Goal: Task Accomplishment & Management: Use online tool/utility

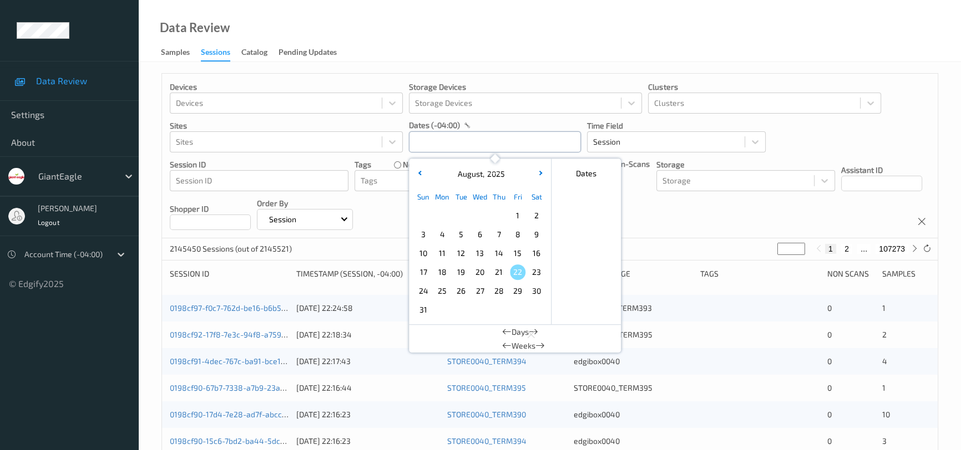
click at [462, 150] on input "text" at bounding box center [495, 141] width 172 height 21
click at [421, 270] on span "17" at bounding box center [423, 273] width 16 height 16
type input "[DATE] 00:00 -> [DATE] 23:59"
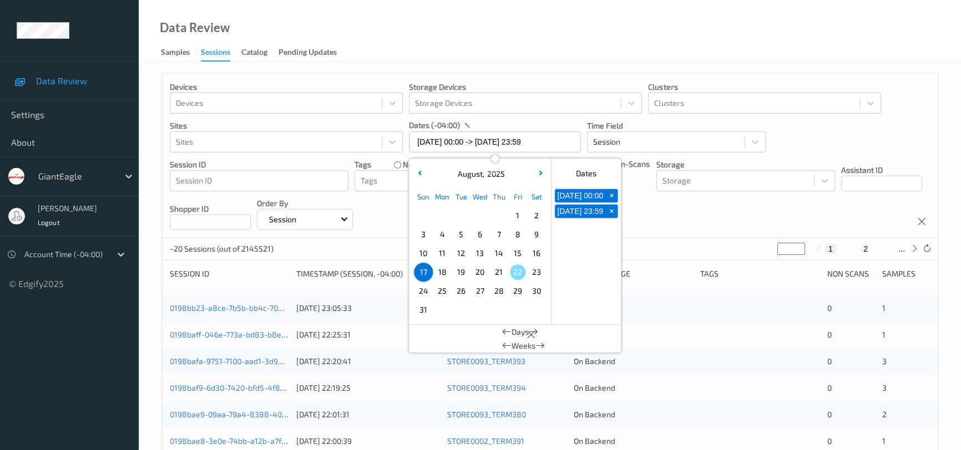
click at [500, 24] on div "Data Review Samples Sessions Catalog Pending Updates" at bounding box center [550, 31] width 822 height 62
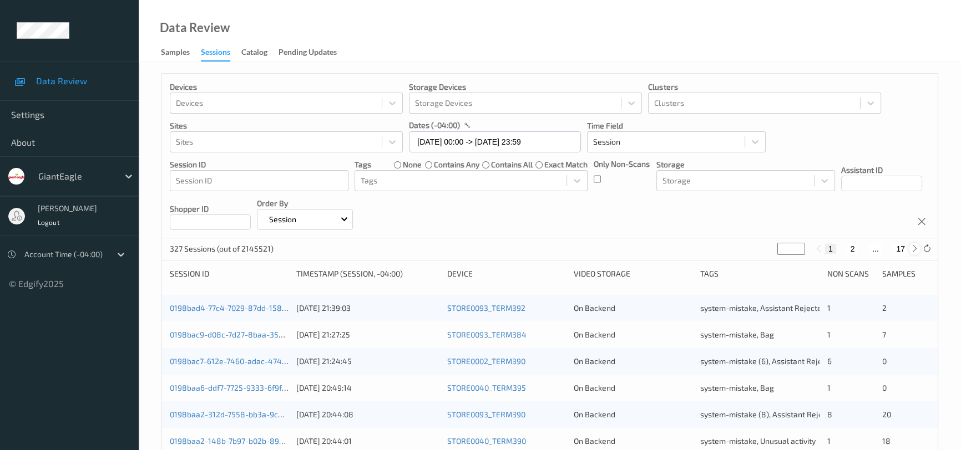
click at [915, 249] on icon at bounding box center [914, 249] width 8 height 8
type input "*"
click at [915, 249] on icon at bounding box center [914, 249] width 8 height 8
type input "*"
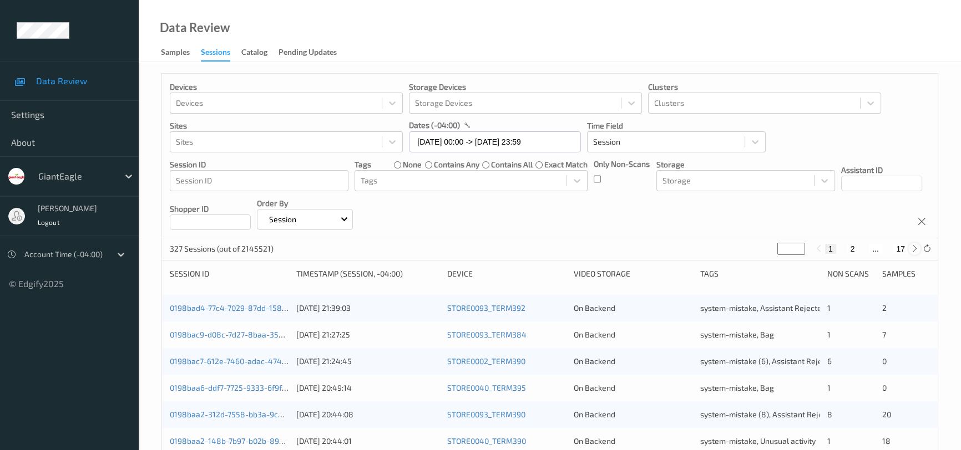
type input "*"
click at [915, 249] on icon at bounding box center [914, 249] width 8 height 8
type input "*"
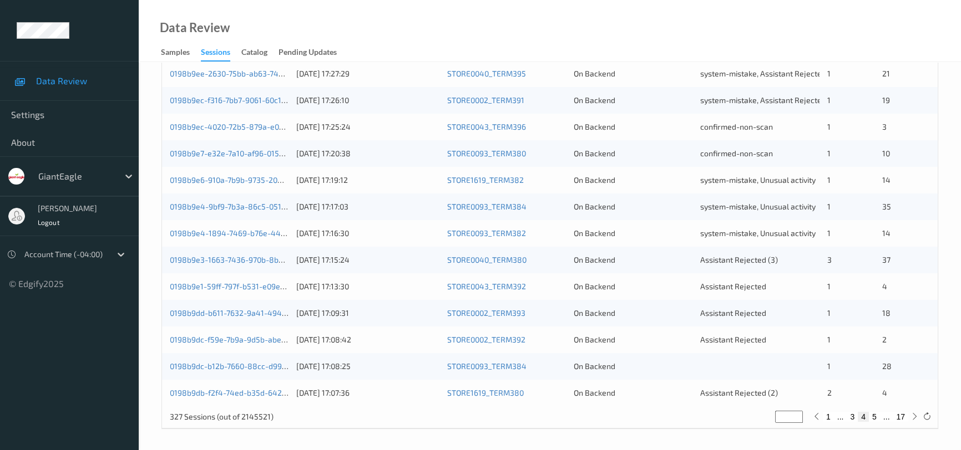
scroll to position [422, 0]
click at [260, 285] on link "0198b9e1-59ff-797f-b531-e09e8d11e2fe" at bounding box center [241, 285] width 143 height 9
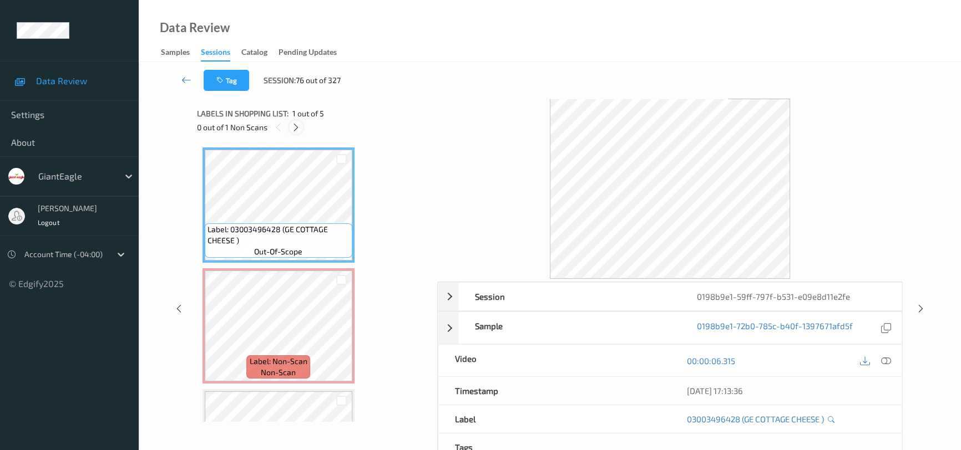
click at [298, 121] on div at bounding box center [296, 127] width 14 height 14
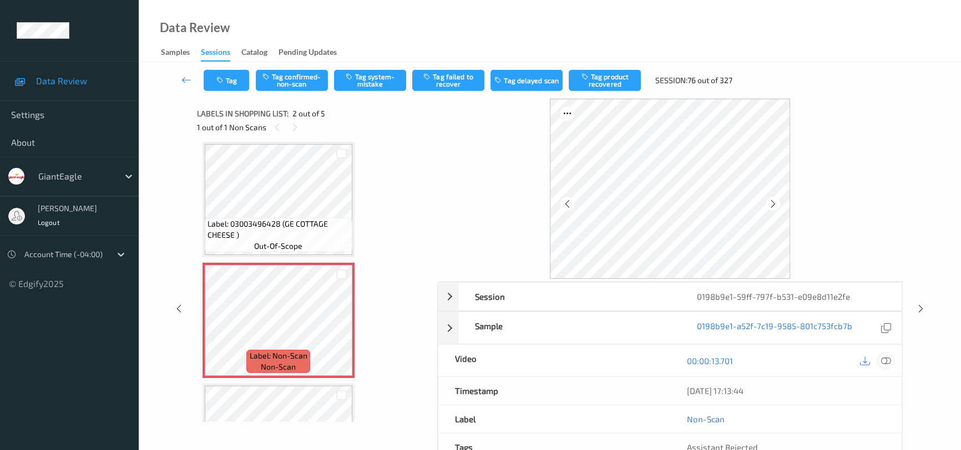
click at [883, 362] on icon at bounding box center [886, 361] width 10 height 10
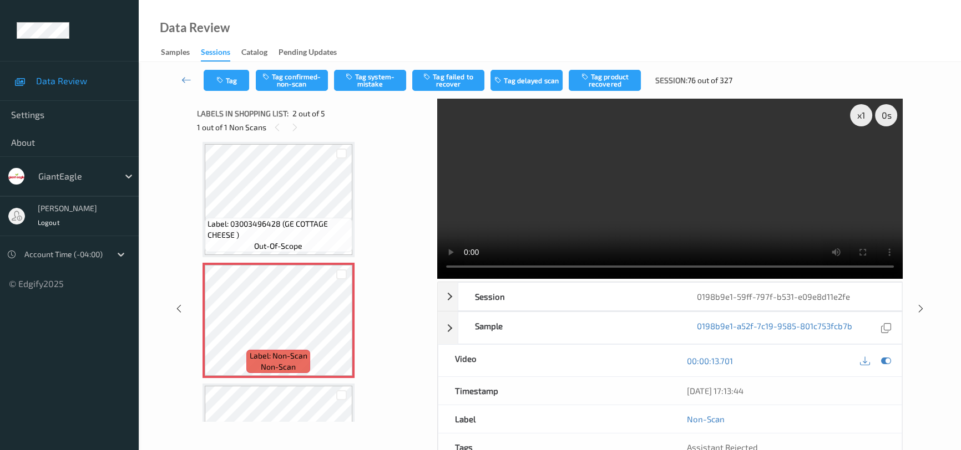
drag, startPoint x: 184, startPoint y: 74, endPoint x: 196, endPoint y: 63, distance: 16.9
click at [184, 74] on icon at bounding box center [186, 79] width 10 height 11
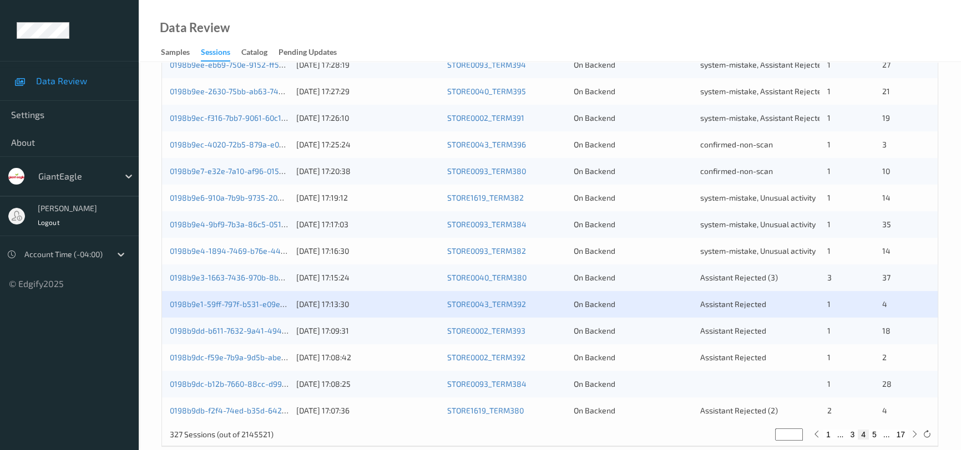
scroll to position [422, 0]
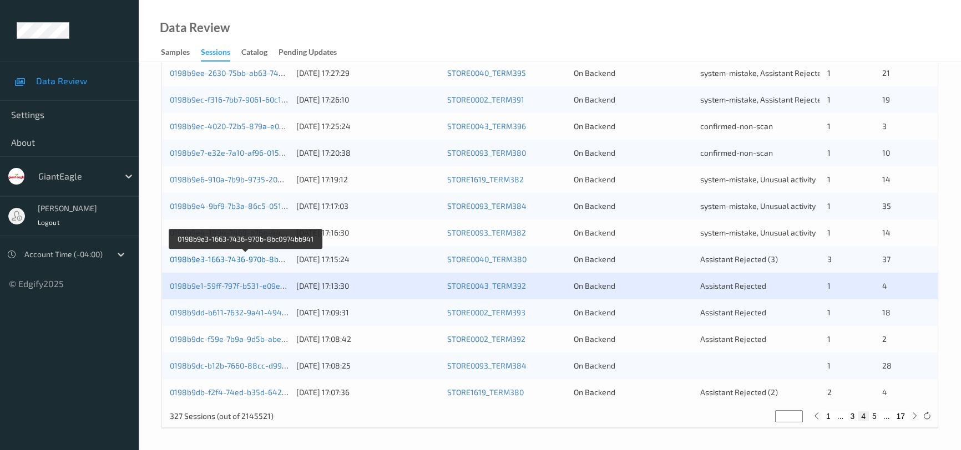
click at [249, 259] on link "0198b9e3-1663-7436-970b-8bc0974bb941" at bounding box center [246, 259] width 152 height 9
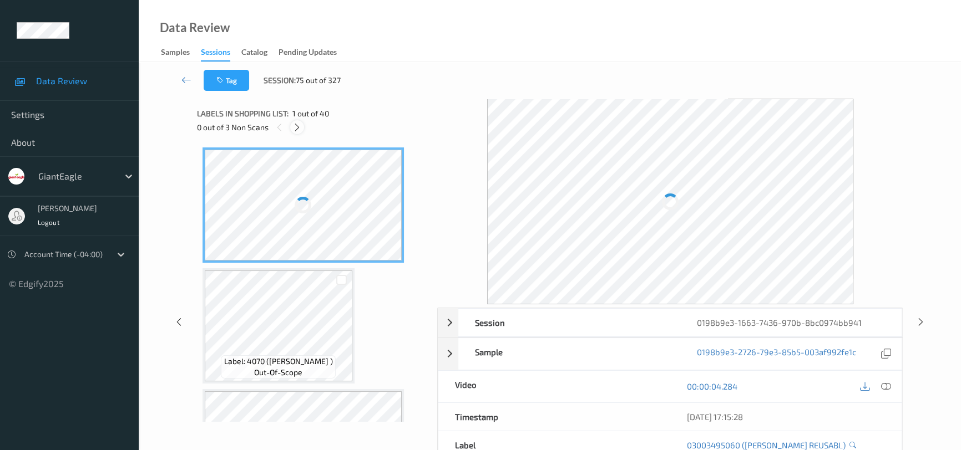
click at [297, 126] on icon at bounding box center [296, 128] width 9 height 10
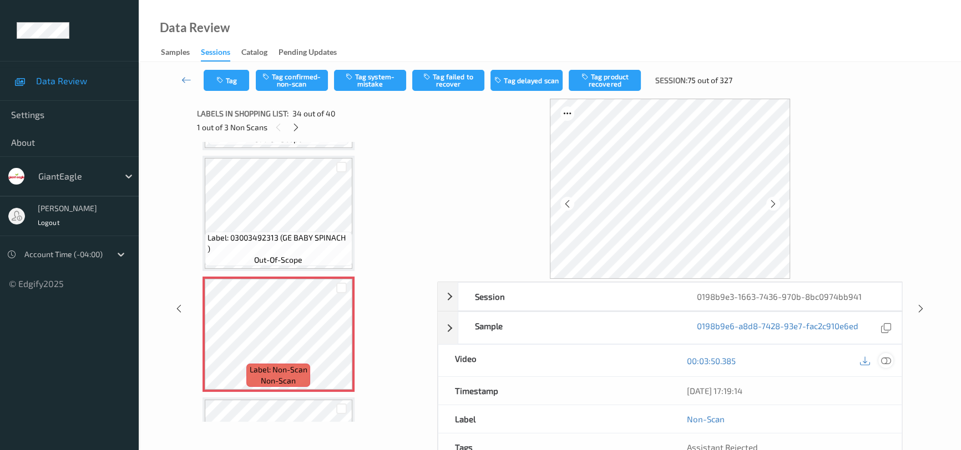
click at [883, 357] on icon at bounding box center [886, 361] width 10 height 10
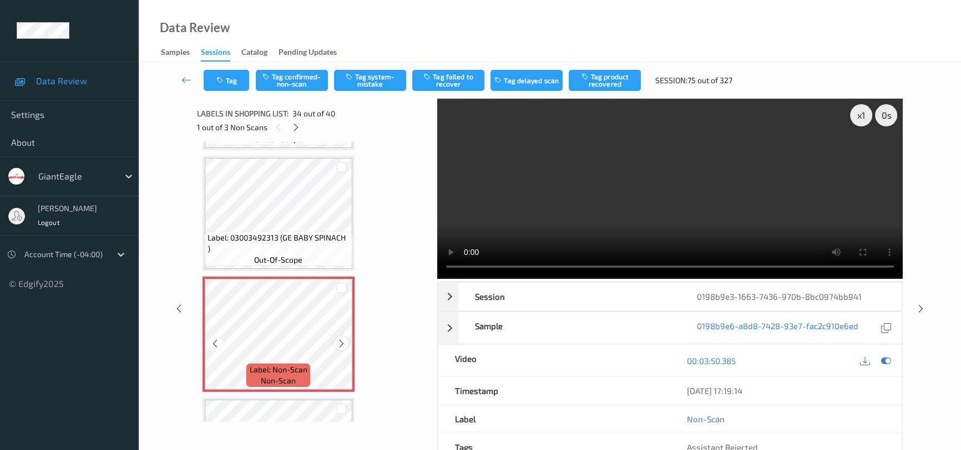
click at [335, 337] on div at bounding box center [341, 344] width 14 height 14
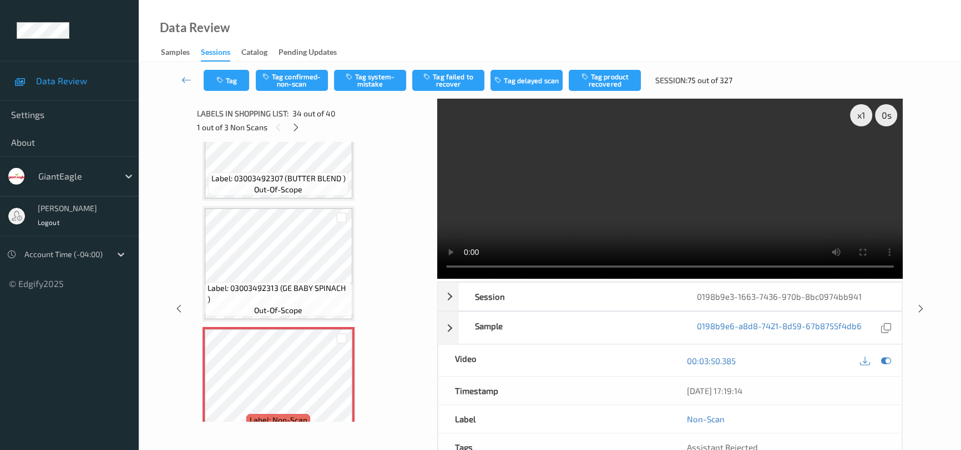
scroll to position [3912, 0]
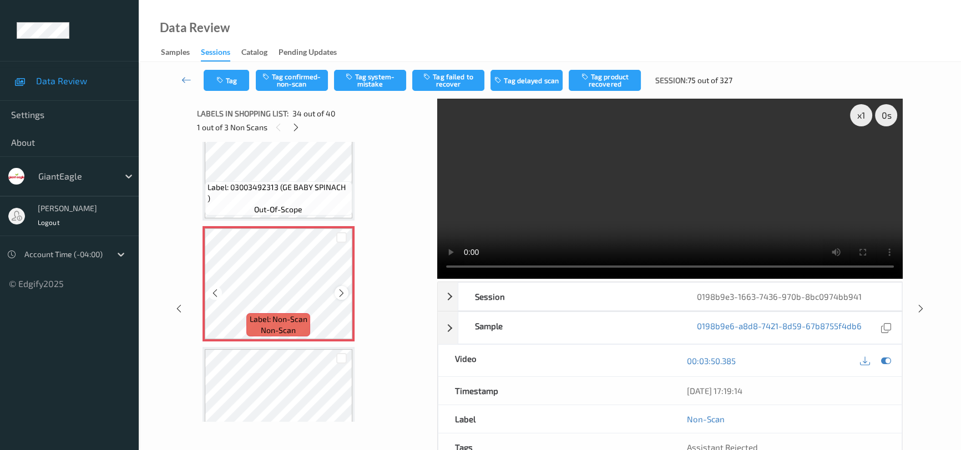
click at [339, 288] on icon at bounding box center [341, 293] width 9 height 10
click at [344, 288] on icon at bounding box center [341, 293] width 9 height 10
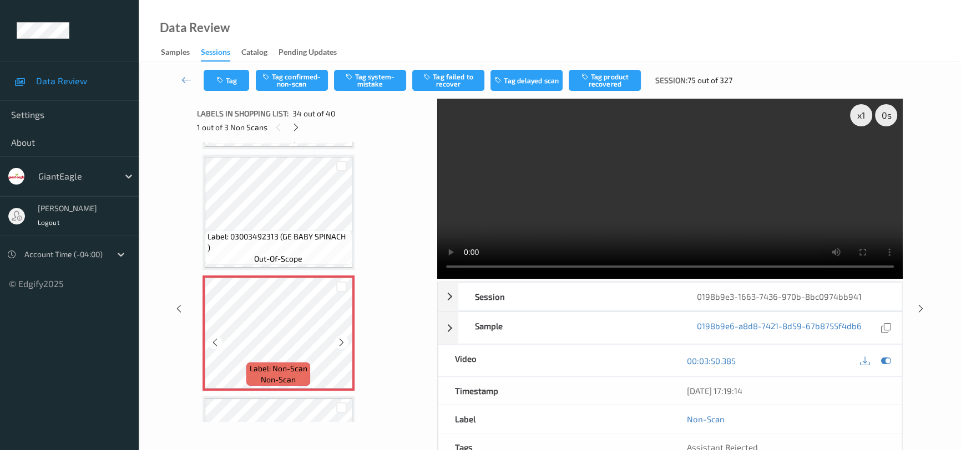
scroll to position [3861, 0]
click at [341, 339] on icon at bounding box center [341, 344] width 9 height 10
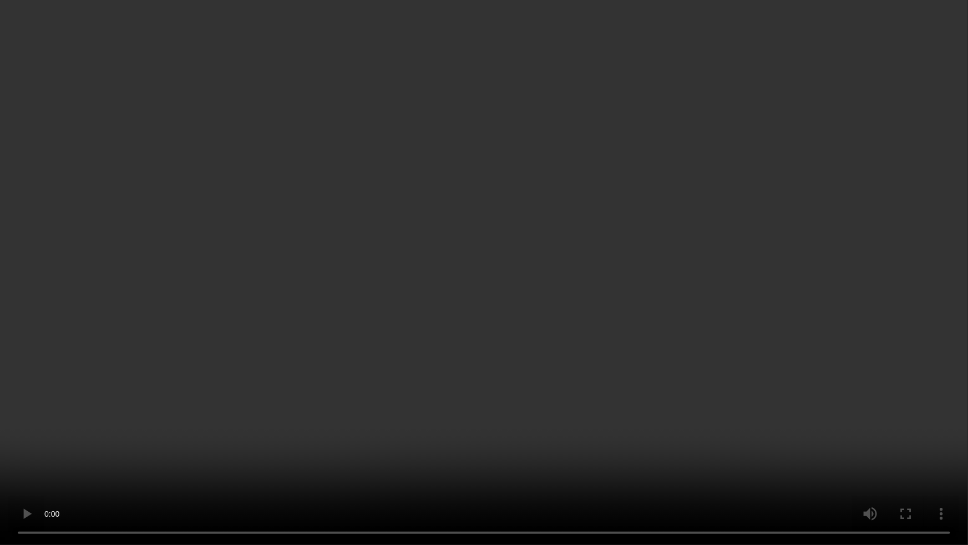
click at [726, 372] on video at bounding box center [484, 272] width 968 height 545
click at [635, 384] on video at bounding box center [484, 272] width 968 height 545
click at [634, 386] on video at bounding box center [484, 272] width 968 height 545
click at [678, 387] on video at bounding box center [484, 272] width 968 height 545
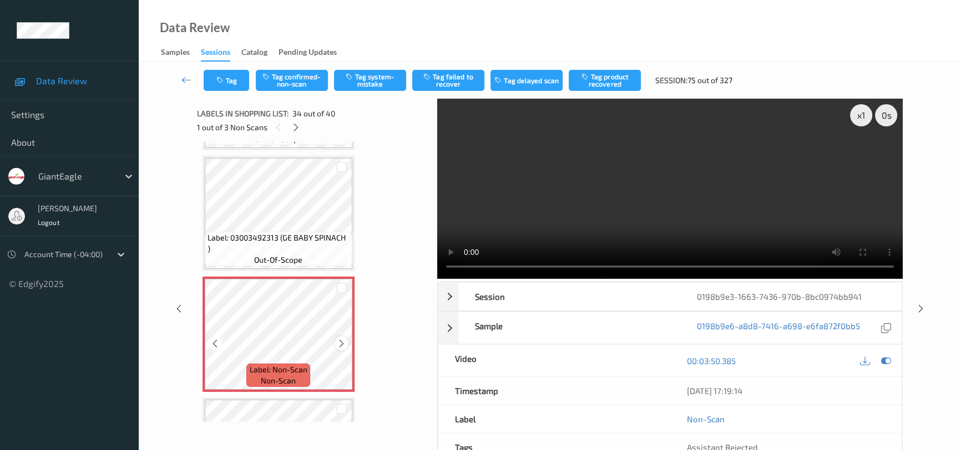
click at [343, 339] on icon at bounding box center [341, 344] width 9 height 10
click at [342, 339] on icon at bounding box center [341, 344] width 9 height 10
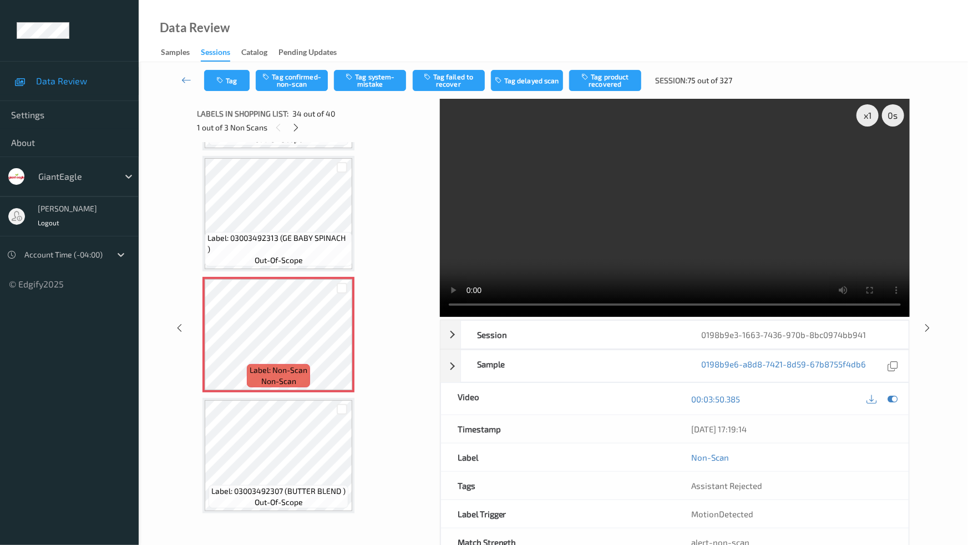
click at [704, 317] on video at bounding box center [675, 208] width 470 height 218
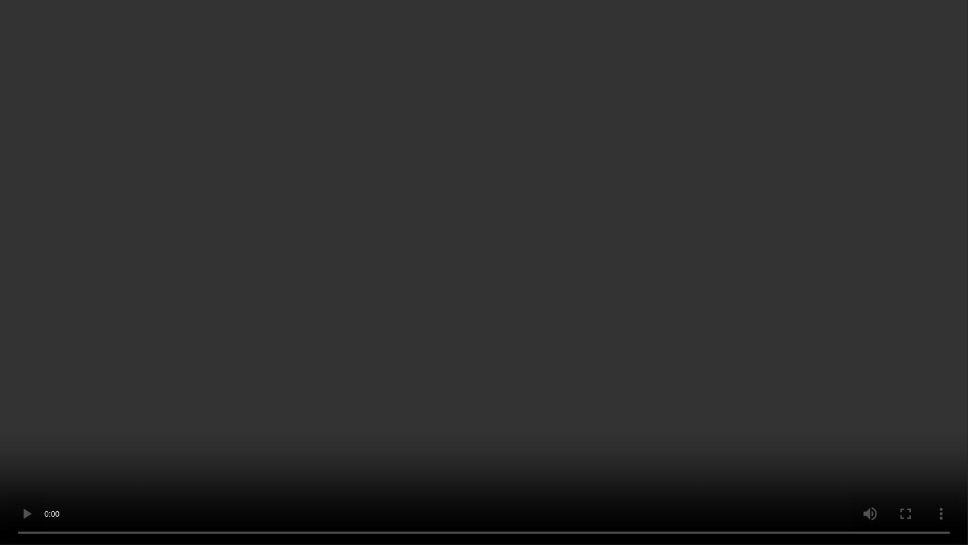
click at [590, 307] on video at bounding box center [484, 272] width 968 height 545
click at [622, 266] on video at bounding box center [484, 272] width 968 height 545
click at [682, 413] on video at bounding box center [484, 272] width 968 height 545
click at [616, 450] on video at bounding box center [484, 272] width 968 height 545
click at [632, 346] on video at bounding box center [484, 272] width 968 height 545
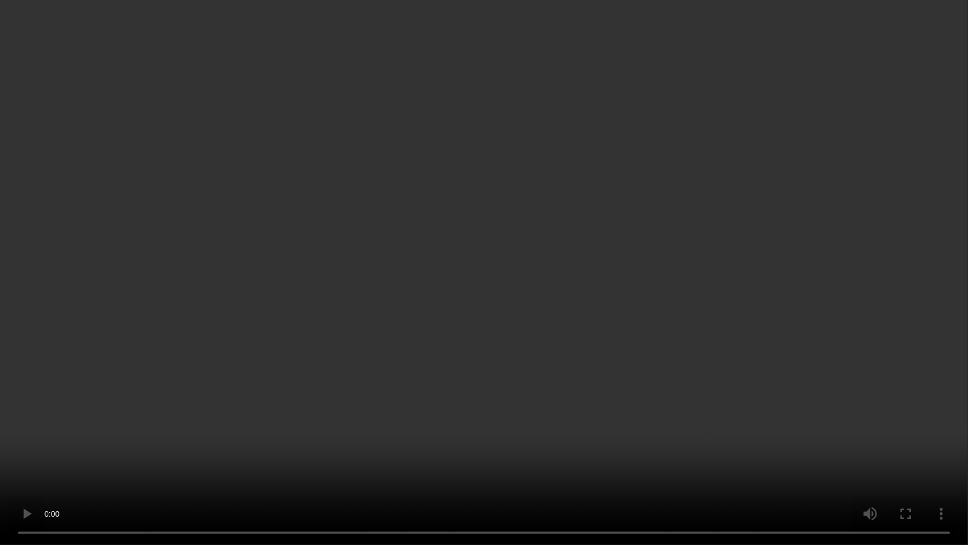
click at [606, 334] on video at bounding box center [484, 272] width 968 height 545
click at [622, 385] on video at bounding box center [484, 272] width 968 height 545
click at [623, 384] on video at bounding box center [484, 272] width 968 height 545
click at [610, 372] on video at bounding box center [484, 272] width 968 height 545
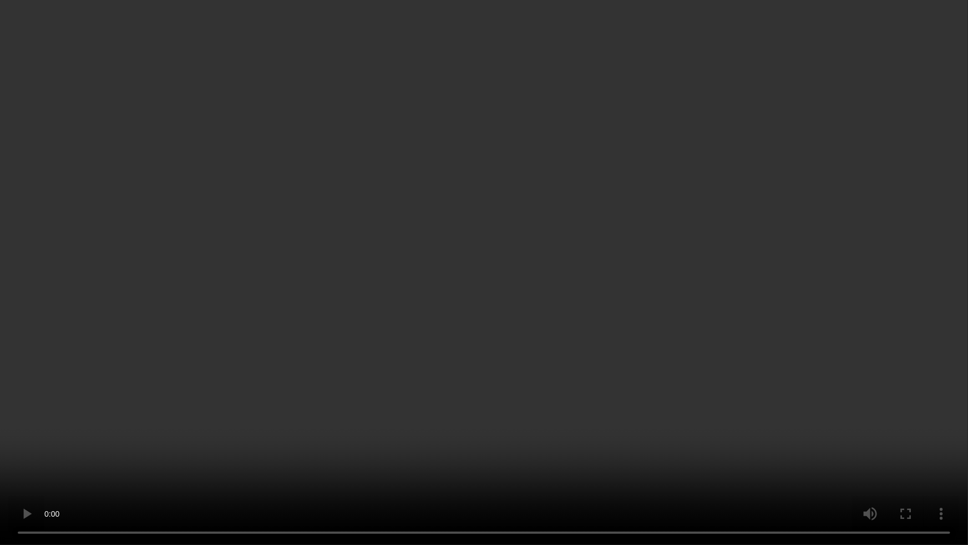
click at [607, 357] on video at bounding box center [484, 272] width 968 height 545
click at [668, 431] on video at bounding box center [484, 272] width 968 height 545
click at [680, 247] on video at bounding box center [484, 272] width 968 height 545
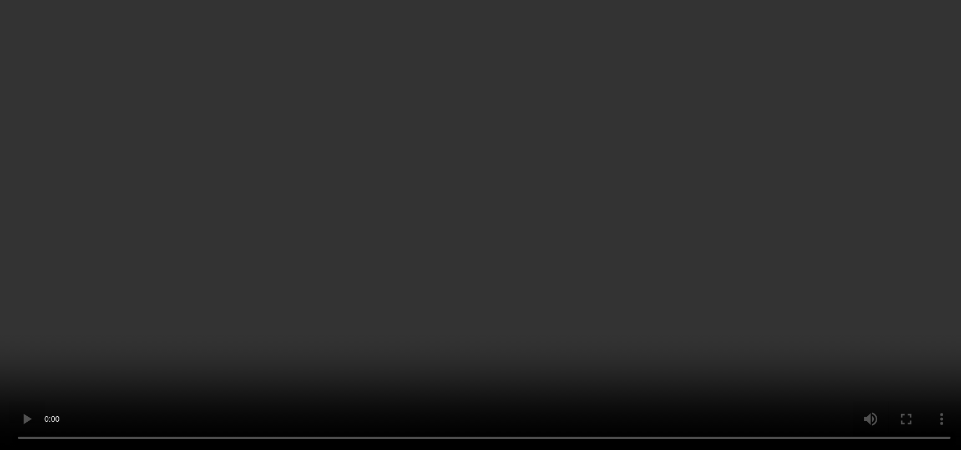
scroll to position [4013, 0]
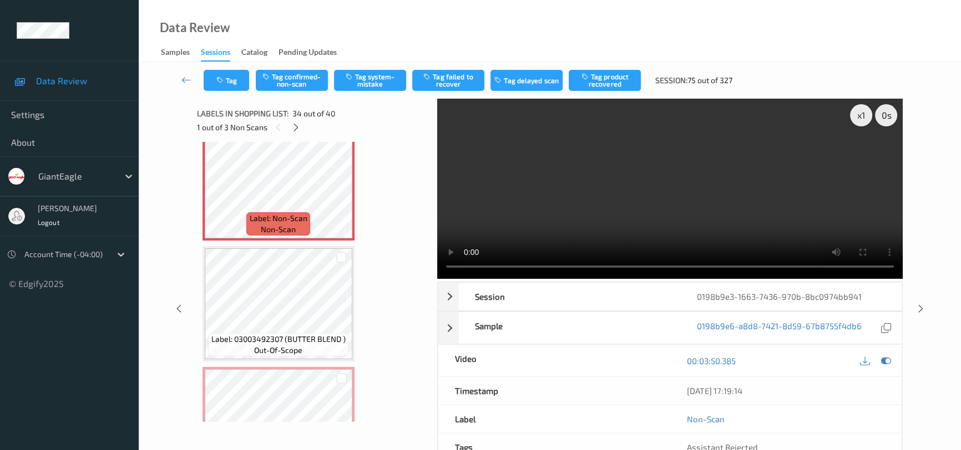
click at [696, 184] on video at bounding box center [669, 189] width 465 height 180
click at [707, 197] on video at bounding box center [669, 189] width 465 height 180
click at [699, 236] on video at bounding box center [669, 189] width 465 height 180
click at [630, 167] on video at bounding box center [669, 189] width 465 height 180
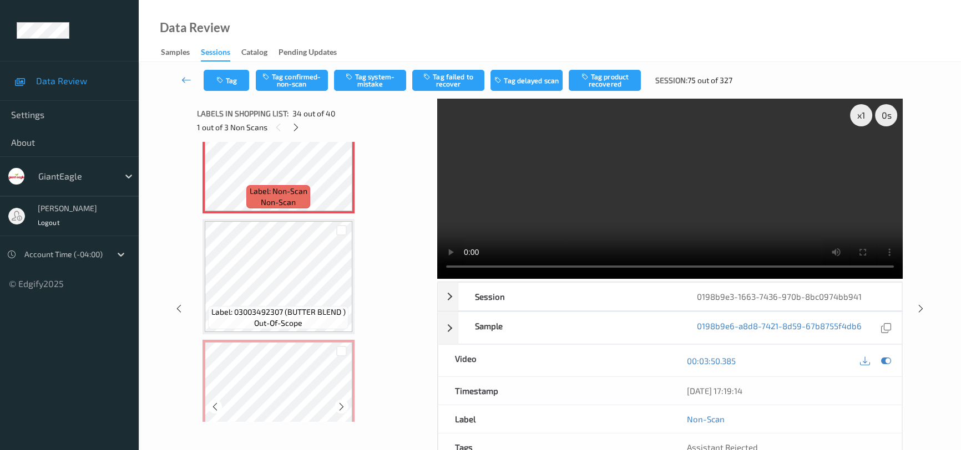
scroll to position [4114, 0]
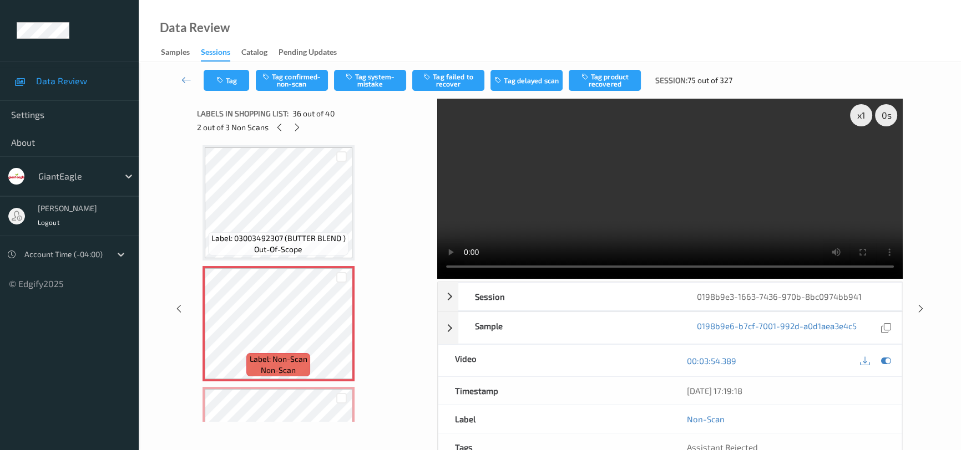
click at [711, 227] on video at bounding box center [669, 189] width 465 height 180
click at [604, 171] on video at bounding box center [669, 189] width 465 height 180
click at [339, 328] on icon at bounding box center [341, 333] width 9 height 10
click at [702, 225] on video at bounding box center [669, 189] width 465 height 180
click at [723, 195] on video at bounding box center [669, 189] width 465 height 180
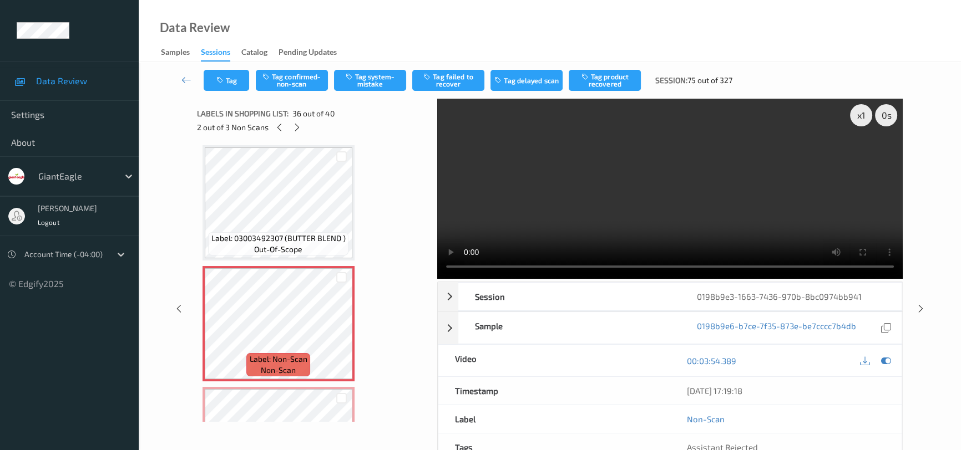
click at [718, 207] on video at bounding box center [669, 189] width 465 height 180
click at [694, 195] on video at bounding box center [669, 189] width 465 height 180
click at [723, 220] on video at bounding box center [669, 189] width 465 height 180
click at [727, 219] on video at bounding box center [669, 189] width 465 height 180
click at [763, 199] on video at bounding box center [669, 189] width 465 height 180
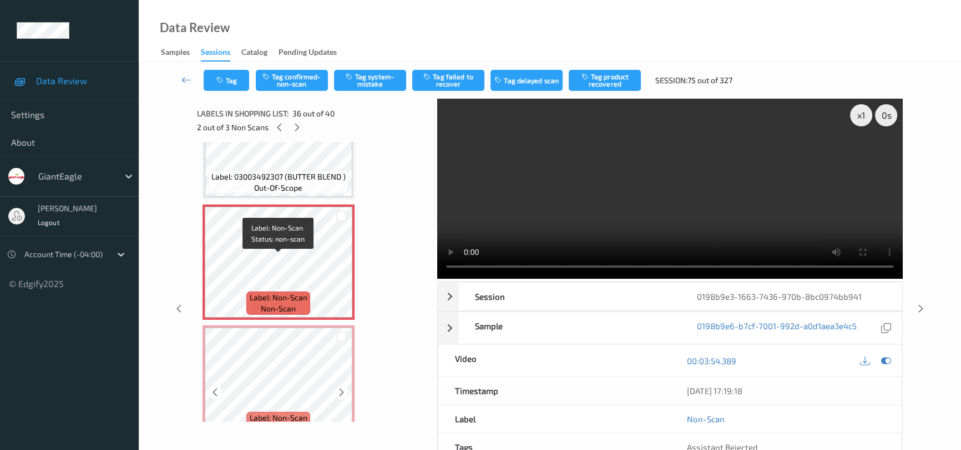
scroll to position [4215, 0]
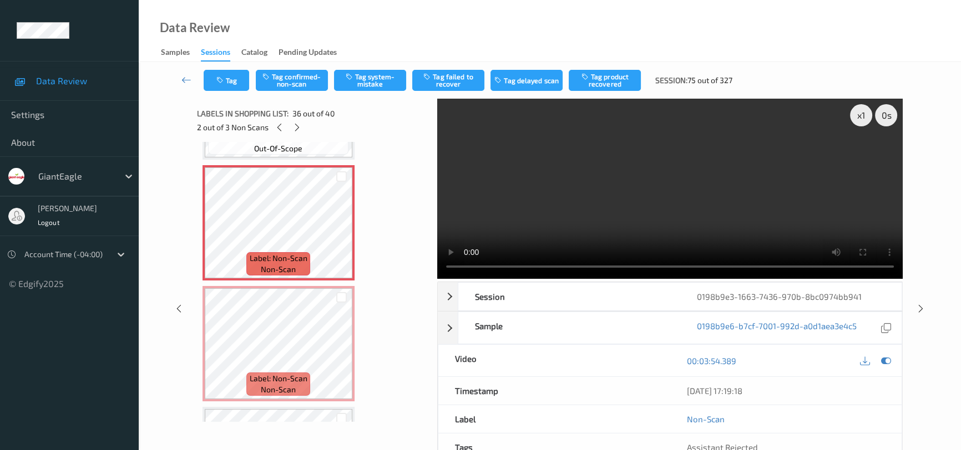
click at [763, 232] on video at bounding box center [669, 189] width 465 height 180
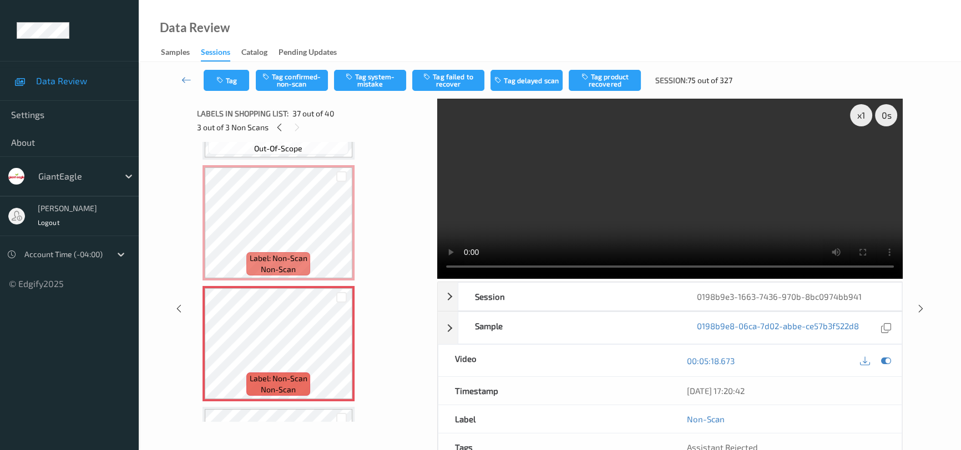
click at [755, 222] on video at bounding box center [669, 189] width 465 height 180
click at [338, 348] on icon at bounding box center [341, 353] width 9 height 10
click at [780, 219] on video at bounding box center [669, 189] width 465 height 180
click at [746, 200] on video at bounding box center [669, 189] width 465 height 180
click at [339, 348] on icon at bounding box center [341, 353] width 9 height 10
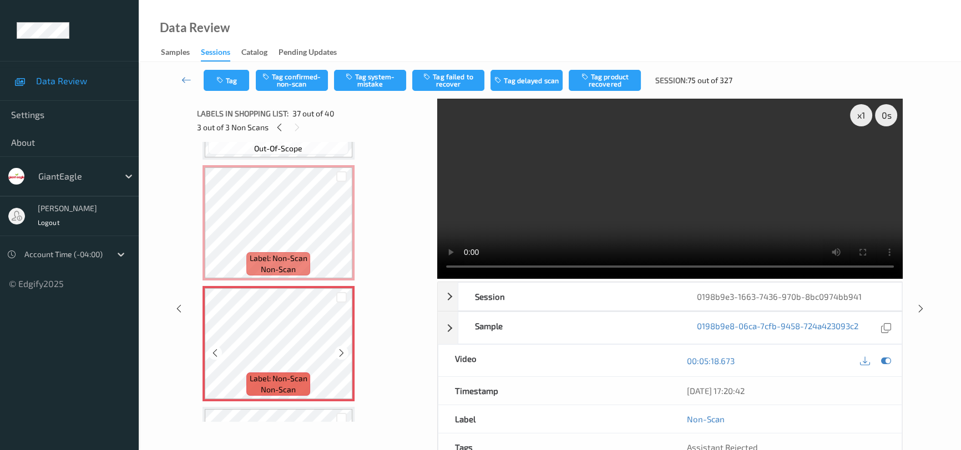
click at [339, 348] on icon at bounding box center [341, 353] width 9 height 10
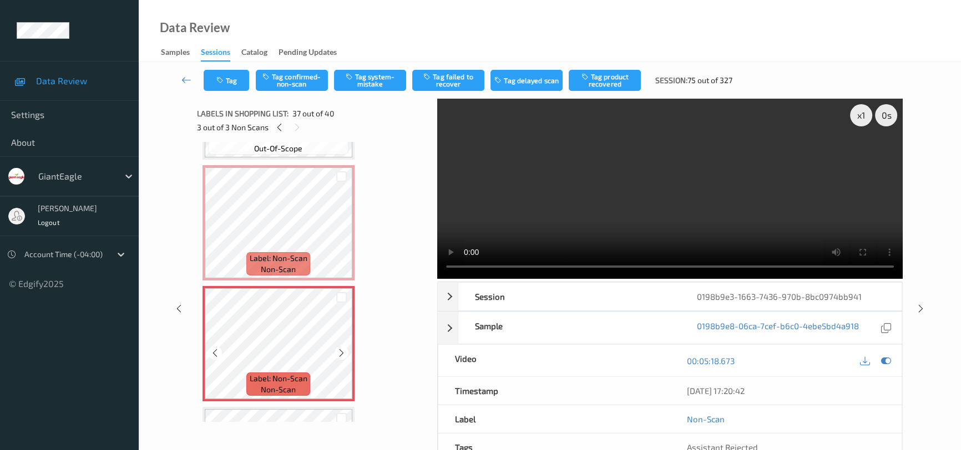
click at [339, 348] on icon at bounding box center [341, 353] width 9 height 10
click at [700, 201] on video at bounding box center [669, 189] width 465 height 180
click at [724, 229] on video at bounding box center [669, 189] width 465 height 180
click at [701, 231] on video at bounding box center [669, 189] width 465 height 180
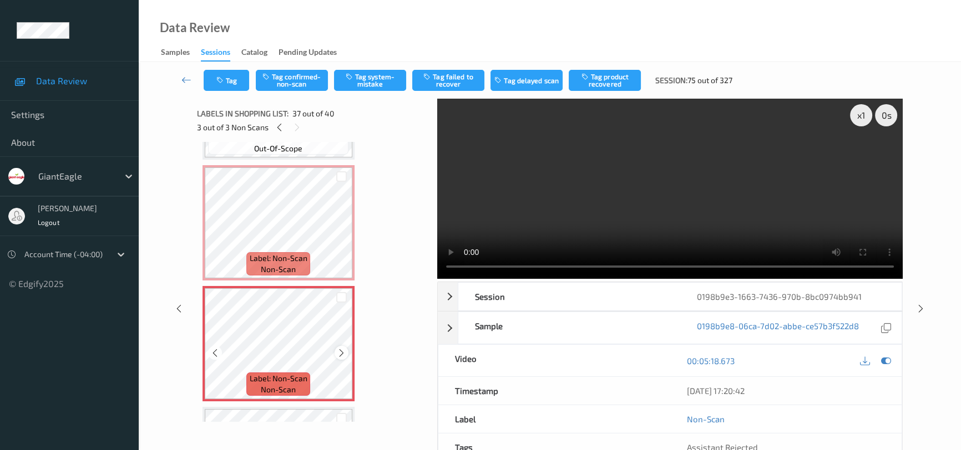
click at [340, 348] on icon at bounding box center [341, 353] width 9 height 10
click at [754, 235] on video at bounding box center [669, 189] width 465 height 180
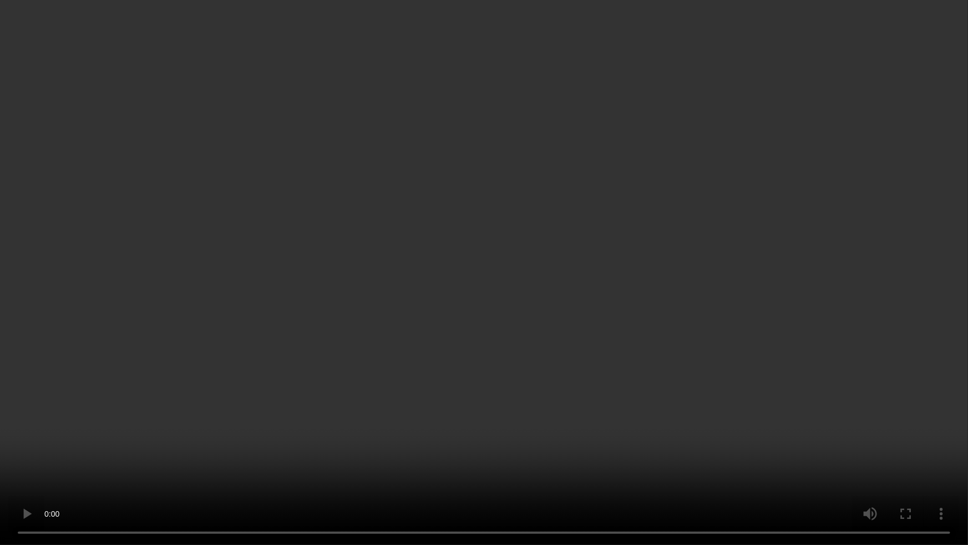
click at [677, 289] on video at bounding box center [484, 272] width 968 height 545
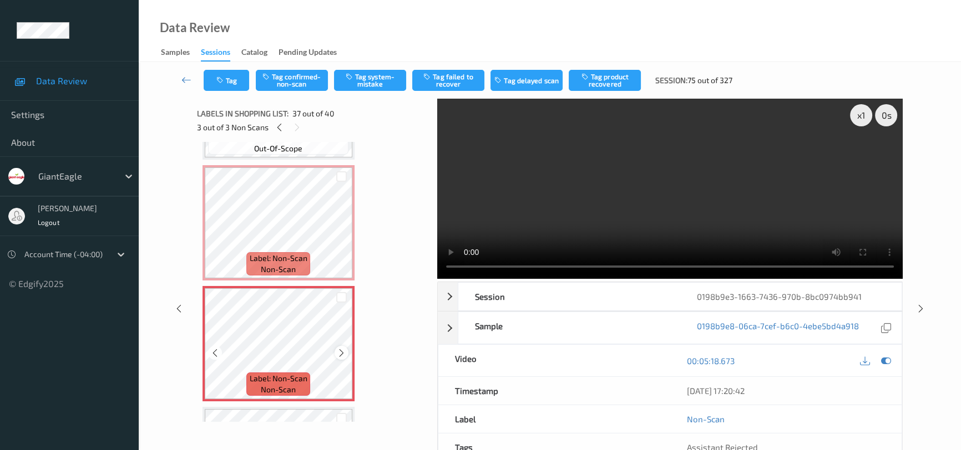
click at [346, 346] on div at bounding box center [341, 353] width 14 height 14
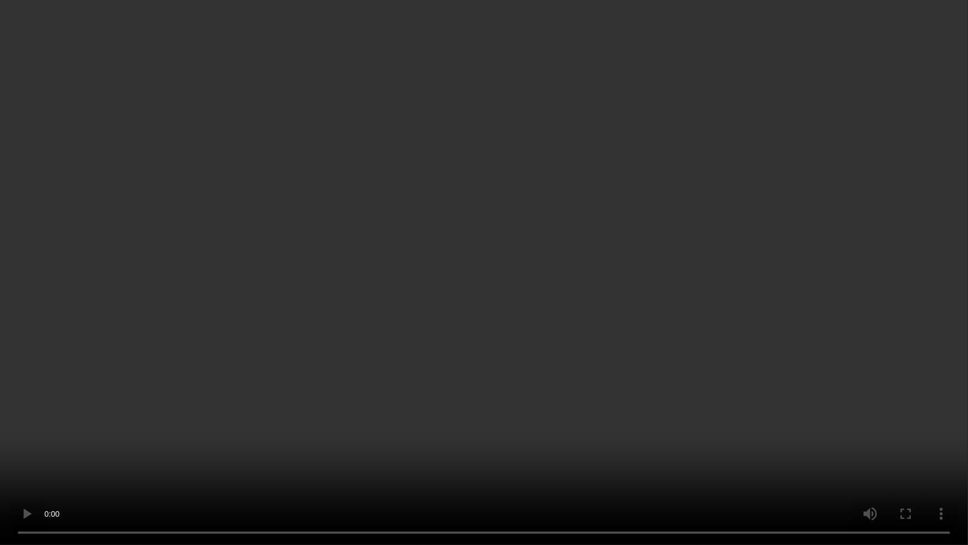
click at [703, 324] on video at bounding box center [484, 272] width 968 height 545
click at [721, 232] on video at bounding box center [484, 272] width 968 height 545
click at [762, 387] on video at bounding box center [484, 272] width 968 height 545
click at [744, 273] on video at bounding box center [484, 272] width 968 height 545
click at [816, 430] on video at bounding box center [484, 272] width 968 height 545
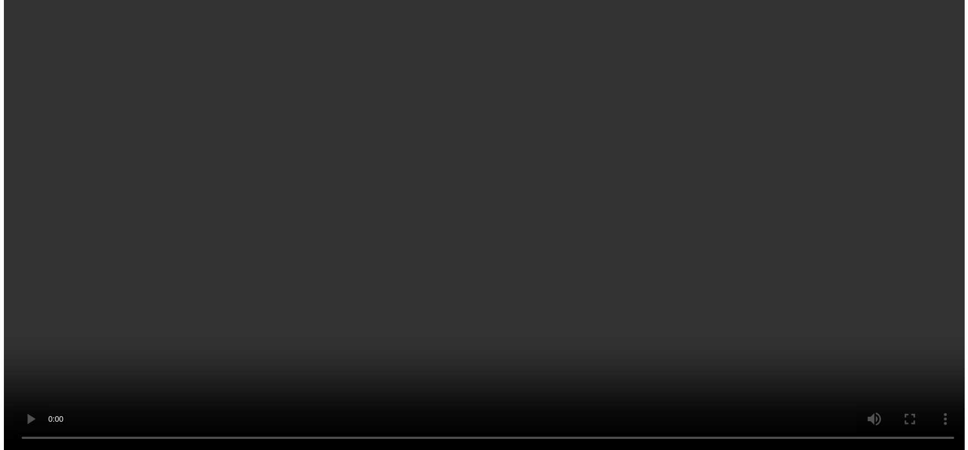
scroll to position [3912, 0]
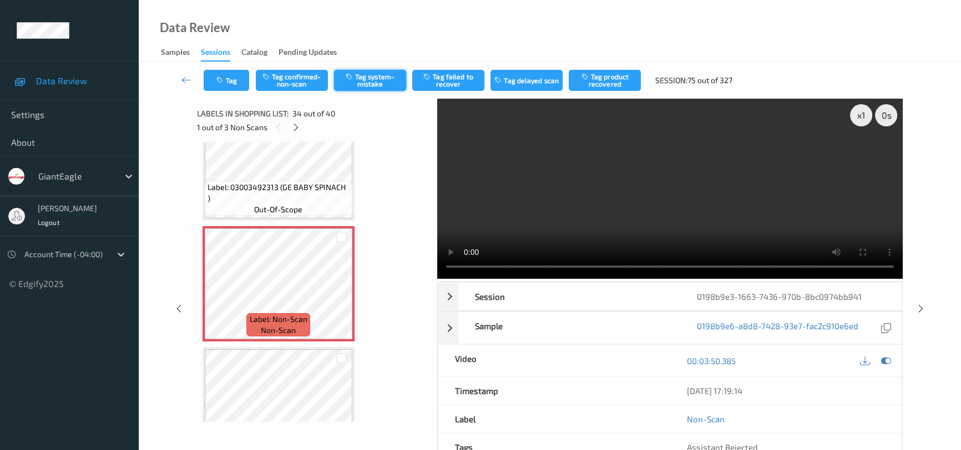
click at [361, 75] on button "Tag system-mistake" at bounding box center [370, 80] width 72 height 21
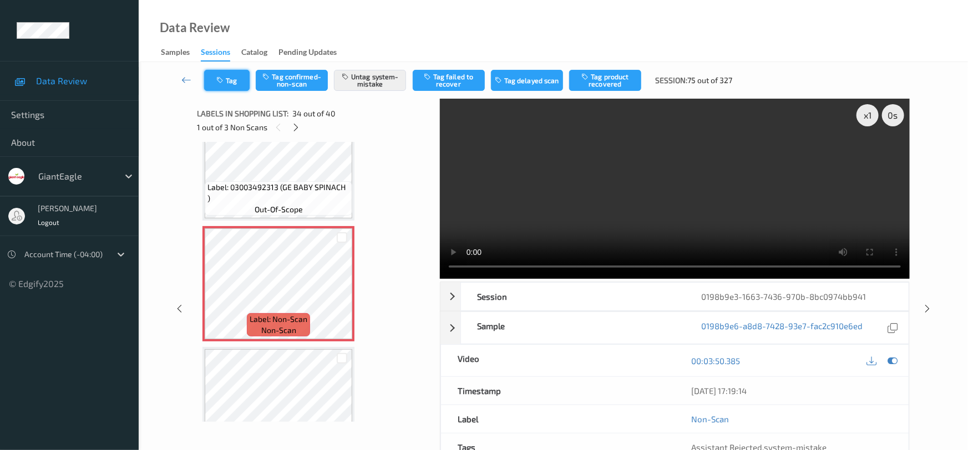
click at [233, 78] on button "Tag" at bounding box center [226, 80] width 45 height 21
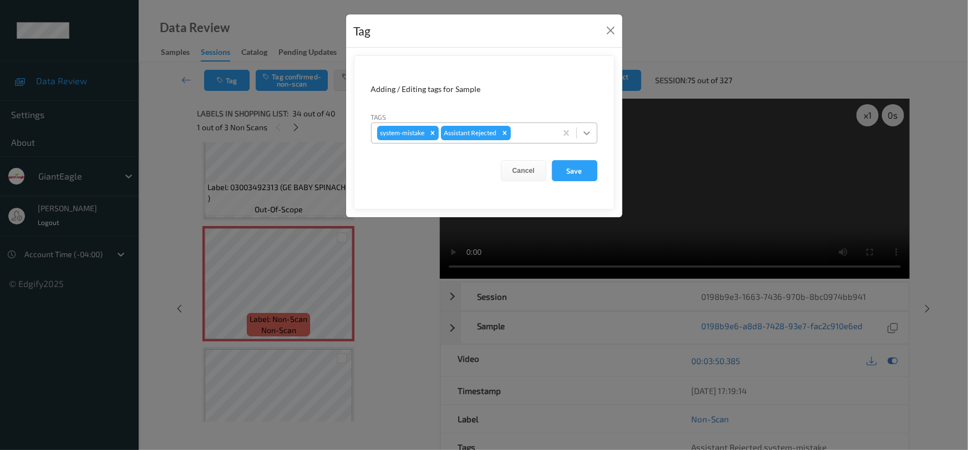
click at [585, 135] on icon at bounding box center [586, 133] width 11 height 11
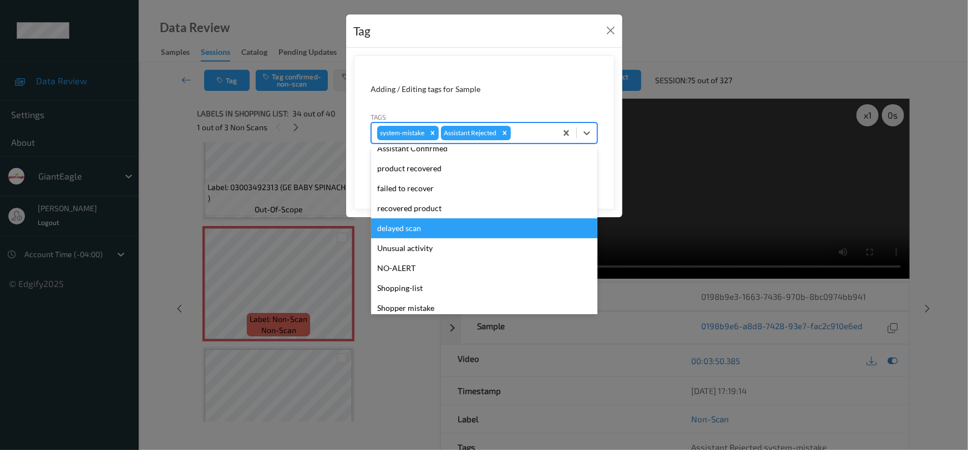
scroll to position [98, 0]
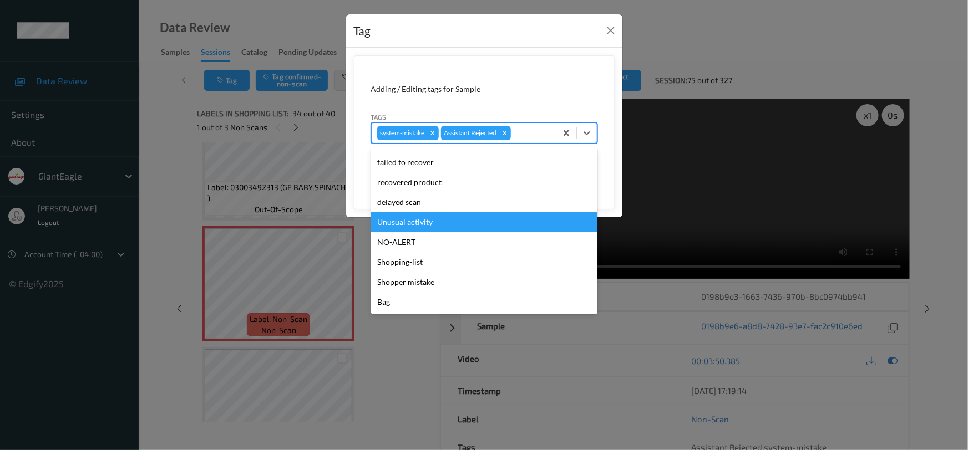
click at [449, 226] on div "Unusual activity" at bounding box center [484, 222] width 226 height 20
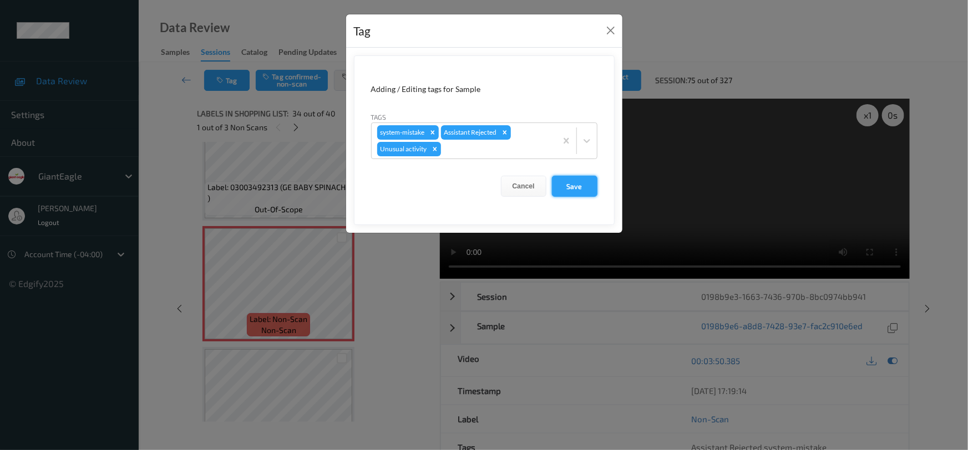
click at [570, 191] on button "Save" at bounding box center [574, 186] width 45 height 21
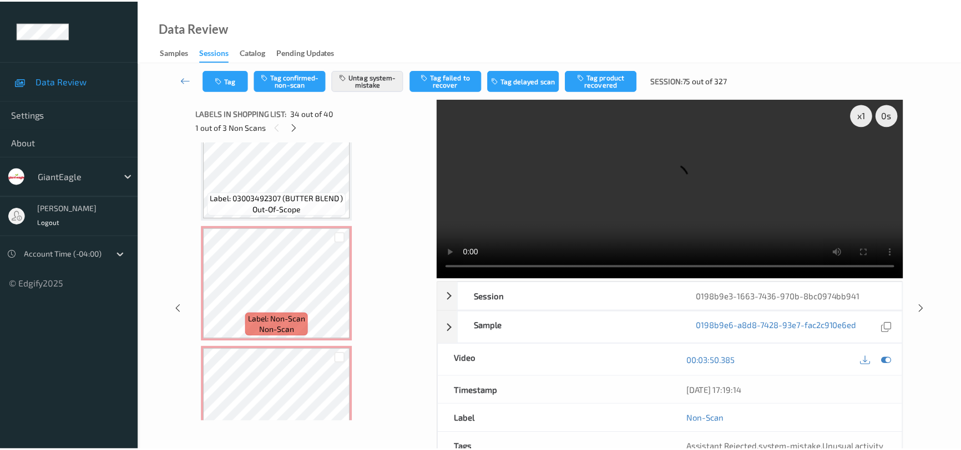
scroll to position [4164, 0]
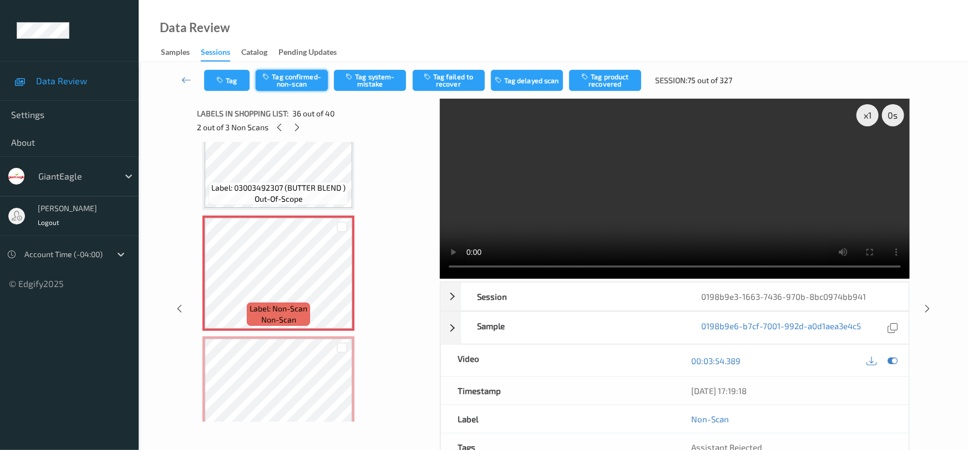
click at [289, 78] on button "Tag confirmed-non-scan" at bounding box center [292, 80] width 72 height 21
click at [619, 78] on button "Tag product recovered" at bounding box center [605, 80] width 72 height 21
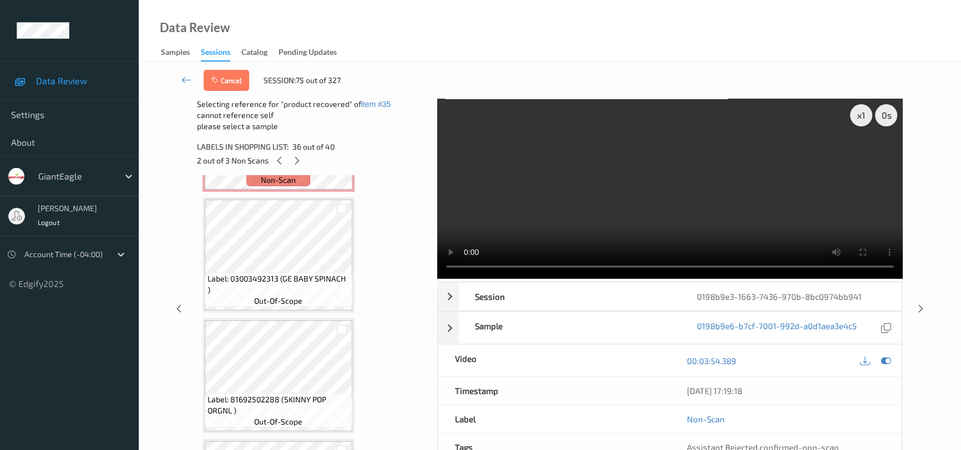
scroll to position [4445, 0]
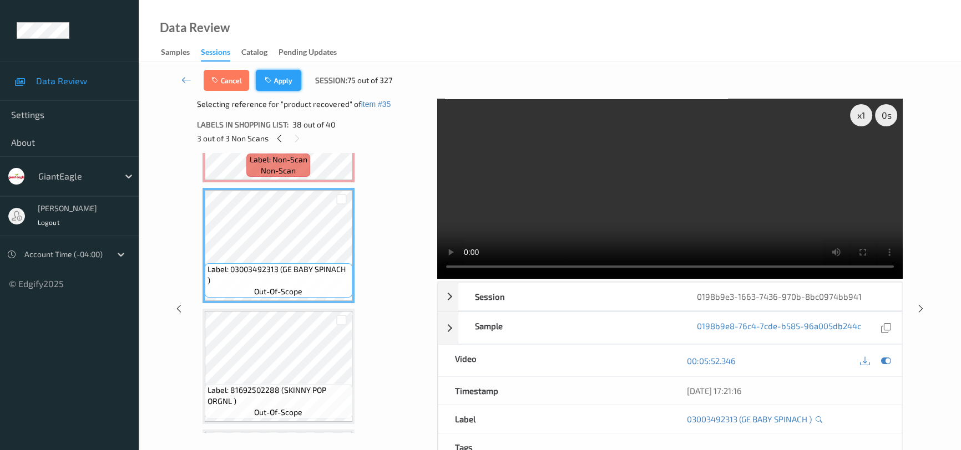
click at [291, 78] on button "Apply" at bounding box center [278, 80] width 45 height 21
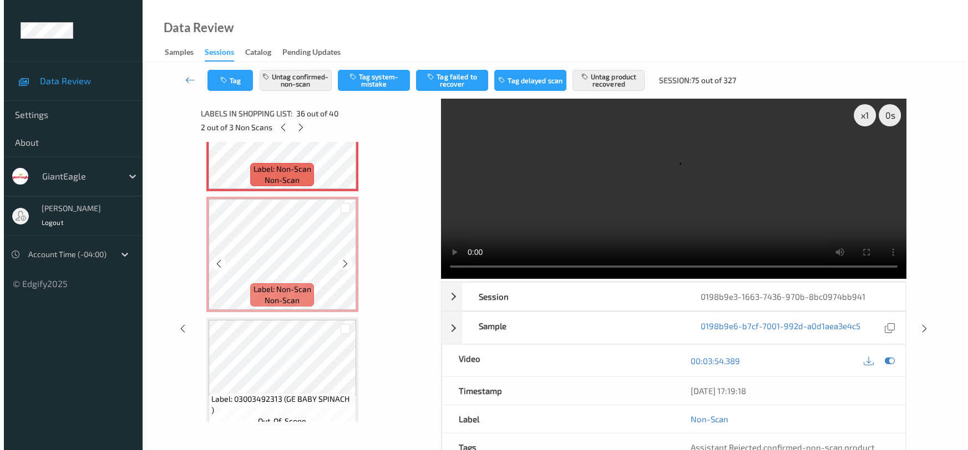
scroll to position [4304, 0]
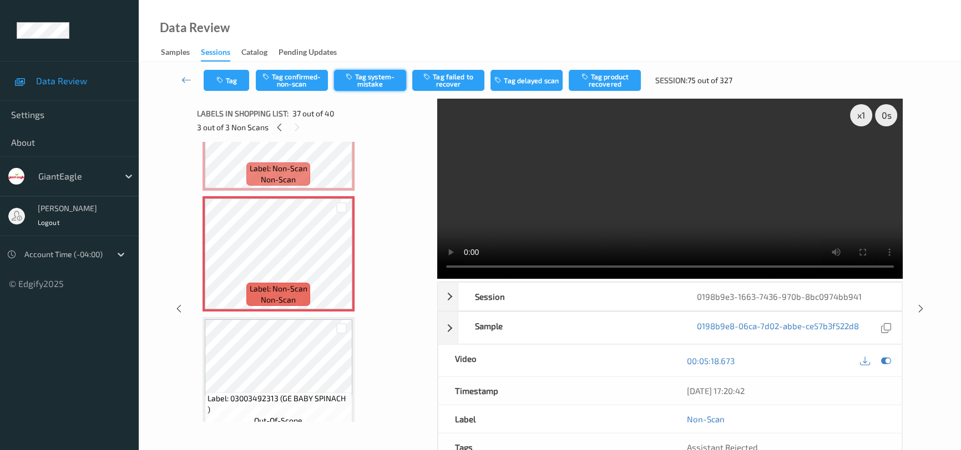
click at [376, 79] on button "Tag system-mistake" at bounding box center [370, 80] width 72 height 21
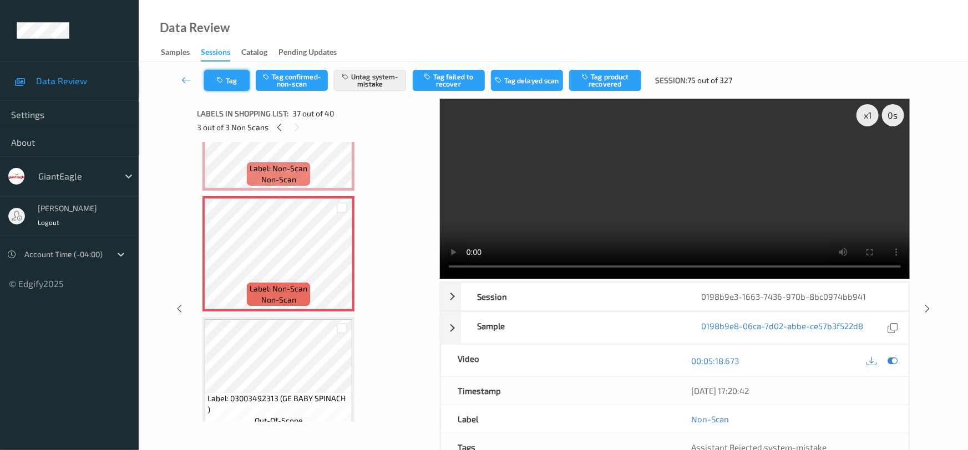
click at [235, 80] on button "Tag" at bounding box center [226, 80] width 45 height 21
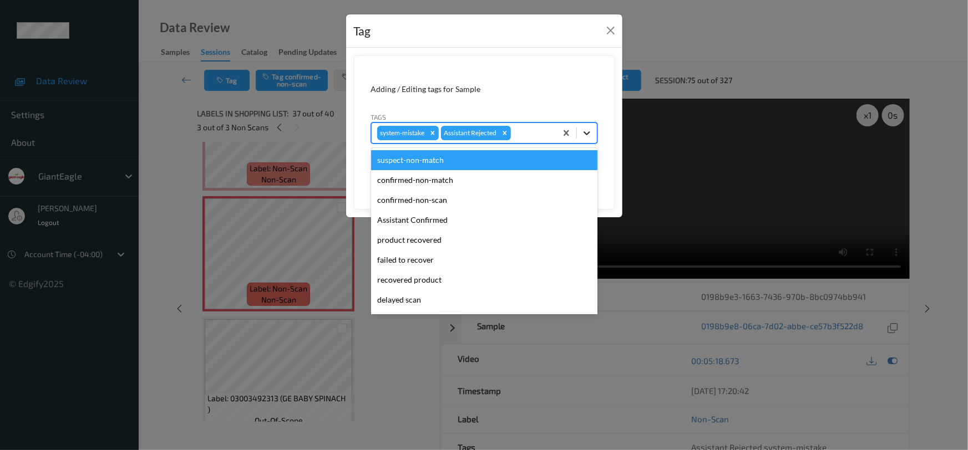
click at [584, 133] on icon at bounding box center [586, 133] width 11 height 11
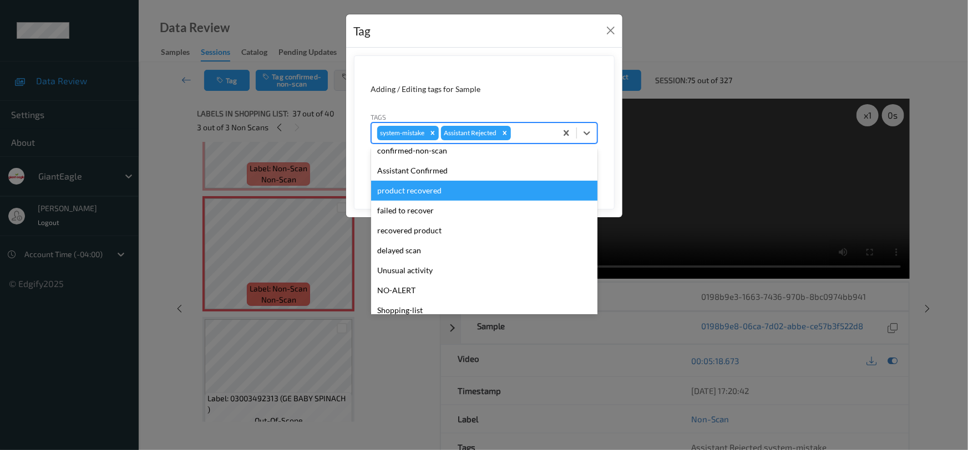
scroll to position [98, 0]
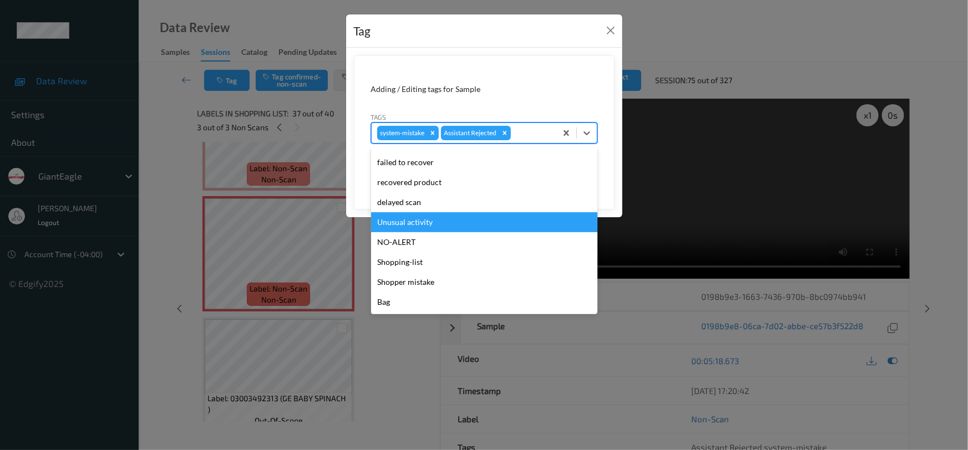
click at [404, 220] on div "Unusual activity" at bounding box center [484, 222] width 226 height 20
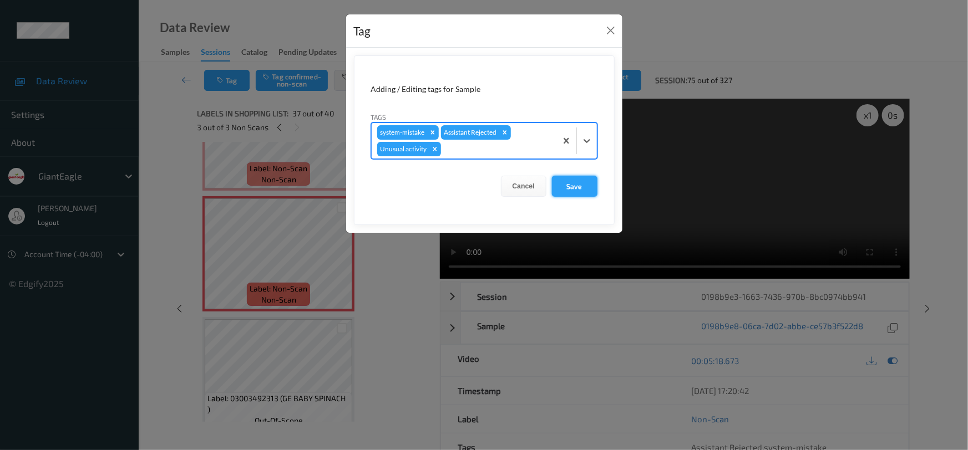
click at [571, 189] on button "Save" at bounding box center [574, 186] width 45 height 21
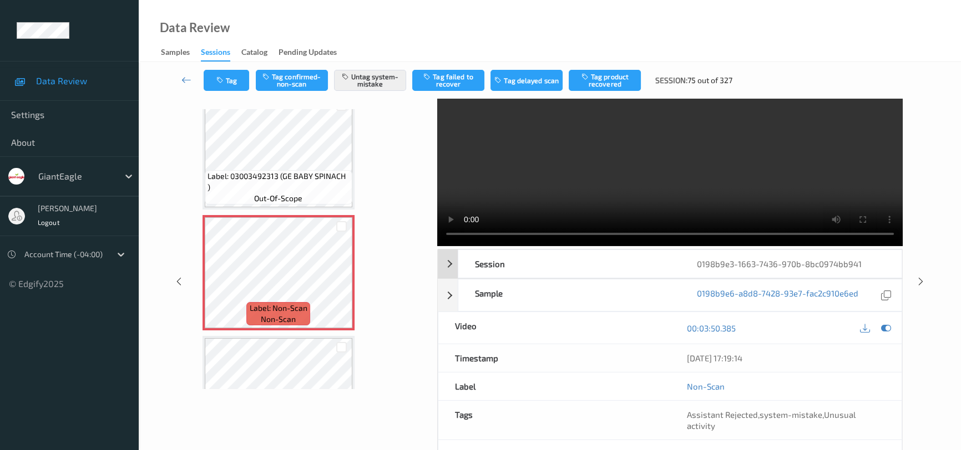
scroll to position [50, 0]
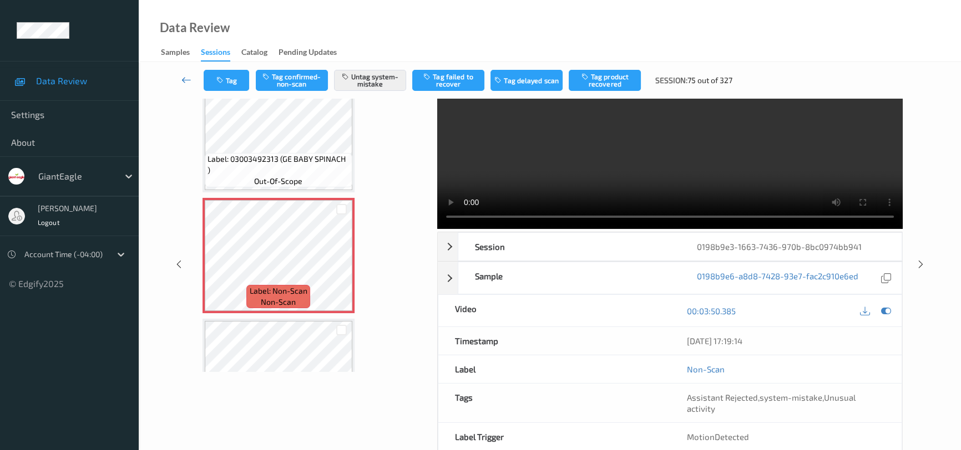
click at [179, 72] on link at bounding box center [186, 80] width 34 height 21
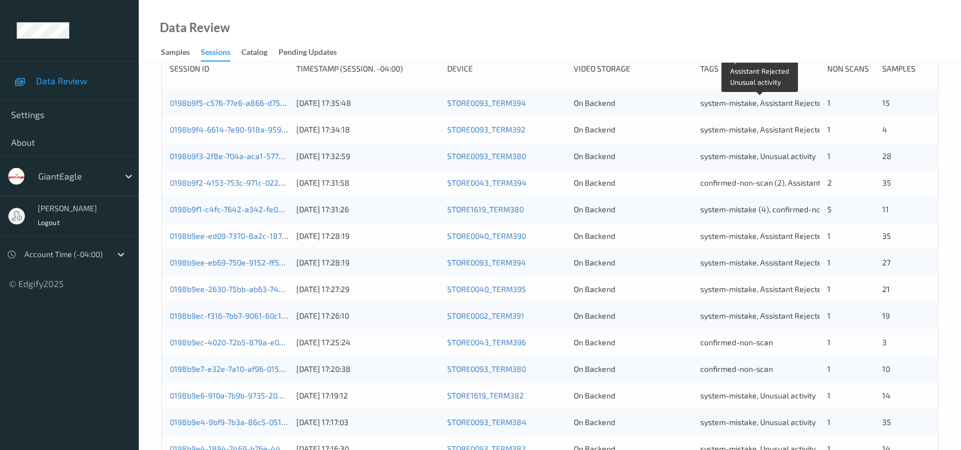
scroll to position [403, 0]
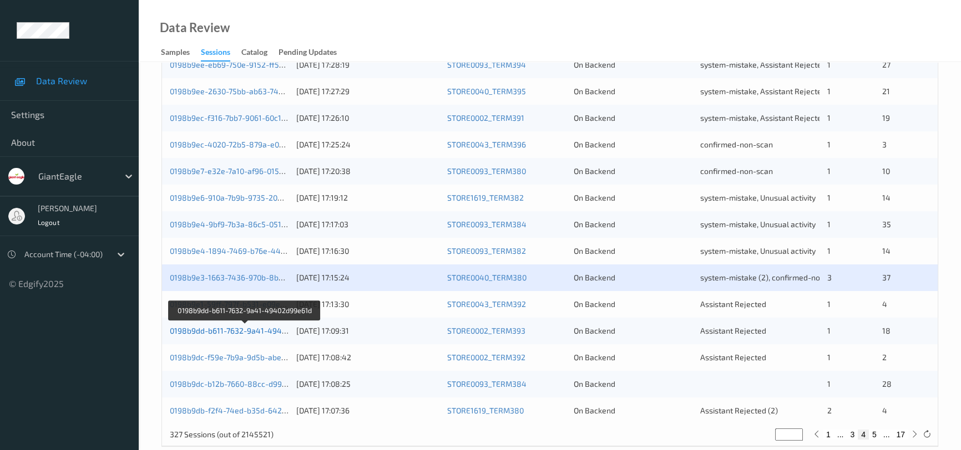
click at [233, 330] on link "0198b9dd-b611-7632-9a41-49402d99e61d" at bounding box center [245, 330] width 151 height 9
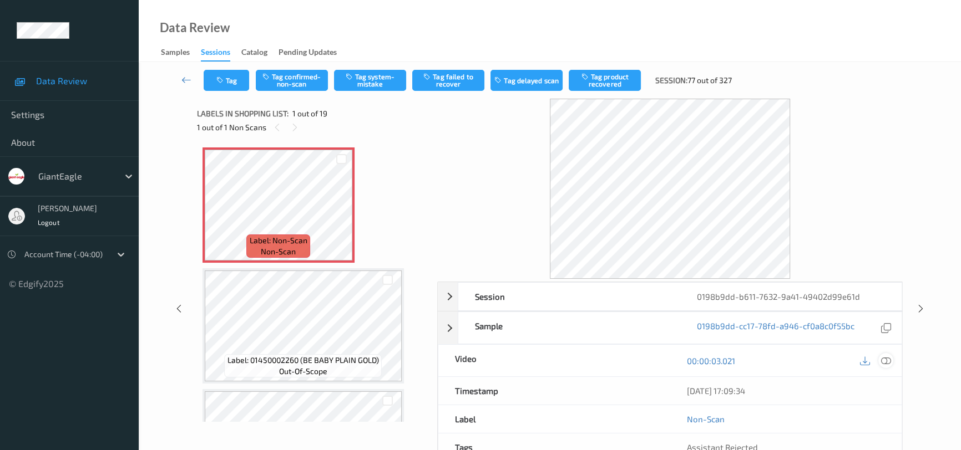
click at [888, 360] on icon at bounding box center [886, 361] width 10 height 10
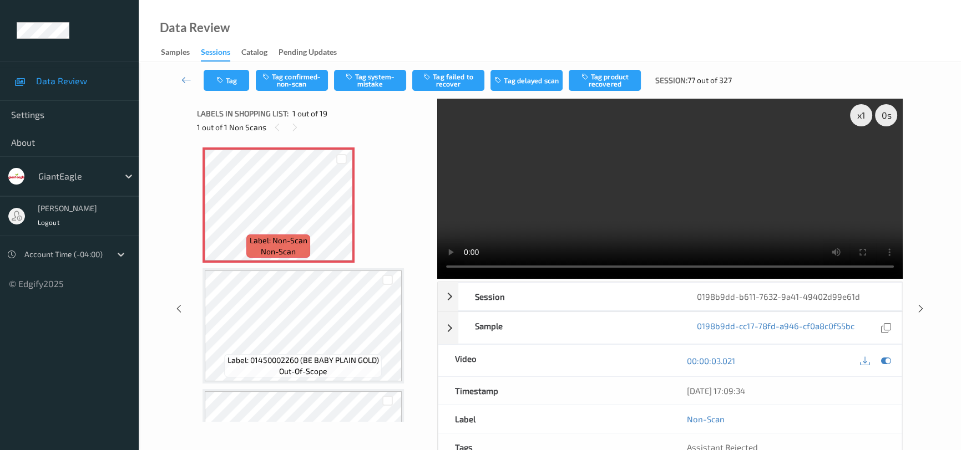
click at [630, 221] on video at bounding box center [669, 189] width 465 height 180
click at [608, 206] on video at bounding box center [669, 189] width 465 height 180
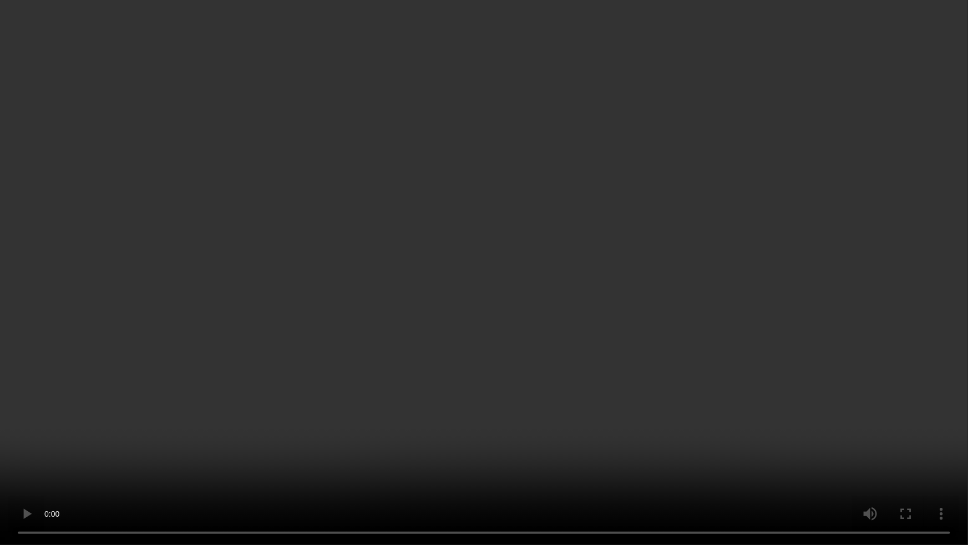
click at [489, 334] on video at bounding box center [484, 272] width 968 height 545
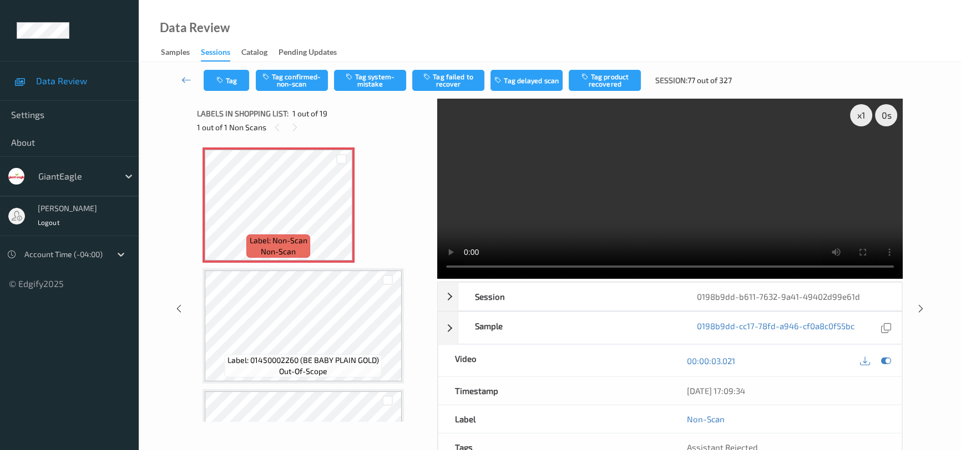
click at [601, 160] on video at bounding box center [669, 189] width 465 height 180
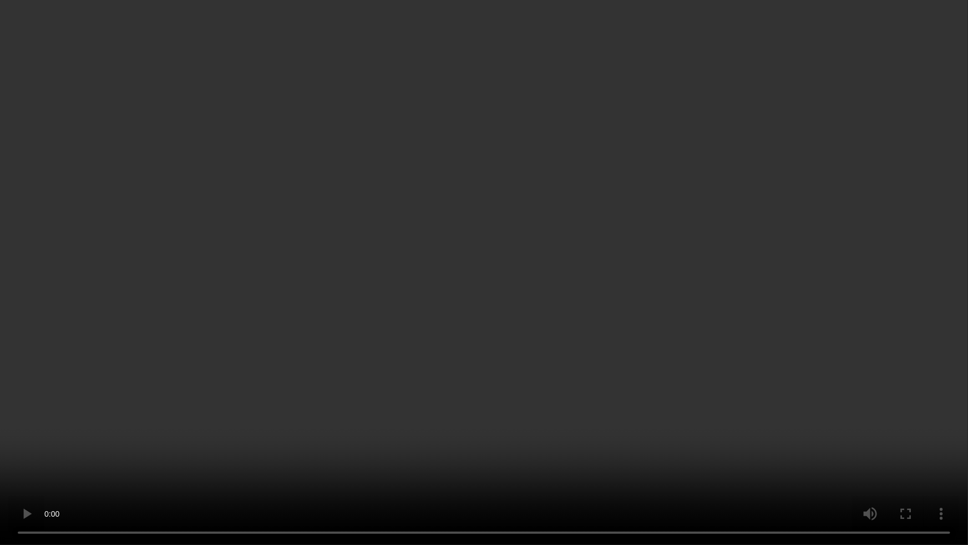
click at [540, 290] on video at bounding box center [484, 272] width 968 height 545
click at [277, 300] on video at bounding box center [484, 272] width 968 height 545
click at [425, 300] on video at bounding box center [484, 272] width 968 height 545
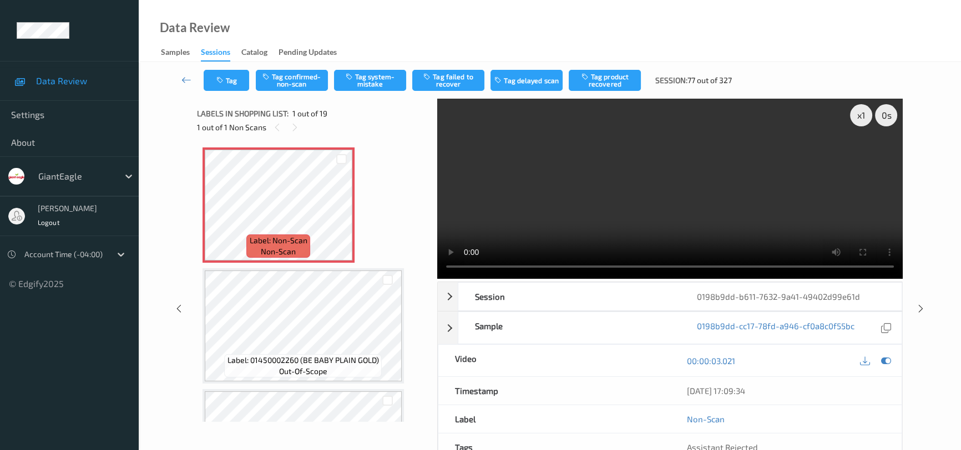
click at [575, 208] on video at bounding box center [669, 189] width 465 height 180
click at [291, 83] on button "Tag confirmed-non-scan" at bounding box center [292, 80] width 72 height 21
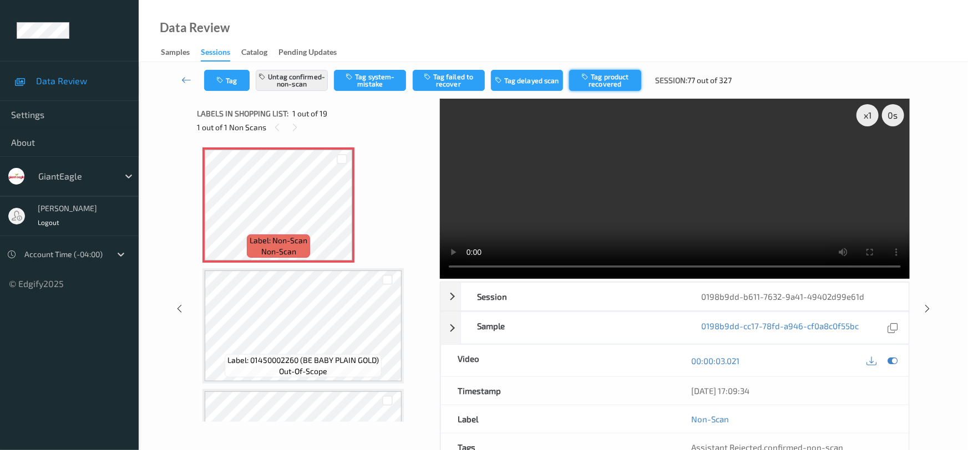
click at [628, 79] on button "Tag product recovered" at bounding box center [605, 80] width 72 height 21
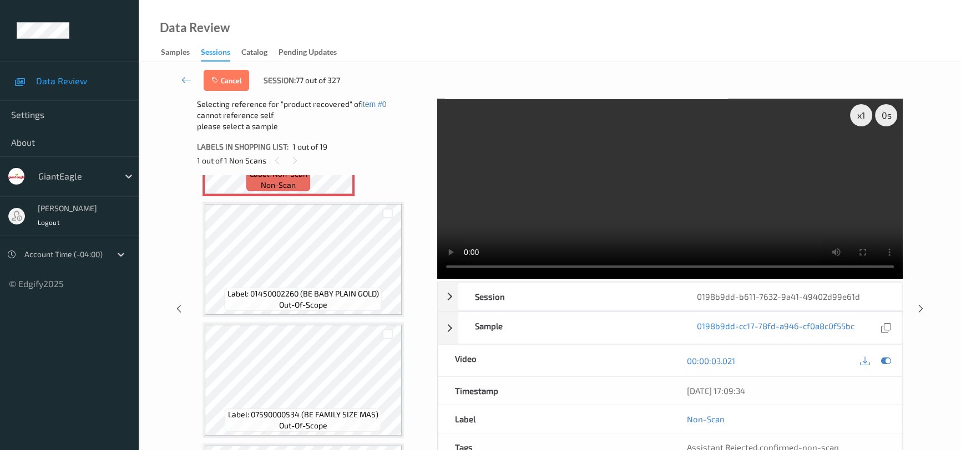
scroll to position [100, 0]
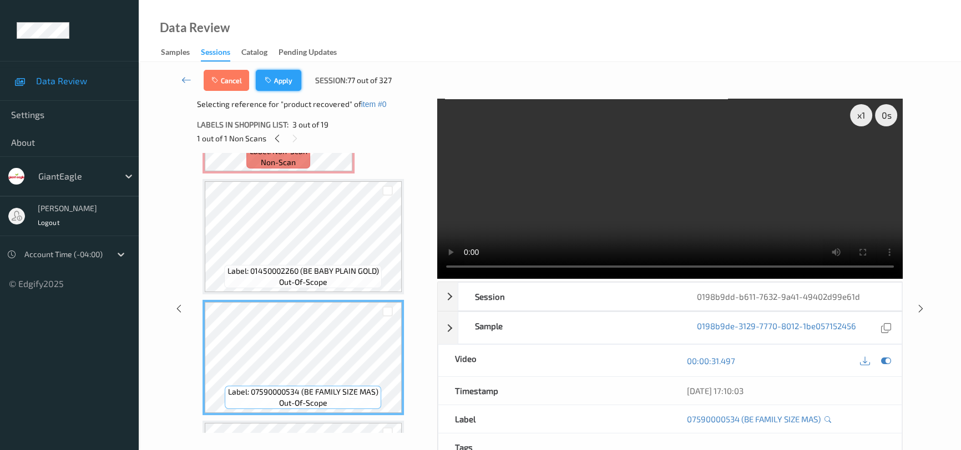
click at [290, 77] on button "Apply" at bounding box center [278, 80] width 45 height 21
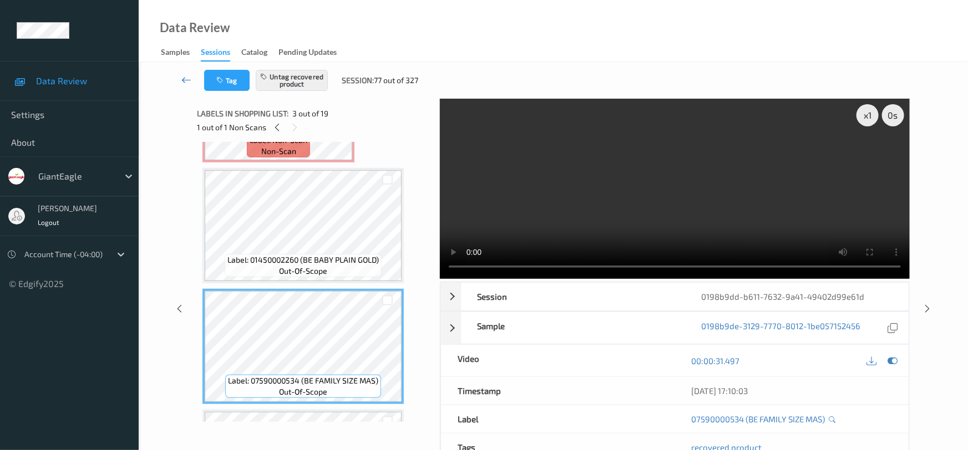
click at [187, 73] on link at bounding box center [186, 80] width 35 height 21
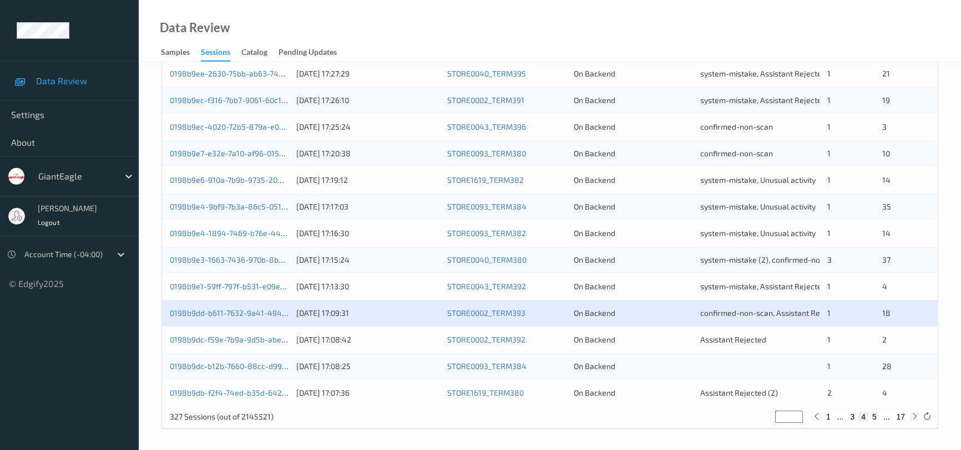
scroll to position [422, 0]
click at [238, 366] on link "0198b9dc-b12b-7660-88cc-d991dced7fce" at bounding box center [244, 365] width 148 height 9
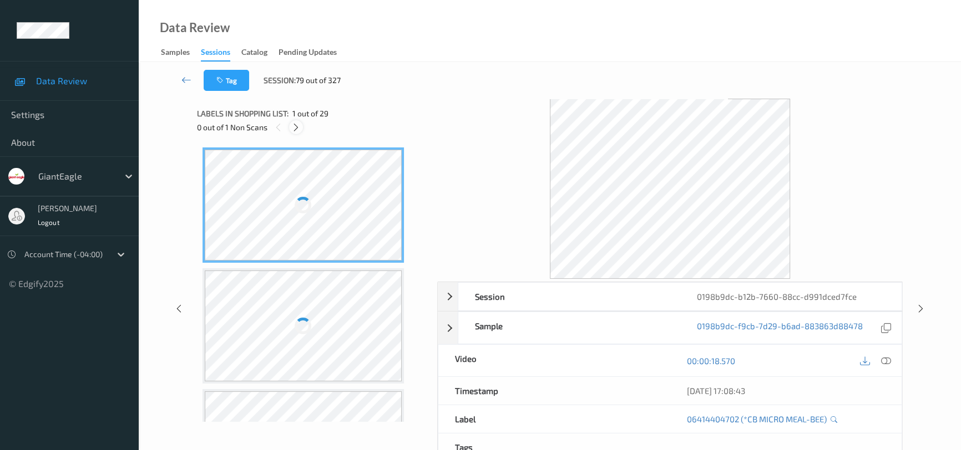
click at [299, 126] on icon at bounding box center [295, 128] width 9 height 10
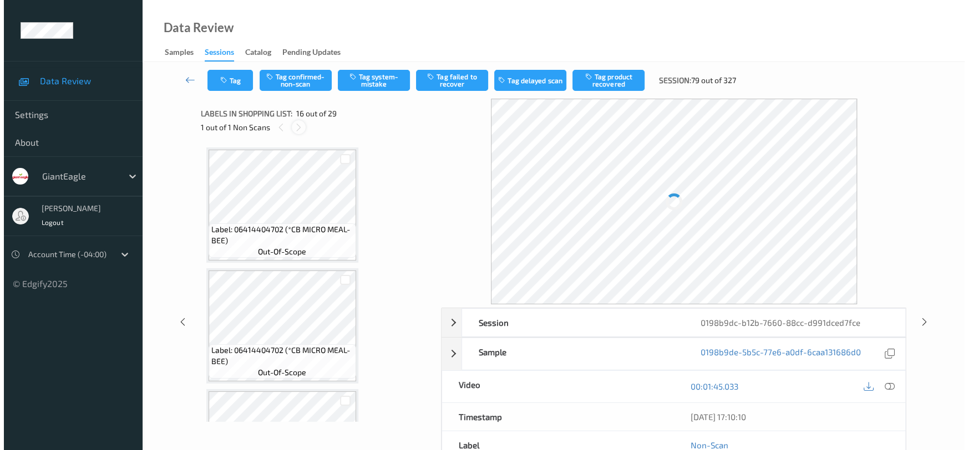
scroll to position [1692, 0]
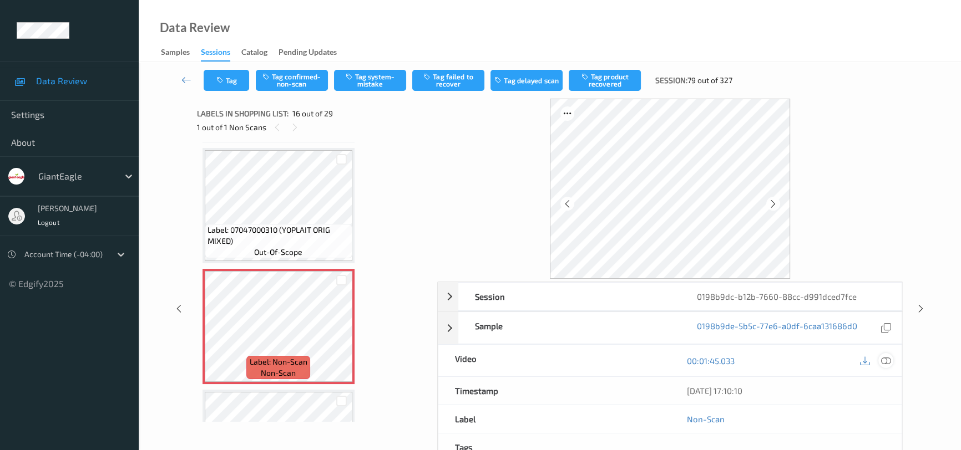
click at [885, 358] on icon at bounding box center [886, 361] width 10 height 10
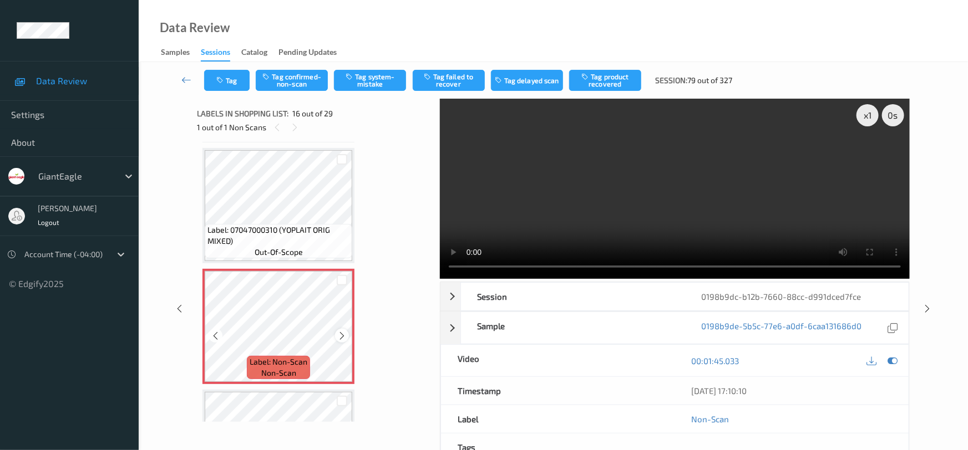
click at [339, 331] on icon at bounding box center [341, 336] width 9 height 10
click at [891, 356] on icon at bounding box center [893, 361] width 10 height 10
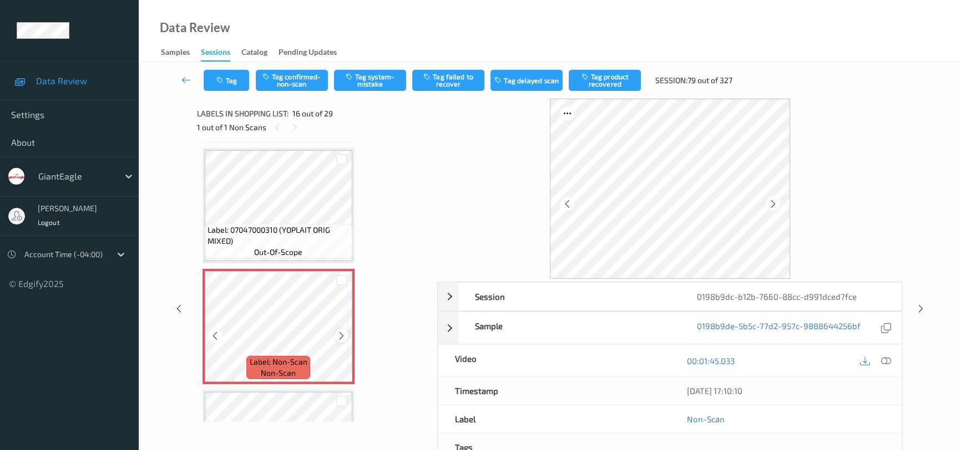
click at [338, 331] on icon at bounding box center [341, 336] width 9 height 10
click at [342, 331] on icon at bounding box center [341, 336] width 9 height 10
click at [890, 356] on icon at bounding box center [886, 361] width 10 height 10
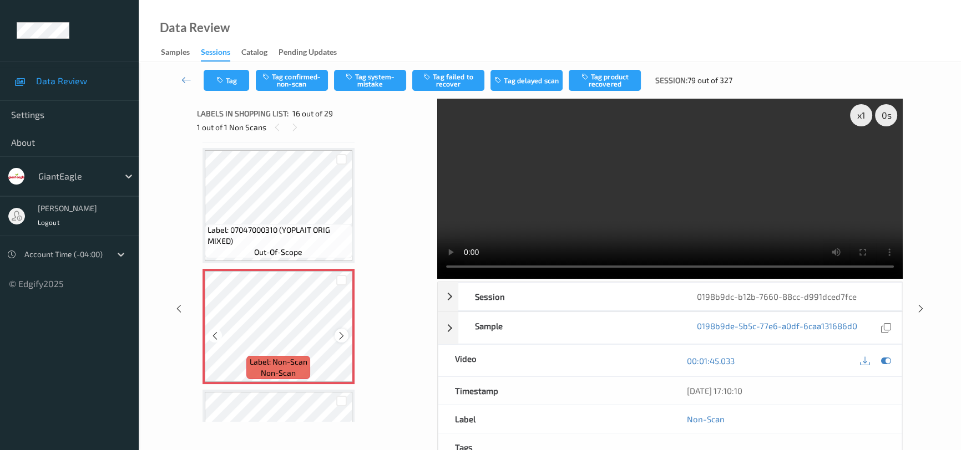
click at [338, 331] on icon at bounding box center [341, 336] width 9 height 10
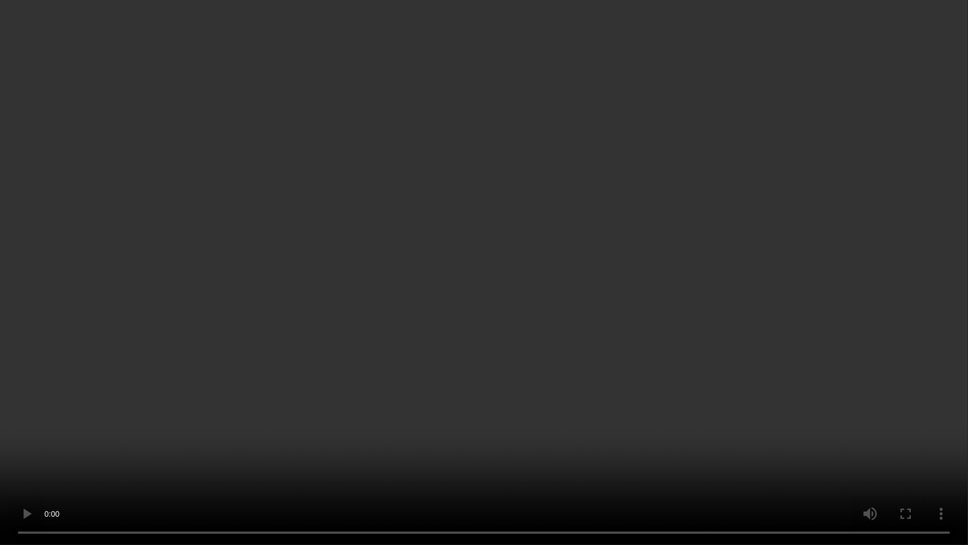
drag, startPoint x: 556, startPoint y: 339, endPoint x: 561, endPoint y: 338, distance: 5.7
click at [556, 339] on video at bounding box center [484, 272] width 968 height 545
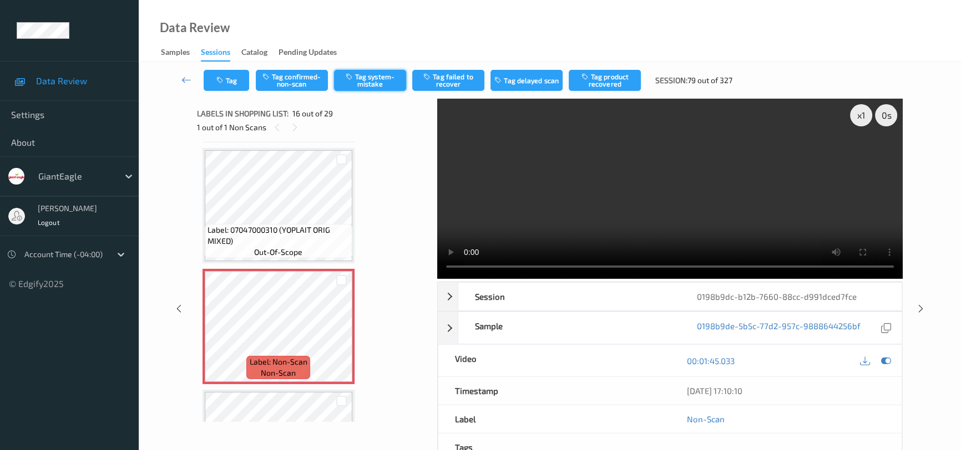
click at [383, 78] on button "Tag system-mistake" at bounding box center [370, 80] width 72 height 21
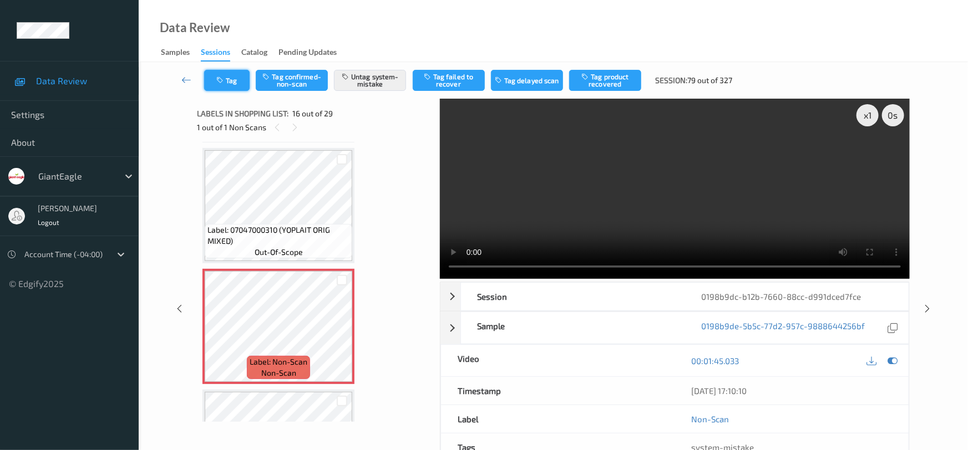
click at [230, 77] on button "Tag" at bounding box center [226, 80] width 45 height 21
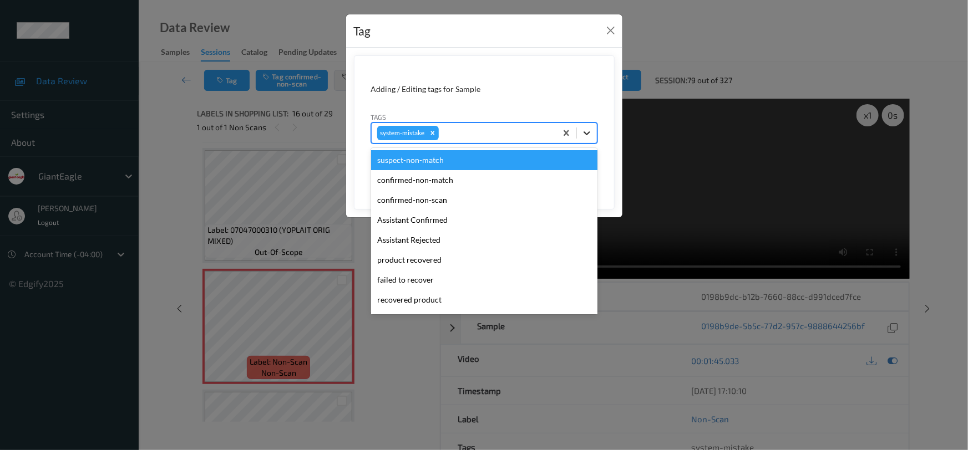
click at [591, 133] on icon at bounding box center [586, 133] width 11 height 11
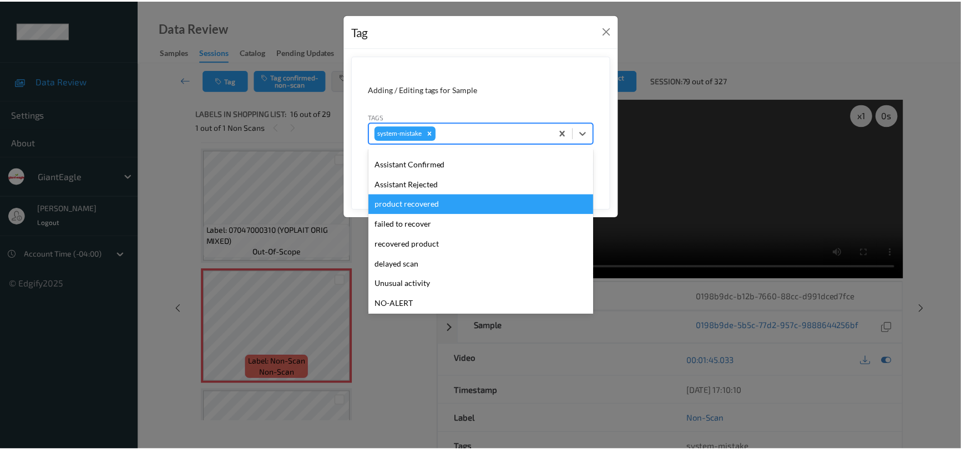
scroll to position [117, 0]
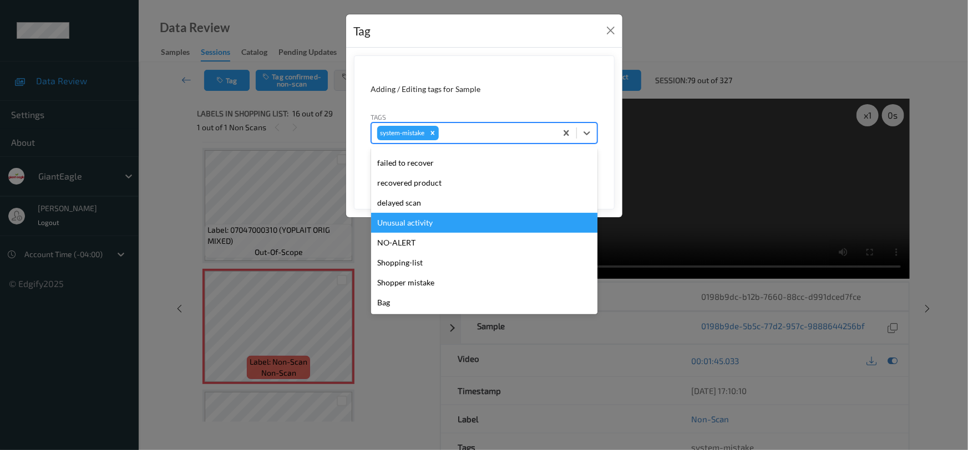
click at [418, 229] on div "Unusual activity" at bounding box center [484, 223] width 226 height 20
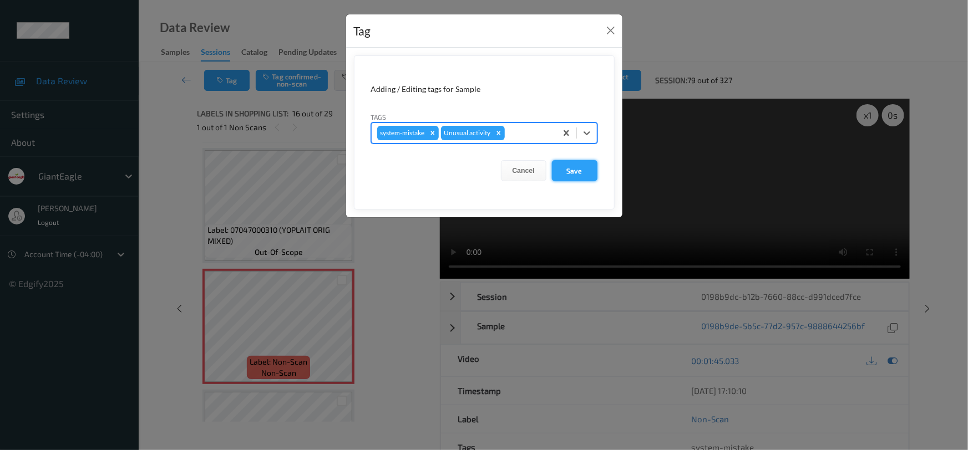
click at [584, 172] on button "Save" at bounding box center [574, 170] width 45 height 21
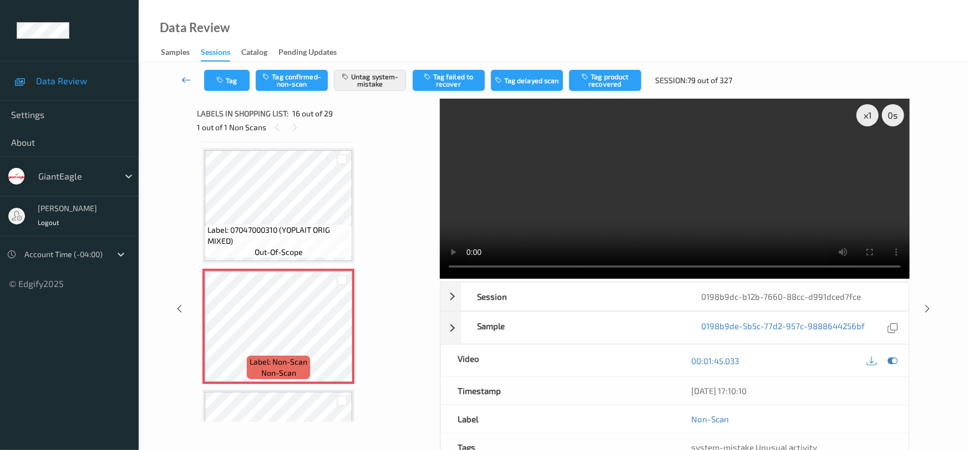
click at [184, 72] on link at bounding box center [186, 80] width 35 height 21
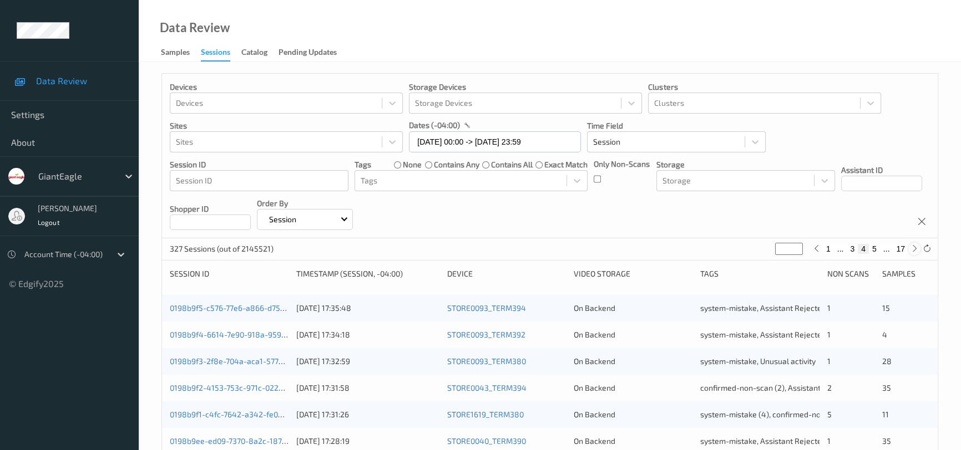
click at [915, 249] on icon at bounding box center [914, 249] width 8 height 8
type input "*"
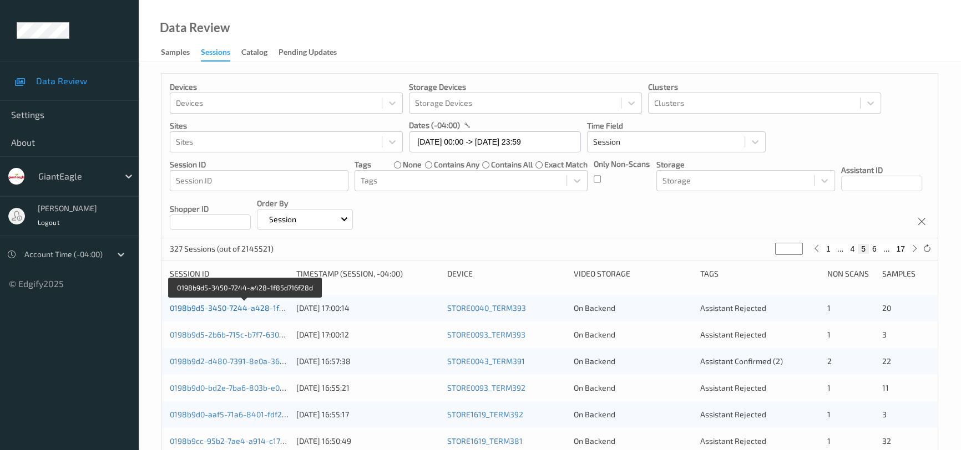
click at [257, 308] on link "0198b9d5-3450-7244-a428-1f85d716f28d" at bounding box center [245, 307] width 151 height 9
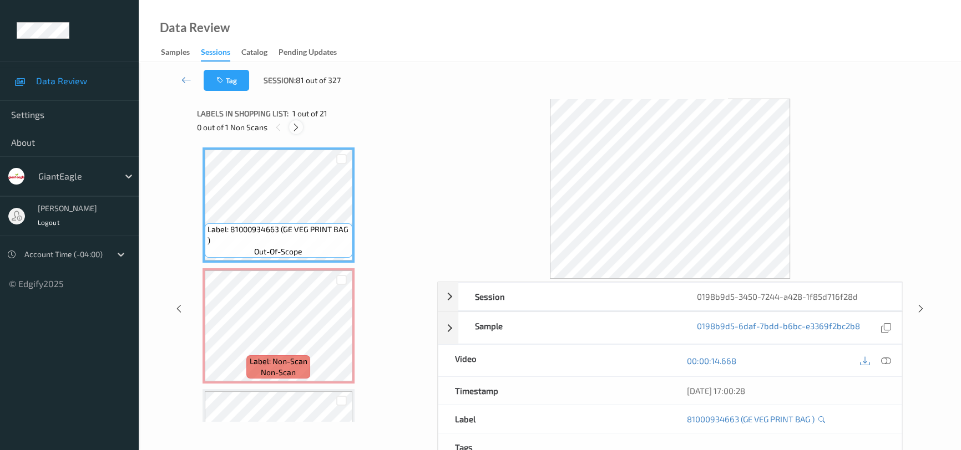
click at [296, 126] on icon at bounding box center [295, 128] width 9 height 10
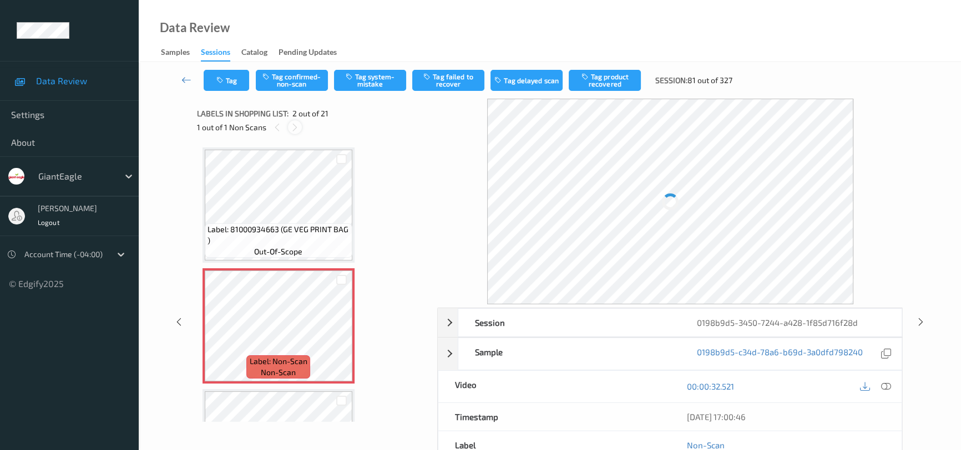
scroll to position [6, 0]
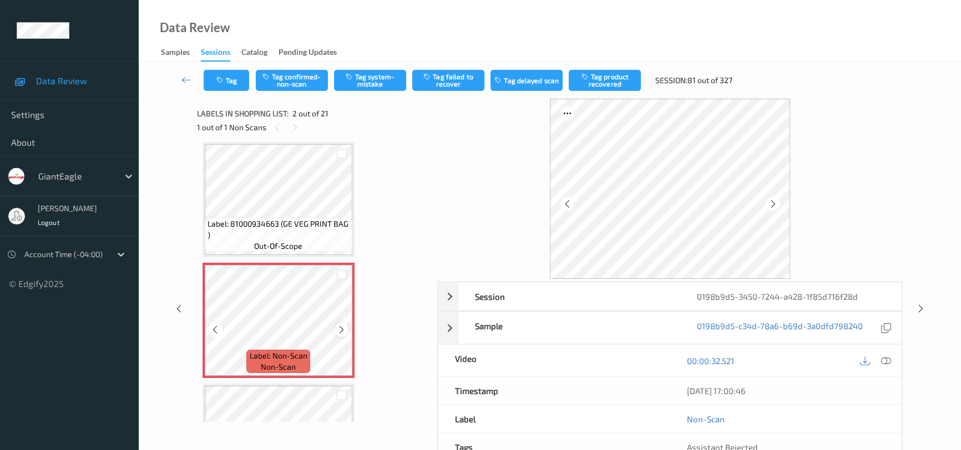
click at [339, 332] on icon at bounding box center [341, 330] width 9 height 10
click at [889, 361] on icon at bounding box center [886, 361] width 10 height 10
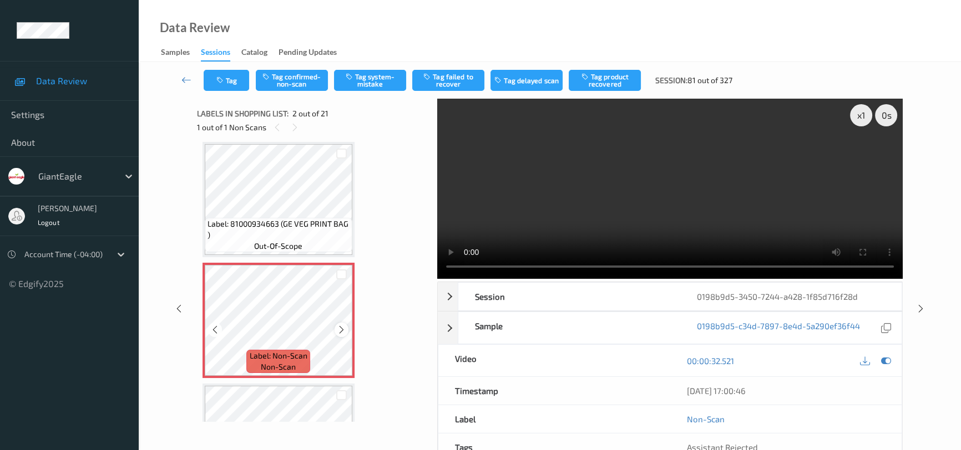
click at [343, 328] on icon at bounding box center [341, 330] width 9 height 10
click at [344, 331] on icon at bounding box center [341, 330] width 9 height 10
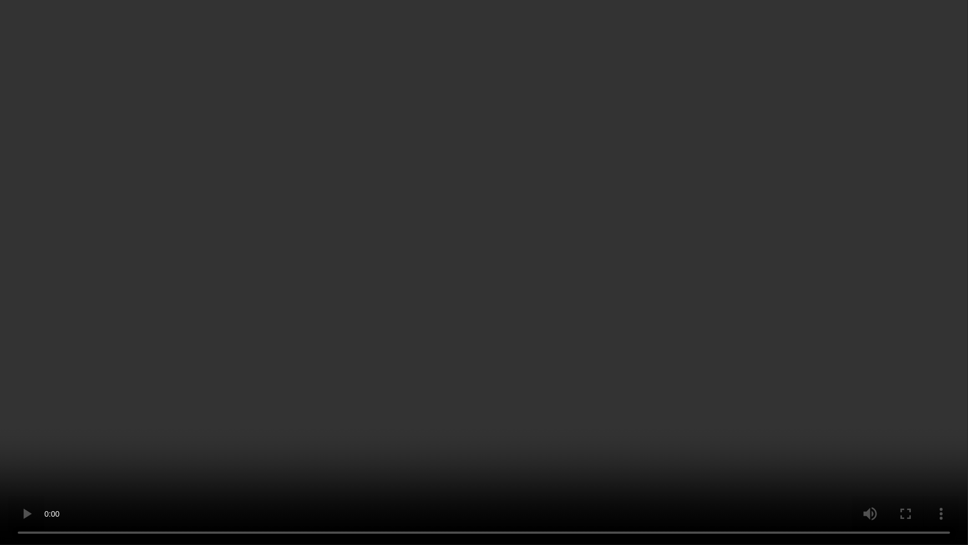
click at [766, 319] on video at bounding box center [484, 272] width 968 height 545
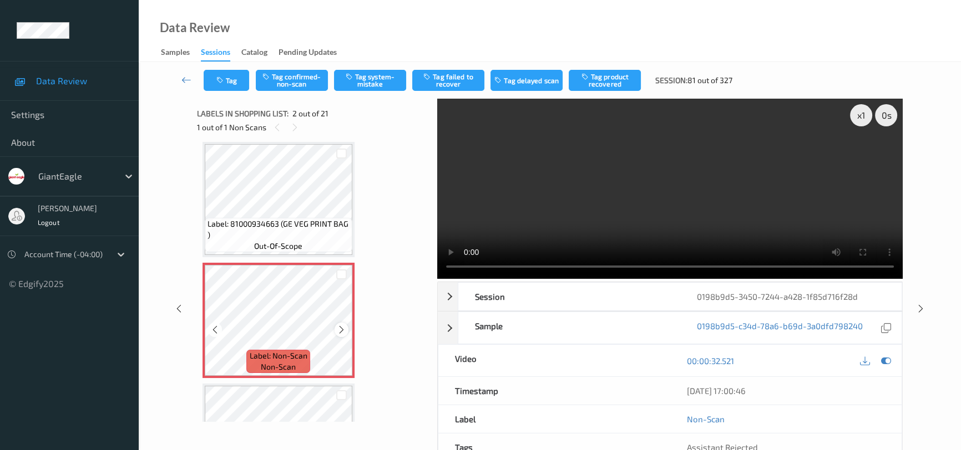
click at [344, 327] on icon at bounding box center [341, 330] width 9 height 10
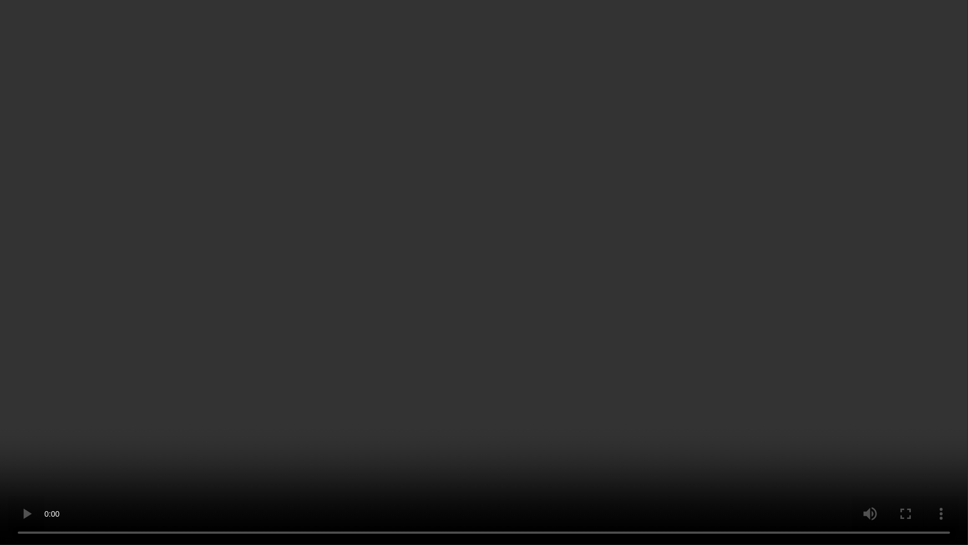
click at [503, 260] on video at bounding box center [484, 272] width 968 height 545
click at [504, 268] on video at bounding box center [484, 272] width 968 height 545
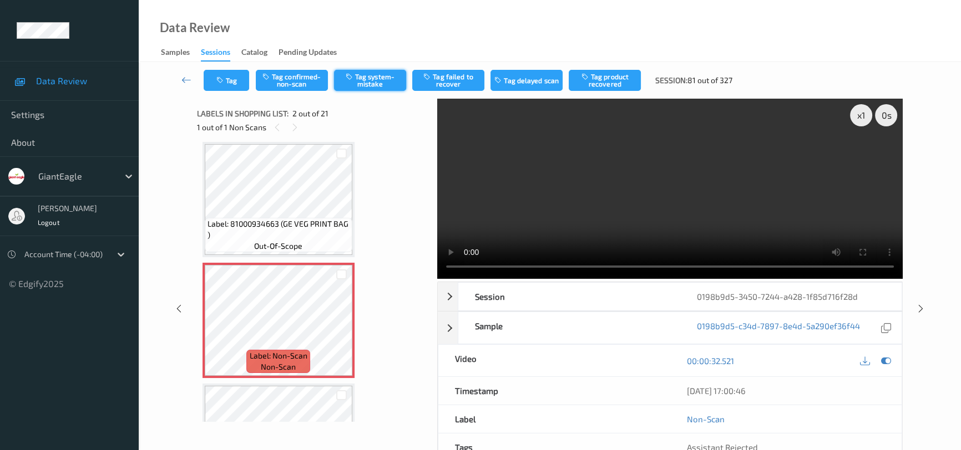
click at [371, 75] on button "Tag system-mistake" at bounding box center [370, 80] width 72 height 21
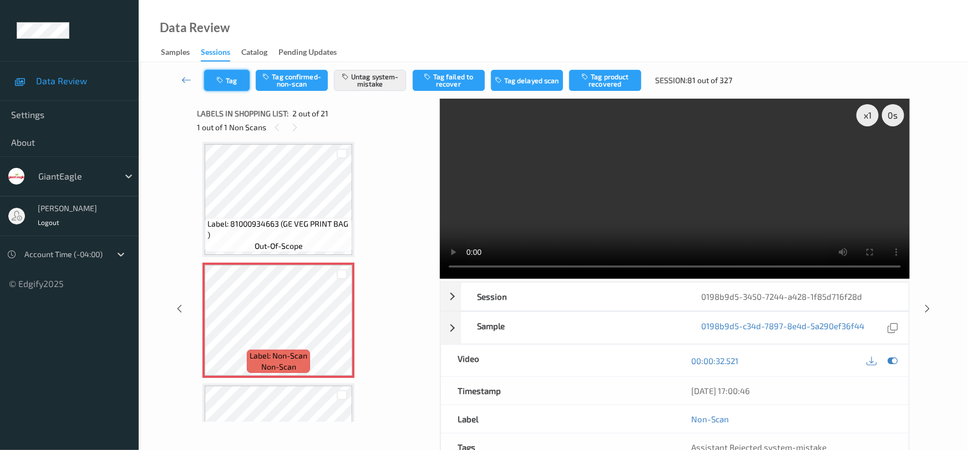
click at [238, 80] on button "Tag" at bounding box center [226, 80] width 45 height 21
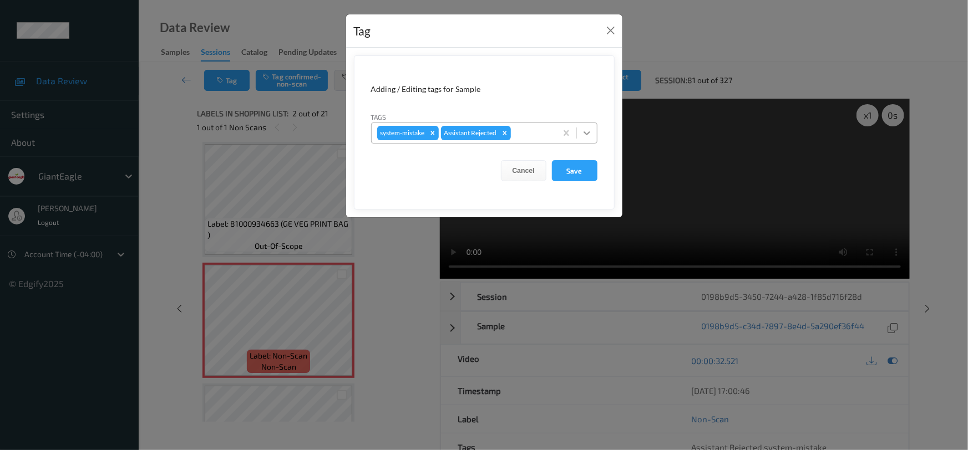
click at [582, 132] on icon at bounding box center [586, 133] width 11 height 11
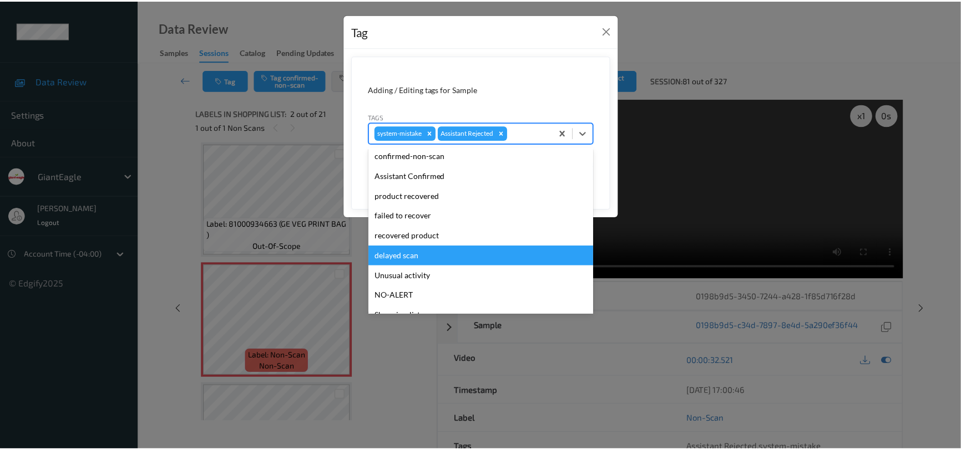
scroll to position [98, 0]
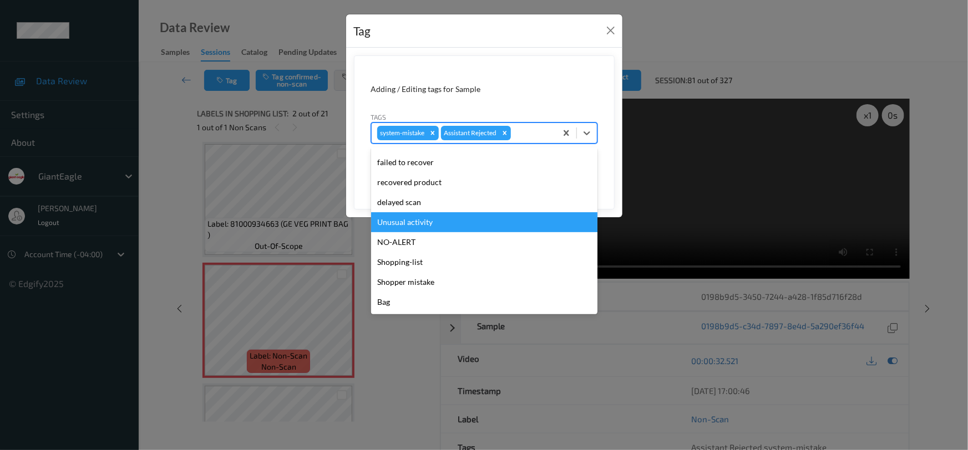
click at [410, 227] on div "Unusual activity" at bounding box center [484, 222] width 226 height 20
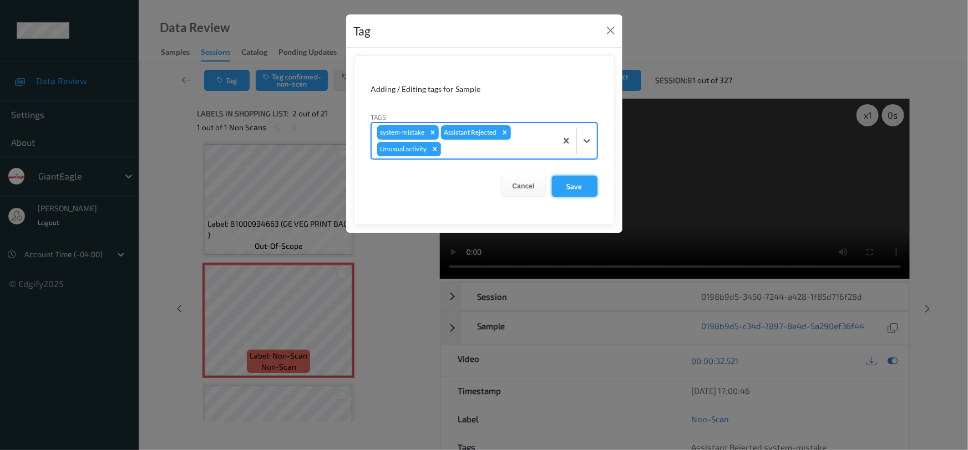
click at [581, 185] on button "Save" at bounding box center [574, 186] width 45 height 21
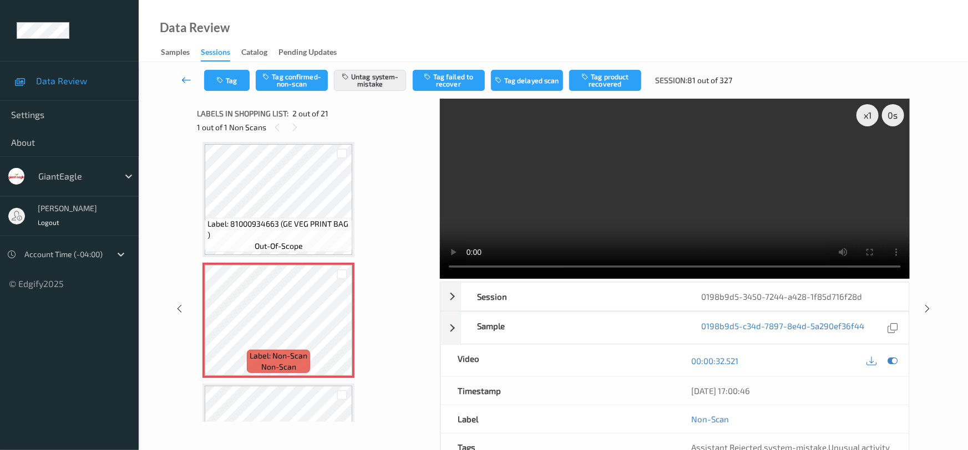
click at [183, 75] on icon at bounding box center [186, 79] width 10 height 11
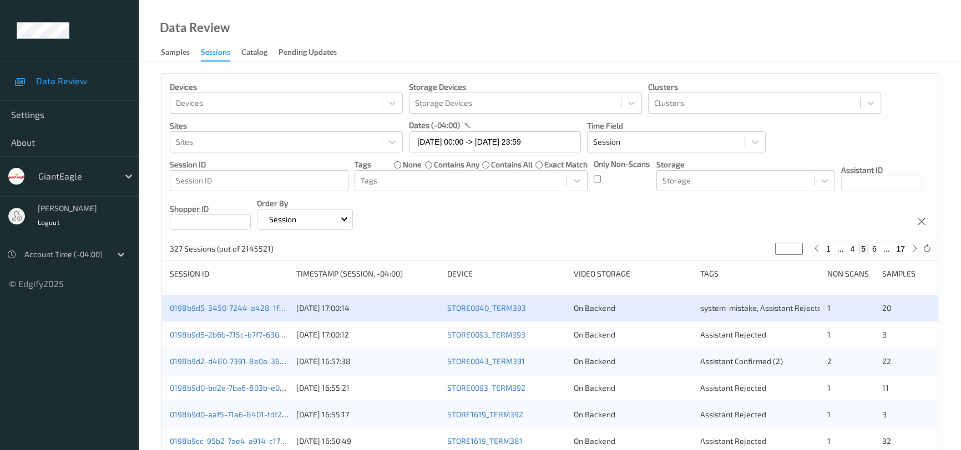
click at [216, 356] on div "0198b9d2-d480-7391-8e0a-36d7a7eeebd0" at bounding box center [229, 361] width 119 height 11
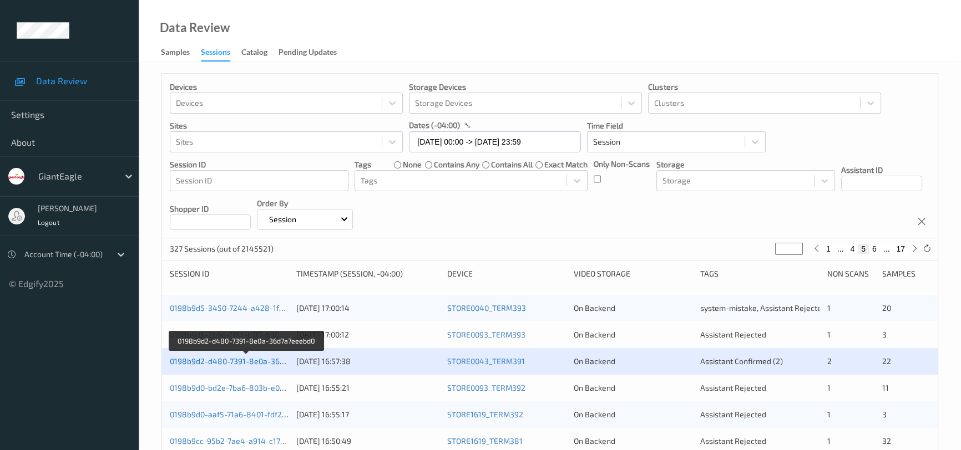
click at [238, 362] on link "0198b9d2-d480-7391-8e0a-36d7a7eeebd0" at bounding box center [246, 361] width 153 height 9
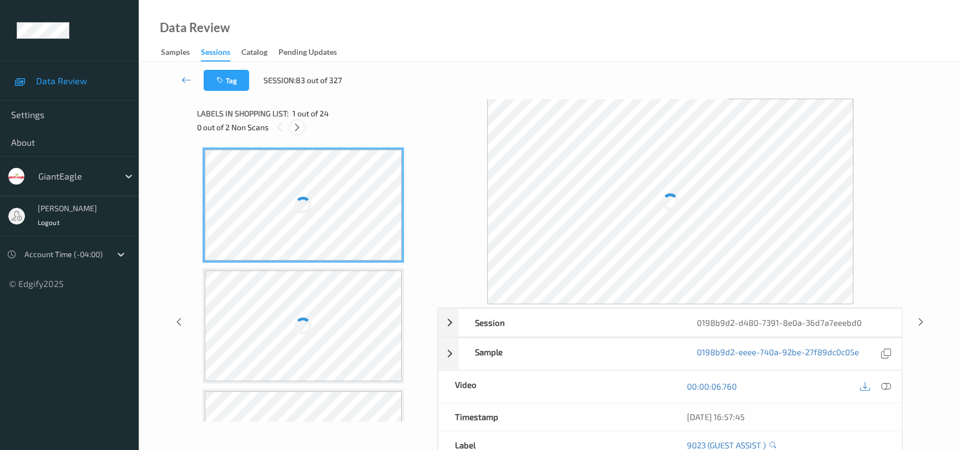
click at [295, 127] on icon at bounding box center [296, 128] width 9 height 10
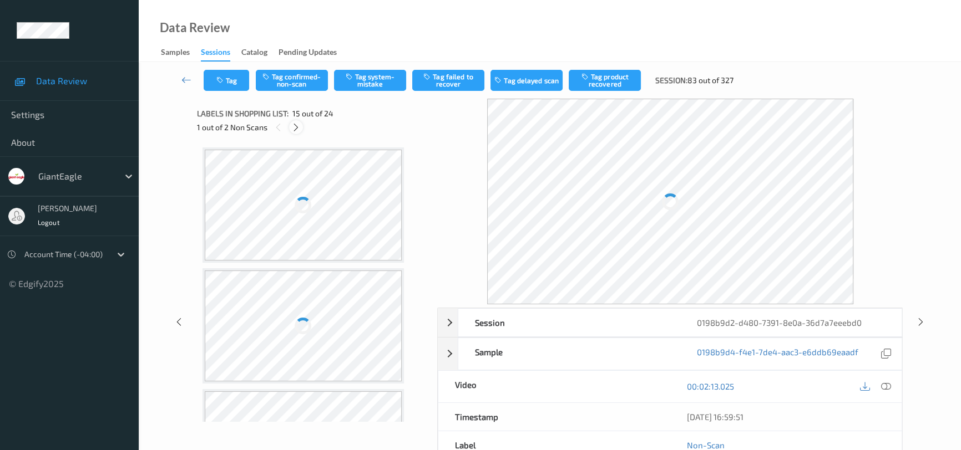
scroll to position [1571, 0]
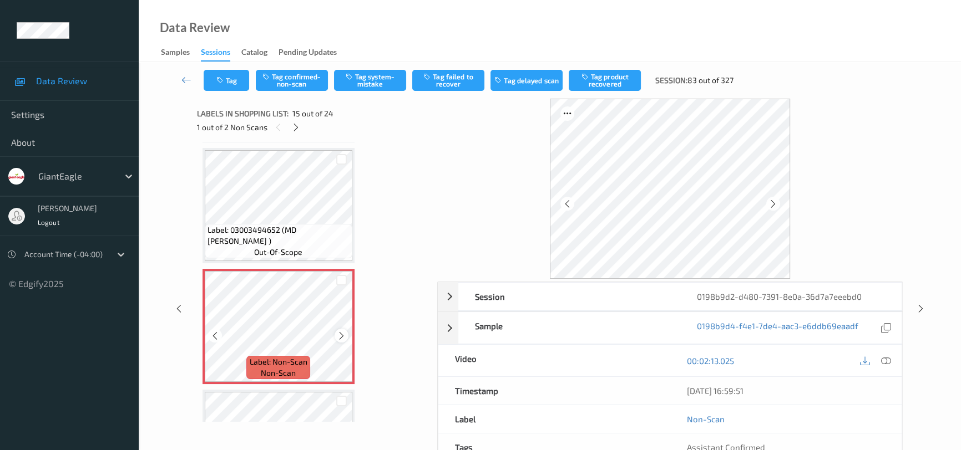
click at [342, 331] on icon at bounding box center [341, 336] width 9 height 10
click at [883, 356] on icon at bounding box center [886, 361] width 10 height 10
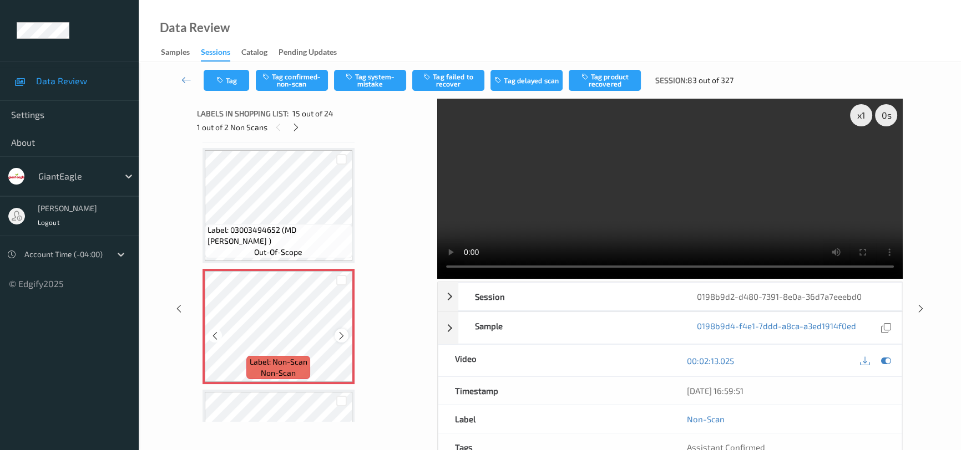
click at [337, 331] on icon at bounding box center [341, 336] width 9 height 10
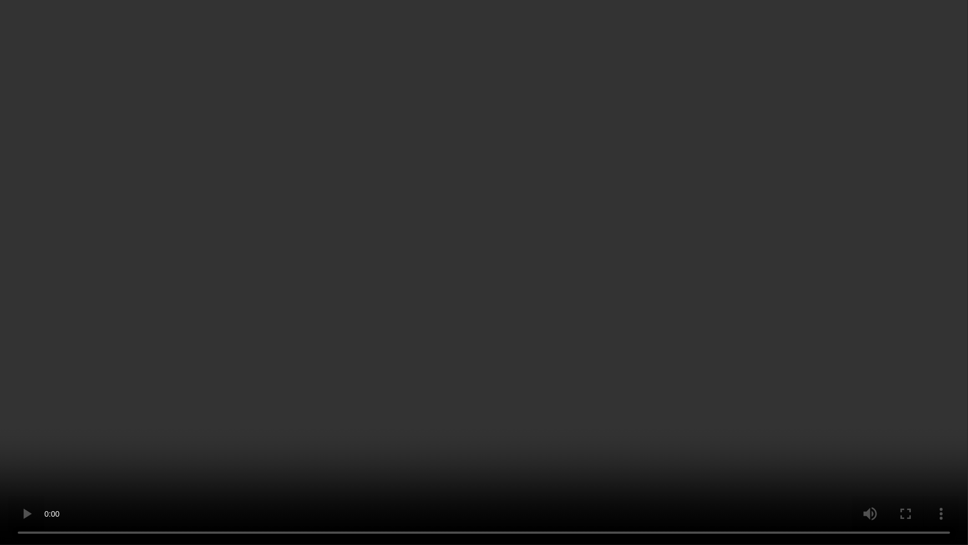
click at [735, 333] on video at bounding box center [484, 272] width 968 height 545
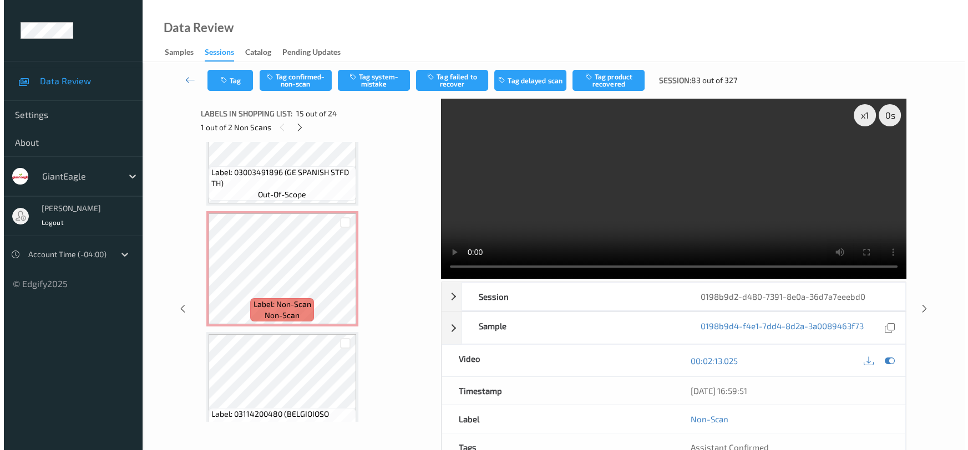
scroll to position [2524, 0]
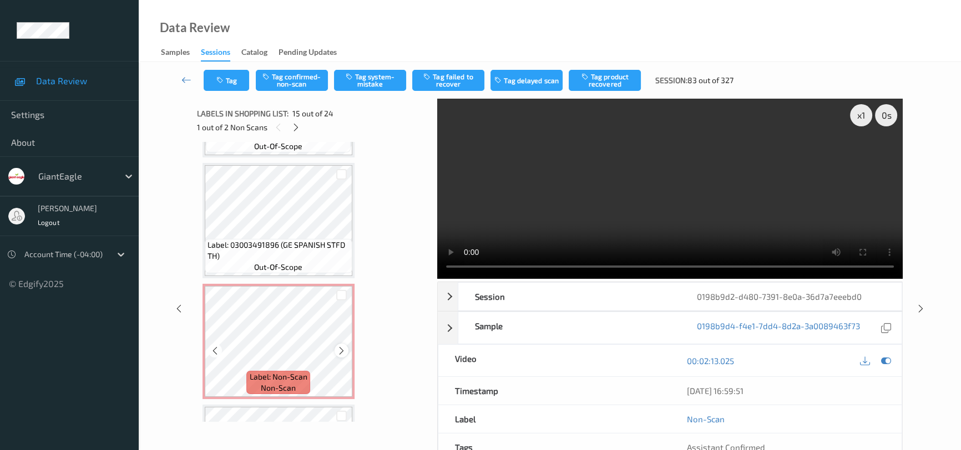
click at [340, 346] on icon at bounding box center [341, 351] width 9 height 10
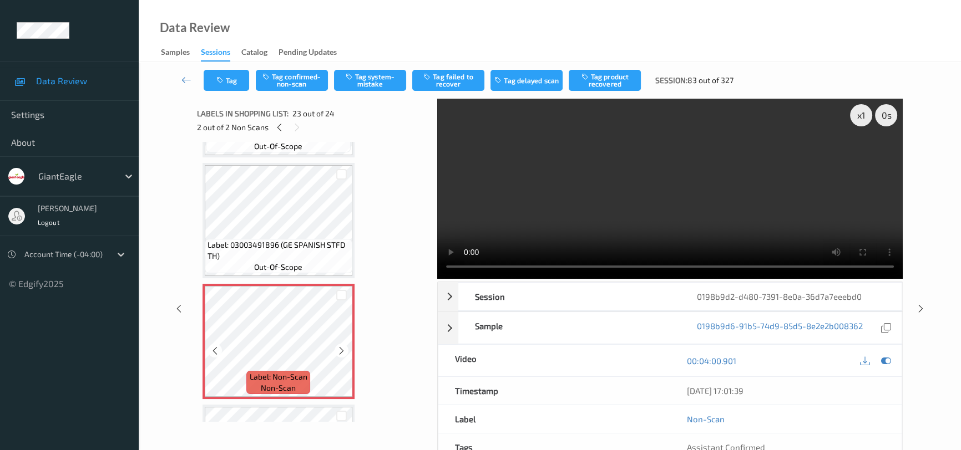
click at [340, 346] on icon at bounding box center [341, 351] width 9 height 10
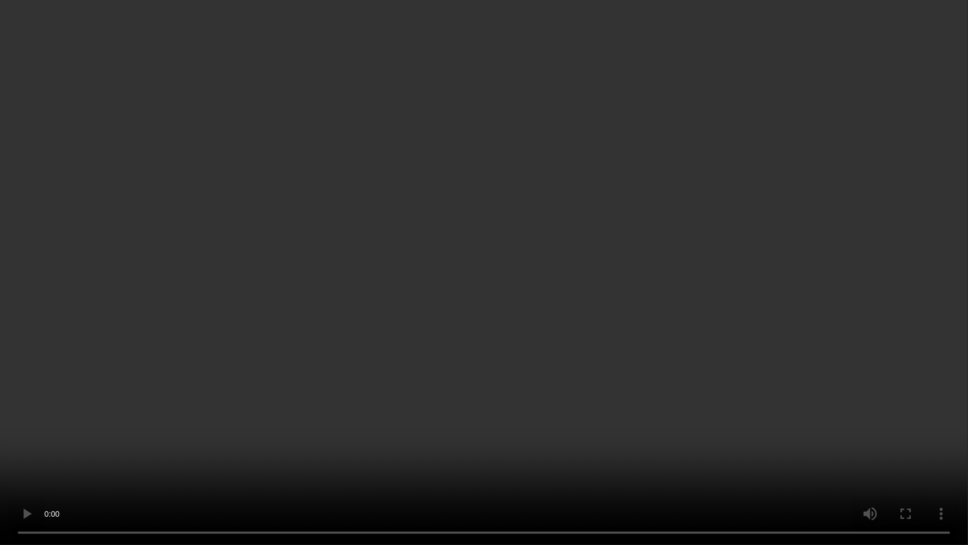
click at [677, 364] on video at bounding box center [484, 272] width 968 height 545
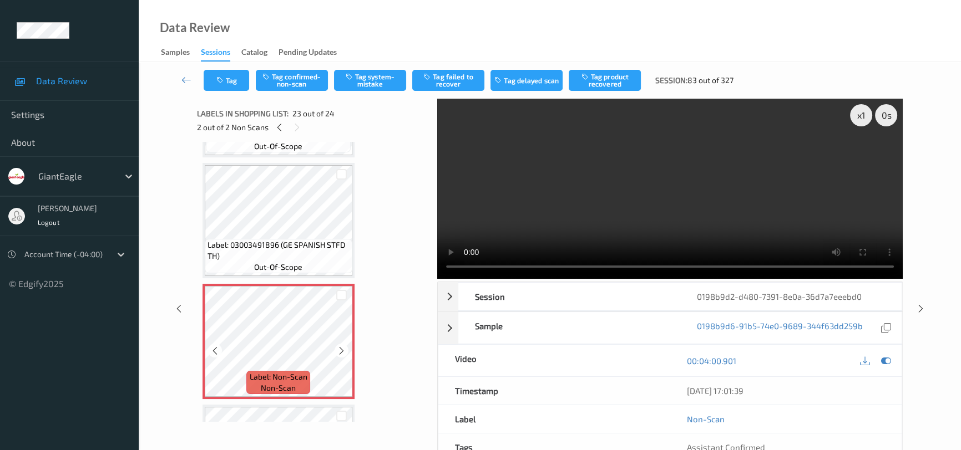
click at [343, 346] on icon at bounding box center [341, 351] width 9 height 10
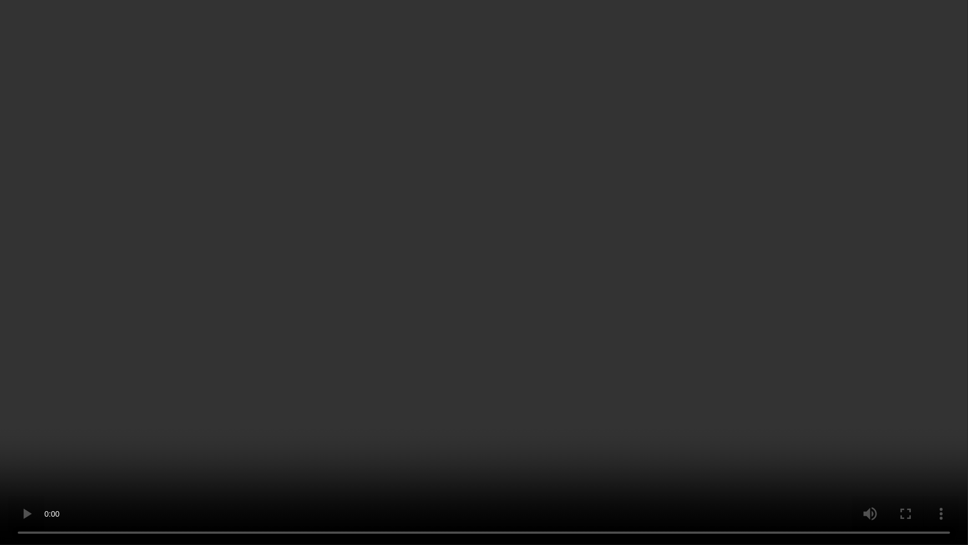
click at [760, 330] on video at bounding box center [484, 272] width 968 height 545
click at [468, 332] on video at bounding box center [484, 272] width 968 height 545
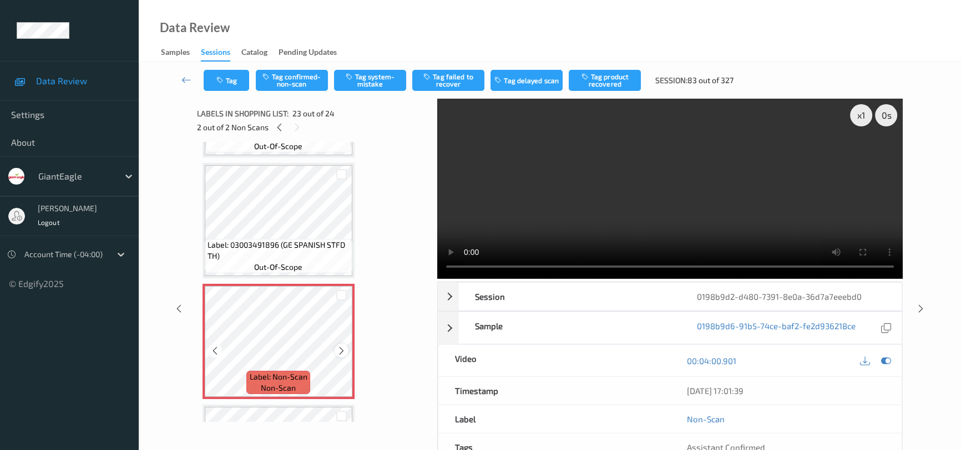
click at [339, 346] on icon at bounding box center [341, 351] width 9 height 10
click at [765, 232] on video at bounding box center [669, 189] width 465 height 180
click at [368, 78] on button "Tag system-mistake" at bounding box center [370, 80] width 72 height 21
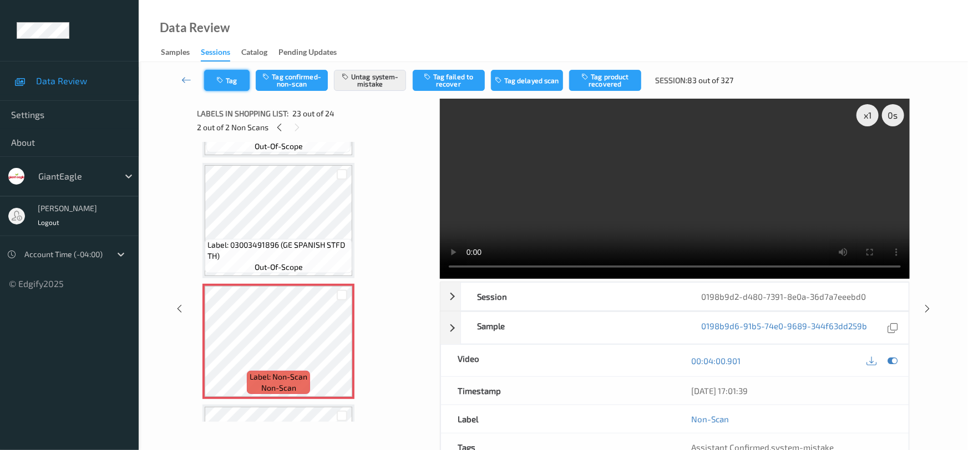
click at [234, 83] on button "Tag" at bounding box center [226, 80] width 45 height 21
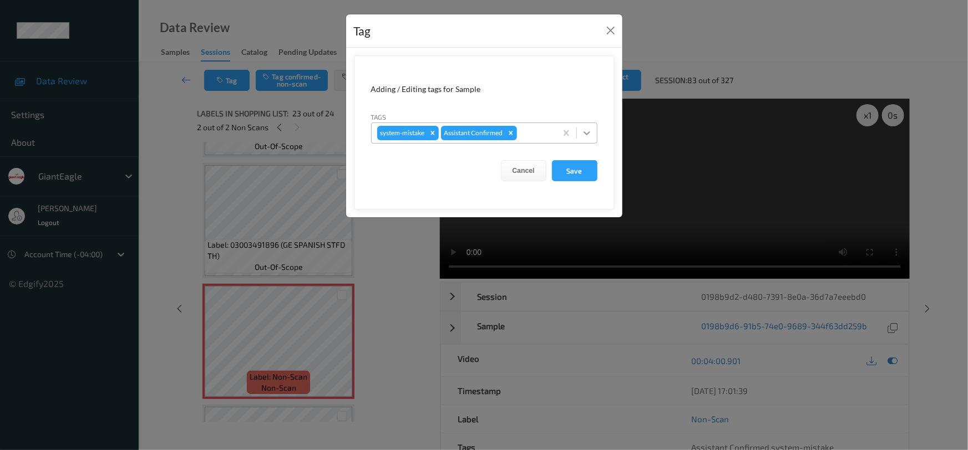
click at [587, 138] on icon at bounding box center [586, 133] width 11 height 11
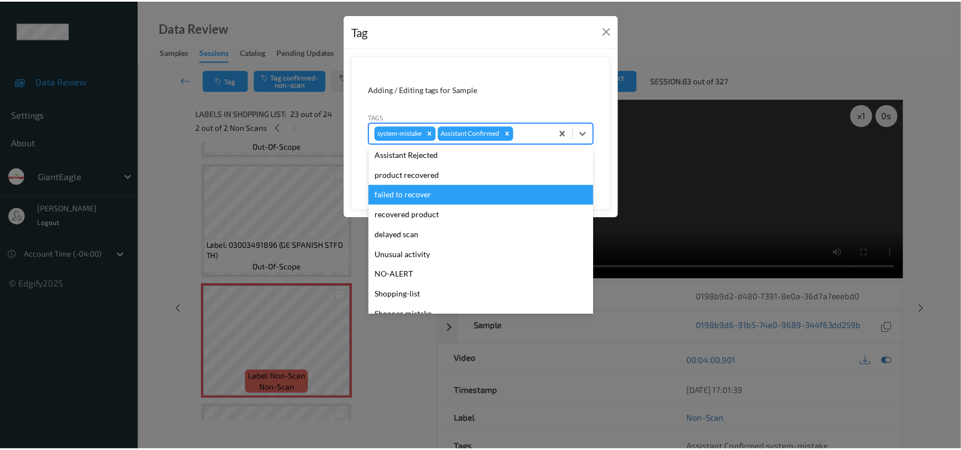
scroll to position [98, 0]
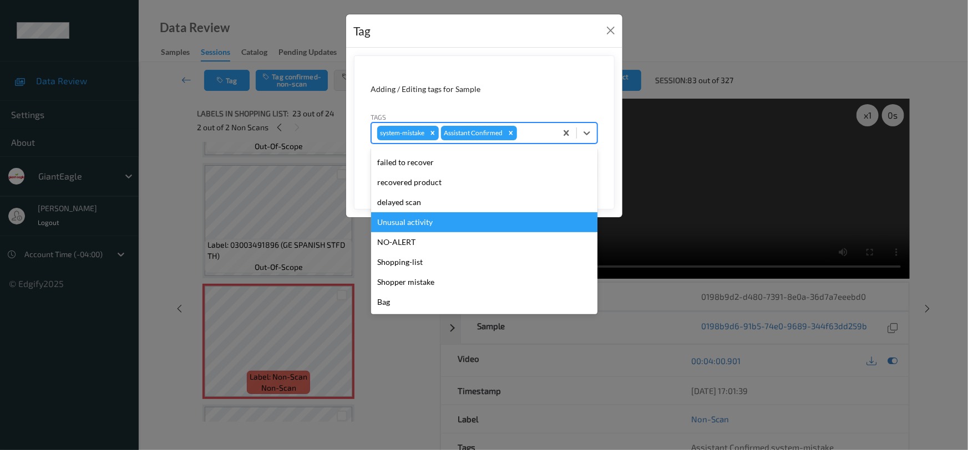
click at [410, 223] on div "Unusual activity" at bounding box center [484, 222] width 226 height 20
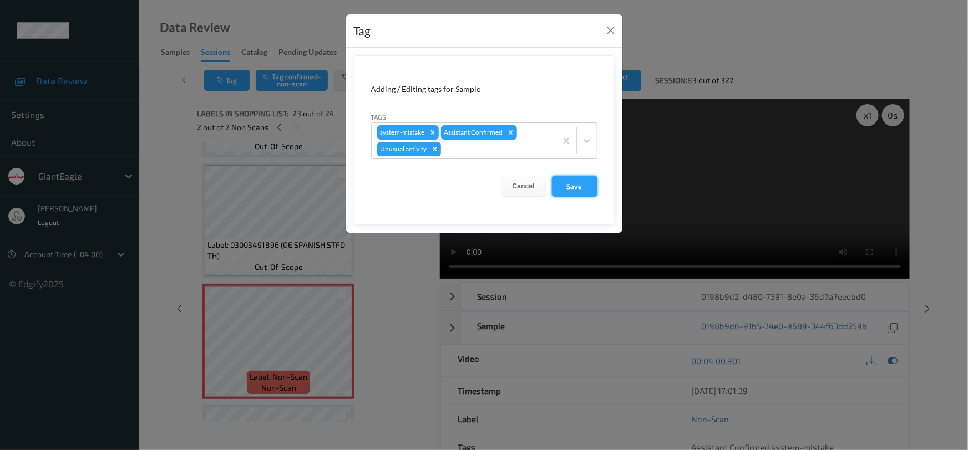
click at [577, 189] on button "Save" at bounding box center [574, 186] width 45 height 21
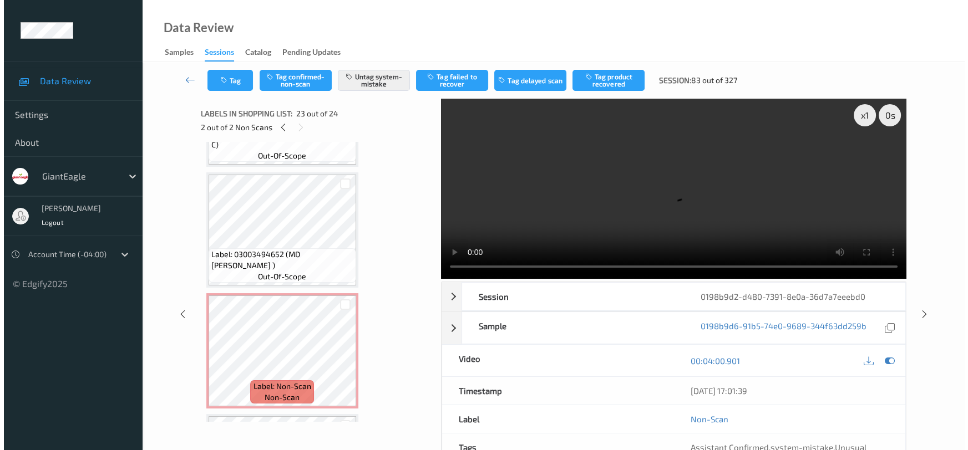
scroll to position [1504, 0]
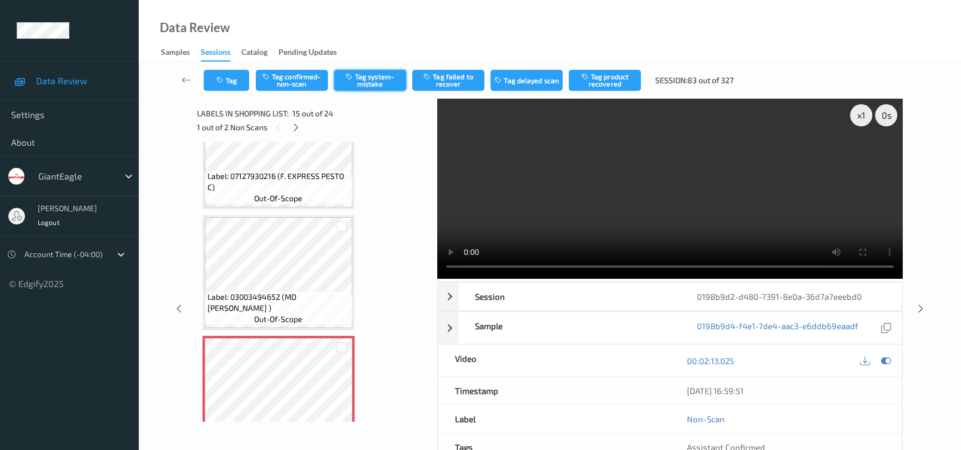
click at [385, 80] on button "Tag system-mistake" at bounding box center [370, 80] width 72 height 21
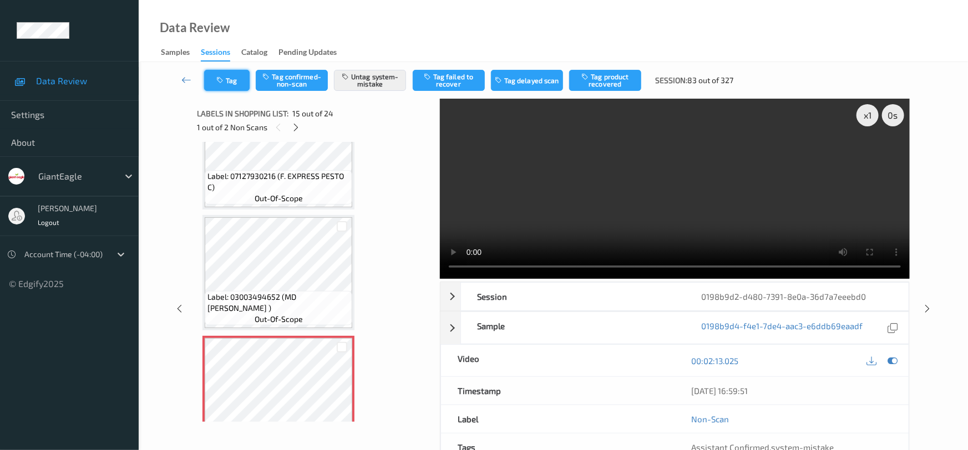
click at [239, 81] on button "Tag" at bounding box center [226, 80] width 45 height 21
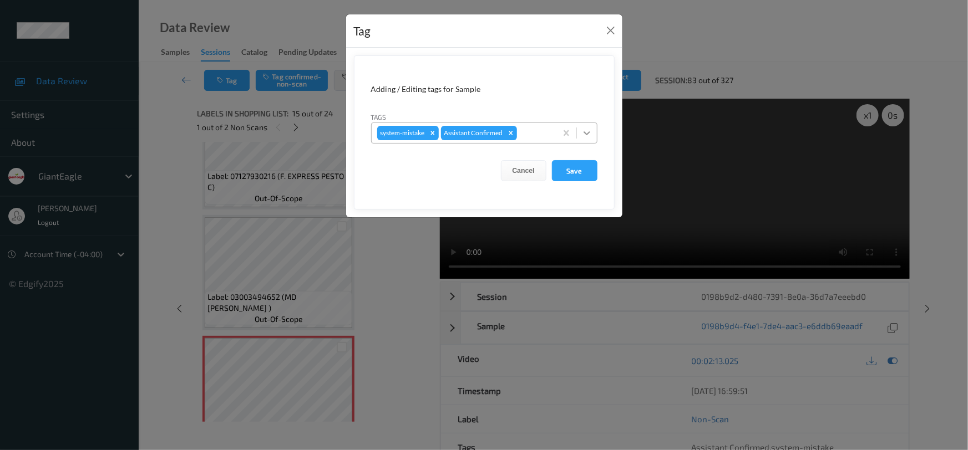
click at [589, 133] on icon at bounding box center [587, 133] width 7 height 4
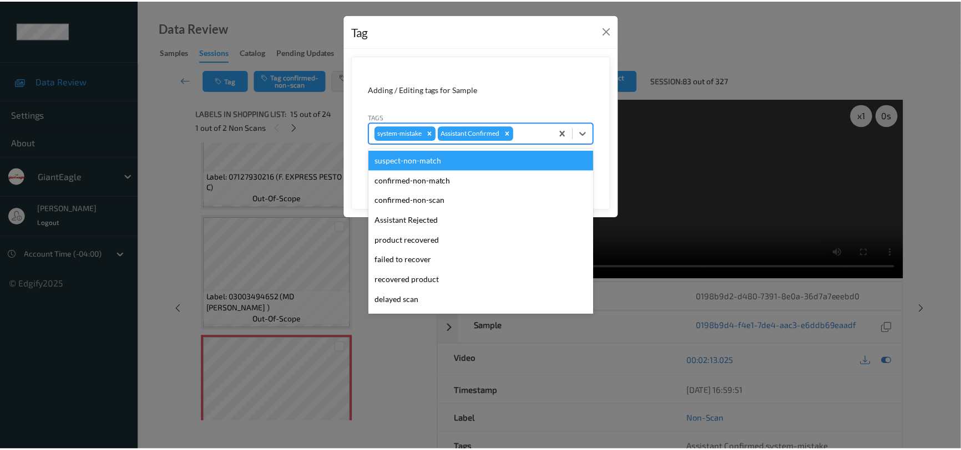
scroll to position [98, 0]
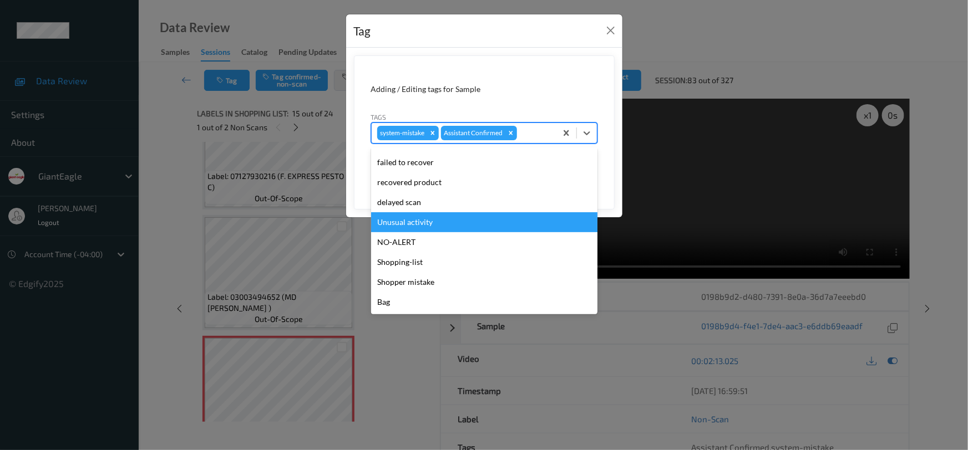
click at [392, 226] on div "Unusual activity" at bounding box center [484, 222] width 226 height 20
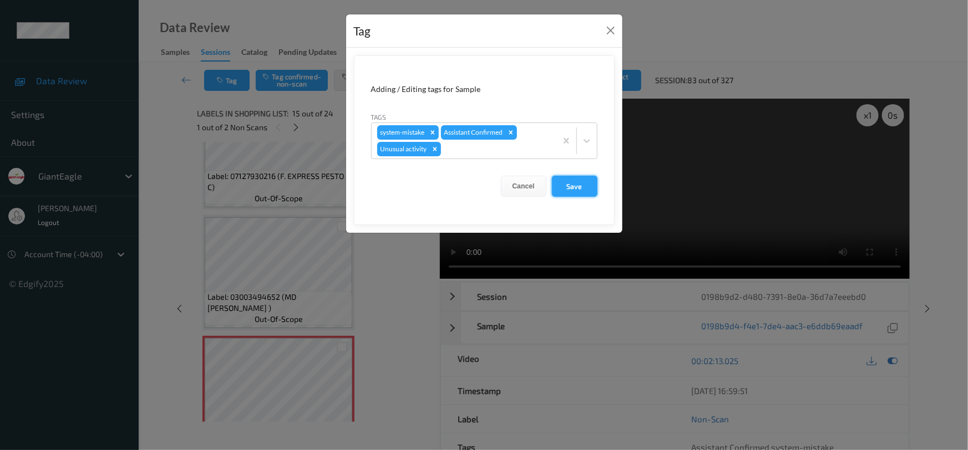
click at [588, 186] on button "Save" at bounding box center [574, 186] width 45 height 21
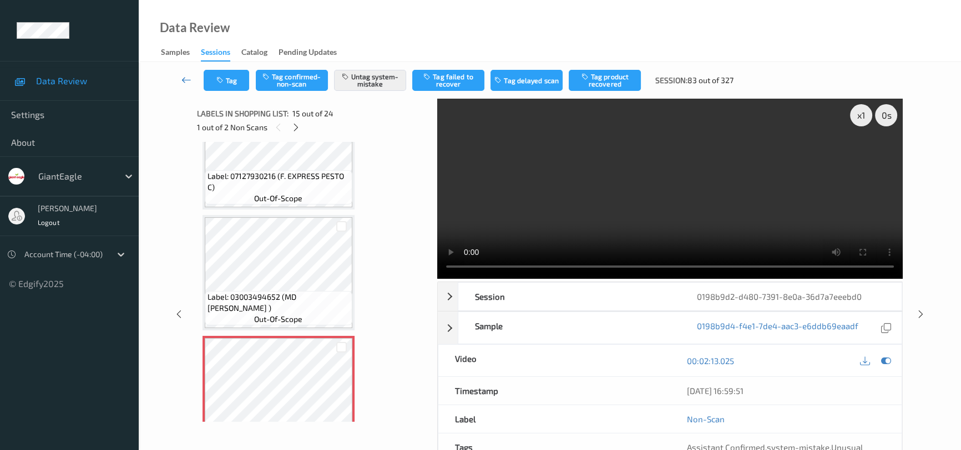
click at [181, 73] on link at bounding box center [186, 80] width 34 height 21
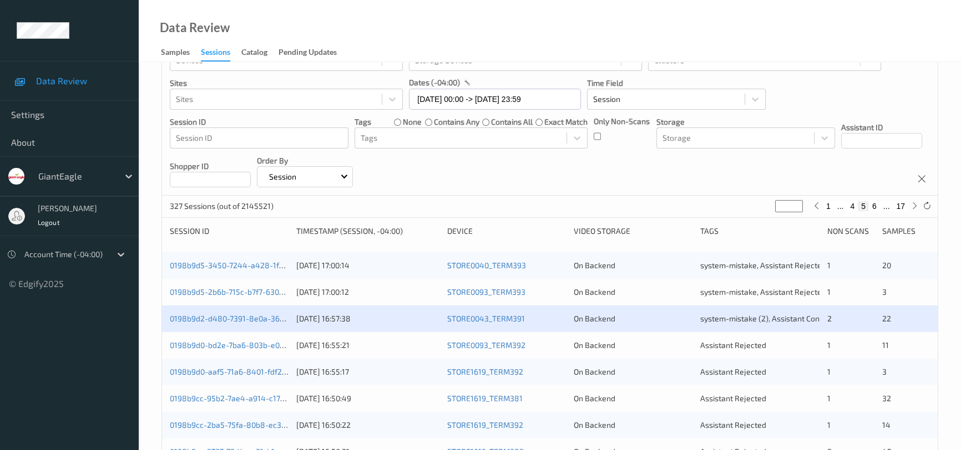
scroll to position [100, 0]
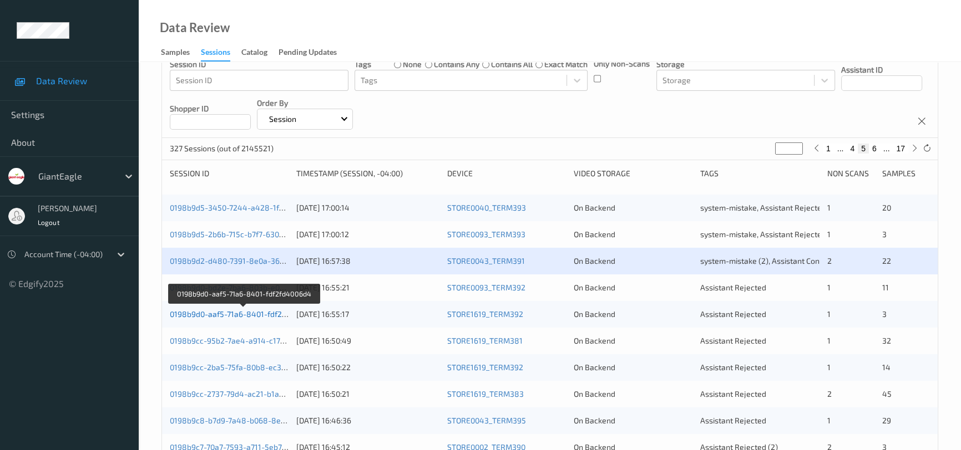
click at [227, 315] on link "0198b9d0-aaf5-71a6-8401-fdf2fd4006d4" at bounding box center [243, 314] width 147 height 9
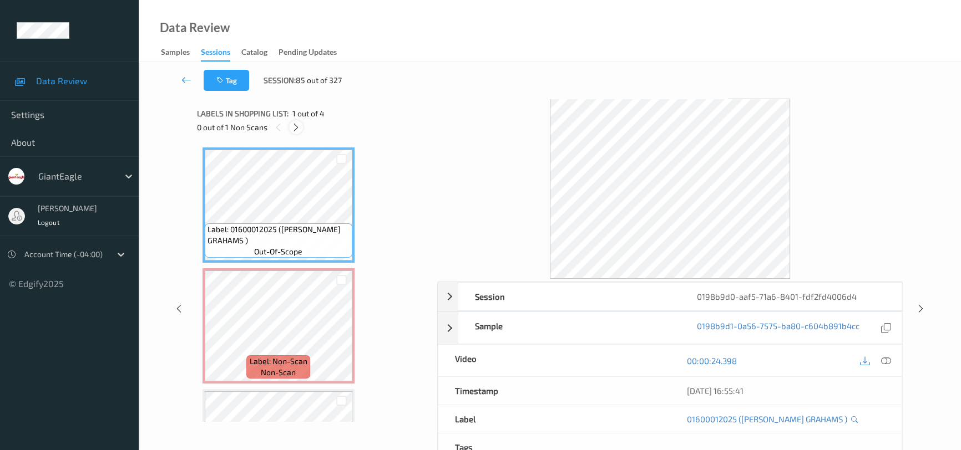
click at [294, 130] on icon at bounding box center [295, 128] width 9 height 10
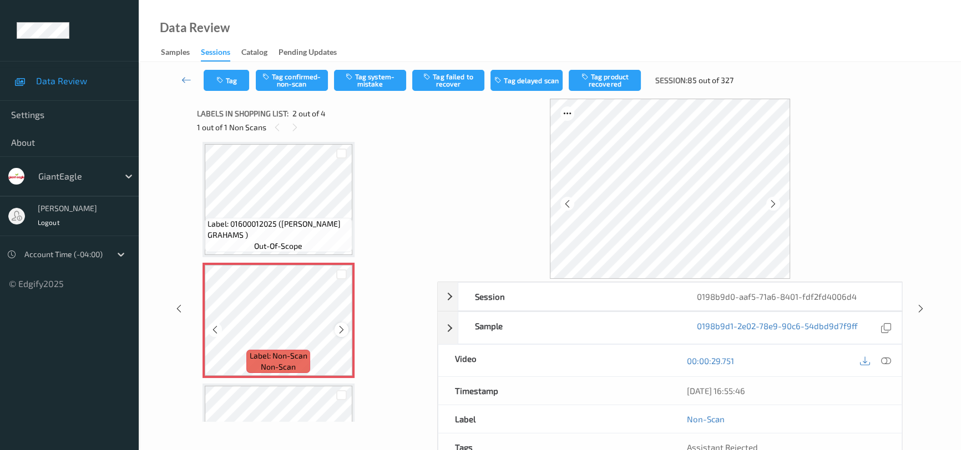
click at [342, 328] on icon at bounding box center [341, 330] width 9 height 10
click at [886, 365] on icon at bounding box center [886, 361] width 10 height 10
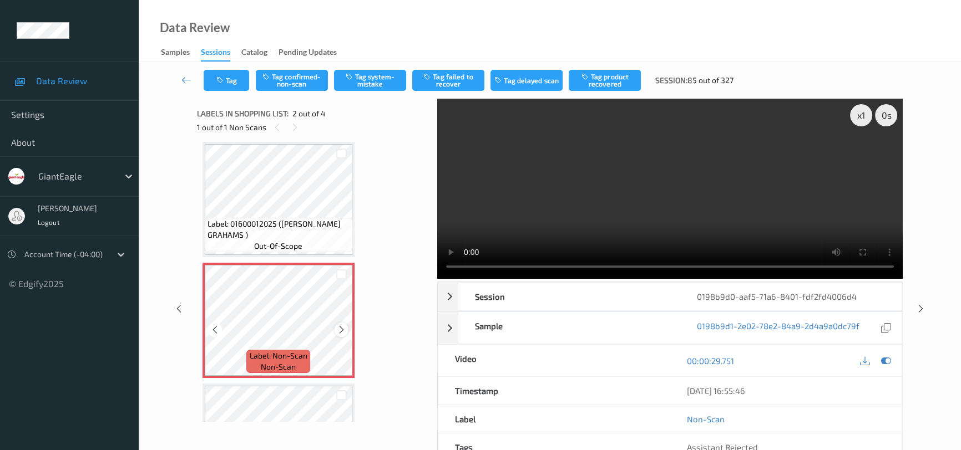
click at [343, 329] on icon at bounding box center [341, 330] width 9 height 10
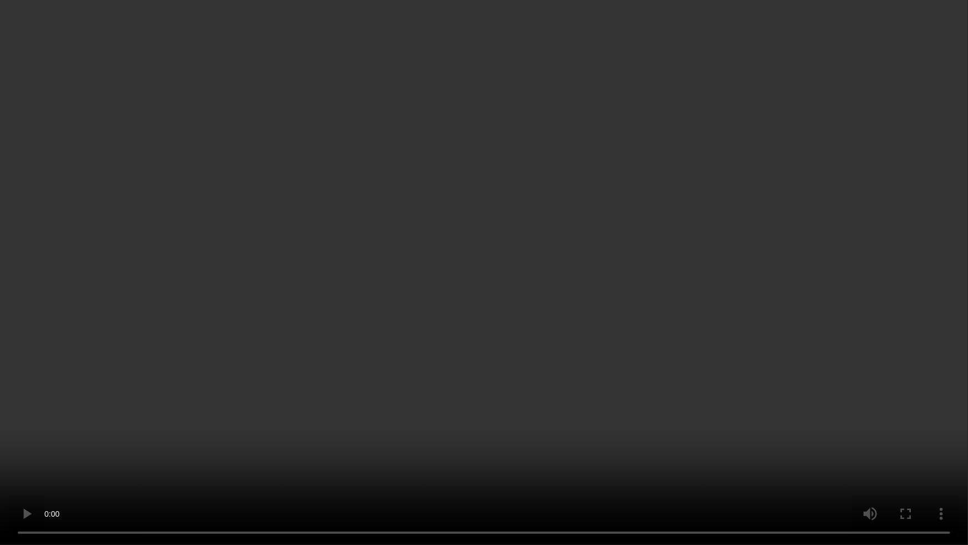
click at [658, 318] on video at bounding box center [484, 272] width 968 height 545
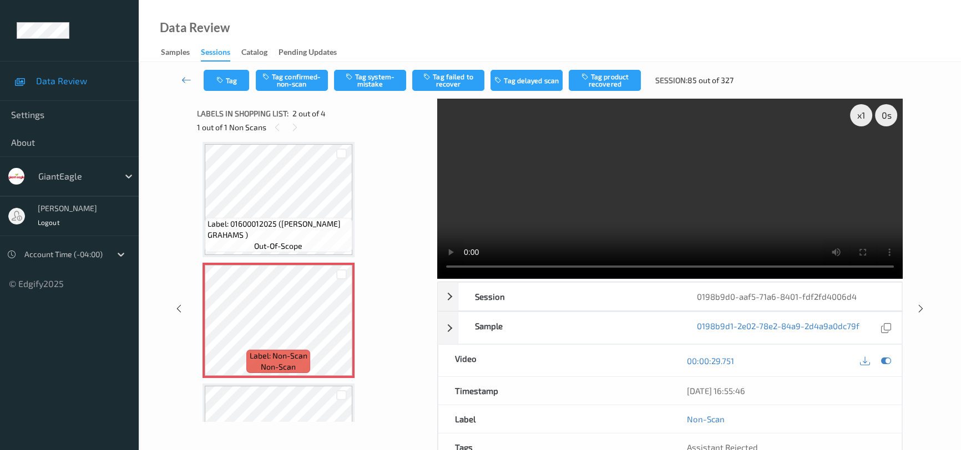
click at [657, 224] on video at bounding box center [669, 189] width 465 height 180
click at [308, 80] on button "Tag confirmed-non-scan" at bounding box center [292, 80] width 72 height 21
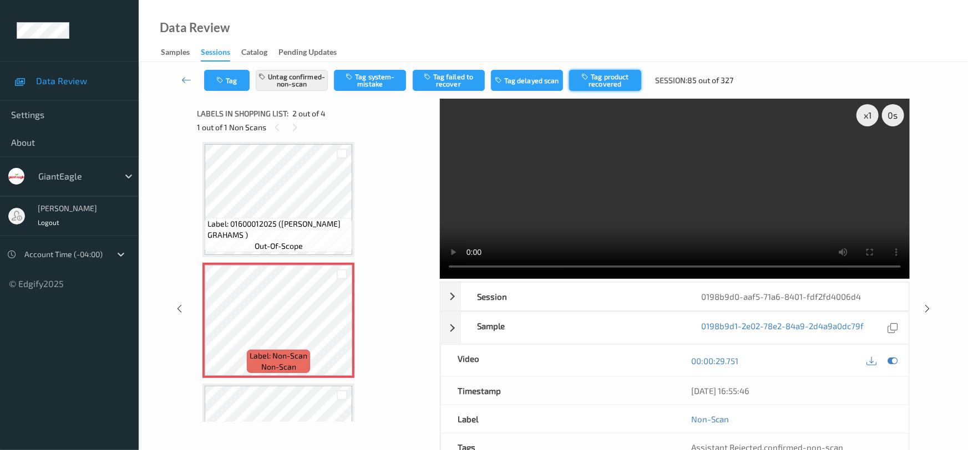
click at [608, 79] on button "Tag product recovered" at bounding box center [605, 80] width 72 height 21
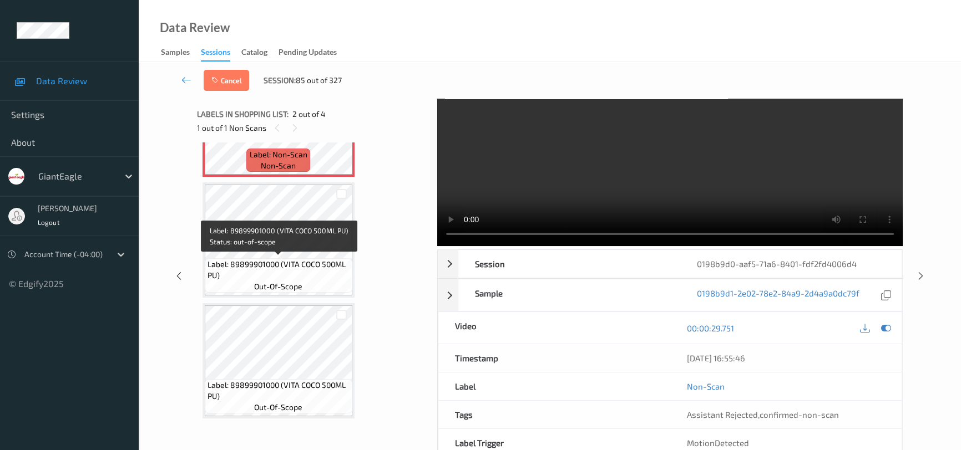
scroll to position [50, 0]
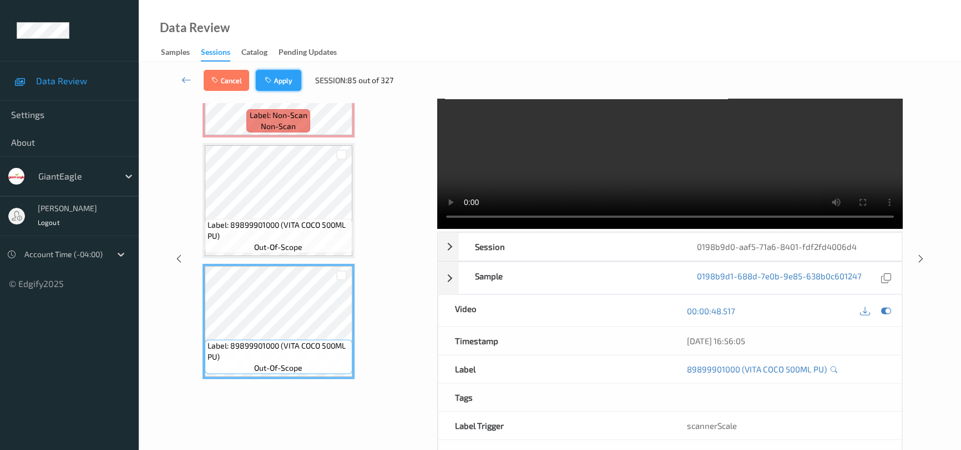
click at [290, 73] on button "Apply" at bounding box center [278, 80] width 45 height 21
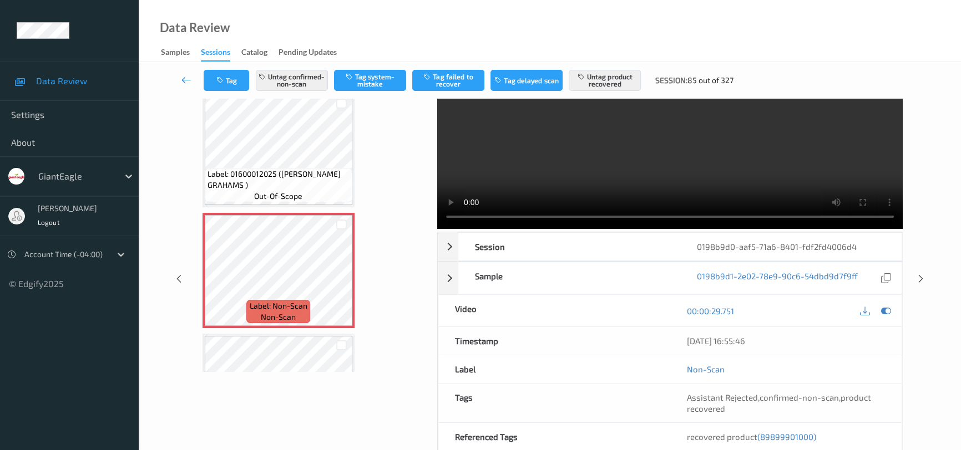
click at [180, 74] on link at bounding box center [186, 80] width 34 height 21
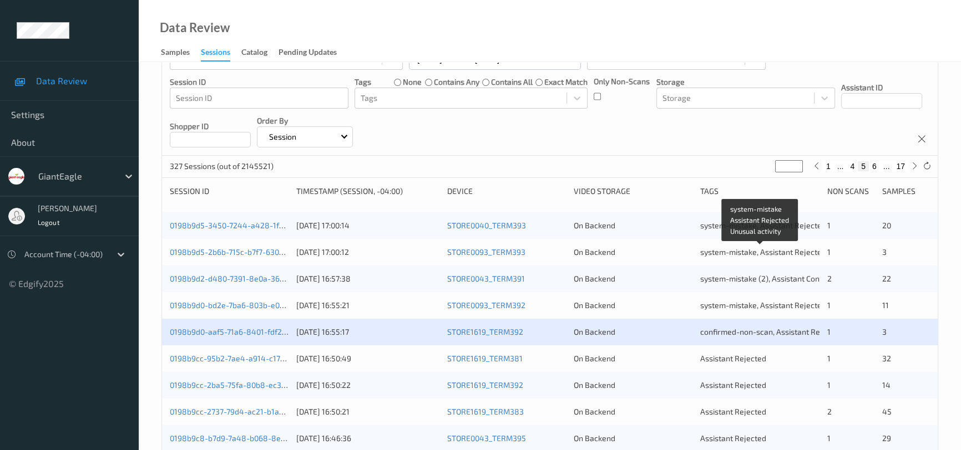
scroll to position [252, 0]
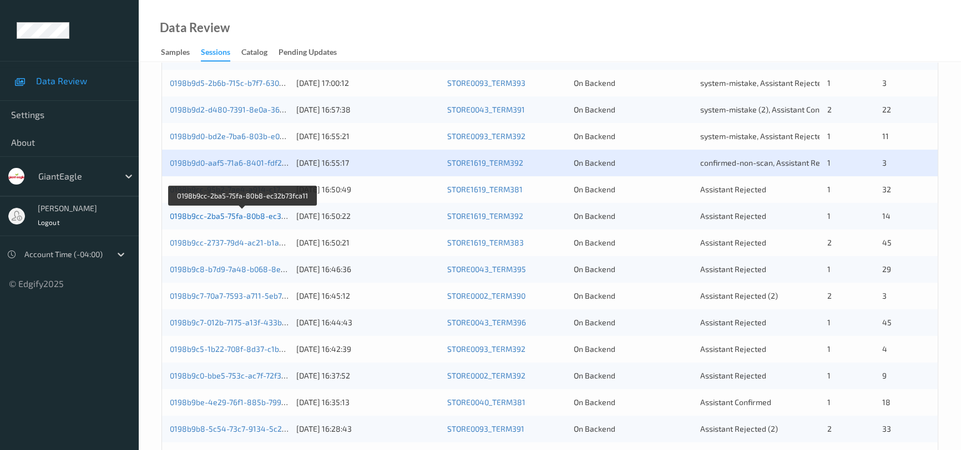
click at [216, 215] on link "0198b9cc-2ba5-75fa-80b8-ec32b73fca11" at bounding box center [243, 215] width 146 height 9
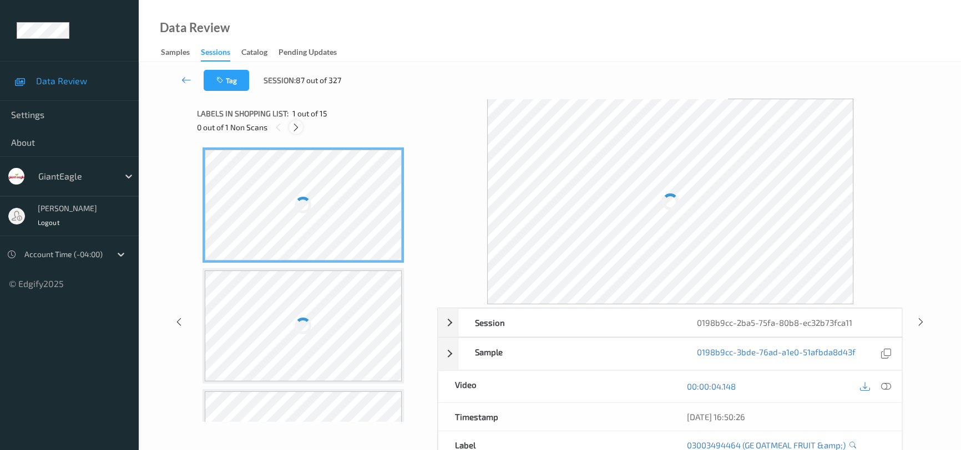
click at [294, 125] on icon at bounding box center [295, 128] width 9 height 10
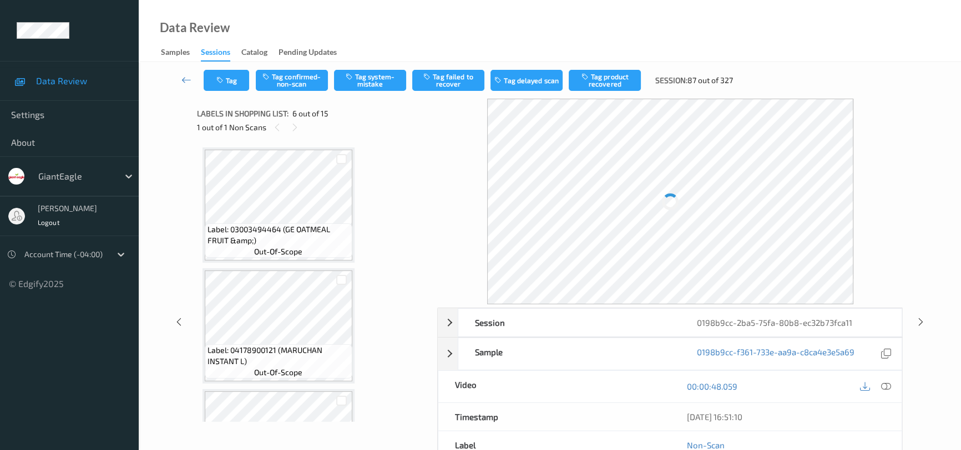
scroll to position [488, 0]
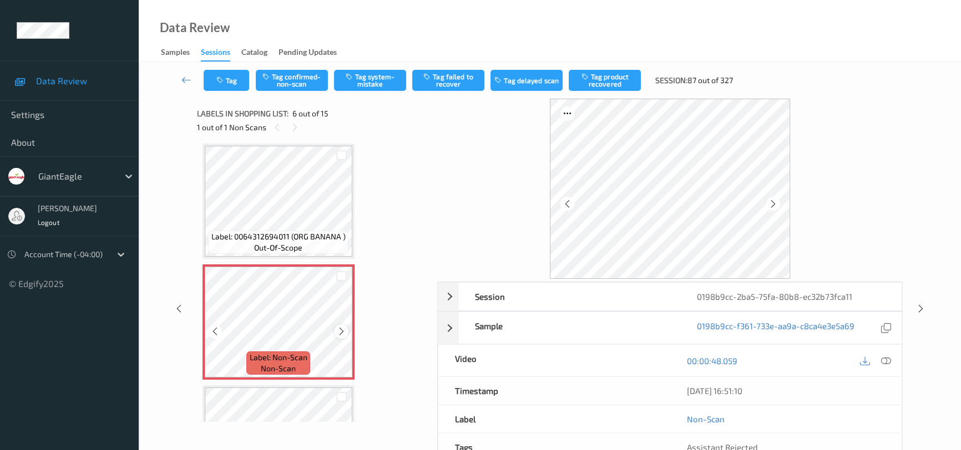
click at [344, 331] on icon at bounding box center [341, 332] width 9 height 10
click at [885, 361] on icon at bounding box center [886, 361] width 10 height 10
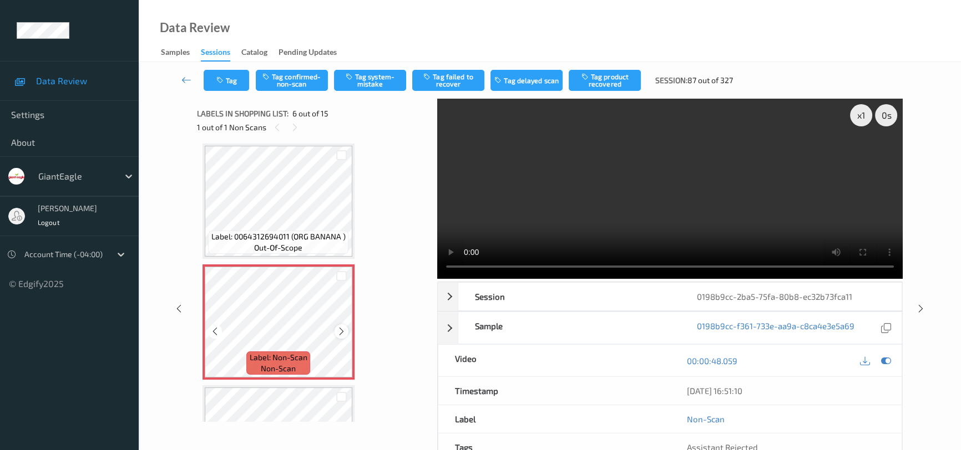
click at [339, 327] on icon at bounding box center [341, 332] width 9 height 10
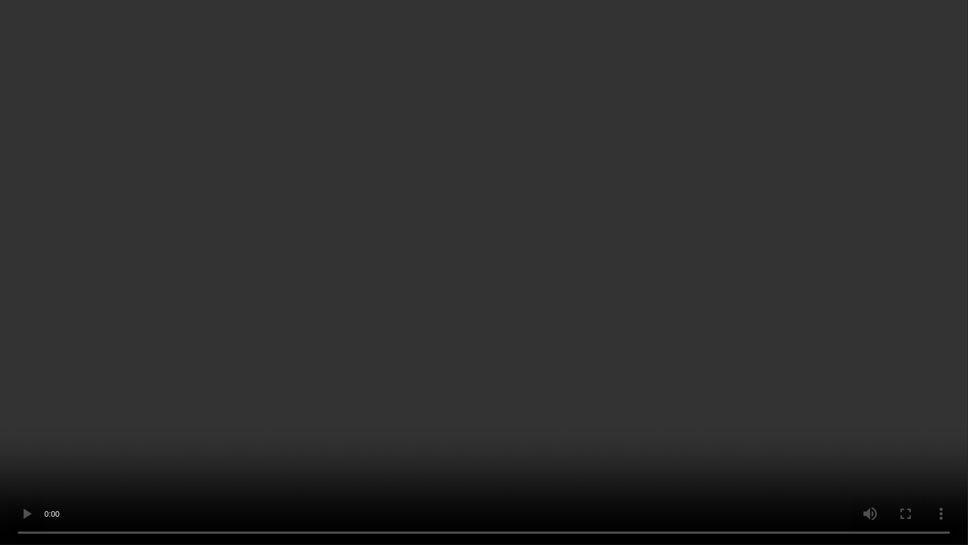
click at [774, 337] on video at bounding box center [484, 272] width 968 height 545
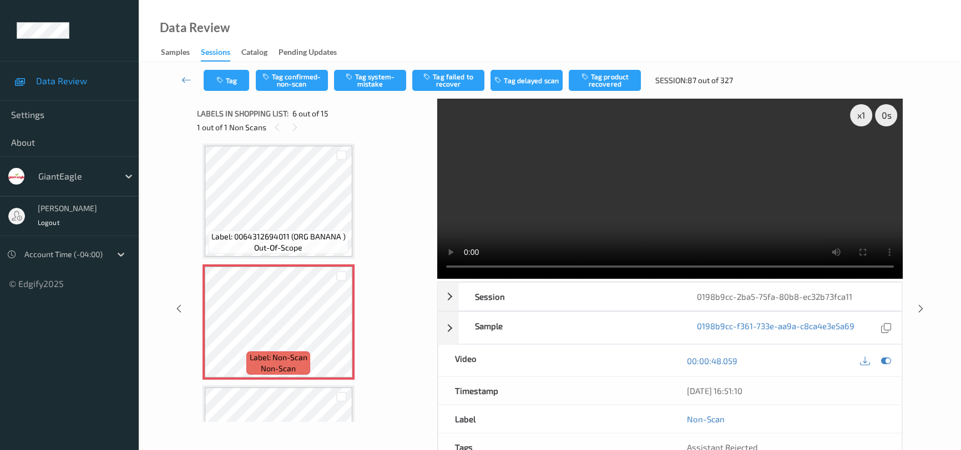
click at [590, 237] on video at bounding box center [669, 189] width 465 height 180
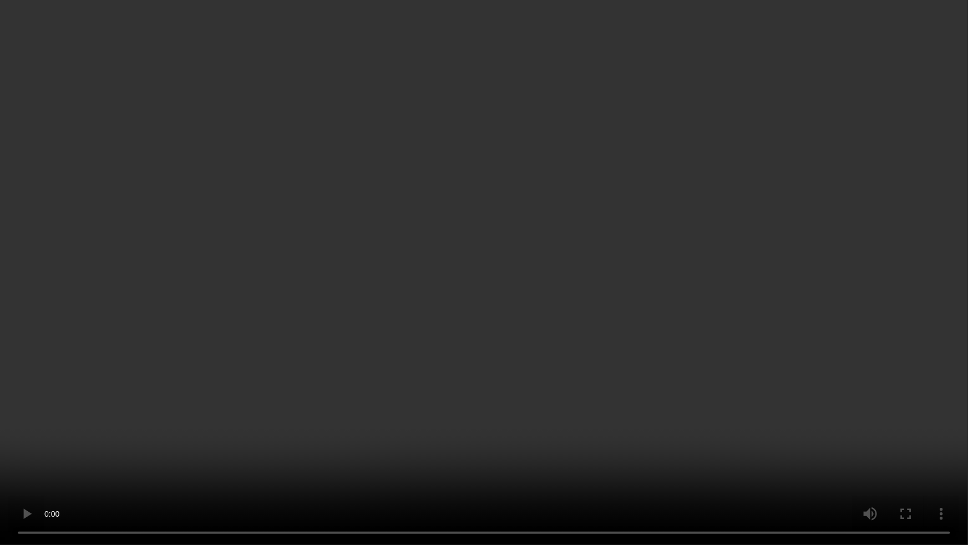
drag, startPoint x: 481, startPoint y: 359, endPoint x: 392, endPoint y: 373, distance: 90.3
click at [481, 359] on video at bounding box center [484, 272] width 968 height 545
click at [425, 356] on video at bounding box center [484, 272] width 968 height 545
click at [242, 450] on video at bounding box center [484, 272] width 968 height 545
click at [713, 266] on video at bounding box center [484, 272] width 968 height 545
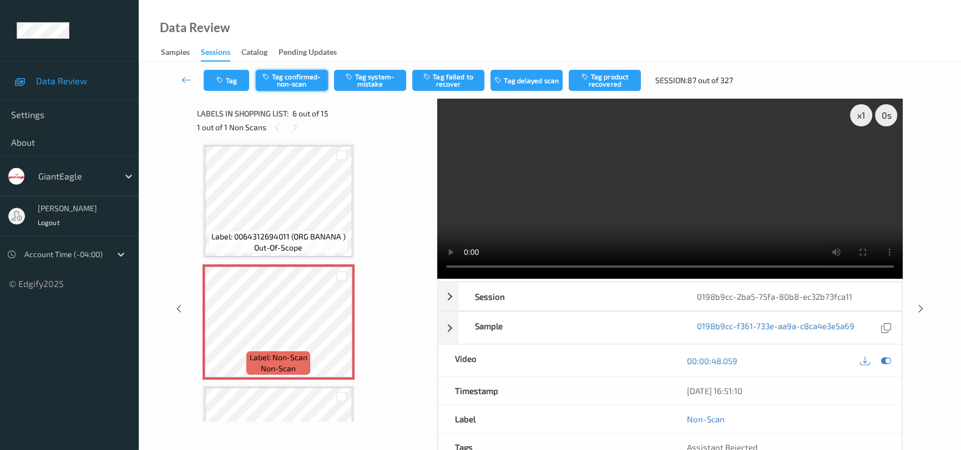
click at [306, 86] on button "Tag confirmed-non-scan" at bounding box center [292, 80] width 72 height 21
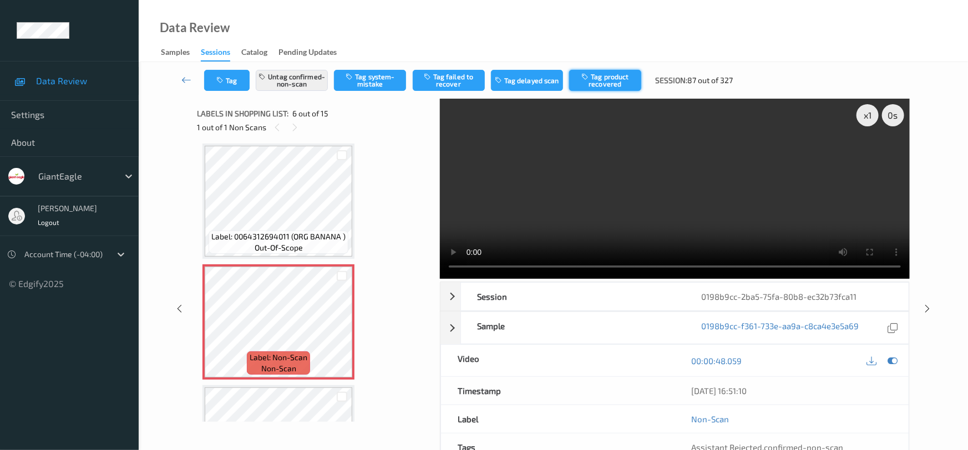
click at [618, 83] on button "Tag product recovered" at bounding box center [605, 80] width 72 height 21
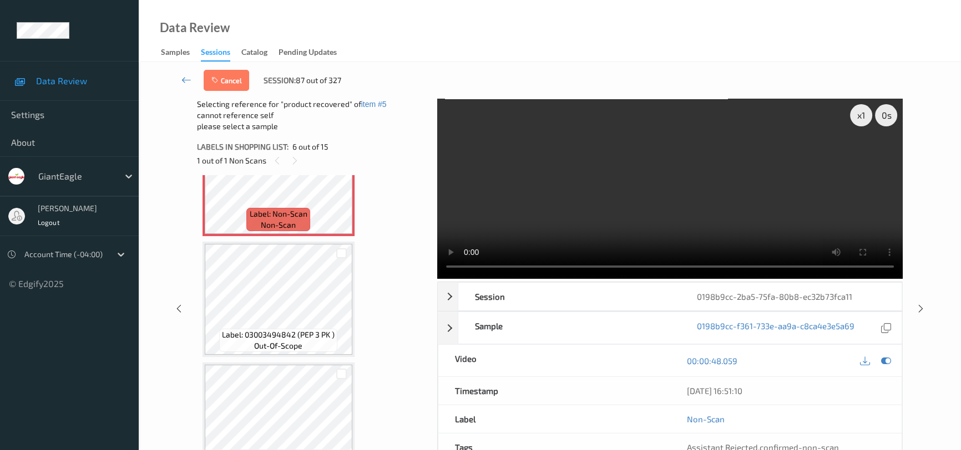
scroll to position [689, 0]
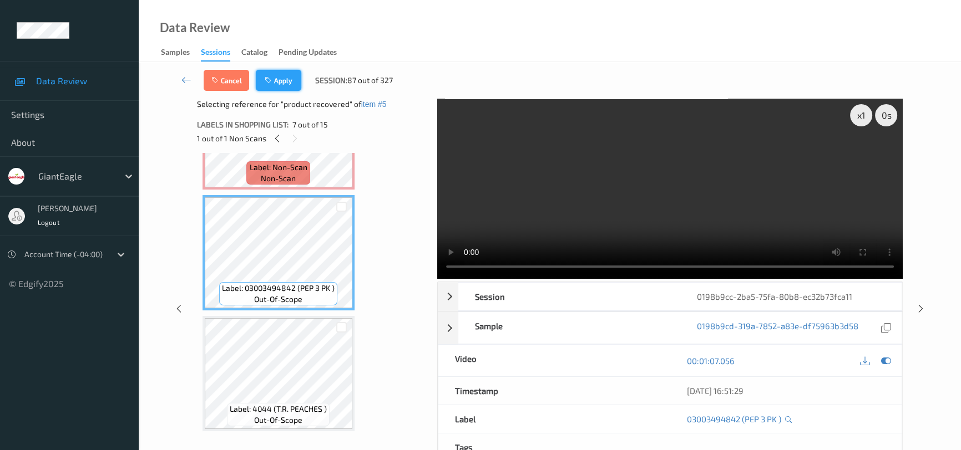
click at [299, 85] on button "Apply" at bounding box center [278, 80] width 45 height 21
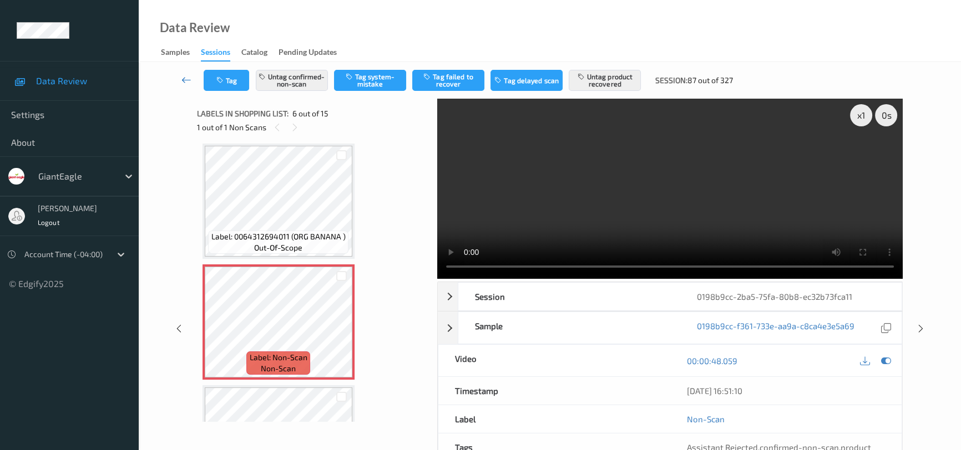
click at [181, 74] on icon at bounding box center [186, 79] width 10 height 11
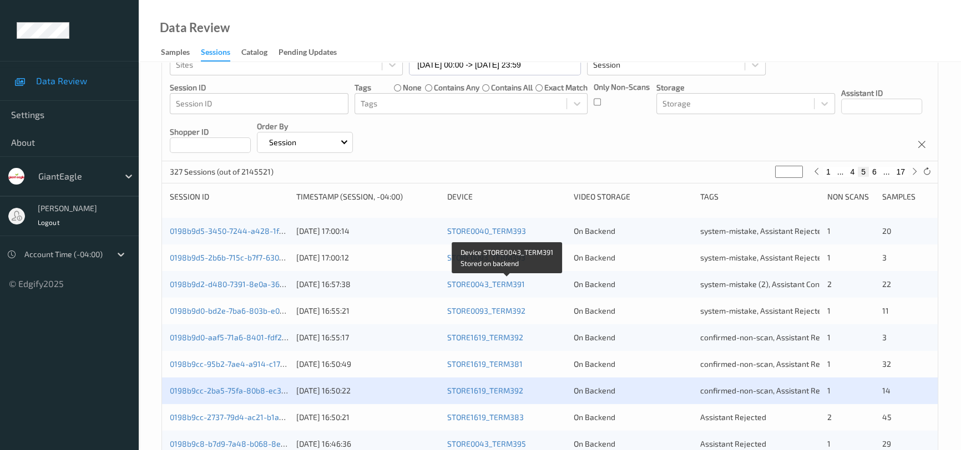
scroll to position [302, 0]
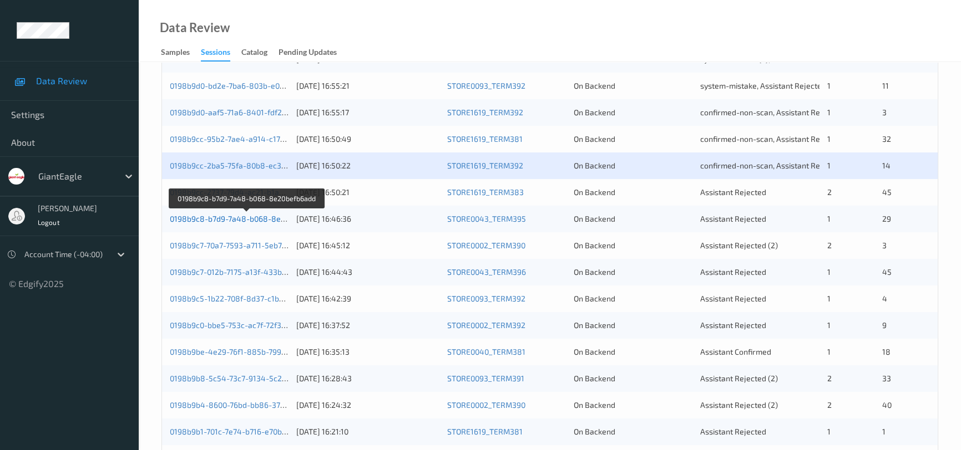
click at [228, 217] on link "0198b9c8-b7d9-7a48-b068-8e20befb6add" at bounding box center [247, 218] width 154 height 9
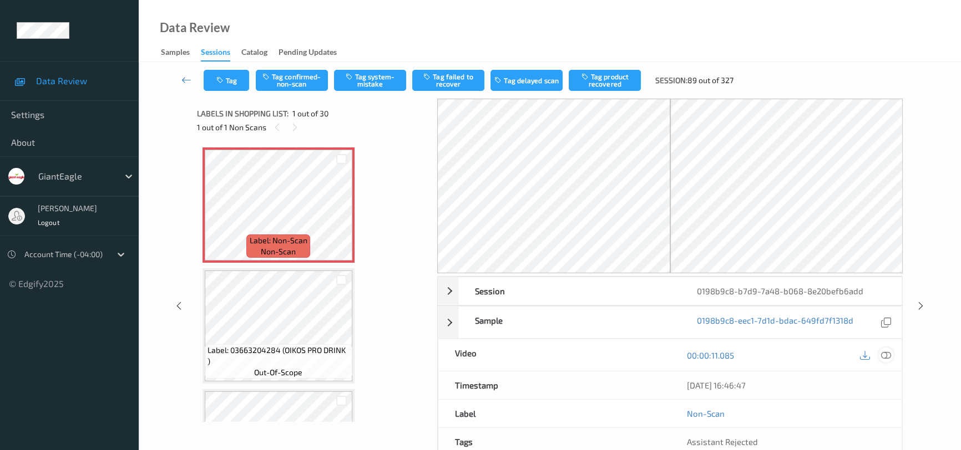
click at [887, 355] on icon at bounding box center [886, 356] width 10 height 10
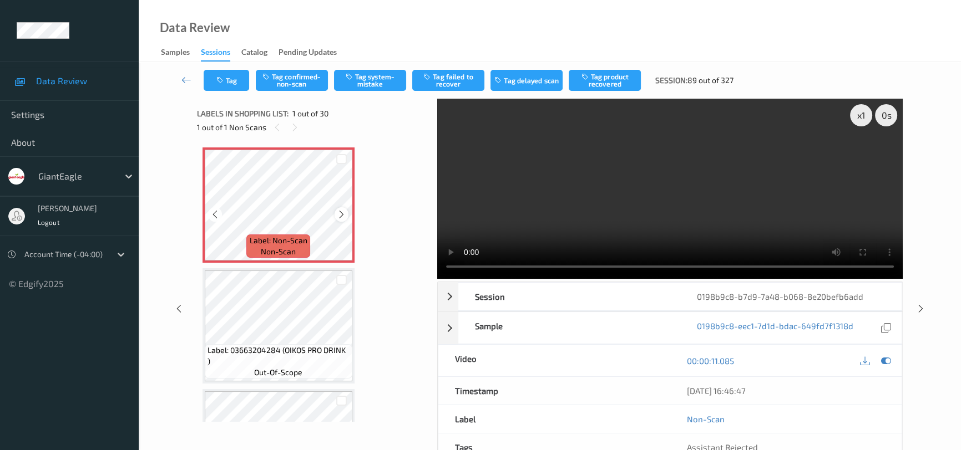
click at [346, 214] on div at bounding box center [341, 214] width 14 height 14
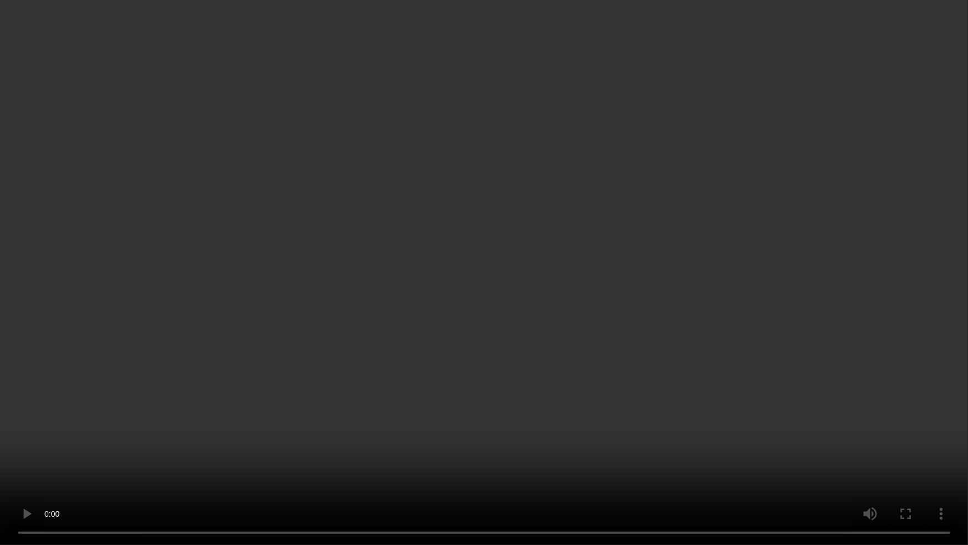
click at [747, 330] on video at bounding box center [484, 272] width 968 height 545
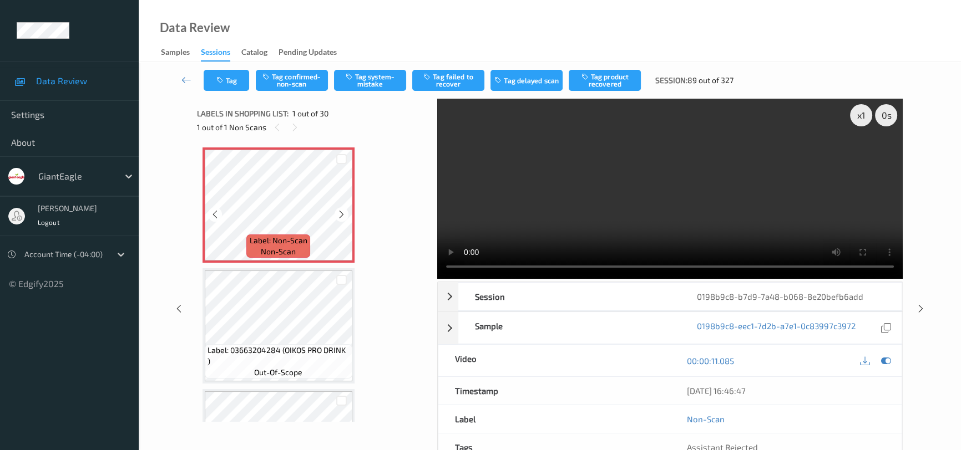
click at [344, 217] on icon at bounding box center [341, 215] width 9 height 10
click at [338, 216] on icon at bounding box center [341, 215] width 9 height 10
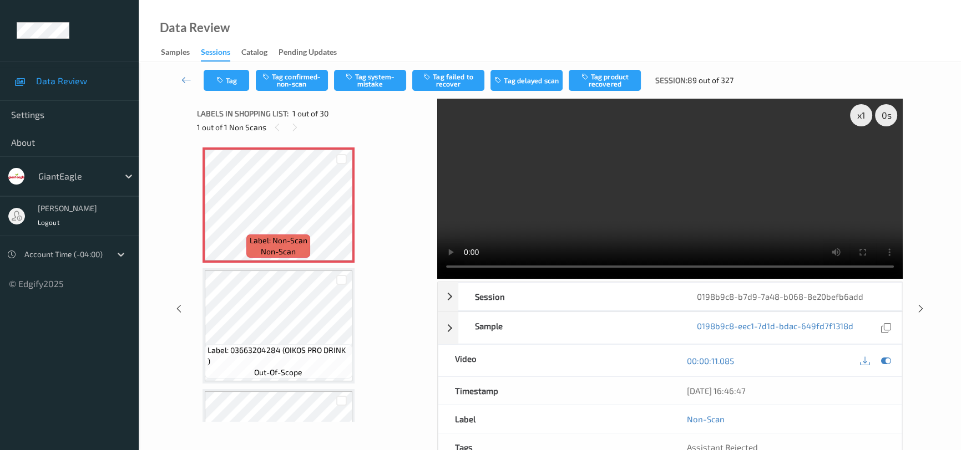
click at [723, 235] on video at bounding box center [669, 189] width 465 height 180
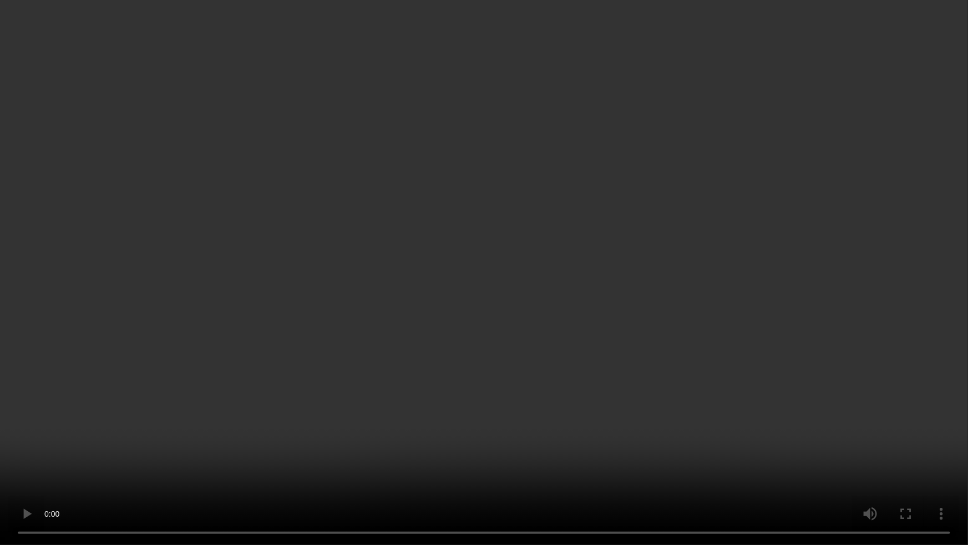
click at [546, 342] on video at bounding box center [484, 272] width 968 height 545
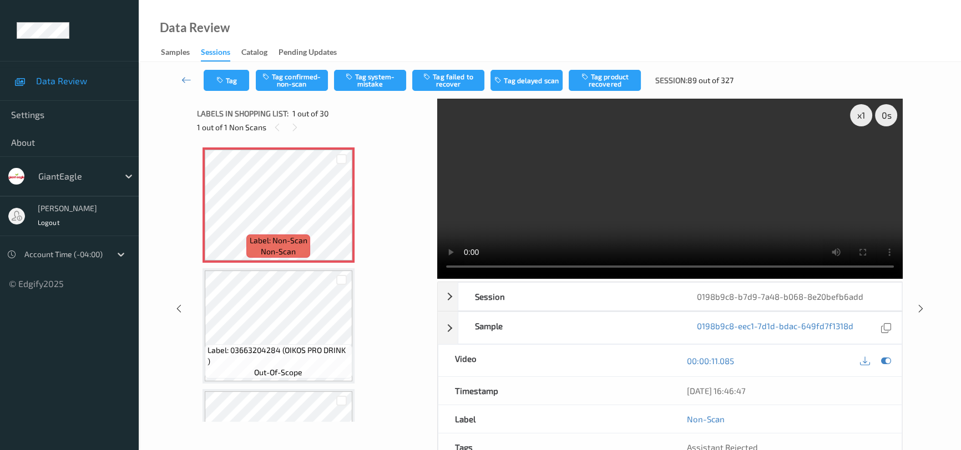
click at [663, 216] on video at bounding box center [669, 189] width 465 height 180
click at [292, 78] on button "Tag confirmed-non-scan" at bounding box center [292, 80] width 72 height 21
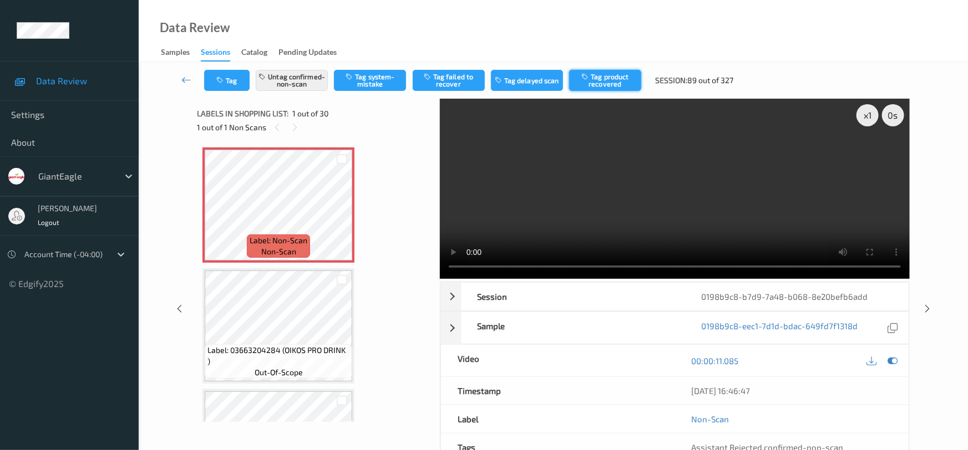
click at [601, 84] on button "Tag product recovered" at bounding box center [605, 80] width 72 height 21
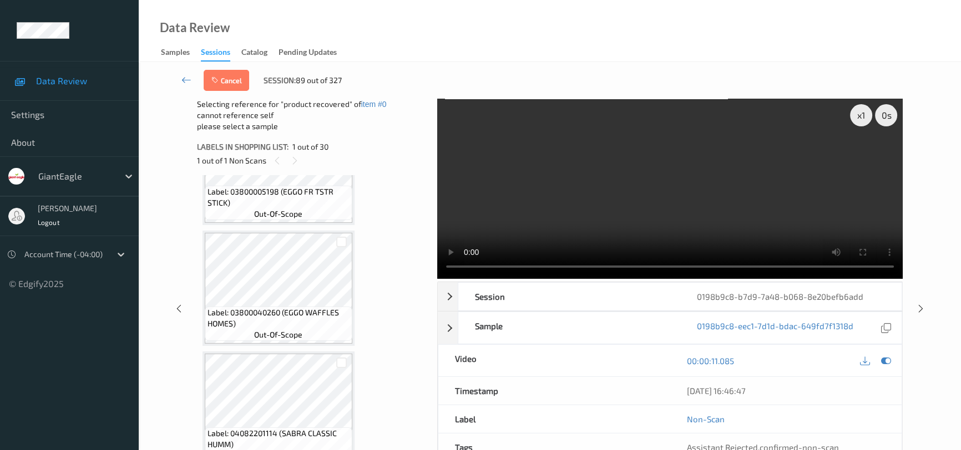
scroll to position [1109, 0]
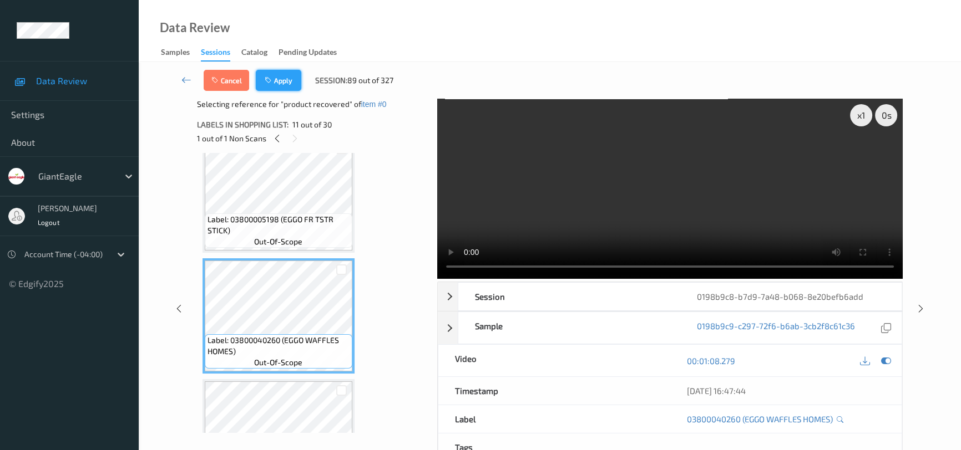
click at [272, 88] on button "Apply" at bounding box center [278, 80] width 45 height 21
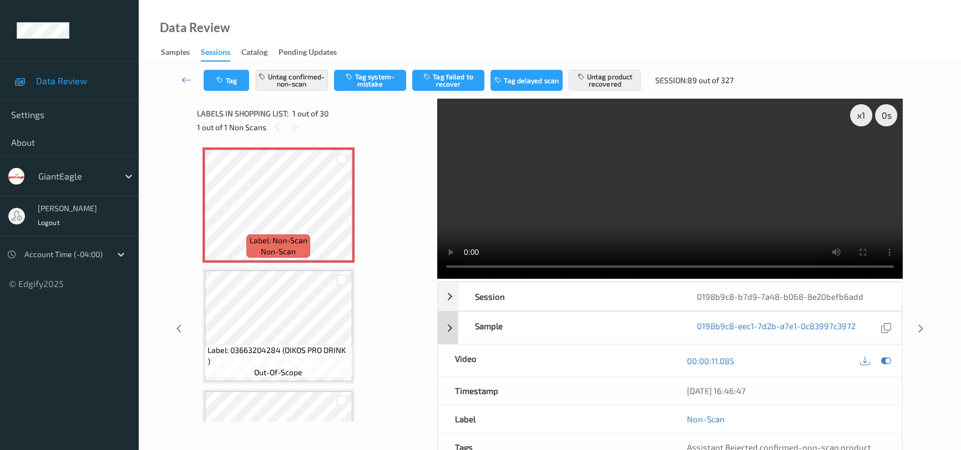
scroll to position [50, 0]
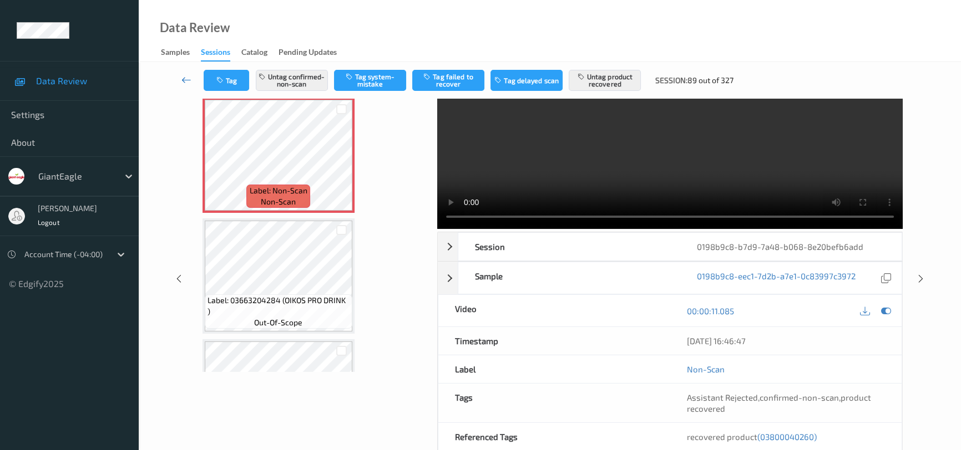
click at [183, 72] on link at bounding box center [186, 80] width 34 height 21
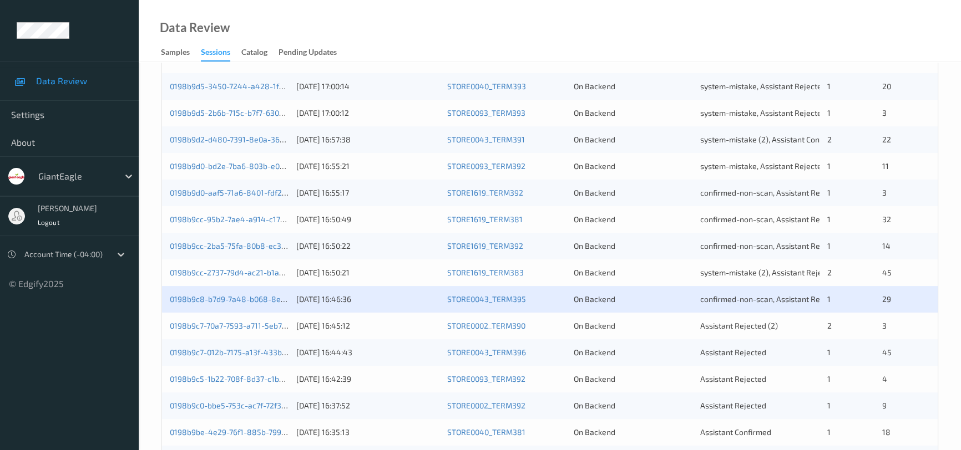
scroll to position [353, 0]
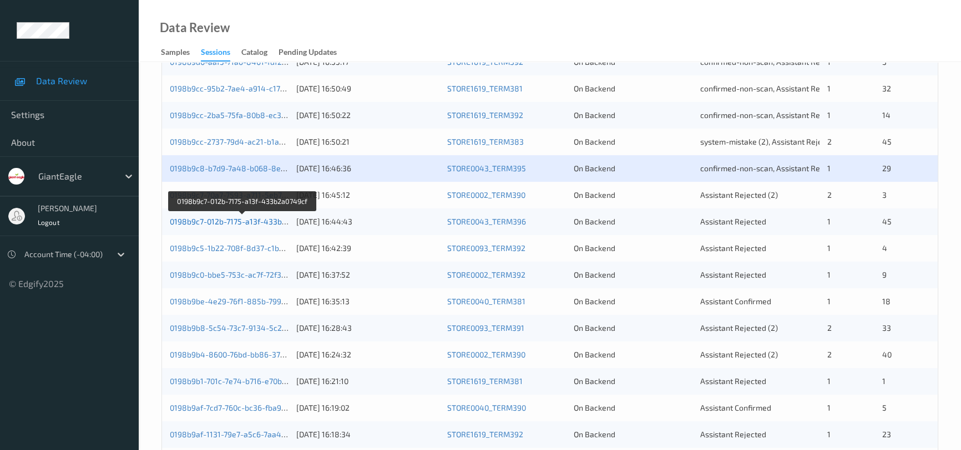
click at [226, 220] on link "0198b9c7-012b-7175-a13f-433b2a0749cf" at bounding box center [242, 221] width 145 height 9
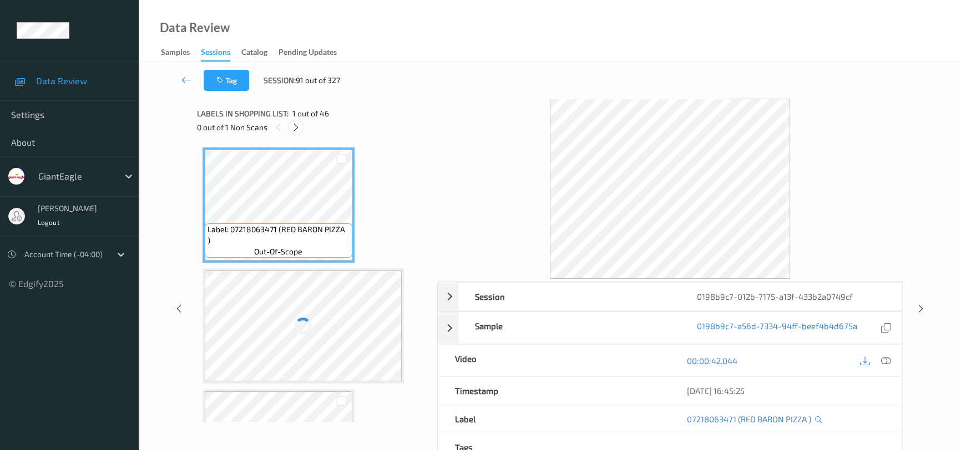
click at [294, 125] on icon at bounding box center [295, 128] width 9 height 10
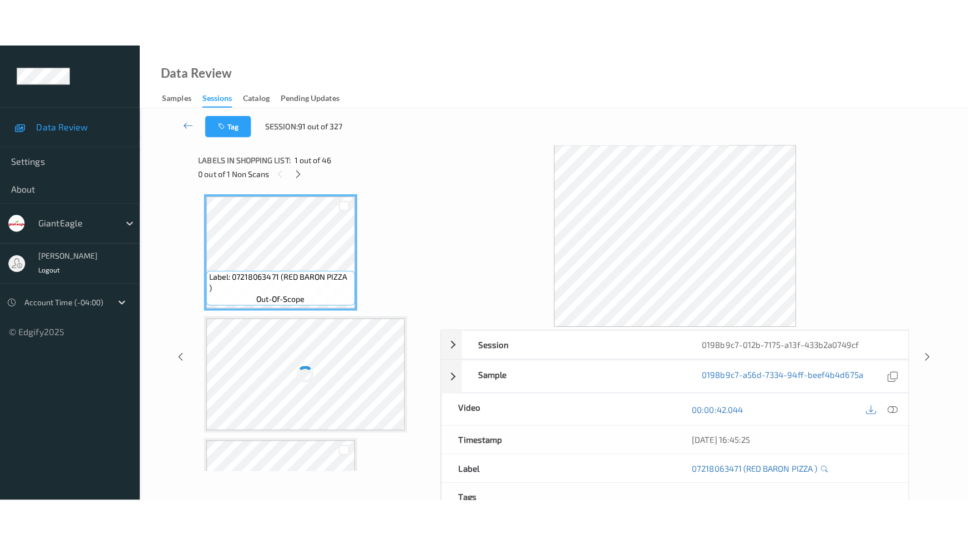
scroll to position [5187, 0]
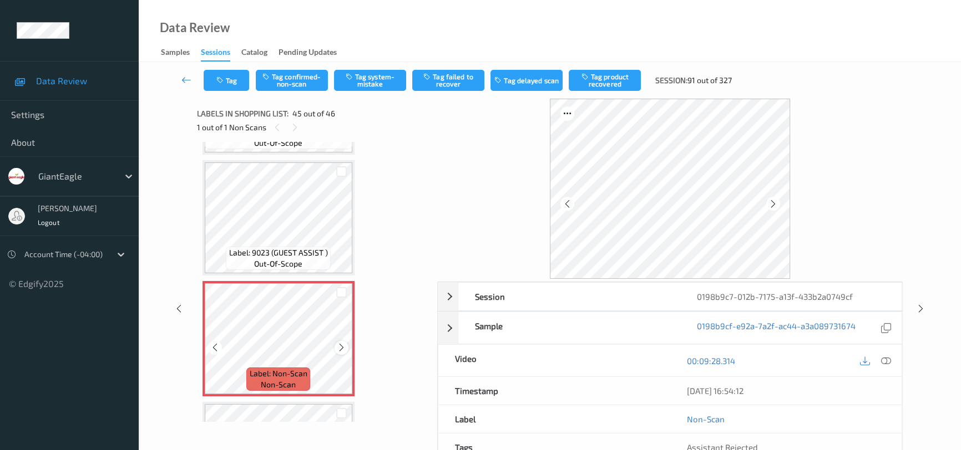
click at [343, 343] on icon at bounding box center [341, 348] width 9 height 10
click at [880, 360] on div at bounding box center [885, 360] width 15 height 15
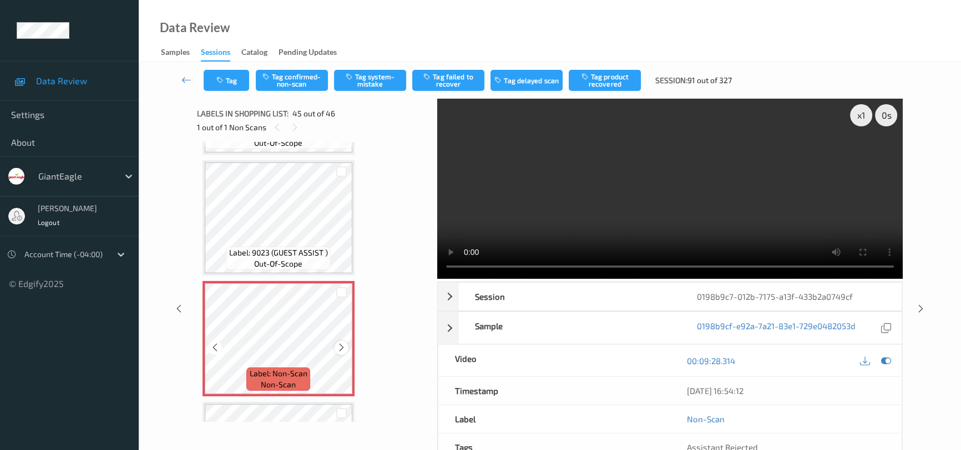
click at [342, 343] on icon at bounding box center [341, 348] width 9 height 10
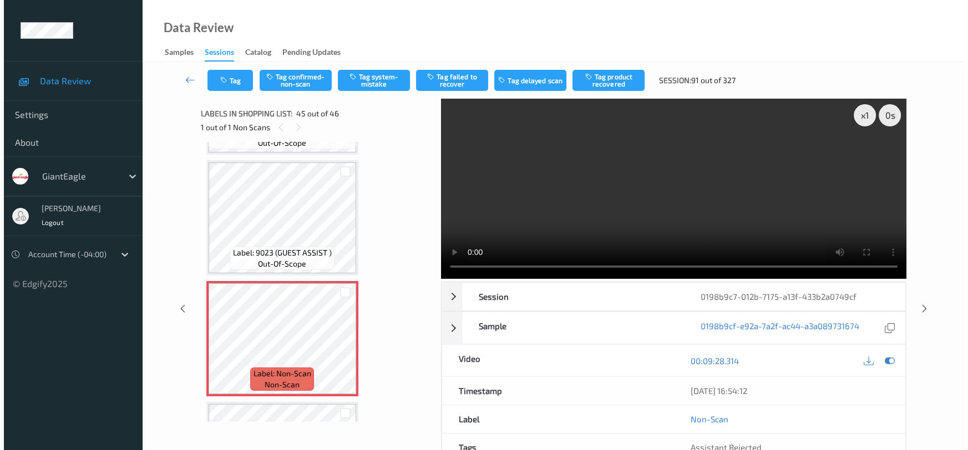
scroll to position [5175, 0]
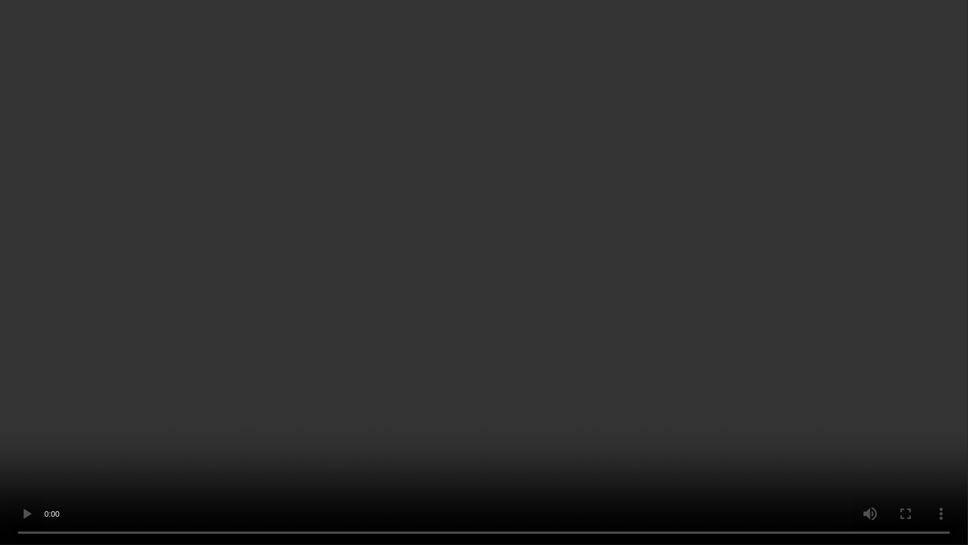
click at [638, 347] on video at bounding box center [484, 272] width 968 height 545
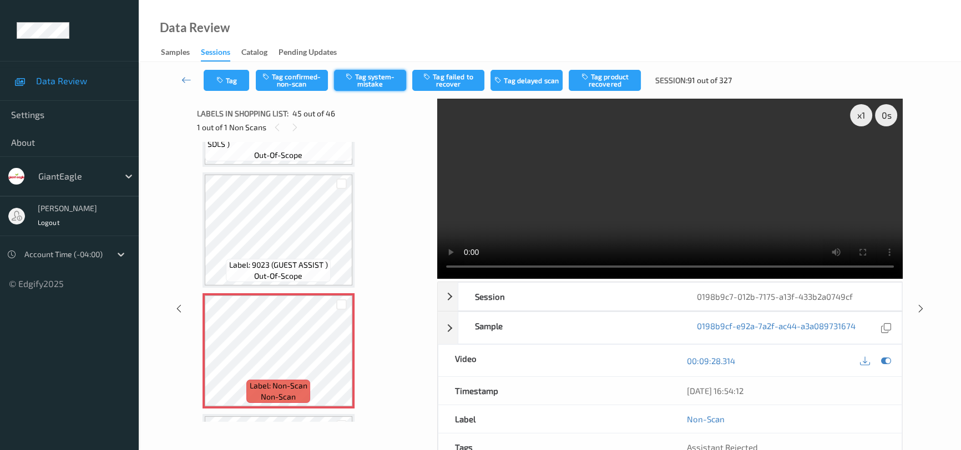
click at [379, 78] on button "Tag system-mistake" at bounding box center [370, 80] width 72 height 21
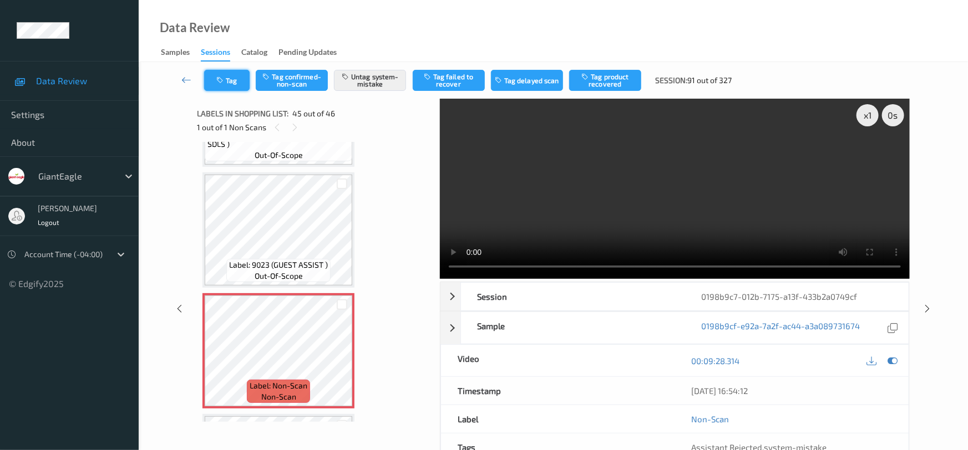
click at [222, 77] on icon "button" at bounding box center [220, 81] width 9 height 8
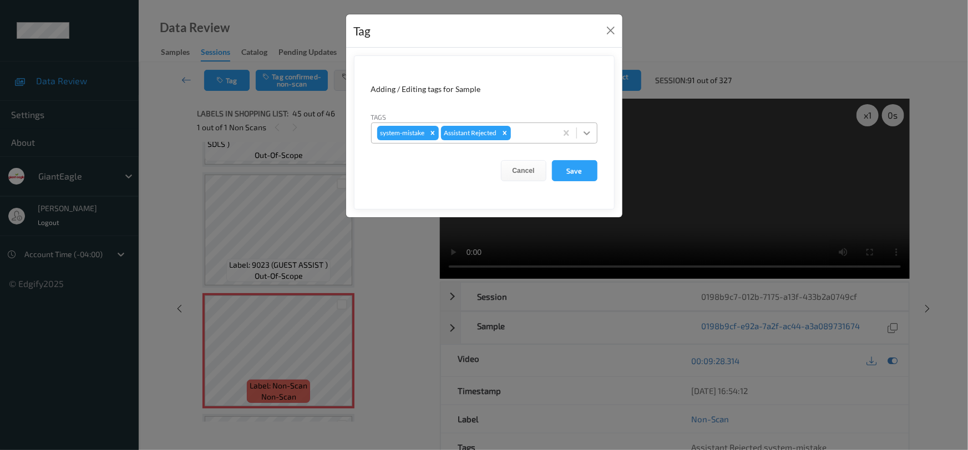
click at [584, 130] on icon at bounding box center [586, 133] width 11 height 11
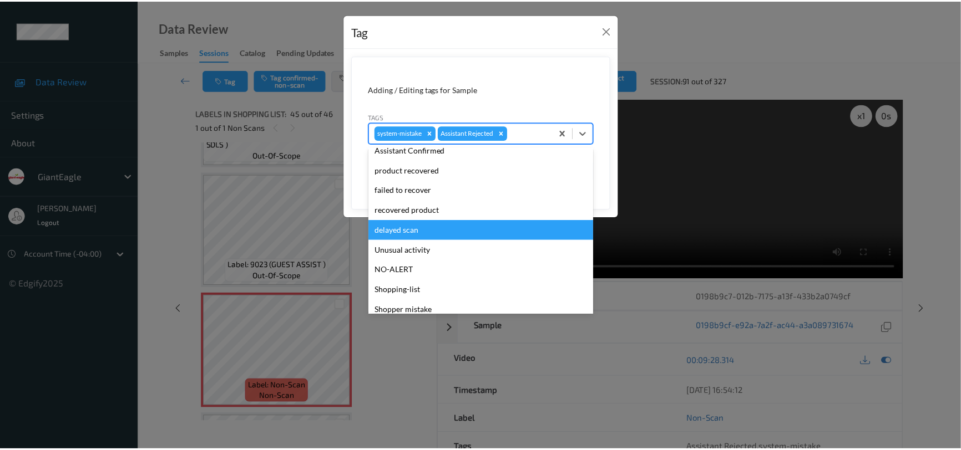
scroll to position [98, 0]
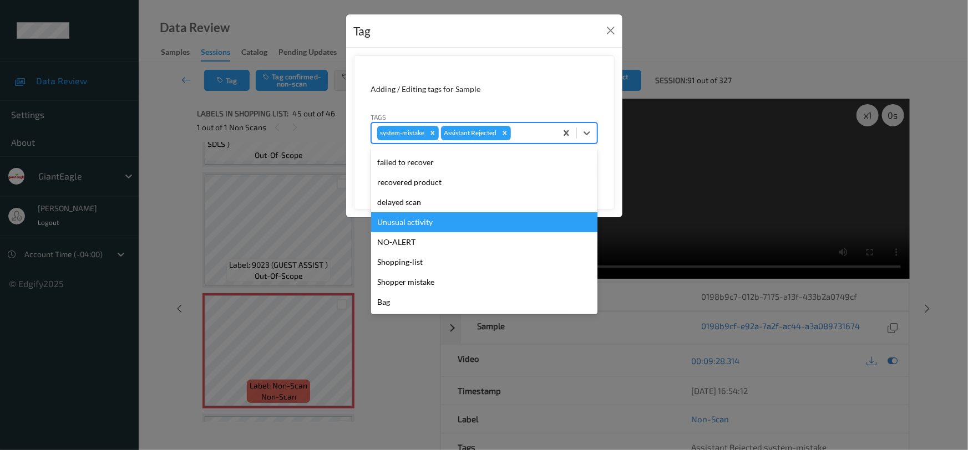
click at [432, 222] on div "Unusual activity" at bounding box center [484, 222] width 226 height 20
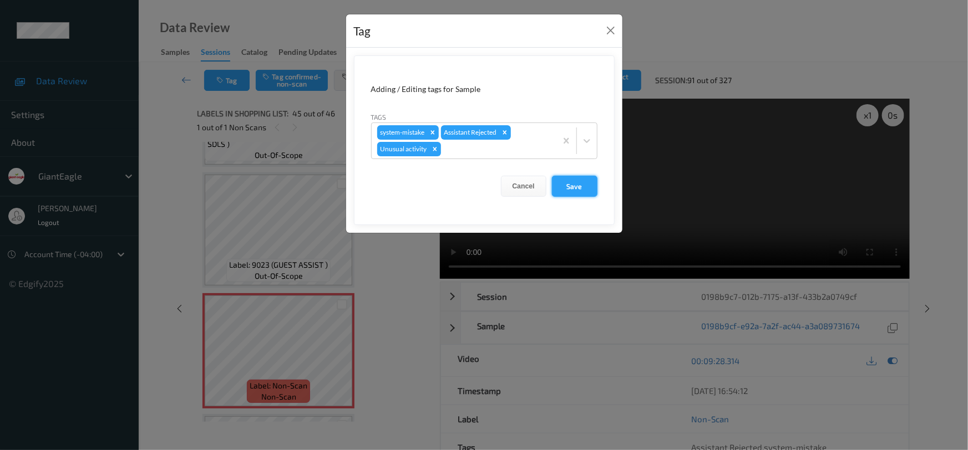
click at [585, 190] on button "Save" at bounding box center [574, 186] width 45 height 21
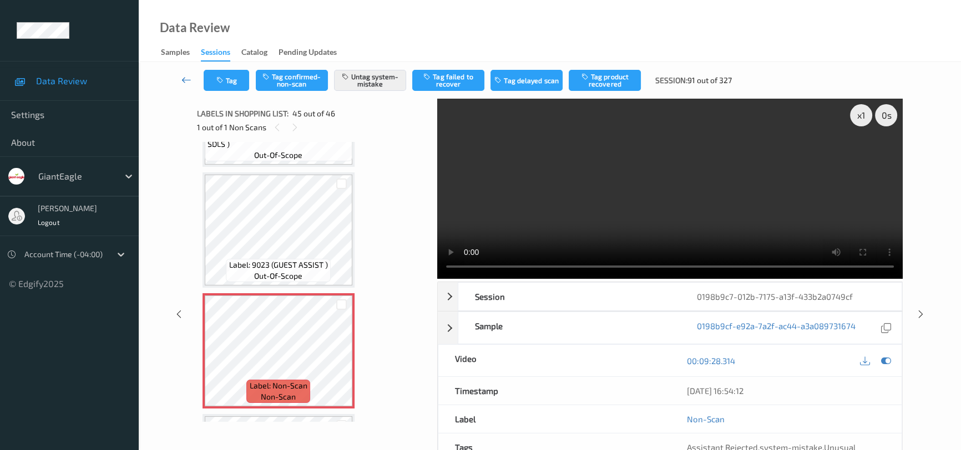
click at [181, 72] on link at bounding box center [186, 80] width 34 height 21
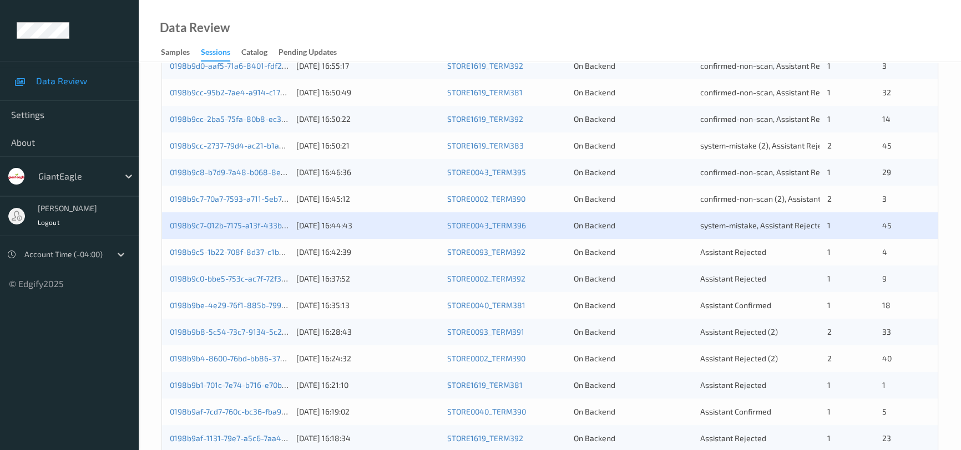
scroll to position [353, 0]
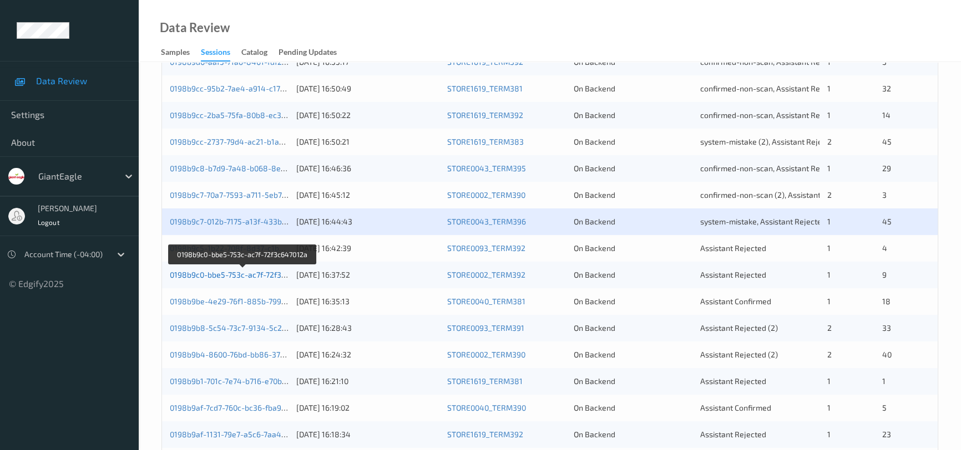
click at [226, 276] on link "0198b9c0-bbe5-753c-ac7f-72f3c647012a" at bounding box center [242, 274] width 145 height 9
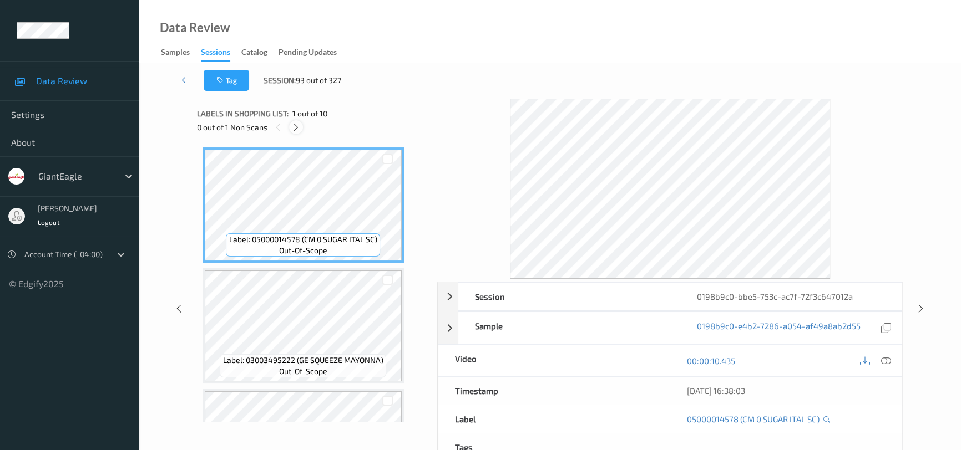
click at [296, 129] on icon at bounding box center [295, 128] width 9 height 10
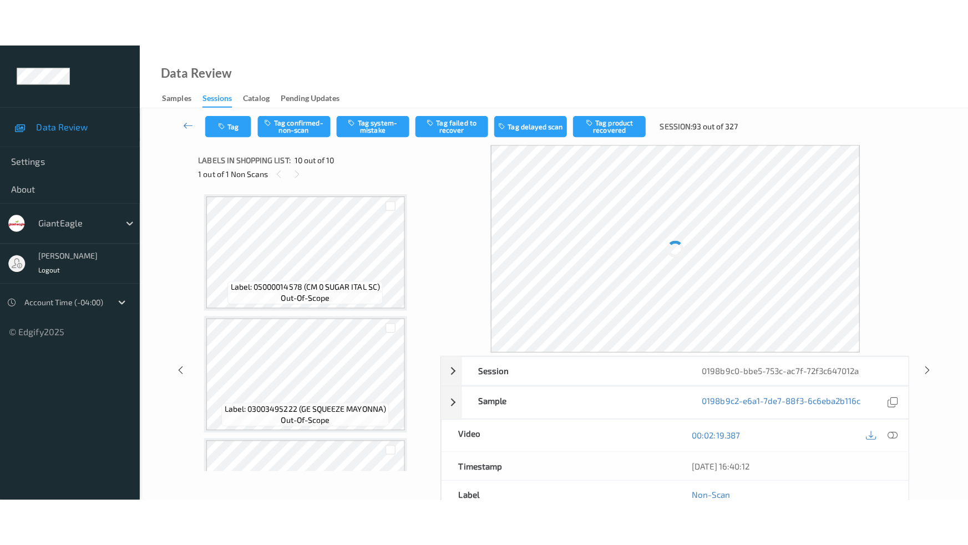
scroll to position [931, 0]
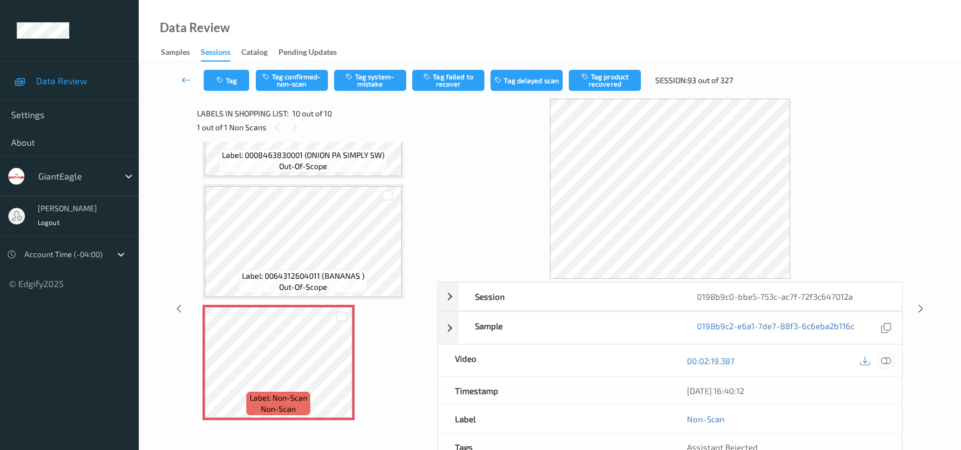
click at [888, 359] on icon at bounding box center [886, 361] width 10 height 10
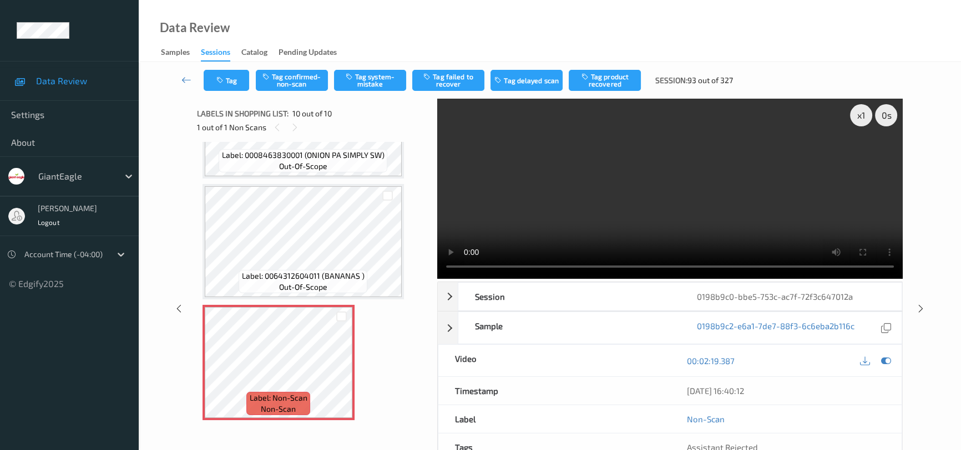
click at [755, 232] on video at bounding box center [669, 189] width 465 height 180
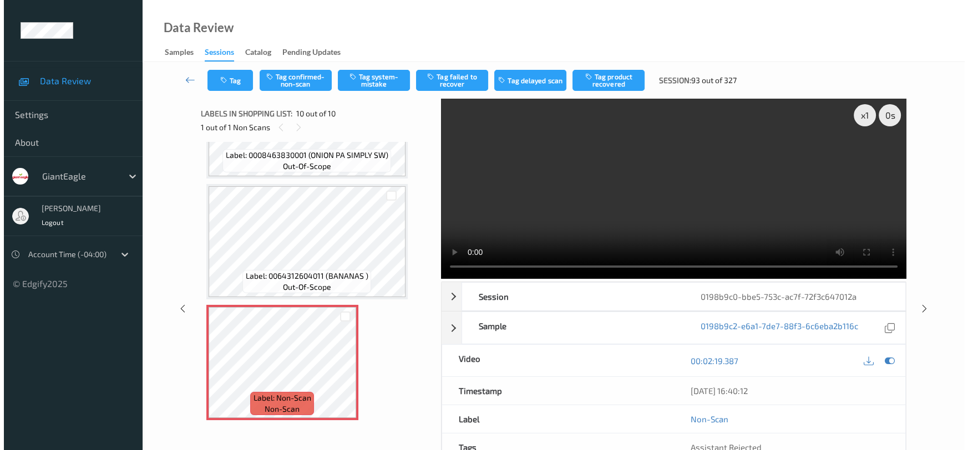
scroll to position [836, 0]
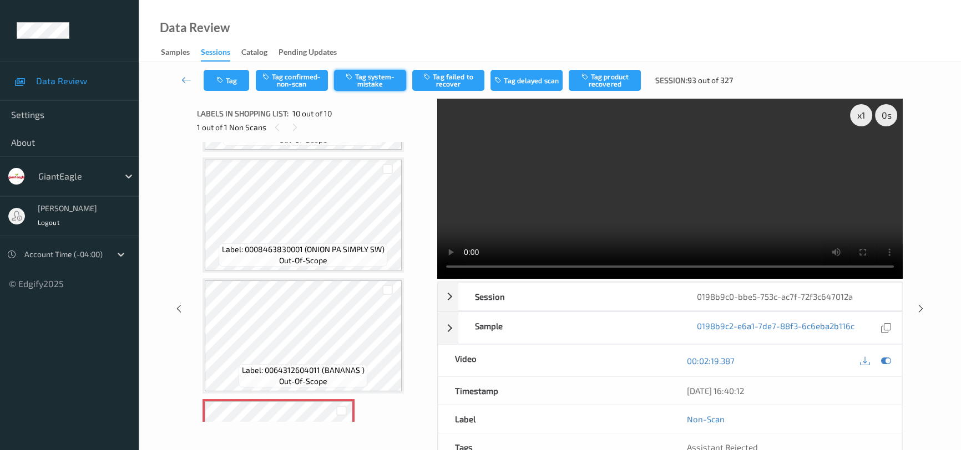
click at [377, 78] on button "Tag system-mistake" at bounding box center [370, 80] width 72 height 21
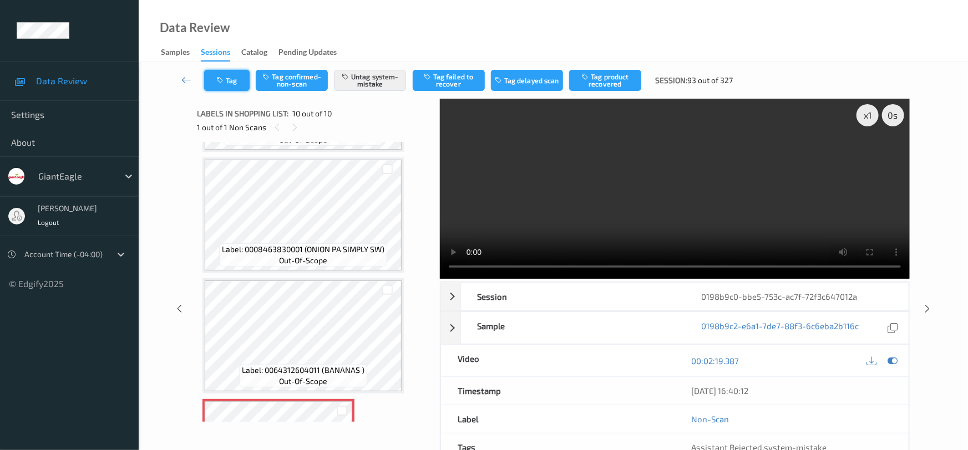
click at [236, 80] on button "Tag" at bounding box center [226, 80] width 45 height 21
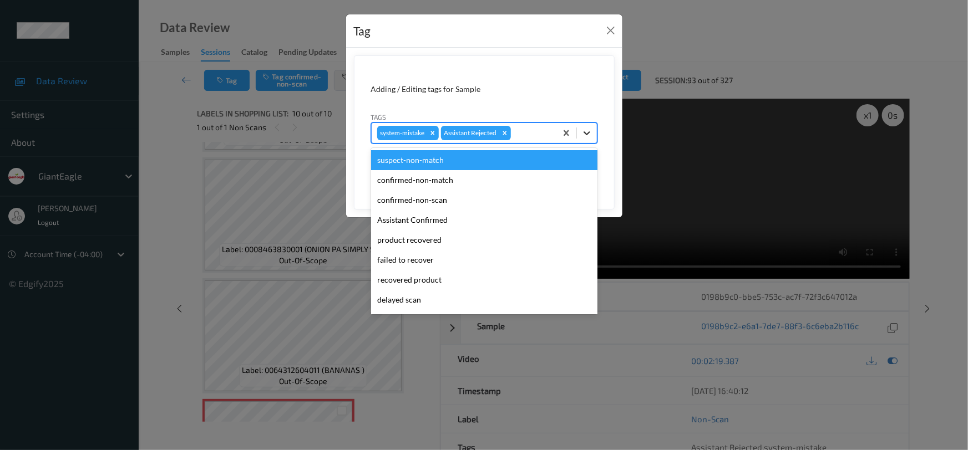
click at [590, 134] on icon at bounding box center [586, 133] width 11 height 11
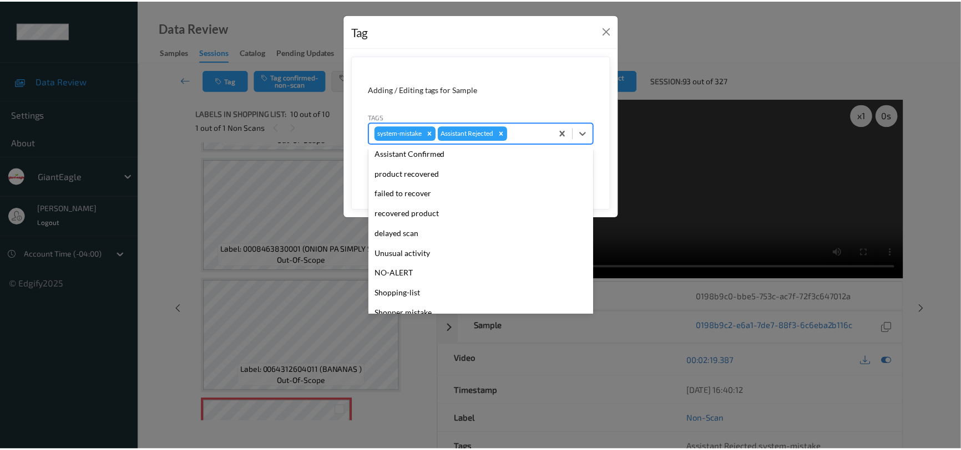
scroll to position [98, 0]
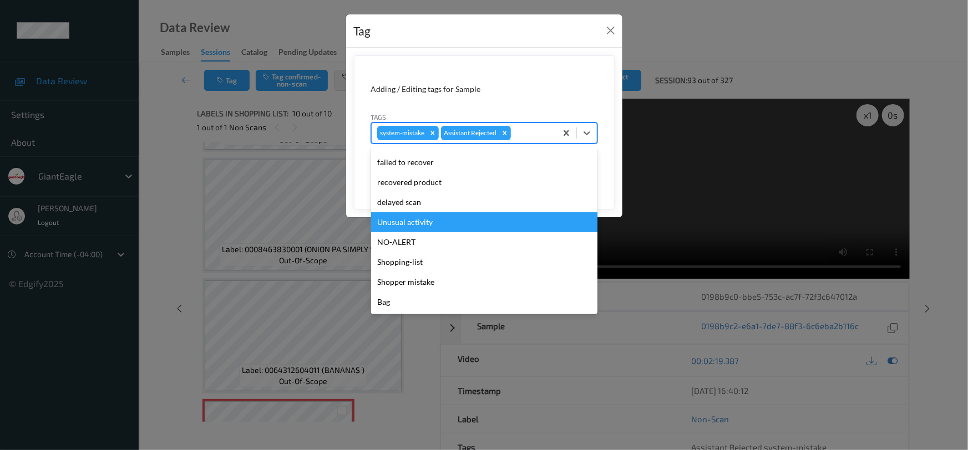
click at [423, 220] on div "Unusual activity" at bounding box center [484, 222] width 226 height 20
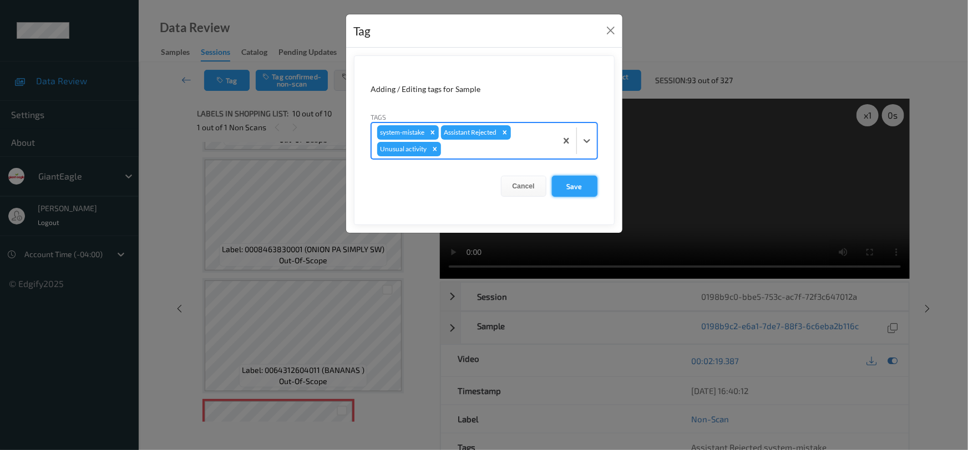
click at [577, 181] on button "Save" at bounding box center [574, 186] width 45 height 21
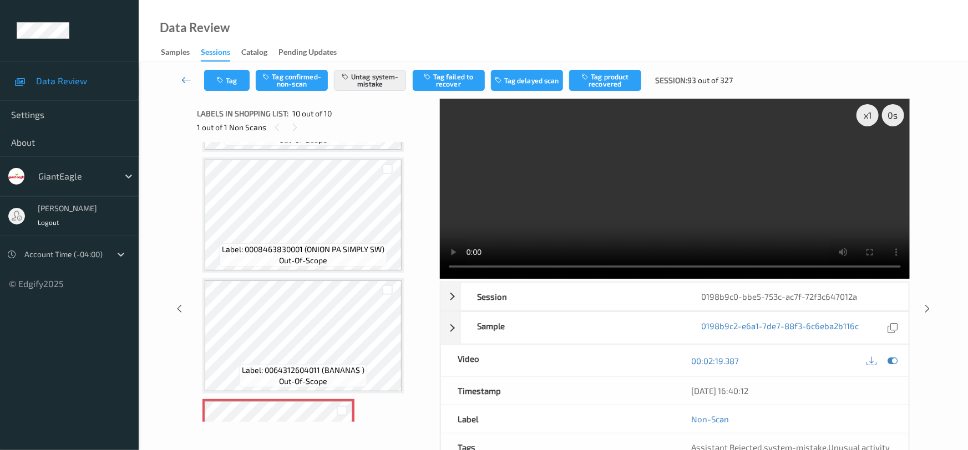
click at [182, 71] on link at bounding box center [186, 80] width 35 height 21
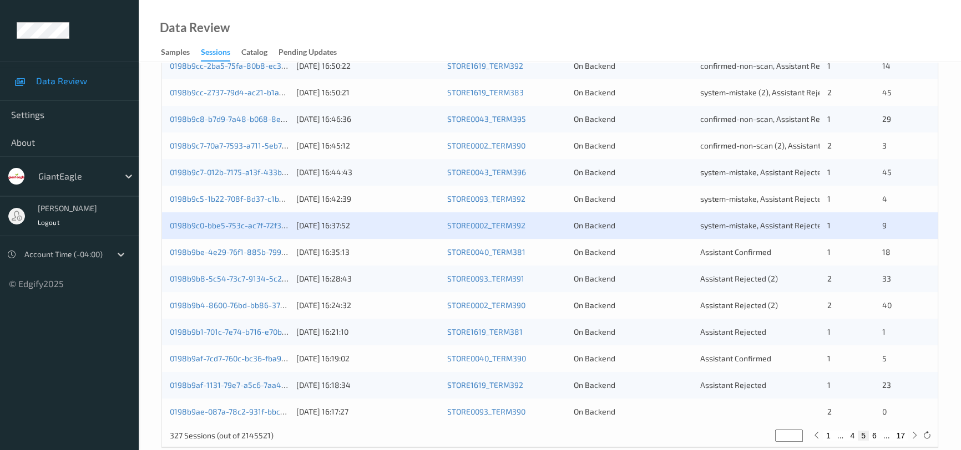
scroll to position [403, 0]
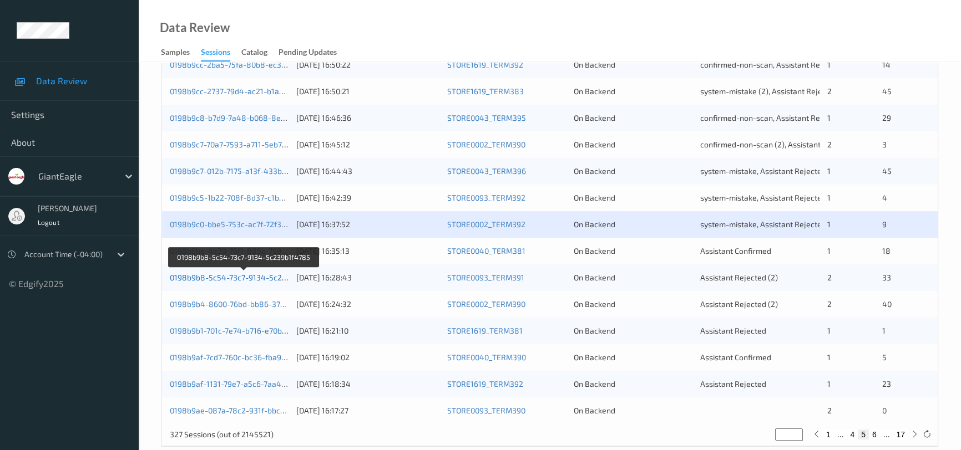
click at [268, 273] on link "0198b9b8-5c54-73c7-9134-5c239b1f4785" at bounding box center [245, 277] width 150 height 9
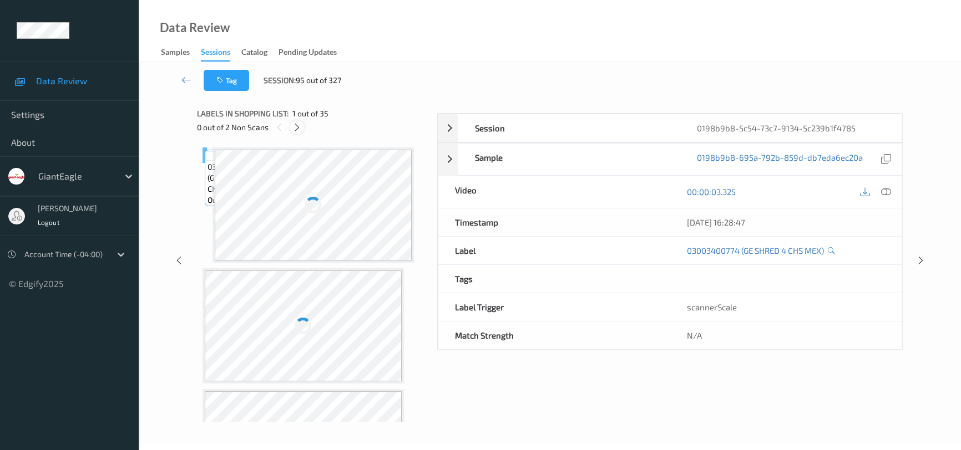
click at [297, 123] on icon at bounding box center [296, 128] width 9 height 10
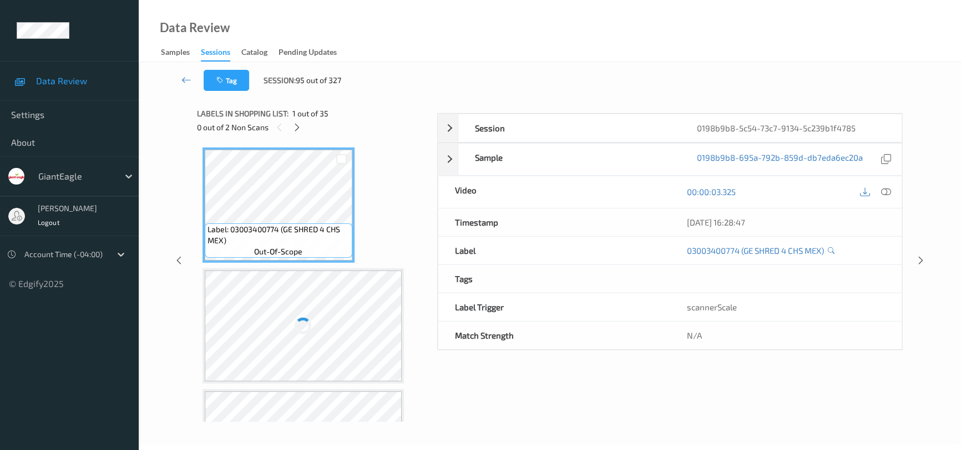
scroll to position [2897, 0]
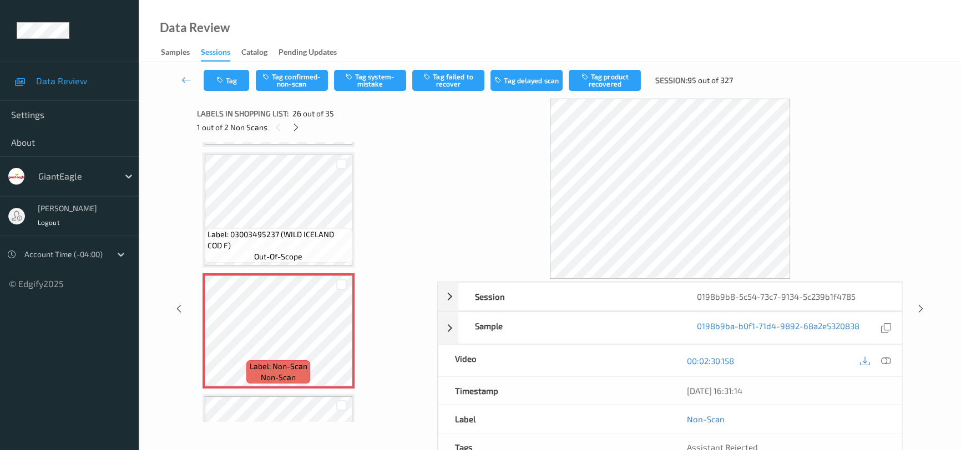
click at [893, 365] on div at bounding box center [875, 360] width 36 height 15
click at [890, 357] on icon at bounding box center [886, 361] width 10 height 10
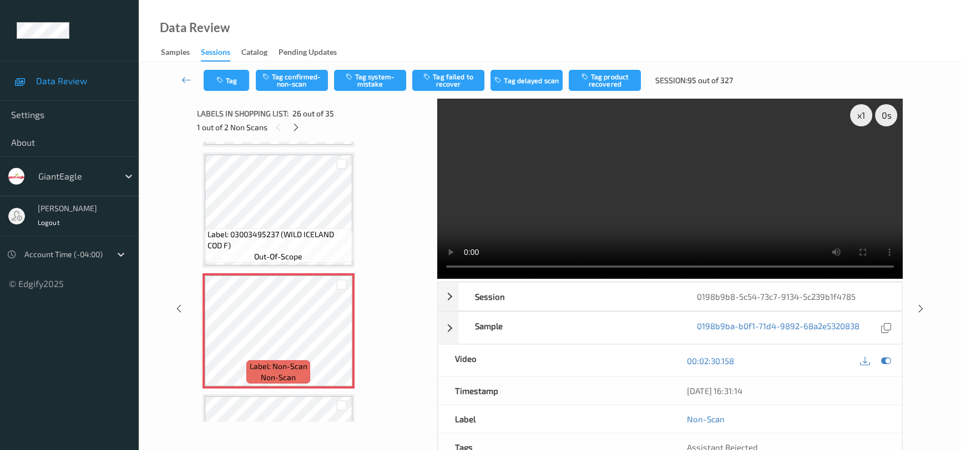
click at [737, 207] on video at bounding box center [669, 189] width 465 height 180
click at [708, 197] on video at bounding box center [669, 189] width 465 height 180
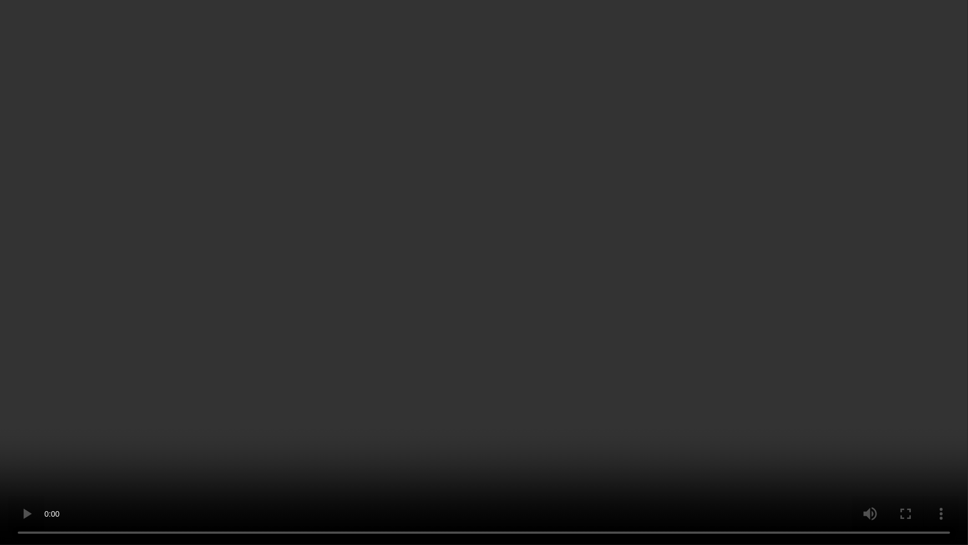
click at [537, 317] on video at bounding box center [484, 272] width 968 height 545
click at [400, 305] on video at bounding box center [484, 272] width 968 height 545
click at [510, 285] on video at bounding box center [484, 272] width 968 height 545
click at [498, 313] on video at bounding box center [484, 272] width 968 height 545
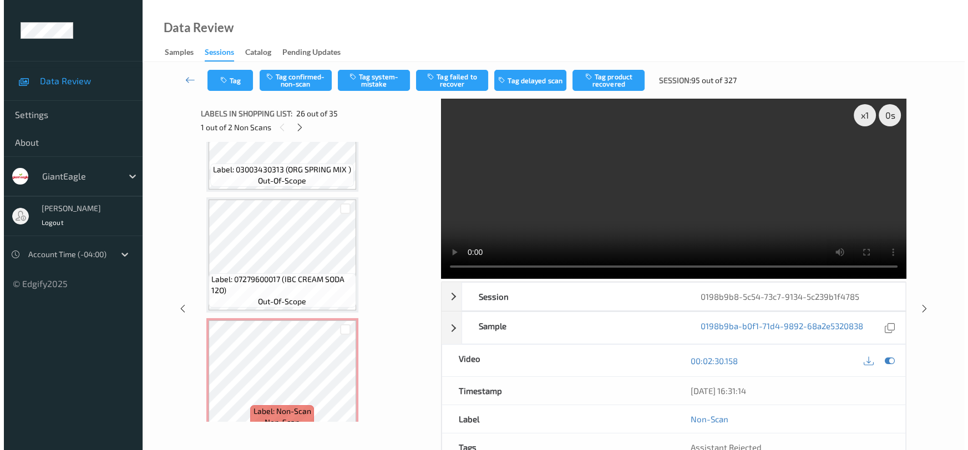
scroll to position [3585, 0]
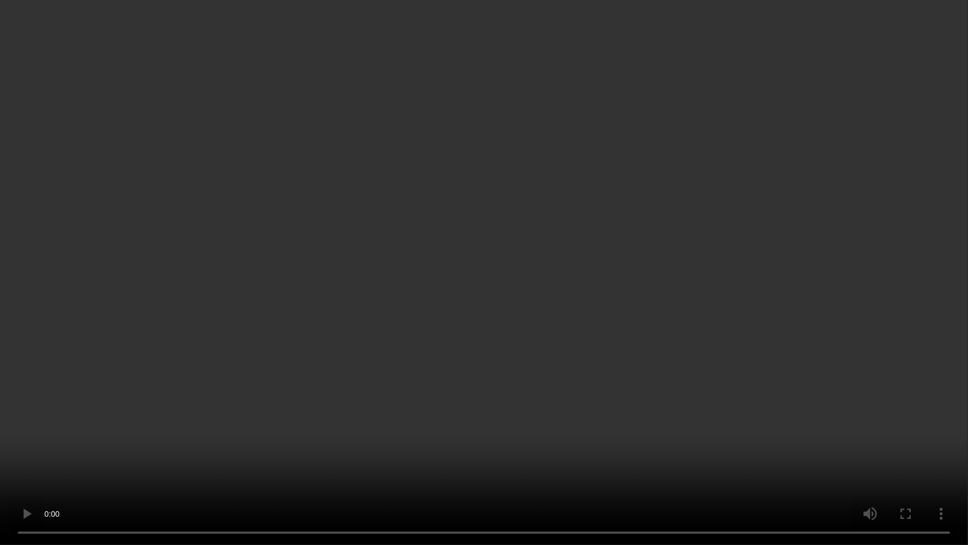
click at [608, 337] on video at bounding box center [484, 272] width 968 height 545
click at [610, 337] on video at bounding box center [484, 272] width 968 height 545
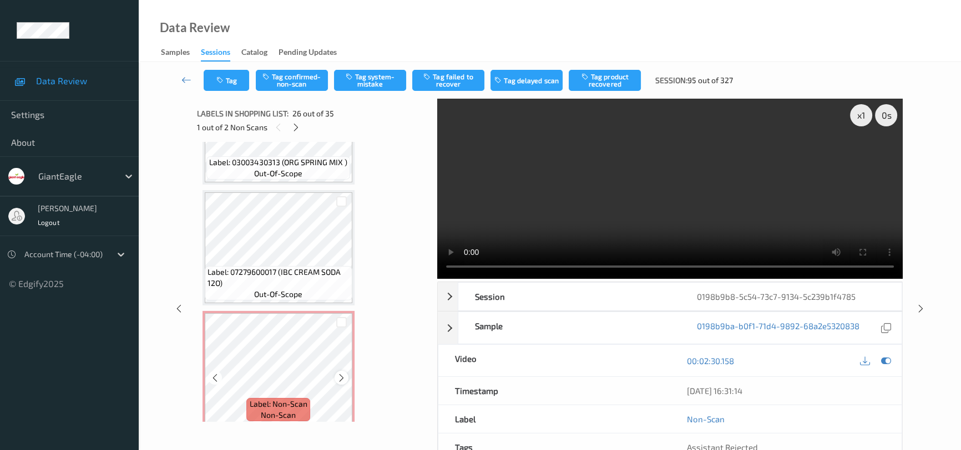
click at [337, 373] on icon at bounding box center [341, 378] width 9 height 10
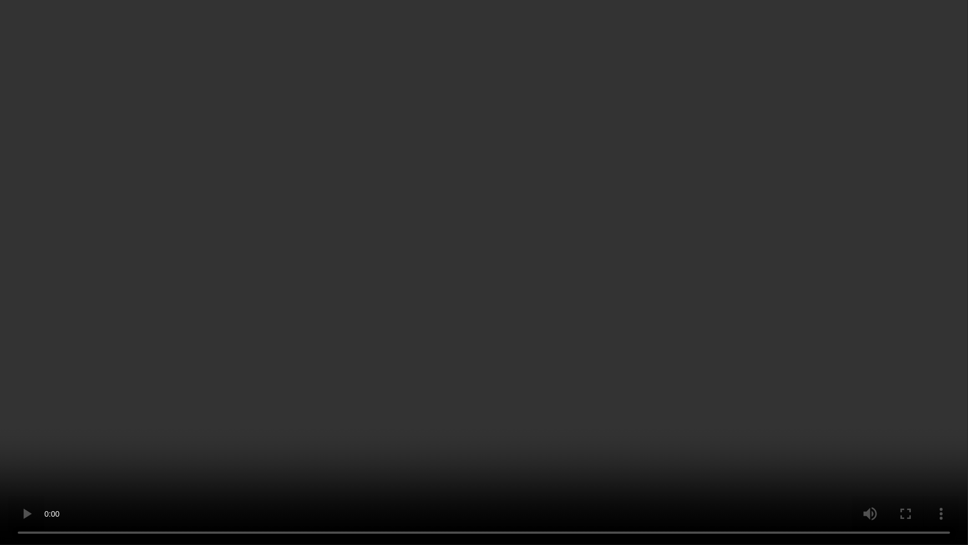
click at [724, 355] on video at bounding box center [484, 272] width 968 height 545
click at [613, 339] on video at bounding box center [484, 272] width 968 height 545
click at [618, 213] on video at bounding box center [484, 272] width 968 height 545
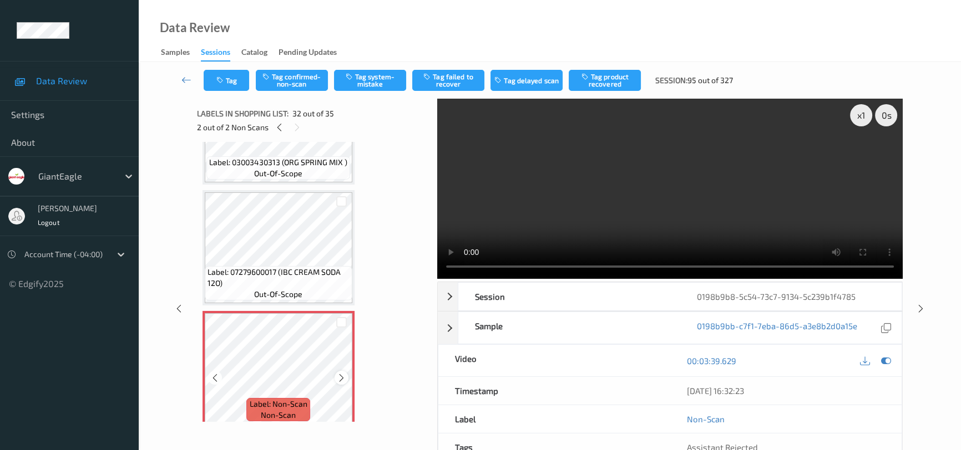
click at [344, 373] on icon at bounding box center [341, 378] width 9 height 10
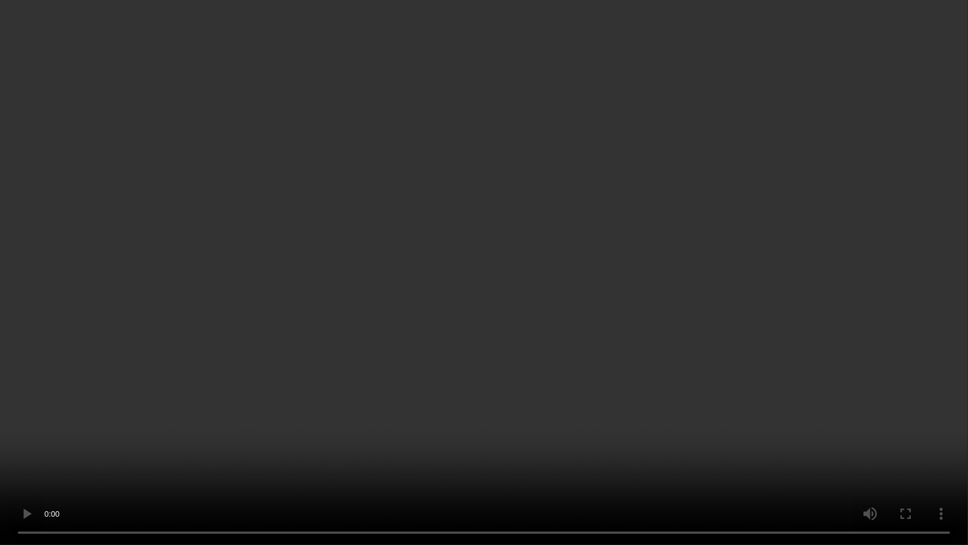
click at [660, 349] on video at bounding box center [484, 272] width 968 height 545
click at [425, 323] on video at bounding box center [484, 272] width 968 height 545
click at [671, 438] on video at bounding box center [484, 272] width 968 height 545
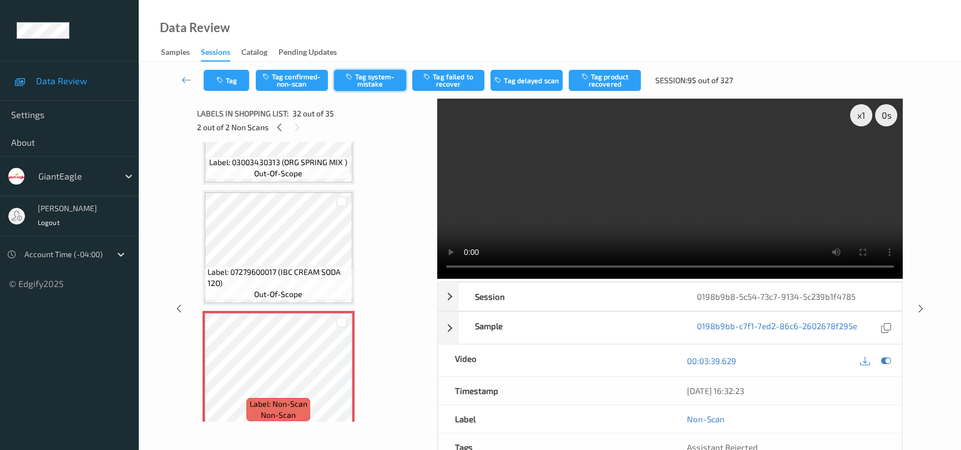
click at [381, 78] on button "Tag system-mistake" at bounding box center [370, 80] width 72 height 21
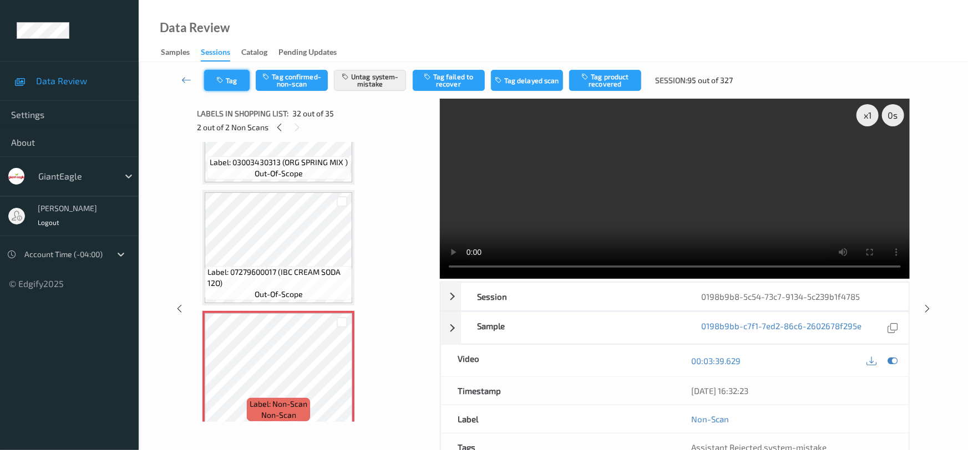
click at [234, 78] on button "Tag" at bounding box center [226, 80] width 45 height 21
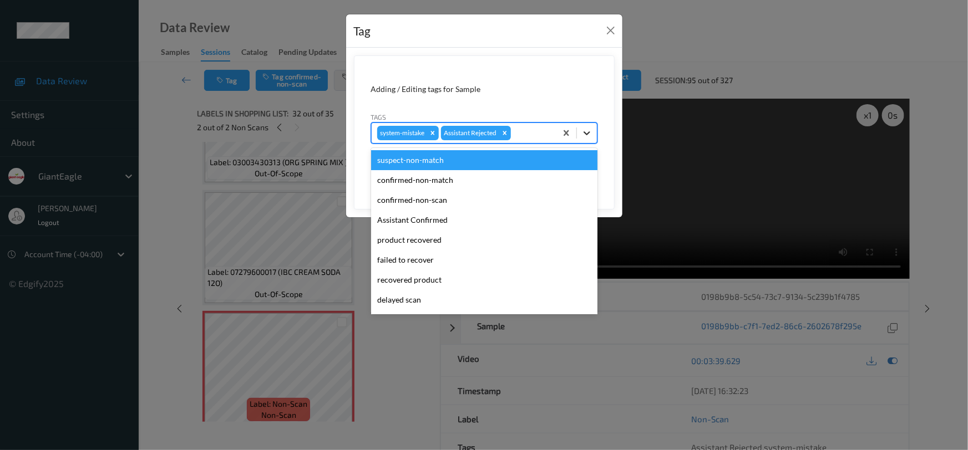
click at [591, 134] on icon at bounding box center [586, 133] width 11 height 11
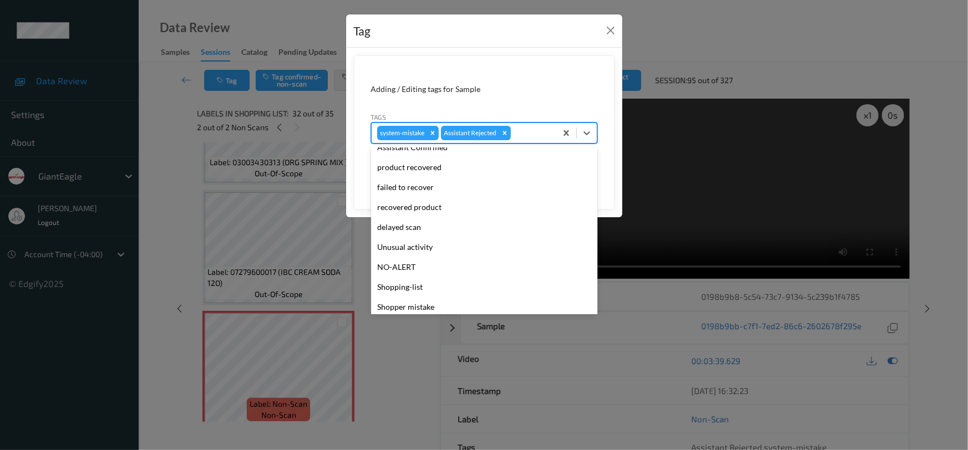
scroll to position [98, 0]
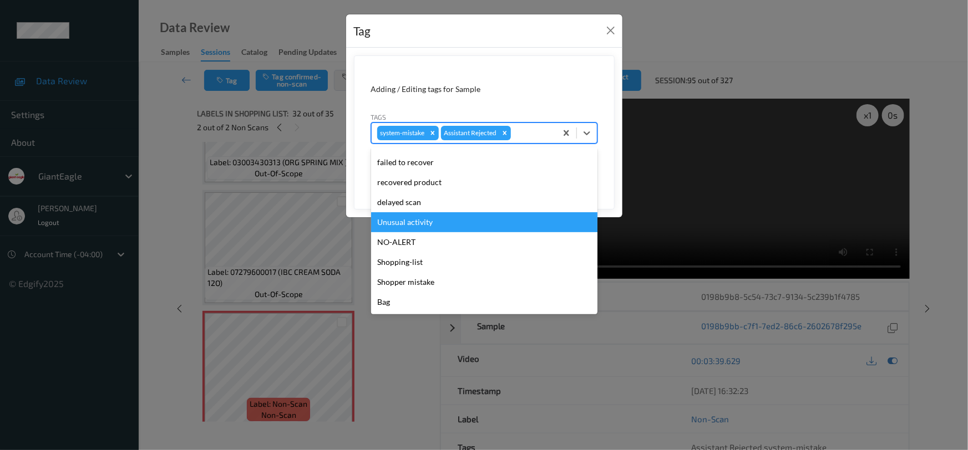
click at [456, 220] on div "Unusual activity" at bounding box center [484, 222] width 226 height 20
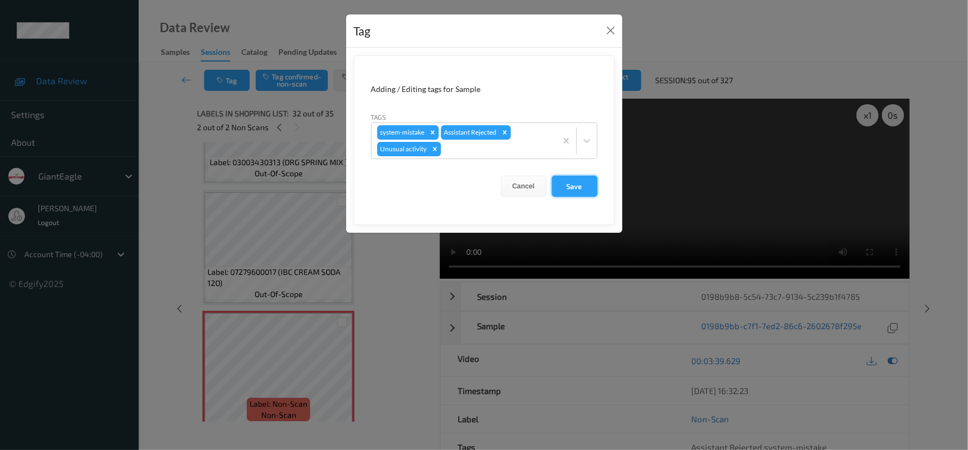
click at [572, 185] on button "Save" at bounding box center [574, 186] width 45 height 21
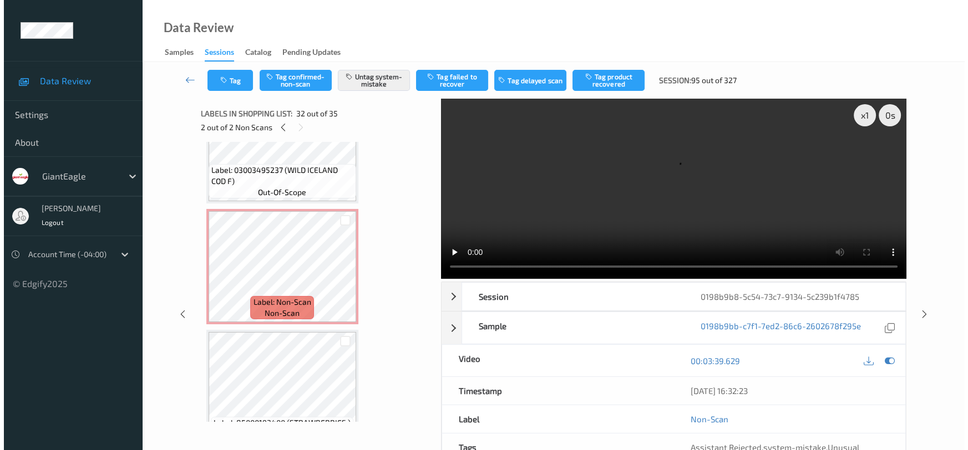
scroll to position [2939, 0]
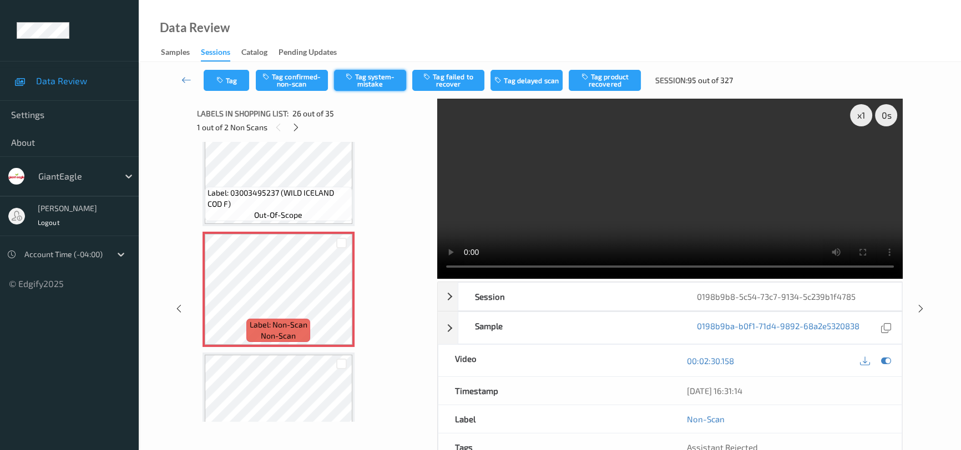
click at [383, 74] on button "Tag system-mistake" at bounding box center [370, 80] width 72 height 21
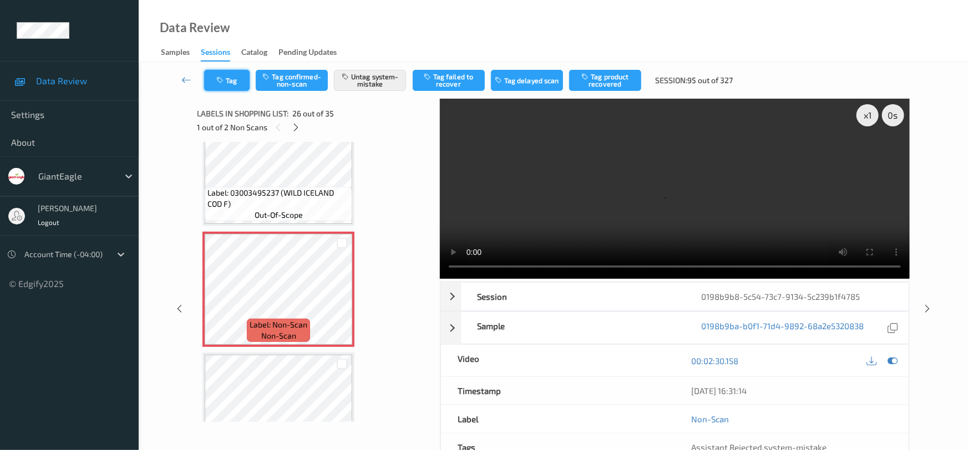
click at [231, 78] on button "Tag" at bounding box center [226, 80] width 45 height 21
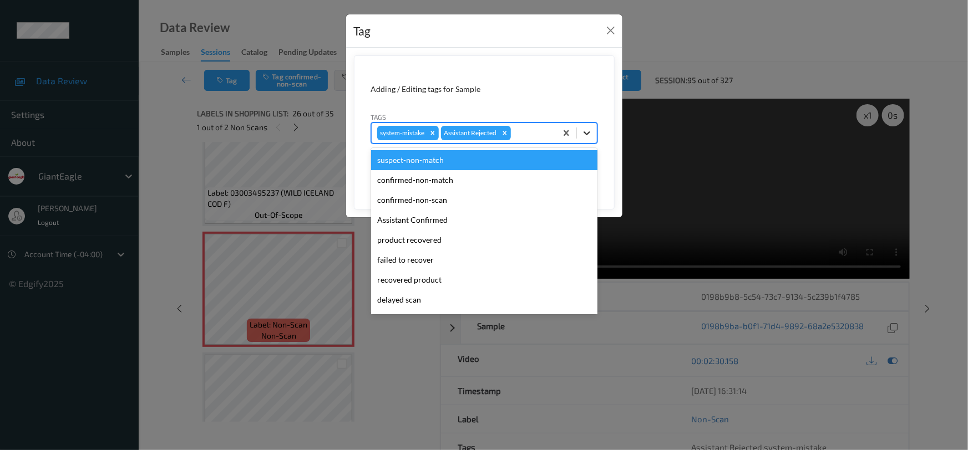
click at [580, 131] on div at bounding box center [587, 133] width 20 height 20
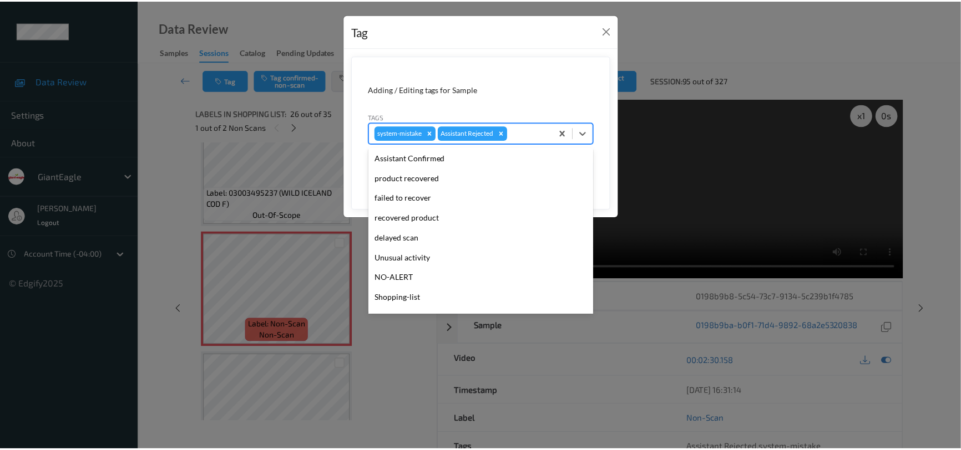
scroll to position [98, 0]
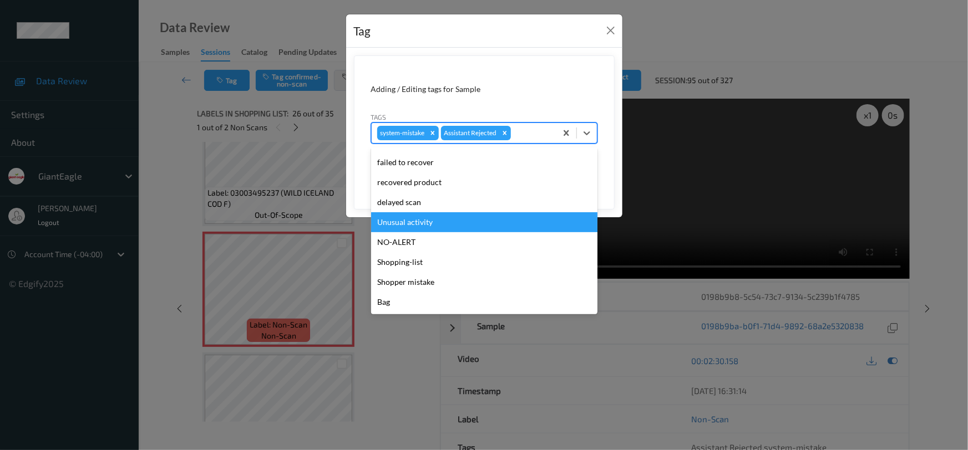
click at [427, 224] on div "Unusual activity" at bounding box center [484, 222] width 226 height 20
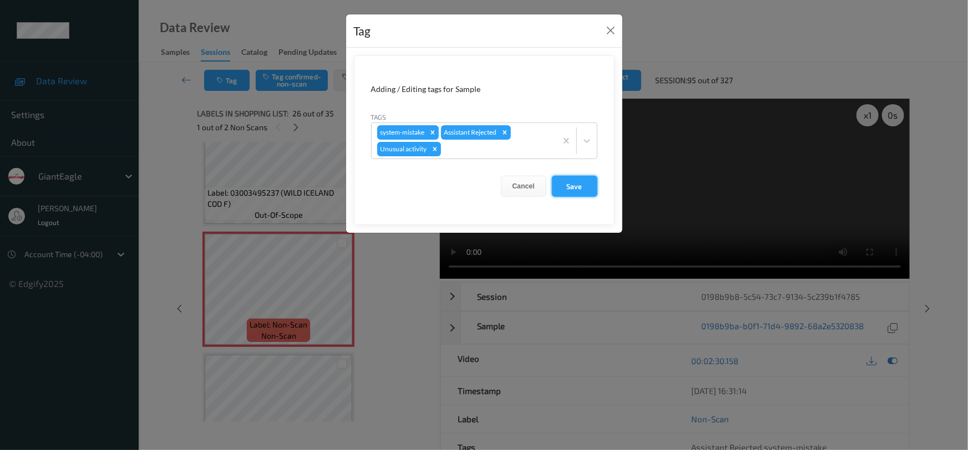
click at [567, 182] on button "Save" at bounding box center [574, 186] width 45 height 21
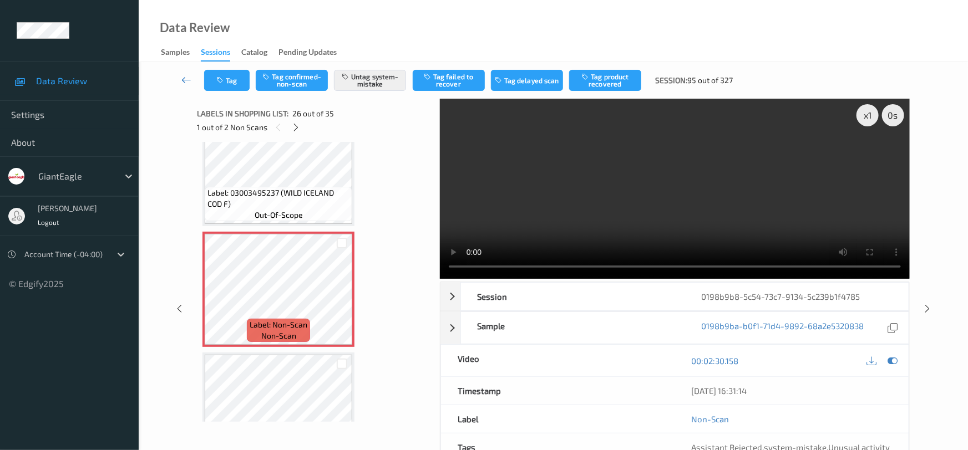
click at [181, 77] on icon at bounding box center [186, 79] width 10 height 11
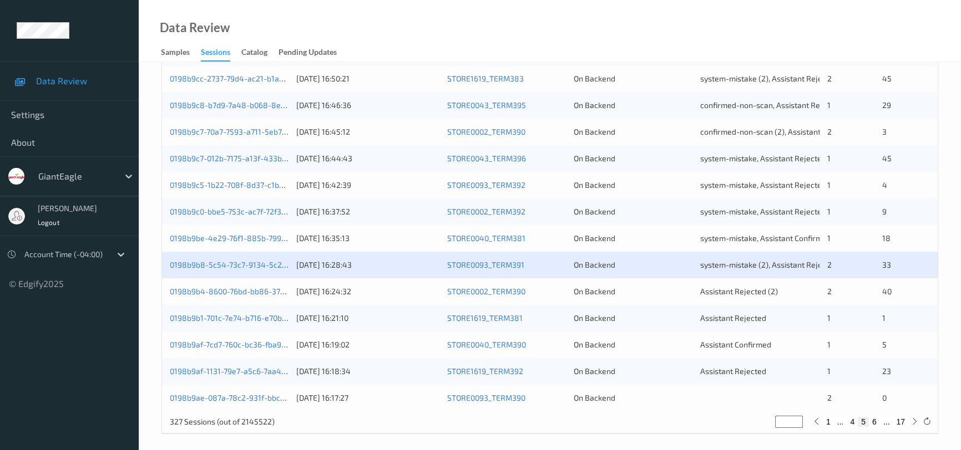
scroll to position [422, 0]
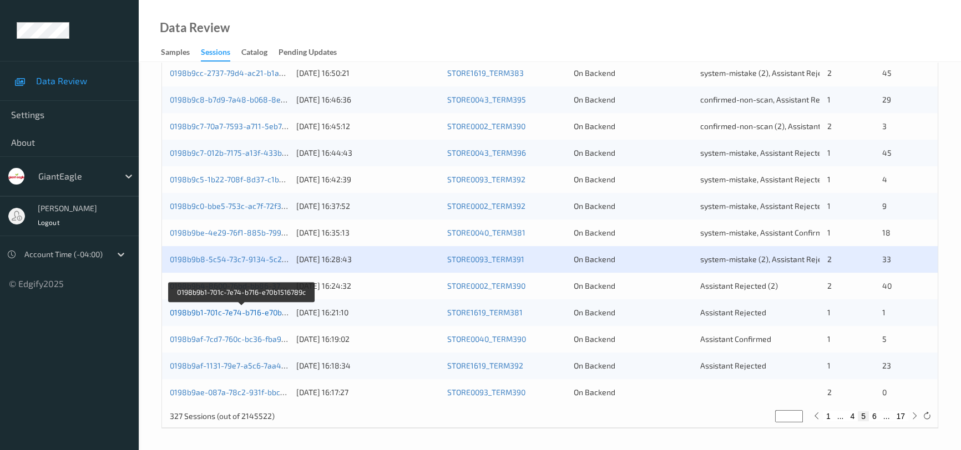
click at [244, 313] on link "0198b9b1-701c-7e74-b716-e70b1516789c" at bounding box center [242, 312] width 145 height 9
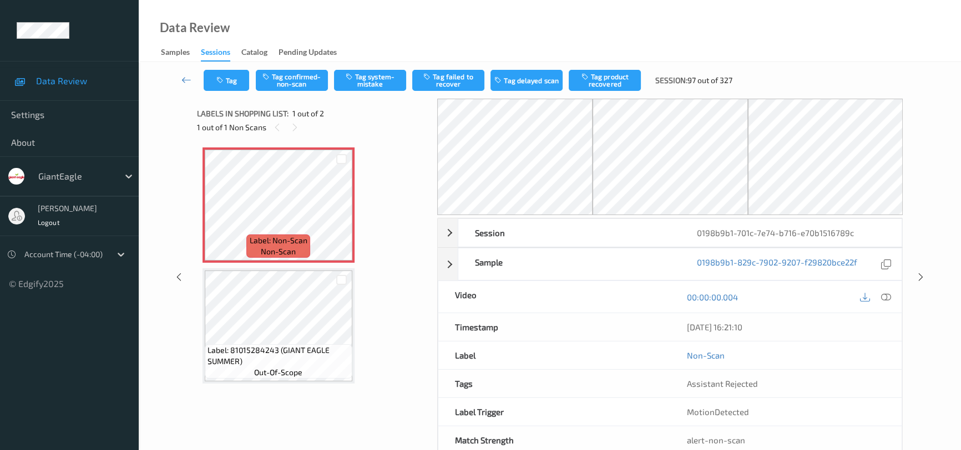
click at [886, 293] on icon at bounding box center [886, 297] width 10 height 10
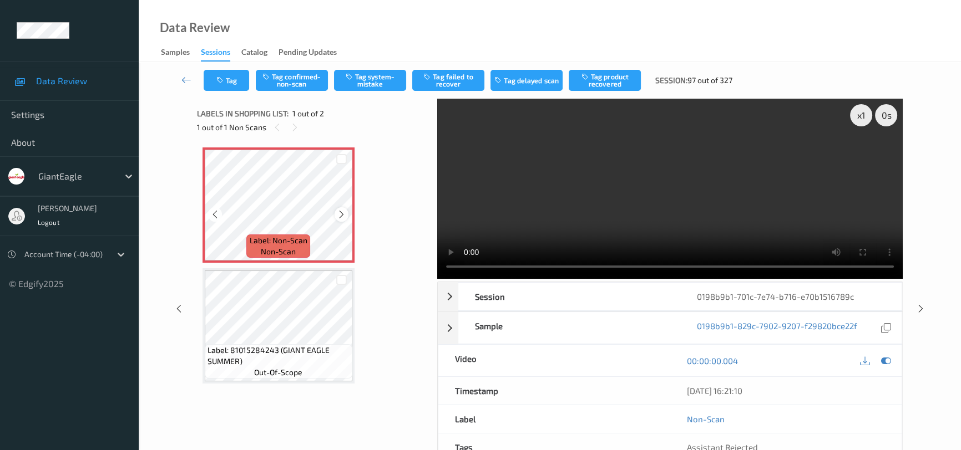
click at [341, 214] on icon at bounding box center [341, 215] width 9 height 10
click at [658, 212] on video at bounding box center [669, 189] width 465 height 180
click at [364, 78] on button "Tag system-mistake" at bounding box center [370, 80] width 72 height 21
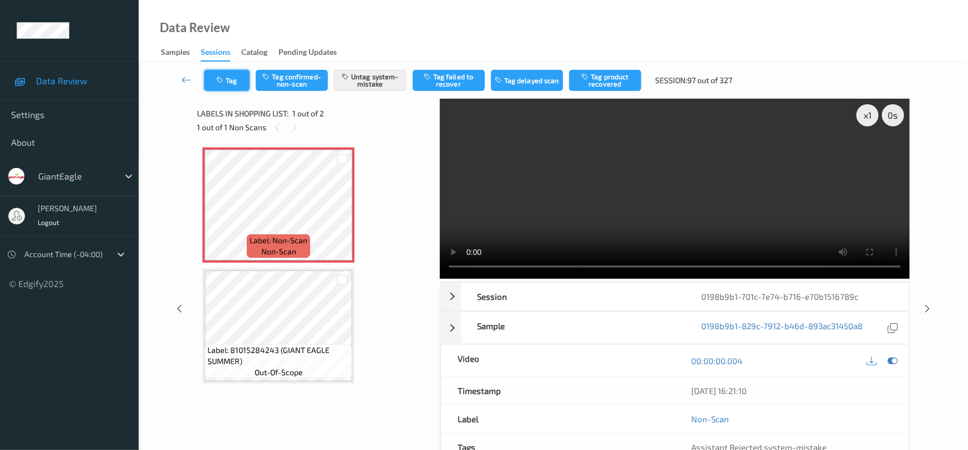
click at [231, 74] on button "Tag" at bounding box center [226, 80] width 45 height 21
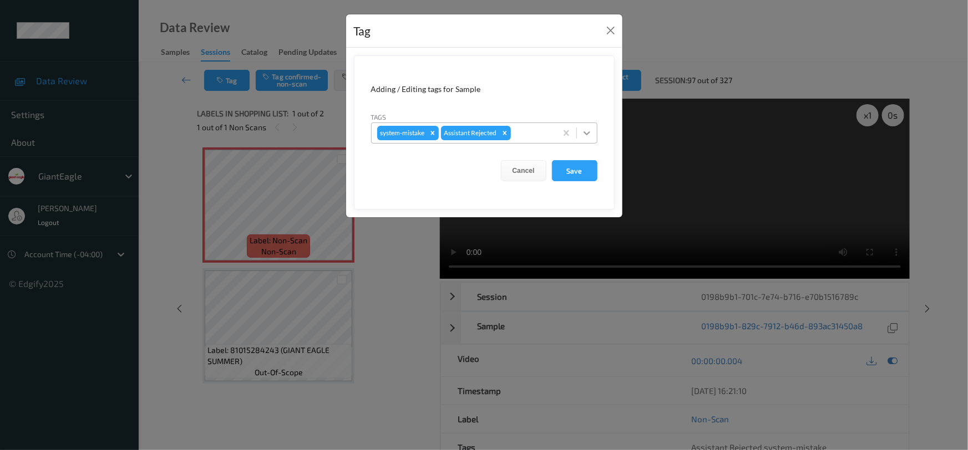
click at [587, 136] on icon at bounding box center [586, 133] width 11 height 11
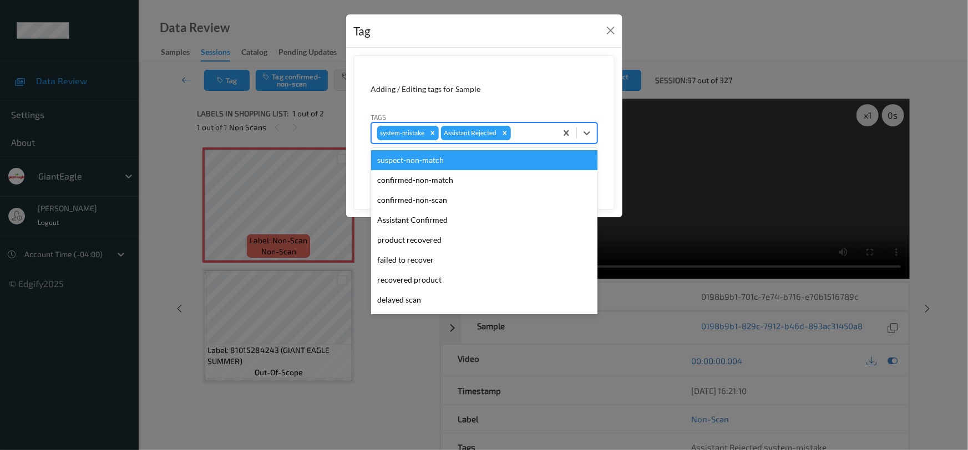
scroll to position [98, 0]
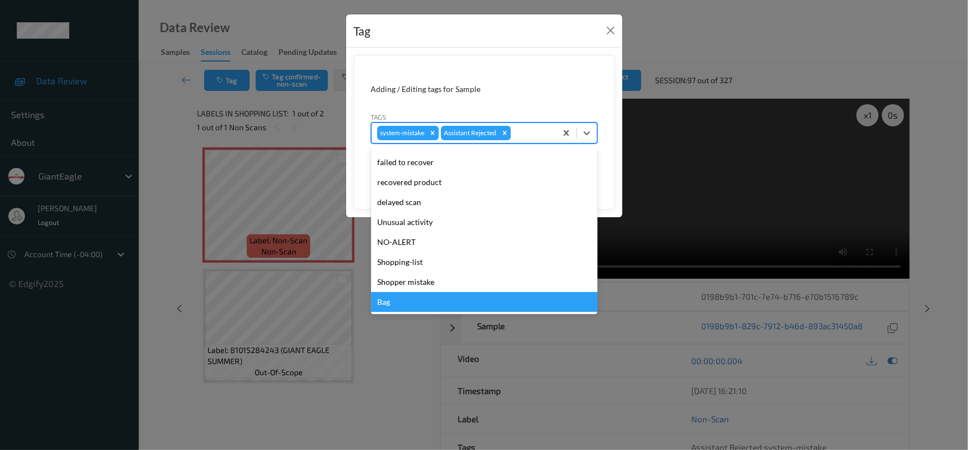
drag, startPoint x: 449, startPoint y: 306, endPoint x: 540, endPoint y: 164, distance: 168.3
click at [449, 306] on div "Bag" at bounding box center [484, 302] width 226 height 20
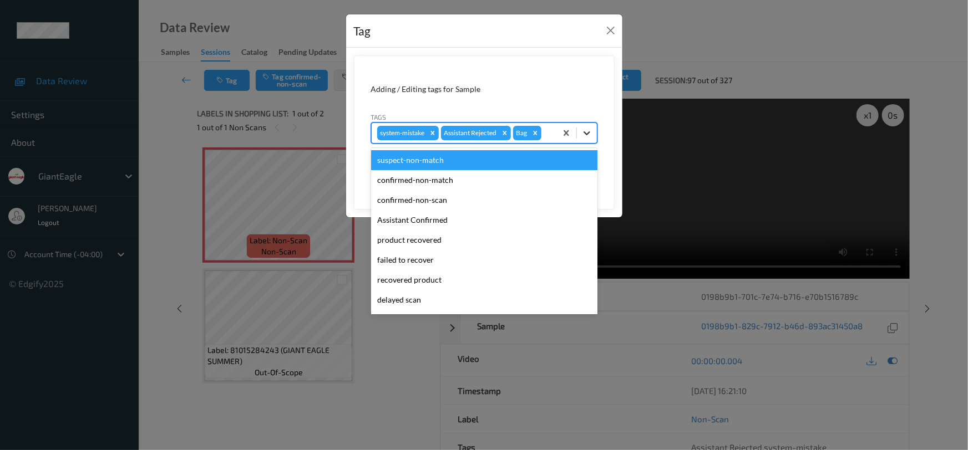
click at [585, 138] on icon at bounding box center [586, 133] width 11 height 11
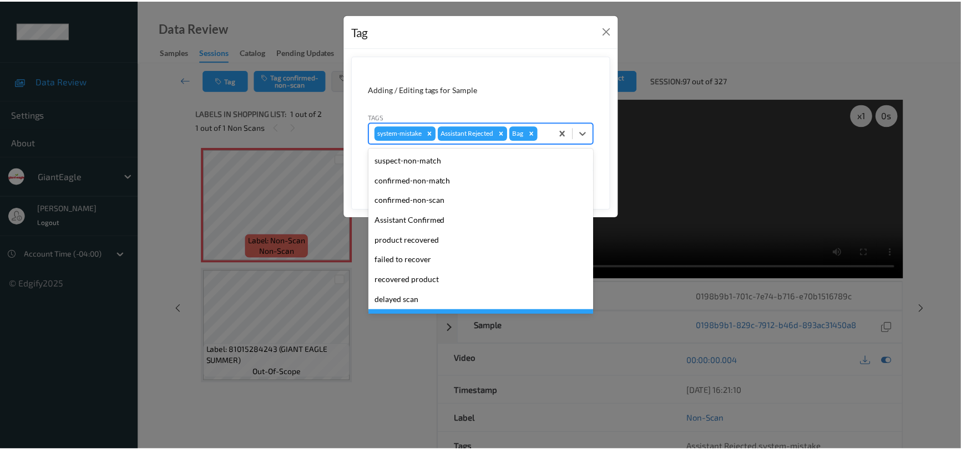
scroll to position [78, 0]
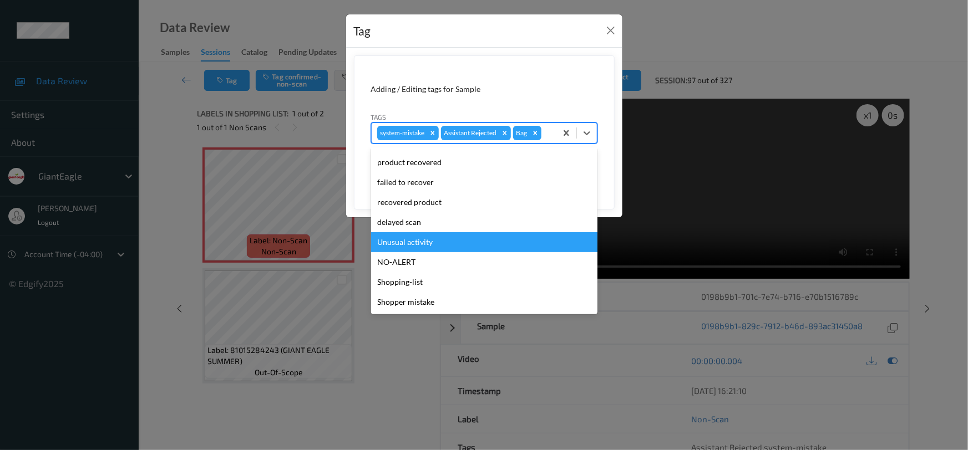
drag, startPoint x: 381, startPoint y: 243, endPoint x: 460, endPoint y: 216, distance: 84.4
click at [381, 243] on div "Unusual activity" at bounding box center [484, 242] width 226 height 20
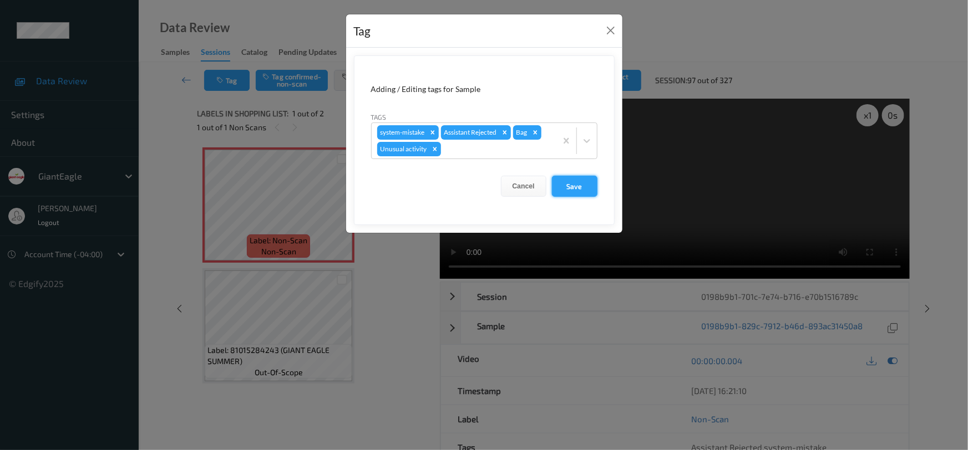
click at [577, 184] on button "Save" at bounding box center [574, 186] width 45 height 21
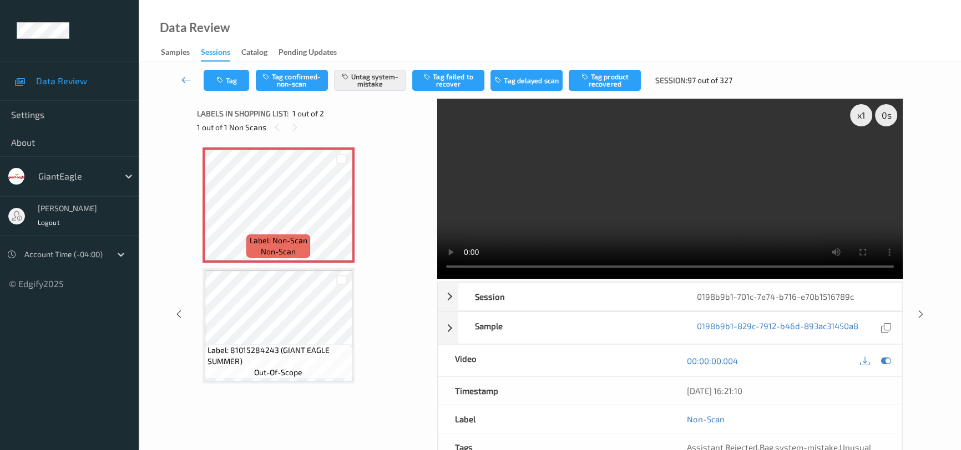
click at [192, 72] on link at bounding box center [186, 80] width 34 height 21
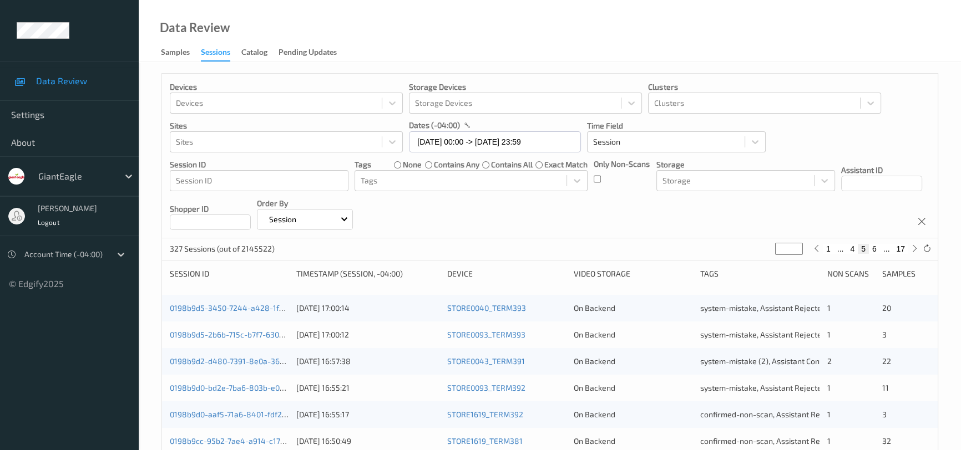
scroll to position [403, 0]
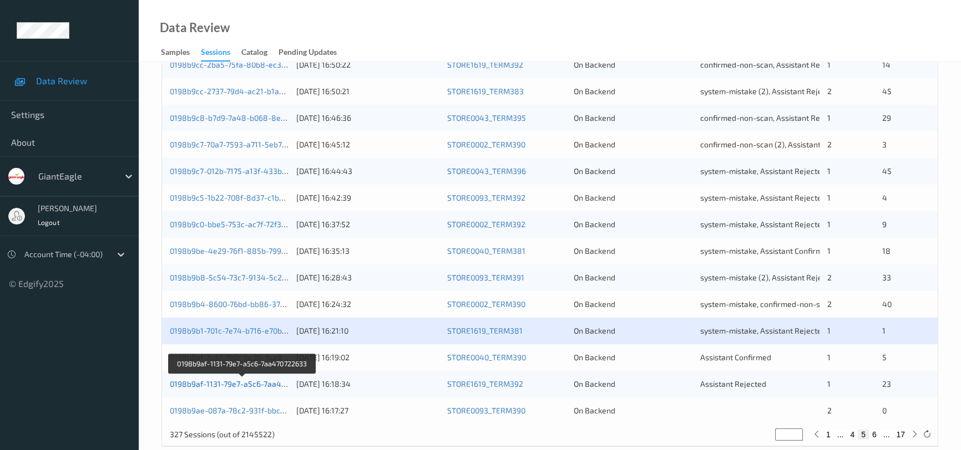
click at [234, 383] on link "0198b9af-1131-79e7-a5c6-7aa470722633" at bounding box center [243, 383] width 146 height 9
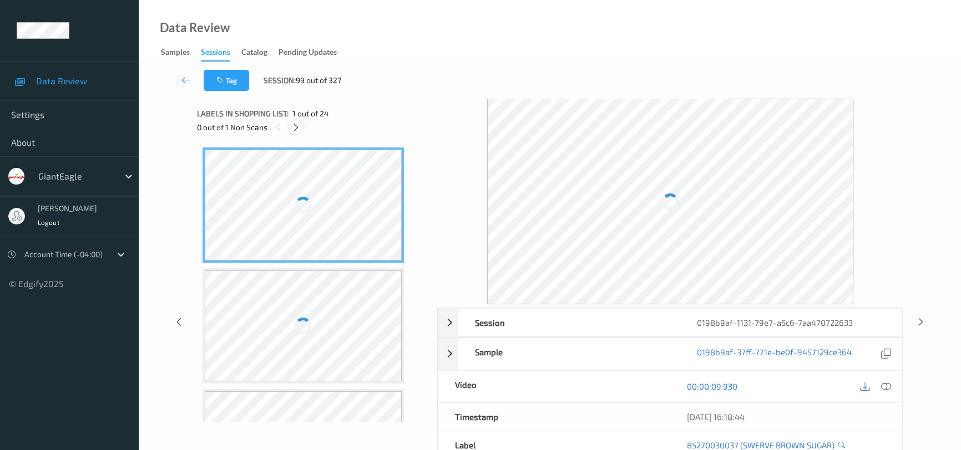
click at [294, 127] on icon at bounding box center [295, 128] width 9 height 10
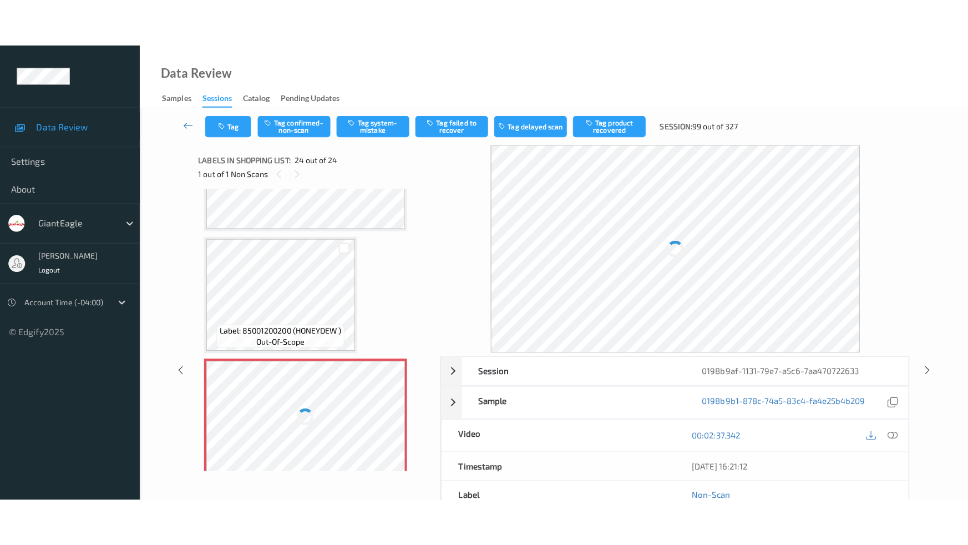
scroll to position [2608, 0]
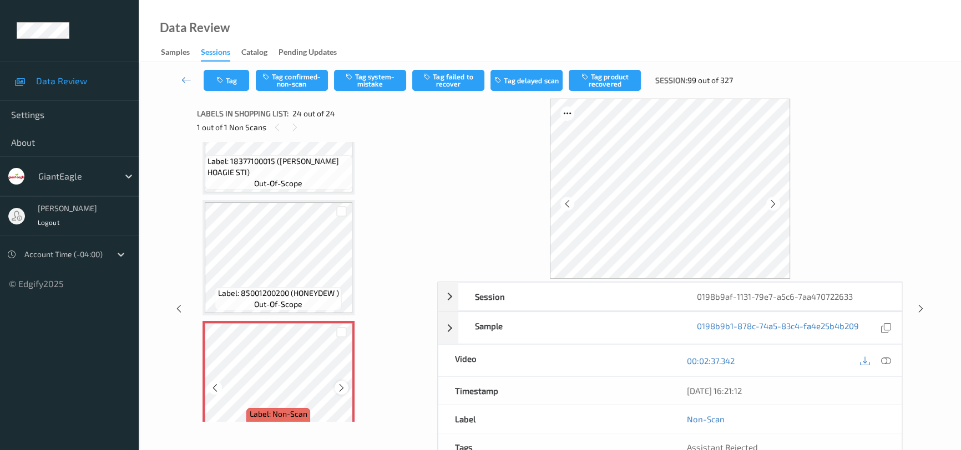
click at [342, 383] on icon at bounding box center [341, 388] width 9 height 10
drag, startPoint x: 885, startPoint y: 359, endPoint x: 711, endPoint y: 204, distance: 233.0
click at [885, 356] on icon at bounding box center [886, 361] width 10 height 10
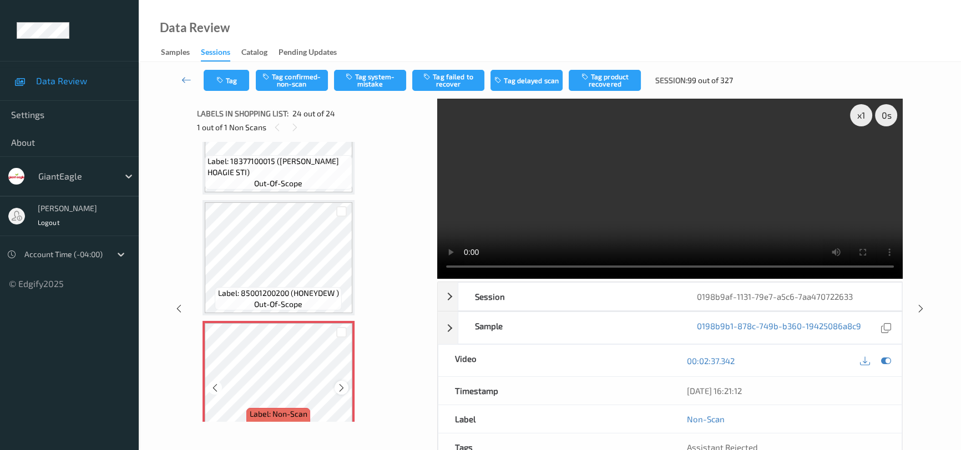
click at [342, 383] on icon at bounding box center [341, 388] width 9 height 10
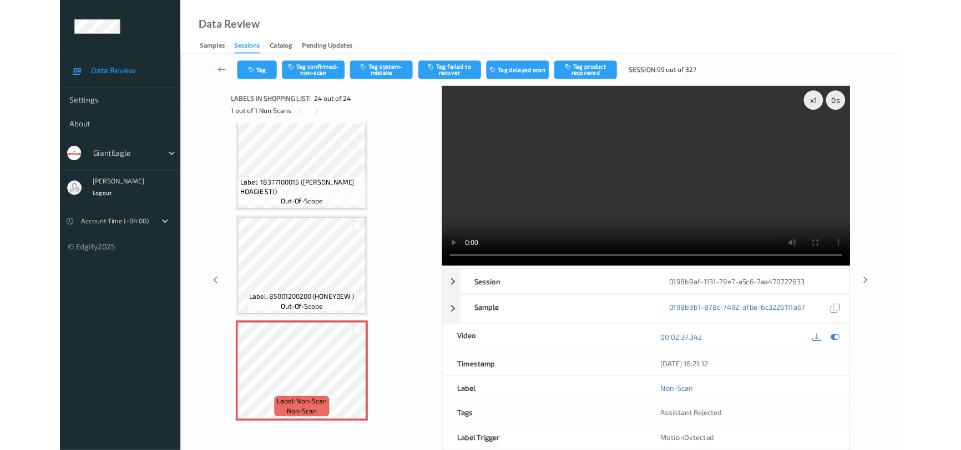
scroll to position [2524, 0]
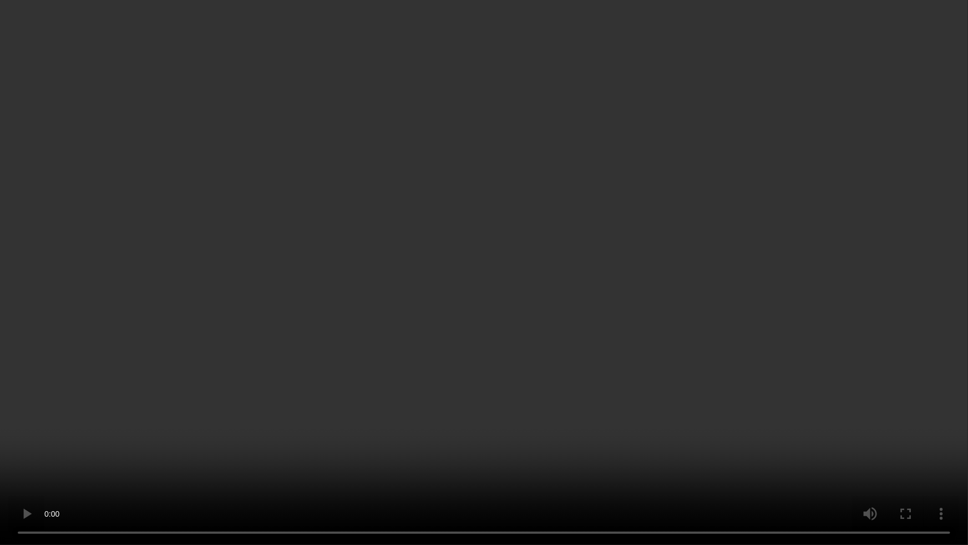
click at [718, 346] on video at bounding box center [484, 272] width 968 height 545
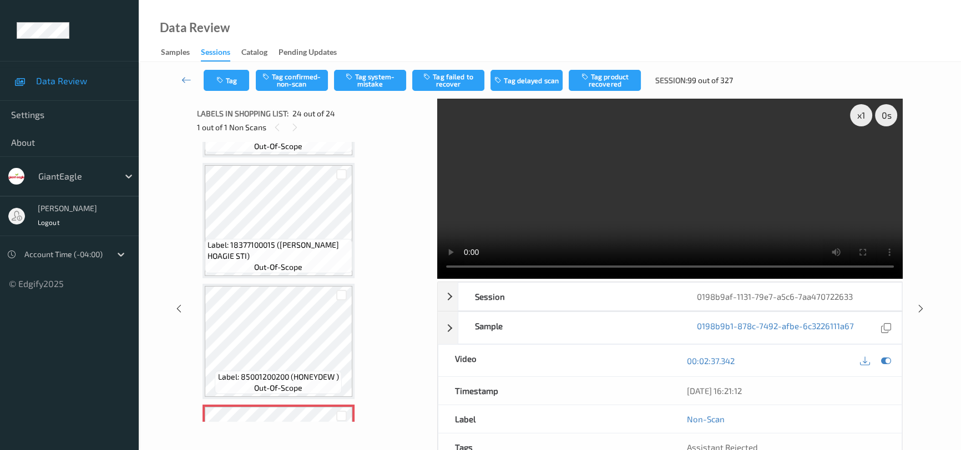
click at [732, 214] on video at bounding box center [669, 189] width 465 height 180
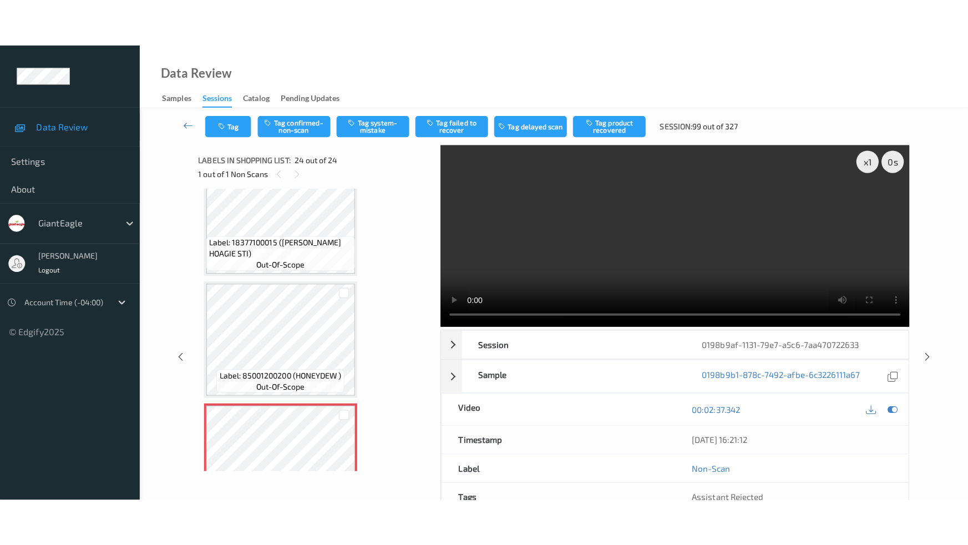
scroll to position [2574, 0]
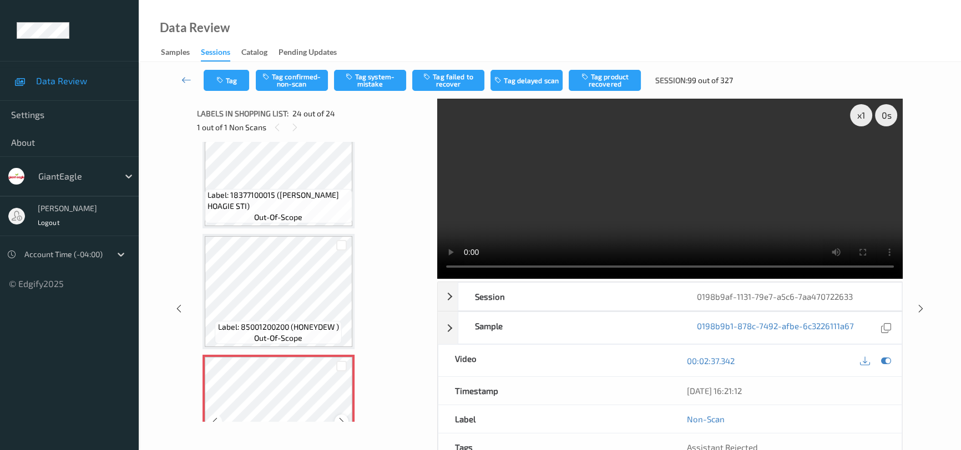
click at [344, 417] on icon at bounding box center [341, 422] width 9 height 10
click at [637, 232] on video at bounding box center [669, 189] width 465 height 180
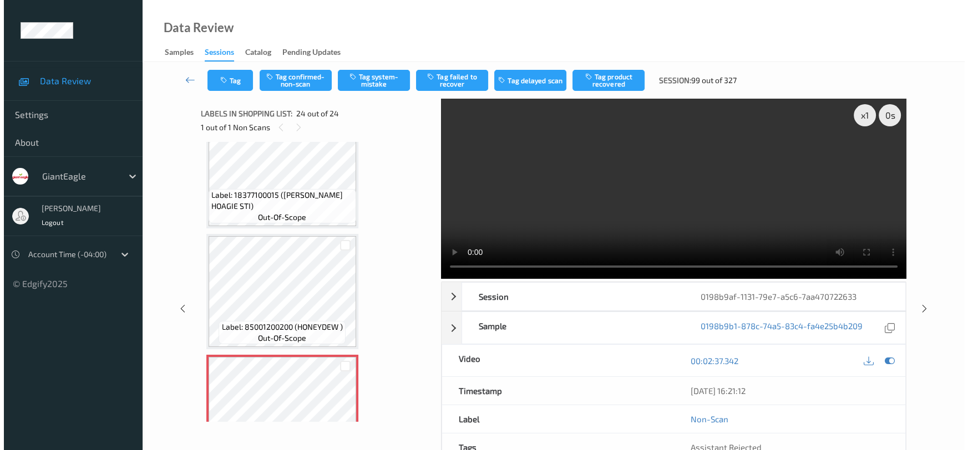
scroll to position [2524, 0]
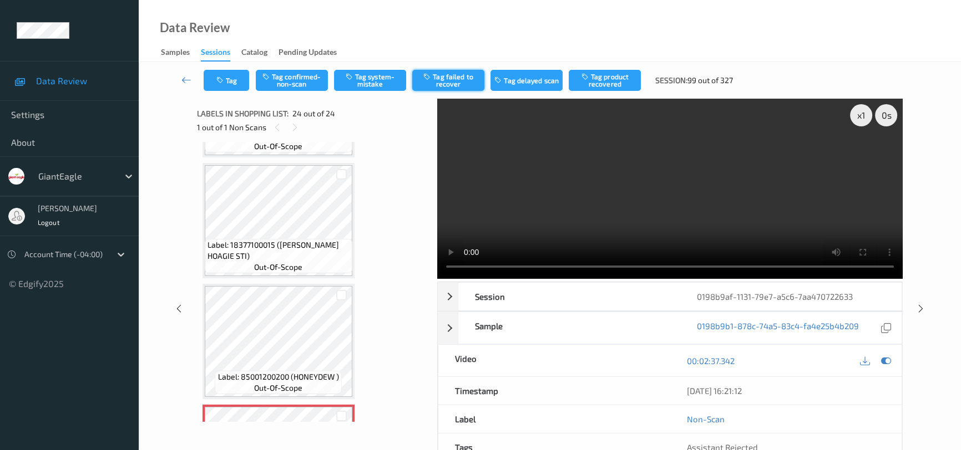
click at [449, 76] on button "Tag failed to recover" at bounding box center [448, 80] width 72 height 21
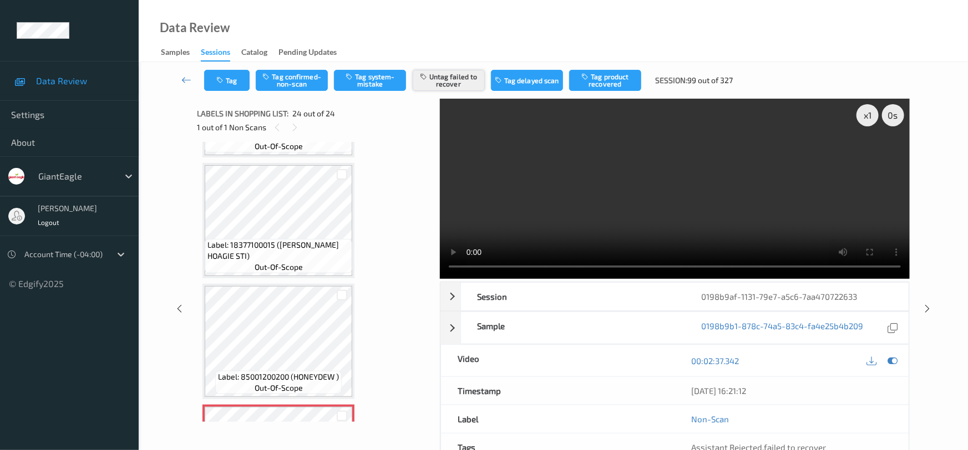
click at [449, 84] on button "Untag failed to recover" at bounding box center [449, 80] width 72 height 21
click at [377, 78] on button "Tag system-mistake" at bounding box center [370, 80] width 72 height 21
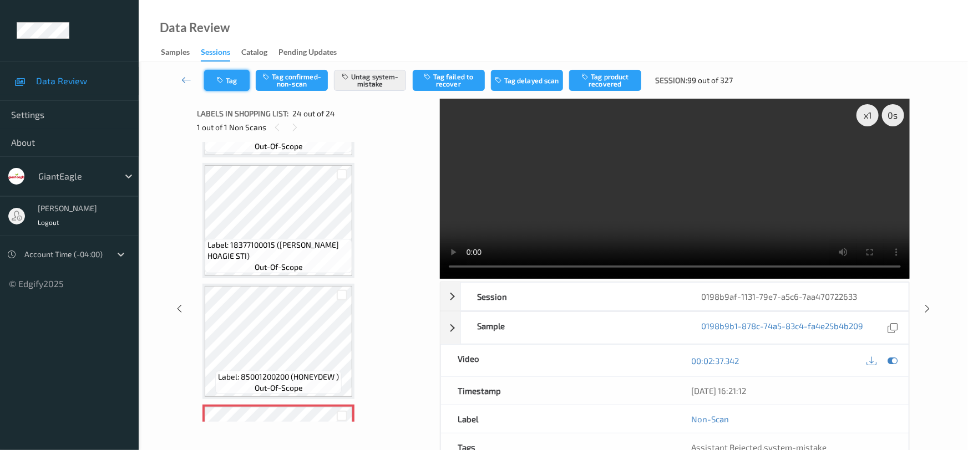
click at [214, 72] on button "Tag" at bounding box center [226, 80] width 45 height 21
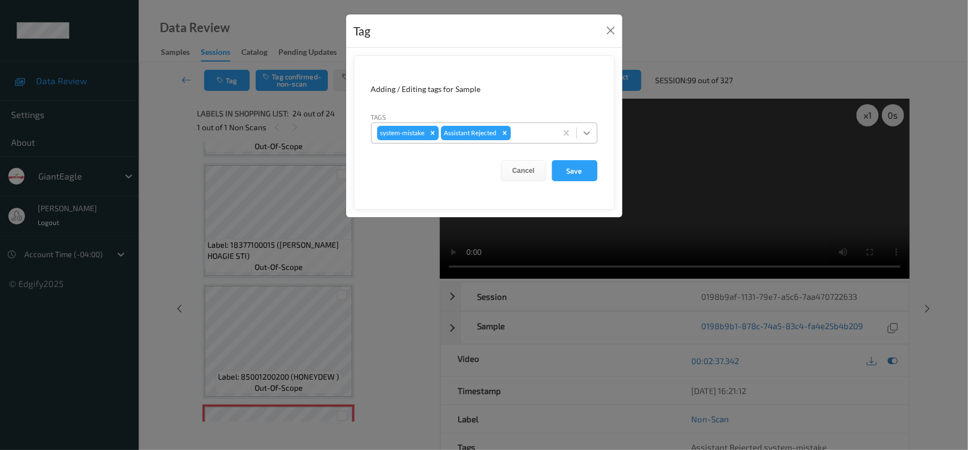
click at [591, 134] on icon at bounding box center [586, 133] width 11 height 11
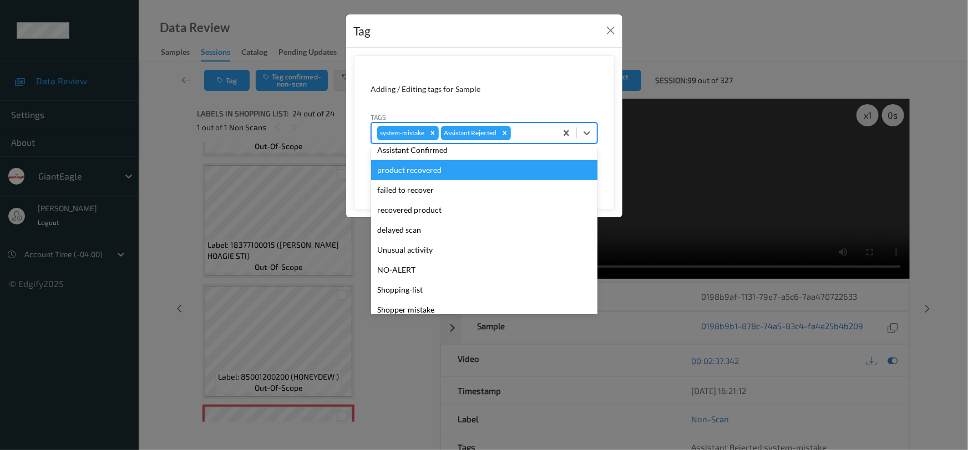
scroll to position [98, 0]
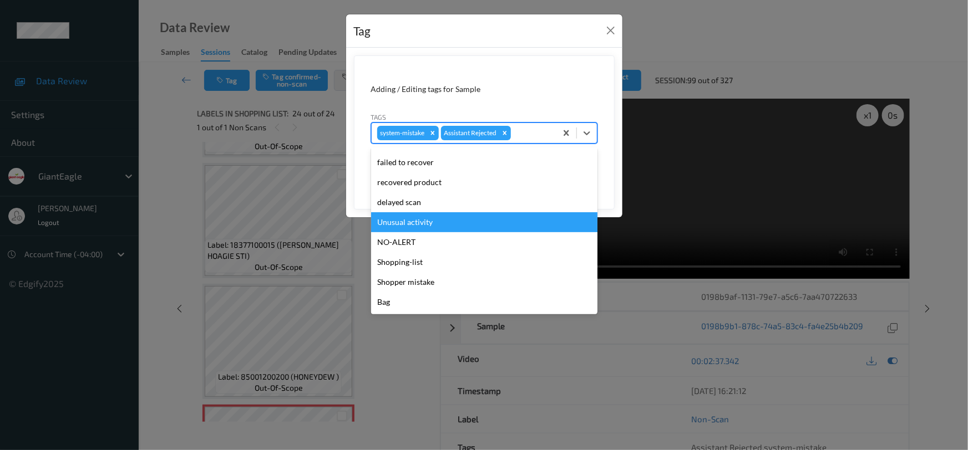
click at [448, 219] on div "Unusual activity" at bounding box center [484, 222] width 226 height 20
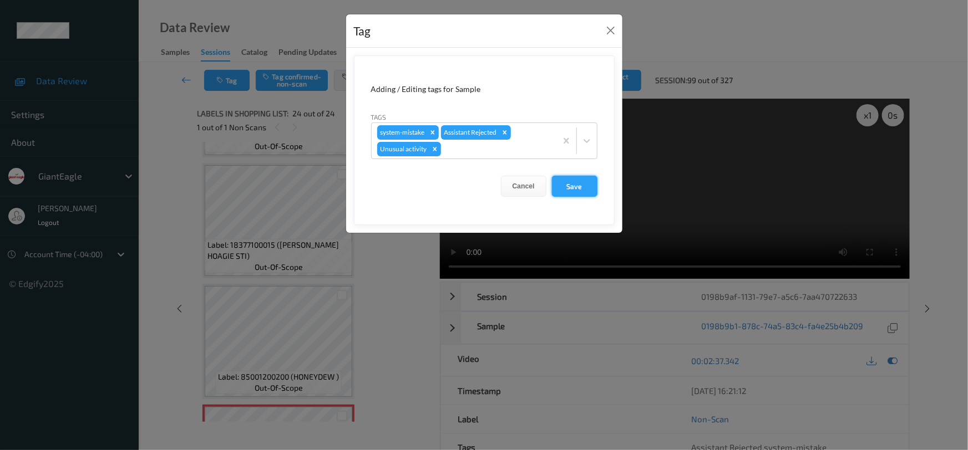
click at [580, 187] on button "Save" at bounding box center [574, 186] width 45 height 21
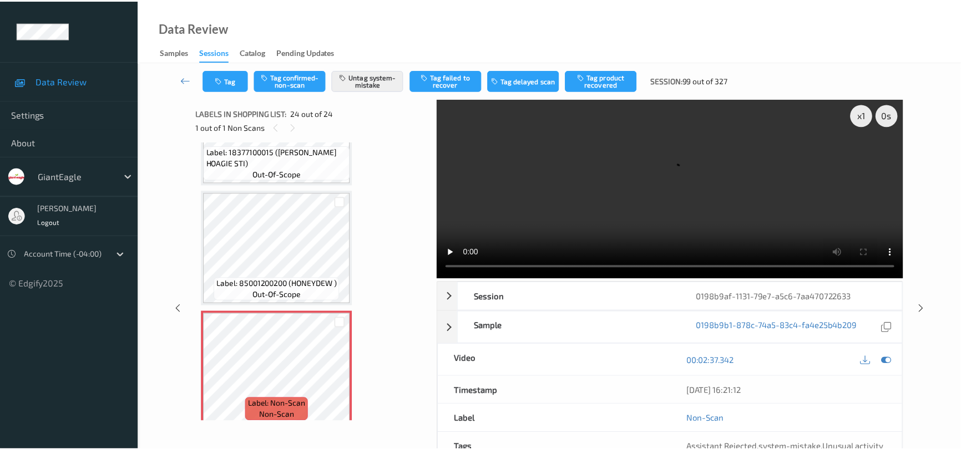
scroll to position [2618, 0]
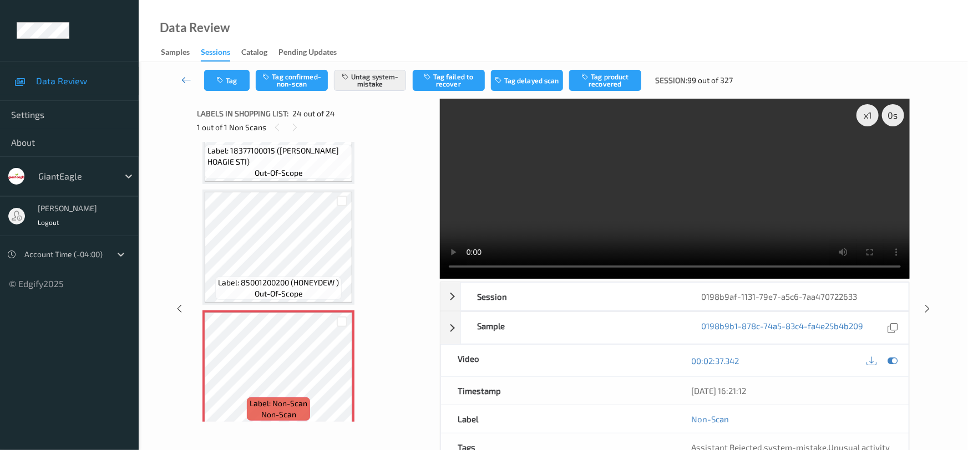
click at [183, 74] on icon at bounding box center [186, 79] width 10 height 11
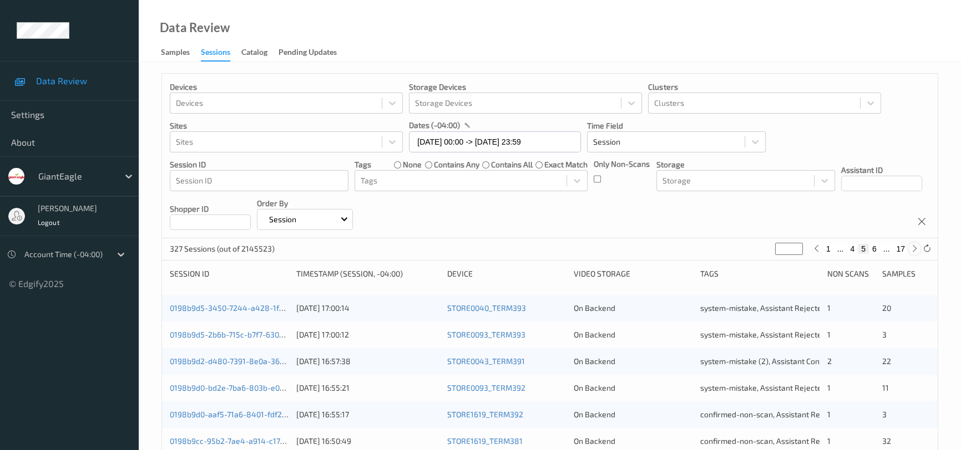
click at [917, 252] on icon at bounding box center [914, 249] width 8 height 8
type input "*"
click at [917, 252] on icon at bounding box center [914, 249] width 8 height 8
type input "*"
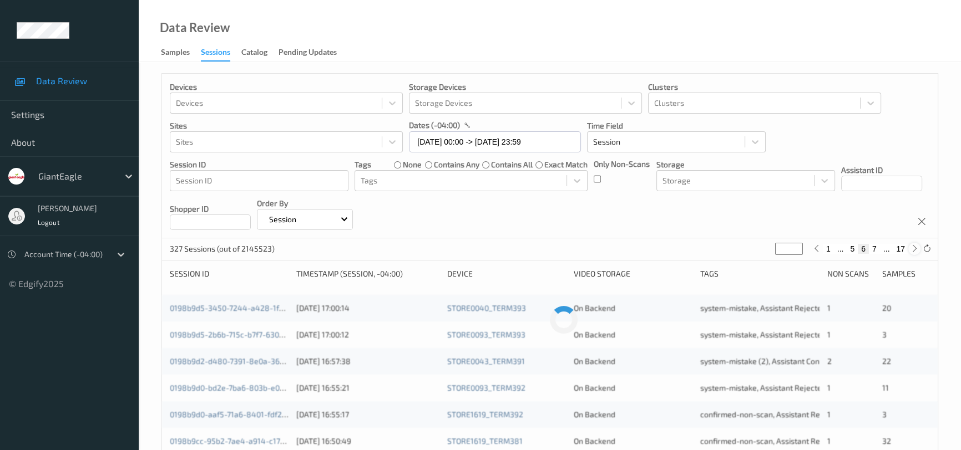
type input "*"
click at [917, 252] on icon at bounding box center [914, 249] width 8 height 8
type input "*"
click at [917, 252] on icon at bounding box center [914, 249] width 8 height 8
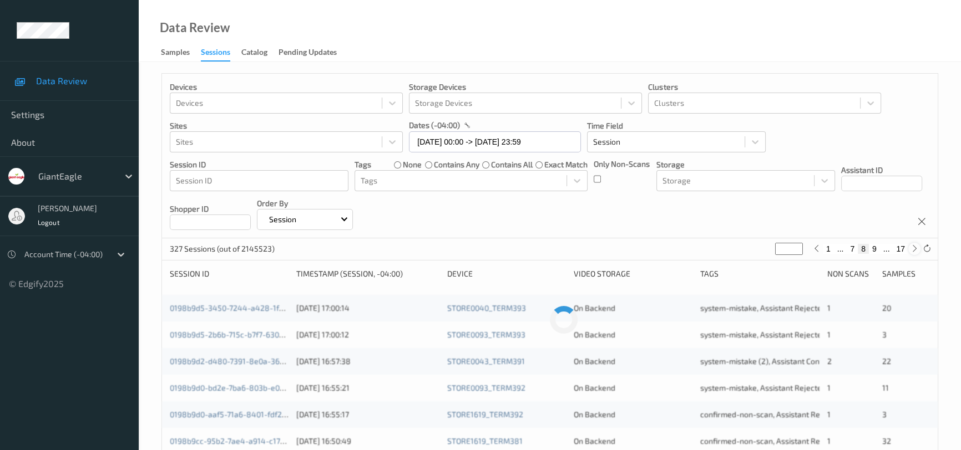
type input "*"
click at [917, 252] on icon at bounding box center [914, 249] width 8 height 8
type input "**"
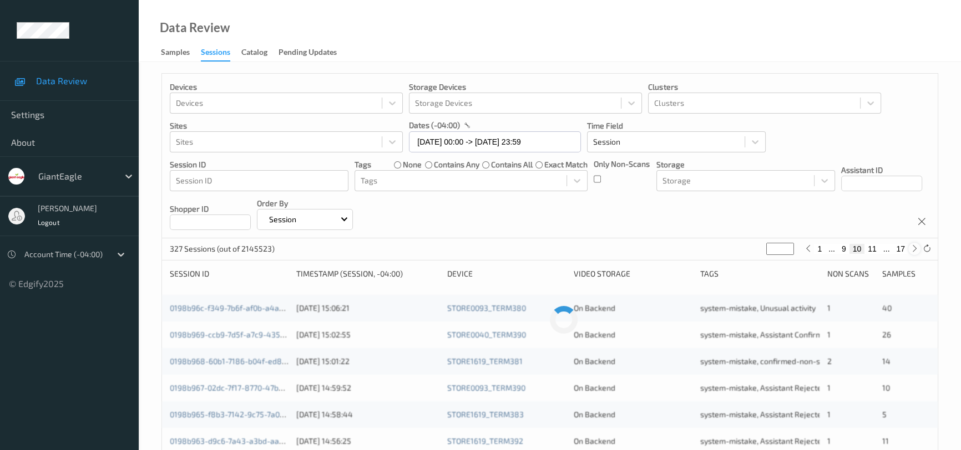
click at [917, 252] on icon at bounding box center [914, 249] width 8 height 8
type input "**"
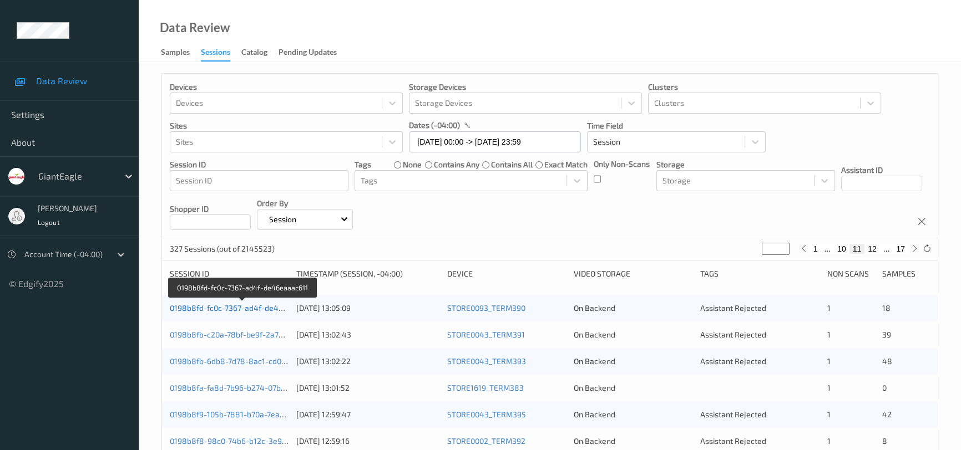
click at [262, 305] on link "0198b8fd-fc0c-7367-ad4f-de46eaaac611" at bounding box center [243, 307] width 146 height 9
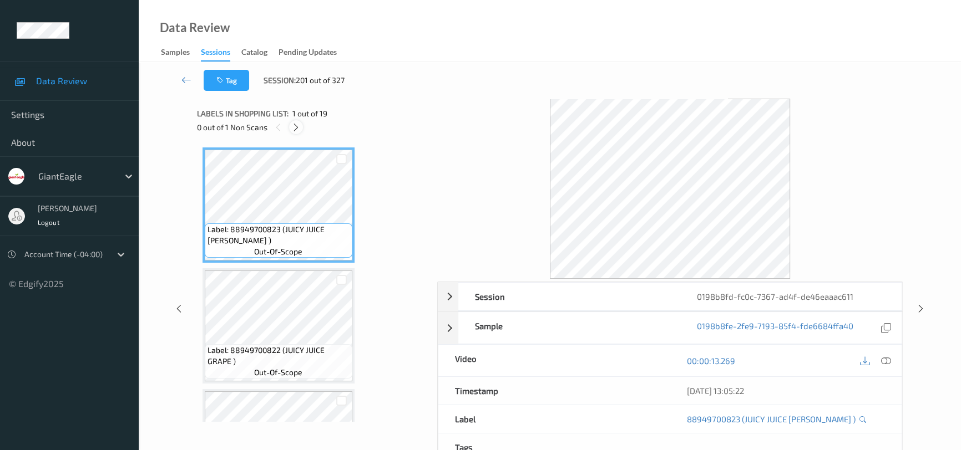
click at [299, 128] on icon at bounding box center [295, 128] width 9 height 10
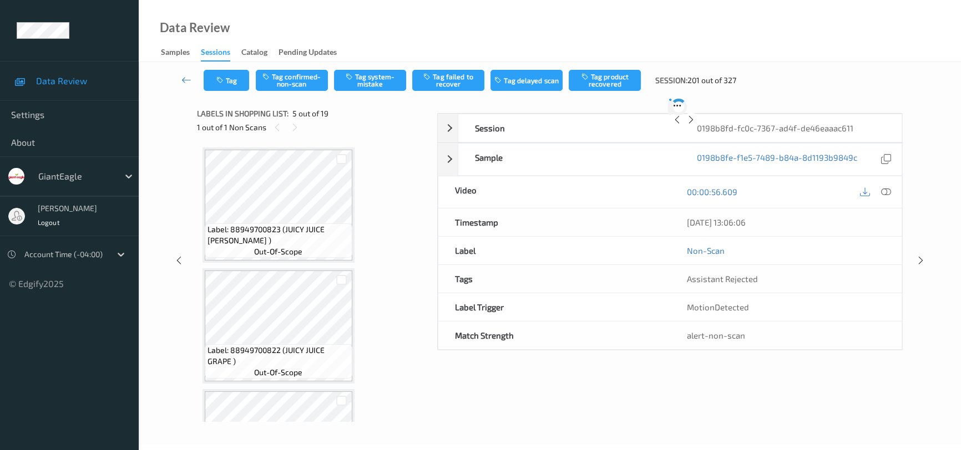
scroll to position [367, 0]
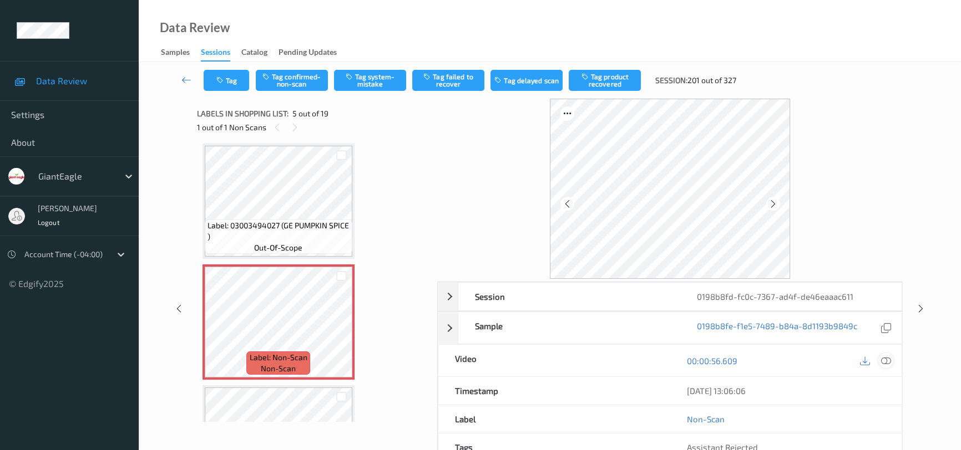
click at [883, 358] on icon at bounding box center [886, 361] width 10 height 10
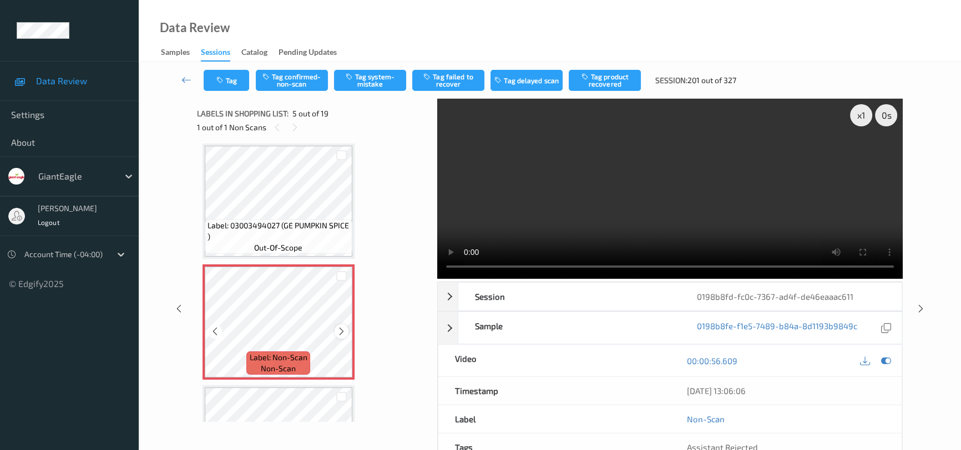
click at [342, 331] on icon at bounding box center [341, 332] width 9 height 10
click at [337, 327] on icon at bounding box center [341, 332] width 9 height 10
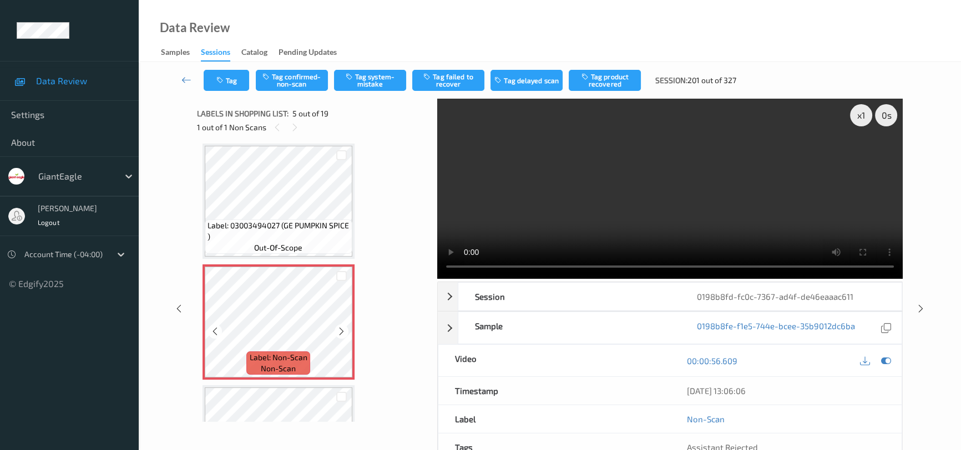
click at [337, 327] on icon at bounding box center [341, 332] width 9 height 10
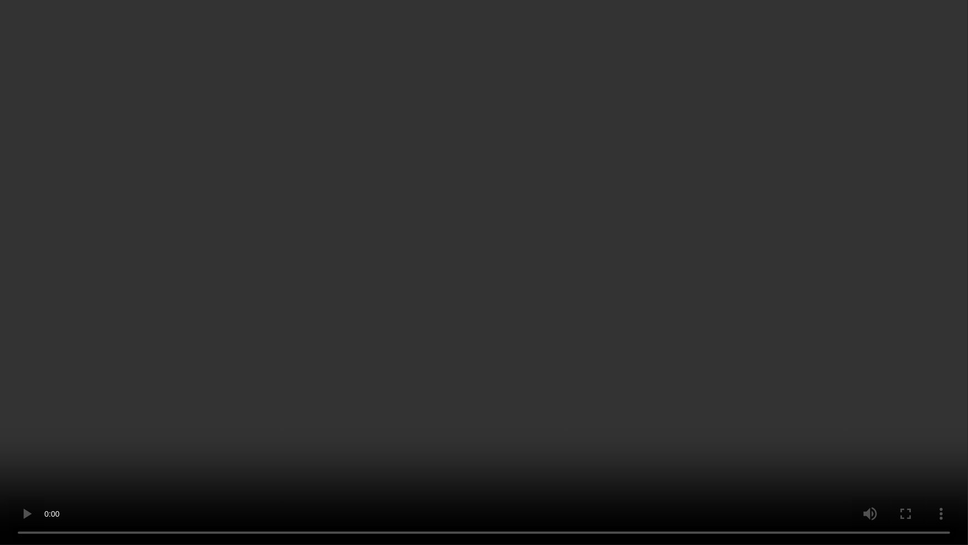
click at [716, 331] on video at bounding box center [484, 272] width 968 height 545
click at [667, 389] on video at bounding box center [484, 272] width 968 height 545
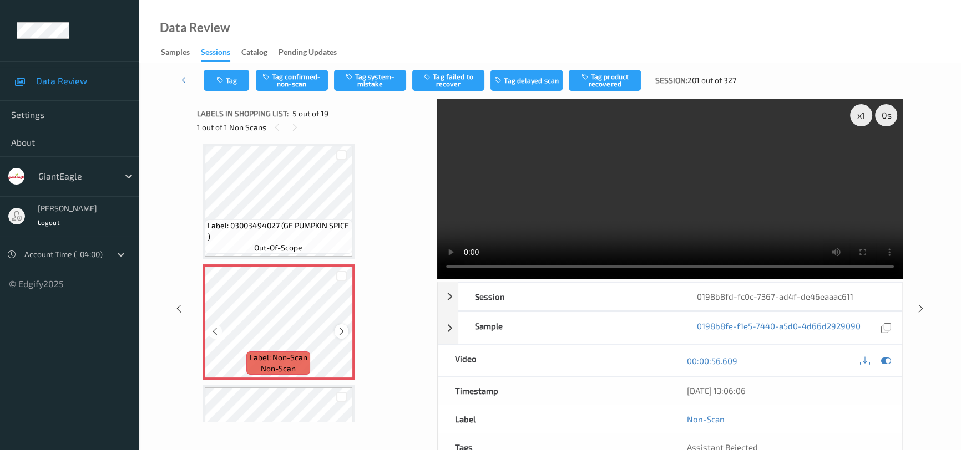
click at [339, 329] on icon at bounding box center [341, 332] width 9 height 10
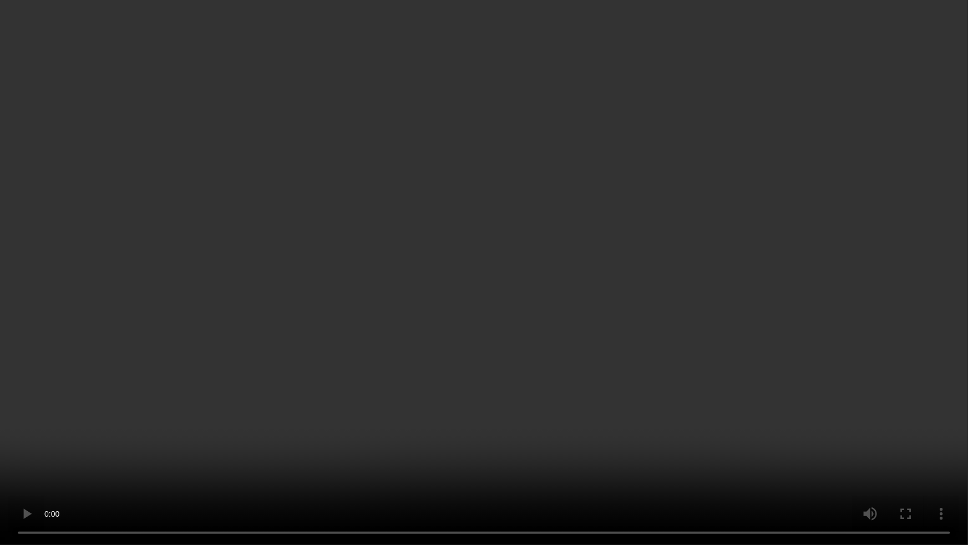
click at [638, 348] on video at bounding box center [484, 272] width 968 height 545
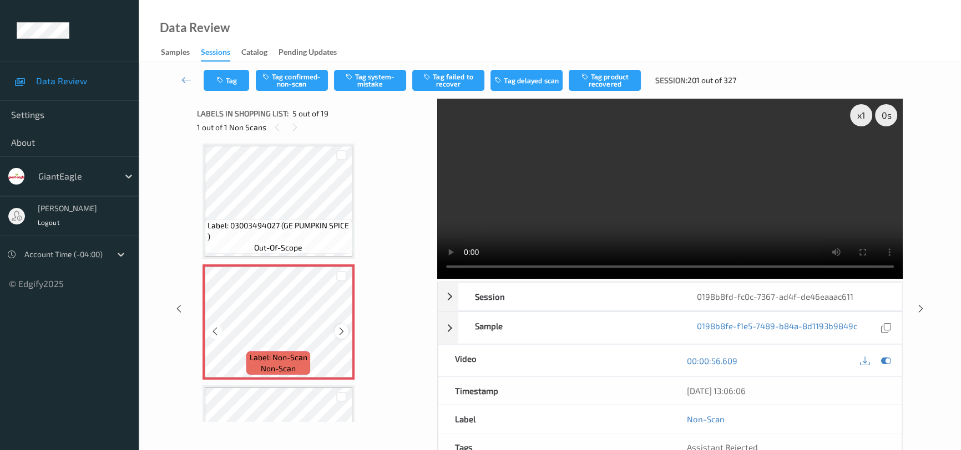
click at [344, 329] on icon at bounding box center [341, 332] width 9 height 10
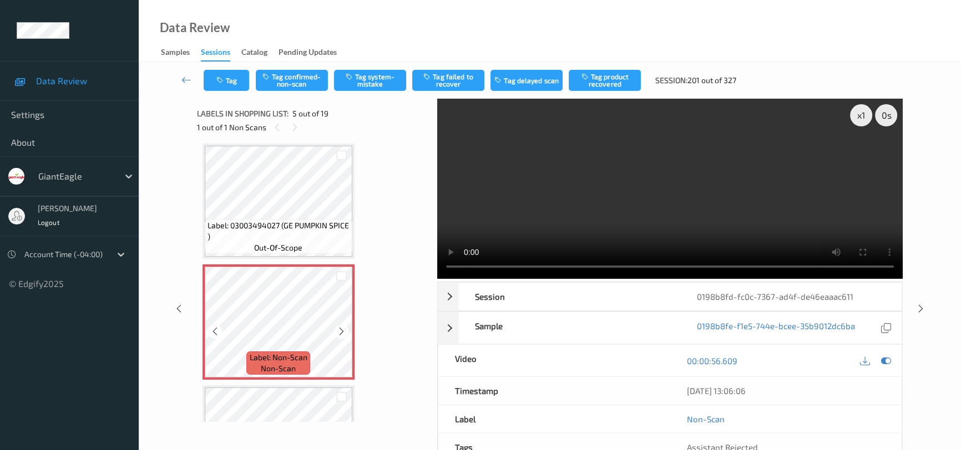
click at [344, 329] on icon at bounding box center [341, 332] width 9 height 10
drag, startPoint x: 390, startPoint y: 80, endPoint x: 392, endPoint y: 99, distance: 18.9
click at [390, 82] on button "Tag system-mistake" at bounding box center [370, 80] width 72 height 21
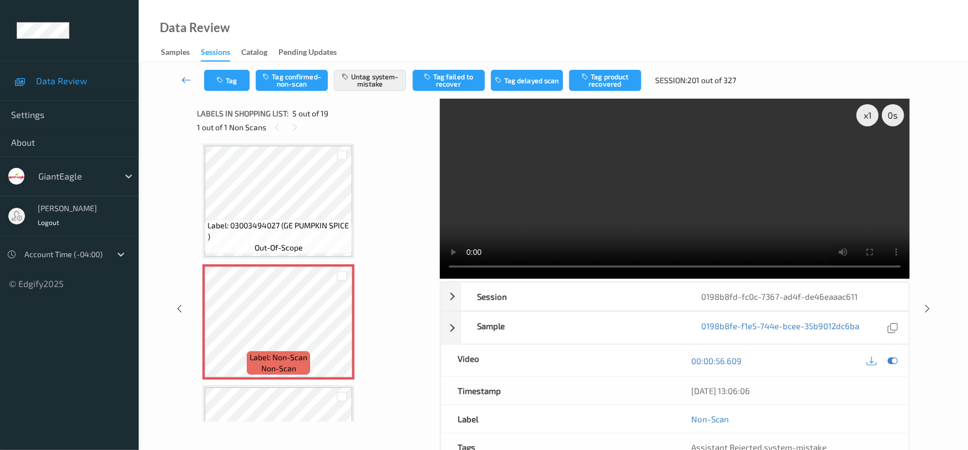
click at [183, 73] on link at bounding box center [186, 80] width 35 height 21
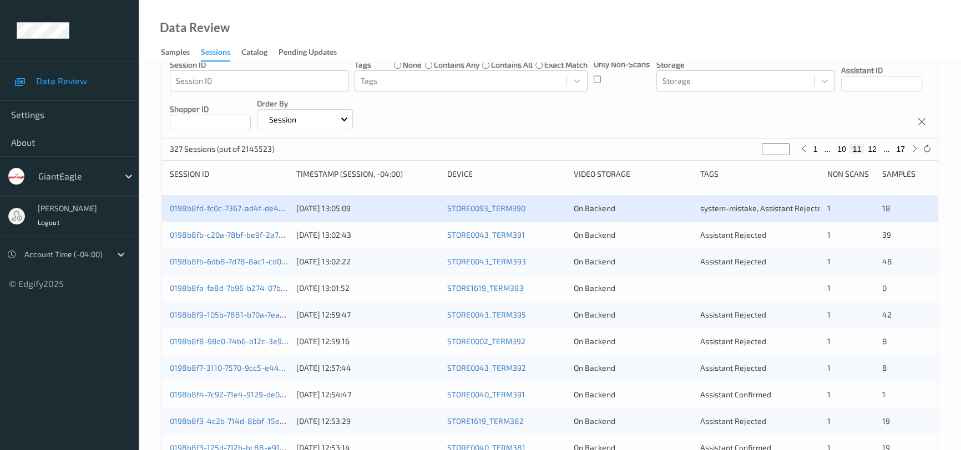
scroll to position [100, 0]
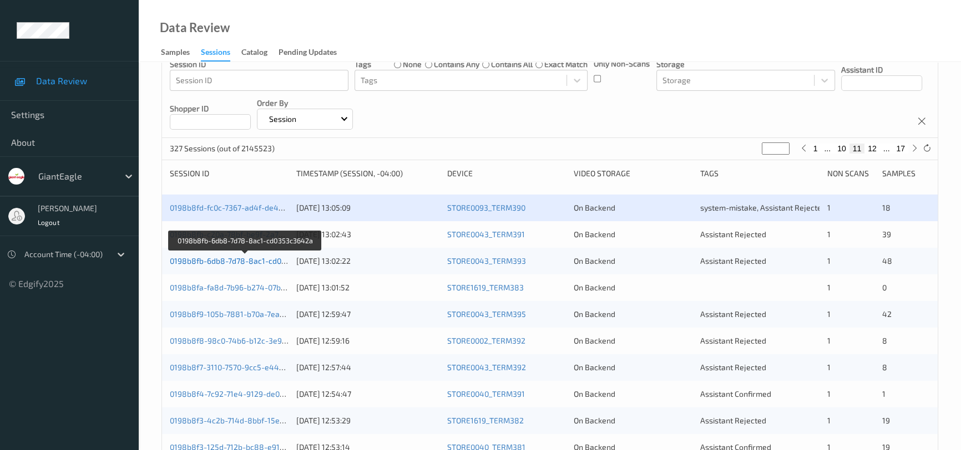
click at [222, 257] on link "0198b8fb-6db8-7d78-8ac1-cd0353c3642a" at bounding box center [245, 260] width 151 height 9
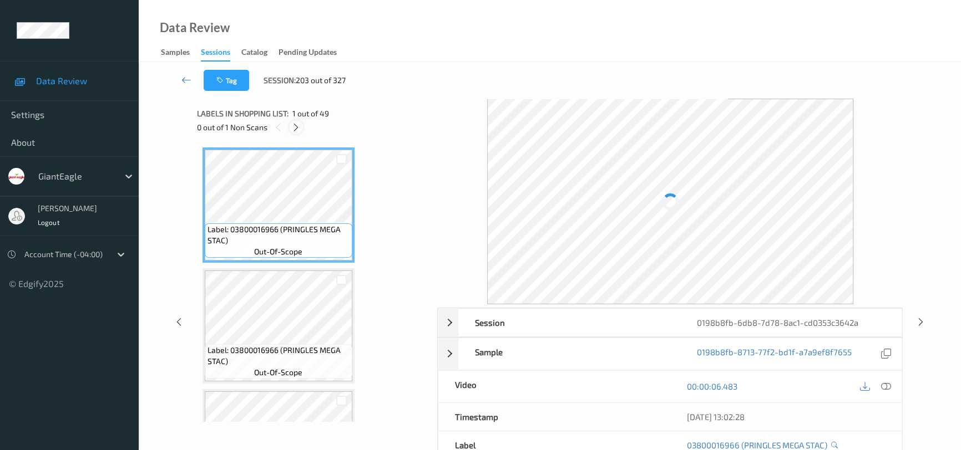
click at [299, 126] on icon at bounding box center [295, 128] width 9 height 10
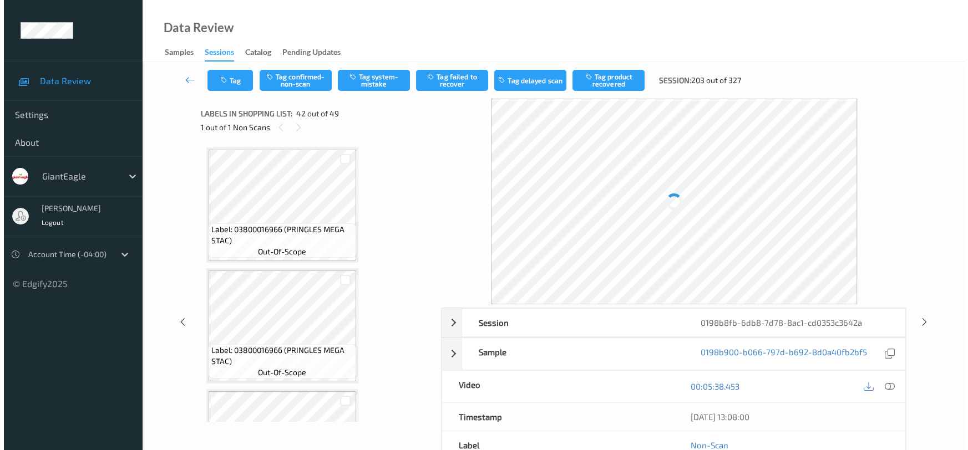
scroll to position [4826, 0]
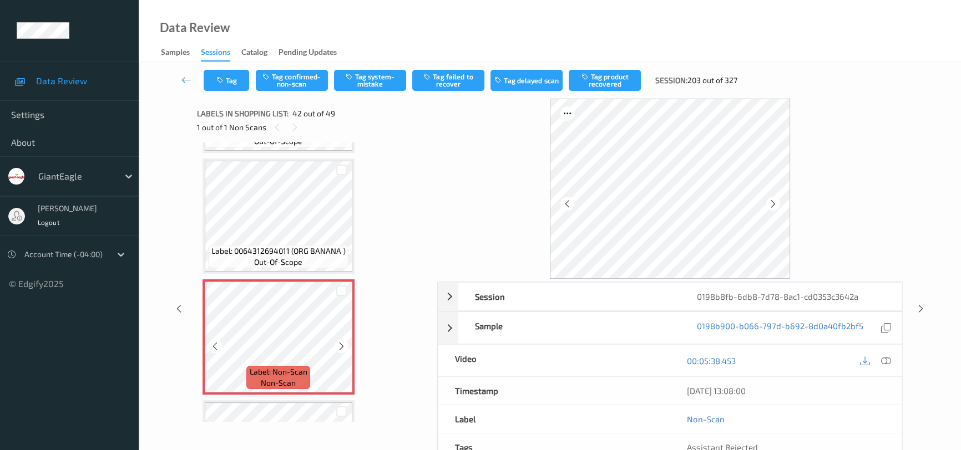
click at [338, 341] on icon at bounding box center [341, 346] width 9 height 10
click at [888, 353] on div at bounding box center [885, 360] width 15 height 15
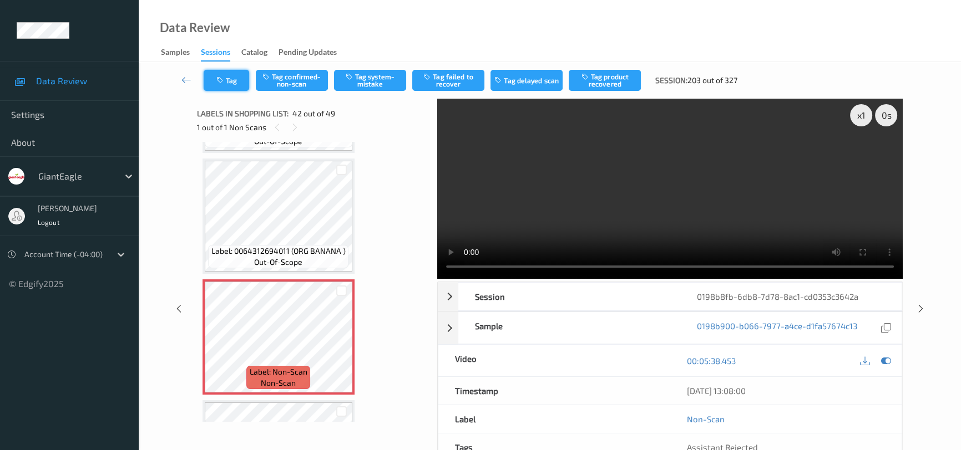
click at [242, 82] on button "Tag" at bounding box center [226, 80] width 45 height 21
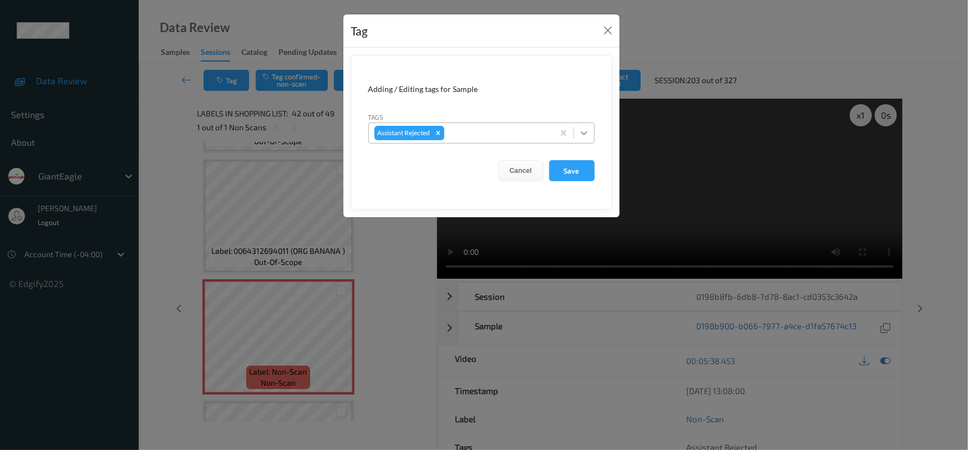
click at [581, 138] on icon at bounding box center [584, 133] width 11 height 11
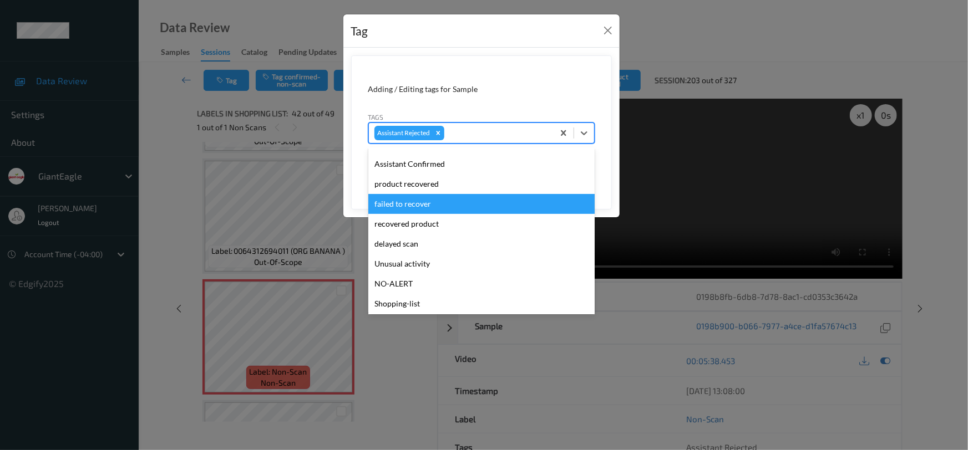
scroll to position [117, 0]
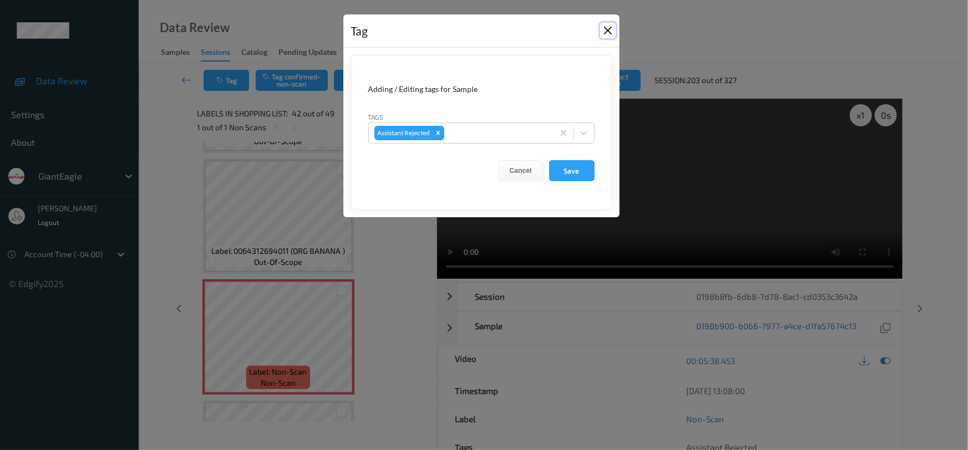
click at [605, 28] on button "Close" at bounding box center [608, 31] width 16 height 16
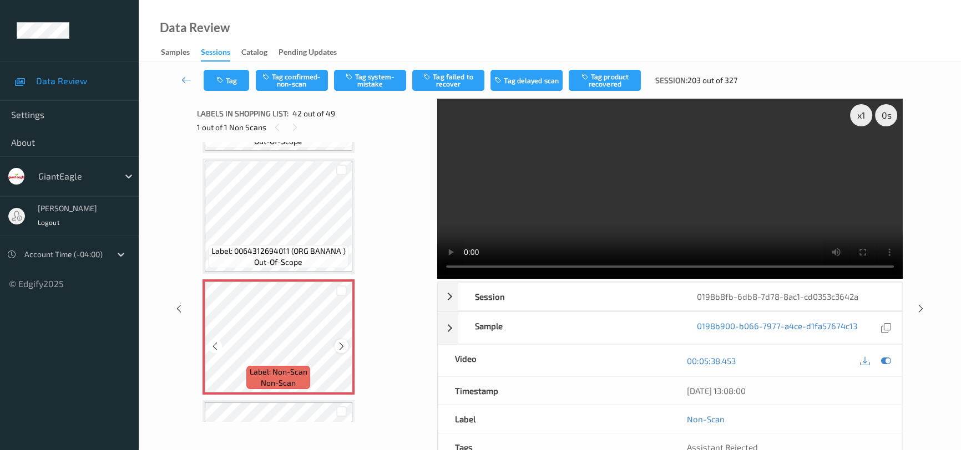
click at [339, 341] on icon at bounding box center [341, 346] width 9 height 10
click at [729, 209] on video at bounding box center [669, 189] width 465 height 180
click at [305, 83] on button "Tag confirmed-non-scan" at bounding box center [292, 80] width 72 height 21
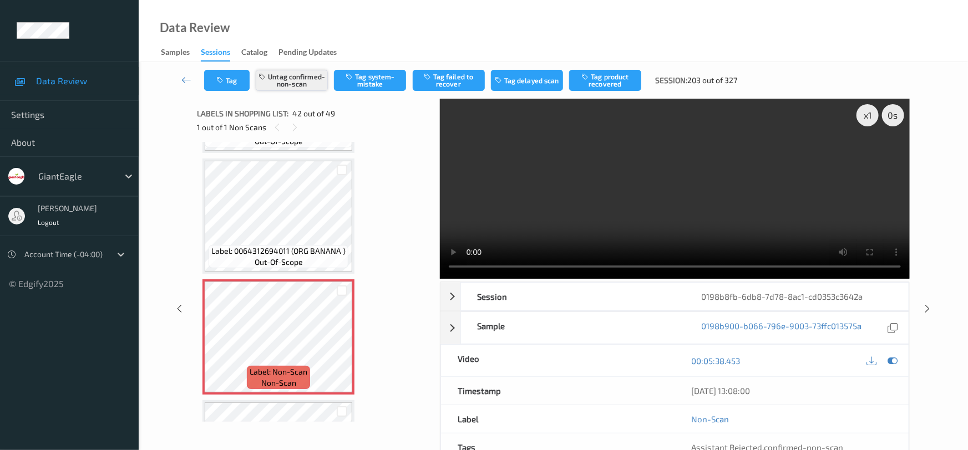
click at [305, 83] on button "Untag confirmed-non-scan" at bounding box center [292, 80] width 72 height 21
click at [393, 83] on button "Tag system-mistake" at bounding box center [370, 80] width 72 height 21
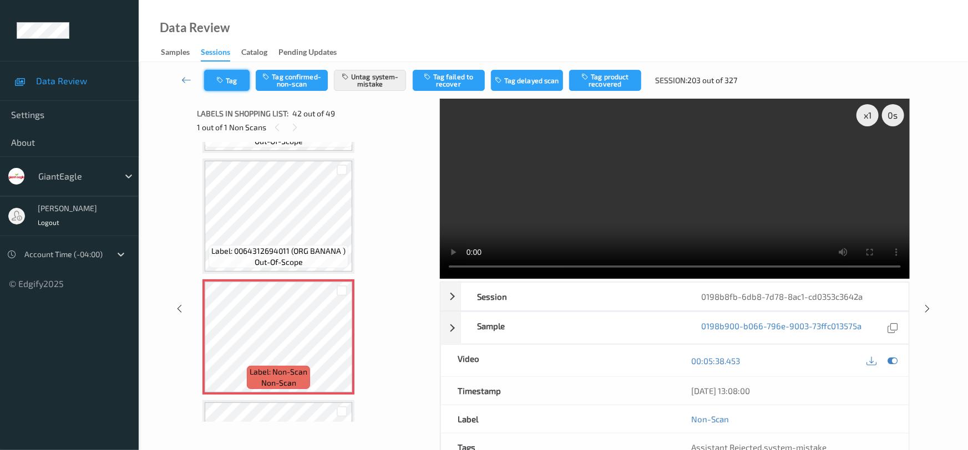
click at [238, 75] on button "Tag" at bounding box center [226, 80] width 45 height 21
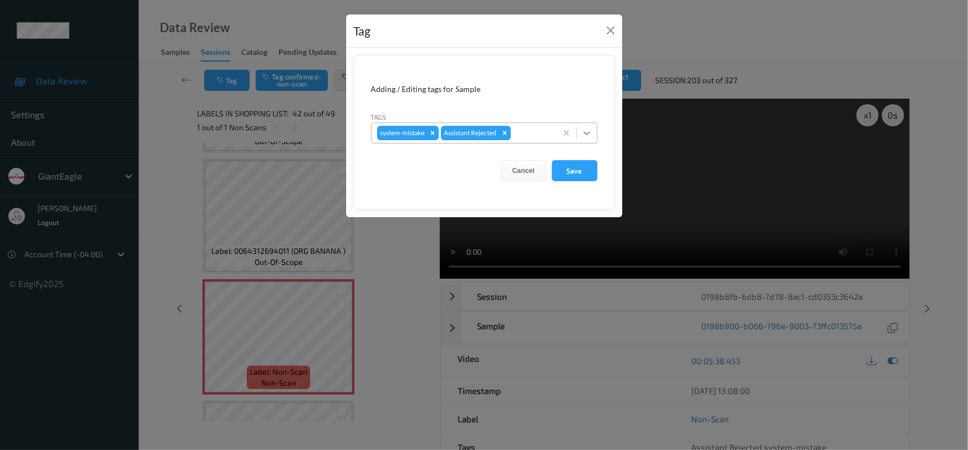
click at [584, 133] on icon at bounding box center [586, 133] width 11 height 11
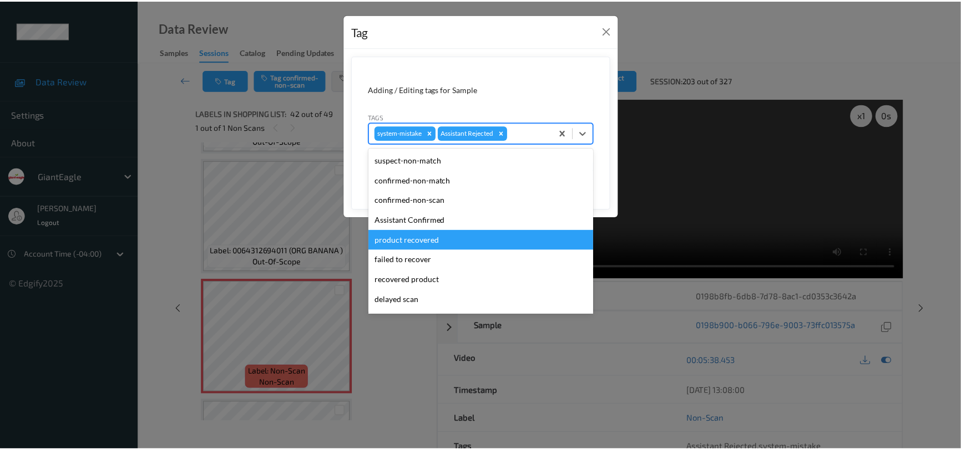
scroll to position [98, 0]
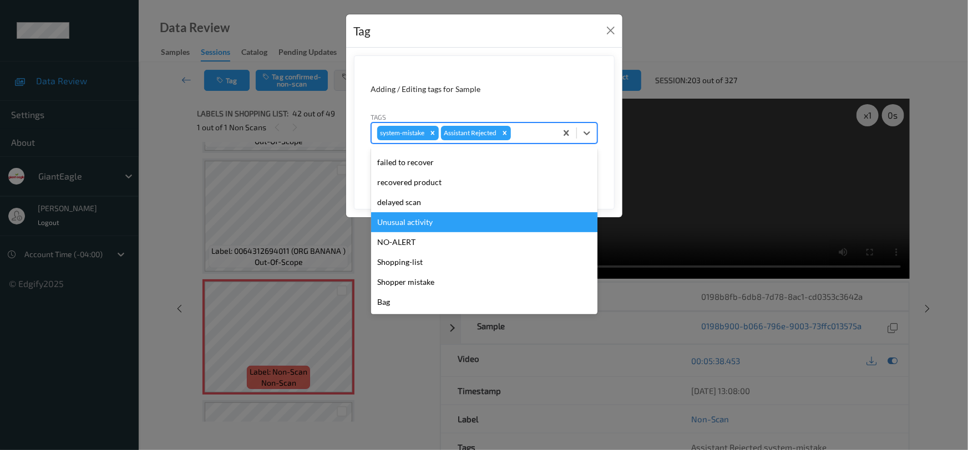
drag, startPoint x: 425, startPoint y: 221, endPoint x: 435, endPoint y: 219, distance: 9.6
click at [432, 220] on div "Unusual activity" at bounding box center [484, 222] width 226 height 20
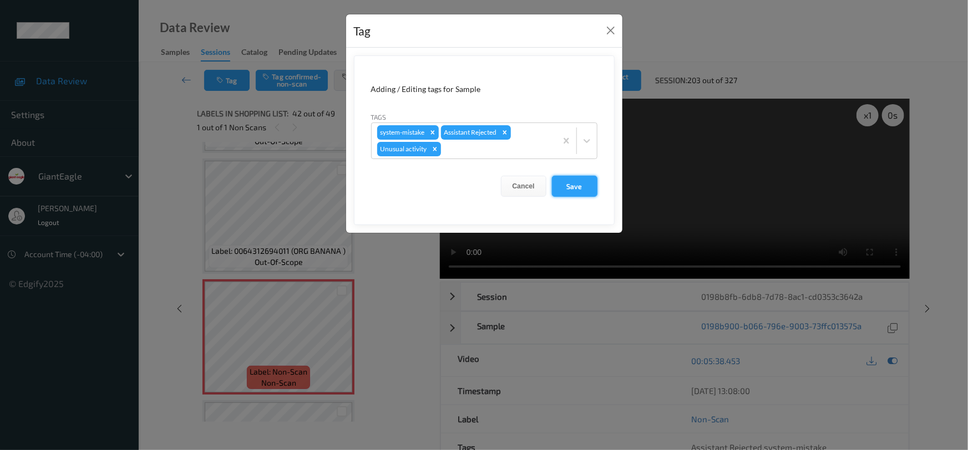
click at [581, 184] on button "Save" at bounding box center [574, 186] width 45 height 21
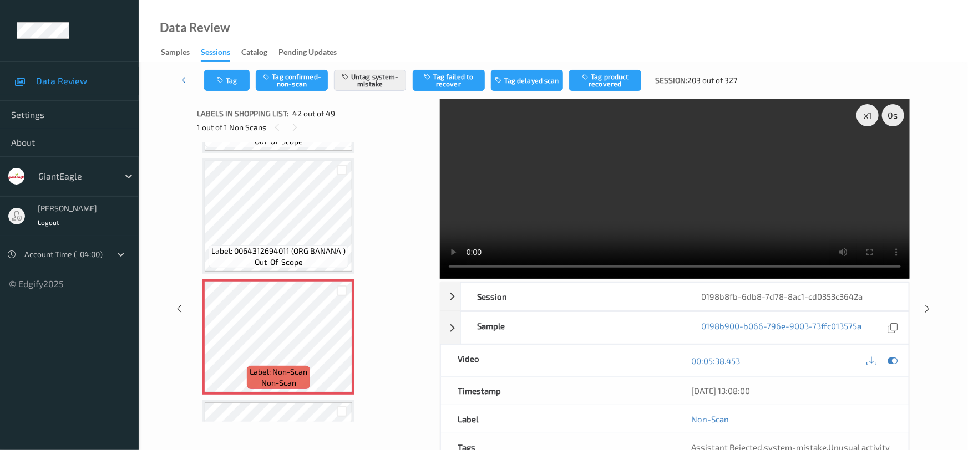
click at [186, 74] on icon at bounding box center [186, 79] width 10 height 11
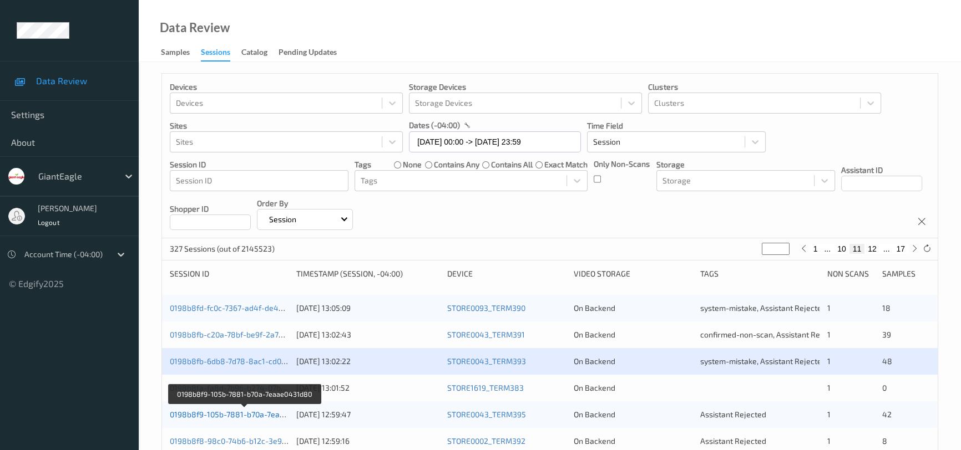
click at [226, 413] on link "0198b8f9-105b-7881-b70a-7eaae0431d80" at bounding box center [245, 414] width 150 height 9
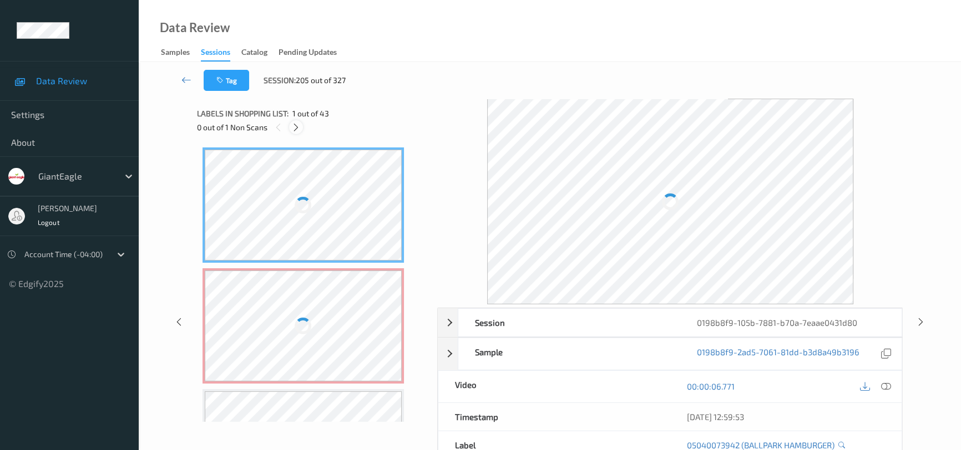
click at [294, 125] on icon at bounding box center [295, 128] width 9 height 10
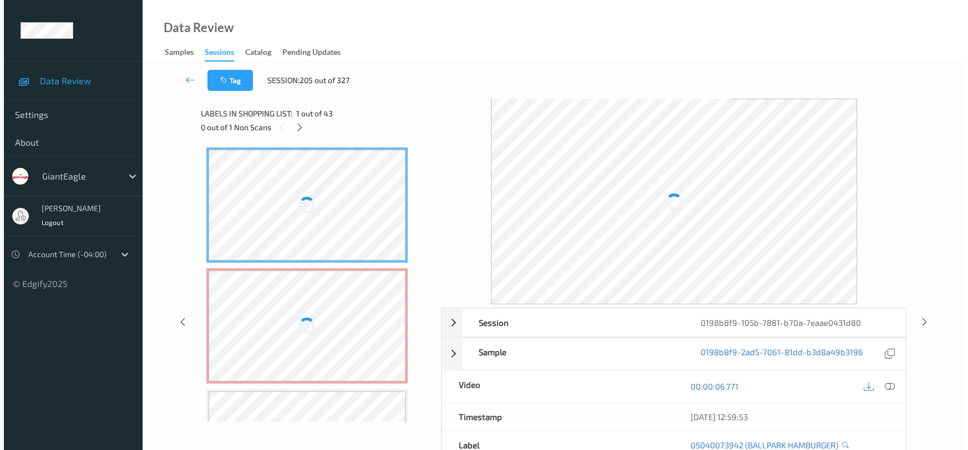
scroll to position [6, 0]
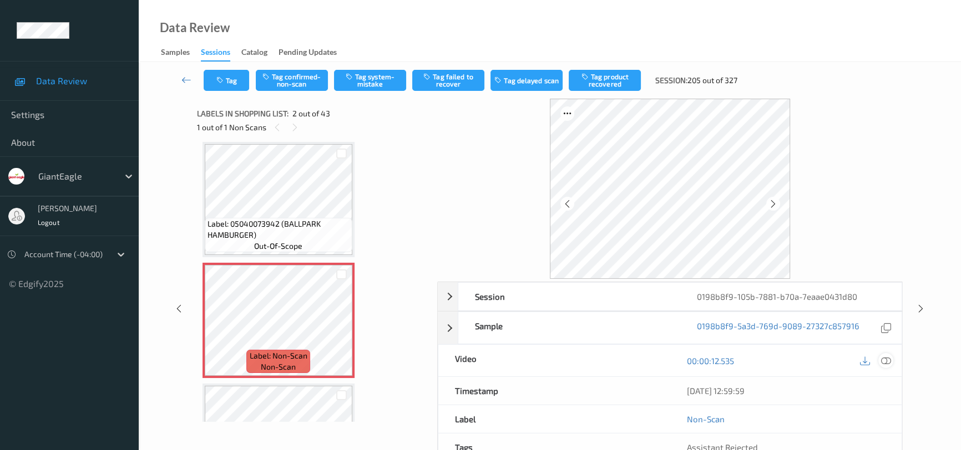
drag, startPoint x: 886, startPoint y: 363, endPoint x: 748, endPoint y: 224, distance: 196.5
click at [886, 361] on icon at bounding box center [886, 361] width 10 height 10
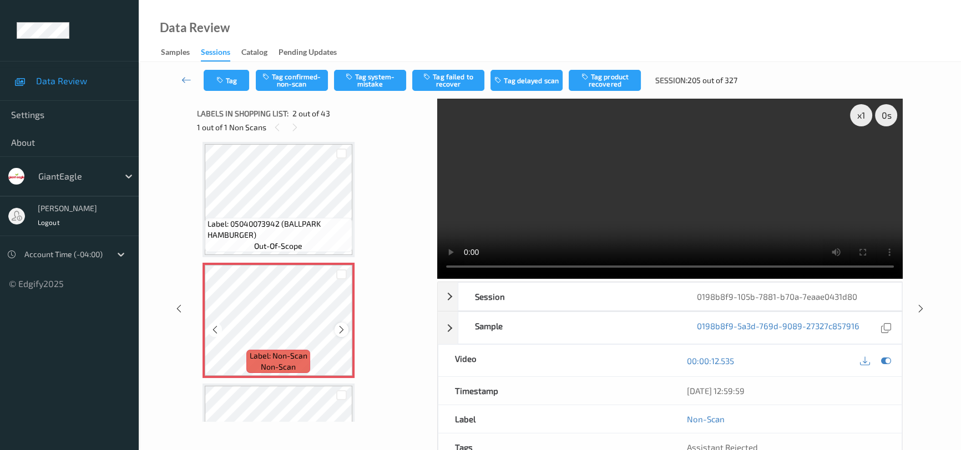
click at [341, 326] on icon at bounding box center [341, 330] width 9 height 10
click at [342, 327] on icon at bounding box center [341, 330] width 9 height 10
click at [551, 196] on video at bounding box center [669, 189] width 465 height 180
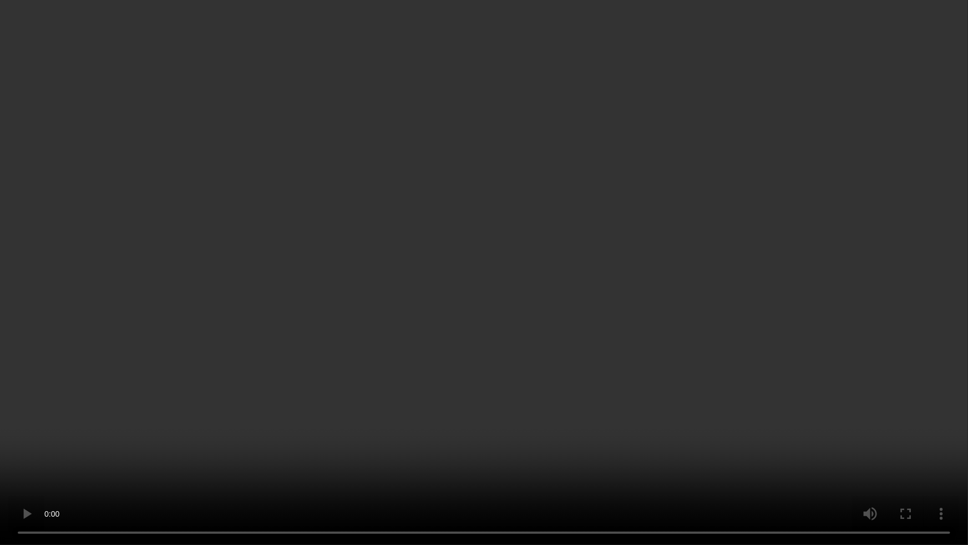
click at [734, 294] on video at bounding box center [484, 272] width 968 height 545
click at [343, 389] on video at bounding box center [484, 272] width 968 height 545
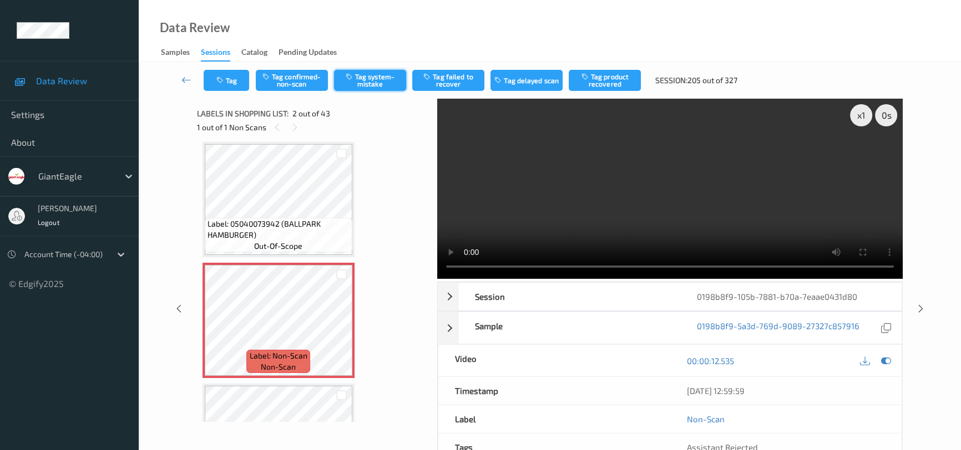
drag, startPoint x: 384, startPoint y: 78, endPoint x: 389, endPoint y: 83, distance: 6.7
click at [384, 79] on button "Tag system-mistake" at bounding box center [370, 80] width 72 height 21
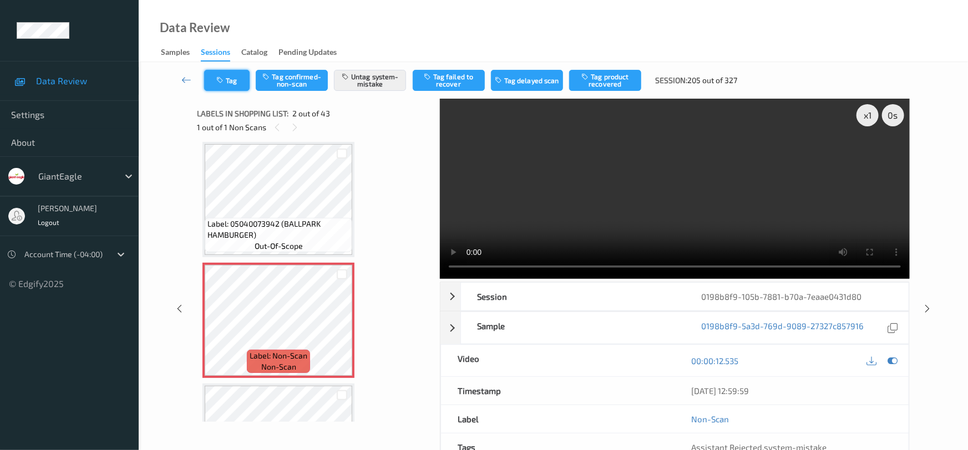
click at [230, 78] on button "Tag" at bounding box center [226, 80] width 45 height 21
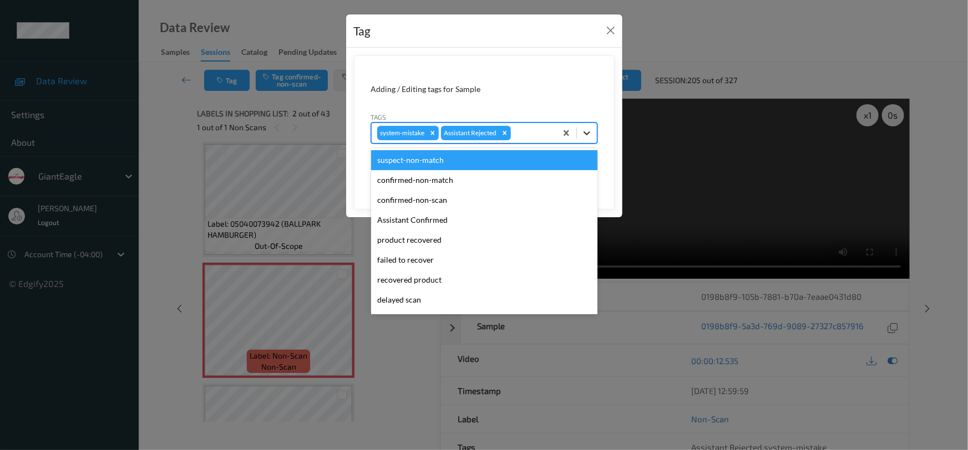
click at [593, 135] on div at bounding box center [587, 133] width 20 height 20
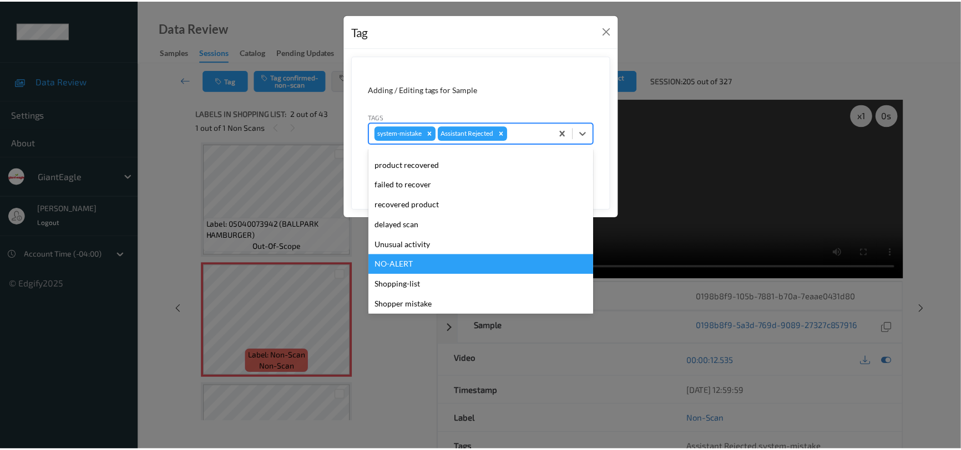
scroll to position [98, 0]
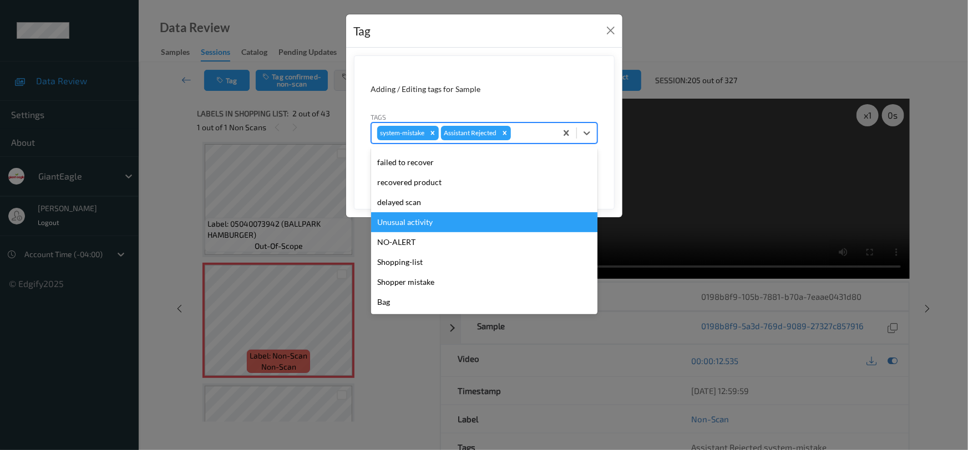
click at [433, 218] on div "Unusual activity" at bounding box center [484, 222] width 226 height 20
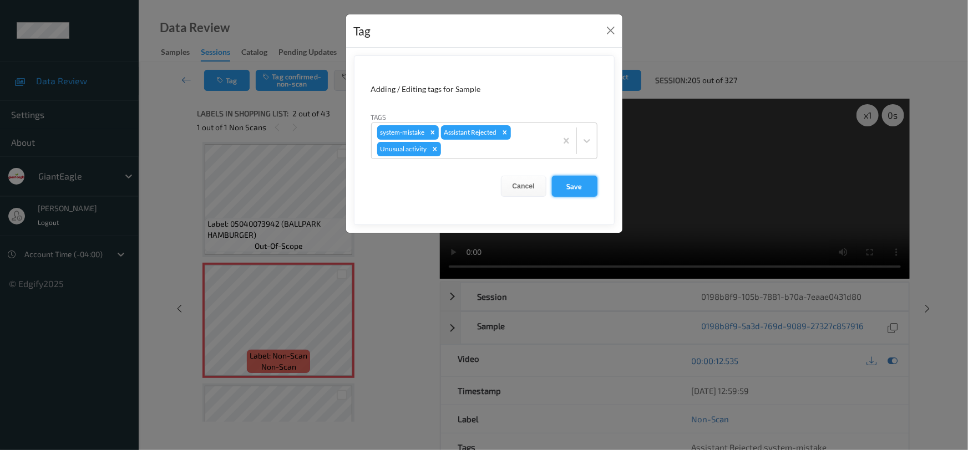
click at [577, 185] on button "Save" at bounding box center [574, 186] width 45 height 21
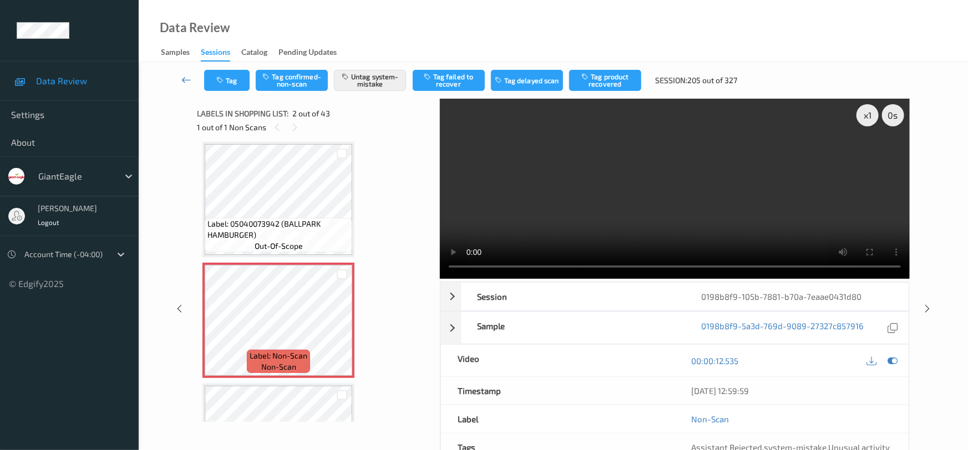
click at [181, 72] on link at bounding box center [186, 80] width 35 height 21
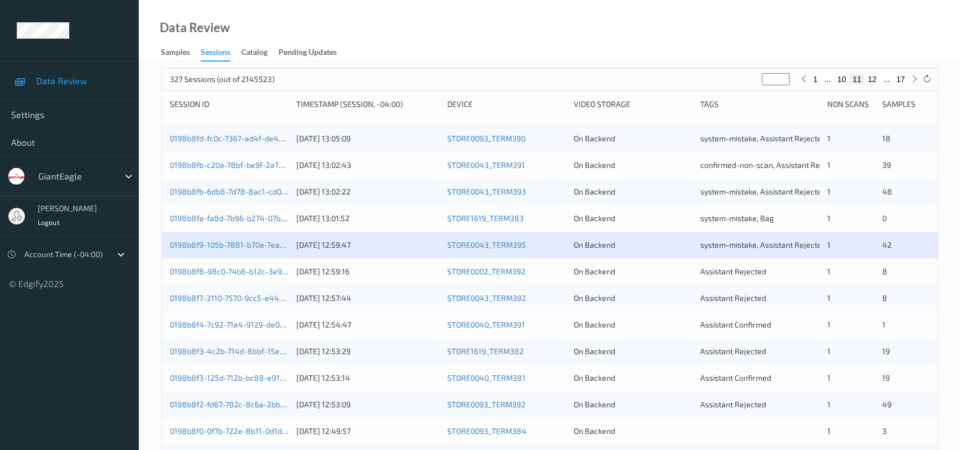
scroll to position [201, 0]
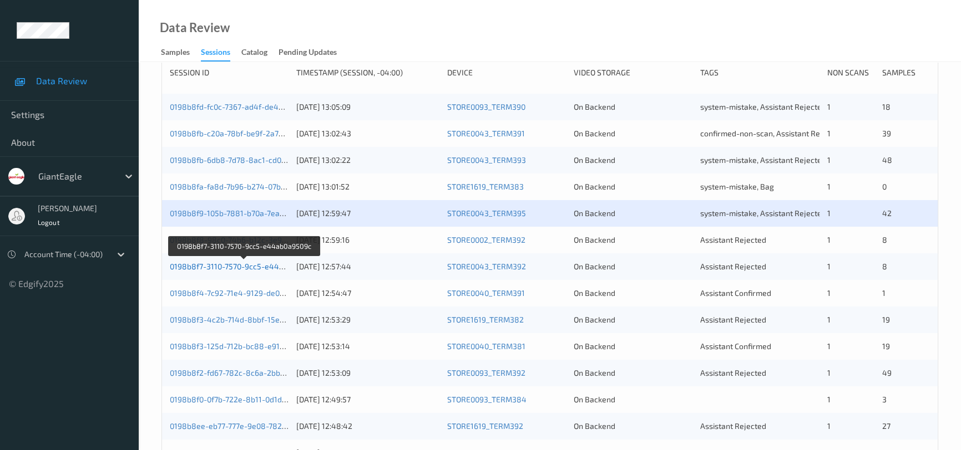
click at [236, 262] on link "0198b8f7-3110-7570-9cc5-e44ab0a9509c" at bounding box center [244, 266] width 149 height 9
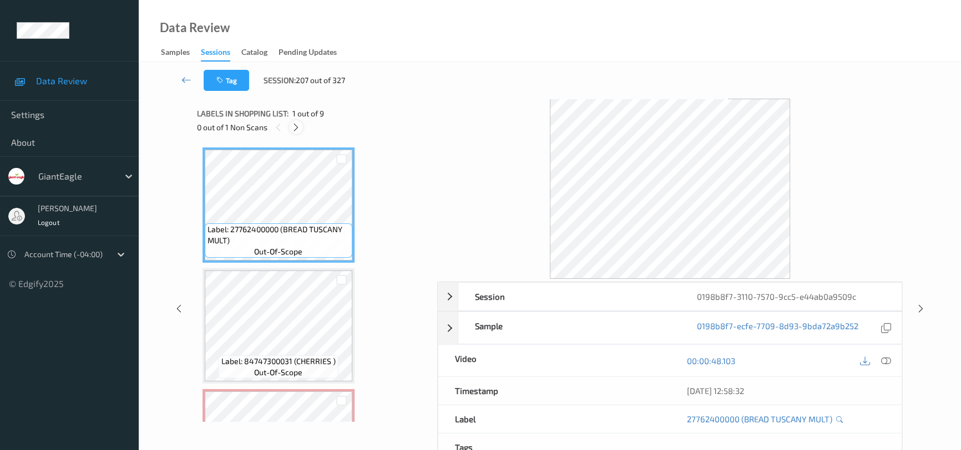
click at [300, 127] on icon at bounding box center [295, 128] width 9 height 10
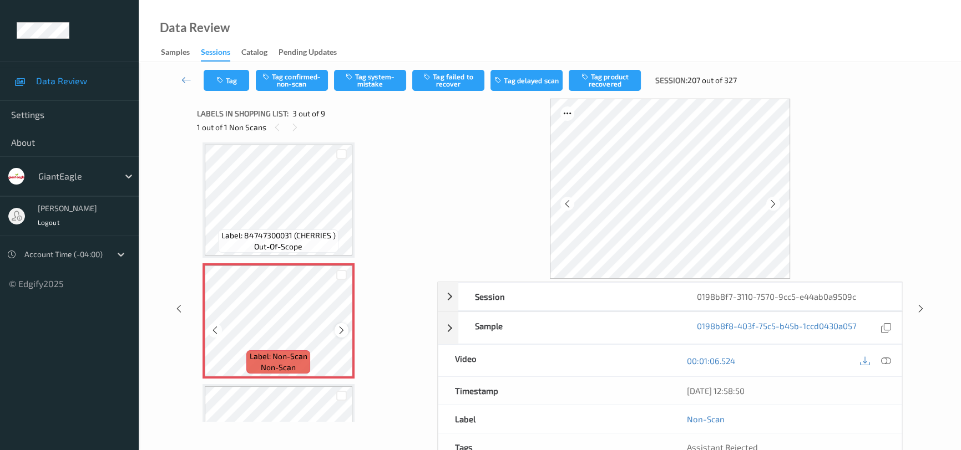
click at [341, 327] on icon at bounding box center [341, 331] width 9 height 10
click at [888, 357] on icon at bounding box center [886, 361] width 10 height 10
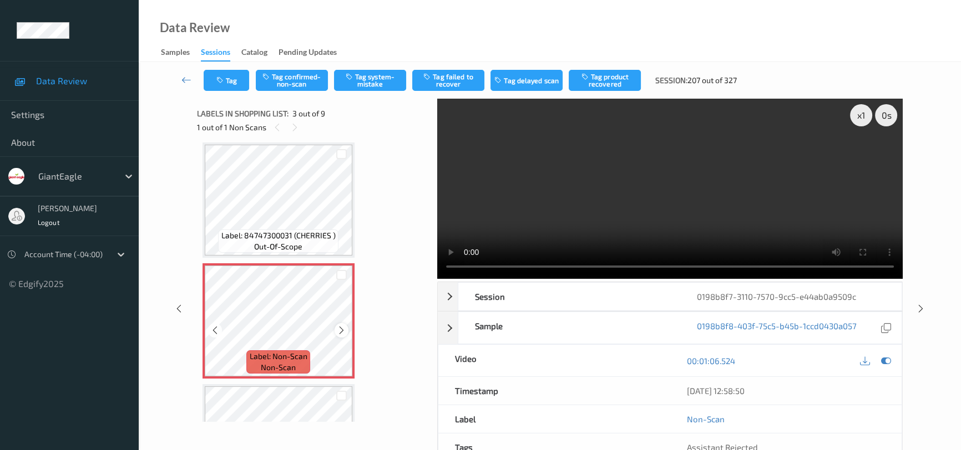
click at [337, 326] on icon at bounding box center [341, 331] width 9 height 10
click at [338, 326] on icon at bounding box center [341, 331] width 9 height 10
click at [339, 326] on icon at bounding box center [341, 331] width 9 height 10
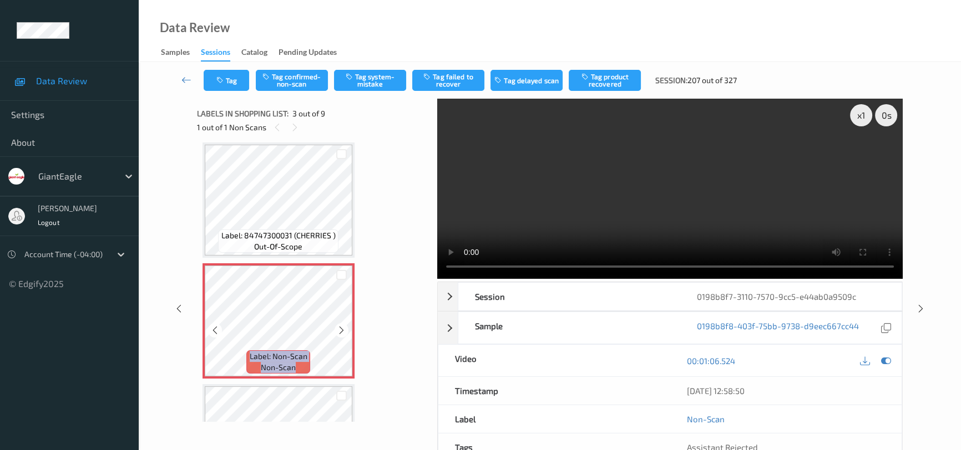
click at [339, 326] on icon at bounding box center [341, 331] width 9 height 10
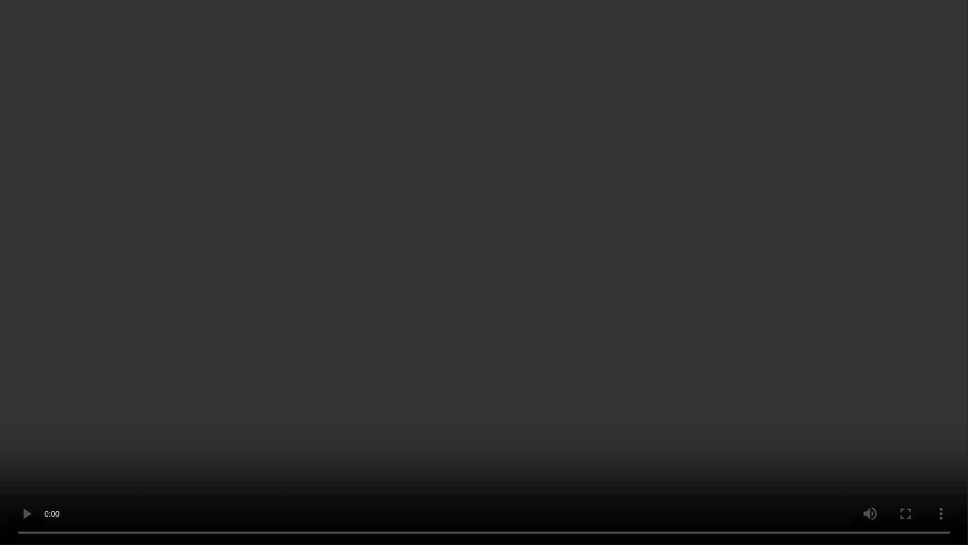
click at [788, 332] on video at bounding box center [484, 272] width 968 height 545
click at [523, 349] on video at bounding box center [484, 272] width 968 height 545
click at [468, 450] on video at bounding box center [484, 272] width 968 height 545
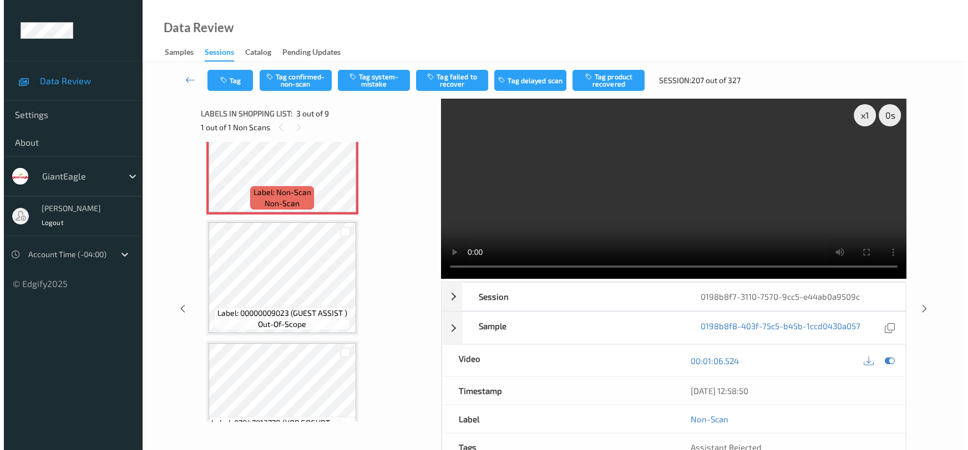
scroll to position [168, 0]
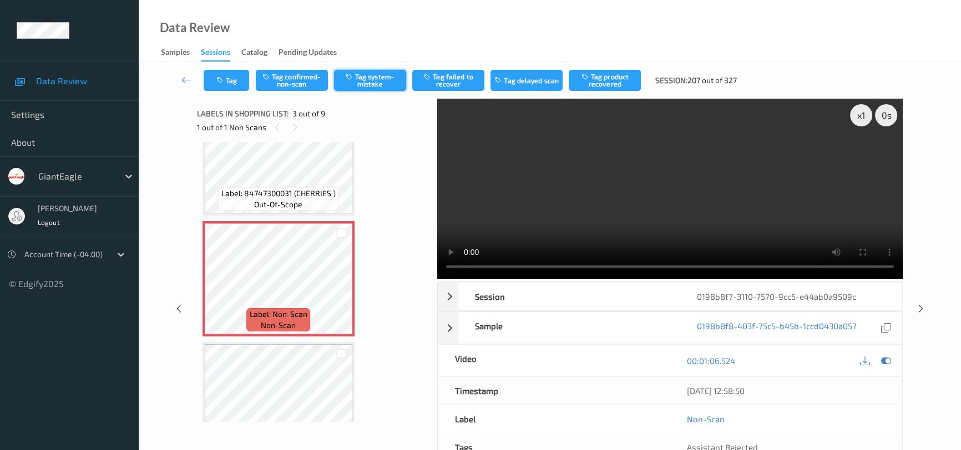
click at [380, 82] on button "Tag system-mistake" at bounding box center [370, 80] width 72 height 21
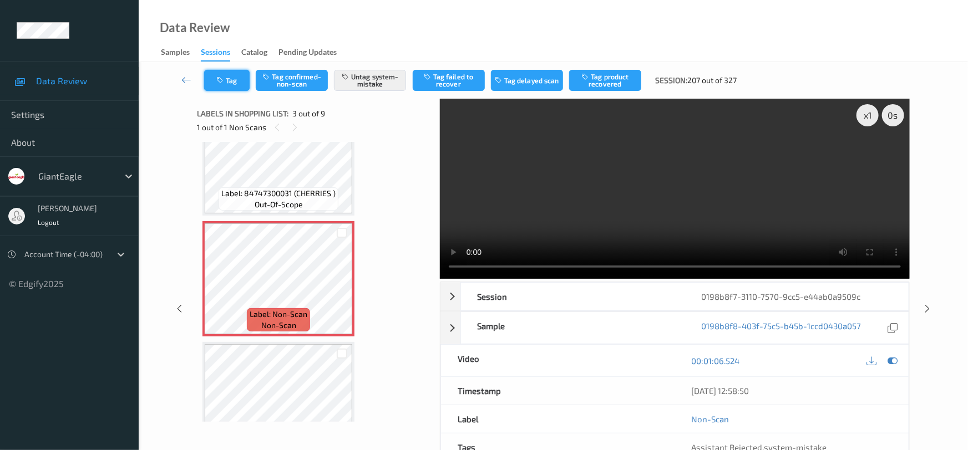
click at [229, 78] on button "Tag" at bounding box center [226, 80] width 45 height 21
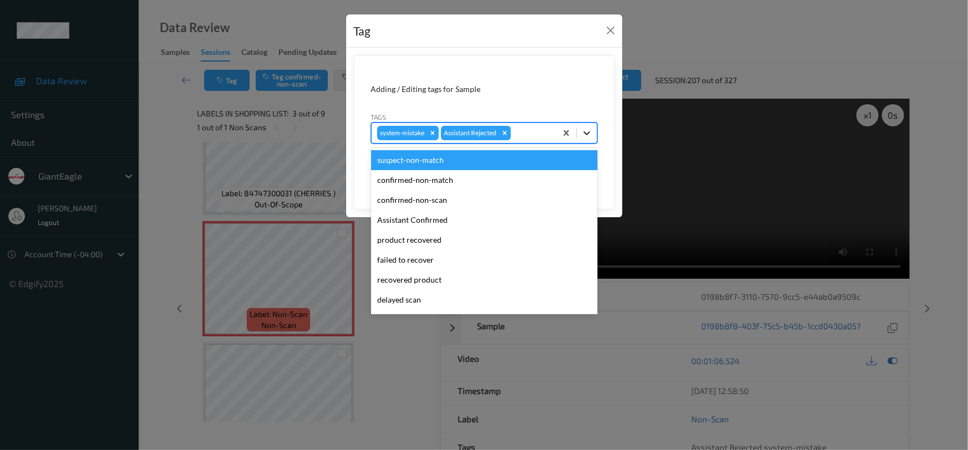
click at [587, 138] on icon at bounding box center [586, 133] width 11 height 11
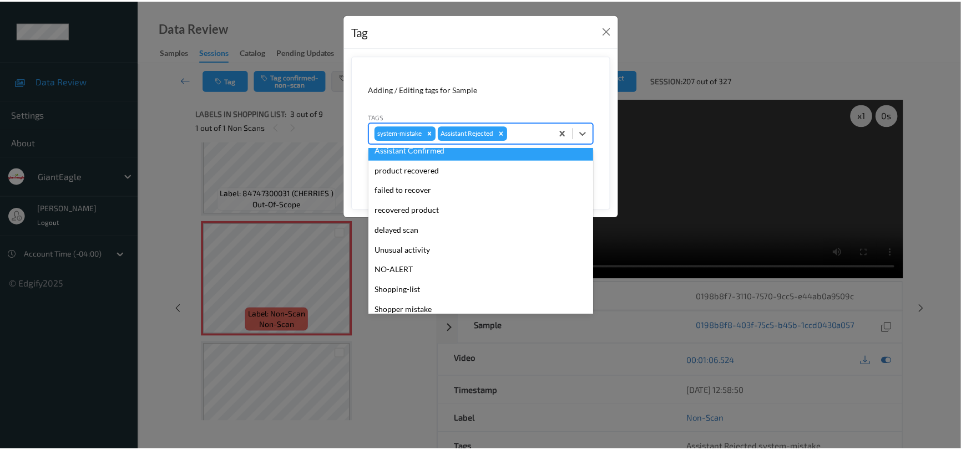
scroll to position [98, 0]
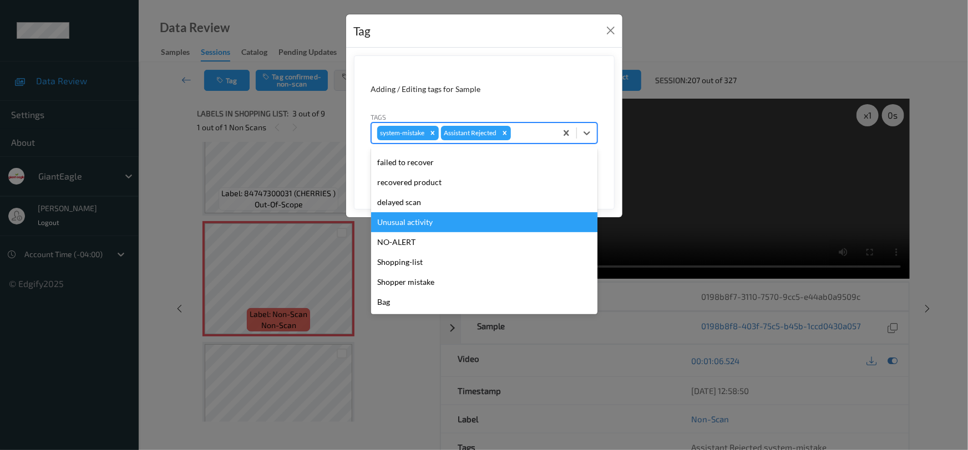
click at [403, 225] on div "Unusual activity" at bounding box center [484, 222] width 226 height 20
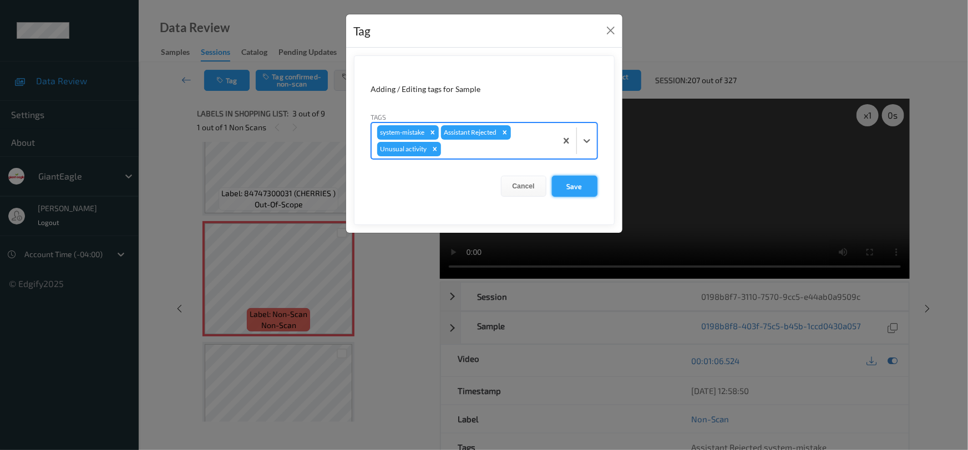
click at [577, 189] on button "Save" at bounding box center [574, 186] width 45 height 21
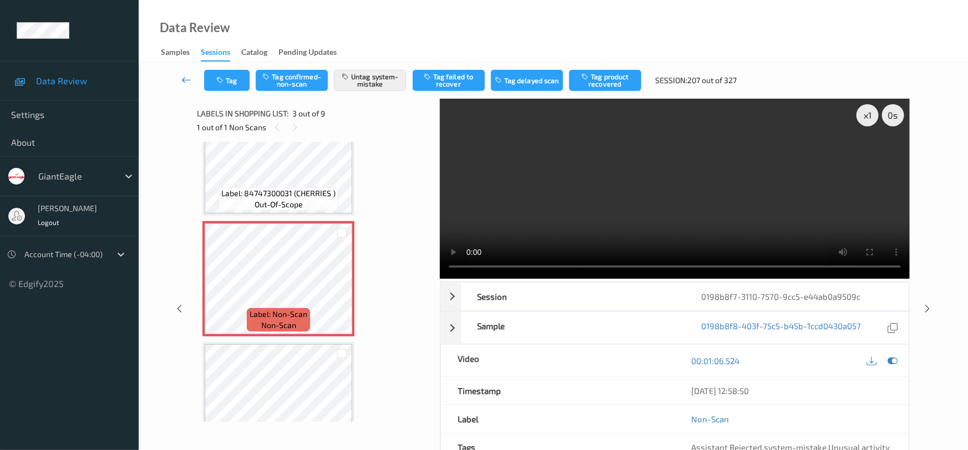
click at [186, 73] on link at bounding box center [186, 80] width 35 height 21
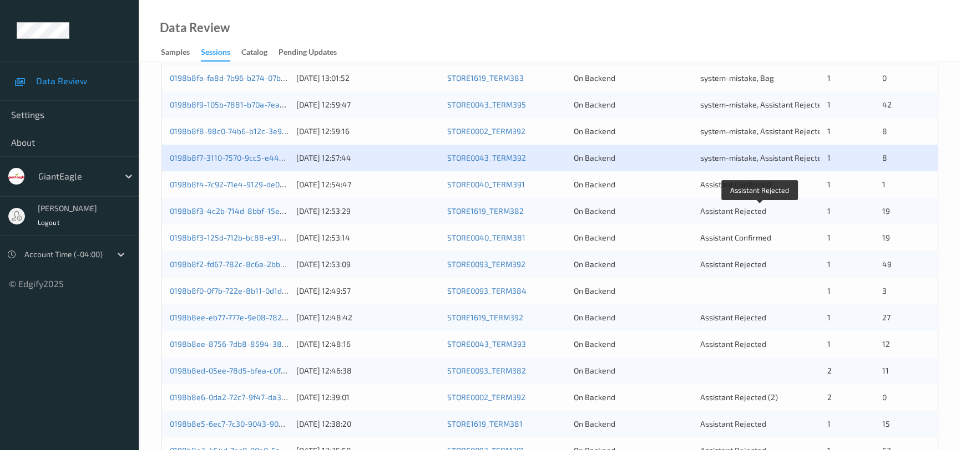
scroll to position [252, 0]
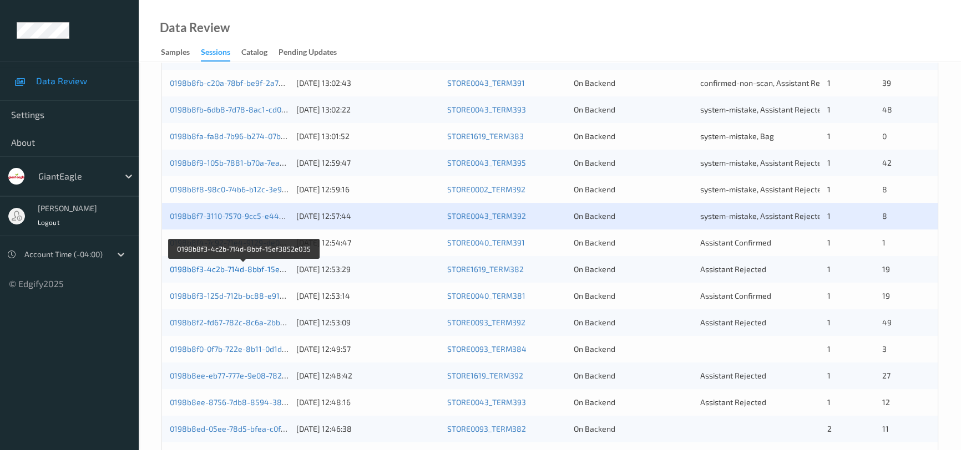
click at [249, 267] on link "0198b8f3-4c2b-714d-8bbf-15ef3852e035" at bounding box center [244, 269] width 149 height 9
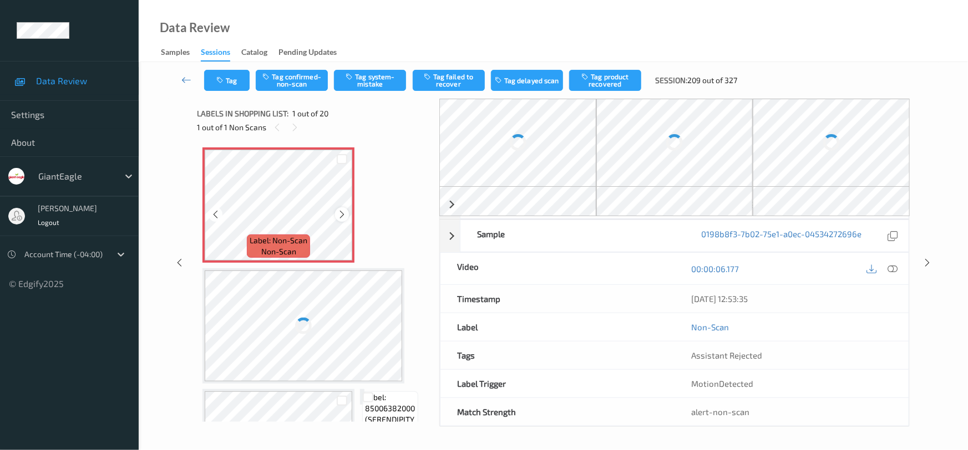
click at [346, 214] on div at bounding box center [342, 214] width 14 height 14
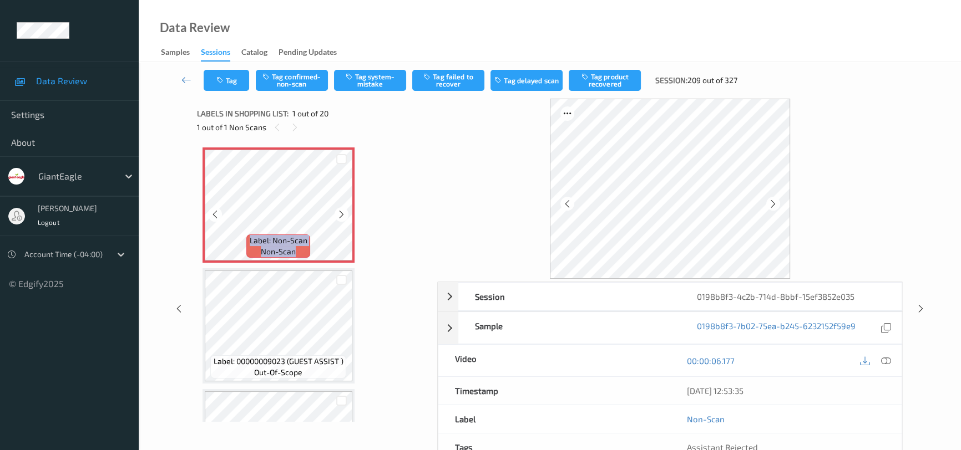
click at [346, 214] on div at bounding box center [341, 214] width 14 height 14
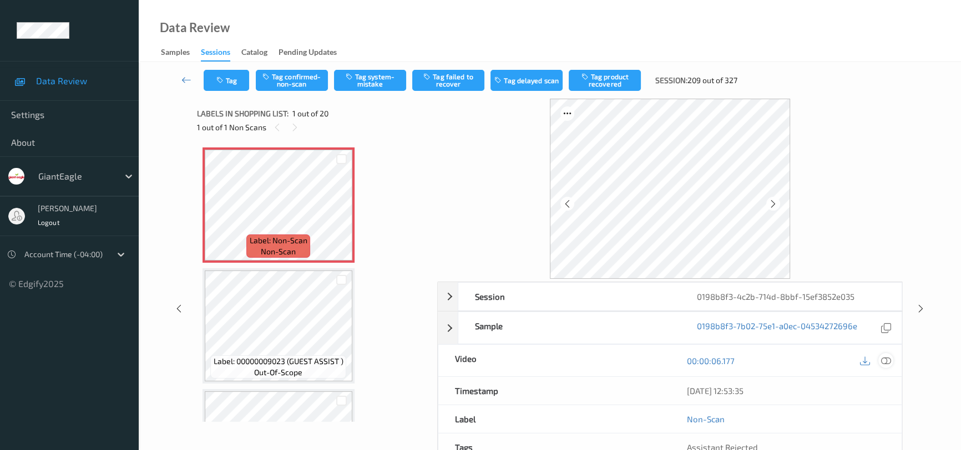
click at [888, 362] on icon at bounding box center [886, 361] width 10 height 10
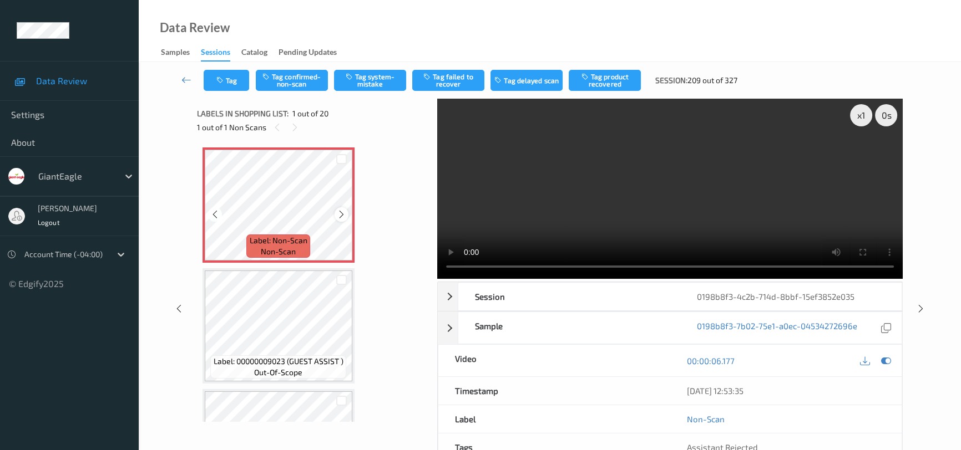
click at [341, 211] on icon at bounding box center [341, 215] width 9 height 10
click at [341, 212] on icon at bounding box center [341, 215] width 9 height 10
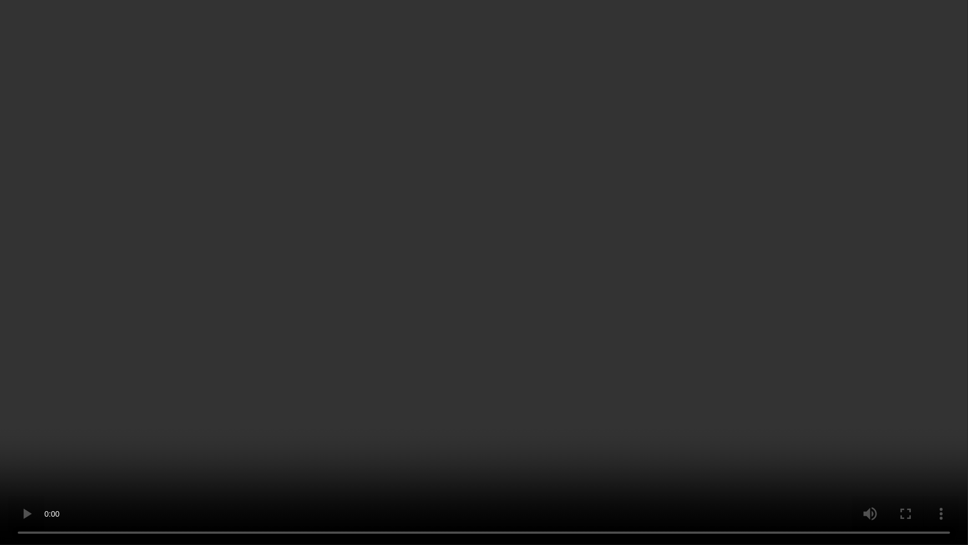
click at [541, 347] on video at bounding box center [484, 272] width 968 height 545
click at [639, 342] on video at bounding box center [484, 272] width 968 height 545
click at [561, 347] on video at bounding box center [484, 272] width 968 height 545
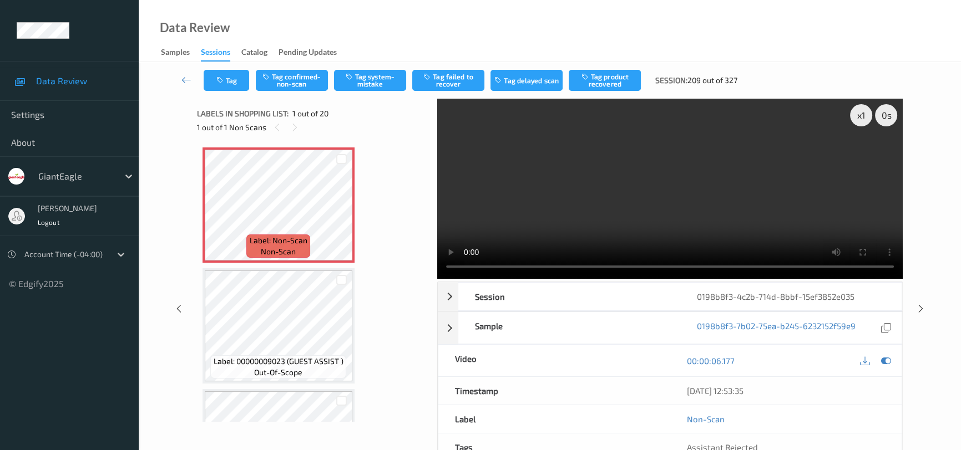
click at [612, 236] on video at bounding box center [669, 189] width 465 height 180
click at [338, 212] on icon at bounding box center [341, 215] width 9 height 10
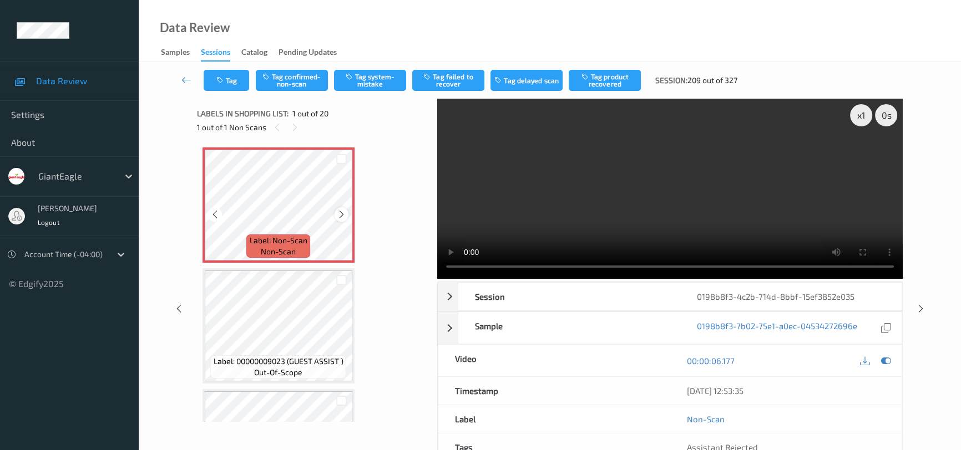
click at [341, 212] on icon at bounding box center [341, 215] width 9 height 10
click at [377, 85] on button "Tag system-mistake" at bounding box center [370, 80] width 72 height 21
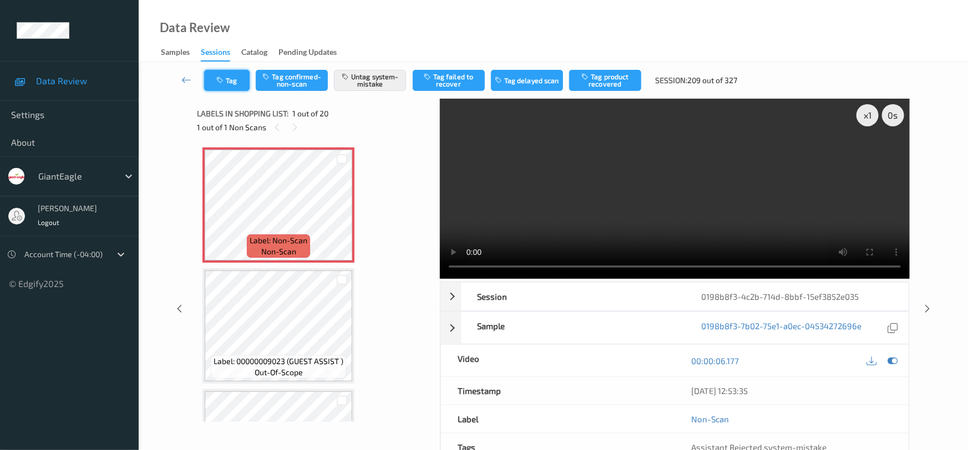
click at [212, 74] on button "Tag" at bounding box center [226, 80] width 45 height 21
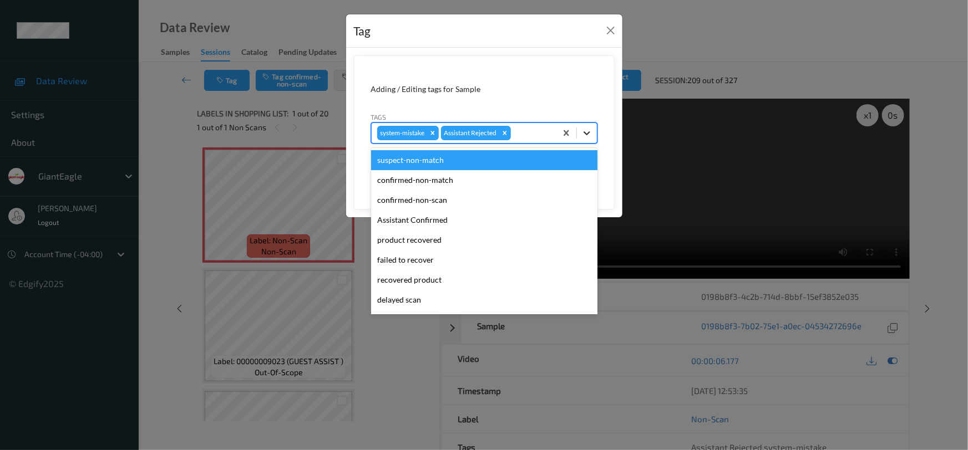
drag, startPoint x: 584, startPoint y: 127, endPoint x: 574, endPoint y: 150, distance: 25.1
click at [584, 130] on icon at bounding box center [586, 133] width 11 height 11
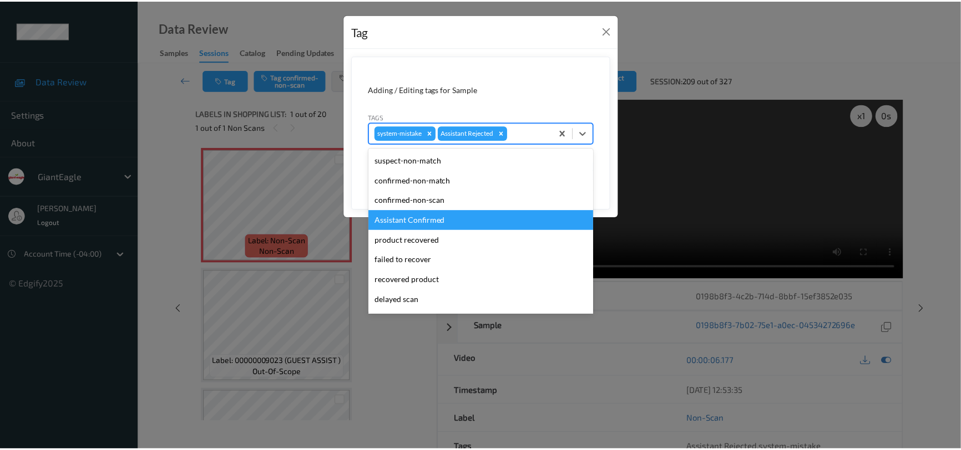
scroll to position [98, 0]
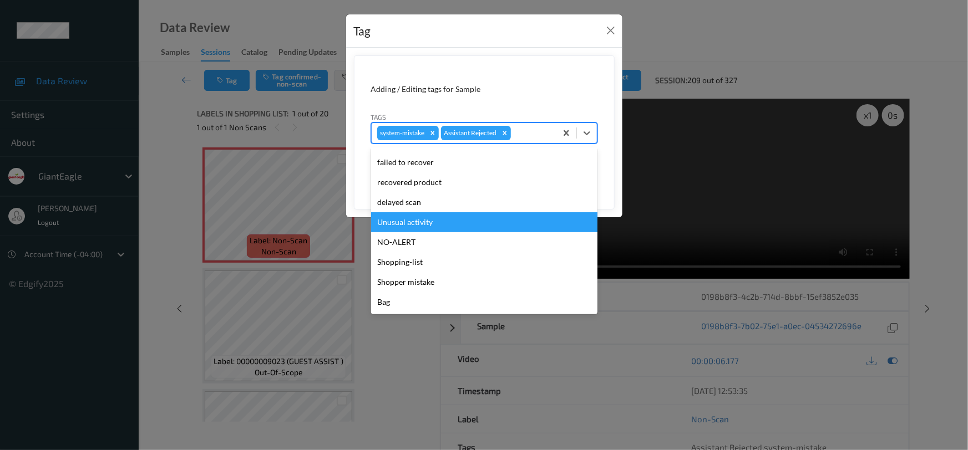
click at [410, 223] on div "Unusual activity" at bounding box center [484, 222] width 226 height 20
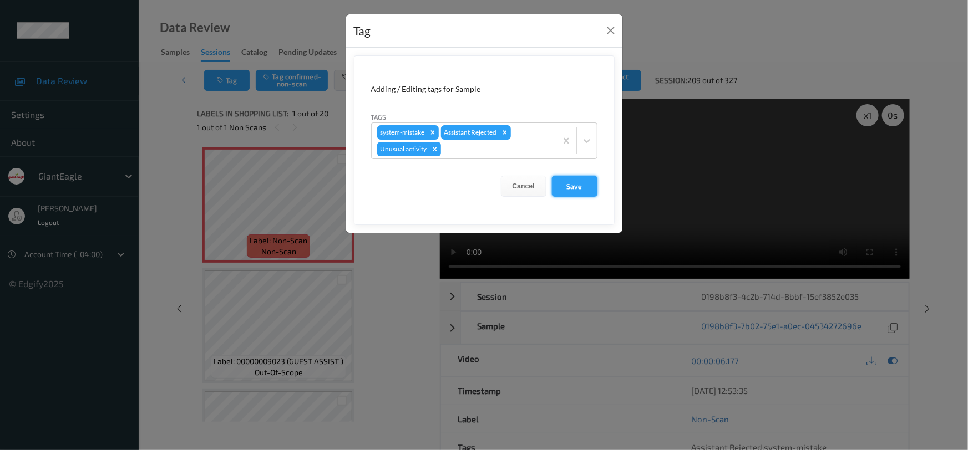
click at [589, 186] on button "Save" at bounding box center [574, 186] width 45 height 21
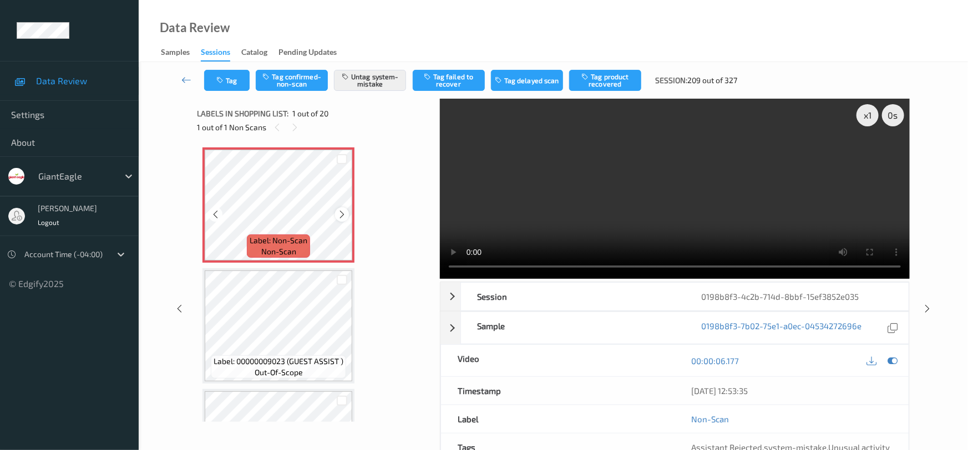
click at [345, 212] on icon at bounding box center [341, 215] width 9 height 10
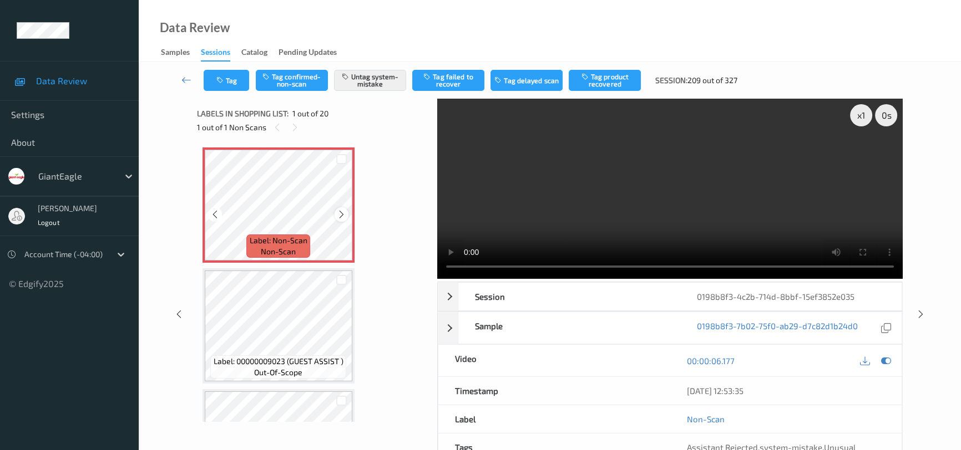
click at [338, 217] on icon at bounding box center [341, 215] width 9 height 10
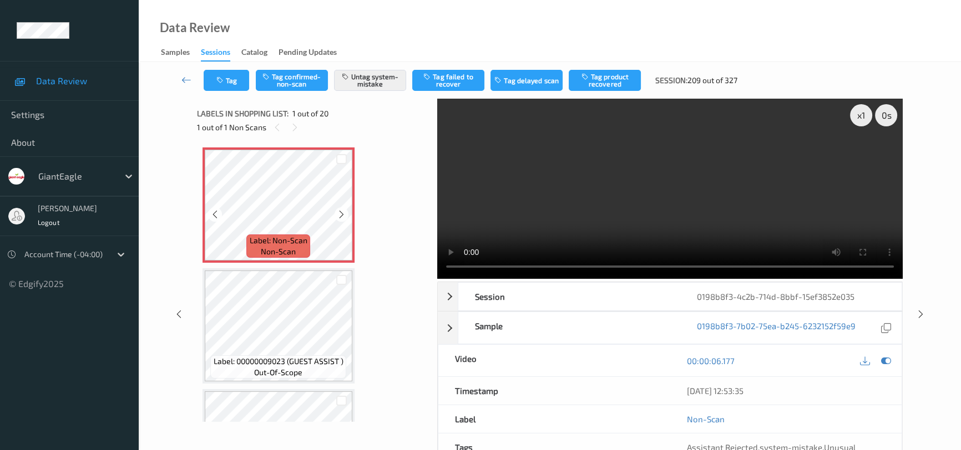
click at [338, 217] on icon at bounding box center [341, 215] width 9 height 10
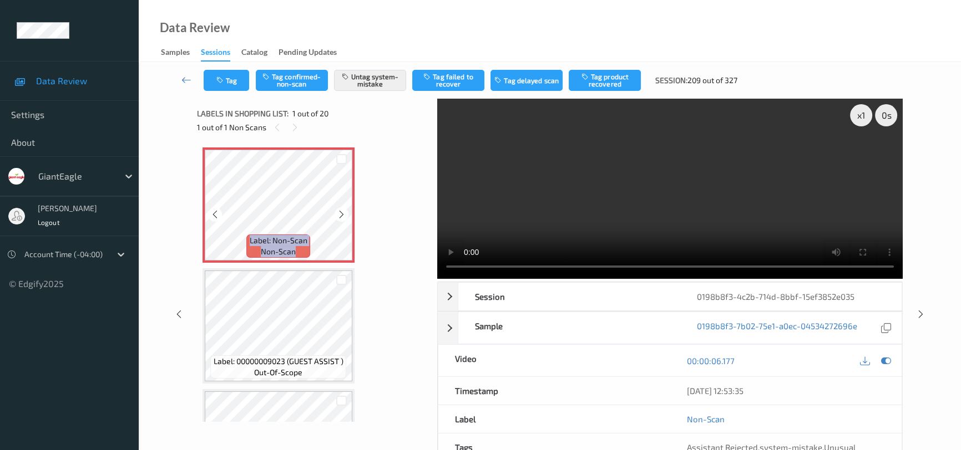
click at [338, 217] on icon at bounding box center [341, 215] width 9 height 10
click at [214, 211] on icon at bounding box center [214, 215] width 9 height 10
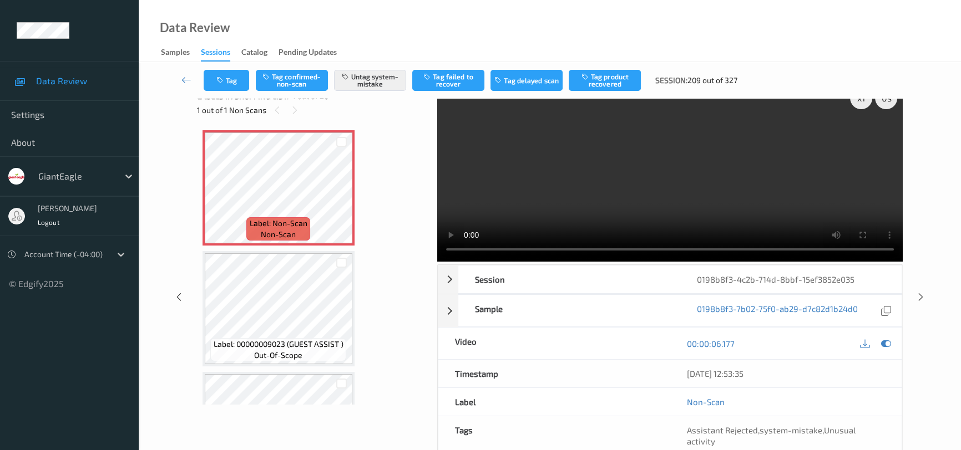
scroll to position [0, 0]
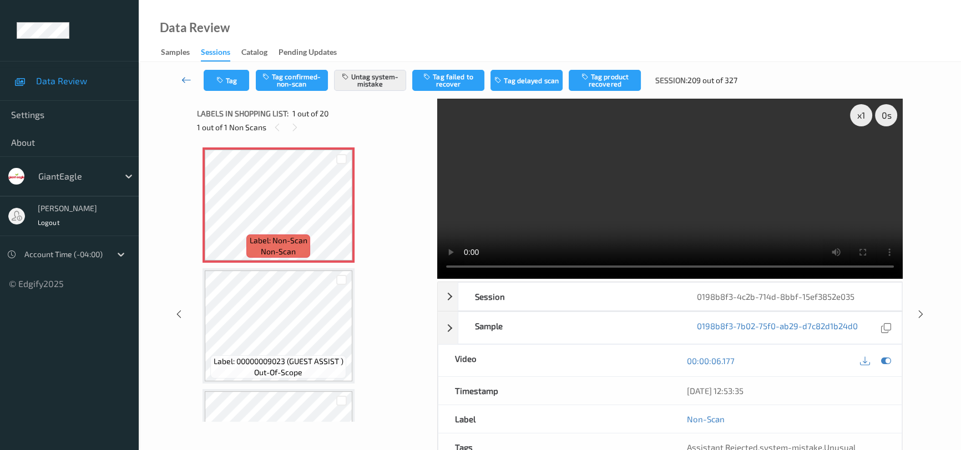
click at [183, 74] on icon at bounding box center [186, 79] width 10 height 11
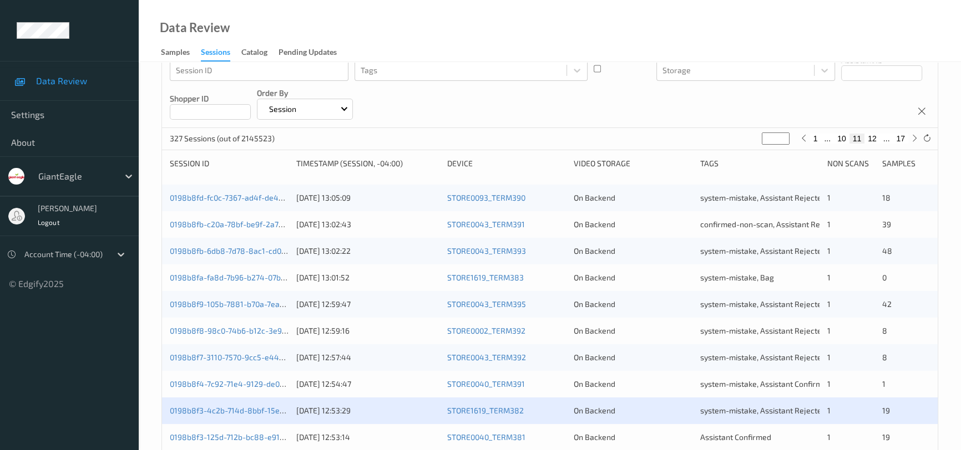
scroll to position [201, 0]
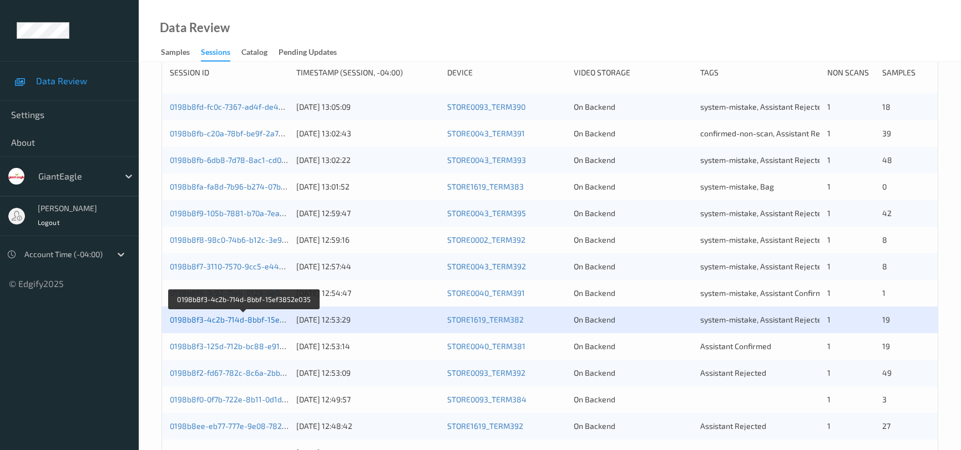
click at [216, 320] on link "0198b8f3-4c2b-714d-8bbf-15ef3852e035" at bounding box center [244, 319] width 149 height 9
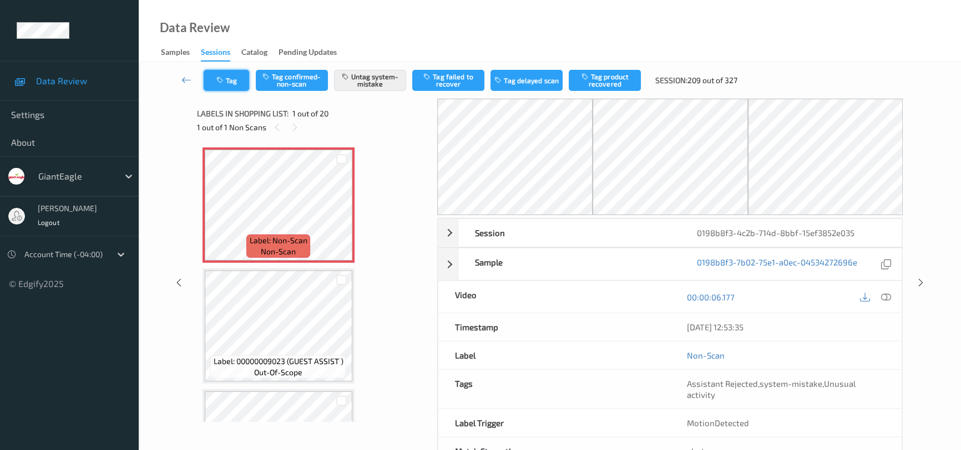
click at [230, 83] on button "Tag" at bounding box center [226, 80] width 45 height 21
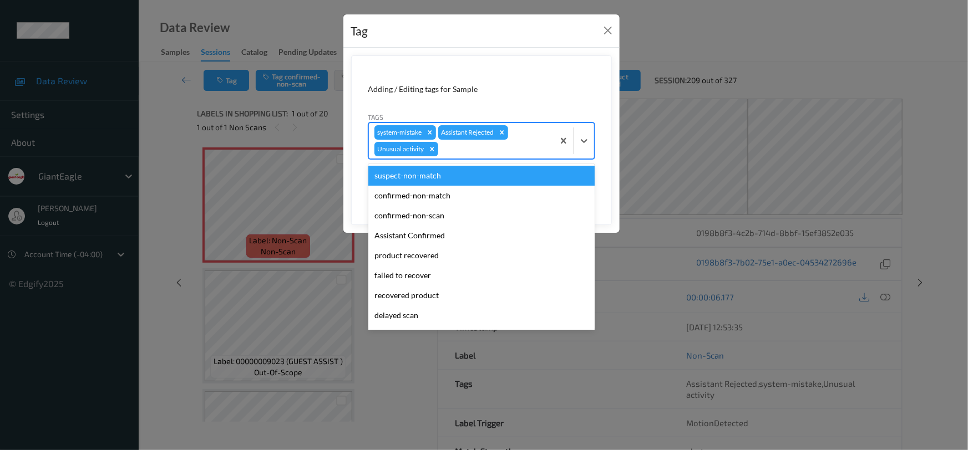
drag, startPoint x: 579, startPoint y: 143, endPoint x: 547, endPoint y: 205, distance: 70.2
click at [580, 144] on icon at bounding box center [584, 140] width 11 height 11
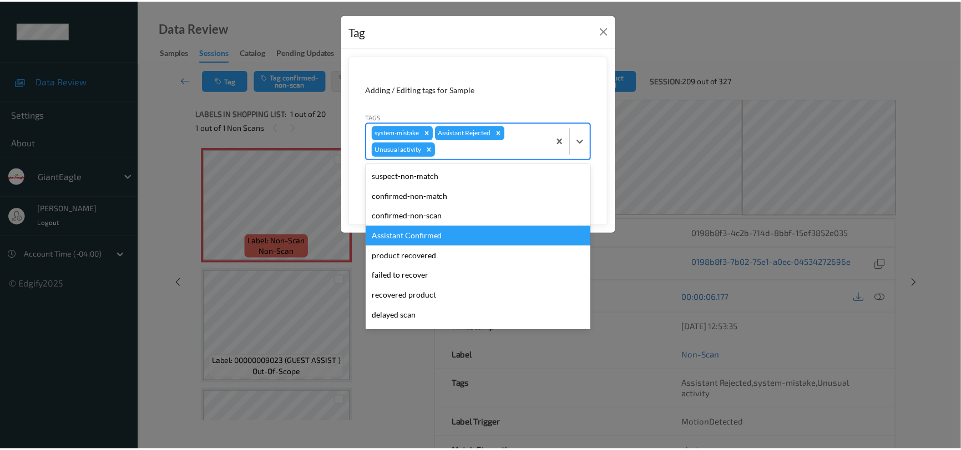
scroll to position [78, 0]
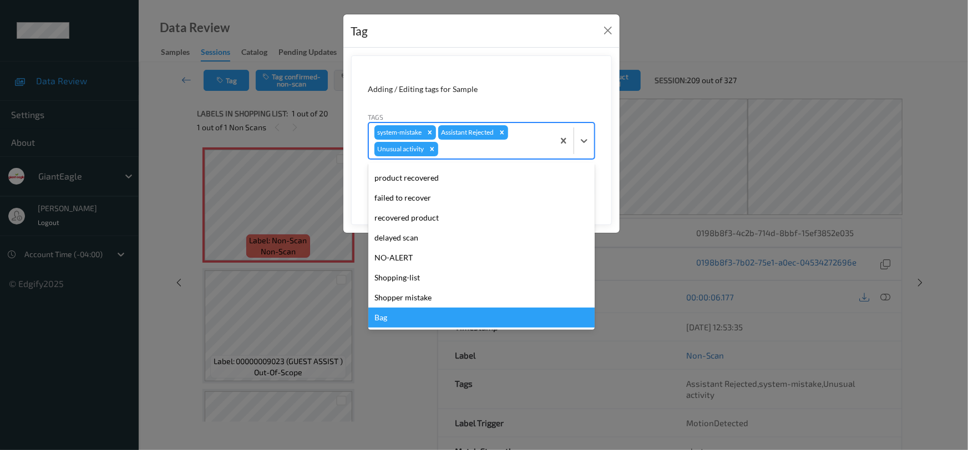
click at [394, 311] on div "Bag" at bounding box center [481, 318] width 226 height 20
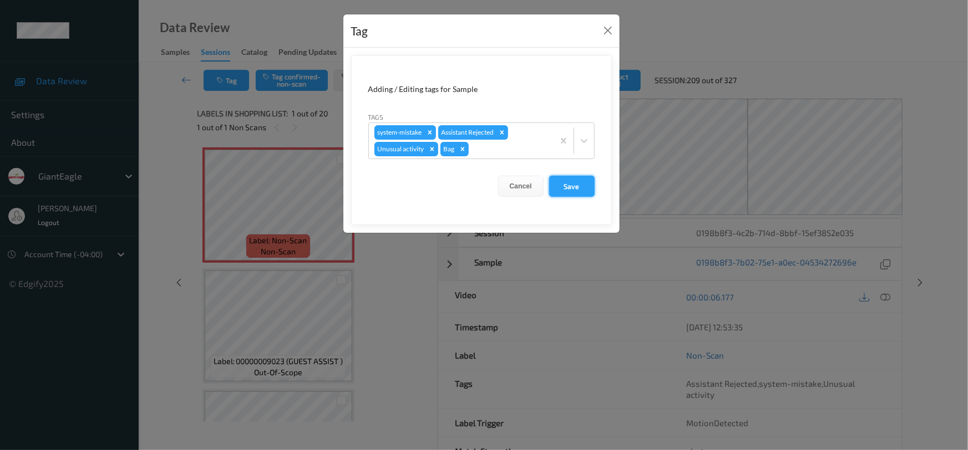
click at [586, 192] on button "Save" at bounding box center [571, 186] width 45 height 21
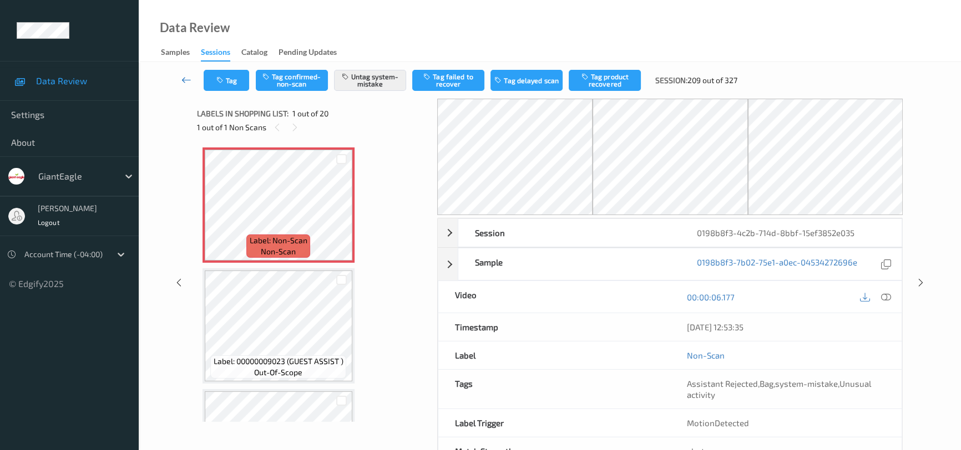
click at [180, 75] on link at bounding box center [186, 80] width 34 height 21
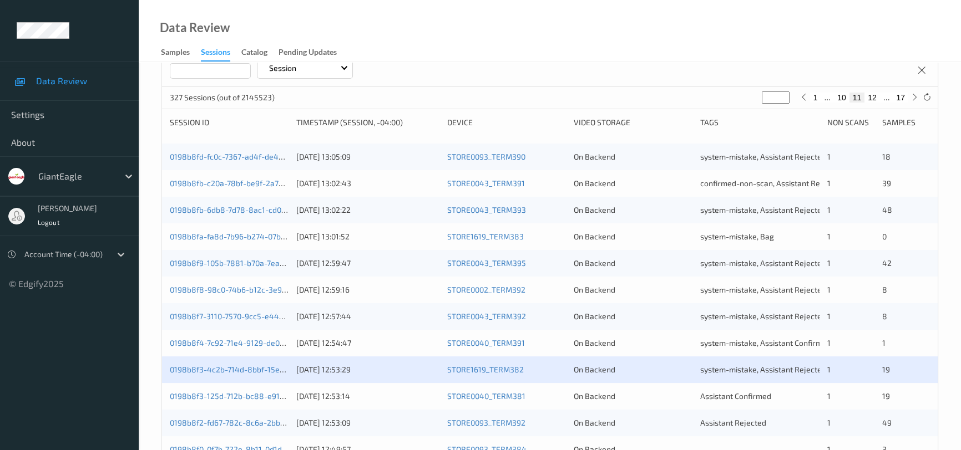
scroll to position [302, 0]
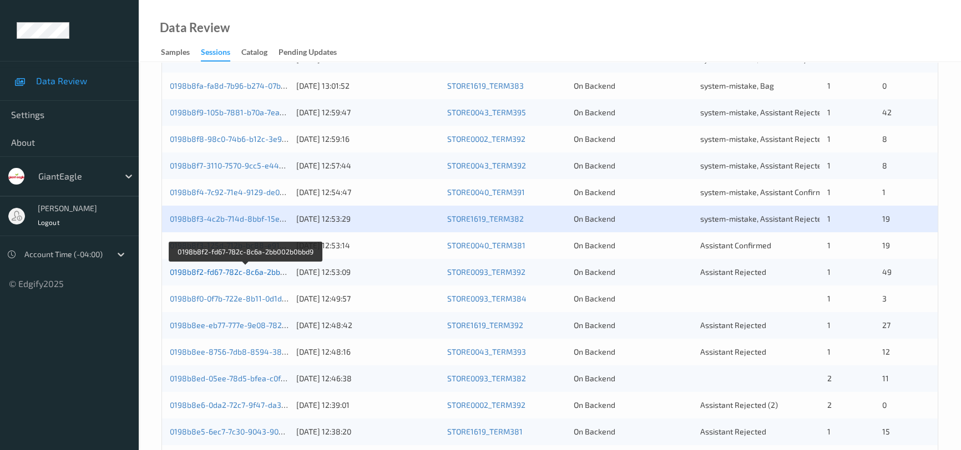
click at [236, 271] on link "0198b8f2-fd67-782c-8c6a-2bb002b0bbd9" at bounding box center [245, 271] width 150 height 9
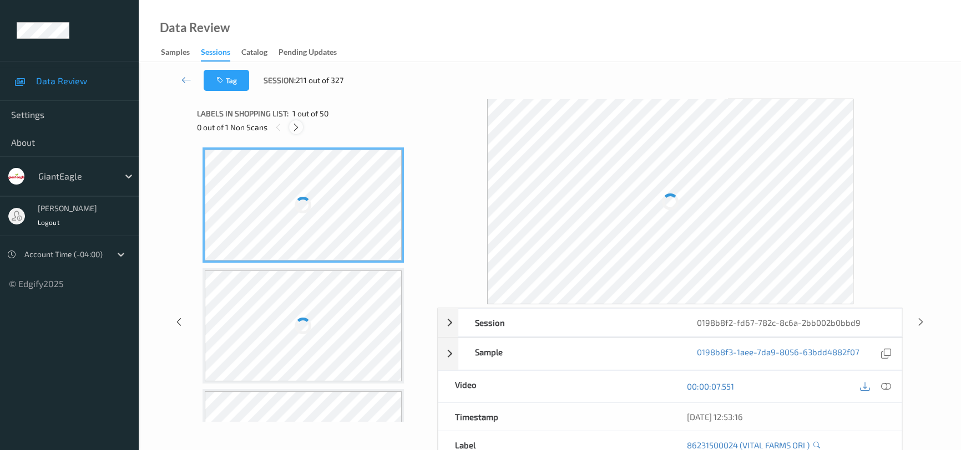
click at [292, 128] on icon at bounding box center [295, 128] width 9 height 10
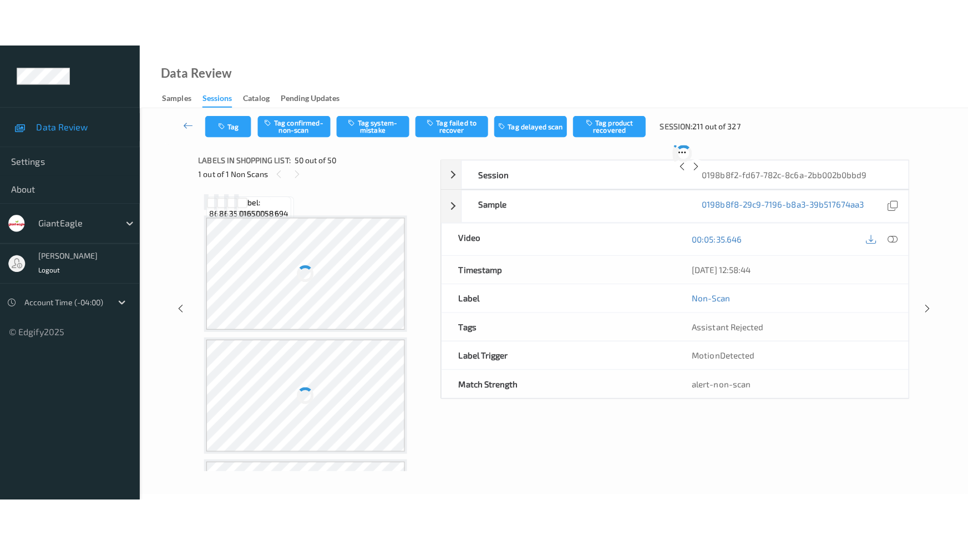
scroll to position [5751, 0]
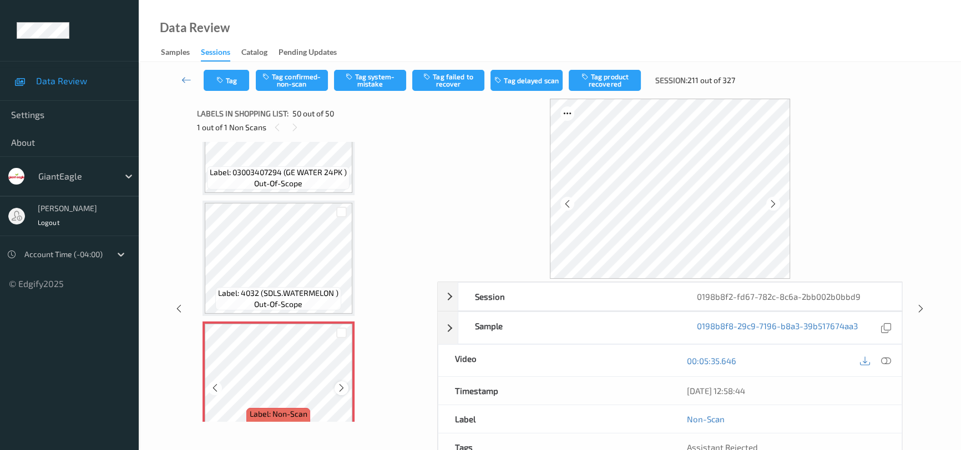
click at [338, 383] on icon at bounding box center [341, 388] width 9 height 10
click at [888, 362] on icon at bounding box center [886, 361] width 10 height 10
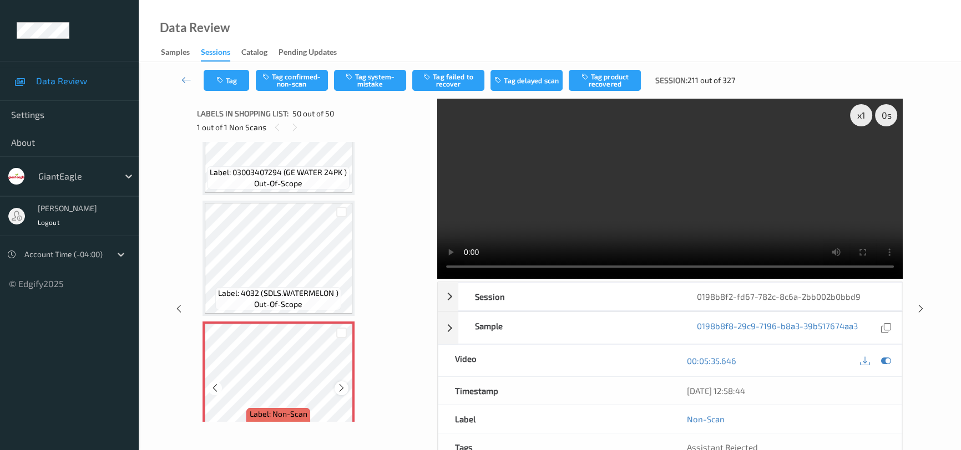
click at [345, 383] on icon at bounding box center [341, 388] width 9 height 10
click at [831, 220] on video at bounding box center [669, 189] width 465 height 180
click at [730, 232] on video at bounding box center [669, 189] width 465 height 180
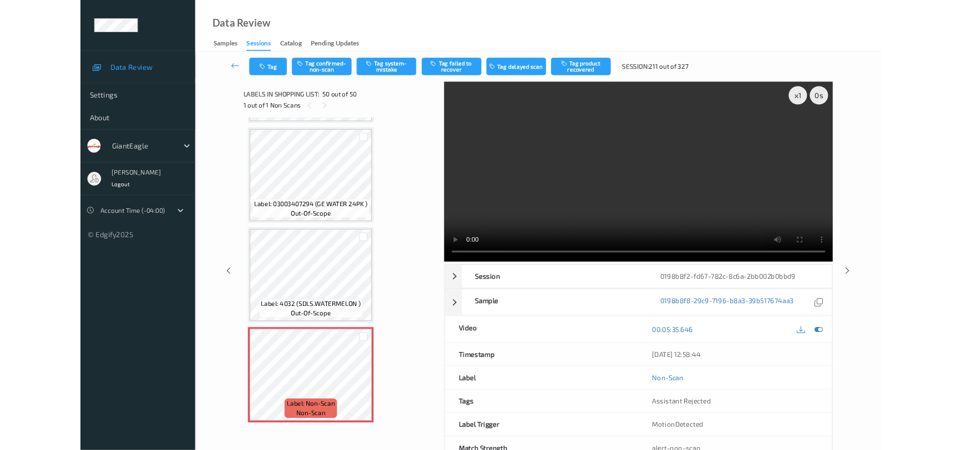
scroll to position [5657, 0]
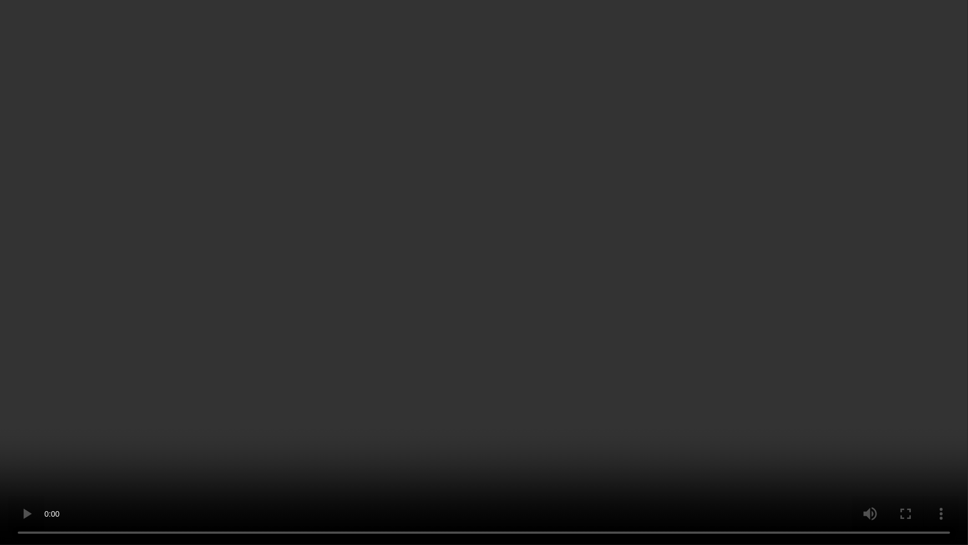
click at [641, 307] on video at bounding box center [484, 272] width 968 height 545
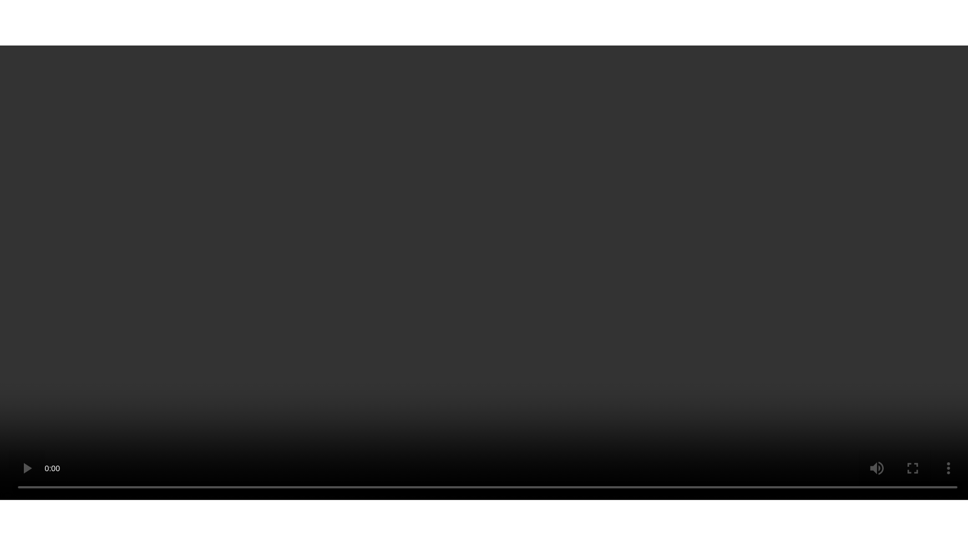
scroll to position [5751, 0]
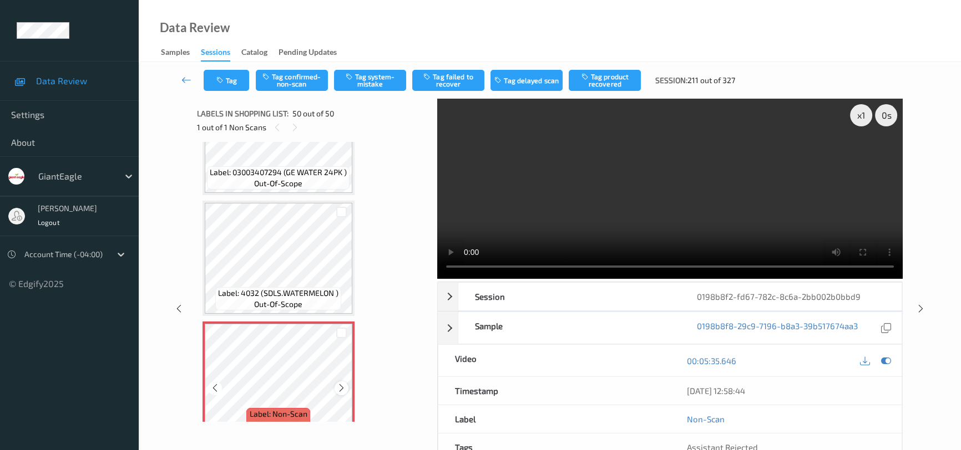
click at [341, 383] on icon at bounding box center [341, 388] width 9 height 10
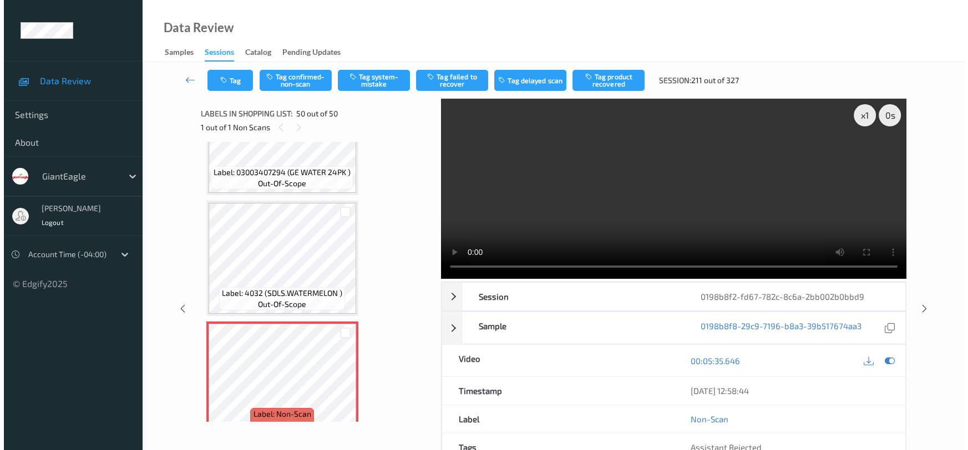
scroll to position [5657, 0]
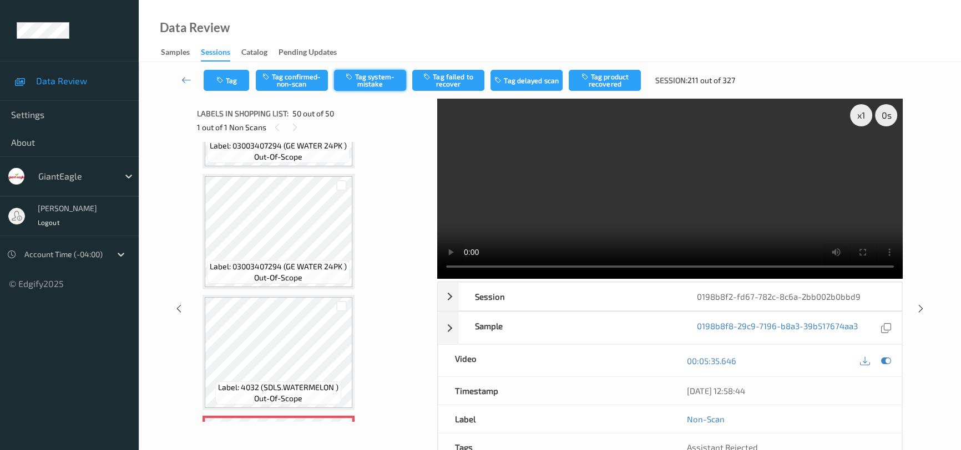
click at [372, 78] on button "Tag system-mistake" at bounding box center [370, 80] width 72 height 21
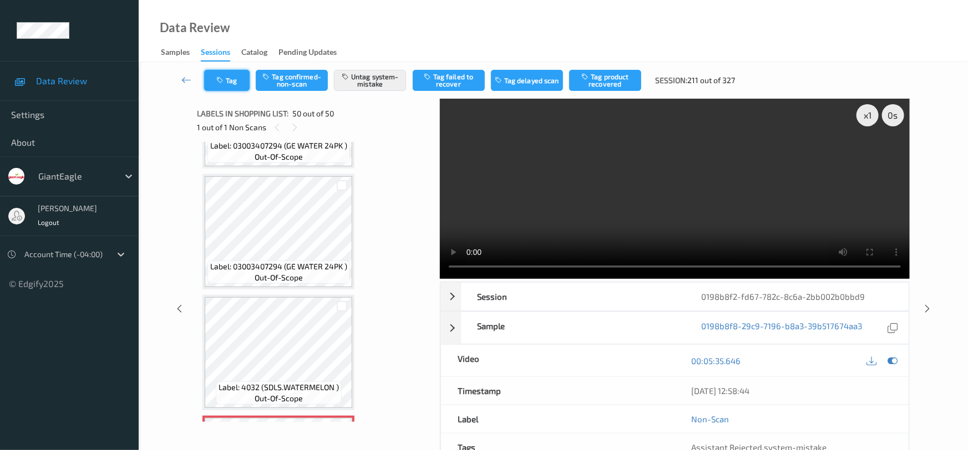
click at [233, 80] on button "Tag" at bounding box center [226, 80] width 45 height 21
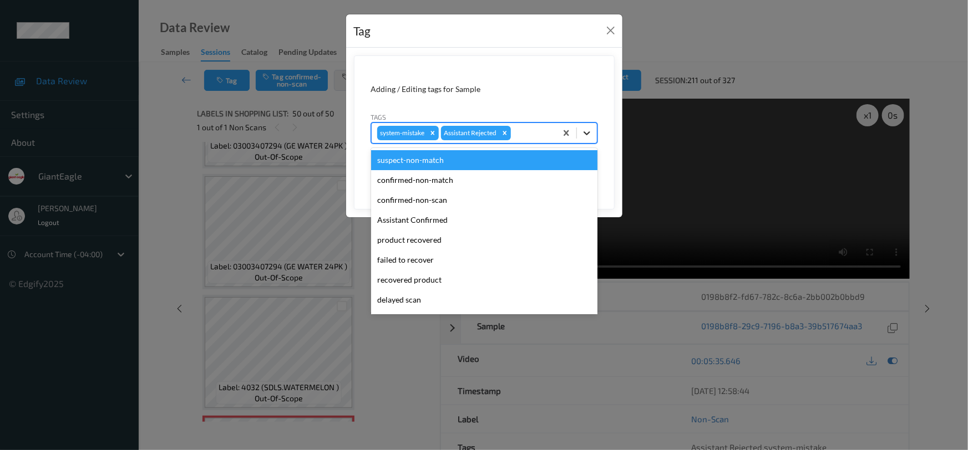
click at [582, 136] on icon at bounding box center [586, 133] width 11 height 11
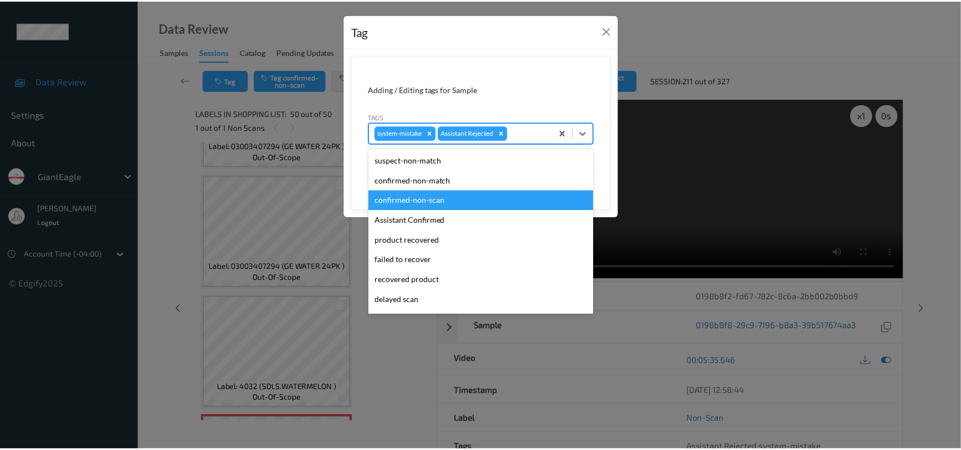
scroll to position [98, 0]
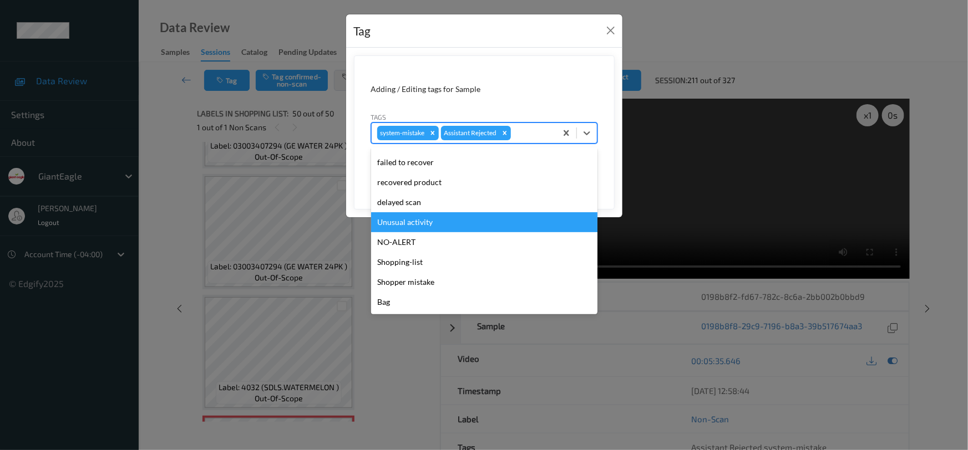
click at [398, 220] on div "Unusual activity" at bounding box center [484, 222] width 226 height 20
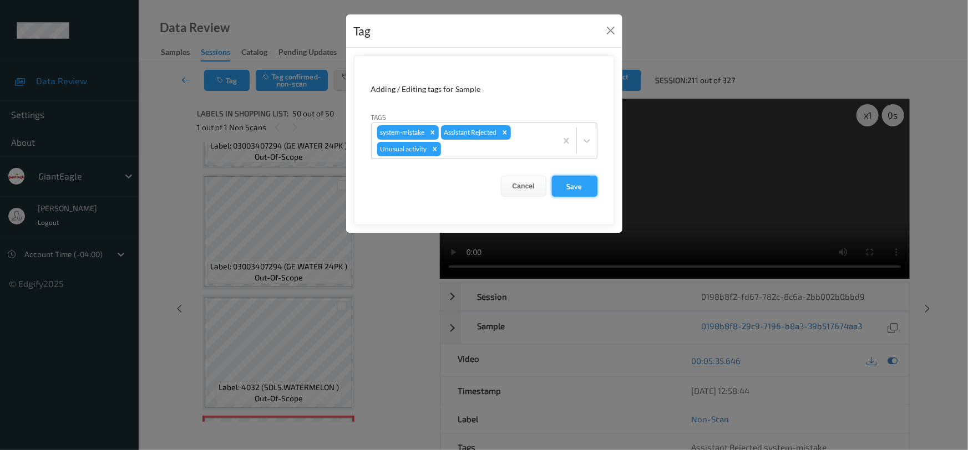
click at [562, 184] on button "Save" at bounding box center [574, 186] width 45 height 21
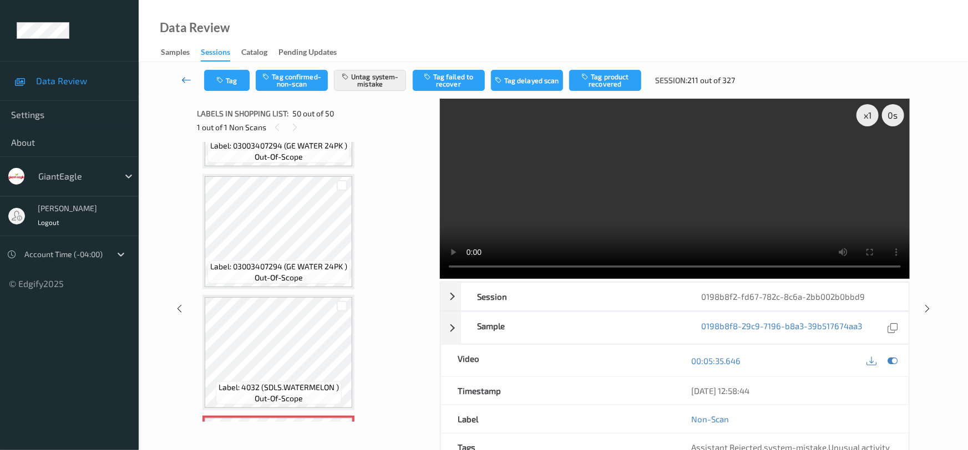
click at [179, 74] on link at bounding box center [186, 80] width 35 height 21
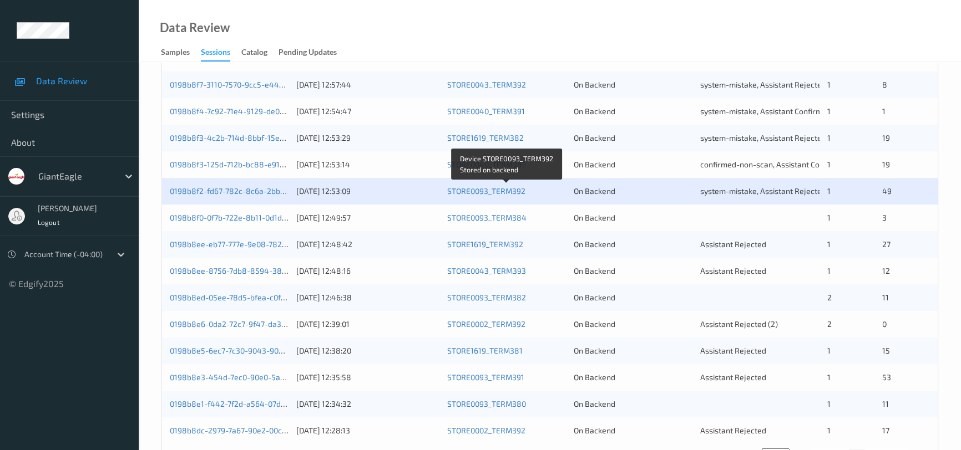
scroll to position [403, 0]
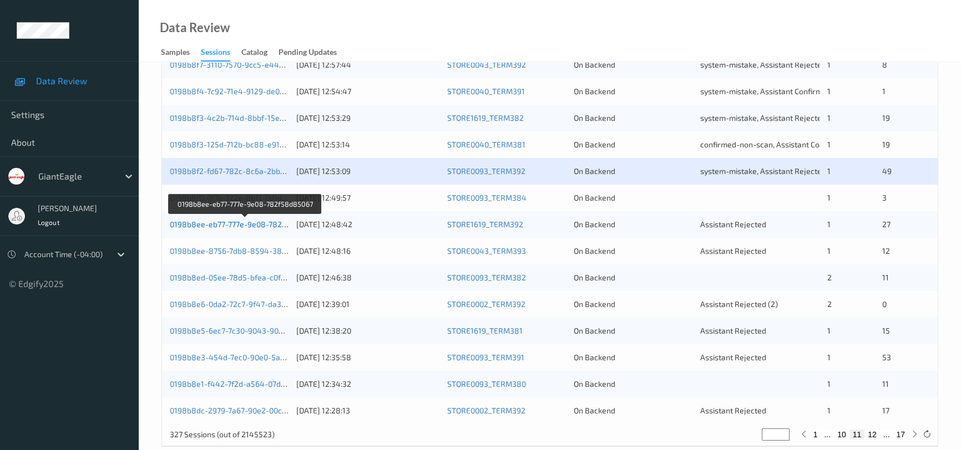
click at [224, 222] on link "0198b8ee-eb77-777e-9e08-782f58d85067" at bounding box center [245, 224] width 151 height 9
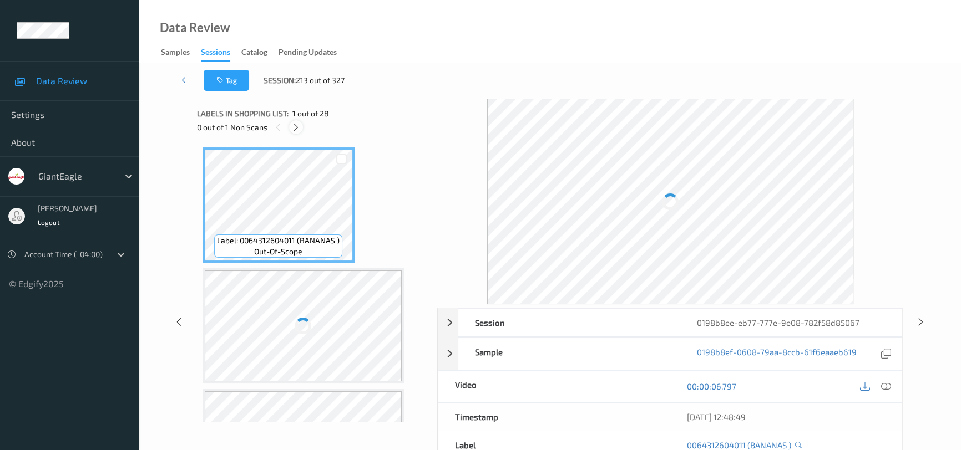
click at [299, 124] on icon at bounding box center [295, 128] width 9 height 10
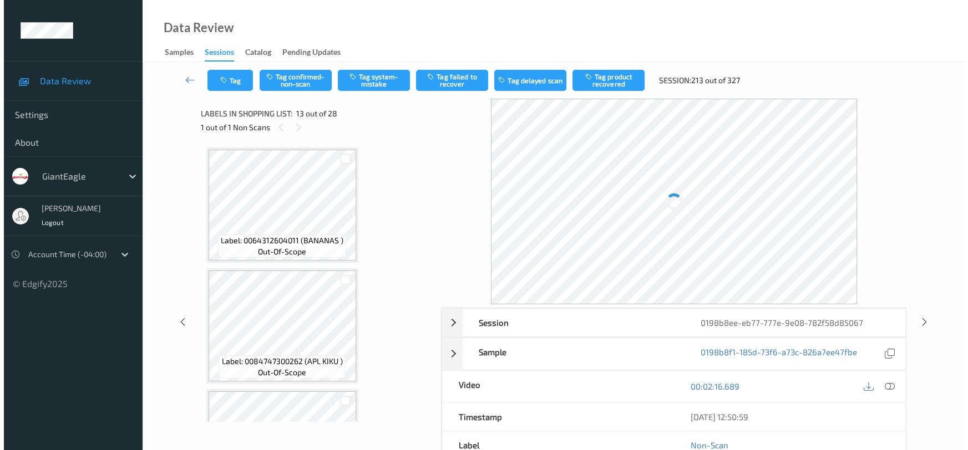
scroll to position [1331, 0]
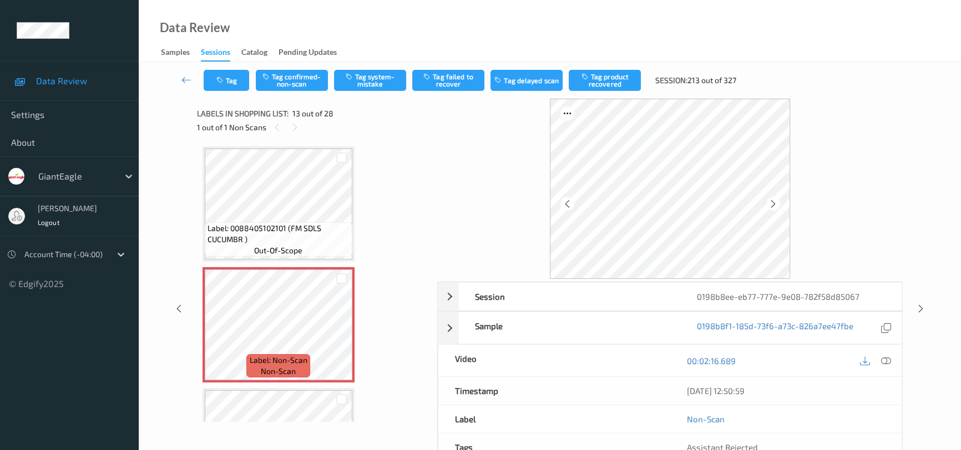
click at [886, 361] on icon at bounding box center [886, 361] width 10 height 10
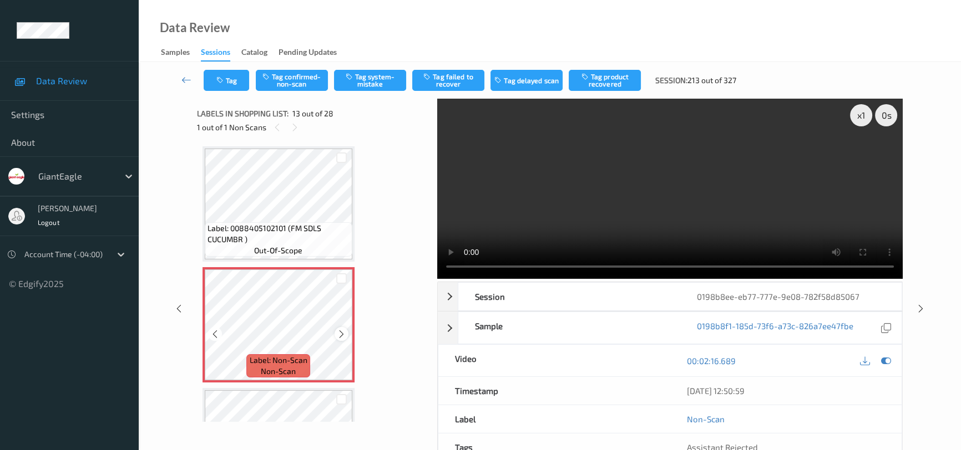
click at [337, 329] on icon at bounding box center [341, 334] width 9 height 10
click at [375, 78] on button "Tag system-mistake" at bounding box center [370, 80] width 72 height 21
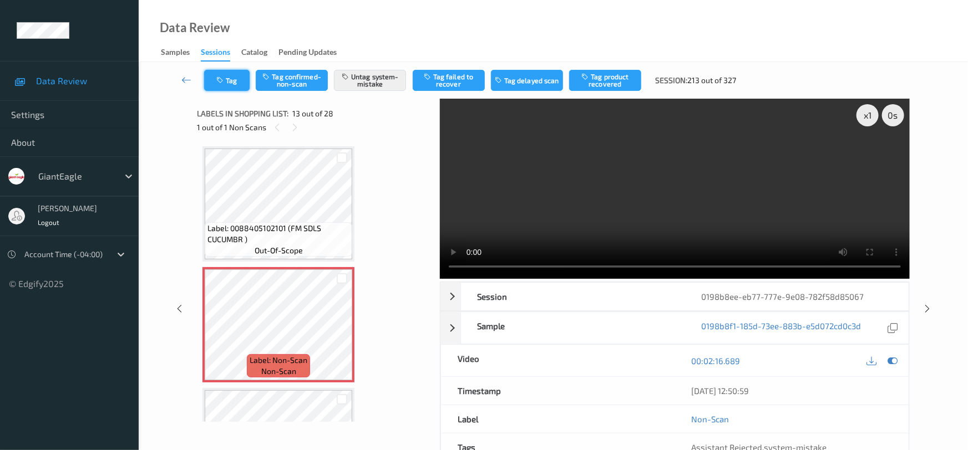
click at [223, 80] on icon "button" at bounding box center [220, 81] width 9 height 8
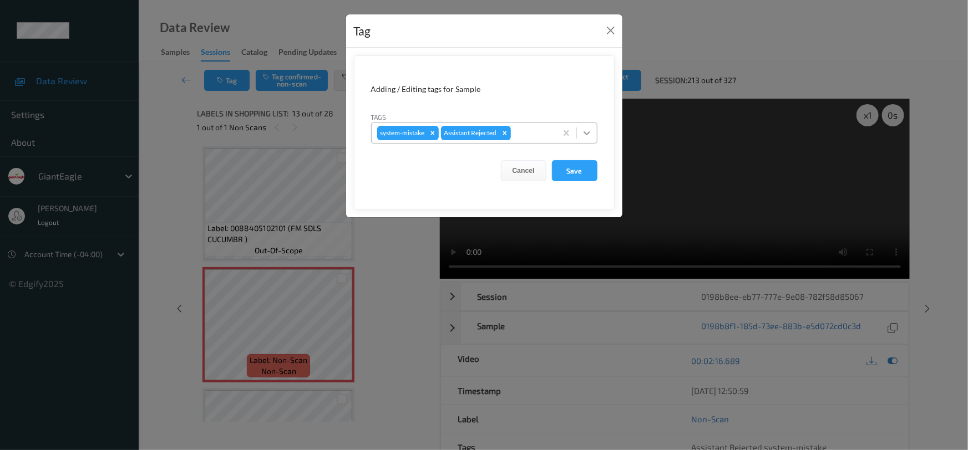
click at [590, 136] on icon at bounding box center [586, 133] width 11 height 11
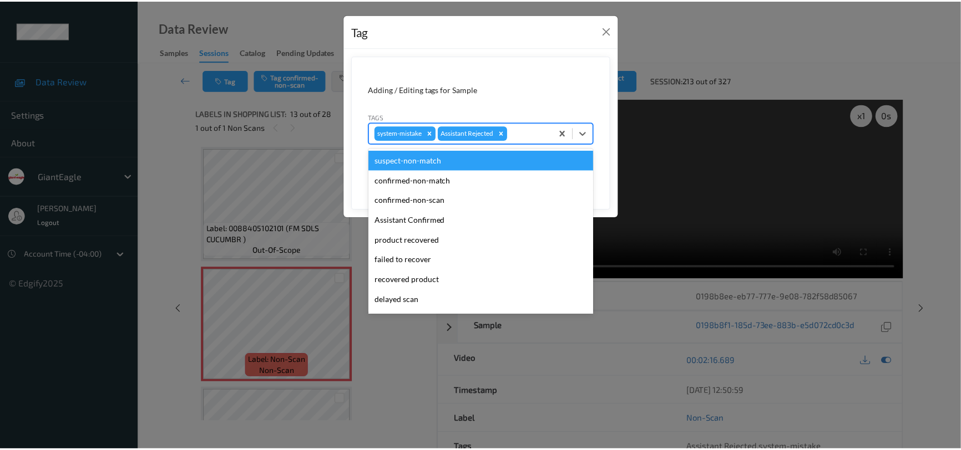
scroll to position [98, 0]
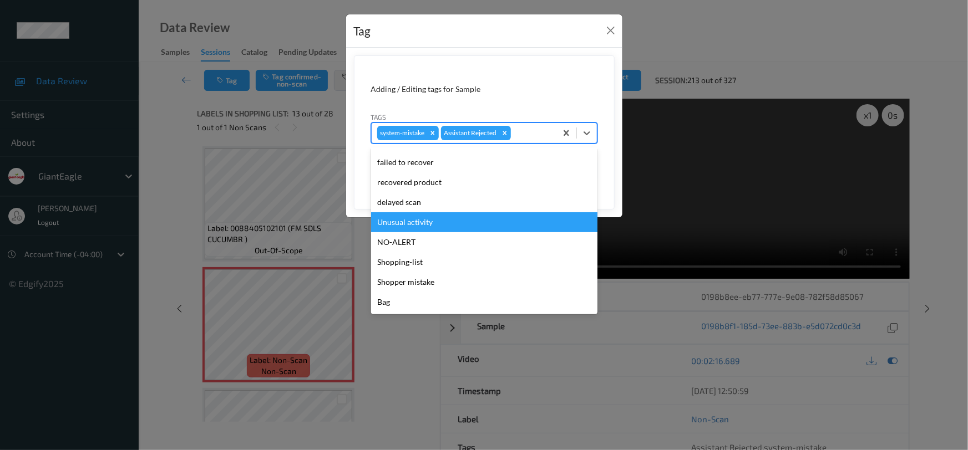
click at [440, 221] on div "Unusual activity" at bounding box center [484, 222] width 226 height 20
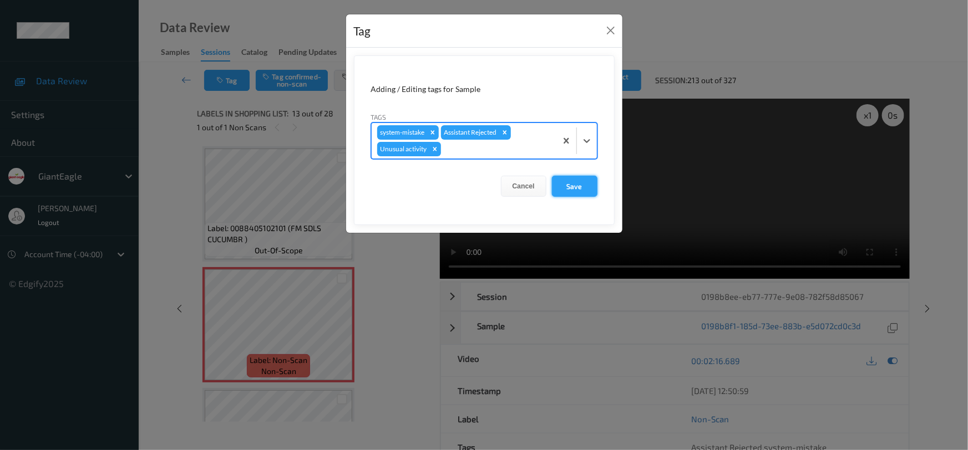
click at [572, 192] on button "Save" at bounding box center [574, 186] width 45 height 21
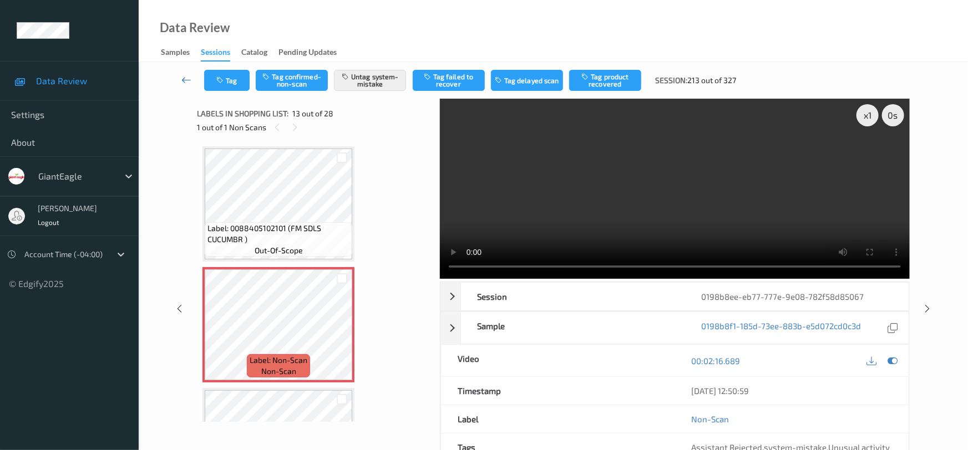
click at [183, 75] on icon at bounding box center [186, 79] width 10 height 11
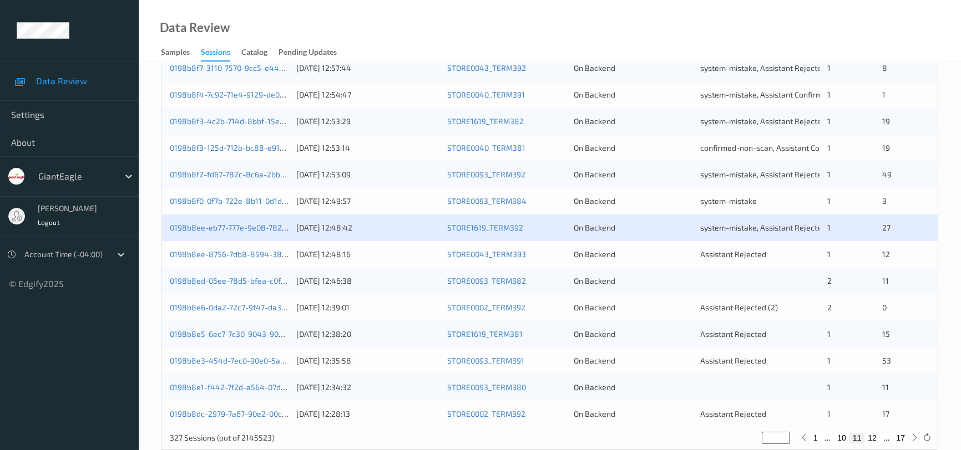
scroll to position [403, 0]
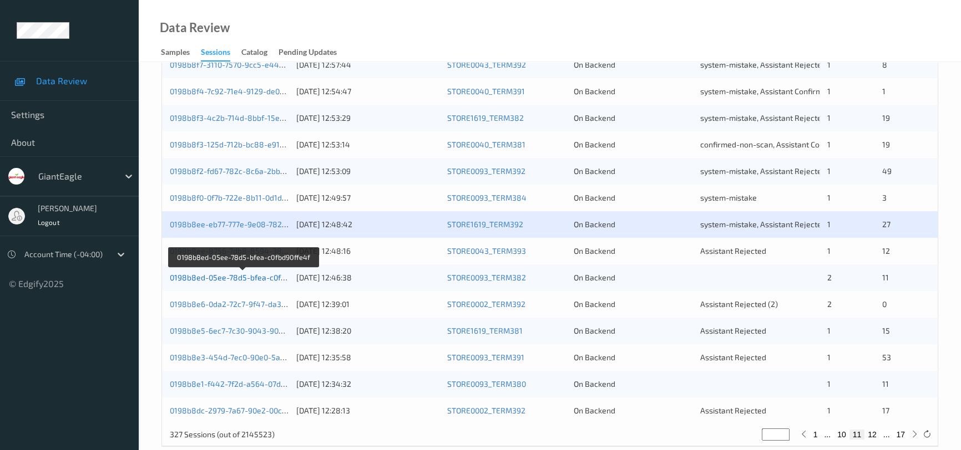
click at [211, 275] on link "0198b8ed-05ee-78d5-bfea-c0fbd90ffe4f" at bounding box center [243, 277] width 146 height 9
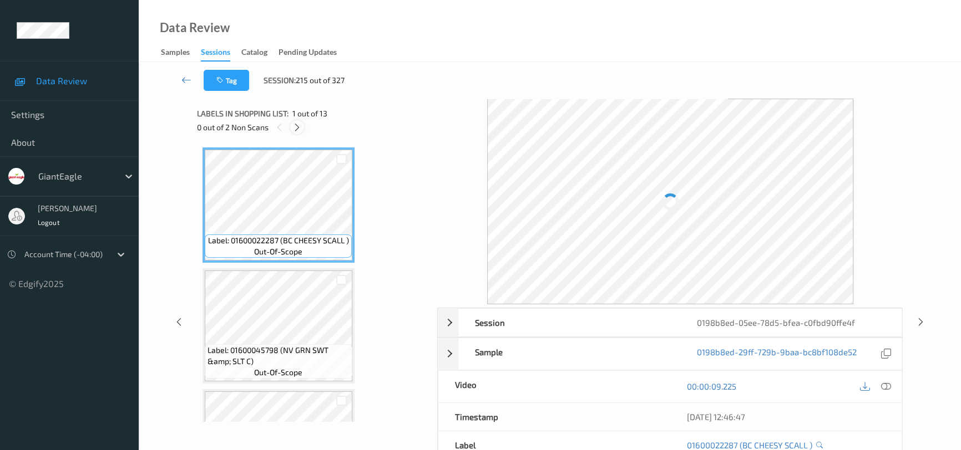
click at [302, 126] on icon at bounding box center [296, 128] width 9 height 10
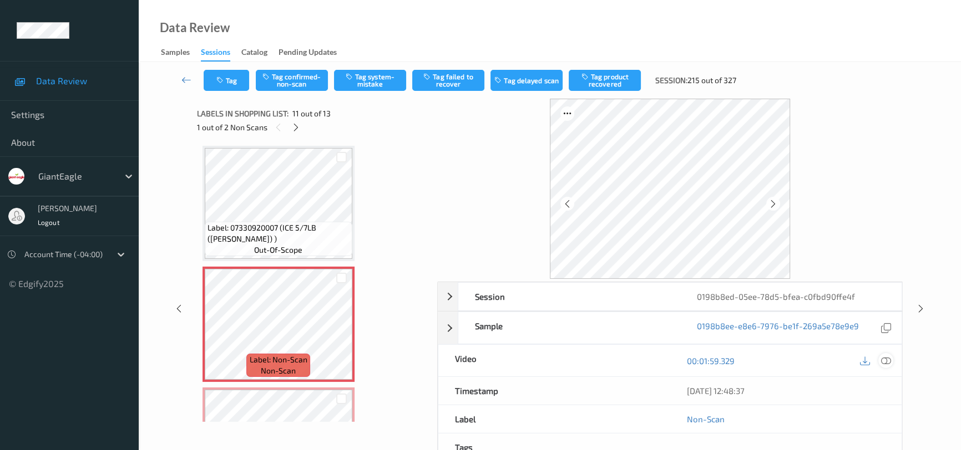
click at [887, 357] on icon at bounding box center [886, 361] width 10 height 10
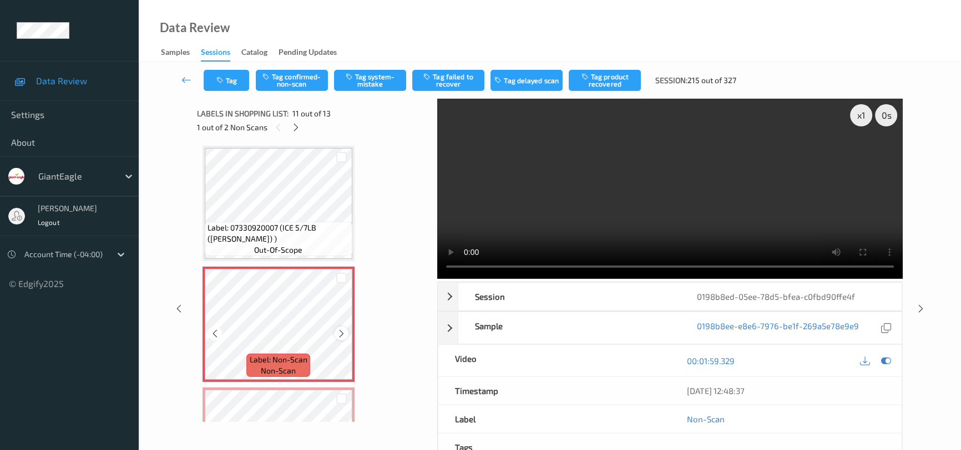
click at [338, 329] on icon at bounding box center [341, 334] width 9 height 10
click at [739, 225] on video at bounding box center [669, 189] width 465 height 180
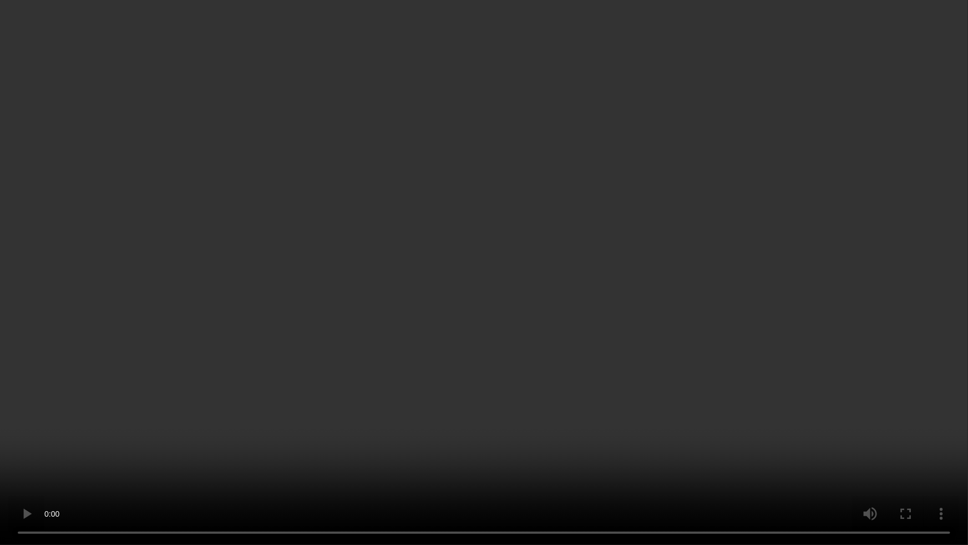
drag, startPoint x: 716, startPoint y: 449, endPoint x: 886, endPoint y: 505, distance: 179.1
click at [719, 450] on video at bounding box center [484, 272] width 968 height 545
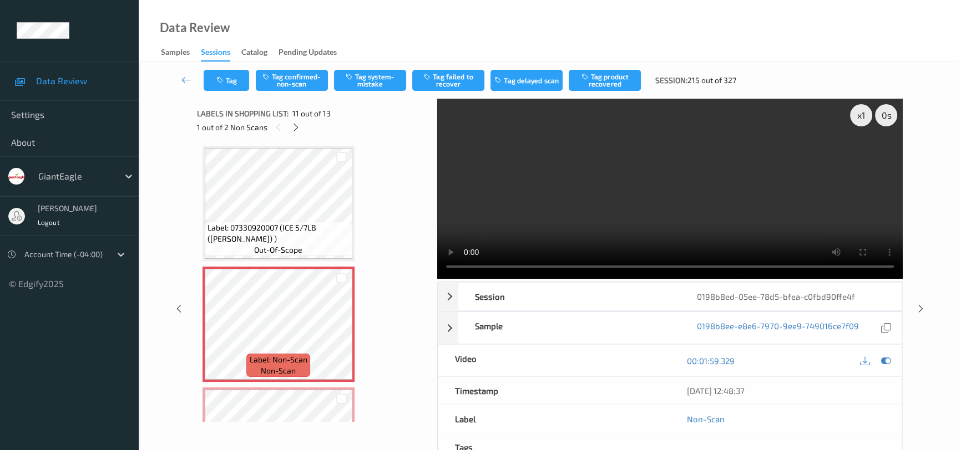
click at [713, 202] on video at bounding box center [669, 189] width 465 height 180
click at [707, 179] on video at bounding box center [669, 189] width 465 height 180
click at [665, 190] on video at bounding box center [669, 189] width 465 height 180
click at [687, 206] on video at bounding box center [669, 189] width 465 height 180
click at [701, 220] on video at bounding box center [669, 189] width 465 height 180
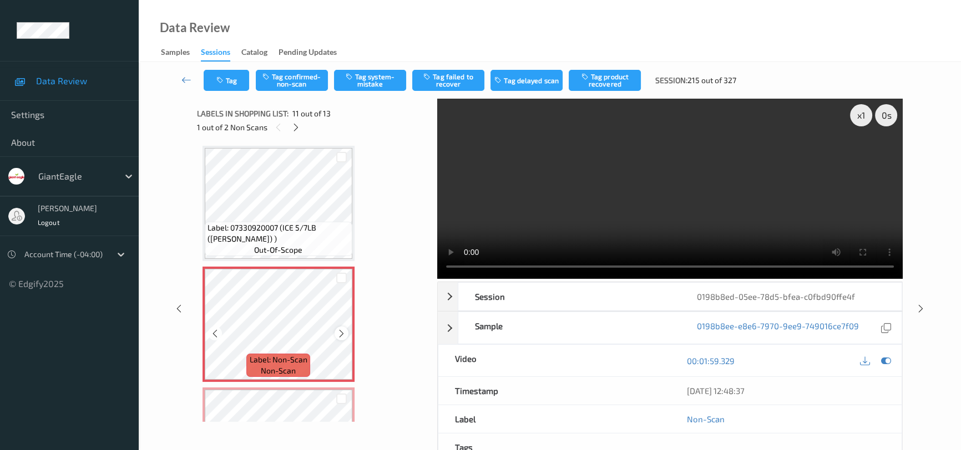
click at [340, 332] on icon at bounding box center [341, 334] width 9 height 10
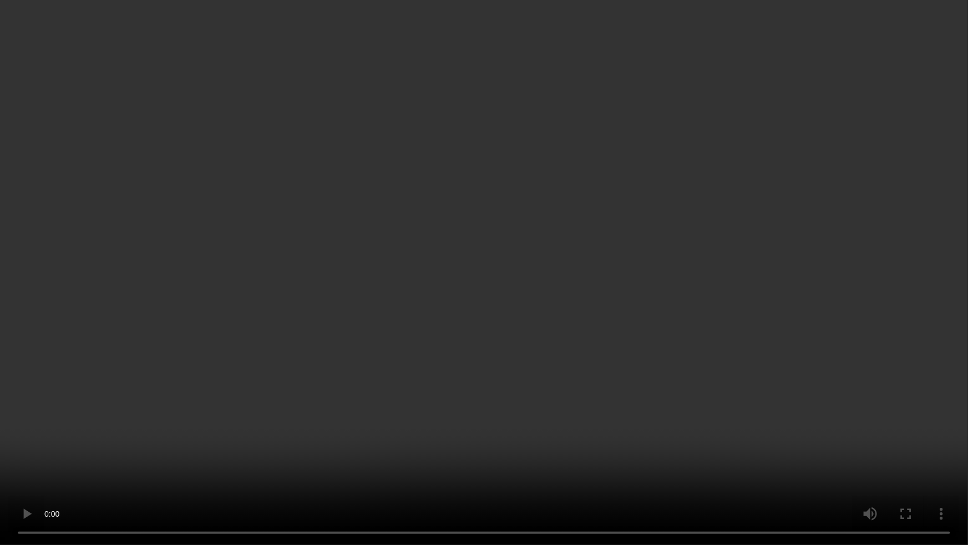
click at [632, 383] on video at bounding box center [484, 272] width 968 height 545
click at [638, 396] on video at bounding box center [484, 272] width 968 height 545
click at [738, 358] on video at bounding box center [484, 272] width 968 height 545
click at [721, 352] on video at bounding box center [484, 272] width 968 height 545
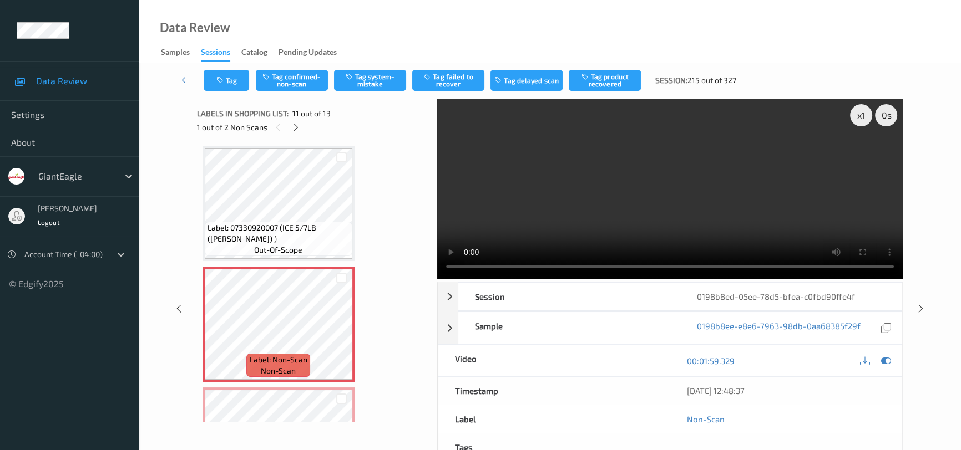
click at [675, 177] on video at bounding box center [669, 189] width 465 height 180
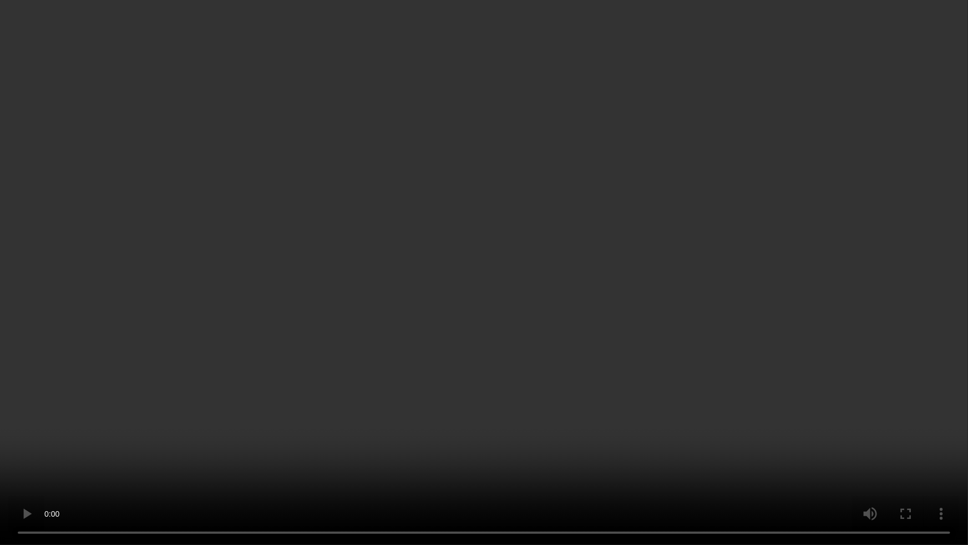
click at [546, 277] on video at bounding box center [484, 272] width 968 height 545
click at [582, 267] on video at bounding box center [484, 272] width 968 height 545
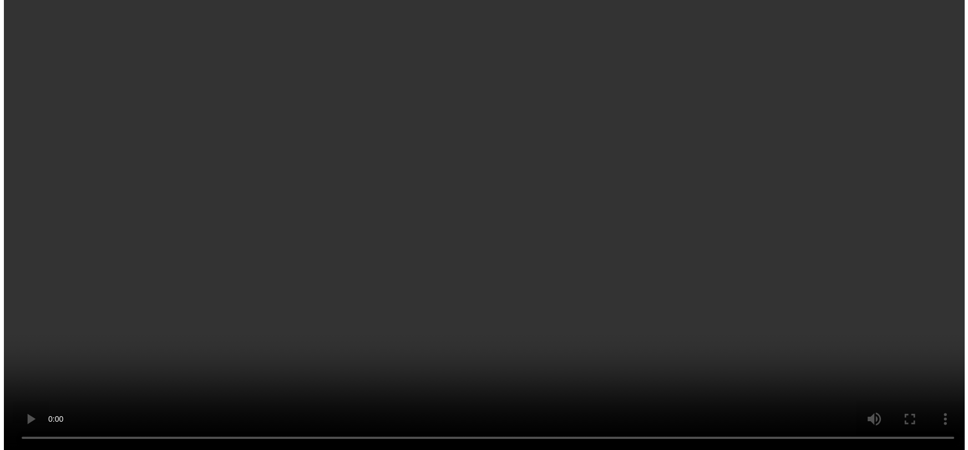
scroll to position [1191, 0]
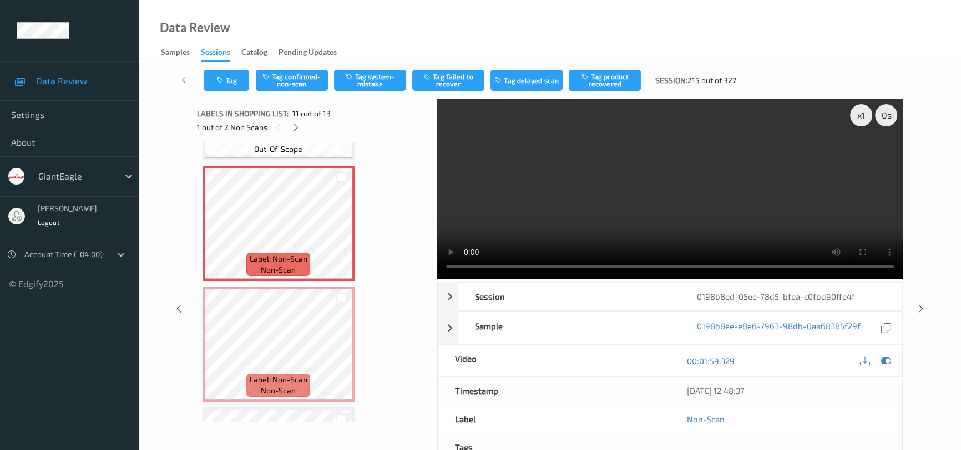
drag, startPoint x: 597, startPoint y: 221, endPoint x: 605, endPoint y: 220, distance: 7.8
click at [597, 221] on video at bounding box center [669, 189] width 465 height 180
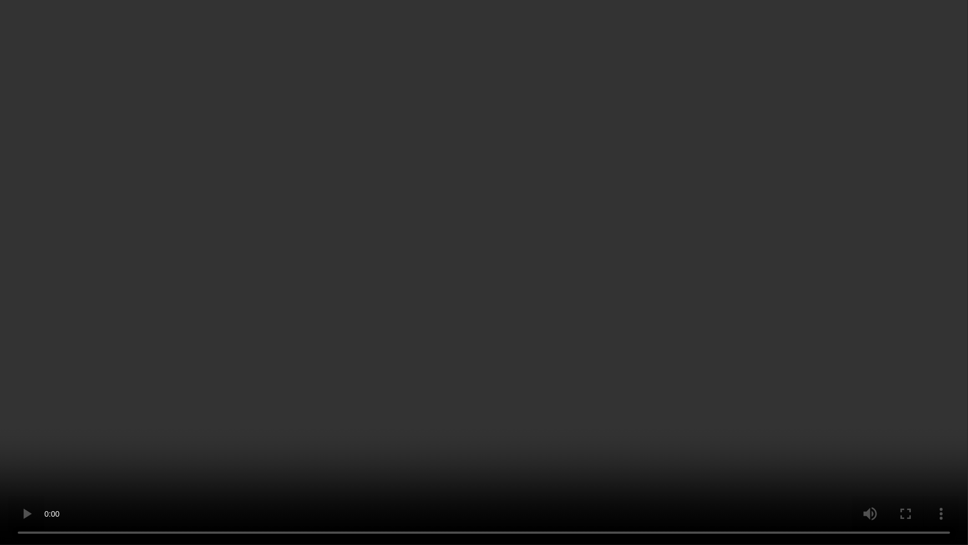
click at [721, 401] on video at bounding box center [484, 272] width 968 height 545
click at [435, 287] on video at bounding box center [484, 272] width 968 height 545
click at [660, 378] on video at bounding box center [484, 272] width 968 height 545
click at [616, 308] on video at bounding box center [484, 272] width 968 height 545
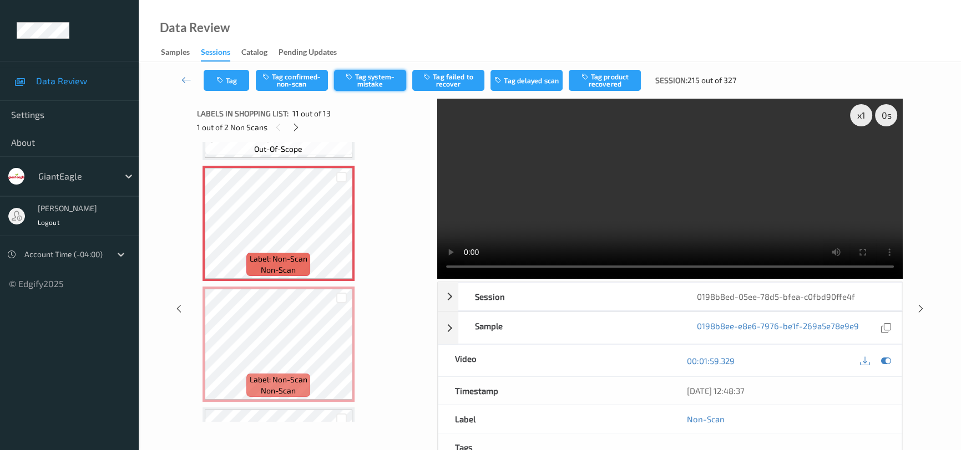
click at [373, 79] on button "Tag system-mistake" at bounding box center [370, 80] width 72 height 21
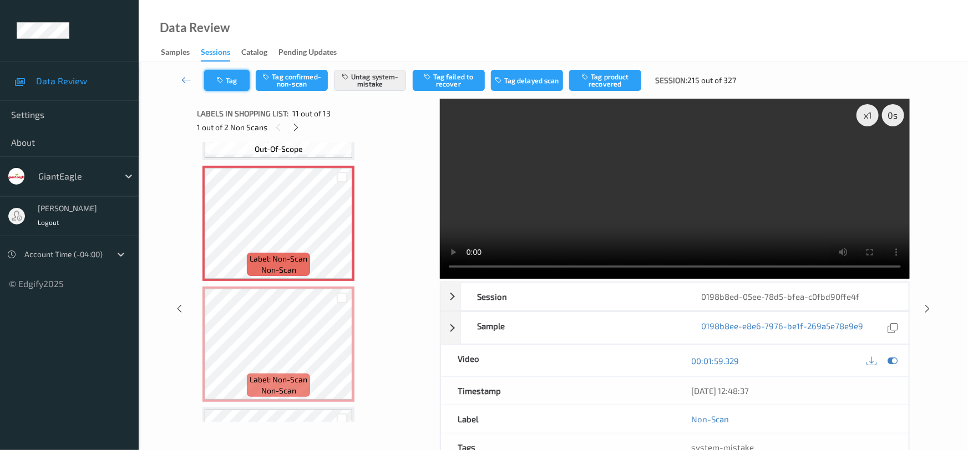
click at [226, 75] on button "Tag" at bounding box center [226, 80] width 45 height 21
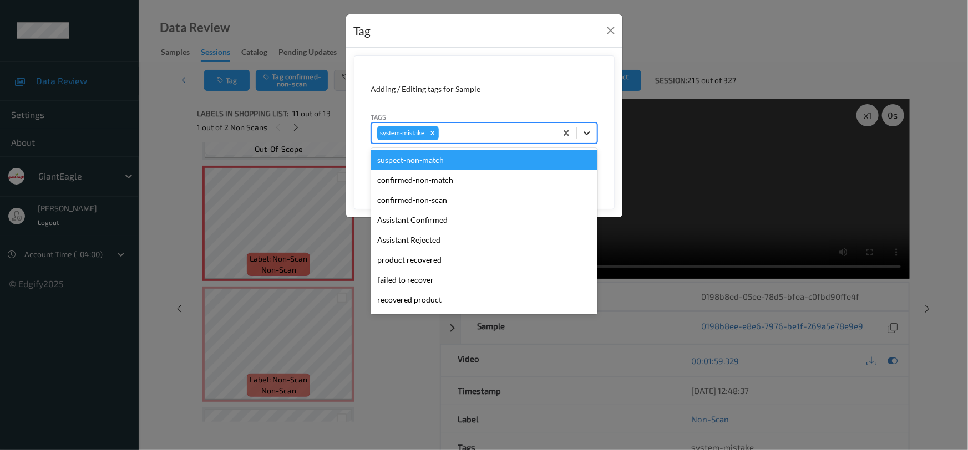
click at [586, 133] on icon at bounding box center [586, 133] width 11 height 11
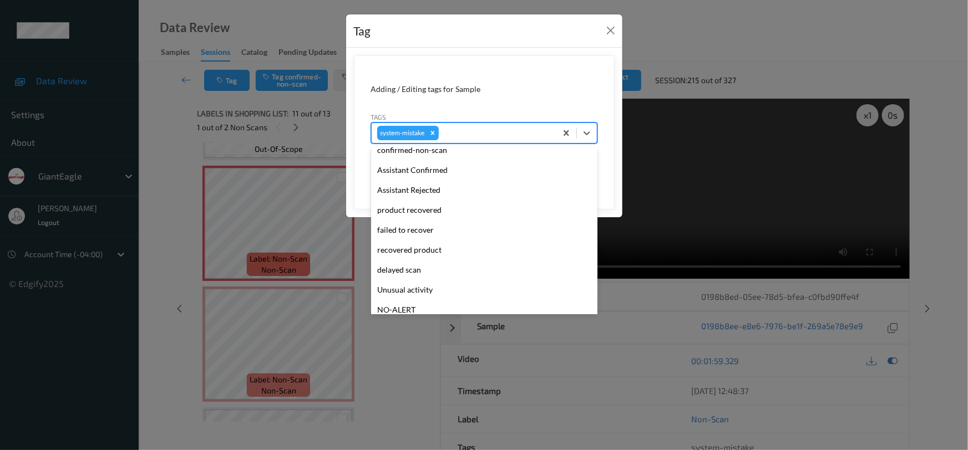
scroll to position [117, 0]
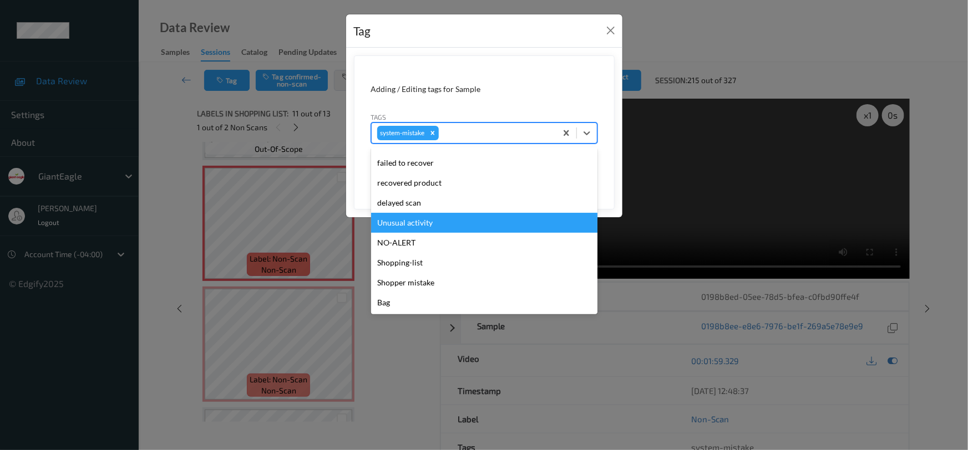
drag, startPoint x: 442, startPoint y: 229, endPoint x: 450, endPoint y: 222, distance: 10.7
click at [443, 229] on div "Unusual activity" at bounding box center [484, 223] width 226 height 20
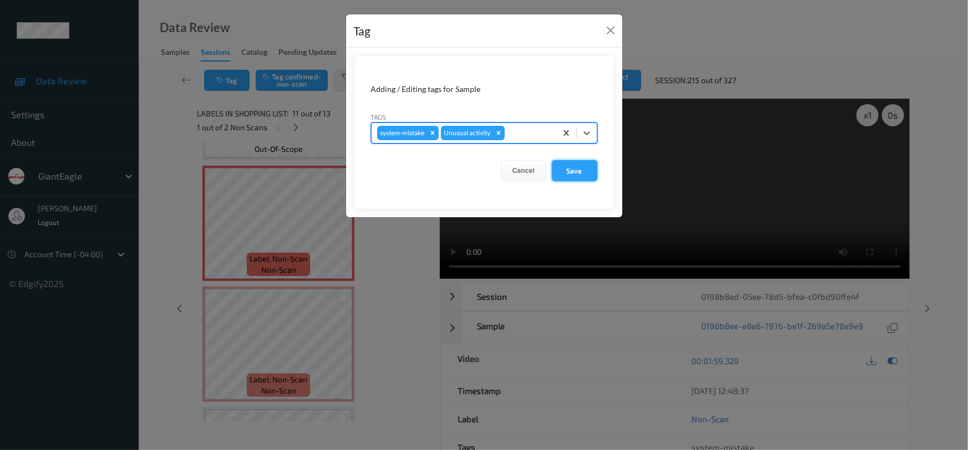
click at [577, 174] on button "Save" at bounding box center [574, 170] width 45 height 21
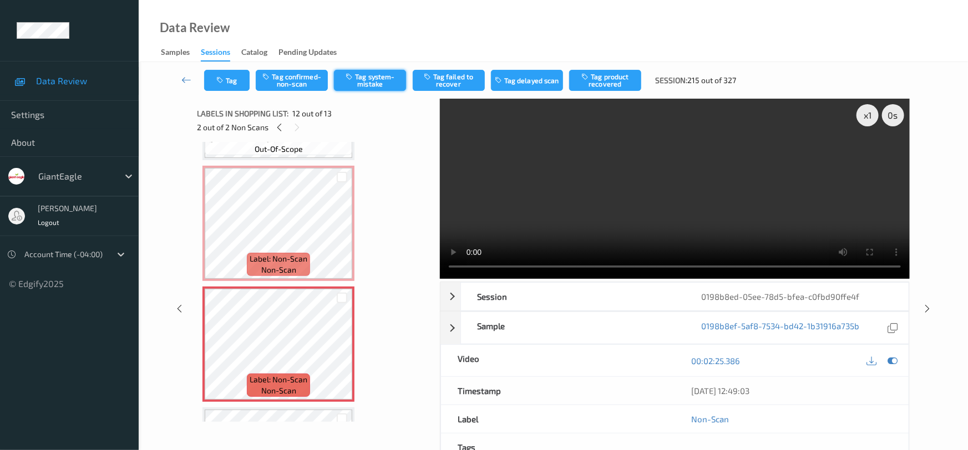
click at [371, 77] on button "Tag system-mistake" at bounding box center [370, 80] width 72 height 21
click at [243, 78] on button "Tag" at bounding box center [226, 80] width 45 height 21
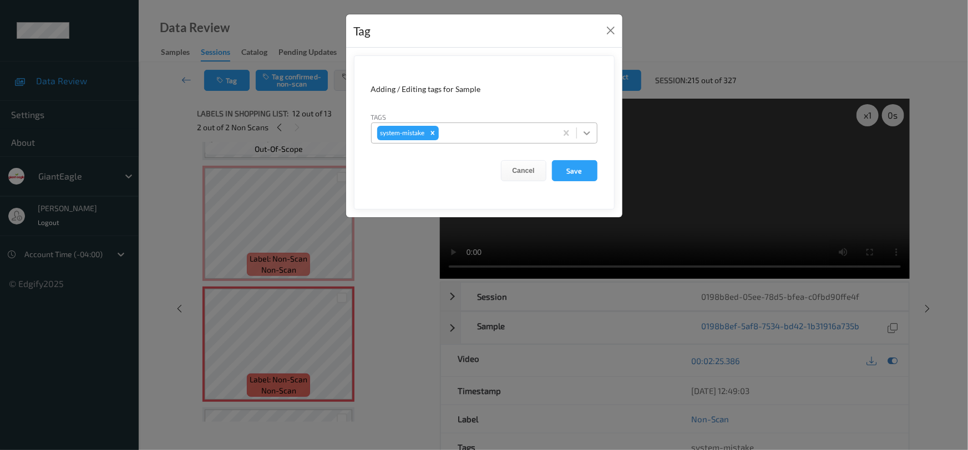
click at [585, 134] on icon at bounding box center [586, 133] width 11 height 11
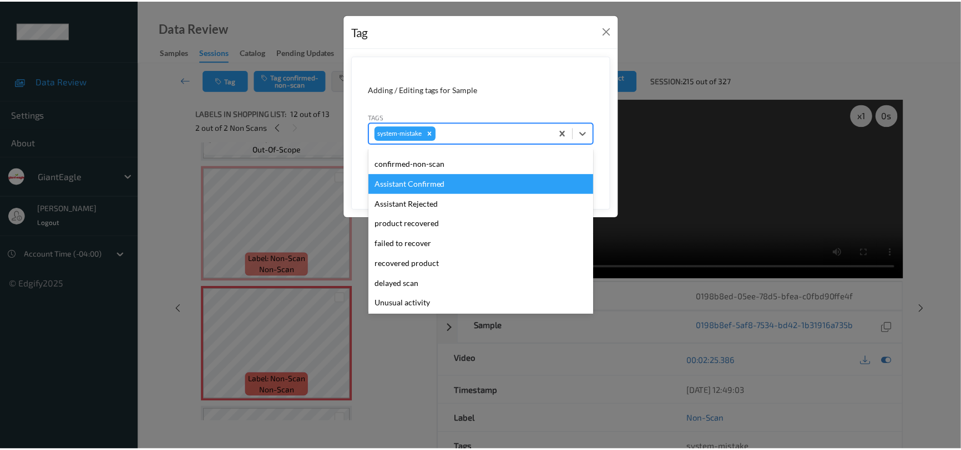
scroll to position [100, 0]
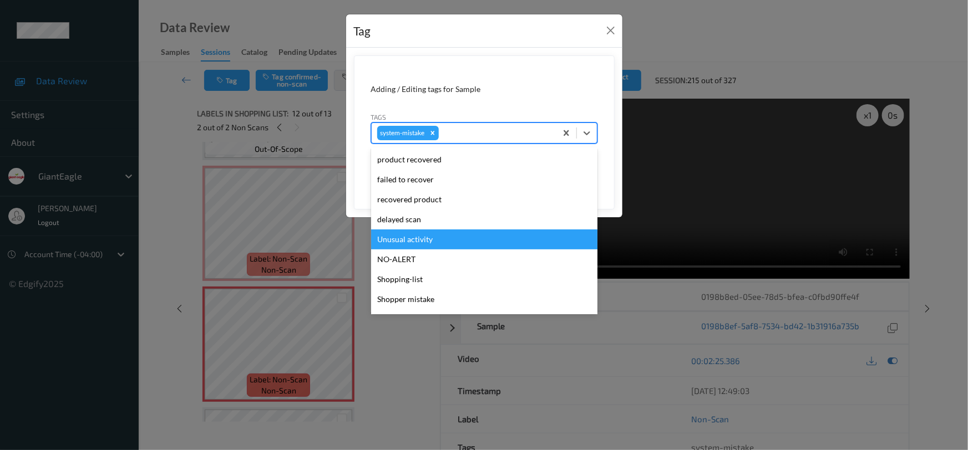
click at [399, 239] on div "Unusual activity" at bounding box center [484, 240] width 226 height 20
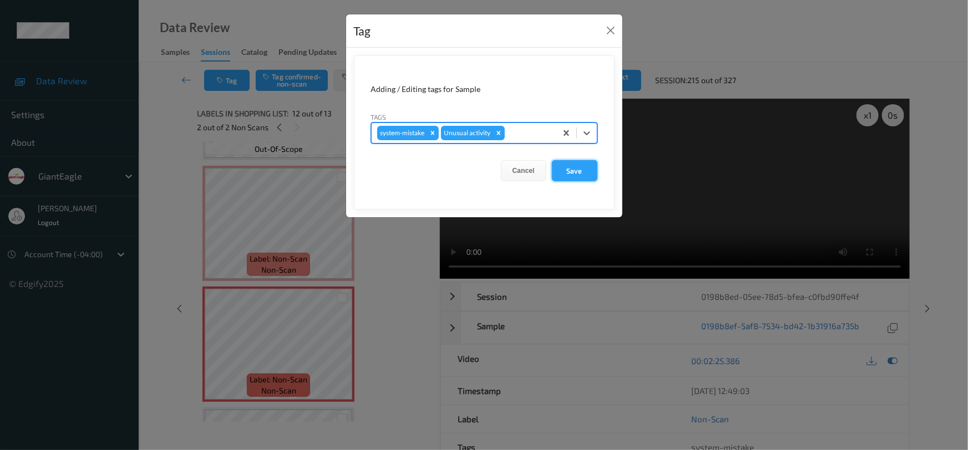
click at [584, 168] on button "Save" at bounding box center [574, 170] width 45 height 21
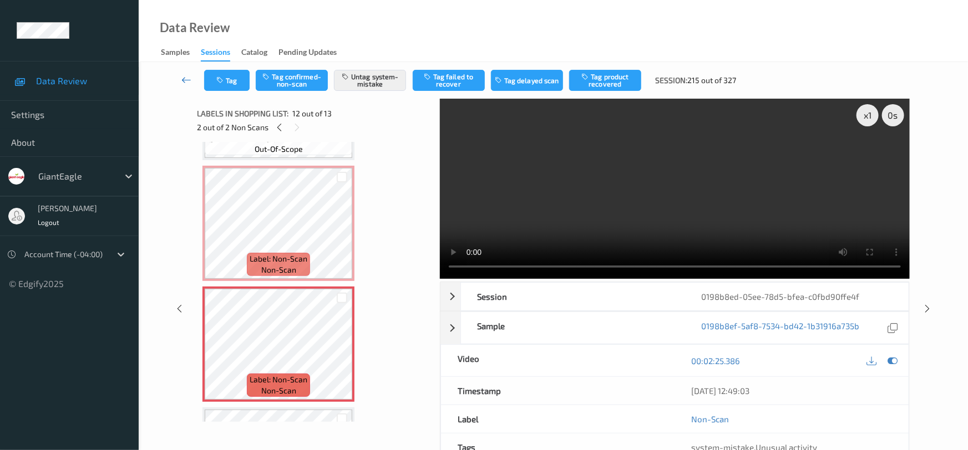
click at [178, 73] on link at bounding box center [186, 80] width 35 height 21
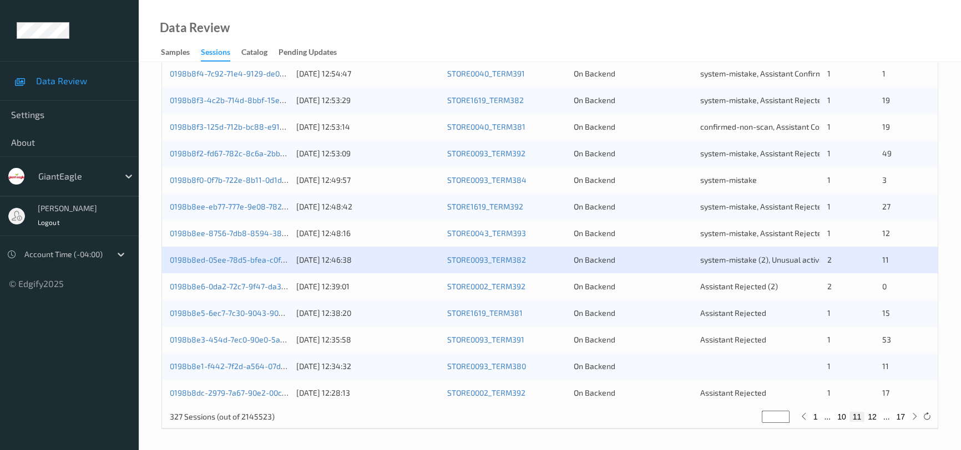
scroll to position [422, 0]
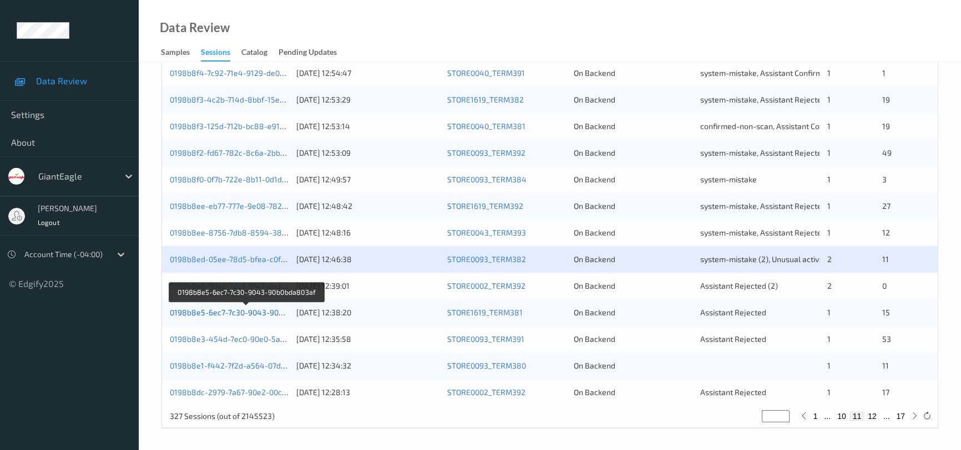
click at [216, 311] on link "0198b8e5-6ec7-7c30-9043-90b0bda803af" at bounding box center [246, 312] width 152 height 9
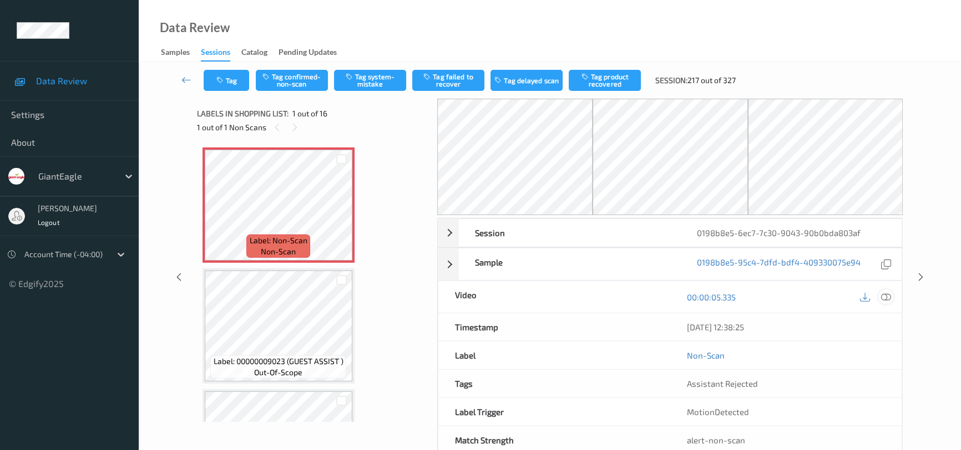
click at [886, 297] on icon at bounding box center [886, 297] width 10 height 10
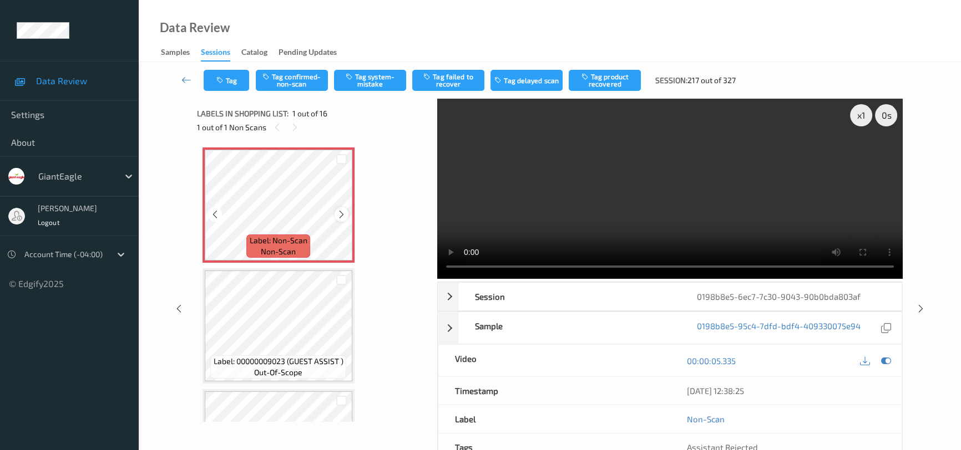
click at [342, 215] on icon at bounding box center [341, 215] width 9 height 10
click at [543, 233] on video at bounding box center [669, 189] width 465 height 180
click at [381, 82] on button "Tag system-mistake" at bounding box center [370, 80] width 72 height 21
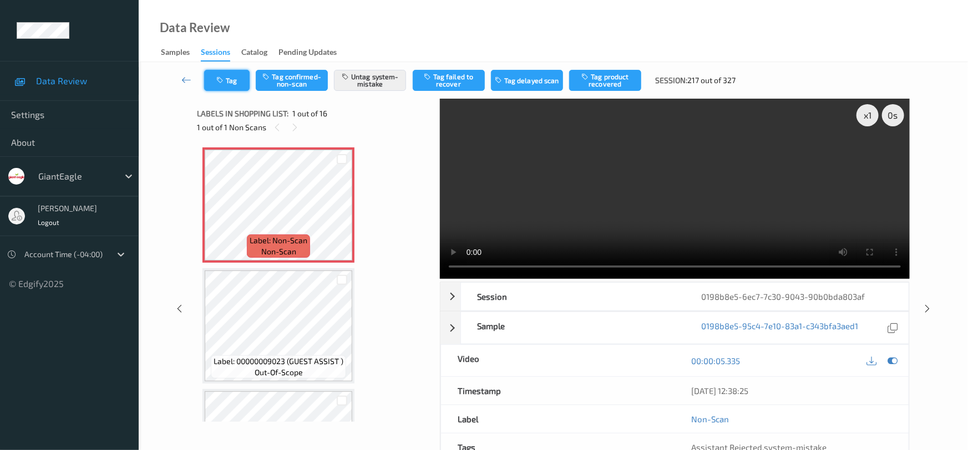
click at [229, 74] on button "Tag" at bounding box center [226, 80] width 45 height 21
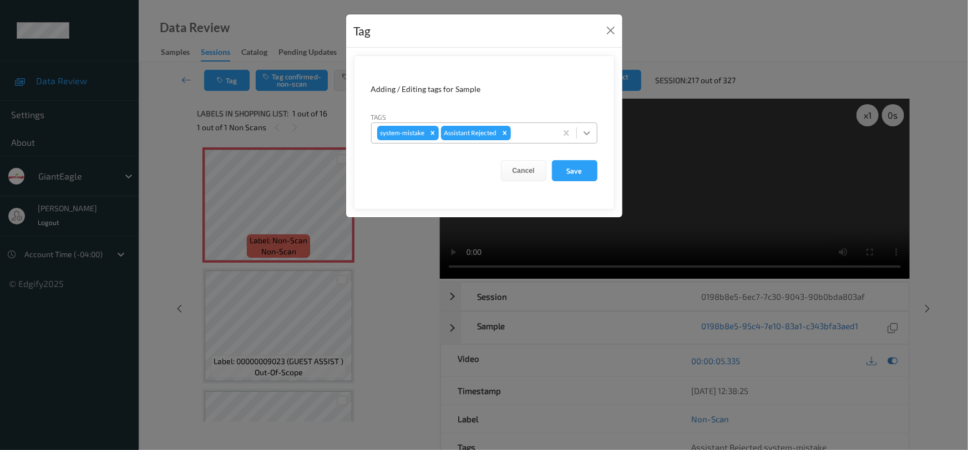
click at [592, 138] on div at bounding box center [587, 133] width 20 height 20
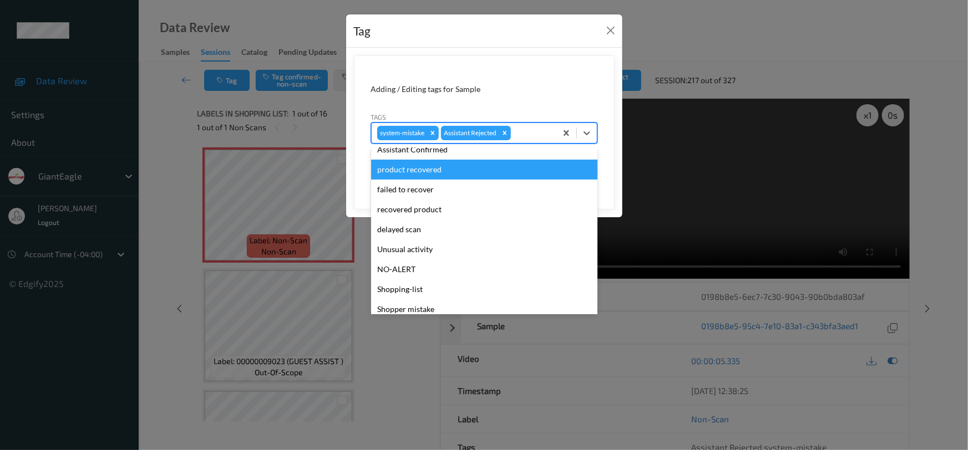
scroll to position [98, 0]
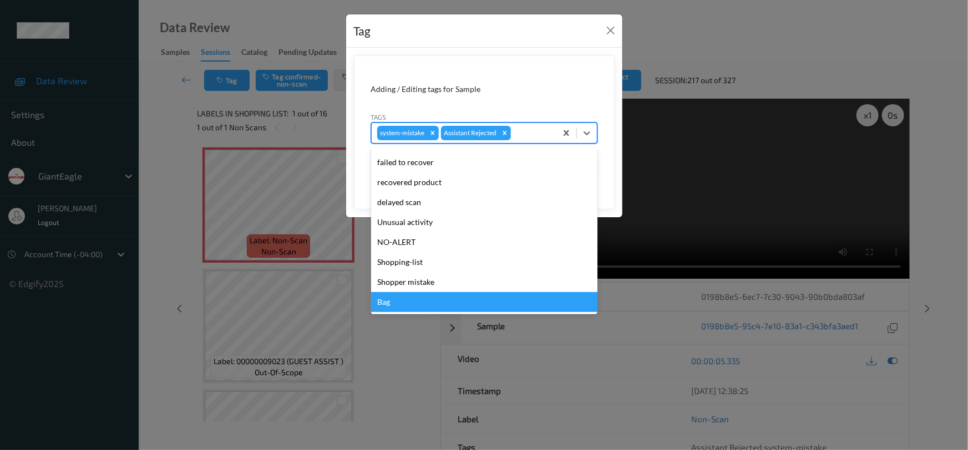
drag, startPoint x: 416, startPoint y: 297, endPoint x: 445, endPoint y: 265, distance: 43.2
click at [416, 299] on div "Bag" at bounding box center [484, 302] width 226 height 20
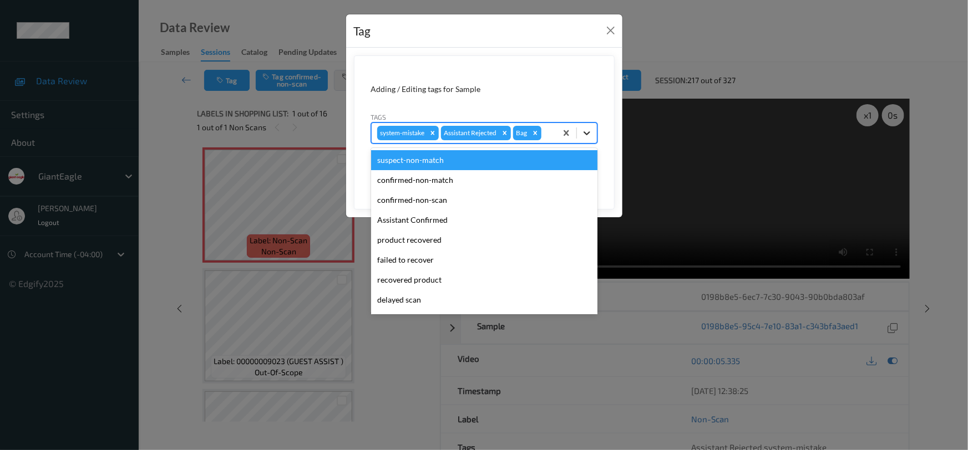
drag, startPoint x: 588, startPoint y: 125, endPoint x: 584, endPoint y: 136, distance: 11.8
click at [588, 125] on div at bounding box center [587, 133] width 20 height 20
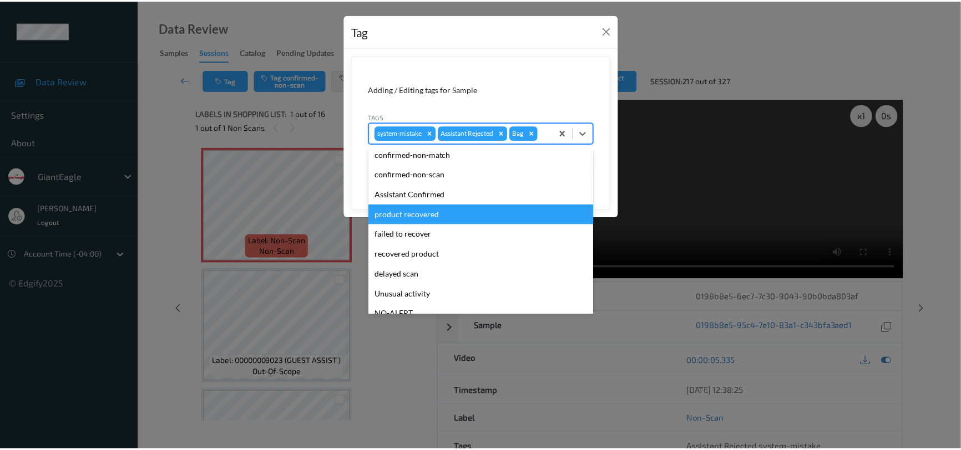
scroll to position [78, 0]
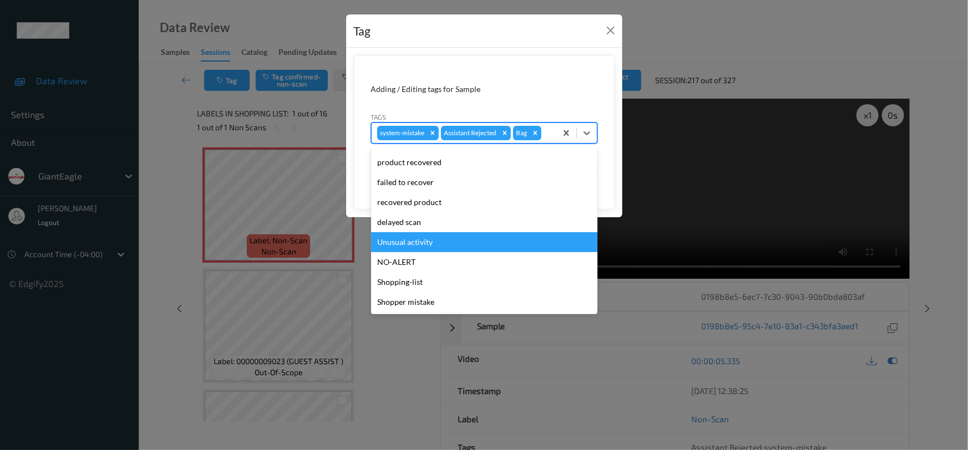
click at [425, 244] on div "Unusual activity" at bounding box center [484, 242] width 226 height 20
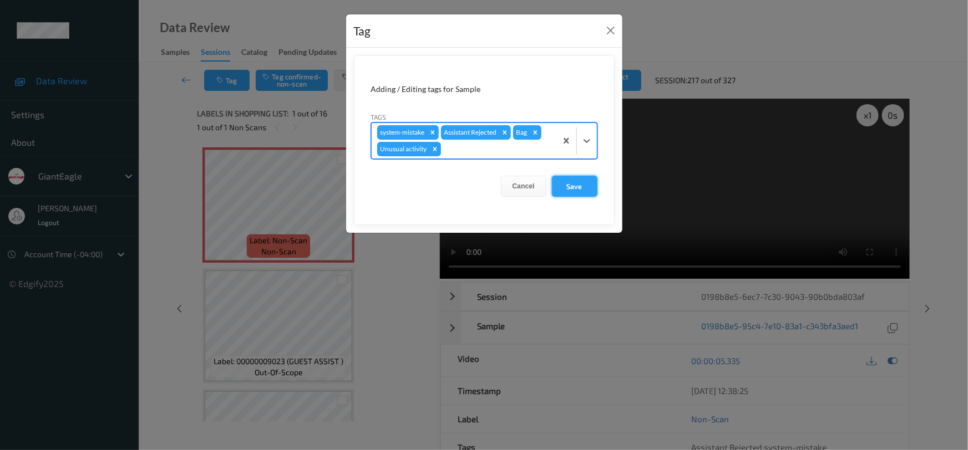
click at [581, 185] on button "Save" at bounding box center [574, 186] width 45 height 21
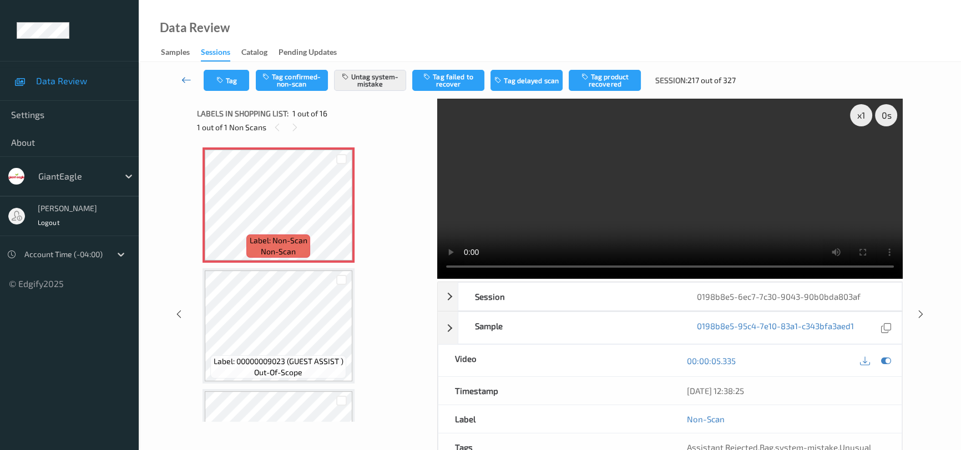
click at [183, 78] on icon at bounding box center [186, 79] width 10 height 11
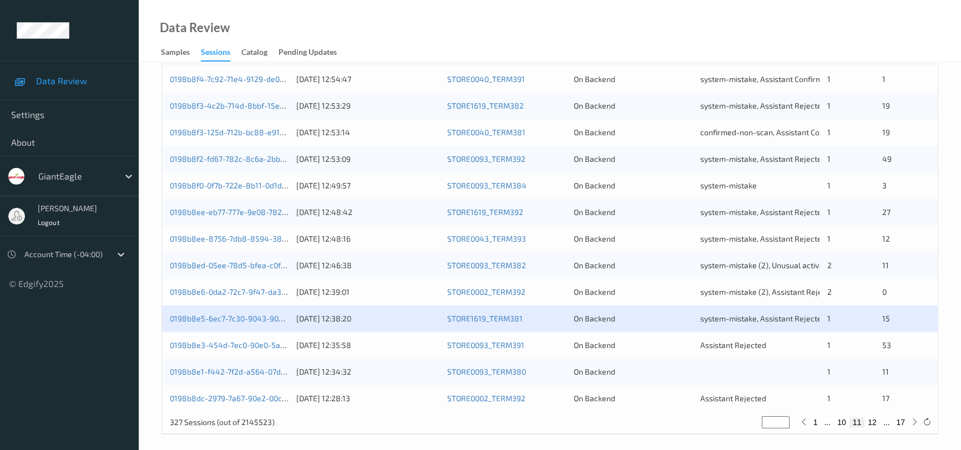
scroll to position [422, 0]
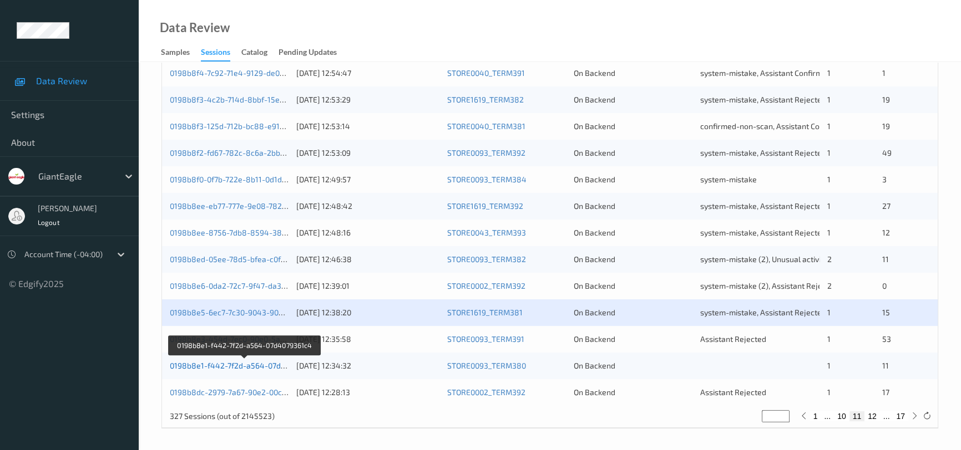
click at [230, 366] on link "0198b8e1-f442-7f2d-a564-07d4079361c4" at bounding box center [245, 365] width 150 height 9
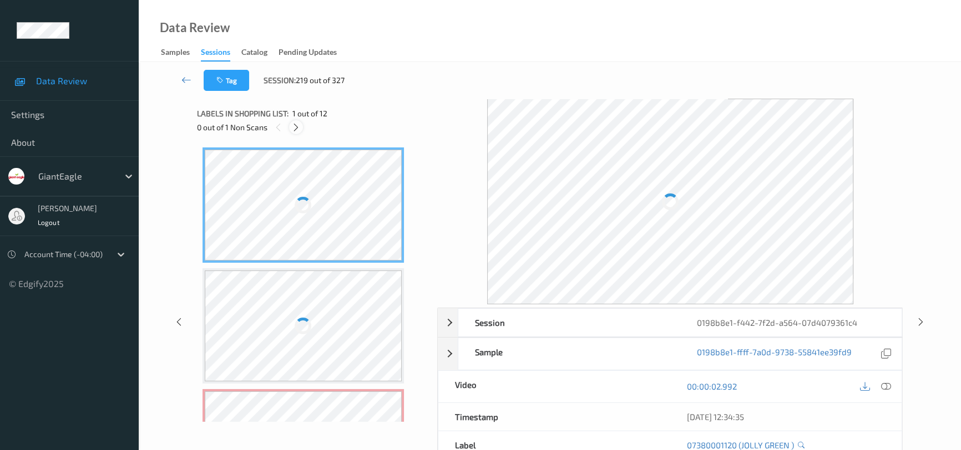
click at [297, 127] on icon at bounding box center [295, 128] width 9 height 10
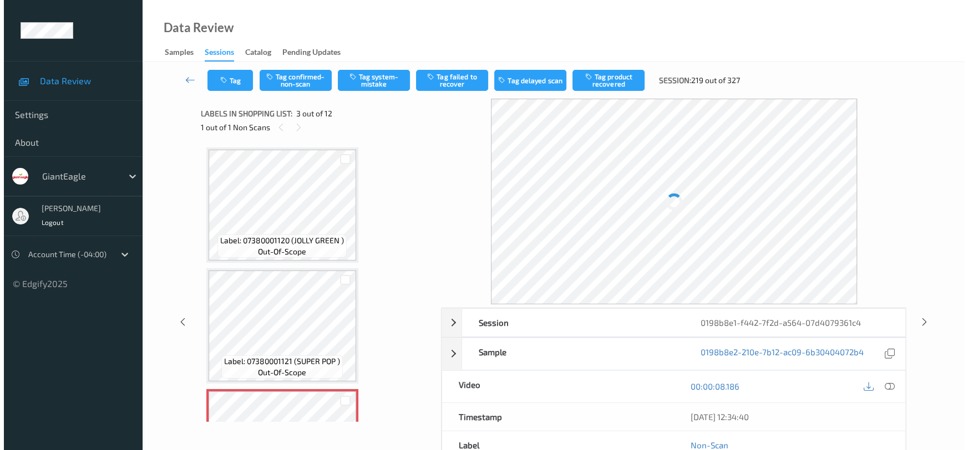
scroll to position [126, 0]
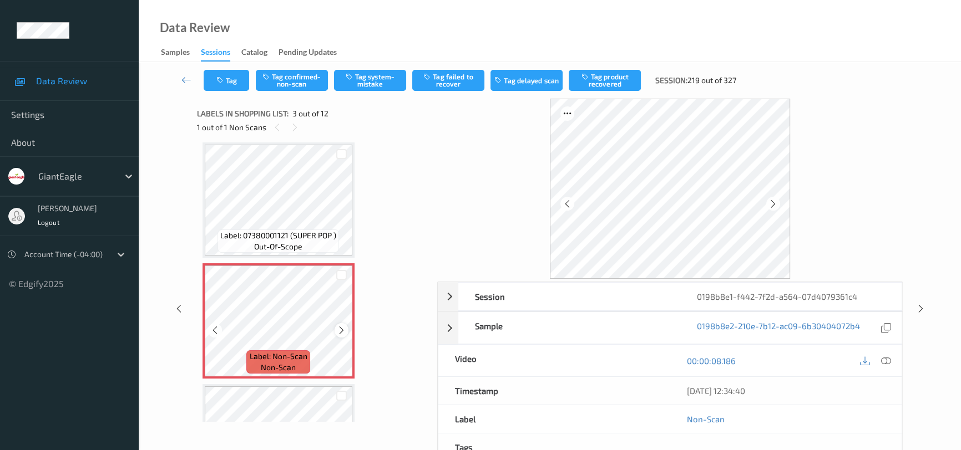
click at [337, 331] on icon at bounding box center [341, 331] width 9 height 10
drag, startPoint x: 885, startPoint y: 359, endPoint x: 886, endPoint y: 346, distance: 13.4
click at [885, 356] on icon at bounding box center [886, 361] width 10 height 10
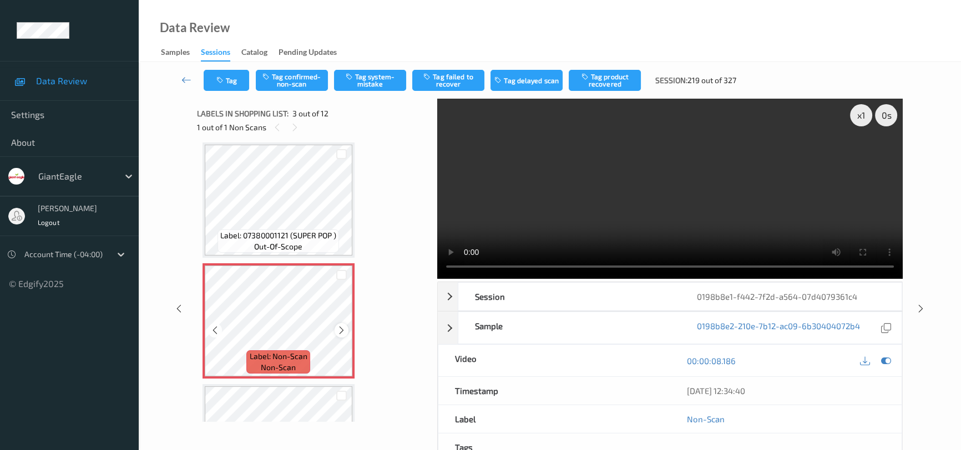
click at [344, 327] on icon at bounding box center [341, 331] width 9 height 10
click at [768, 231] on video at bounding box center [669, 189] width 465 height 180
click at [383, 79] on button "Tag system-mistake" at bounding box center [370, 80] width 72 height 21
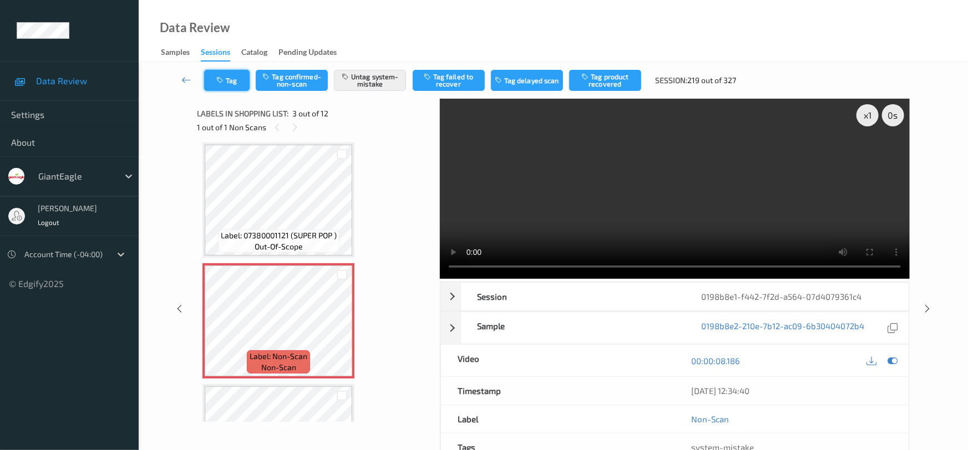
click at [229, 77] on button "Tag" at bounding box center [226, 80] width 45 height 21
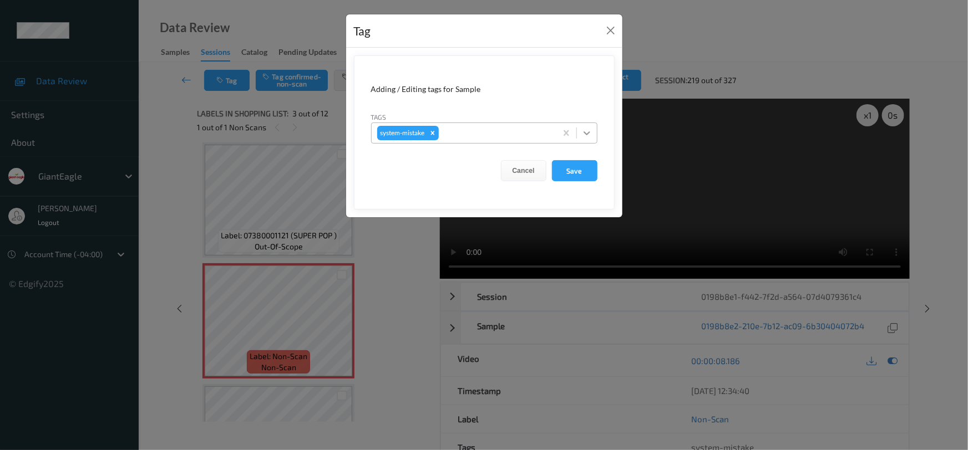
click at [589, 133] on icon at bounding box center [587, 133] width 7 height 4
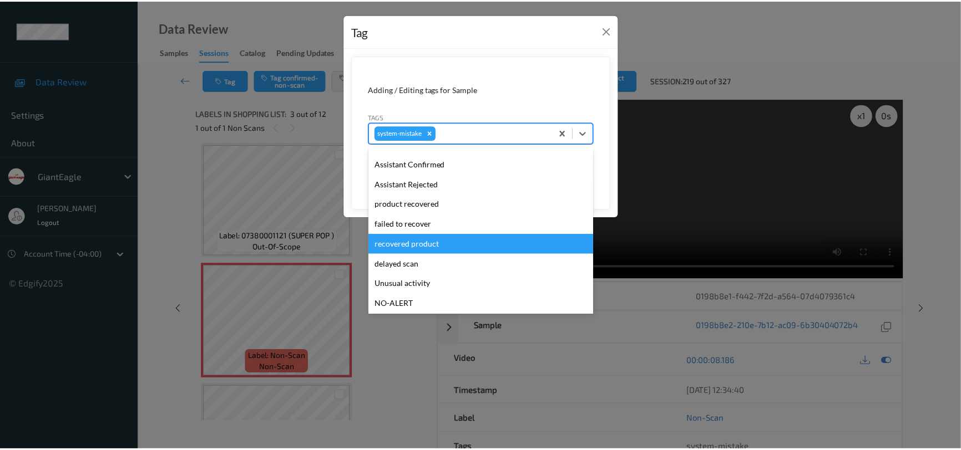
scroll to position [117, 0]
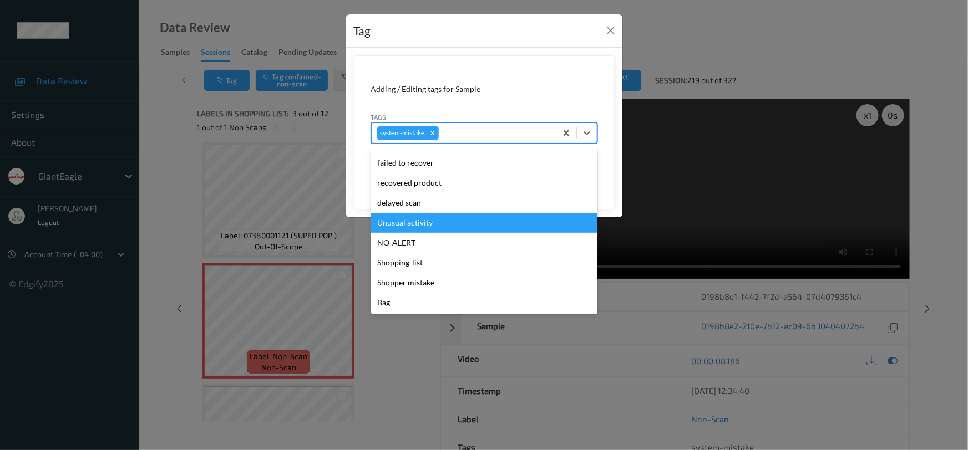
click at [401, 222] on div "Unusual activity" at bounding box center [484, 223] width 226 height 20
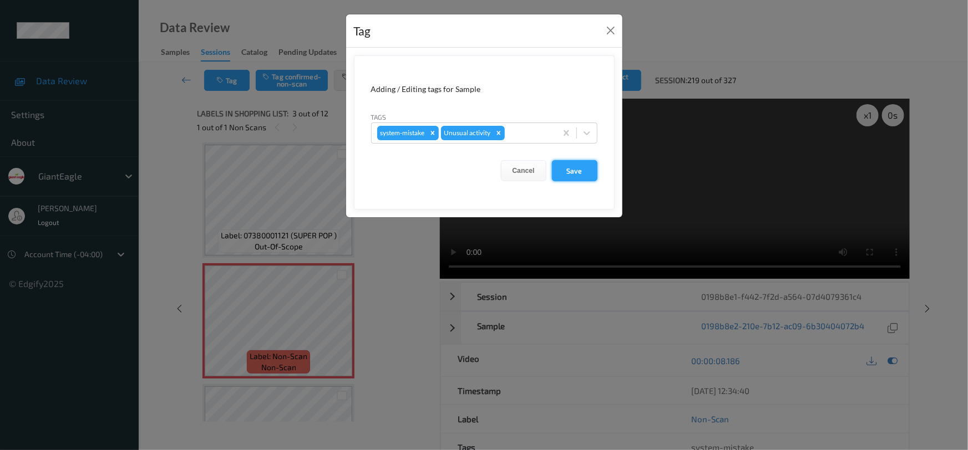
click at [571, 167] on button "Save" at bounding box center [574, 170] width 45 height 21
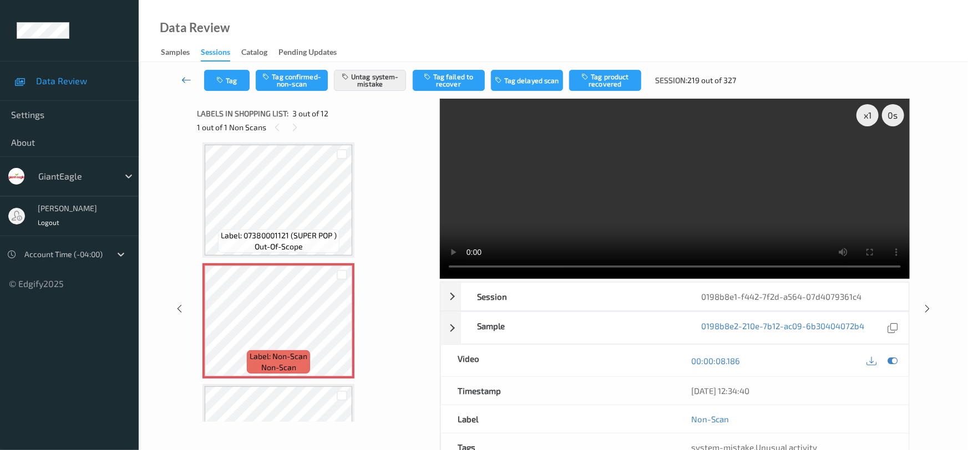
click at [186, 74] on icon at bounding box center [186, 79] width 10 height 11
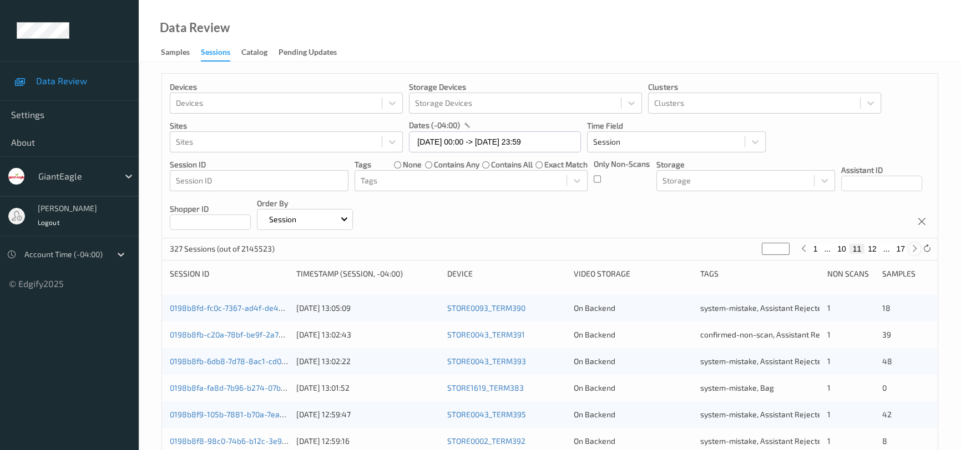
click at [915, 250] on icon at bounding box center [914, 249] width 8 height 8
type input "**"
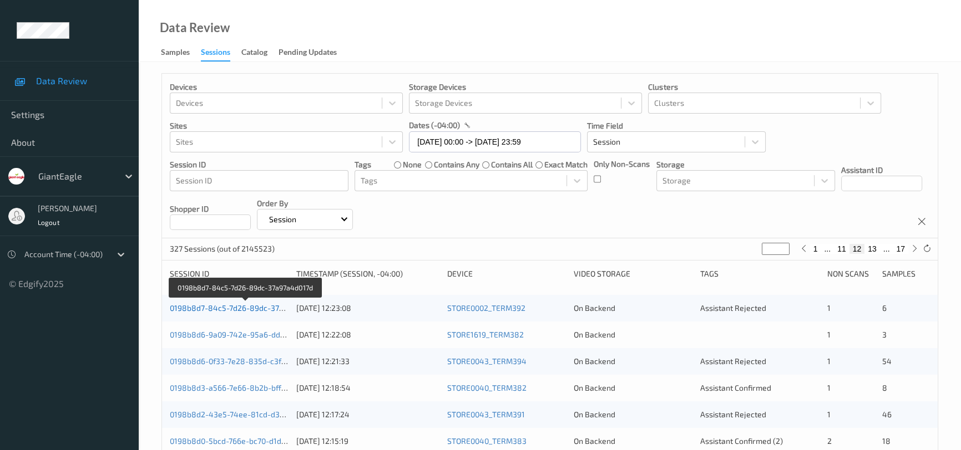
click at [235, 307] on link "0198b8d7-84c5-7d26-89dc-37a97a4d017d" at bounding box center [246, 307] width 152 height 9
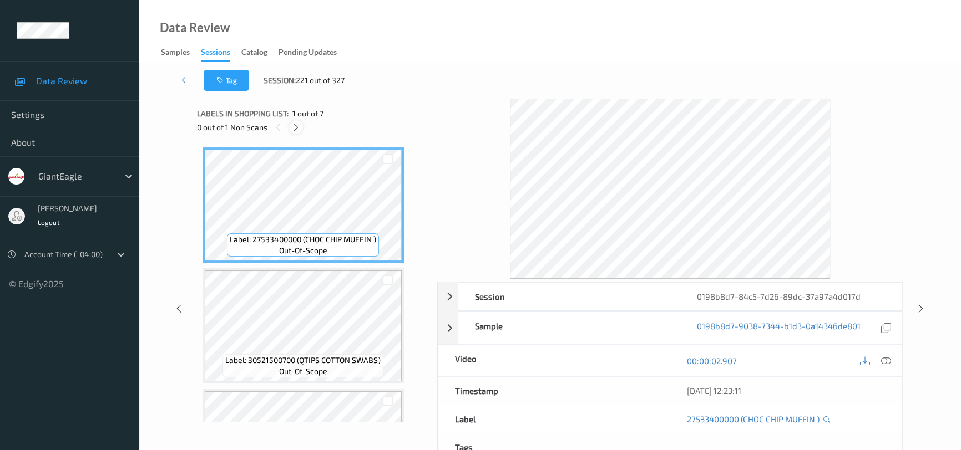
click at [298, 128] on icon at bounding box center [295, 128] width 9 height 10
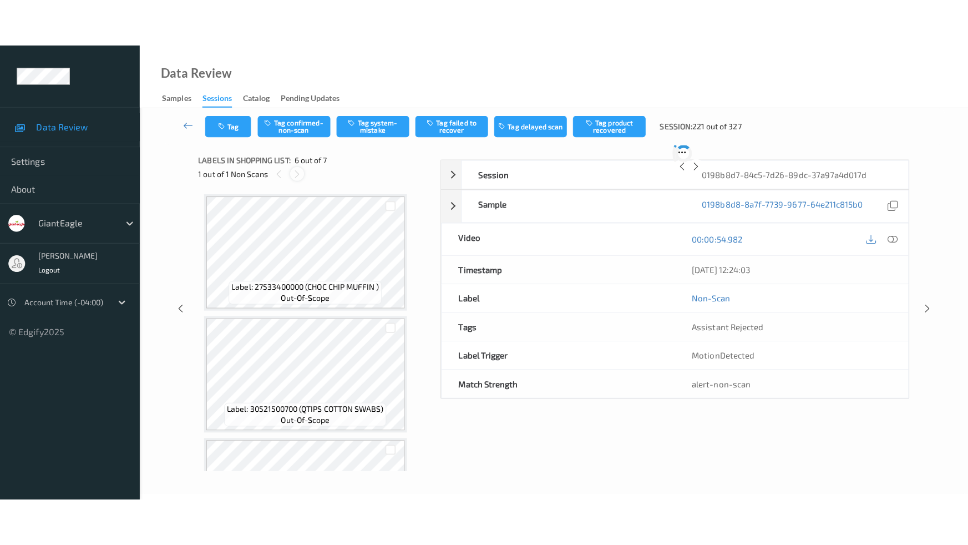
scroll to position [488, 0]
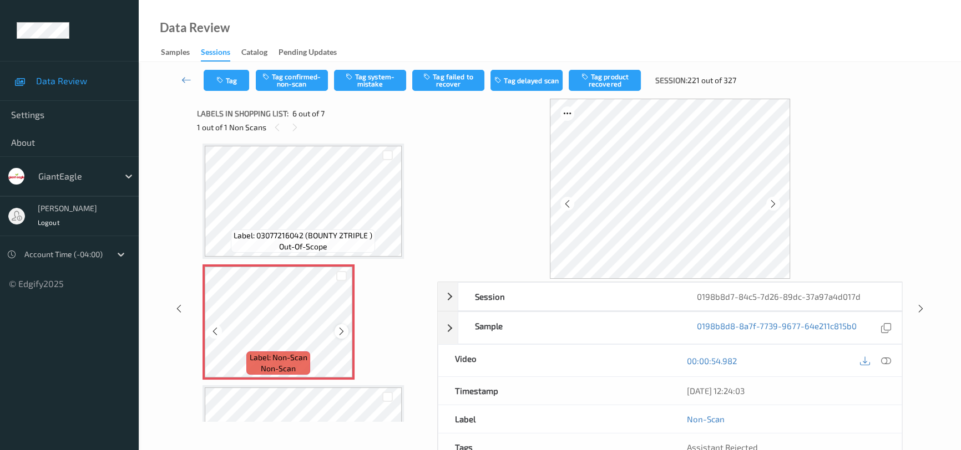
click at [341, 329] on icon at bounding box center [341, 332] width 9 height 10
drag, startPoint x: 341, startPoint y: 329, endPoint x: 353, endPoint y: 322, distance: 13.7
click at [343, 328] on icon at bounding box center [341, 332] width 9 height 10
click at [882, 358] on icon at bounding box center [886, 361] width 10 height 10
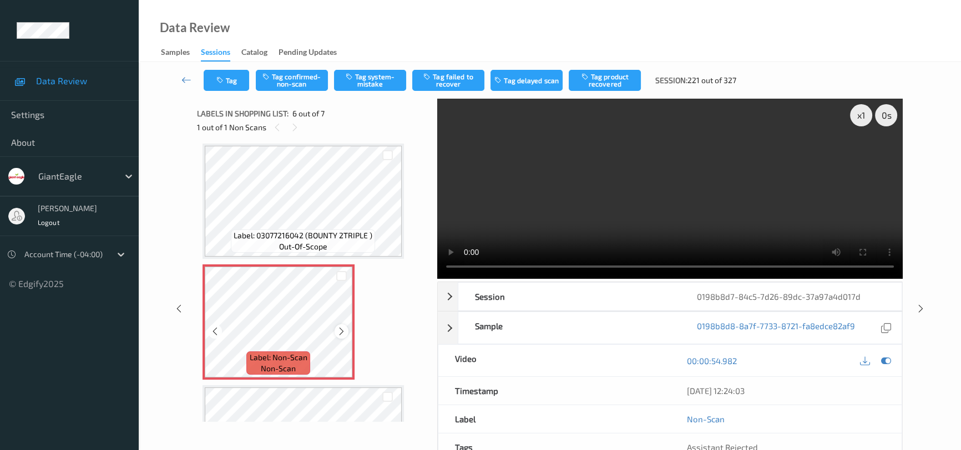
click at [346, 328] on div at bounding box center [341, 331] width 14 height 14
click at [341, 327] on icon at bounding box center [341, 332] width 9 height 10
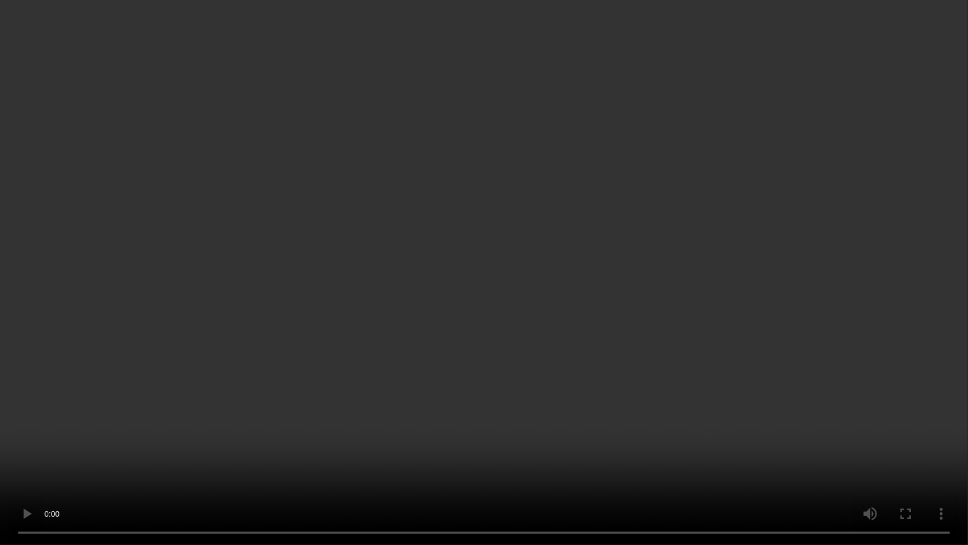
click at [781, 342] on video at bounding box center [484, 272] width 968 height 545
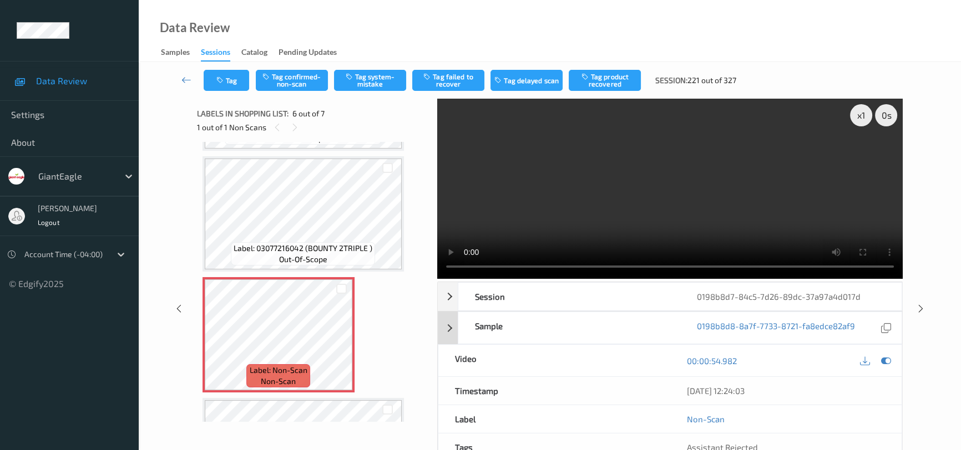
click at [704, 315] on div "0198b8d8-8a7f-7733-8721-fa8edce82af9" at bounding box center [791, 328] width 222 height 32
click at [778, 323] on link "0198b8d8-8a7f-7733-8721-fa8edce82af9" at bounding box center [776, 328] width 158 height 15
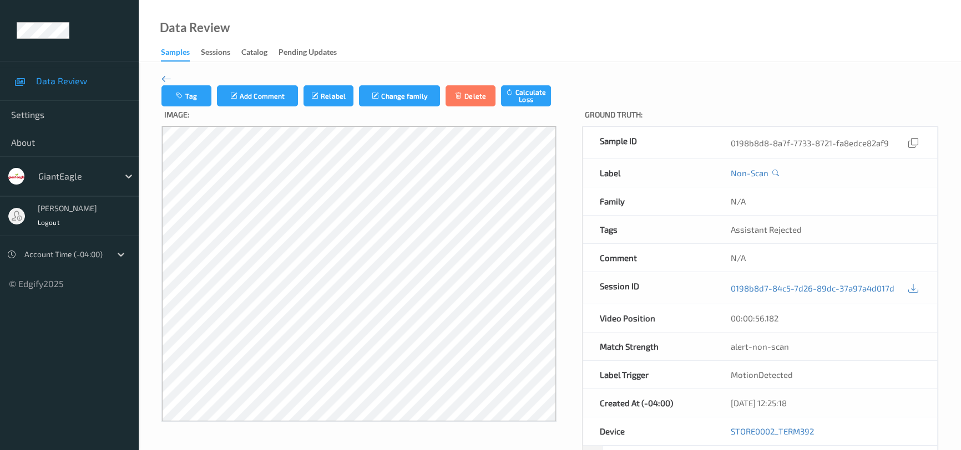
click at [163, 74] on icon at bounding box center [166, 79] width 10 height 12
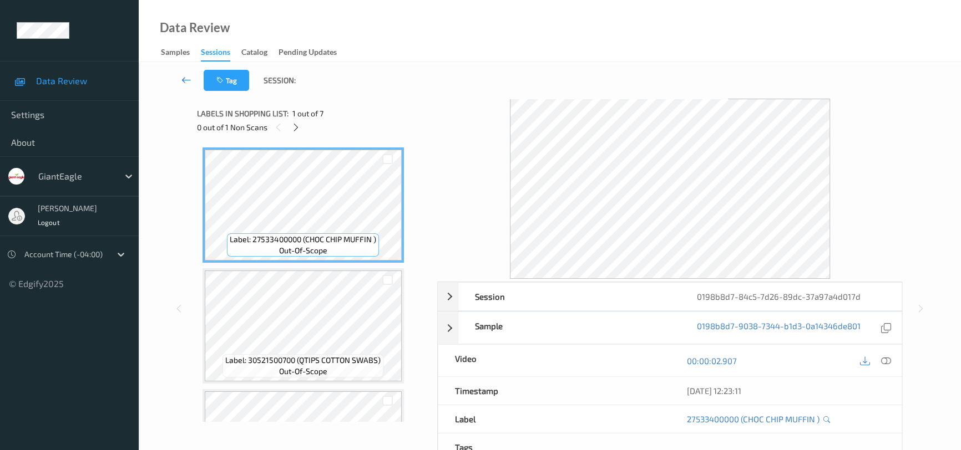
click at [182, 74] on icon at bounding box center [186, 79] width 10 height 11
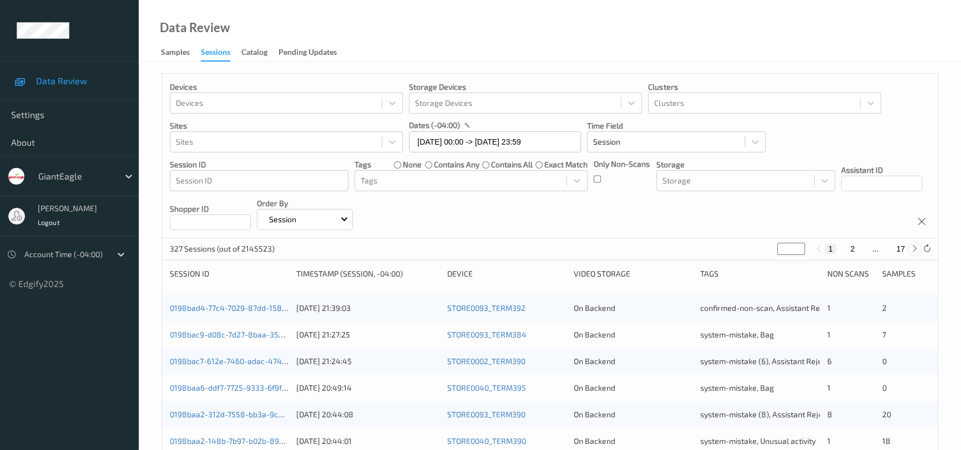
click at [912, 247] on icon at bounding box center [914, 249] width 8 height 8
type input "*"
click at [912, 247] on icon at bounding box center [914, 249] width 8 height 8
type input "*"
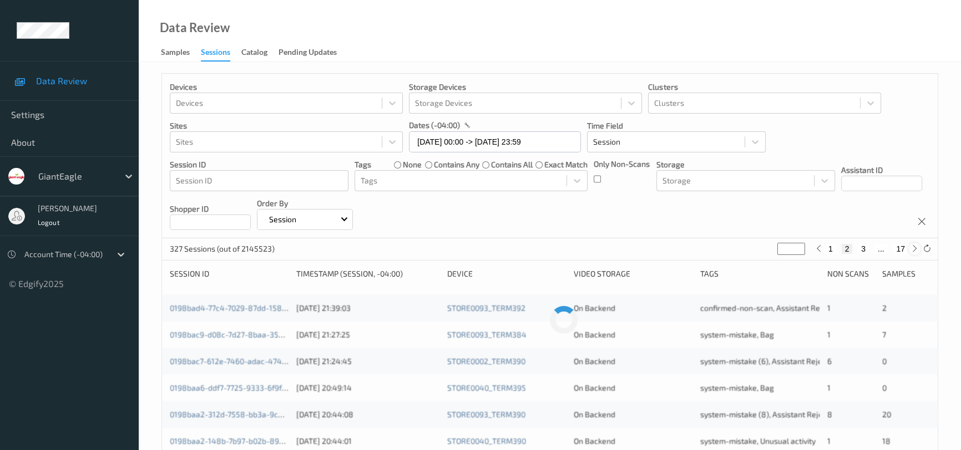
type input "*"
click at [910, 245] on icon at bounding box center [914, 249] width 8 height 8
type input "*"
click at [910, 245] on icon at bounding box center [914, 249] width 8 height 8
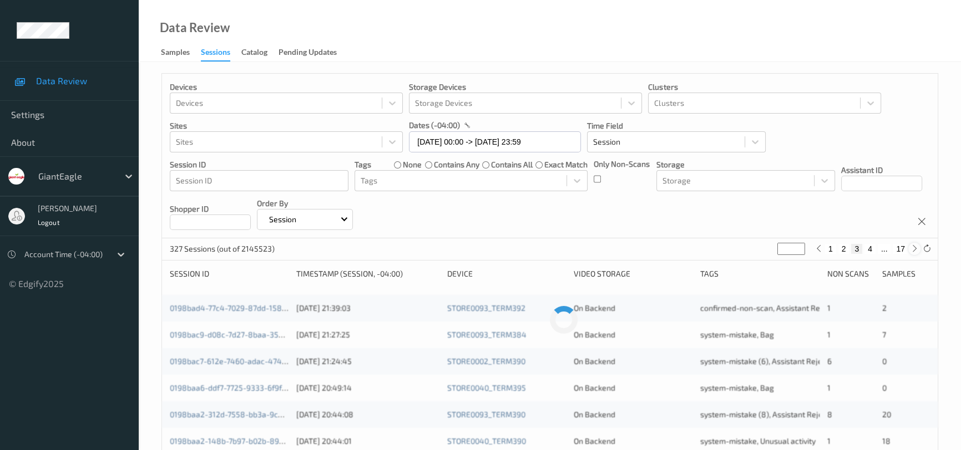
type input "*"
click at [912, 247] on icon at bounding box center [914, 249] width 8 height 8
type input "*"
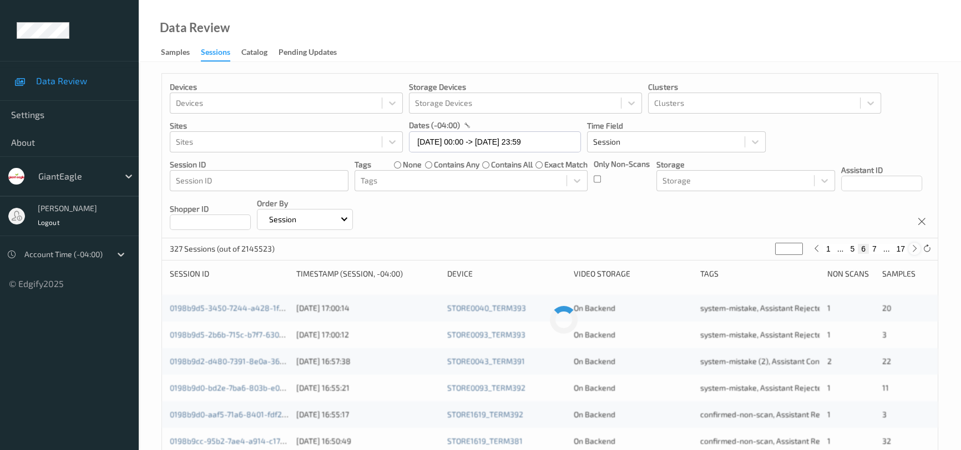
click at [912, 247] on icon at bounding box center [914, 249] width 8 height 8
type input "*"
click at [912, 247] on icon at bounding box center [914, 249] width 8 height 8
type input "*"
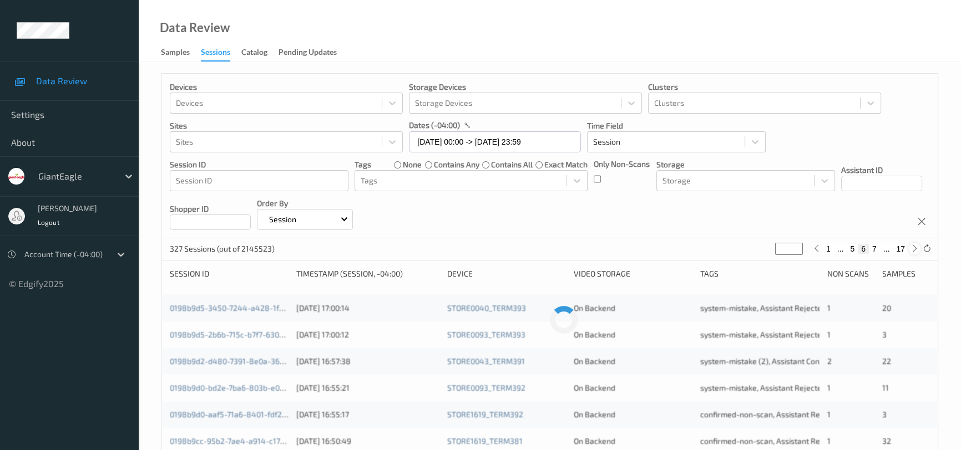
type input "*"
click at [912, 247] on icon at bounding box center [914, 249] width 8 height 8
type input "*"
click at [912, 247] on icon at bounding box center [914, 249] width 8 height 8
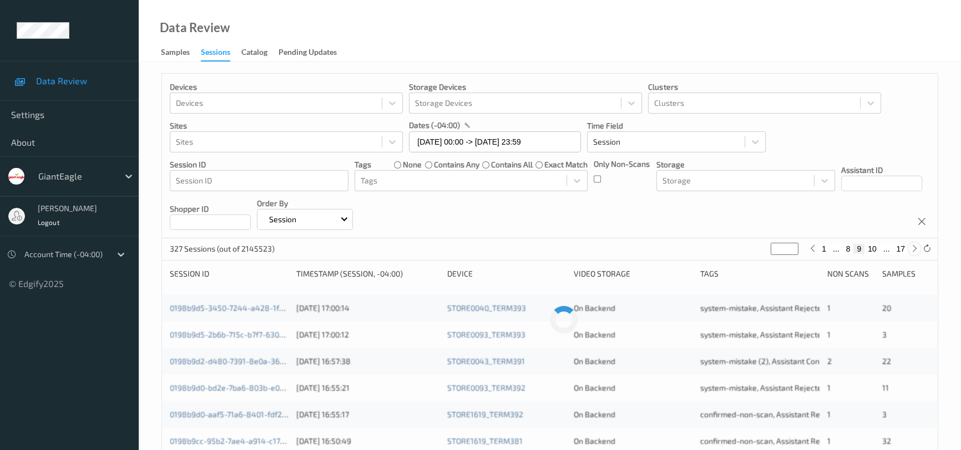
type input "**"
click at [912, 247] on icon at bounding box center [914, 249] width 8 height 8
type input "**"
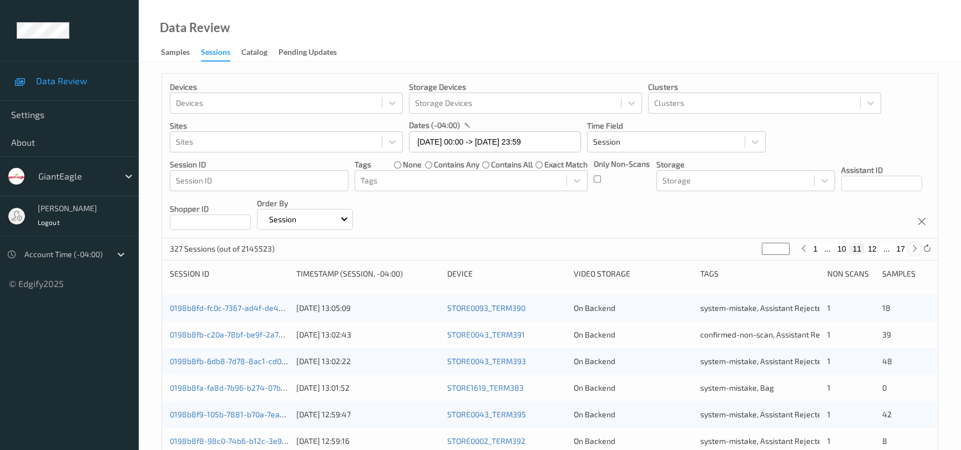
click at [913, 249] on icon at bounding box center [914, 249] width 8 height 8
type input "**"
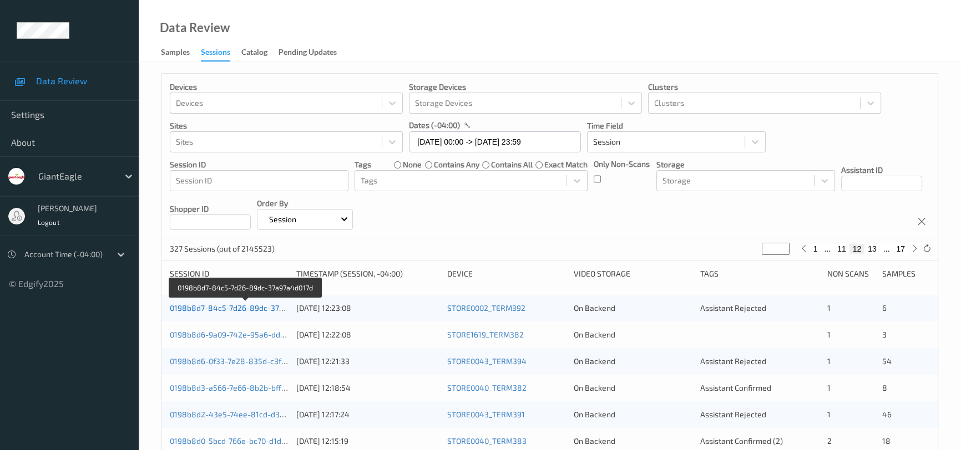
click at [249, 310] on link "0198b8d7-84c5-7d26-89dc-37a97a4d017d" at bounding box center [246, 307] width 152 height 9
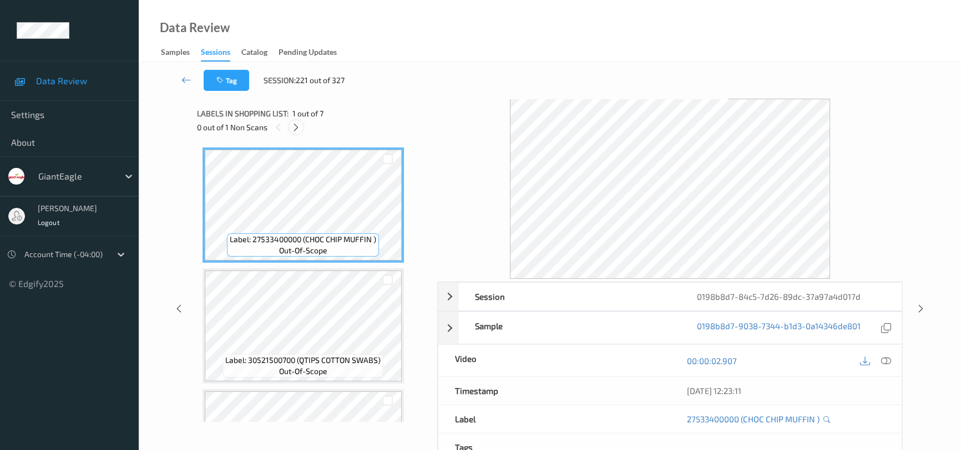
click at [297, 125] on icon at bounding box center [295, 128] width 9 height 10
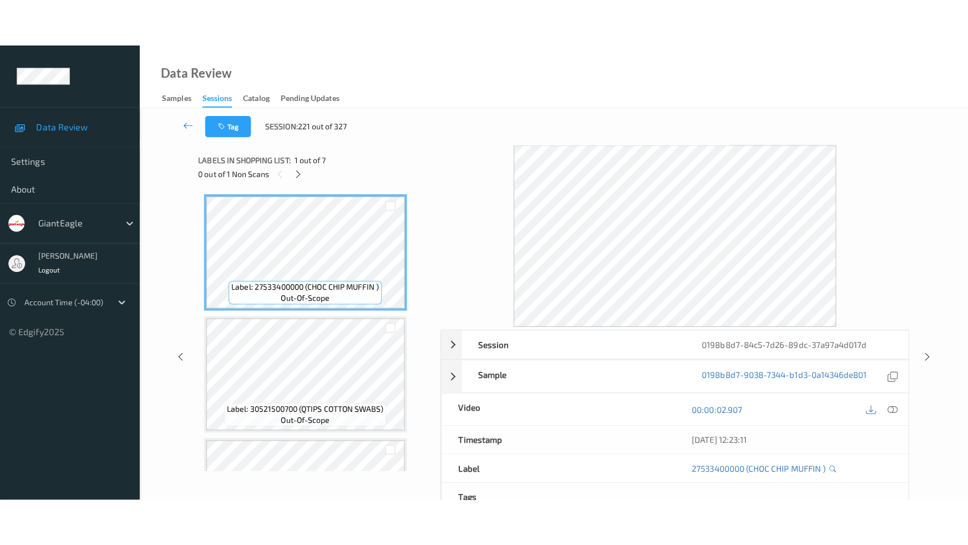
scroll to position [488, 0]
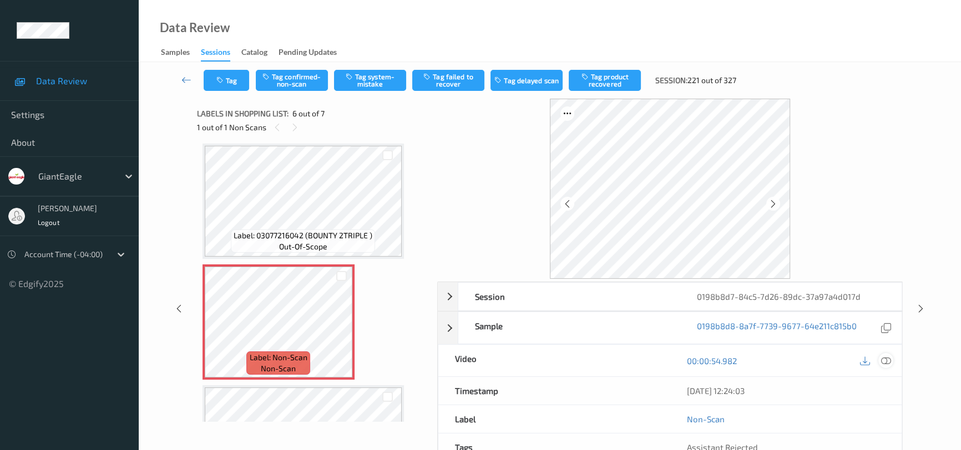
click at [889, 358] on icon at bounding box center [886, 361] width 10 height 10
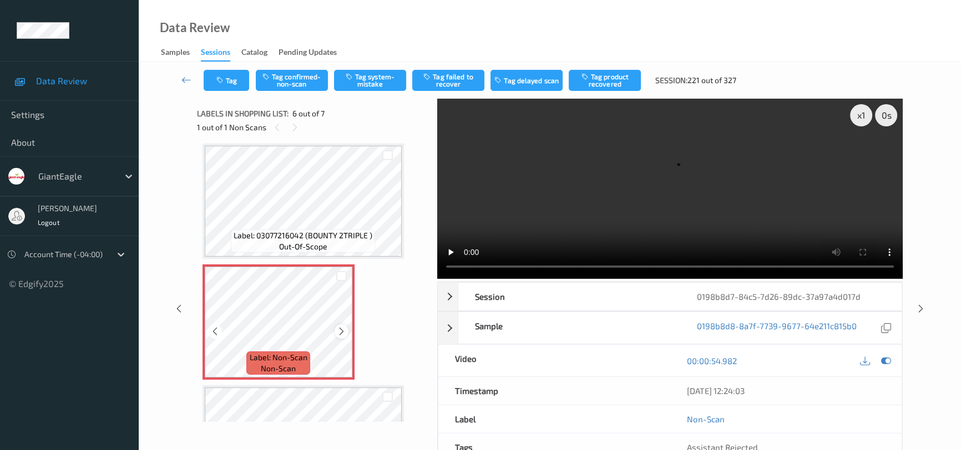
click at [341, 327] on icon at bounding box center [341, 332] width 9 height 10
click at [696, 226] on video at bounding box center [669, 189] width 465 height 180
click at [569, 229] on video at bounding box center [669, 189] width 465 height 180
click at [732, 205] on video at bounding box center [669, 189] width 465 height 180
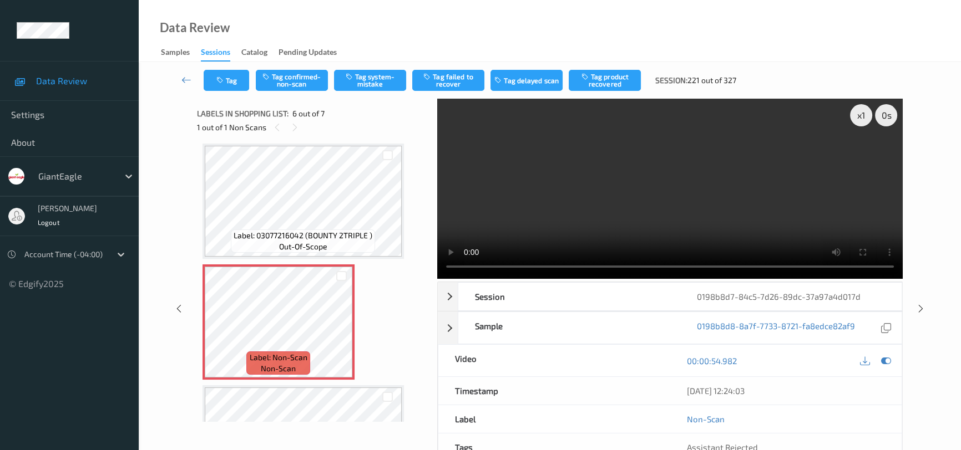
click at [690, 196] on video at bounding box center [669, 189] width 465 height 180
click at [685, 199] on video at bounding box center [669, 189] width 465 height 180
click at [483, 271] on video at bounding box center [669, 189] width 465 height 180
click at [712, 202] on video at bounding box center [669, 189] width 465 height 180
click at [342, 329] on icon at bounding box center [341, 332] width 9 height 10
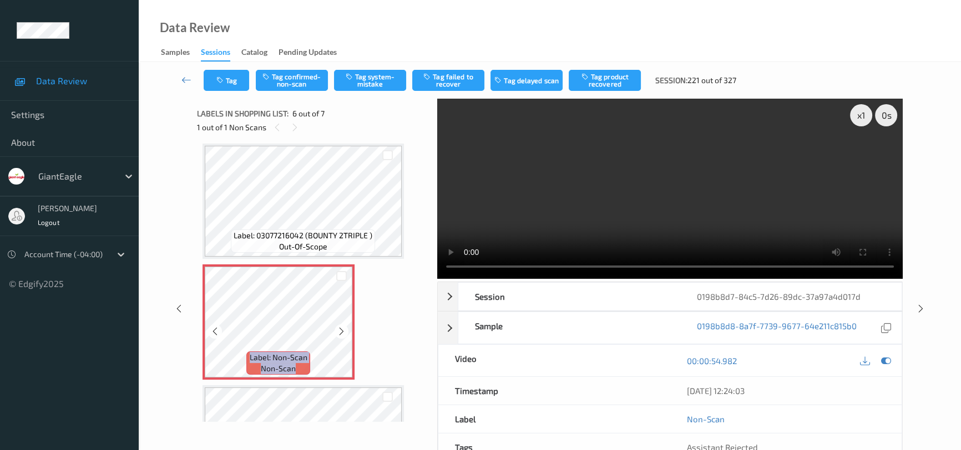
click at [342, 329] on icon at bounding box center [341, 332] width 9 height 10
click at [560, 204] on video at bounding box center [669, 189] width 465 height 180
click at [622, 212] on video at bounding box center [669, 189] width 465 height 180
click at [527, 209] on video at bounding box center [669, 189] width 465 height 180
click at [809, 205] on video at bounding box center [669, 189] width 465 height 180
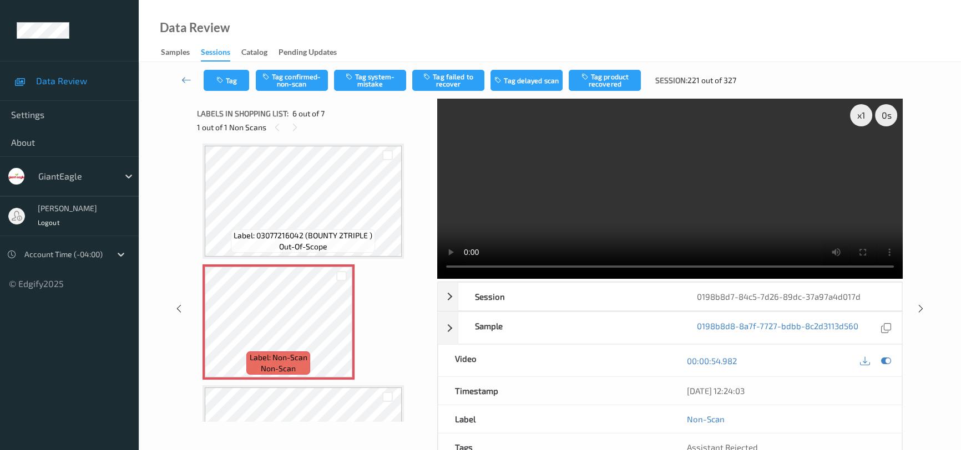
click at [634, 194] on video at bounding box center [669, 189] width 465 height 180
click at [692, 216] on video at bounding box center [669, 189] width 465 height 180
click at [752, 156] on video at bounding box center [669, 189] width 465 height 180
click at [689, 178] on video at bounding box center [669, 189] width 465 height 180
click at [699, 198] on video at bounding box center [669, 189] width 465 height 180
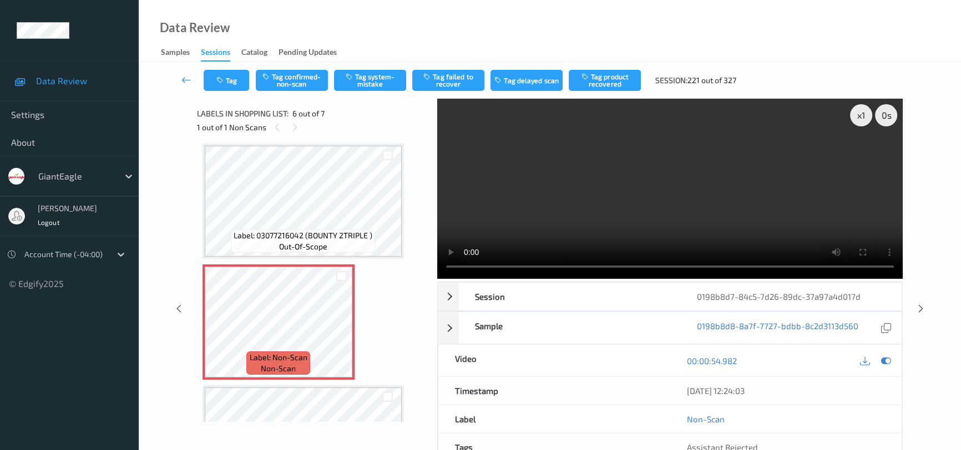
click at [699, 198] on video at bounding box center [669, 189] width 465 height 180
click at [681, 205] on video at bounding box center [669, 189] width 465 height 180
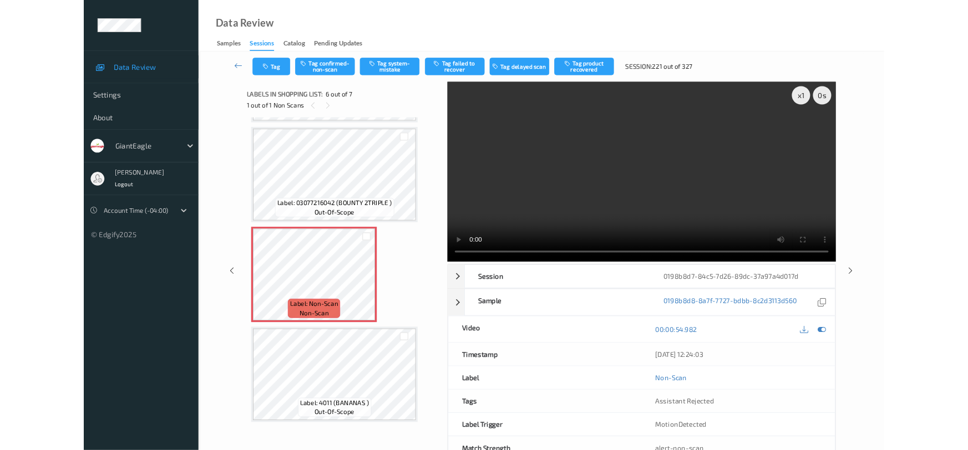
scroll to position [475, 0]
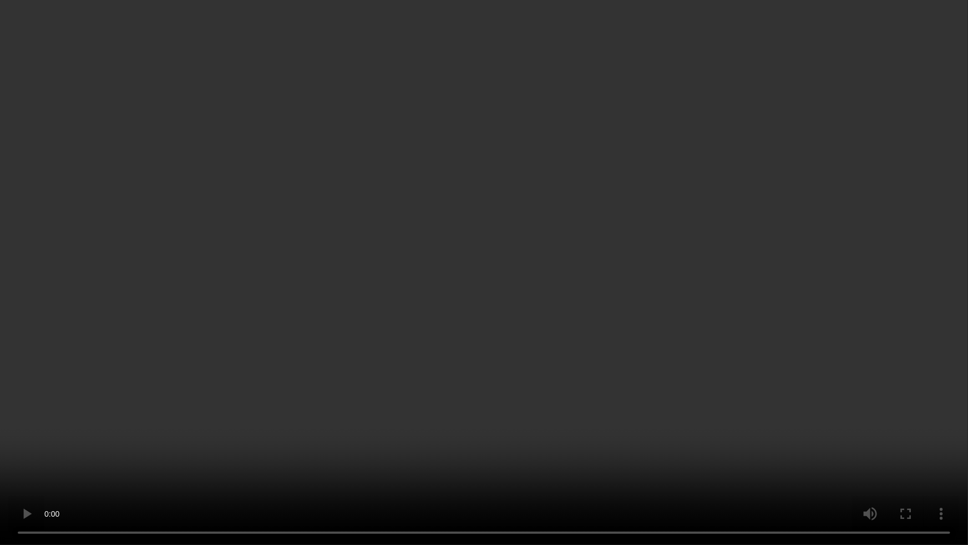
click at [683, 282] on video at bounding box center [484, 272] width 968 height 545
click at [477, 387] on video at bounding box center [484, 272] width 968 height 545
click at [550, 450] on video at bounding box center [484, 272] width 968 height 545
click at [560, 395] on video at bounding box center [484, 272] width 968 height 545
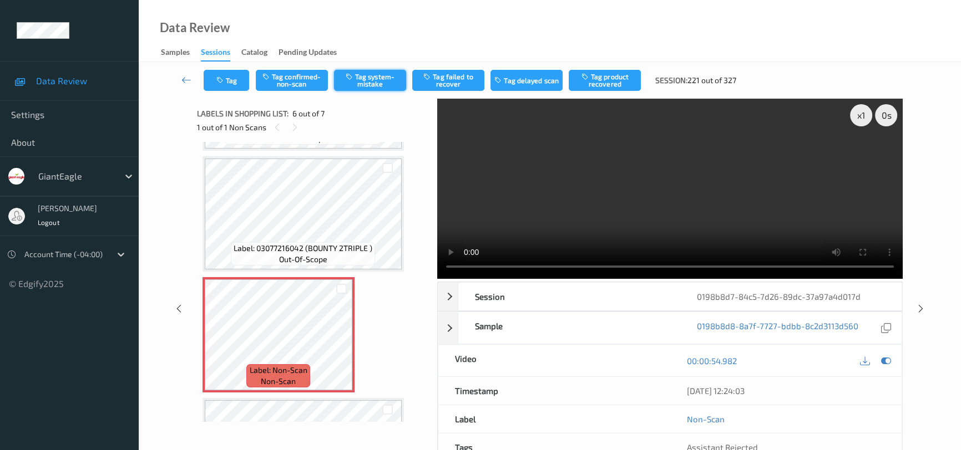
click at [356, 79] on button "Tag system-mistake" at bounding box center [370, 80] width 72 height 21
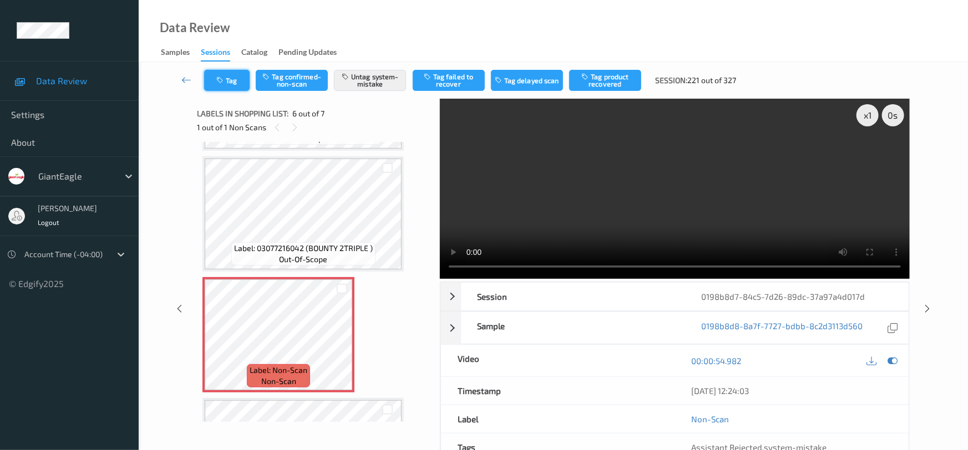
click at [235, 82] on button "Tag" at bounding box center [226, 80] width 45 height 21
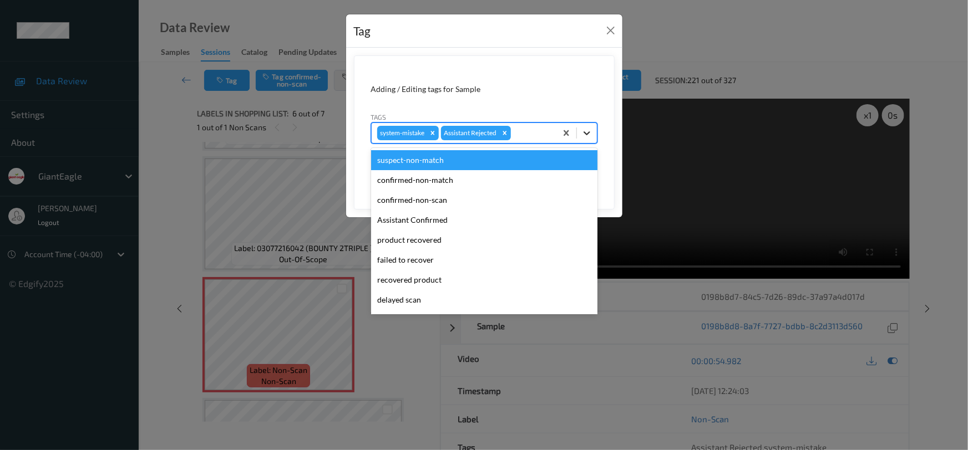
click at [586, 135] on icon at bounding box center [586, 133] width 11 height 11
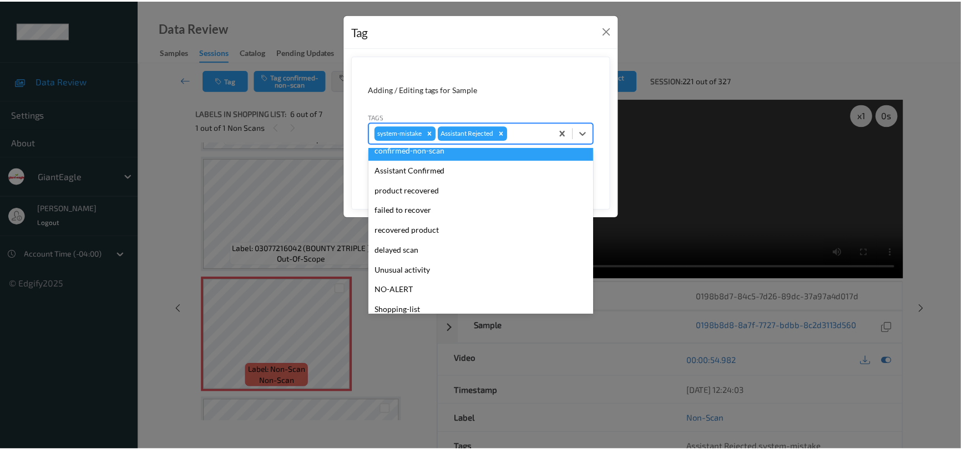
scroll to position [98, 0]
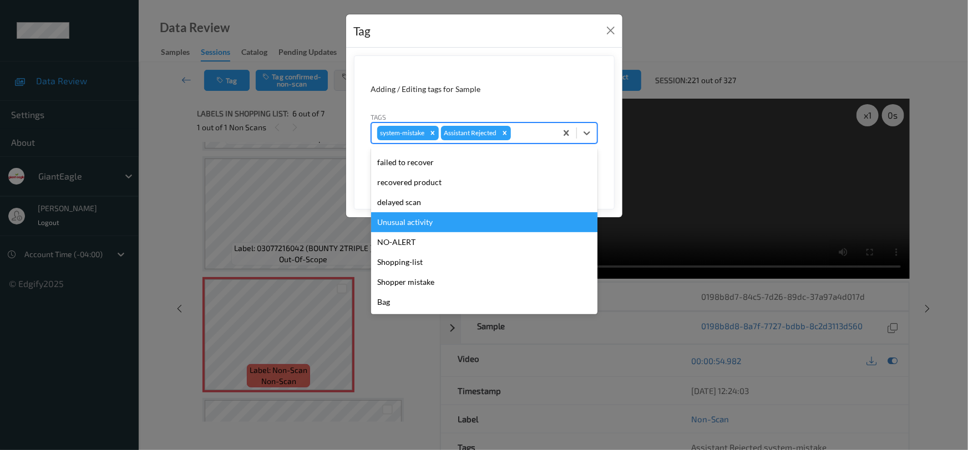
click at [465, 227] on div "Unusual activity" at bounding box center [484, 222] width 226 height 20
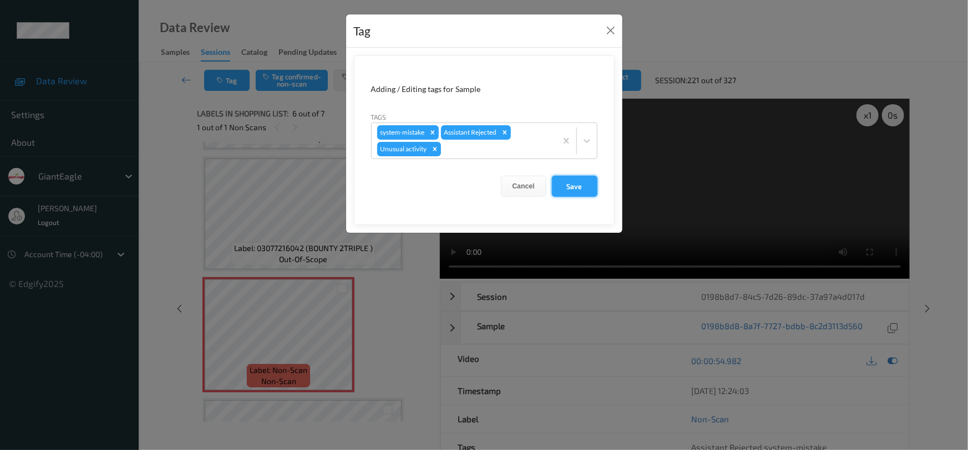
click at [579, 185] on button "Save" at bounding box center [574, 186] width 45 height 21
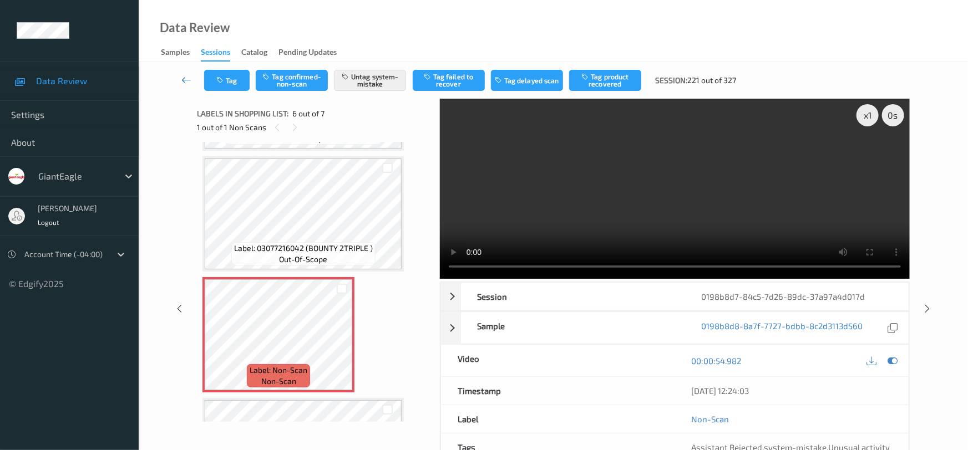
click at [179, 73] on link at bounding box center [186, 80] width 35 height 21
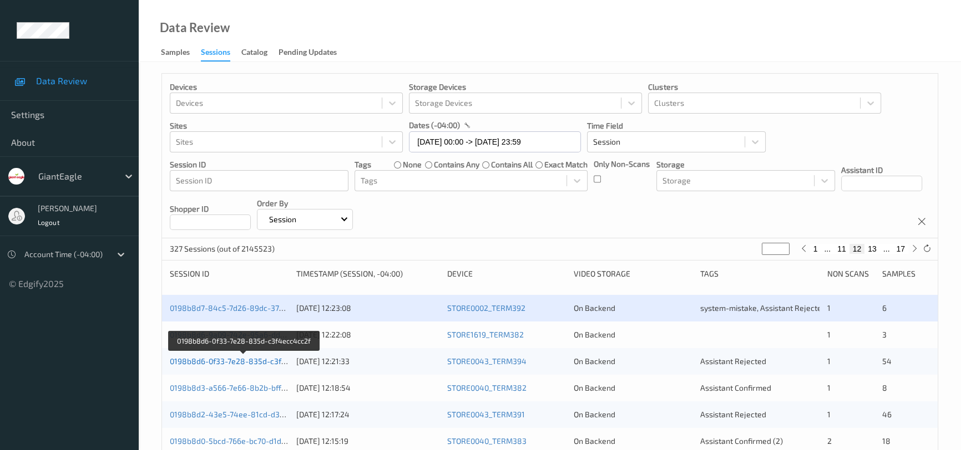
click at [215, 361] on link "0198b8d6-0f33-7e28-835d-c3f4ecc4cc2f" at bounding box center [244, 361] width 149 height 9
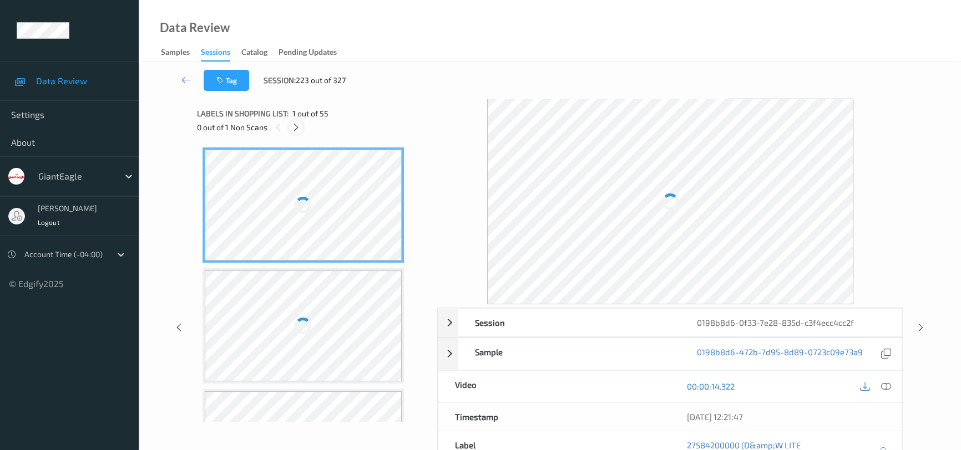
click at [297, 124] on icon at bounding box center [295, 128] width 9 height 10
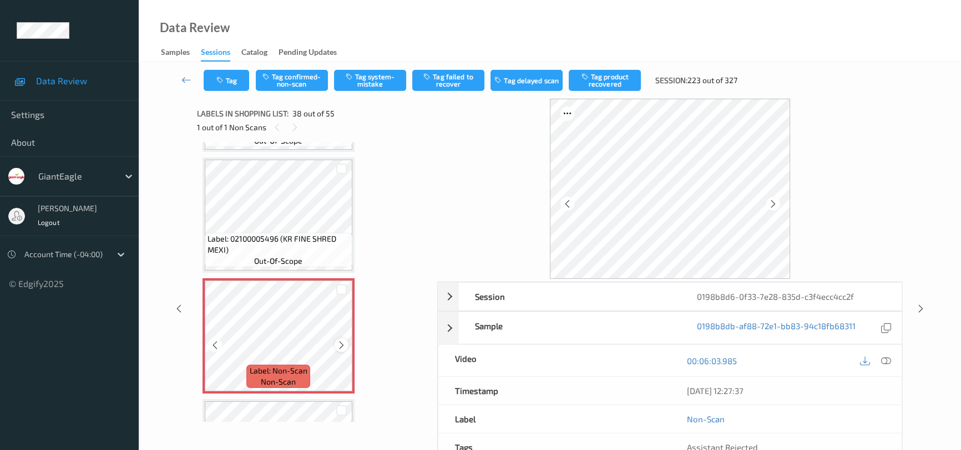
click at [336, 338] on div at bounding box center [341, 345] width 14 height 14
click at [885, 357] on icon at bounding box center [886, 361] width 10 height 10
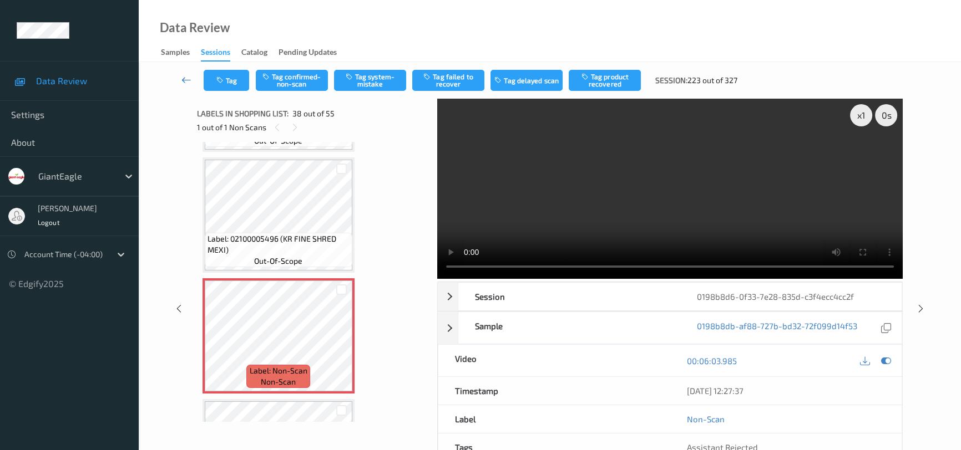
click at [185, 79] on icon at bounding box center [186, 79] width 10 height 11
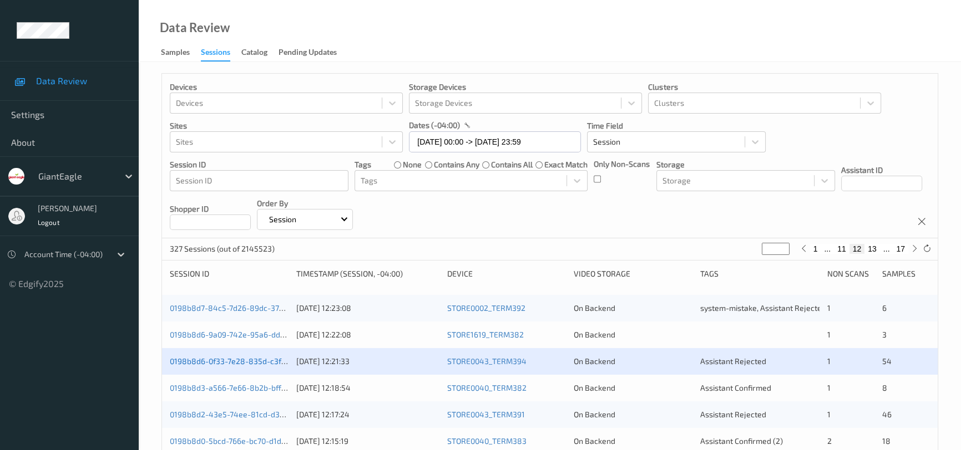
click at [242, 361] on link "0198b8d6-0f33-7e28-835d-c3f4ecc4cc2f" at bounding box center [244, 361] width 149 height 9
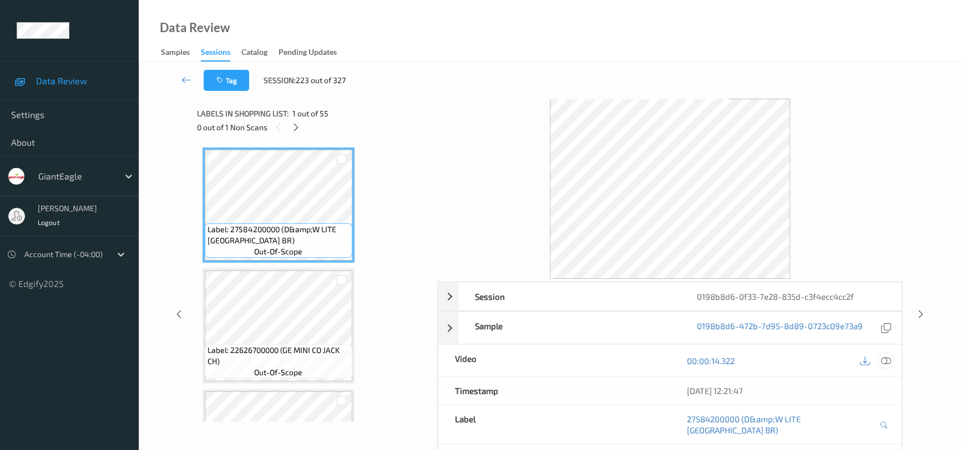
click at [884, 354] on div at bounding box center [885, 360] width 15 height 15
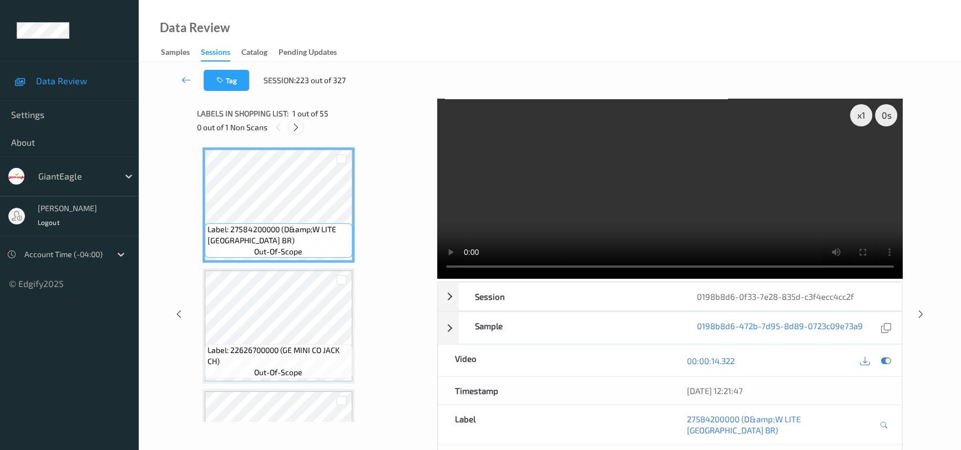
click at [293, 128] on icon at bounding box center [295, 128] width 9 height 10
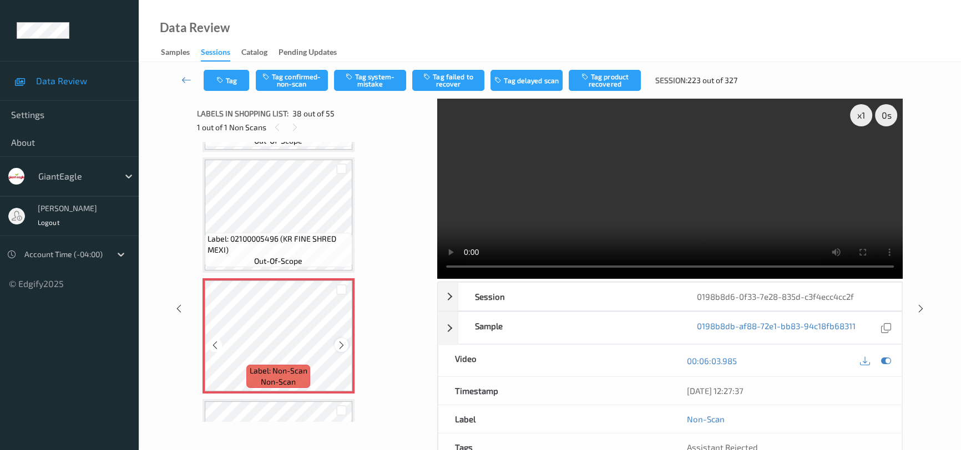
click at [336, 338] on div at bounding box center [341, 345] width 14 height 14
click at [547, 191] on video at bounding box center [669, 189] width 465 height 180
drag, startPoint x: 307, startPoint y: 74, endPoint x: 323, endPoint y: 89, distance: 21.6
click at [307, 74] on button "Tag confirmed-non-scan" at bounding box center [292, 80] width 72 height 21
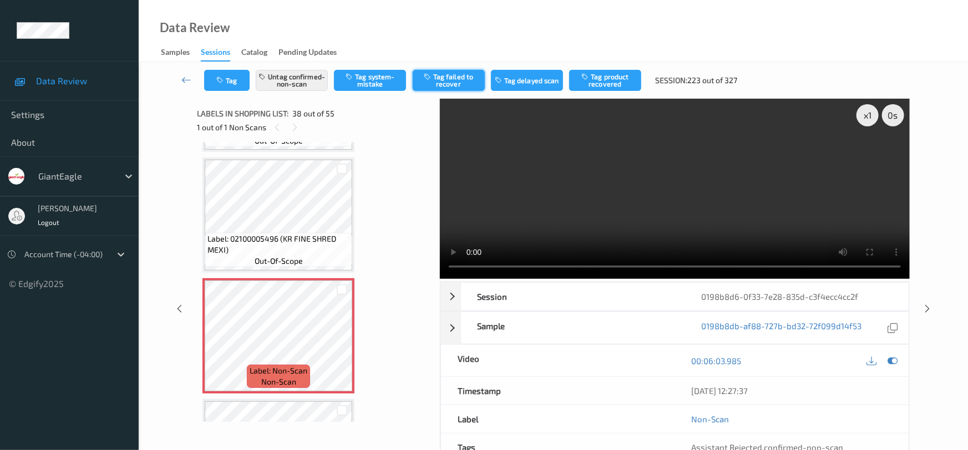
drag, startPoint x: 461, startPoint y: 82, endPoint x: 463, endPoint y: 90, distance: 7.9
click at [462, 83] on button "Tag failed to recover" at bounding box center [449, 80] width 72 height 21
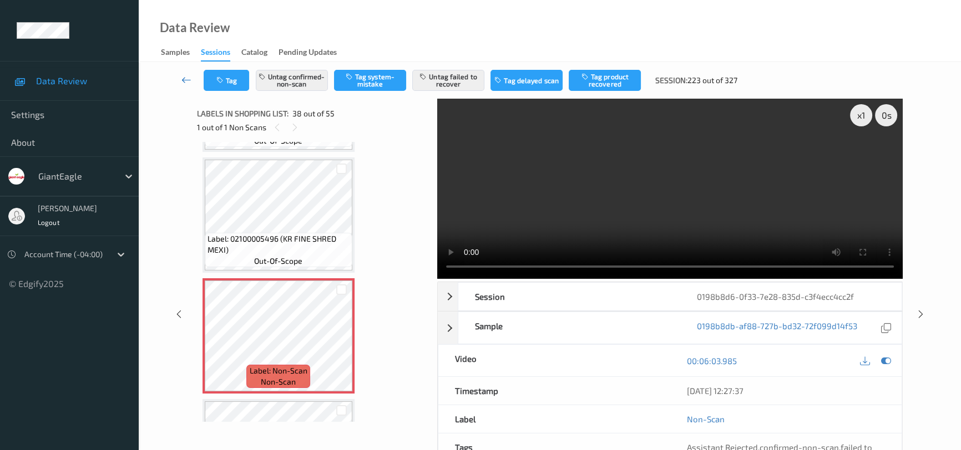
click at [180, 77] on link at bounding box center [186, 80] width 34 height 21
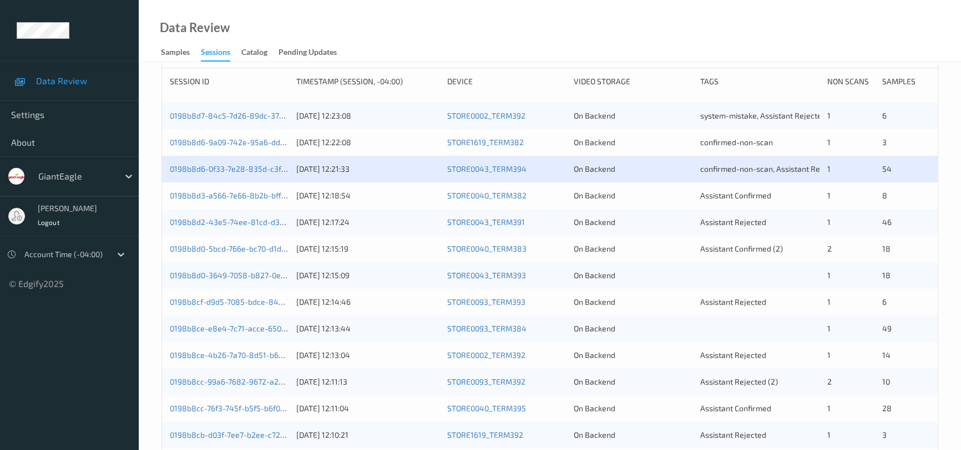
scroll to position [201, 0]
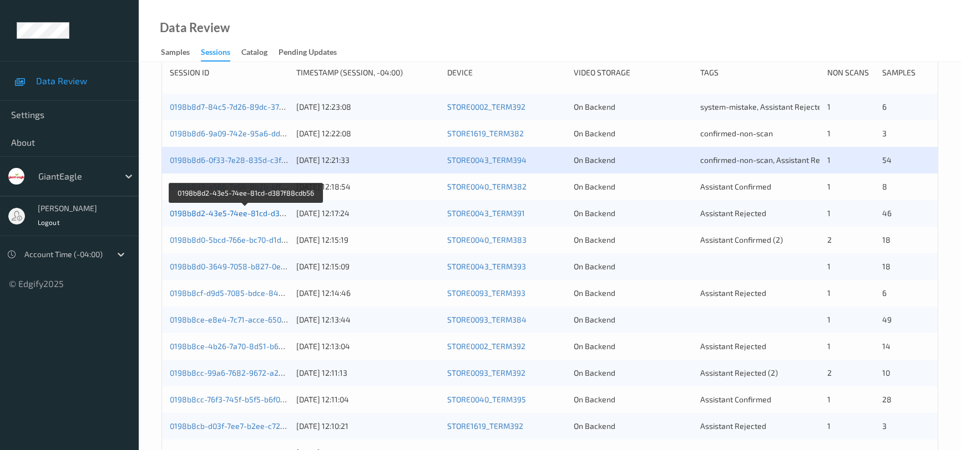
click at [233, 211] on link "0198b8d2-43e5-74ee-81cd-d387f88cdb56" at bounding box center [246, 213] width 153 height 9
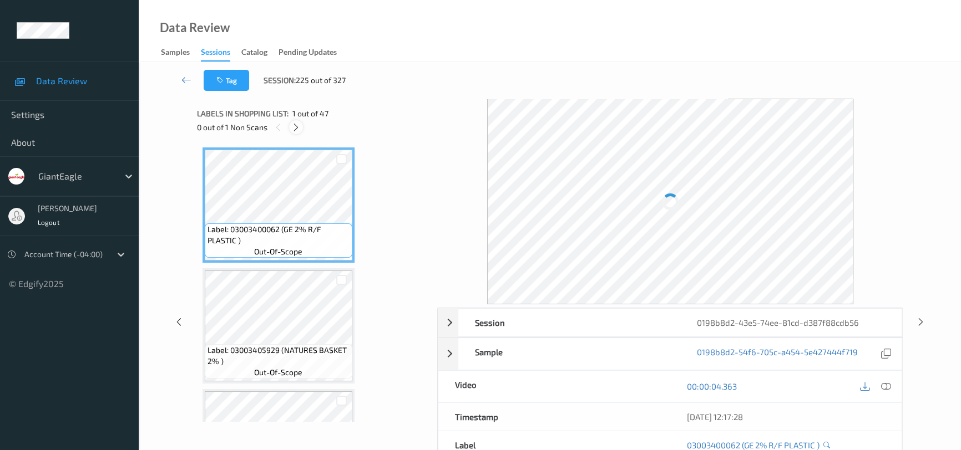
click at [295, 125] on icon at bounding box center [295, 128] width 9 height 10
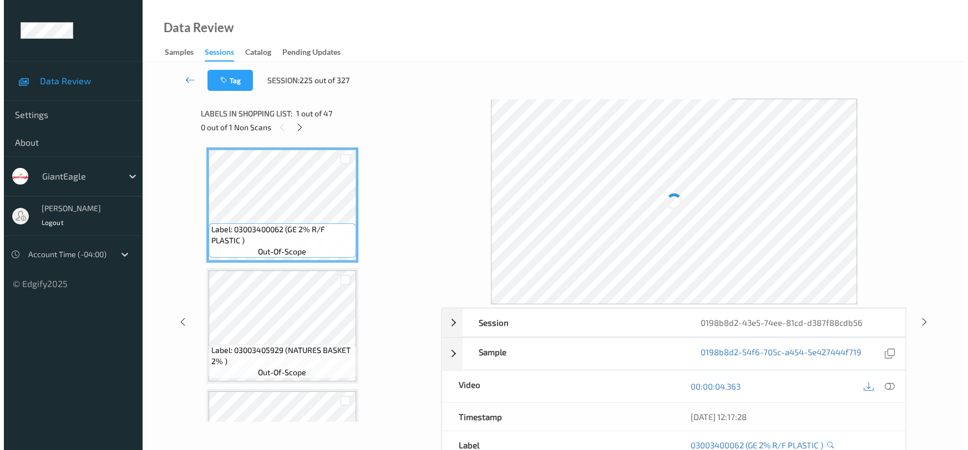
scroll to position [2536, 0]
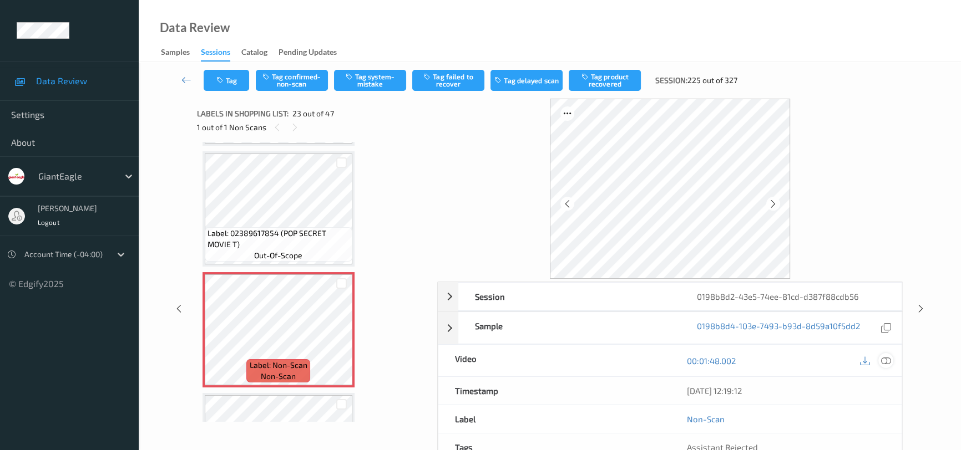
click at [886, 356] on icon at bounding box center [886, 361] width 10 height 10
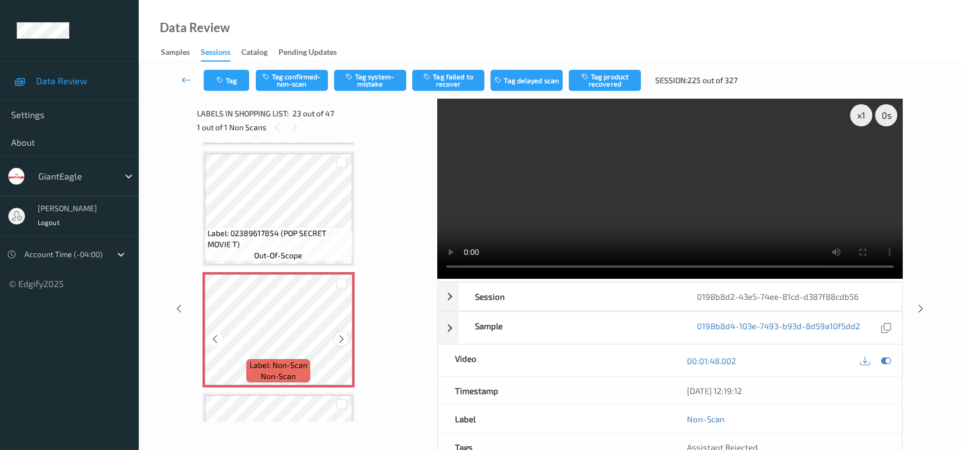
click at [346, 332] on div at bounding box center [341, 339] width 14 height 14
click at [345, 334] on icon at bounding box center [341, 339] width 9 height 10
click at [343, 334] on icon at bounding box center [341, 339] width 9 height 10
click at [344, 334] on icon at bounding box center [341, 339] width 9 height 10
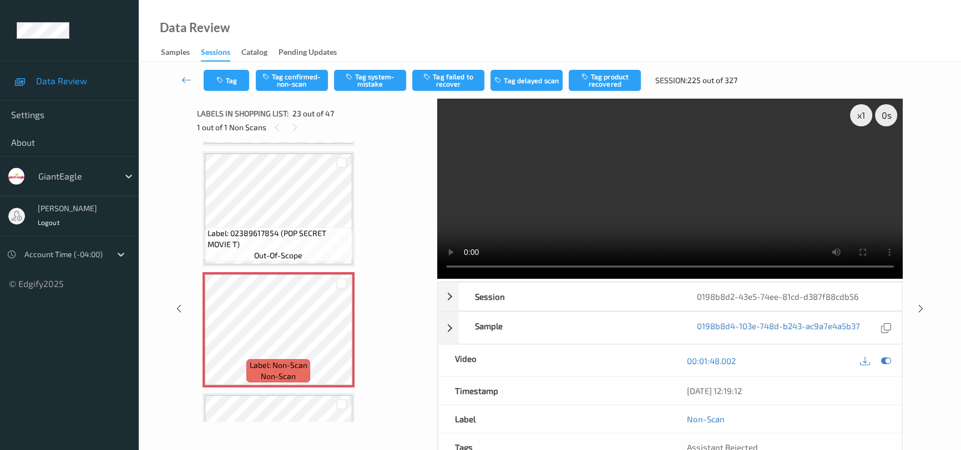
drag, startPoint x: 635, startPoint y: 195, endPoint x: 615, endPoint y: 225, distance: 36.0
click at [635, 196] on video at bounding box center [669, 189] width 465 height 180
click at [660, 225] on video at bounding box center [669, 189] width 465 height 180
click at [750, 236] on video at bounding box center [669, 189] width 465 height 180
click at [374, 78] on button "Tag system-mistake" at bounding box center [370, 80] width 72 height 21
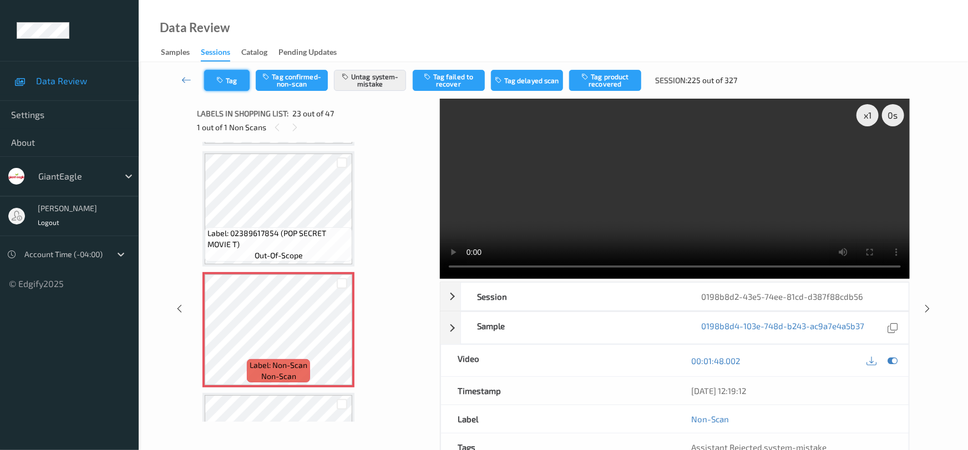
click at [231, 79] on button "Tag" at bounding box center [226, 80] width 45 height 21
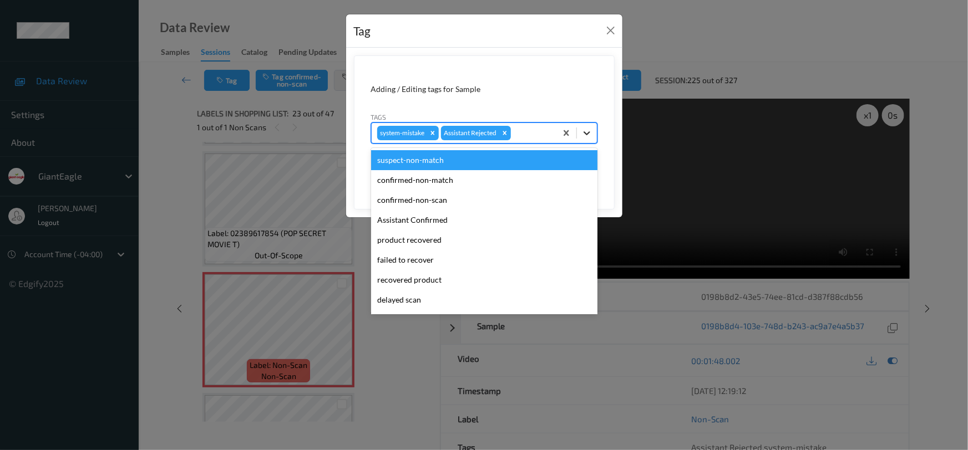
click at [593, 130] on div at bounding box center [587, 133] width 20 height 20
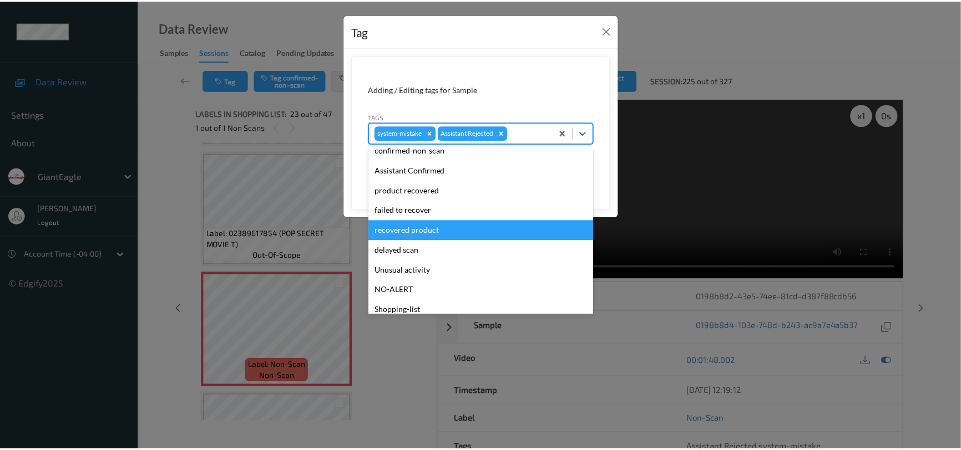
scroll to position [98, 0]
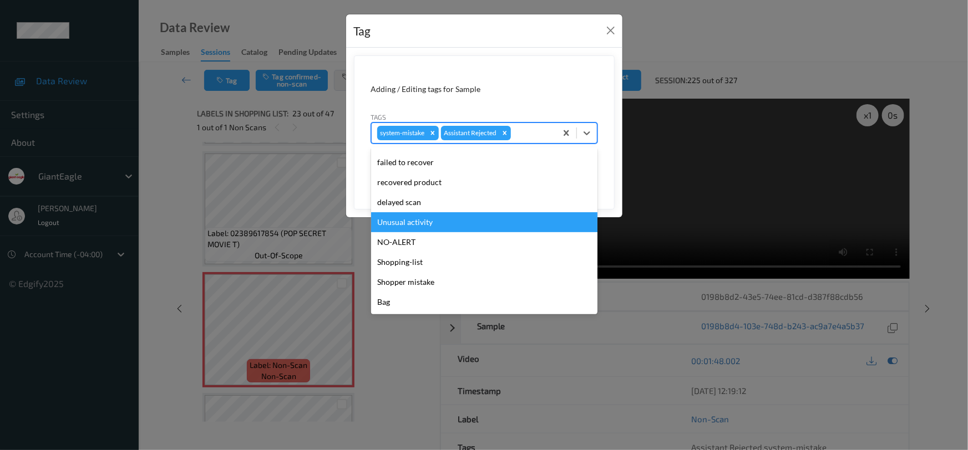
click at [483, 217] on div "Unusual activity" at bounding box center [484, 222] width 226 height 20
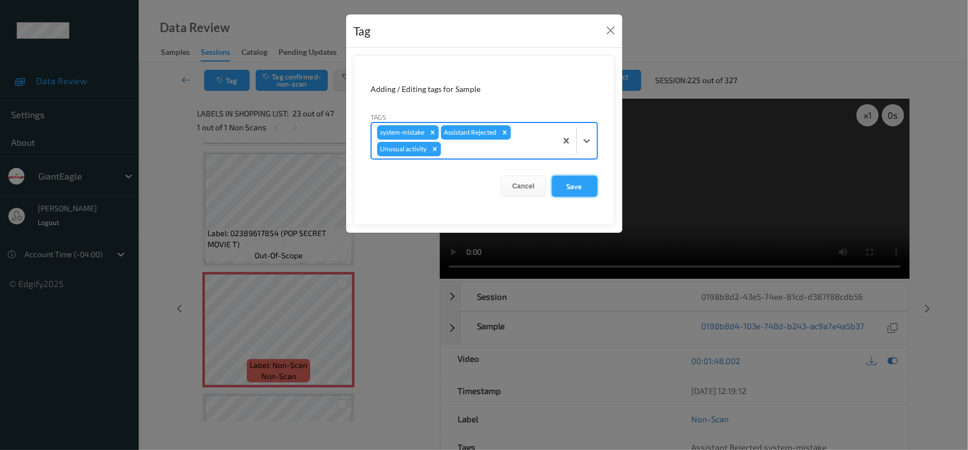
click at [564, 189] on button "Save" at bounding box center [574, 186] width 45 height 21
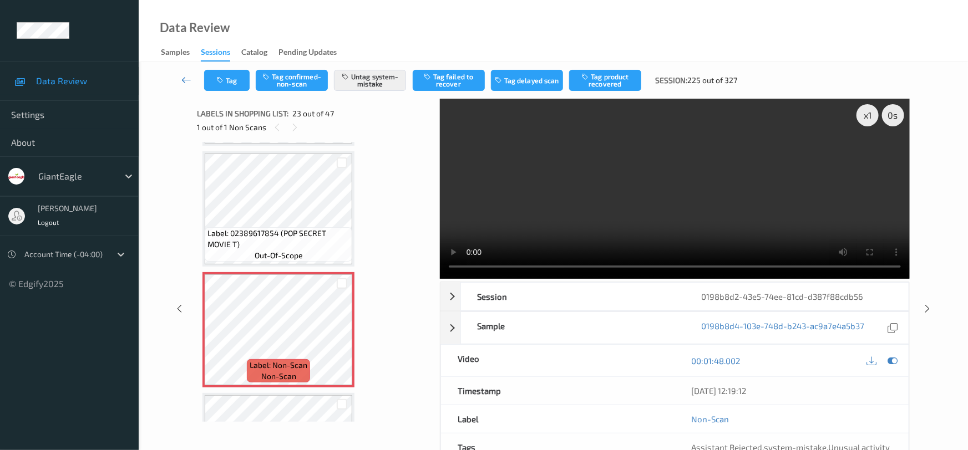
click at [183, 72] on link at bounding box center [186, 80] width 35 height 21
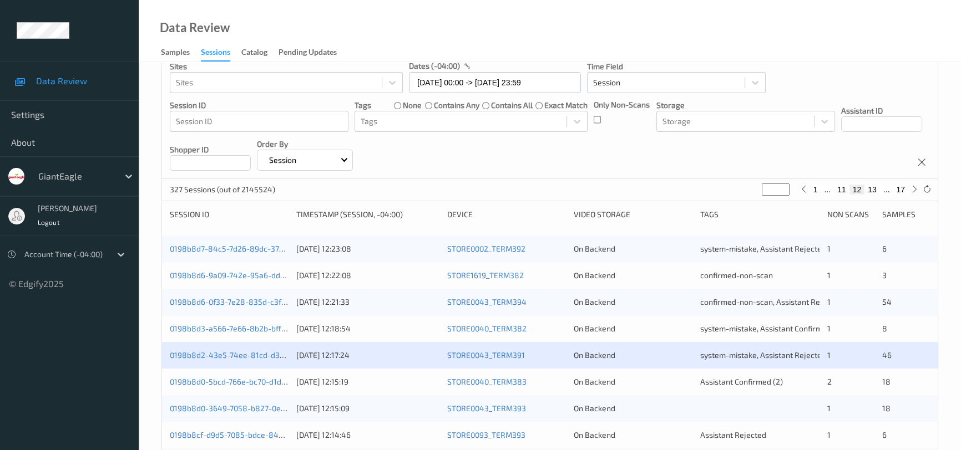
scroll to position [151, 0]
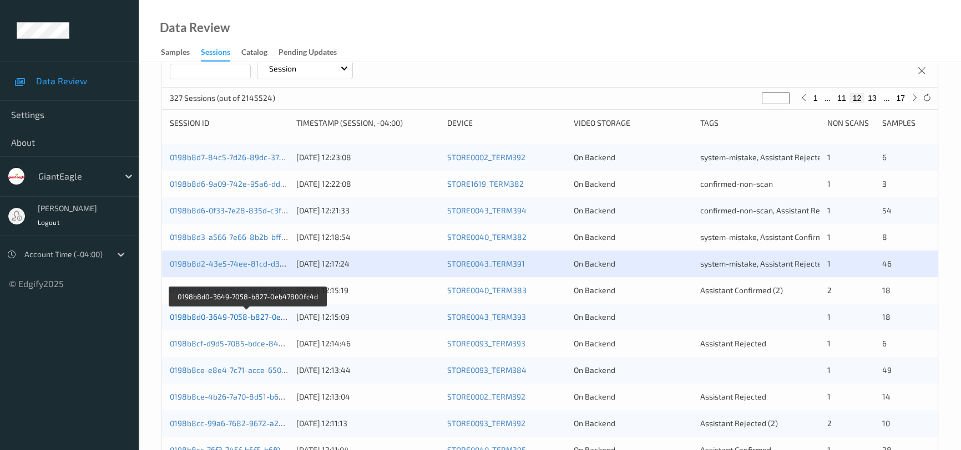
click at [226, 316] on link "0198b8d0-3649-7058-b827-0eb47800fc4d" at bounding box center [247, 316] width 154 height 9
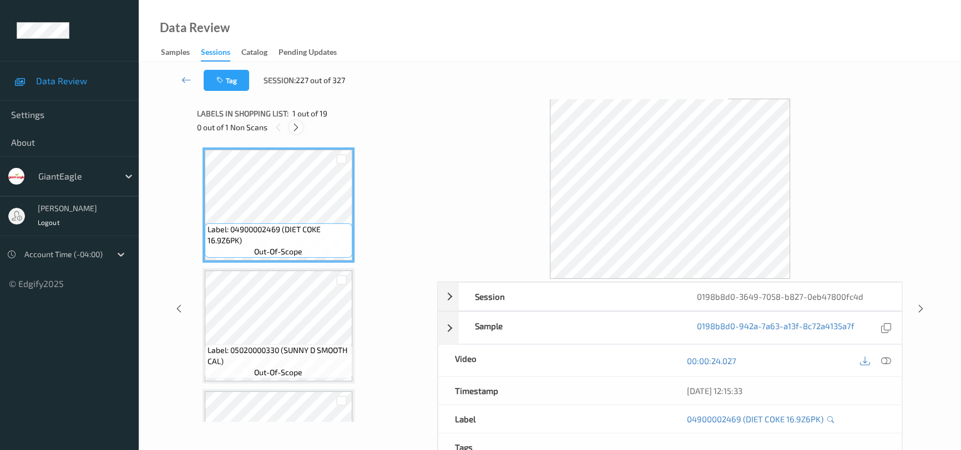
click at [296, 129] on icon at bounding box center [295, 128] width 9 height 10
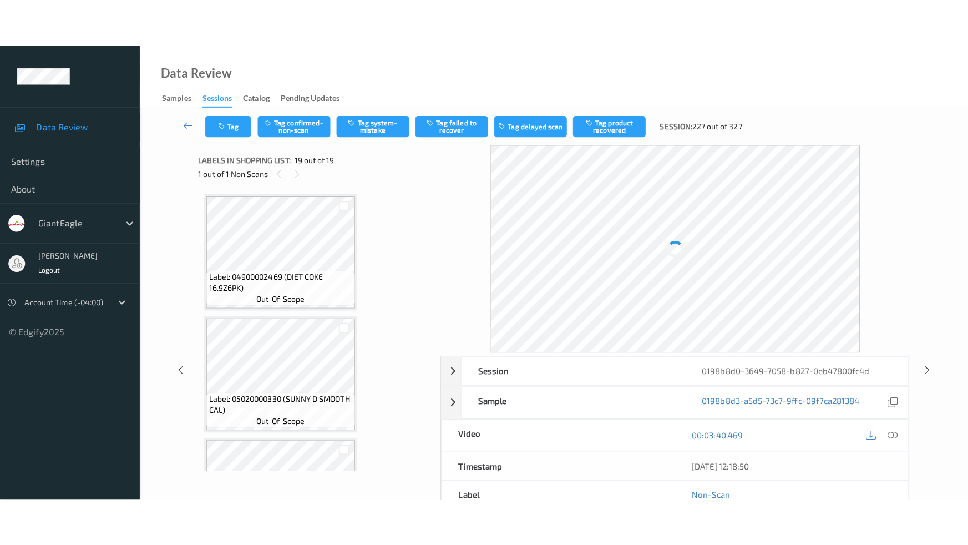
scroll to position [2015, 0]
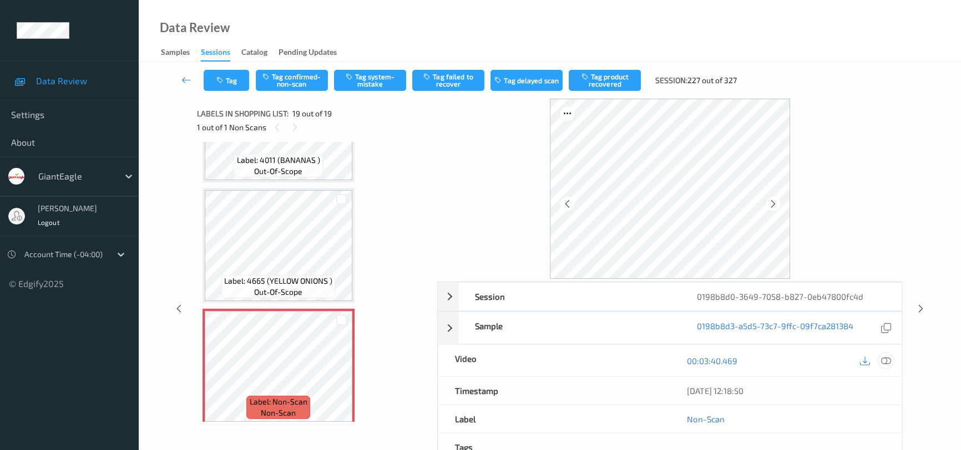
click at [887, 360] on icon at bounding box center [886, 361] width 10 height 10
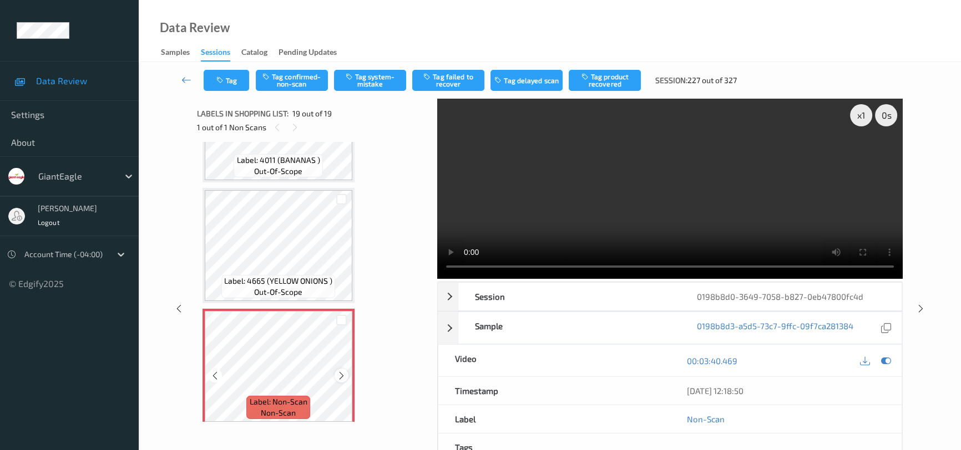
click at [342, 373] on div at bounding box center [341, 376] width 14 height 14
click at [599, 211] on video at bounding box center [669, 189] width 465 height 180
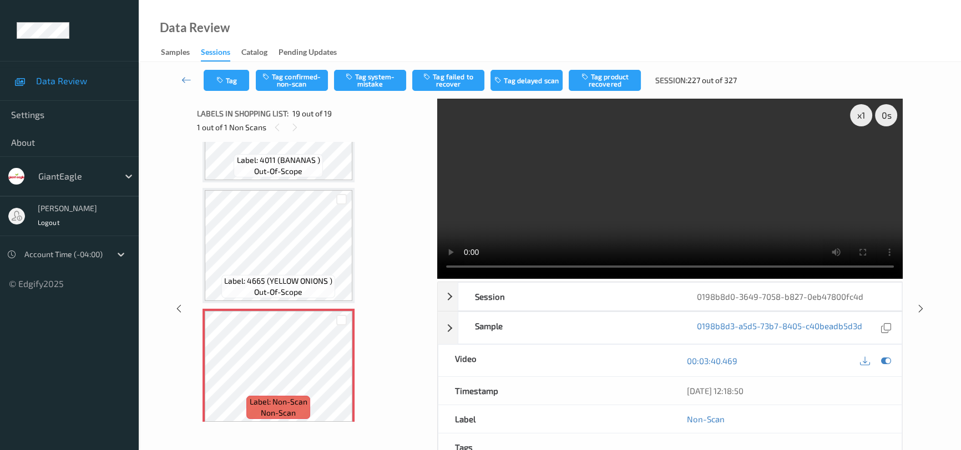
scroll to position [1921, 0]
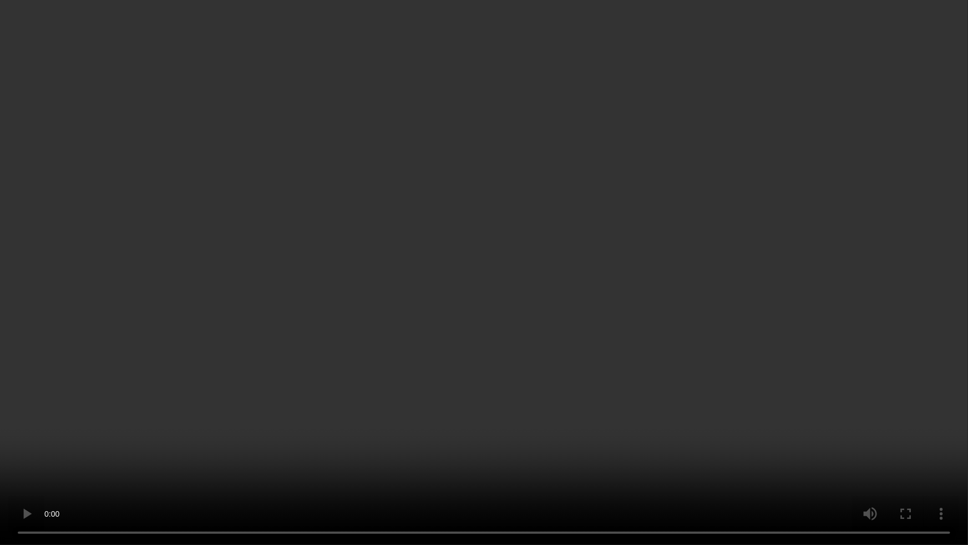
click at [793, 437] on video at bounding box center [484, 272] width 968 height 545
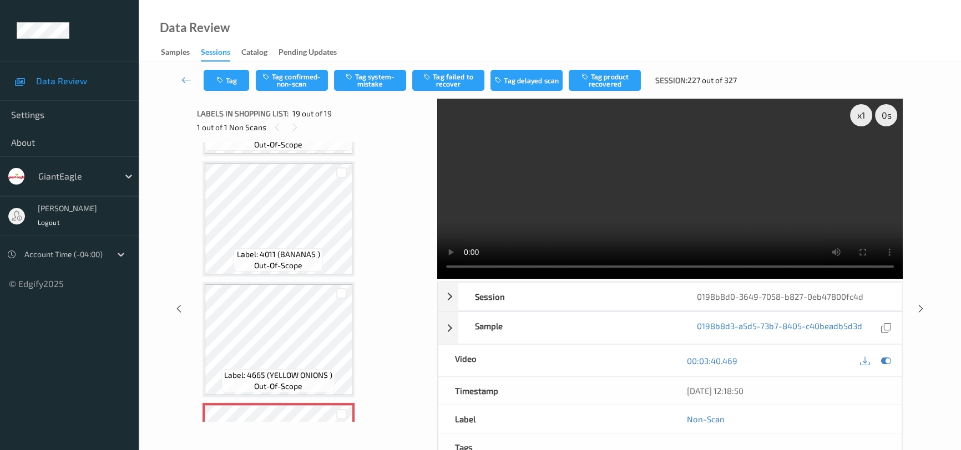
click at [706, 184] on video at bounding box center [669, 189] width 465 height 180
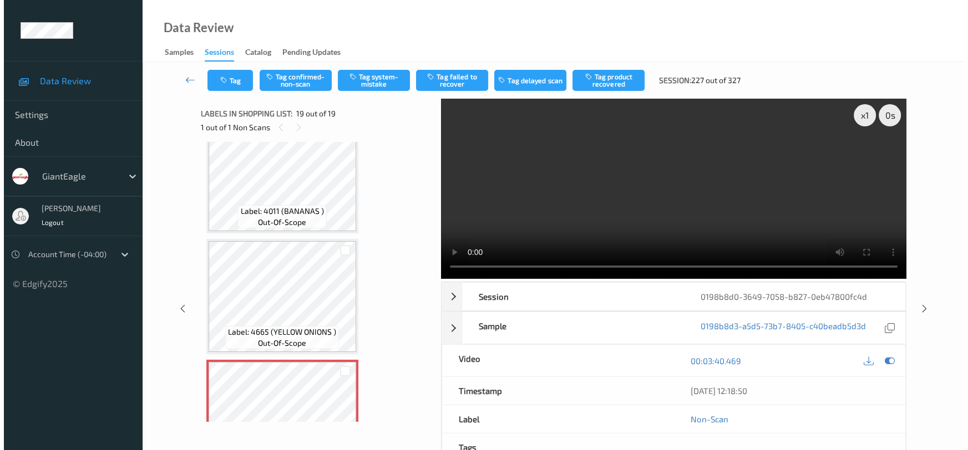
scroll to position [2015, 0]
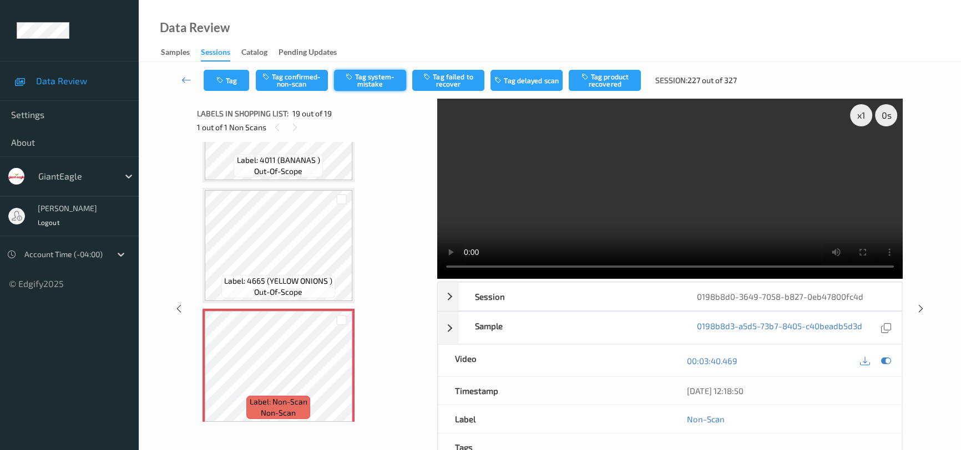
click at [377, 83] on button "Tag system-mistake" at bounding box center [370, 80] width 72 height 21
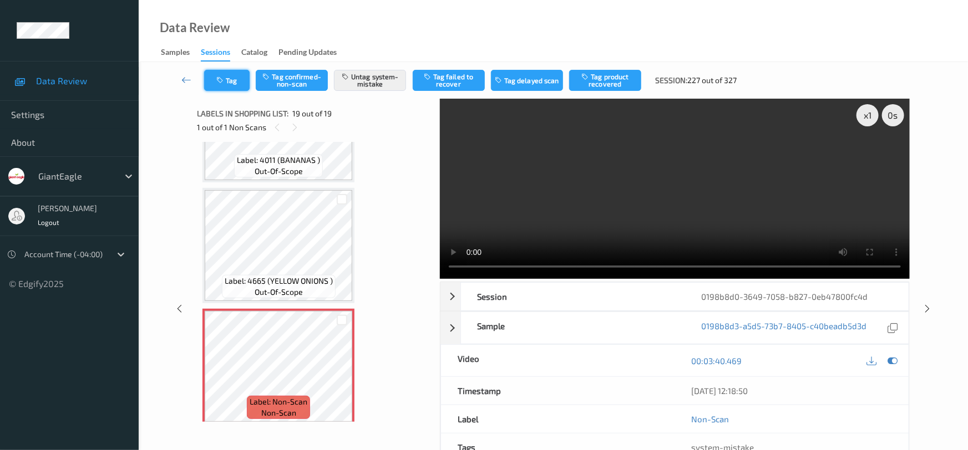
click at [236, 78] on button "Tag" at bounding box center [226, 80] width 45 height 21
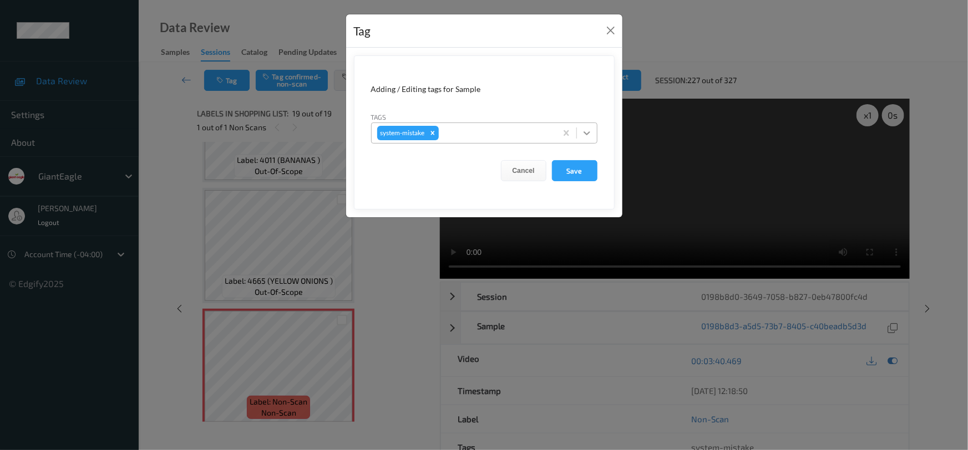
click at [585, 133] on icon at bounding box center [586, 133] width 11 height 11
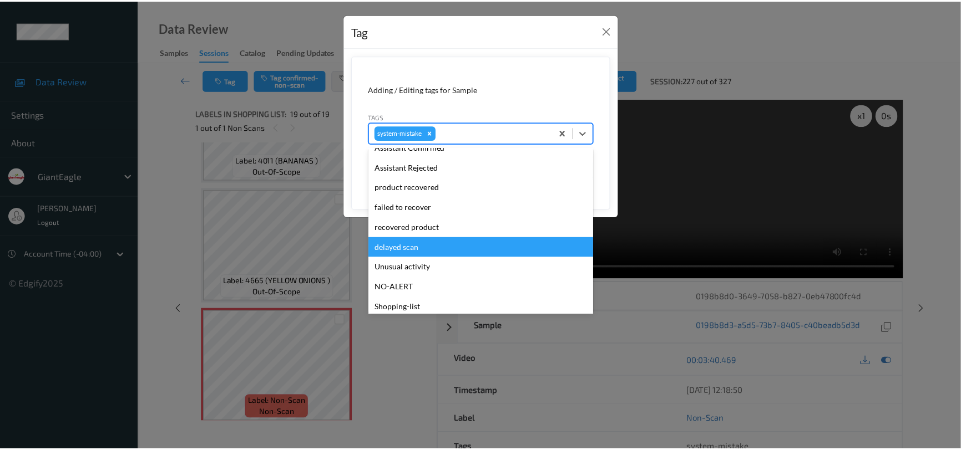
scroll to position [117, 0]
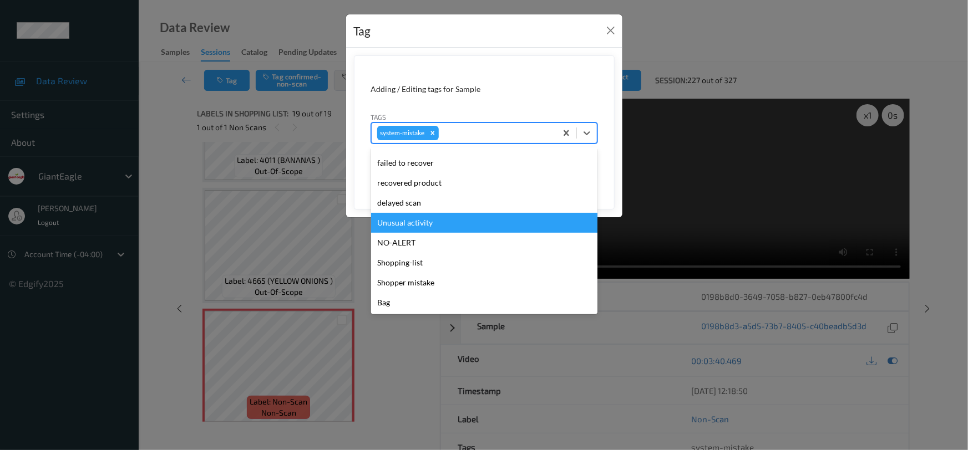
click at [460, 227] on div "Unusual activity" at bounding box center [484, 223] width 226 height 20
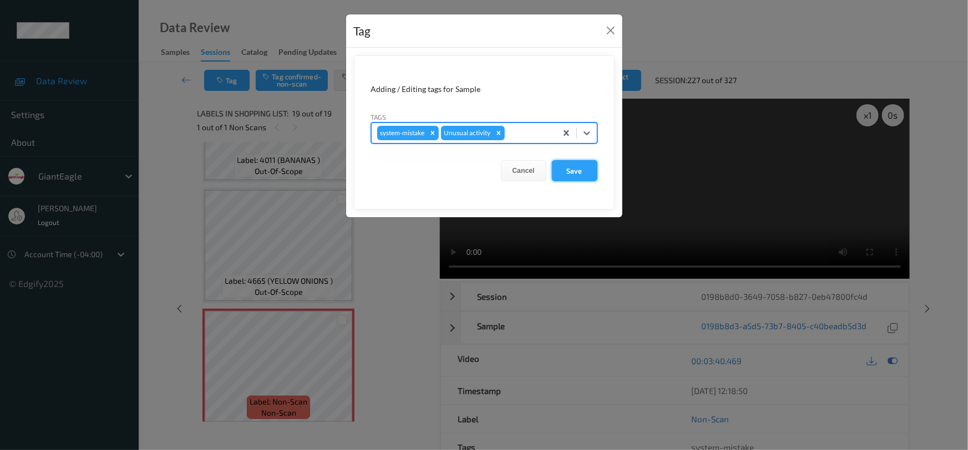
click at [588, 176] on button "Save" at bounding box center [574, 170] width 45 height 21
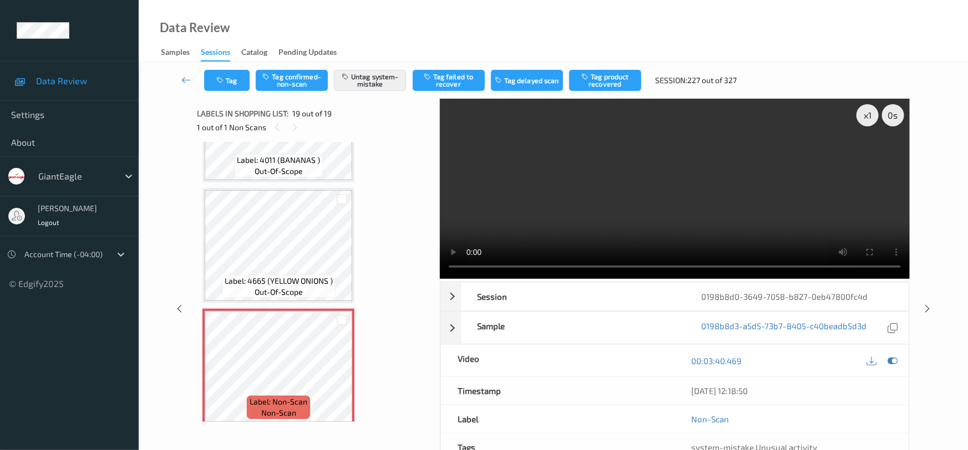
drag, startPoint x: 179, startPoint y: 72, endPoint x: 190, endPoint y: 72, distance: 11.1
click at [179, 72] on link at bounding box center [186, 80] width 35 height 21
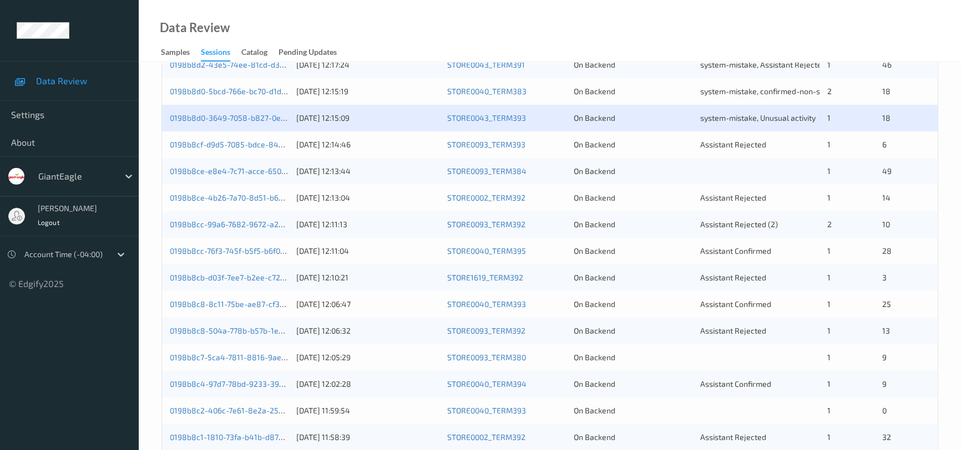
scroll to position [353, 0]
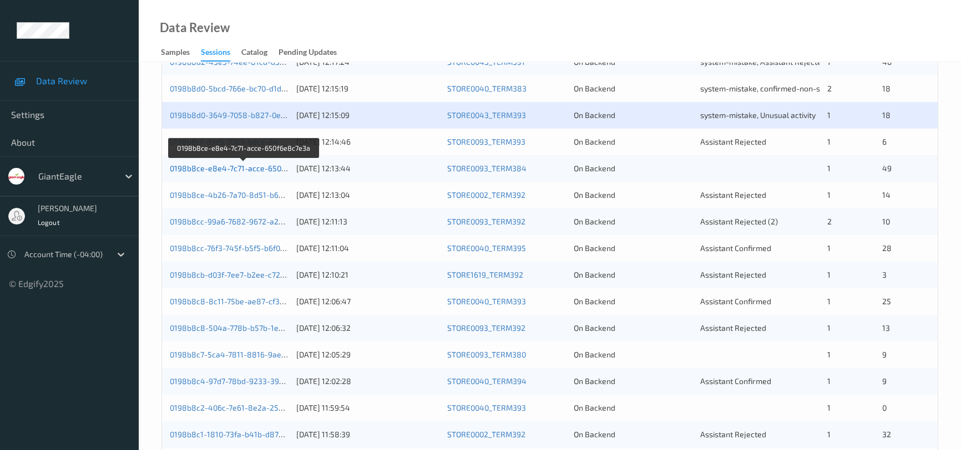
click at [248, 165] on link "0198b8ce-e8e4-7c71-acce-650f6e8c7e3a" at bounding box center [244, 168] width 149 height 9
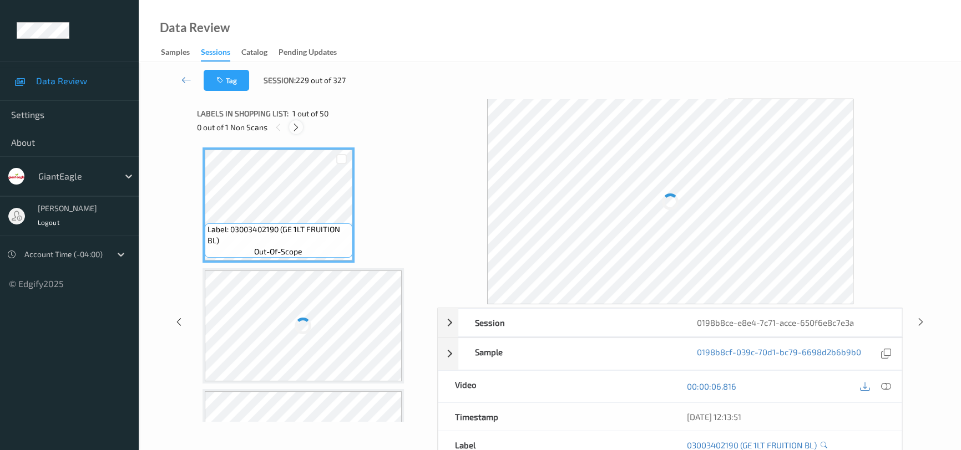
click at [295, 123] on icon at bounding box center [295, 128] width 9 height 10
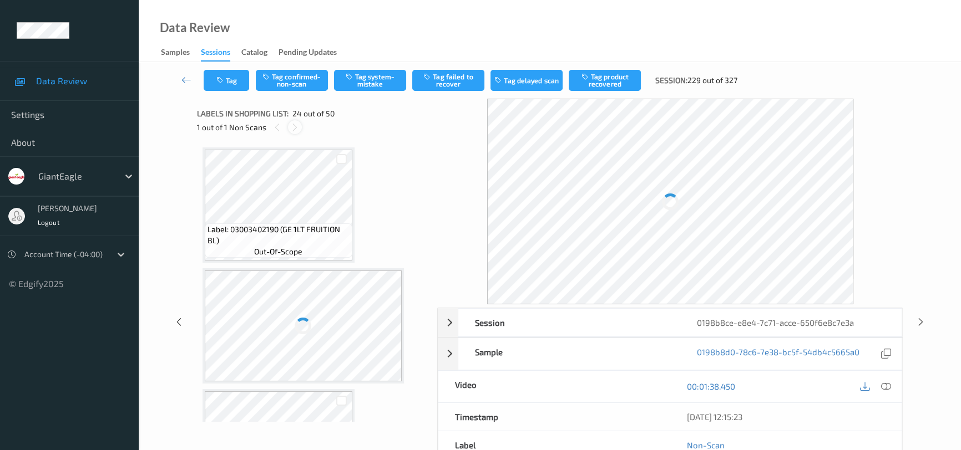
scroll to position [2657, 0]
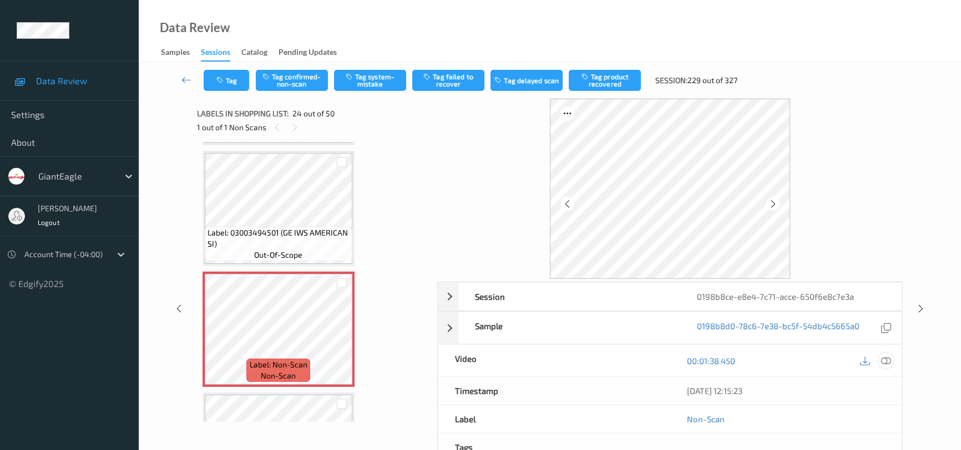
click at [882, 359] on icon at bounding box center [886, 361] width 10 height 10
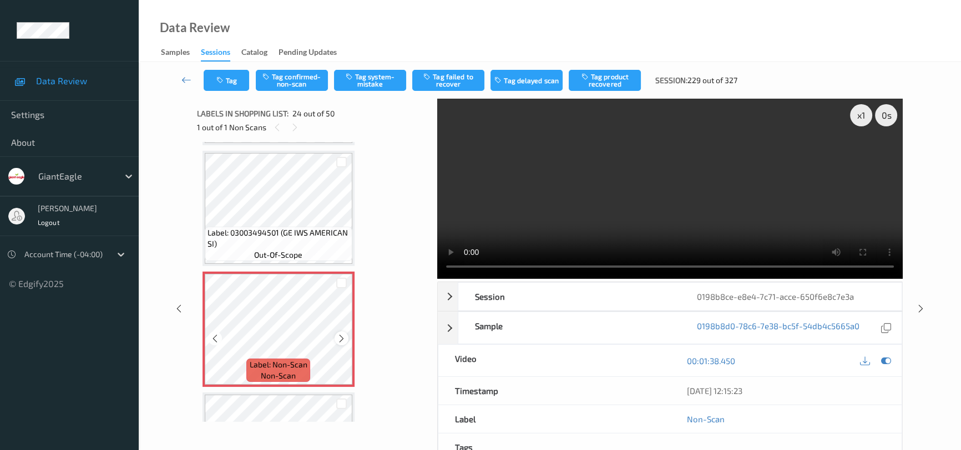
click at [334, 332] on div at bounding box center [341, 339] width 14 height 14
click at [633, 237] on video at bounding box center [669, 189] width 465 height 180
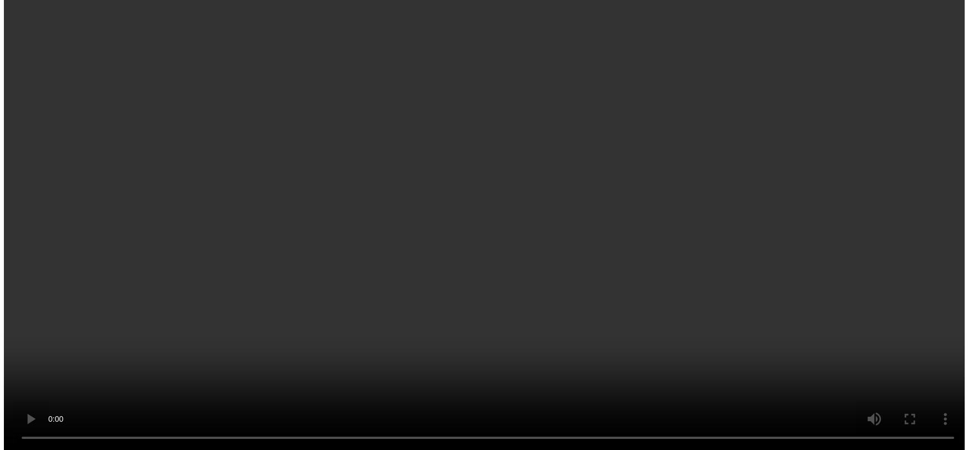
scroll to position [2757, 0]
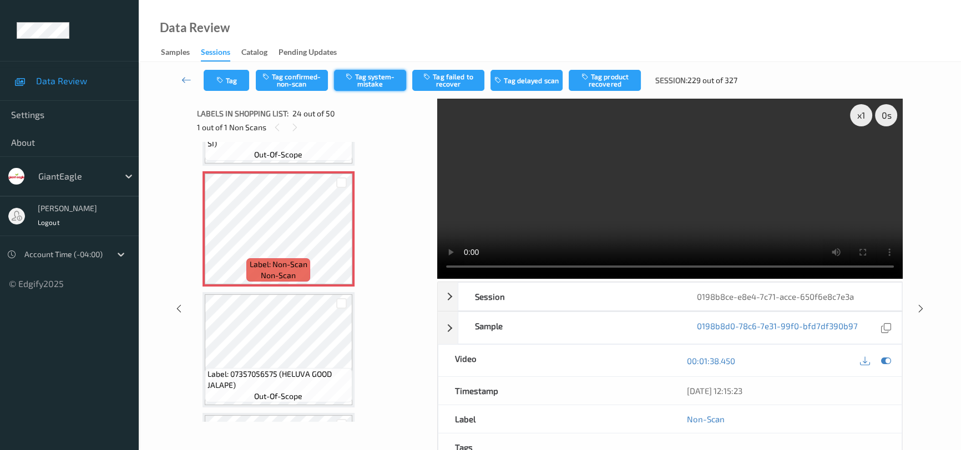
click at [376, 79] on button "Tag system-mistake" at bounding box center [370, 80] width 72 height 21
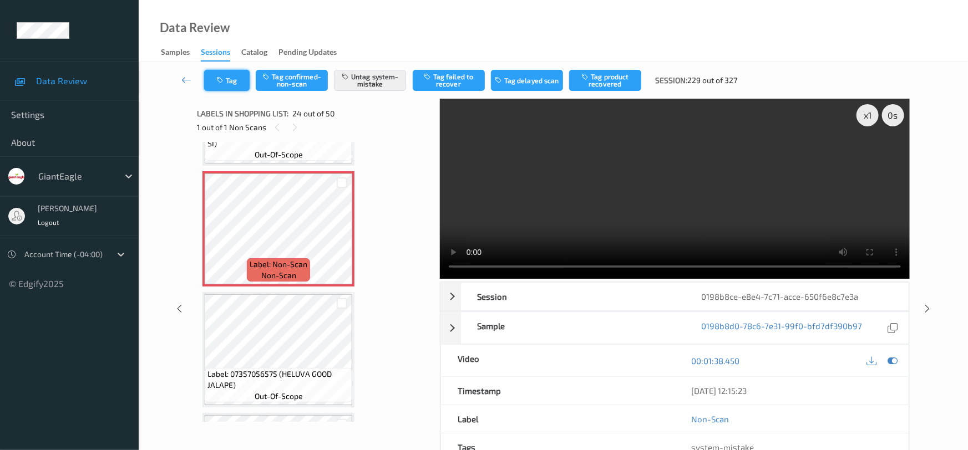
click at [233, 81] on button "Tag" at bounding box center [226, 80] width 45 height 21
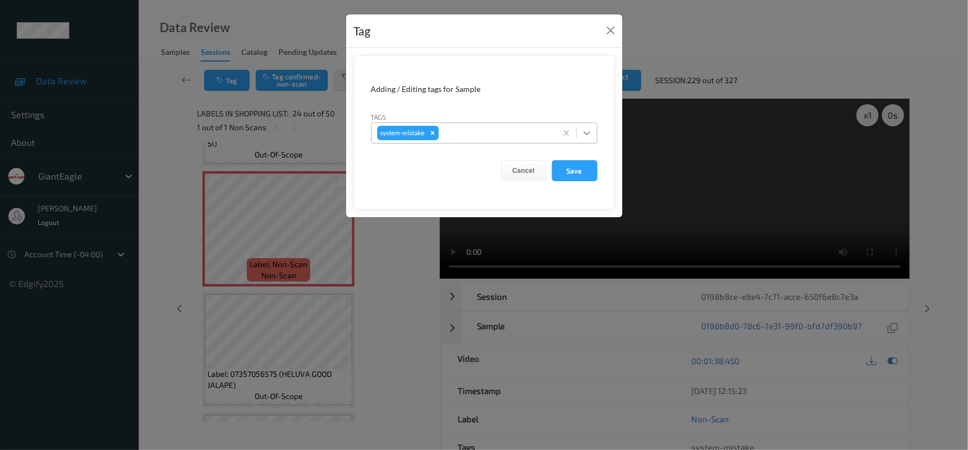
click at [587, 137] on icon at bounding box center [586, 133] width 11 height 11
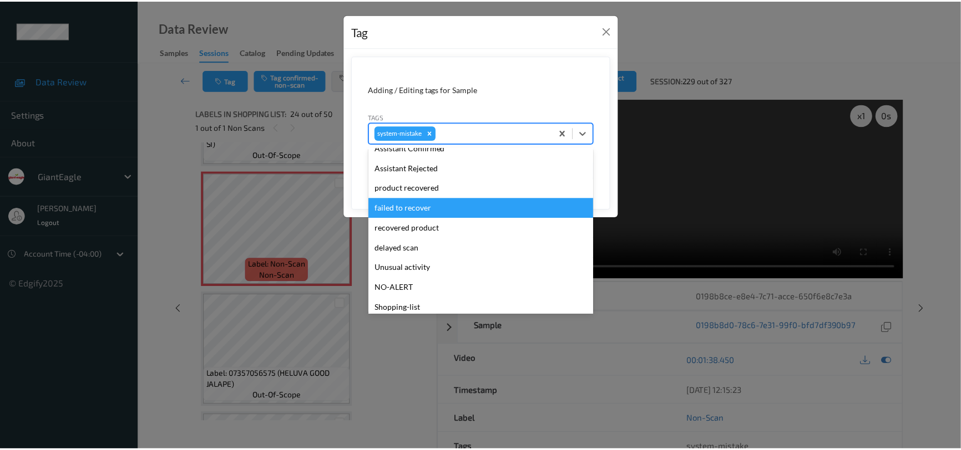
scroll to position [117, 0]
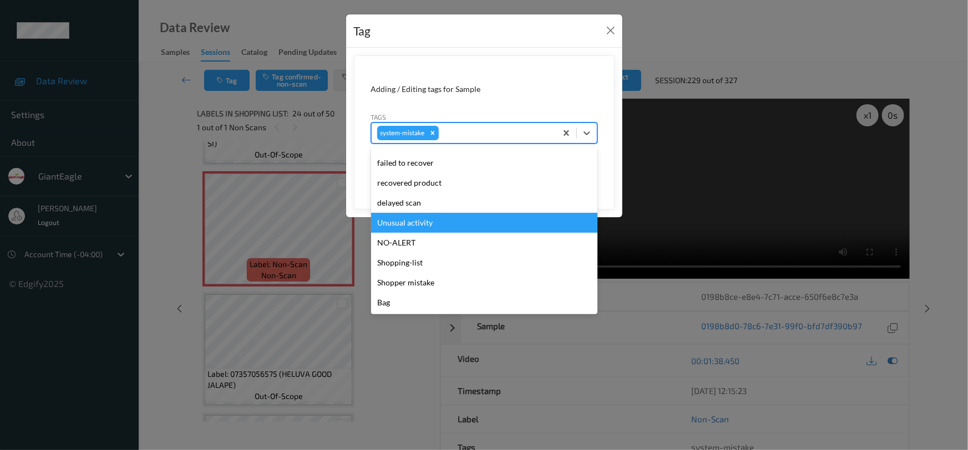
click at [393, 226] on div "Unusual activity" at bounding box center [484, 223] width 226 height 20
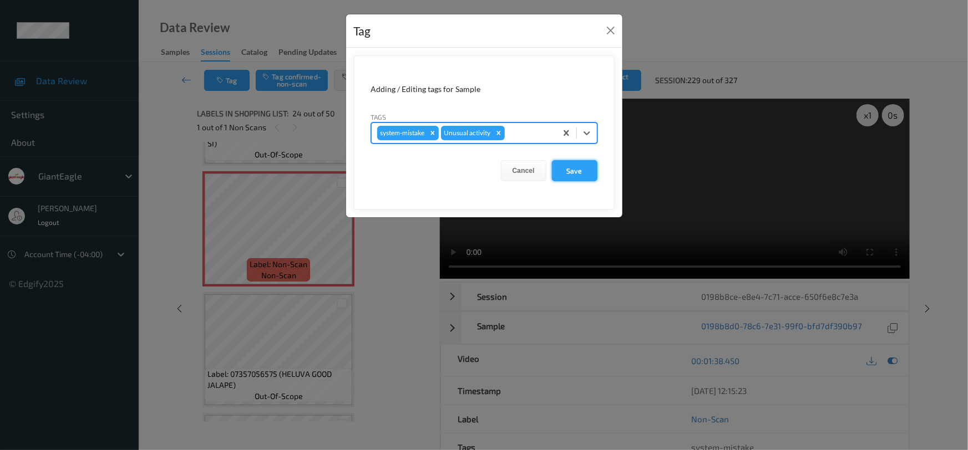
click at [570, 172] on button "Save" at bounding box center [574, 170] width 45 height 21
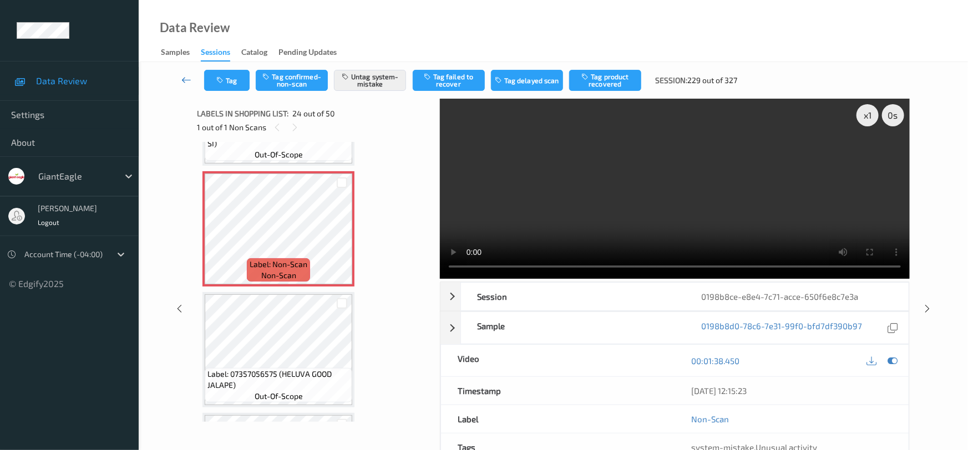
click at [185, 73] on link at bounding box center [186, 80] width 35 height 21
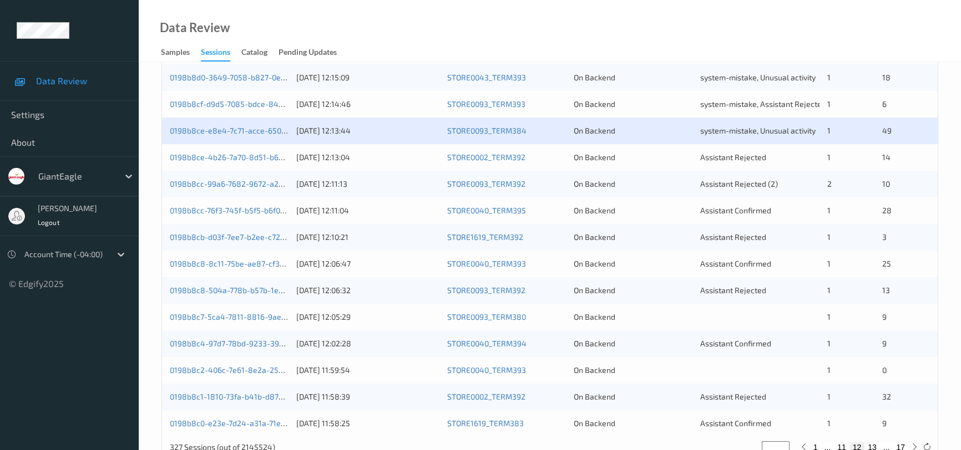
scroll to position [403, 0]
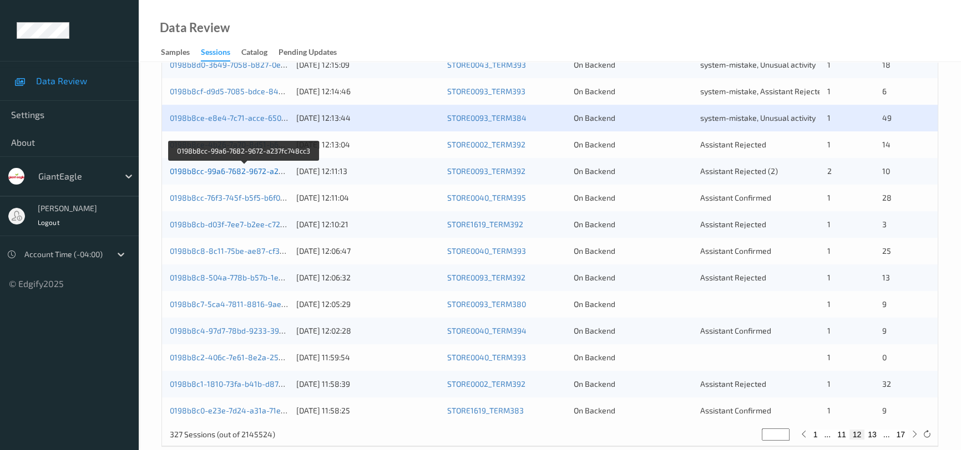
click at [224, 170] on link "0198b8cc-99a6-7682-9672-a237fc748cc3" at bounding box center [245, 170] width 150 height 9
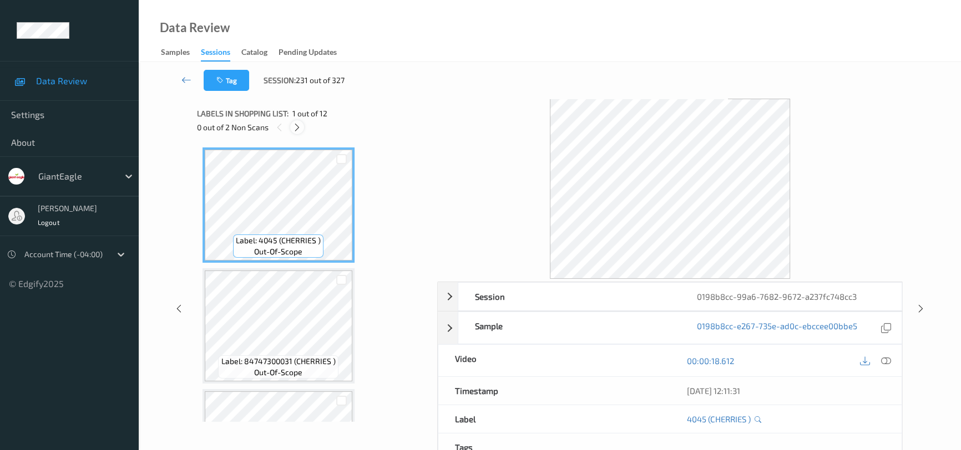
drag, startPoint x: 294, startPoint y: 126, endPoint x: 306, endPoint y: 143, distance: 20.2
click at [295, 128] on icon at bounding box center [296, 128] width 9 height 10
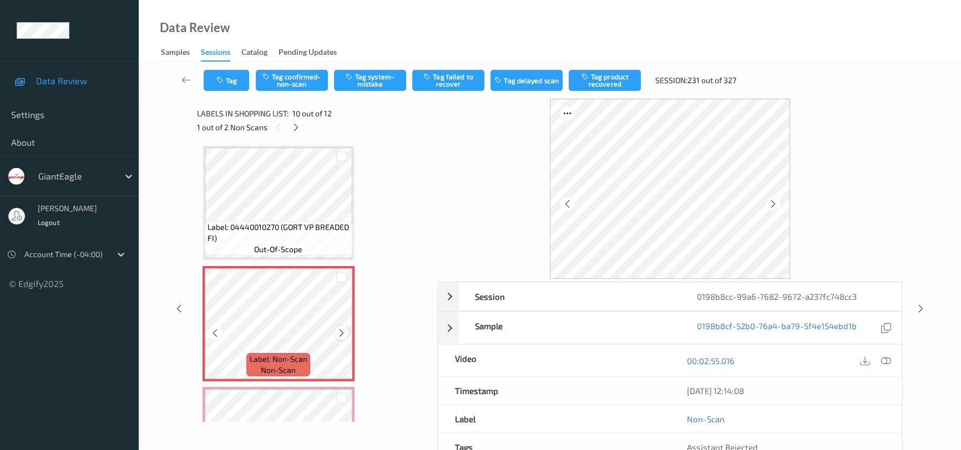
click at [347, 328] on div at bounding box center [341, 333] width 14 height 14
click at [886, 358] on icon at bounding box center [886, 361] width 10 height 10
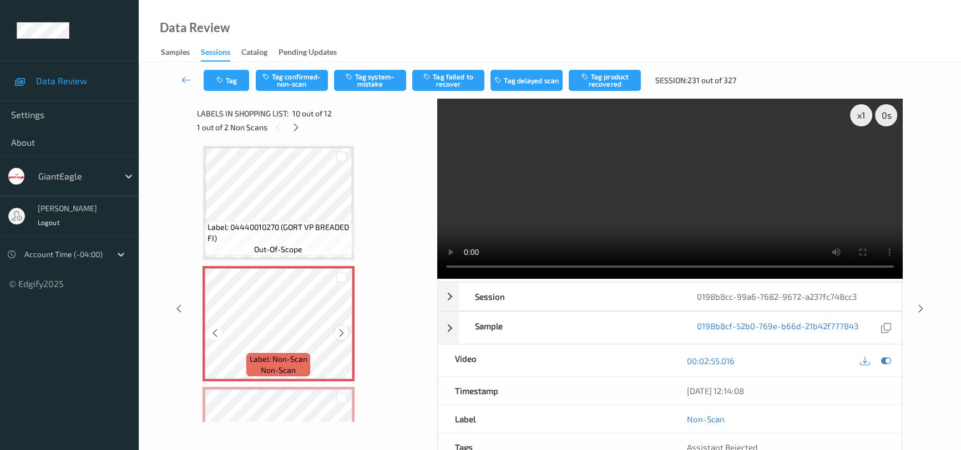
click at [342, 329] on icon at bounding box center [341, 333] width 9 height 10
click at [725, 235] on video at bounding box center [669, 189] width 465 height 180
click at [699, 179] on video at bounding box center [669, 189] width 465 height 180
click at [697, 209] on video at bounding box center [669, 189] width 465 height 180
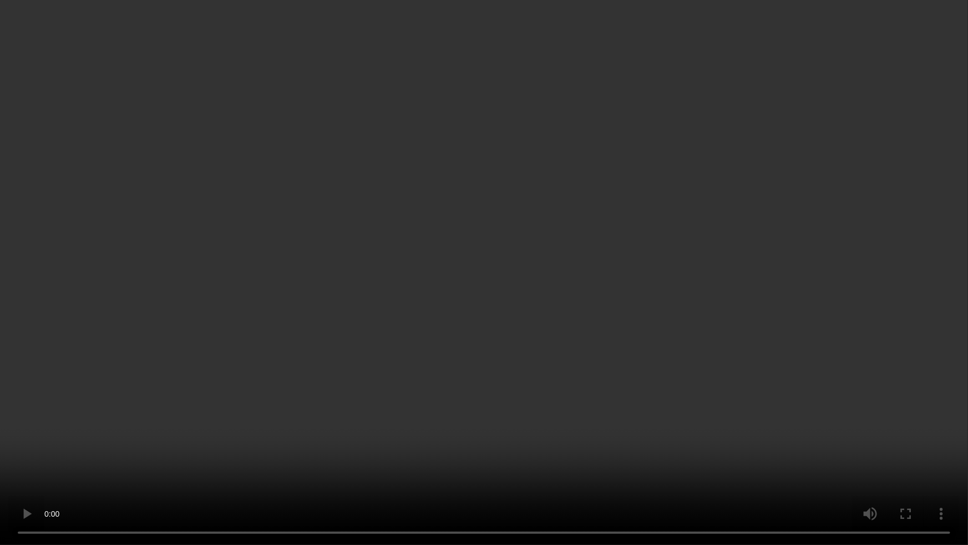
click at [691, 341] on video at bounding box center [484, 272] width 968 height 545
click at [570, 341] on video at bounding box center [484, 272] width 968 height 545
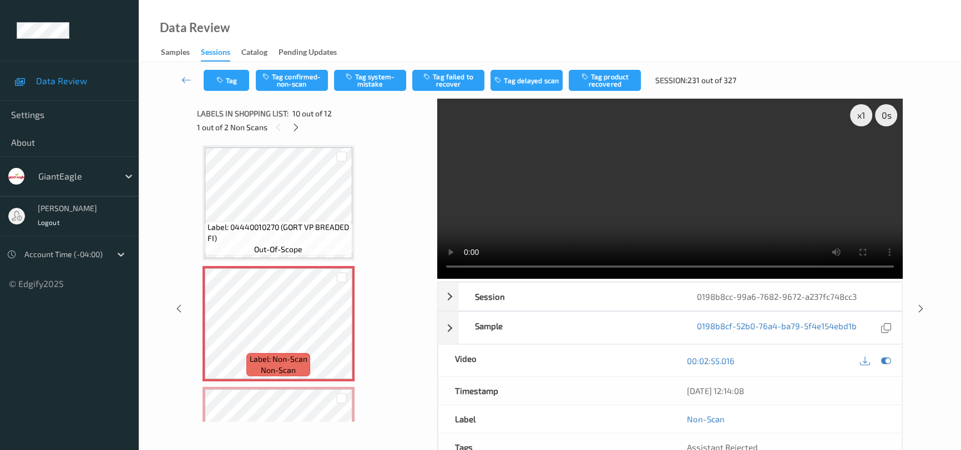
click at [605, 161] on video at bounding box center [669, 189] width 465 height 180
click at [599, 214] on video at bounding box center [669, 189] width 465 height 180
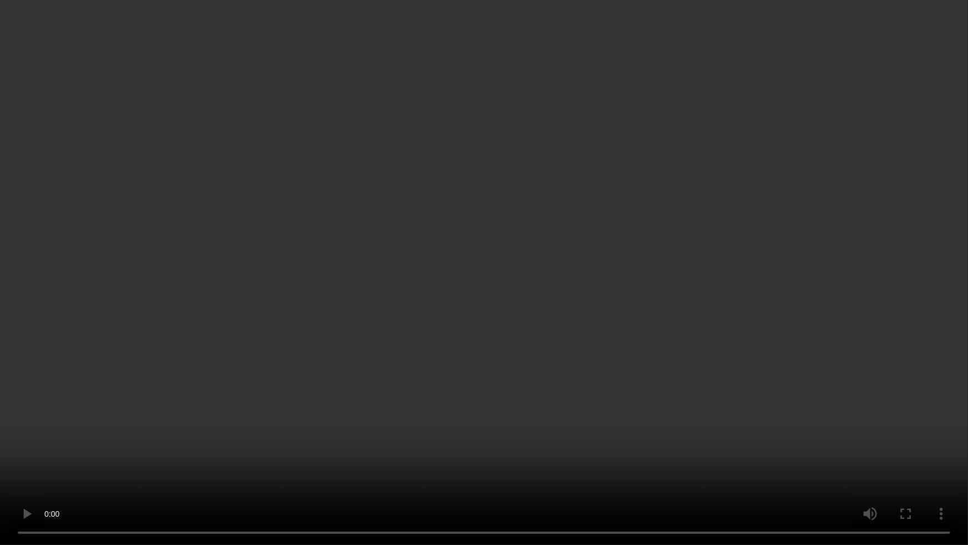
click at [693, 450] on video at bounding box center [484, 272] width 968 height 545
click at [527, 274] on video at bounding box center [484, 272] width 968 height 545
click at [716, 433] on video at bounding box center [484, 272] width 968 height 545
click at [681, 391] on video at bounding box center [484, 272] width 968 height 545
click at [640, 311] on video at bounding box center [484, 272] width 968 height 545
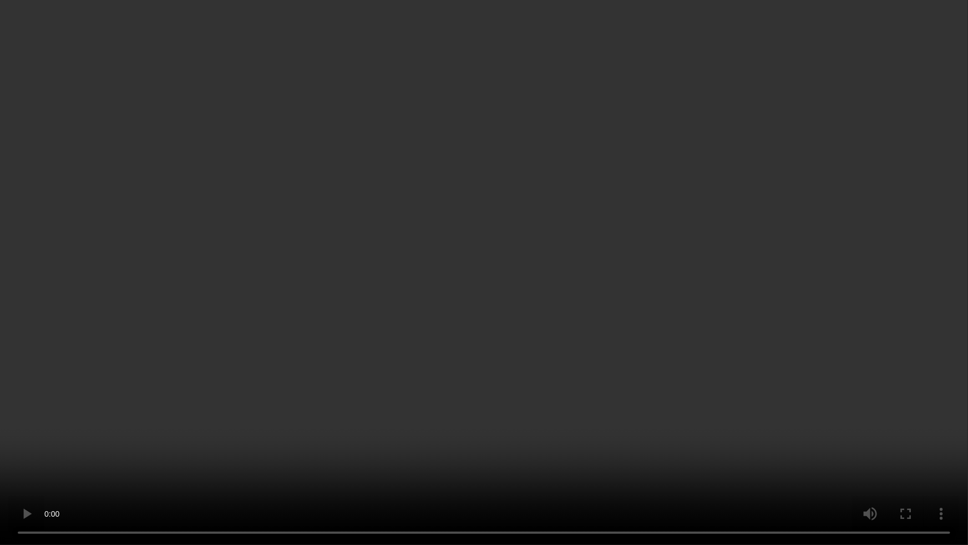
click at [662, 353] on video at bounding box center [484, 272] width 968 height 545
click at [672, 395] on video at bounding box center [484, 272] width 968 height 545
click at [733, 382] on video at bounding box center [484, 272] width 968 height 545
click at [728, 372] on video at bounding box center [484, 272] width 968 height 545
click at [575, 320] on video at bounding box center [484, 272] width 968 height 545
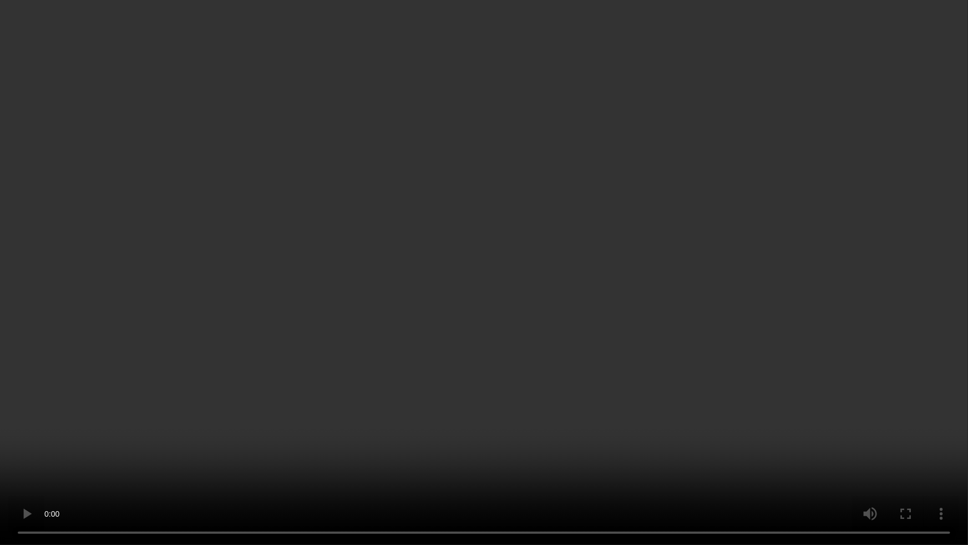
click at [618, 338] on video at bounding box center [484, 272] width 968 height 545
click at [483, 260] on video at bounding box center [484, 272] width 968 height 545
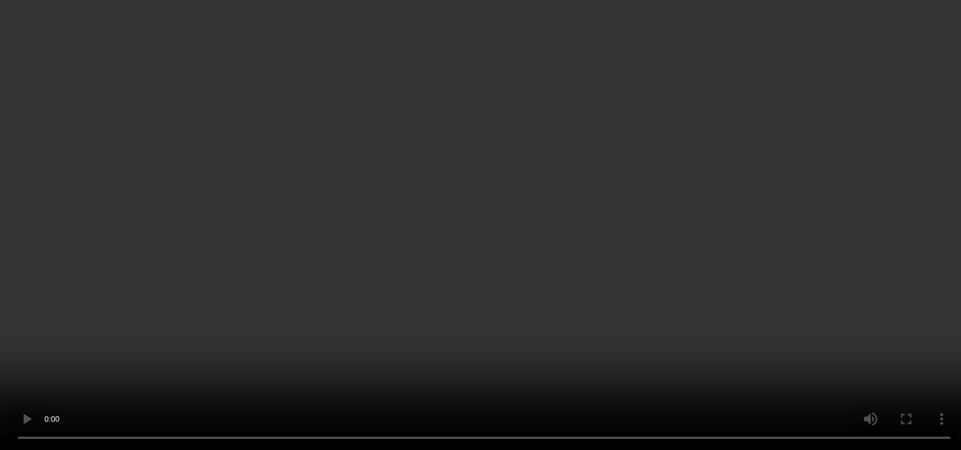
scroll to position [1071, 0]
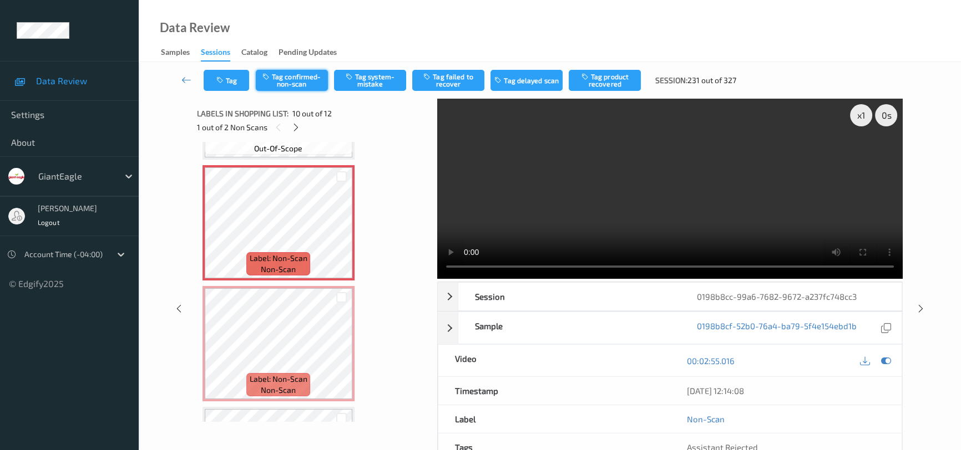
click at [291, 85] on button "Tag confirmed-non-scan" at bounding box center [292, 80] width 72 height 21
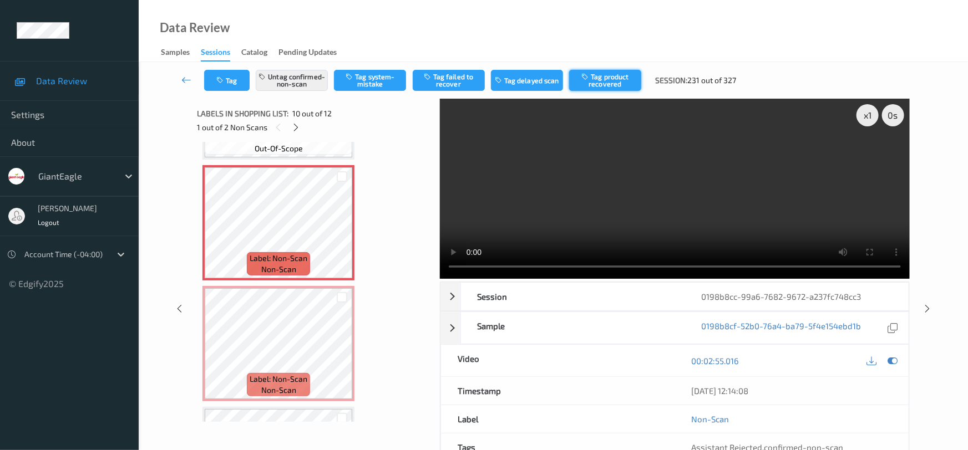
click at [611, 75] on button "Tag product recovered" at bounding box center [605, 80] width 72 height 21
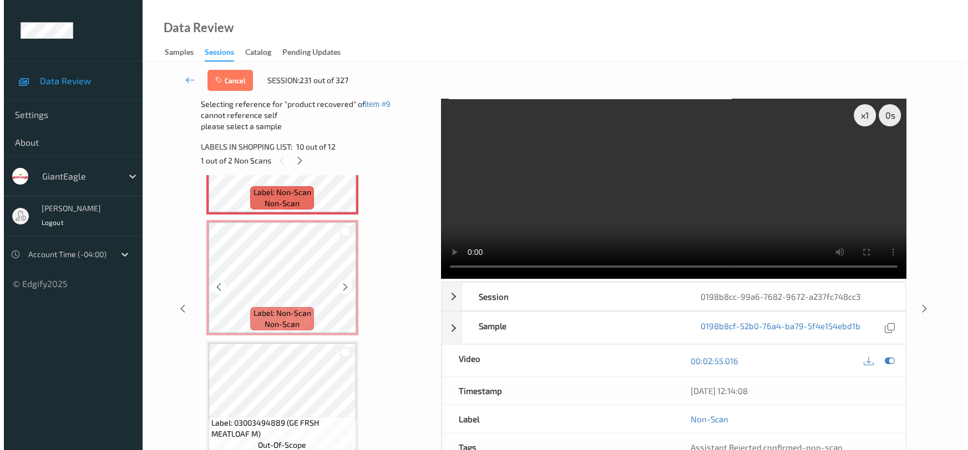
scroll to position [1172, 0]
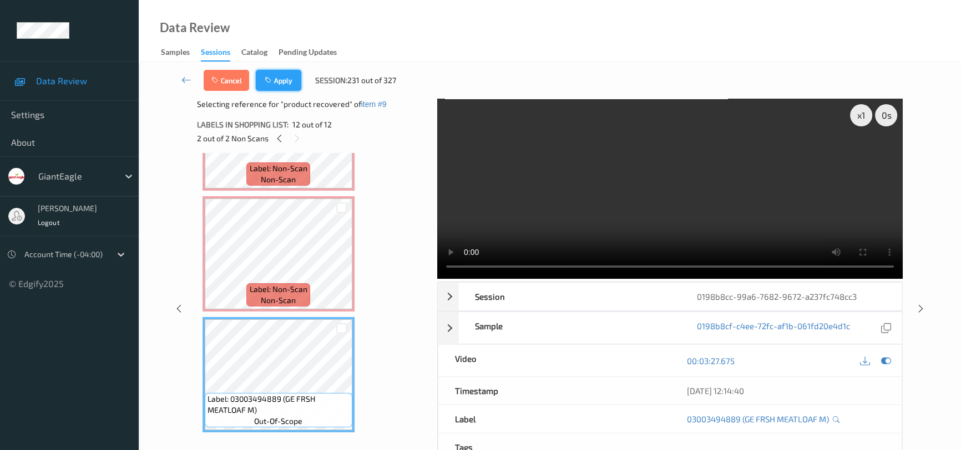
click at [283, 75] on button "Apply" at bounding box center [278, 80] width 45 height 21
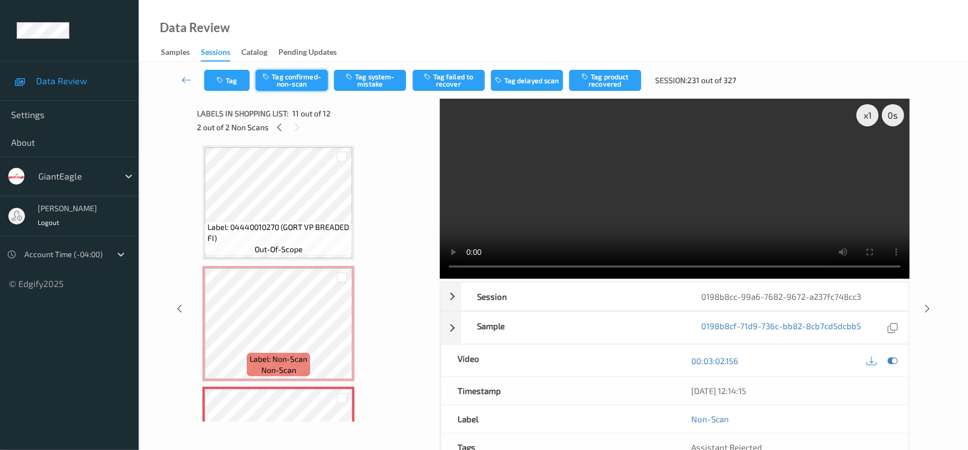
click at [298, 73] on button "Tag confirmed-non-scan" at bounding box center [292, 80] width 72 height 21
click at [462, 78] on button "Tag failed to recover" at bounding box center [449, 80] width 72 height 21
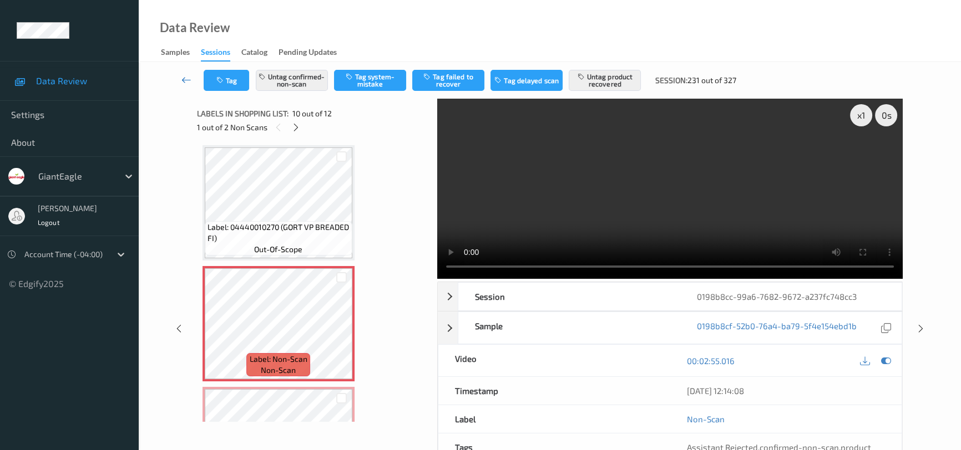
click at [188, 71] on link at bounding box center [186, 80] width 34 height 21
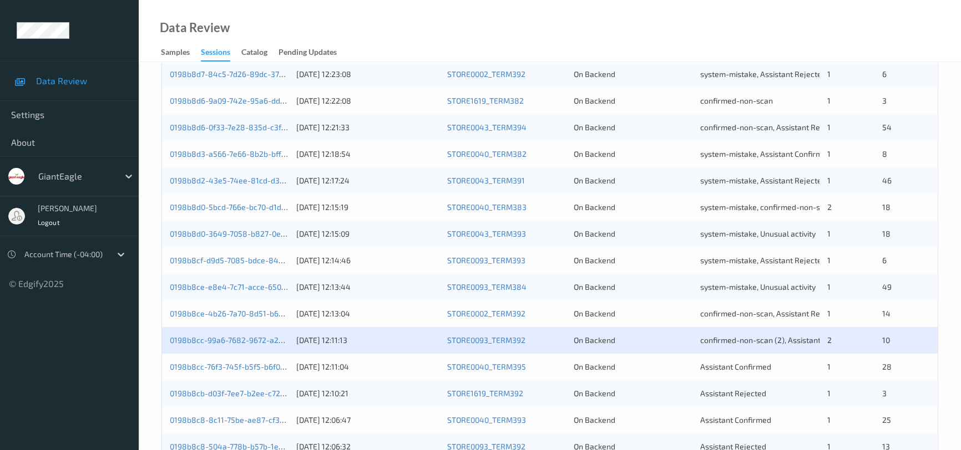
scroll to position [302, 0]
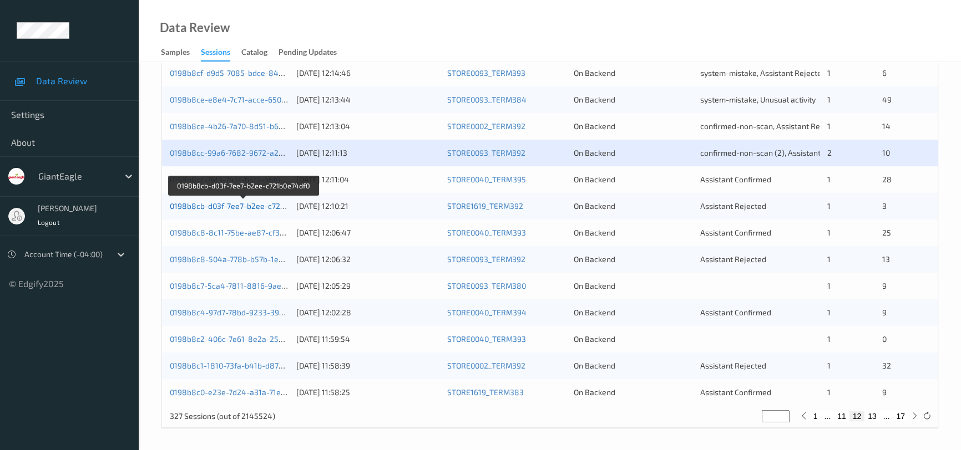
click at [222, 207] on link "0198b8cb-d03f-7ee7-b2ee-c721b0e74df0" at bounding box center [244, 205] width 148 height 9
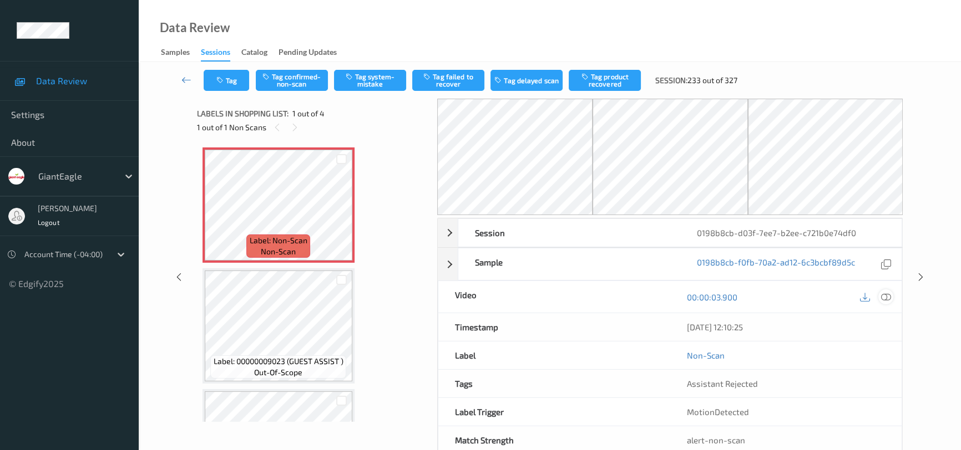
click at [888, 297] on icon at bounding box center [886, 297] width 10 height 10
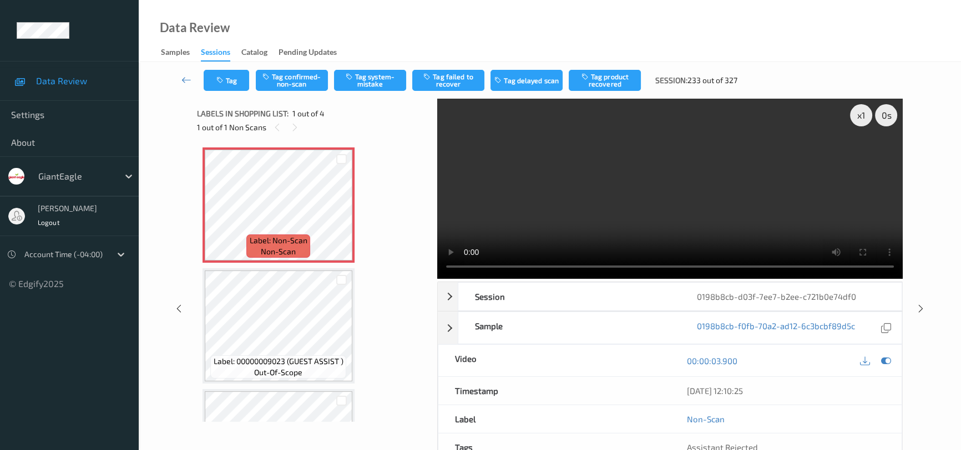
click at [506, 214] on video at bounding box center [669, 189] width 465 height 180
click at [302, 78] on button "Tag confirmed-non-scan" at bounding box center [292, 80] width 72 height 21
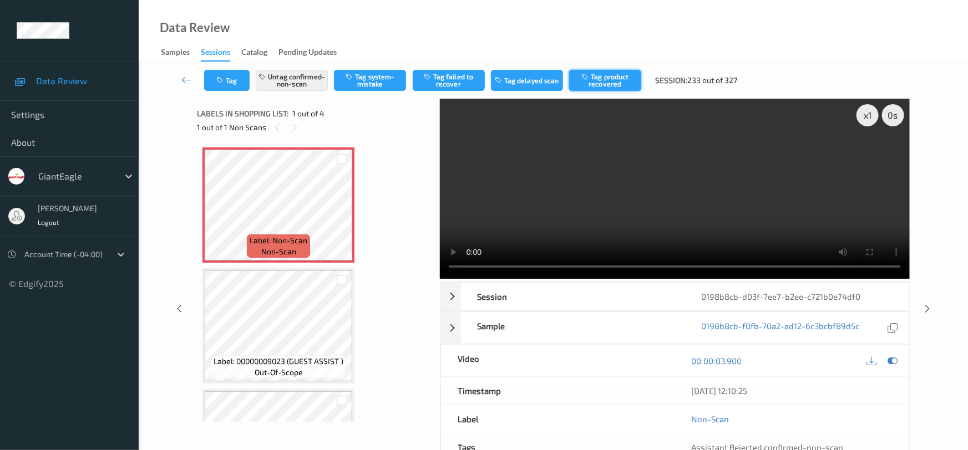
click at [611, 79] on button "Tag product recovered" at bounding box center [605, 80] width 72 height 21
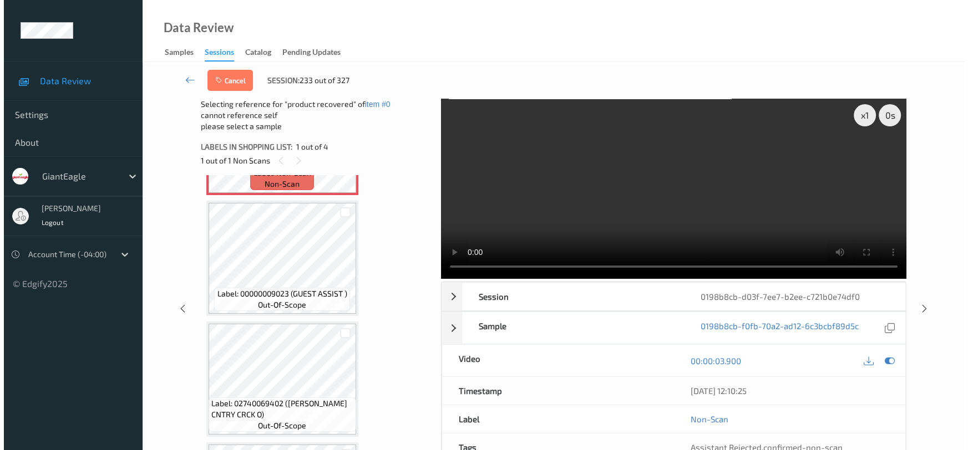
scroll to position [100, 0]
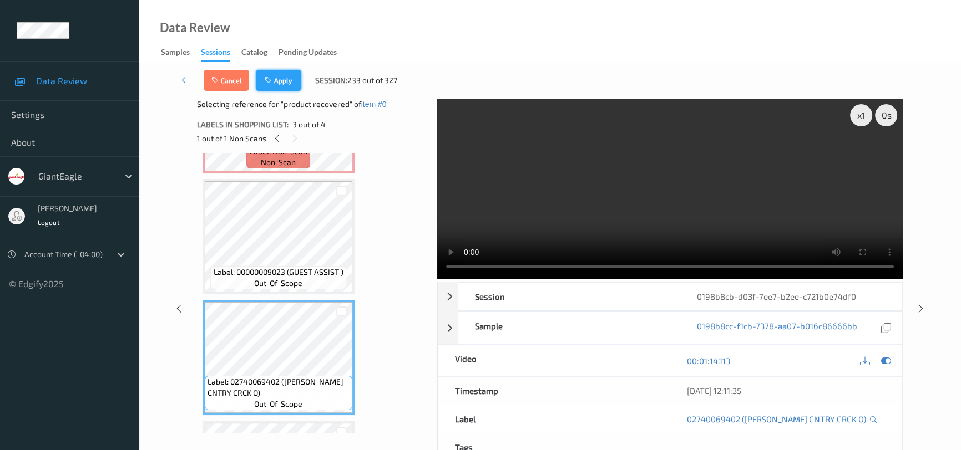
click at [280, 79] on button "Apply" at bounding box center [278, 80] width 45 height 21
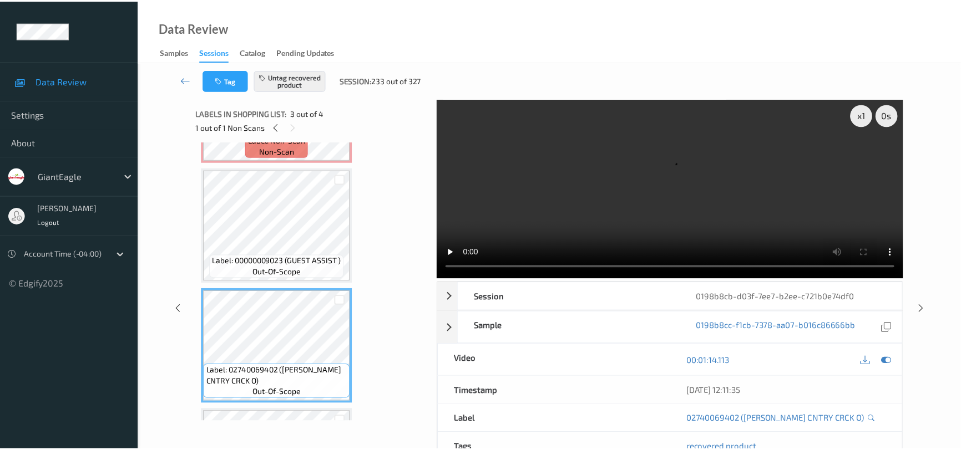
scroll to position [0, 0]
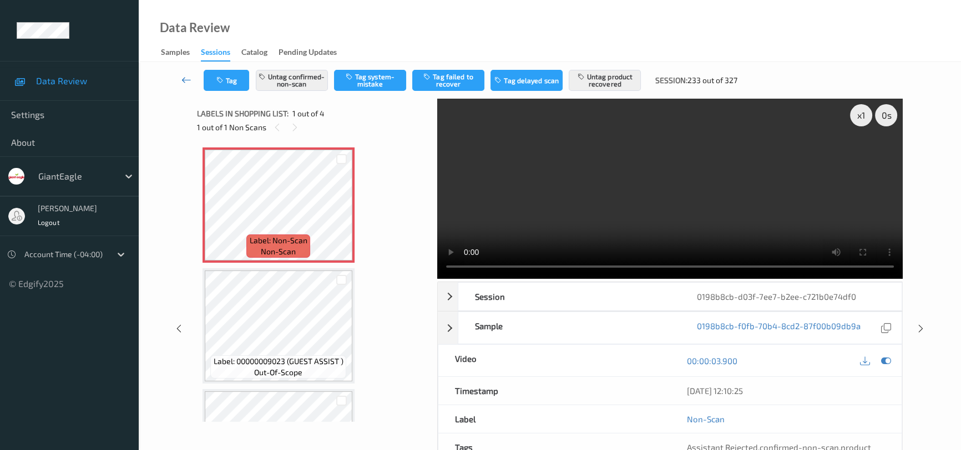
click at [181, 70] on link at bounding box center [186, 80] width 34 height 21
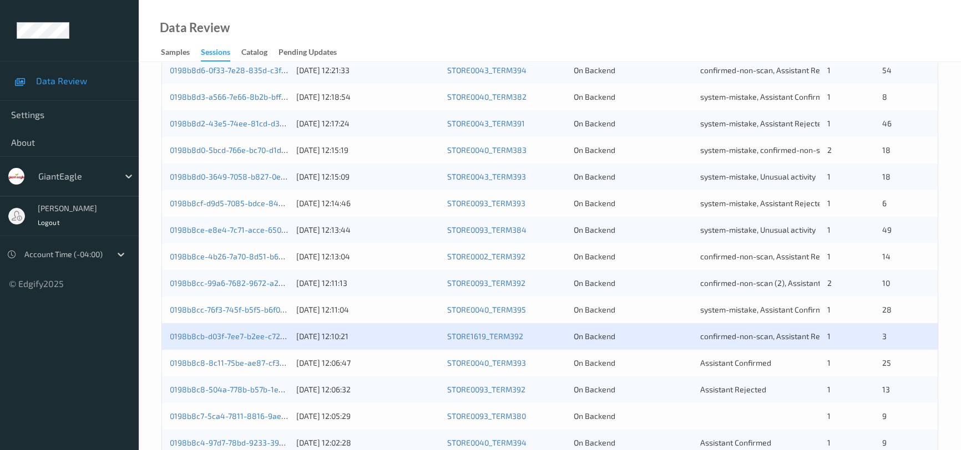
scroll to position [353, 0]
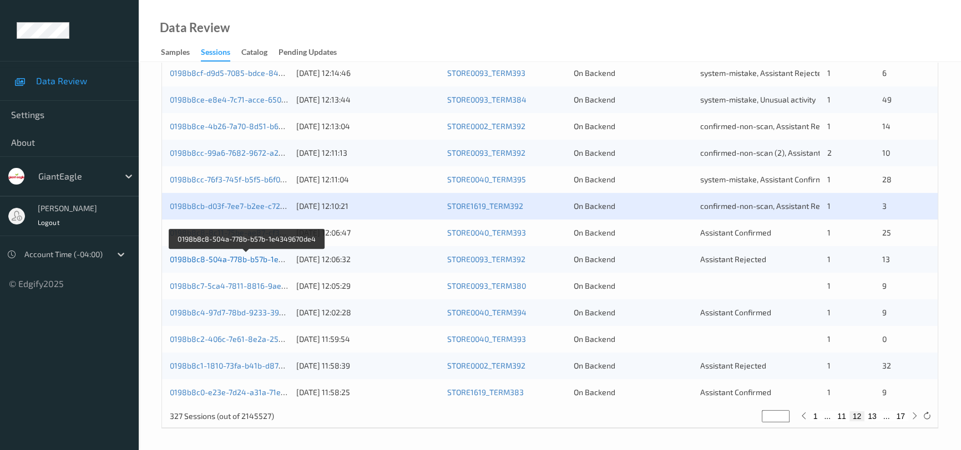
click at [212, 255] on link "0198b8c8-504a-778b-b57b-1e4349670de4" at bounding box center [247, 259] width 154 height 9
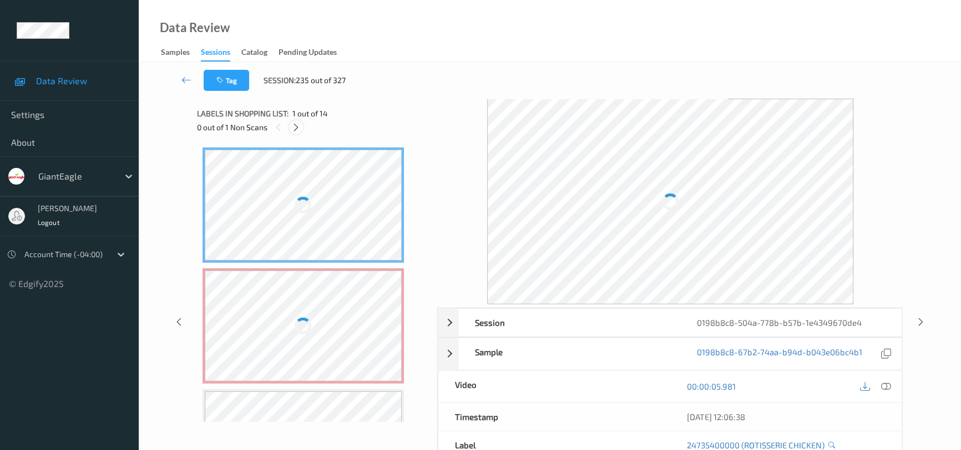
click at [296, 124] on icon at bounding box center [295, 128] width 9 height 10
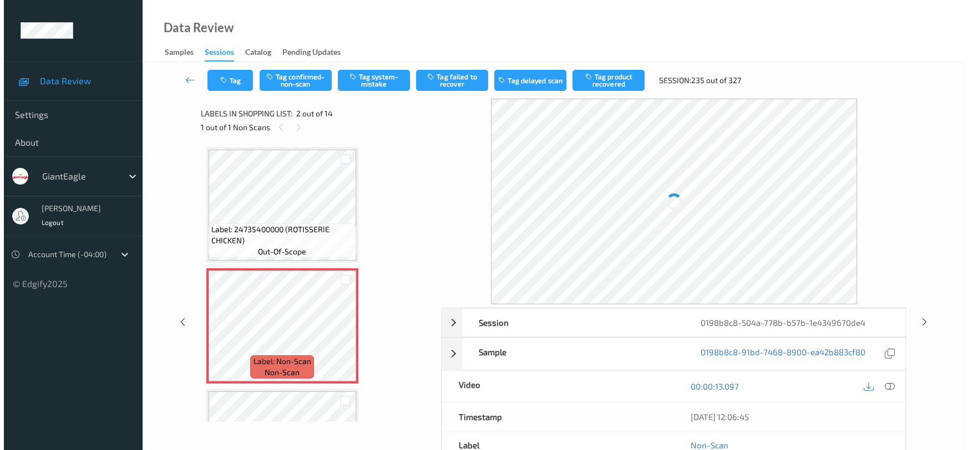
scroll to position [6, 0]
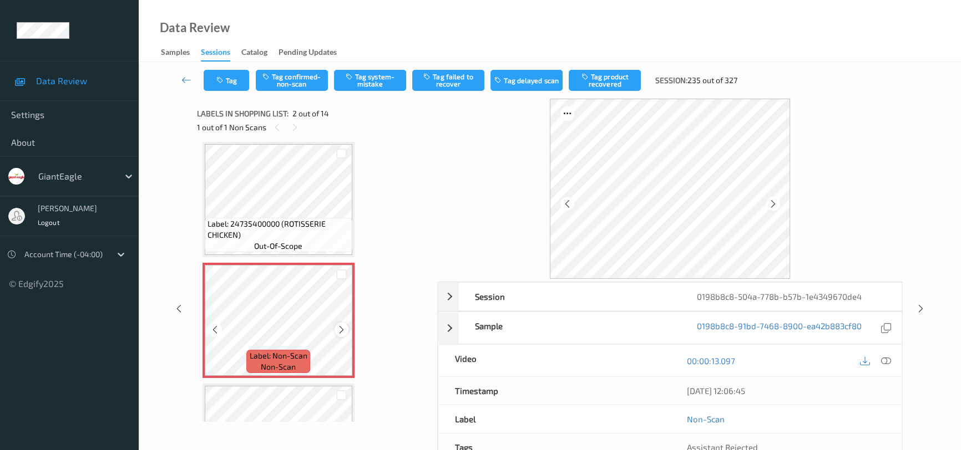
click at [341, 327] on icon at bounding box center [341, 330] width 9 height 10
click at [884, 359] on icon at bounding box center [886, 361] width 10 height 10
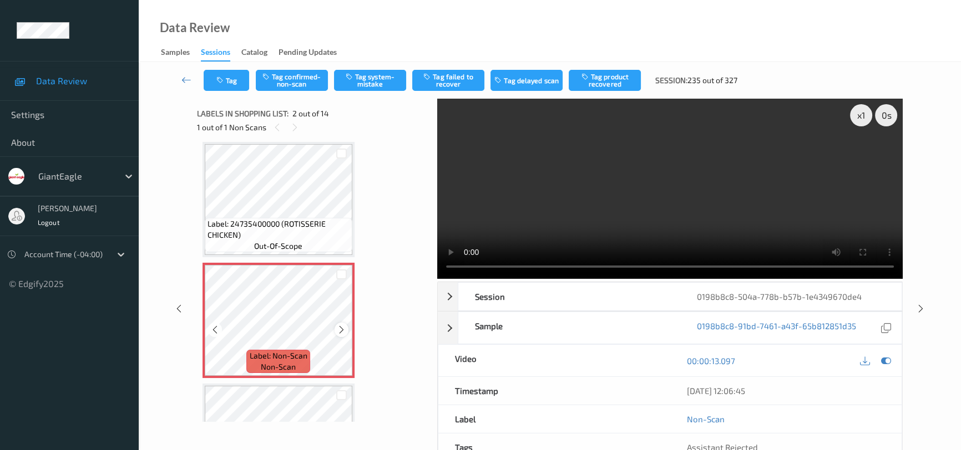
click at [338, 333] on icon at bounding box center [341, 330] width 9 height 10
click at [621, 216] on video at bounding box center [669, 189] width 465 height 180
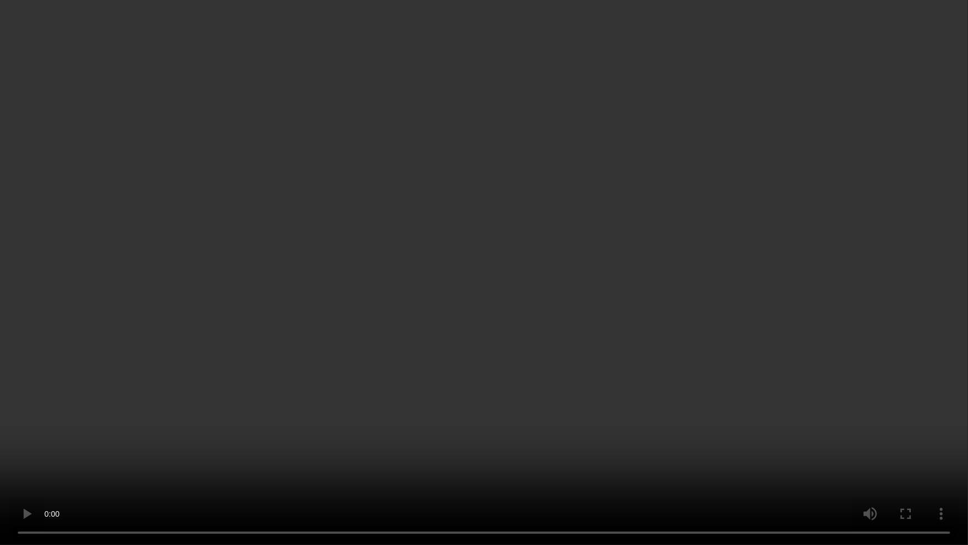
click at [570, 342] on video at bounding box center [484, 272] width 968 height 545
click at [496, 317] on video at bounding box center [484, 272] width 968 height 545
click at [358, 359] on video at bounding box center [484, 272] width 968 height 545
click at [363, 329] on video at bounding box center [484, 272] width 968 height 545
click at [395, 339] on video at bounding box center [484, 272] width 968 height 545
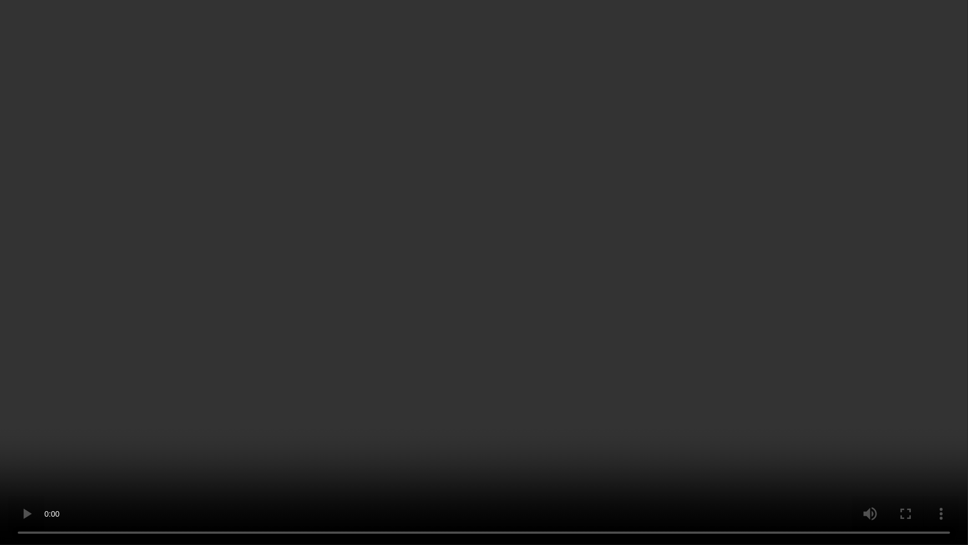
click at [343, 296] on video at bounding box center [484, 272] width 968 height 545
click at [314, 367] on video at bounding box center [484, 272] width 968 height 545
click at [365, 327] on video at bounding box center [484, 272] width 968 height 545
click at [366, 329] on video at bounding box center [484, 272] width 968 height 545
click at [455, 281] on video at bounding box center [484, 272] width 968 height 545
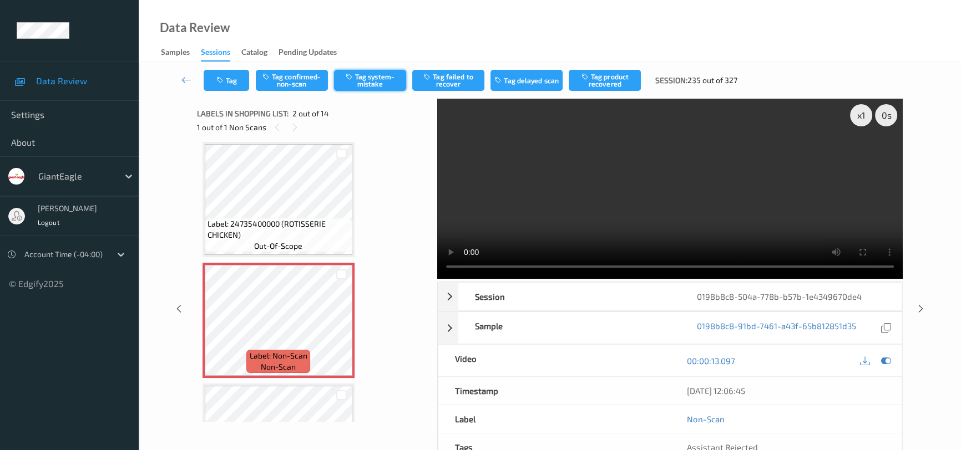
click at [373, 80] on button "Tag system-mistake" at bounding box center [370, 80] width 72 height 21
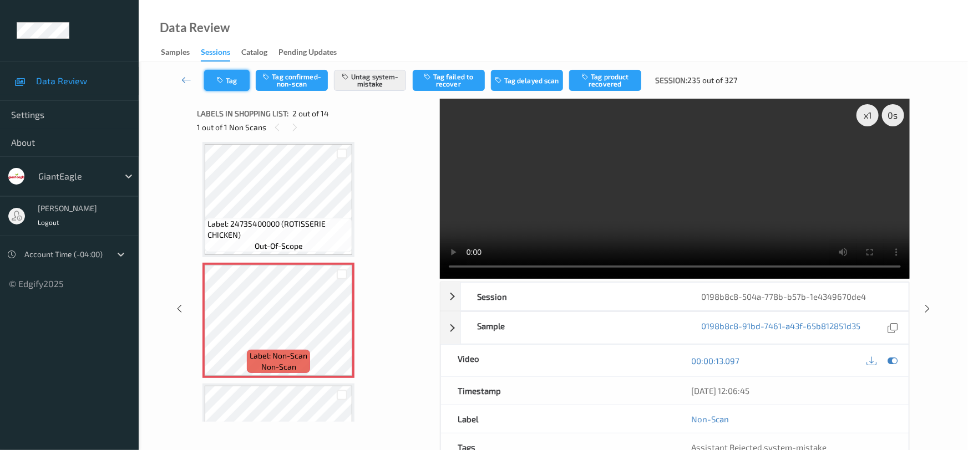
click at [240, 73] on button "Tag" at bounding box center [226, 80] width 45 height 21
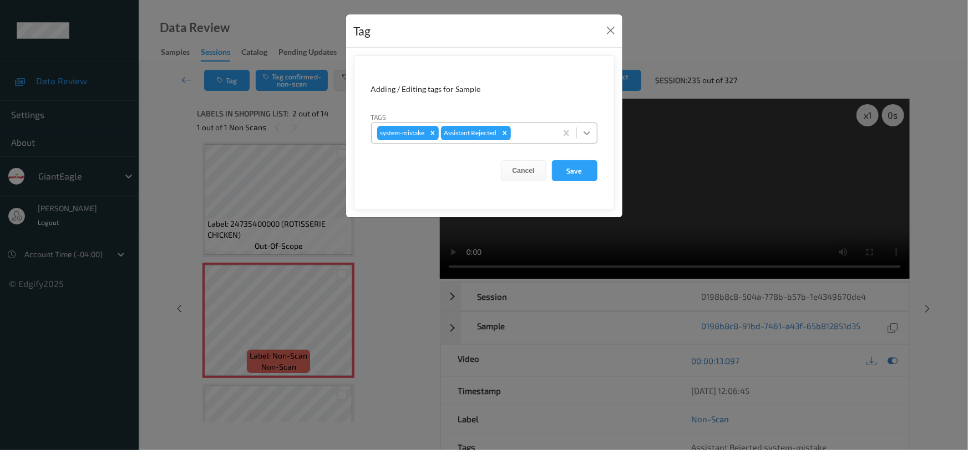
click at [594, 132] on div at bounding box center [587, 133] width 20 height 20
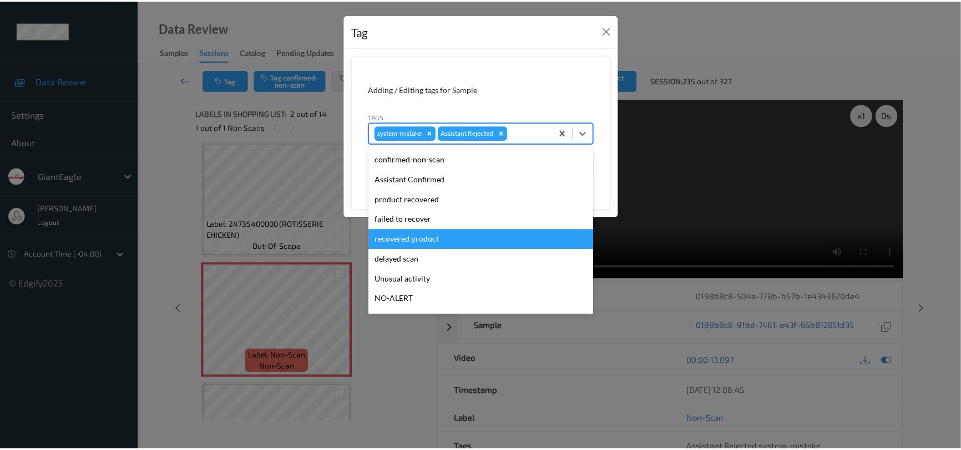
scroll to position [98, 0]
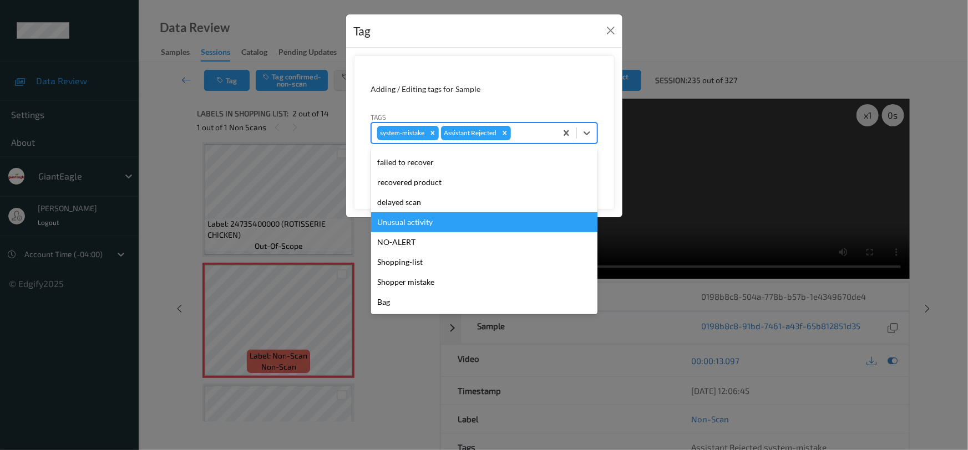
click at [447, 224] on div "Unusual activity" at bounding box center [484, 222] width 226 height 20
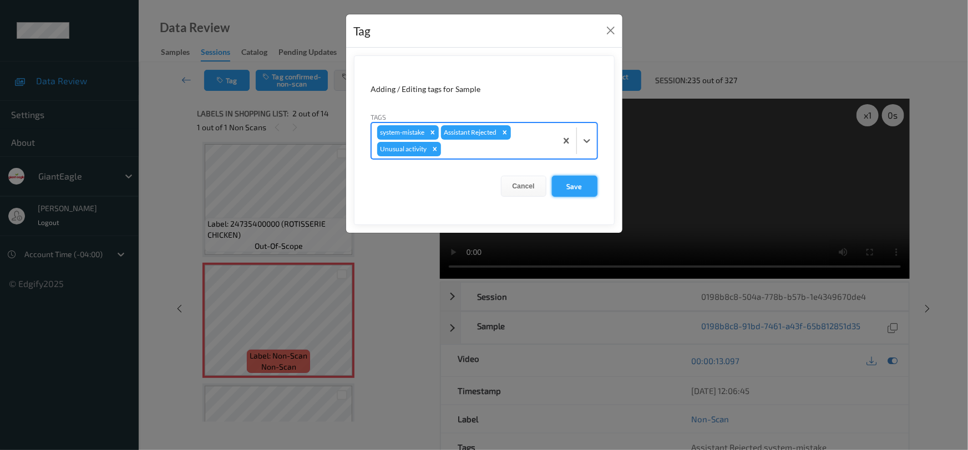
click at [574, 186] on button "Save" at bounding box center [574, 186] width 45 height 21
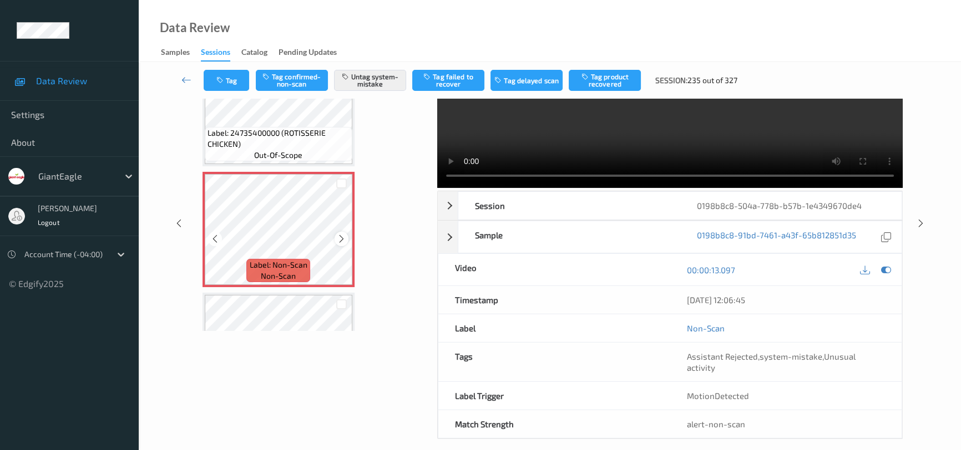
scroll to position [0, 0]
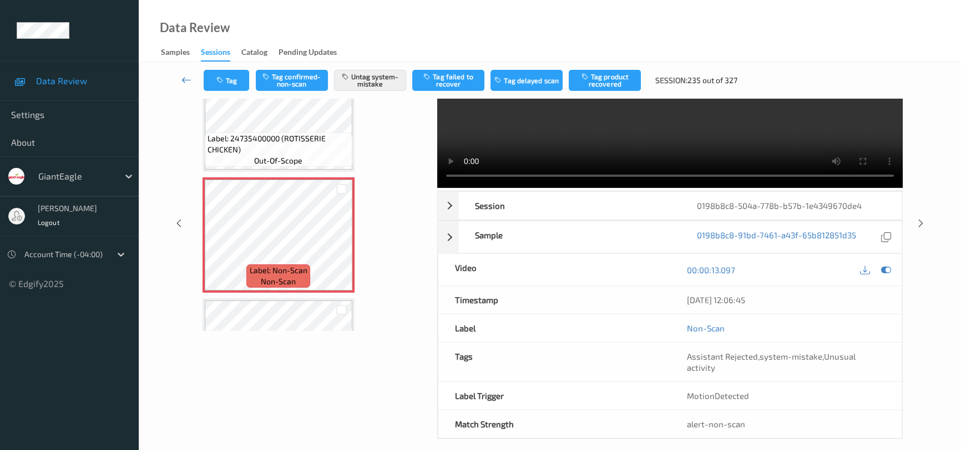
click at [181, 75] on icon at bounding box center [186, 79] width 10 height 11
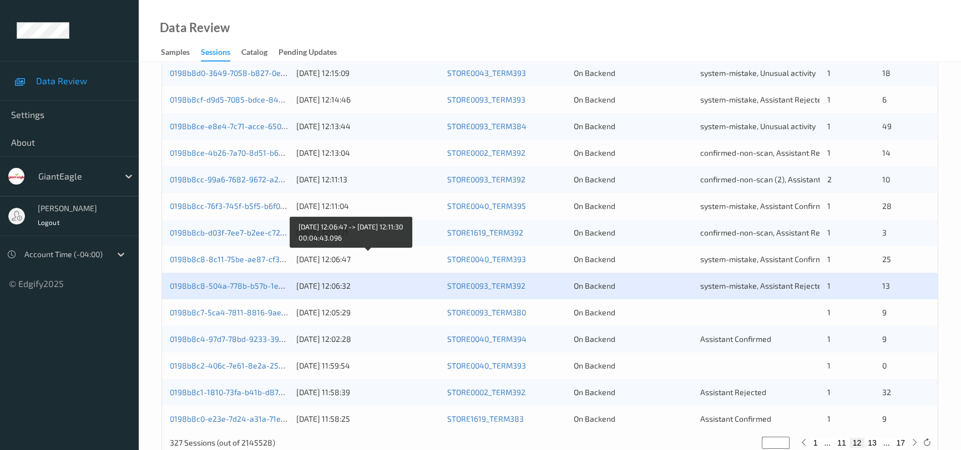
scroll to position [422, 0]
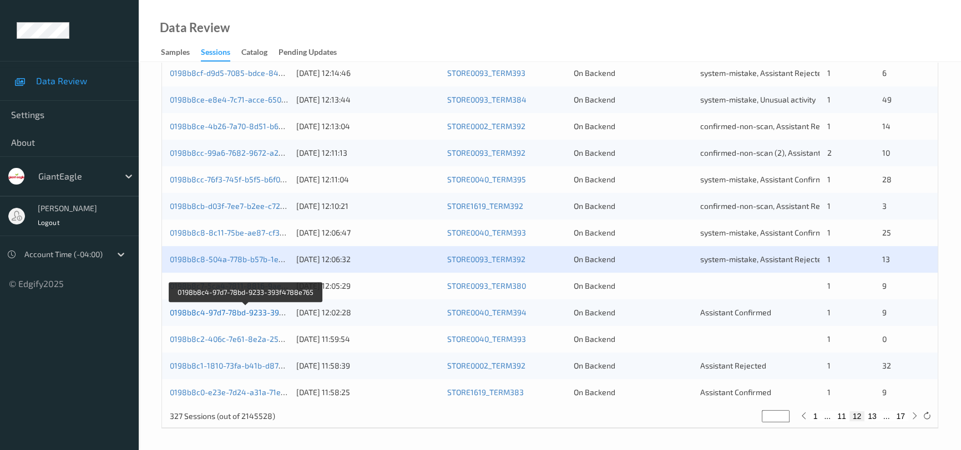
click at [195, 308] on link "0198b8c4-97d7-78bd-9233-393f4788e765" at bounding box center [246, 312] width 153 height 9
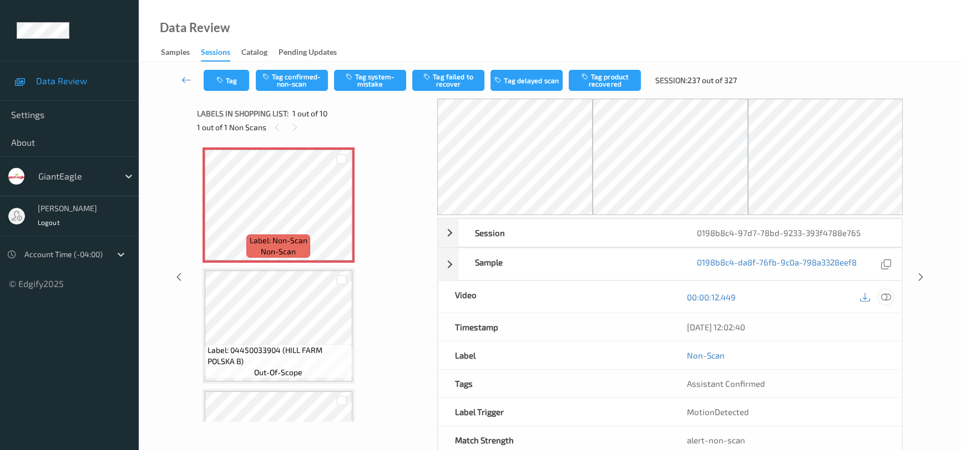
click at [888, 294] on icon at bounding box center [886, 297] width 10 height 10
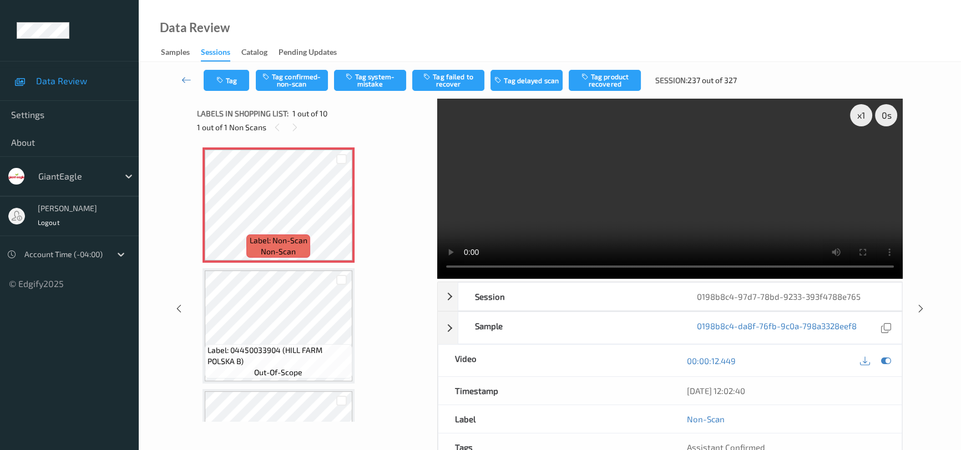
click at [559, 207] on video at bounding box center [669, 189] width 465 height 180
click at [734, 227] on video at bounding box center [669, 189] width 465 height 180
click at [336, 211] on div at bounding box center [341, 214] width 14 height 14
click at [733, 227] on video at bounding box center [669, 189] width 465 height 180
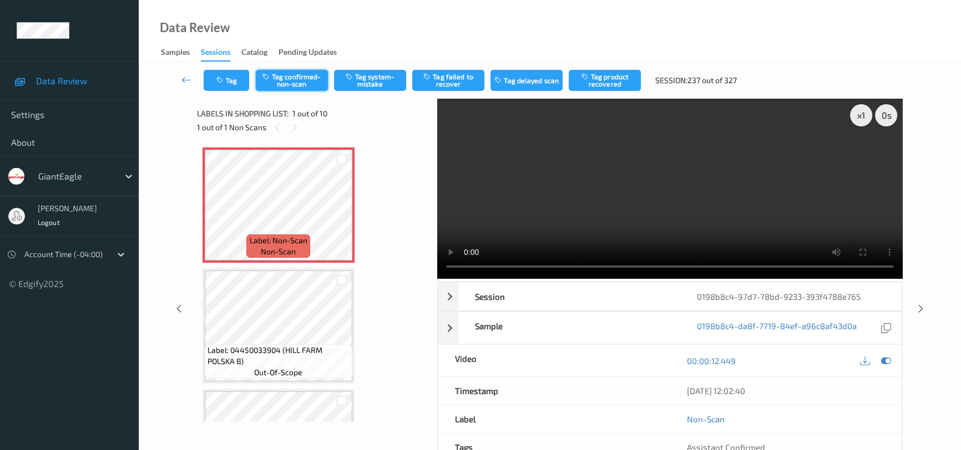
click at [306, 82] on button "Tag confirmed-non-scan" at bounding box center [292, 80] width 72 height 21
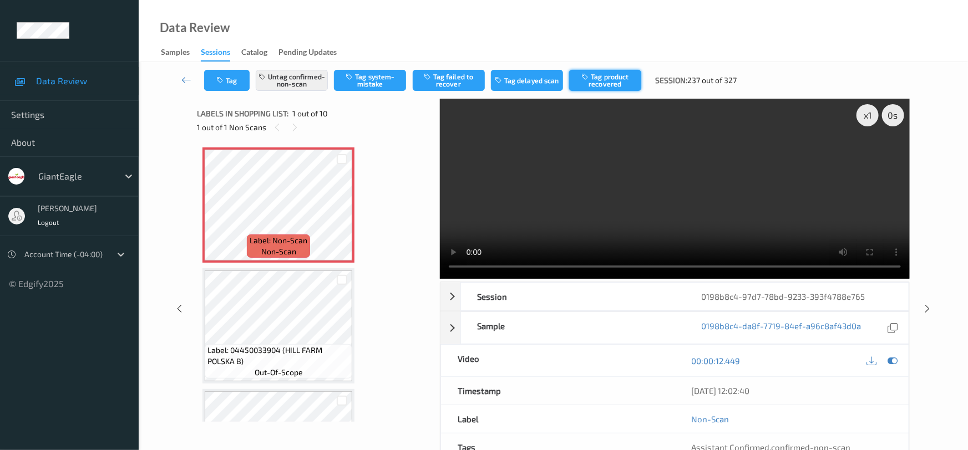
click at [610, 85] on button "Tag product recovered" at bounding box center [605, 80] width 72 height 21
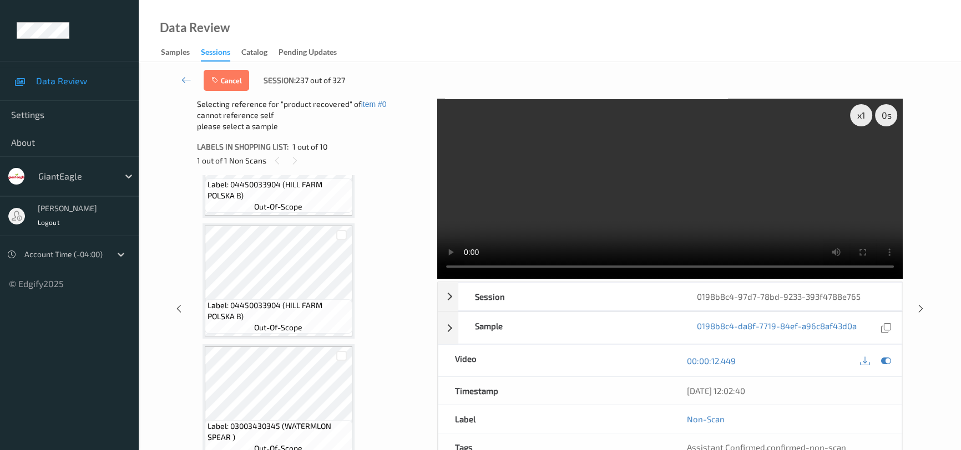
scroll to position [201, 0]
click at [569, 212] on video at bounding box center [669, 189] width 465 height 180
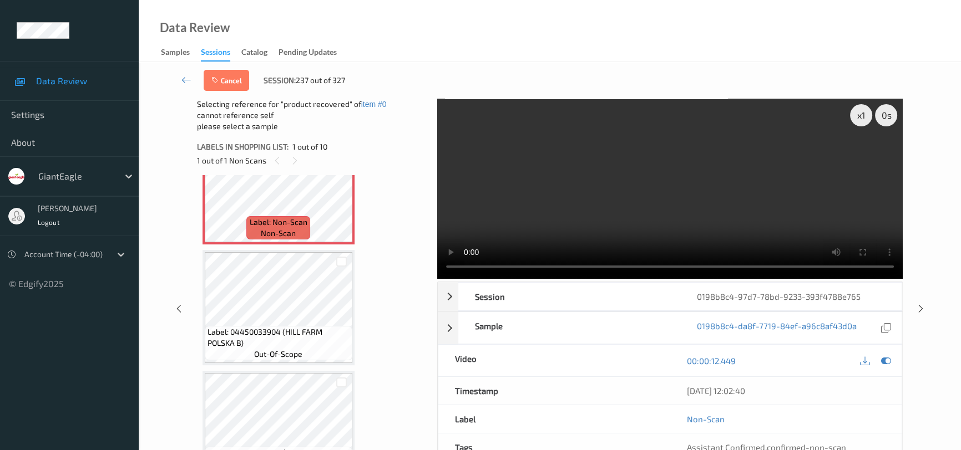
scroll to position [0, 0]
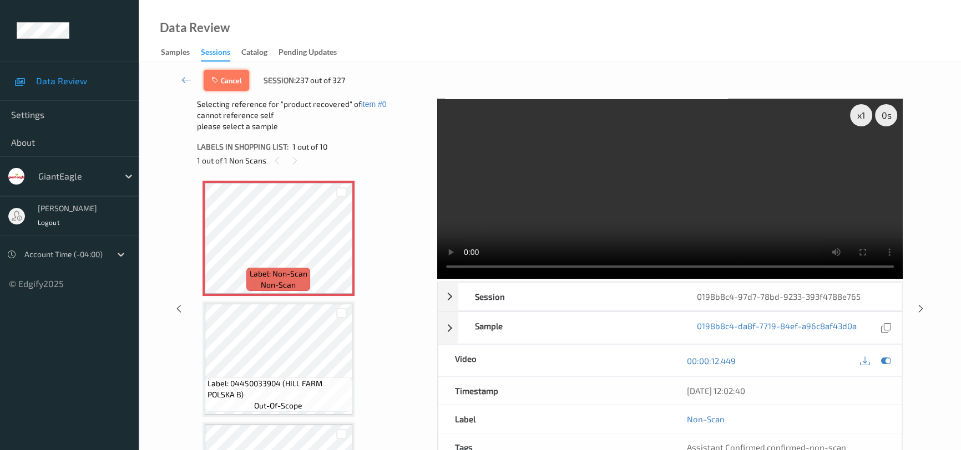
click at [231, 77] on button "Cancel" at bounding box center [226, 80] width 45 height 21
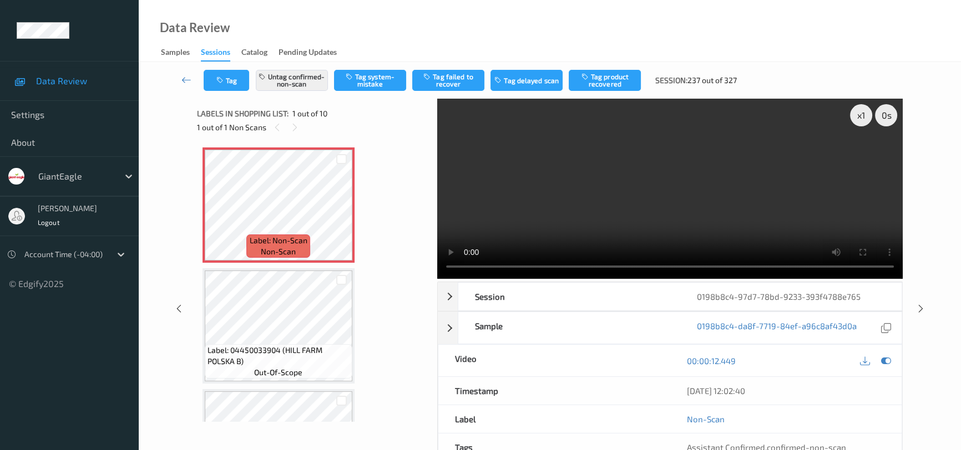
click at [666, 176] on video at bounding box center [669, 189] width 465 height 180
click at [614, 74] on button "Tag product recovered" at bounding box center [605, 80] width 72 height 21
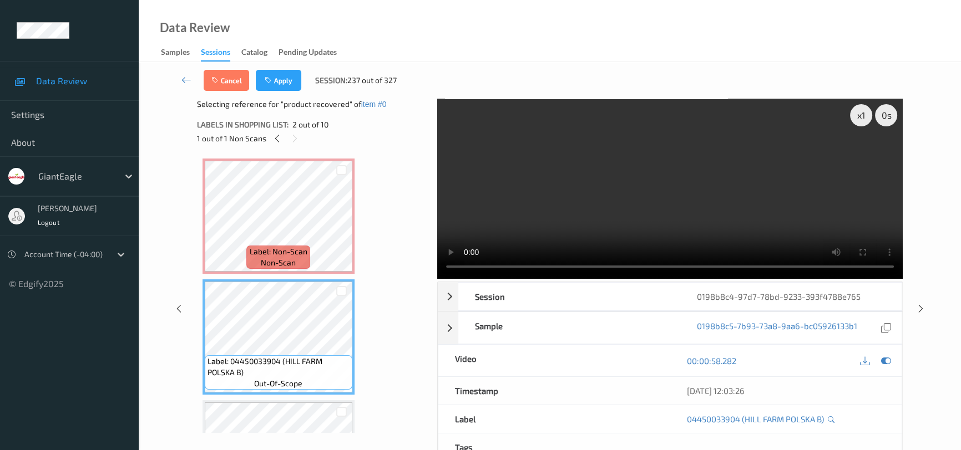
click at [276, 64] on div "Cancel Apply Session: 237 out of 327" at bounding box center [549, 80] width 777 height 37
click at [287, 76] on button "Apply" at bounding box center [278, 80] width 45 height 21
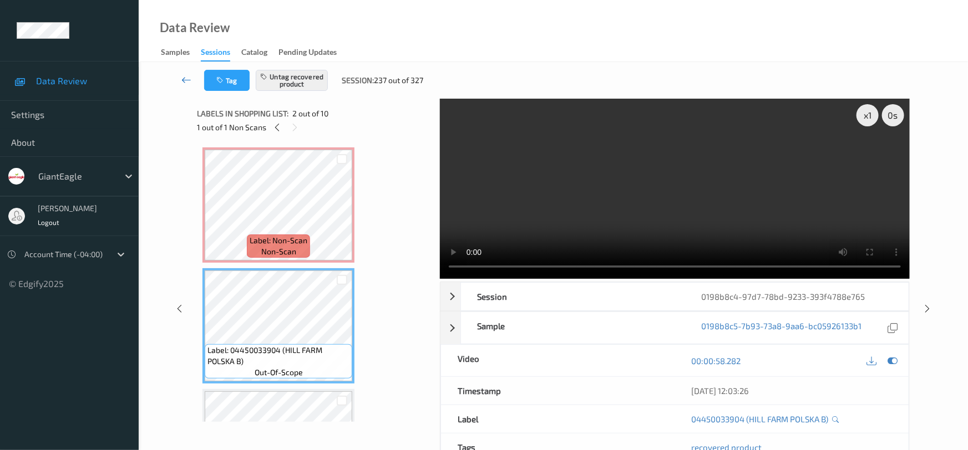
click at [185, 76] on icon at bounding box center [186, 79] width 10 height 11
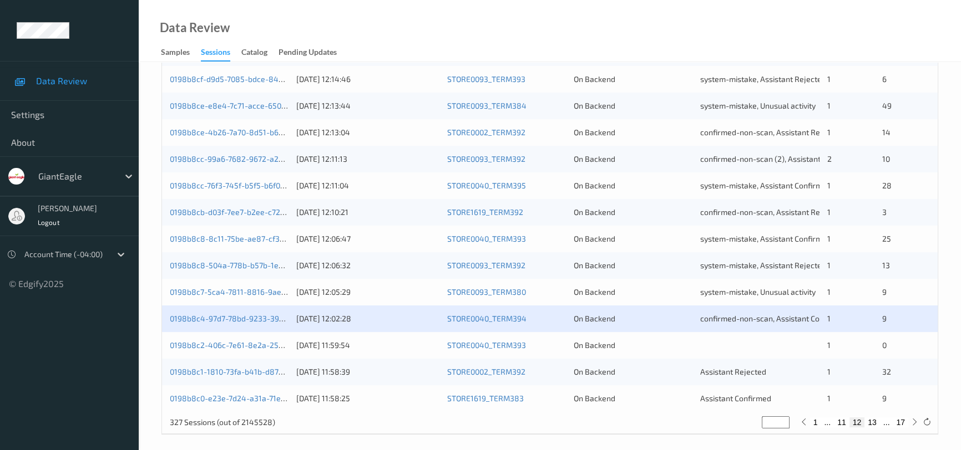
scroll to position [422, 0]
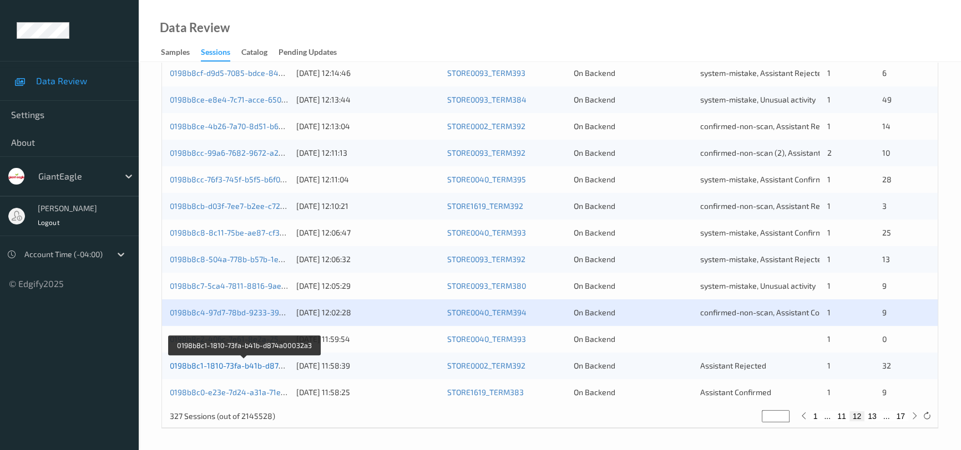
click at [227, 364] on link "0198b8c1-1810-73fa-b41b-d874a00032a3" at bounding box center [244, 365] width 149 height 9
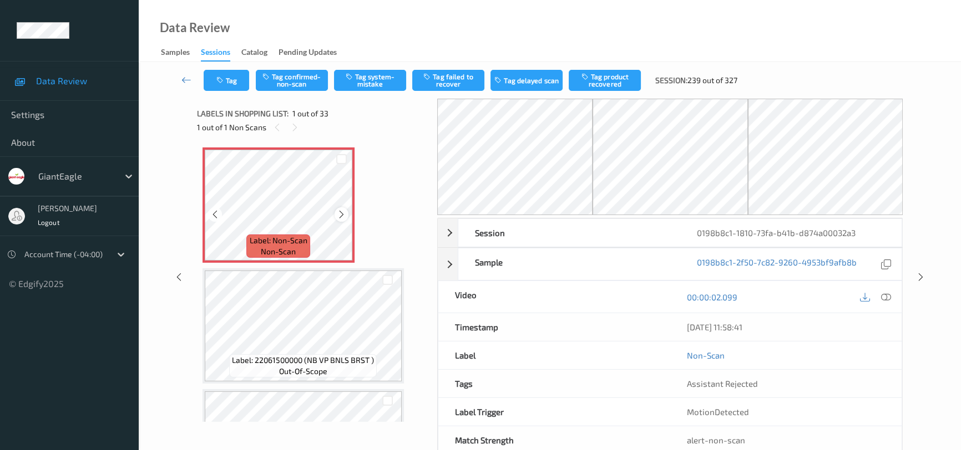
click at [344, 216] on icon at bounding box center [341, 215] width 9 height 10
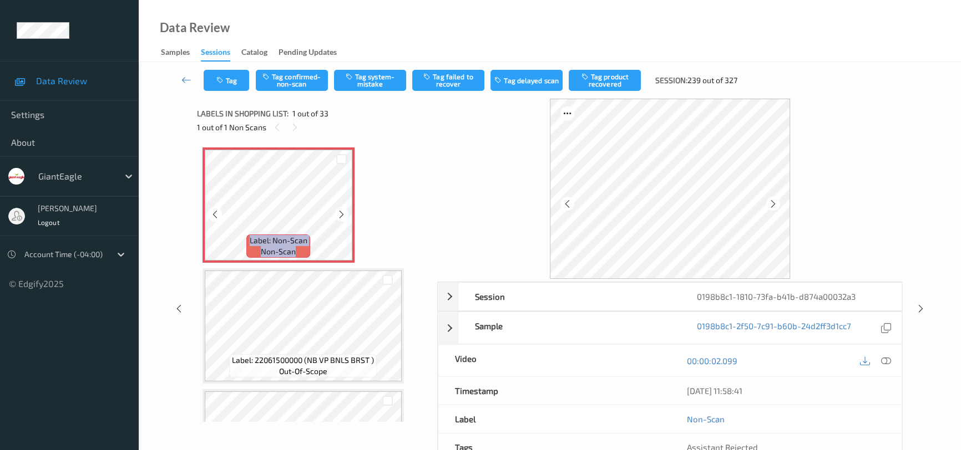
click at [344, 216] on icon at bounding box center [341, 215] width 9 height 10
click at [886, 363] on icon at bounding box center [886, 361] width 10 height 10
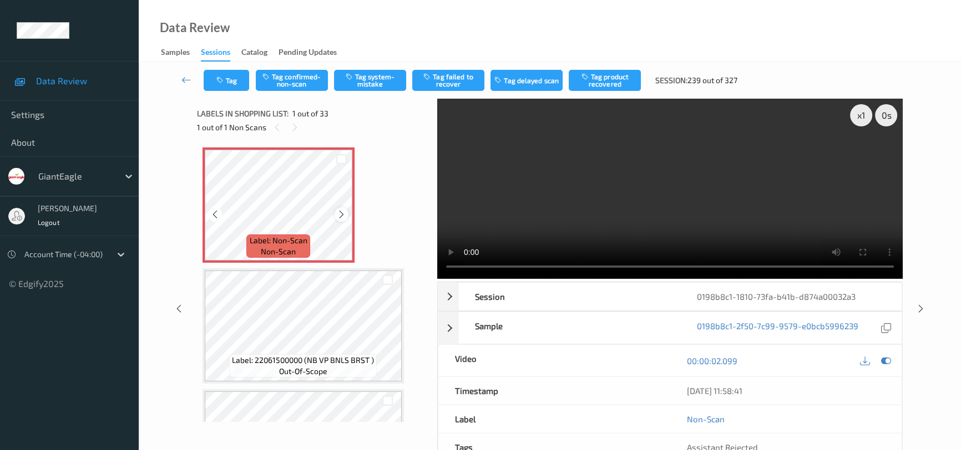
click at [341, 214] on icon at bounding box center [341, 215] width 9 height 10
click at [674, 236] on video at bounding box center [669, 189] width 465 height 180
click at [361, 80] on button "Tag system-mistake" at bounding box center [370, 80] width 72 height 21
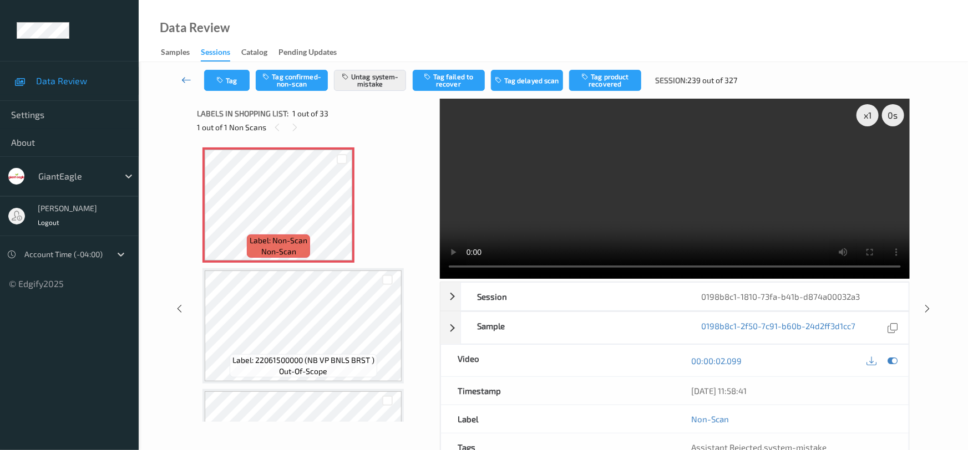
click at [188, 77] on icon at bounding box center [186, 79] width 10 height 11
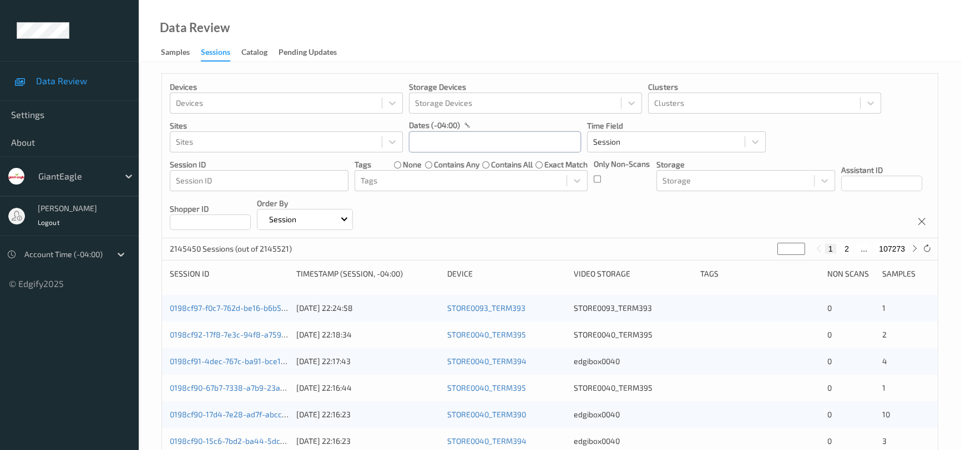
click at [533, 150] on input "text" at bounding box center [495, 141] width 172 height 21
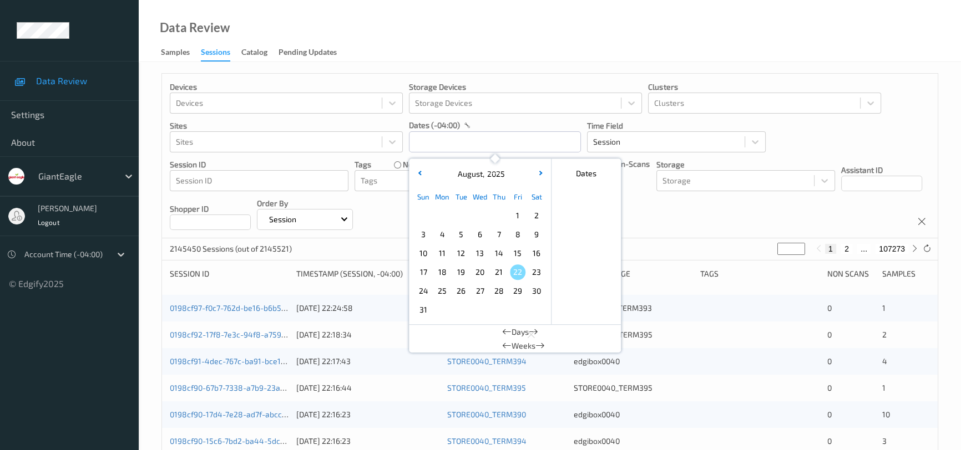
click at [422, 266] on span "17" at bounding box center [423, 273] width 16 height 16
type input "[DATE] 00:00 -> [DATE] 23:59"
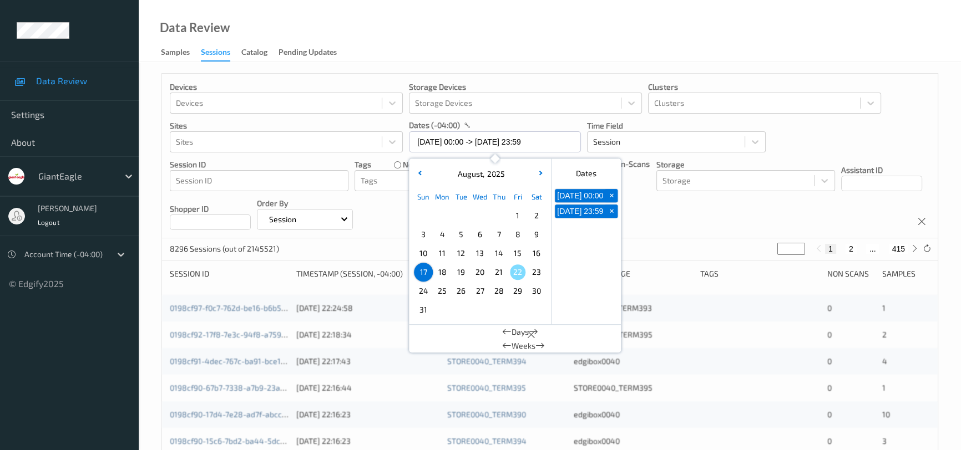
click at [488, 26] on div "Data Review Samples Sessions Catalog Pending Updates" at bounding box center [550, 31] width 822 height 62
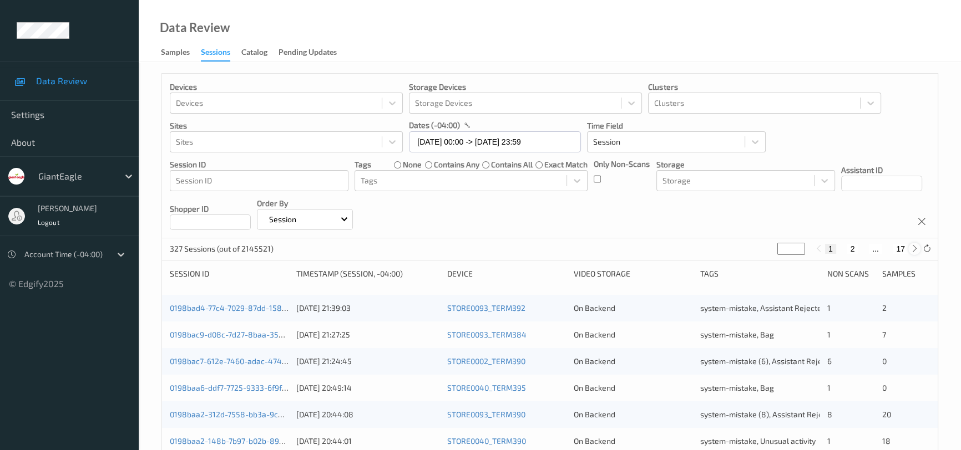
click at [913, 251] on icon at bounding box center [914, 249] width 8 height 8
type input "*"
click at [913, 251] on icon at bounding box center [914, 249] width 8 height 8
type input "*"
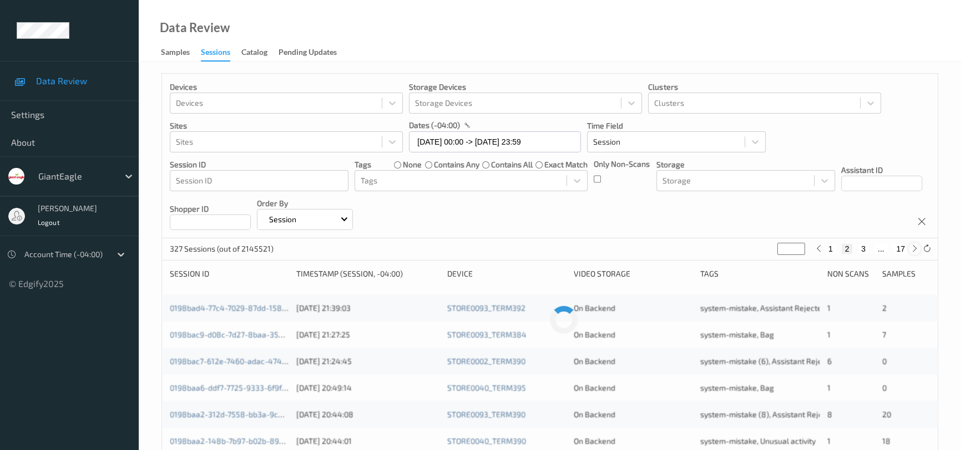
type input "*"
click at [913, 251] on icon at bounding box center [914, 249] width 8 height 8
type input "*"
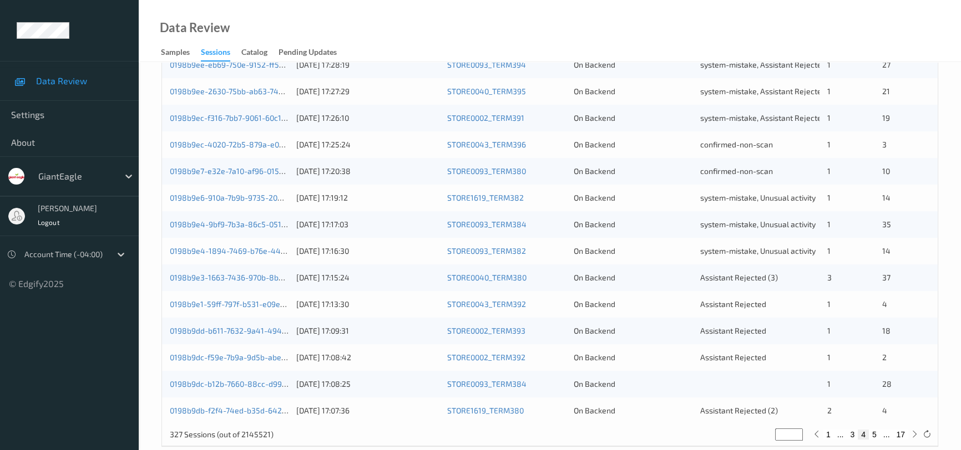
scroll to position [422, 0]
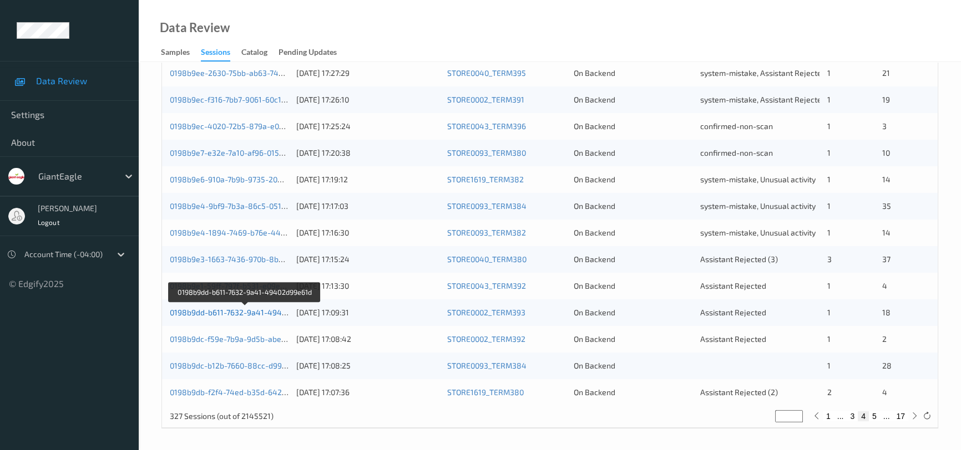
click at [256, 310] on link "0198b9dd-b611-7632-9a41-49402d99e61d" at bounding box center [245, 312] width 151 height 9
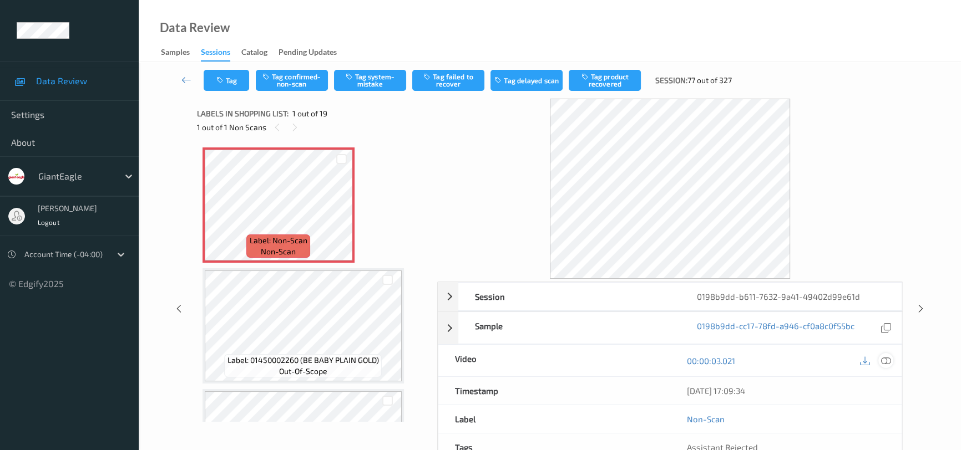
click at [884, 360] on icon at bounding box center [886, 361] width 10 height 10
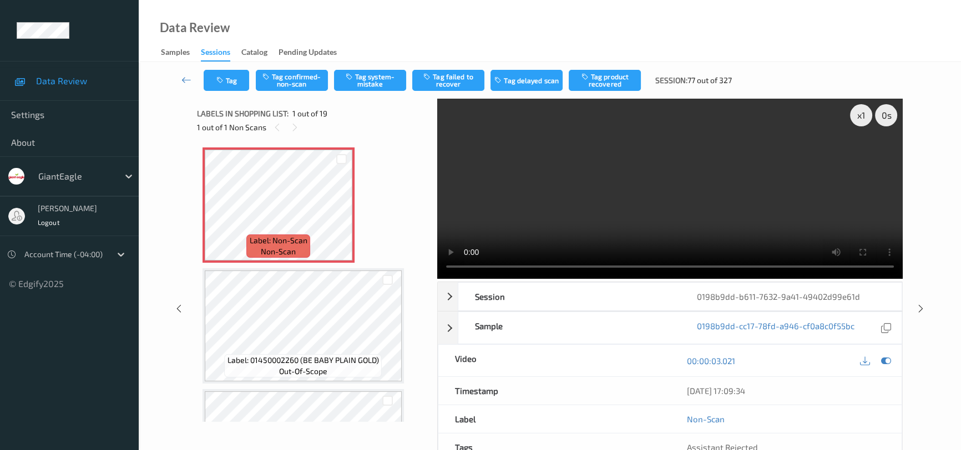
drag, startPoint x: 185, startPoint y: 75, endPoint x: 196, endPoint y: 59, distance: 19.9
click at [185, 75] on icon at bounding box center [186, 79] width 10 height 11
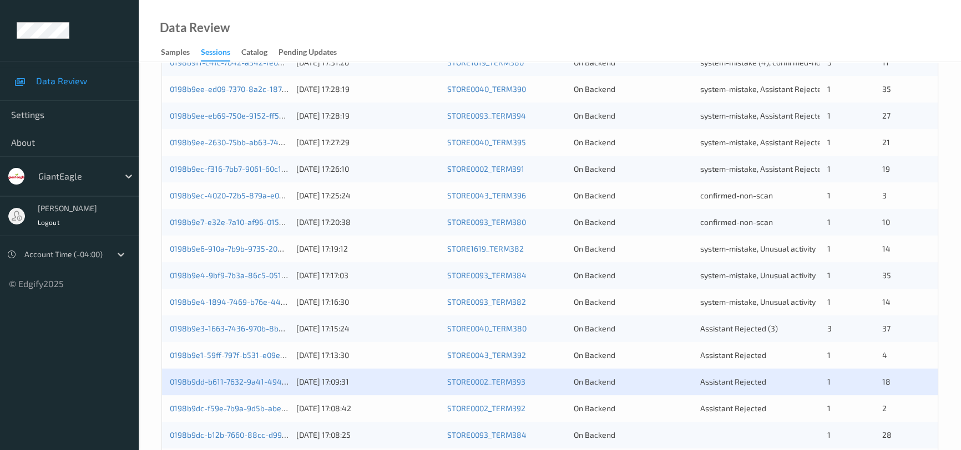
scroll to position [353, 0]
click at [226, 352] on link "0198b9e1-59ff-797f-b531-e09e8d11e2fe" at bounding box center [241, 354] width 143 height 9
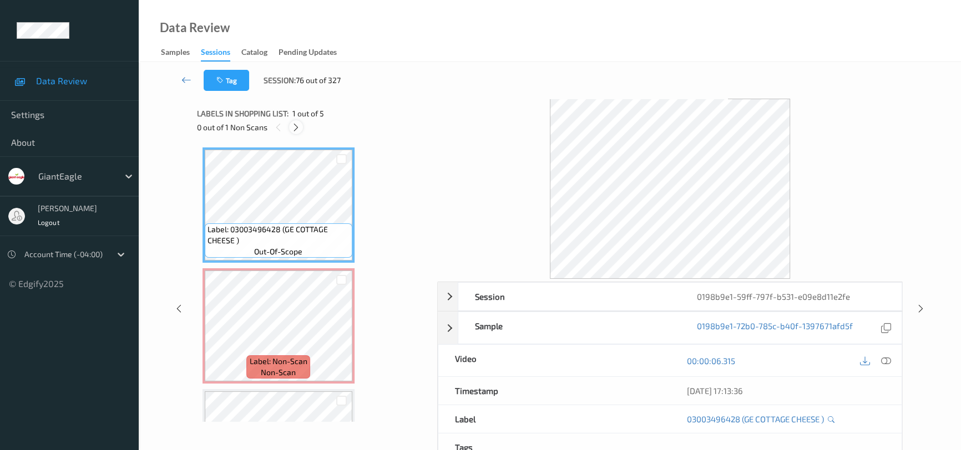
click at [299, 126] on icon at bounding box center [295, 128] width 9 height 10
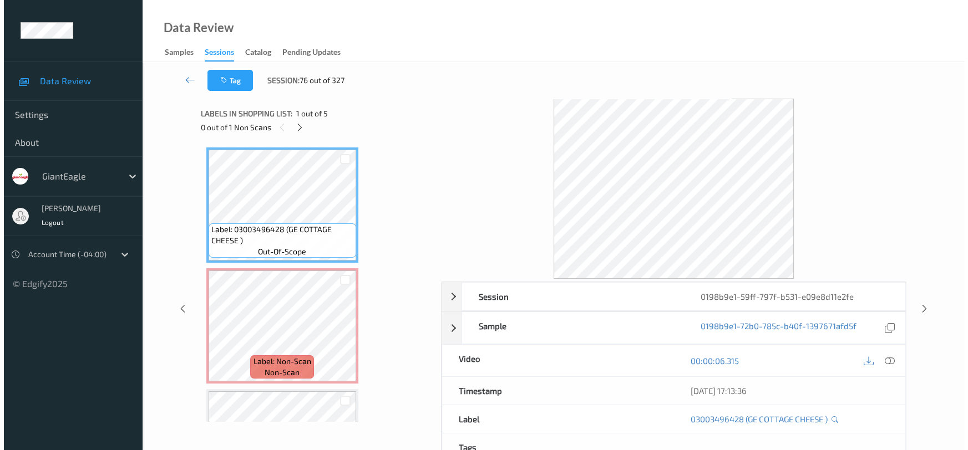
scroll to position [6, 0]
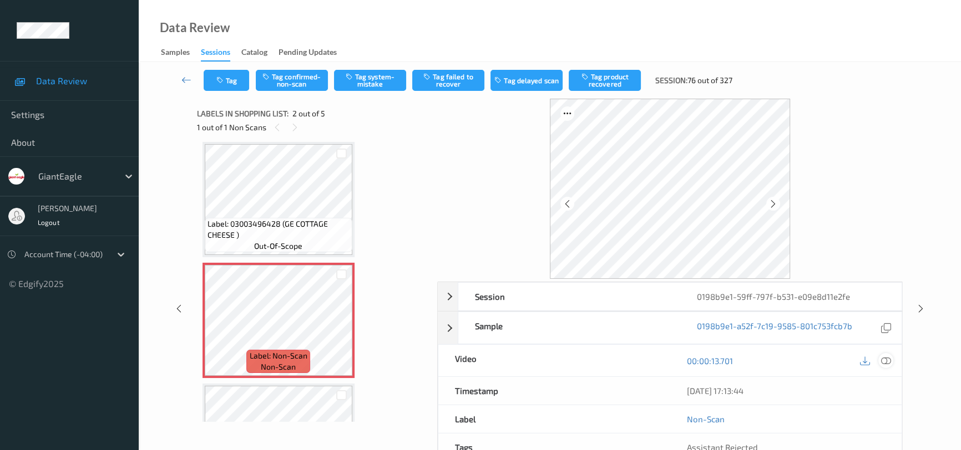
click at [888, 356] on icon at bounding box center [886, 361] width 10 height 10
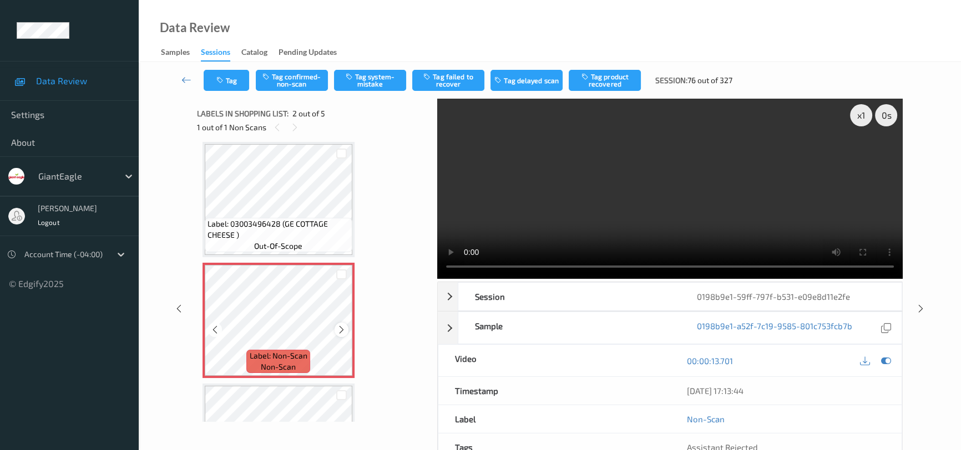
click at [341, 331] on icon at bounding box center [341, 330] width 9 height 10
click at [580, 229] on video at bounding box center [669, 189] width 465 height 180
click at [688, 176] on video at bounding box center [669, 189] width 465 height 180
click at [343, 329] on icon at bounding box center [341, 330] width 9 height 10
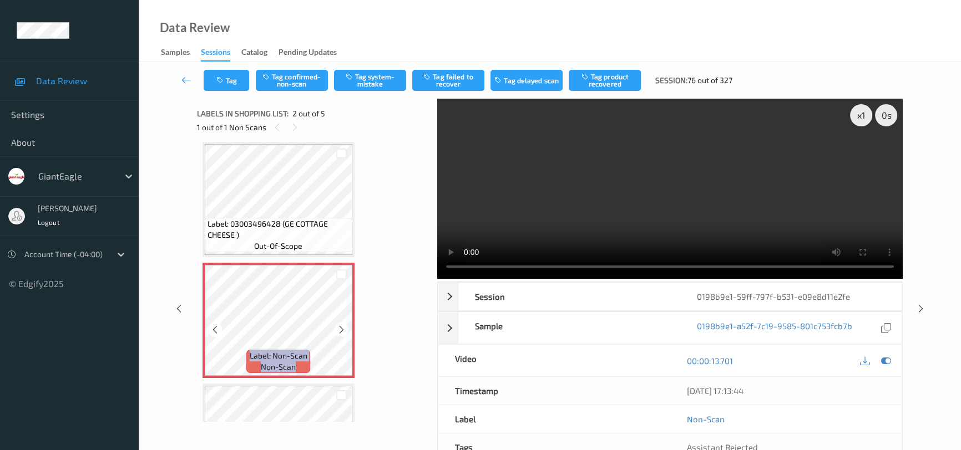
click at [343, 329] on icon at bounding box center [341, 330] width 9 height 10
click at [703, 189] on video at bounding box center [669, 189] width 465 height 180
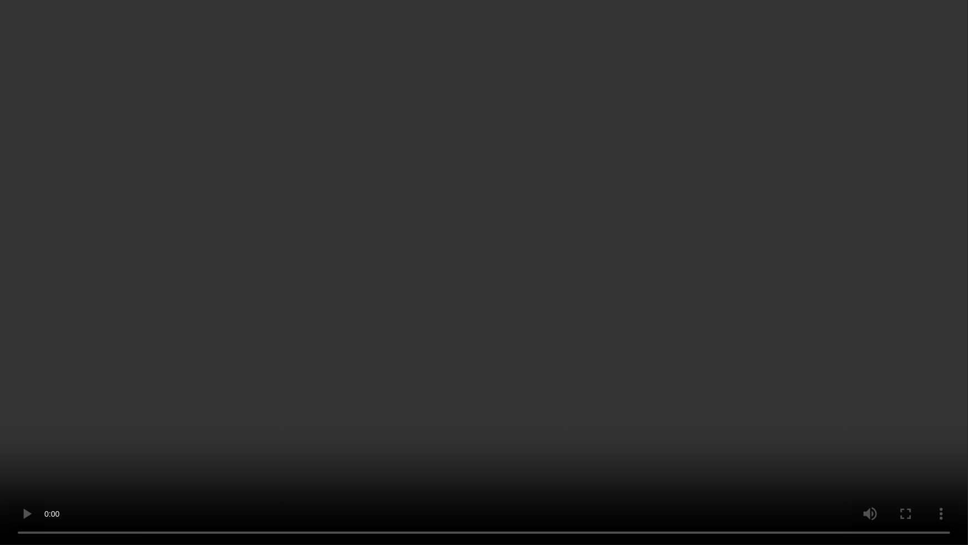
click at [712, 227] on video at bounding box center [484, 272] width 968 height 545
click at [779, 373] on video at bounding box center [484, 272] width 968 height 545
click at [533, 297] on video at bounding box center [484, 272] width 968 height 545
click at [596, 297] on video at bounding box center [484, 272] width 968 height 545
click at [303, 362] on video at bounding box center [484, 272] width 968 height 545
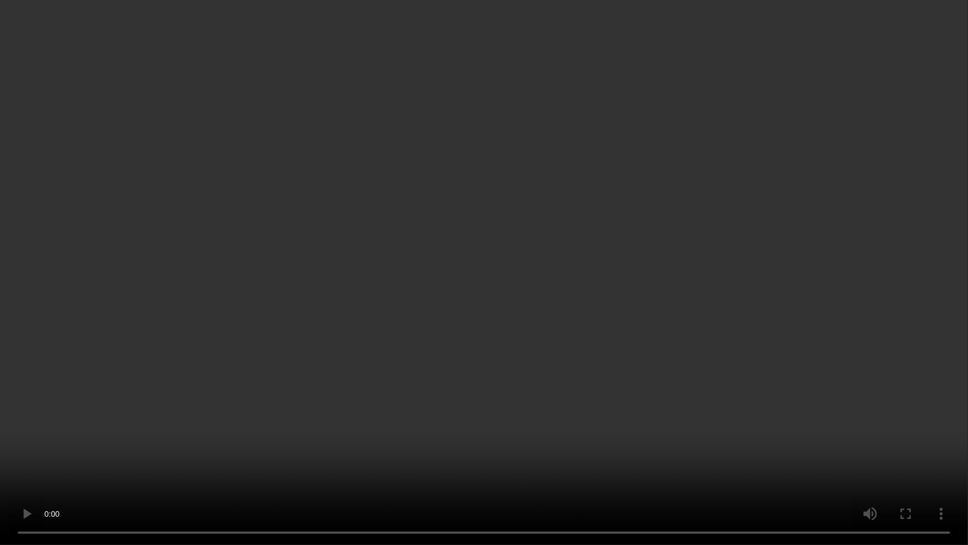
click at [405, 311] on video at bounding box center [484, 272] width 968 height 545
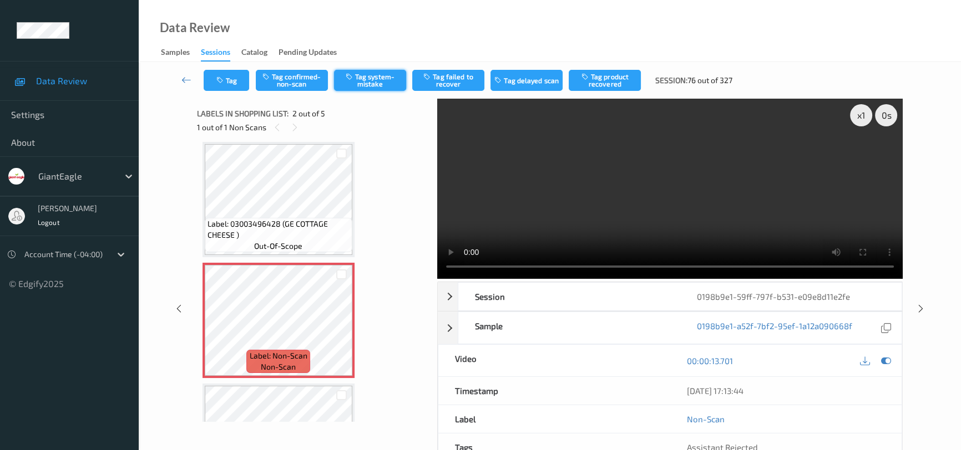
click at [378, 80] on button "Tag system-mistake" at bounding box center [370, 80] width 72 height 21
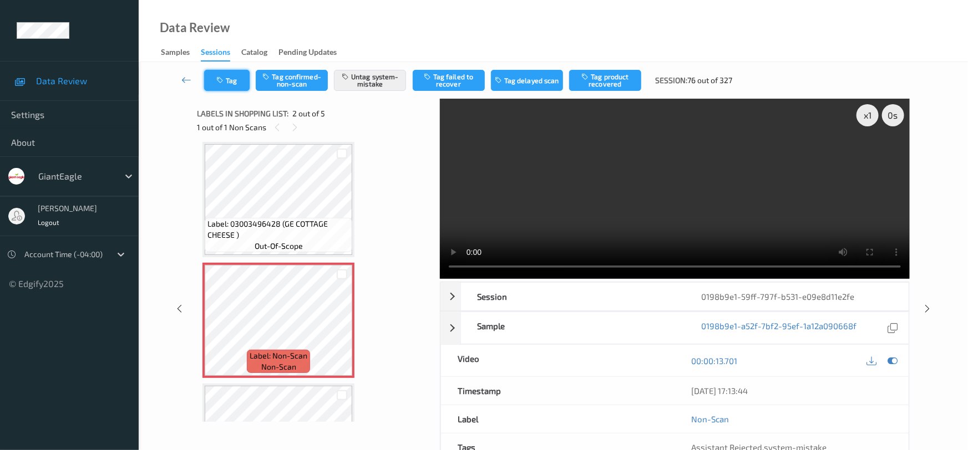
click at [235, 82] on button "Tag" at bounding box center [226, 80] width 45 height 21
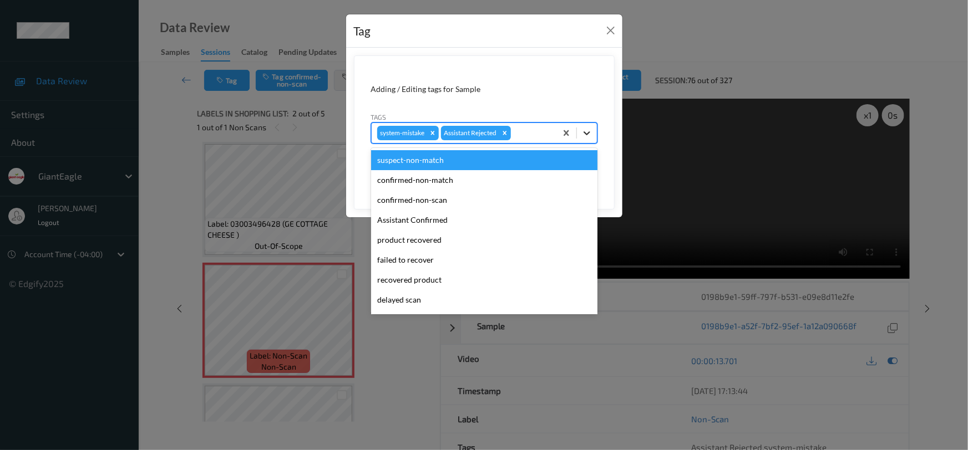
click at [592, 138] on div at bounding box center [587, 133] width 20 height 20
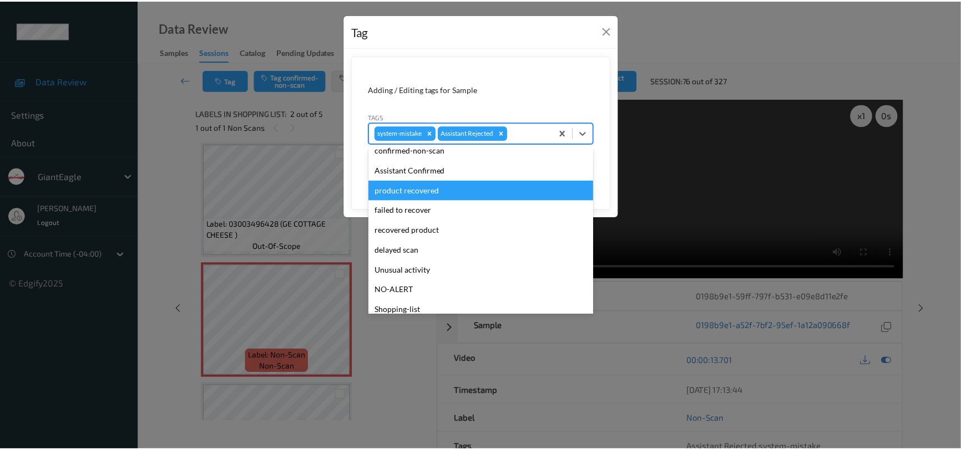
scroll to position [98, 0]
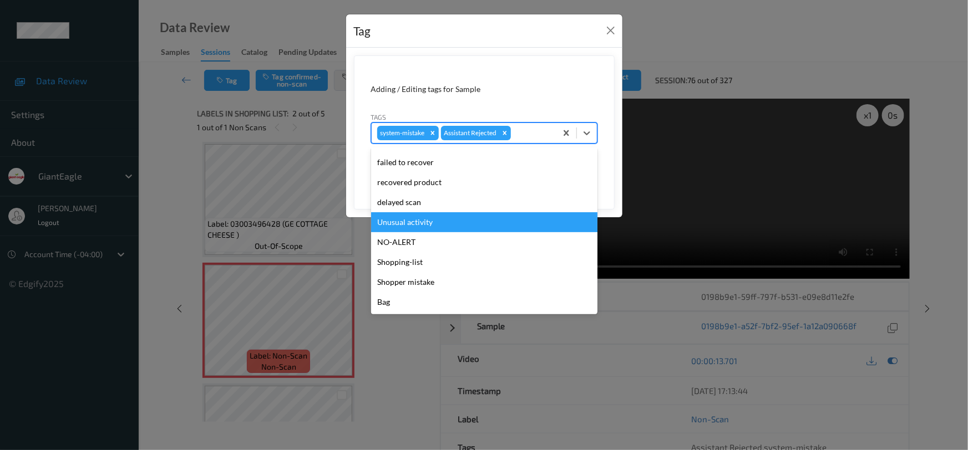
click at [448, 225] on div "Unusual activity" at bounding box center [484, 222] width 226 height 20
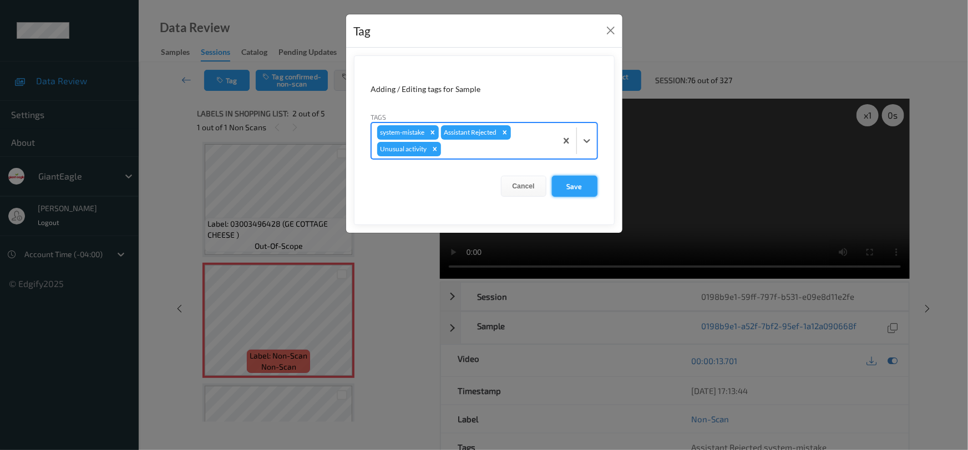
click at [561, 188] on button "Save" at bounding box center [574, 186] width 45 height 21
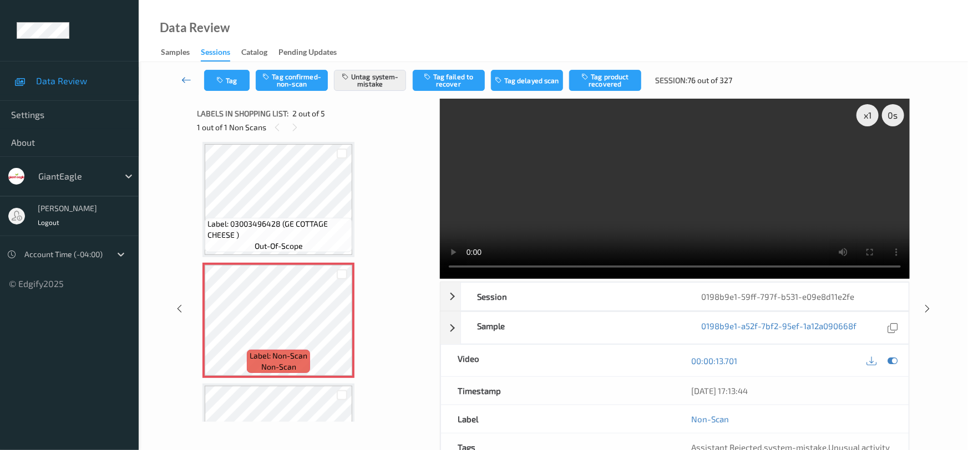
click at [184, 77] on icon at bounding box center [186, 79] width 10 height 11
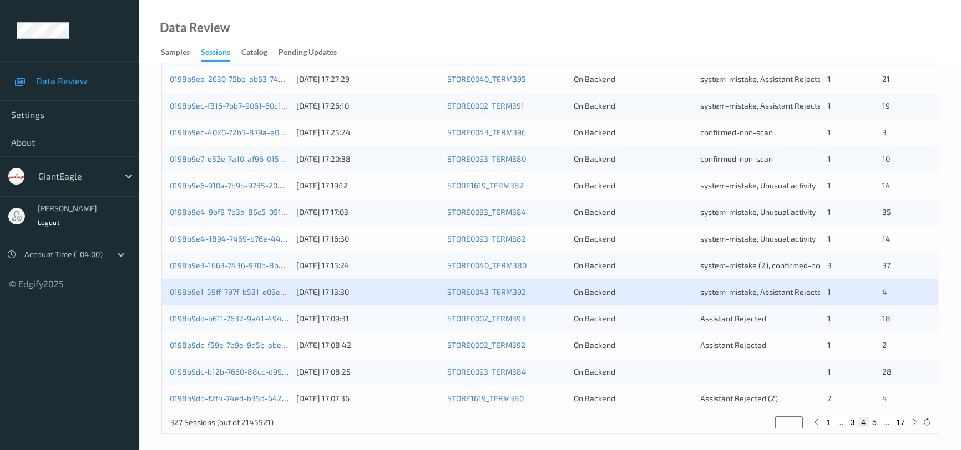
scroll to position [422, 0]
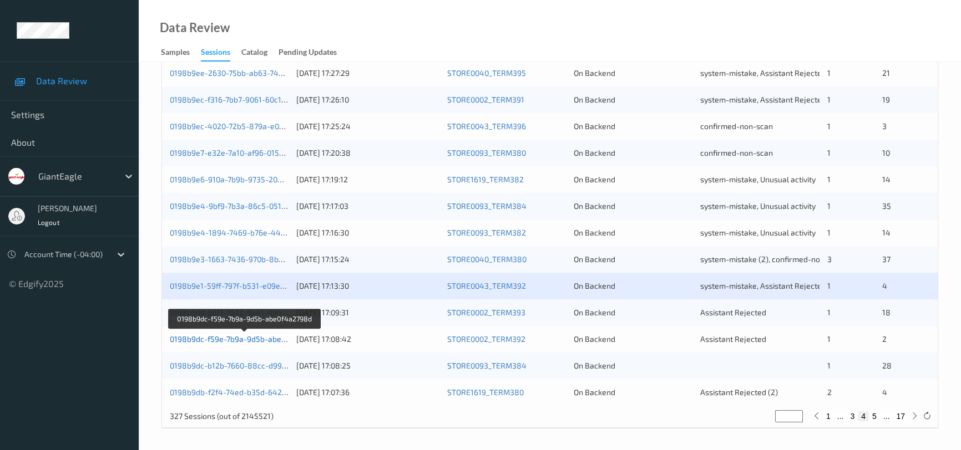
click at [205, 340] on link "0198b9dc-f59e-7b9a-9d5b-abe0f4a2798d" at bounding box center [245, 338] width 150 height 9
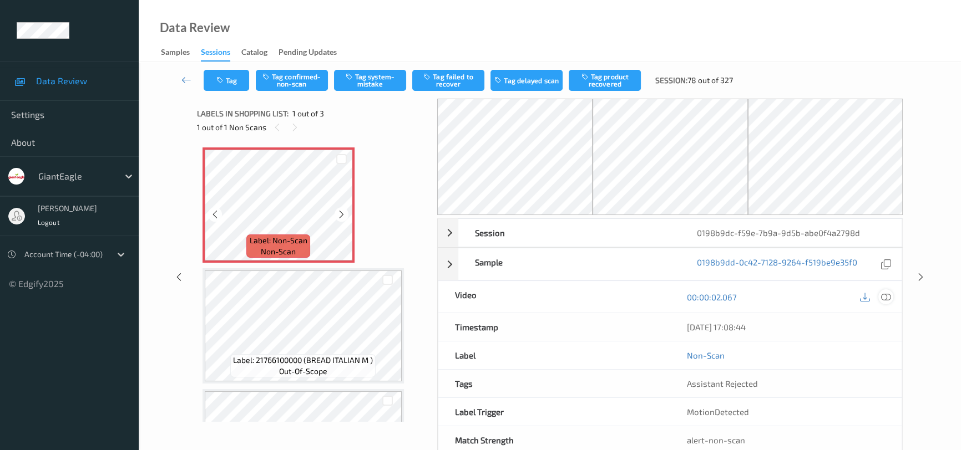
click at [884, 299] on icon at bounding box center [886, 297] width 10 height 10
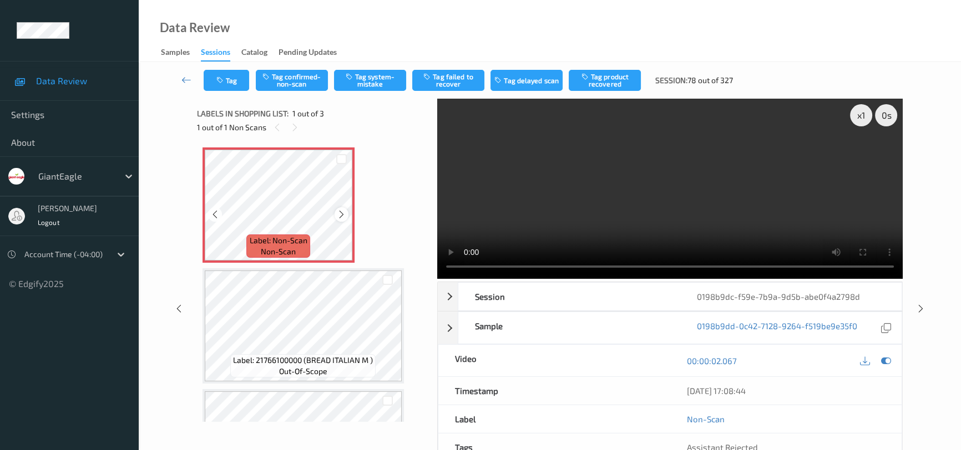
click at [340, 214] on icon at bounding box center [341, 215] width 9 height 10
click at [763, 233] on video at bounding box center [669, 189] width 465 height 180
click at [377, 68] on div "Tag Tag confirmed-non-scan Tag system-mistake Tag failed to recover Tag delayed…" at bounding box center [549, 80] width 777 height 37
click at [397, 93] on div "Tag Tag confirmed-non-scan Tag system-mistake Tag failed to recover Tag delayed…" at bounding box center [549, 80] width 777 height 37
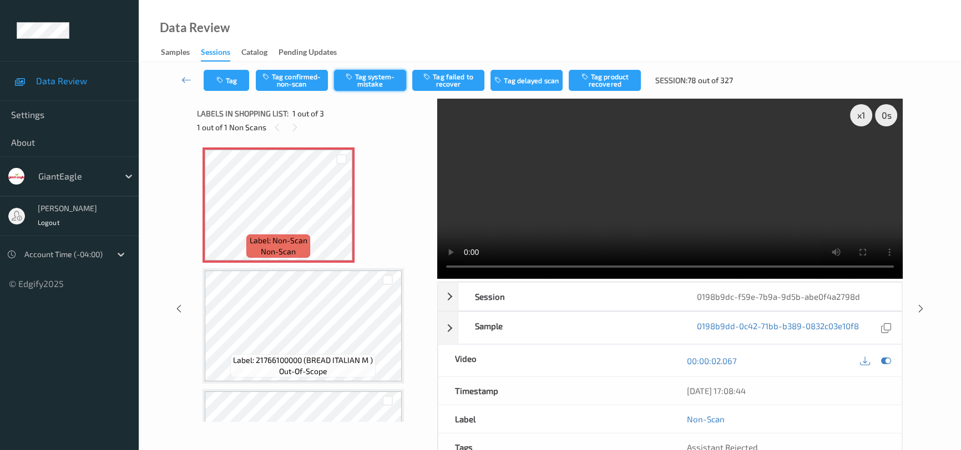
click at [399, 84] on button "Tag system-mistake" at bounding box center [370, 80] width 72 height 21
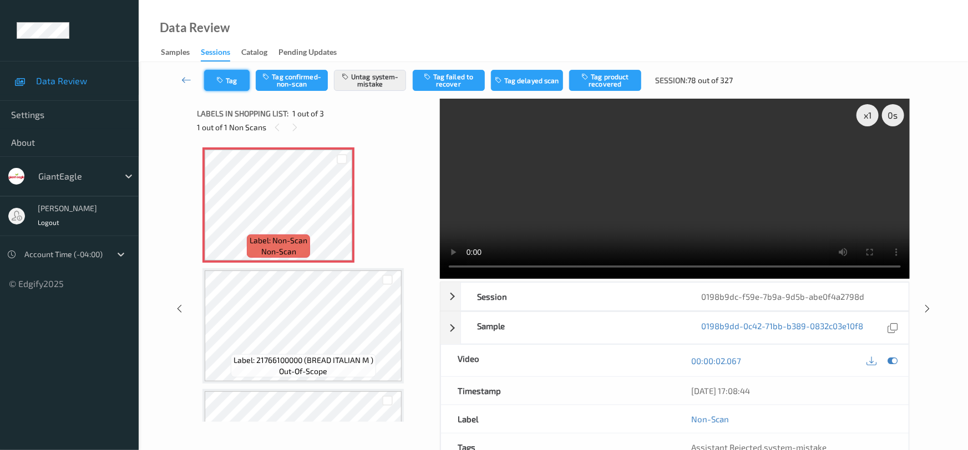
click at [222, 81] on icon "button" at bounding box center [220, 81] width 9 height 8
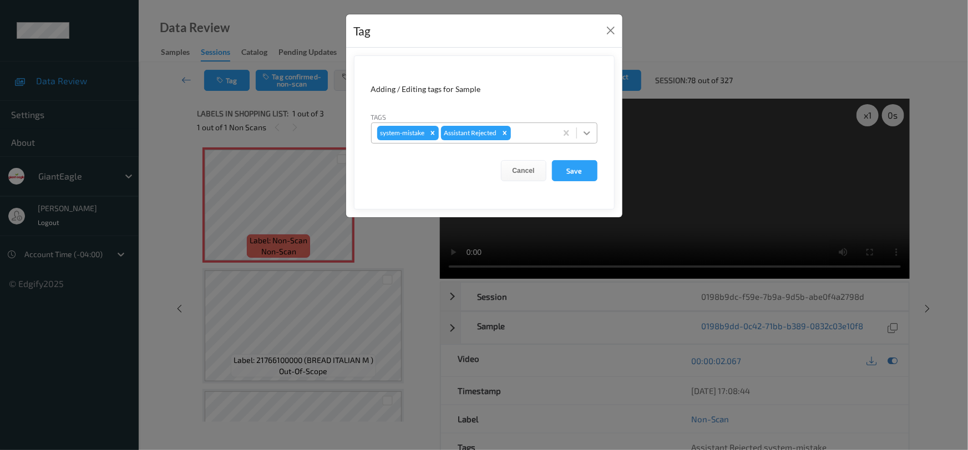
click at [577, 133] on div at bounding box center [587, 133] width 20 height 20
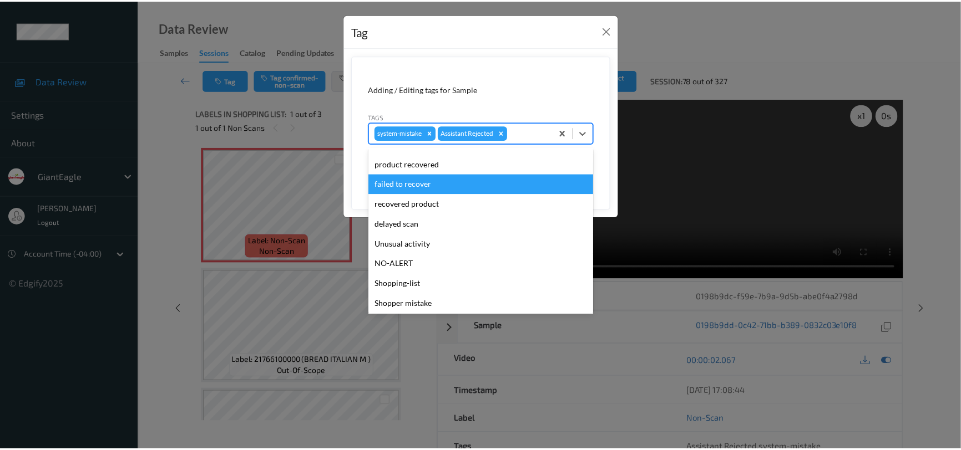
scroll to position [98, 0]
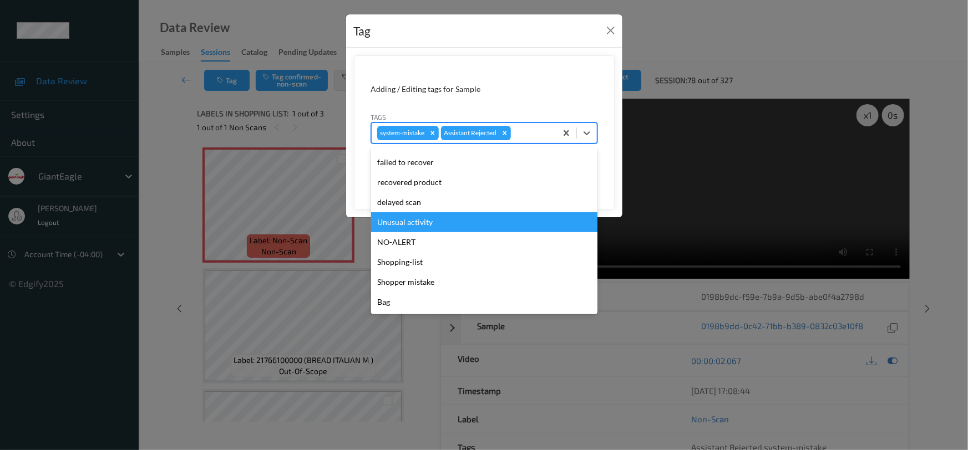
click at [404, 227] on div "Unusual activity" at bounding box center [484, 222] width 226 height 20
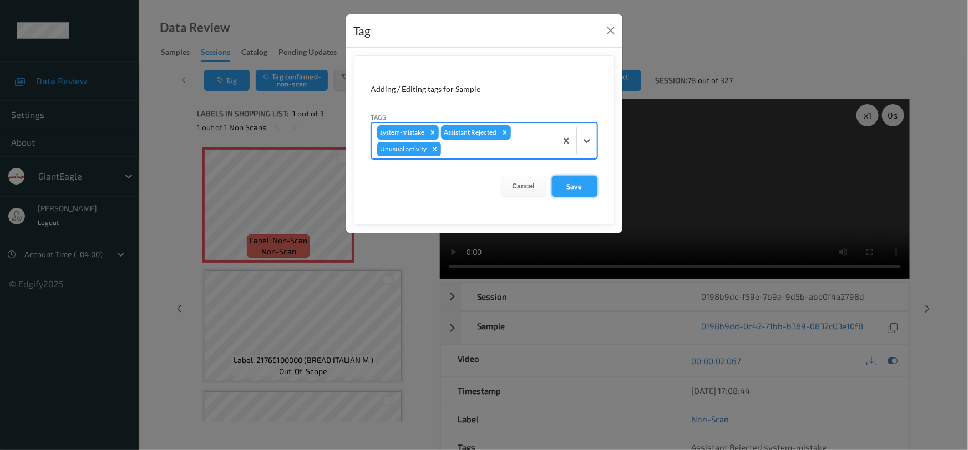
click at [582, 194] on button "Save" at bounding box center [574, 186] width 45 height 21
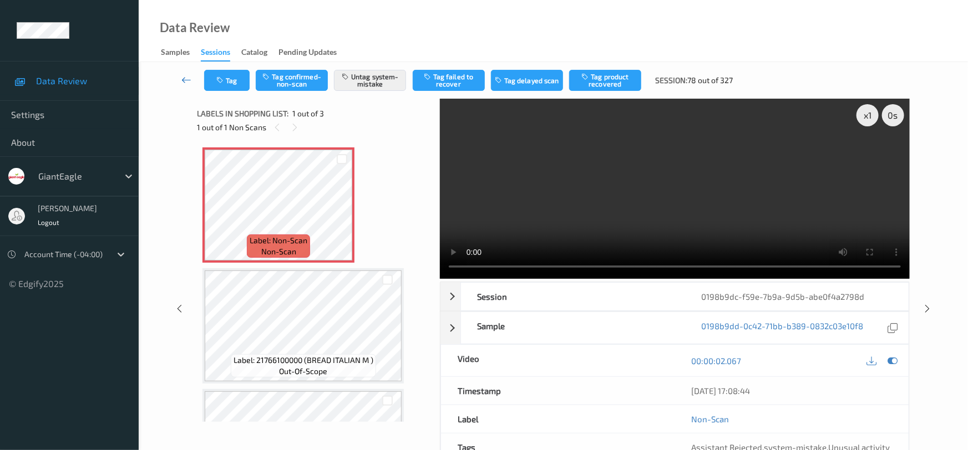
click at [183, 73] on link at bounding box center [186, 80] width 35 height 21
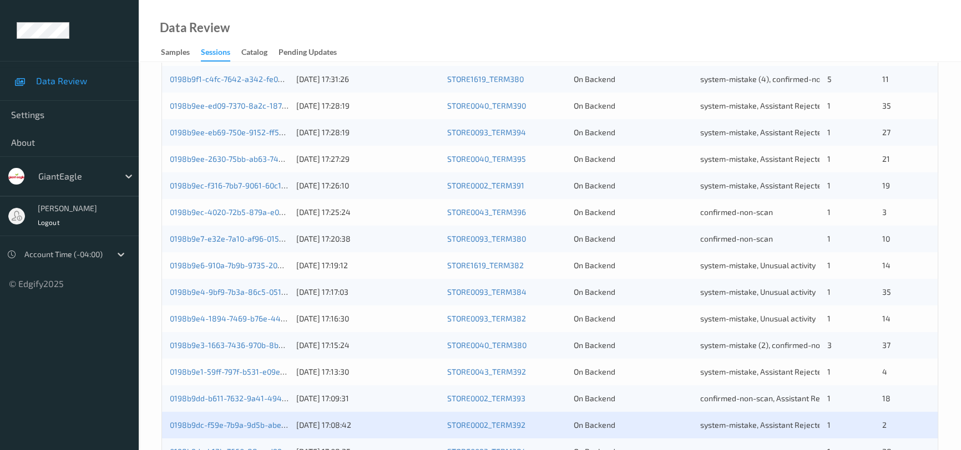
scroll to position [403, 0]
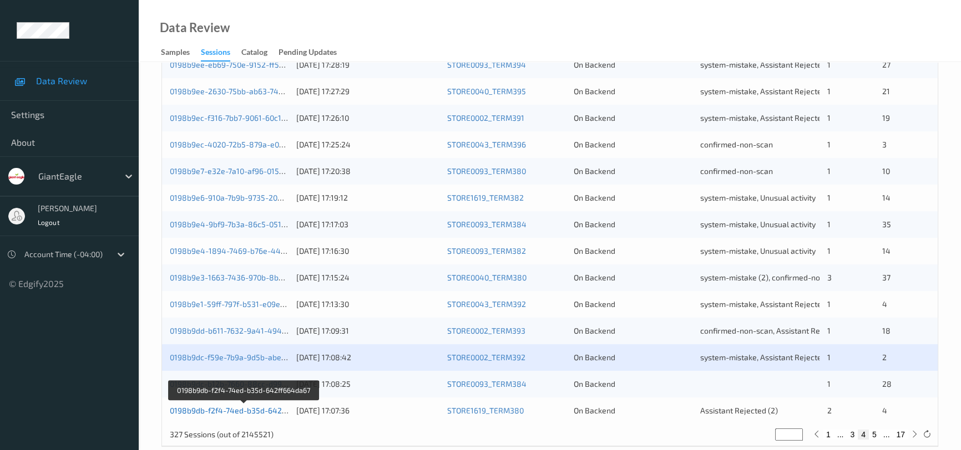
click at [231, 411] on link "0198b9db-f2f4-74ed-b35d-642ff664da67" at bounding box center [244, 410] width 149 height 9
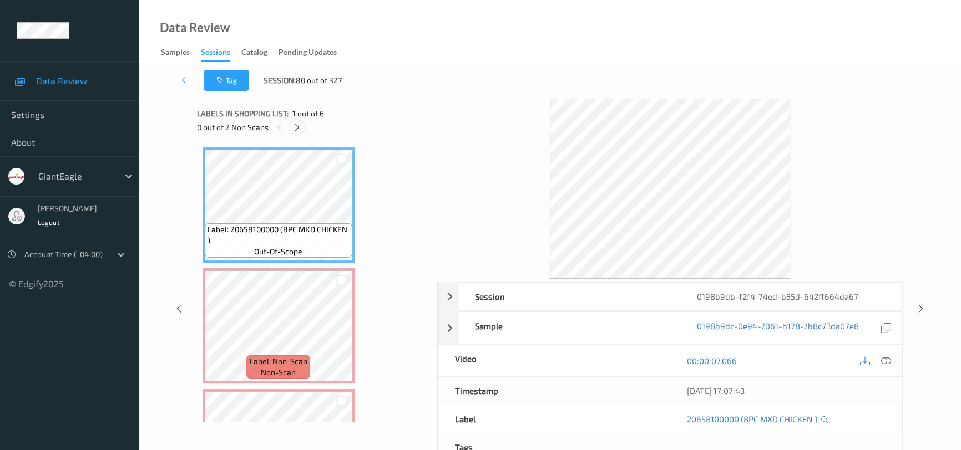
click at [295, 127] on icon at bounding box center [296, 128] width 9 height 10
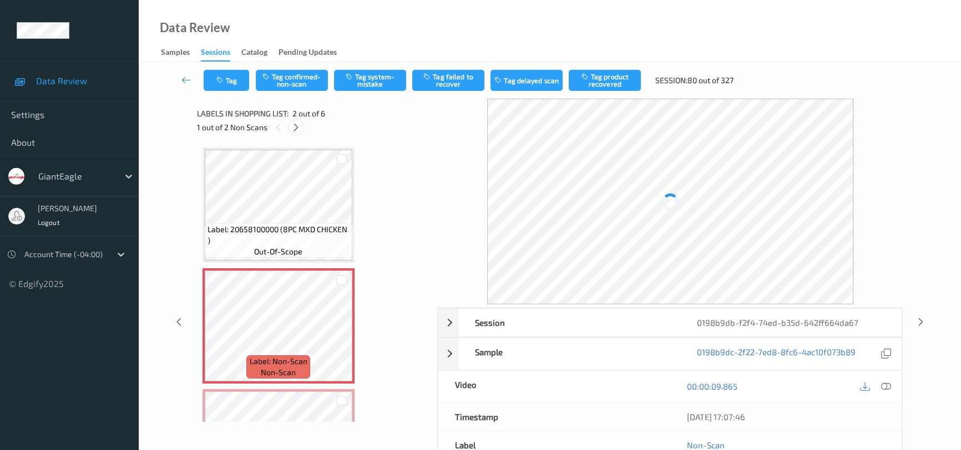
scroll to position [6, 0]
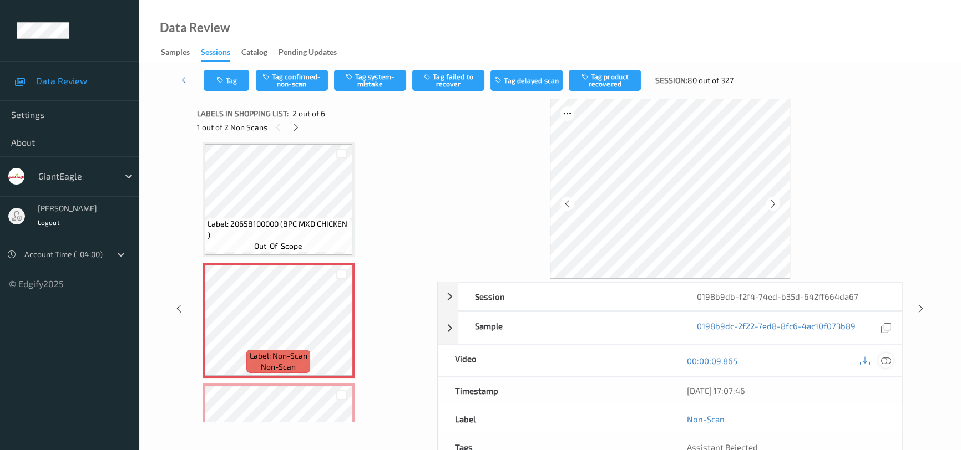
click at [886, 354] on div at bounding box center [885, 360] width 15 height 15
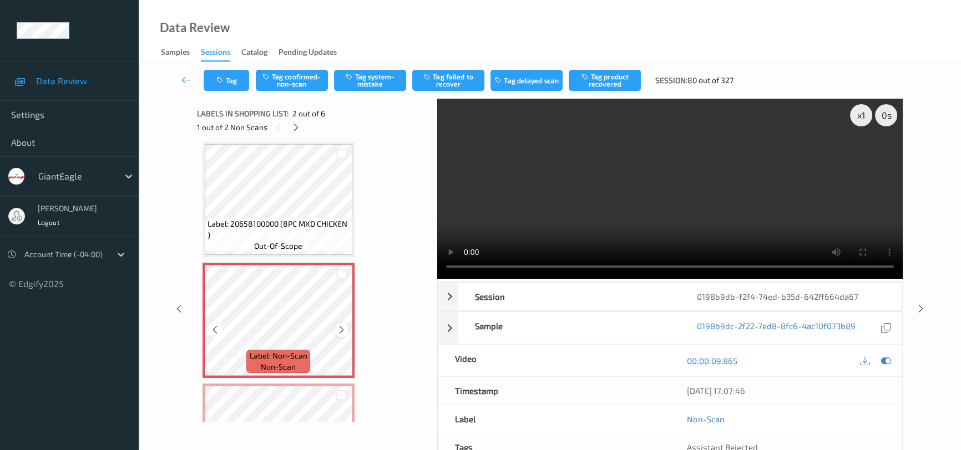
click at [338, 327] on icon at bounding box center [341, 330] width 9 height 10
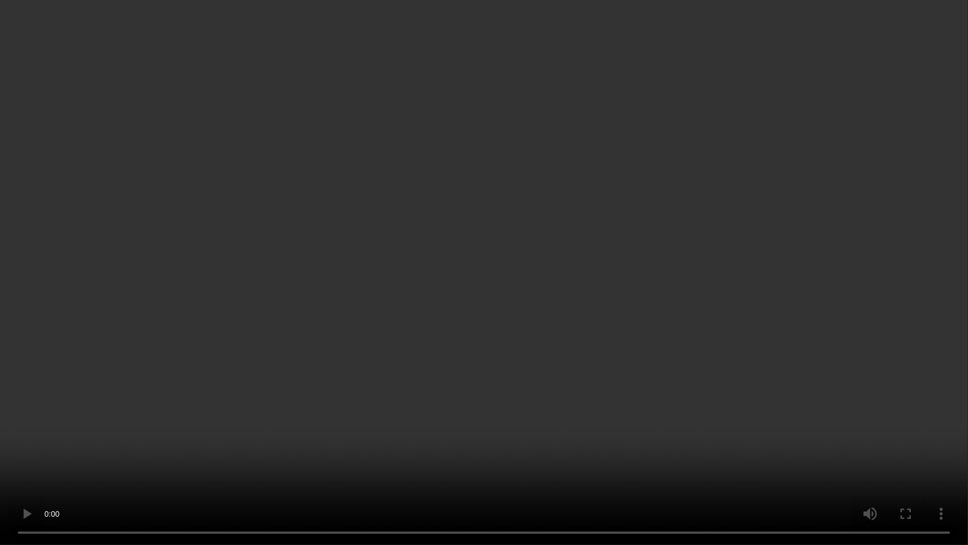
click at [662, 357] on video at bounding box center [484, 272] width 968 height 545
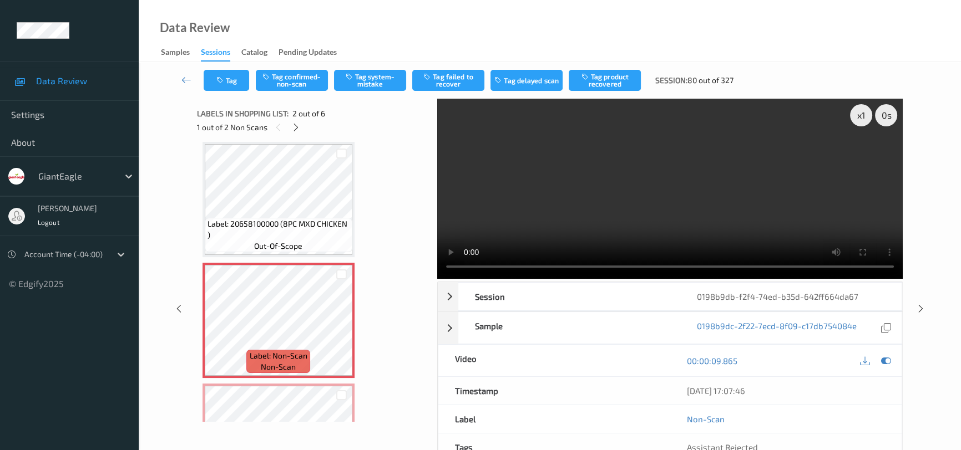
click at [710, 159] on video at bounding box center [669, 189] width 465 height 180
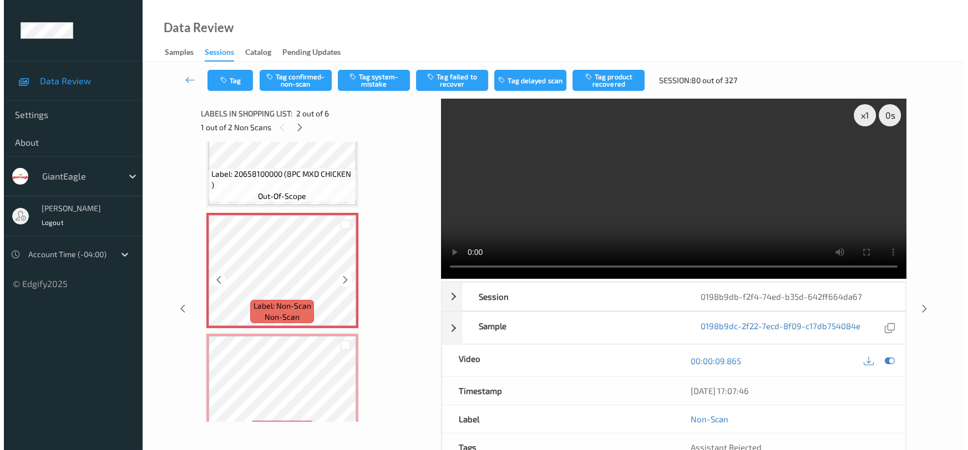
scroll to position [106, 0]
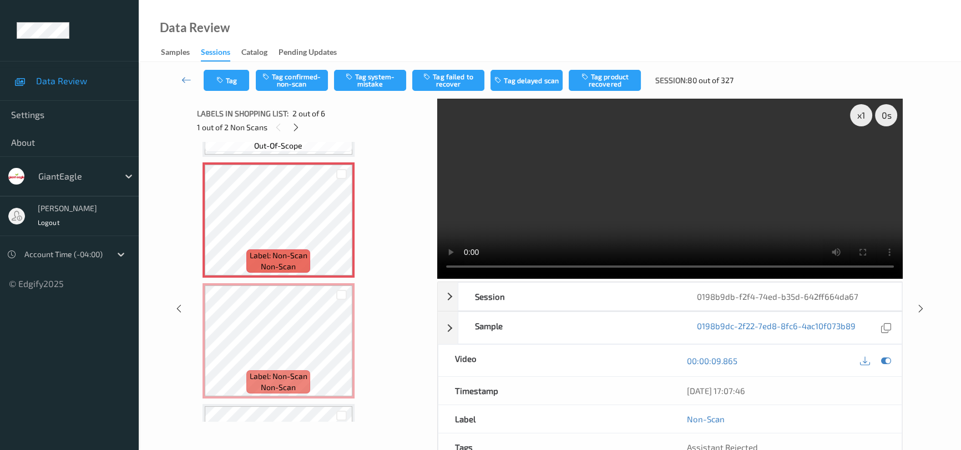
click at [580, 218] on video at bounding box center [669, 189] width 465 height 180
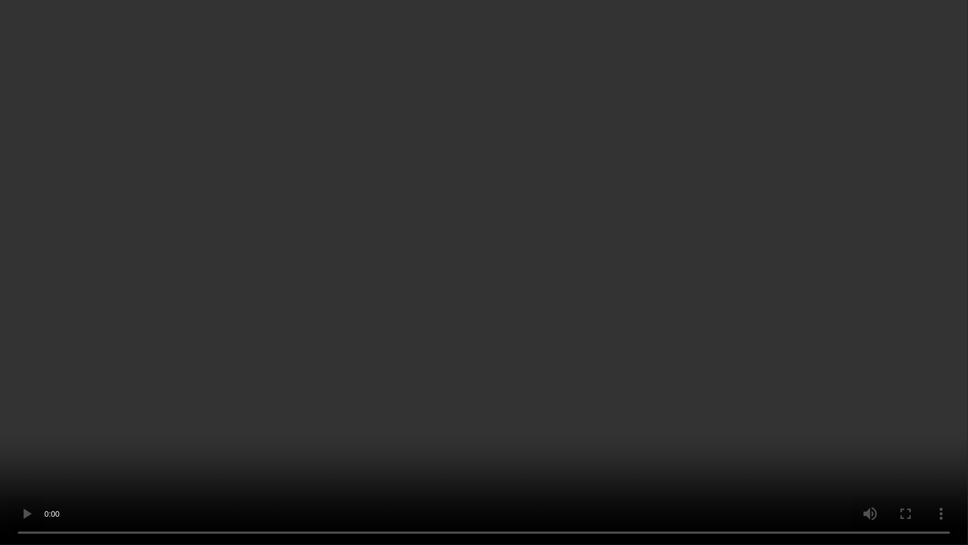
click at [610, 361] on video at bounding box center [484, 272] width 968 height 545
click at [416, 434] on video at bounding box center [484, 272] width 968 height 545
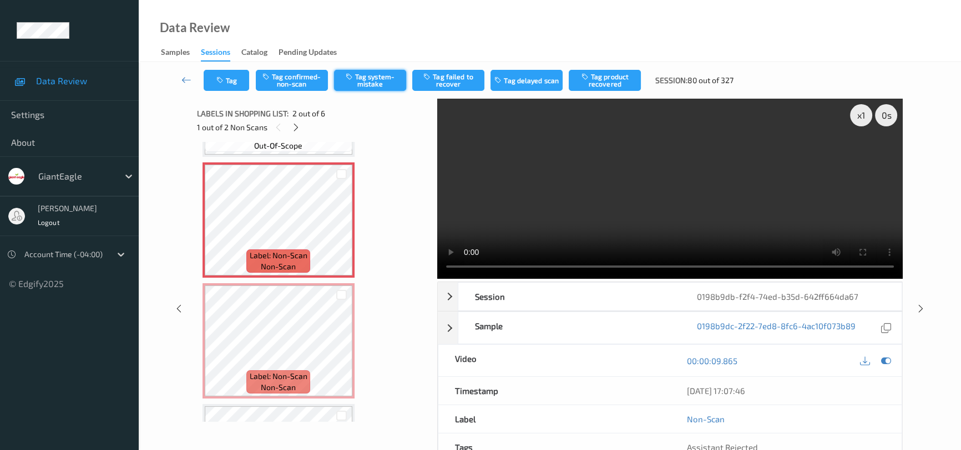
click at [376, 77] on button "Tag system-mistake" at bounding box center [370, 80] width 72 height 21
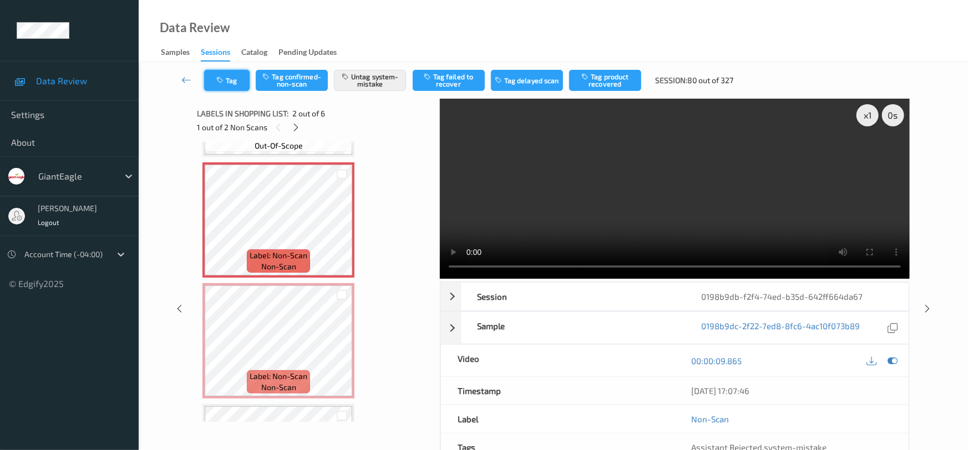
click at [224, 79] on icon "button" at bounding box center [220, 81] width 9 height 8
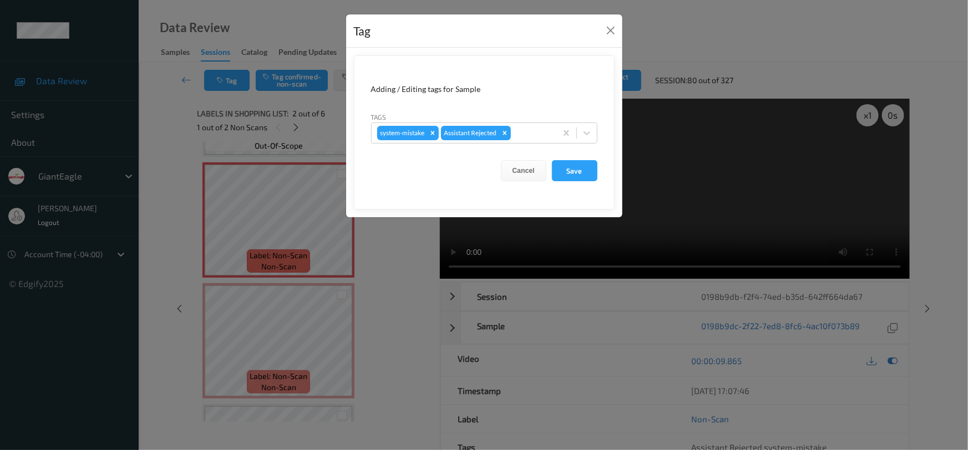
click at [597, 133] on form "Adding / Editing tags for Sample Tags system-mistake Assistant Rejected Cancel …" at bounding box center [484, 132] width 261 height 154
click at [594, 137] on div at bounding box center [587, 133] width 20 height 20
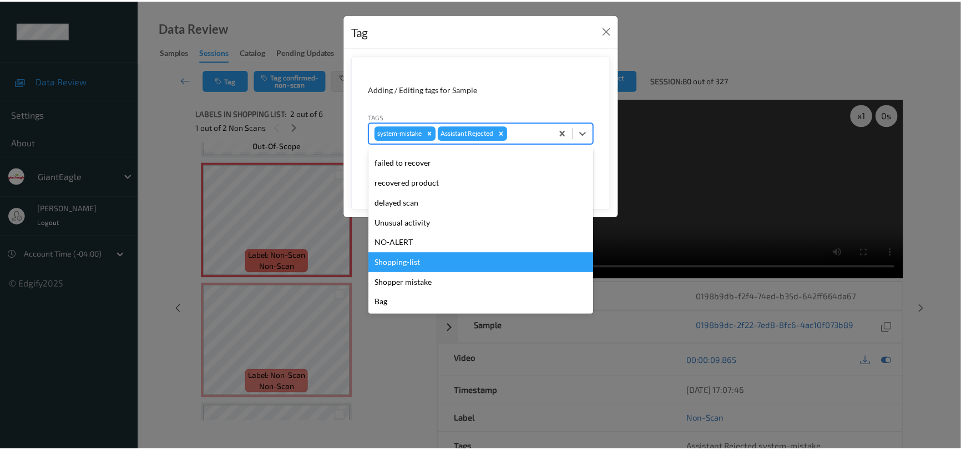
scroll to position [98, 0]
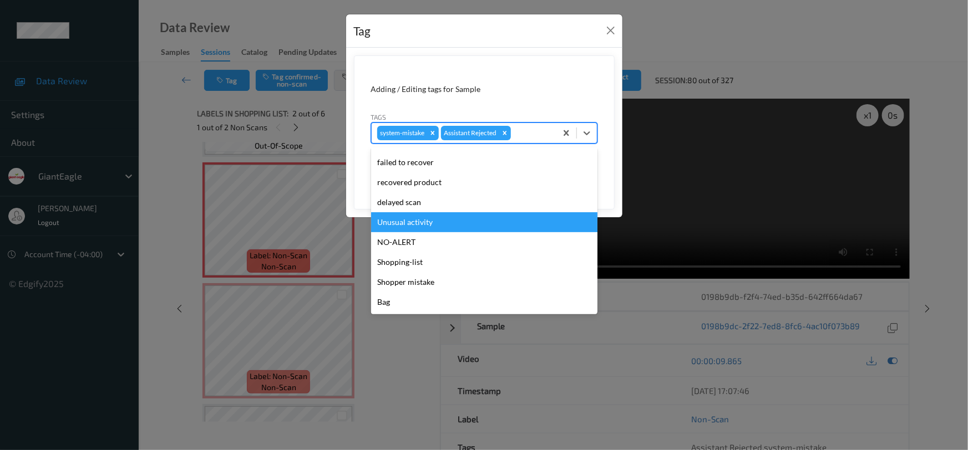
click at [403, 224] on div "Unusual activity" at bounding box center [484, 222] width 226 height 20
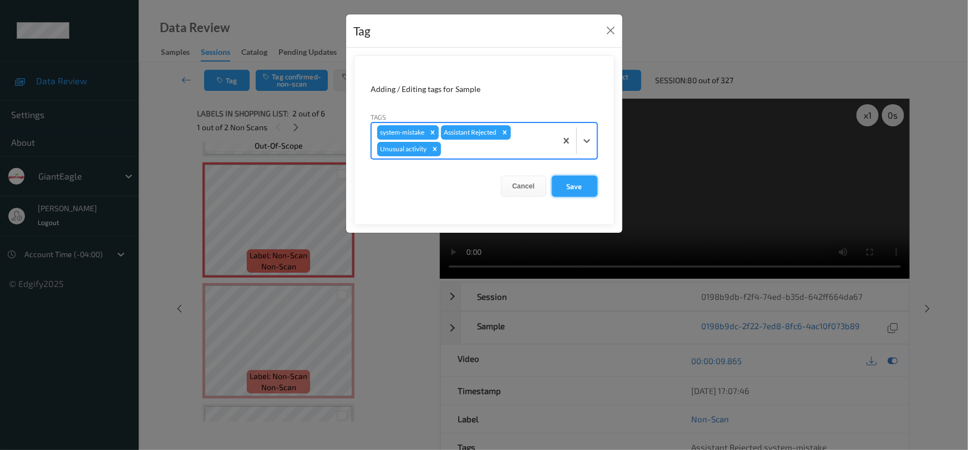
click at [577, 189] on button "Save" at bounding box center [574, 186] width 45 height 21
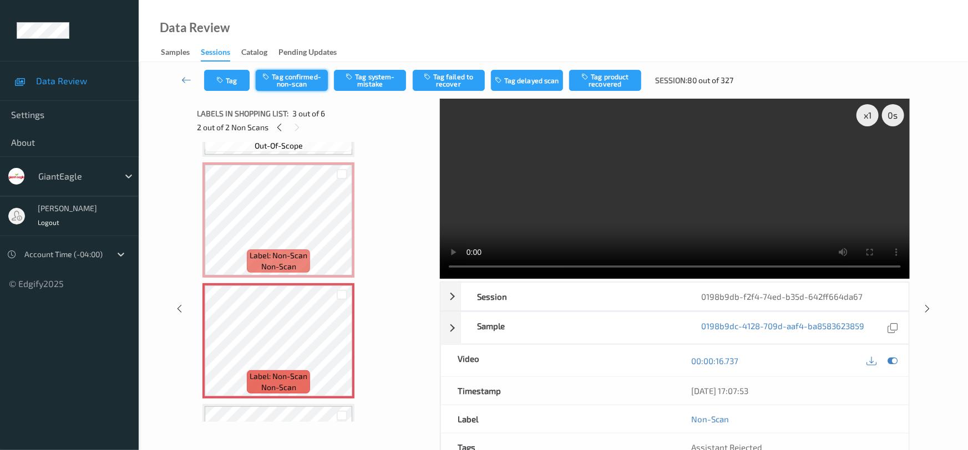
click at [301, 83] on button "Tag confirmed-non-scan" at bounding box center [292, 80] width 72 height 21
click at [625, 79] on button "Tag product recovered" at bounding box center [605, 80] width 72 height 21
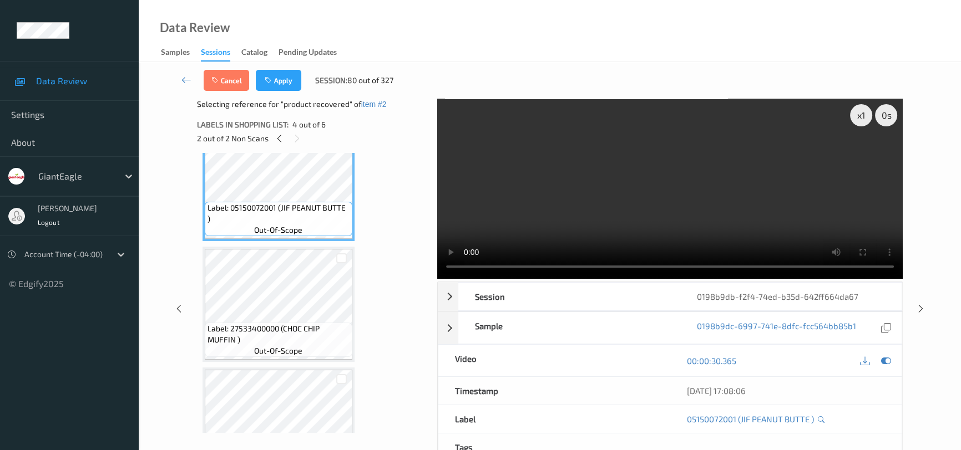
scroll to position [409, 0]
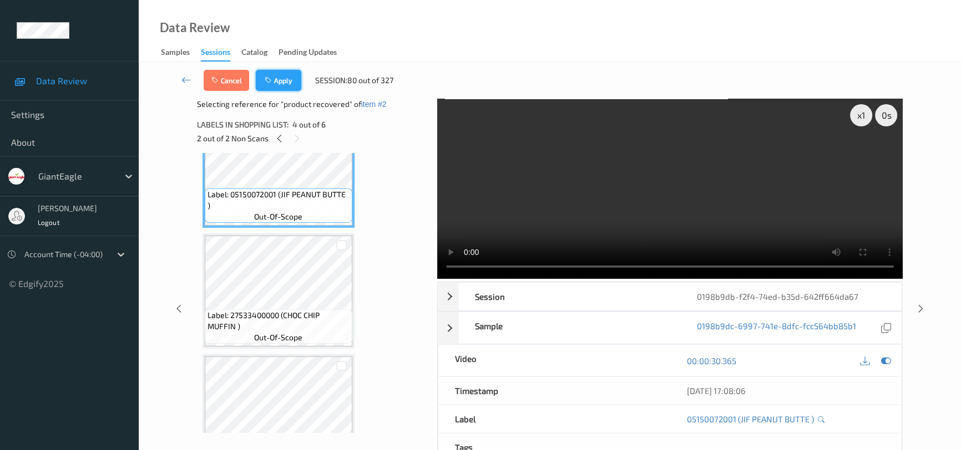
click at [288, 78] on button "Apply" at bounding box center [278, 80] width 45 height 21
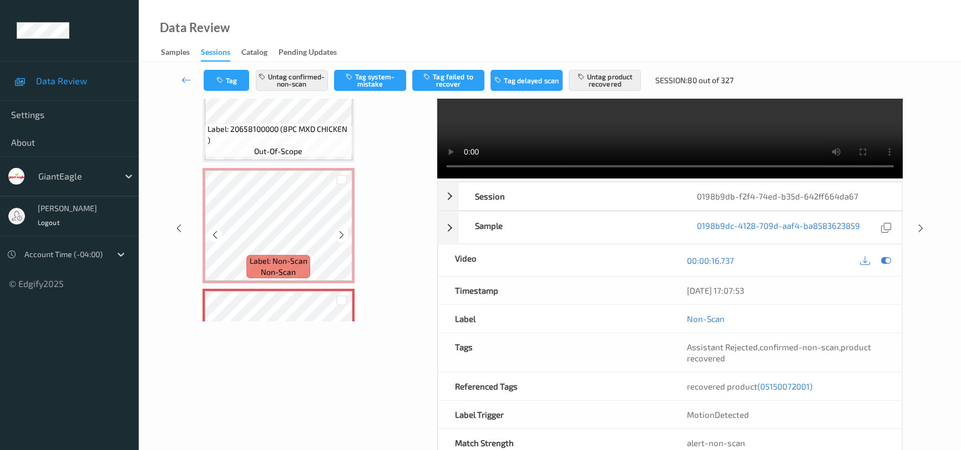
scroll to position [91, 0]
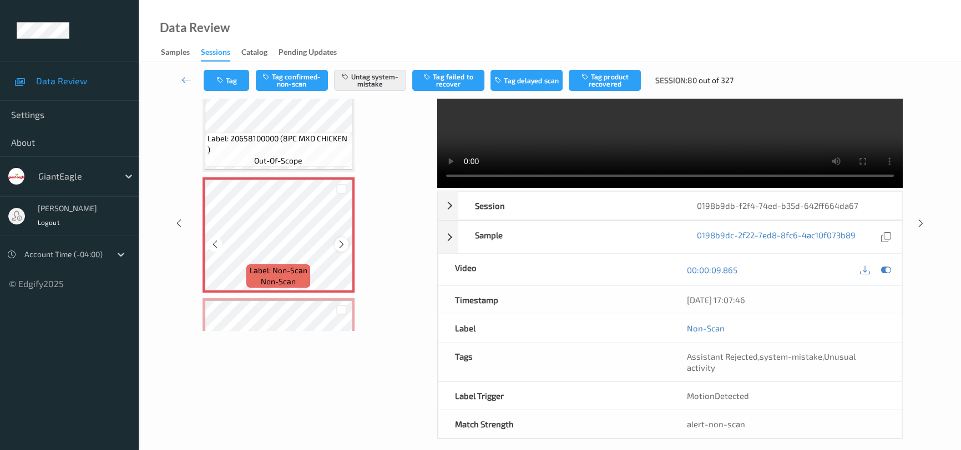
click at [345, 242] on icon at bounding box center [341, 245] width 9 height 10
click at [185, 78] on icon at bounding box center [186, 79] width 10 height 11
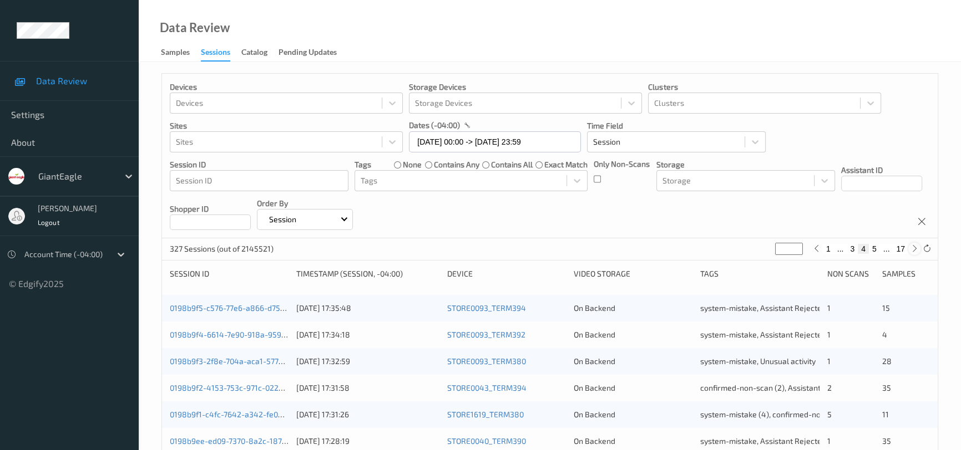
click at [914, 251] on icon at bounding box center [914, 249] width 8 height 8
type input "*"
click at [914, 251] on icon at bounding box center [914, 249] width 8 height 8
type input "*"
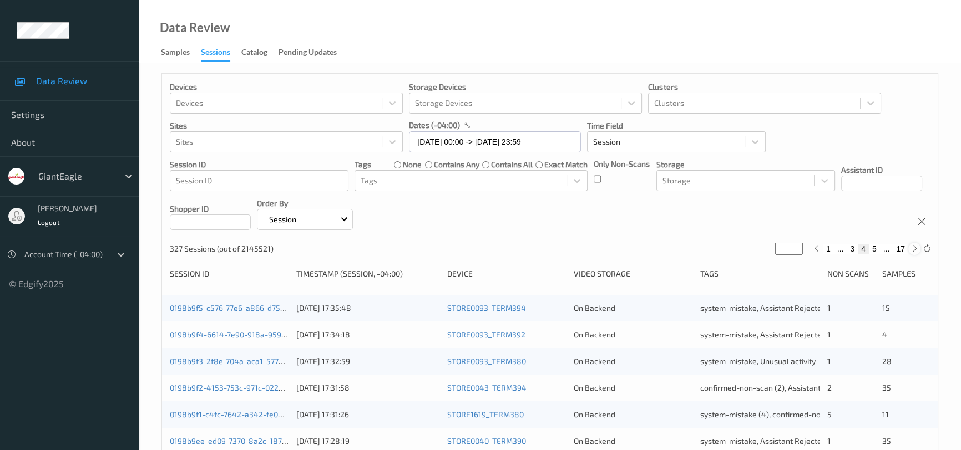
type input "*"
click at [816, 249] on icon at bounding box center [816, 249] width 8 height 8
type input "*"
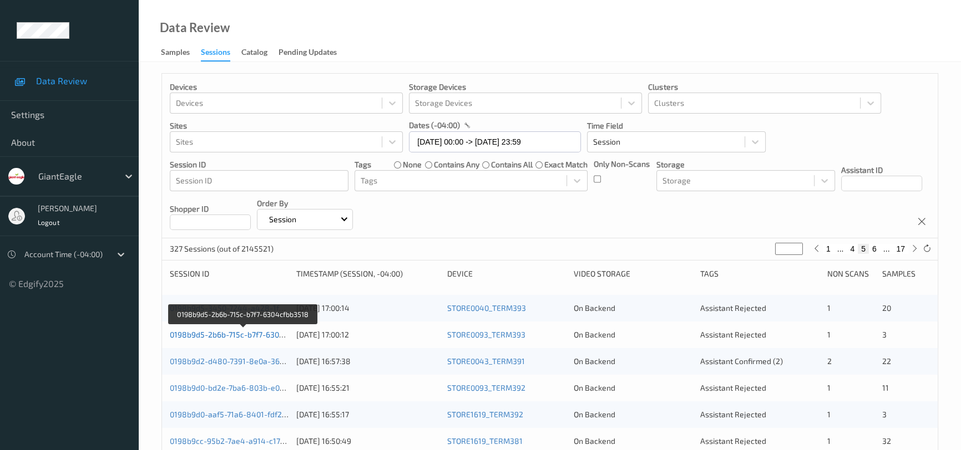
click at [225, 333] on link "0198b9d5-2b6b-715c-b7f7-6304cfbb3518" at bounding box center [243, 334] width 147 height 9
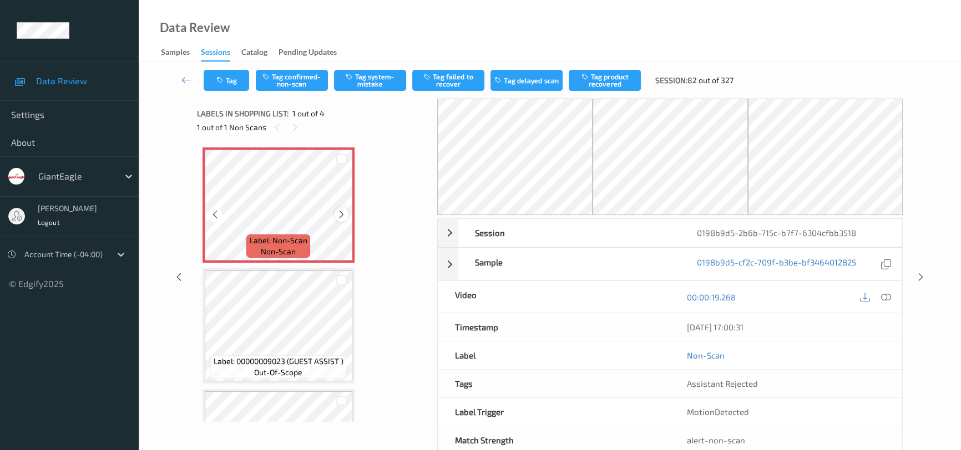
click at [337, 211] on icon at bounding box center [341, 215] width 9 height 10
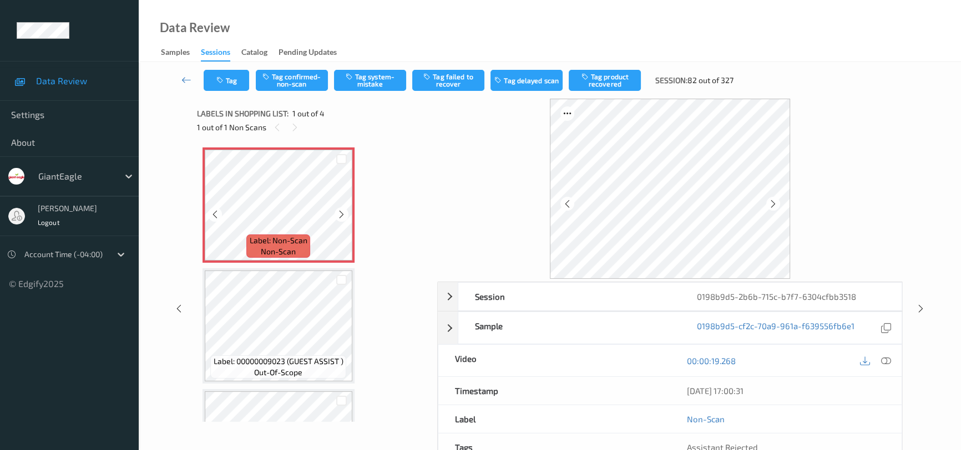
click at [337, 211] on icon at bounding box center [341, 215] width 9 height 10
click at [882, 357] on icon at bounding box center [886, 361] width 10 height 10
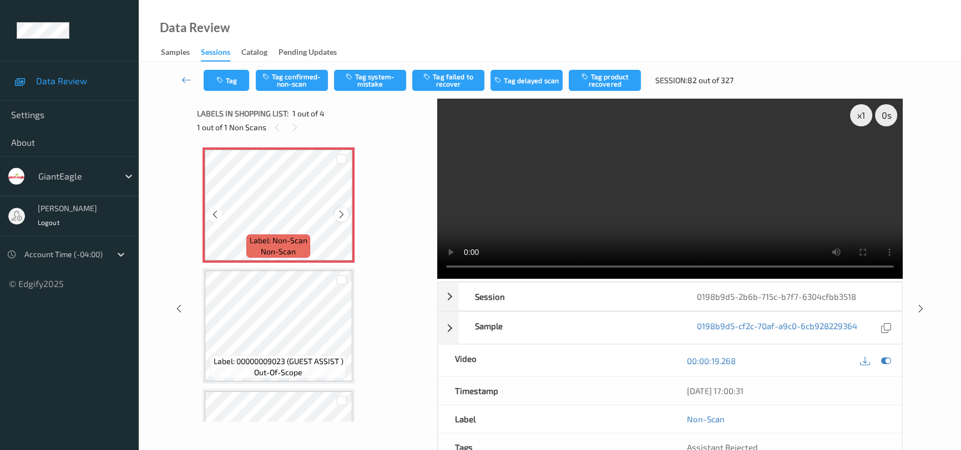
click at [339, 214] on icon at bounding box center [341, 215] width 9 height 10
drag, startPoint x: 755, startPoint y: 227, endPoint x: 765, endPoint y: 231, distance: 10.0
click at [757, 227] on video at bounding box center [669, 189] width 465 height 180
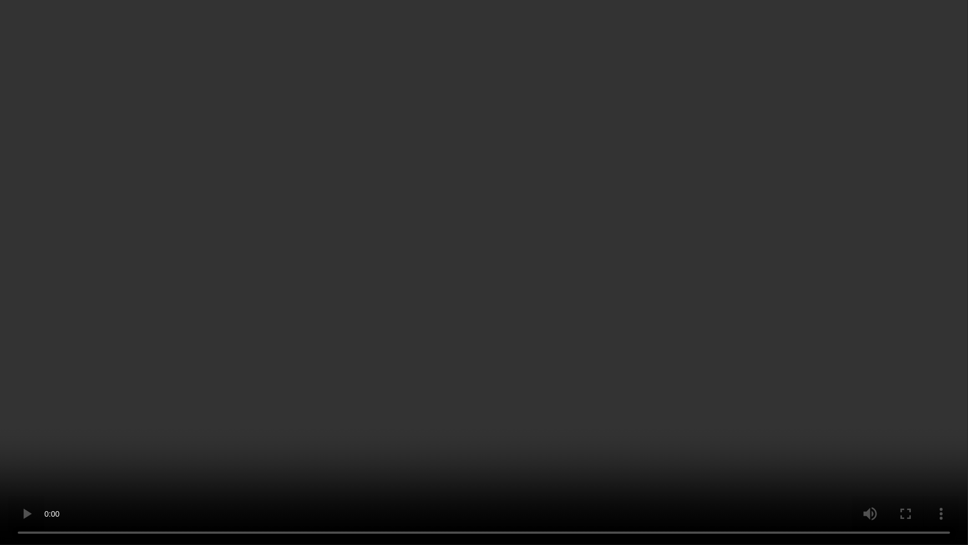
click at [391, 399] on video at bounding box center [484, 272] width 968 height 545
click at [499, 321] on video at bounding box center [484, 272] width 968 height 545
click at [359, 316] on video at bounding box center [484, 272] width 968 height 545
click at [582, 337] on video at bounding box center [484, 272] width 968 height 545
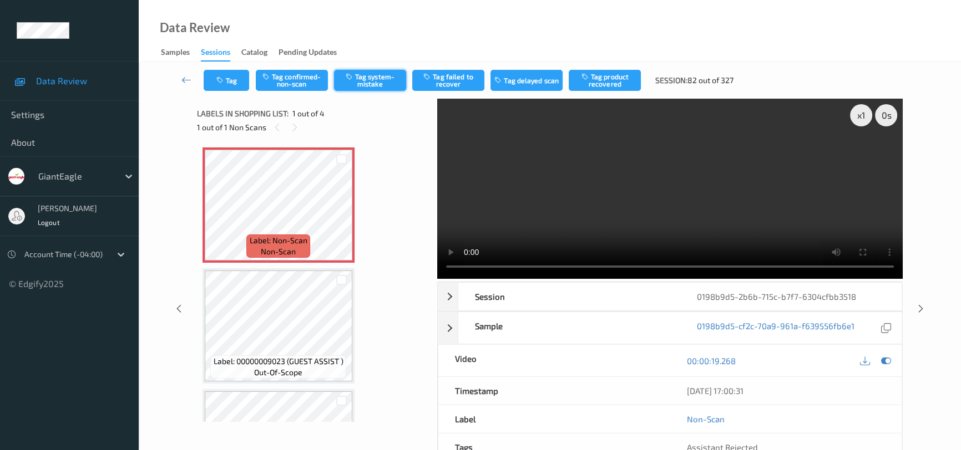
click at [388, 82] on button "Tag system-mistake" at bounding box center [370, 80] width 72 height 21
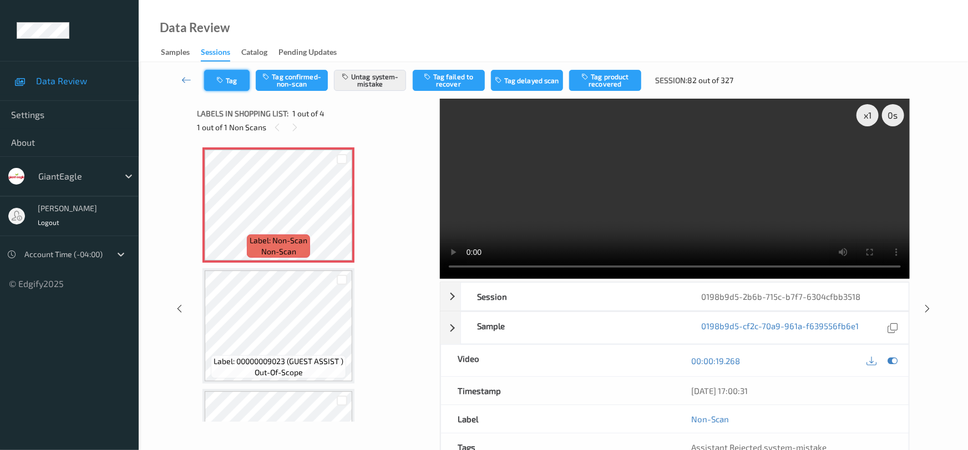
click at [228, 76] on button "Tag" at bounding box center [226, 80] width 45 height 21
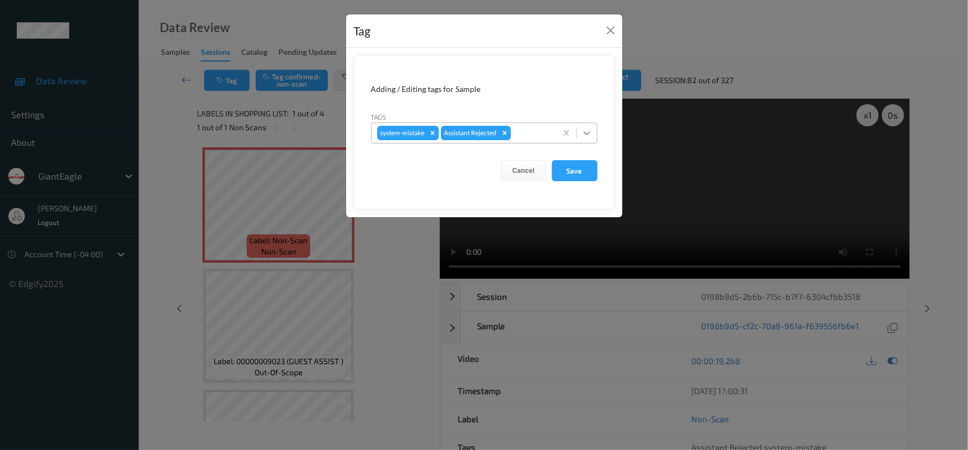
click at [586, 136] on icon at bounding box center [586, 133] width 11 height 11
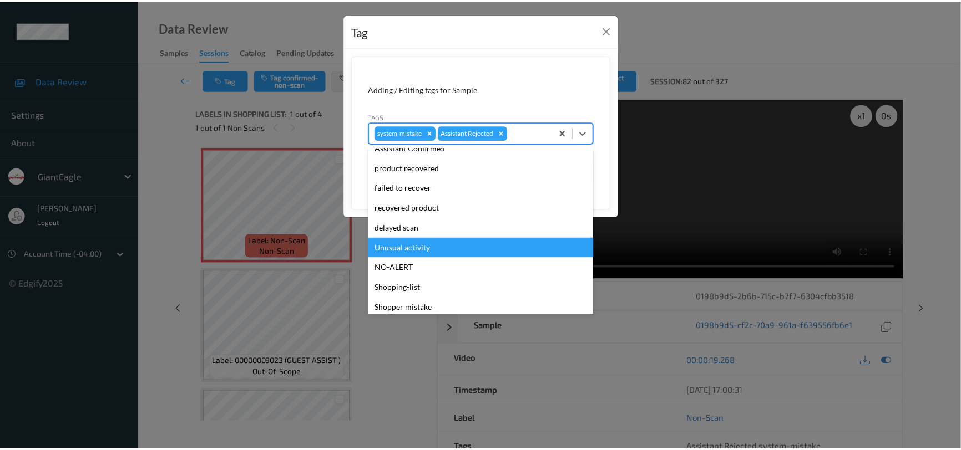
scroll to position [98, 0]
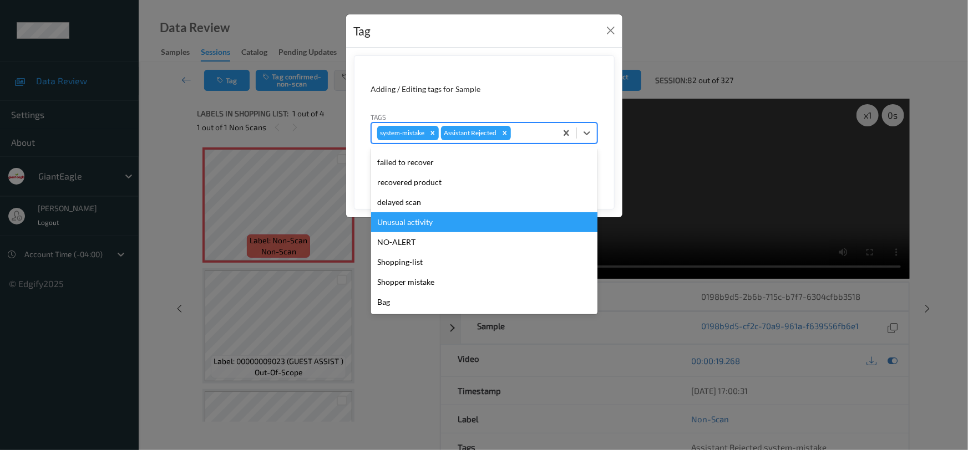
click at [416, 227] on div "Unusual activity" at bounding box center [484, 222] width 226 height 20
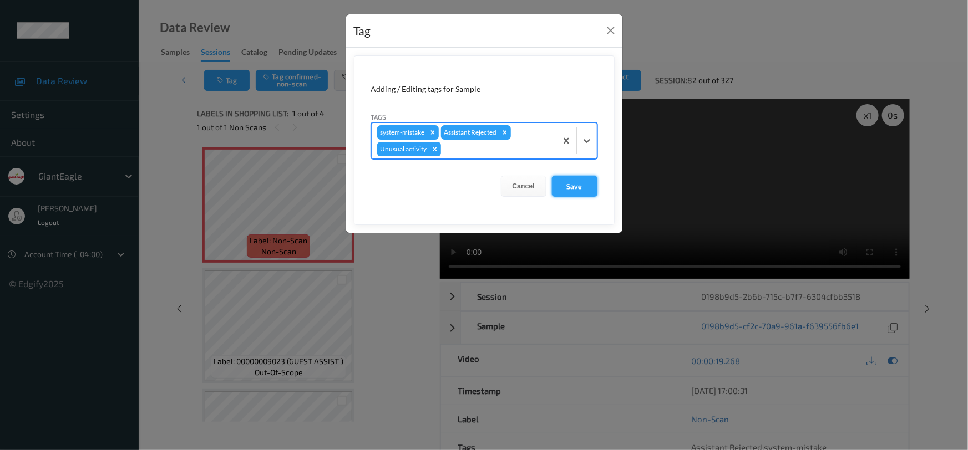
click at [573, 187] on button "Save" at bounding box center [574, 186] width 45 height 21
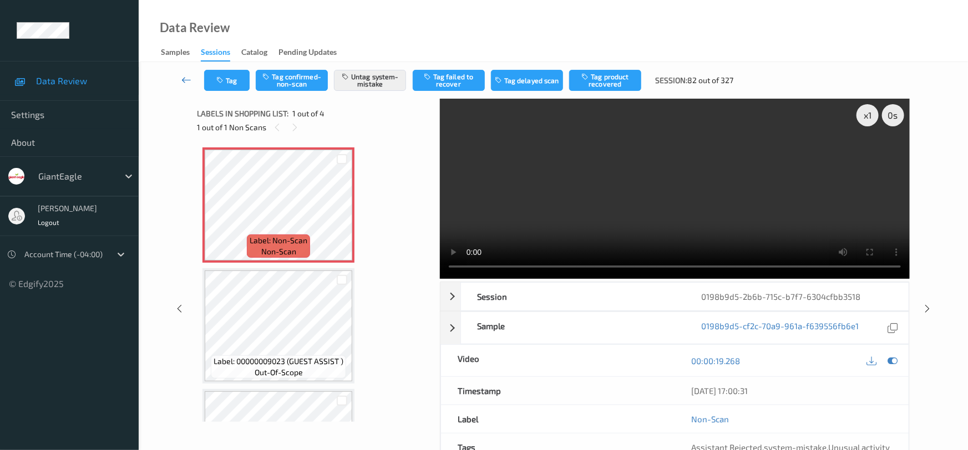
click at [185, 74] on icon at bounding box center [186, 79] width 10 height 11
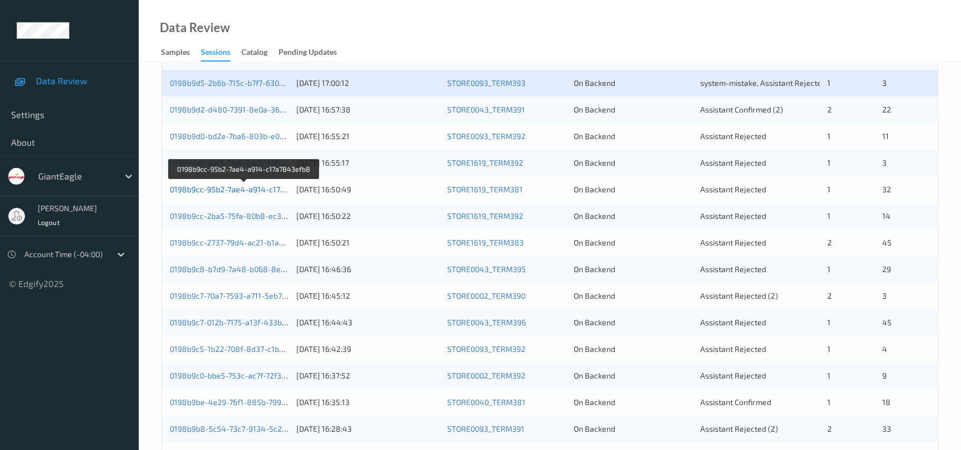
scroll to position [201, 0]
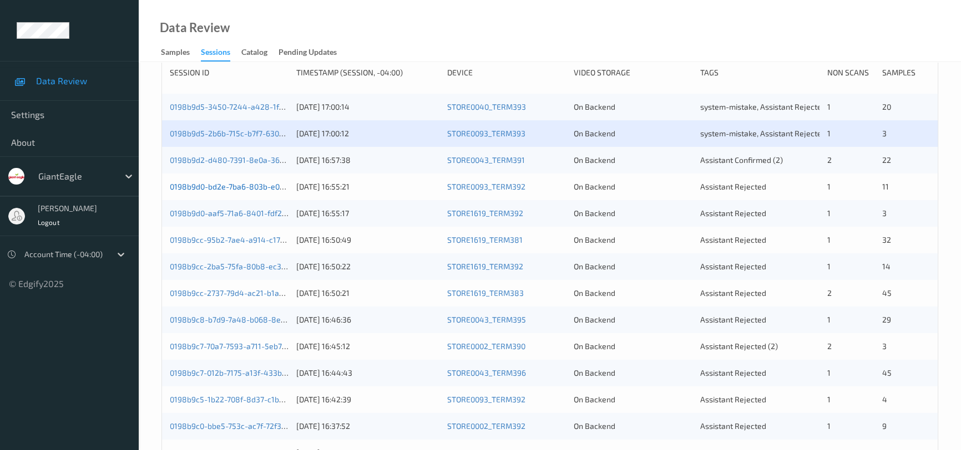
click at [235, 187] on link "0198b9d0-bd2e-7ba6-803b-e0ba30329bb0" at bounding box center [247, 186] width 154 height 9
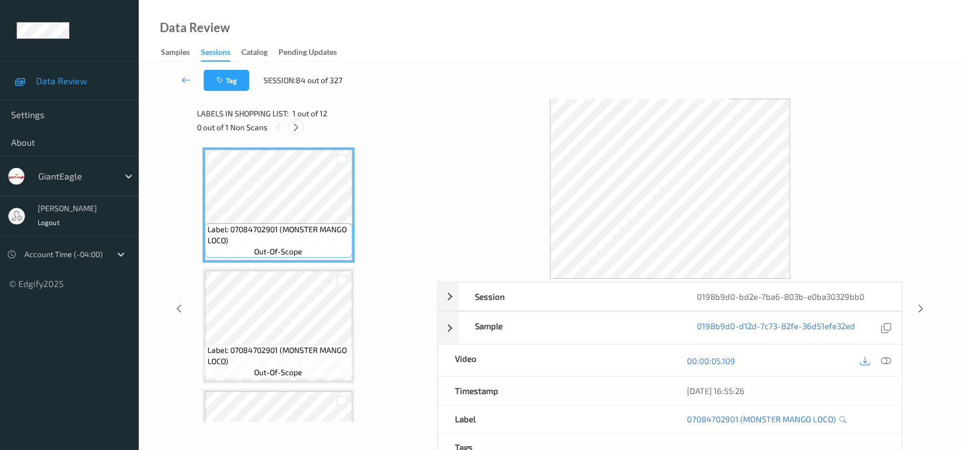
click at [294, 128] on icon at bounding box center [295, 128] width 9 height 10
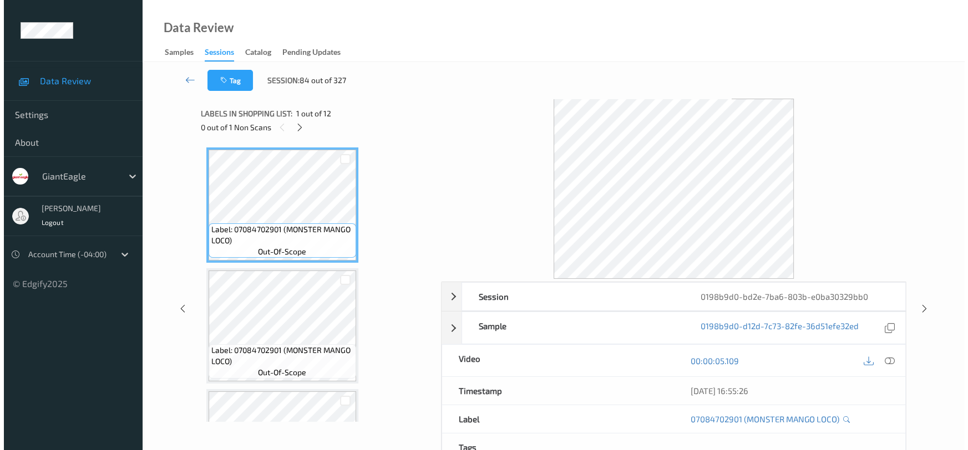
scroll to position [728, 0]
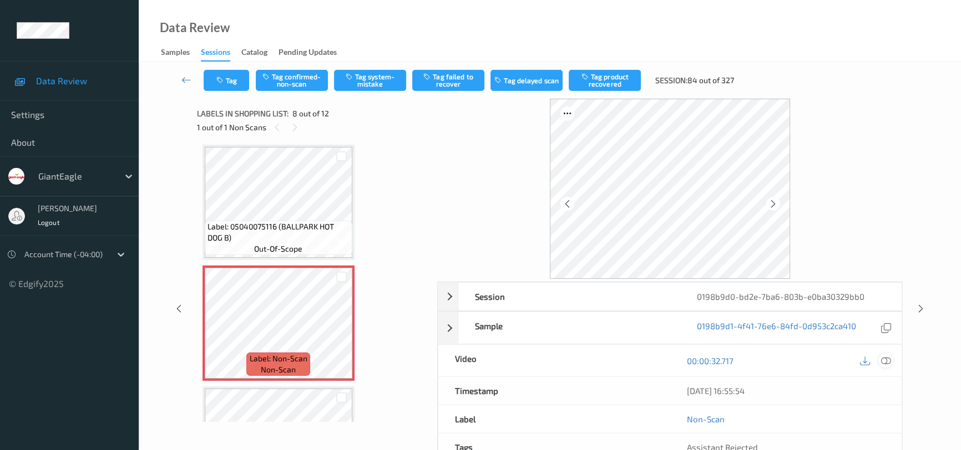
click at [888, 356] on icon at bounding box center [886, 361] width 10 height 10
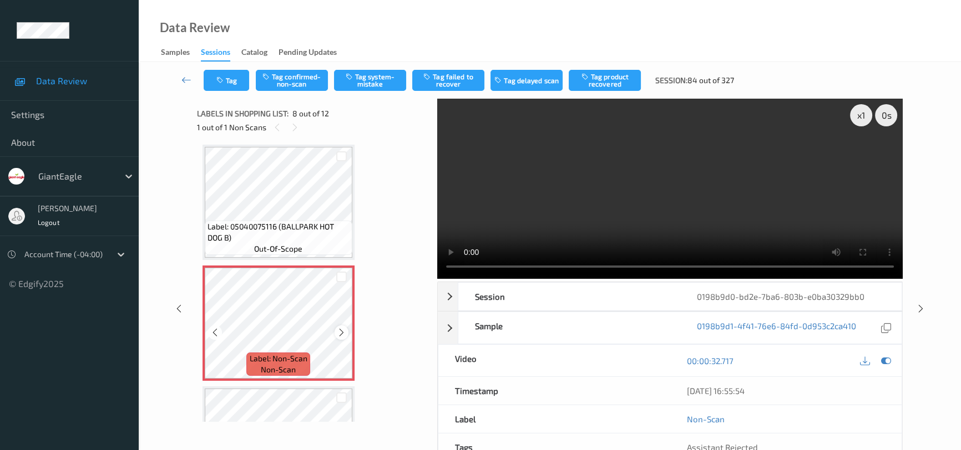
click at [337, 329] on icon at bounding box center [341, 333] width 9 height 10
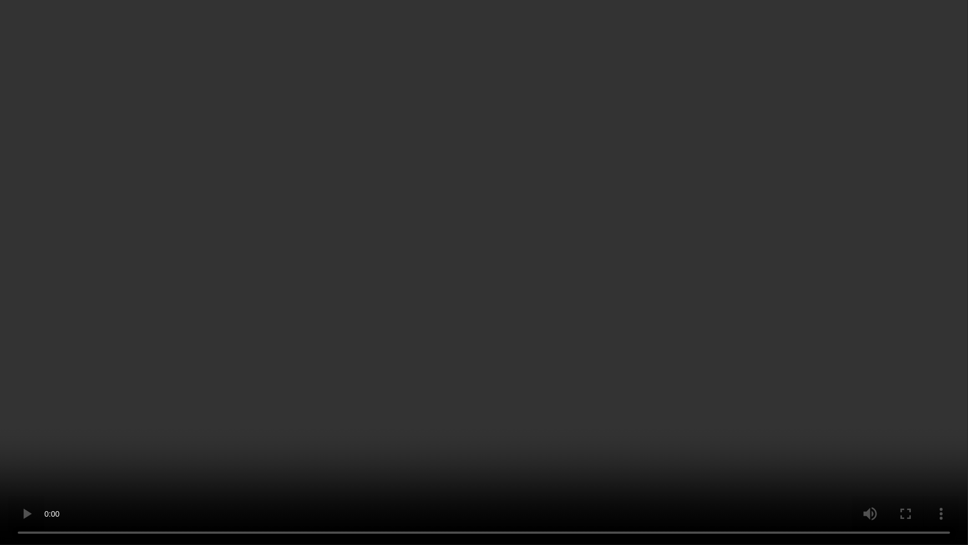
click at [771, 330] on video at bounding box center [484, 272] width 968 height 545
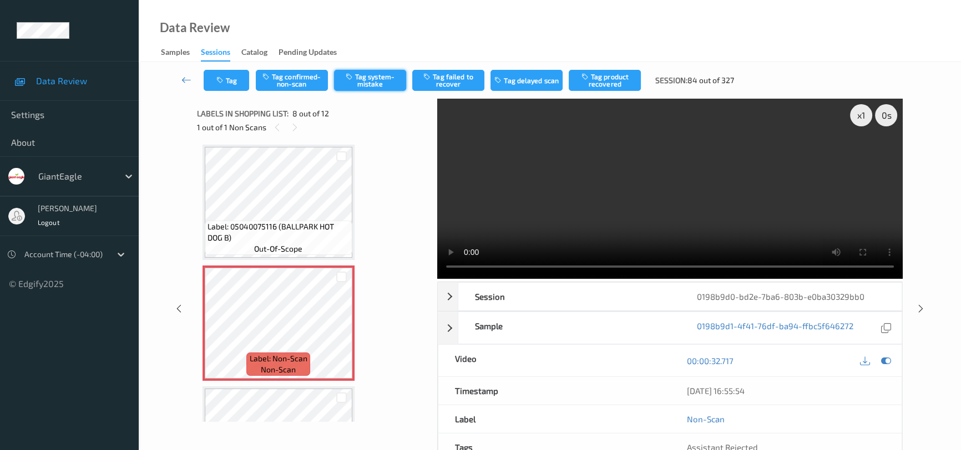
click at [382, 78] on button "Tag system-mistake" at bounding box center [370, 80] width 72 height 21
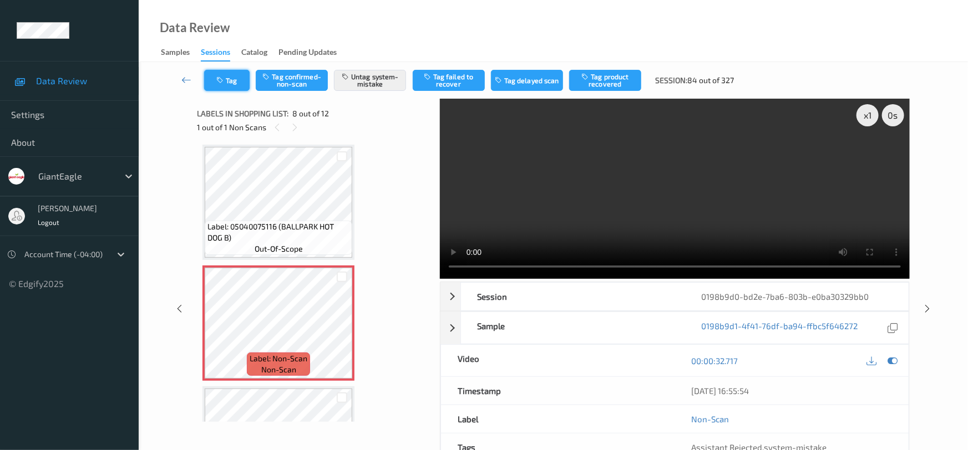
click at [224, 78] on icon "button" at bounding box center [220, 81] width 9 height 8
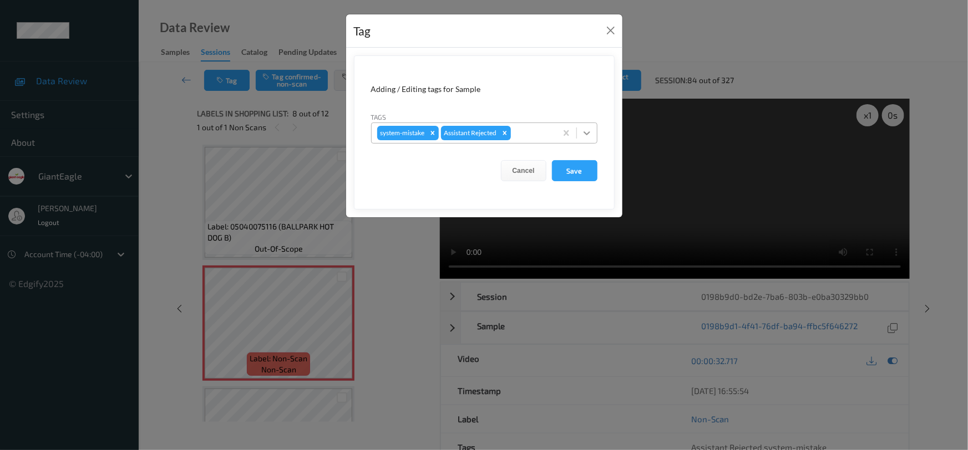
click at [588, 134] on icon at bounding box center [587, 133] width 7 height 4
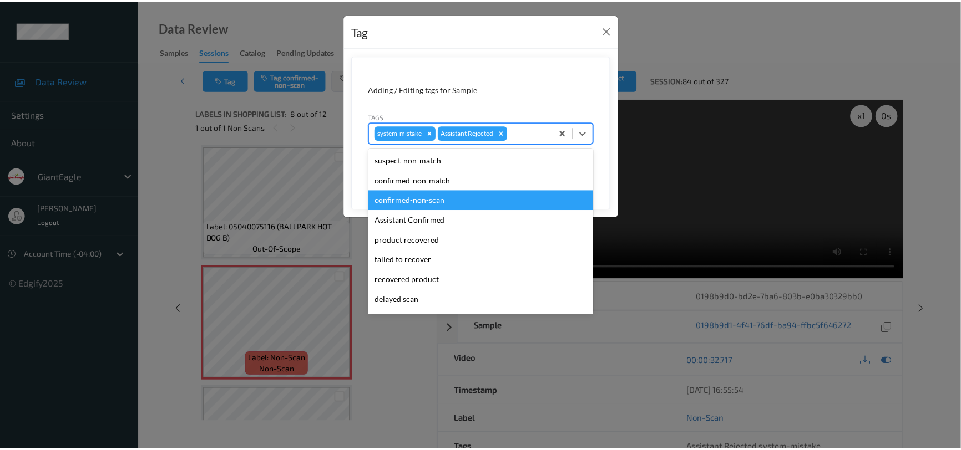
scroll to position [98, 0]
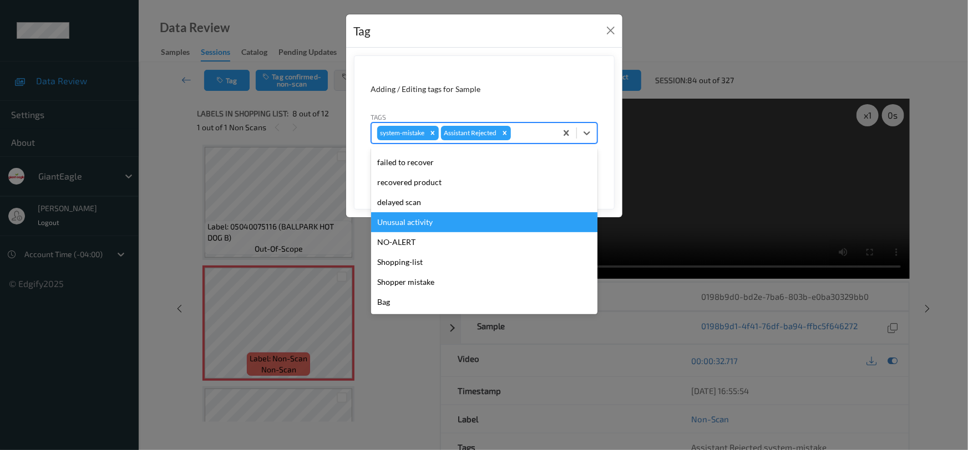
click at [446, 221] on div "Unusual activity" at bounding box center [484, 222] width 226 height 20
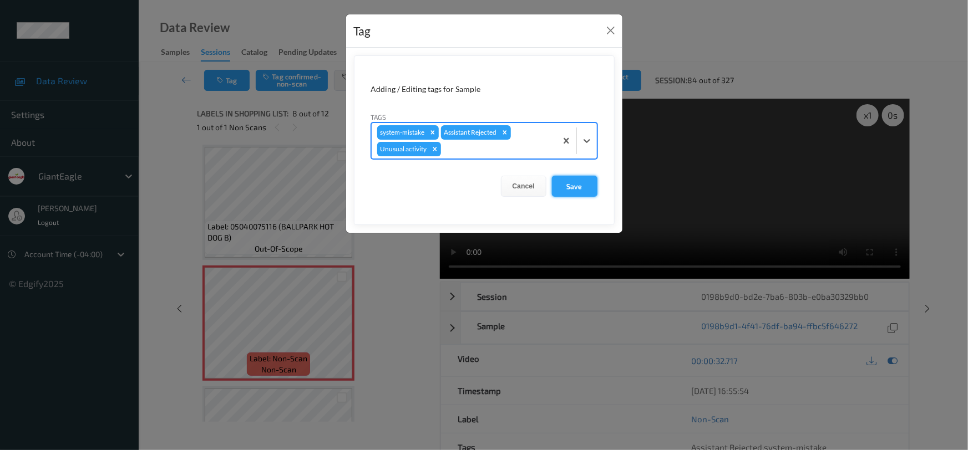
click at [579, 182] on button "Save" at bounding box center [574, 186] width 45 height 21
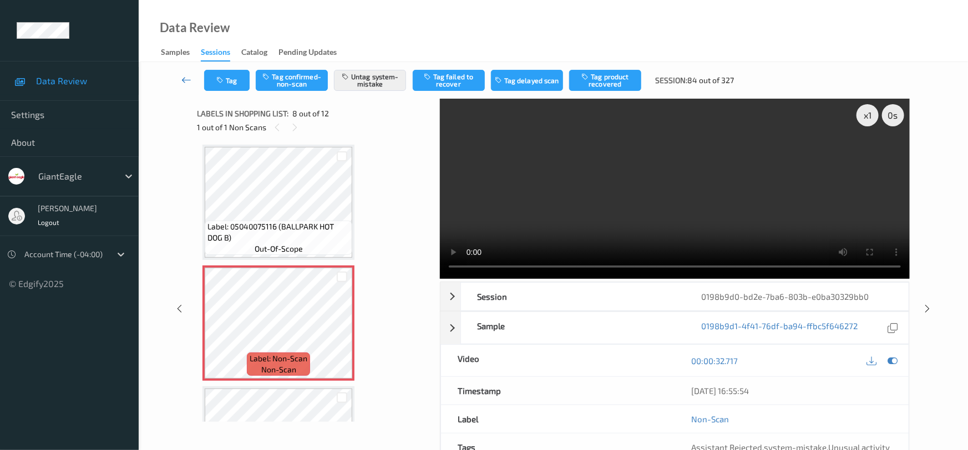
click at [190, 75] on icon at bounding box center [186, 79] width 10 height 11
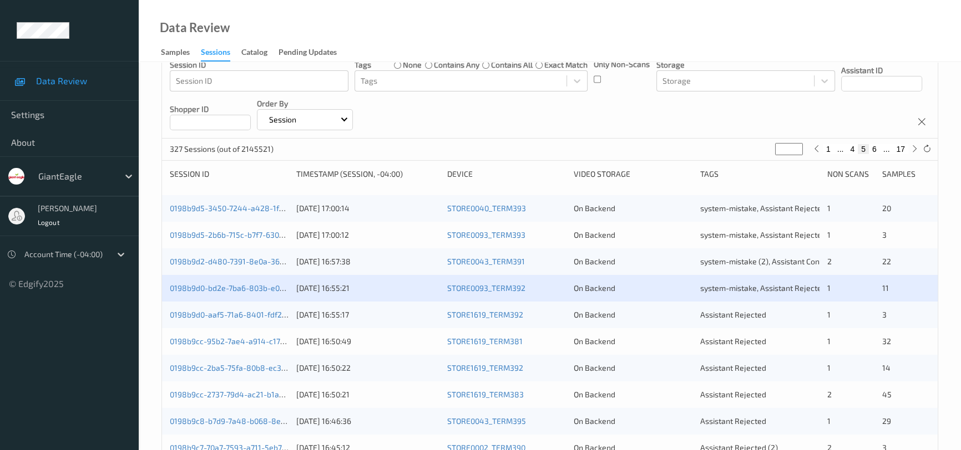
scroll to position [100, 0]
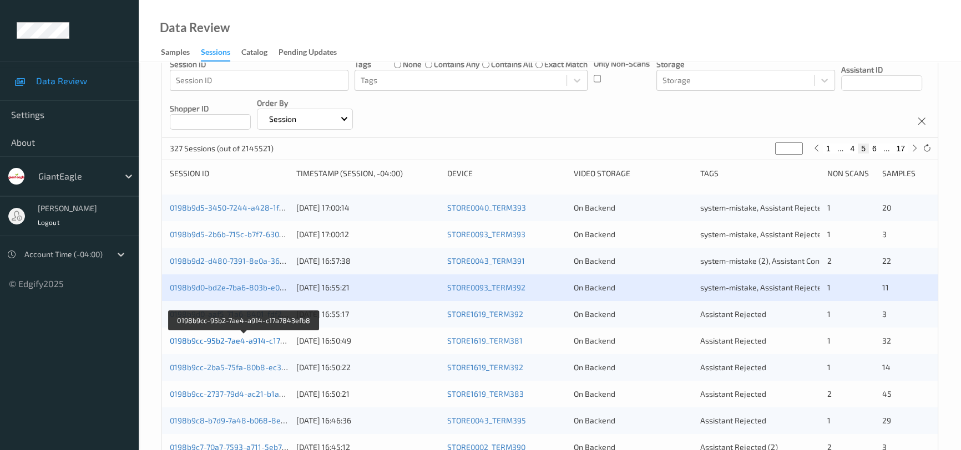
click at [221, 338] on link "0198b9cc-95b2-7ae4-a914-c17a7843efb8" at bounding box center [245, 340] width 150 height 9
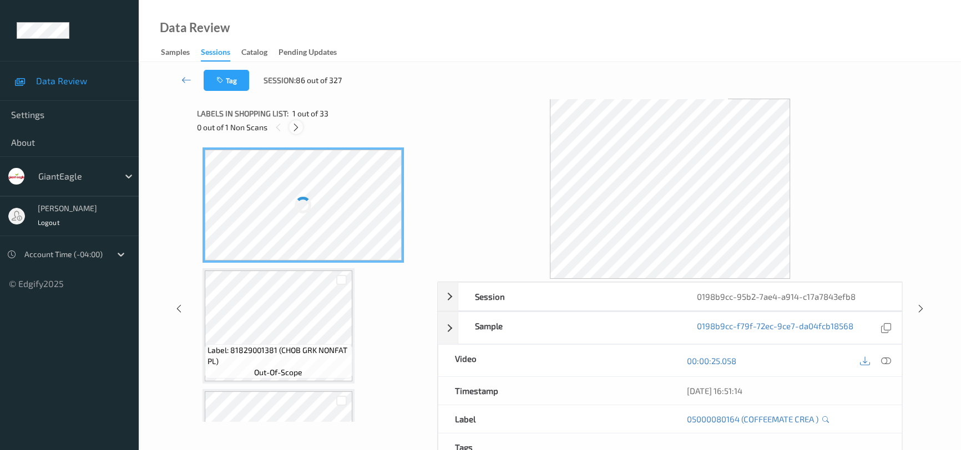
click at [296, 127] on icon at bounding box center [295, 128] width 9 height 10
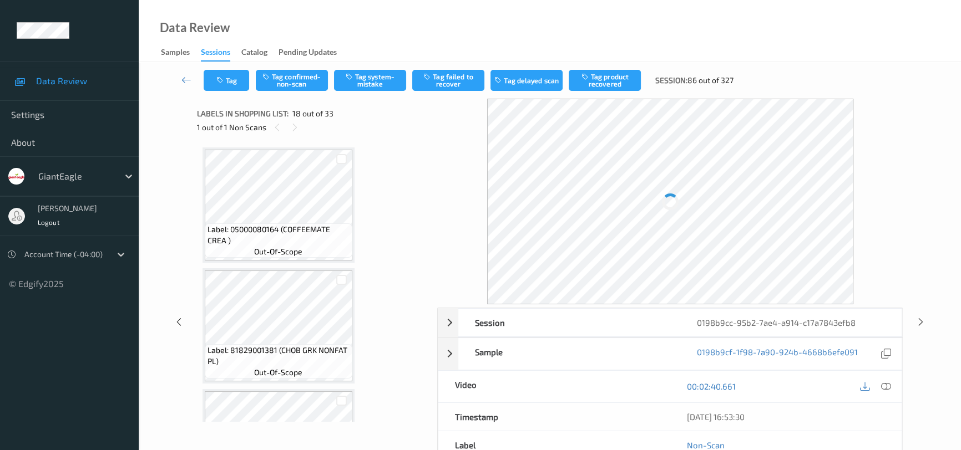
scroll to position [1934, 0]
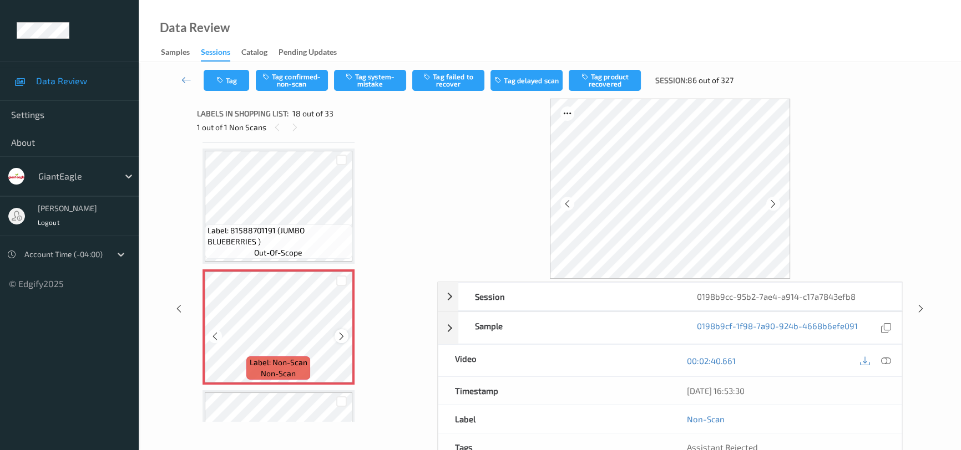
click at [341, 332] on icon at bounding box center [341, 337] width 9 height 10
click at [342, 332] on icon at bounding box center [341, 337] width 9 height 10
click at [341, 332] on icon at bounding box center [341, 337] width 9 height 10
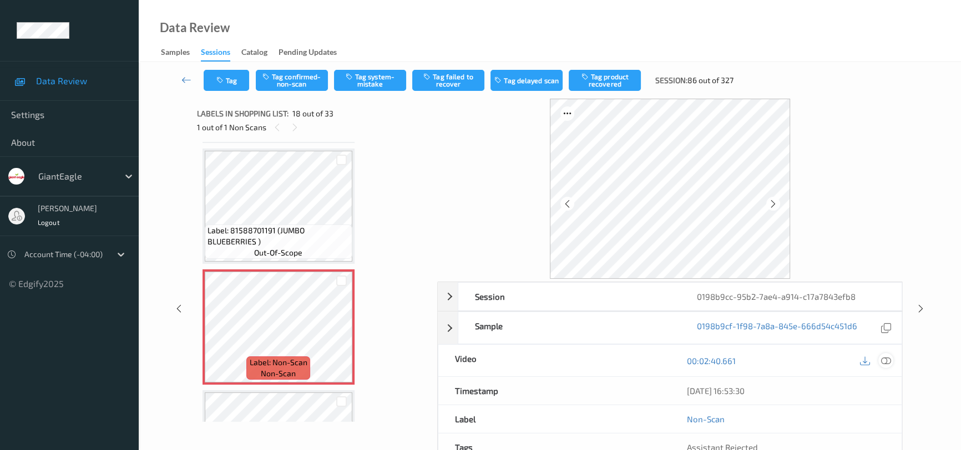
click at [890, 358] on icon at bounding box center [886, 361] width 10 height 10
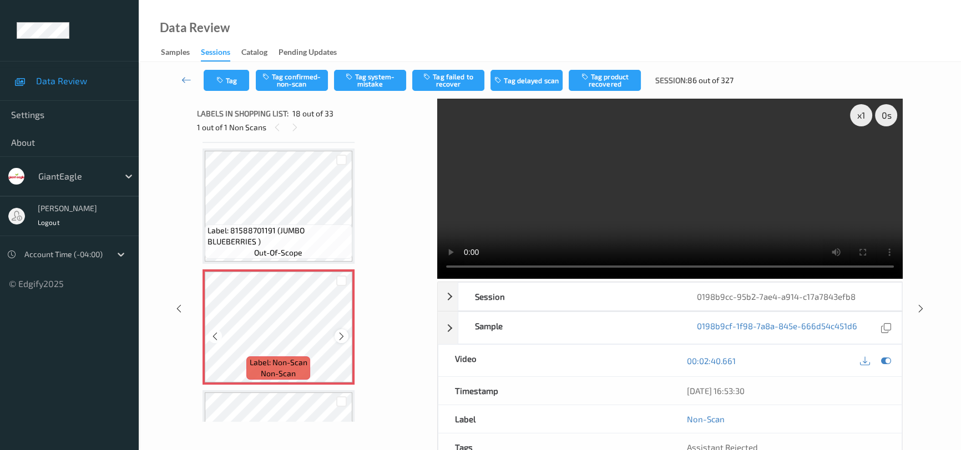
click at [344, 332] on icon at bounding box center [341, 337] width 9 height 10
click at [755, 232] on video at bounding box center [669, 189] width 465 height 180
click at [709, 201] on video at bounding box center [669, 189] width 465 height 180
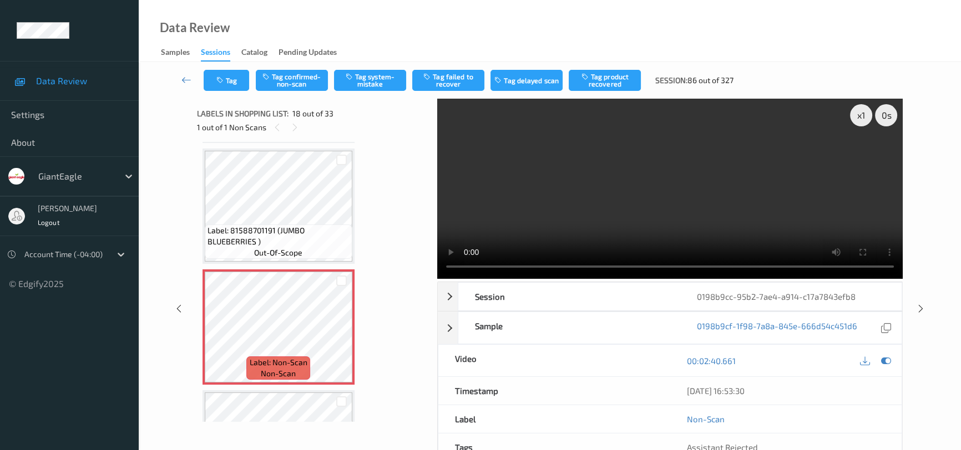
click at [710, 216] on video at bounding box center [669, 189] width 465 height 180
click at [619, 169] on video at bounding box center [669, 189] width 465 height 180
click at [342, 332] on icon at bounding box center [341, 337] width 9 height 10
click at [665, 217] on video at bounding box center [669, 189] width 465 height 180
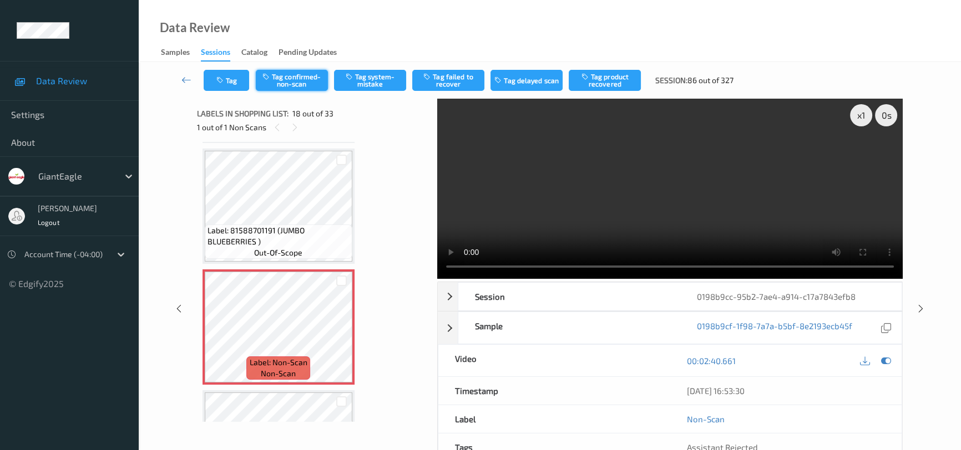
click at [313, 88] on button "Tag confirmed-non-scan" at bounding box center [292, 80] width 72 height 21
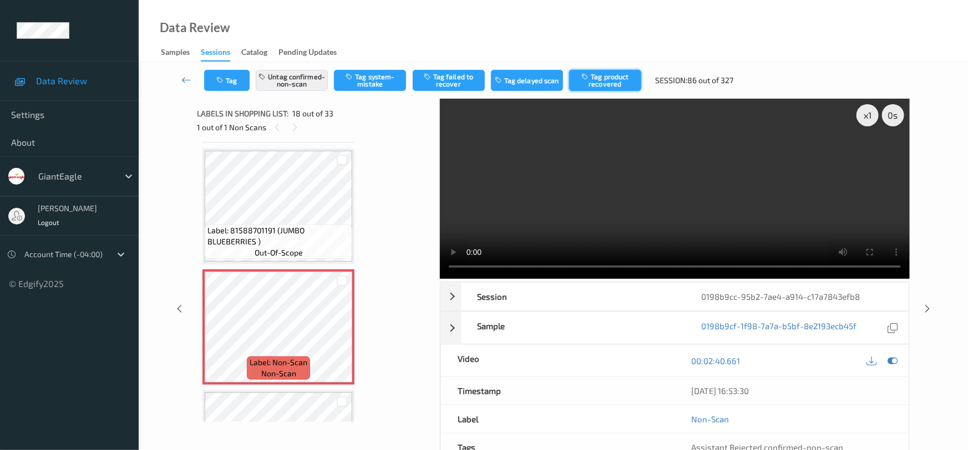
click at [613, 78] on button "Tag product recovered" at bounding box center [605, 80] width 72 height 21
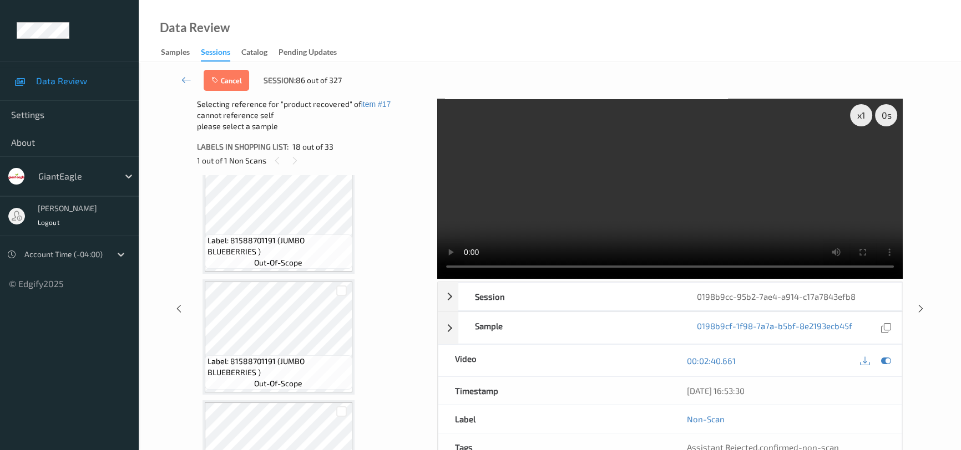
scroll to position [2185, 0]
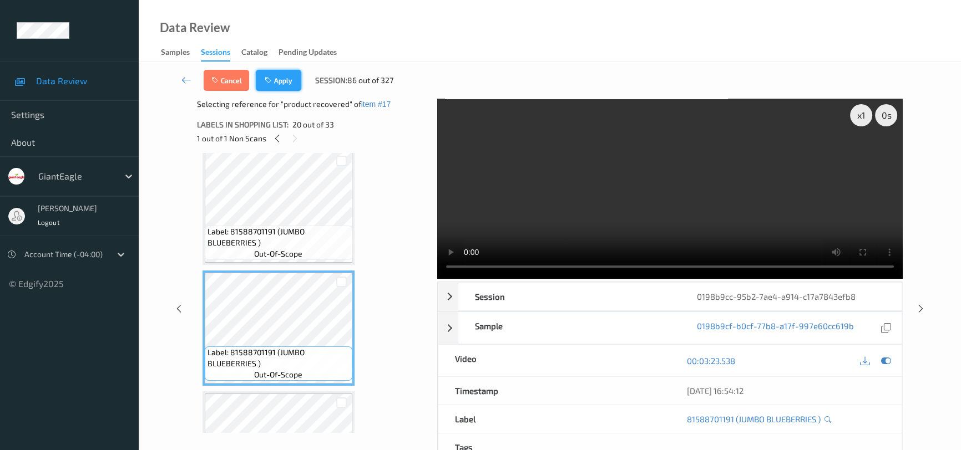
click at [287, 78] on button "Apply" at bounding box center [278, 80] width 45 height 21
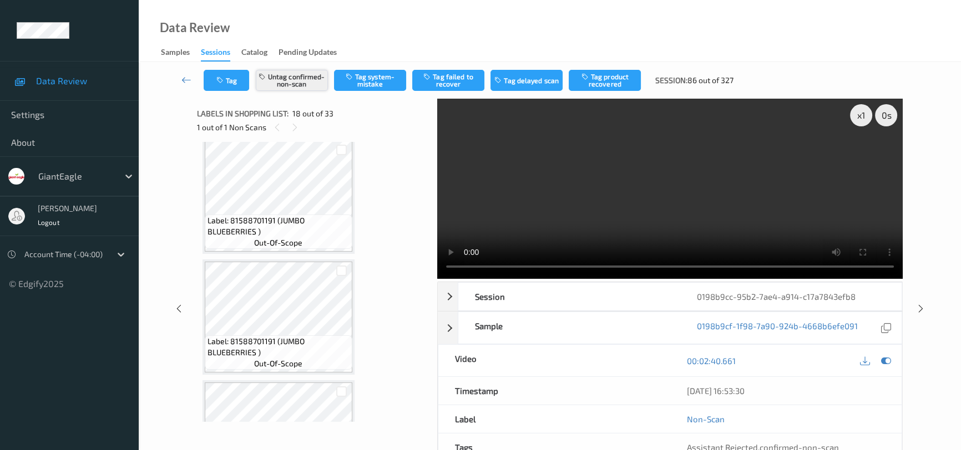
scroll to position [1934, 0]
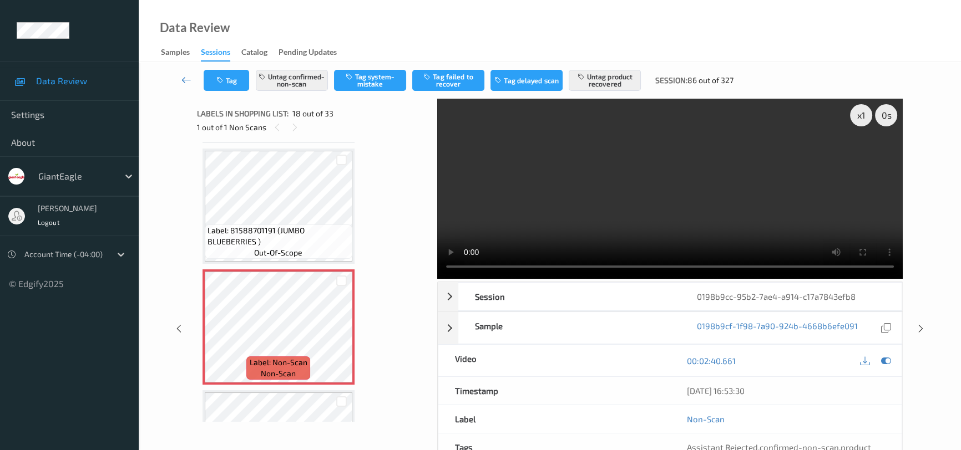
click at [186, 74] on icon at bounding box center [186, 79] width 10 height 11
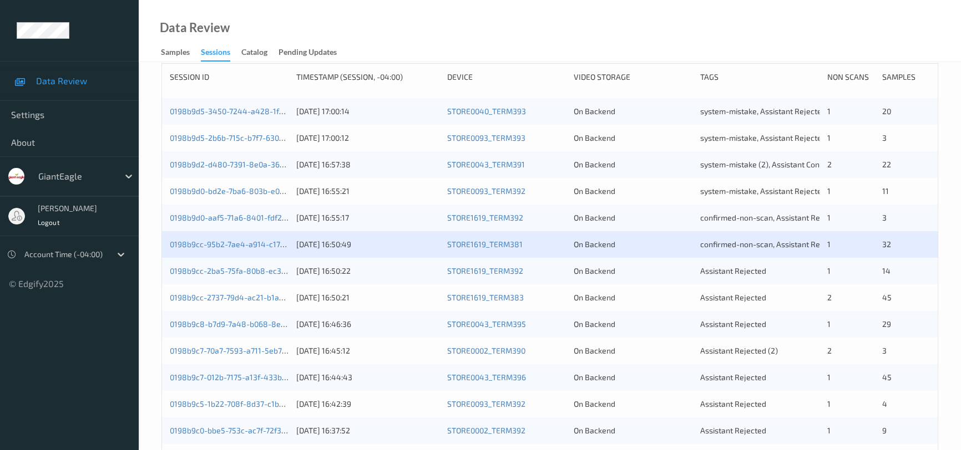
scroll to position [201, 0]
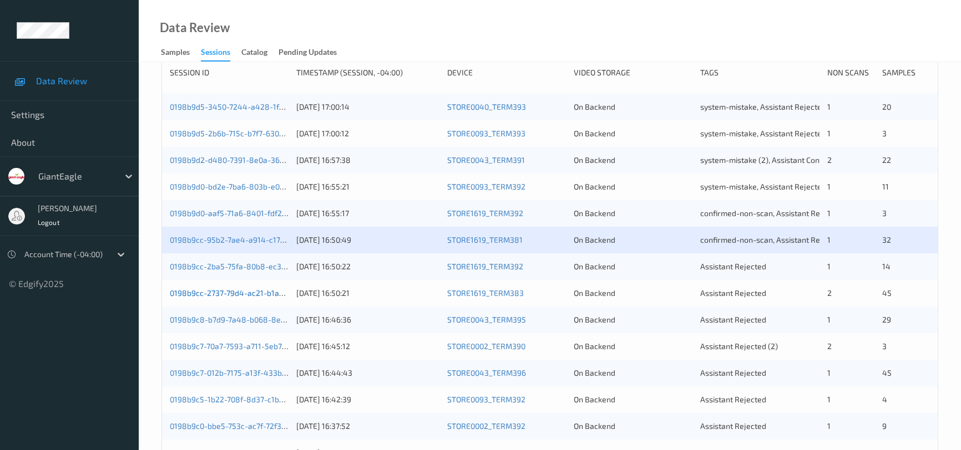
click at [228, 290] on link "0198b9cc-2737-79d4-ac21-b1a360fa87ec" at bounding box center [243, 292] width 147 height 9
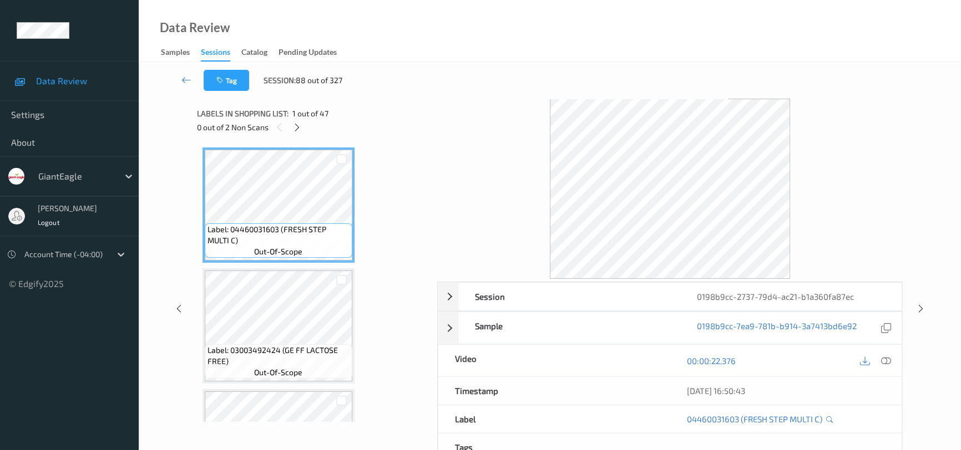
click at [297, 132] on icon at bounding box center [296, 128] width 9 height 10
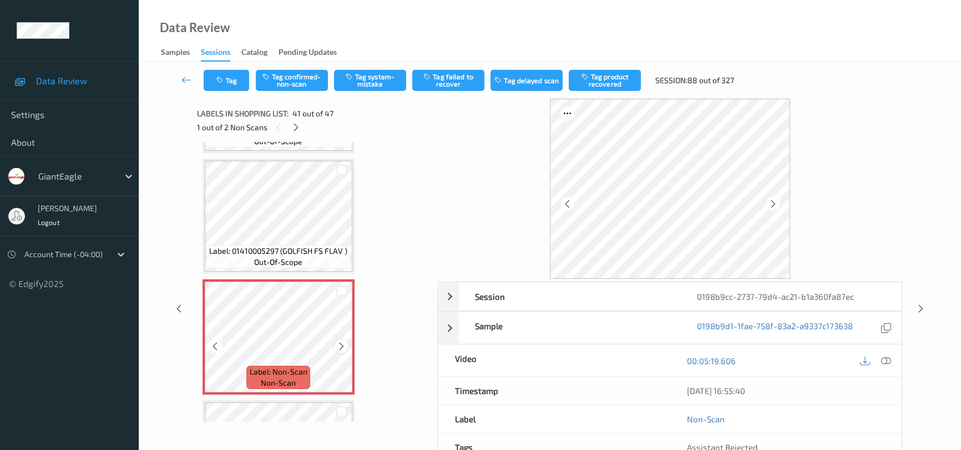
click at [338, 341] on icon at bounding box center [341, 346] width 9 height 10
click at [882, 361] on icon at bounding box center [886, 361] width 10 height 10
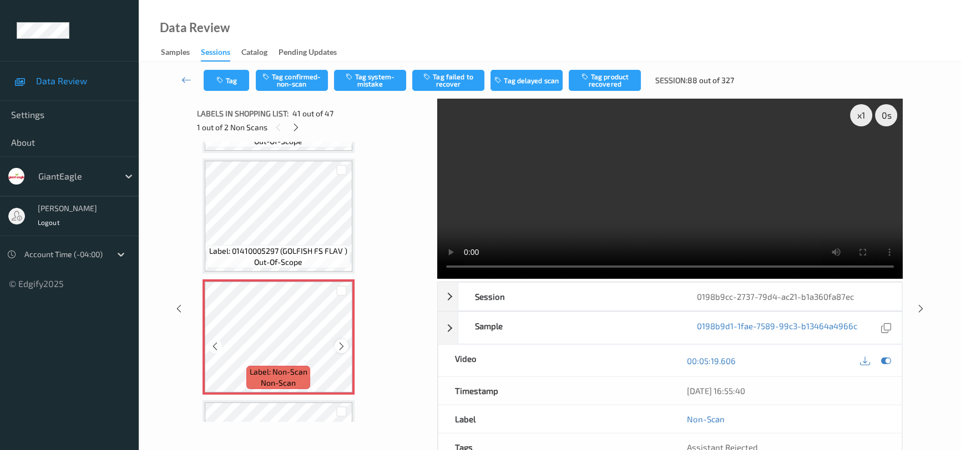
click at [341, 341] on icon at bounding box center [341, 346] width 9 height 10
click at [740, 235] on video at bounding box center [669, 189] width 465 height 180
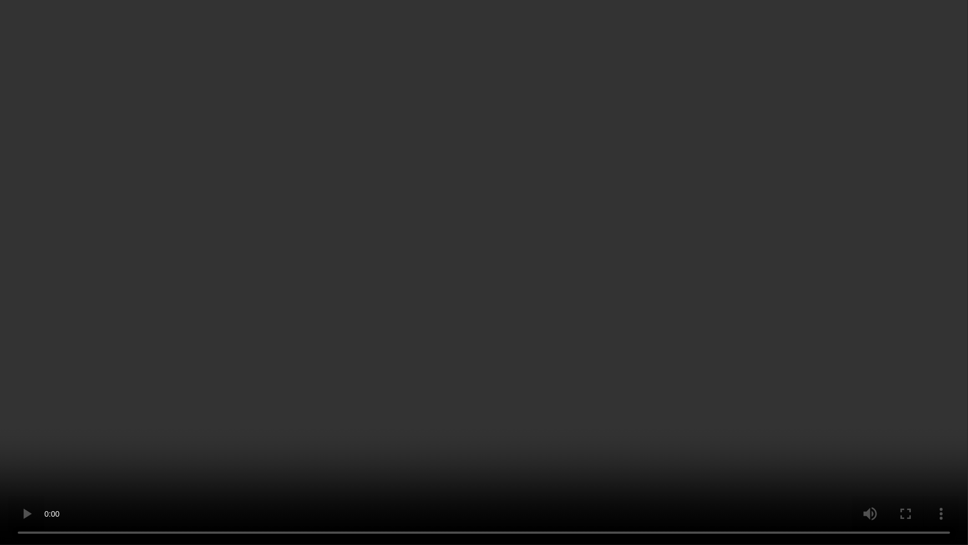
click at [424, 450] on video at bounding box center [484, 272] width 968 height 545
click at [478, 375] on video at bounding box center [484, 272] width 968 height 545
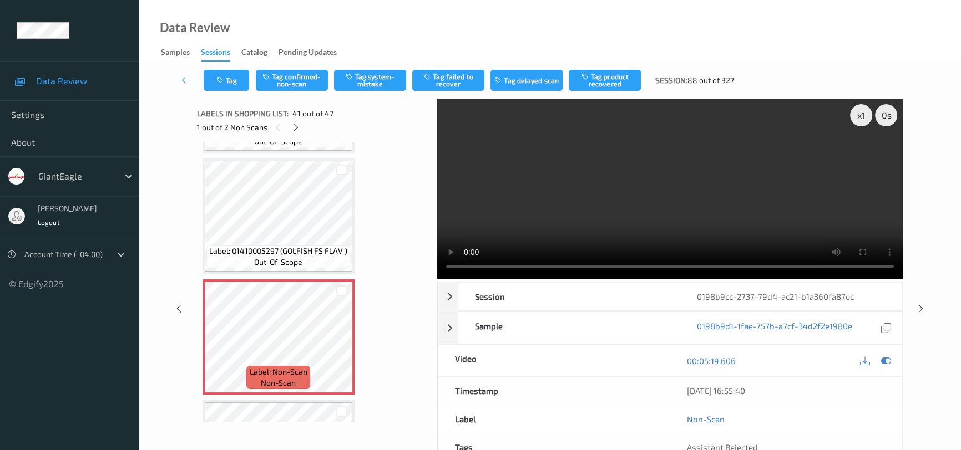
click at [602, 206] on video at bounding box center [669, 189] width 465 height 180
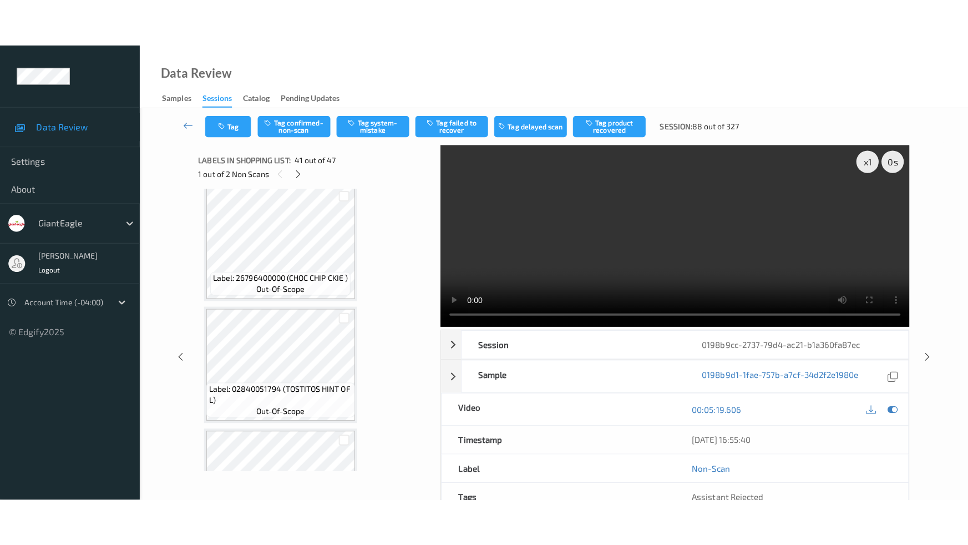
scroll to position [5389, 0]
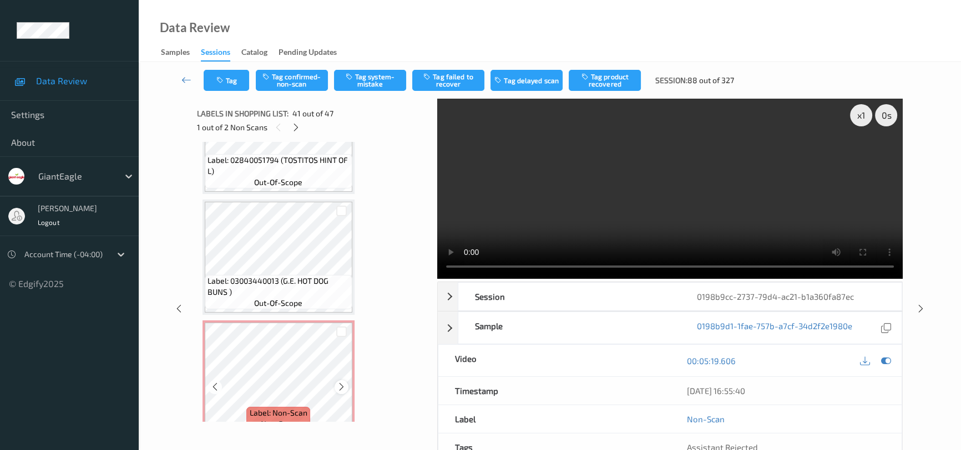
click at [344, 382] on icon at bounding box center [341, 387] width 9 height 10
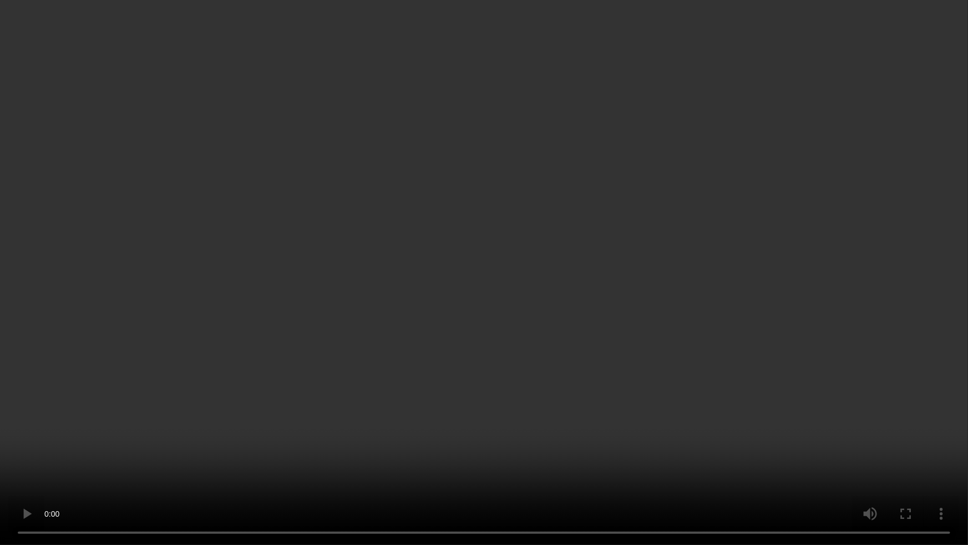
click at [719, 334] on video at bounding box center [484, 272] width 968 height 545
click at [694, 417] on video at bounding box center [484, 272] width 968 height 545
click at [731, 409] on video at bounding box center [484, 272] width 968 height 545
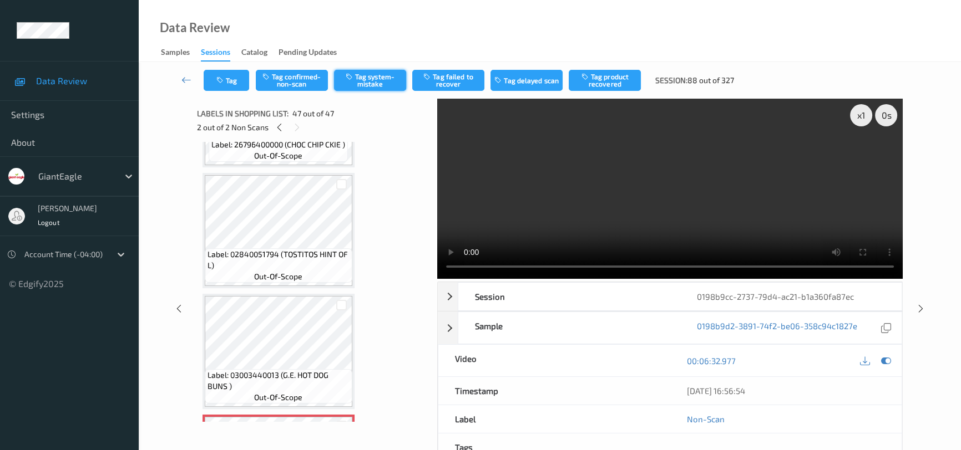
click at [372, 78] on button "Tag system-mistake" at bounding box center [370, 80] width 72 height 21
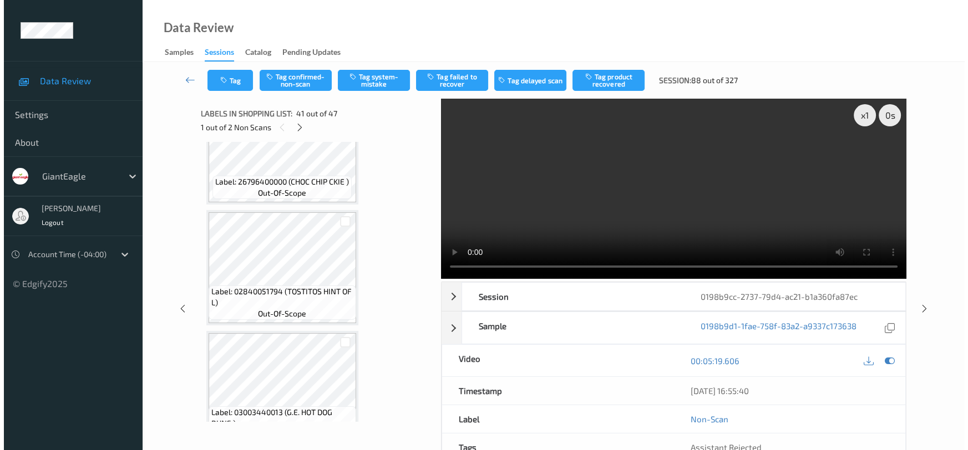
scroll to position [5389, 0]
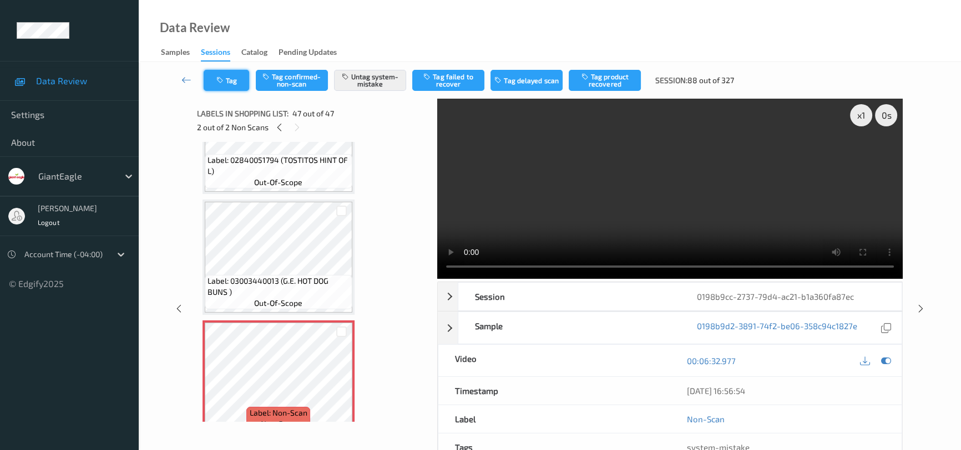
click at [232, 82] on button "Tag" at bounding box center [226, 80] width 45 height 21
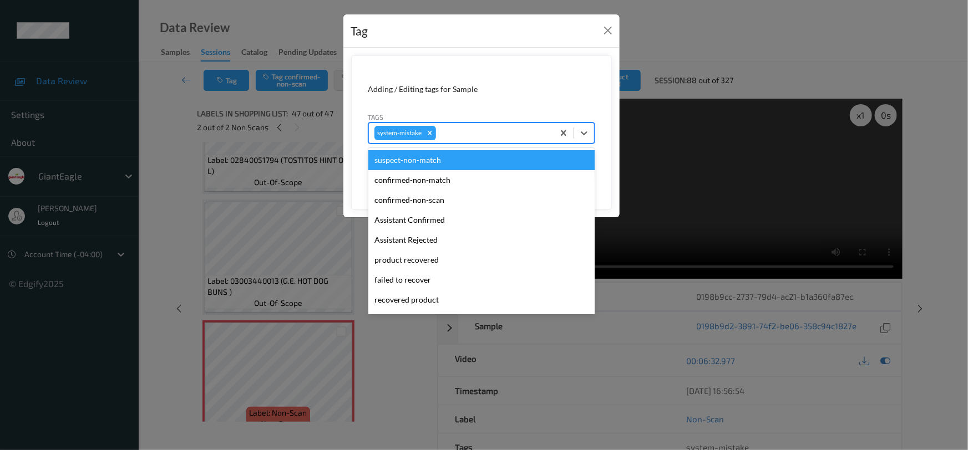
drag, startPoint x: 578, startPoint y: 132, endPoint x: 557, endPoint y: 153, distance: 29.4
click at [579, 133] on icon at bounding box center [584, 133] width 11 height 11
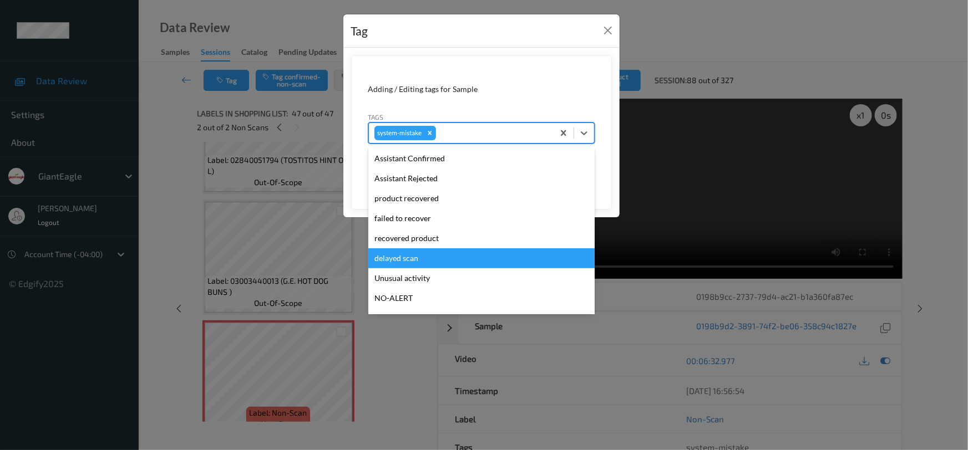
scroll to position [117, 0]
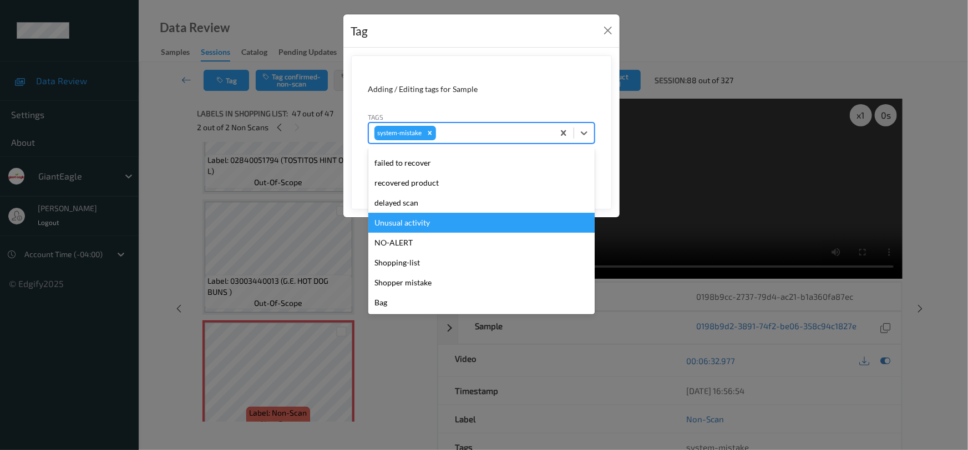
click at [404, 224] on div "Unusual activity" at bounding box center [481, 223] width 226 height 20
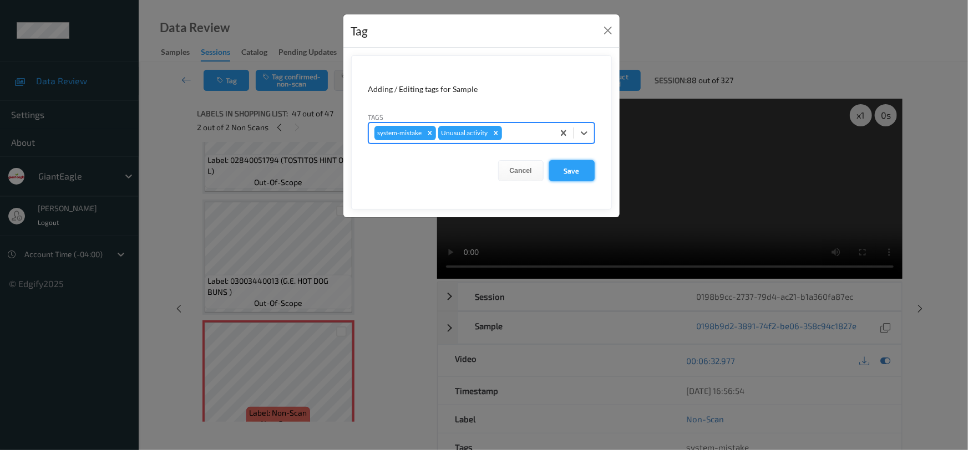
click at [576, 170] on button "Save" at bounding box center [571, 170] width 45 height 21
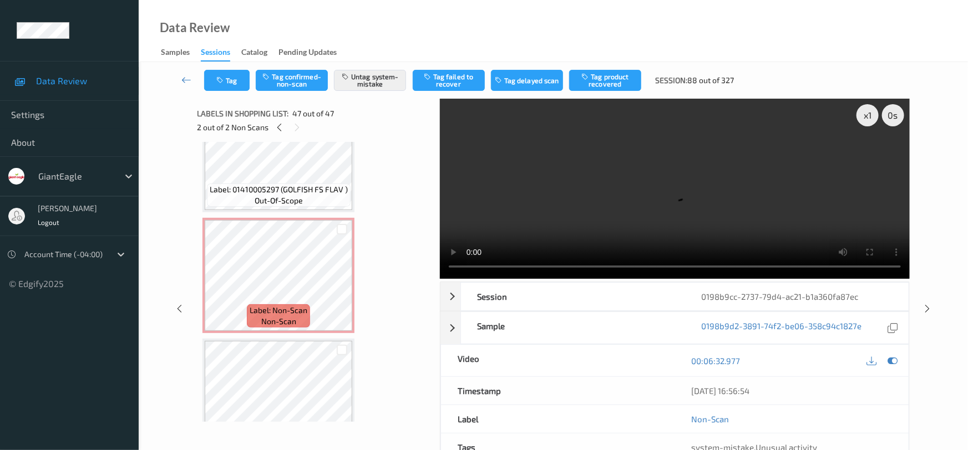
scroll to position [4685, 0]
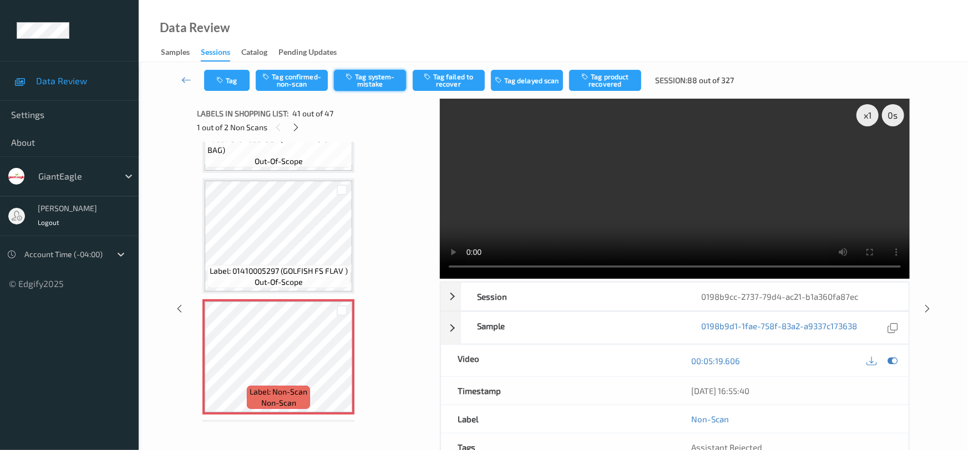
click at [372, 81] on button "Tag system-mistake" at bounding box center [370, 80] width 72 height 21
click at [241, 83] on button "Tag" at bounding box center [226, 80] width 45 height 21
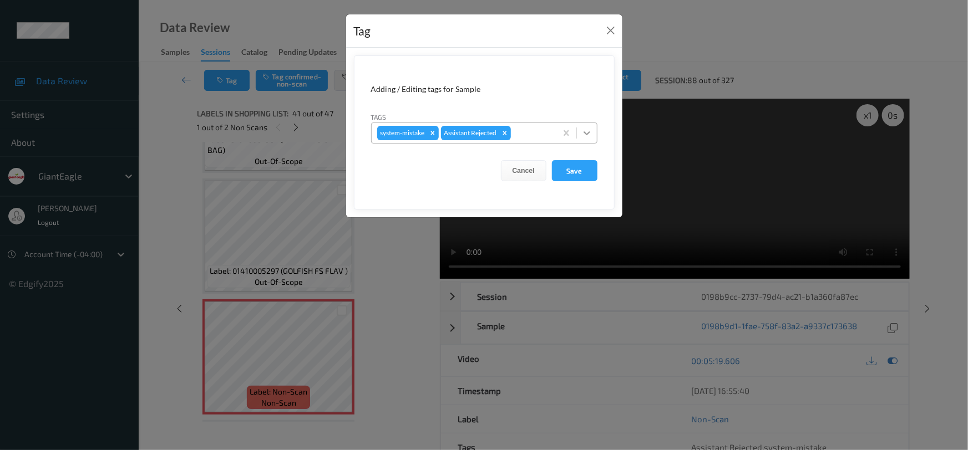
click at [586, 135] on icon at bounding box center [586, 133] width 11 height 11
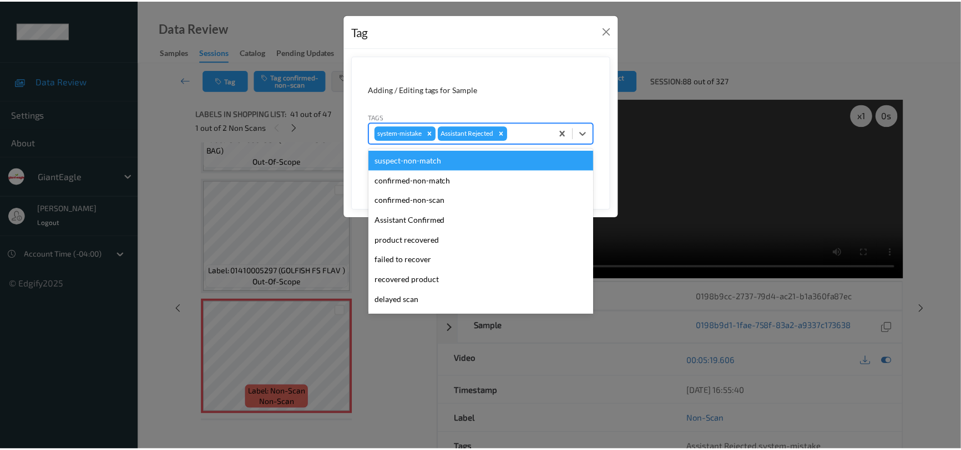
scroll to position [98, 0]
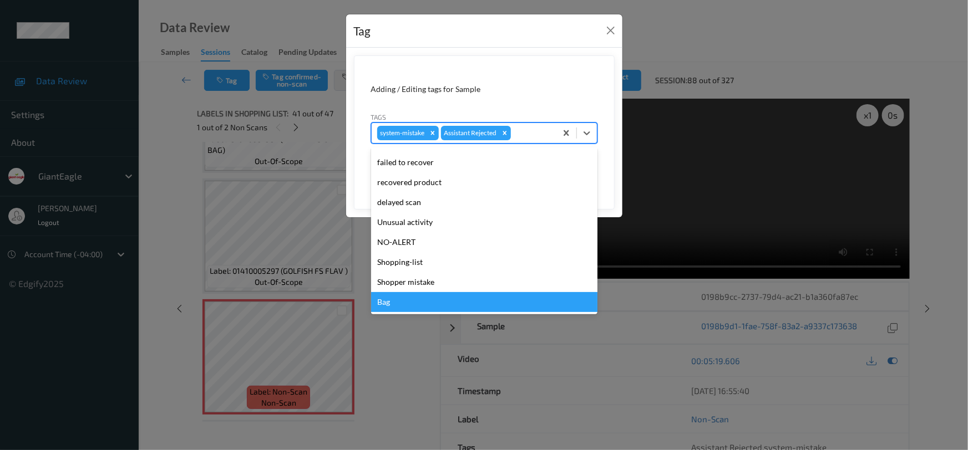
click at [394, 302] on div "Bag" at bounding box center [484, 302] width 226 height 20
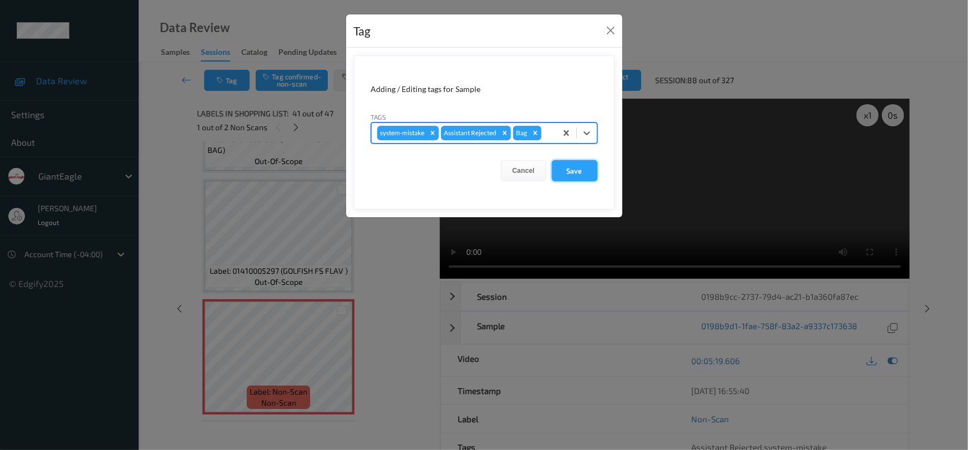
click at [576, 165] on button "Save" at bounding box center [574, 170] width 45 height 21
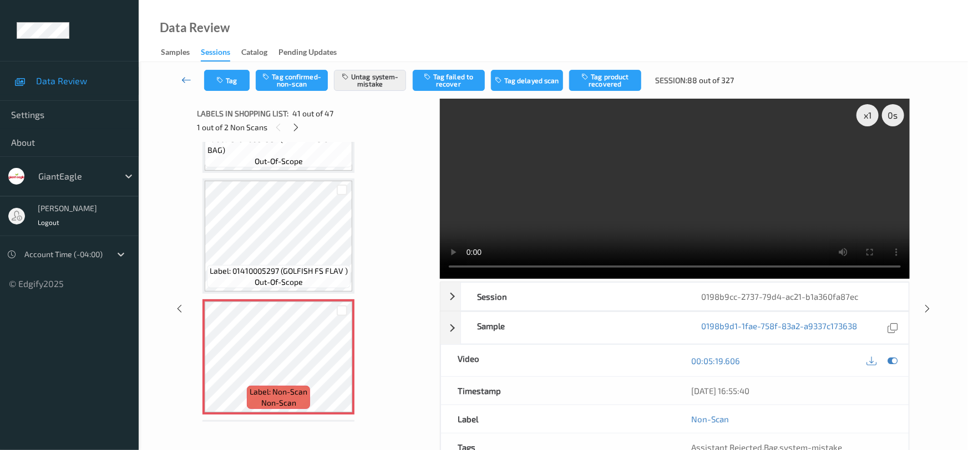
click at [184, 73] on link at bounding box center [186, 80] width 35 height 21
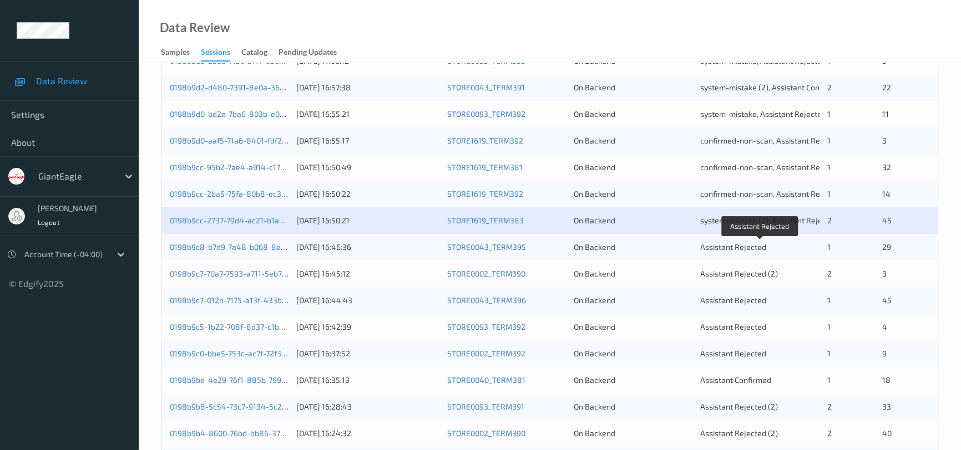
scroll to position [201, 0]
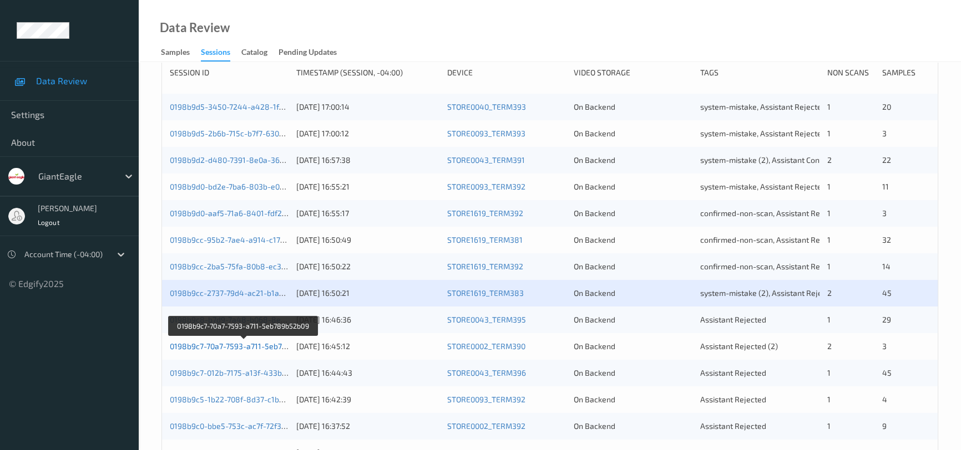
click at [231, 344] on link "0198b9c7-70a7-7593-a711-5eb789b52b09" at bounding box center [244, 346] width 148 height 9
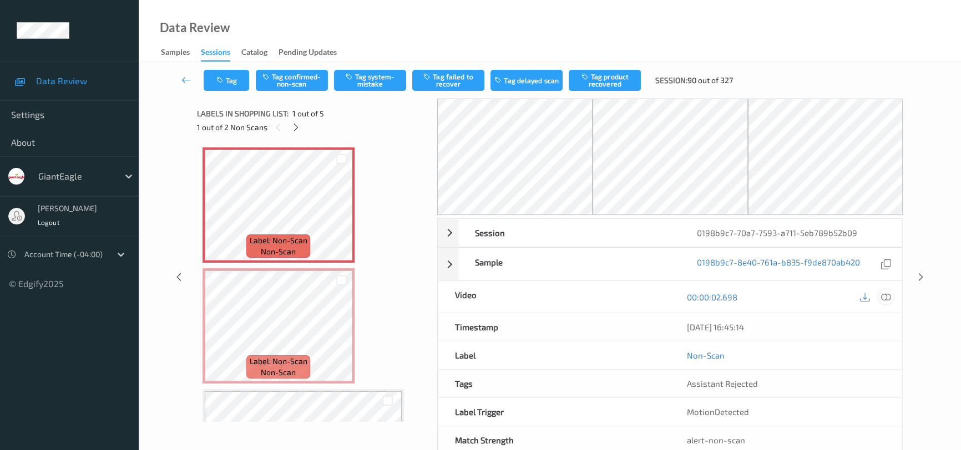
click at [888, 296] on icon at bounding box center [886, 297] width 10 height 10
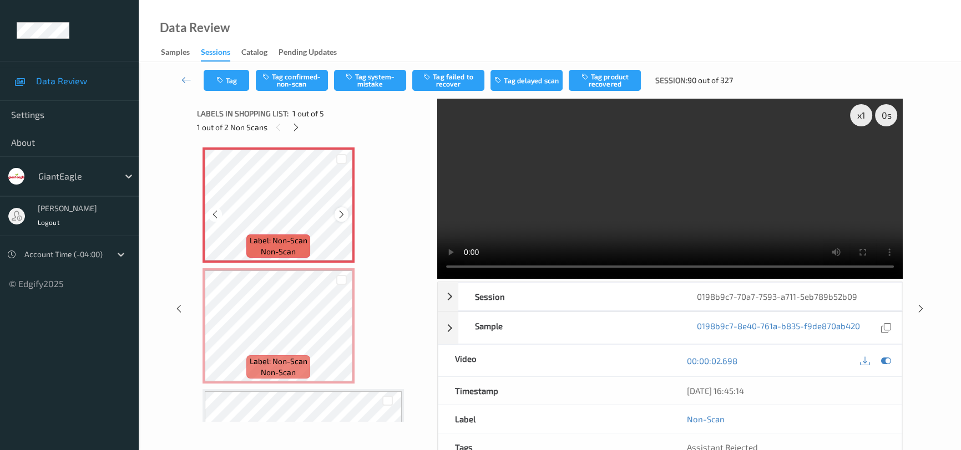
click at [342, 216] on icon at bounding box center [341, 215] width 9 height 10
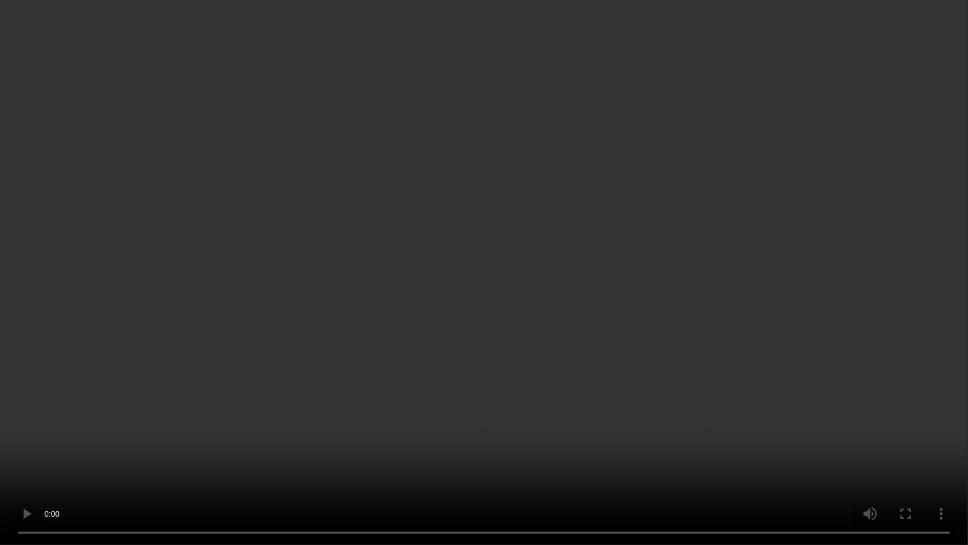
click at [573, 346] on video at bounding box center [484, 272] width 968 height 545
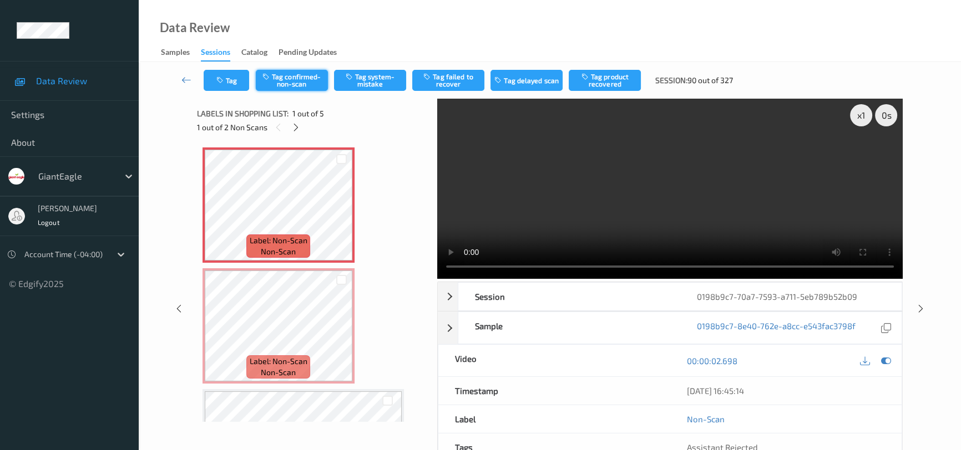
click at [303, 79] on button "Tag confirmed-non-scan" at bounding box center [292, 80] width 72 height 21
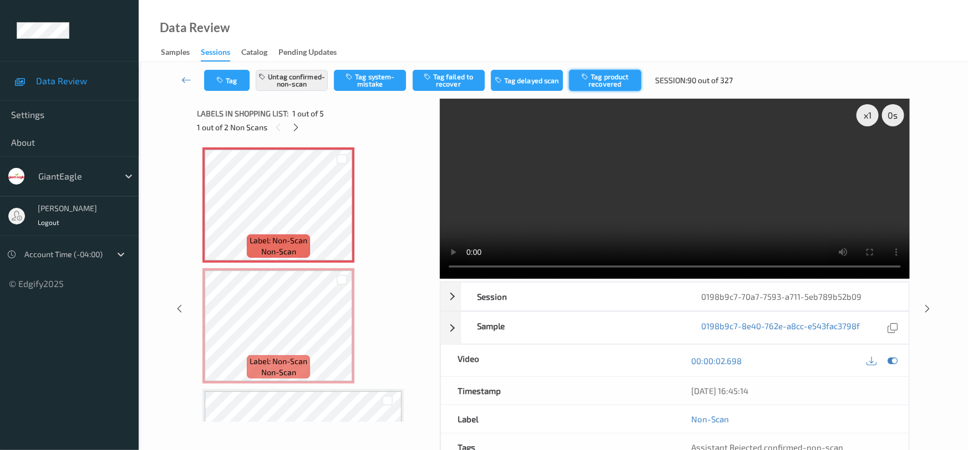
click at [604, 84] on button "Tag product recovered" at bounding box center [605, 80] width 72 height 21
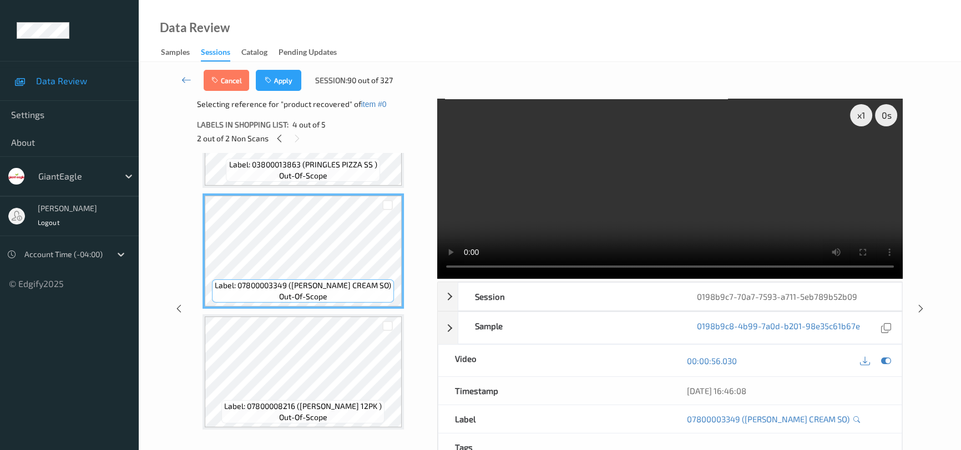
click at [294, 89] on button "Apply" at bounding box center [278, 80] width 45 height 21
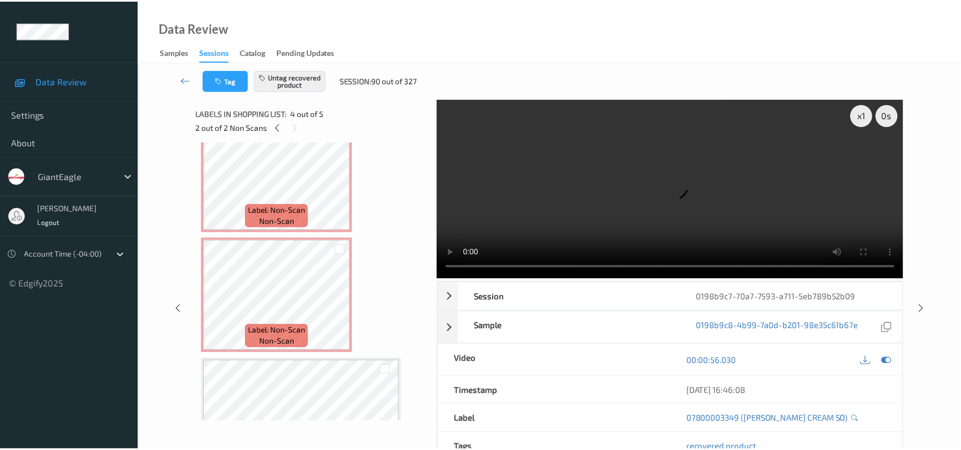
scroll to position [11, 0]
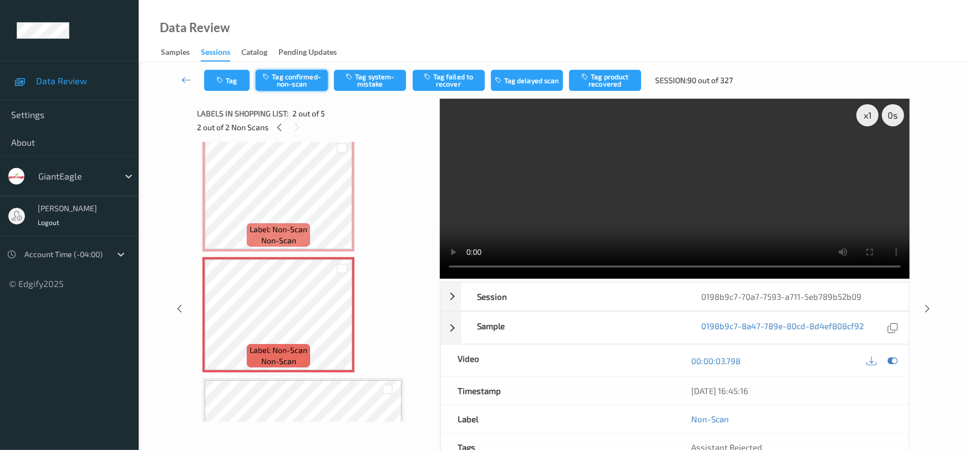
click at [282, 78] on button "Tag confirmed-non-scan" at bounding box center [292, 80] width 72 height 21
click at [604, 73] on button "Tag product recovered" at bounding box center [605, 80] width 72 height 21
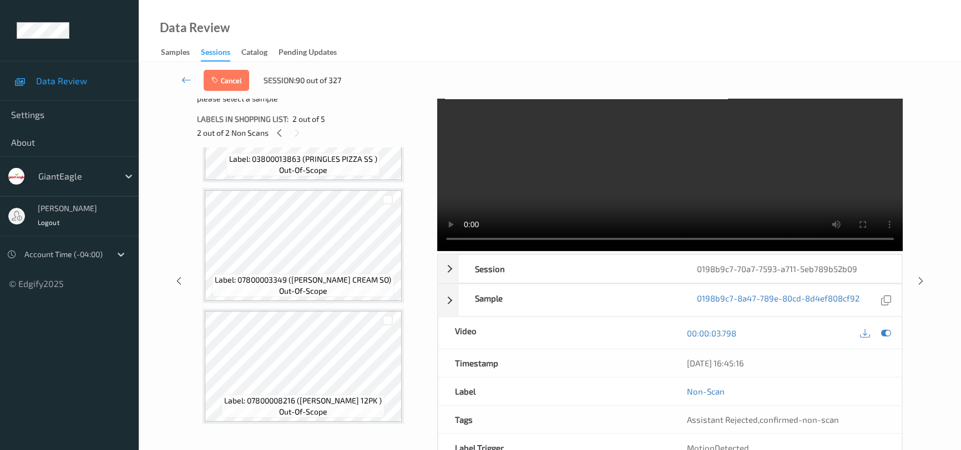
scroll to position [6, 0]
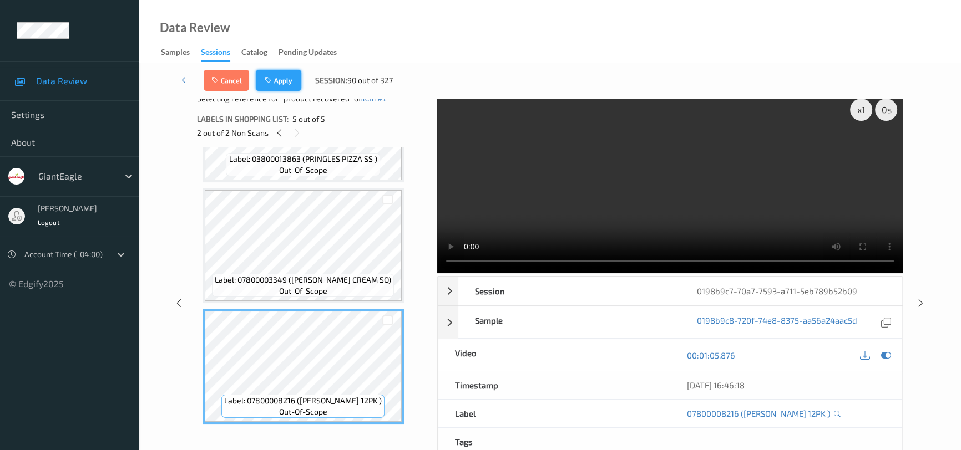
click at [294, 84] on button "Apply" at bounding box center [278, 80] width 45 height 21
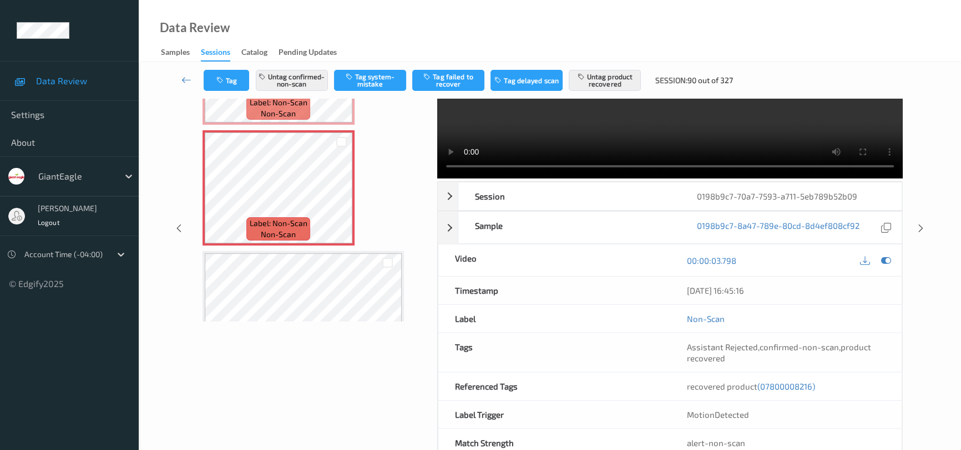
scroll to position [0, 0]
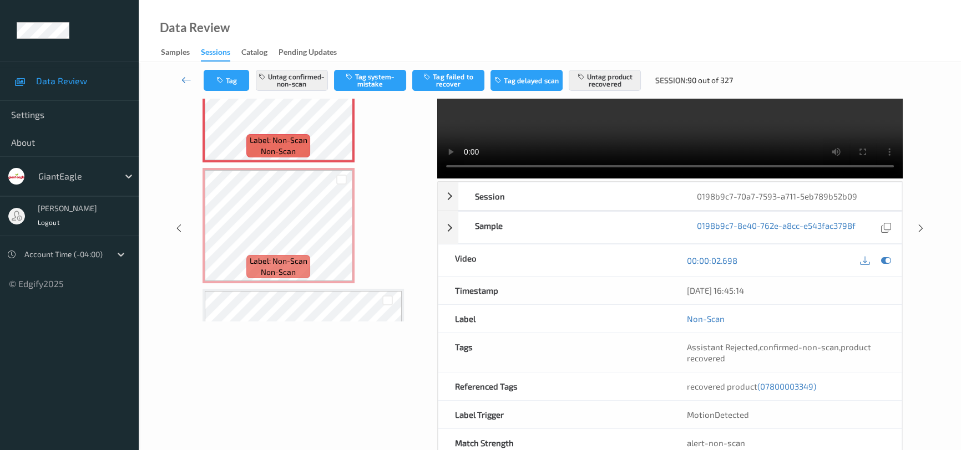
click at [185, 73] on link at bounding box center [186, 80] width 34 height 21
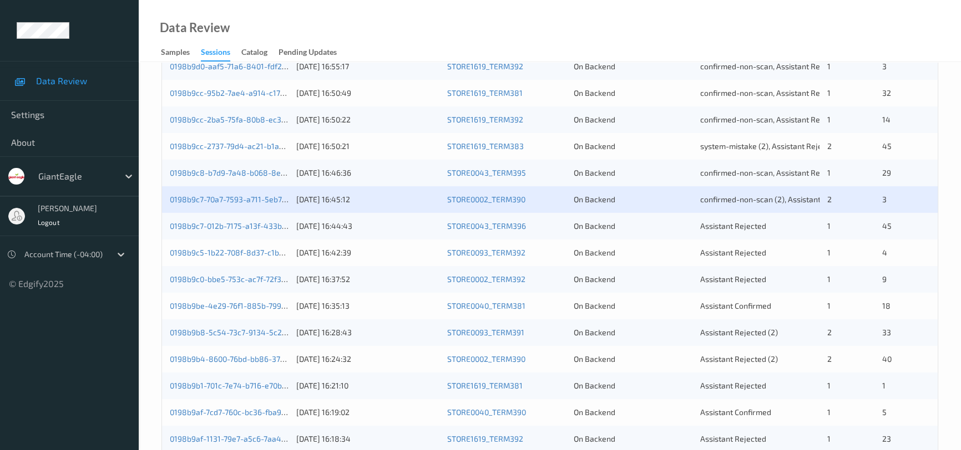
scroll to position [353, 0]
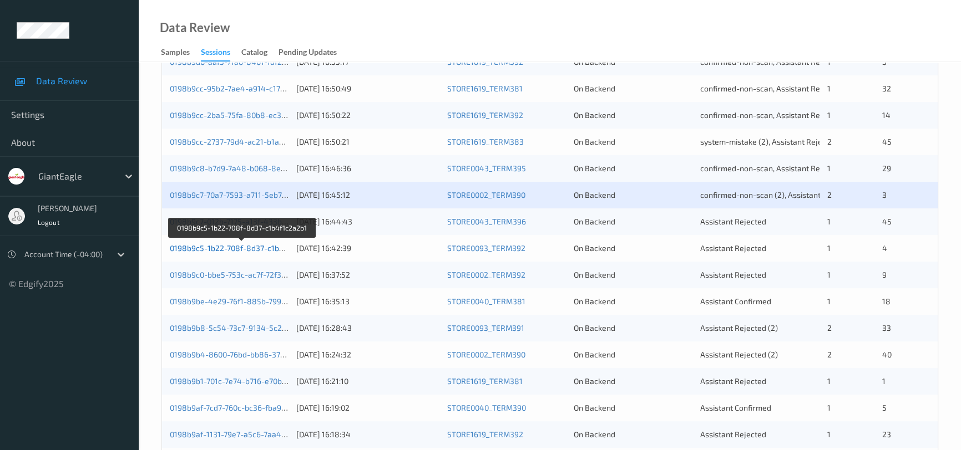
click at [204, 245] on link "0198b9c5-1b22-708f-8d37-c1b4f1c2a2b1" at bounding box center [242, 248] width 145 height 9
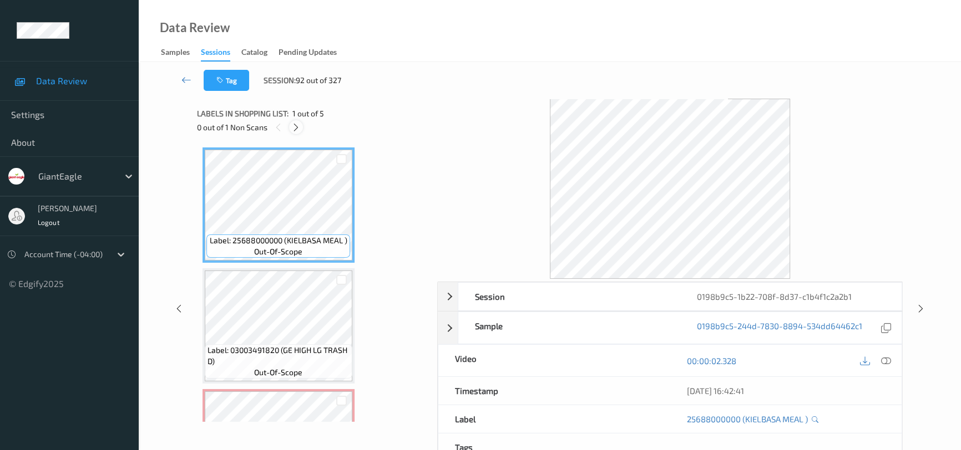
click at [293, 125] on icon at bounding box center [295, 128] width 9 height 10
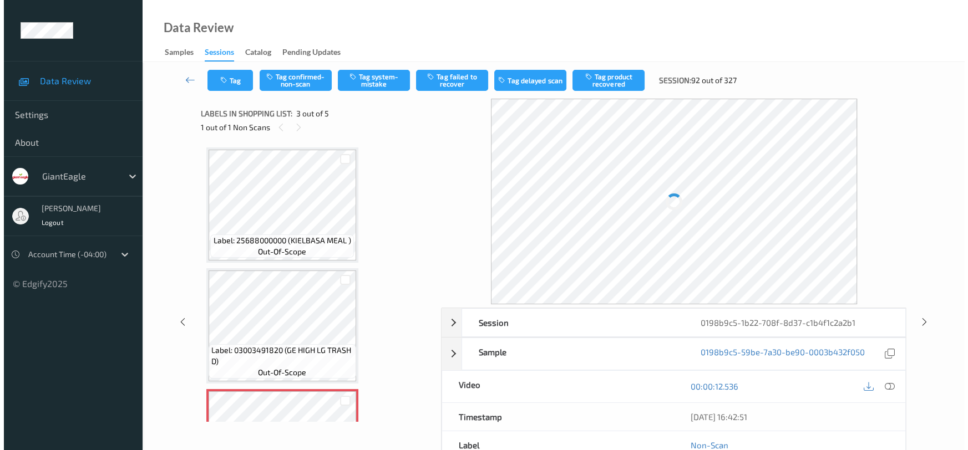
scroll to position [126, 0]
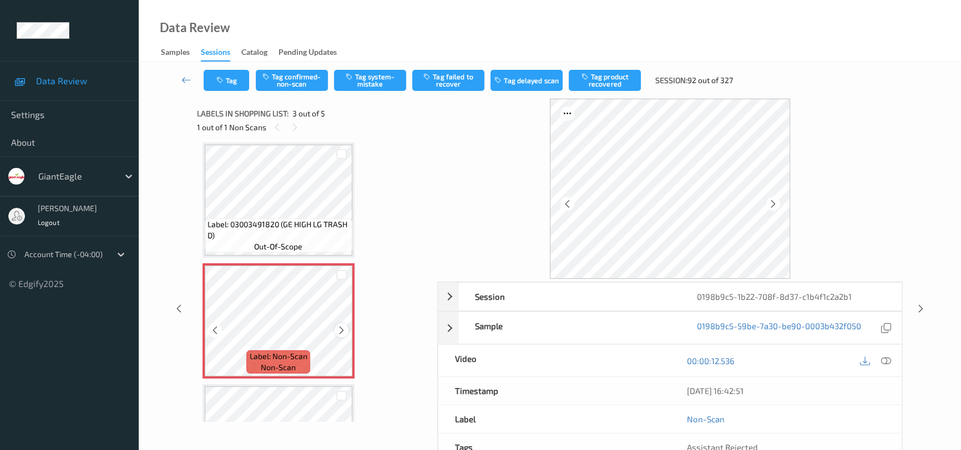
click at [342, 327] on icon at bounding box center [341, 331] width 9 height 10
click at [881, 359] on icon at bounding box center [886, 361] width 10 height 10
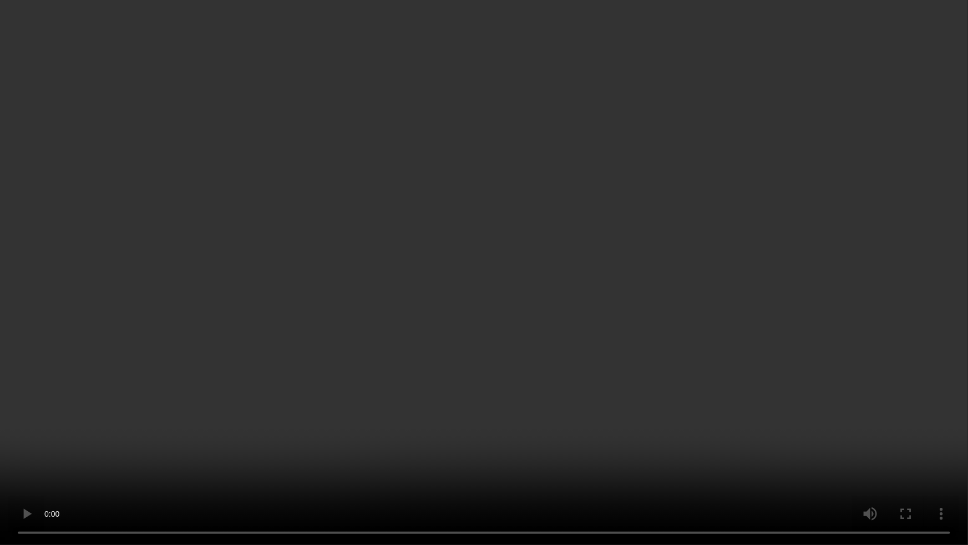
click at [466, 355] on video at bounding box center [484, 272] width 968 height 545
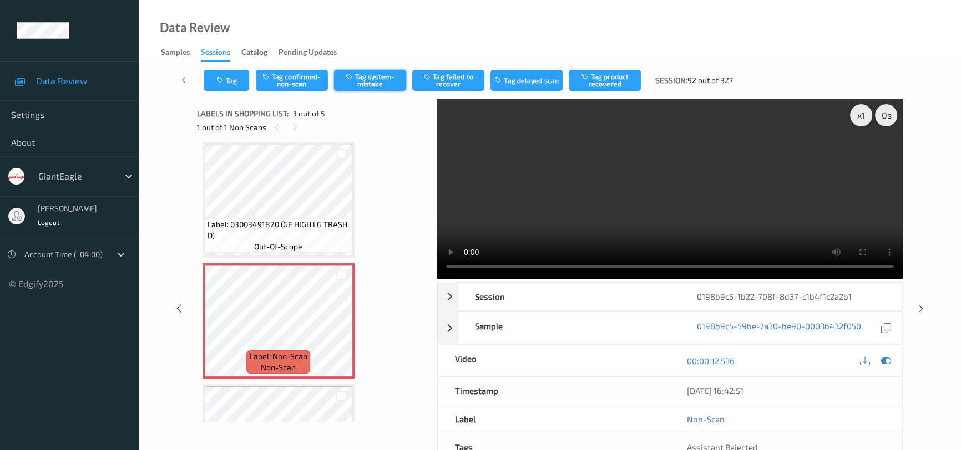
click at [371, 88] on button "Tag system-mistake" at bounding box center [370, 80] width 72 height 21
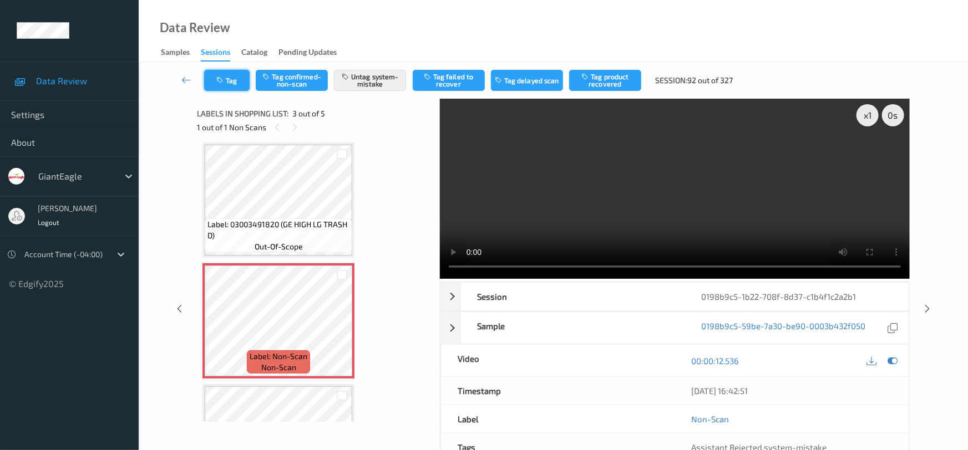
click at [233, 80] on button "Tag" at bounding box center [226, 80] width 45 height 21
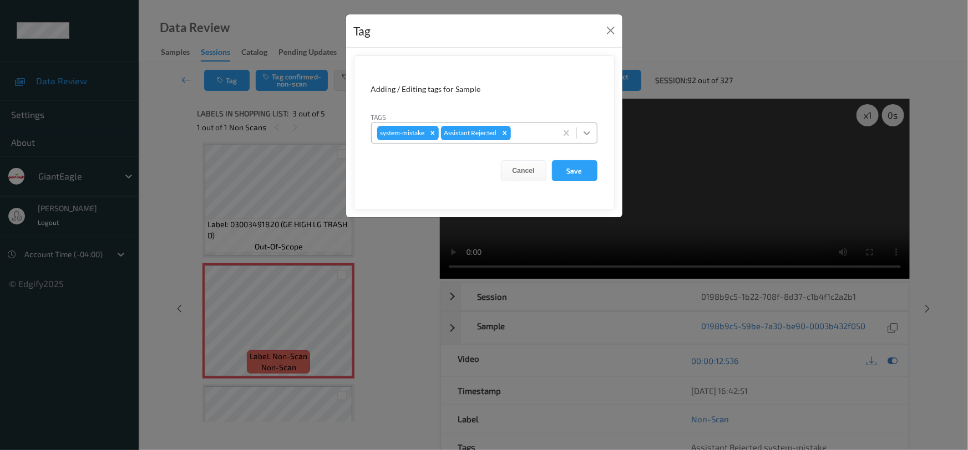
click at [588, 133] on icon at bounding box center [587, 133] width 7 height 4
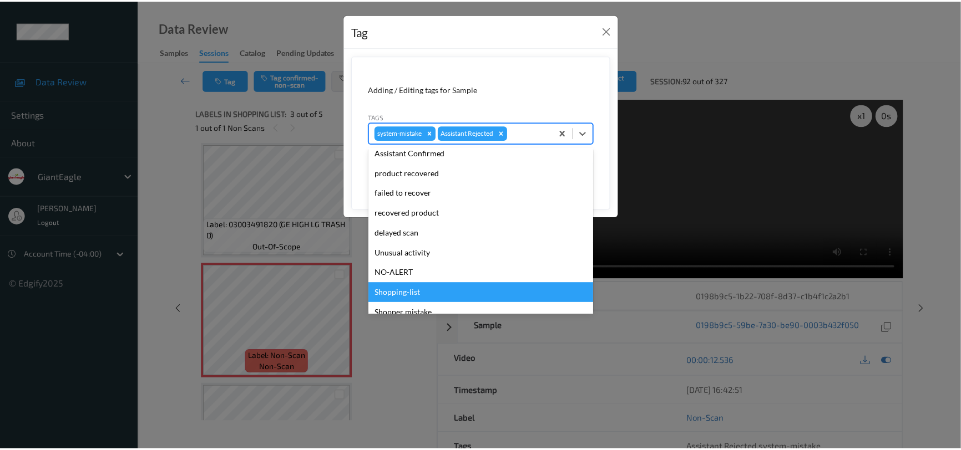
scroll to position [98, 0]
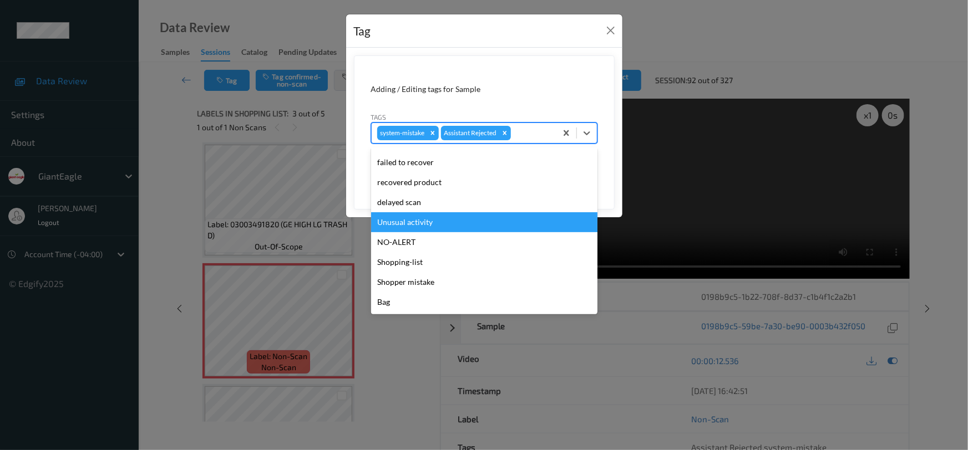
click at [422, 231] on div "Unusual activity" at bounding box center [484, 222] width 226 height 20
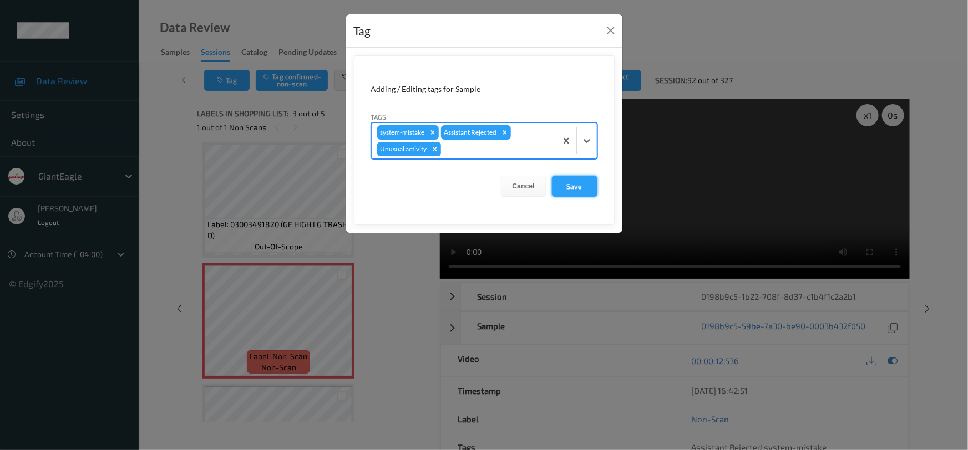
click at [576, 187] on button "Save" at bounding box center [574, 186] width 45 height 21
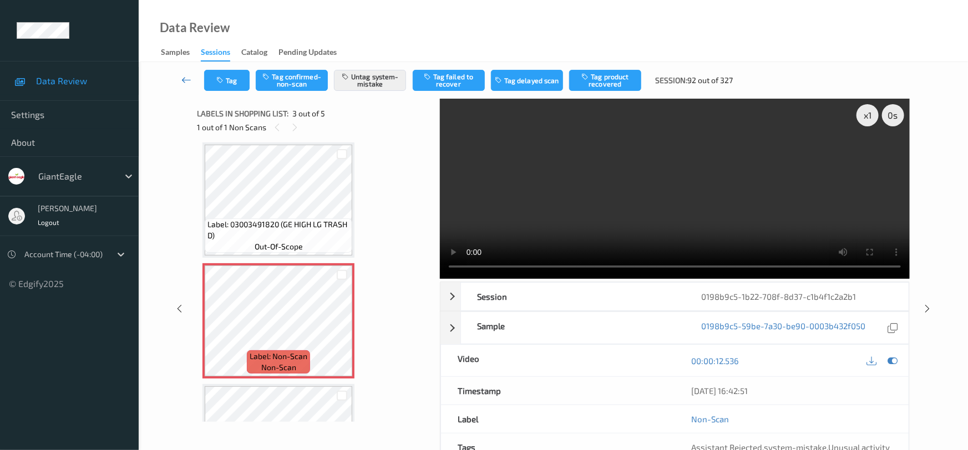
click at [184, 73] on link at bounding box center [186, 80] width 35 height 21
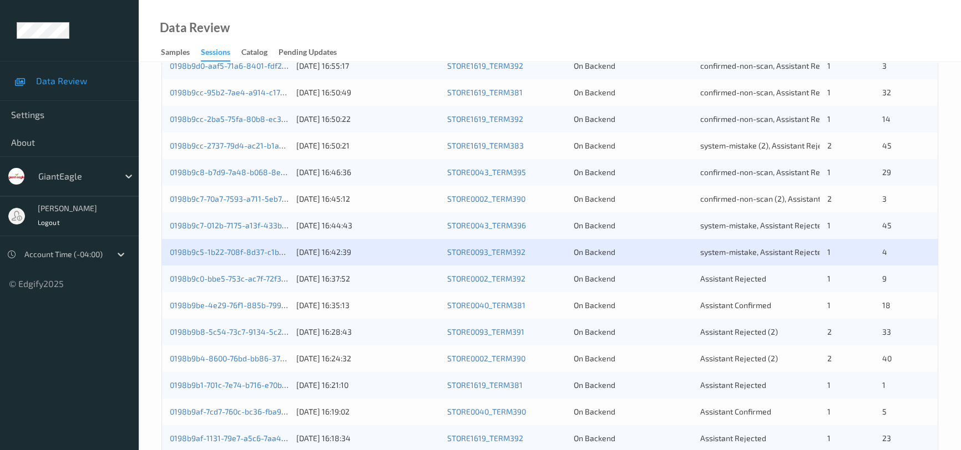
scroll to position [353, 0]
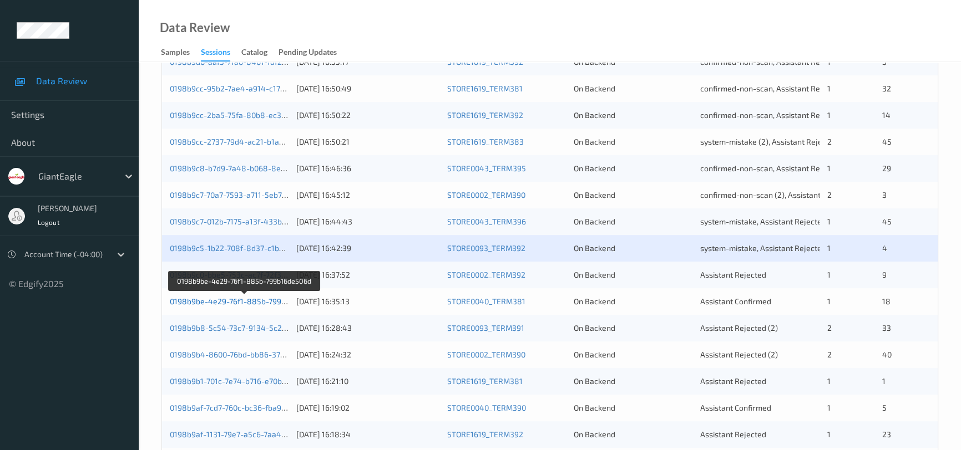
click at [223, 302] on link "0198b9be-4e29-76f1-885b-799b16de506d" at bounding box center [245, 301] width 150 height 9
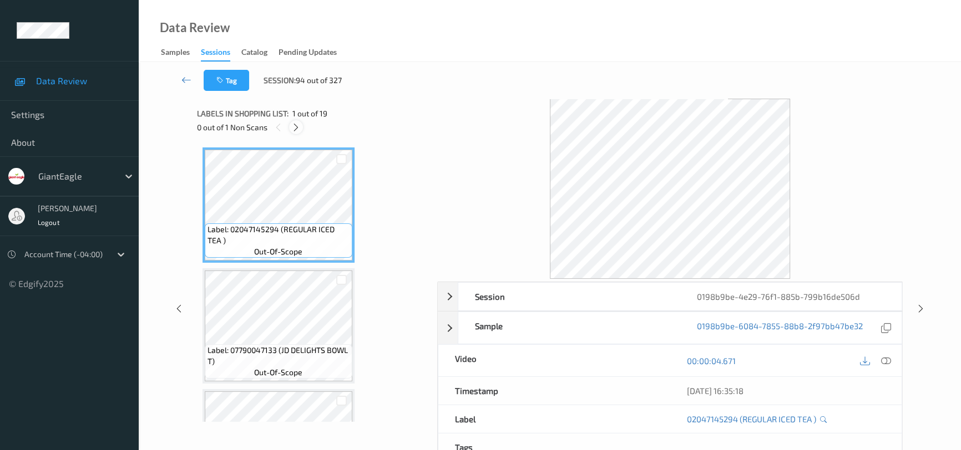
click at [299, 127] on icon at bounding box center [295, 128] width 9 height 10
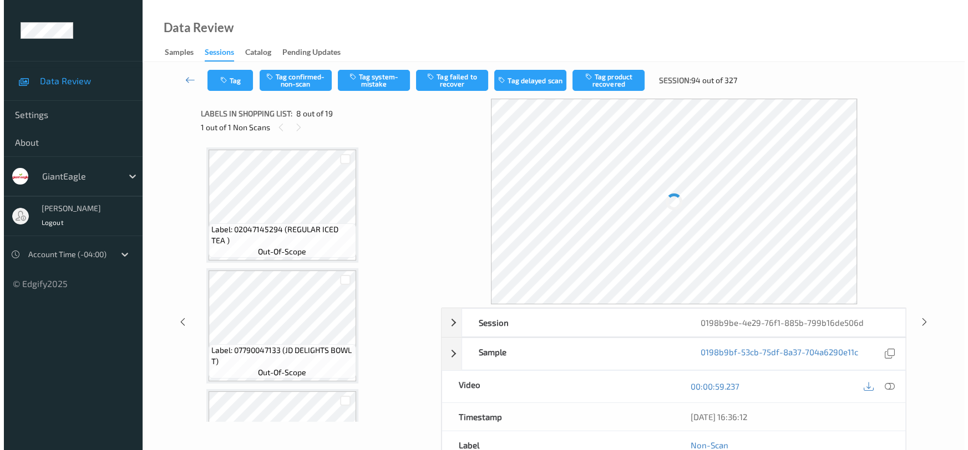
scroll to position [728, 0]
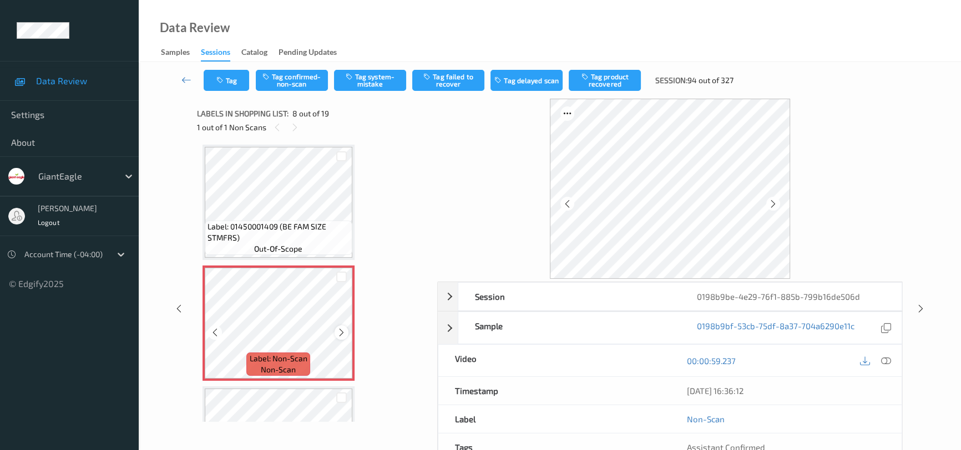
click at [342, 329] on icon at bounding box center [341, 333] width 9 height 10
click at [887, 357] on icon at bounding box center [886, 361] width 10 height 10
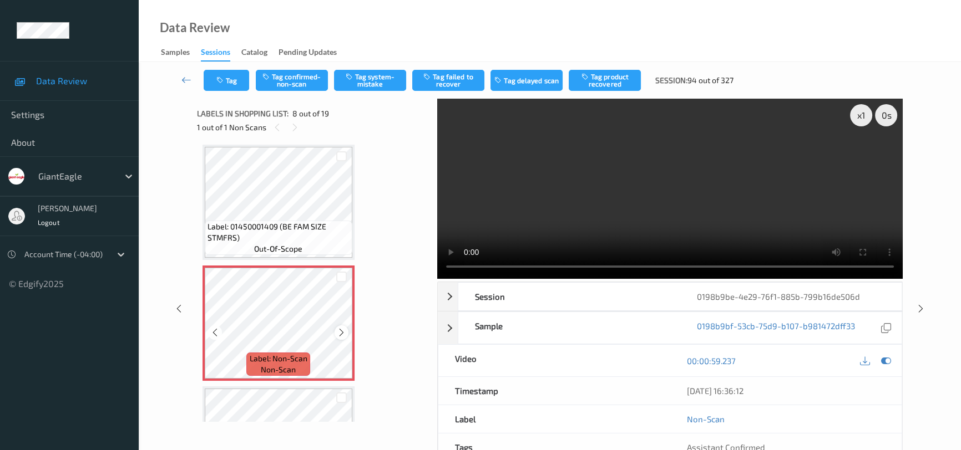
click at [338, 329] on icon at bounding box center [341, 333] width 9 height 10
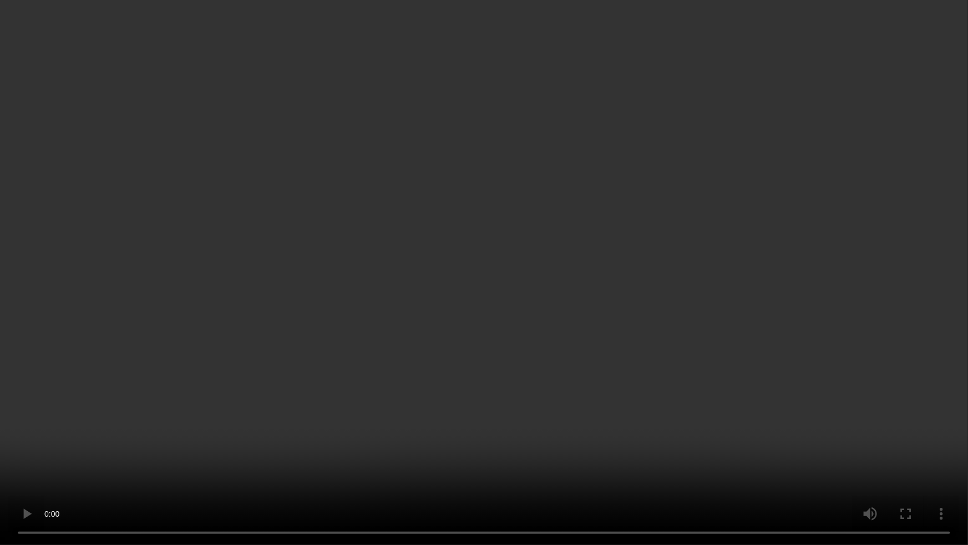
click at [447, 389] on video at bounding box center [484, 272] width 968 height 545
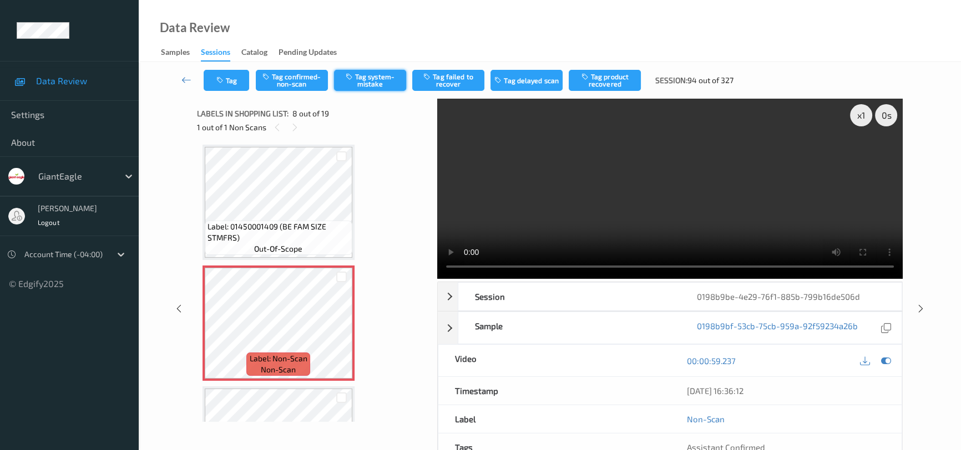
click at [363, 75] on button "Tag system-mistake" at bounding box center [370, 80] width 72 height 21
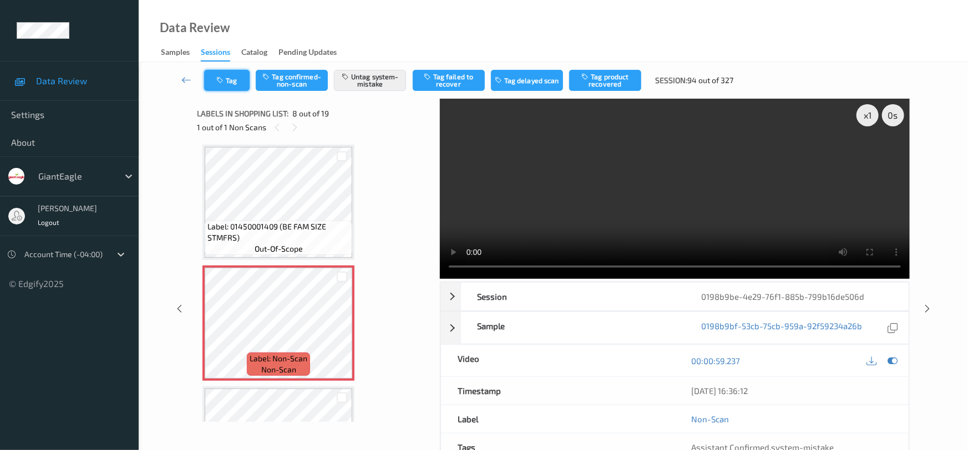
click at [231, 78] on button "Tag" at bounding box center [226, 80] width 45 height 21
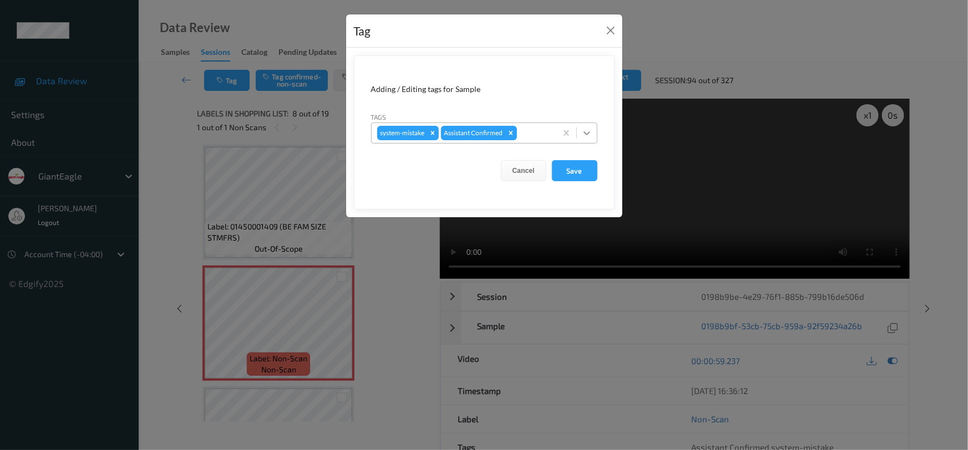
click at [584, 135] on icon at bounding box center [586, 133] width 11 height 11
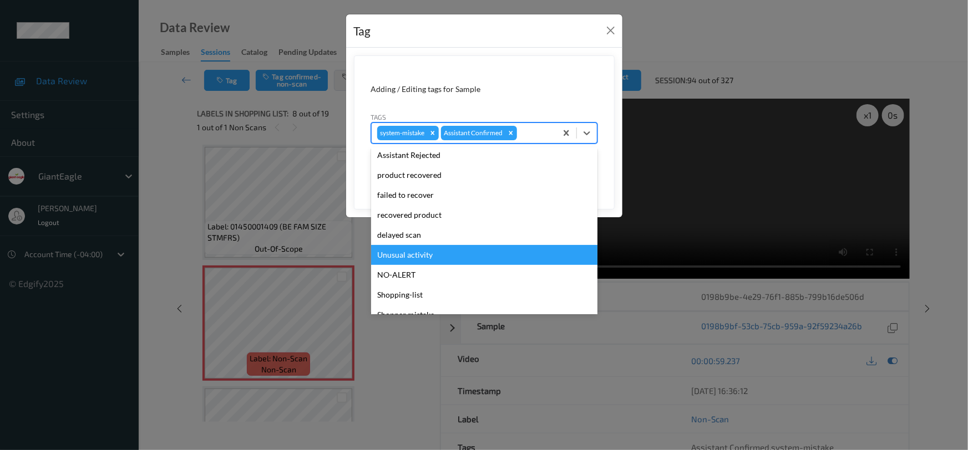
scroll to position [98, 0]
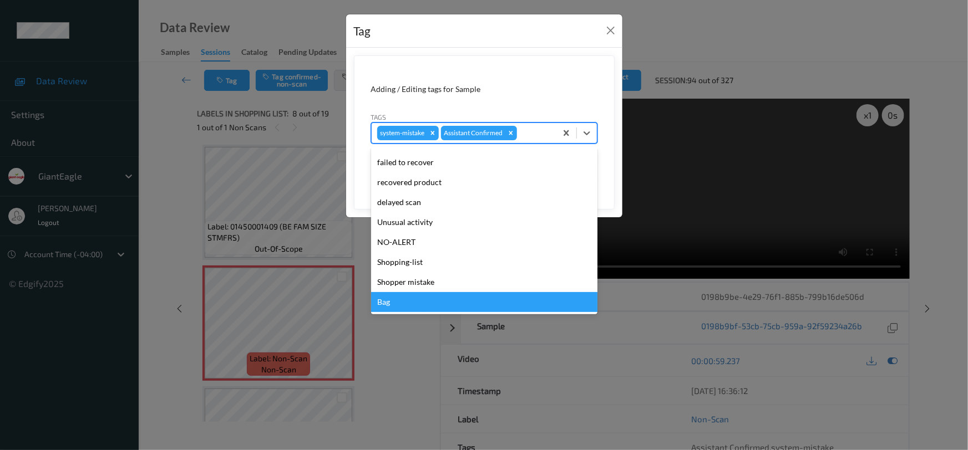
click at [388, 301] on div "Bag" at bounding box center [484, 302] width 226 height 20
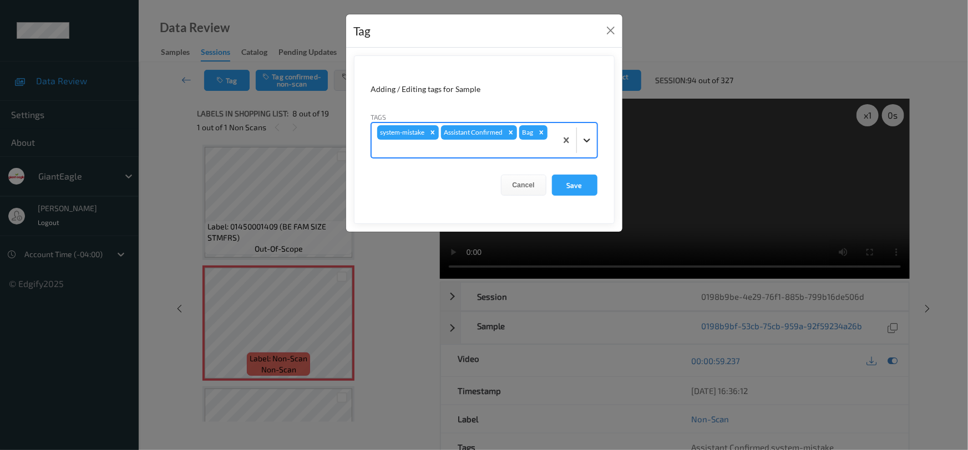
click at [587, 144] on icon at bounding box center [586, 140] width 11 height 11
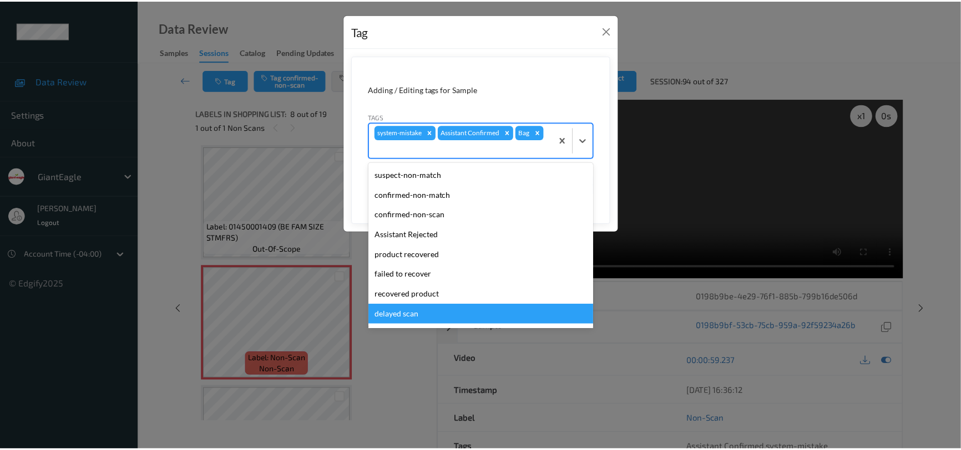
scroll to position [78, 0]
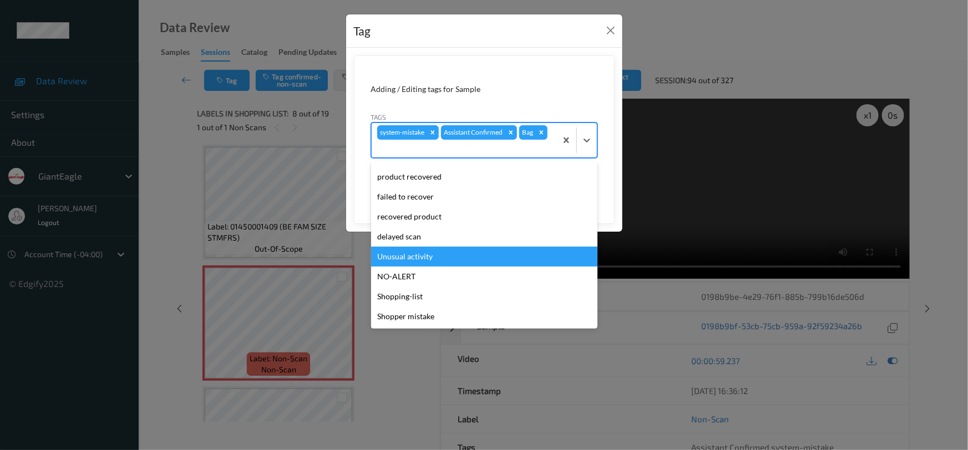
drag, startPoint x: 408, startPoint y: 255, endPoint x: 420, endPoint y: 245, distance: 15.8
click at [409, 255] on div "Unusual activity" at bounding box center [484, 257] width 226 height 20
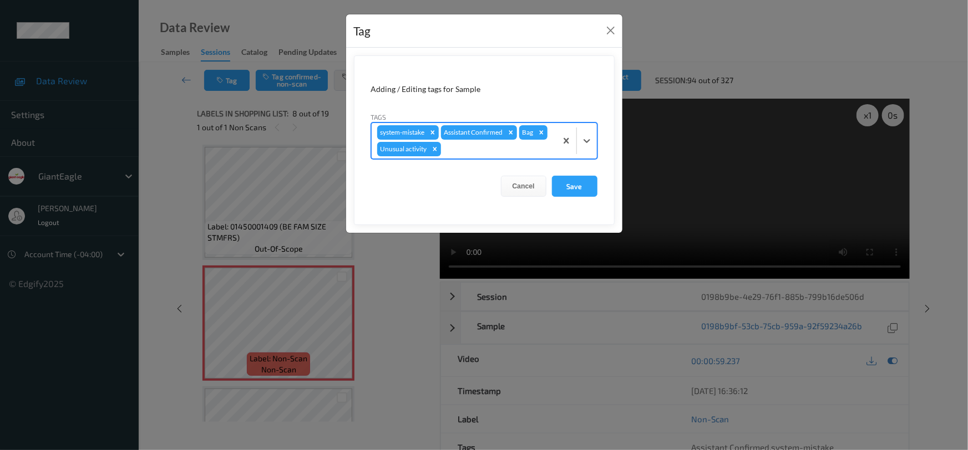
click at [599, 177] on form "Adding / Editing tags for Sample Tags option Unusual activity, selected. Select…" at bounding box center [484, 140] width 261 height 170
click at [586, 184] on button "Save" at bounding box center [574, 186] width 45 height 21
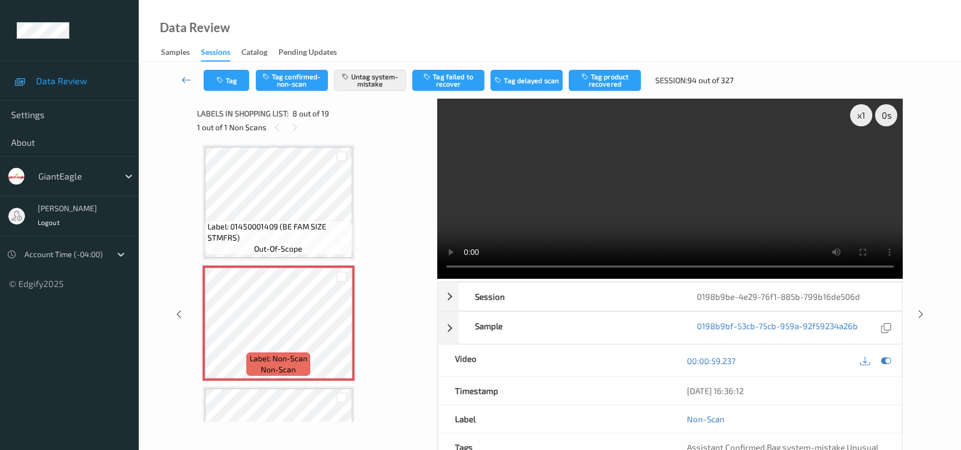
click at [183, 75] on icon at bounding box center [186, 79] width 10 height 11
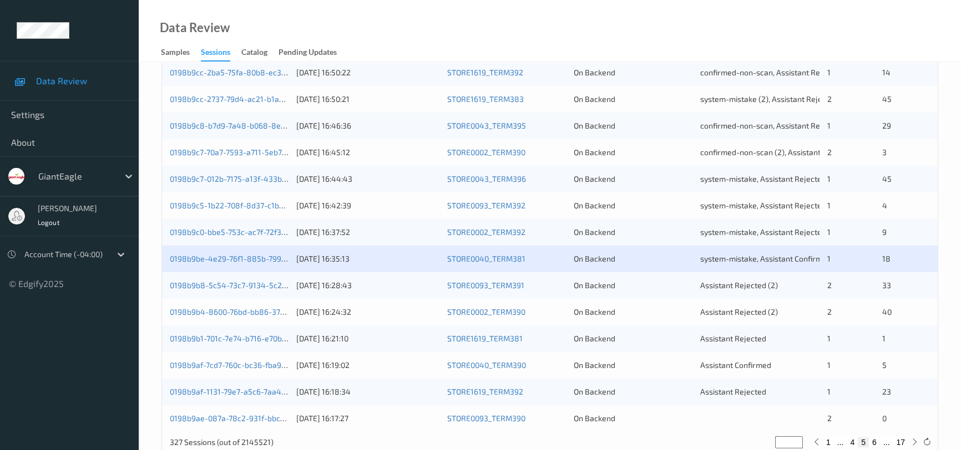
scroll to position [403, 0]
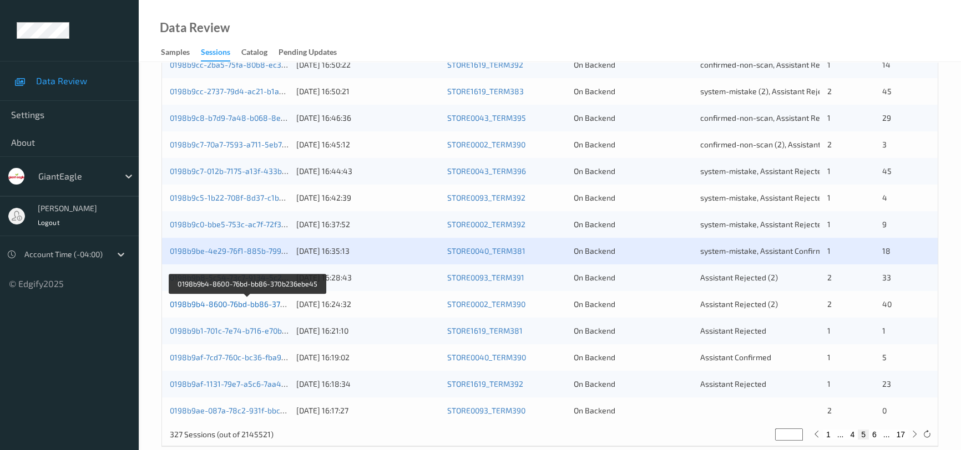
click at [220, 302] on link "0198b9b4-8600-76bd-bb86-370b236ebe45" at bounding box center [247, 304] width 155 height 9
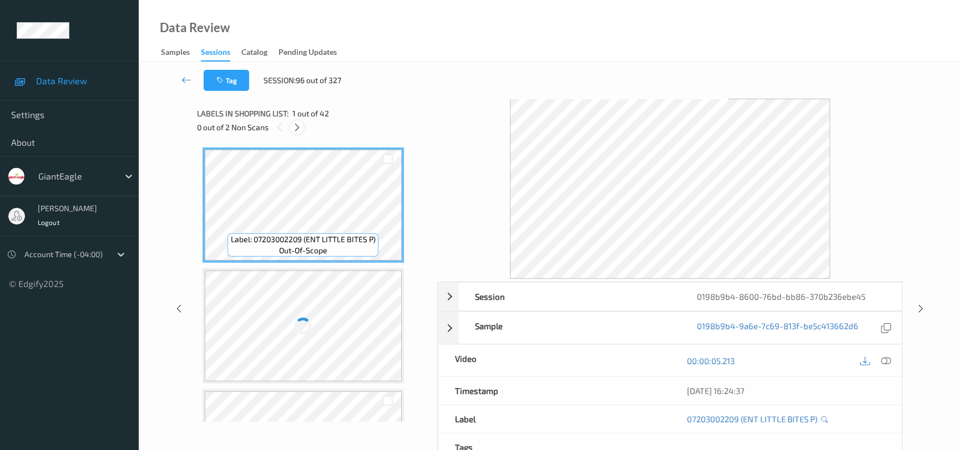
click at [297, 124] on icon at bounding box center [296, 128] width 9 height 10
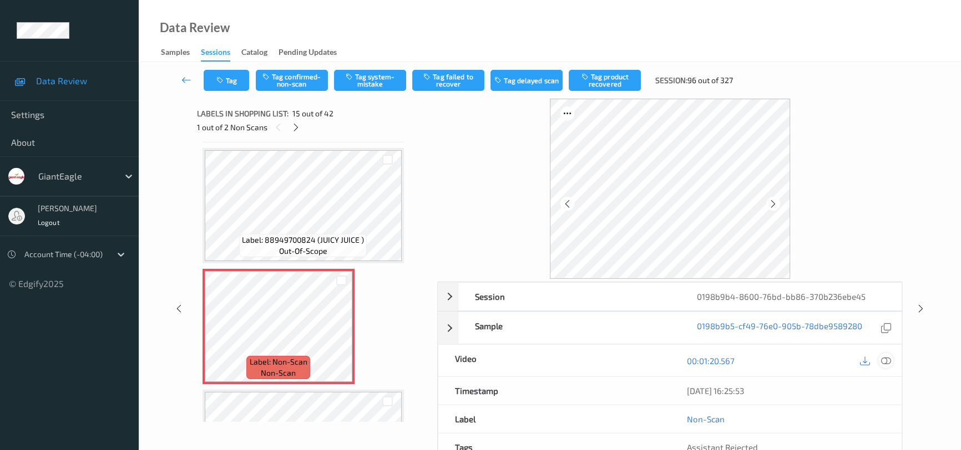
click at [885, 359] on icon at bounding box center [886, 361] width 10 height 10
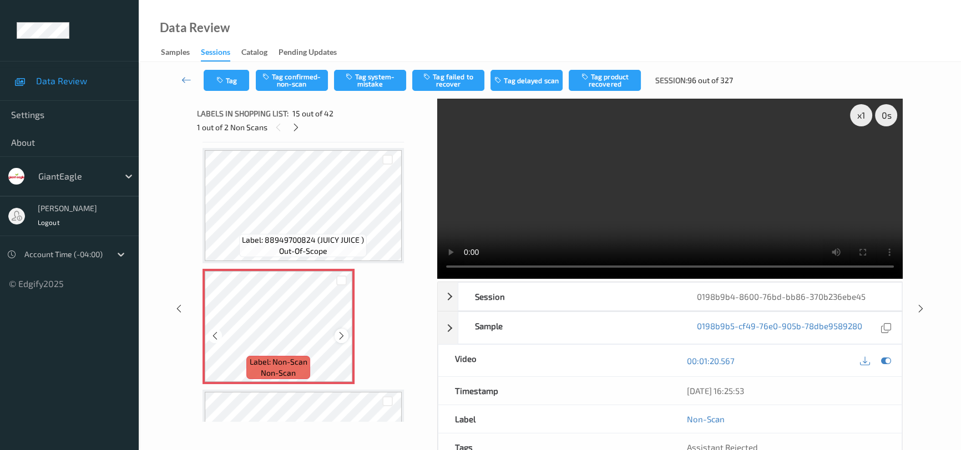
click at [341, 331] on icon at bounding box center [341, 336] width 9 height 10
click at [342, 331] on icon at bounding box center [341, 336] width 9 height 10
click at [655, 220] on video at bounding box center [669, 189] width 465 height 180
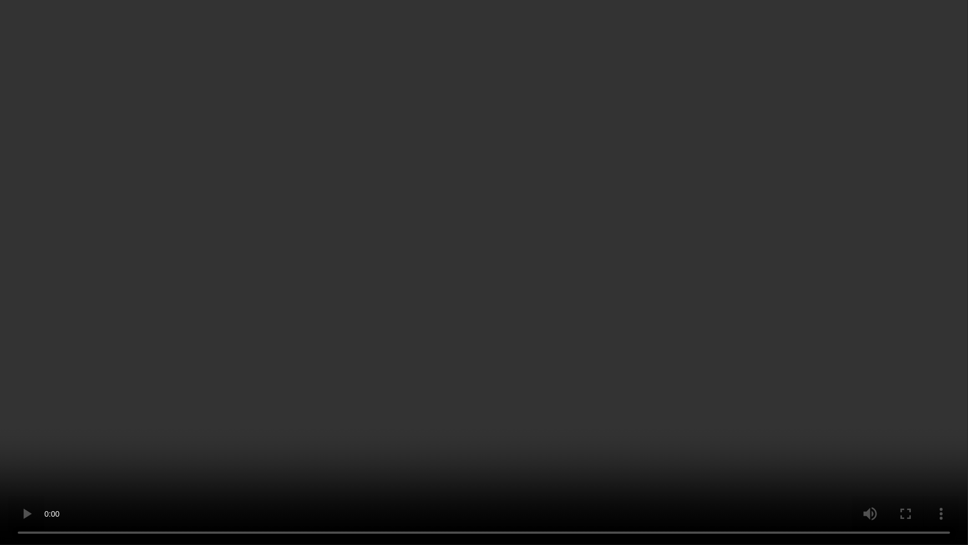
click at [580, 365] on video at bounding box center [484, 272] width 968 height 545
click at [464, 252] on video at bounding box center [484, 272] width 968 height 545
click at [758, 417] on video at bounding box center [484, 272] width 968 height 545
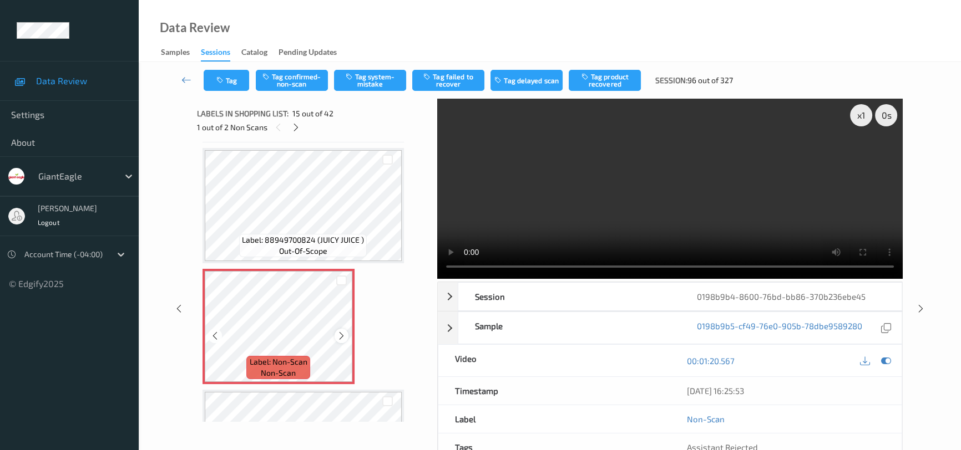
click at [342, 331] on icon at bounding box center [341, 336] width 9 height 10
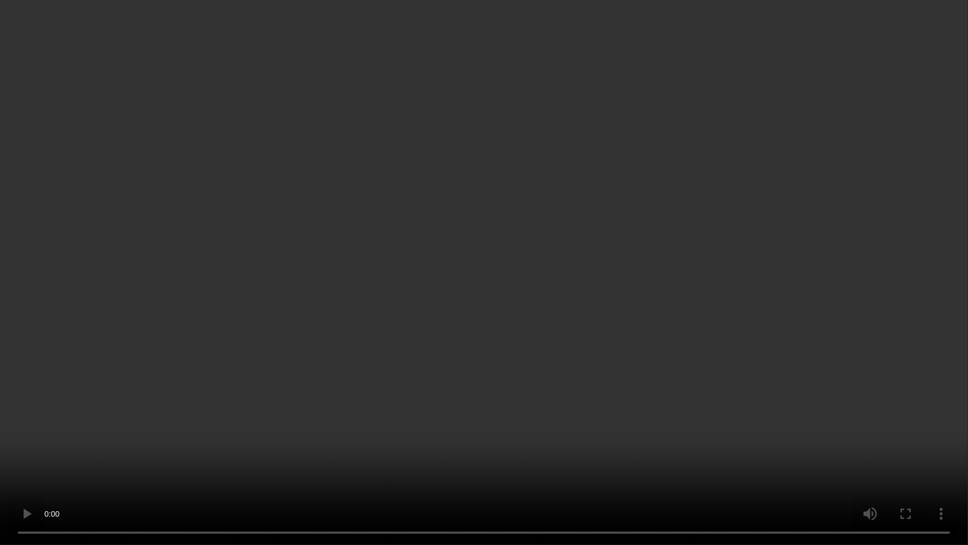
click at [631, 348] on video at bounding box center [484, 272] width 968 height 545
click at [455, 360] on video at bounding box center [484, 272] width 968 height 545
click at [581, 341] on video at bounding box center [484, 272] width 968 height 545
click at [537, 354] on video at bounding box center [484, 272] width 968 height 545
click at [487, 333] on video at bounding box center [484, 272] width 968 height 545
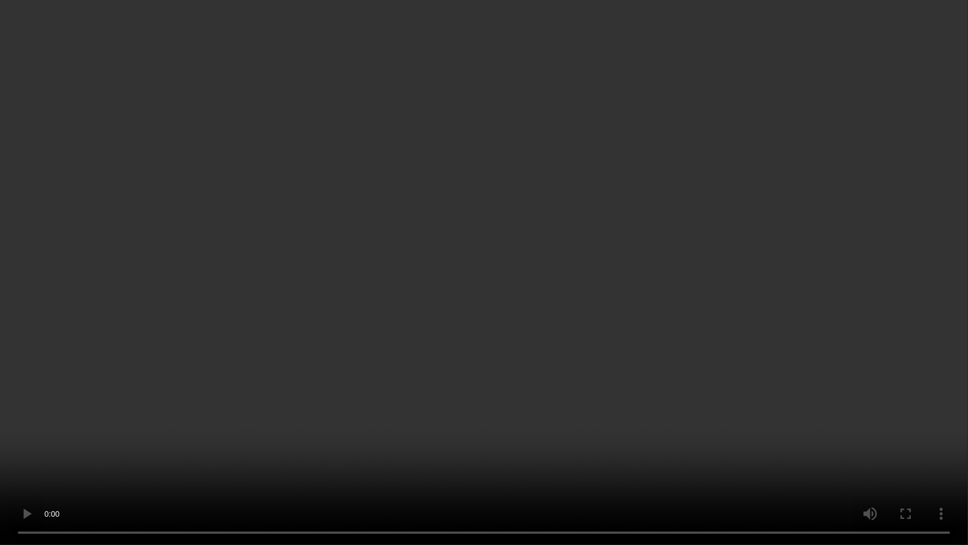
click at [525, 306] on video at bounding box center [484, 272] width 968 height 545
click at [631, 303] on video at bounding box center [484, 272] width 968 height 545
click at [534, 242] on video at bounding box center [484, 272] width 968 height 545
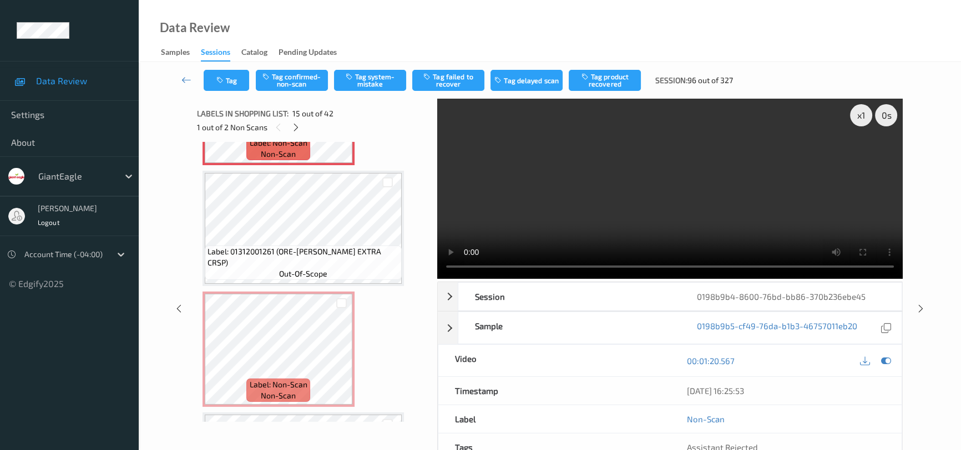
scroll to position [1772, 0]
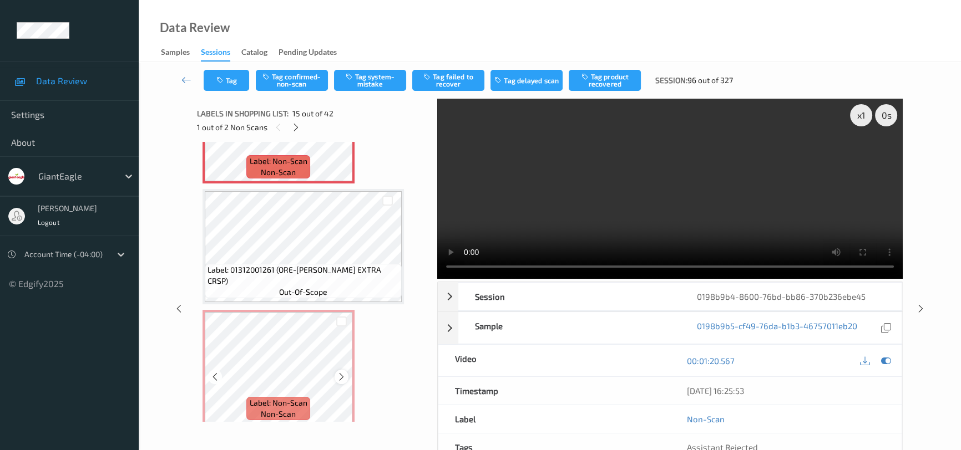
click at [339, 372] on icon at bounding box center [341, 377] width 9 height 10
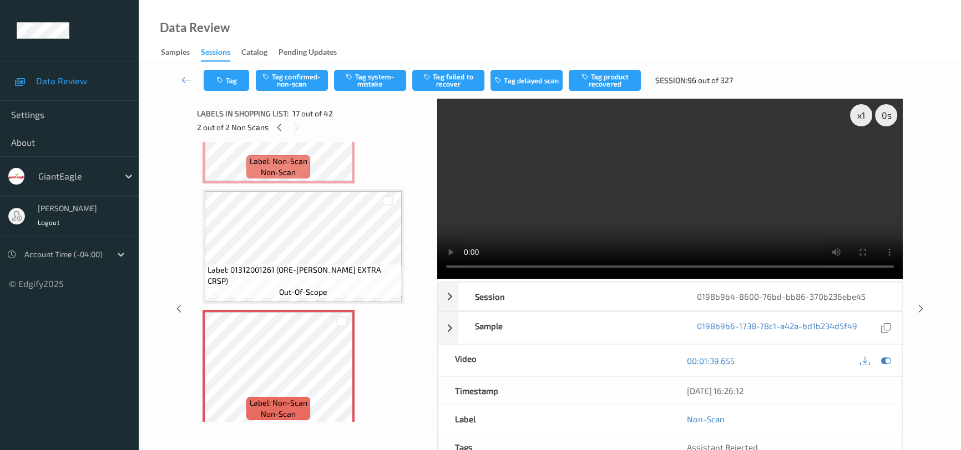
click at [592, 211] on video at bounding box center [669, 189] width 465 height 180
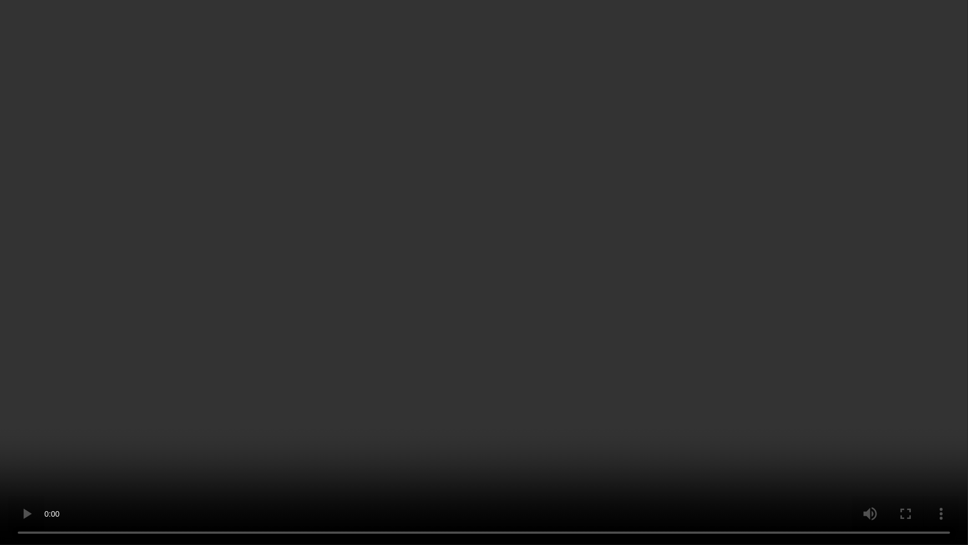
click at [293, 409] on video at bounding box center [484, 272] width 968 height 545
click at [419, 450] on video at bounding box center [484, 272] width 968 height 545
click at [463, 402] on video at bounding box center [484, 272] width 968 height 545
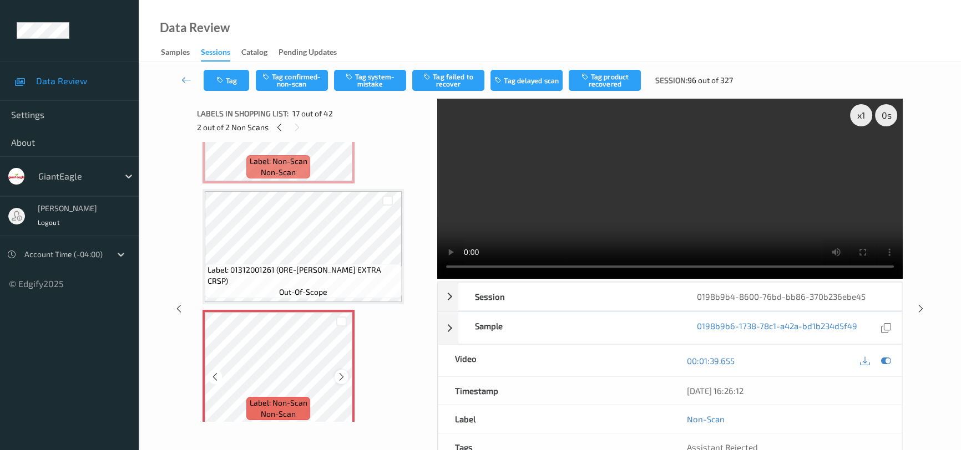
click at [344, 372] on icon at bounding box center [341, 377] width 9 height 10
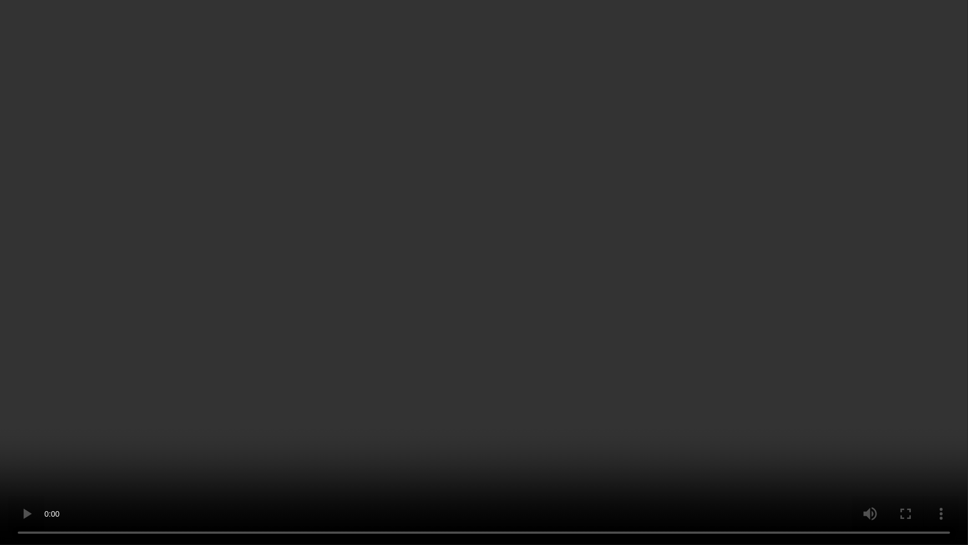
click at [510, 341] on video at bounding box center [484, 272] width 968 height 545
click at [529, 315] on video at bounding box center [484, 272] width 968 height 545
click at [544, 338] on video at bounding box center [484, 272] width 968 height 545
click at [288, 311] on video at bounding box center [484, 272] width 968 height 545
click at [488, 333] on video at bounding box center [484, 272] width 968 height 545
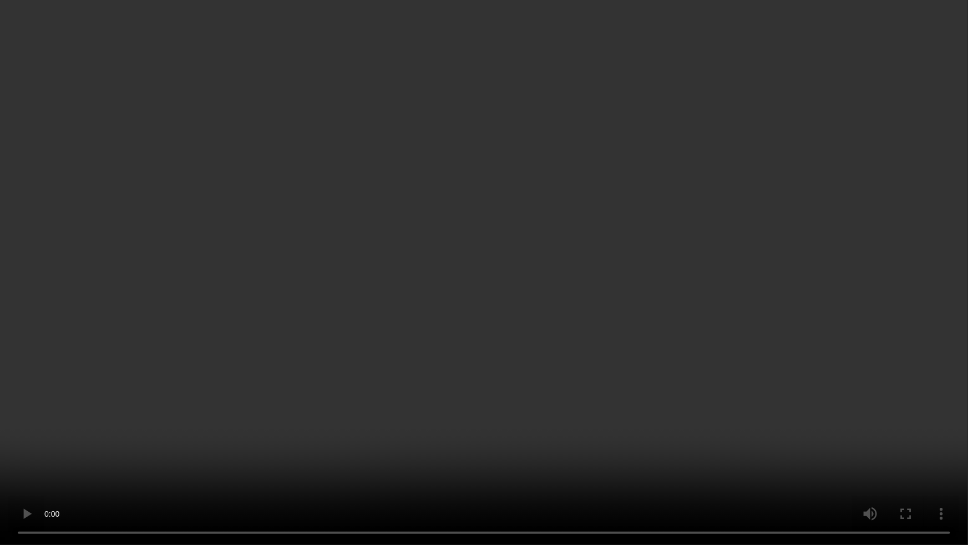
click at [453, 283] on video at bounding box center [484, 272] width 968 height 545
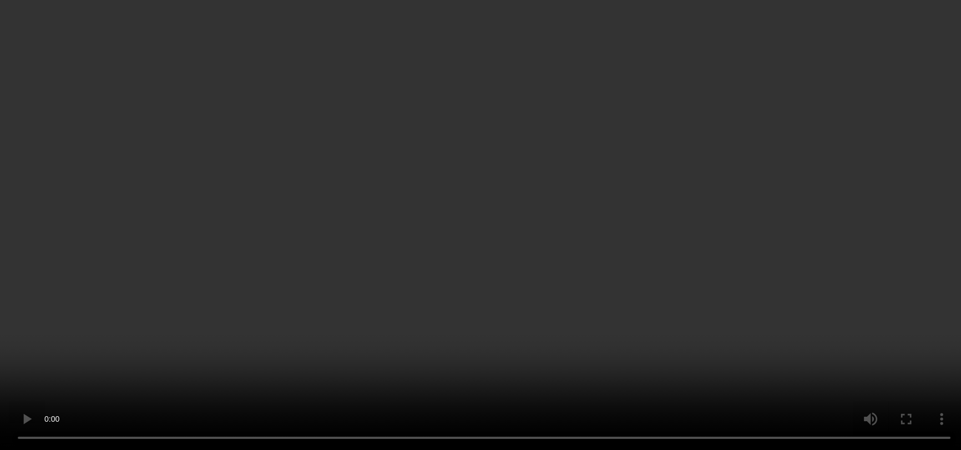
scroll to position [1924, 0]
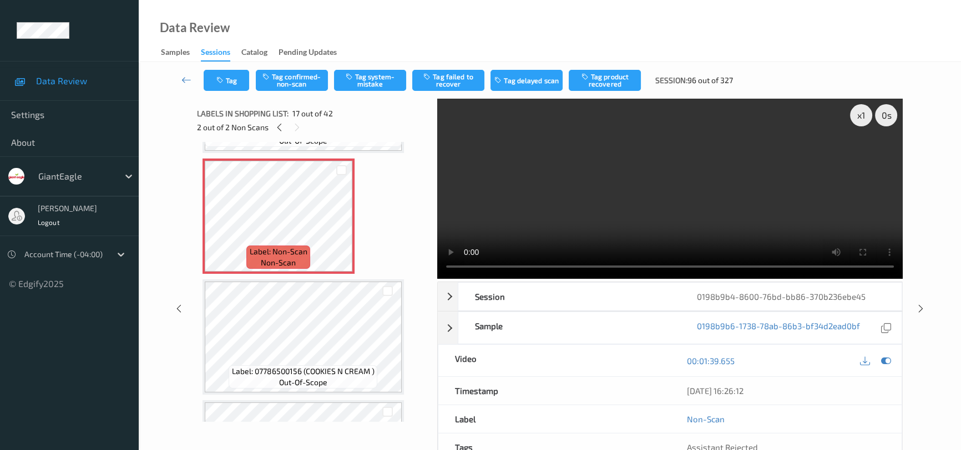
click at [605, 216] on video at bounding box center [669, 189] width 465 height 180
click at [616, 214] on video at bounding box center [669, 189] width 465 height 180
click at [683, 196] on video at bounding box center [669, 189] width 465 height 180
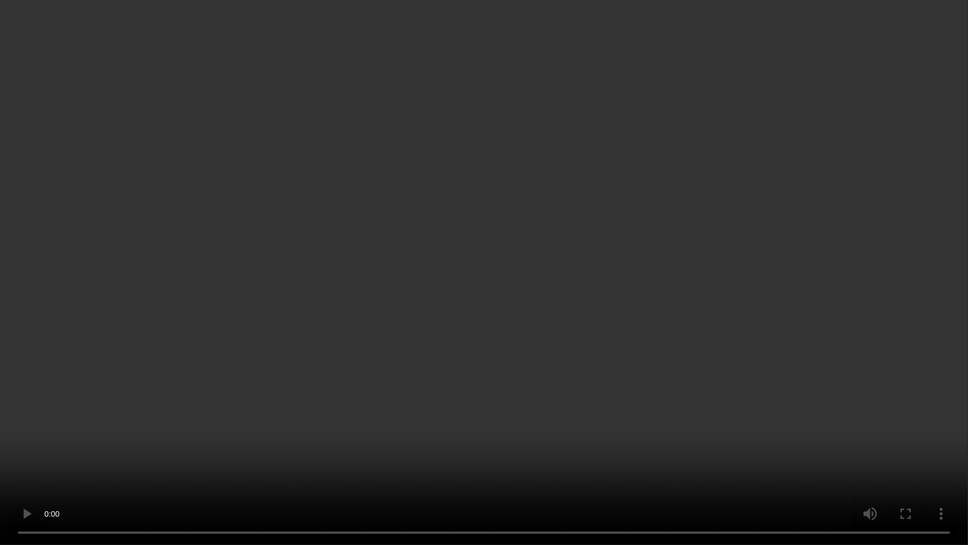
click at [623, 389] on video at bounding box center [484, 272] width 968 height 545
click at [563, 367] on video at bounding box center [484, 272] width 968 height 545
click at [560, 392] on video at bounding box center [484, 272] width 968 height 545
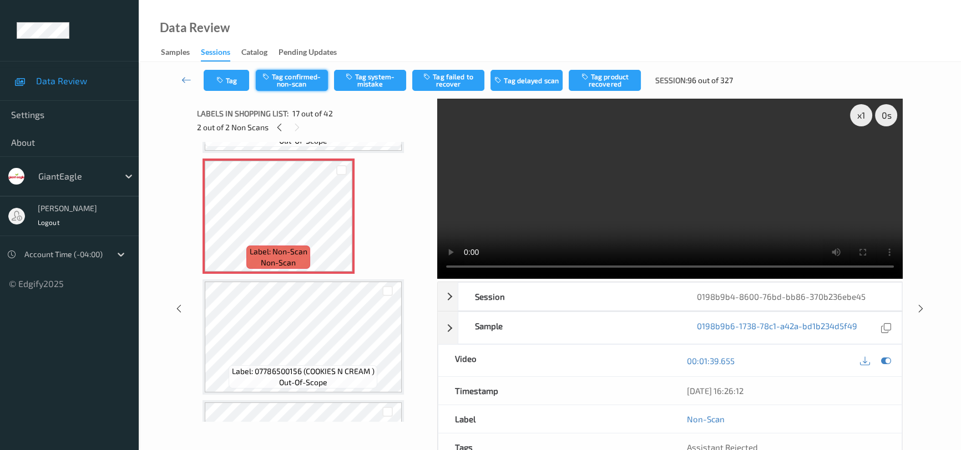
click at [300, 82] on button "Tag confirmed-non-scan" at bounding box center [292, 80] width 72 height 21
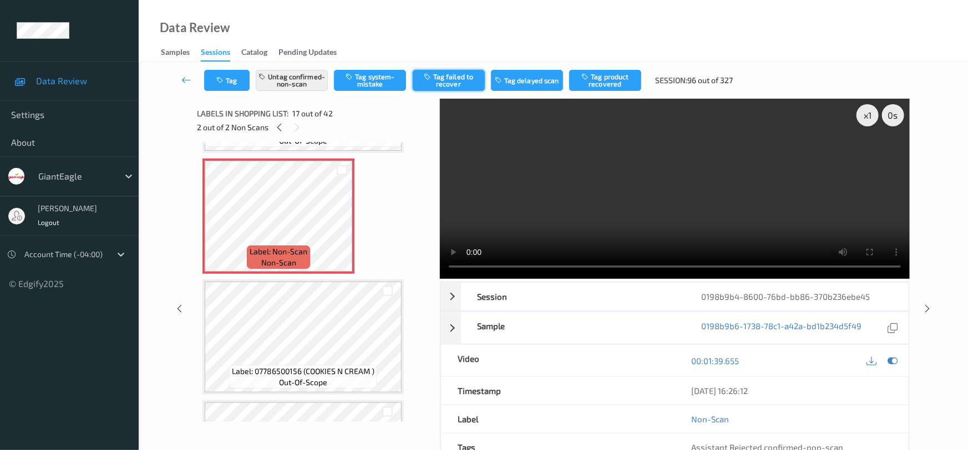
click at [447, 79] on button "Tag failed to recover" at bounding box center [449, 80] width 72 height 21
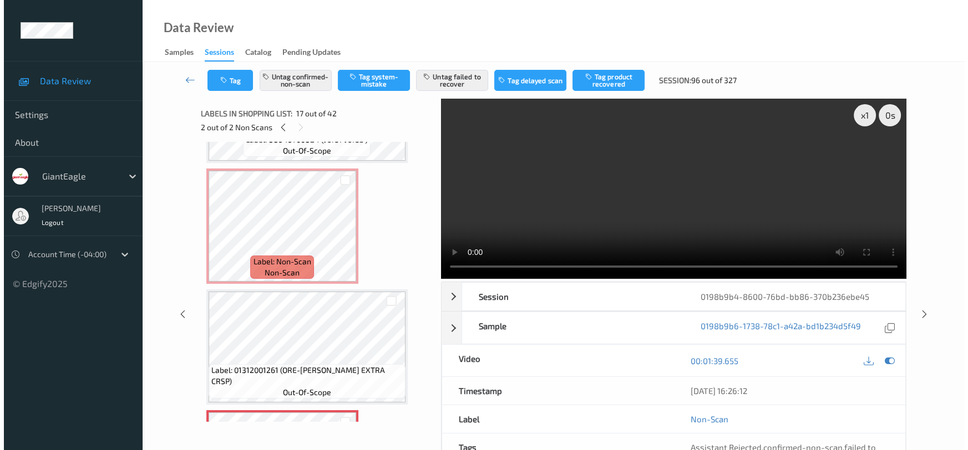
scroll to position [1617, 0]
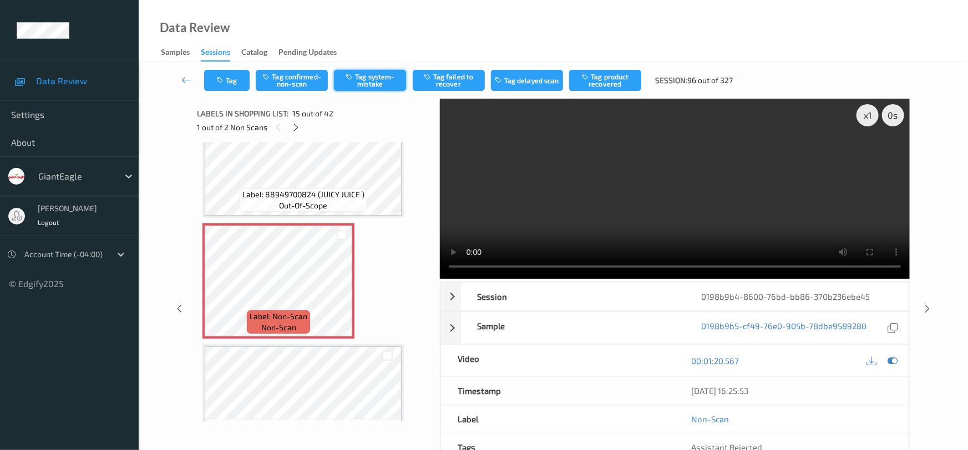
click at [379, 76] on button "Tag system-mistake" at bounding box center [370, 80] width 72 height 21
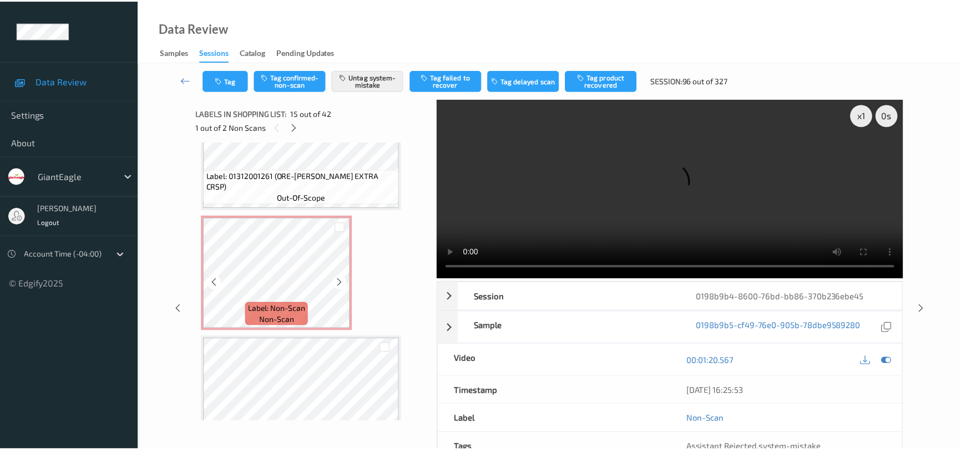
scroll to position [1869, 0]
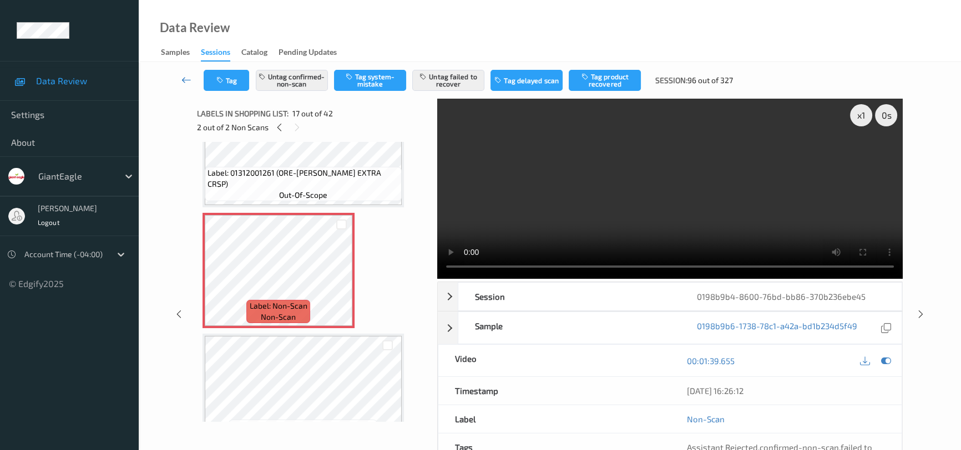
click at [183, 78] on icon at bounding box center [186, 79] width 10 height 11
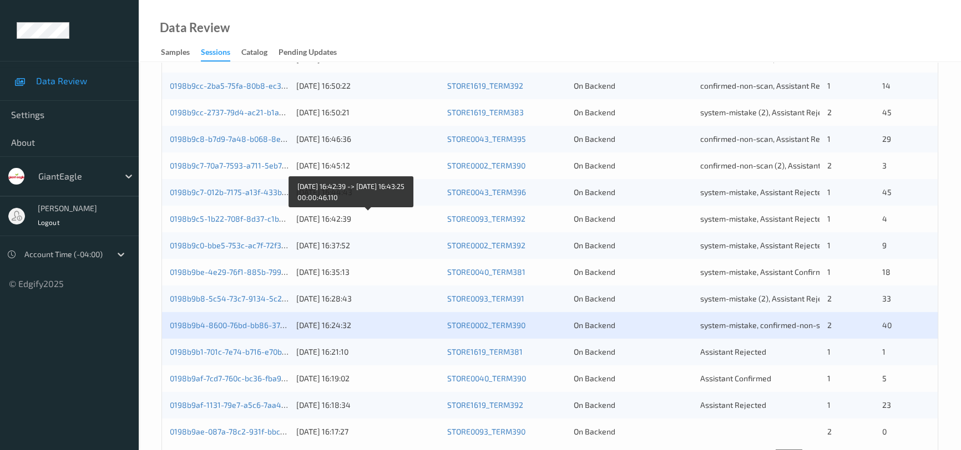
scroll to position [422, 0]
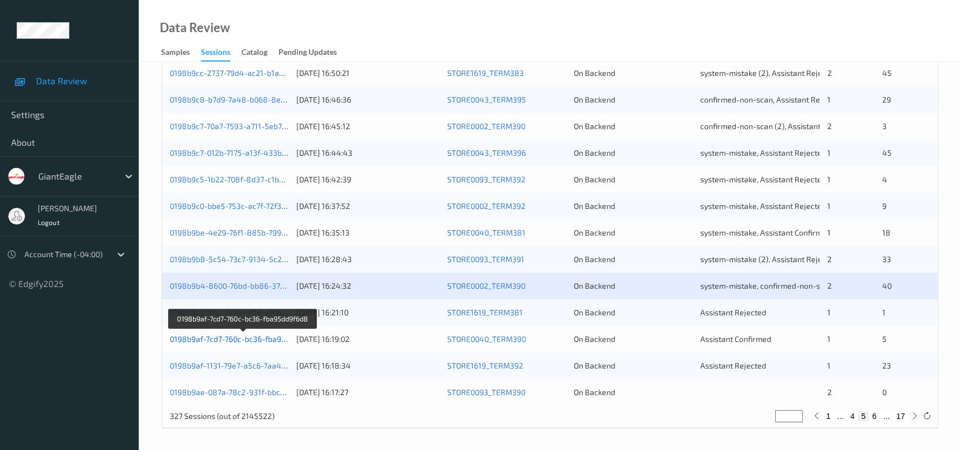
click at [243, 339] on link "0198b9af-7cd7-760c-bc36-fba95dd9f6d8" at bounding box center [243, 338] width 146 height 9
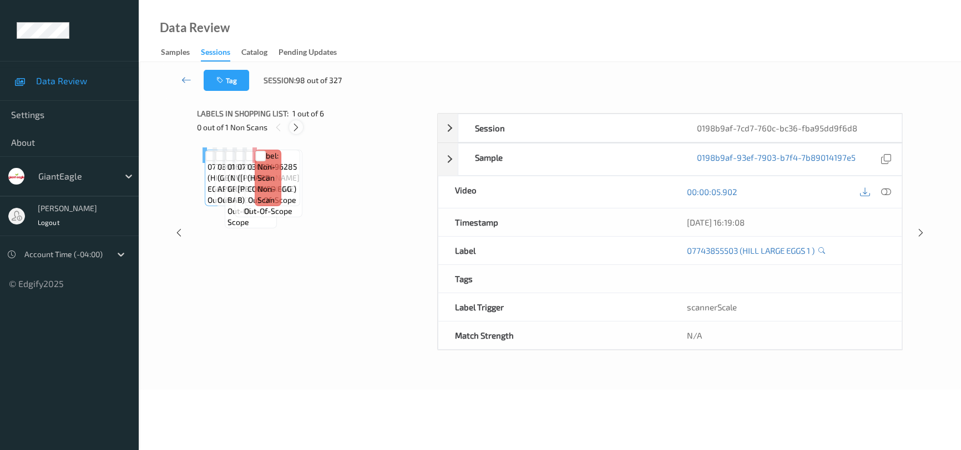
click at [298, 123] on icon at bounding box center [295, 128] width 9 height 10
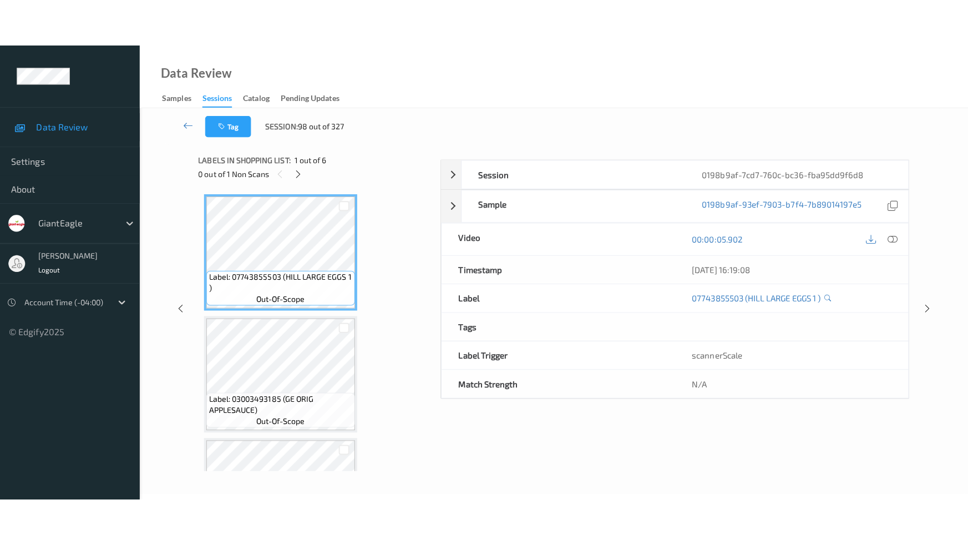
scroll to position [449, 0]
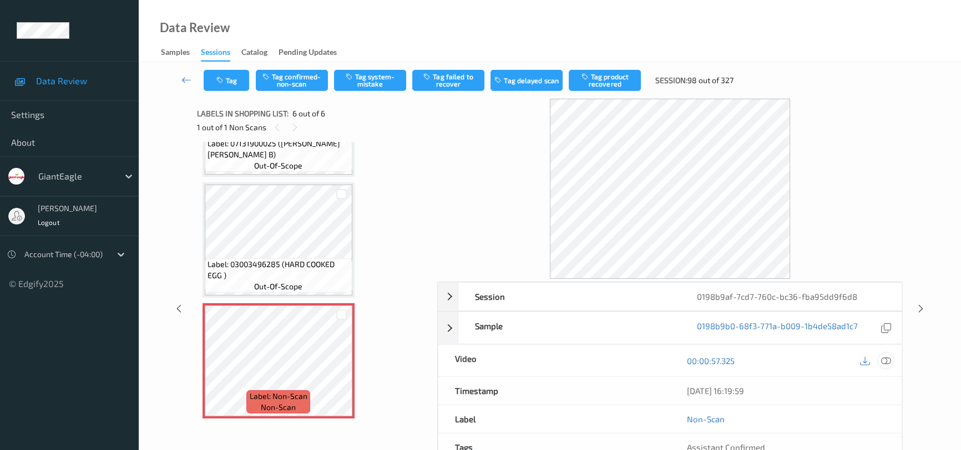
click at [891, 358] on div at bounding box center [885, 360] width 15 height 15
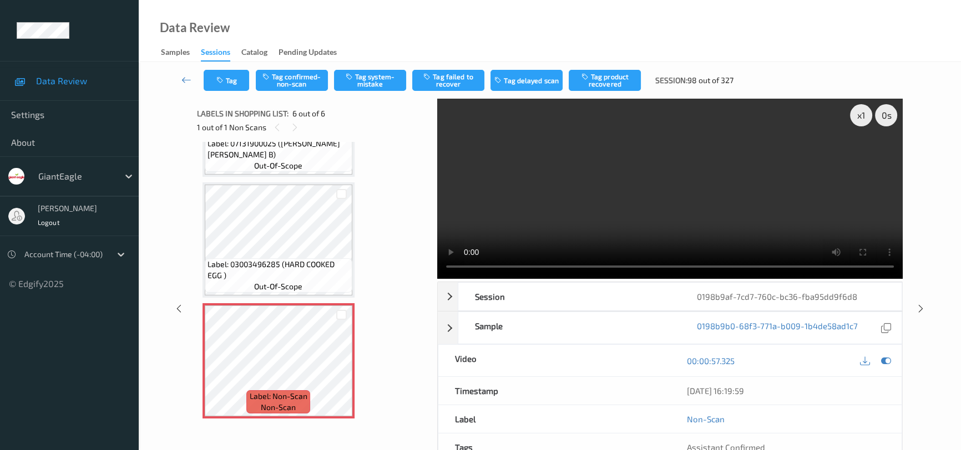
click at [591, 200] on video at bounding box center [669, 189] width 465 height 180
click at [642, 195] on video at bounding box center [669, 189] width 465 height 180
drag, startPoint x: 756, startPoint y: 229, endPoint x: 829, endPoint y: 241, distance: 73.8
click at [758, 229] on video at bounding box center [669, 189] width 465 height 180
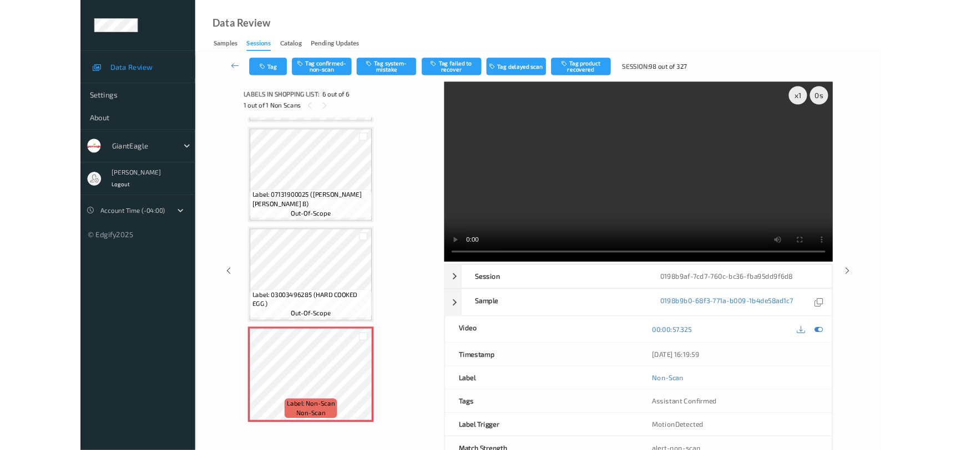
scroll to position [354, 0]
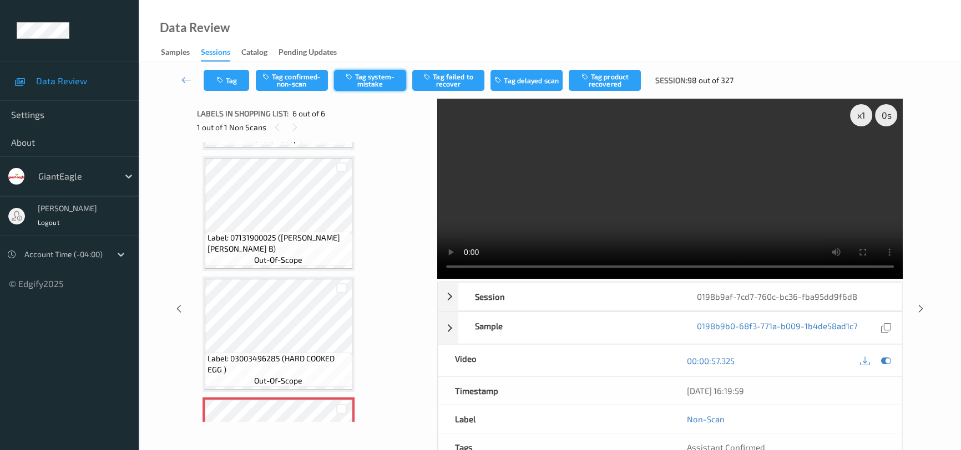
drag, startPoint x: 365, startPoint y: 80, endPoint x: 370, endPoint y: 83, distance: 5.7
click at [365, 80] on button "Tag system-mistake" at bounding box center [370, 80] width 72 height 21
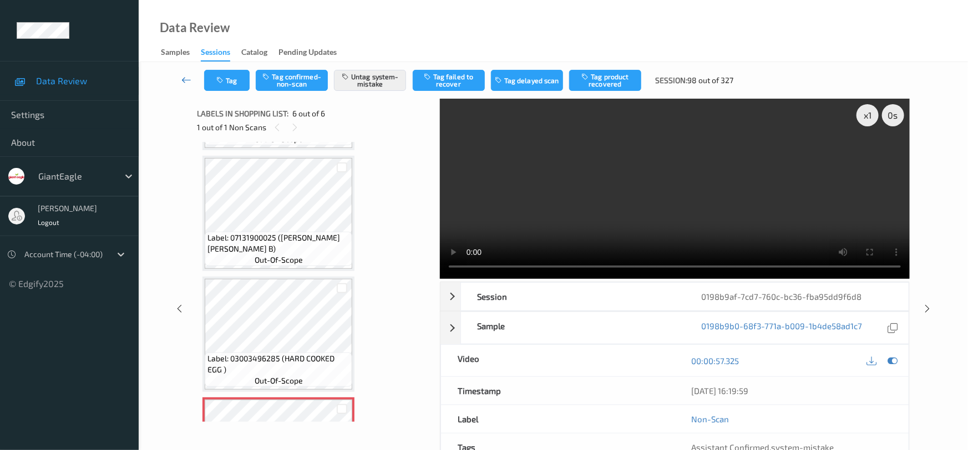
click at [183, 73] on link at bounding box center [186, 80] width 35 height 21
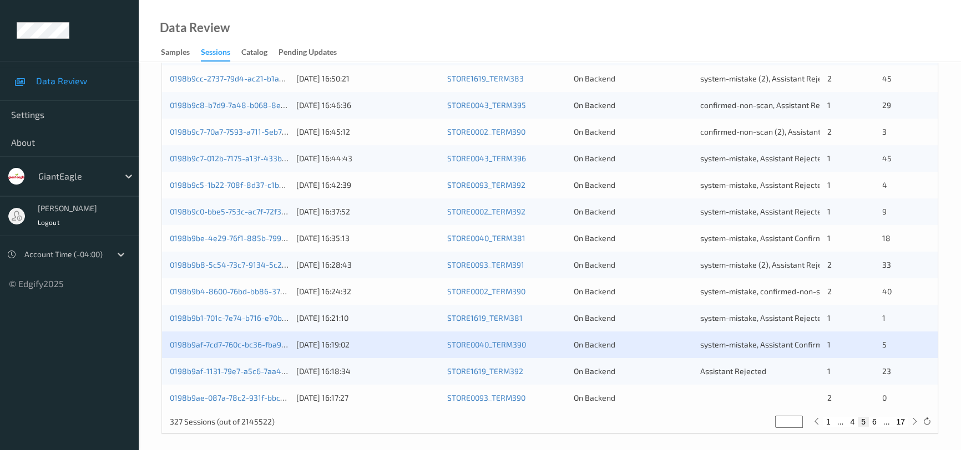
scroll to position [422, 0]
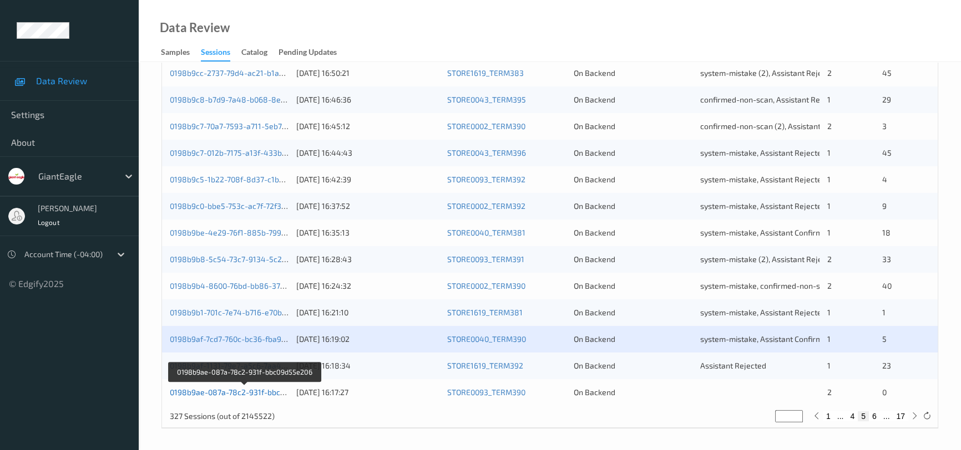
click at [251, 389] on link "0198b9ae-087a-78c2-931f-bbc09d55e206" at bounding box center [245, 392] width 150 height 9
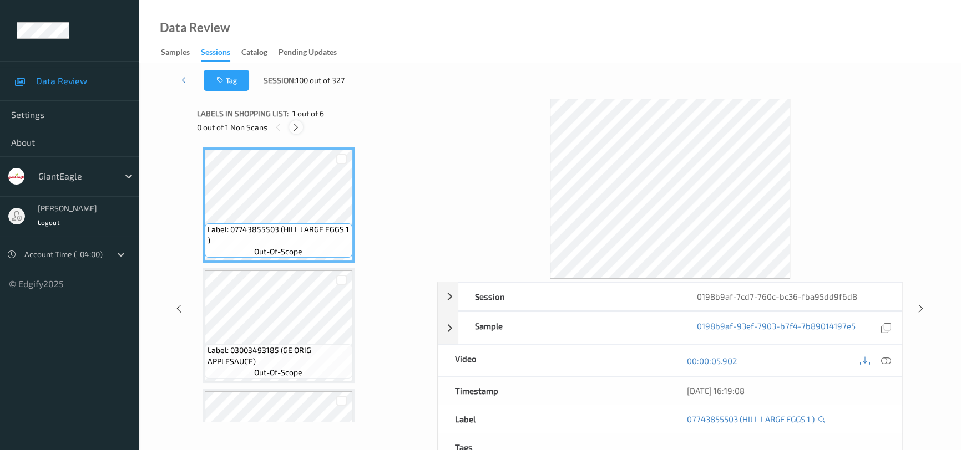
click at [294, 129] on icon at bounding box center [295, 128] width 9 height 10
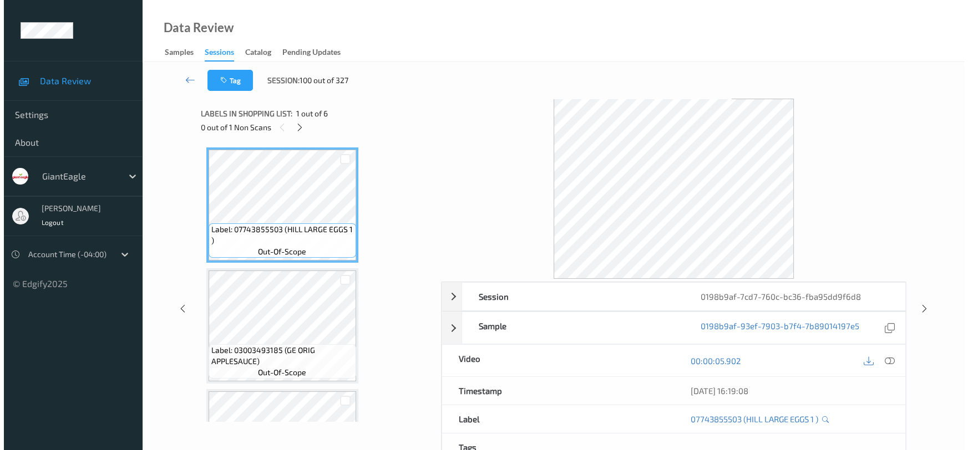
scroll to position [449, 0]
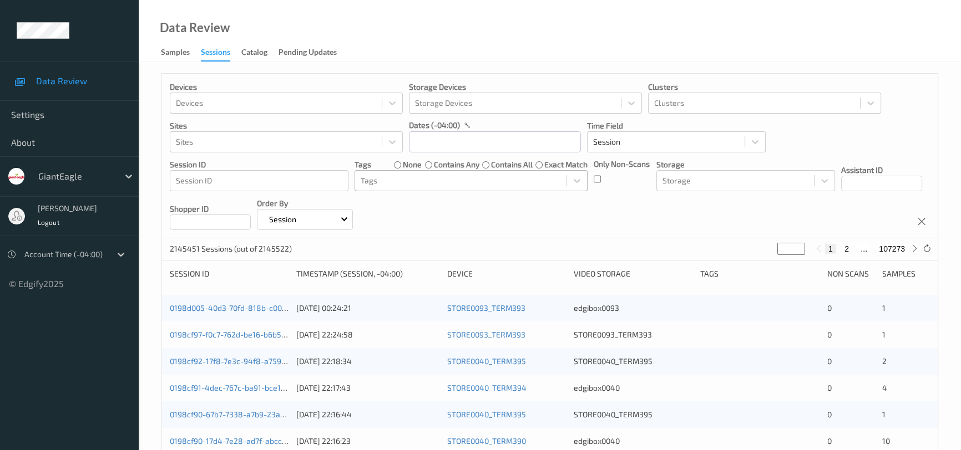
click at [408, 180] on div at bounding box center [461, 180] width 200 height 13
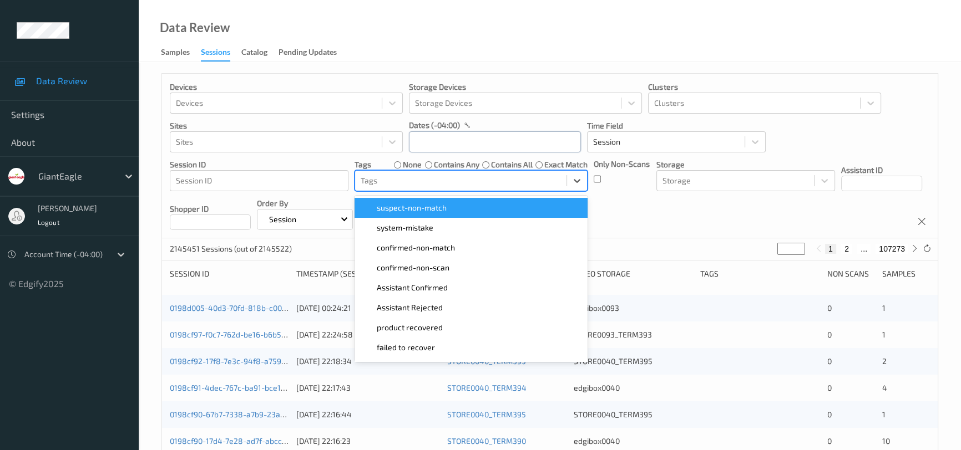
click at [457, 144] on input "text" at bounding box center [495, 141] width 172 height 21
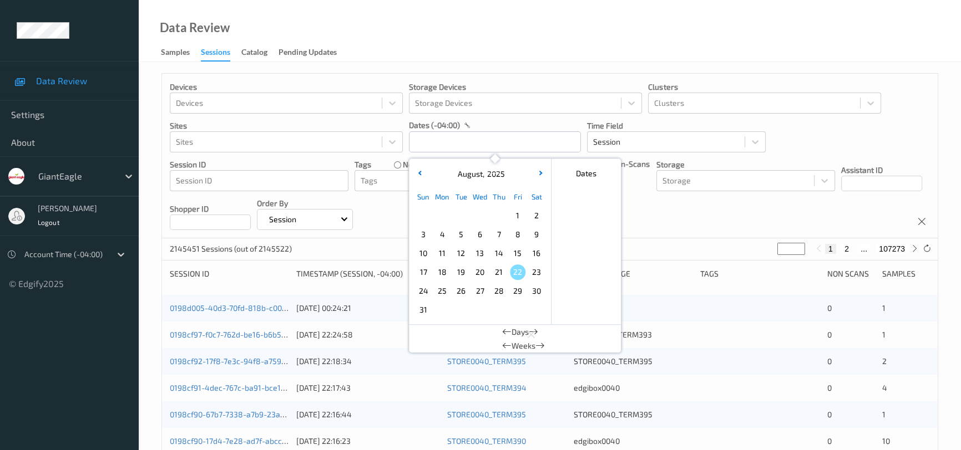
click at [427, 266] on span "17" at bounding box center [423, 273] width 16 height 16
type input "[DATE] 00:00 -> [DATE] 23:59"
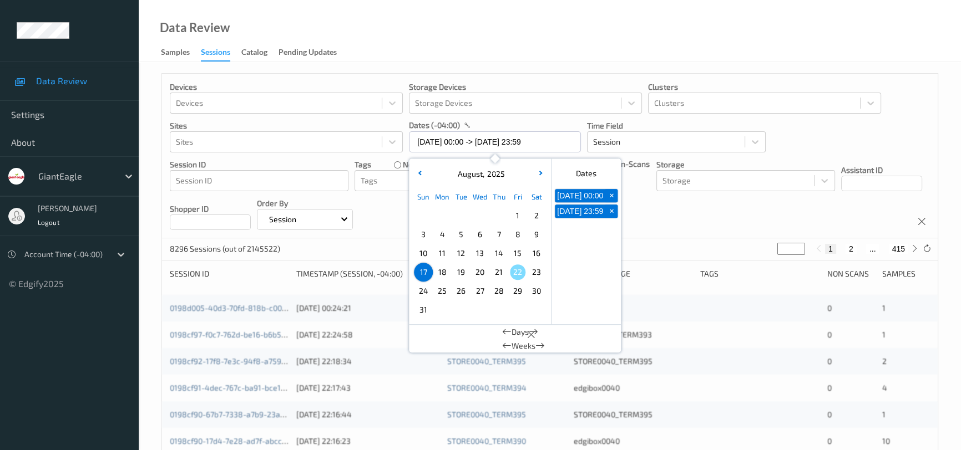
click at [463, 42] on div "Data Review Samples Sessions Catalog Pending Updates" at bounding box center [550, 31] width 822 height 62
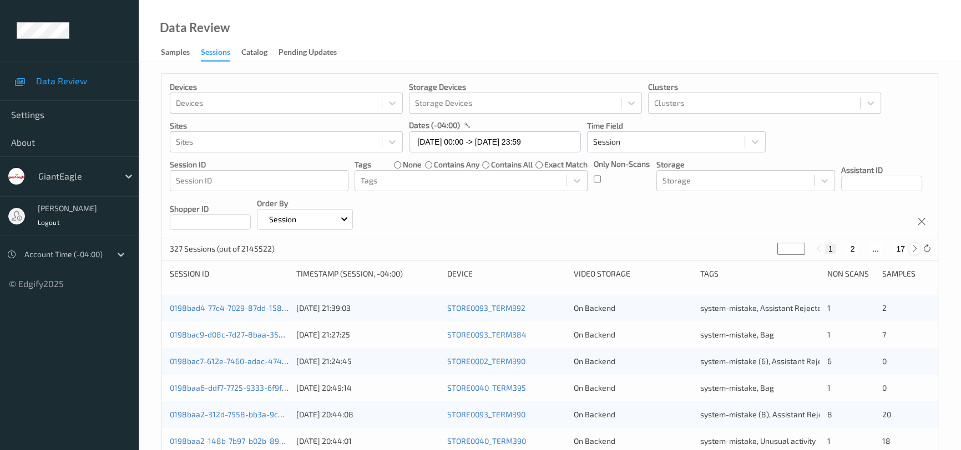
click at [914, 251] on icon at bounding box center [914, 249] width 8 height 8
type input "*"
click at [913, 251] on icon at bounding box center [914, 249] width 8 height 8
type input "*"
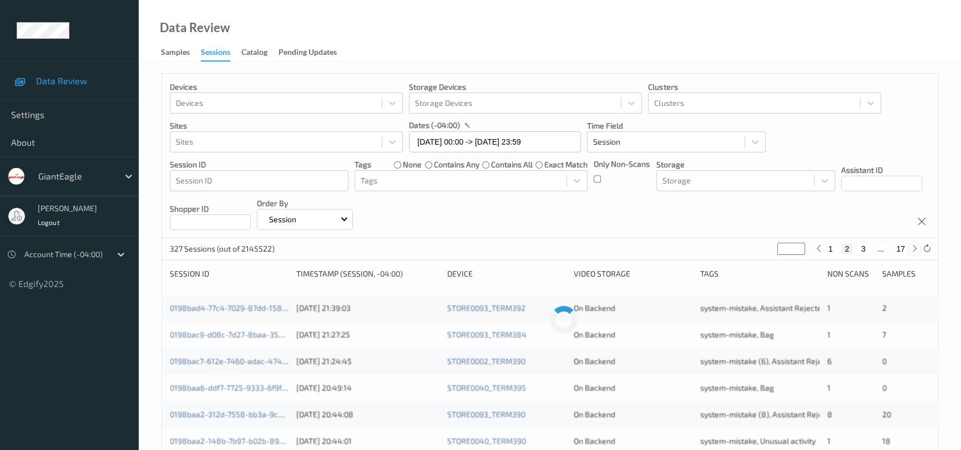
type input "*"
click at [911, 251] on icon at bounding box center [914, 249] width 8 height 8
type input "*"
click at [911, 251] on icon at bounding box center [914, 249] width 8 height 8
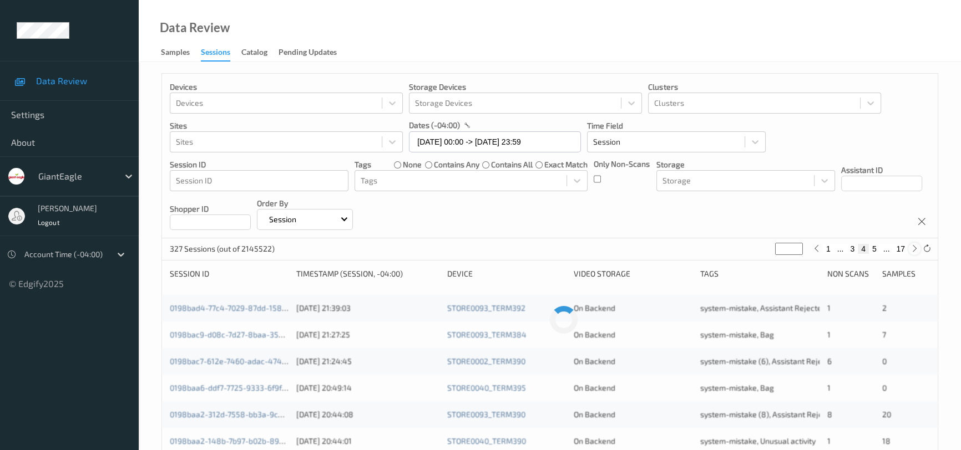
type input "*"
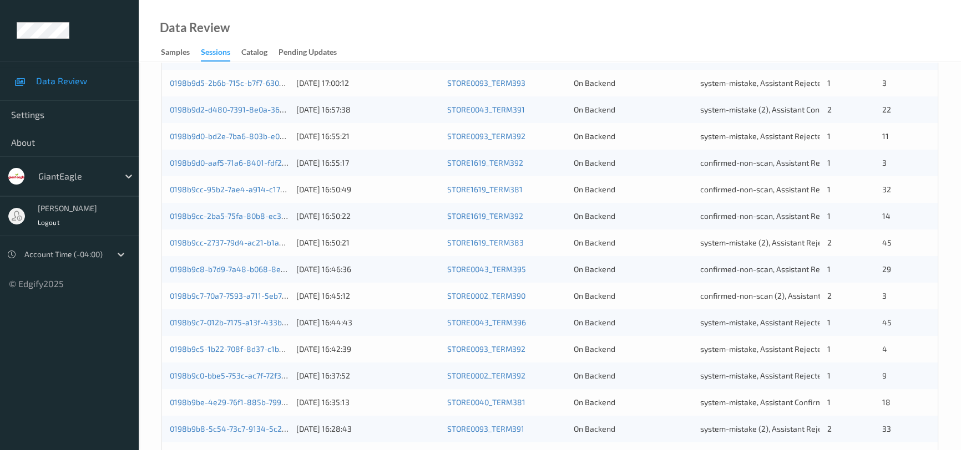
scroll to position [422, 0]
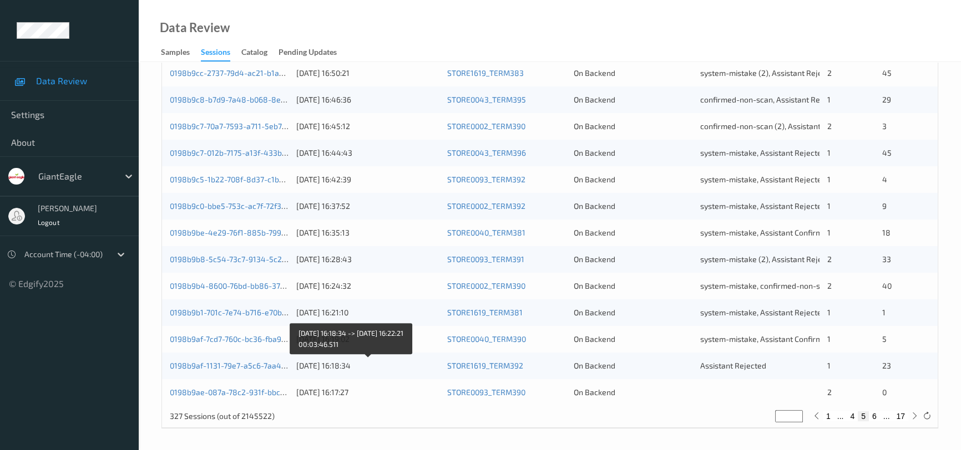
click at [418, 361] on div "[DATE] 16:18:34" at bounding box center [367, 366] width 143 height 11
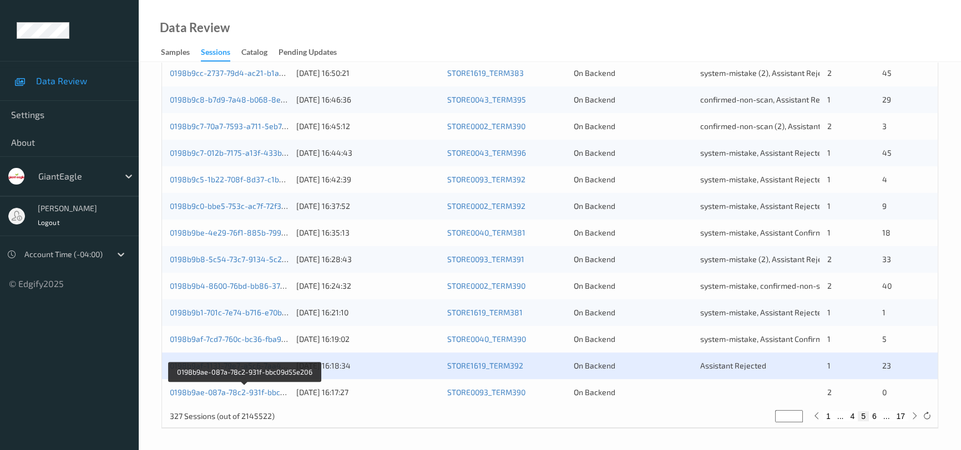
click at [224, 393] on link "0198b9ae-087a-78c2-931f-bbc09d55e206" at bounding box center [245, 392] width 150 height 9
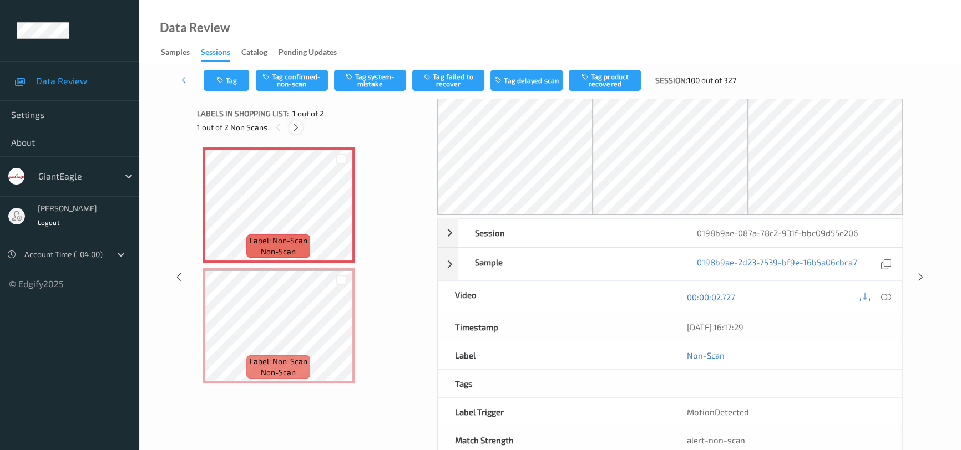
click at [295, 124] on icon at bounding box center [295, 128] width 9 height 10
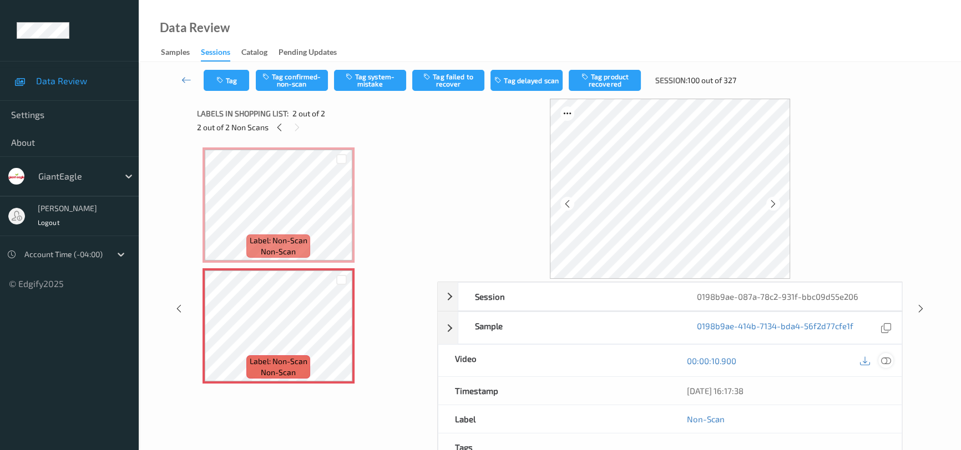
click at [886, 356] on icon at bounding box center [886, 361] width 10 height 10
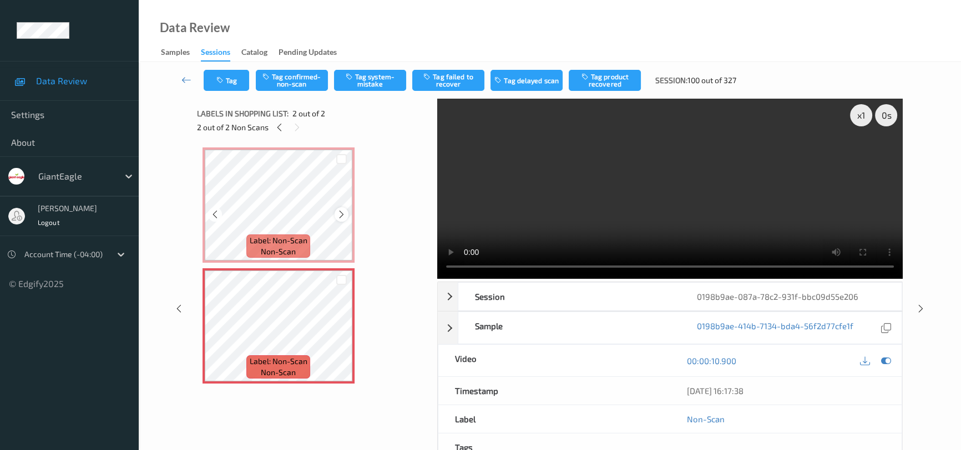
click at [340, 214] on icon at bounding box center [341, 215] width 9 height 10
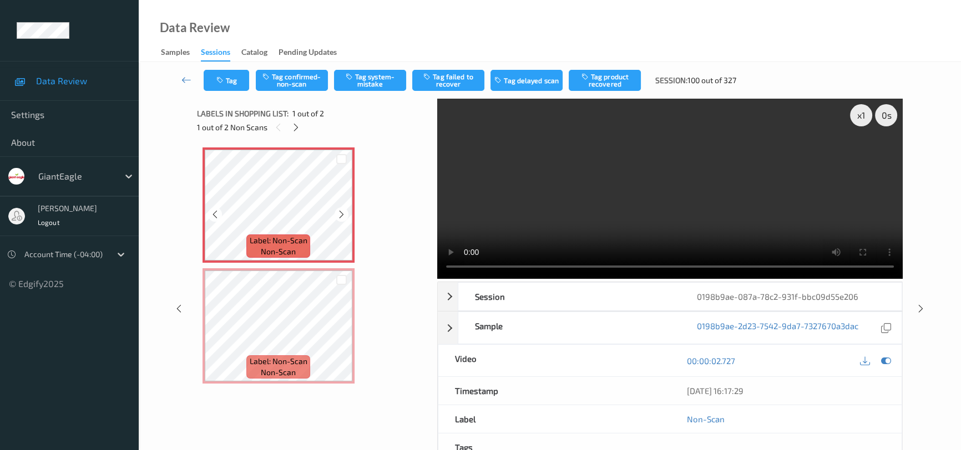
click at [340, 214] on icon at bounding box center [341, 215] width 9 height 10
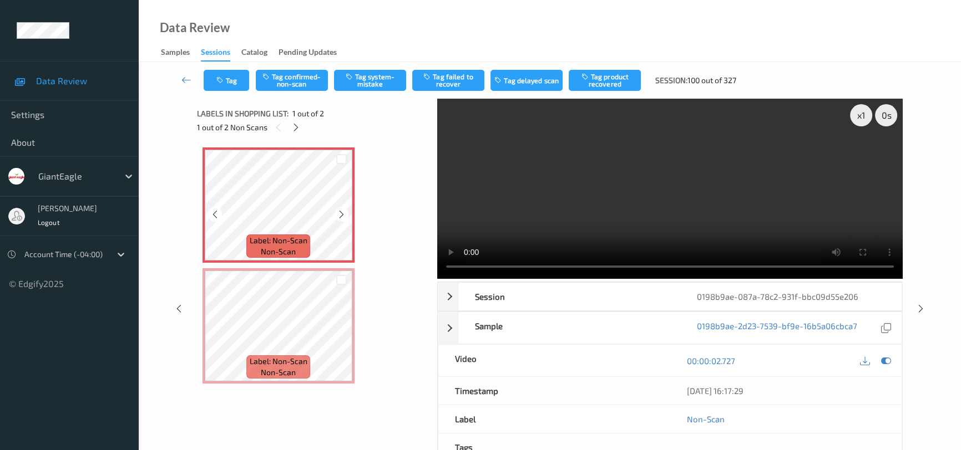
click at [340, 214] on icon at bounding box center [341, 215] width 9 height 10
click at [340, 213] on icon at bounding box center [341, 215] width 9 height 10
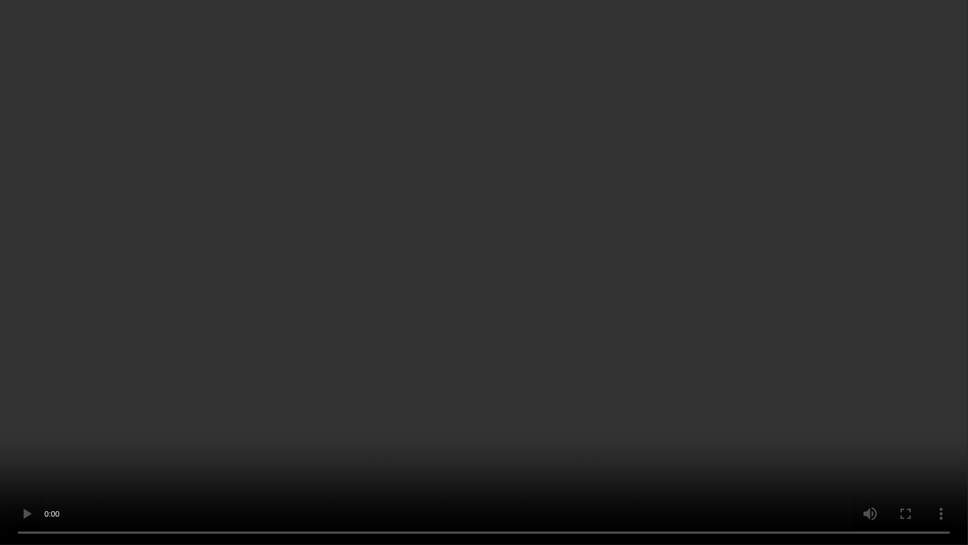
click at [336, 382] on video at bounding box center [484, 272] width 968 height 545
click at [637, 303] on video at bounding box center [484, 272] width 968 height 545
click at [592, 300] on video at bounding box center [484, 272] width 968 height 545
click at [703, 235] on video at bounding box center [484, 272] width 968 height 545
click at [652, 434] on video at bounding box center [484, 272] width 968 height 545
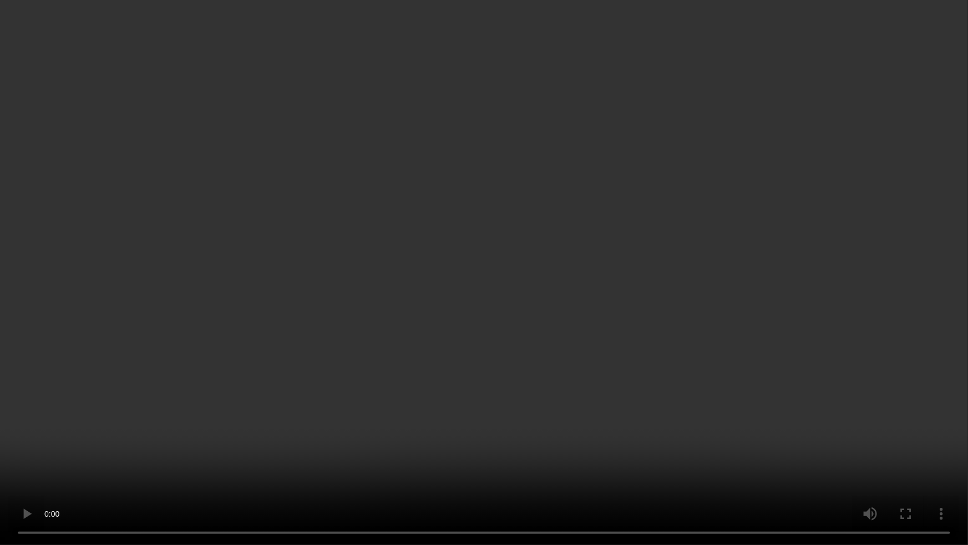
drag, startPoint x: 873, startPoint y: 398, endPoint x: 875, endPoint y: 405, distance: 7.5
click at [873, 399] on video at bounding box center [484, 272] width 968 height 545
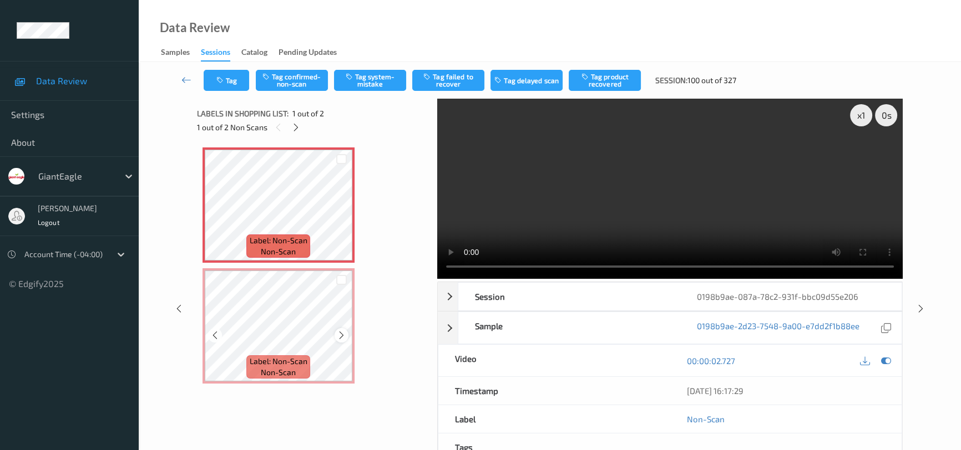
click at [340, 336] on icon at bounding box center [341, 336] width 9 height 10
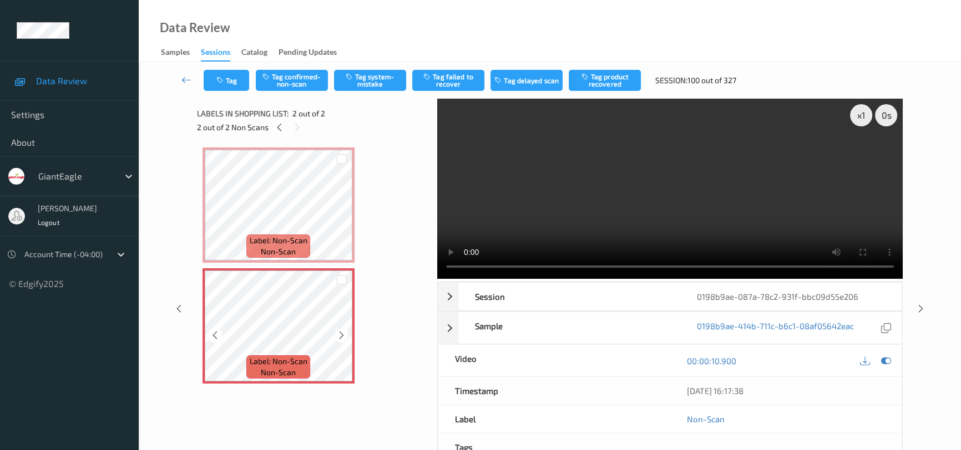
click at [340, 336] on icon at bounding box center [341, 336] width 9 height 10
click at [339, 333] on icon at bounding box center [341, 336] width 9 height 10
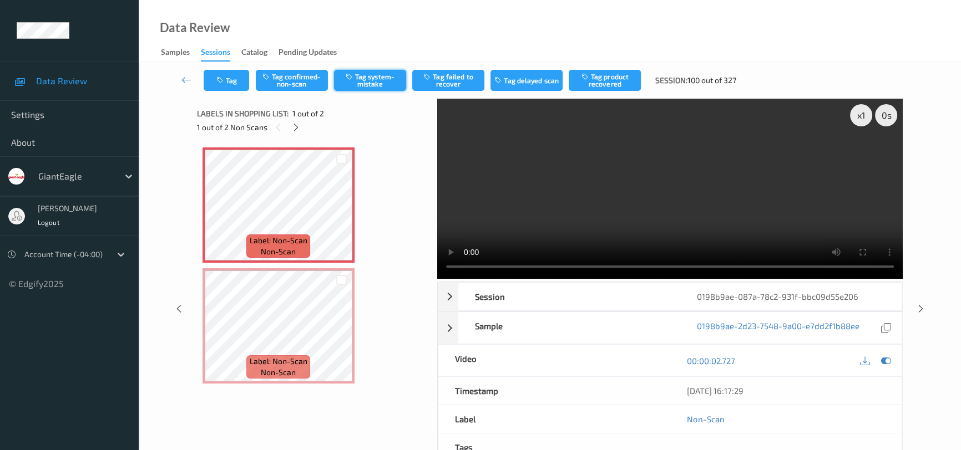
click at [377, 83] on button "Tag system-mistake" at bounding box center [370, 80] width 72 height 21
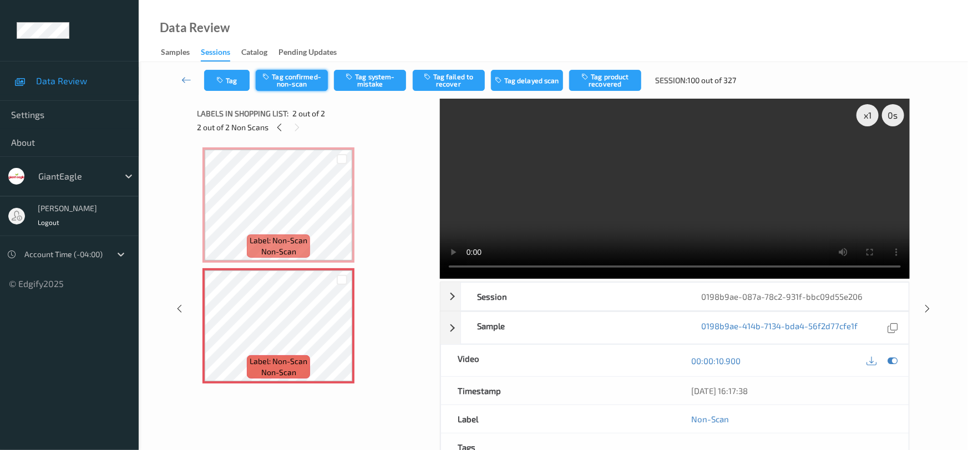
click at [285, 78] on button "Tag confirmed-non-scan" at bounding box center [292, 80] width 72 height 21
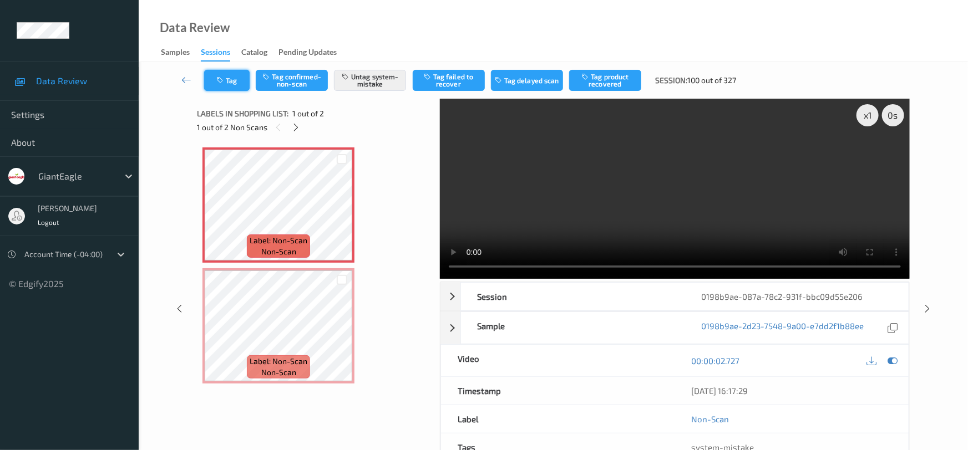
click at [232, 80] on button "Tag" at bounding box center [226, 80] width 45 height 21
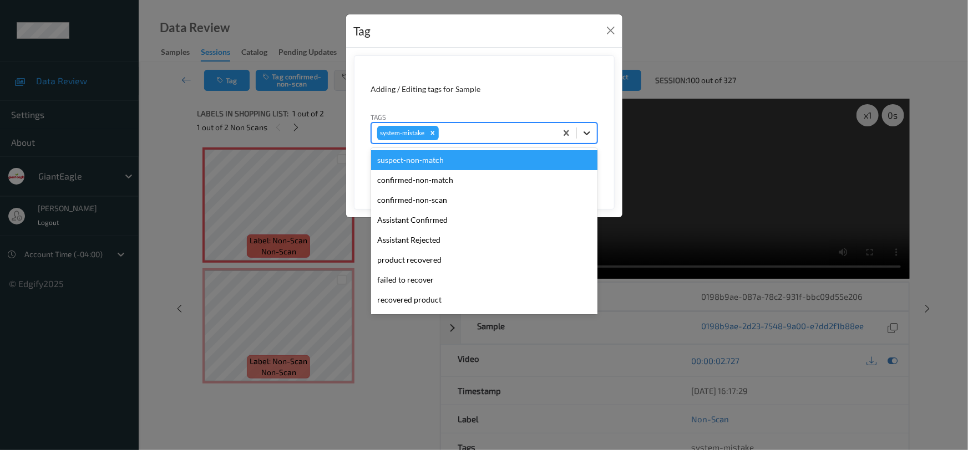
click at [590, 136] on icon at bounding box center [586, 133] width 11 height 11
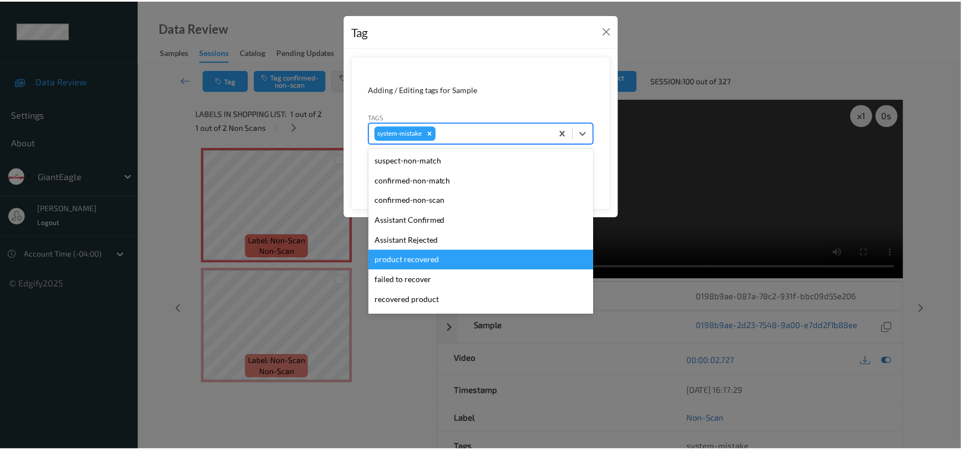
scroll to position [117, 0]
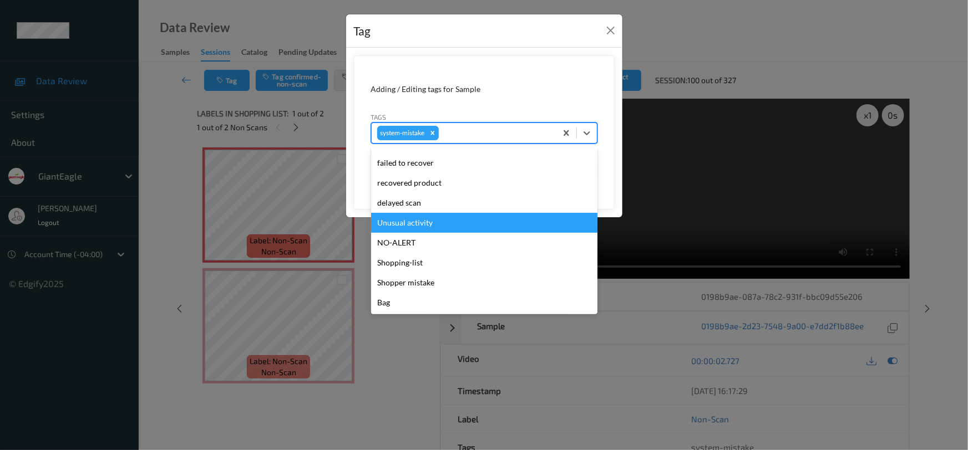
drag, startPoint x: 438, startPoint y: 222, endPoint x: 445, endPoint y: 222, distance: 7.8
click at [445, 222] on div "Unusual activity" at bounding box center [484, 223] width 226 height 20
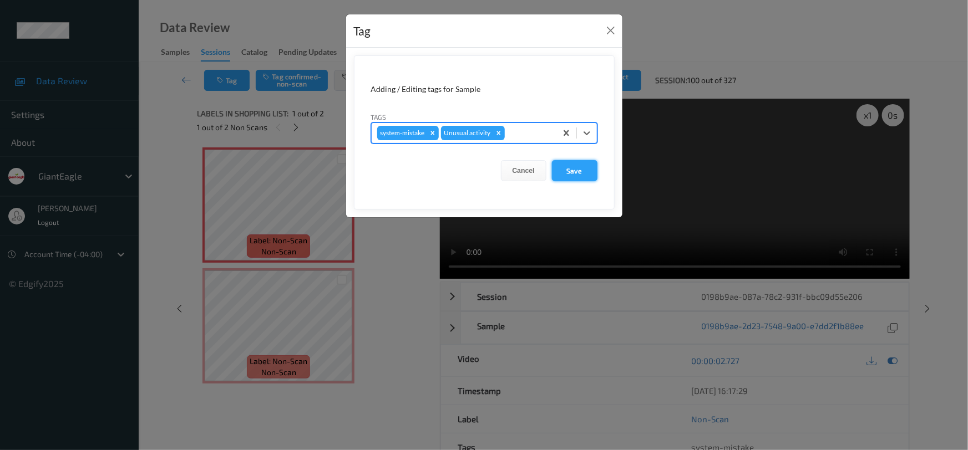
click at [580, 175] on button "Save" at bounding box center [574, 170] width 45 height 21
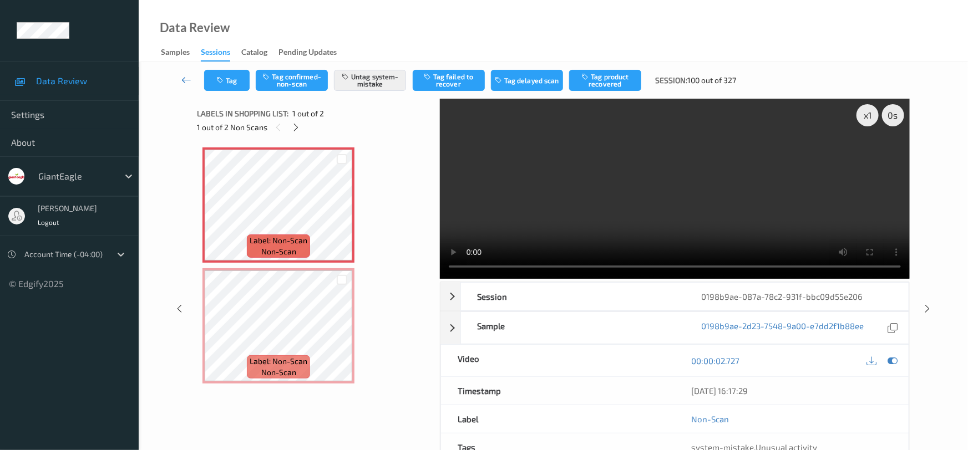
click at [184, 72] on link at bounding box center [186, 80] width 35 height 21
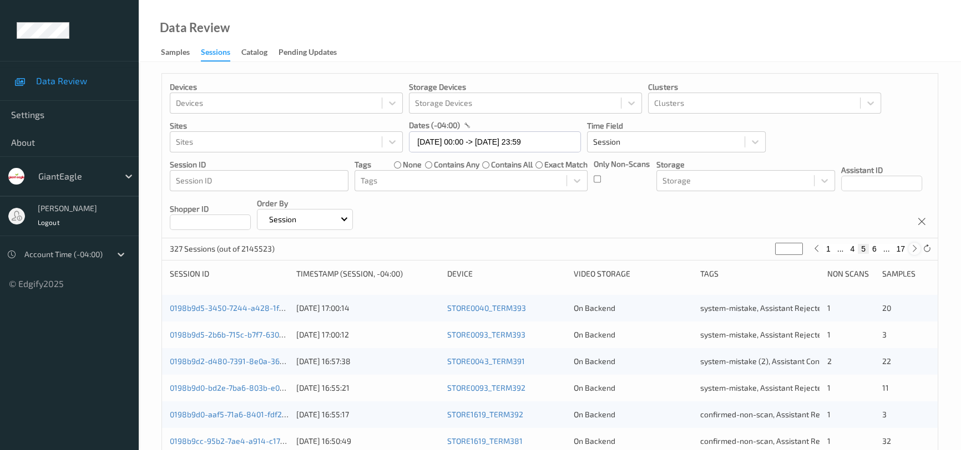
click at [912, 251] on icon at bounding box center [914, 249] width 8 height 8
type input "*"
click at [912, 251] on icon at bounding box center [914, 249] width 8 height 8
type input "*"
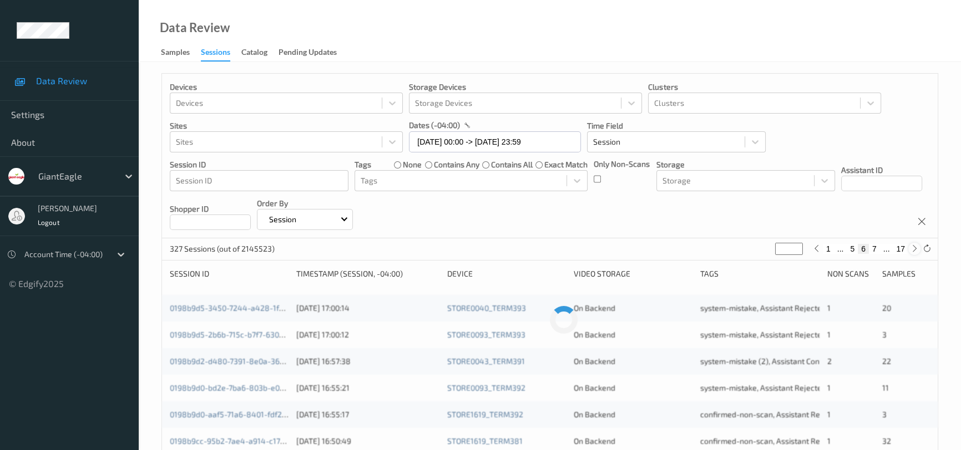
type input "*"
click at [912, 251] on icon at bounding box center [914, 249] width 8 height 8
type input "*"
click at [912, 251] on icon at bounding box center [914, 249] width 8 height 8
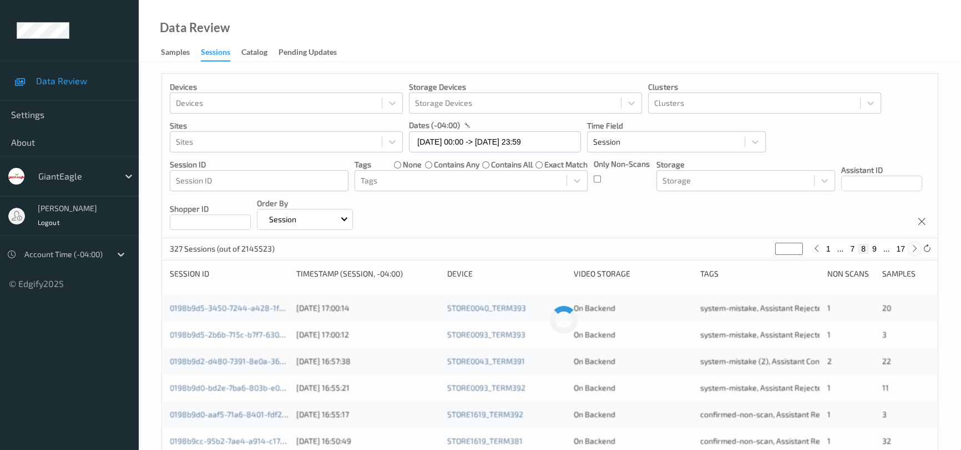
type input "*"
click at [912, 251] on icon at bounding box center [914, 249] width 8 height 8
type input "**"
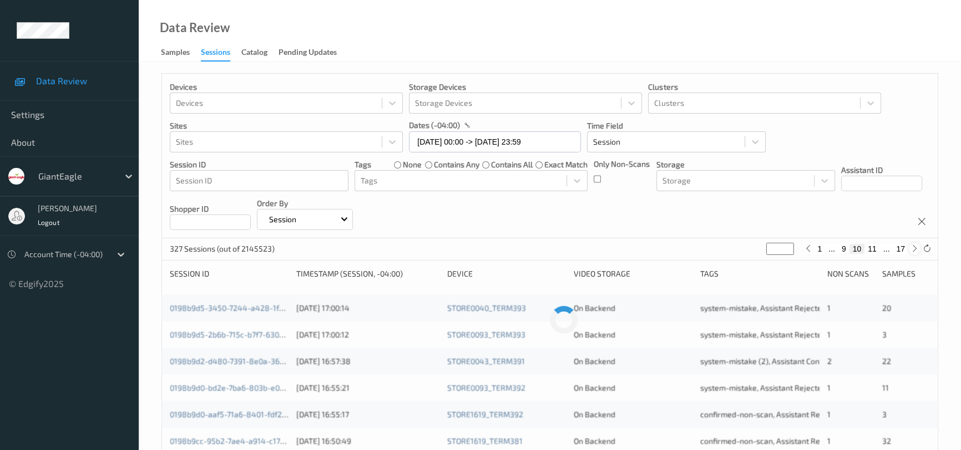
click at [912, 251] on icon at bounding box center [914, 249] width 8 height 8
type input "**"
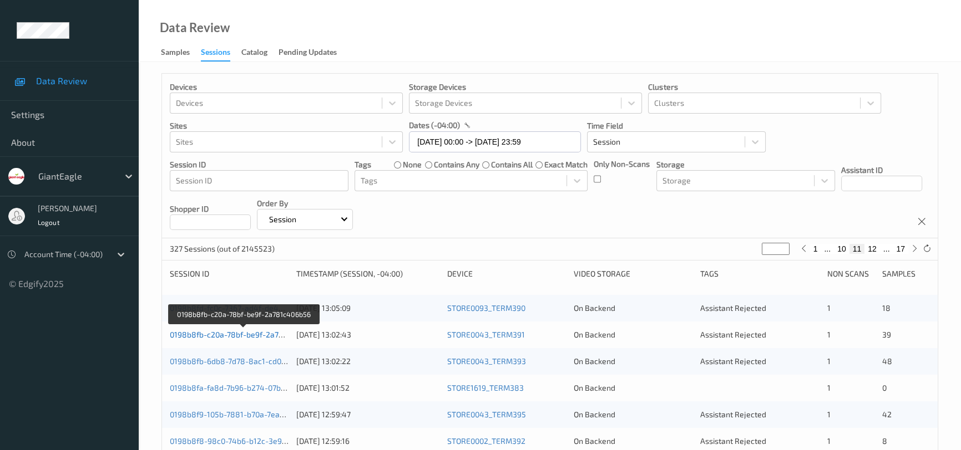
click at [247, 336] on link "0198b8fb-c20a-78bf-be9f-2a781c406b56" at bounding box center [244, 334] width 148 height 9
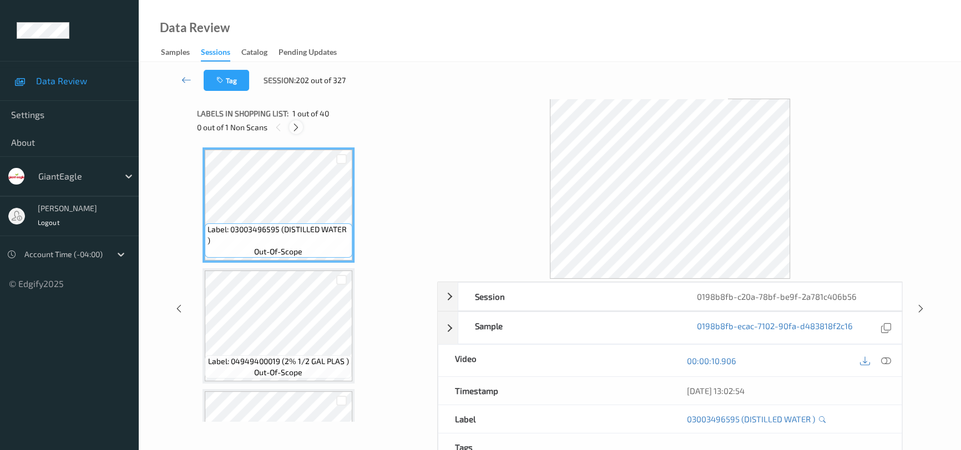
click at [296, 125] on icon at bounding box center [295, 128] width 9 height 10
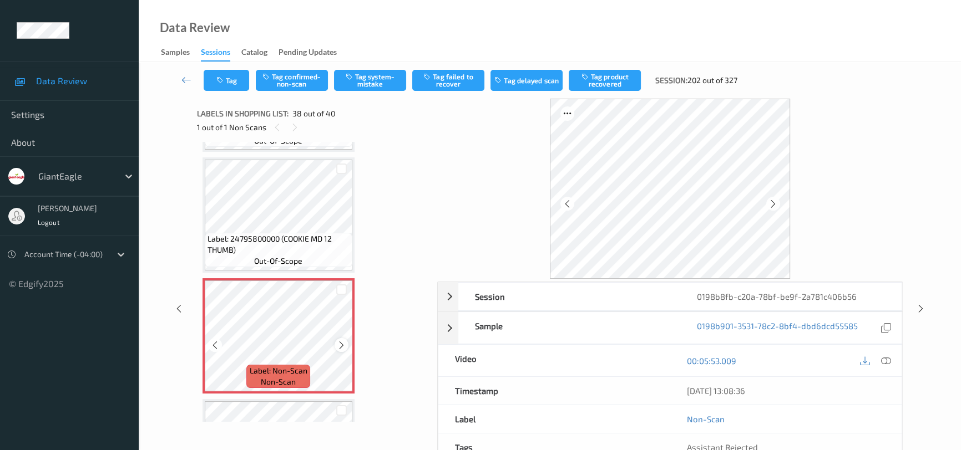
click at [340, 341] on icon at bounding box center [341, 346] width 9 height 10
click at [881, 361] on icon at bounding box center [886, 361] width 10 height 10
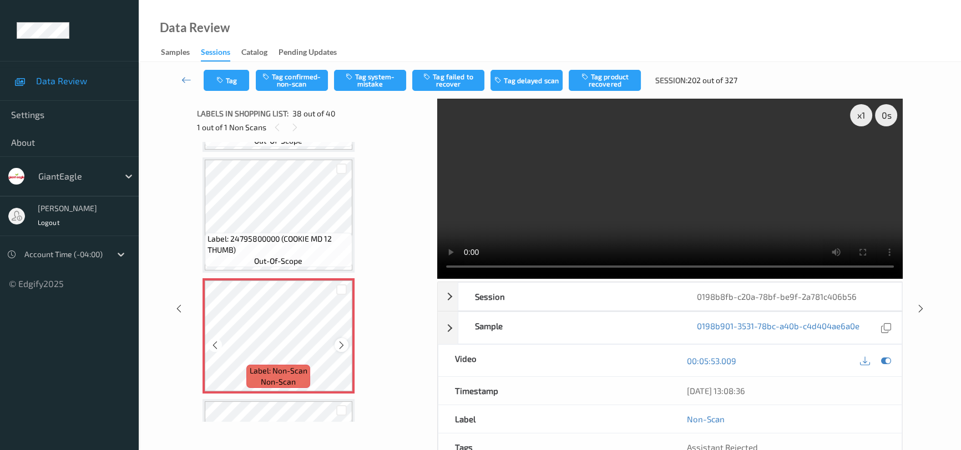
click at [344, 341] on icon at bounding box center [341, 346] width 9 height 10
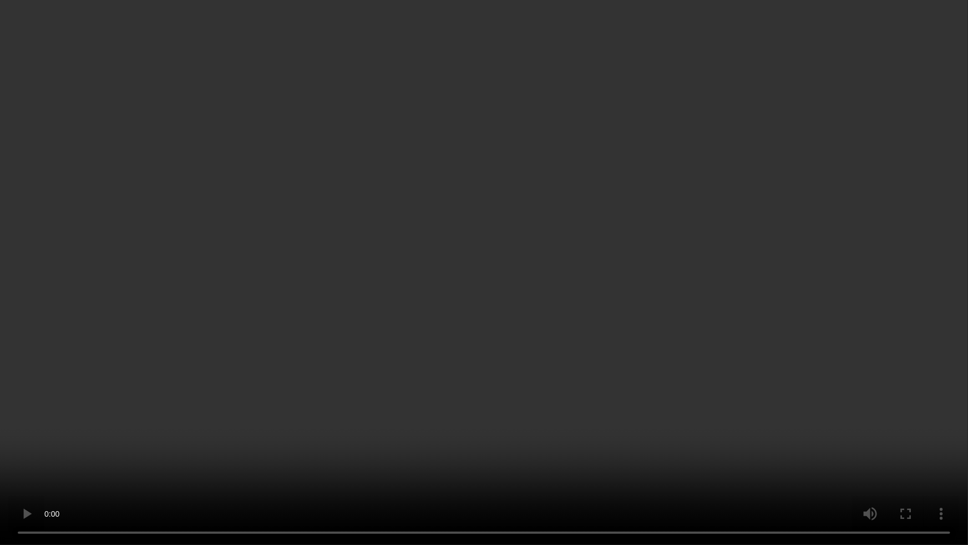
click at [776, 321] on video at bounding box center [484, 272] width 968 height 545
click at [537, 246] on video at bounding box center [484, 272] width 968 height 545
click at [523, 405] on video at bounding box center [484, 272] width 968 height 545
click at [646, 378] on video at bounding box center [484, 272] width 968 height 545
click at [599, 350] on video at bounding box center [484, 272] width 968 height 545
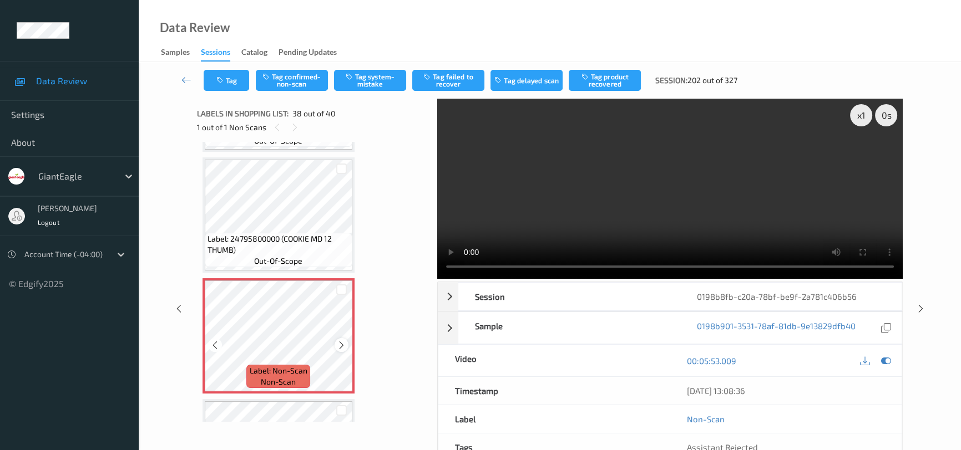
click at [338, 341] on icon at bounding box center [341, 346] width 9 height 10
click at [551, 217] on video at bounding box center [669, 189] width 465 height 180
click at [338, 341] on icon at bounding box center [341, 346] width 9 height 10
click at [587, 227] on video at bounding box center [669, 189] width 465 height 180
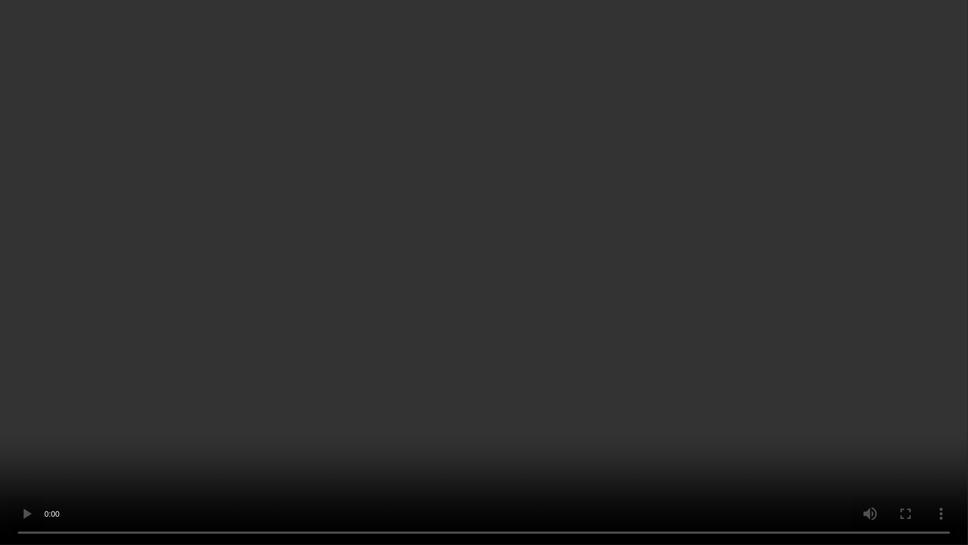
click at [649, 422] on video at bounding box center [484, 272] width 968 height 545
click at [491, 368] on video at bounding box center [484, 272] width 968 height 545
click at [308, 425] on video at bounding box center [484, 272] width 968 height 545
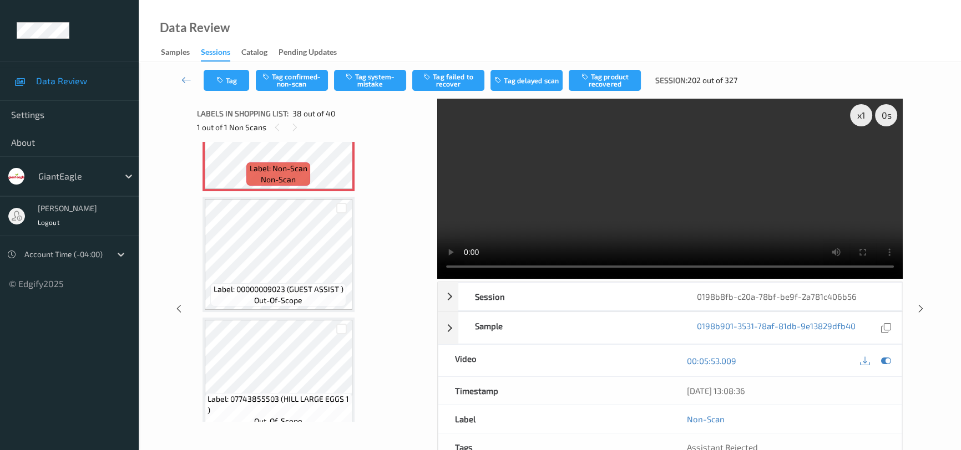
scroll to position [4451, 0]
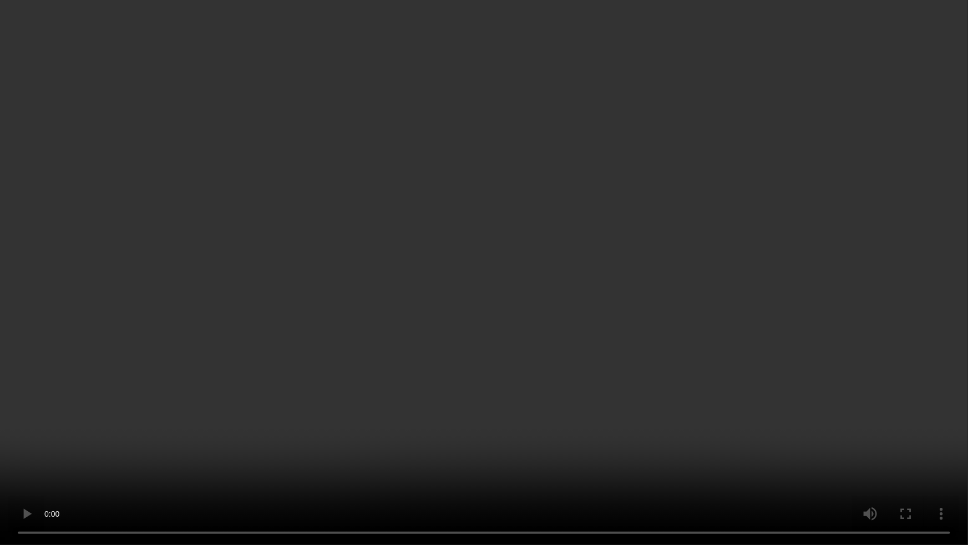
click at [602, 355] on video at bounding box center [484, 272] width 968 height 545
click at [441, 313] on video at bounding box center [484, 272] width 968 height 545
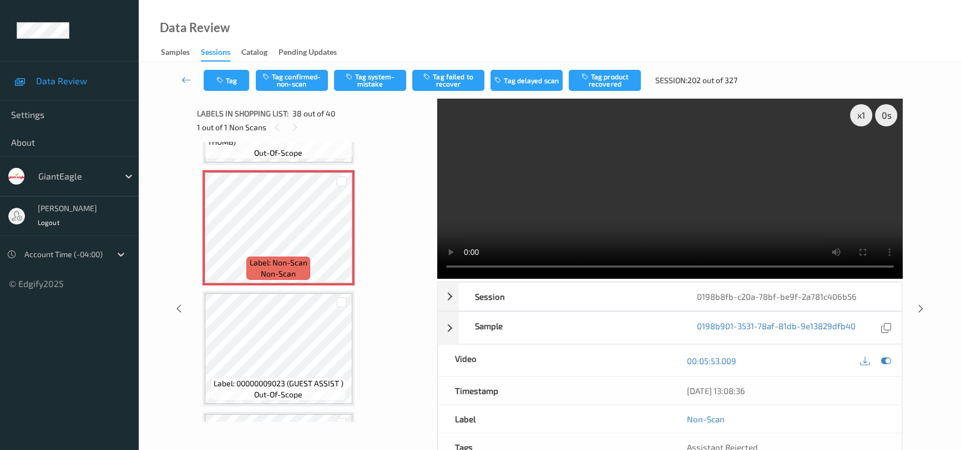
drag, startPoint x: 658, startPoint y: 216, endPoint x: 586, endPoint y: 190, distance: 76.9
click at [658, 216] on video at bounding box center [669, 189] width 465 height 180
click at [295, 80] on button "Tag confirmed-non-scan" at bounding box center [292, 80] width 72 height 21
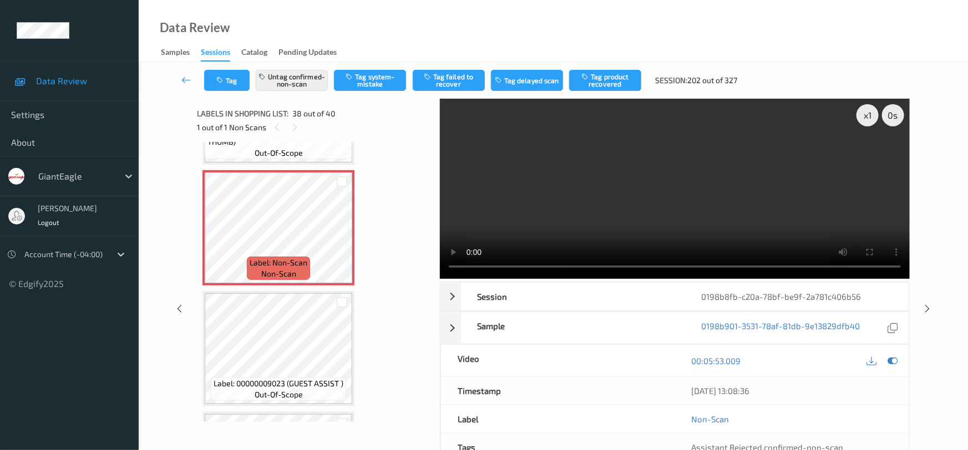
drag, startPoint x: 615, startPoint y: 75, endPoint x: 606, endPoint y: 104, distance: 30.2
click at [615, 75] on button "Tag product recovered" at bounding box center [605, 80] width 72 height 21
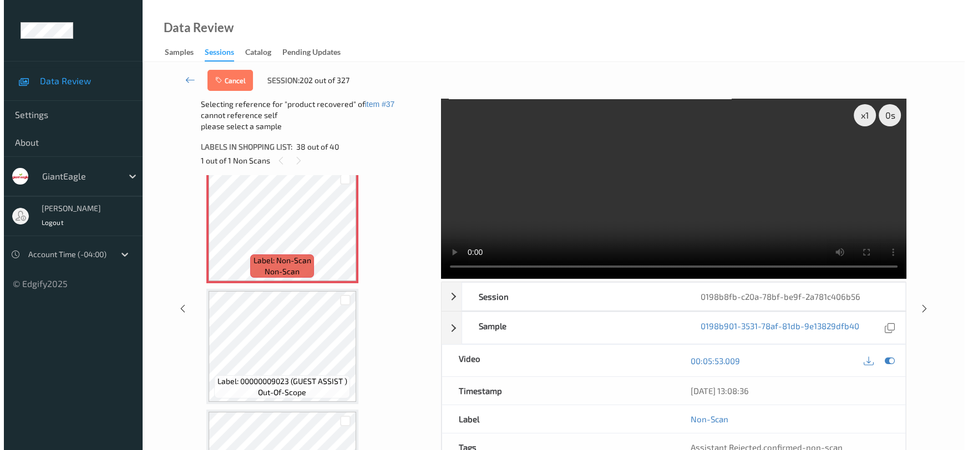
scroll to position [4546, 0]
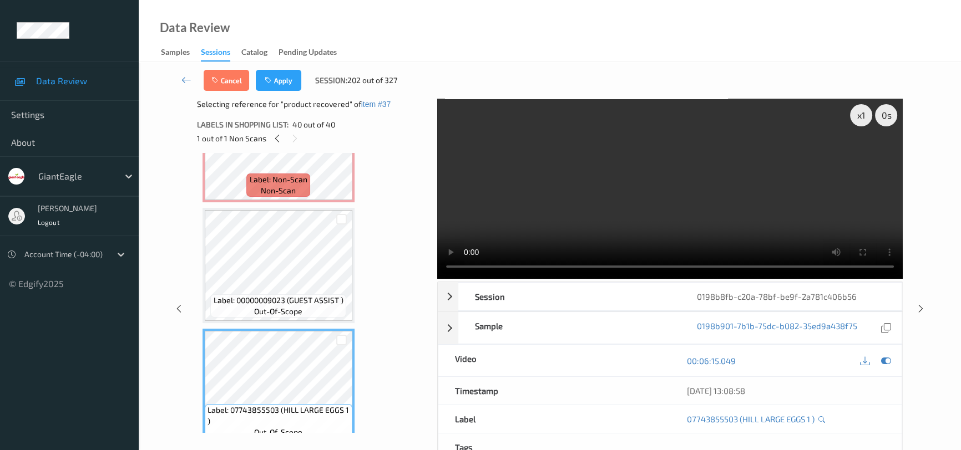
drag, startPoint x: 288, startPoint y: 74, endPoint x: 293, endPoint y: 118, distance: 44.1
click at [288, 75] on button "Apply" at bounding box center [278, 80] width 45 height 21
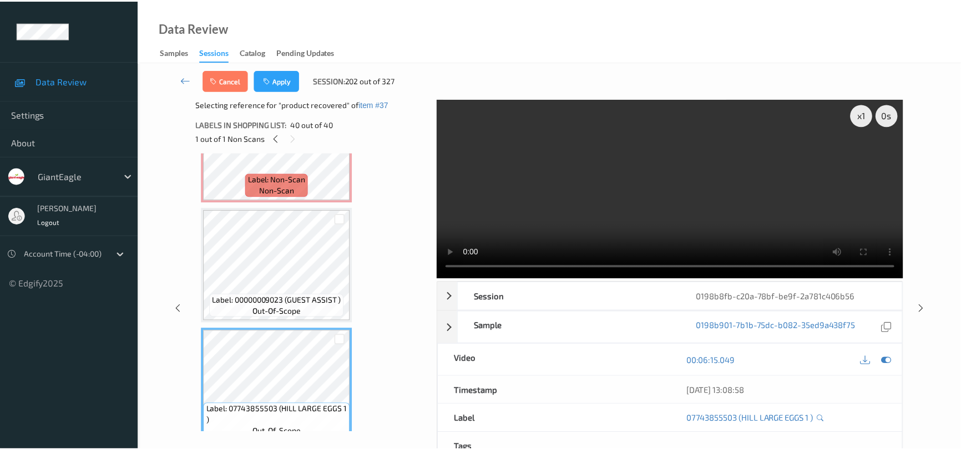
scroll to position [4343, 0]
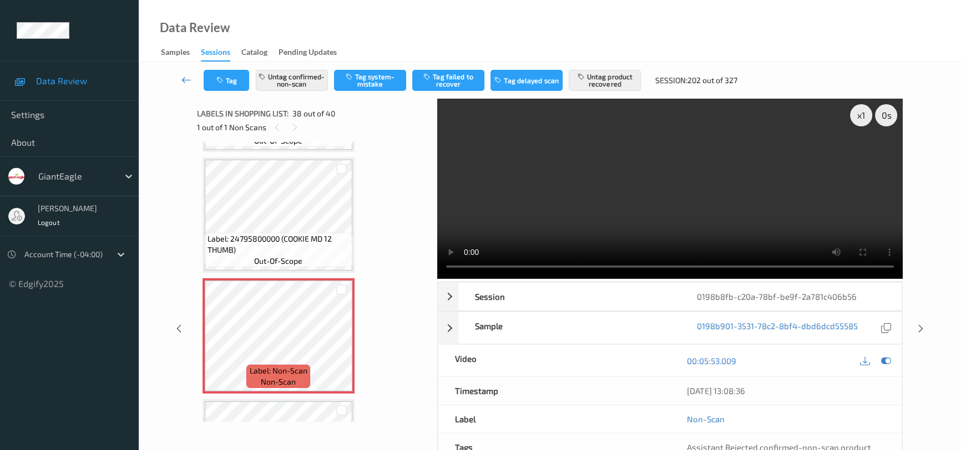
click at [183, 71] on link at bounding box center [186, 80] width 34 height 21
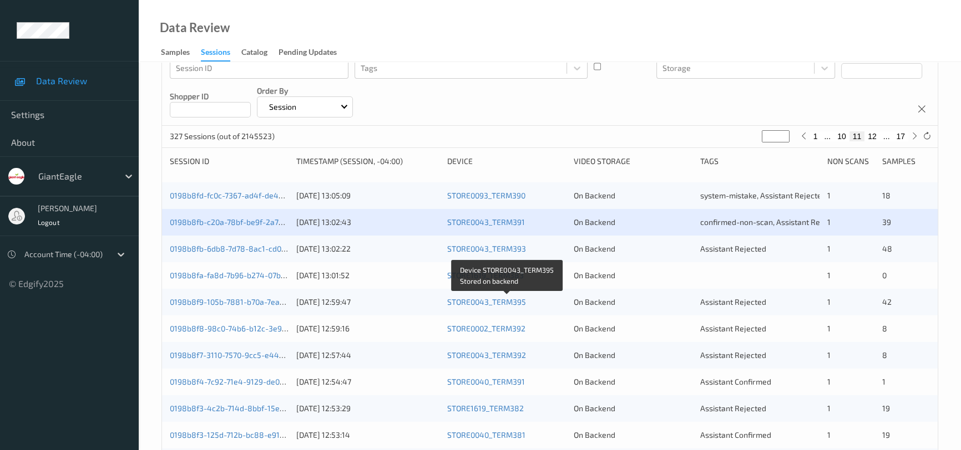
scroll to position [100, 0]
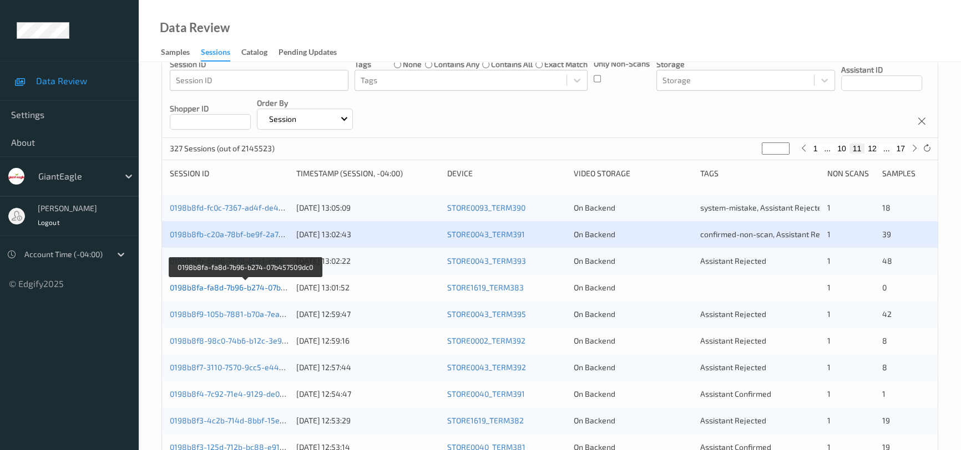
click at [229, 286] on link "0198b8fa-fa8d-7b96-b274-07b457509dc0" at bounding box center [245, 287] width 150 height 9
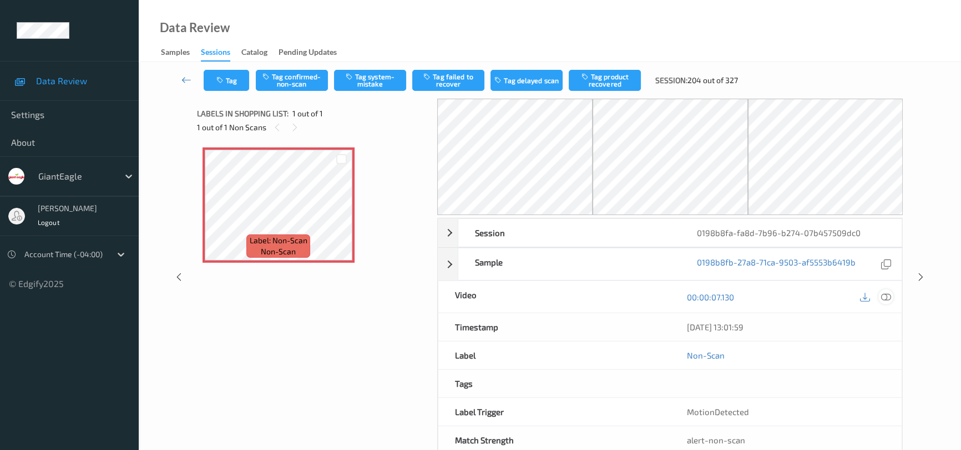
click at [883, 295] on icon at bounding box center [886, 297] width 10 height 10
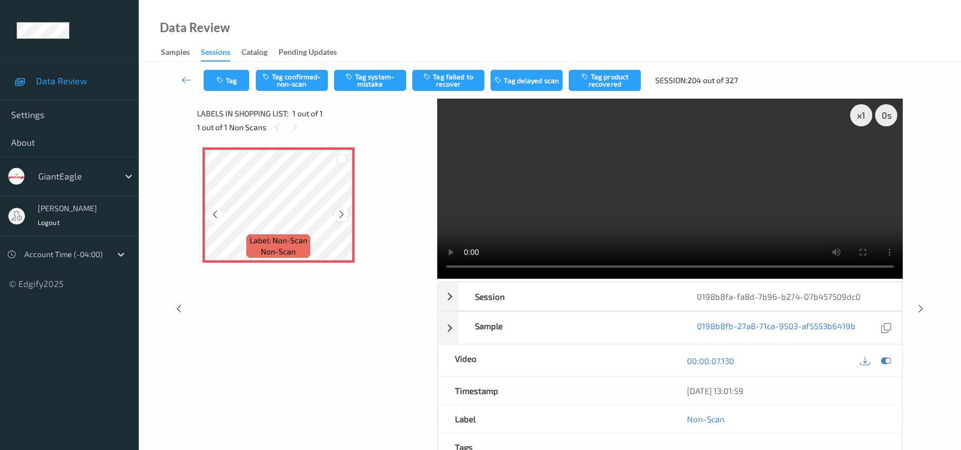
click at [343, 211] on icon at bounding box center [341, 215] width 9 height 10
click at [343, 212] on icon at bounding box center [341, 215] width 9 height 10
click at [339, 215] on icon at bounding box center [341, 215] width 9 height 10
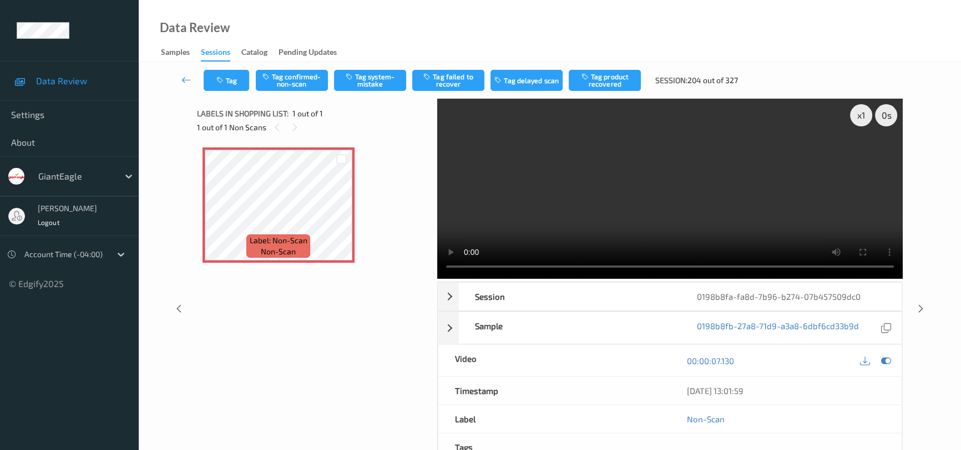
click at [563, 233] on video at bounding box center [669, 189] width 465 height 180
click at [630, 175] on video at bounding box center [669, 189] width 465 height 180
click at [697, 222] on video at bounding box center [669, 189] width 465 height 180
click at [381, 79] on button "Tag system-mistake" at bounding box center [370, 80] width 72 height 21
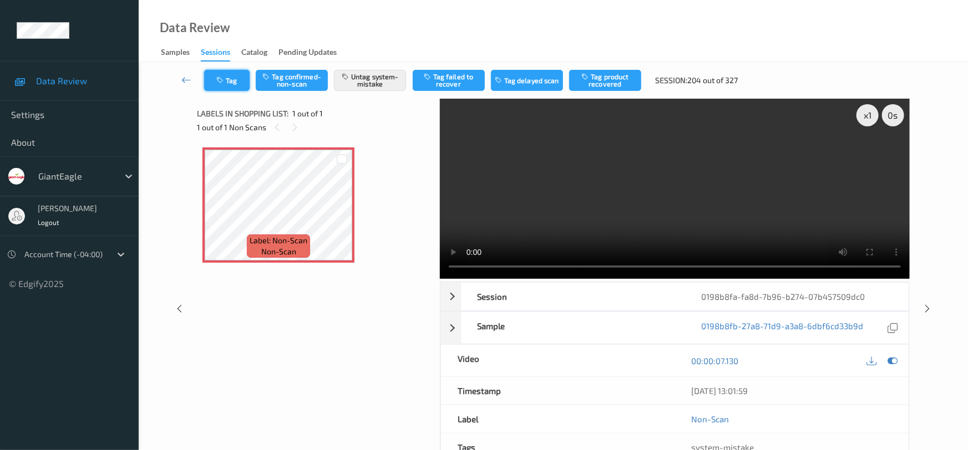
click at [235, 77] on button "Tag" at bounding box center [226, 80] width 45 height 21
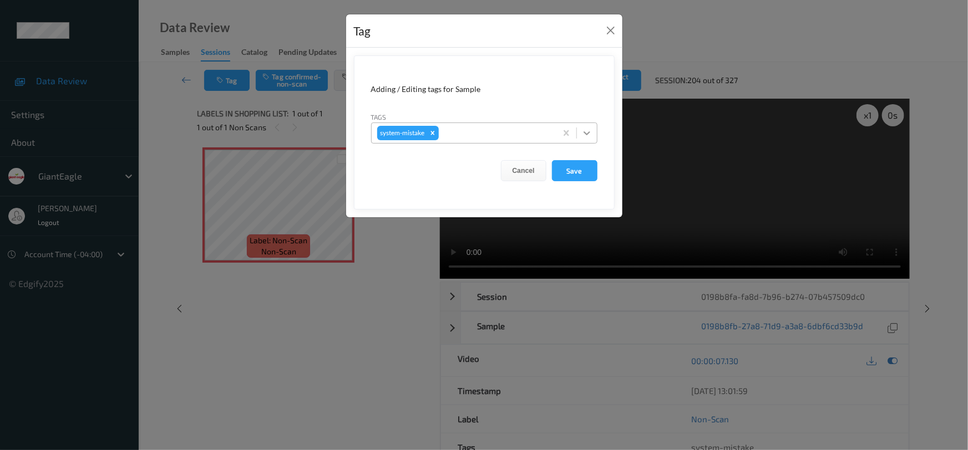
click at [587, 135] on icon at bounding box center [586, 133] width 11 height 11
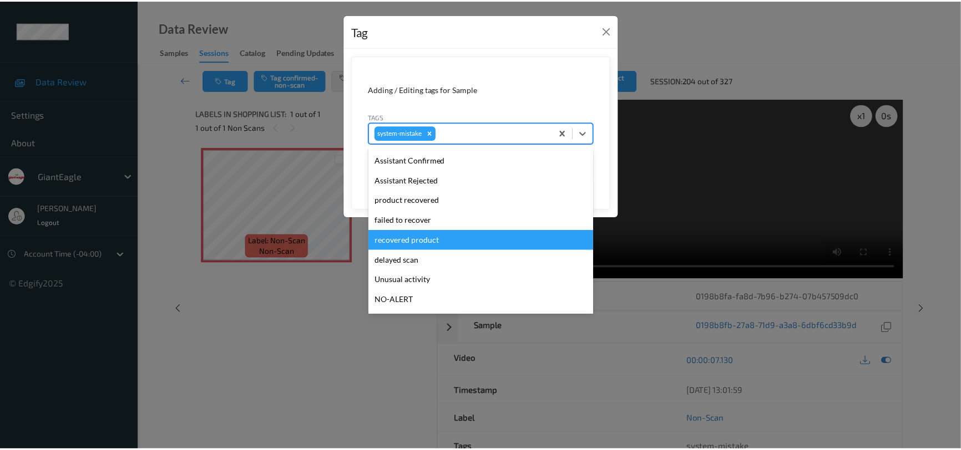
scroll to position [117, 0]
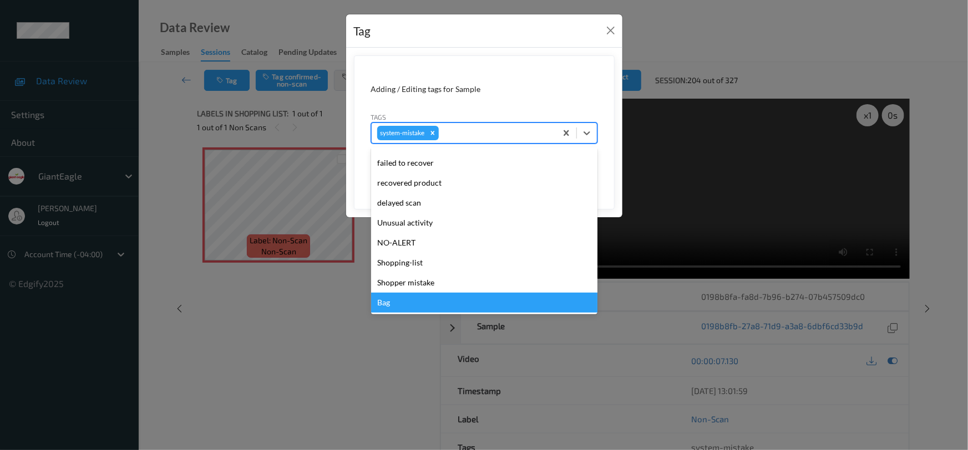
click at [388, 300] on div "Bag" at bounding box center [484, 303] width 226 height 20
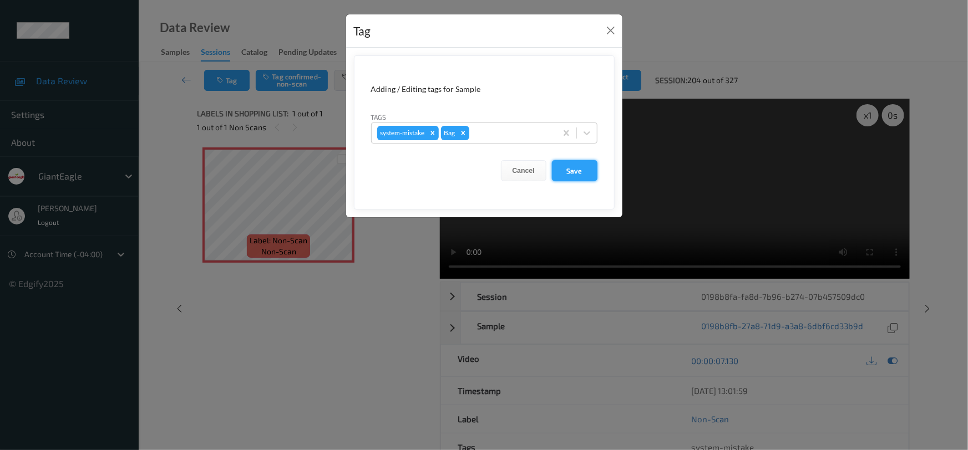
click at [573, 170] on button "Save" at bounding box center [574, 170] width 45 height 21
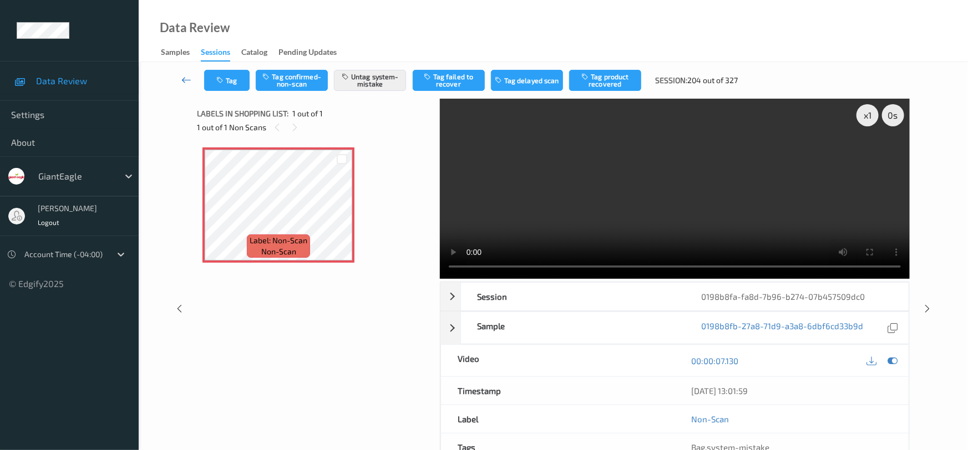
click at [183, 72] on link at bounding box center [186, 80] width 35 height 21
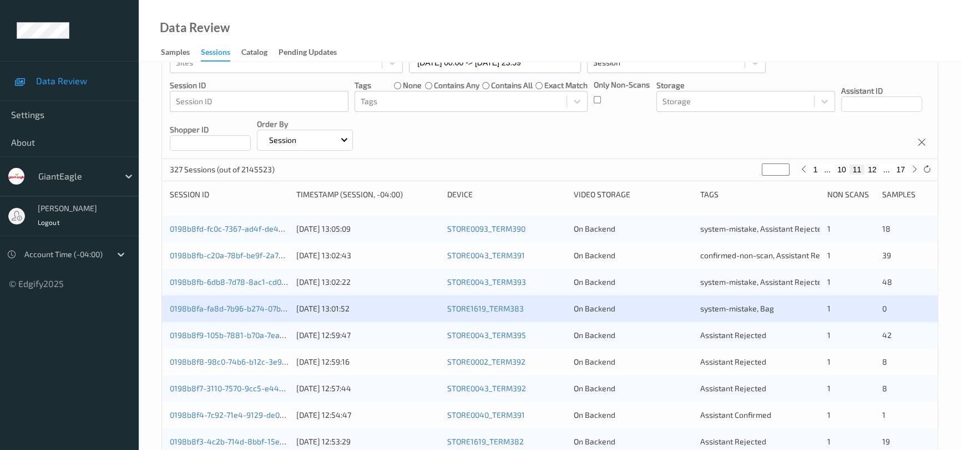
scroll to position [201, 0]
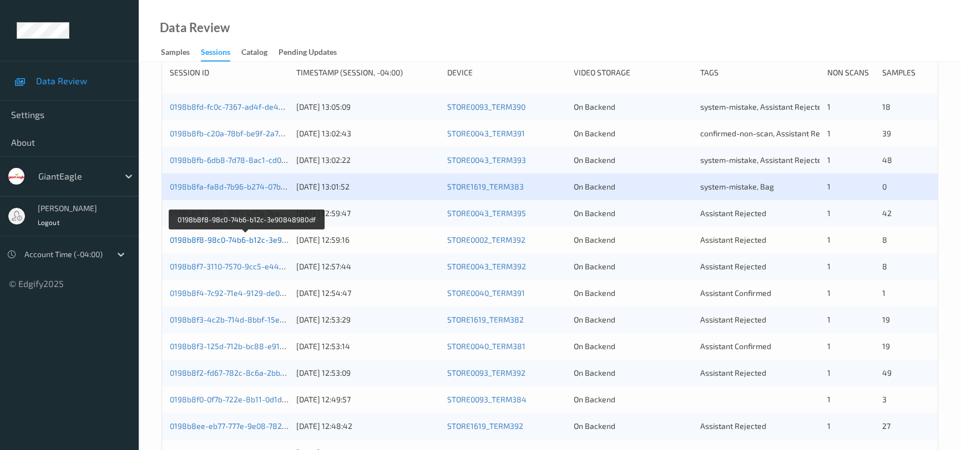
click at [231, 242] on link "0198b8f8-98c0-74b6-b12c-3e90848980df" at bounding box center [246, 239] width 153 height 9
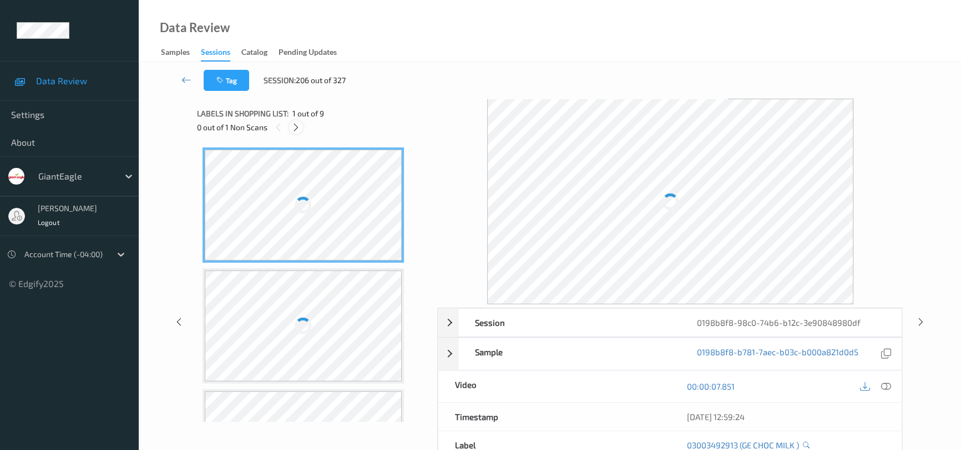
click at [294, 127] on icon at bounding box center [295, 128] width 9 height 10
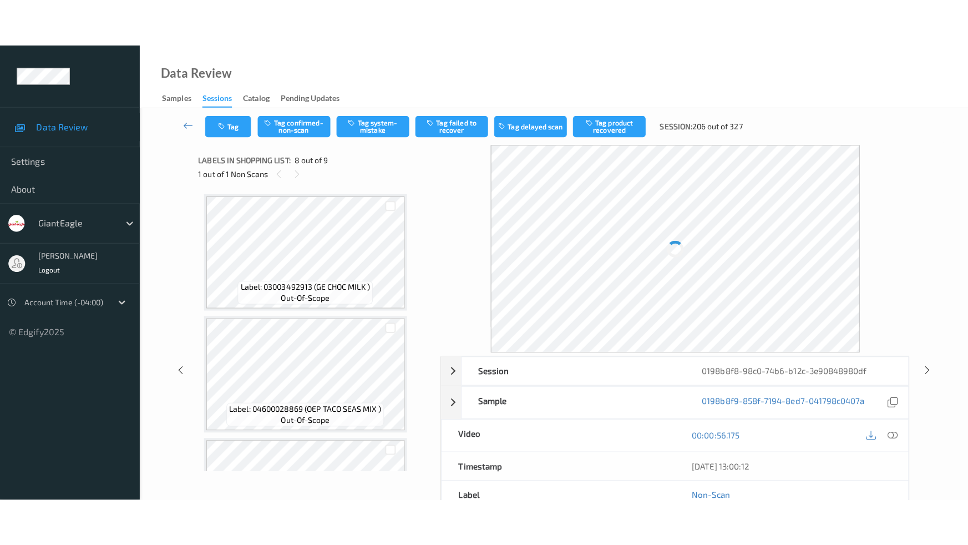
scroll to position [728, 0]
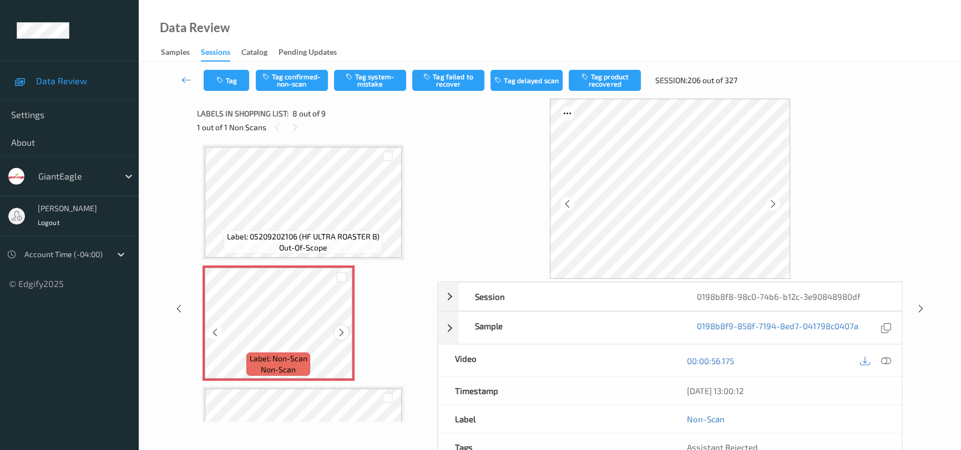
click at [343, 328] on icon at bounding box center [341, 333] width 9 height 10
click at [888, 359] on icon at bounding box center [886, 361] width 10 height 10
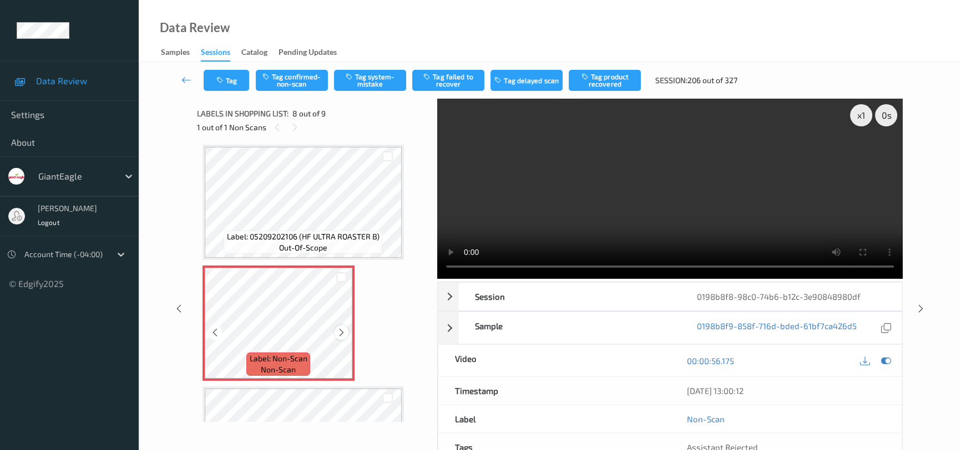
click at [344, 328] on icon at bounding box center [341, 333] width 9 height 10
click at [340, 328] on icon at bounding box center [341, 333] width 9 height 10
click at [641, 216] on video at bounding box center [669, 189] width 465 height 180
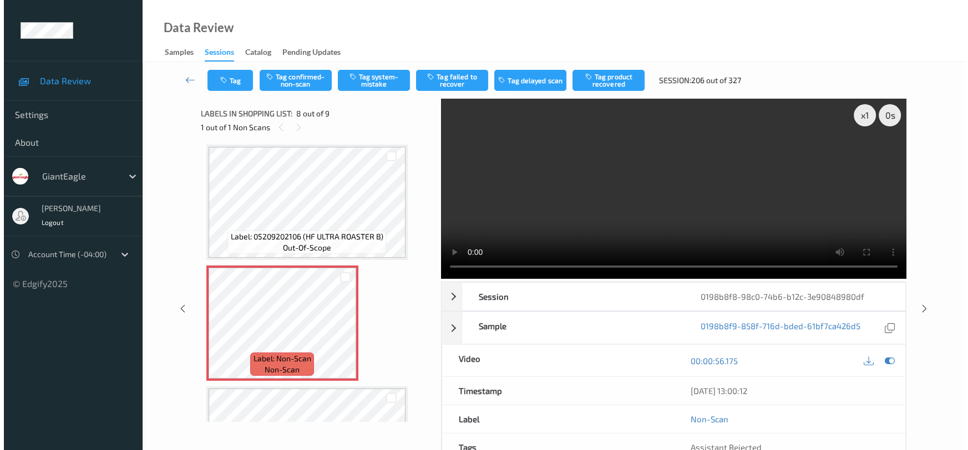
scroll to position [716, 0]
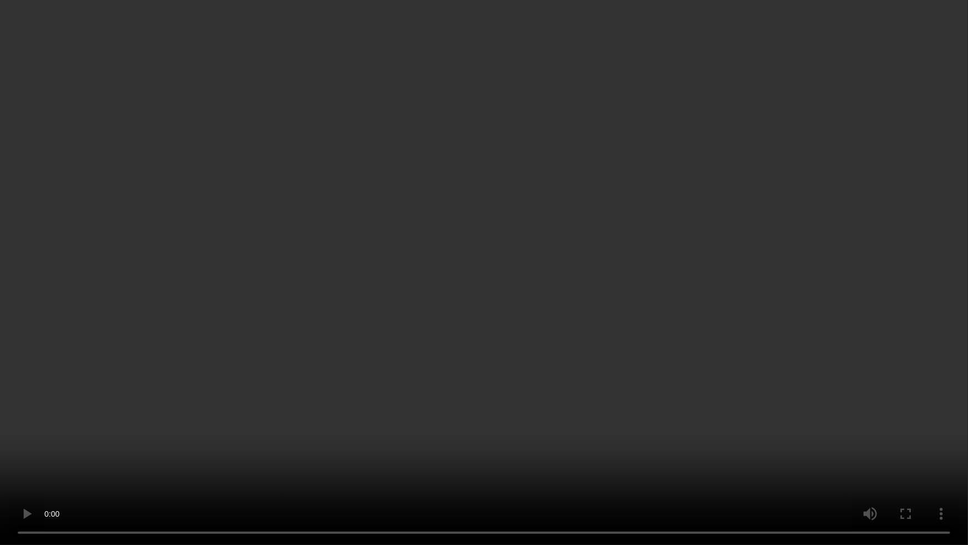
click at [437, 386] on video at bounding box center [484, 272] width 968 height 545
click at [298, 430] on video at bounding box center [484, 272] width 968 height 545
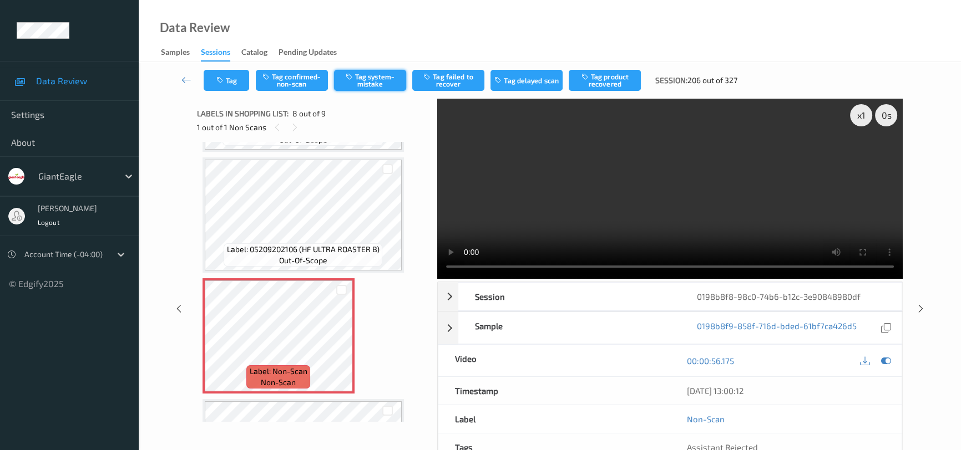
drag, startPoint x: 376, startPoint y: 72, endPoint x: 388, endPoint y: 77, distance: 13.2
click at [377, 73] on button "Tag system-mistake" at bounding box center [370, 80] width 72 height 21
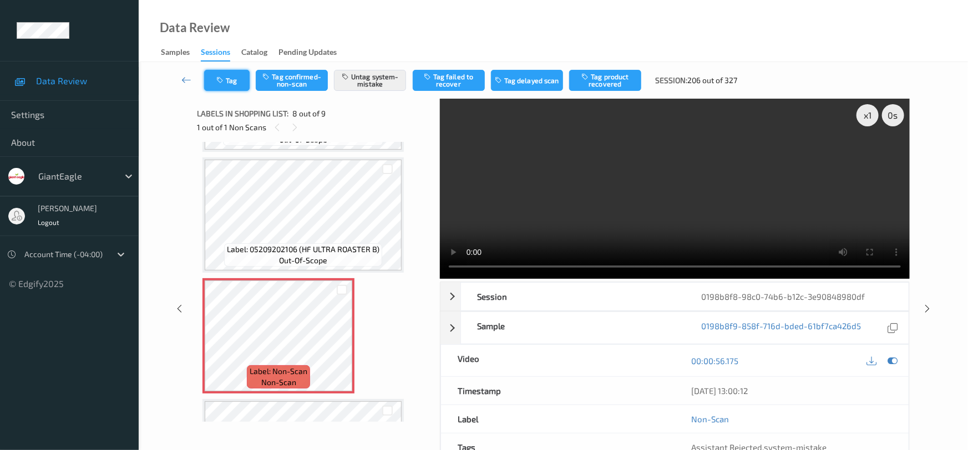
click at [241, 74] on button "Tag" at bounding box center [226, 80] width 45 height 21
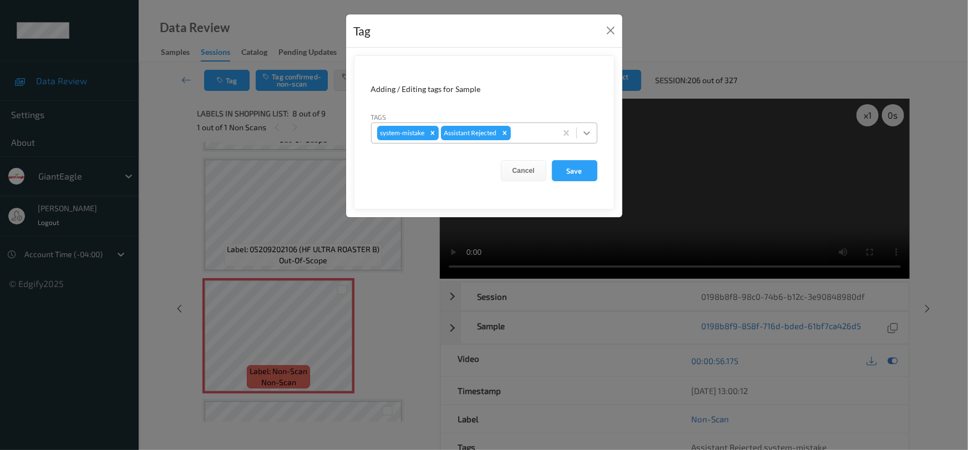
click at [595, 130] on div at bounding box center [587, 133] width 20 height 20
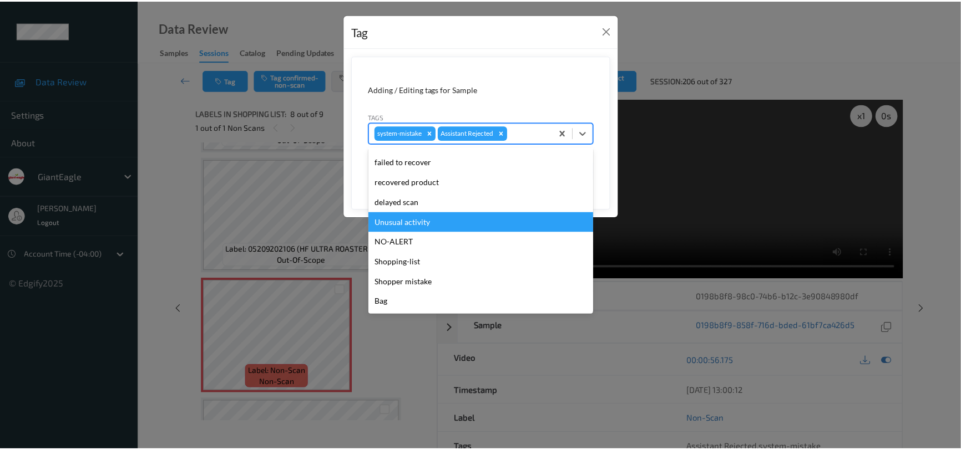
scroll to position [98, 0]
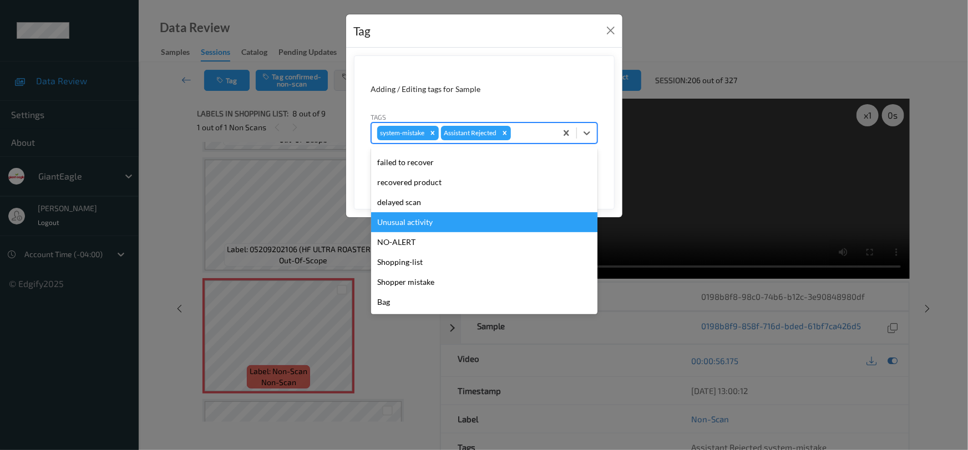
click at [443, 227] on div "Unusual activity" at bounding box center [484, 222] width 226 height 20
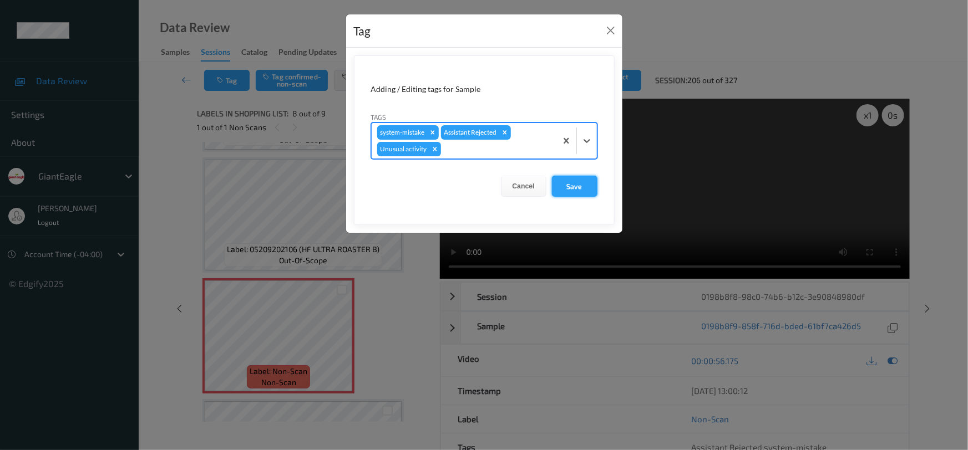
click at [586, 182] on button "Save" at bounding box center [574, 186] width 45 height 21
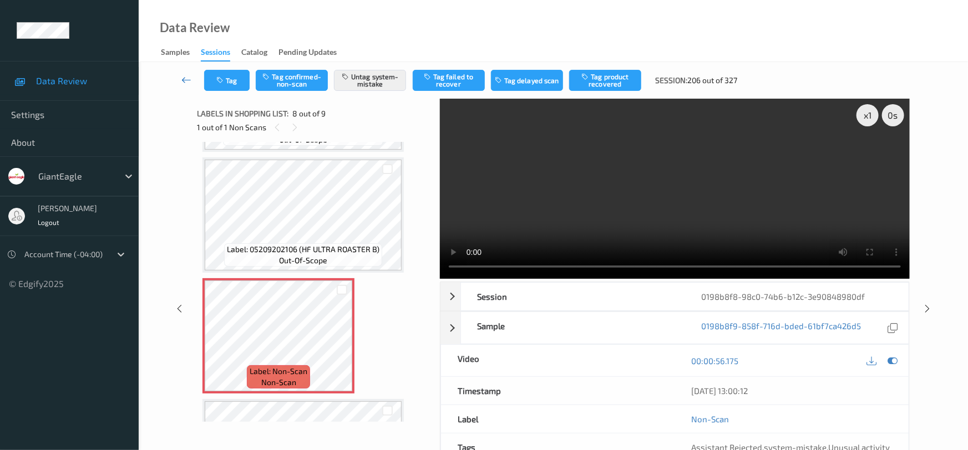
click at [186, 77] on icon at bounding box center [186, 79] width 10 height 11
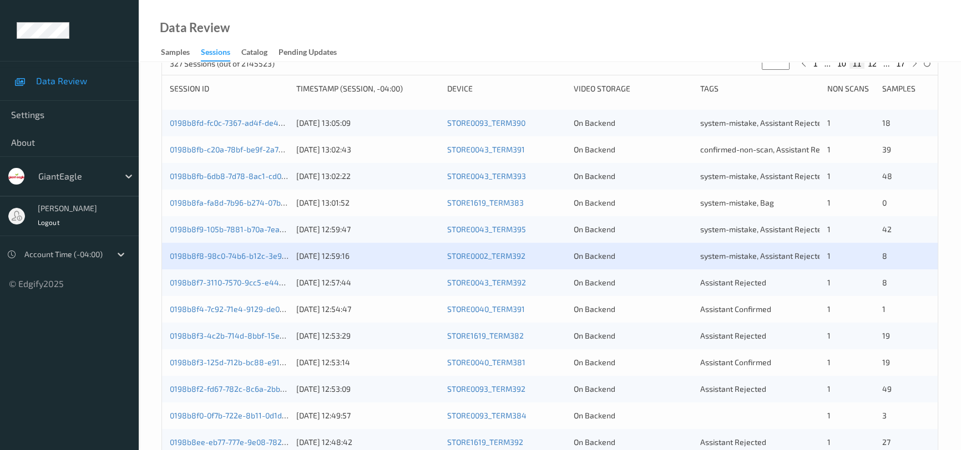
scroll to position [201, 0]
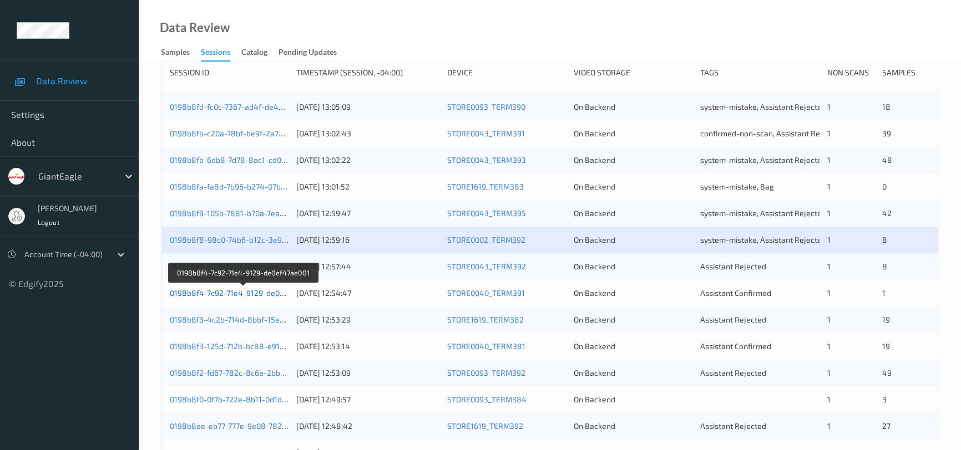
click at [232, 291] on link "0198b8f4-7c92-71e4-9129-de0ef47ae001" at bounding box center [243, 292] width 147 height 9
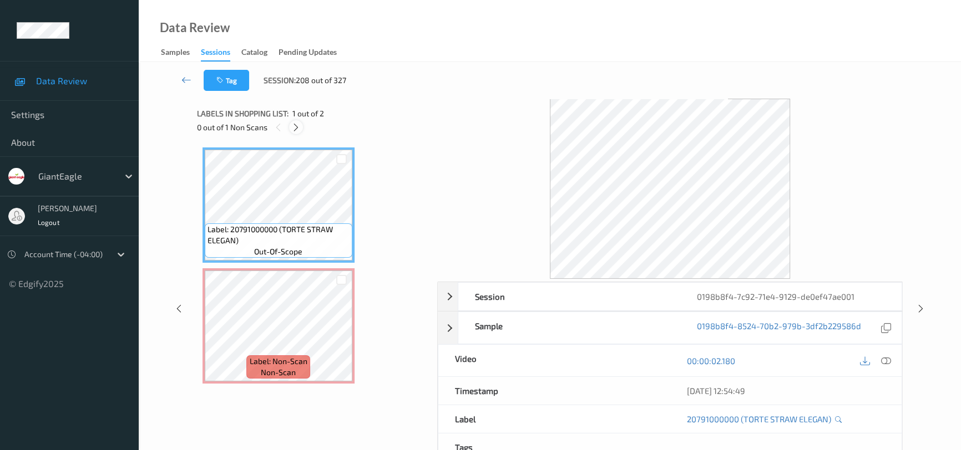
click at [291, 127] on icon at bounding box center [295, 128] width 9 height 10
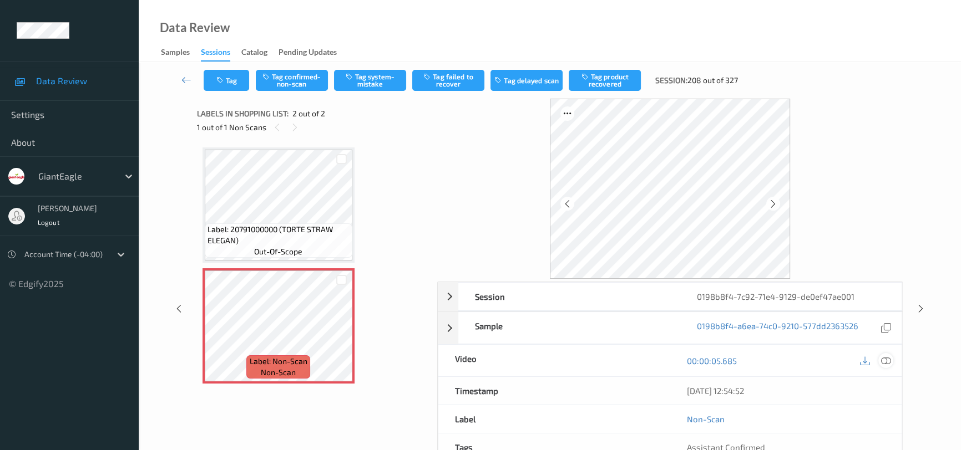
click at [883, 362] on icon at bounding box center [886, 361] width 10 height 10
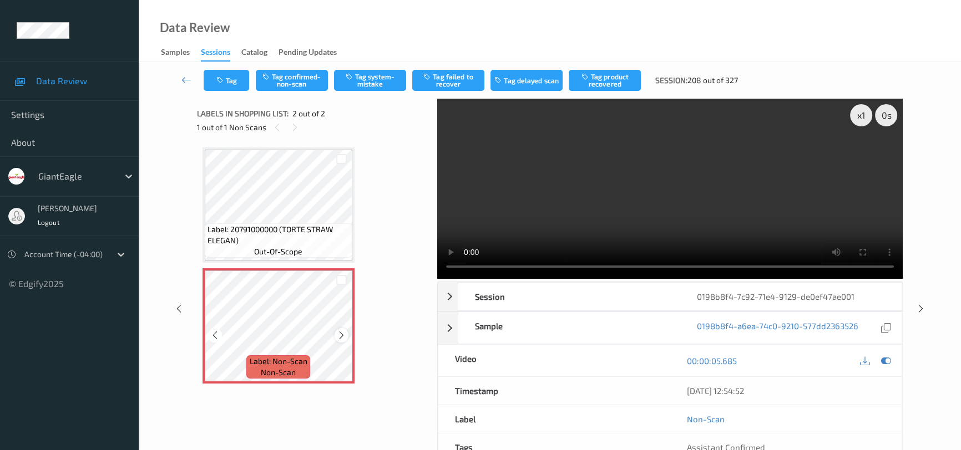
click at [341, 331] on icon at bounding box center [341, 336] width 9 height 10
click at [341, 332] on icon at bounding box center [341, 336] width 9 height 10
click at [577, 225] on video at bounding box center [669, 189] width 465 height 180
click at [376, 83] on button "Tag system-mistake" at bounding box center [370, 80] width 72 height 21
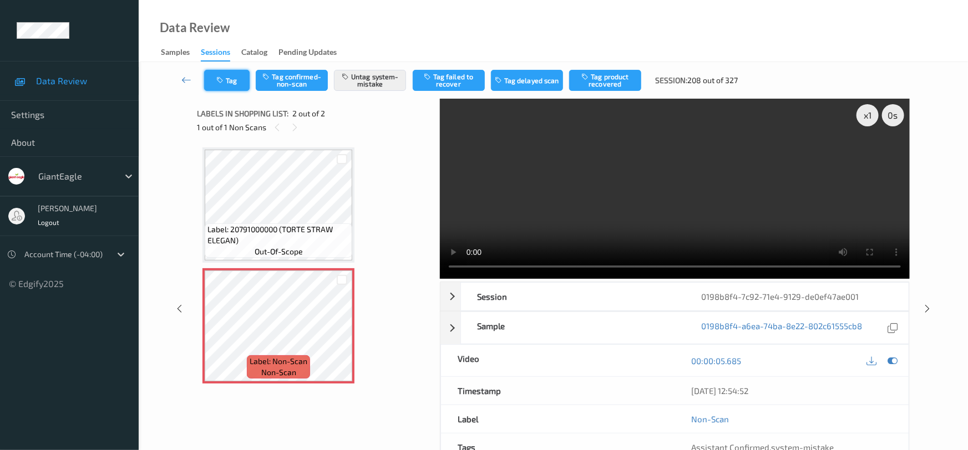
click at [239, 80] on button "Tag" at bounding box center [226, 80] width 45 height 21
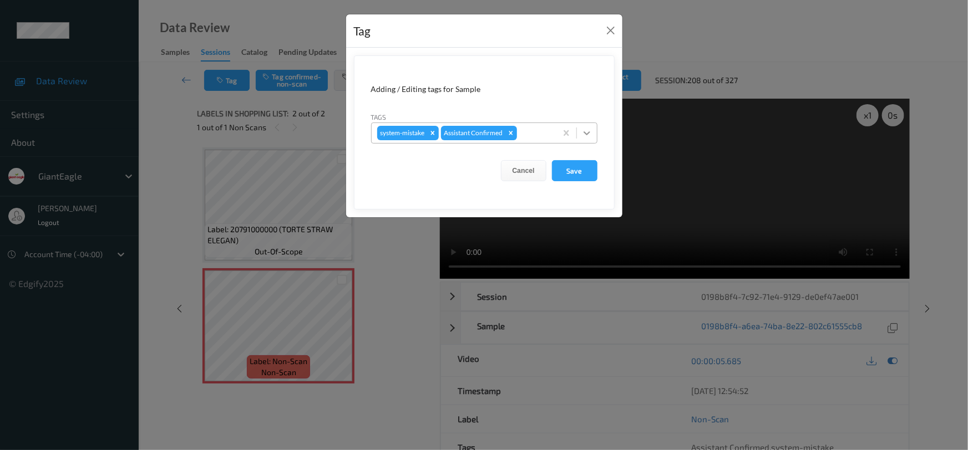
click at [582, 132] on icon at bounding box center [586, 133] width 11 height 11
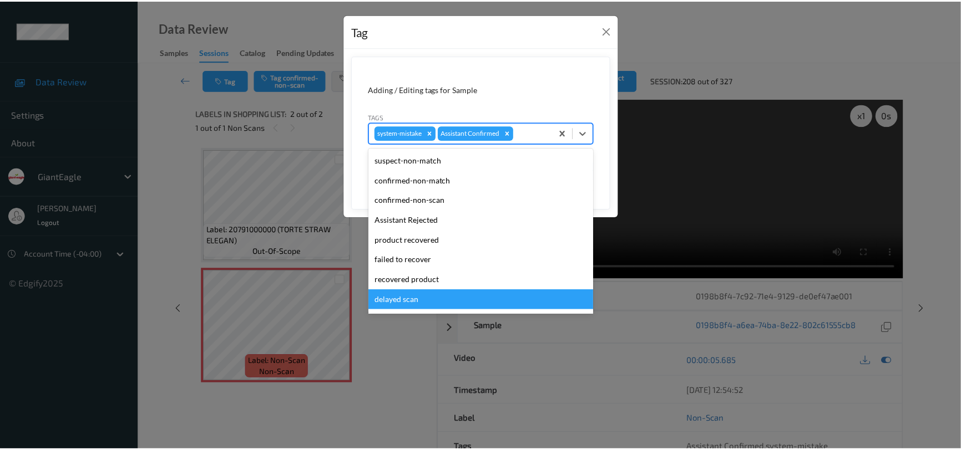
scroll to position [98, 0]
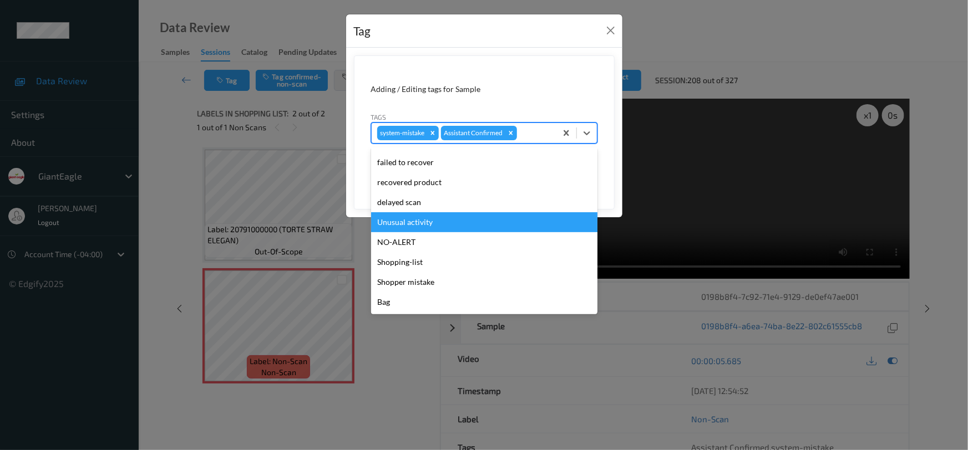
click at [427, 217] on div "Unusual activity" at bounding box center [484, 222] width 226 height 20
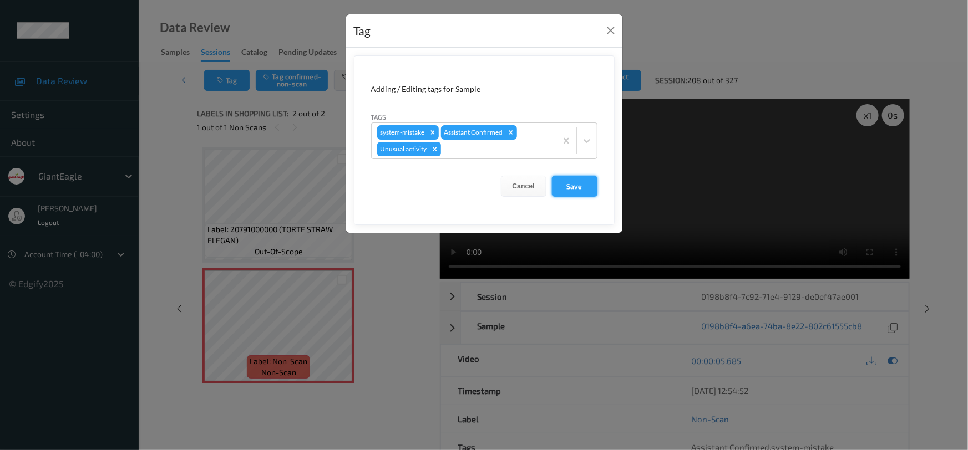
click at [577, 187] on button "Save" at bounding box center [574, 186] width 45 height 21
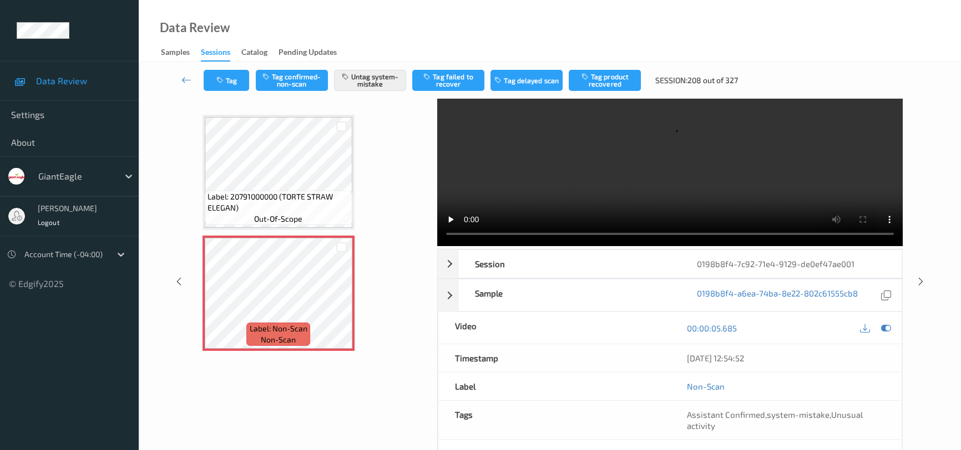
scroll to position [50, 0]
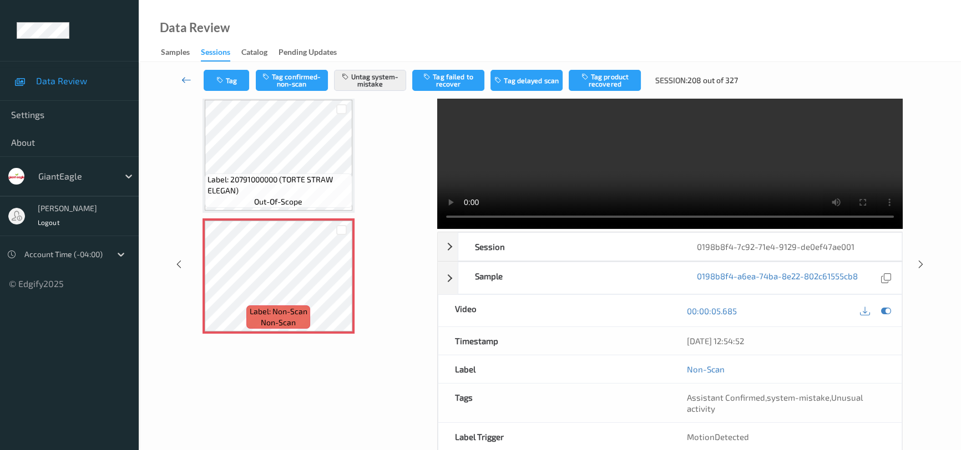
click at [174, 73] on link at bounding box center [186, 80] width 34 height 21
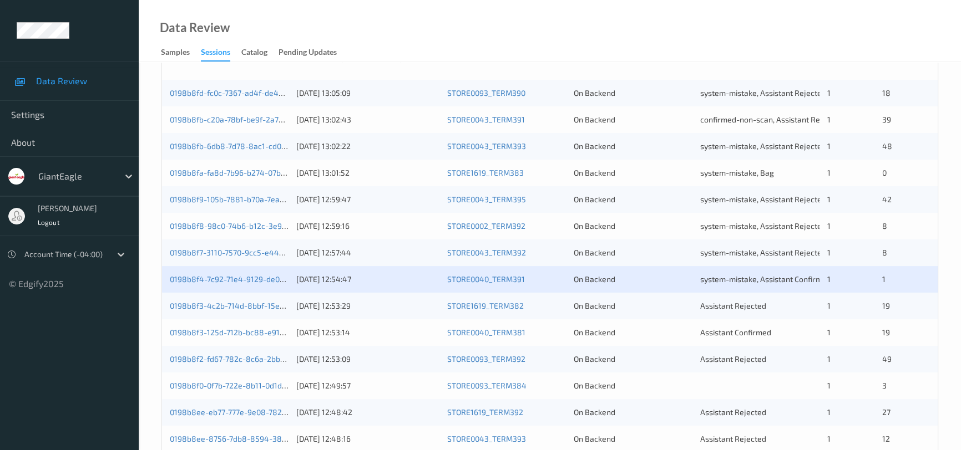
scroll to position [302, 0]
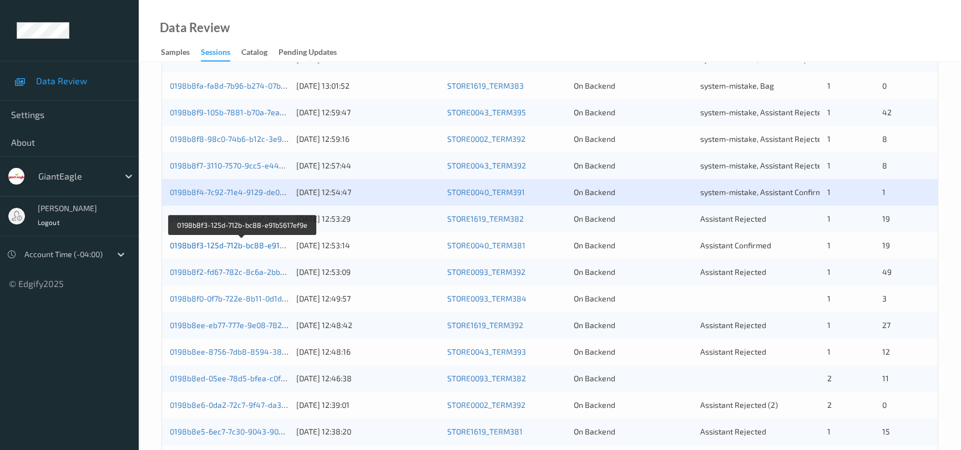
click at [242, 244] on link "0198b8f3-125d-712b-bc88-e91b5617ef9e" at bounding box center [243, 245] width 146 height 9
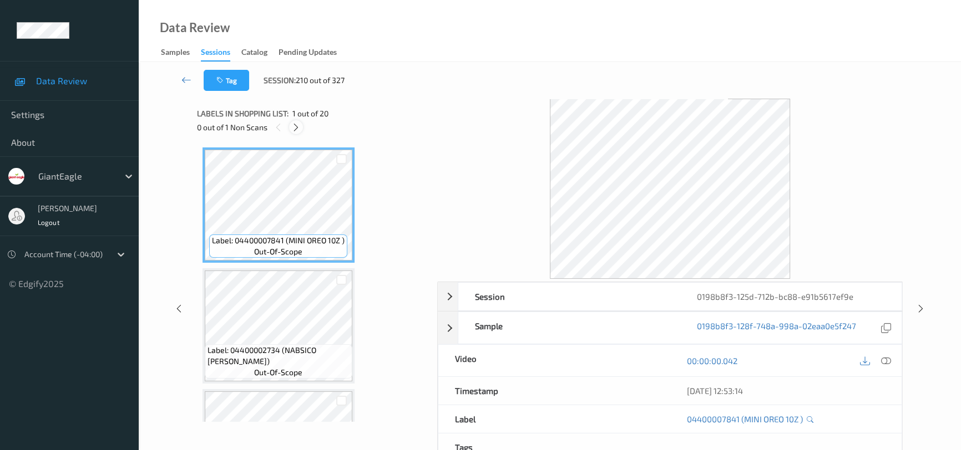
click at [300, 127] on icon at bounding box center [295, 128] width 9 height 10
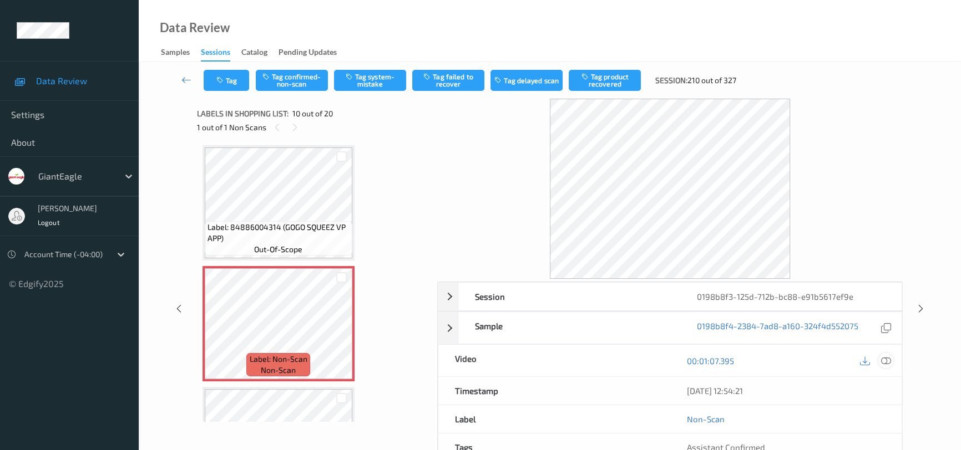
drag, startPoint x: 889, startPoint y: 361, endPoint x: 862, endPoint y: 312, distance: 55.6
click at [889, 361] on icon at bounding box center [886, 361] width 10 height 10
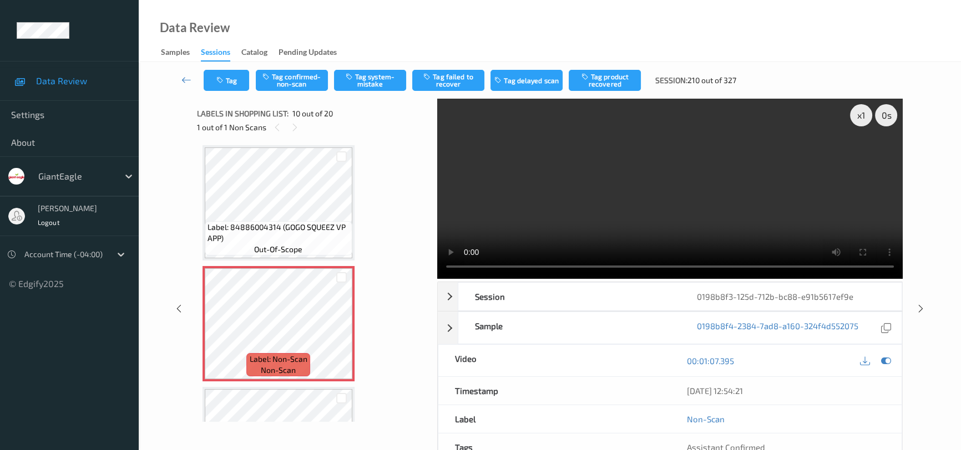
click at [742, 211] on video at bounding box center [669, 189] width 465 height 180
click at [307, 85] on button "Tag confirmed-non-scan" at bounding box center [292, 80] width 72 height 21
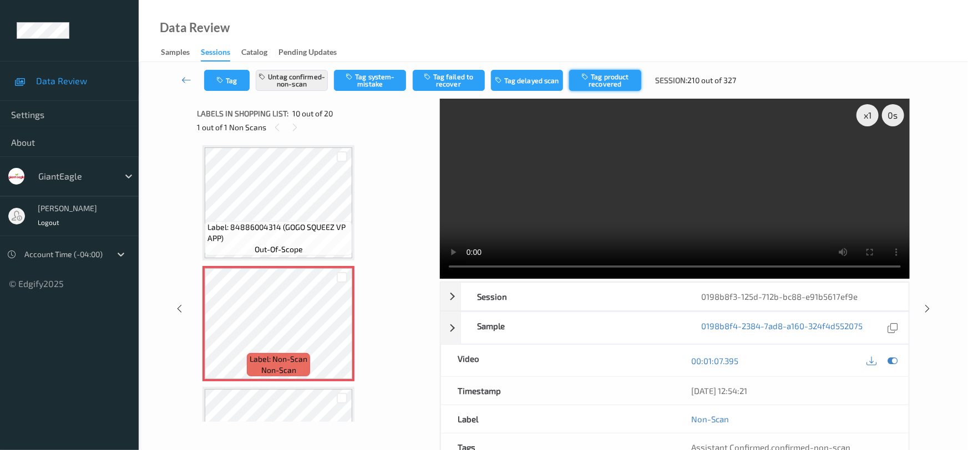
click at [616, 82] on button "Tag product recovered" at bounding box center [605, 80] width 72 height 21
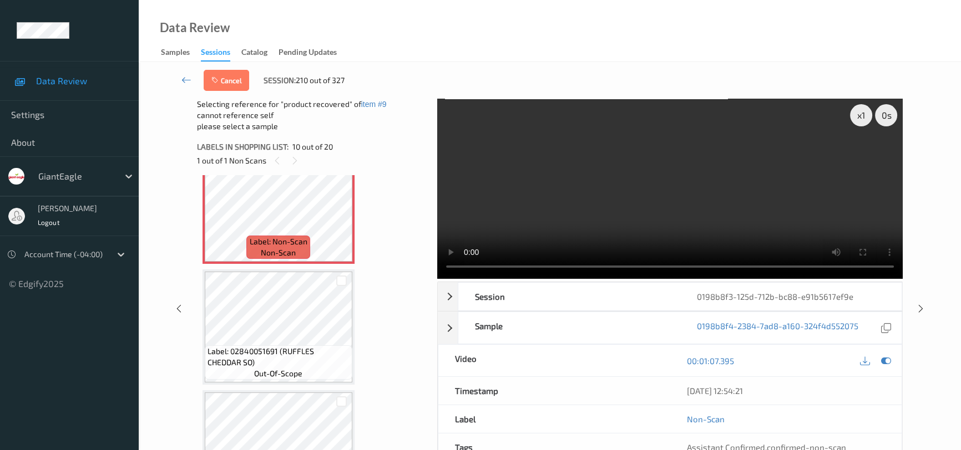
scroll to position [1171, 0]
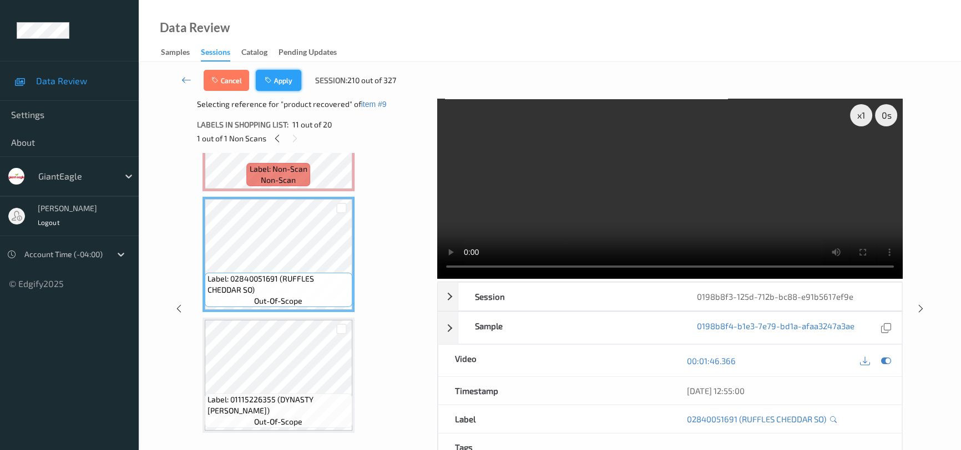
click at [289, 79] on button "Apply" at bounding box center [278, 80] width 45 height 21
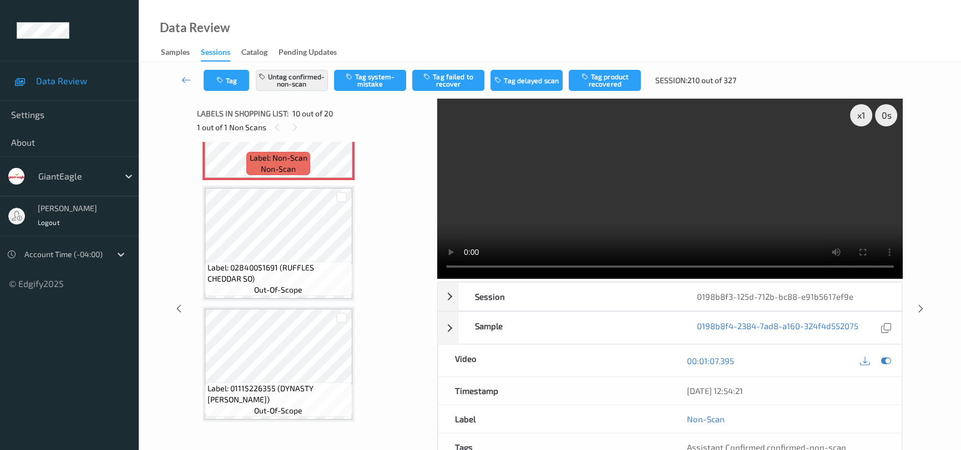
scroll to position [970, 0]
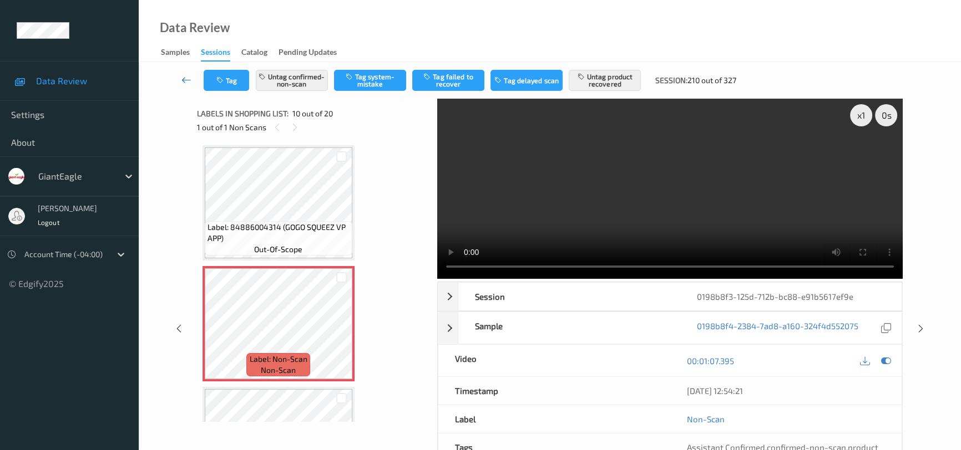
click at [183, 74] on icon at bounding box center [186, 79] width 10 height 11
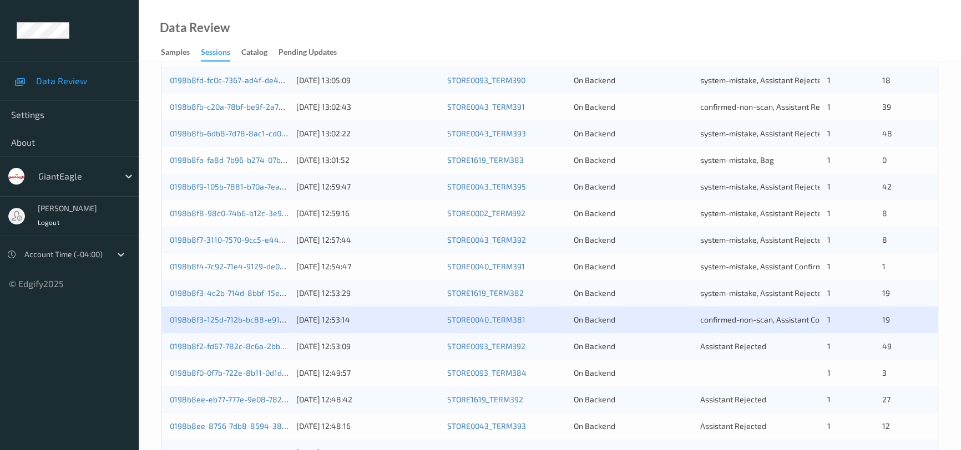
scroll to position [302, 0]
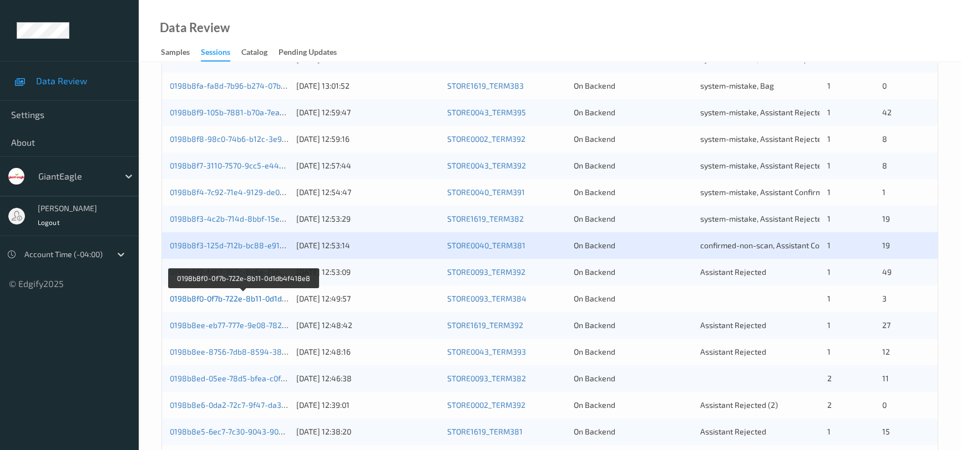
click at [224, 300] on link "0198b8f0-0f7b-722e-8b11-0d1db4f418e8" at bounding box center [243, 298] width 147 height 9
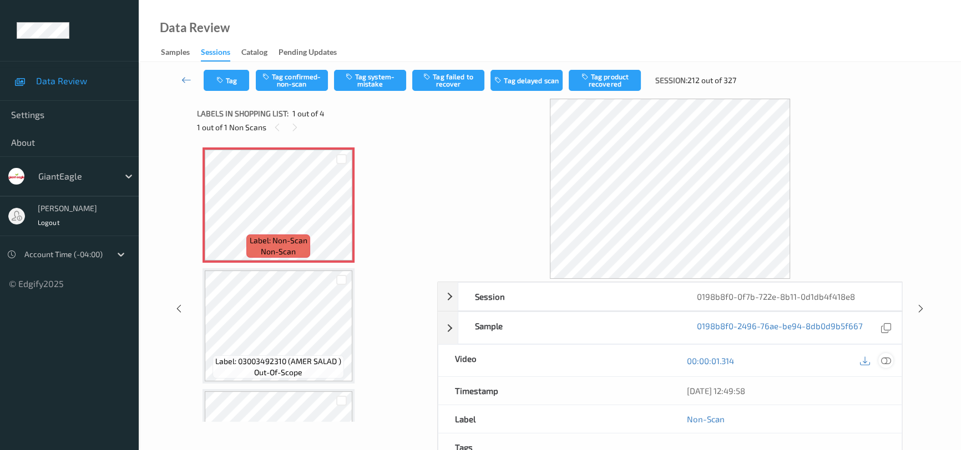
click at [890, 361] on icon at bounding box center [886, 361] width 10 height 10
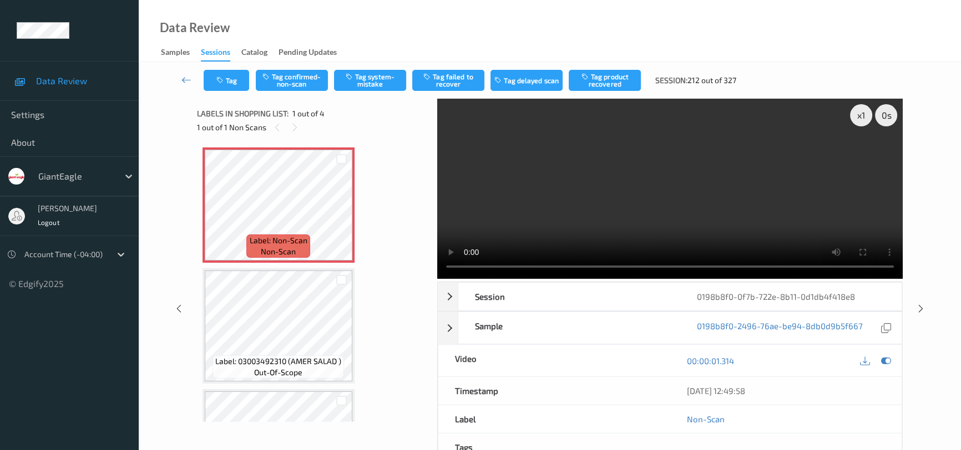
click at [526, 230] on video at bounding box center [669, 189] width 465 height 180
click at [372, 83] on button "Tag system-mistake" at bounding box center [370, 80] width 72 height 21
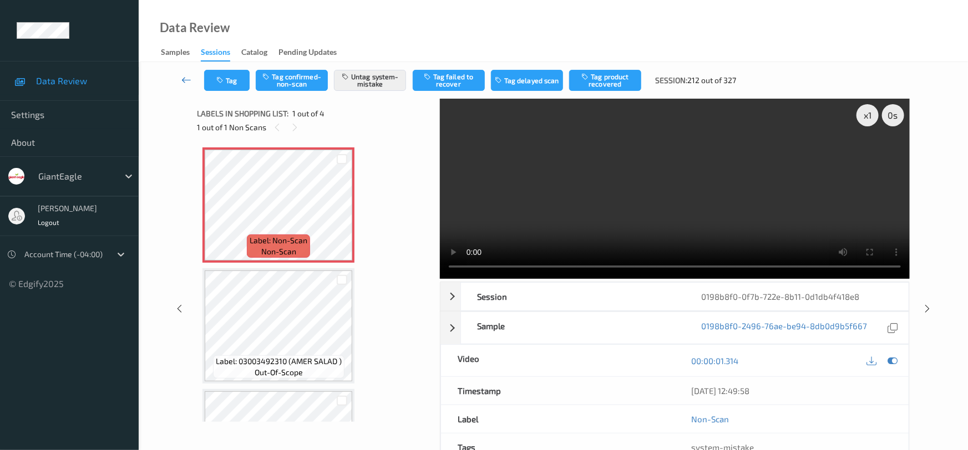
click at [186, 72] on link at bounding box center [186, 80] width 35 height 21
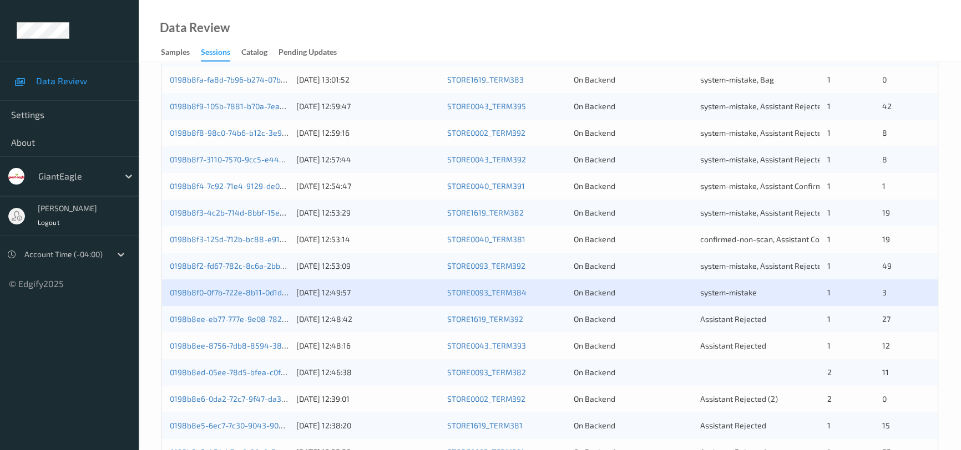
scroll to position [403, 0]
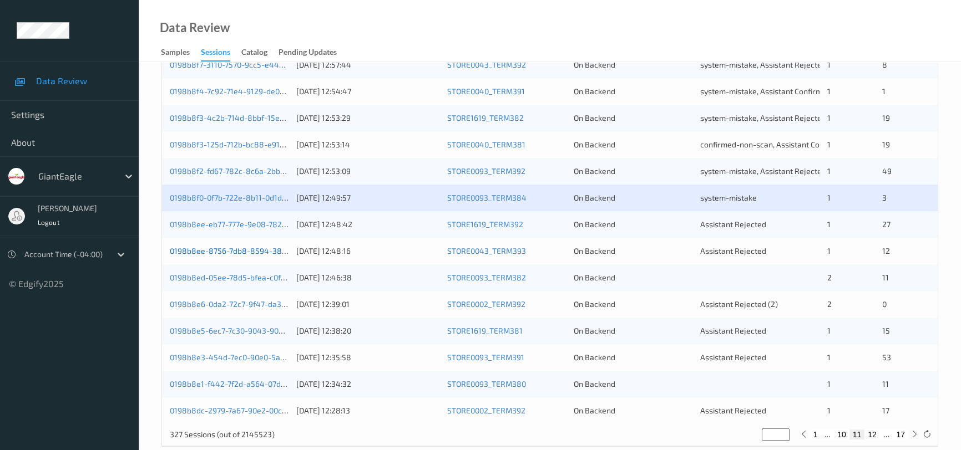
click at [254, 250] on link "0198b8ee-8756-7db8-8594-385d9d16d3fc" at bounding box center [246, 250] width 153 height 9
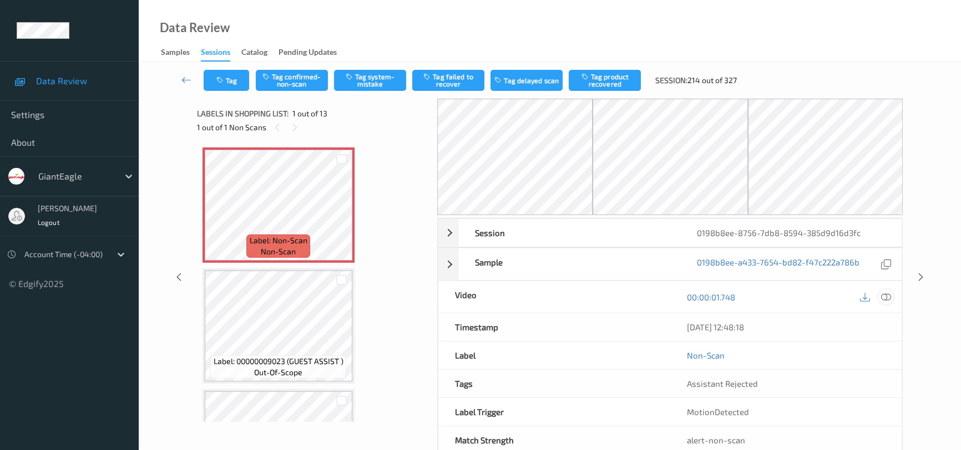
click at [883, 295] on icon at bounding box center [886, 297] width 10 height 10
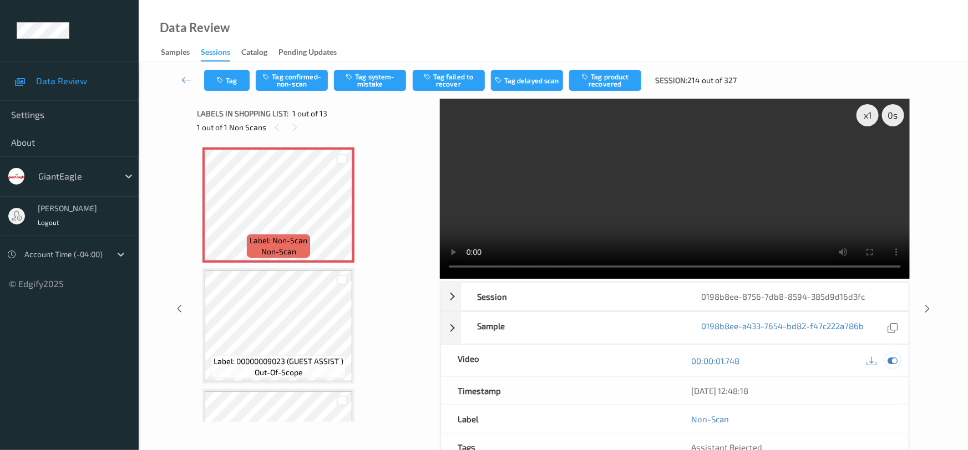
click at [896, 356] on icon at bounding box center [893, 361] width 10 height 10
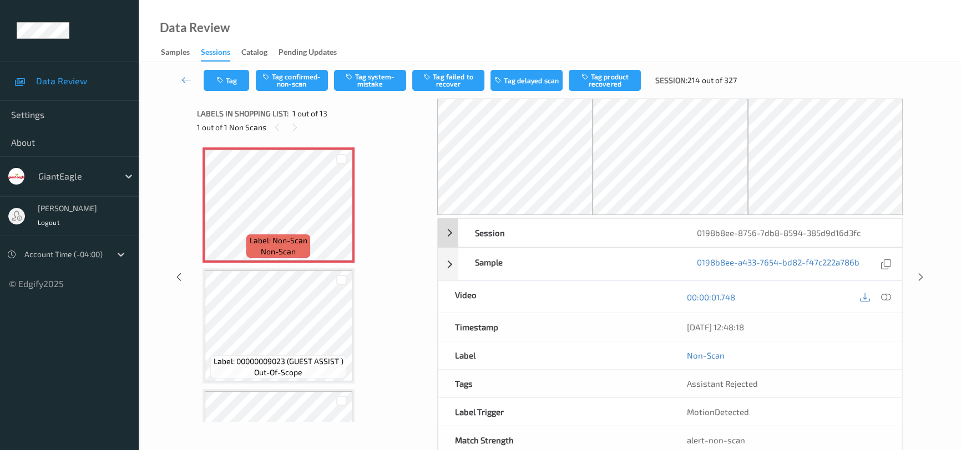
click at [888, 294] on icon at bounding box center [886, 297] width 10 height 10
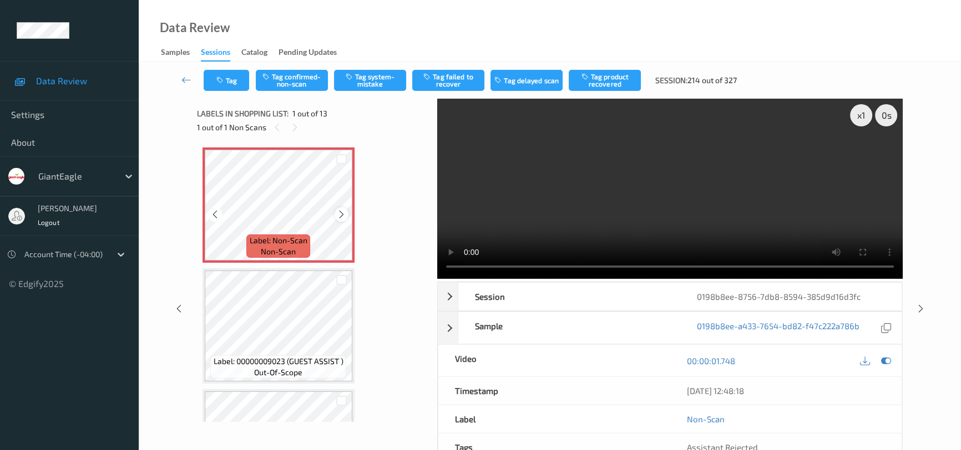
click at [338, 215] on icon at bounding box center [341, 215] width 9 height 10
click at [339, 215] on icon at bounding box center [341, 215] width 9 height 10
click at [339, 216] on icon at bounding box center [341, 215] width 9 height 10
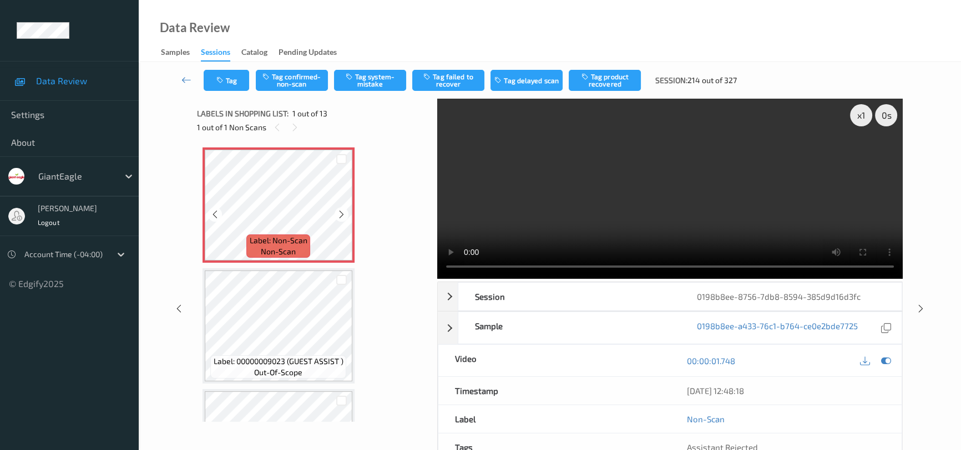
click at [339, 216] on icon at bounding box center [341, 215] width 9 height 10
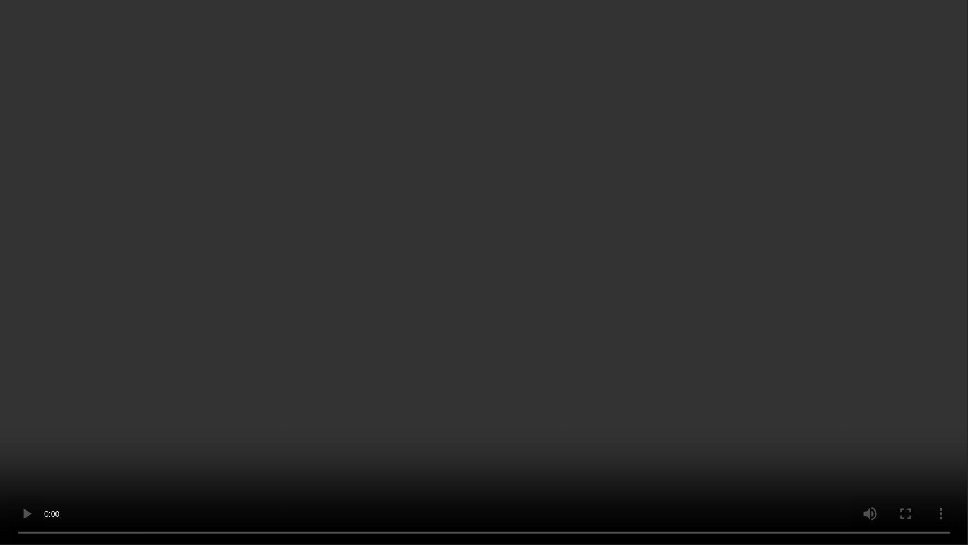
click at [670, 292] on video at bounding box center [484, 272] width 968 height 545
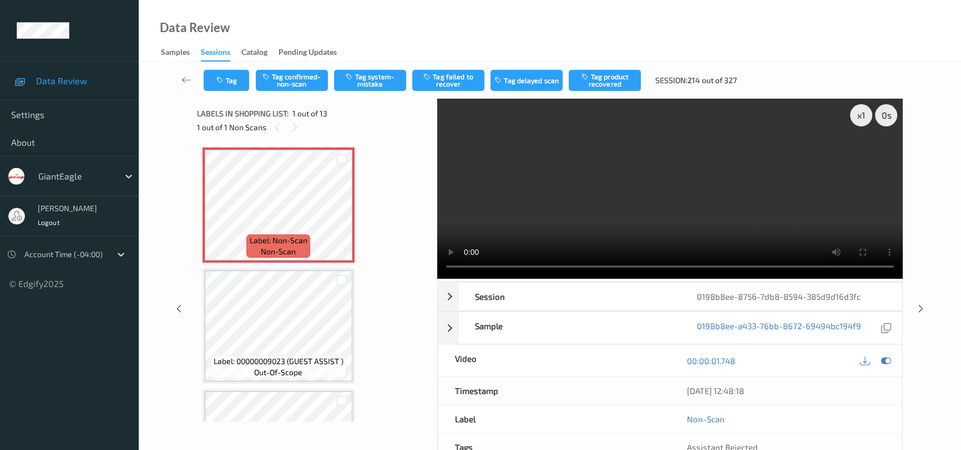
click at [669, 187] on video at bounding box center [669, 189] width 465 height 180
click at [367, 82] on button "Tag system-mistake" at bounding box center [370, 80] width 72 height 21
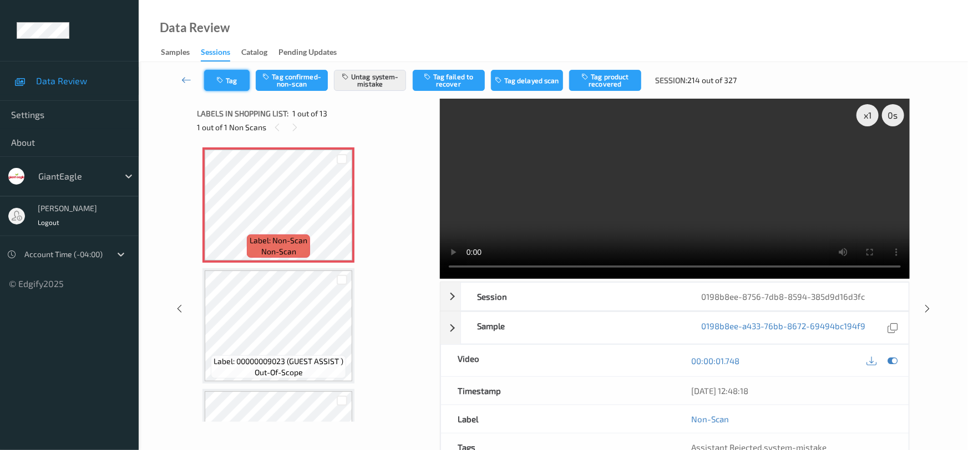
click at [225, 83] on icon "button" at bounding box center [220, 81] width 9 height 8
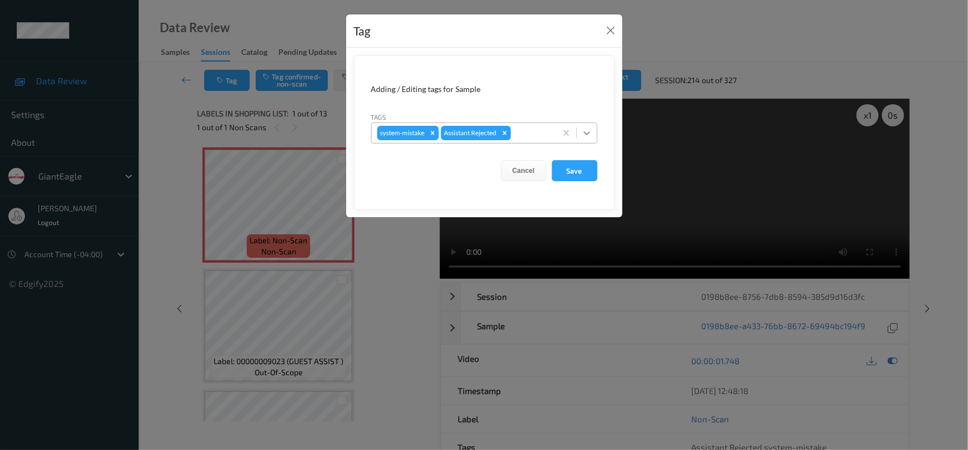
click at [588, 138] on icon at bounding box center [586, 133] width 11 height 11
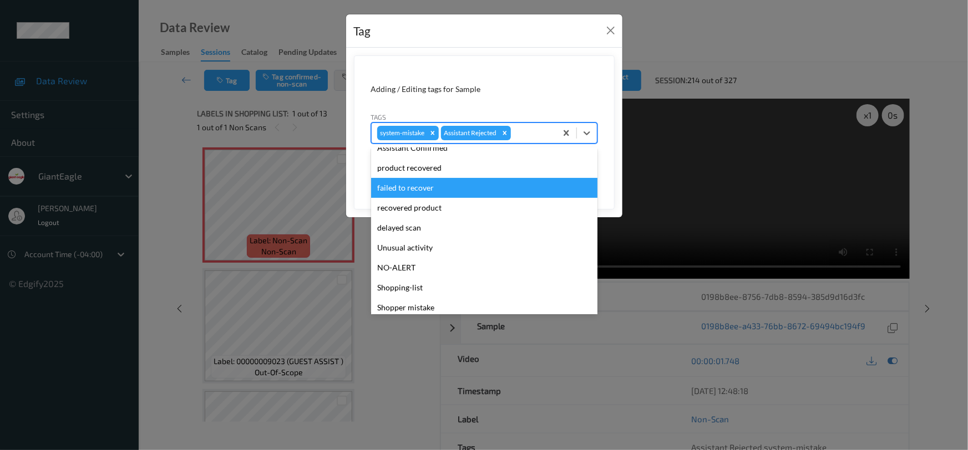
scroll to position [98, 0]
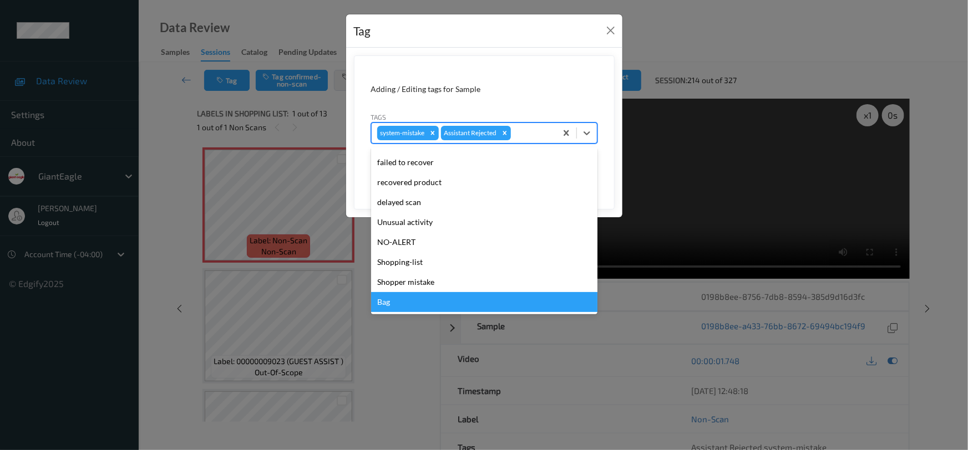
click at [407, 304] on div "Bag" at bounding box center [484, 302] width 226 height 20
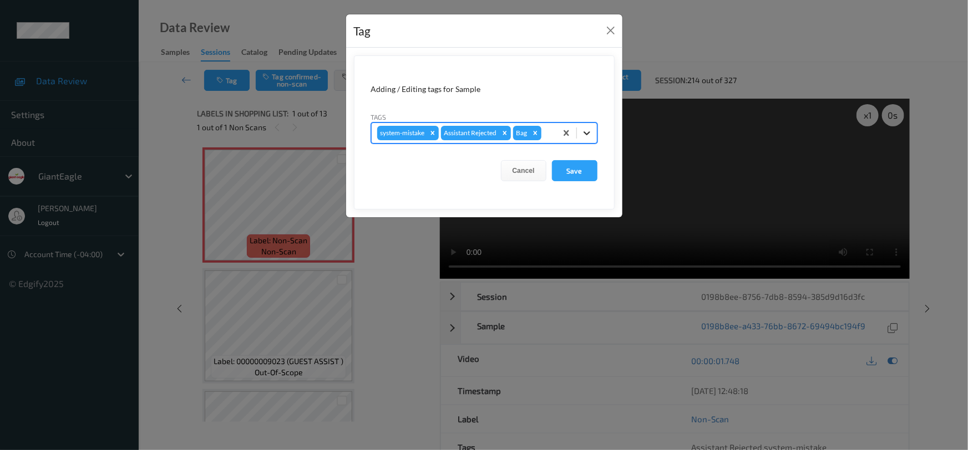
click at [590, 128] on icon at bounding box center [586, 133] width 11 height 11
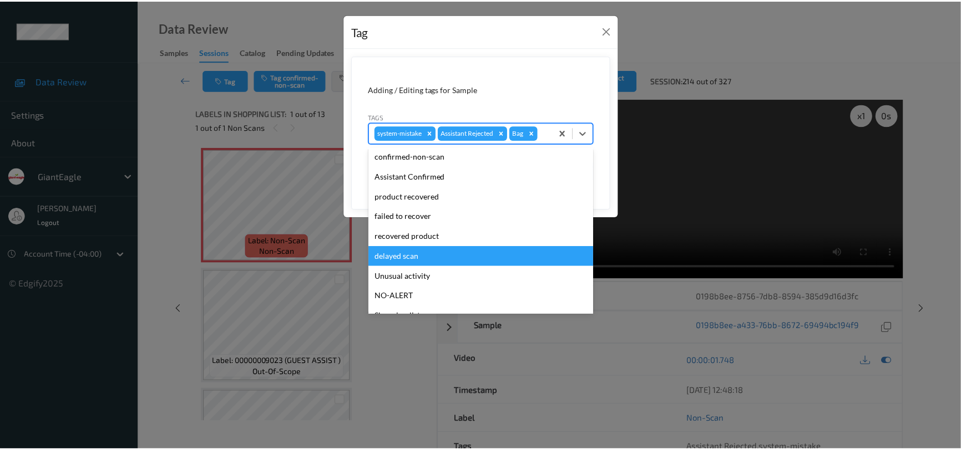
scroll to position [78, 0]
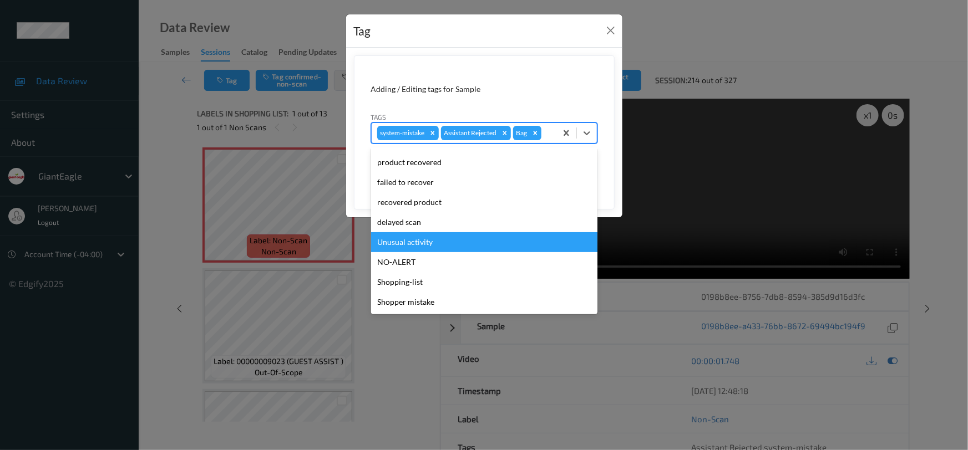
click at [427, 243] on div "Unusual activity" at bounding box center [484, 242] width 226 height 20
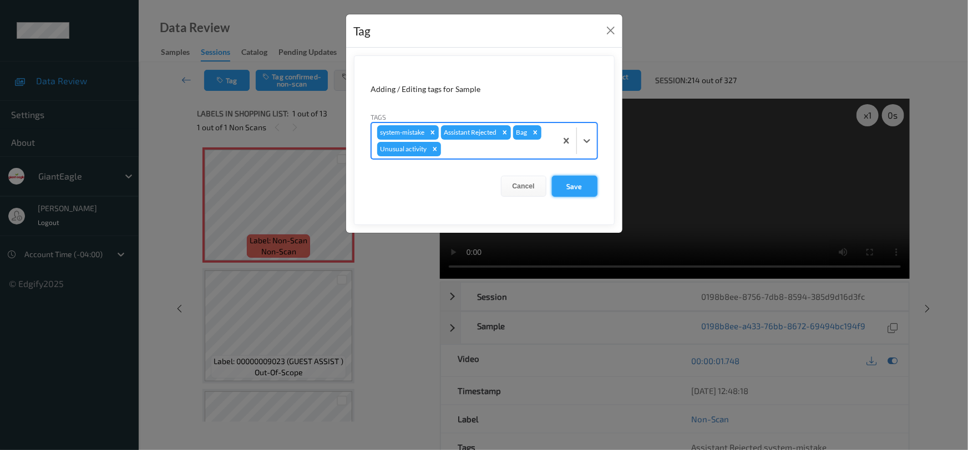
click at [584, 180] on button "Save" at bounding box center [574, 186] width 45 height 21
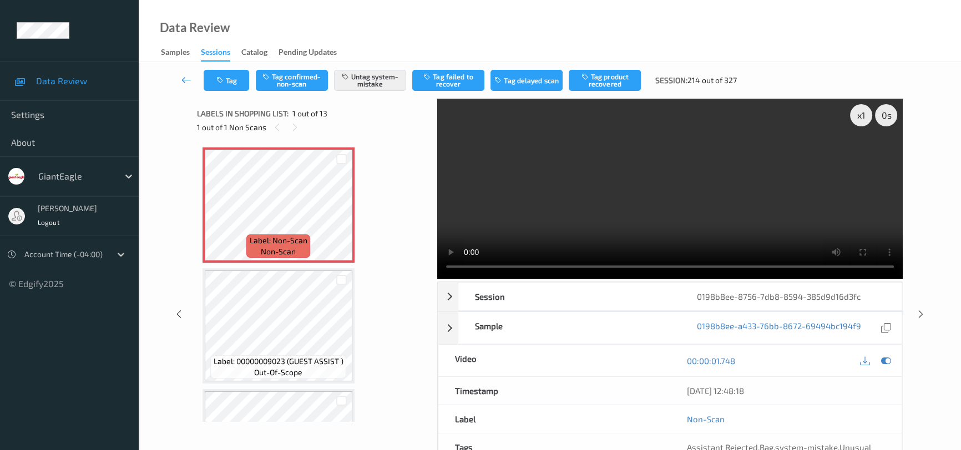
click at [185, 73] on link at bounding box center [186, 80] width 34 height 21
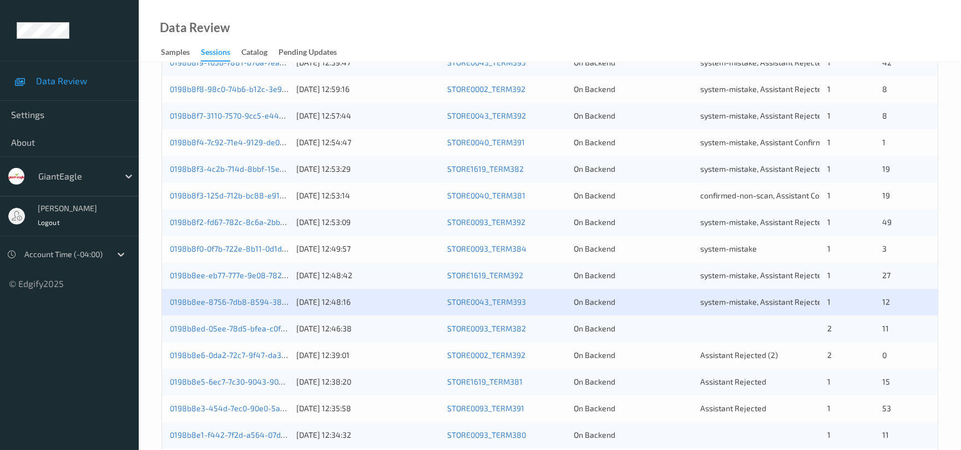
scroll to position [353, 0]
click at [236, 354] on link "0198b8e6-0da2-72c7-9f47-da3dd4fceaab" at bounding box center [245, 354] width 150 height 9
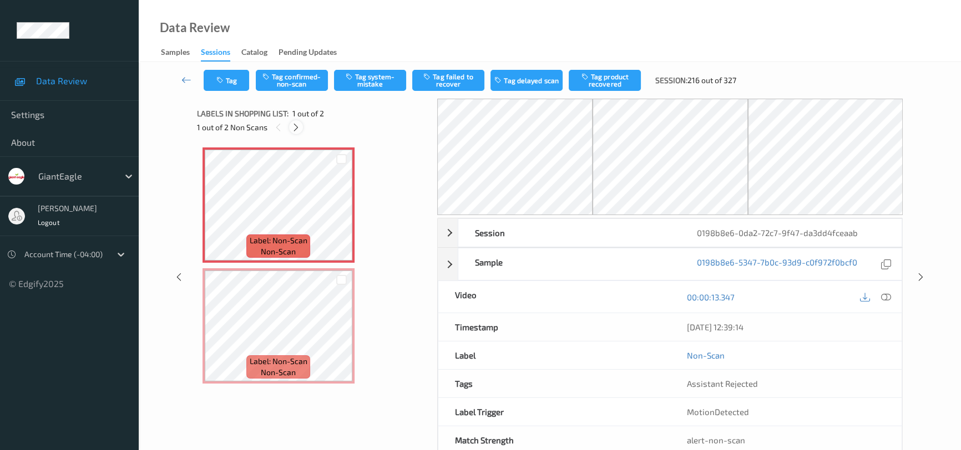
click at [297, 128] on icon at bounding box center [295, 128] width 9 height 10
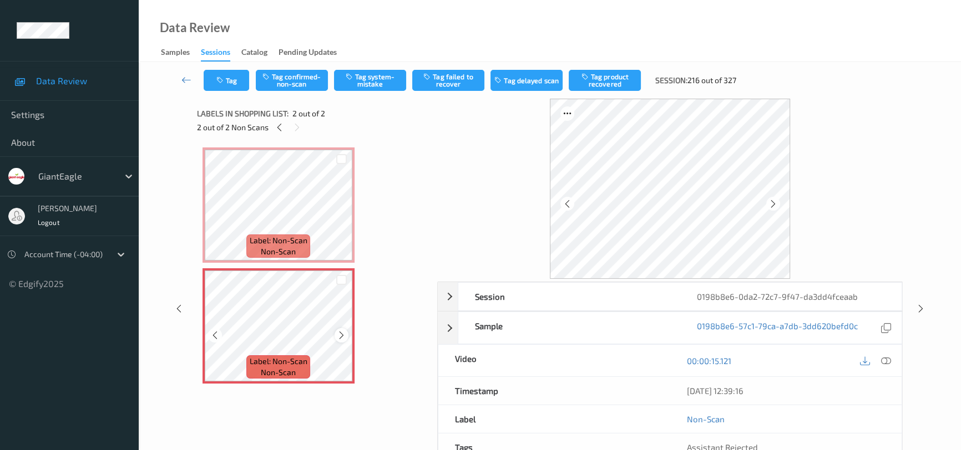
click at [338, 331] on icon at bounding box center [341, 336] width 9 height 10
click at [338, 332] on icon at bounding box center [341, 336] width 9 height 10
click at [886, 360] on icon at bounding box center [886, 361] width 10 height 10
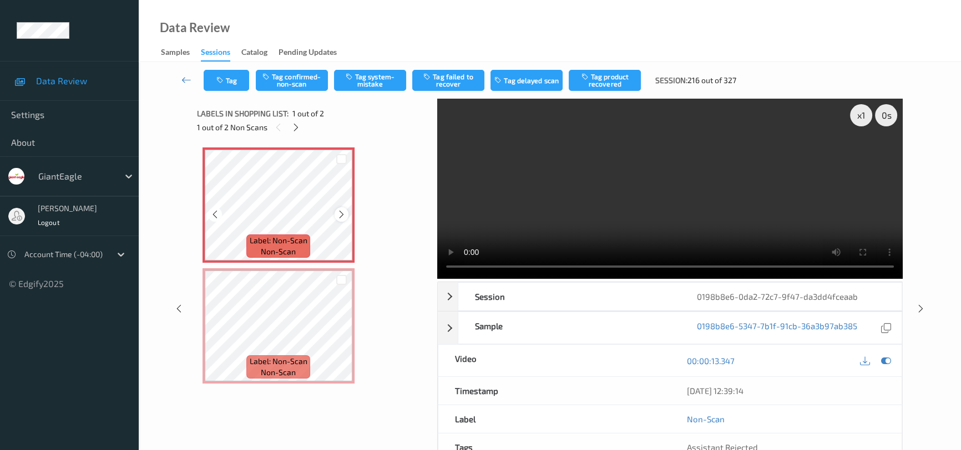
click at [340, 213] on icon at bounding box center [341, 215] width 9 height 10
click at [340, 212] on icon at bounding box center [341, 215] width 9 height 10
click at [341, 212] on icon at bounding box center [341, 215] width 9 height 10
click at [342, 214] on icon at bounding box center [341, 215] width 9 height 10
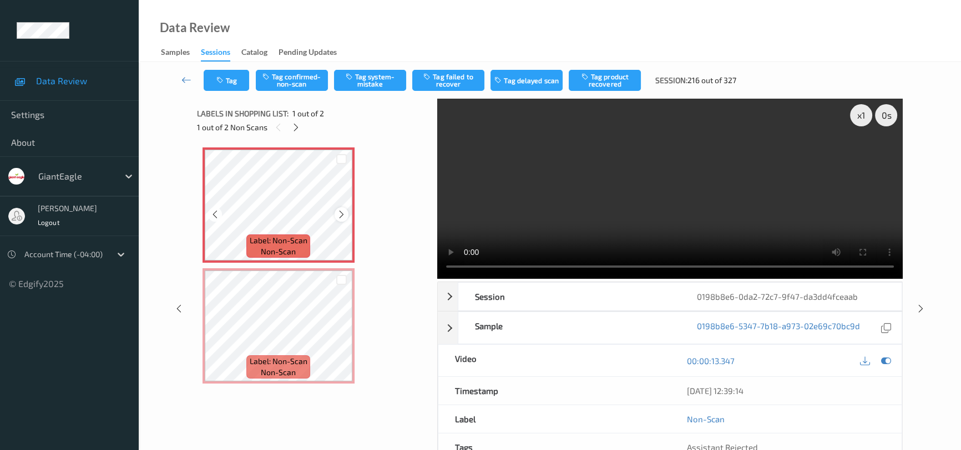
click at [340, 211] on icon at bounding box center [341, 215] width 9 height 10
click at [341, 211] on icon at bounding box center [341, 215] width 9 height 10
click at [731, 232] on video at bounding box center [669, 189] width 465 height 180
click at [342, 337] on icon at bounding box center [341, 336] width 9 height 10
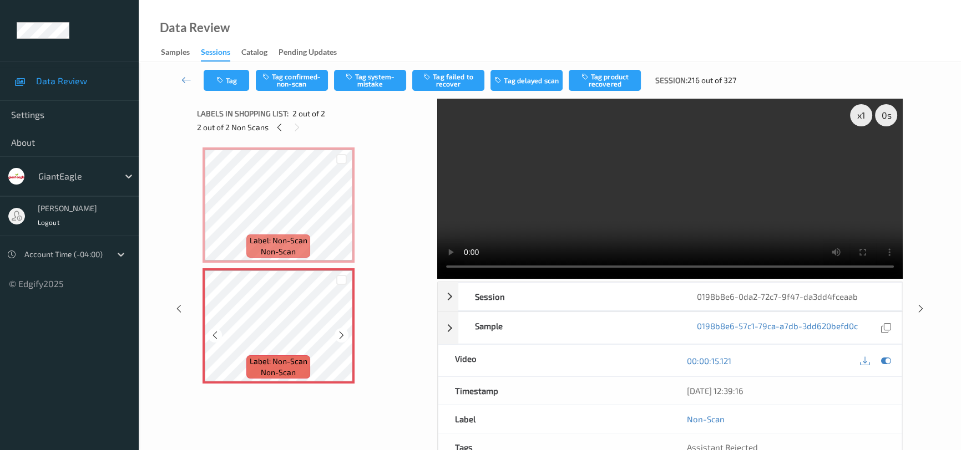
click at [342, 337] on icon at bounding box center [341, 336] width 9 height 10
click at [528, 211] on video at bounding box center [669, 189] width 465 height 180
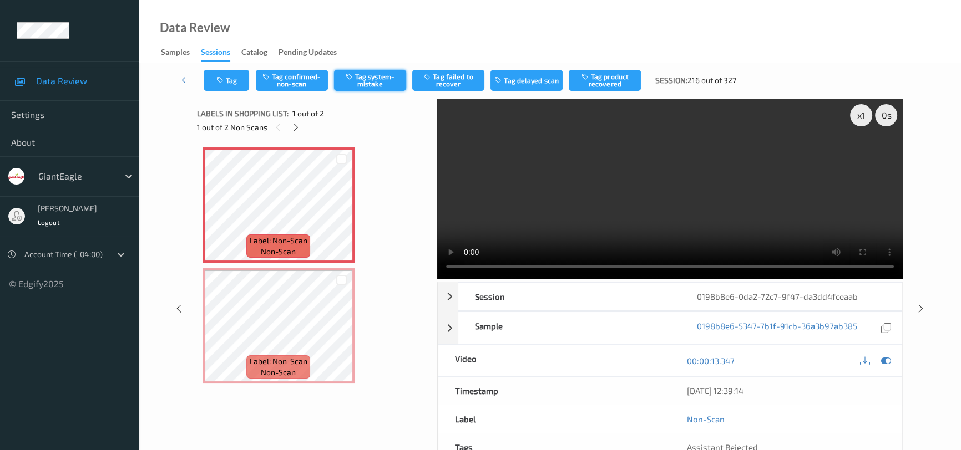
click at [363, 78] on button "Tag system-mistake" at bounding box center [370, 80] width 72 height 21
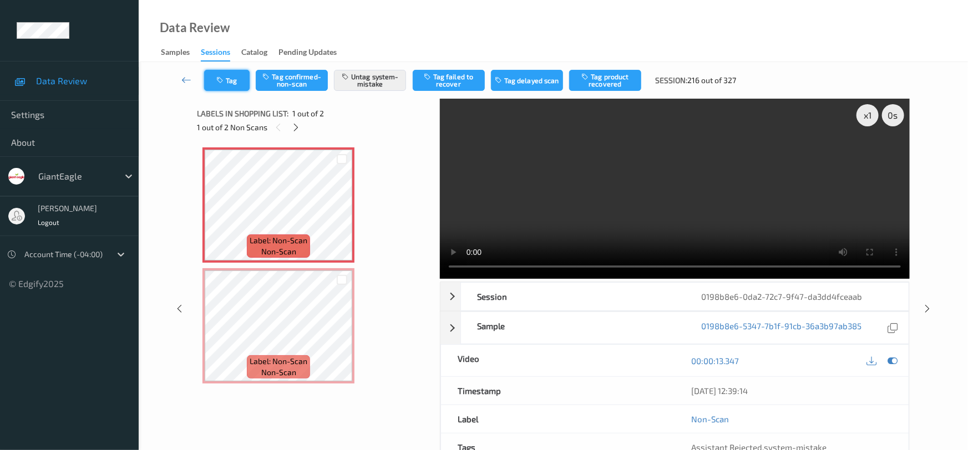
click at [225, 72] on button "Tag" at bounding box center [226, 80] width 45 height 21
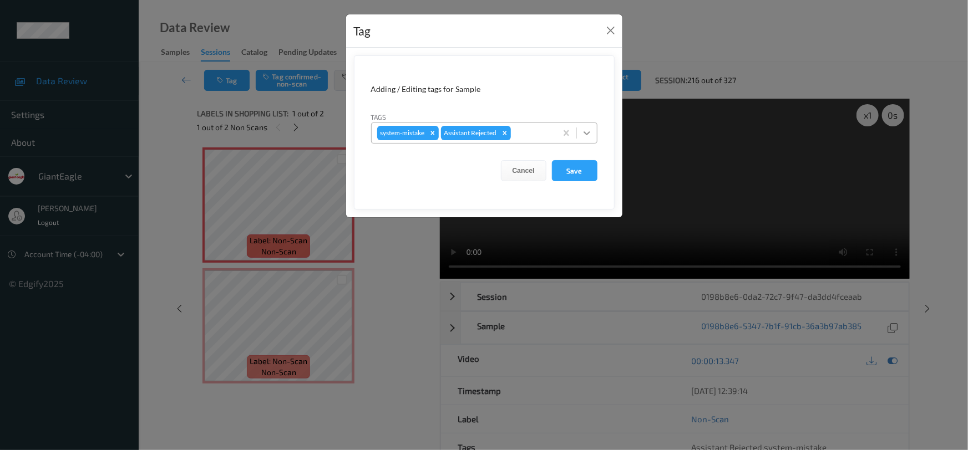
click at [595, 130] on div at bounding box center [587, 133] width 20 height 20
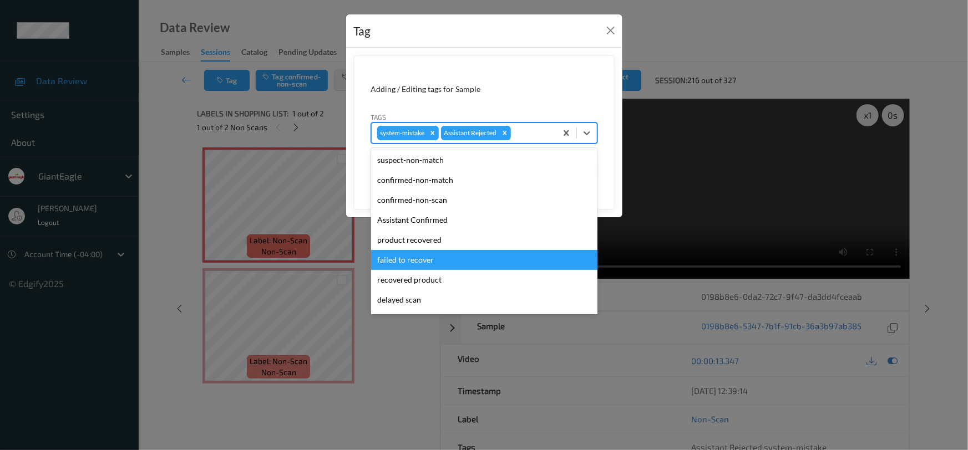
scroll to position [98, 0]
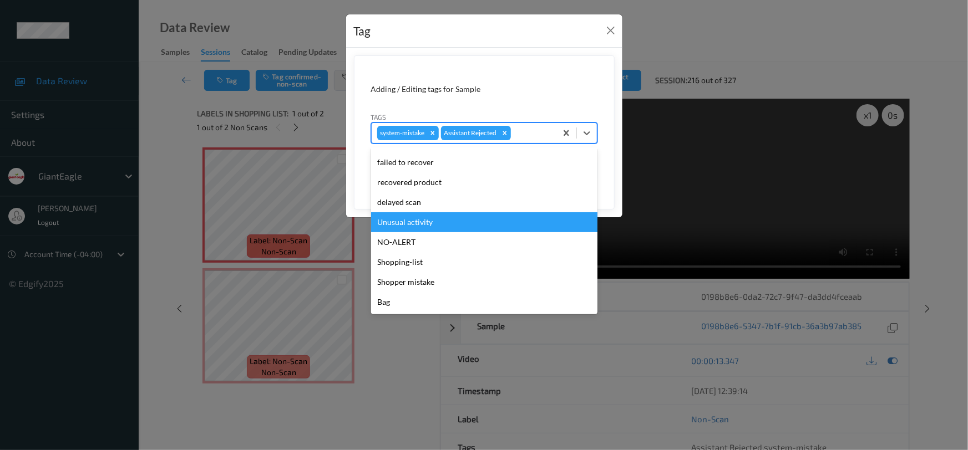
drag, startPoint x: 393, startPoint y: 217, endPoint x: 433, endPoint y: 211, distance: 39.9
click at [394, 220] on div "Unusual activity" at bounding box center [484, 222] width 226 height 20
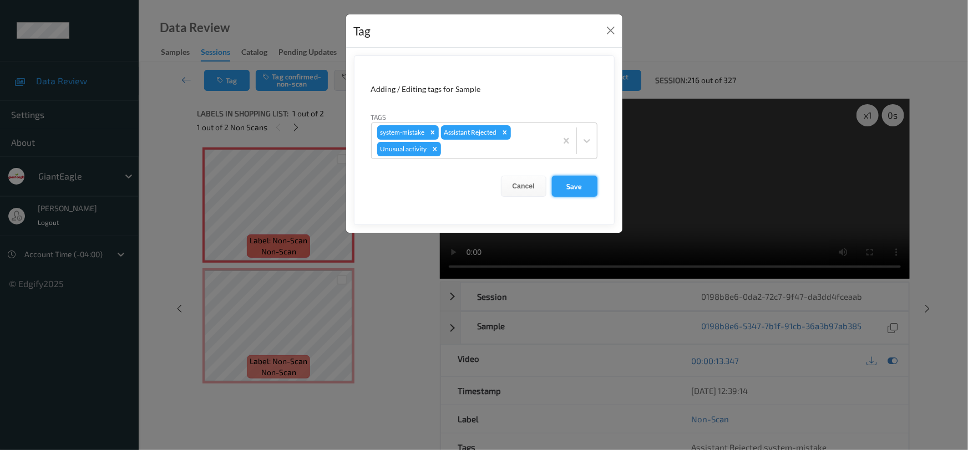
click at [585, 187] on button "Save" at bounding box center [574, 186] width 45 height 21
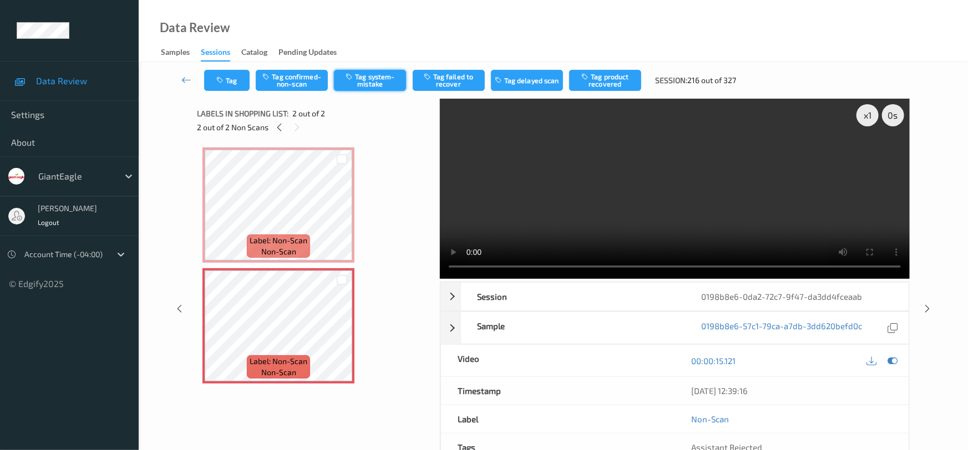
click at [378, 79] on button "Tag system-mistake" at bounding box center [370, 80] width 72 height 21
click at [234, 70] on button "Tag" at bounding box center [226, 80] width 45 height 21
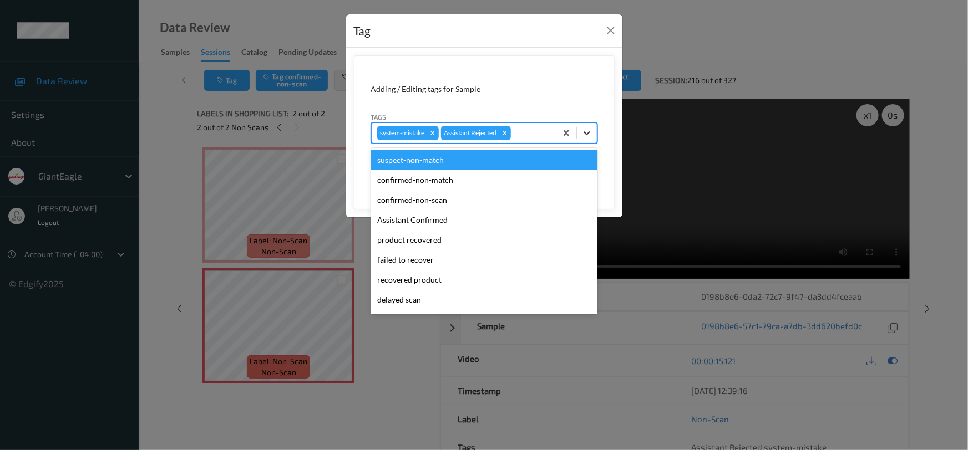
click at [589, 133] on icon at bounding box center [586, 133] width 11 height 11
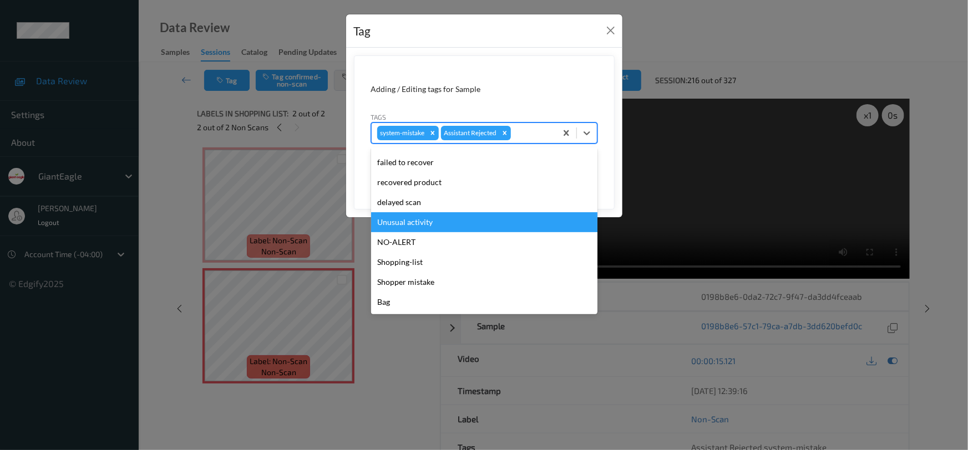
click at [434, 219] on div "Unusual activity" at bounding box center [484, 222] width 226 height 20
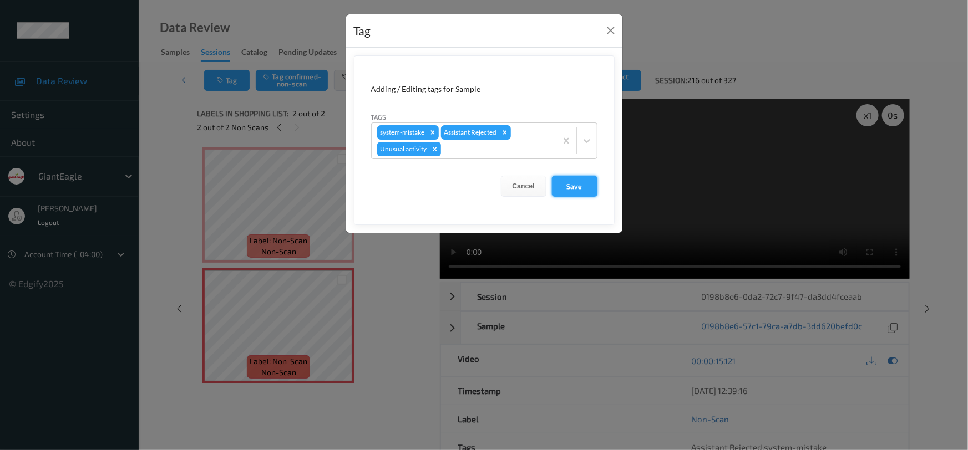
click at [573, 184] on button "Save" at bounding box center [574, 186] width 45 height 21
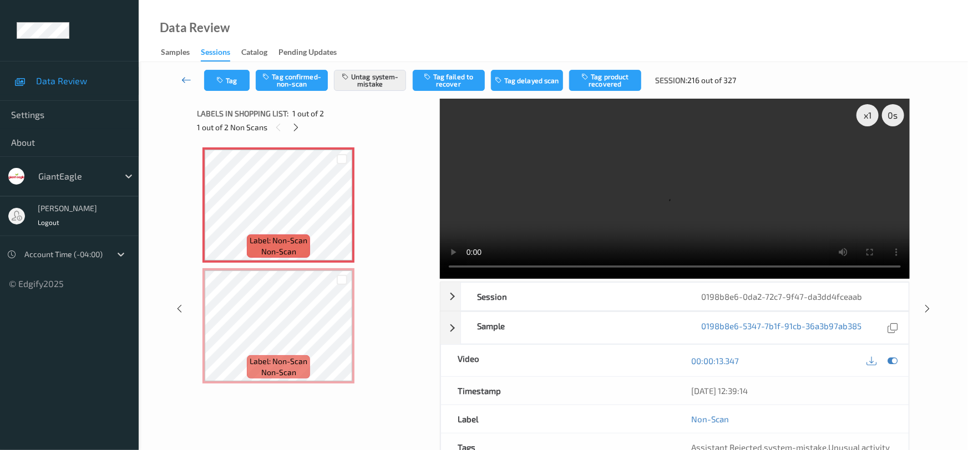
click at [181, 73] on link at bounding box center [186, 80] width 35 height 21
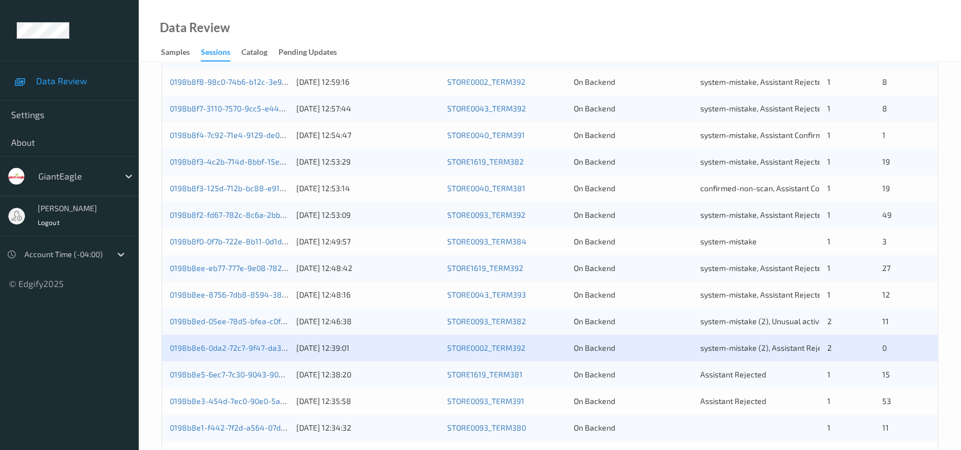
scroll to position [422, 0]
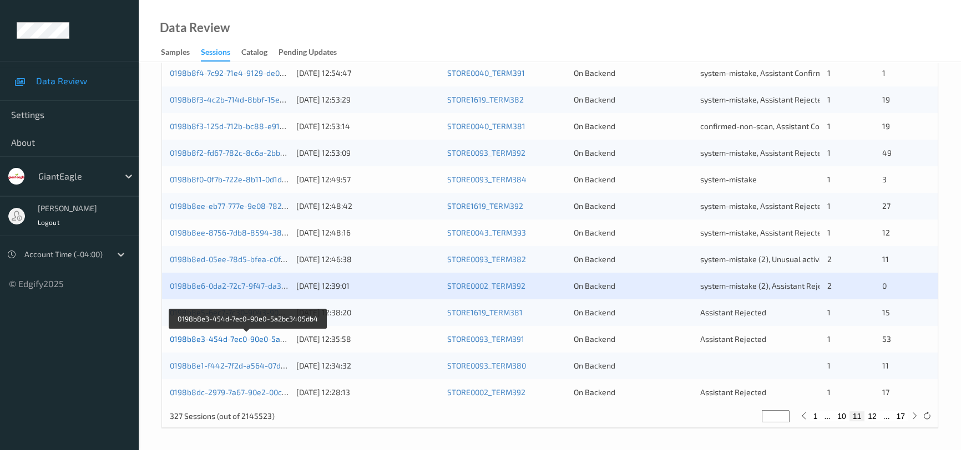
click at [247, 341] on link "0198b8e3-454d-7ec0-90e0-5a2bc3405db4" at bounding box center [247, 338] width 155 height 9
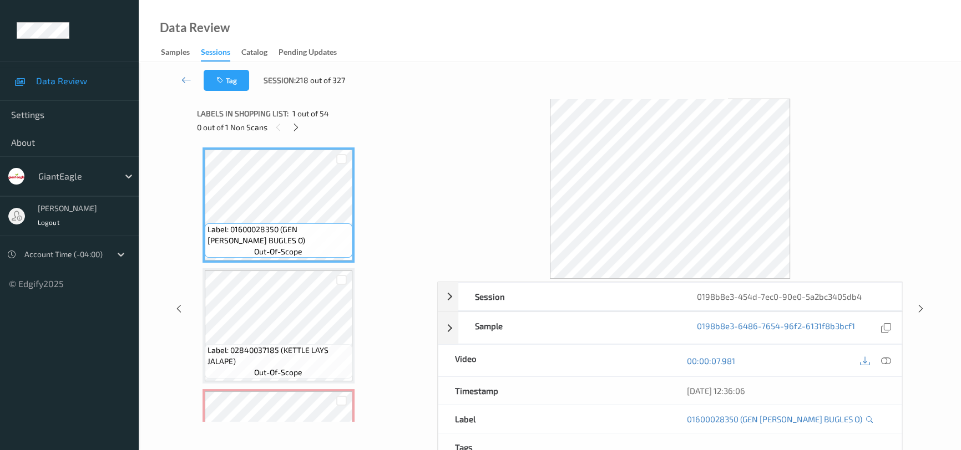
drag, startPoint x: 295, startPoint y: 124, endPoint x: 305, endPoint y: 132, distance: 13.0
click at [296, 127] on icon at bounding box center [295, 128] width 9 height 10
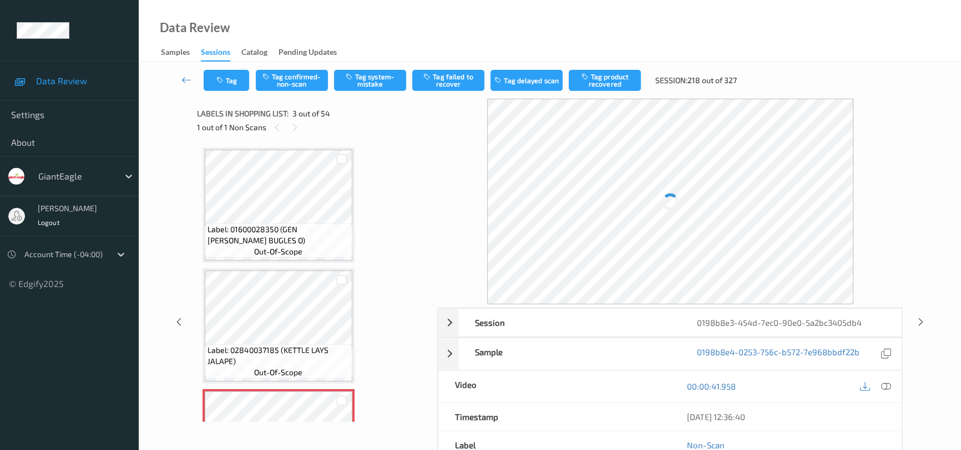
scroll to position [126, 0]
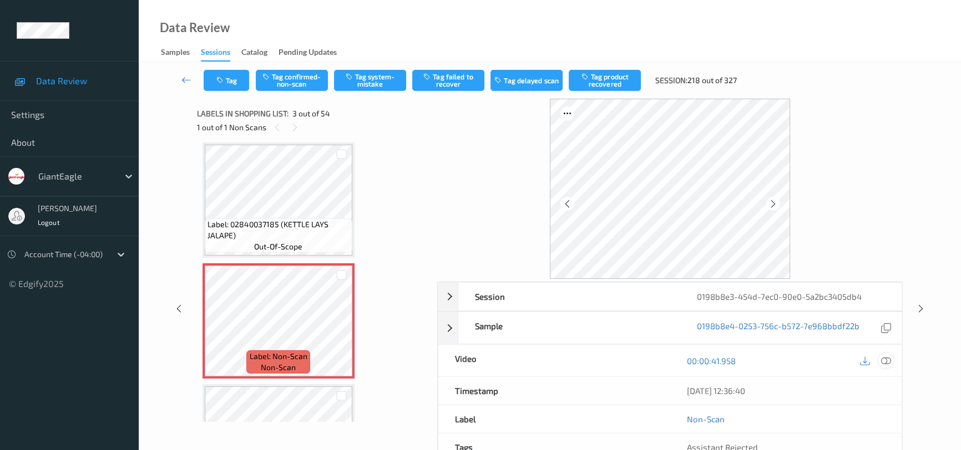
click at [884, 357] on icon at bounding box center [886, 361] width 10 height 10
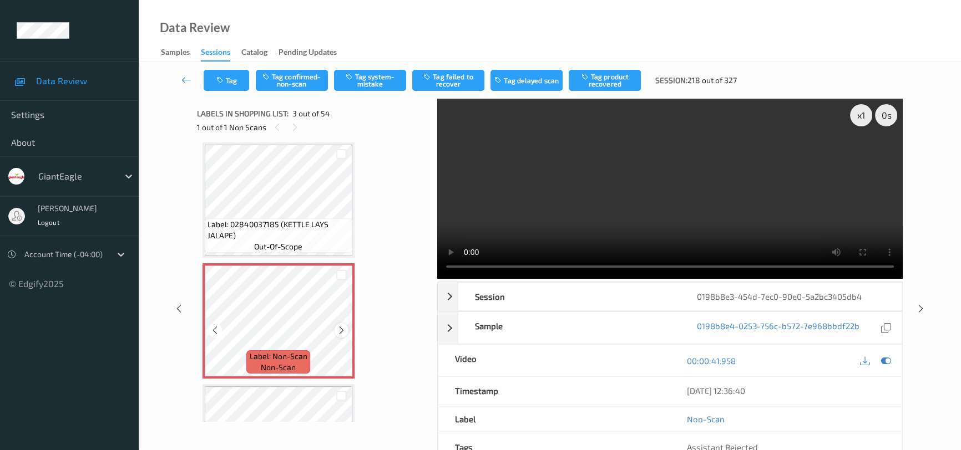
click at [337, 326] on icon at bounding box center [341, 331] width 9 height 10
click at [634, 222] on video at bounding box center [669, 189] width 465 height 180
click at [344, 329] on icon at bounding box center [341, 331] width 9 height 10
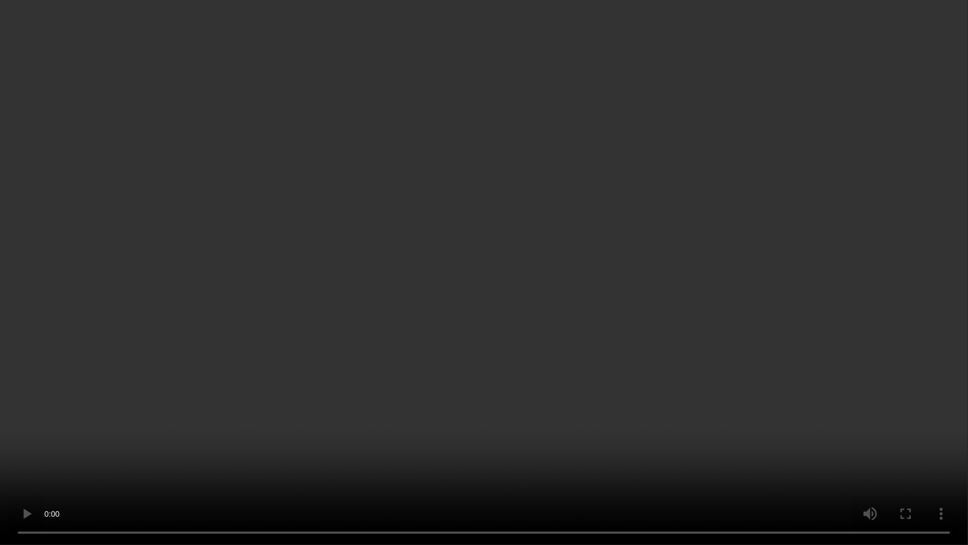
click at [399, 402] on video at bounding box center [484, 272] width 968 height 545
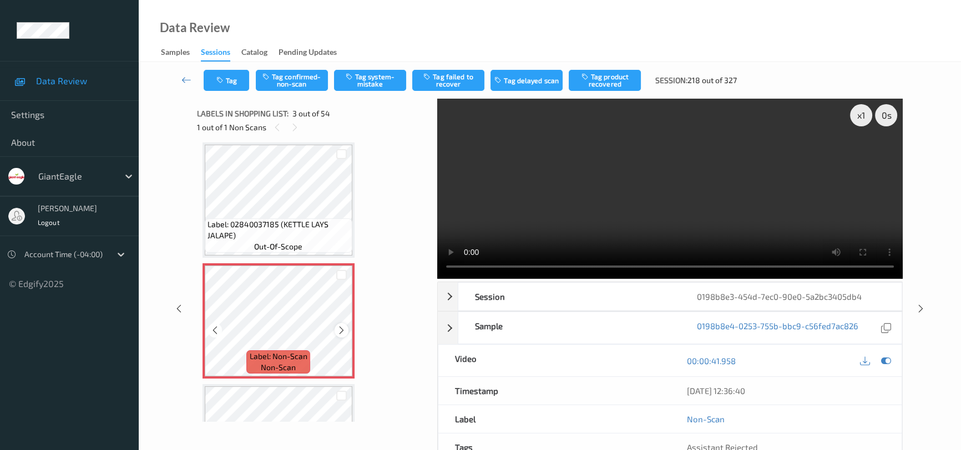
click at [341, 327] on icon at bounding box center [341, 331] width 9 height 10
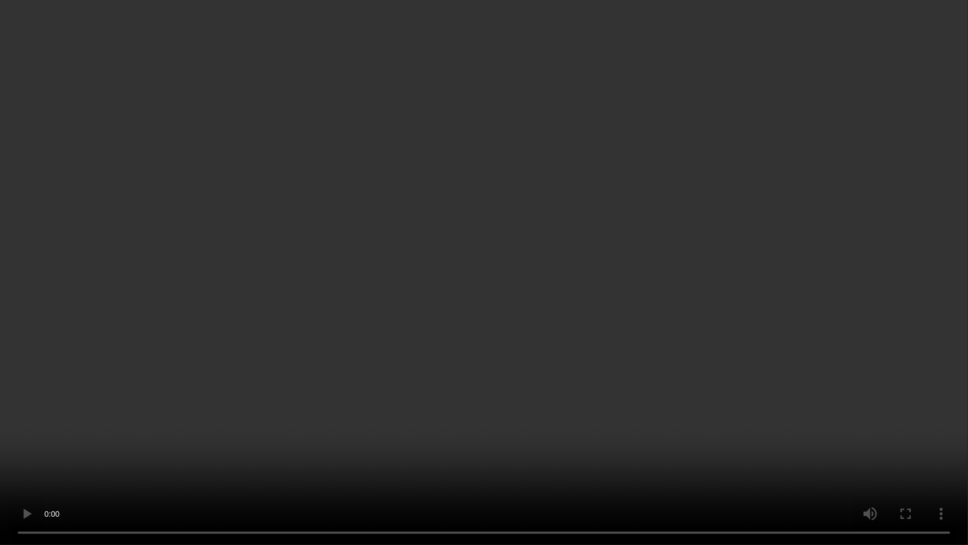
click at [731, 411] on video at bounding box center [484, 272] width 968 height 545
click at [445, 361] on video at bounding box center [484, 272] width 968 height 545
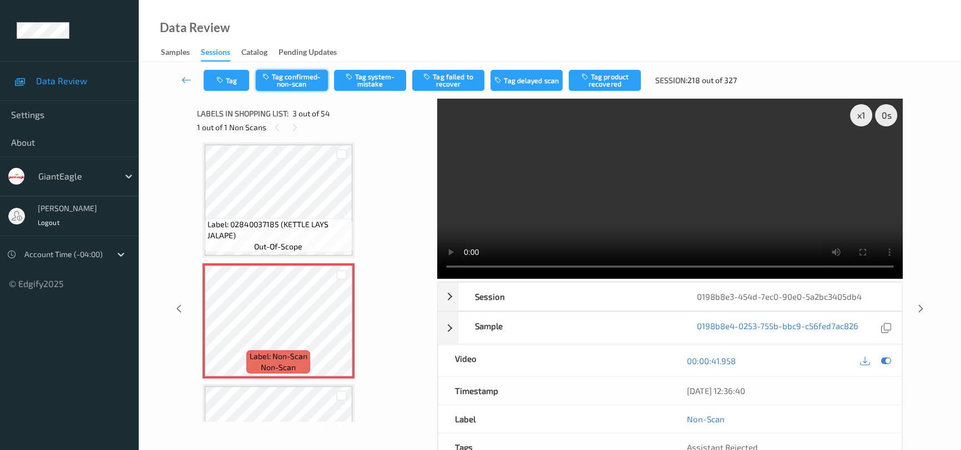
click at [303, 82] on button "Tag confirmed-non-scan" at bounding box center [292, 80] width 72 height 21
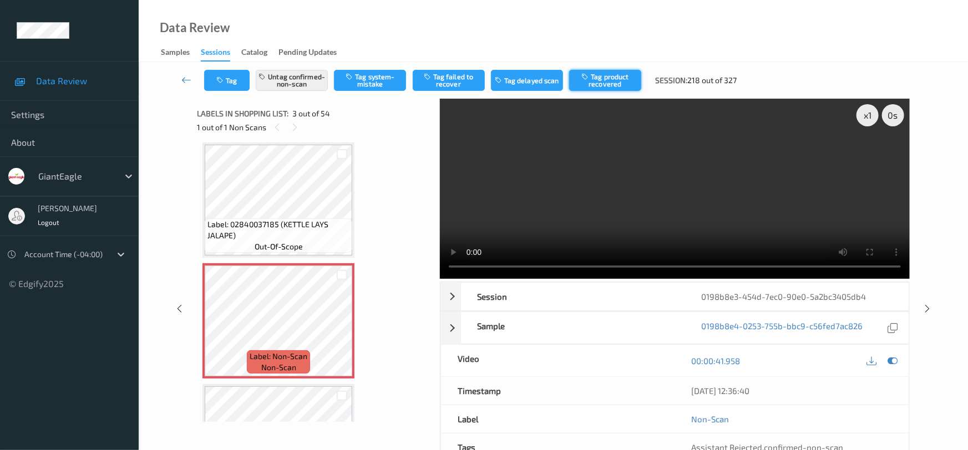
click at [623, 81] on button "Tag product recovered" at bounding box center [605, 80] width 72 height 21
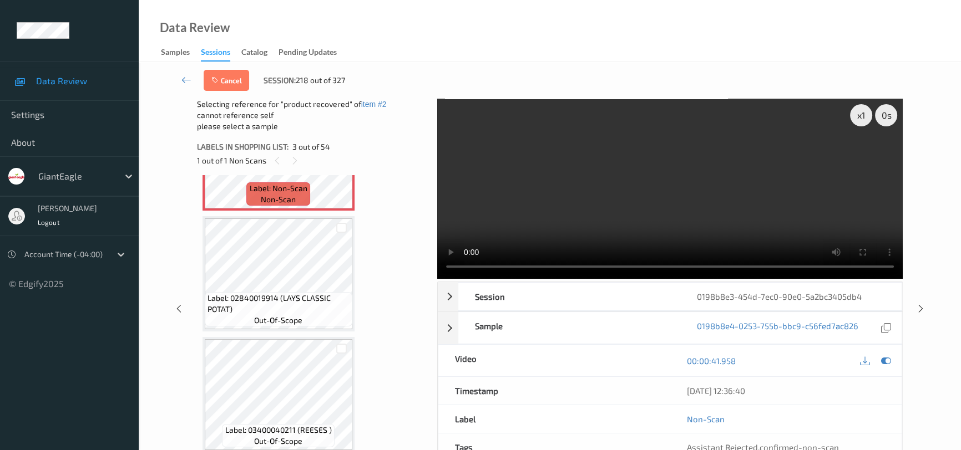
scroll to position [327, 0]
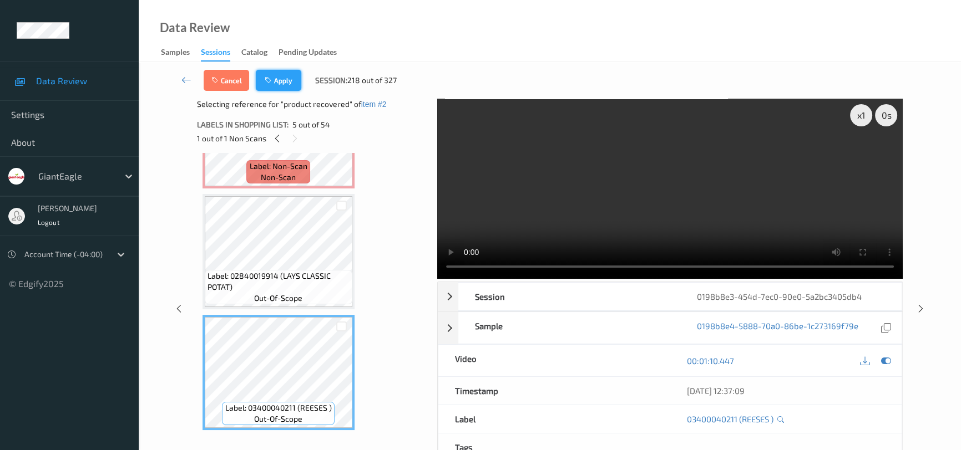
click at [284, 74] on button "Apply" at bounding box center [278, 80] width 45 height 21
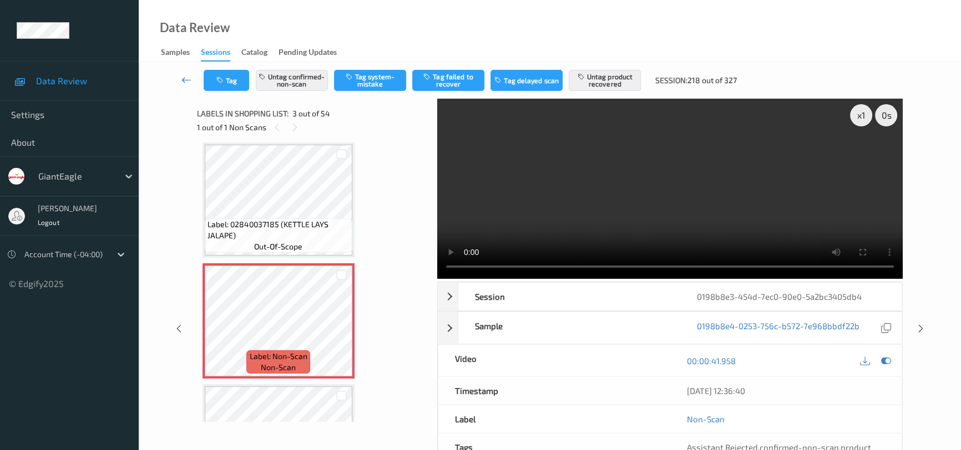
click at [180, 74] on link at bounding box center [186, 80] width 34 height 21
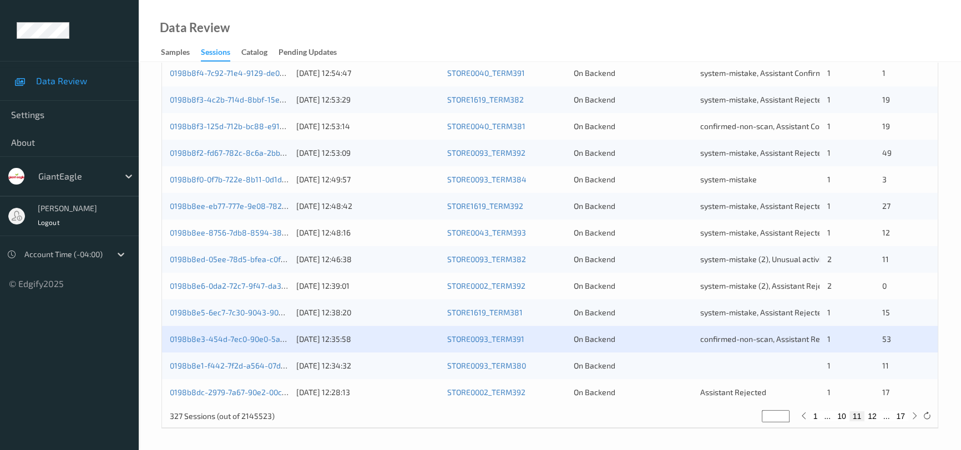
scroll to position [422, 0]
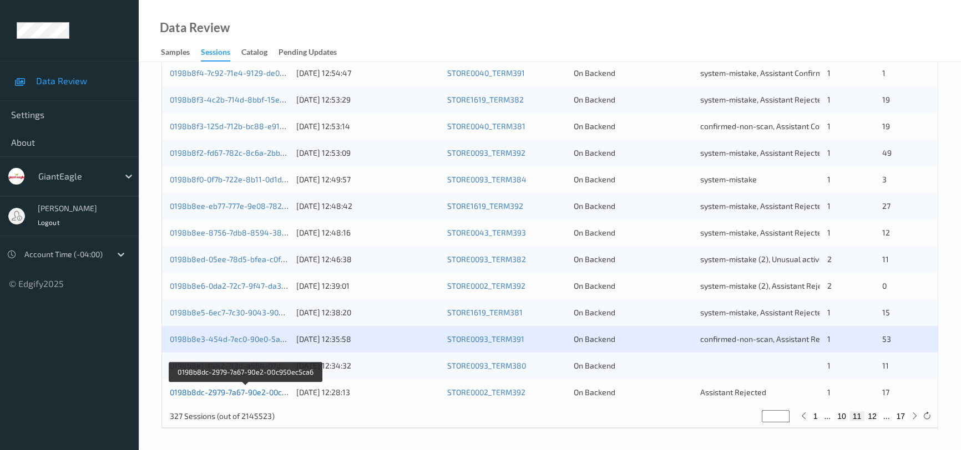
click at [250, 390] on link "0198b8dc-2979-7a67-90e2-00c950ec5ca6" at bounding box center [245, 392] width 151 height 9
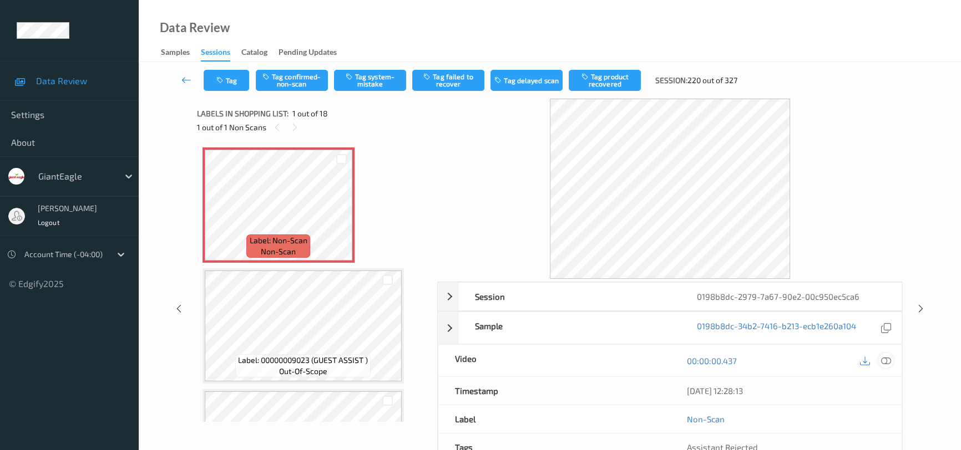
click at [886, 358] on icon at bounding box center [886, 361] width 10 height 10
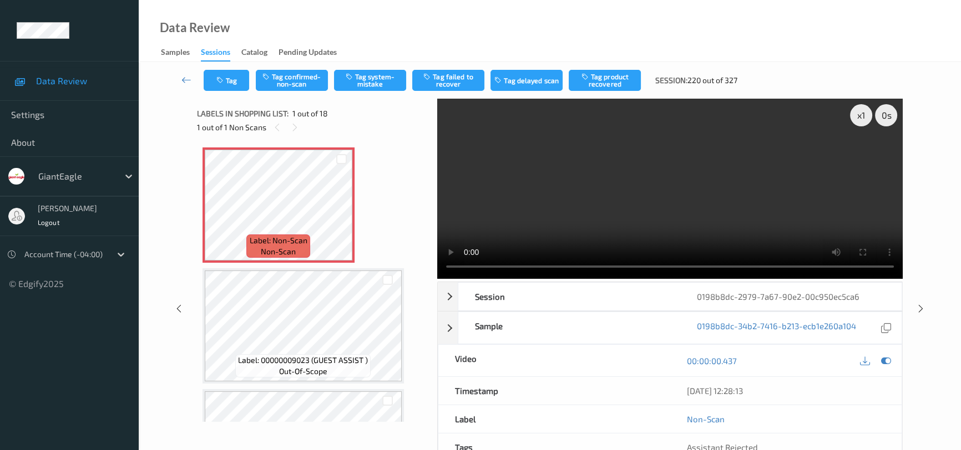
click at [793, 231] on video at bounding box center [669, 189] width 465 height 180
click at [373, 74] on button "Tag system-mistake" at bounding box center [370, 80] width 72 height 21
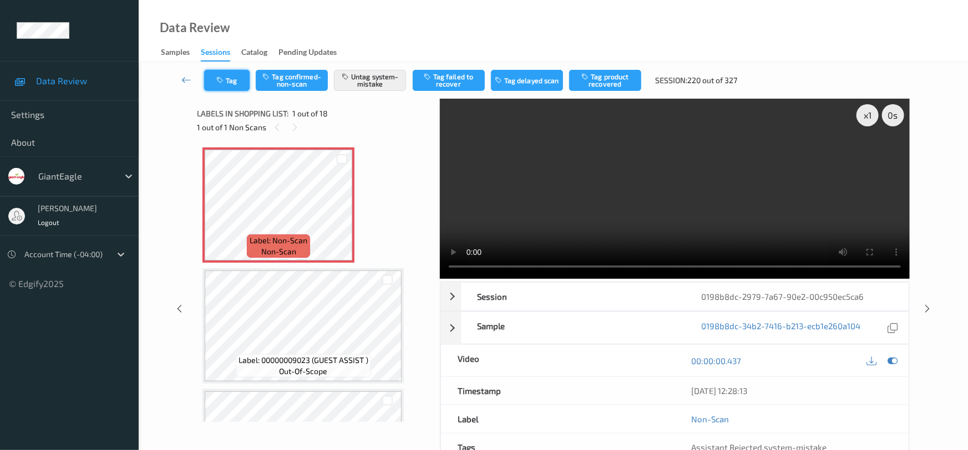
click at [224, 86] on button "Tag" at bounding box center [226, 80] width 45 height 21
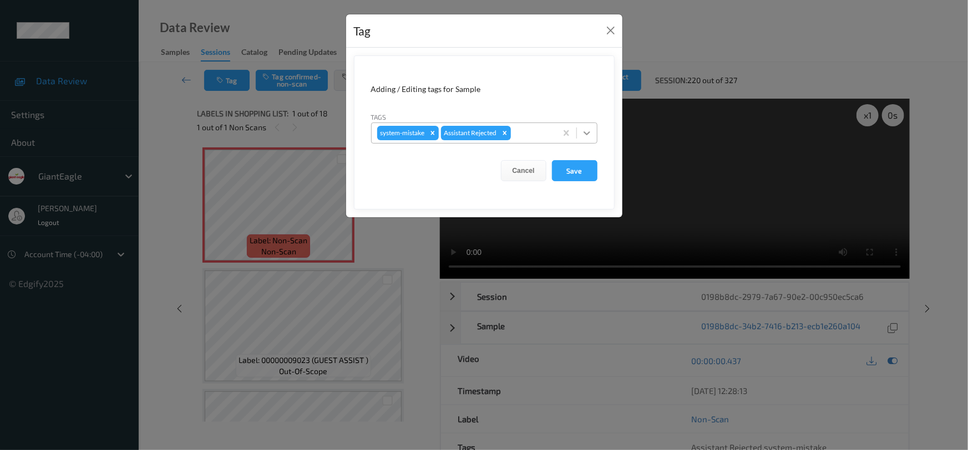
click at [592, 136] on icon at bounding box center [586, 133] width 11 height 11
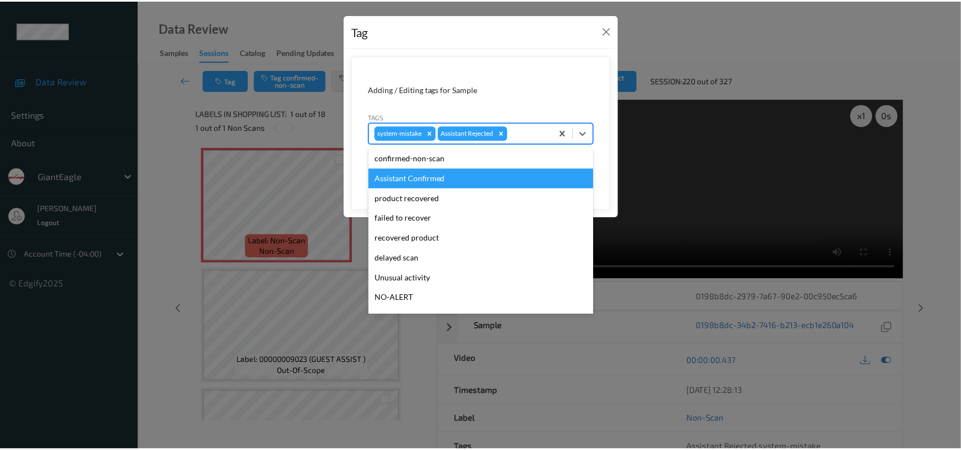
scroll to position [98, 0]
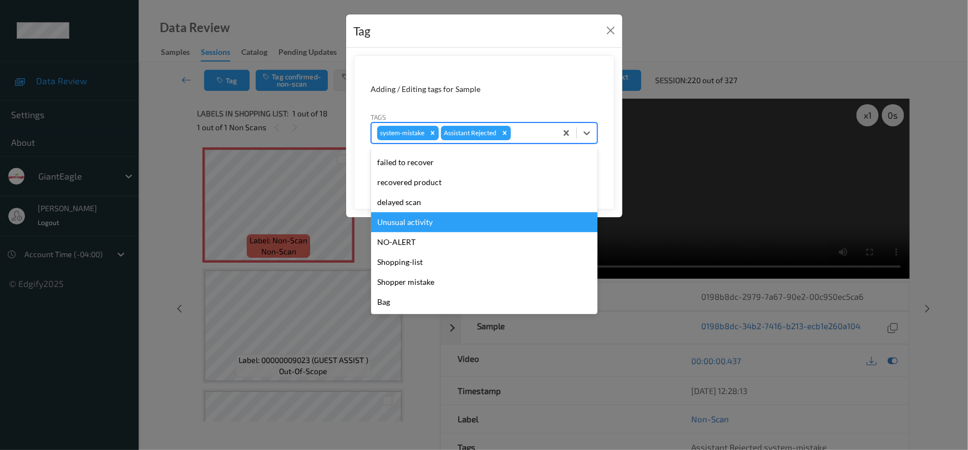
click at [423, 226] on div "Unusual activity" at bounding box center [484, 222] width 226 height 20
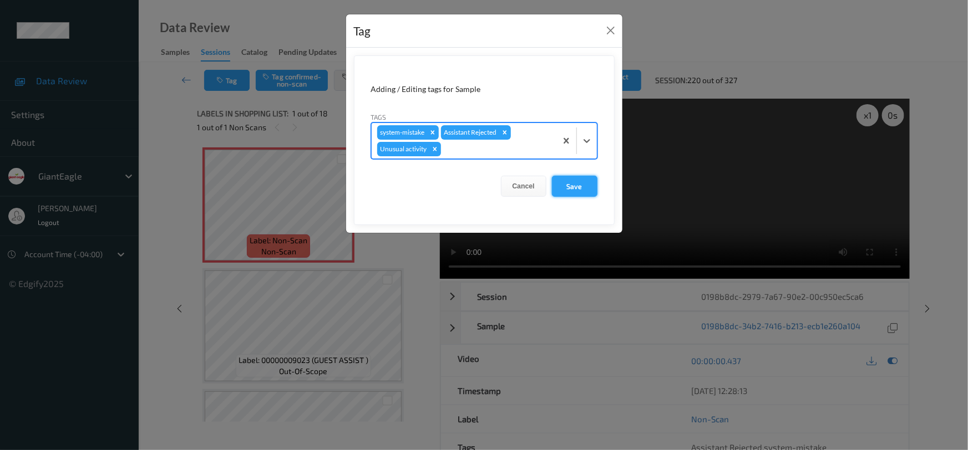
click at [574, 190] on button "Save" at bounding box center [574, 186] width 45 height 21
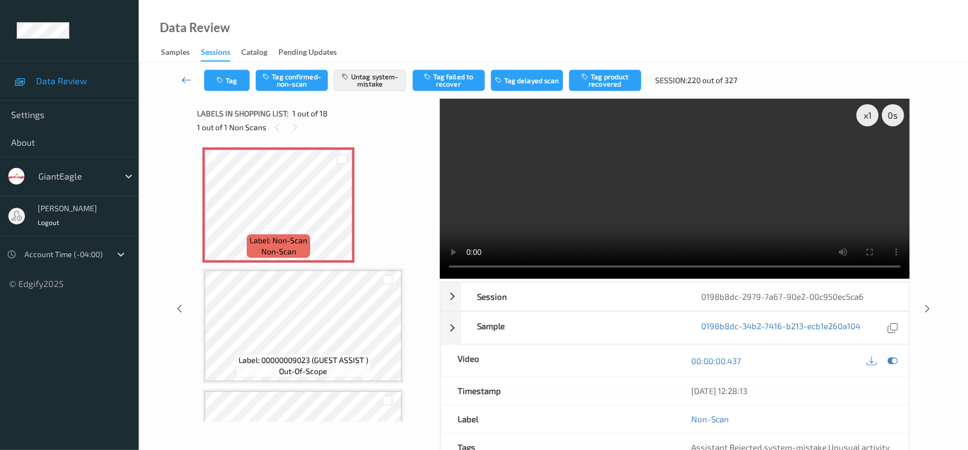
click at [183, 73] on link at bounding box center [186, 80] width 35 height 21
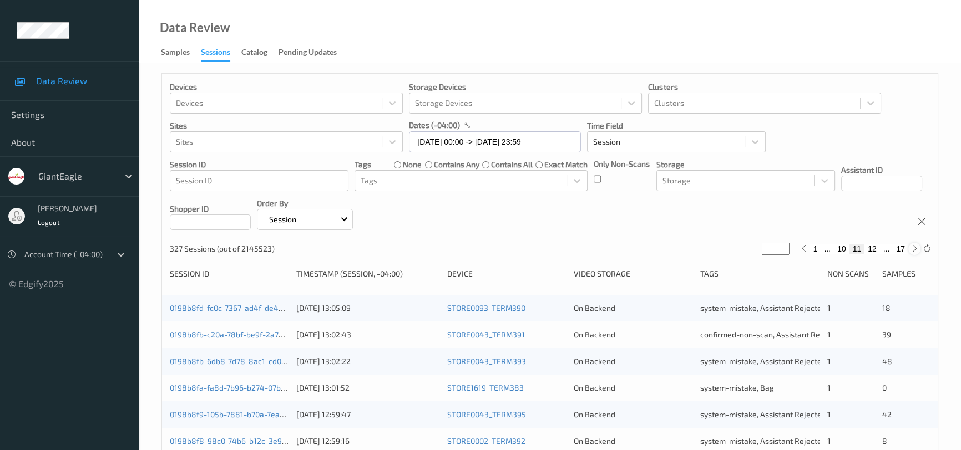
click at [916, 251] on icon at bounding box center [914, 249] width 8 height 8
type input "**"
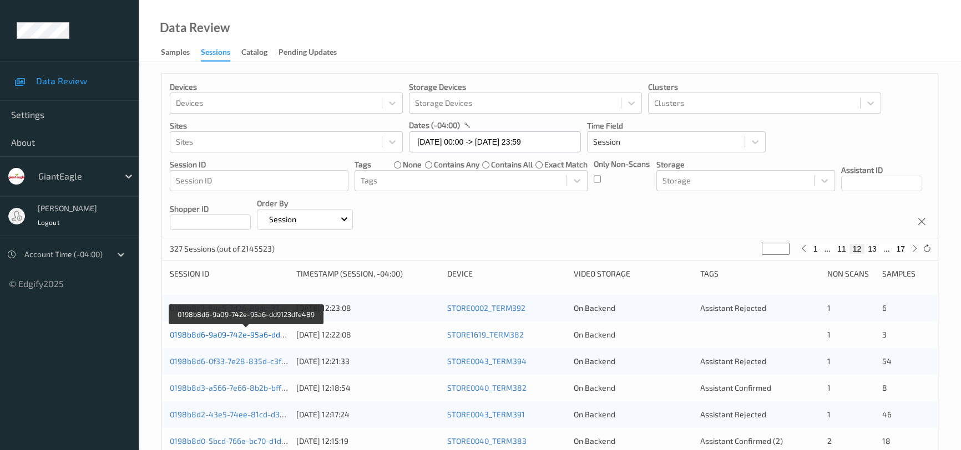
click at [207, 333] on link "0198b8d6-9a09-742e-95a6-dd9123dfe489" at bounding box center [246, 334] width 153 height 9
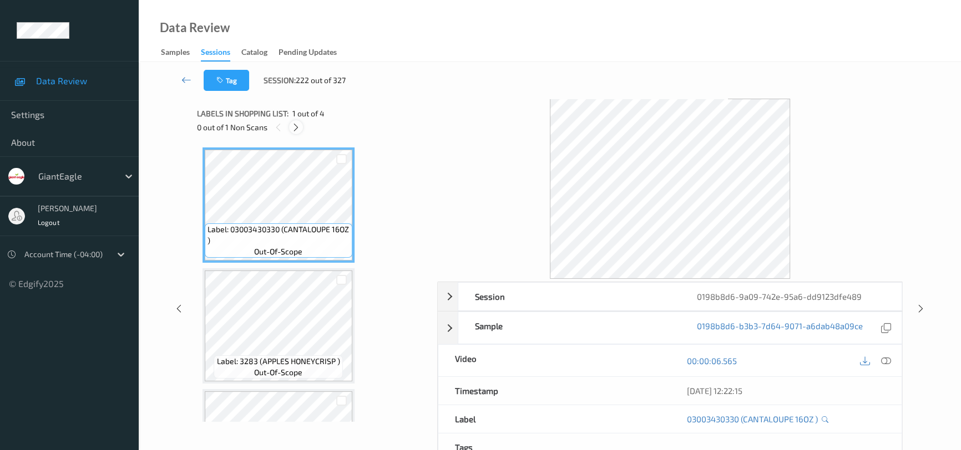
click at [293, 133] on div at bounding box center [296, 127] width 14 height 14
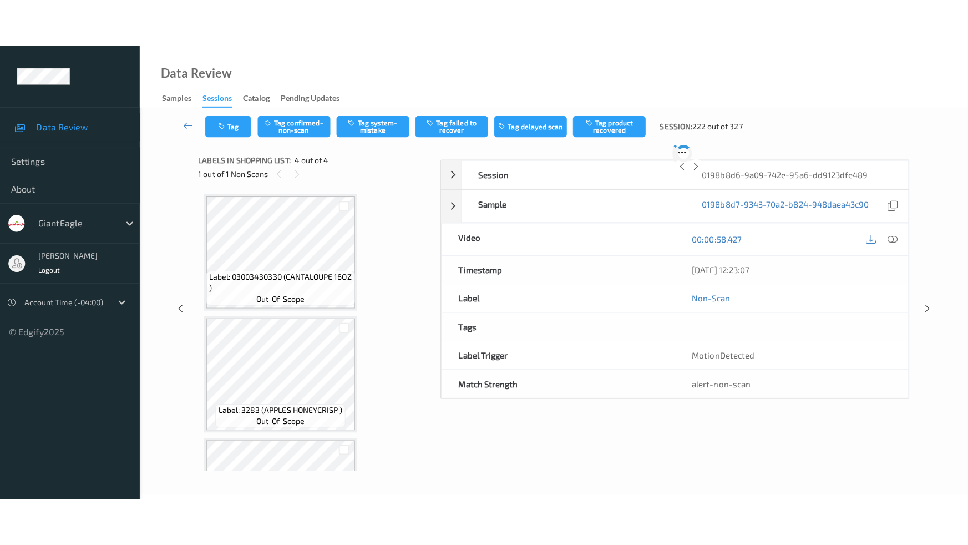
scroll to position [207, 0]
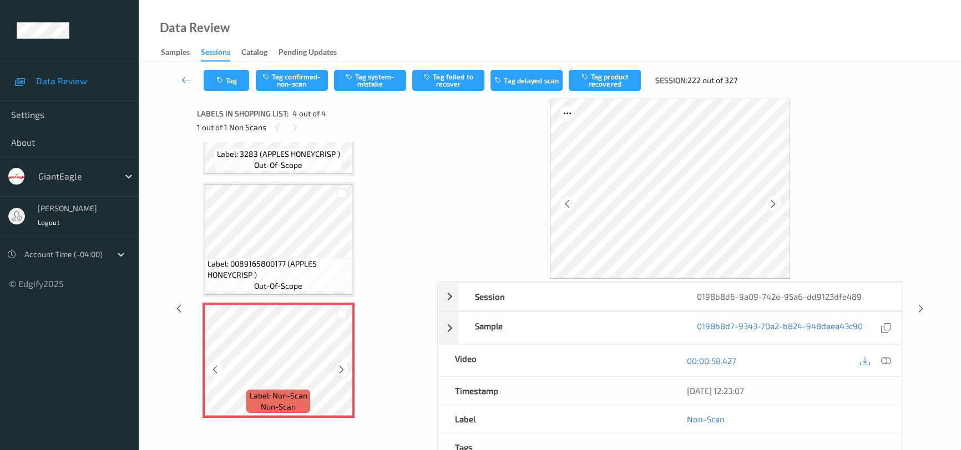
click at [344, 372] on icon at bounding box center [341, 370] width 9 height 10
click at [885, 361] on icon at bounding box center [886, 361] width 10 height 10
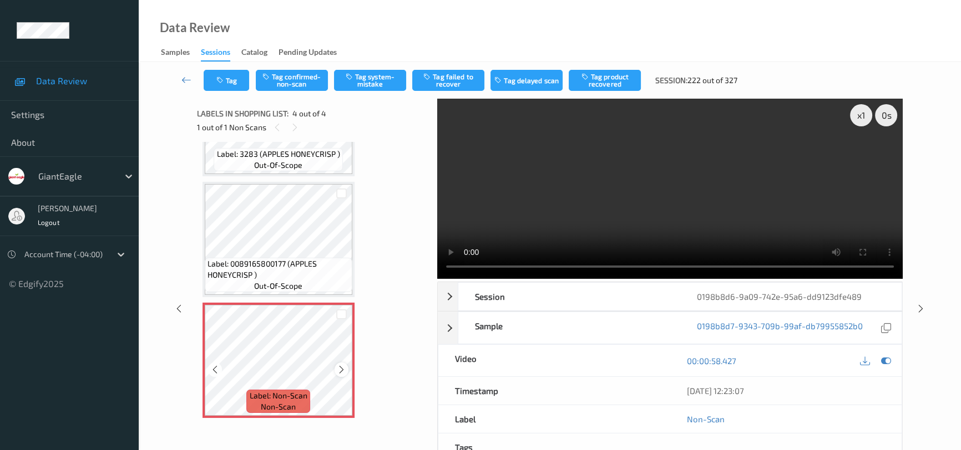
click at [339, 367] on icon at bounding box center [341, 370] width 9 height 10
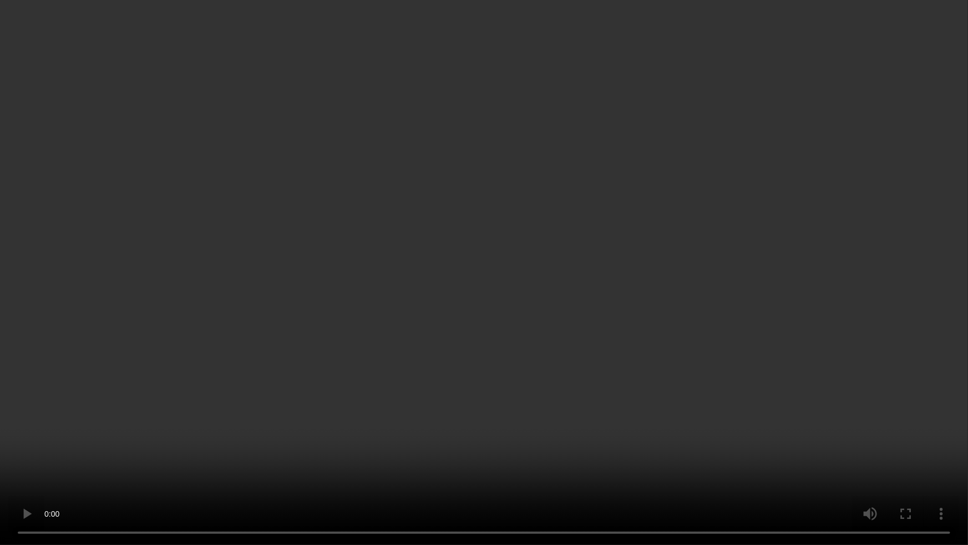
click at [632, 416] on video at bounding box center [484, 272] width 968 height 545
click at [521, 392] on video at bounding box center [484, 272] width 968 height 545
click at [493, 395] on video at bounding box center [484, 272] width 968 height 545
click at [360, 428] on video at bounding box center [484, 272] width 968 height 545
click at [476, 317] on video at bounding box center [484, 272] width 968 height 545
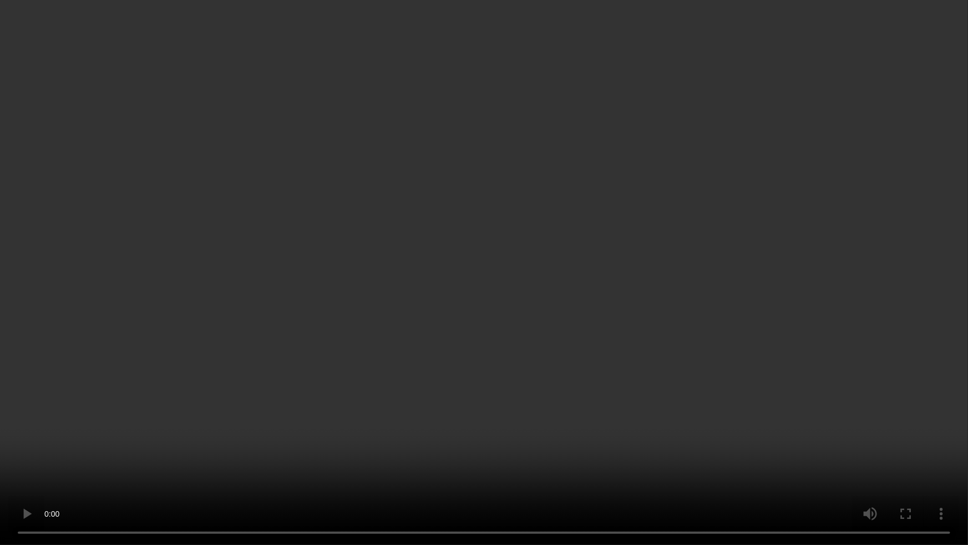
click at [520, 282] on video at bounding box center [484, 272] width 968 height 545
click at [436, 364] on video at bounding box center [484, 272] width 968 height 545
click at [434, 364] on video at bounding box center [484, 272] width 968 height 545
click at [394, 430] on video at bounding box center [484, 272] width 968 height 545
click at [312, 412] on video at bounding box center [484, 272] width 968 height 545
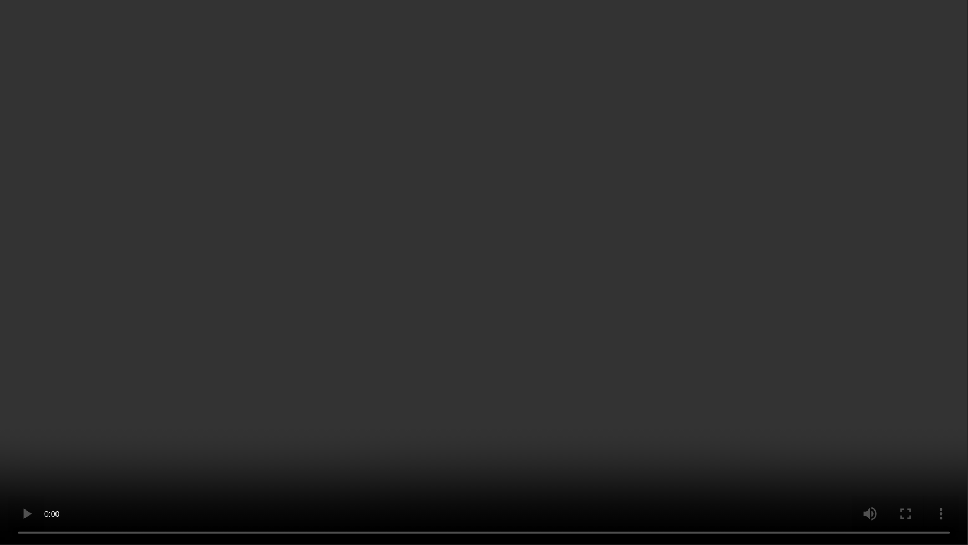
click at [346, 383] on video at bounding box center [484, 272] width 968 height 545
click at [353, 201] on video at bounding box center [484, 272] width 968 height 545
click at [356, 229] on video at bounding box center [484, 272] width 968 height 545
click at [366, 216] on video at bounding box center [484, 272] width 968 height 545
click at [356, 300] on video at bounding box center [484, 272] width 968 height 545
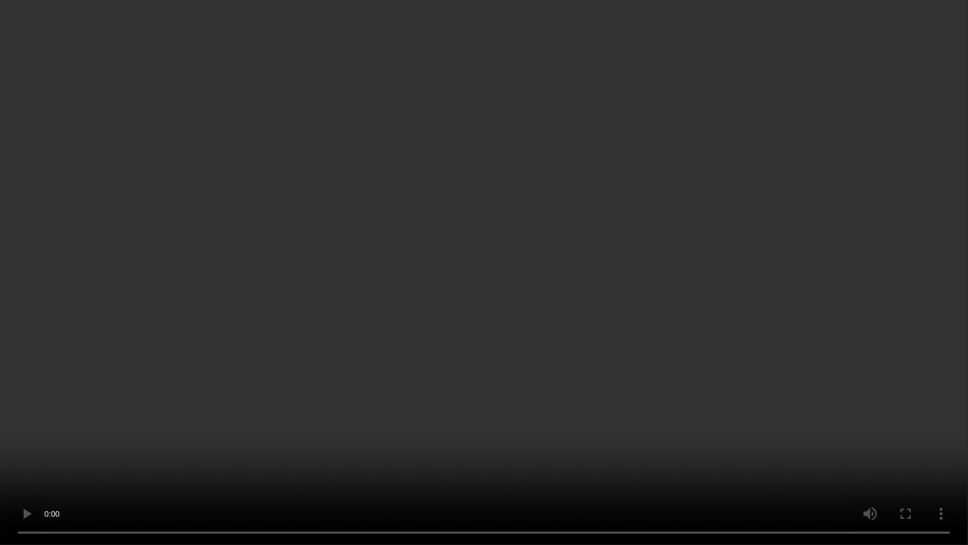
drag, startPoint x: 222, startPoint y: 326, endPoint x: 228, endPoint y: 324, distance: 6.3
click at [222, 326] on video at bounding box center [484, 272] width 968 height 545
click at [348, 286] on video at bounding box center [484, 272] width 968 height 545
click at [482, 331] on video at bounding box center [484, 272] width 968 height 545
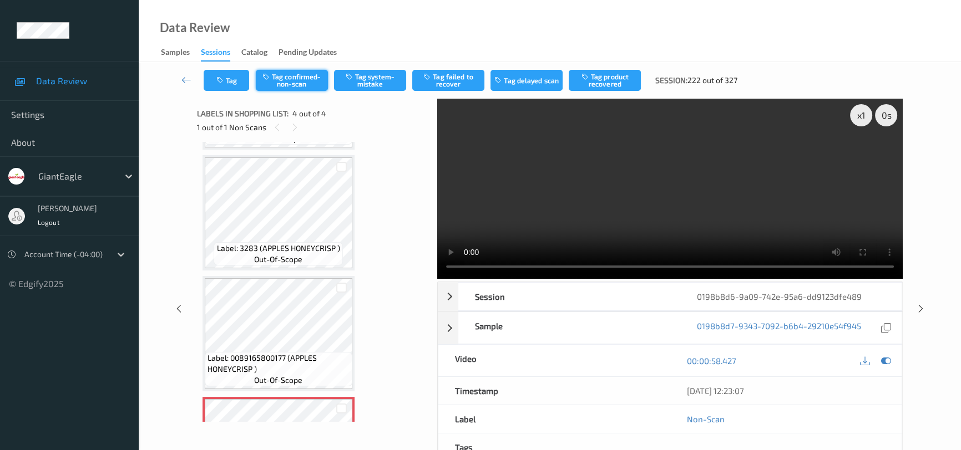
click at [282, 82] on button "Tag confirmed-non-scan" at bounding box center [292, 80] width 72 height 21
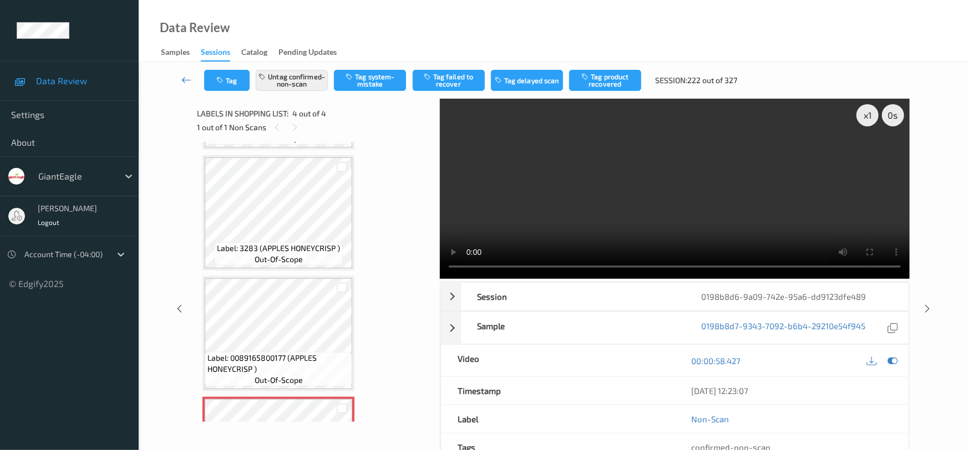
click at [186, 71] on link at bounding box center [186, 80] width 35 height 21
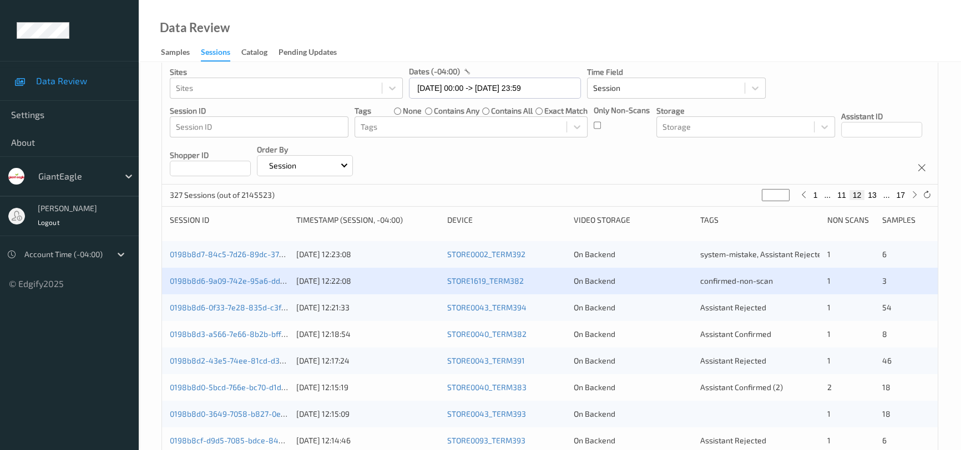
scroll to position [50, 0]
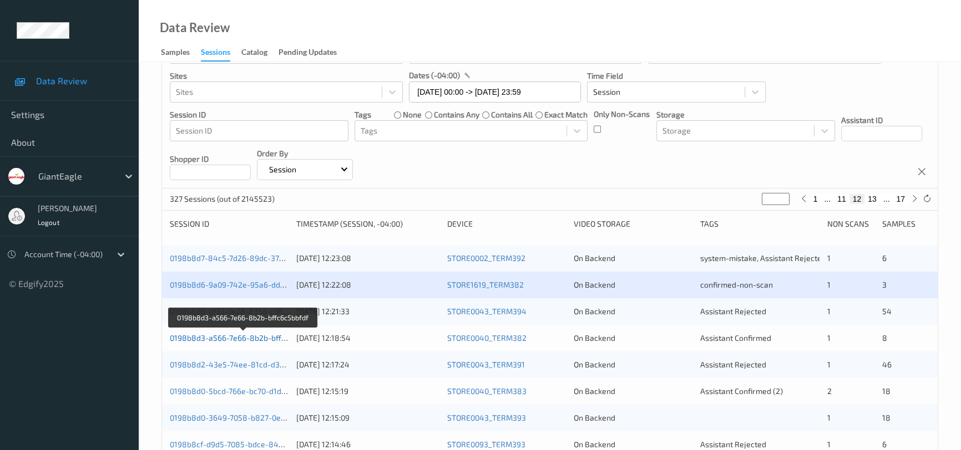
click at [217, 336] on link "0198b8d3-a566-7e66-8b2b-bffc6c5bbfdf" at bounding box center [243, 337] width 147 height 9
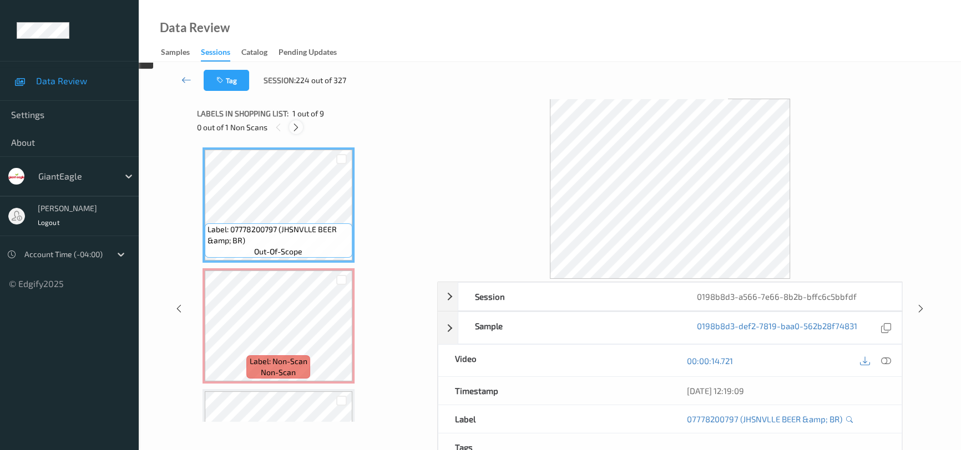
click at [295, 128] on icon at bounding box center [295, 128] width 9 height 10
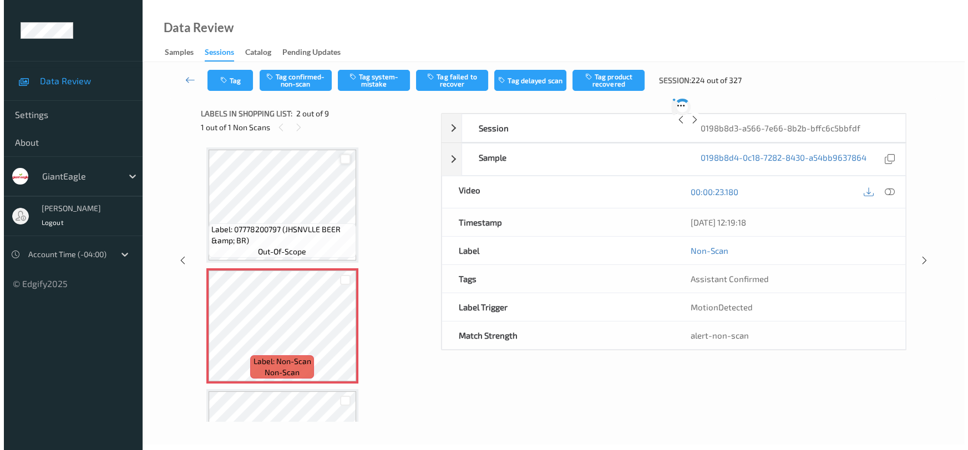
scroll to position [6, 0]
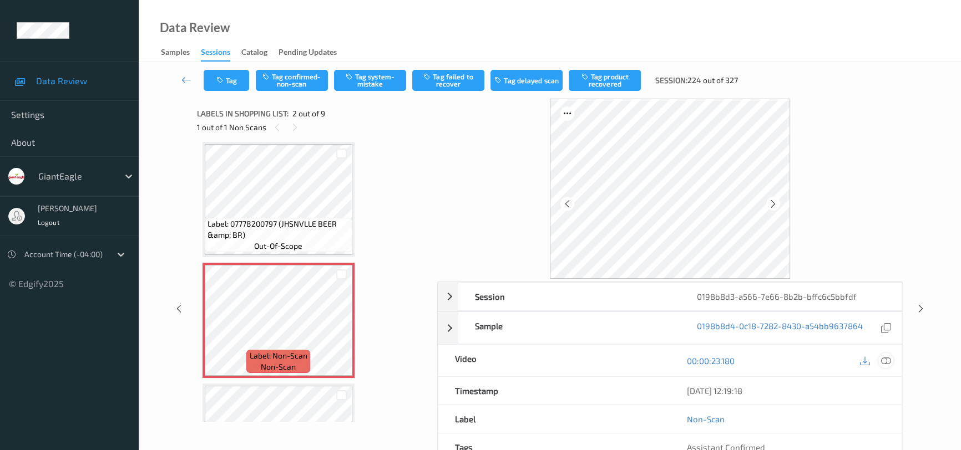
click at [889, 357] on icon at bounding box center [886, 361] width 10 height 10
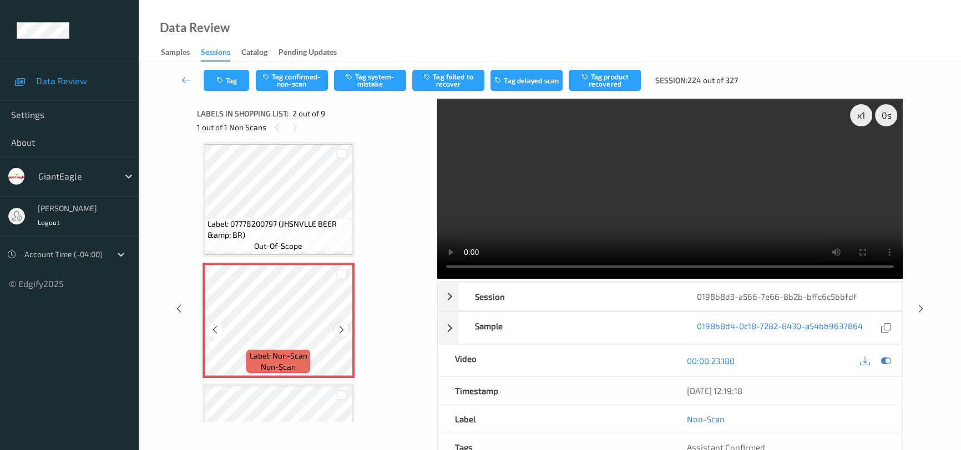
click at [343, 327] on icon at bounding box center [341, 330] width 9 height 10
click at [344, 327] on icon at bounding box center [341, 330] width 9 height 10
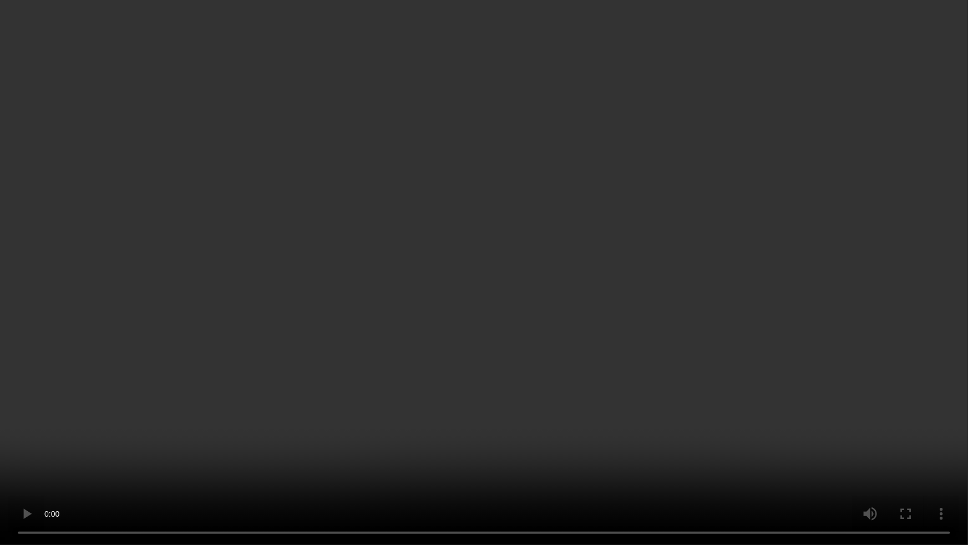
click at [238, 443] on video at bounding box center [484, 272] width 968 height 545
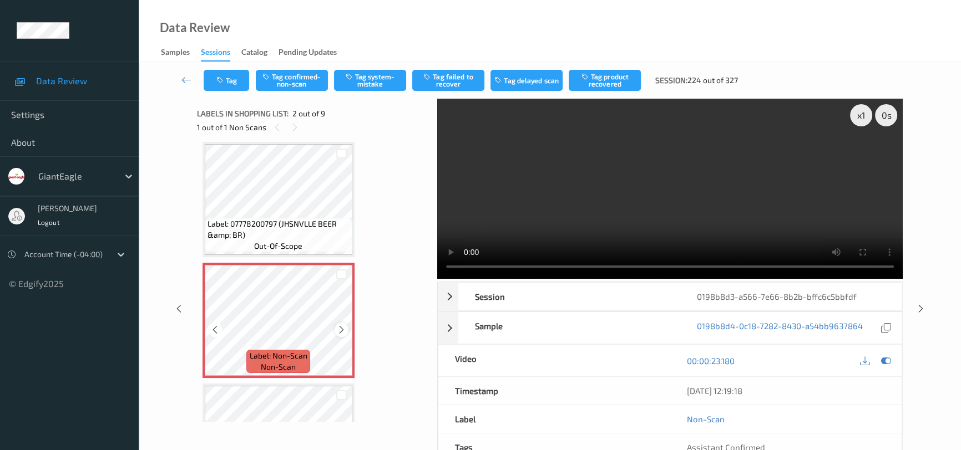
click at [343, 329] on icon at bounding box center [341, 330] width 9 height 10
click at [382, 72] on button "Tag system-mistake" at bounding box center [370, 80] width 72 height 21
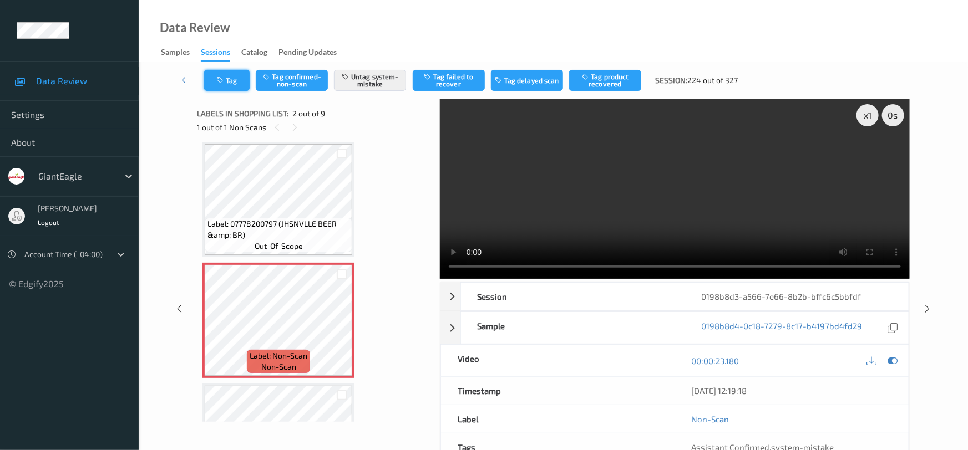
click at [227, 78] on button "Tag" at bounding box center [226, 80] width 45 height 21
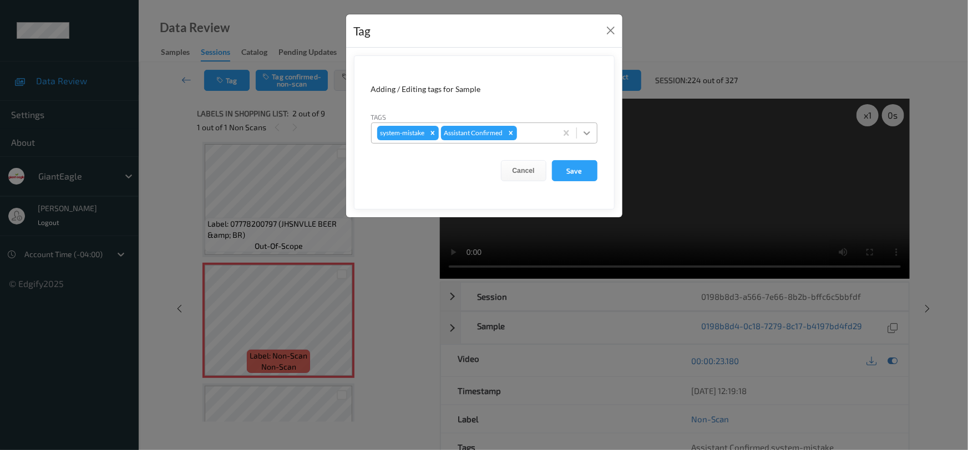
click at [594, 136] on div at bounding box center [587, 133] width 20 height 20
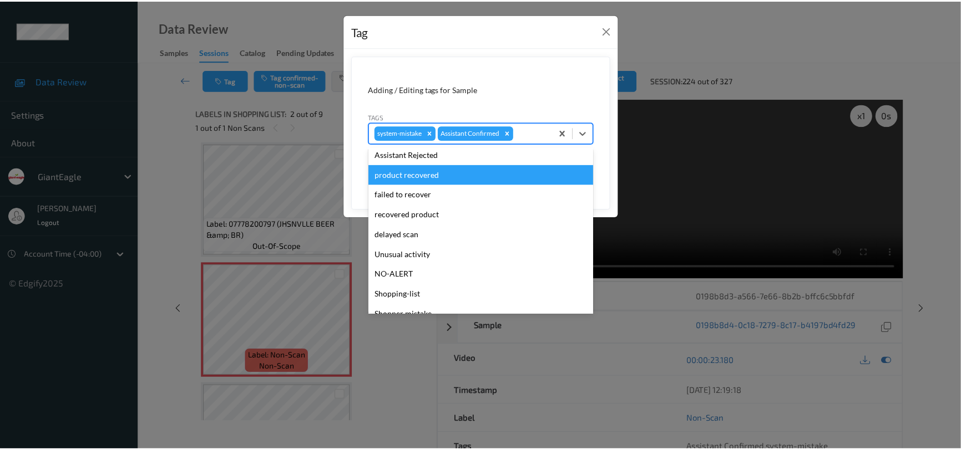
scroll to position [98, 0]
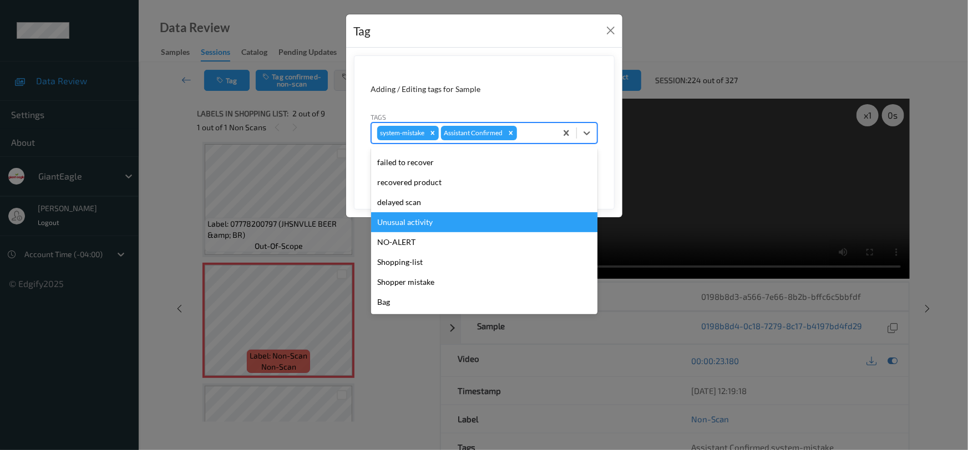
click at [424, 227] on div "Unusual activity" at bounding box center [484, 222] width 226 height 20
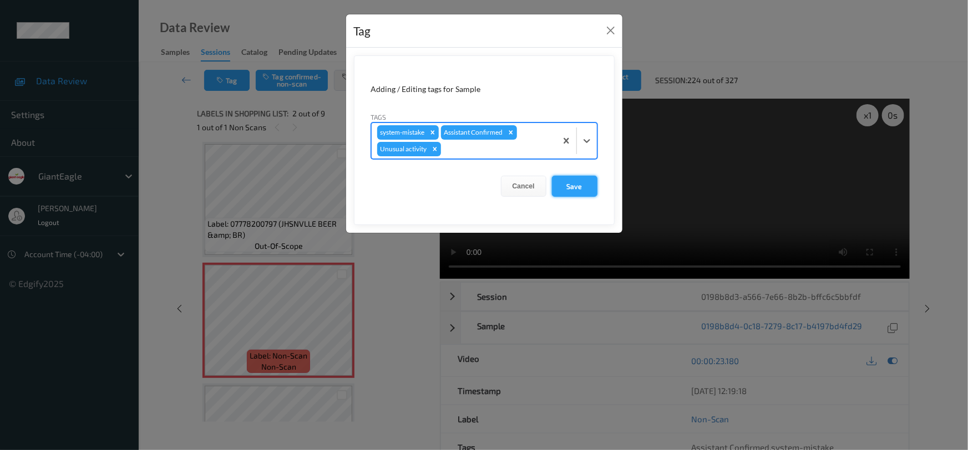
click at [569, 189] on button "Save" at bounding box center [574, 186] width 45 height 21
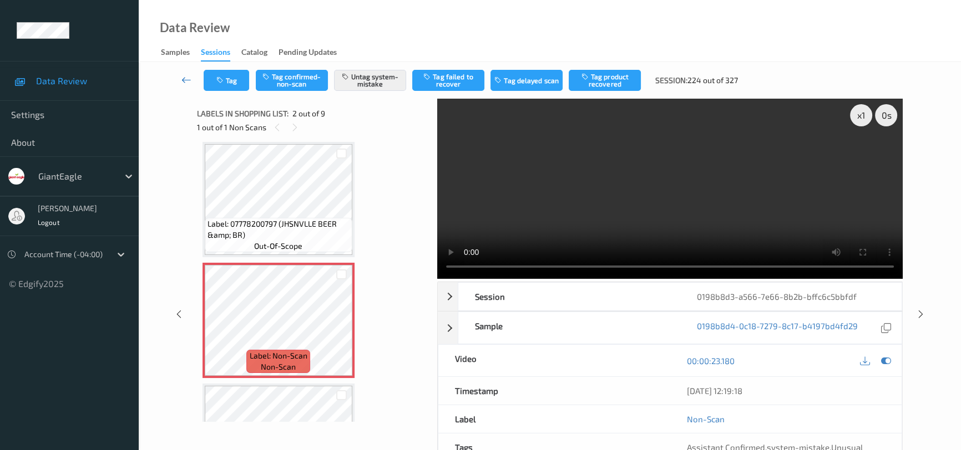
click at [183, 76] on icon at bounding box center [186, 79] width 10 height 11
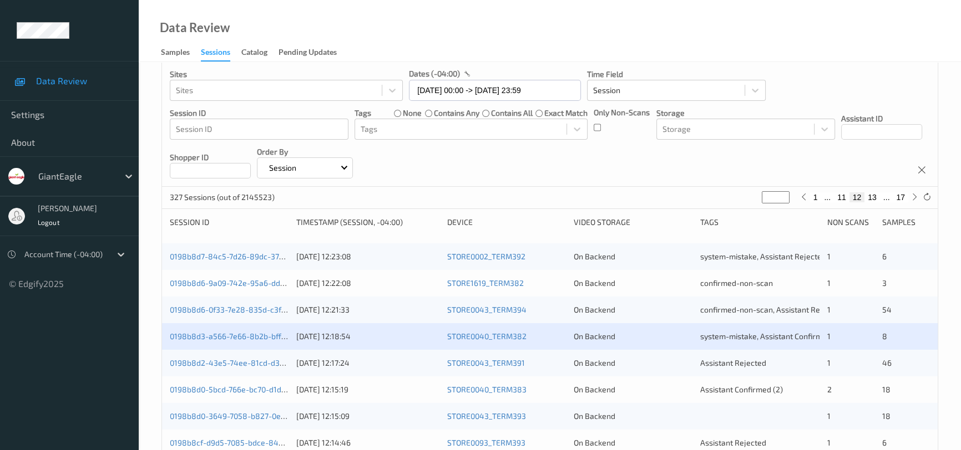
scroll to position [151, 0]
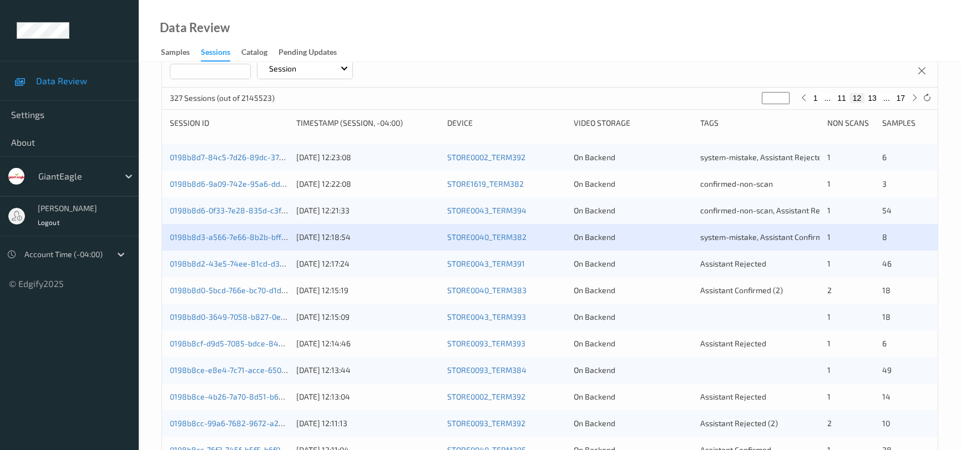
click at [236, 285] on div "0198b8d0-5bcd-766e-bc70-d1d661eda792" at bounding box center [229, 290] width 119 height 11
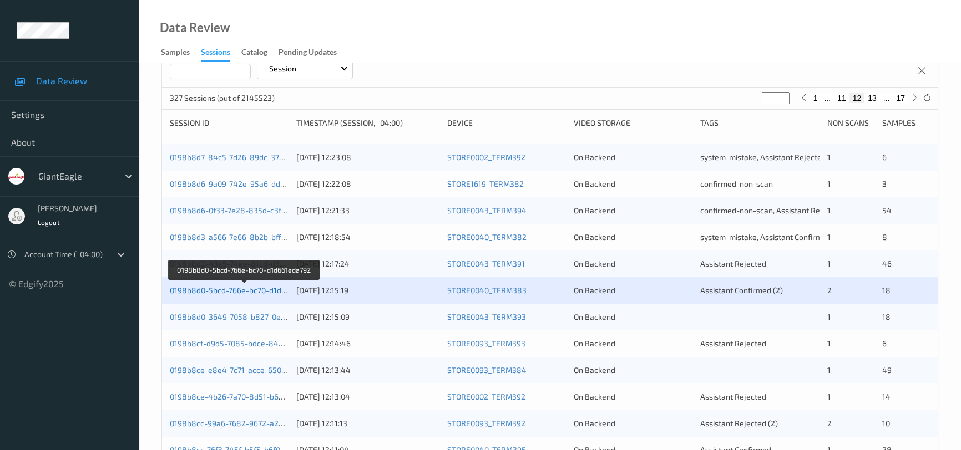
click at [246, 291] on link "0198b8d0-5bcd-766e-bc70-d1d661eda792" at bounding box center [245, 290] width 150 height 9
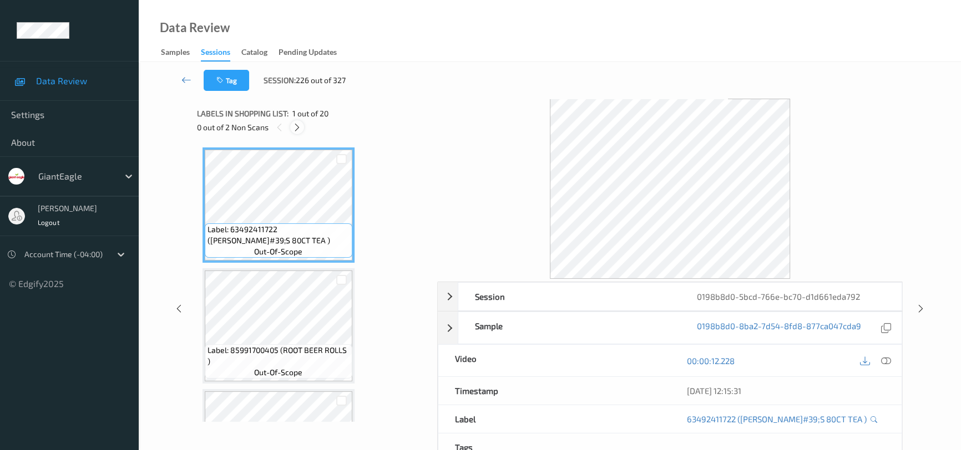
click at [298, 128] on icon at bounding box center [296, 128] width 9 height 10
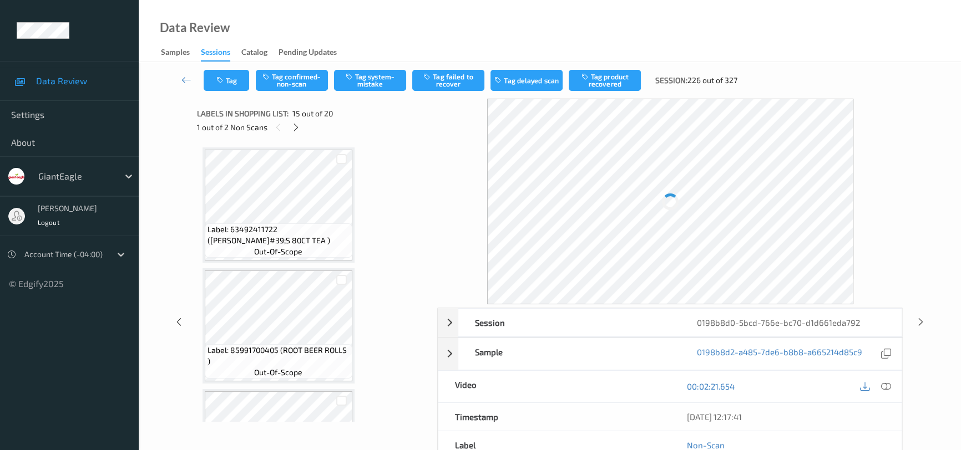
scroll to position [1571, 0]
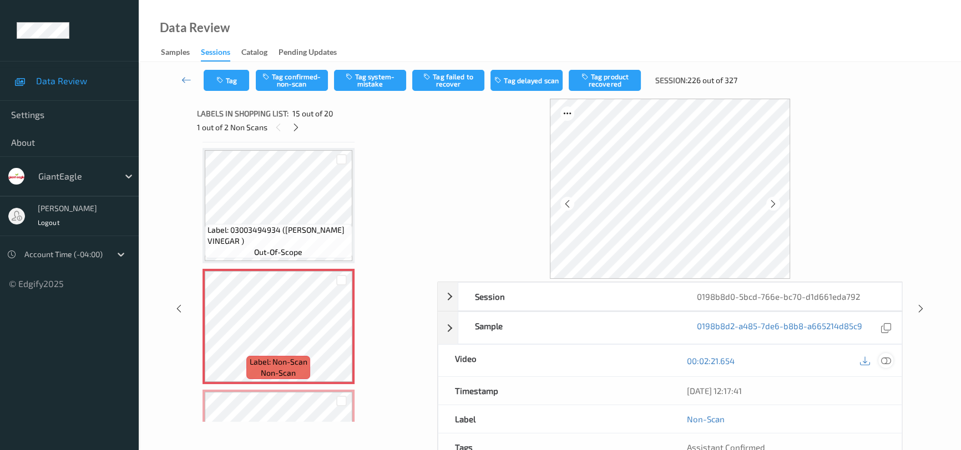
click at [885, 363] on icon at bounding box center [886, 361] width 10 height 10
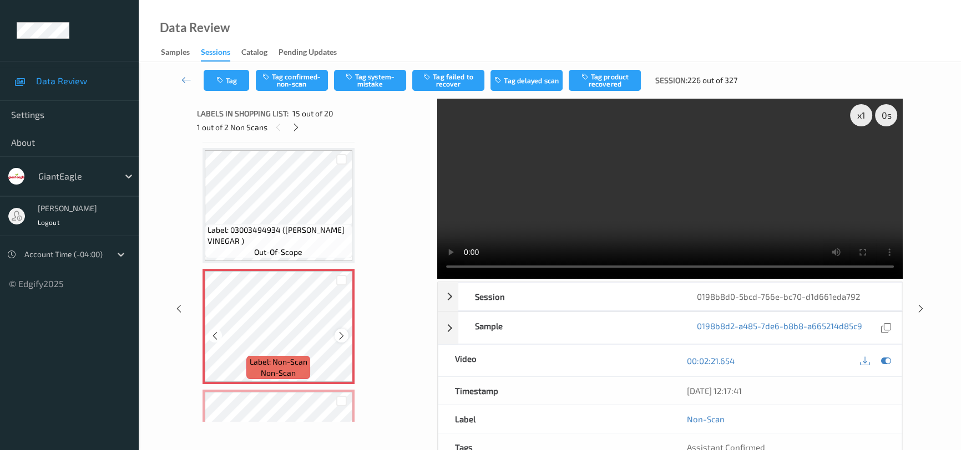
click at [341, 331] on icon at bounding box center [341, 336] width 9 height 10
click at [344, 331] on icon at bounding box center [341, 336] width 9 height 10
drag, startPoint x: 676, startPoint y: 188, endPoint x: 683, endPoint y: 195, distance: 10.2
click at [676, 189] on video at bounding box center [669, 189] width 465 height 180
drag, startPoint x: 699, startPoint y: 238, endPoint x: 683, endPoint y: 241, distance: 15.8
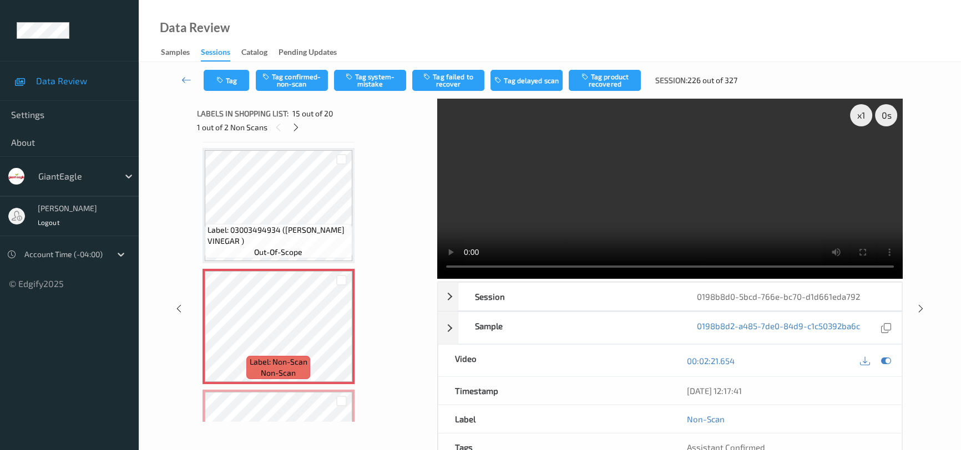
click at [699, 238] on video at bounding box center [669, 189] width 465 height 180
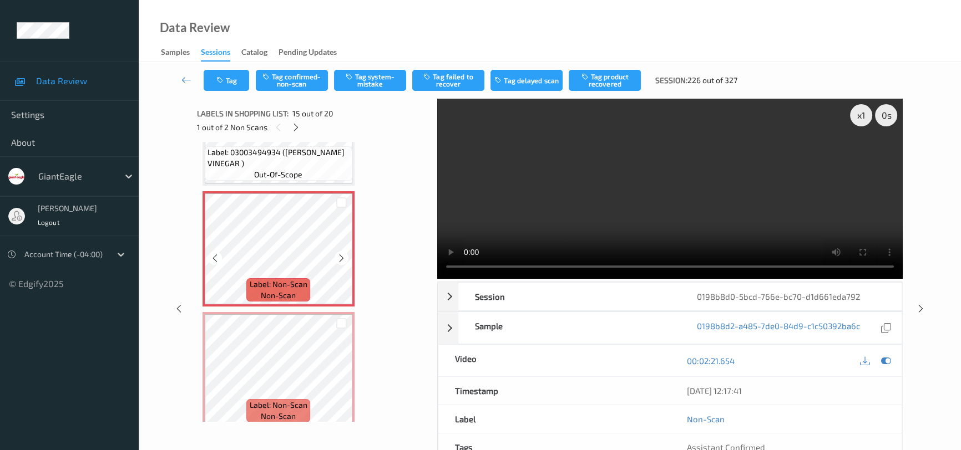
scroll to position [1672, 0]
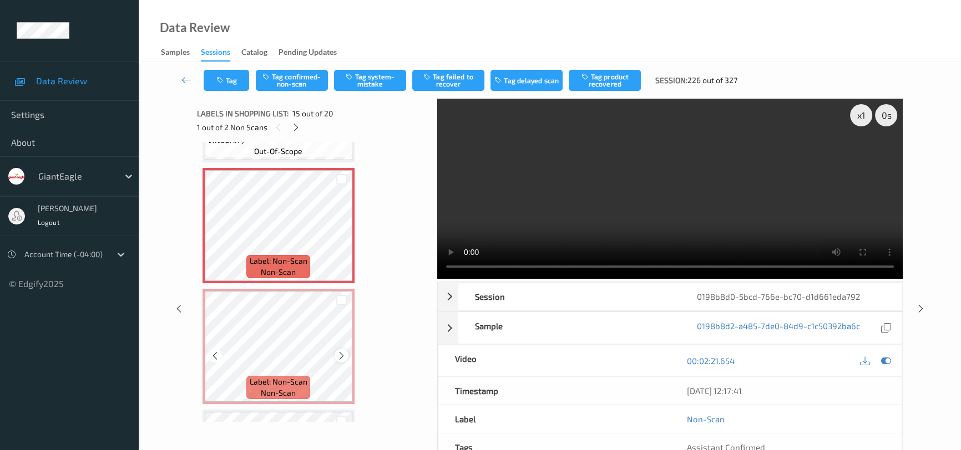
click at [340, 351] on icon at bounding box center [341, 356] width 9 height 10
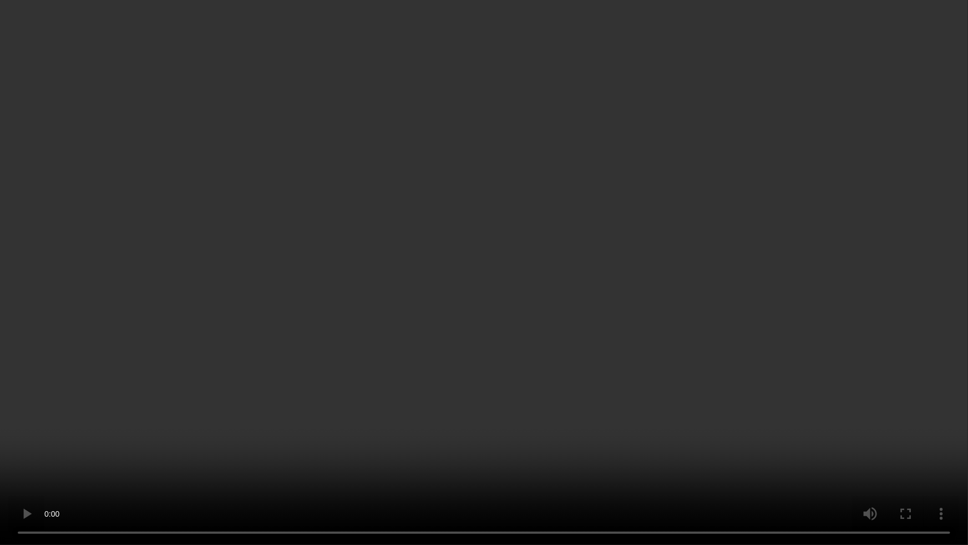
click at [574, 378] on video at bounding box center [484, 272] width 968 height 545
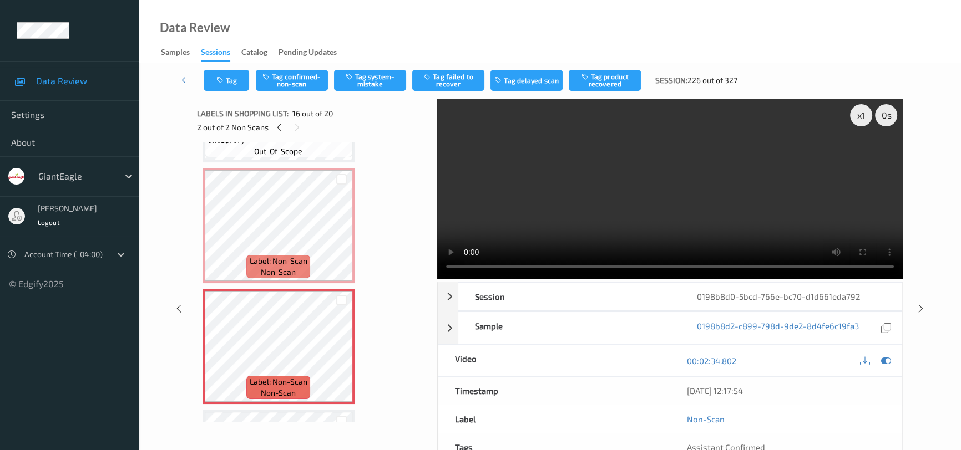
drag, startPoint x: 292, startPoint y: 78, endPoint x: 354, endPoint y: 93, distance: 63.4
click at [296, 78] on button "Tag confirmed-non-scan" at bounding box center [292, 80] width 72 height 21
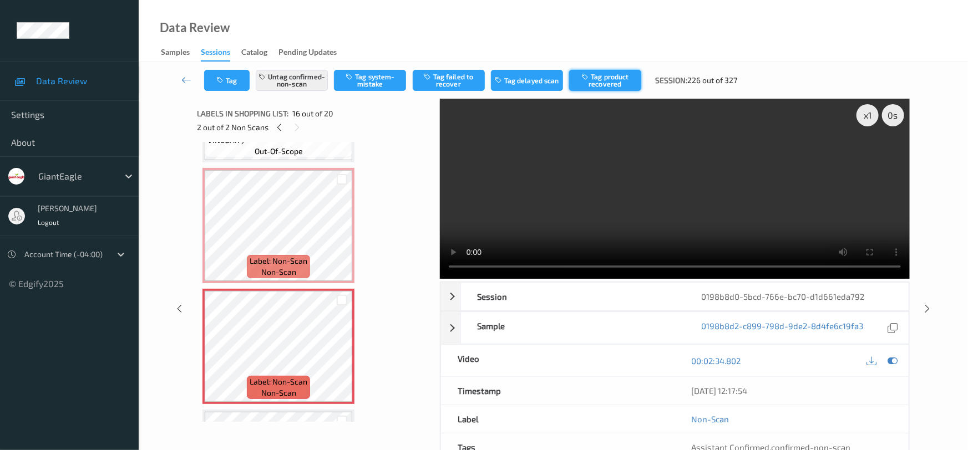
click at [606, 80] on button "Tag product recovered" at bounding box center [605, 80] width 72 height 21
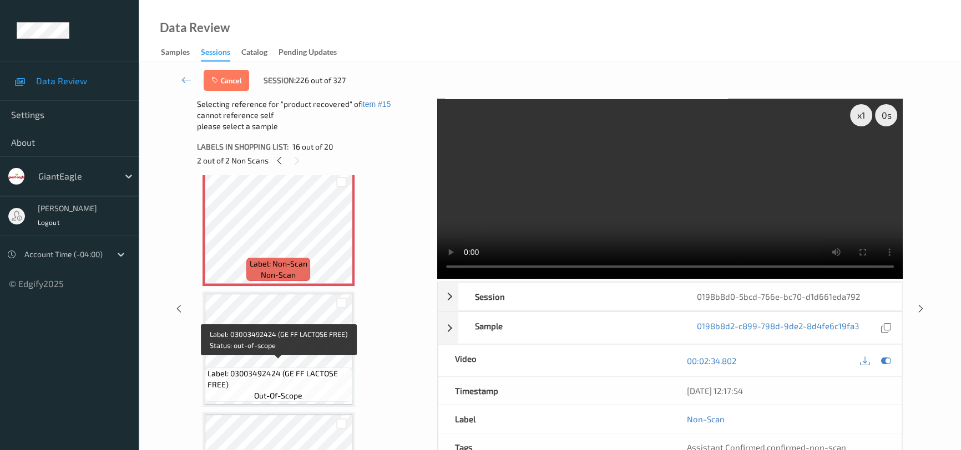
scroll to position [1874, 0]
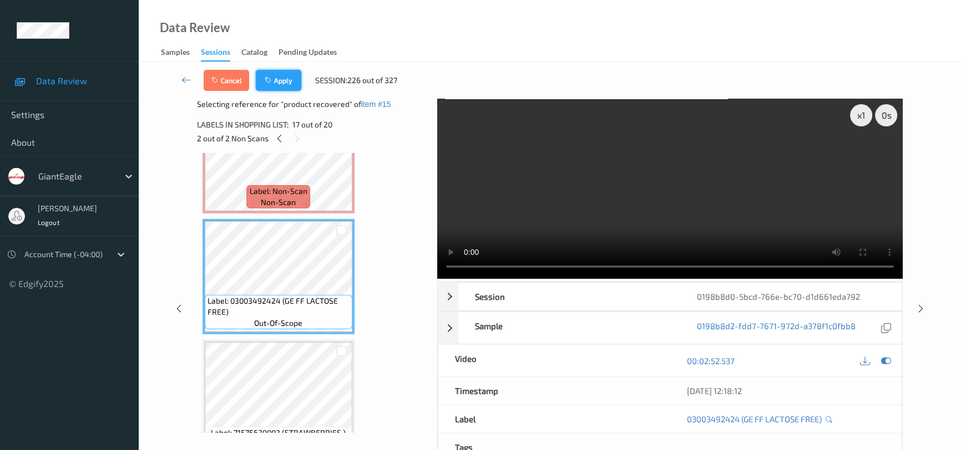
click at [279, 78] on button "Apply" at bounding box center [278, 80] width 45 height 21
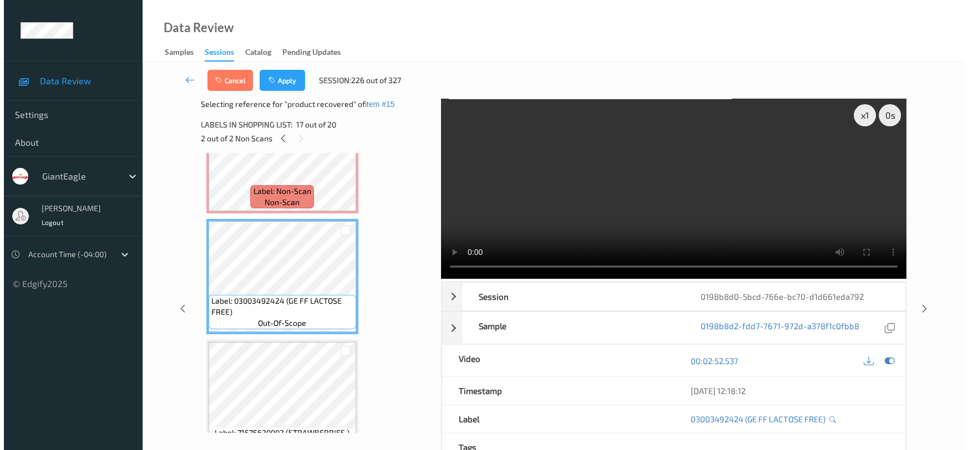
scroll to position [1692, 0]
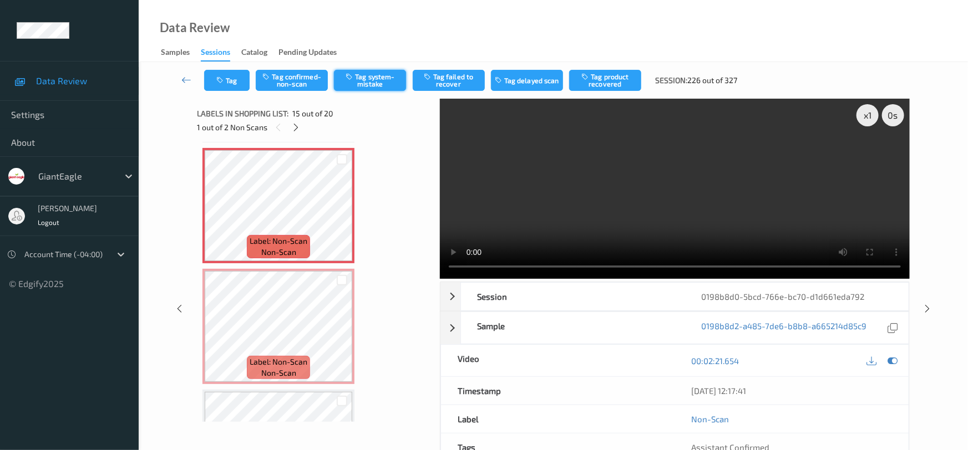
click at [382, 82] on button "Tag system-mistake" at bounding box center [370, 80] width 72 height 21
click at [232, 77] on button "Tag" at bounding box center [226, 80] width 45 height 21
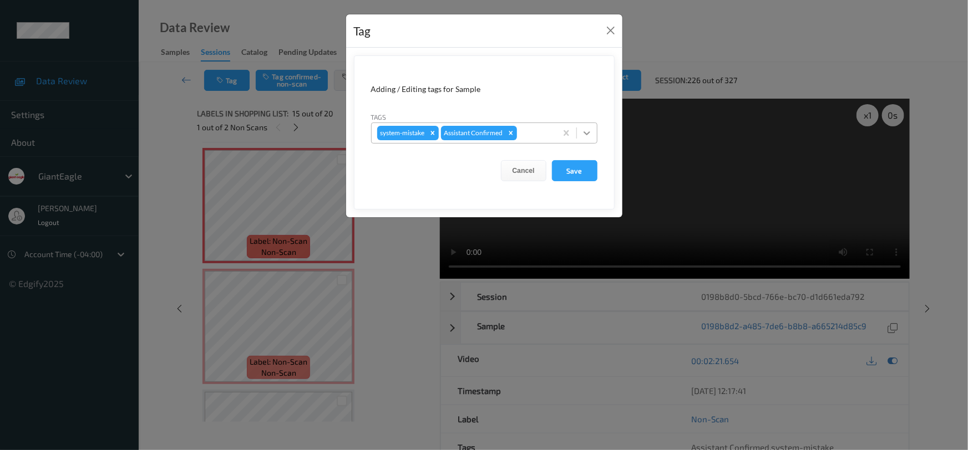
click at [582, 129] on icon at bounding box center [586, 133] width 11 height 11
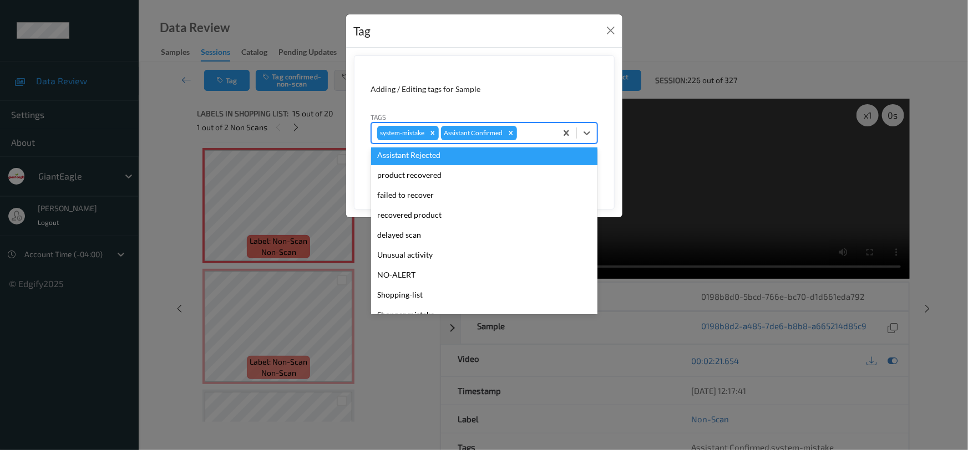
scroll to position [98, 0]
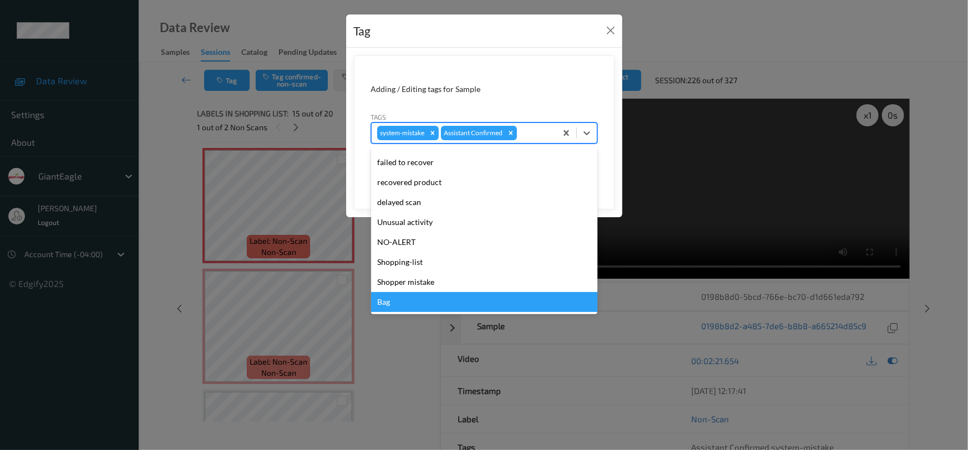
drag, startPoint x: 399, startPoint y: 305, endPoint x: 445, endPoint y: 250, distance: 72.0
click at [402, 301] on div "Bag" at bounding box center [484, 302] width 226 height 20
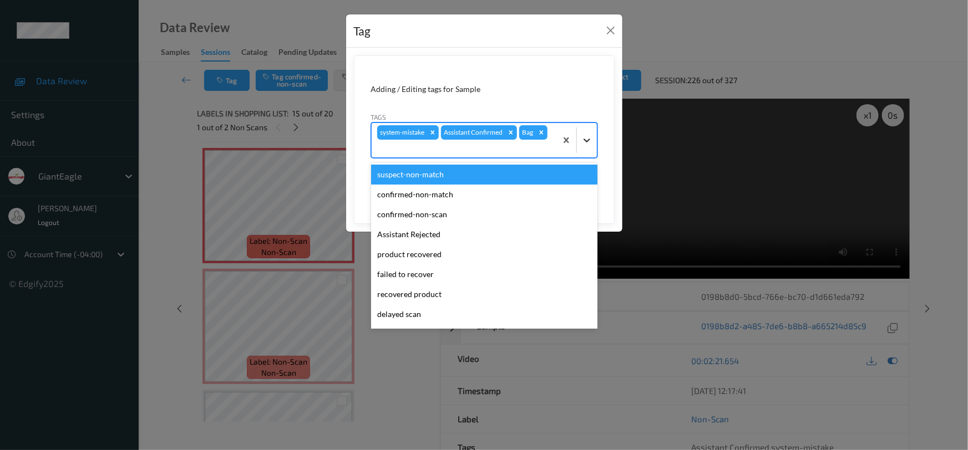
click at [595, 139] on div at bounding box center [587, 140] width 20 height 20
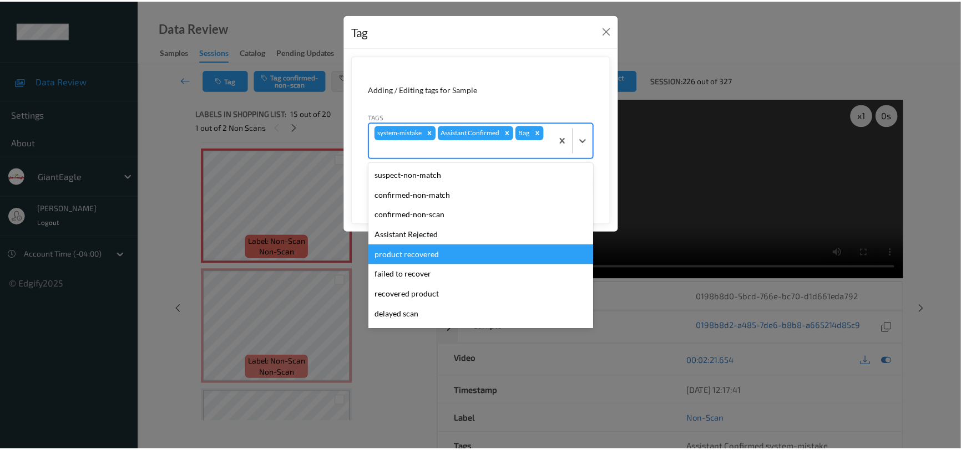
scroll to position [78, 0]
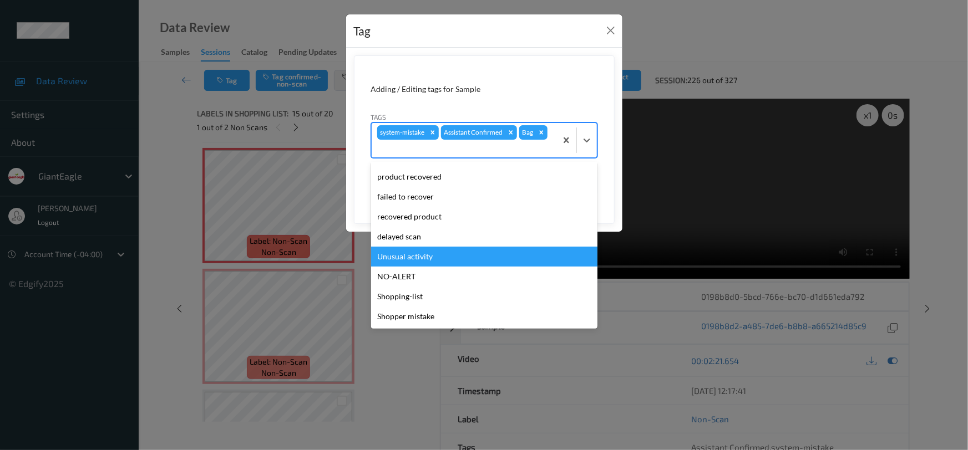
click at [398, 254] on div "Unusual activity" at bounding box center [484, 257] width 226 height 20
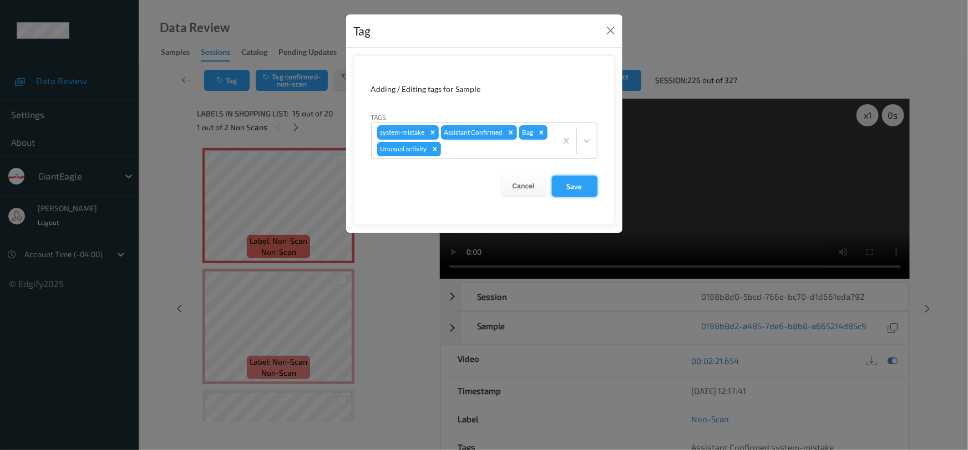
click at [584, 181] on button "Save" at bounding box center [574, 186] width 45 height 21
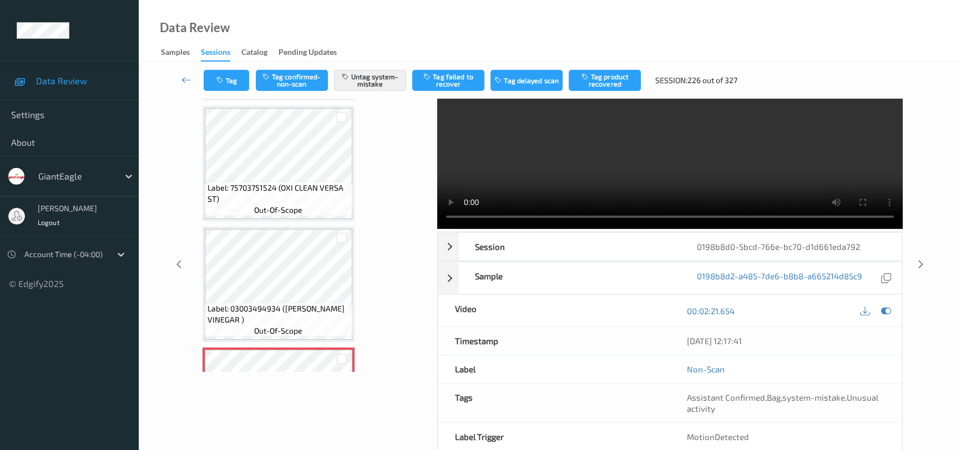
scroll to position [1441, 0]
click at [184, 74] on icon at bounding box center [186, 79] width 10 height 11
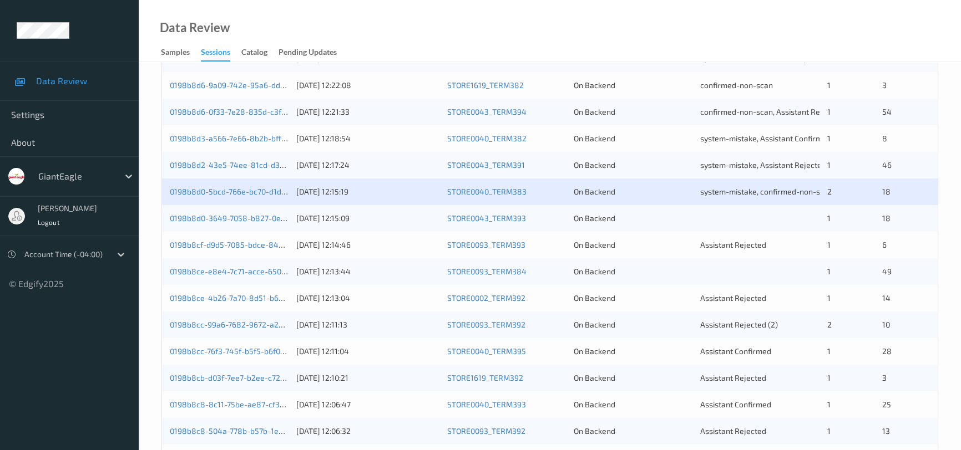
scroll to position [252, 0]
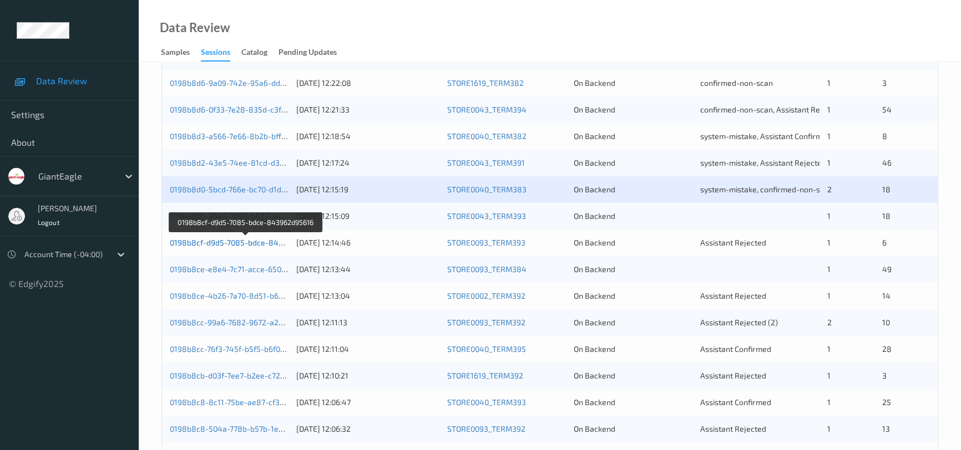
click at [226, 244] on link "0198b8cf-d9d5-7085-bdce-843962d95616" at bounding box center [246, 242] width 152 height 9
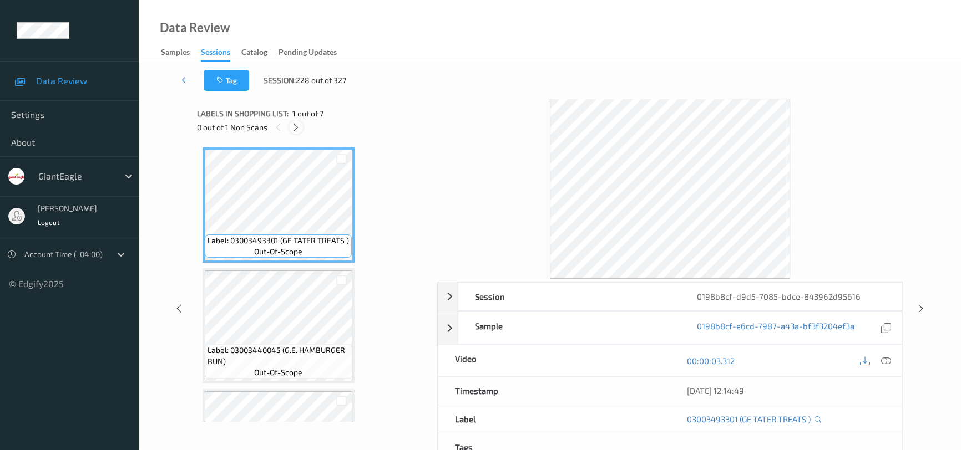
click at [296, 125] on icon at bounding box center [295, 128] width 9 height 10
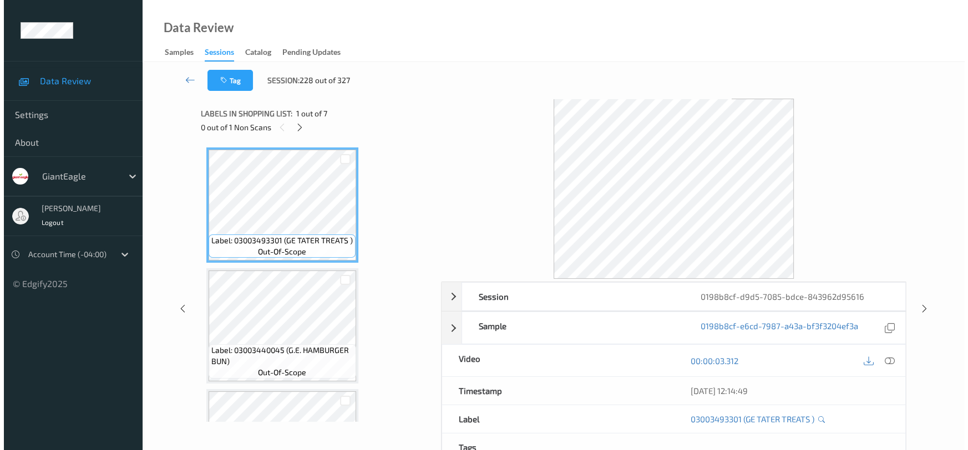
scroll to position [367, 0]
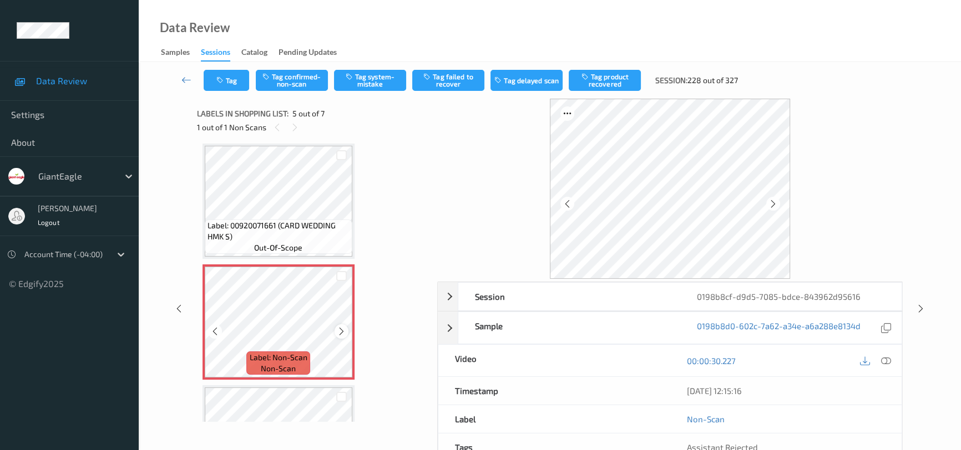
click at [346, 329] on div at bounding box center [341, 331] width 14 height 14
click at [884, 358] on icon at bounding box center [886, 361] width 10 height 10
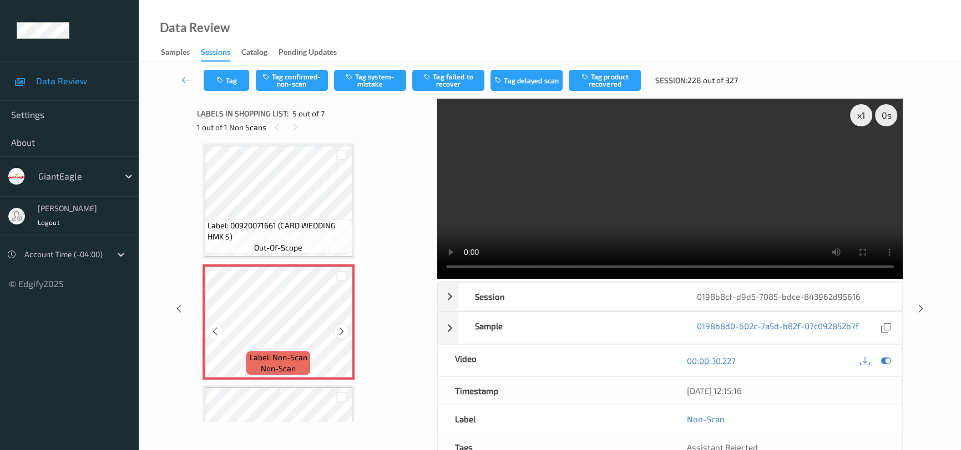
click at [345, 329] on icon at bounding box center [341, 332] width 9 height 10
click at [677, 231] on video at bounding box center [669, 189] width 465 height 180
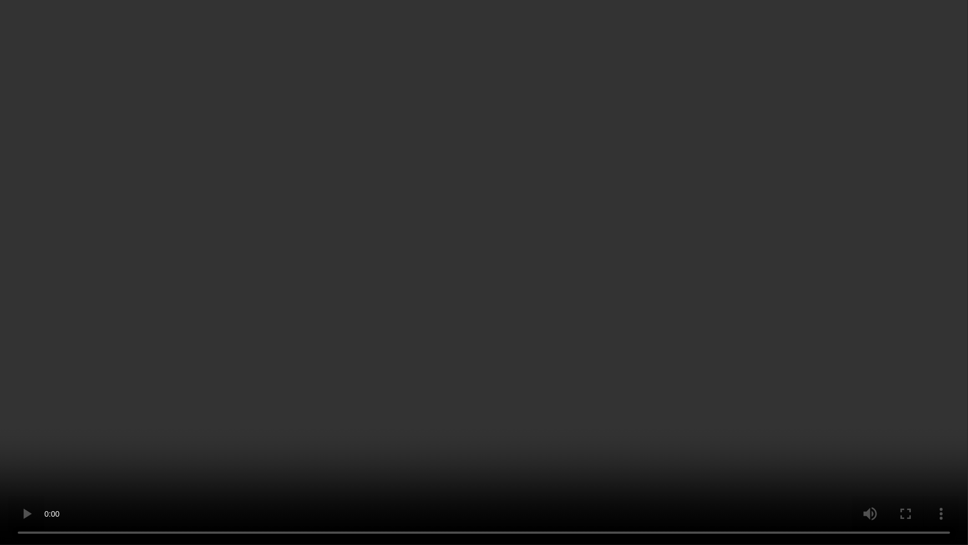
click at [510, 417] on video at bounding box center [484, 272] width 968 height 545
click at [607, 374] on video at bounding box center [484, 272] width 968 height 545
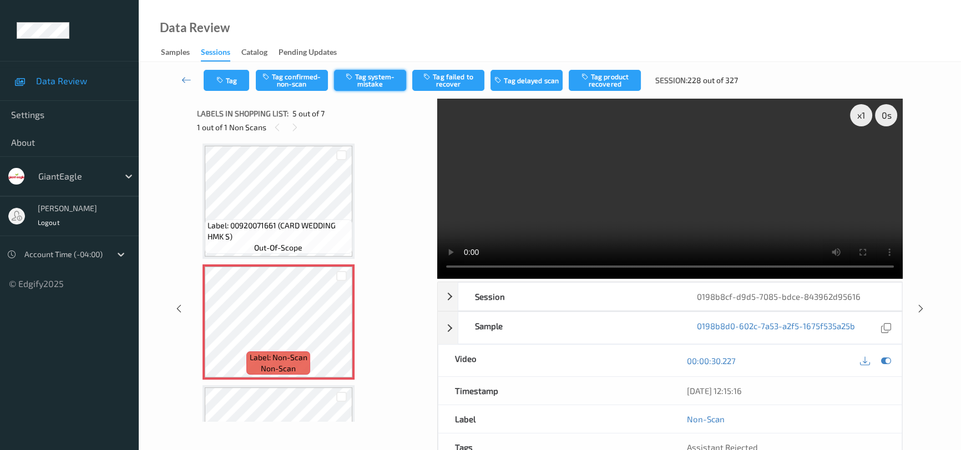
click at [384, 85] on button "Tag system-mistake" at bounding box center [370, 80] width 72 height 21
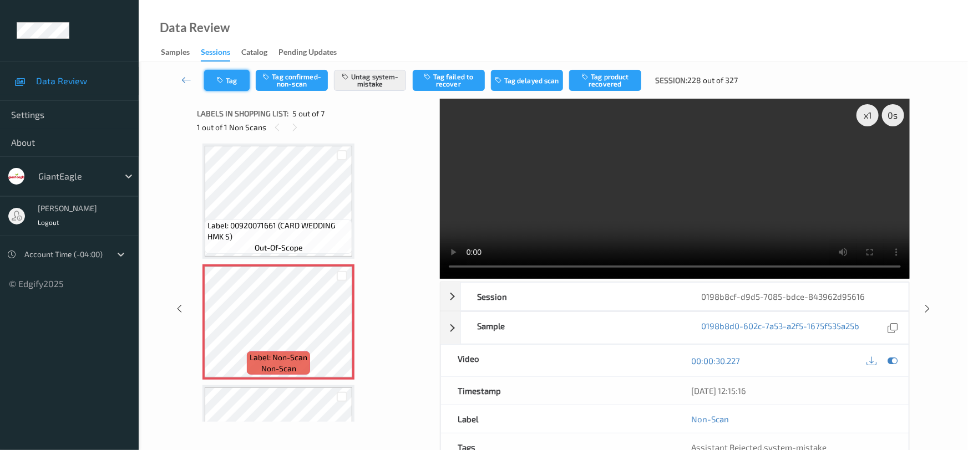
click at [230, 70] on button "Tag" at bounding box center [226, 80] width 45 height 21
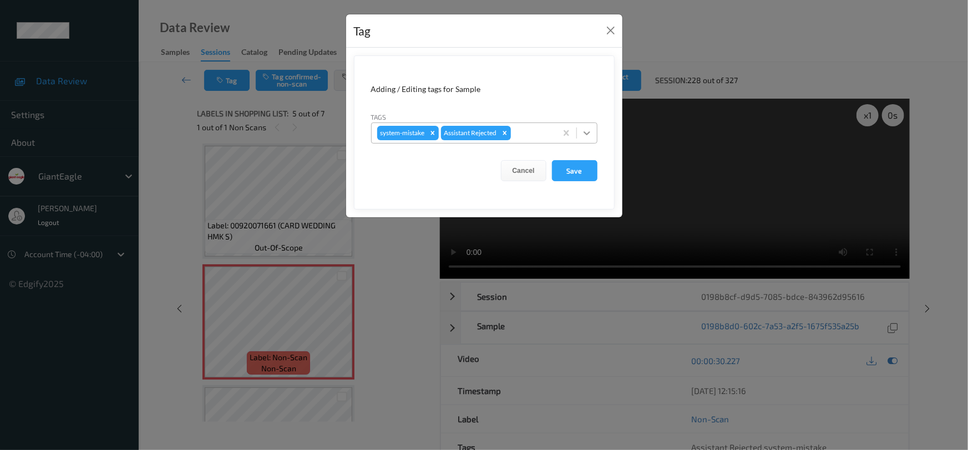
click at [589, 133] on icon at bounding box center [587, 133] width 7 height 4
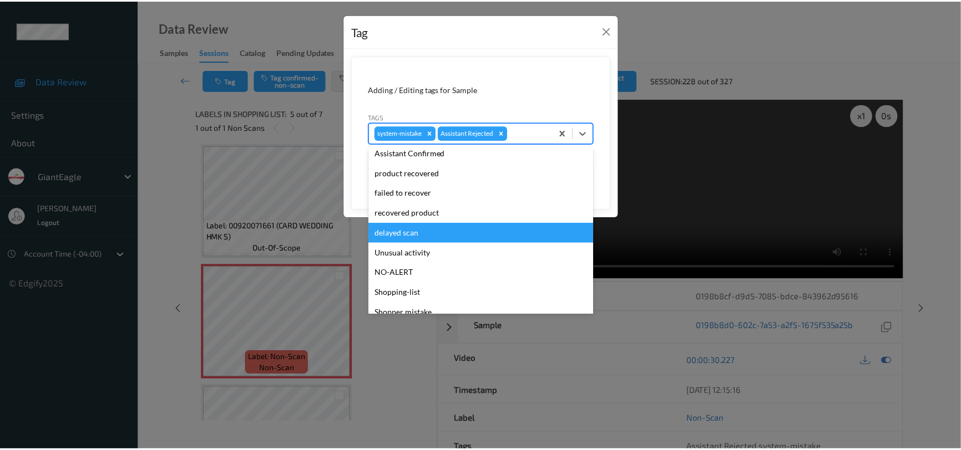
scroll to position [98, 0]
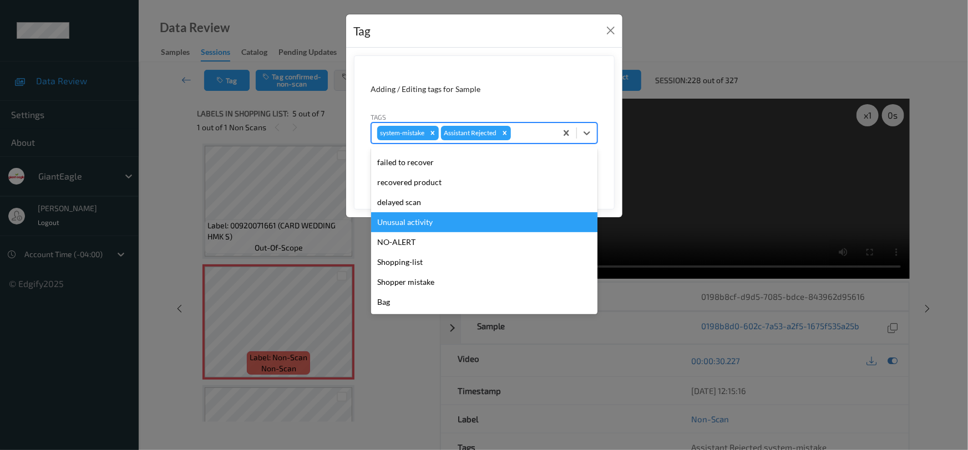
click at [392, 225] on div "Unusual activity" at bounding box center [484, 222] width 226 height 20
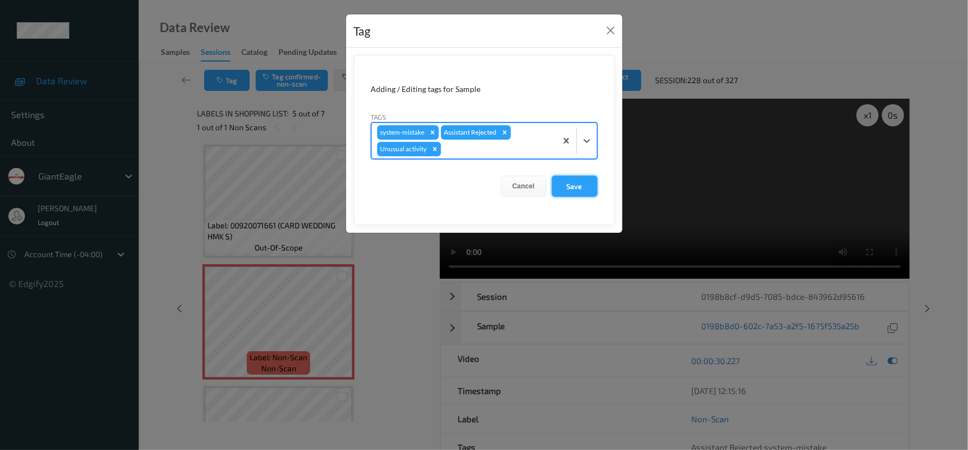
click at [570, 185] on button "Save" at bounding box center [574, 186] width 45 height 21
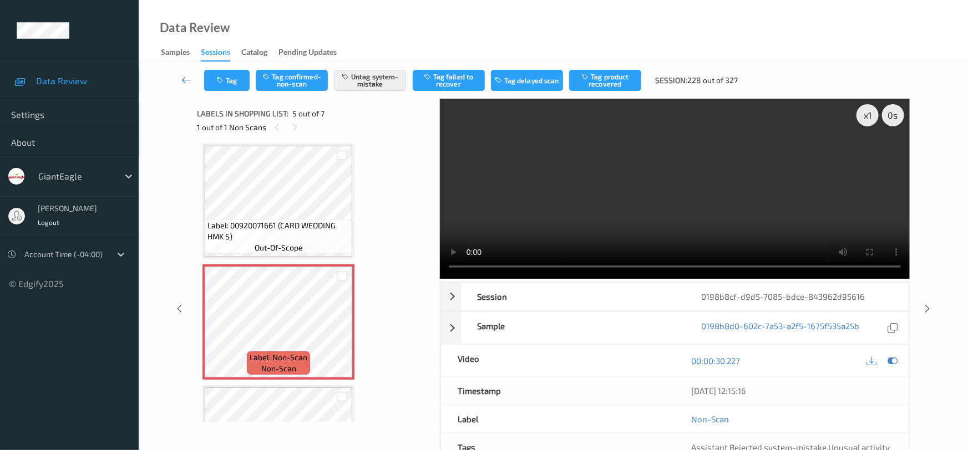
click at [183, 75] on icon at bounding box center [186, 79] width 10 height 11
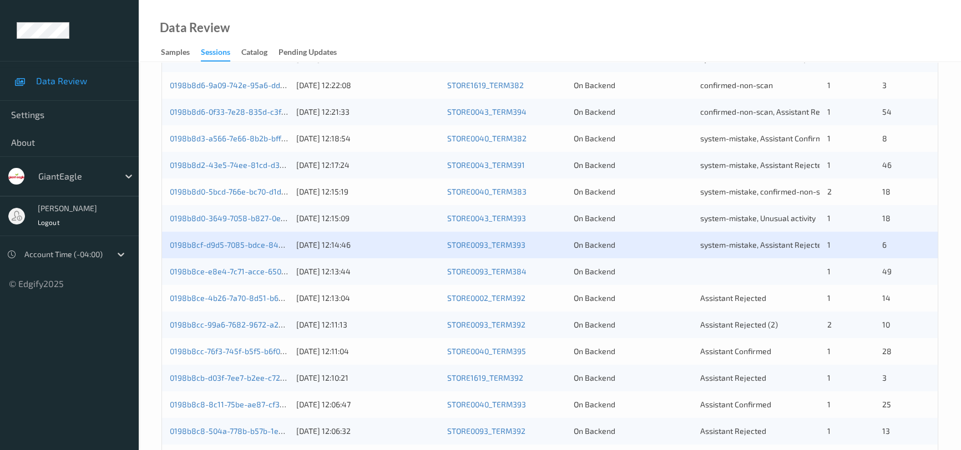
scroll to position [252, 0]
click at [237, 296] on link "0198b8ce-4b26-7a70-8d51-b67559521727" at bounding box center [245, 295] width 150 height 9
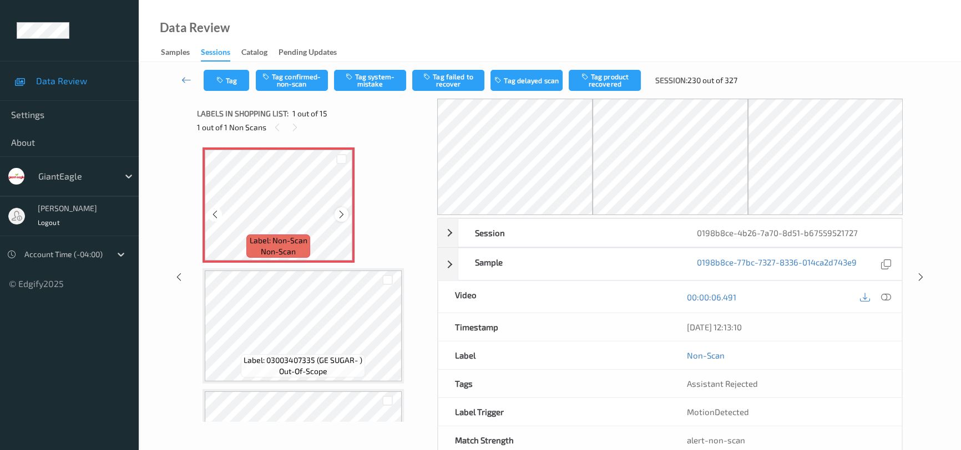
click at [343, 215] on icon at bounding box center [341, 215] width 9 height 10
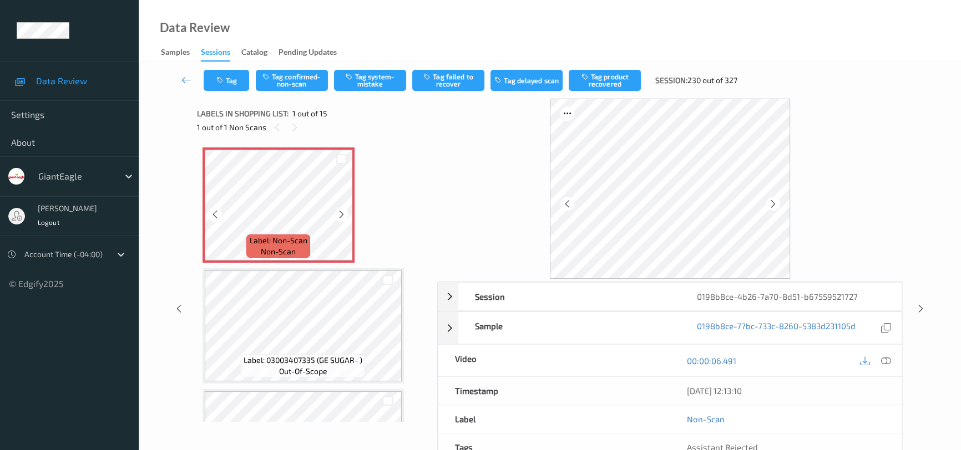
click at [343, 215] on icon at bounding box center [341, 215] width 9 height 10
click at [886, 362] on icon at bounding box center [886, 361] width 10 height 10
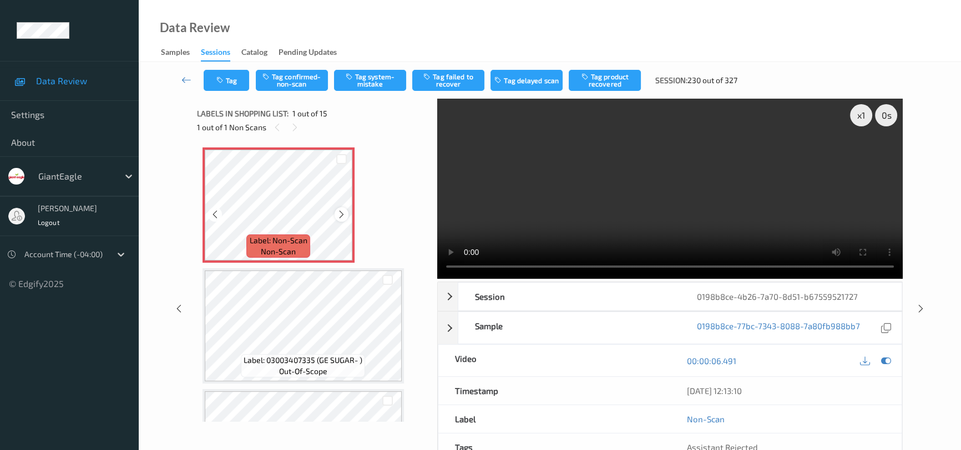
click at [342, 213] on icon at bounding box center [341, 215] width 9 height 10
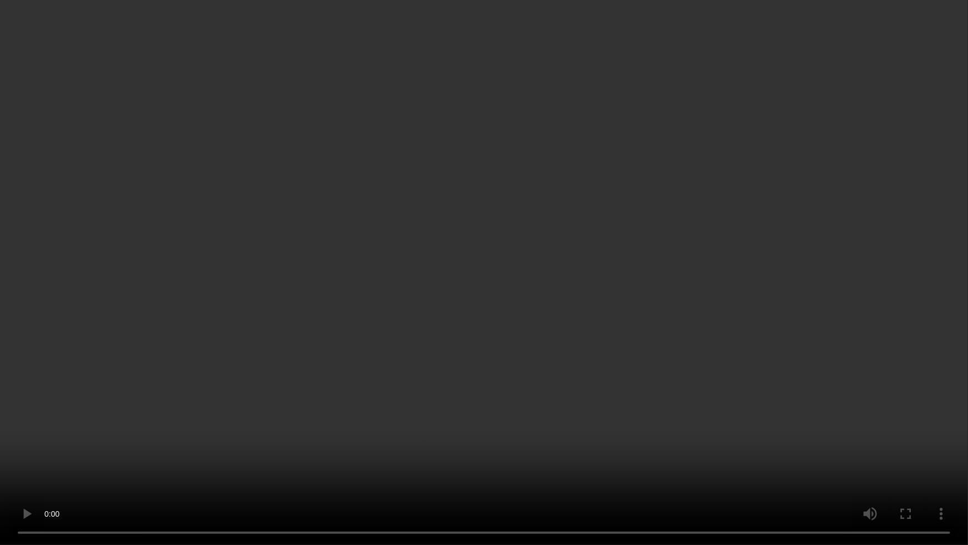
click at [739, 322] on video at bounding box center [484, 272] width 968 height 545
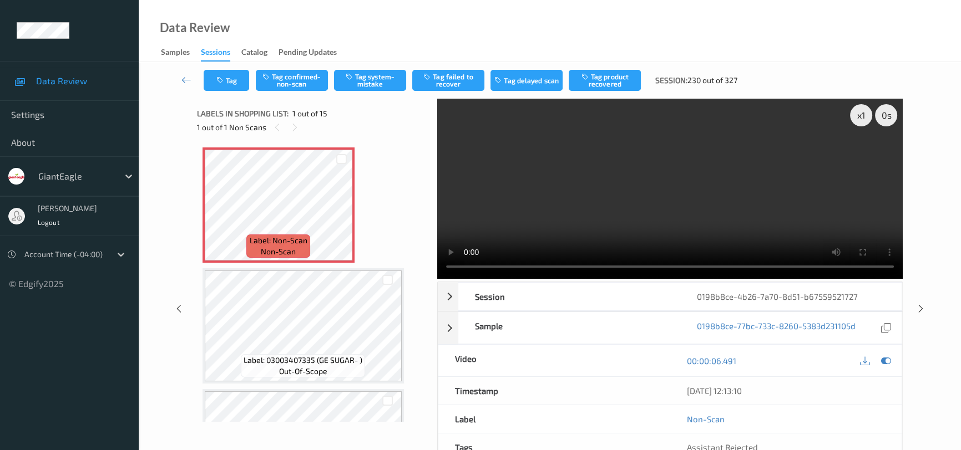
click at [563, 225] on video at bounding box center [669, 189] width 465 height 180
click at [343, 211] on icon at bounding box center [341, 215] width 9 height 10
click at [635, 211] on video at bounding box center [669, 189] width 465 height 180
click at [314, 75] on button "Tag confirmed-non-scan" at bounding box center [292, 80] width 72 height 21
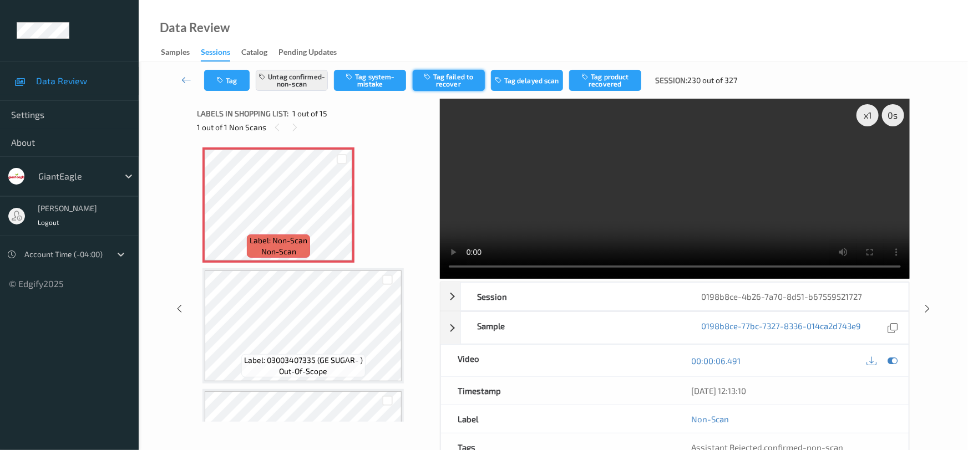
click at [465, 80] on button "Tag failed to recover" at bounding box center [449, 80] width 72 height 21
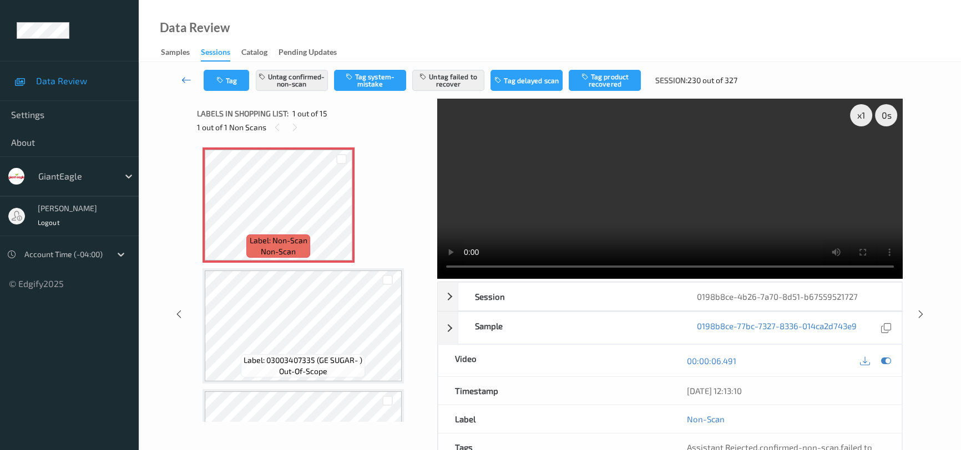
click at [187, 73] on link at bounding box center [186, 80] width 34 height 21
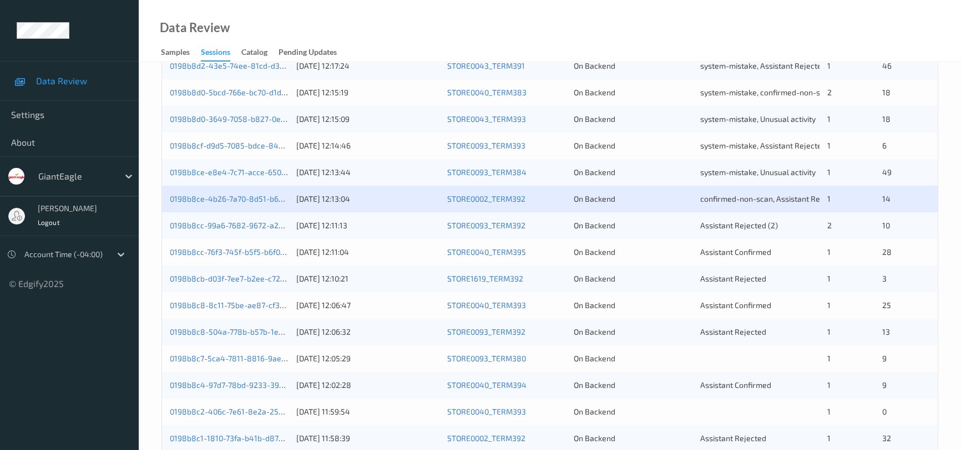
scroll to position [353, 0]
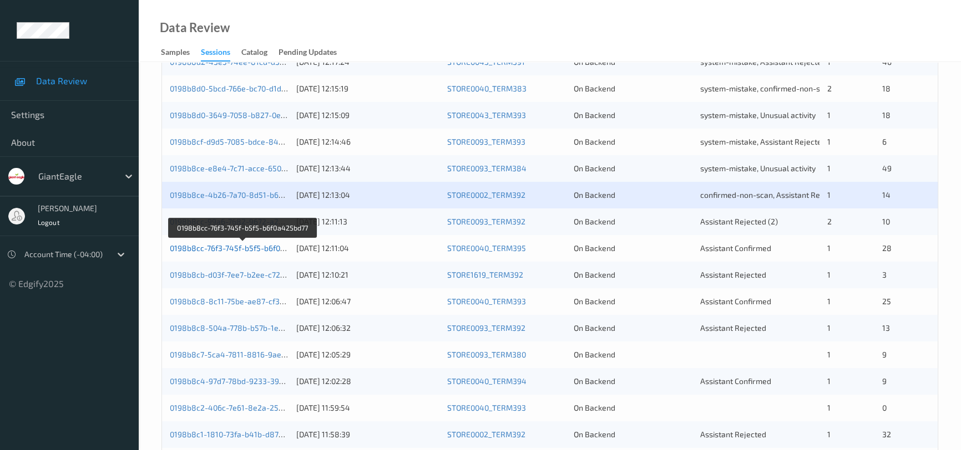
click at [224, 246] on link "0198b8cc-76f3-745f-b5f5-b6f0a425bd77" at bounding box center [242, 248] width 145 height 9
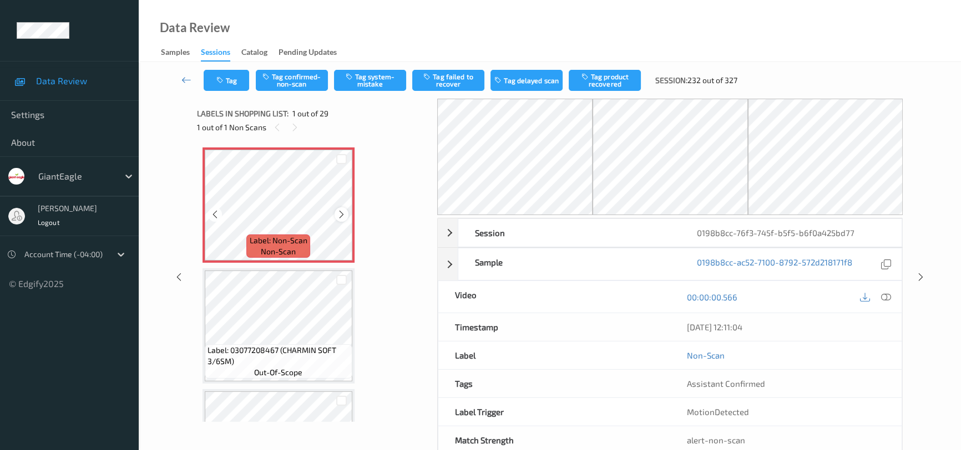
click at [343, 215] on icon at bounding box center [341, 215] width 9 height 10
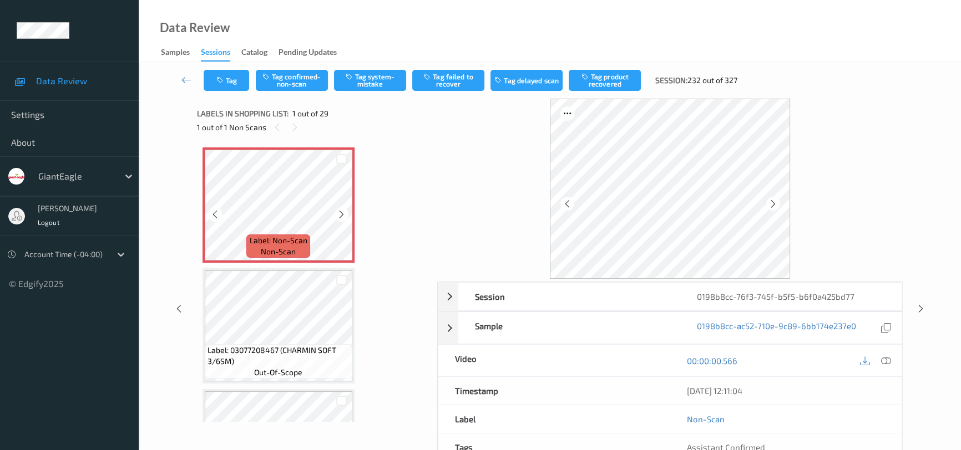
click at [343, 215] on icon at bounding box center [341, 215] width 9 height 10
click at [891, 360] on div at bounding box center [885, 360] width 15 height 15
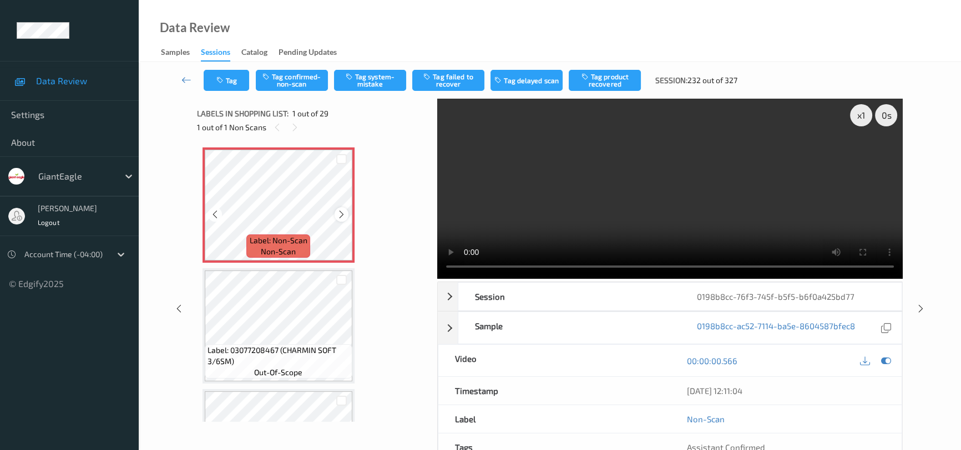
click at [340, 210] on icon at bounding box center [341, 215] width 9 height 10
click at [635, 208] on video at bounding box center [669, 189] width 465 height 180
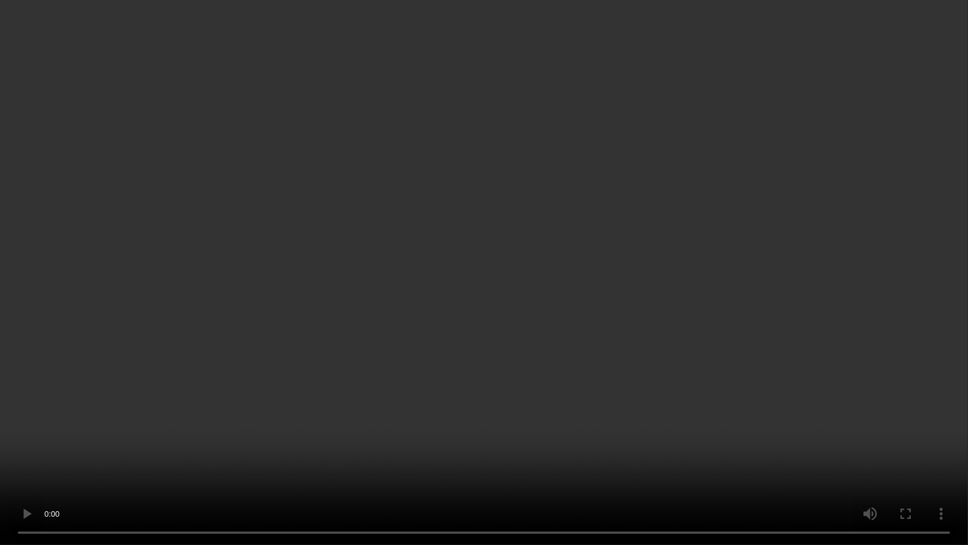
click at [648, 355] on video at bounding box center [484, 272] width 968 height 545
click at [590, 325] on video at bounding box center [484, 272] width 968 height 545
click at [527, 323] on video at bounding box center [484, 272] width 968 height 545
click at [534, 346] on video at bounding box center [484, 272] width 968 height 545
click at [510, 316] on video at bounding box center [484, 272] width 968 height 545
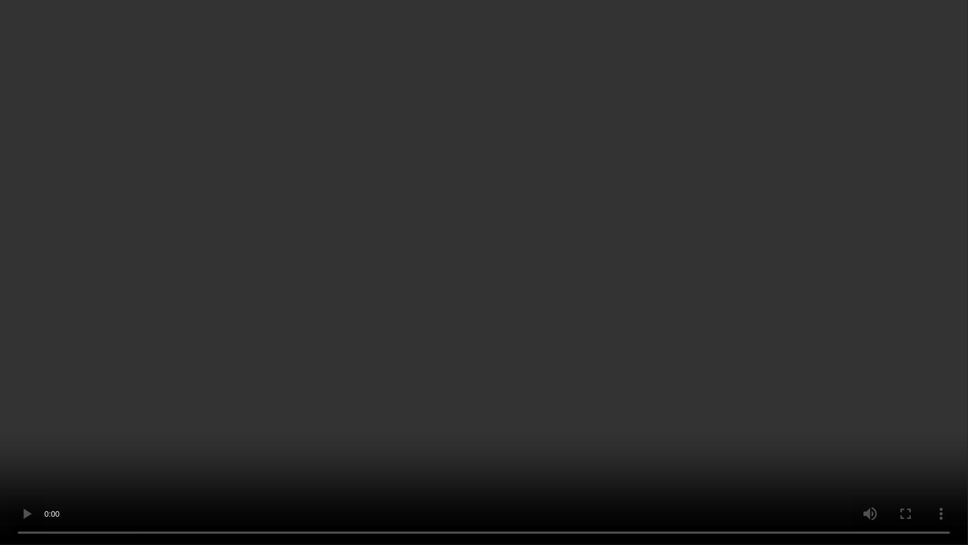
click at [451, 371] on video at bounding box center [484, 272] width 968 height 545
click at [457, 255] on video at bounding box center [484, 272] width 968 height 545
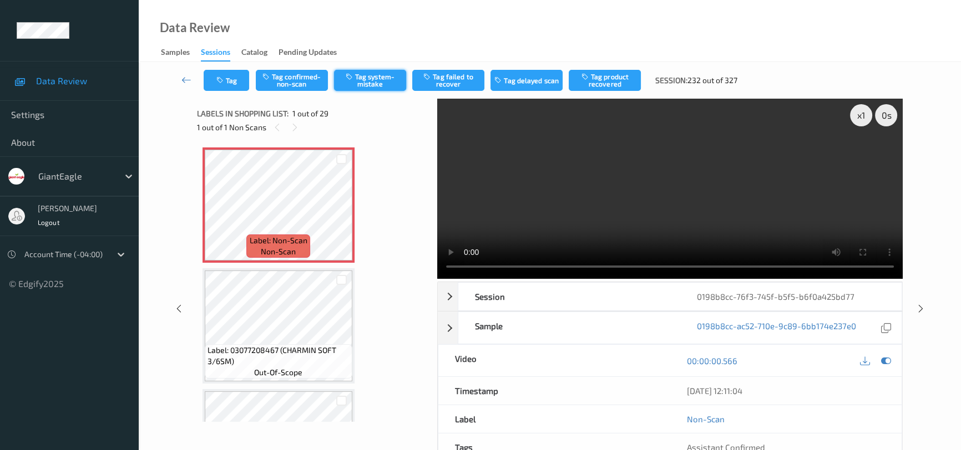
click at [366, 78] on button "Tag system-mistake" at bounding box center [370, 80] width 72 height 21
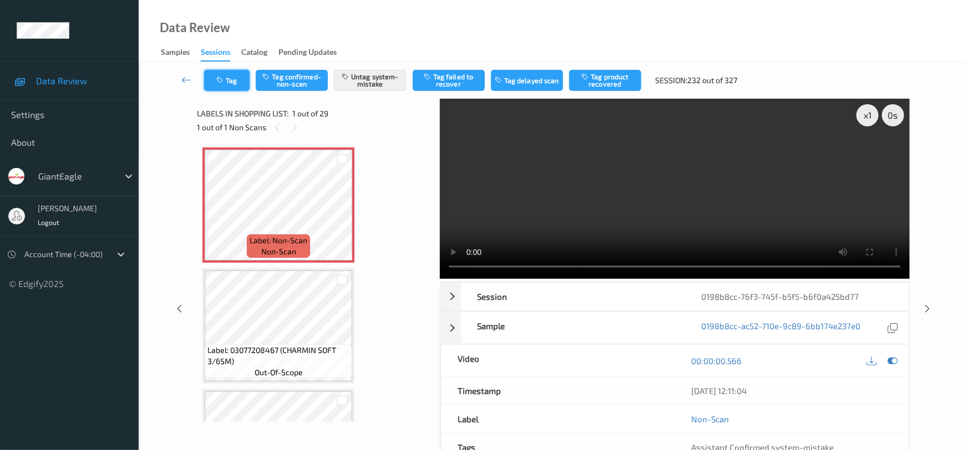
click at [233, 85] on button "Tag" at bounding box center [226, 80] width 45 height 21
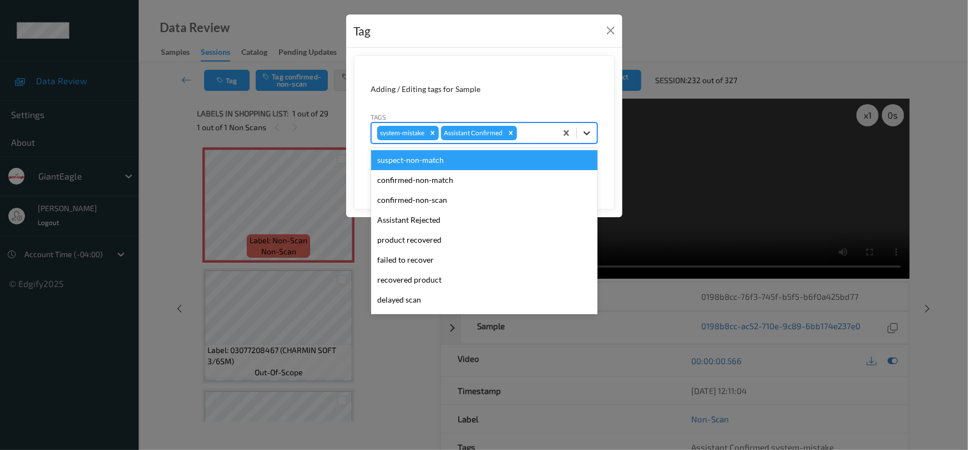
click at [582, 134] on icon at bounding box center [586, 133] width 11 height 11
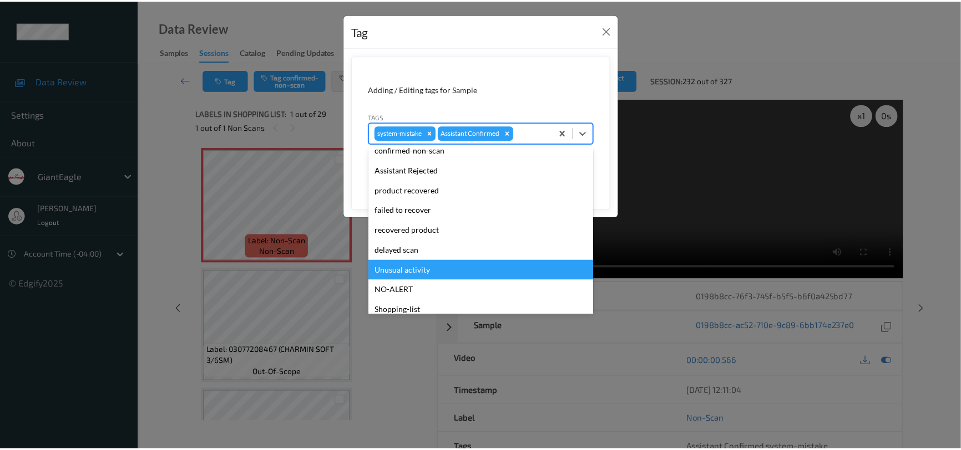
scroll to position [98, 0]
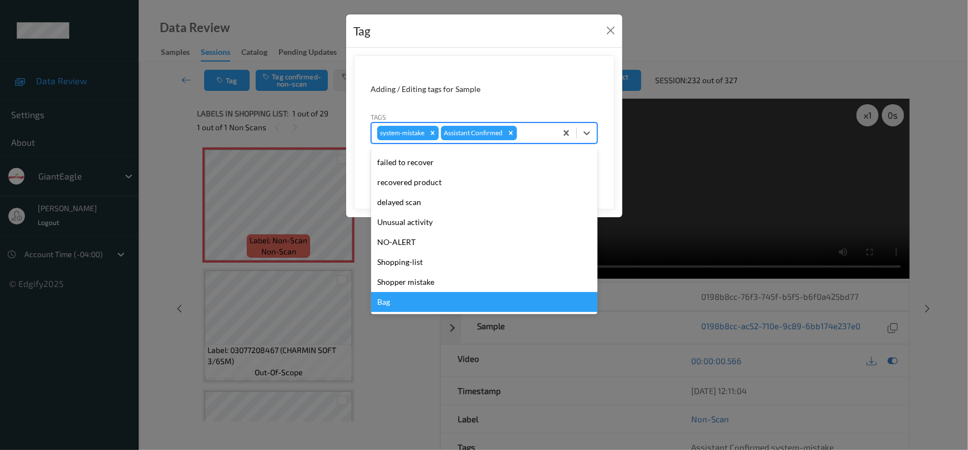
click at [413, 298] on div "Bag" at bounding box center [484, 302] width 226 height 20
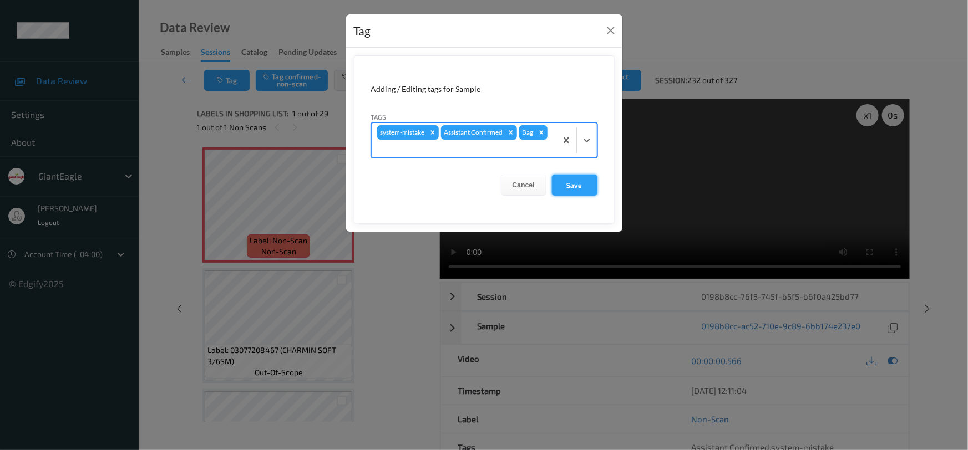
click at [590, 184] on button "Save" at bounding box center [574, 185] width 45 height 21
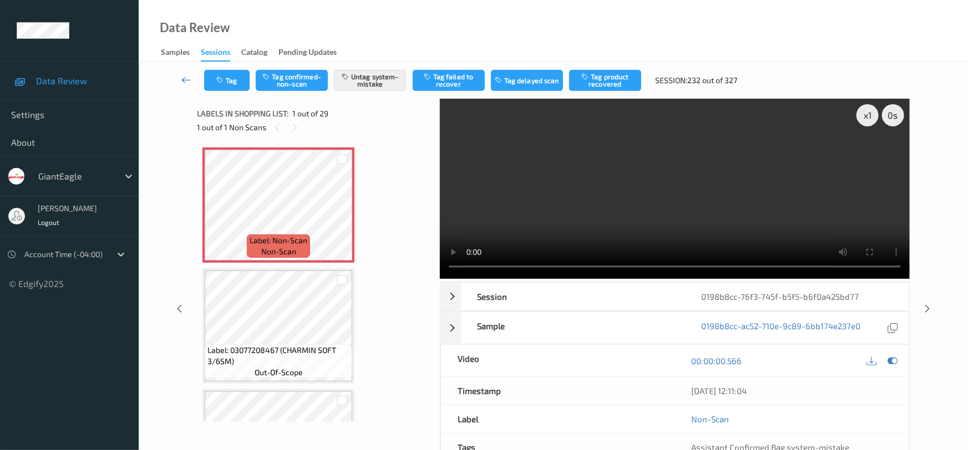
click at [185, 73] on link at bounding box center [186, 80] width 35 height 21
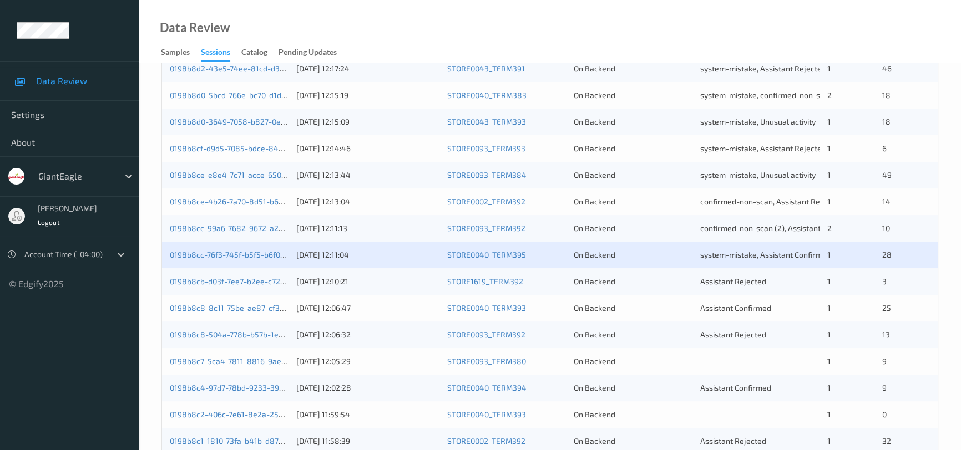
scroll to position [353, 0]
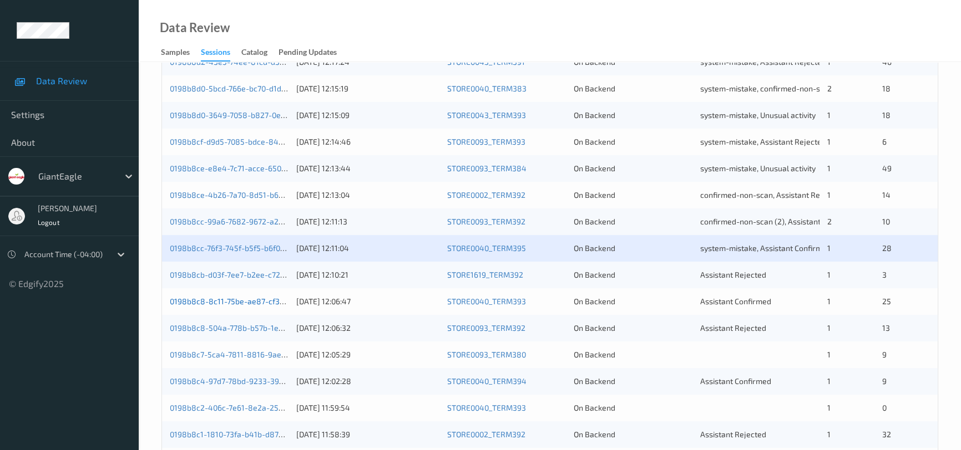
click at [217, 300] on link "0198b8c8-8c11-75be-ae87-cf35dbe7e03f" at bounding box center [244, 301] width 148 height 9
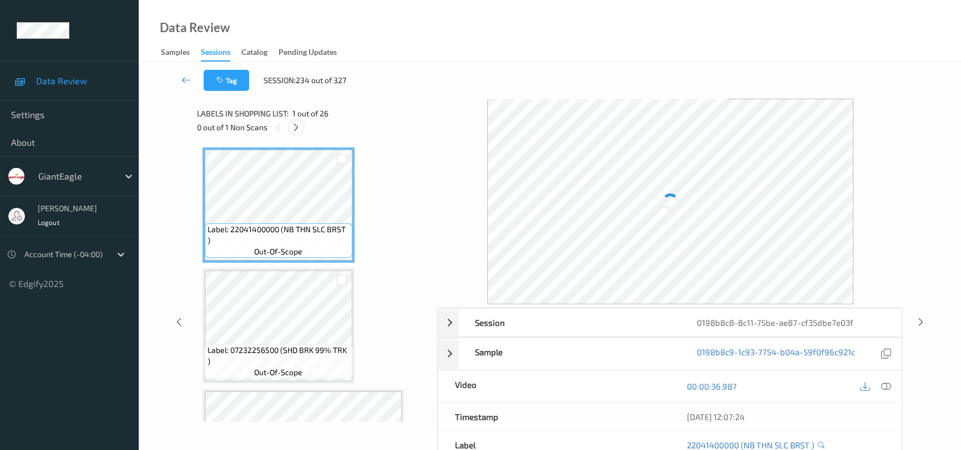
click at [295, 127] on icon at bounding box center [295, 128] width 9 height 10
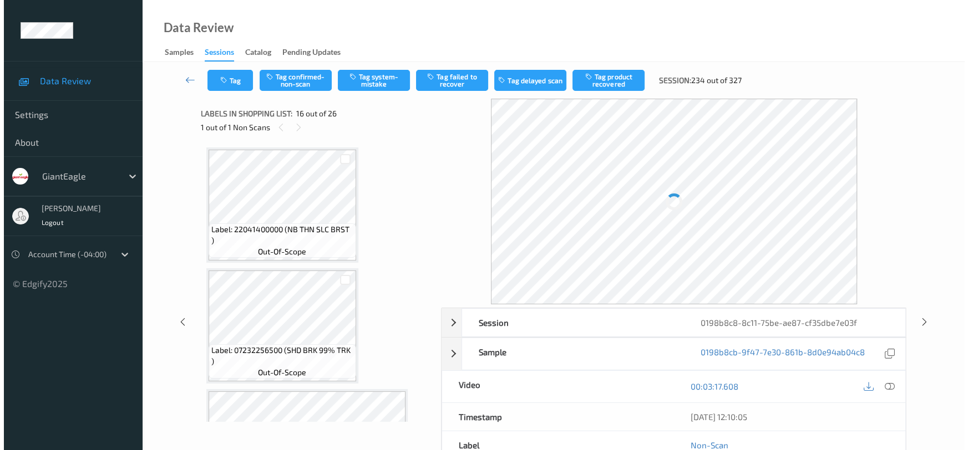
scroll to position [1692, 0]
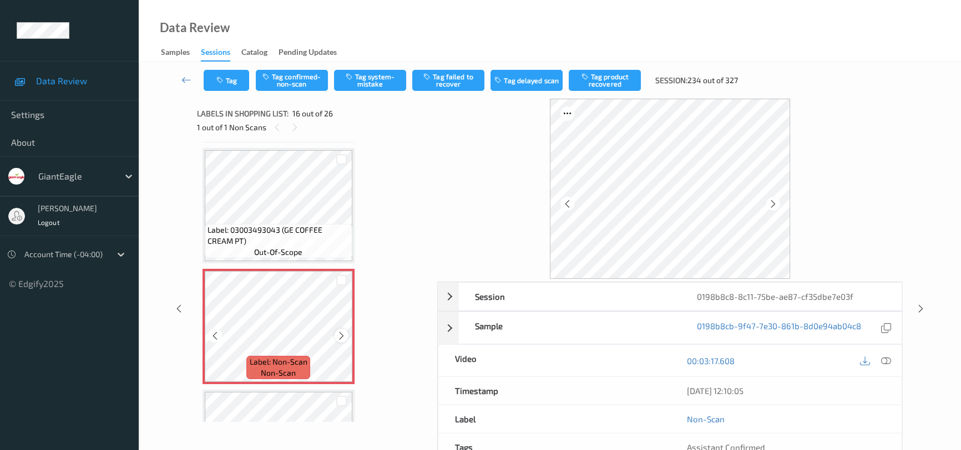
click at [344, 331] on icon at bounding box center [341, 336] width 9 height 10
click at [341, 331] on icon at bounding box center [341, 336] width 9 height 10
click at [886, 363] on icon at bounding box center [886, 361] width 10 height 10
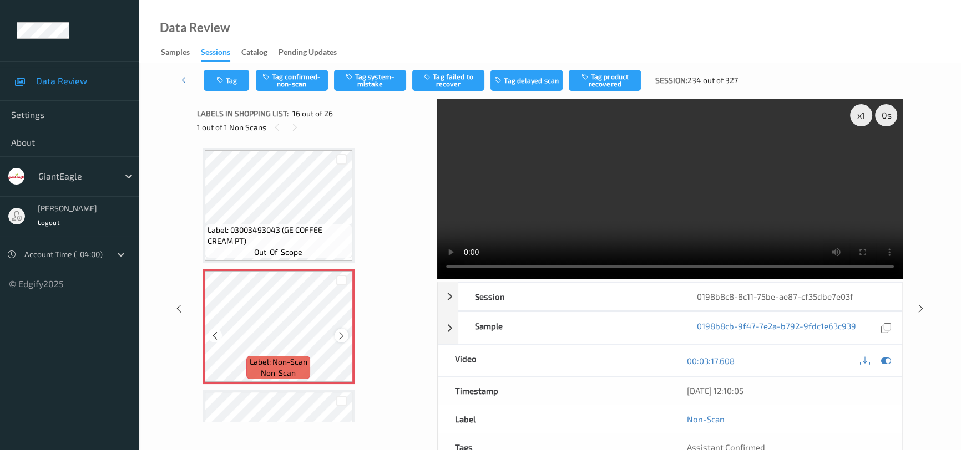
click at [344, 331] on icon at bounding box center [341, 336] width 9 height 10
click at [768, 235] on video at bounding box center [669, 189] width 465 height 180
click at [338, 331] on icon at bounding box center [341, 336] width 9 height 10
click at [662, 189] on video at bounding box center [669, 189] width 465 height 180
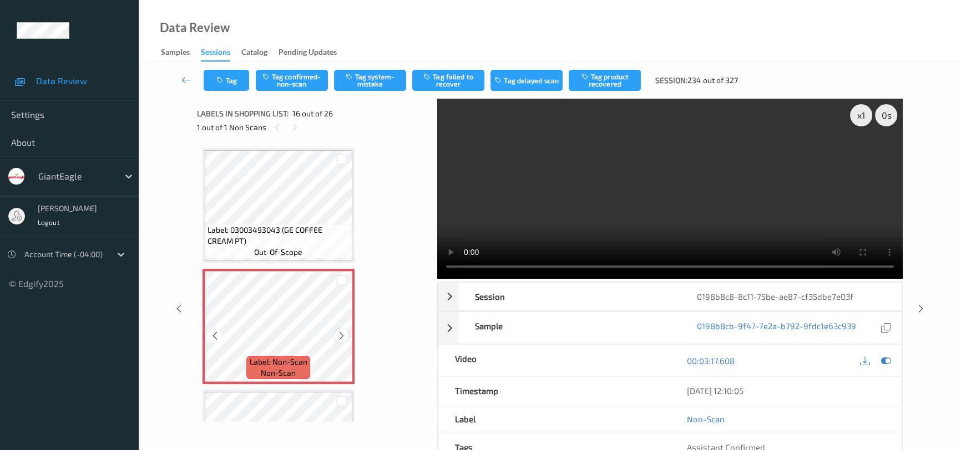
click at [340, 331] on icon at bounding box center [341, 336] width 9 height 10
click at [337, 331] on icon at bounding box center [341, 336] width 9 height 10
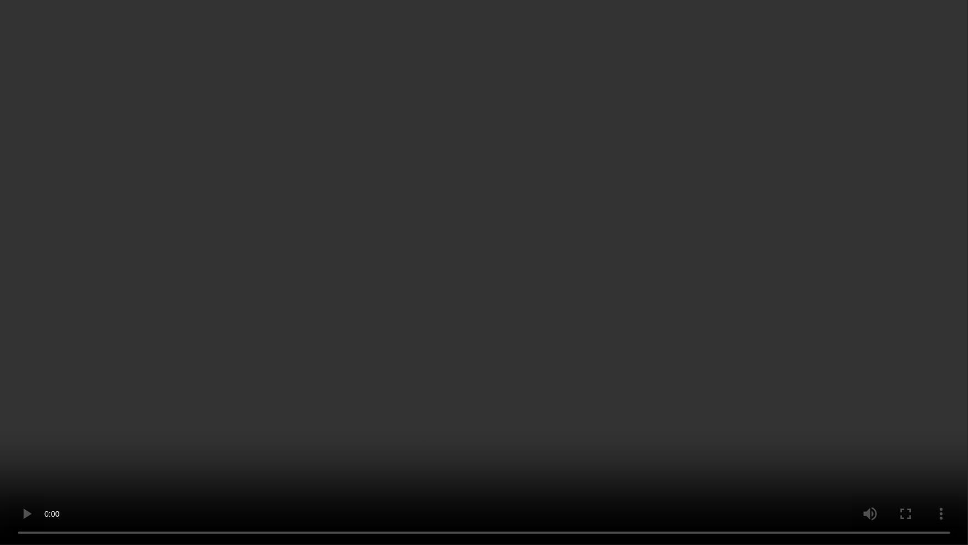
click at [616, 347] on video at bounding box center [484, 272] width 968 height 545
click at [541, 385] on video at bounding box center [484, 272] width 968 height 545
click at [537, 298] on video at bounding box center [484, 272] width 968 height 545
click at [531, 320] on video at bounding box center [484, 272] width 968 height 545
click at [602, 417] on video at bounding box center [484, 272] width 968 height 545
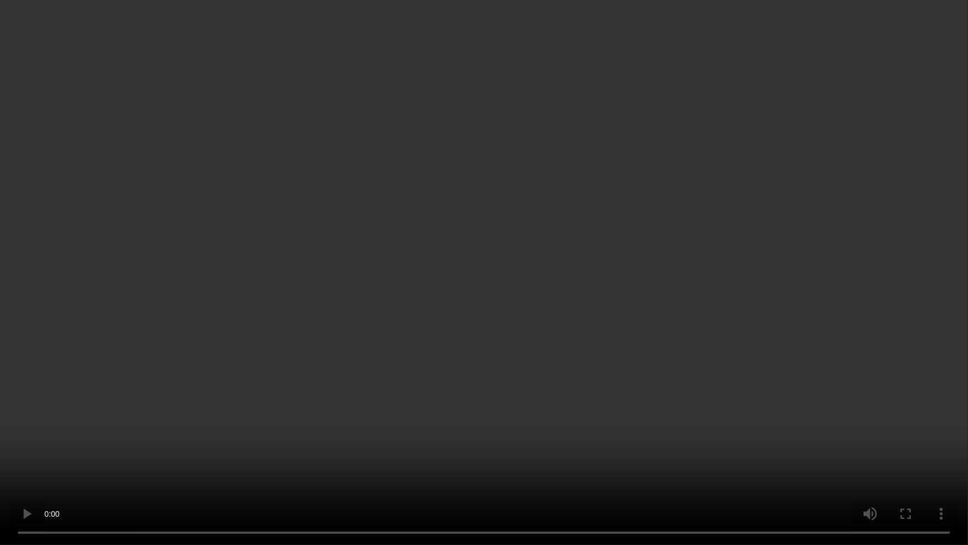
click at [571, 378] on video at bounding box center [484, 272] width 968 height 545
click at [552, 428] on video at bounding box center [484, 272] width 968 height 545
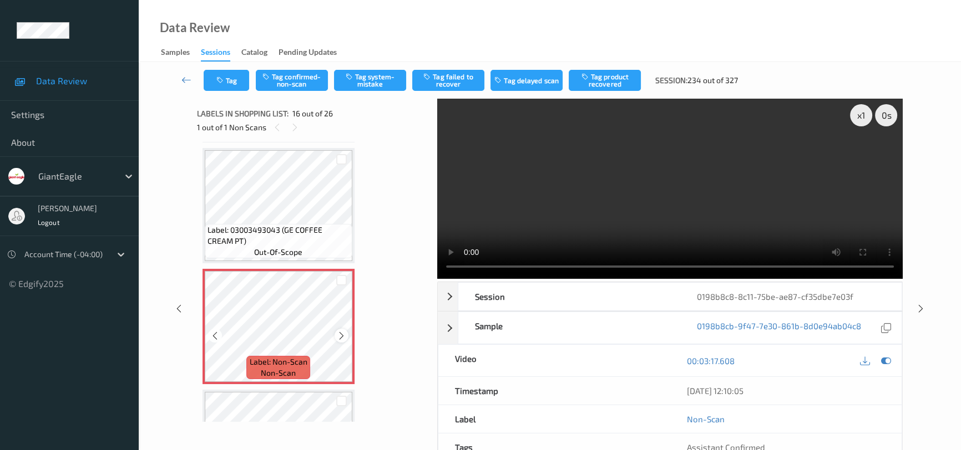
click at [337, 331] on icon at bounding box center [341, 336] width 9 height 10
click at [341, 331] on icon at bounding box center [341, 336] width 9 height 10
click at [381, 83] on button "Tag system-mistake" at bounding box center [370, 80] width 72 height 21
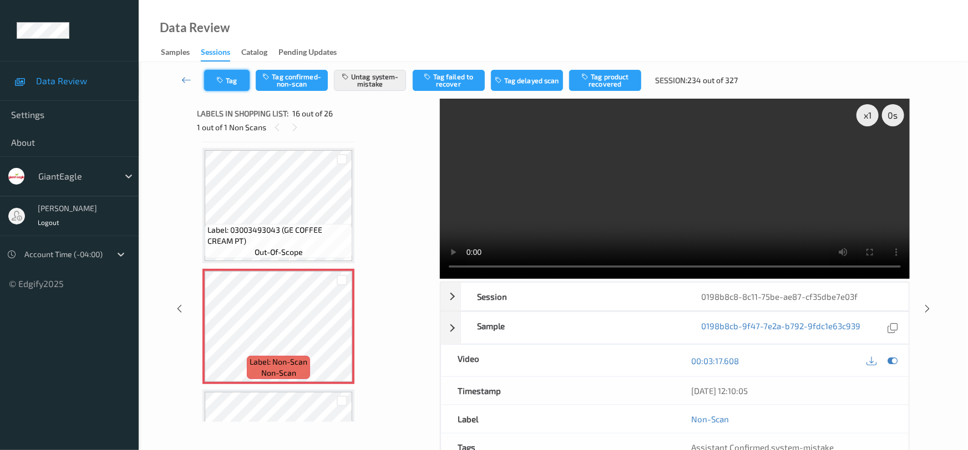
click at [235, 78] on button "Tag" at bounding box center [226, 80] width 45 height 21
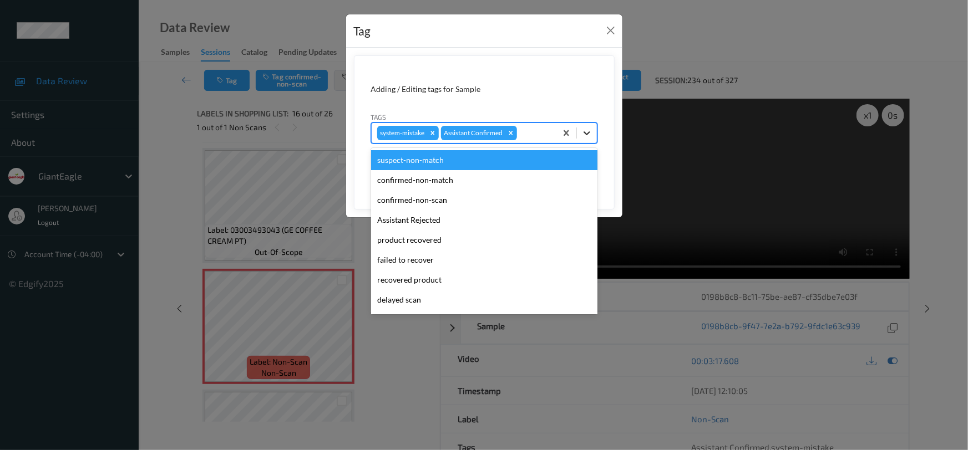
click at [582, 130] on icon at bounding box center [586, 133] width 11 height 11
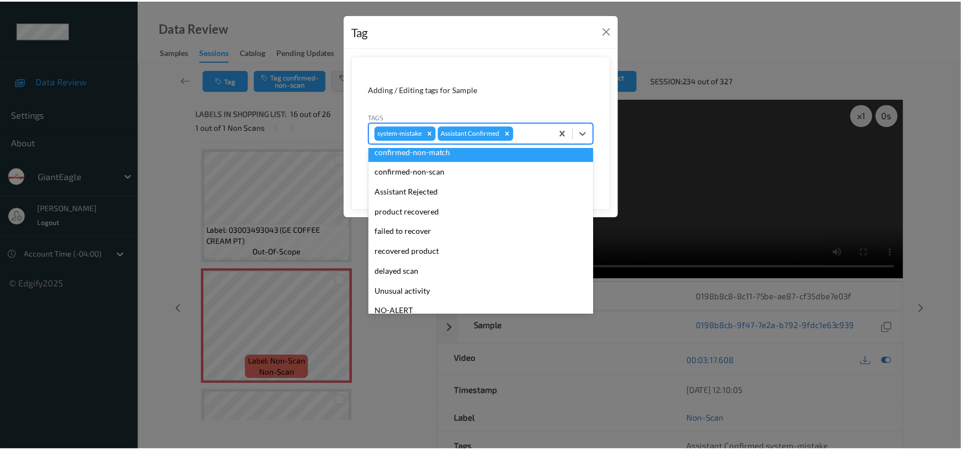
scroll to position [98, 0]
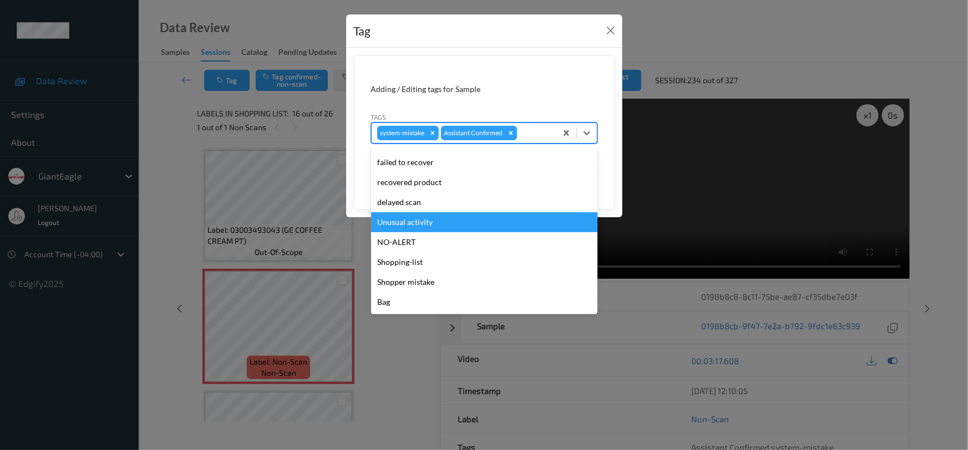
click at [407, 226] on div "Unusual activity" at bounding box center [484, 222] width 226 height 20
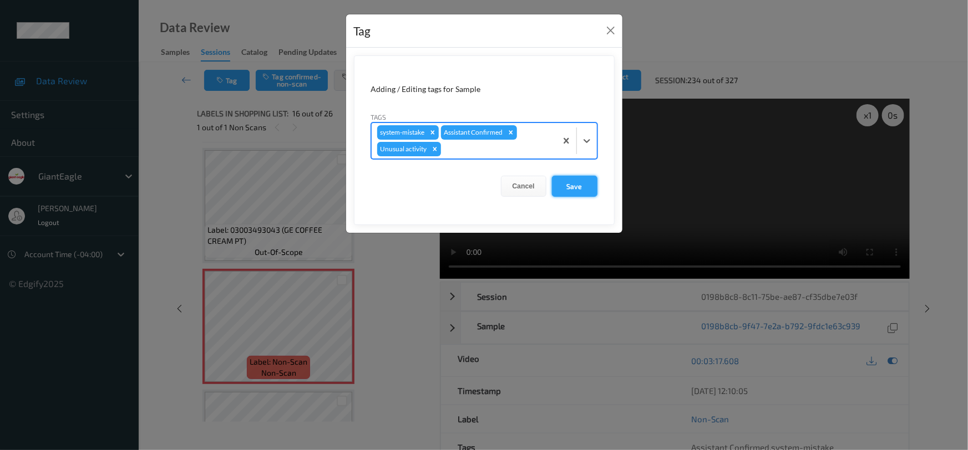
click at [565, 193] on button "Save" at bounding box center [574, 186] width 45 height 21
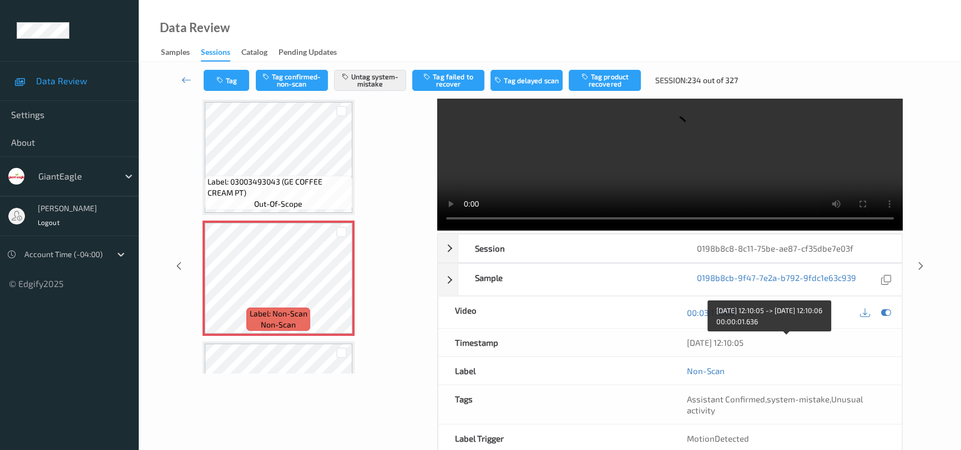
scroll to position [100, 0]
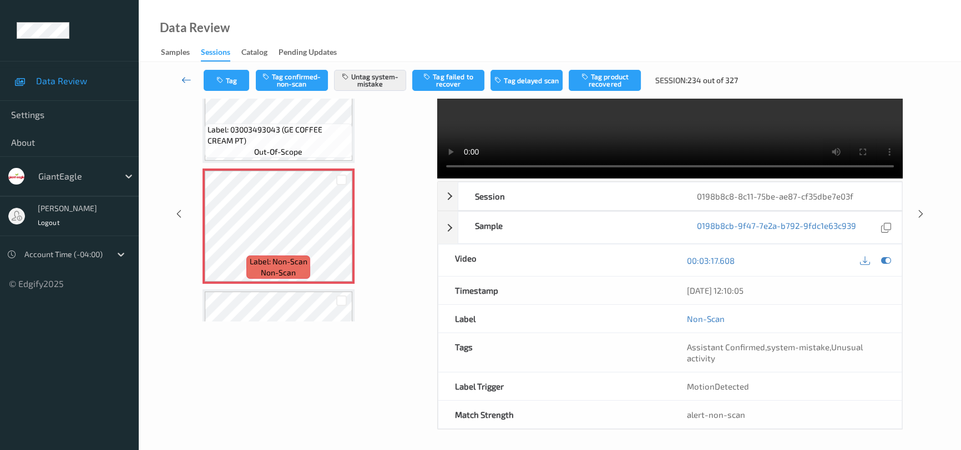
click at [179, 79] on link at bounding box center [186, 80] width 34 height 21
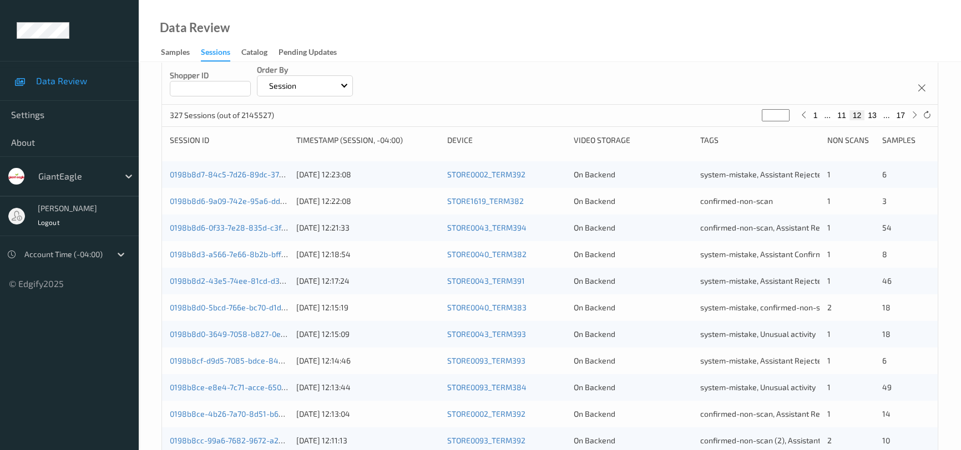
scroll to position [353, 0]
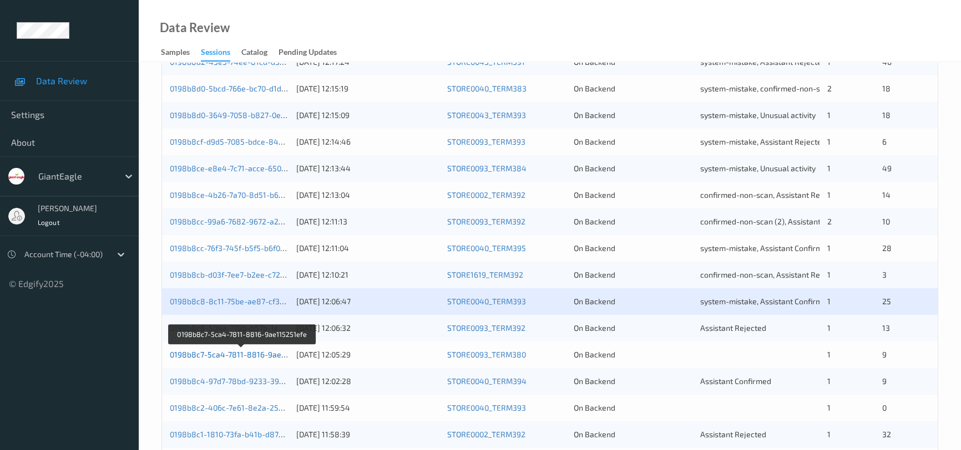
click at [227, 356] on link "0198b8c7-5ca4-7811-8816-9ae115251efe" at bounding box center [243, 354] width 146 height 9
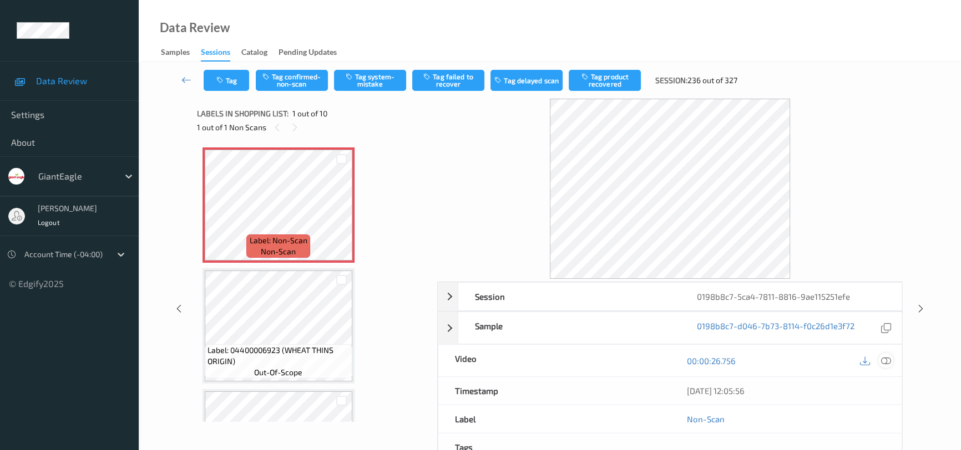
click at [884, 359] on icon at bounding box center [886, 361] width 10 height 10
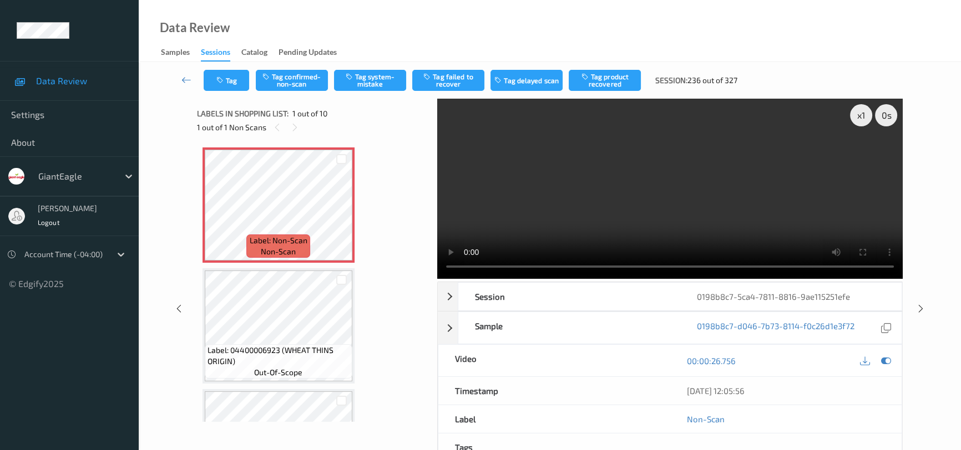
click at [565, 218] on video at bounding box center [669, 189] width 465 height 180
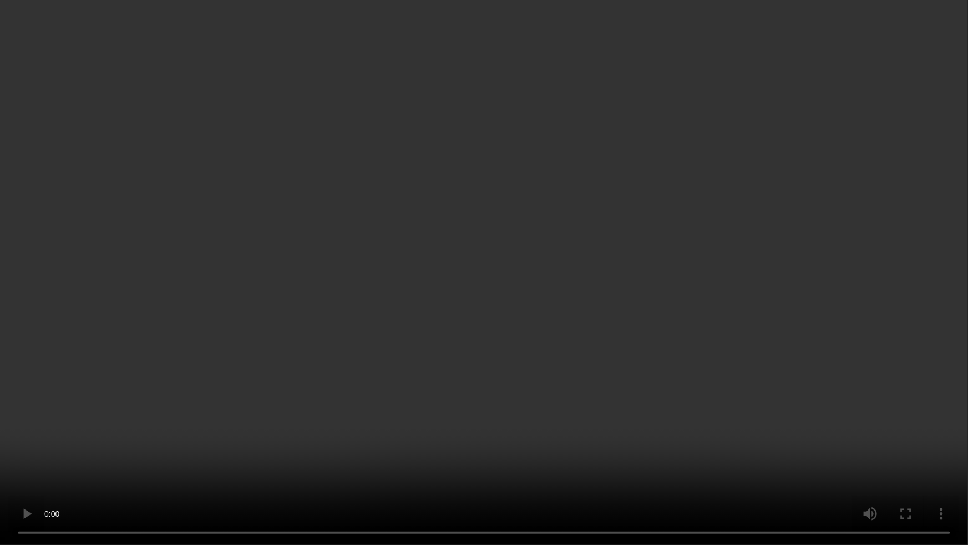
click at [521, 355] on video at bounding box center [484, 272] width 968 height 545
click at [547, 338] on video at bounding box center [484, 272] width 968 height 545
click at [531, 299] on video at bounding box center [484, 272] width 968 height 545
click at [537, 313] on video at bounding box center [484, 272] width 968 height 545
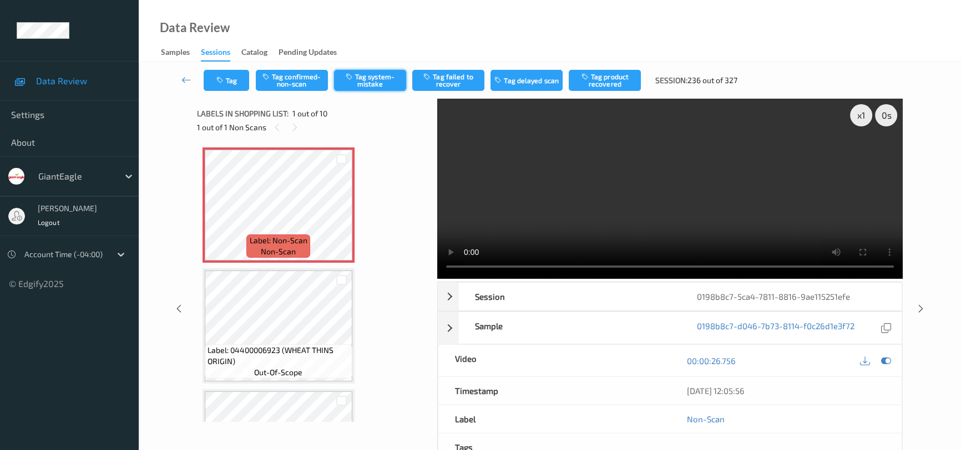
drag, startPoint x: 371, startPoint y: 78, endPoint x: 379, endPoint y: 83, distance: 10.0
click at [371, 78] on button "Tag system-mistake" at bounding box center [370, 80] width 72 height 21
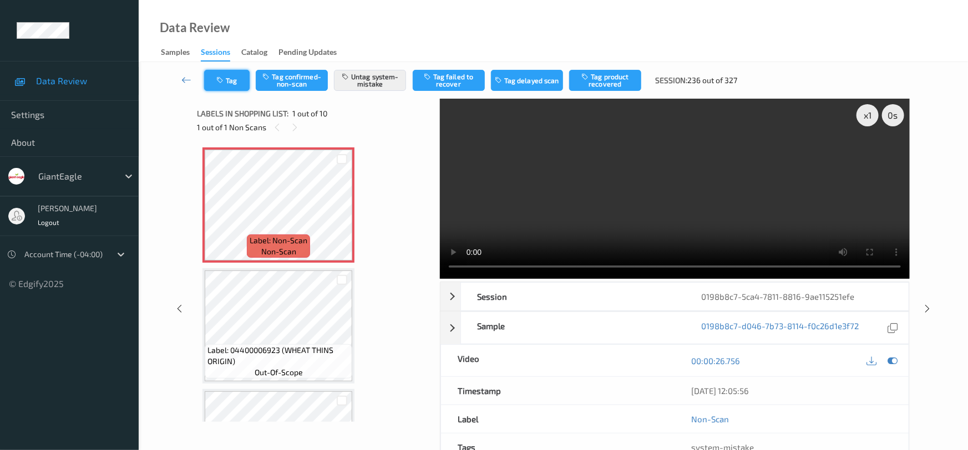
click at [226, 79] on button "Tag" at bounding box center [226, 80] width 45 height 21
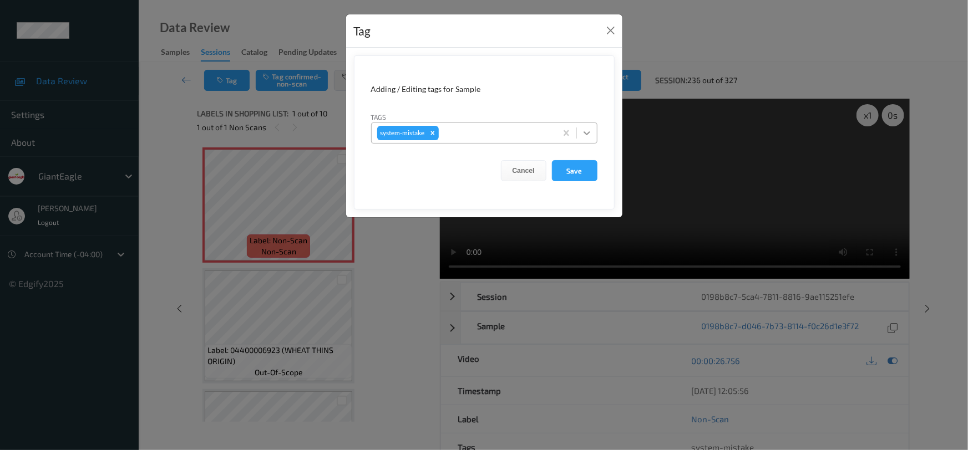
click at [585, 134] on icon at bounding box center [587, 133] width 7 height 4
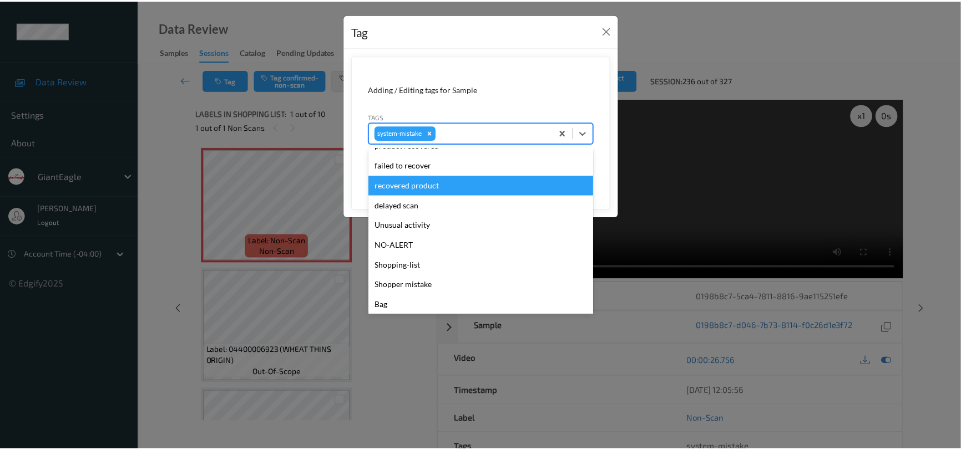
scroll to position [117, 0]
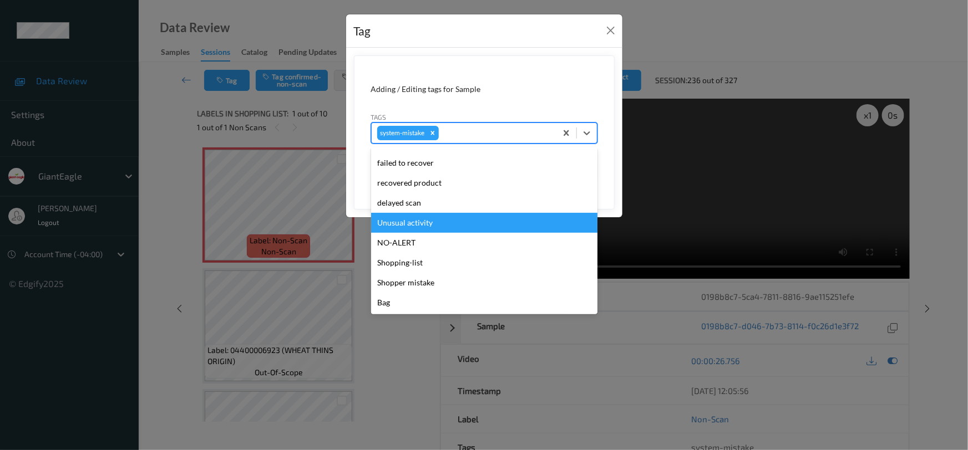
click at [424, 225] on div "Unusual activity" at bounding box center [484, 223] width 226 height 20
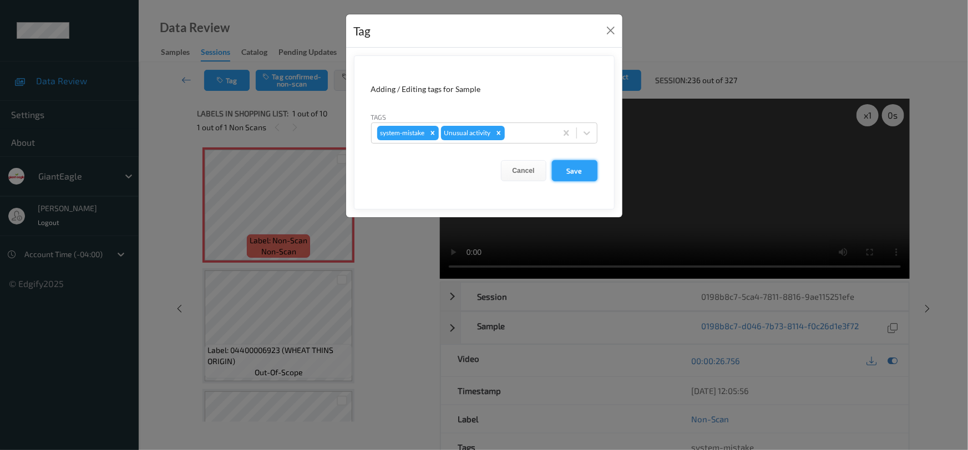
click at [565, 170] on button "Save" at bounding box center [574, 170] width 45 height 21
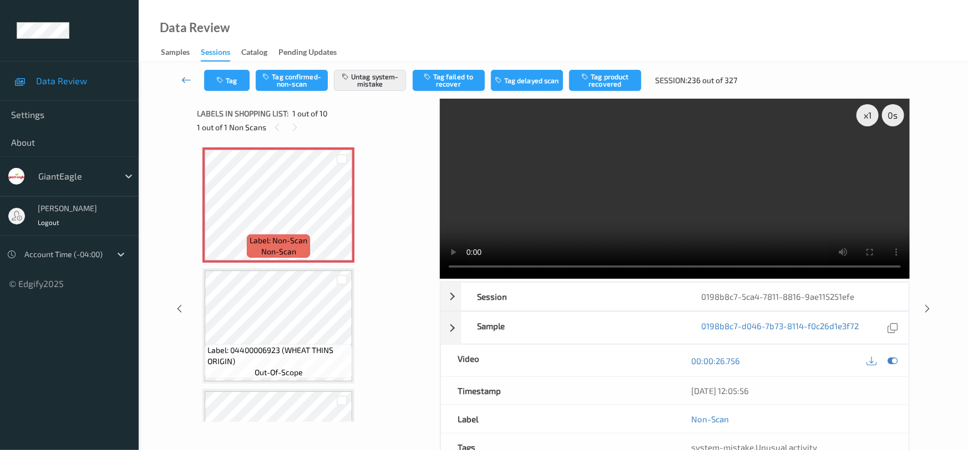
click at [182, 72] on link at bounding box center [186, 80] width 35 height 21
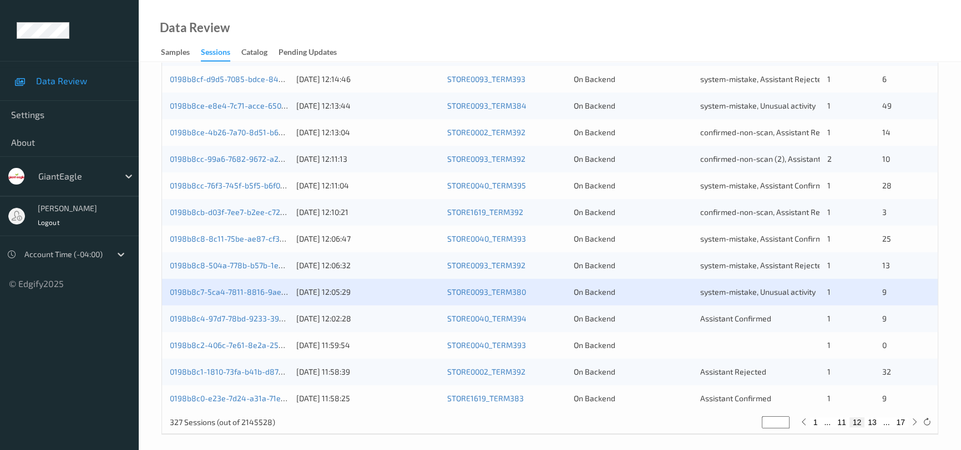
scroll to position [422, 0]
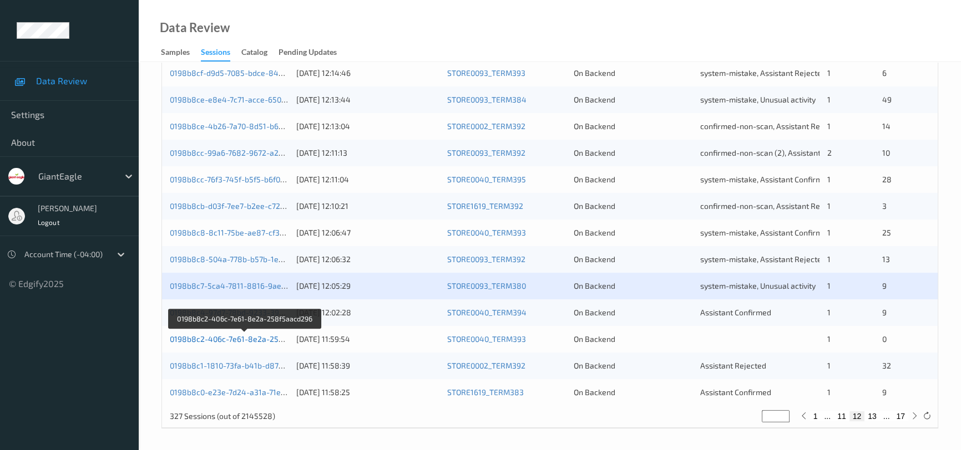
click at [217, 337] on link "0198b8c2-406c-7e61-8e2a-258f5aacd296" at bounding box center [245, 338] width 151 height 9
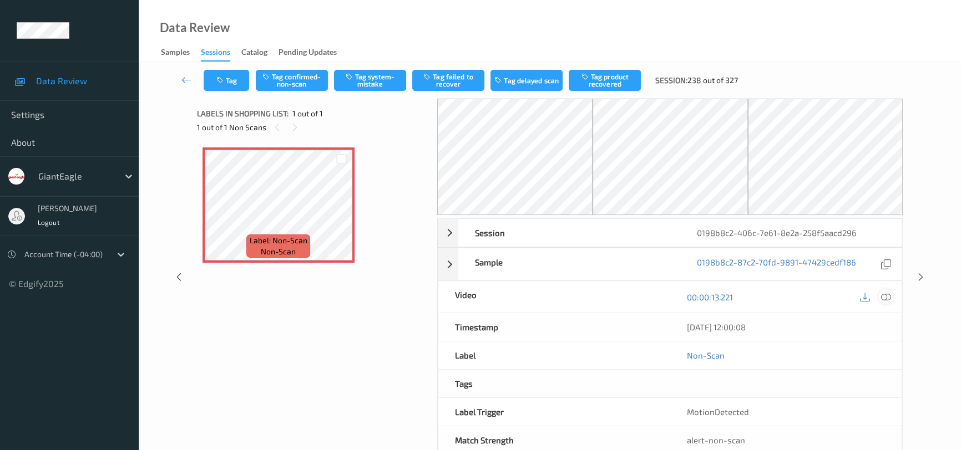
click at [886, 298] on icon at bounding box center [886, 297] width 10 height 10
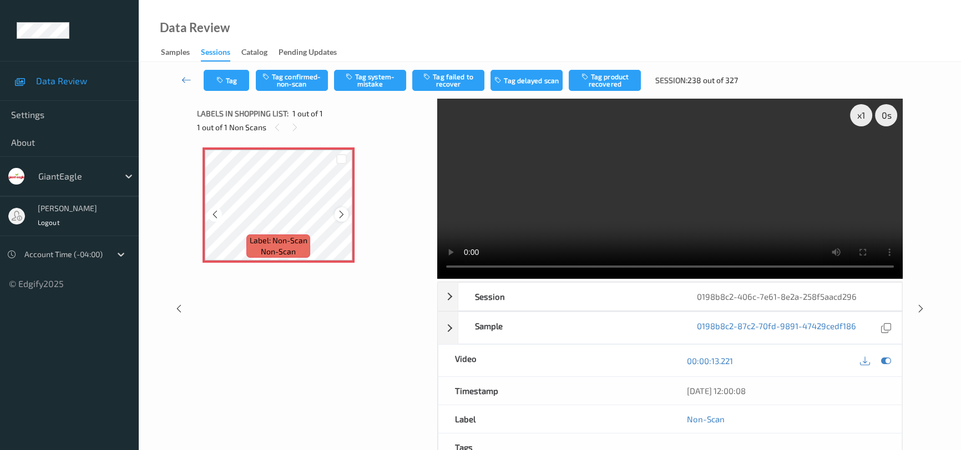
click at [343, 216] on icon at bounding box center [341, 215] width 9 height 10
drag, startPoint x: 723, startPoint y: 207, endPoint x: 815, endPoint y: 225, distance: 93.7
click at [724, 207] on video at bounding box center [669, 189] width 465 height 180
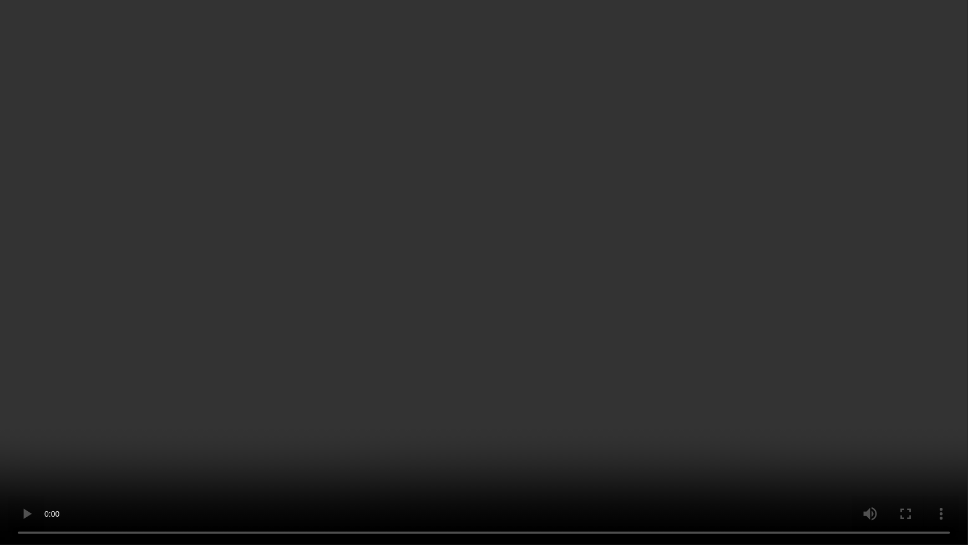
click at [361, 393] on video at bounding box center [484, 272] width 968 height 545
click at [404, 404] on video at bounding box center [484, 272] width 968 height 545
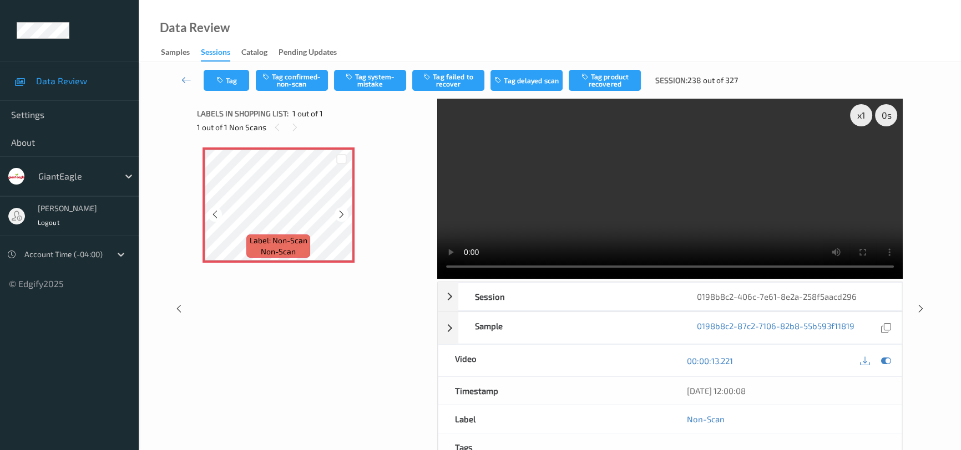
drag, startPoint x: 346, startPoint y: 216, endPoint x: 354, endPoint y: 216, distance: 7.8
click at [346, 216] on div at bounding box center [341, 214] width 14 height 14
click at [306, 74] on button "Tag confirmed-non-scan" at bounding box center [292, 80] width 72 height 21
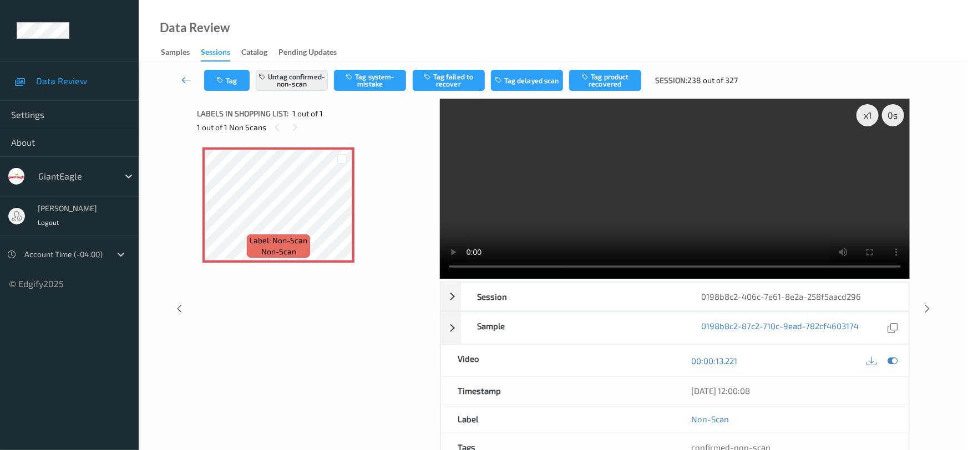
click at [181, 72] on link at bounding box center [186, 80] width 35 height 21
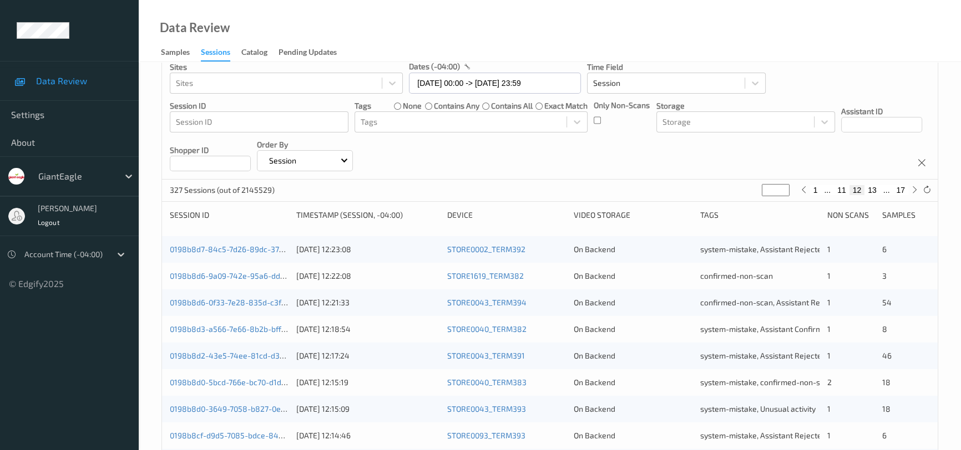
scroll to position [403, 0]
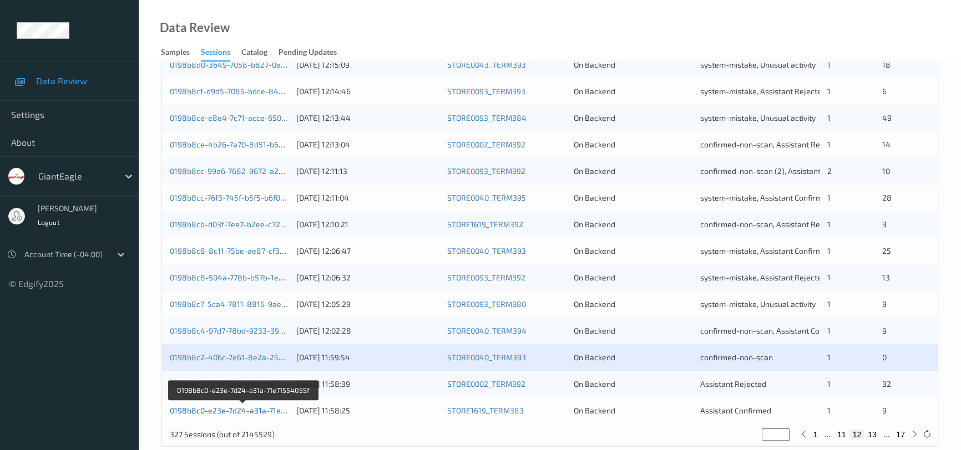
click at [224, 409] on link "0198b8c0-e23e-7d24-a31a-71e71554055f" at bounding box center [244, 410] width 148 height 9
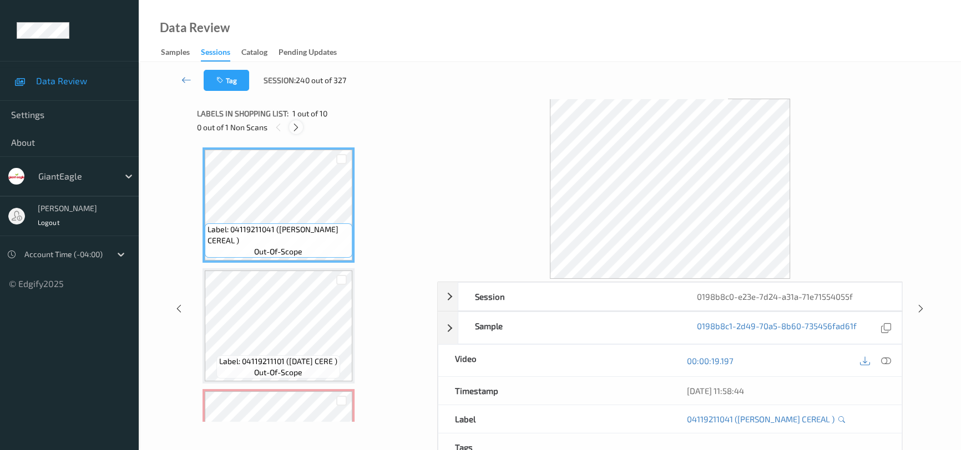
click at [300, 127] on icon at bounding box center [295, 128] width 9 height 10
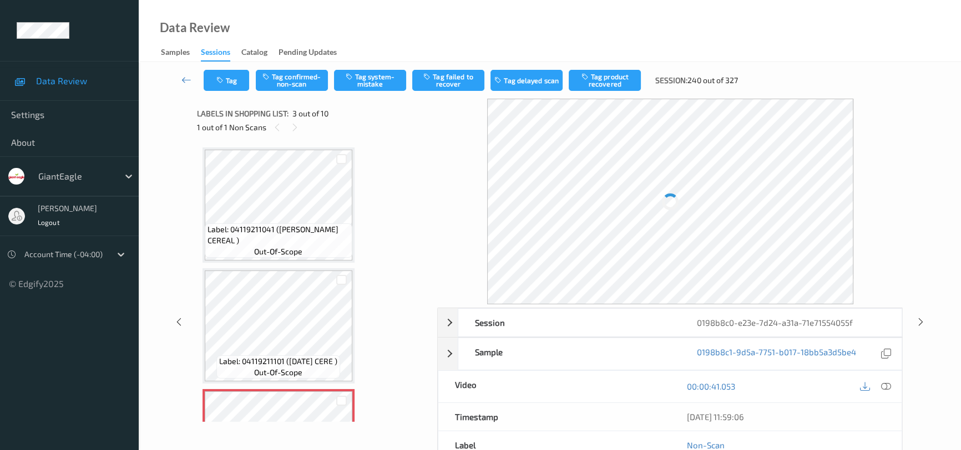
scroll to position [126, 0]
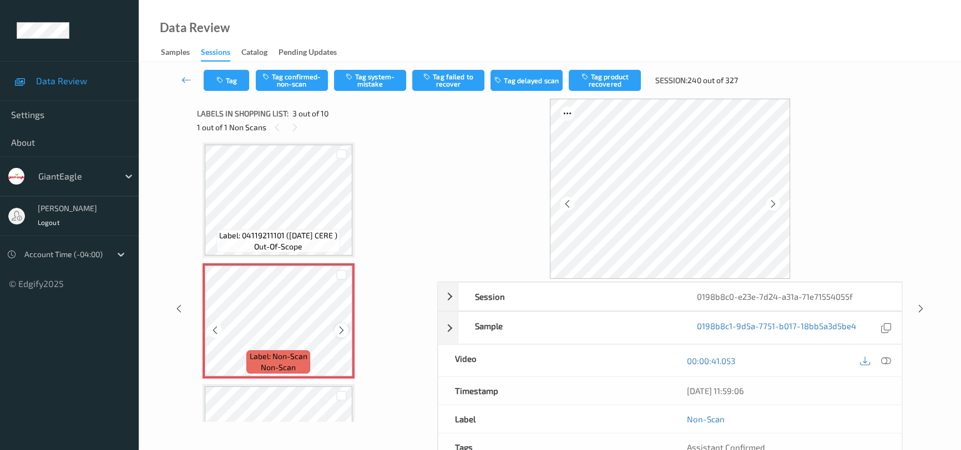
click at [341, 331] on icon at bounding box center [341, 331] width 9 height 10
drag, startPoint x: 341, startPoint y: 331, endPoint x: 381, endPoint y: 306, distance: 47.1
click at [342, 327] on icon at bounding box center [341, 331] width 9 height 10
click at [886, 359] on icon at bounding box center [886, 361] width 10 height 10
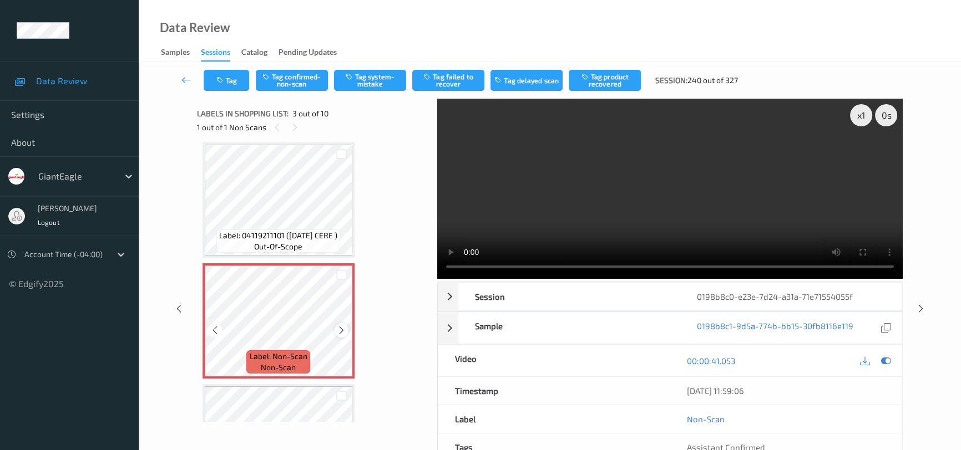
click at [340, 326] on icon at bounding box center [341, 331] width 9 height 10
click at [739, 228] on video at bounding box center [669, 189] width 465 height 180
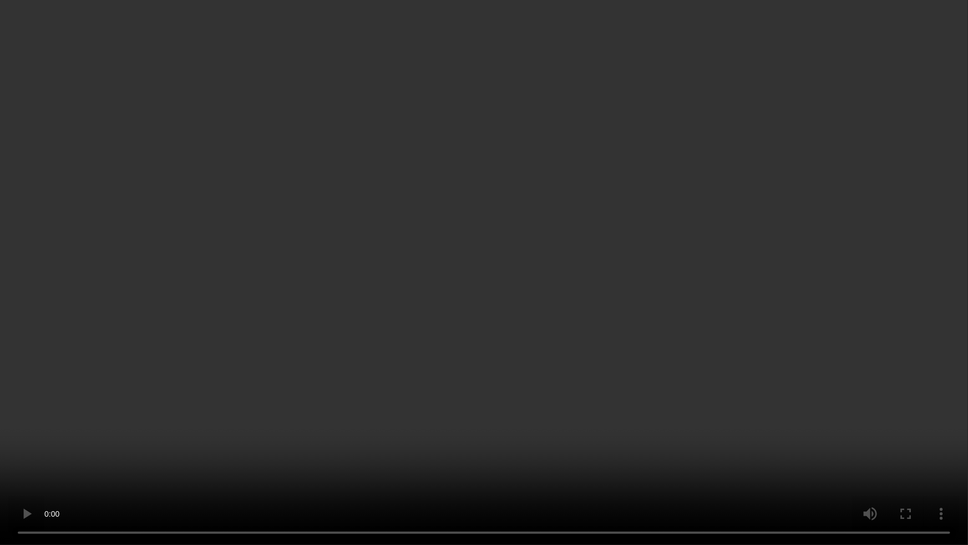
click at [364, 400] on video at bounding box center [484, 272] width 968 height 545
click at [454, 345] on video at bounding box center [484, 272] width 968 height 545
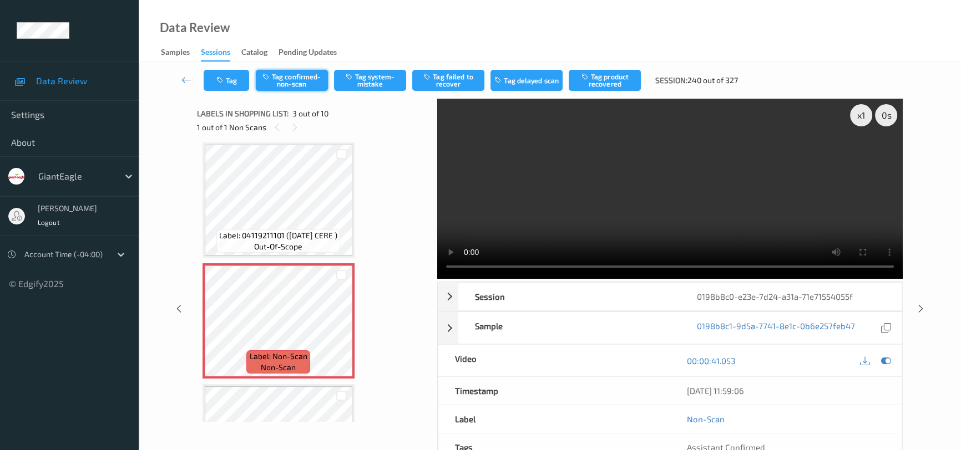
click at [297, 75] on button "Tag confirmed-non-scan" at bounding box center [292, 80] width 72 height 21
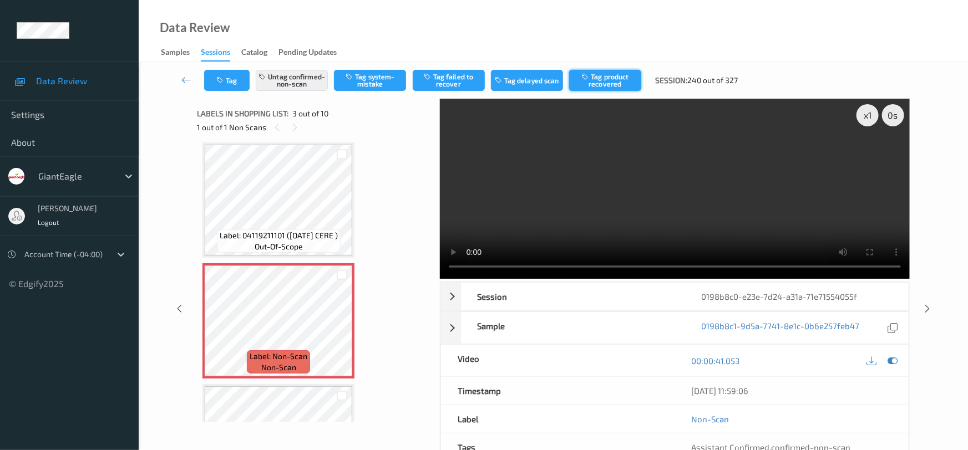
click at [606, 79] on button "Tag product recovered" at bounding box center [605, 80] width 72 height 21
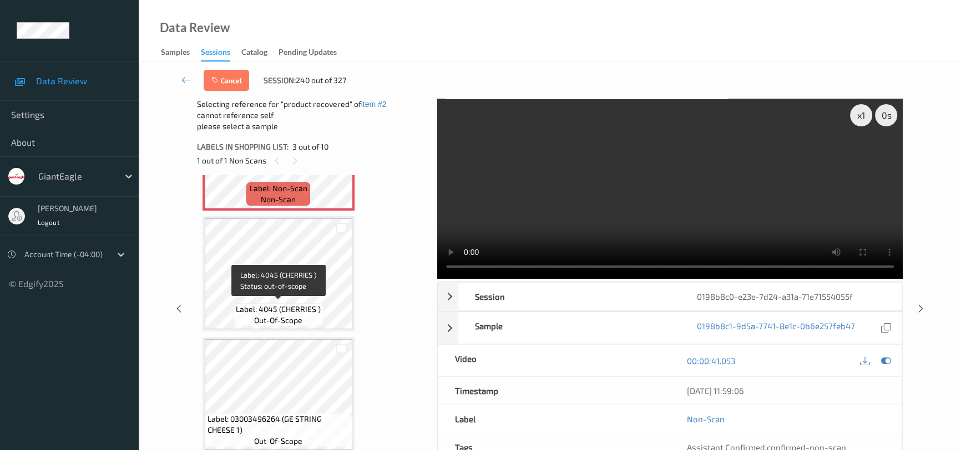
scroll to position [227, 0]
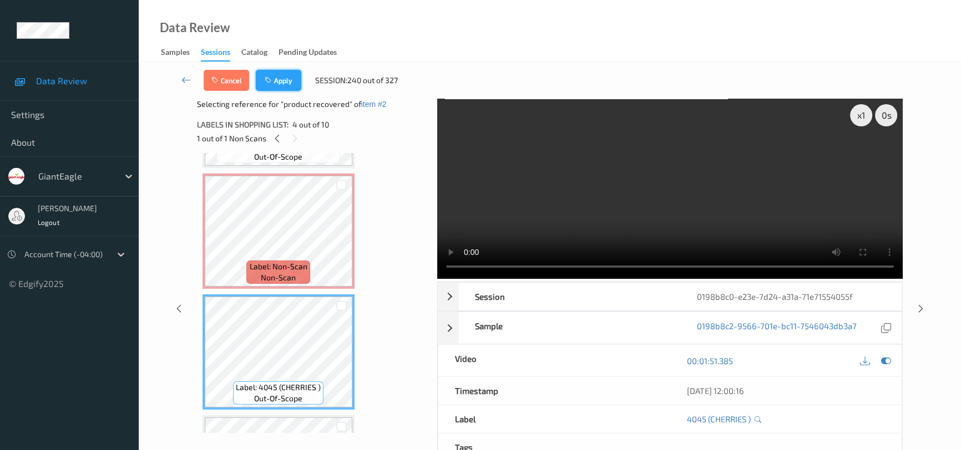
click at [278, 79] on button "Apply" at bounding box center [278, 80] width 45 height 21
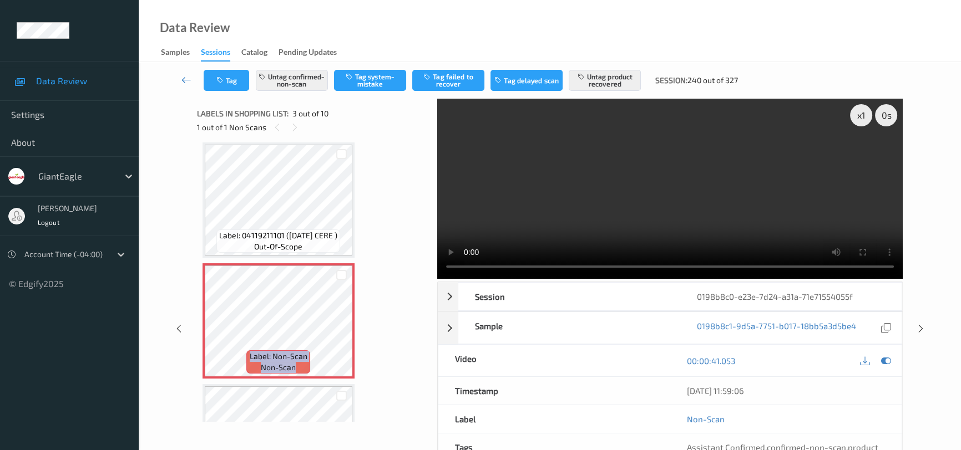
click at [183, 73] on link at bounding box center [186, 80] width 34 height 21
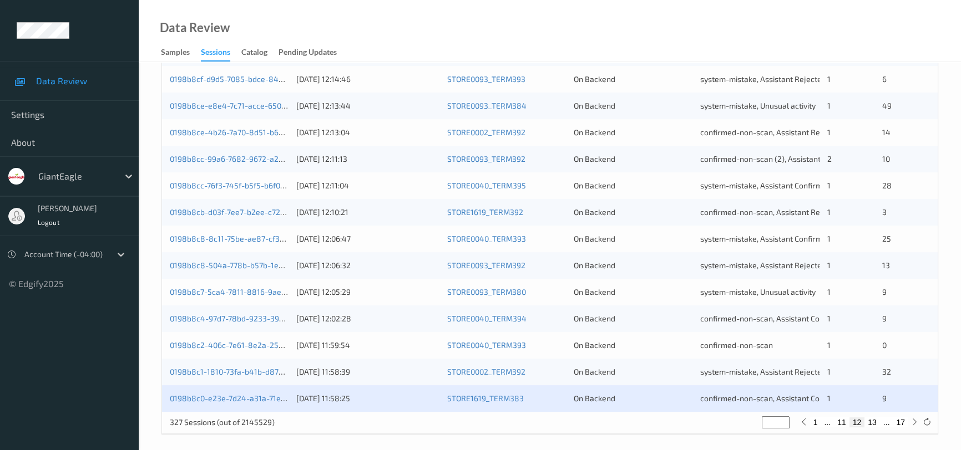
scroll to position [422, 0]
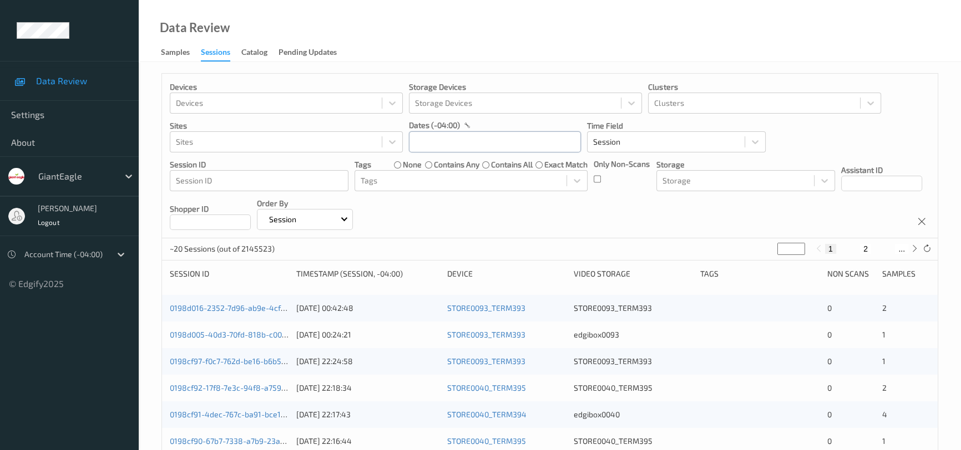
click at [465, 133] on input "text" at bounding box center [495, 141] width 172 height 21
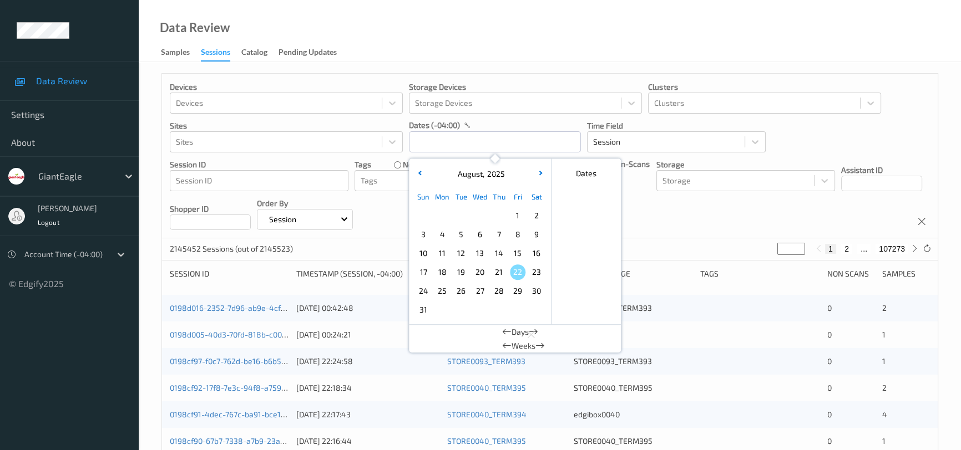
click at [420, 272] on span "17" at bounding box center [423, 273] width 16 height 16
click at [422, 272] on span "17" at bounding box center [423, 273] width 16 height 16
type input "[DATE] 00:00 -> [DATE] 23:59"
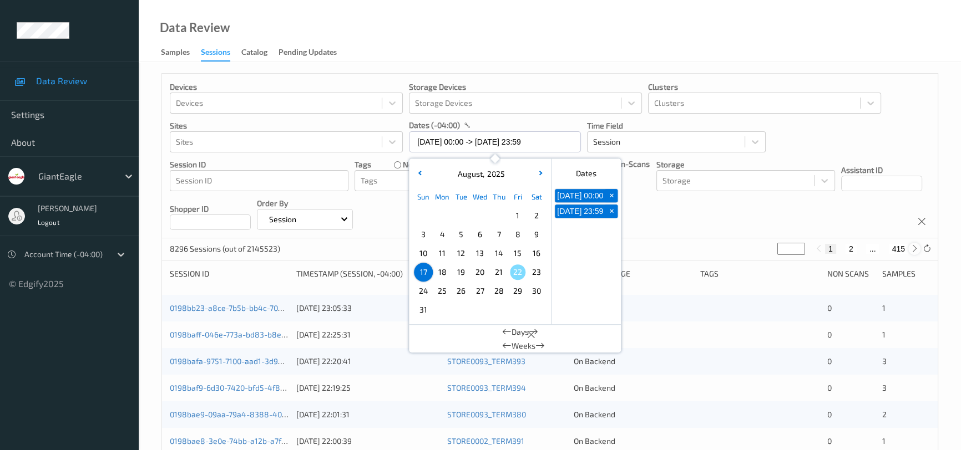
click at [913, 251] on icon at bounding box center [914, 249] width 8 height 8
type input "*"
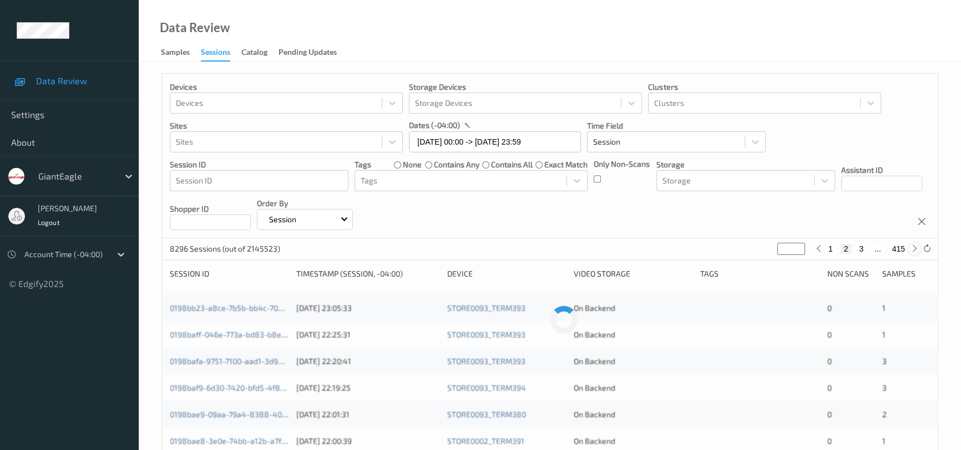
click at [913, 251] on icon at bounding box center [914, 249] width 8 height 8
type input "*"
click at [913, 251] on icon at bounding box center [914, 249] width 8 height 8
type input "*"
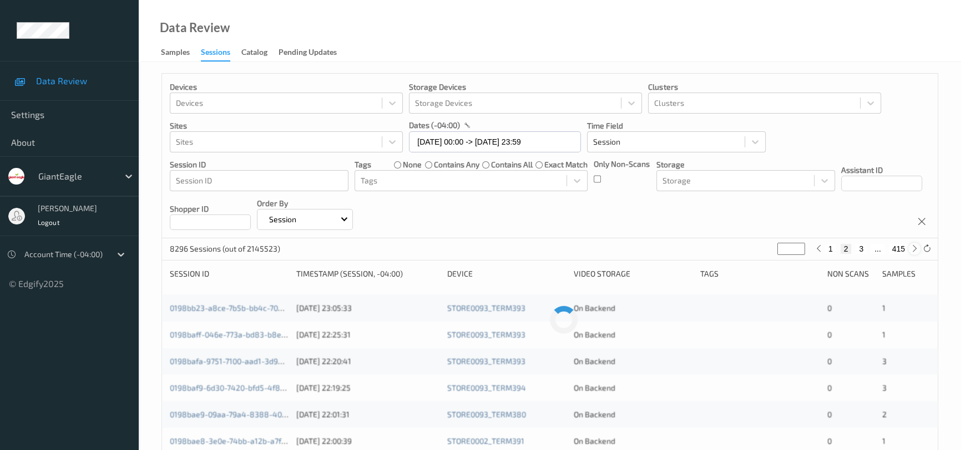
type input "*"
click at [913, 251] on icon at bounding box center [914, 249] width 8 height 8
type input "*"
click at [913, 251] on icon at bounding box center [914, 249] width 8 height 8
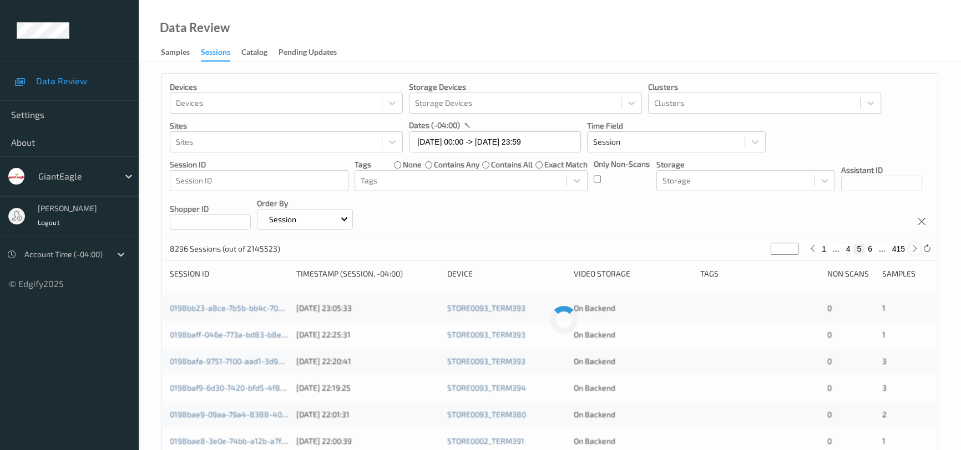
type input "*"
click at [913, 251] on icon at bounding box center [914, 249] width 8 height 8
type input "*"
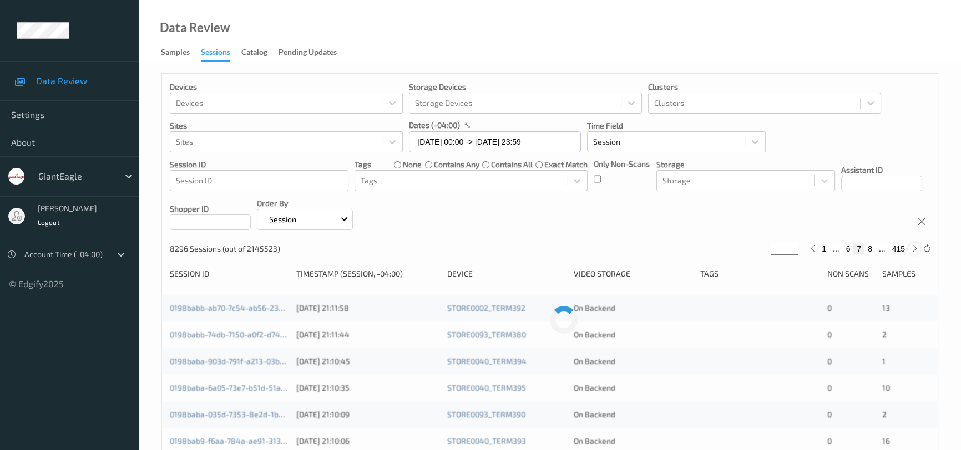
click at [913, 251] on icon at bounding box center [914, 249] width 8 height 8
type input "*"
click at [913, 251] on icon at bounding box center [914, 249] width 8 height 8
type input "*"
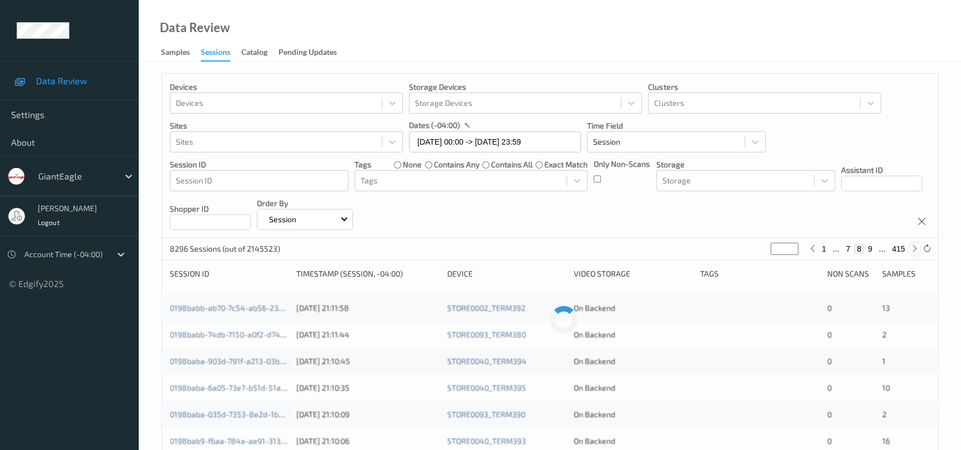
type input "*"
click at [913, 251] on icon at bounding box center [914, 249] width 8 height 8
type input "**"
drag, startPoint x: 913, startPoint y: 251, endPoint x: 893, endPoint y: 257, distance: 20.7
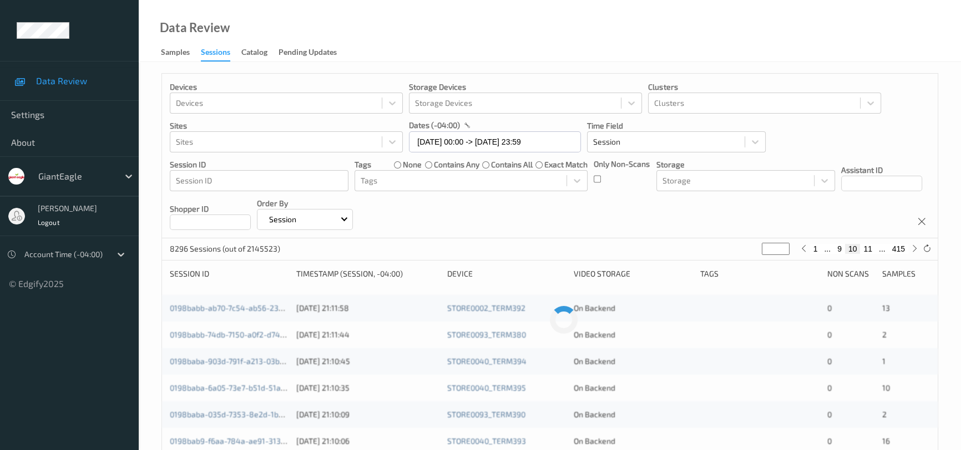
click at [913, 252] on icon at bounding box center [914, 249] width 8 height 8
type input "**"
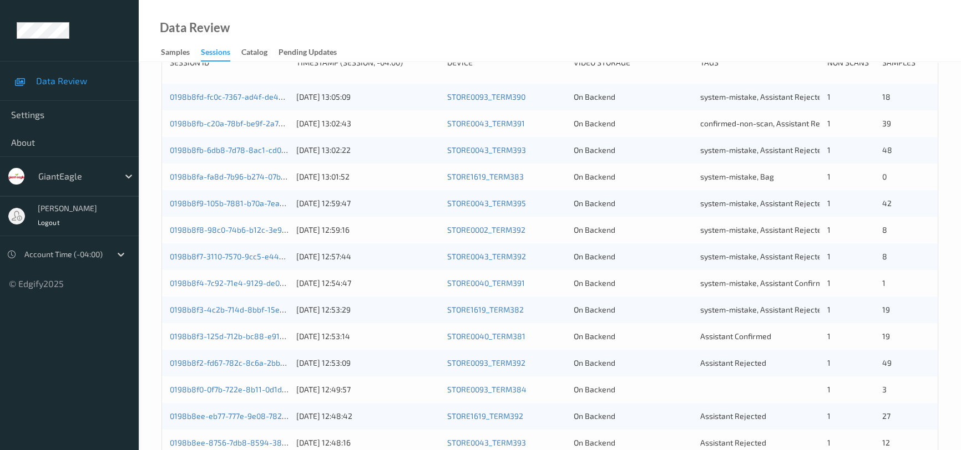
scroll to position [302, 0]
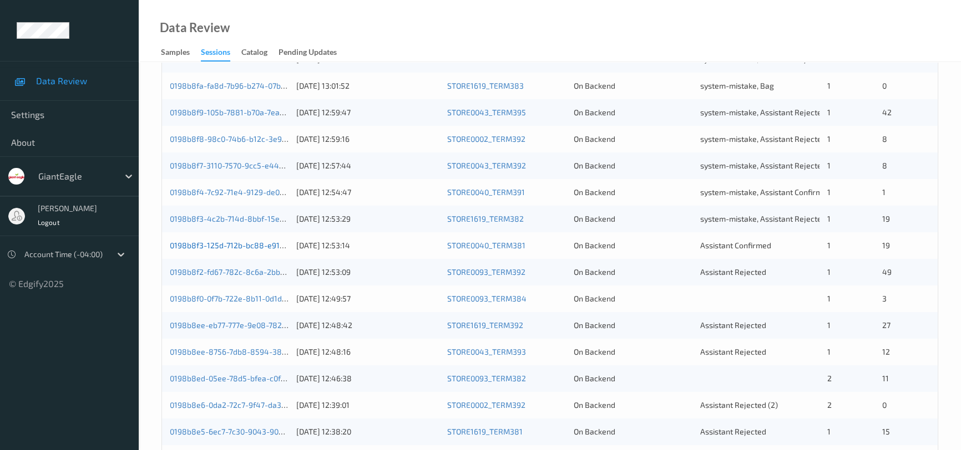
click at [227, 246] on link "0198b8f3-125d-712b-bc88-e91b5617ef9e" at bounding box center [243, 245] width 146 height 9
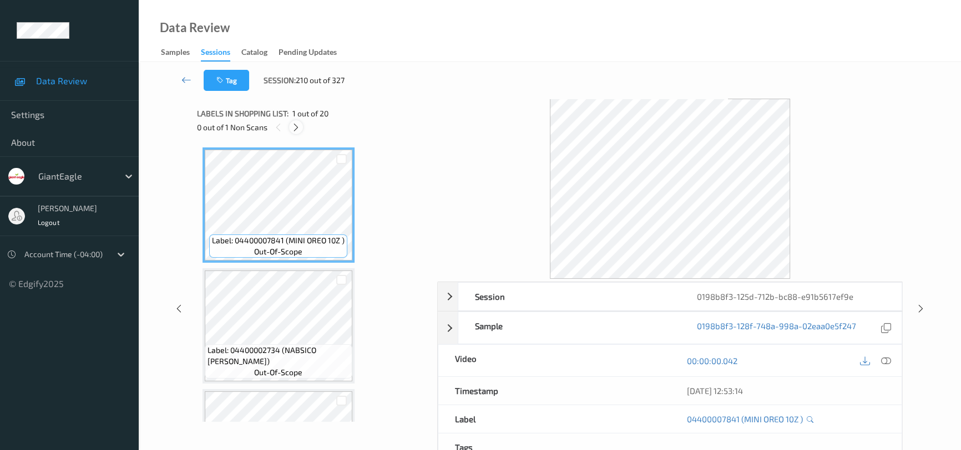
click at [299, 127] on icon at bounding box center [295, 128] width 9 height 10
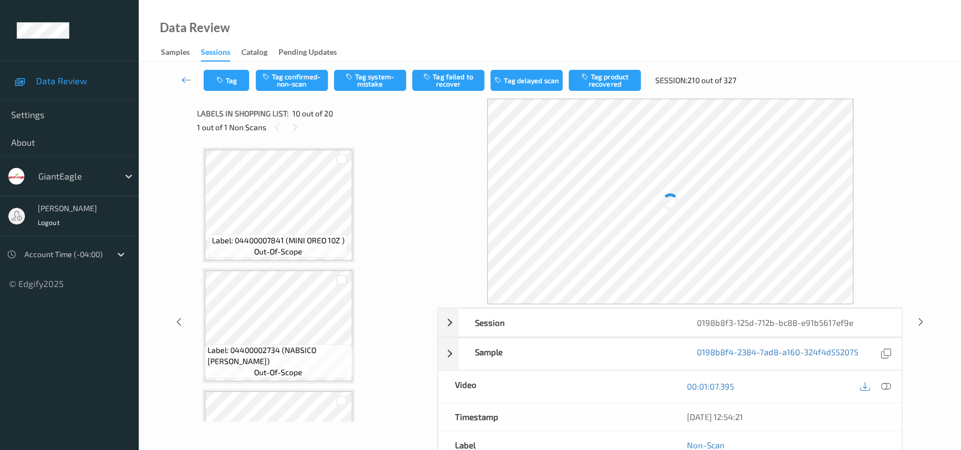
scroll to position [970, 0]
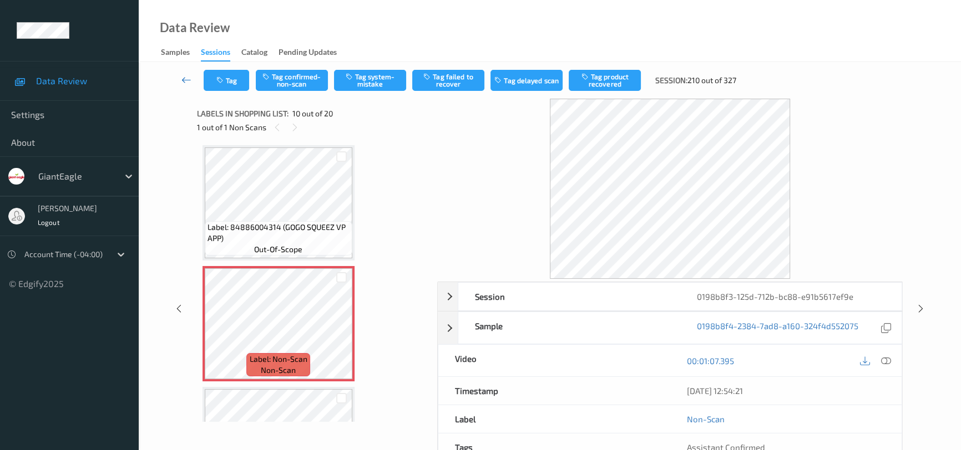
click at [184, 74] on icon at bounding box center [186, 79] width 10 height 11
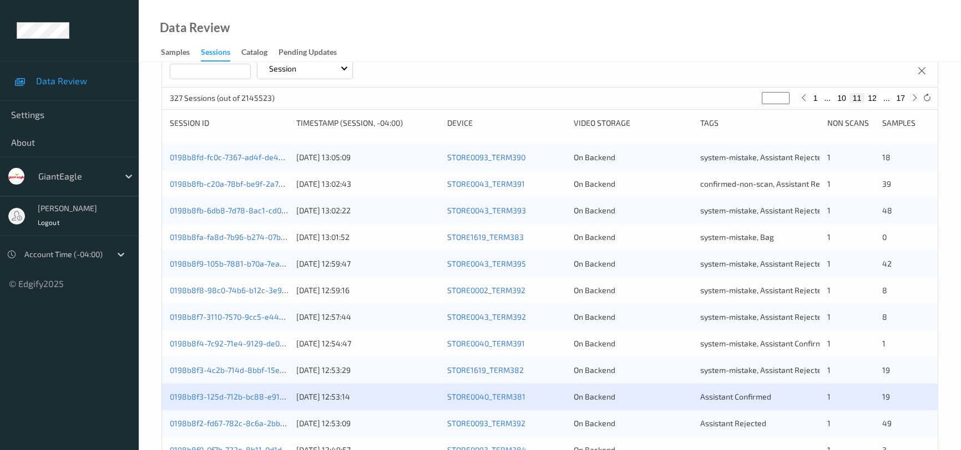
scroll to position [201, 0]
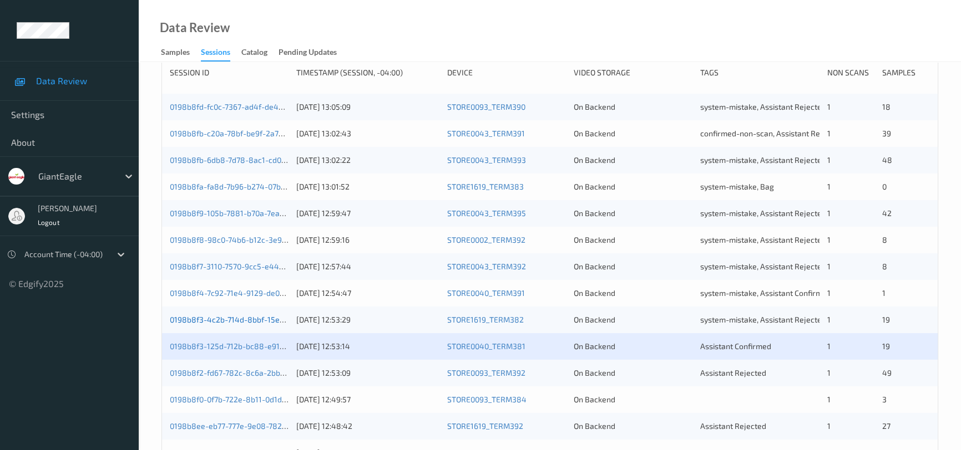
click at [260, 323] on div "0198b8f3-4c2b-714d-8bbf-15ef3852e035" at bounding box center [229, 320] width 119 height 11
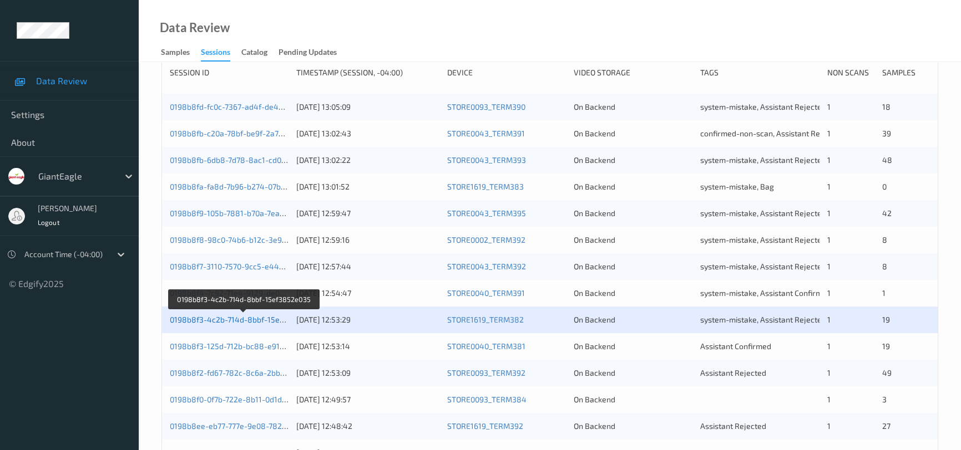
click at [271, 316] on link "0198b8f3-4c2b-714d-8bbf-15ef3852e035" at bounding box center [244, 319] width 149 height 9
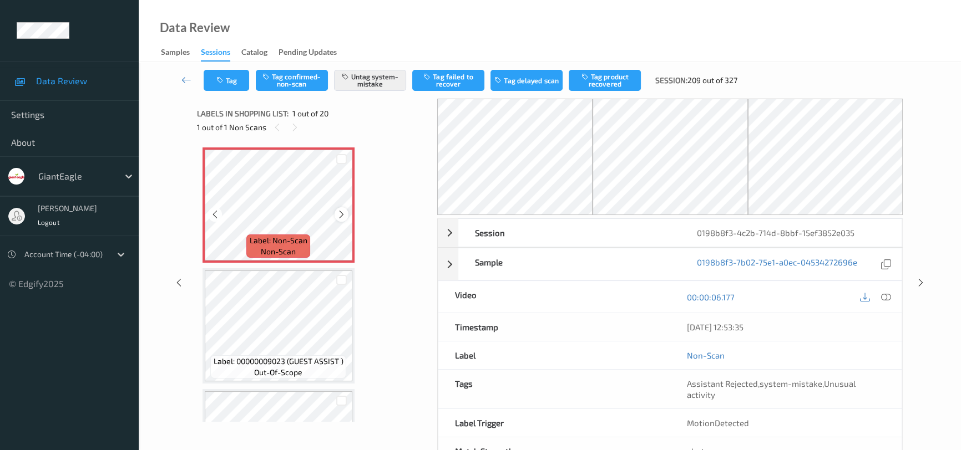
click at [337, 215] on icon at bounding box center [341, 215] width 9 height 10
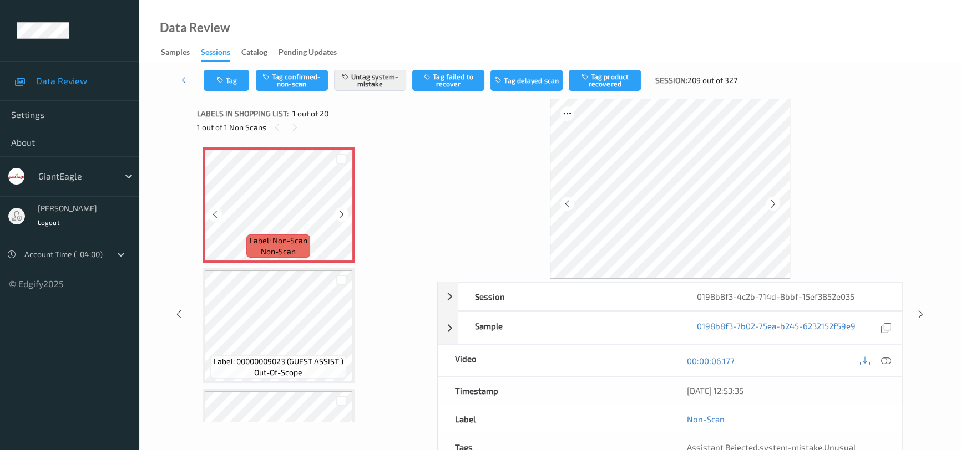
click at [337, 215] on icon at bounding box center [341, 215] width 9 height 10
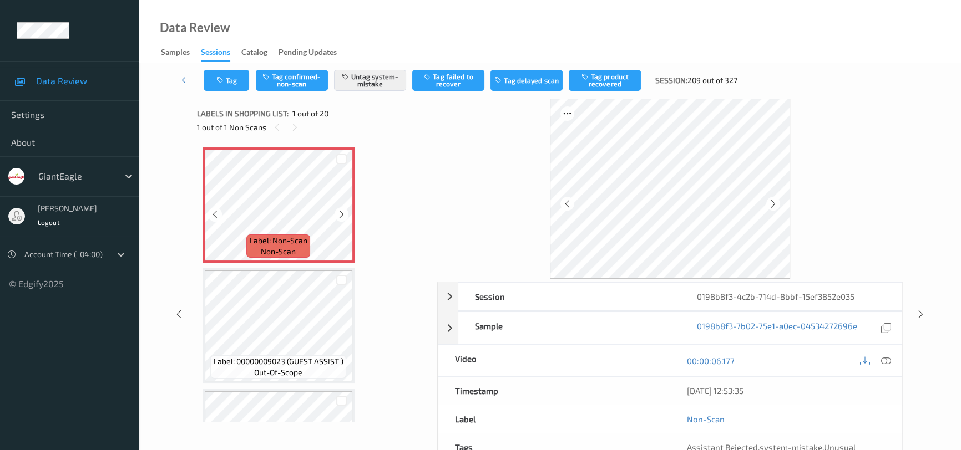
click at [337, 215] on icon at bounding box center [341, 215] width 9 height 10
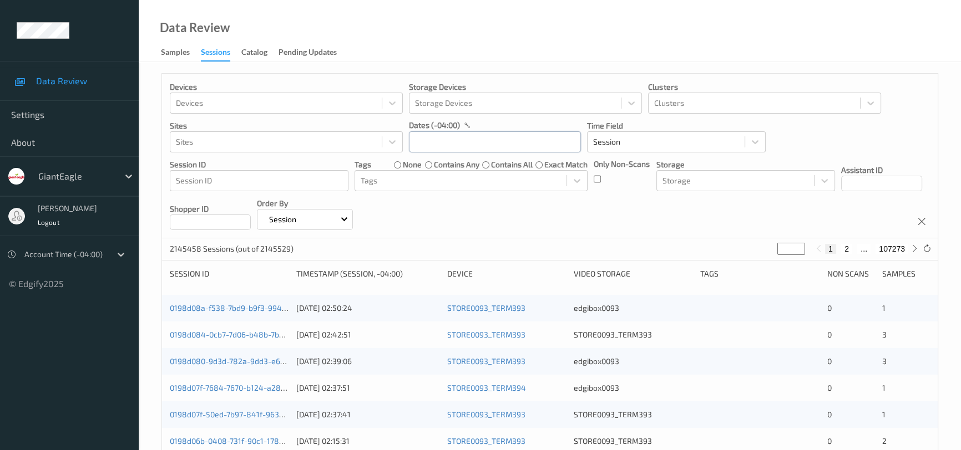
click at [435, 140] on input "text" at bounding box center [495, 141] width 172 height 21
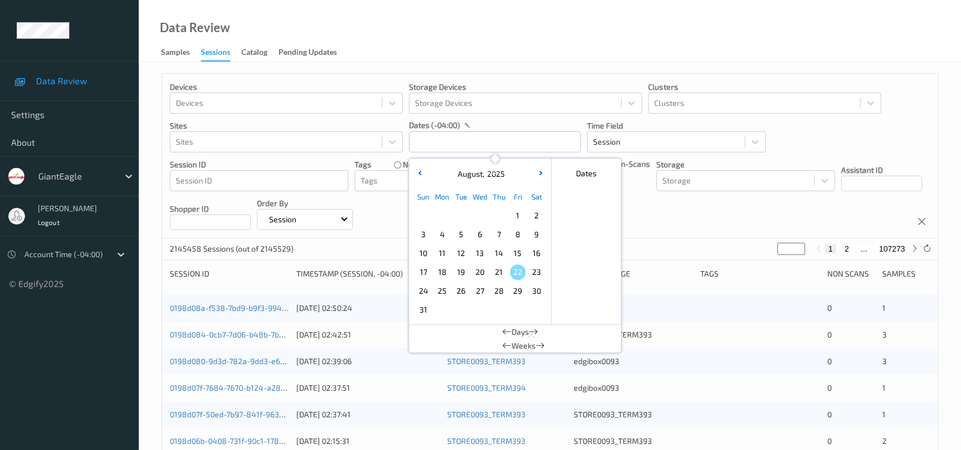
click at [446, 272] on span "18" at bounding box center [442, 273] width 16 height 16
type input "[DATE] 00:00 -> [DATE] 23:59"
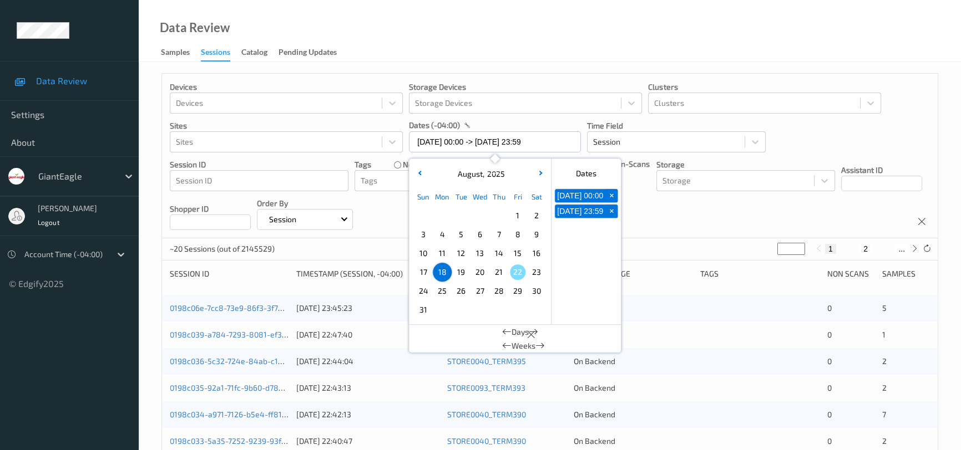
click at [503, 21] on div "Data Review Samples Sessions Catalog Pending Updates" at bounding box center [550, 31] width 822 height 62
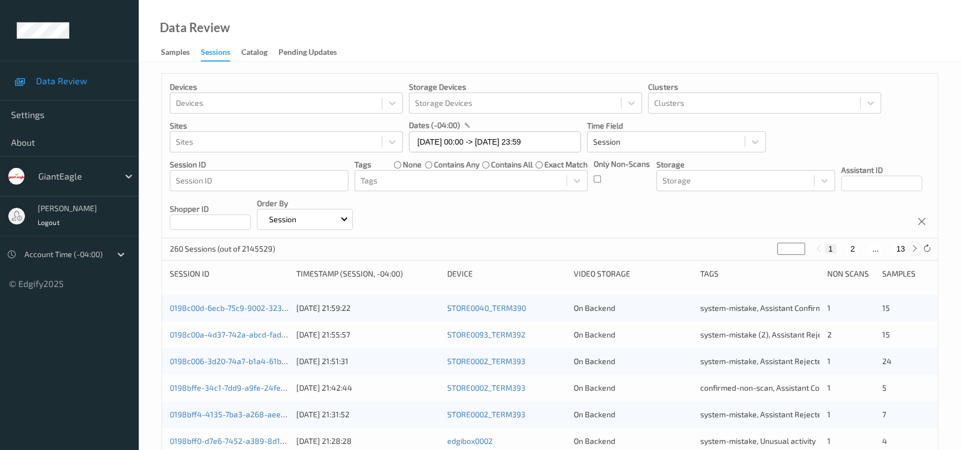
click at [914, 250] on icon at bounding box center [914, 249] width 8 height 8
type input "*"
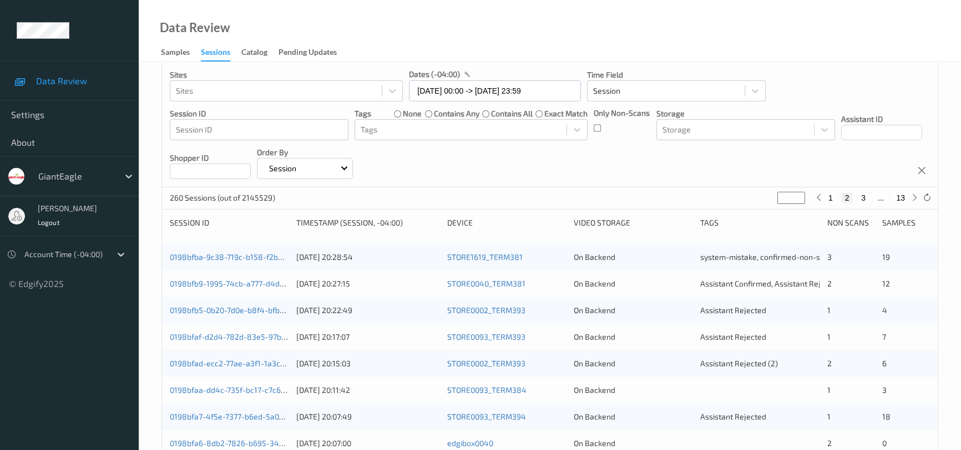
scroll to position [50, 0]
click at [255, 282] on link "0198bfb9-1995-74cb-a777-d4d38d9ae98f" at bounding box center [244, 284] width 149 height 9
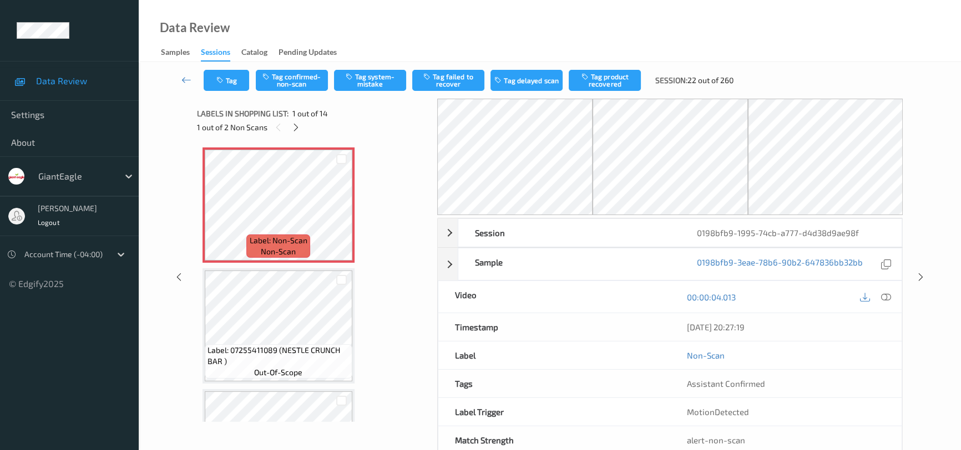
click at [288, 130] on div "1 out of 2 Non Scans" at bounding box center [313, 127] width 233 height 14
click at [300, 129] on icon at bounding box center [295, 128] width 9 height 10
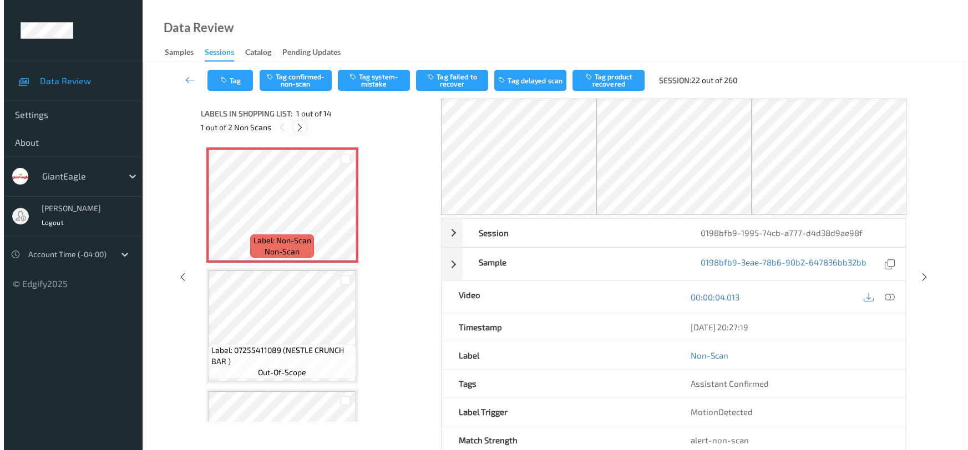
scroll to position [247, 0]
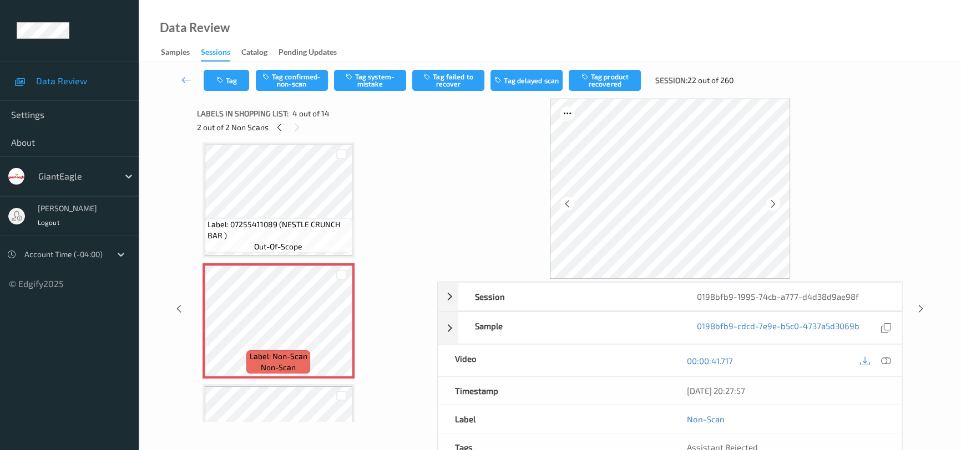
drag, startPoint x: 889, startPoint y: 358, endPoint x: 885, endPoint y: 336, distance: 22.5
click at [888, 358] on icon at bounding box center [886, 361] width 10 height 10
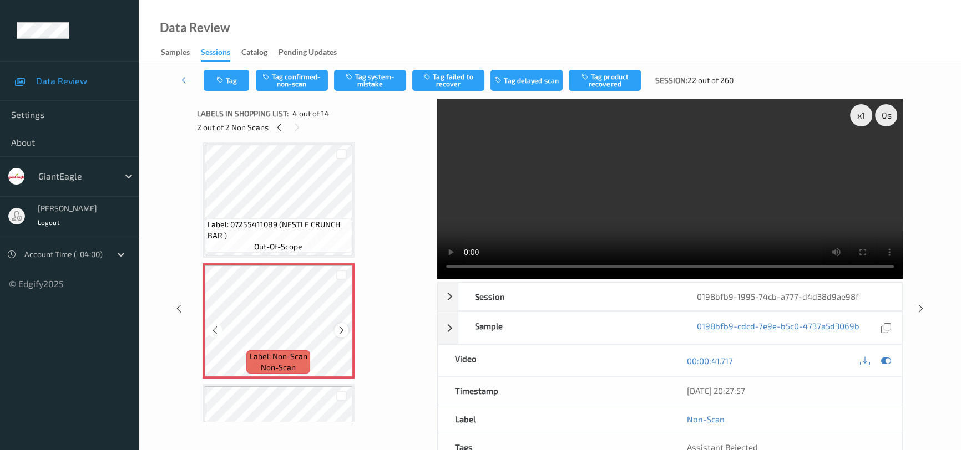
click at [341, 327] on icon at bounding box center [341, 331] width 9 height 10
click at [587, 217] on video at bounding box center [669, 189] width 465 height 180
click at [285, 78] on button "Tag confirmed-non-scan" at bounding box center [292, 80] width 72 height 21
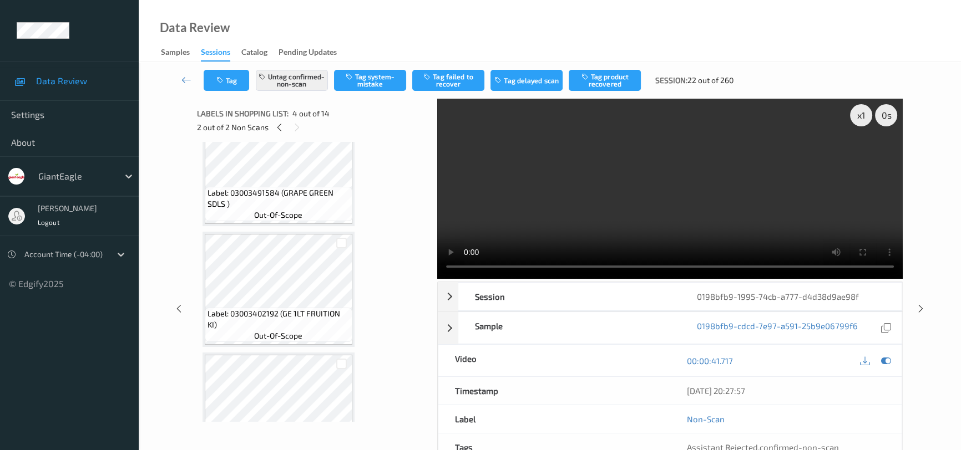
scroll to position [1413, 0]
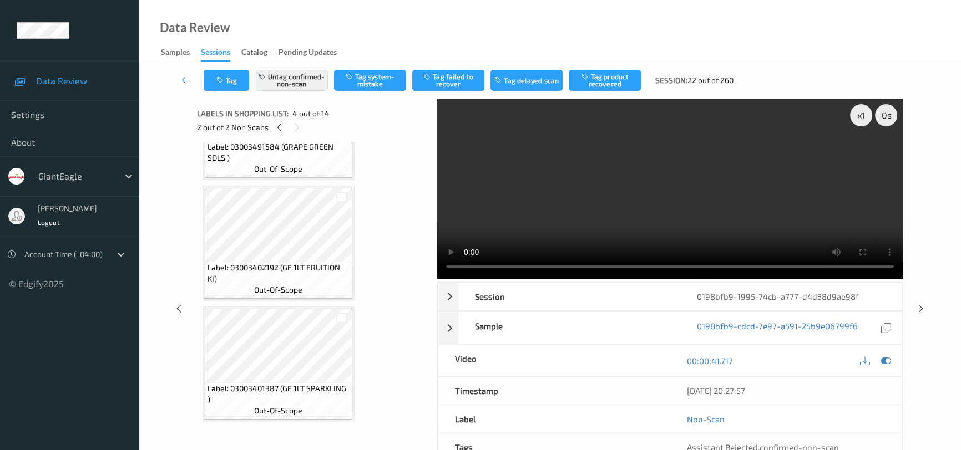
drag, startPoint x: 430, startPoint y: 399, endPoint x: 432, endPoint y: 374, distance: 25.0
click at [432, 374] on div "x 1 0 s Session 0198bfb9-1995-74cb-a777-d4d38d9ae98f Session ID 0198bfb9-1995-7…" at bounding box center [550, 309] width 706 height 420
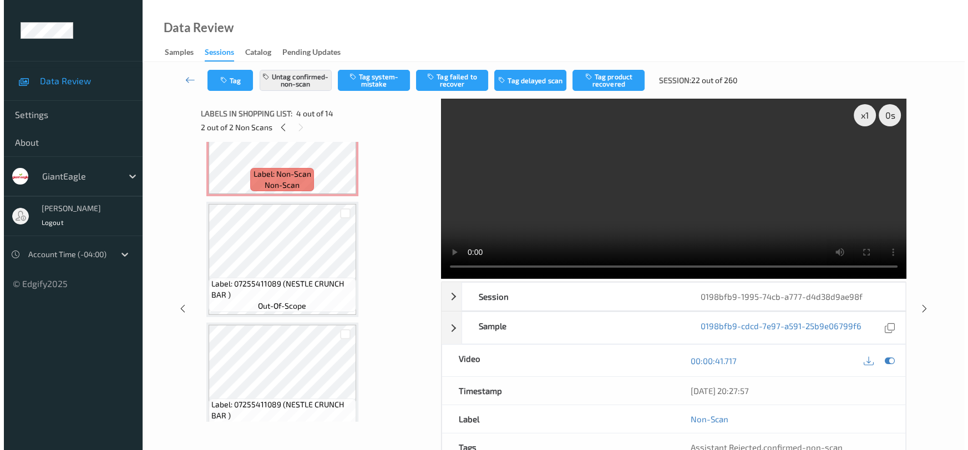
scroll to position [0, 0]
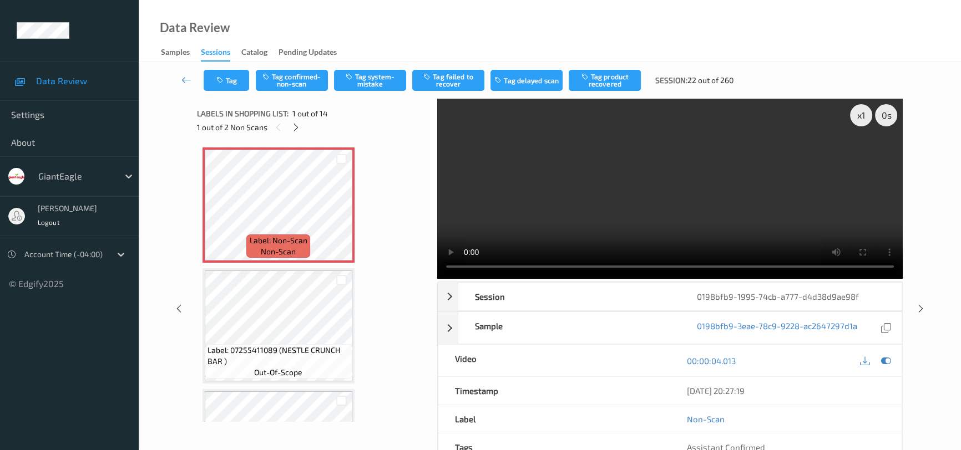
click at [551, 208] on video at bounding box center [669, 189] width 465 height 180
click at [355, 76] on button "Tag system-mistake" at bounding box center [370, 80] width 72 height 21
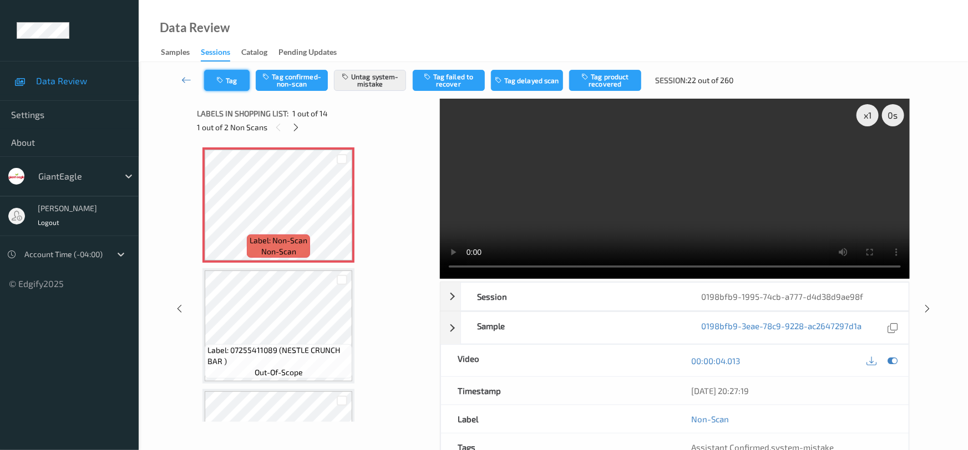
click at [240, 79] on button "Tag" at bounding box center [226, 80] width 45 height 21
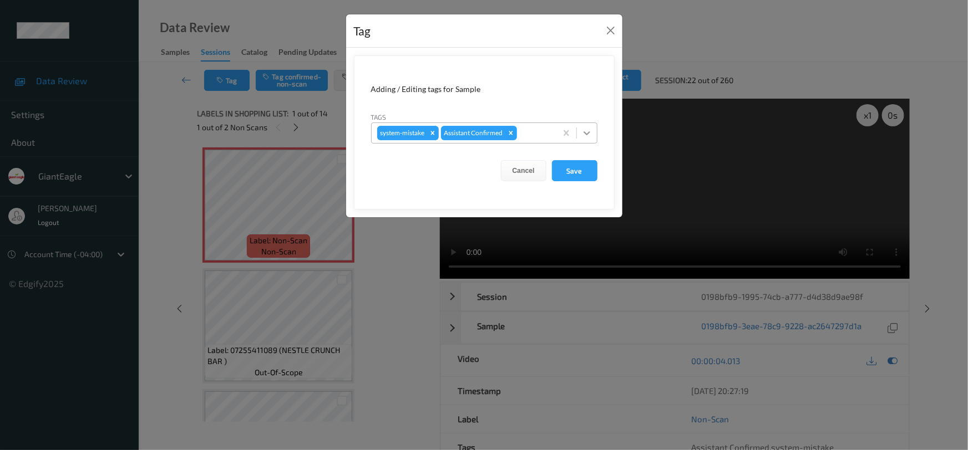
click at [585, 135] on icon at bounding box center [586, 133] width 11 height 11
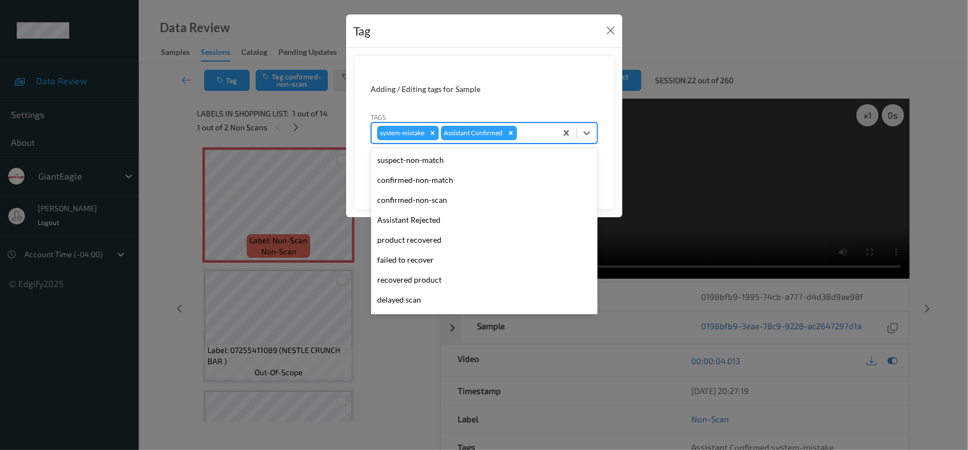
scroll to position [98, 0]
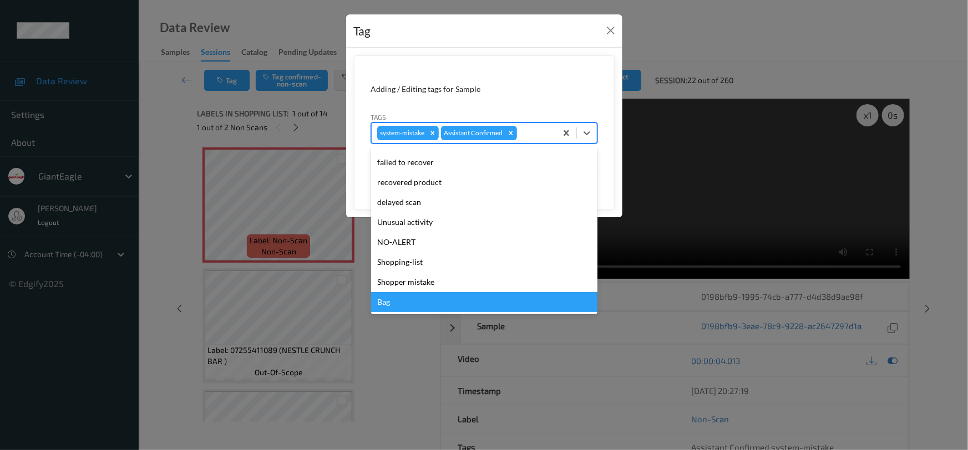
drag, startPoint x: 386, startPoint y: 307, endPoint x: 394, endPoint y: 295, distance: 14.3
click at [384, 307] on div "Bag" at bounding box center [484, 302] width 226 height 20
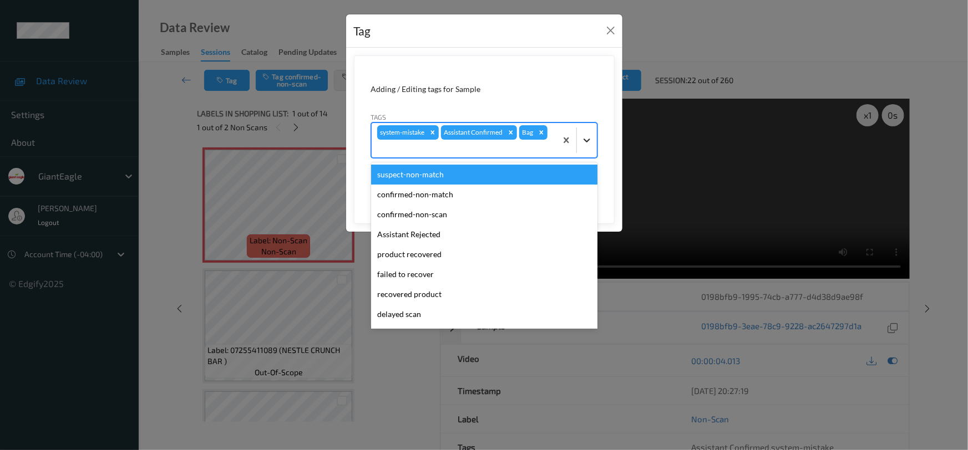
click at [586, 149] on div at bounding box center [587, 140] width 20 height 20
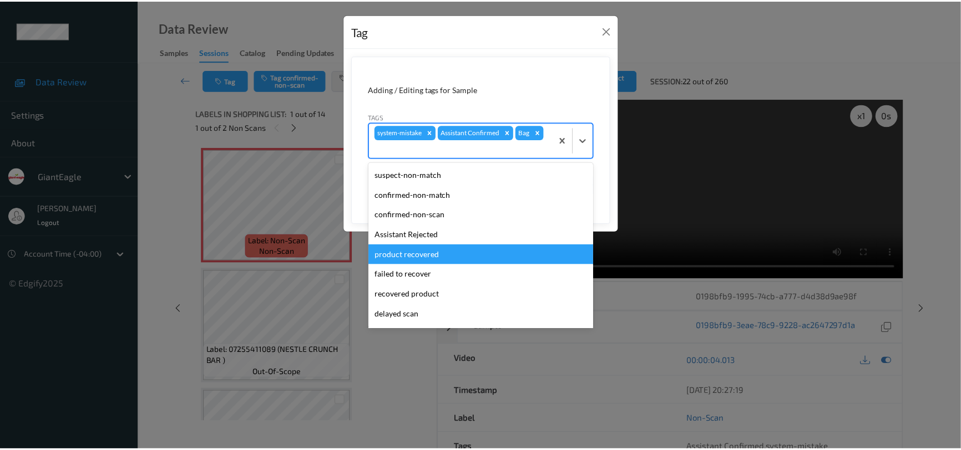
scroll to position [78, 0]
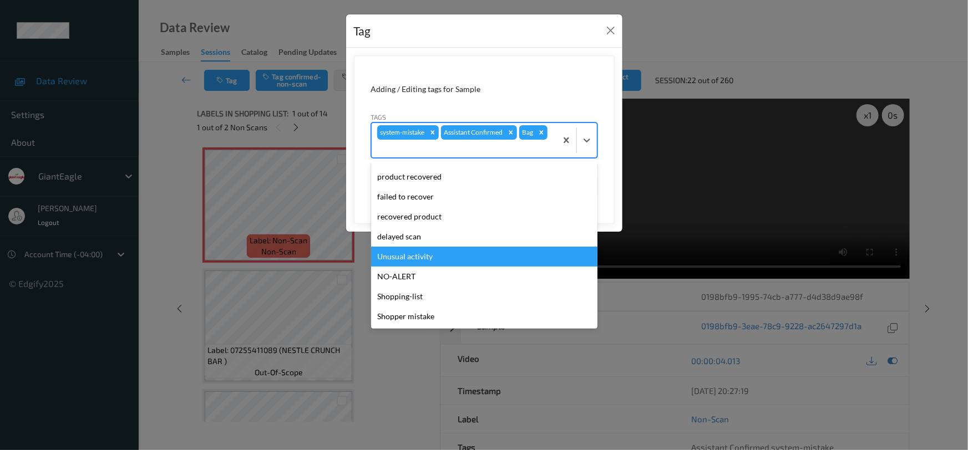
click at [427, 251] on div "Unusual activity" at bounding box center [484, 257] width 226 height 20
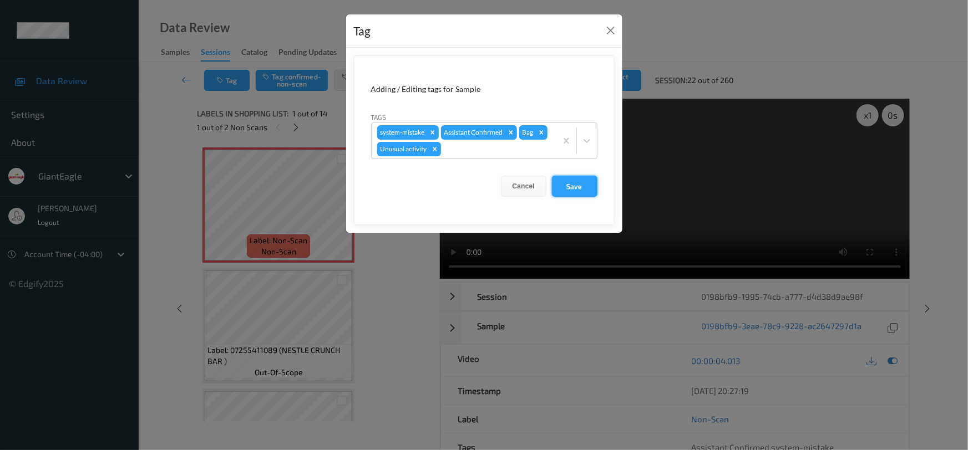
click at [571, 185] on button "Save" at bounding box center [574, 186] width 45 height 21
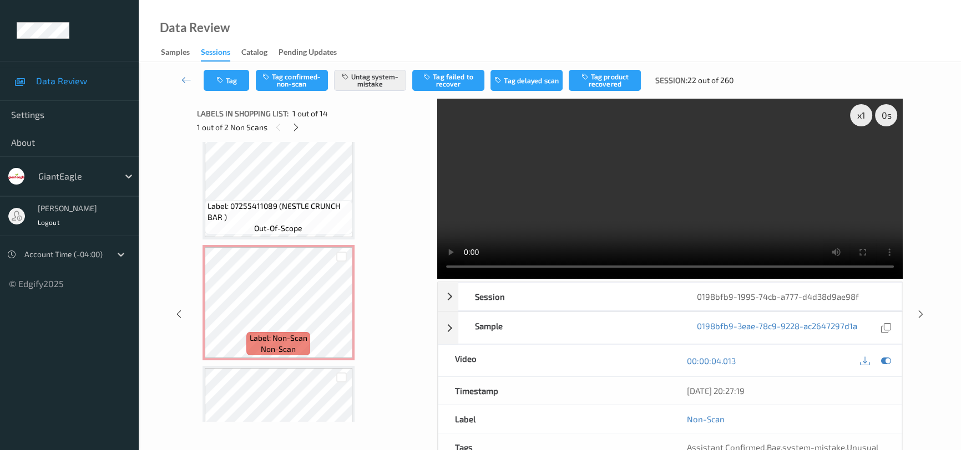
scroll to position [266, 0]
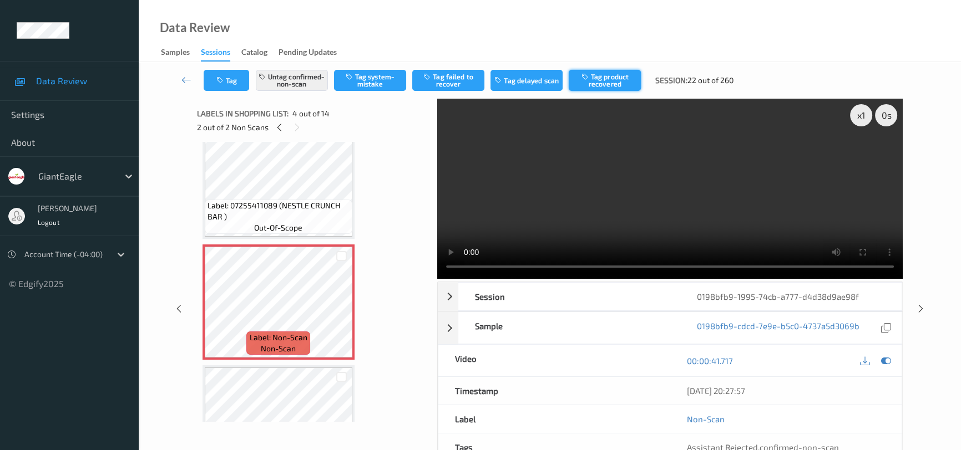
click at [607, 78] on button "Tag product recovered" at bounding box center [605, 80] width 72 height 21
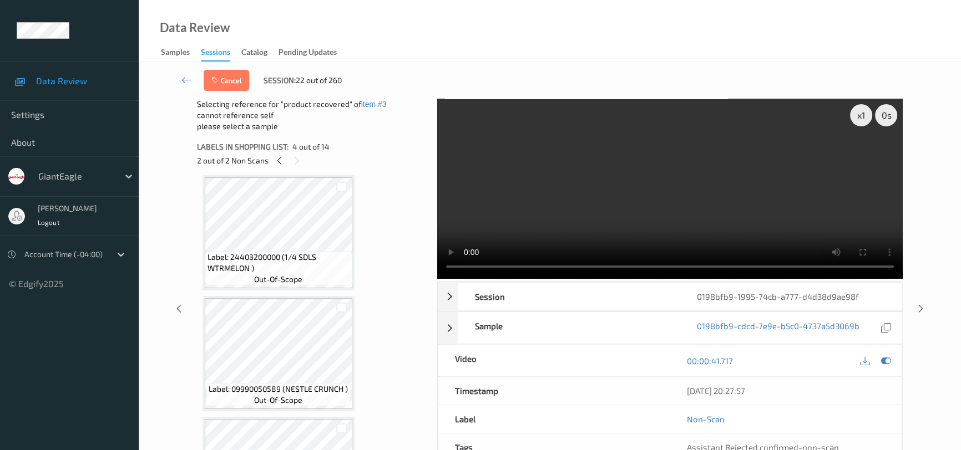
scroll to position [568, 0]
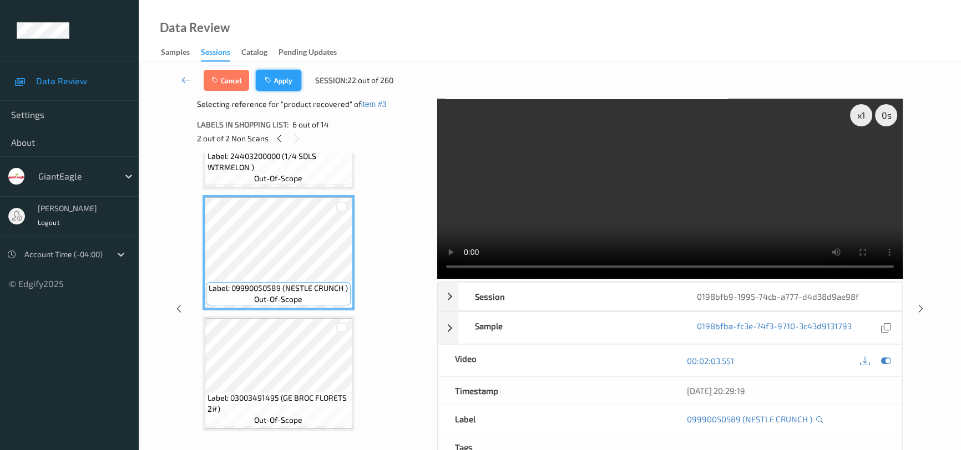
click at [294, 79] on button "Apply" at bounding box center [278, 80] width 45 height 21
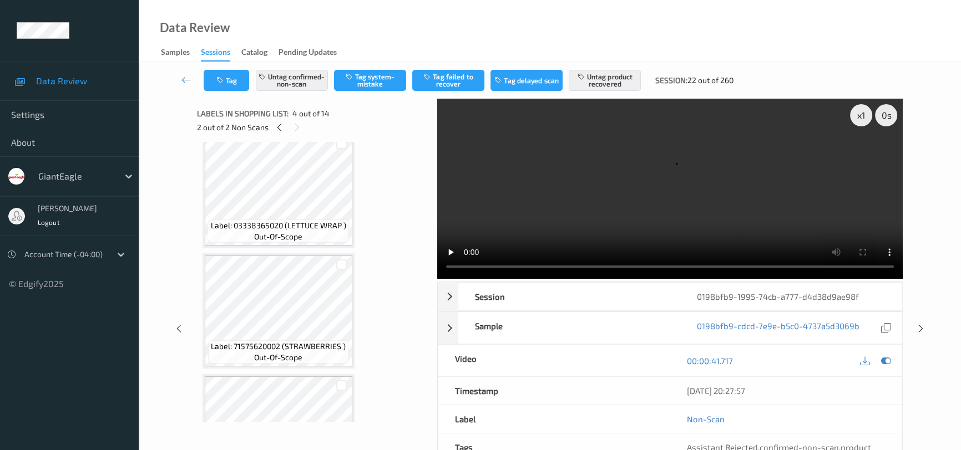
scroll to position [802, 0]
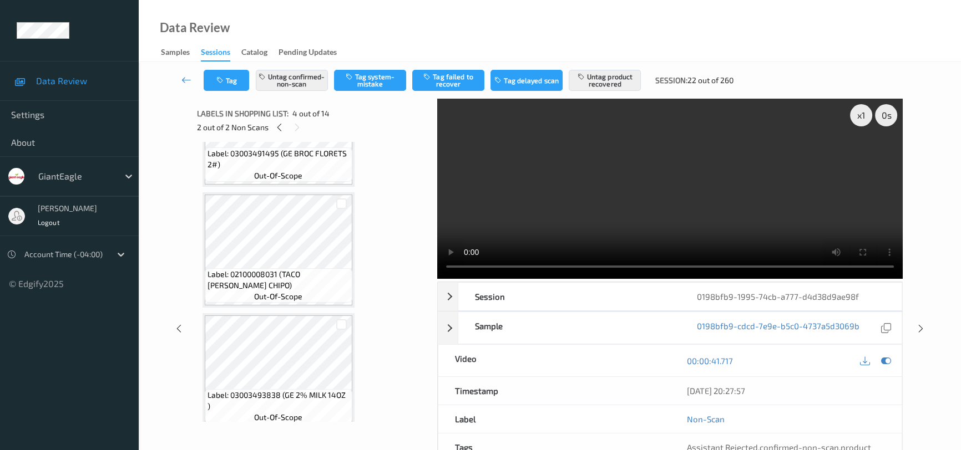
click at [189, 72] on link at bounding box center [186, 80] width 34 height 21
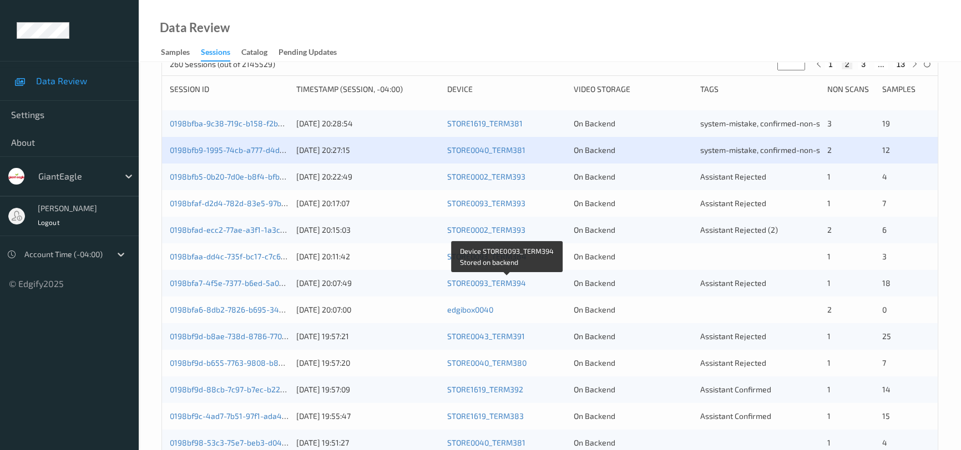
scroll to position [201, 0]
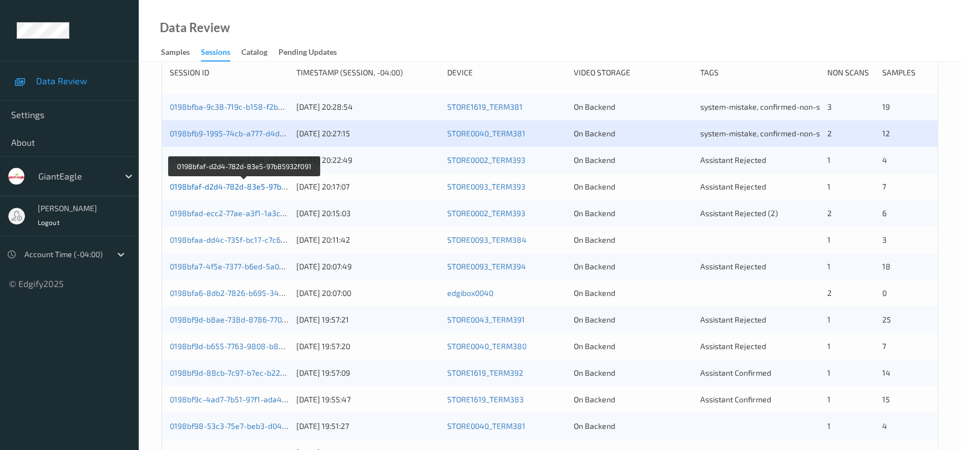
click at [221, 185] on link "0198bfaf-d2d4-782d-83e5-97b85932f091" at bounding box center [244, 186] width 149 height 9
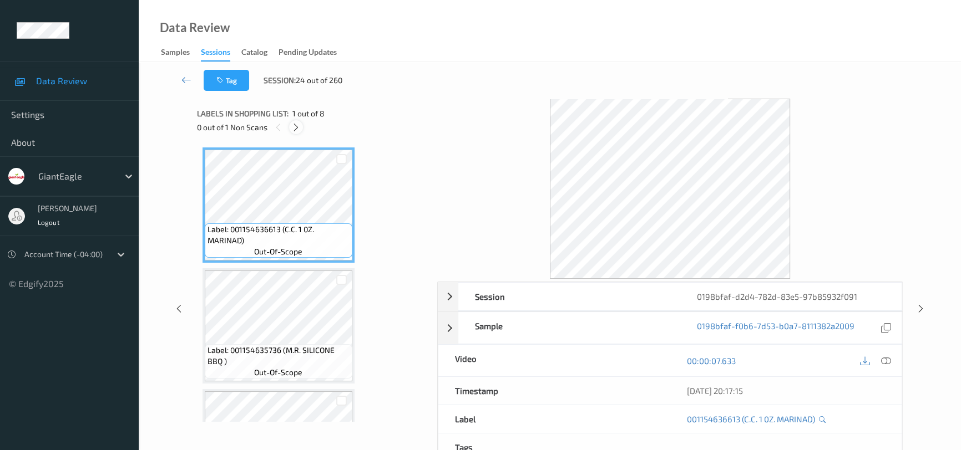
click at [292, 129] on icon at bounding box center [295, 128] width 9 height 10
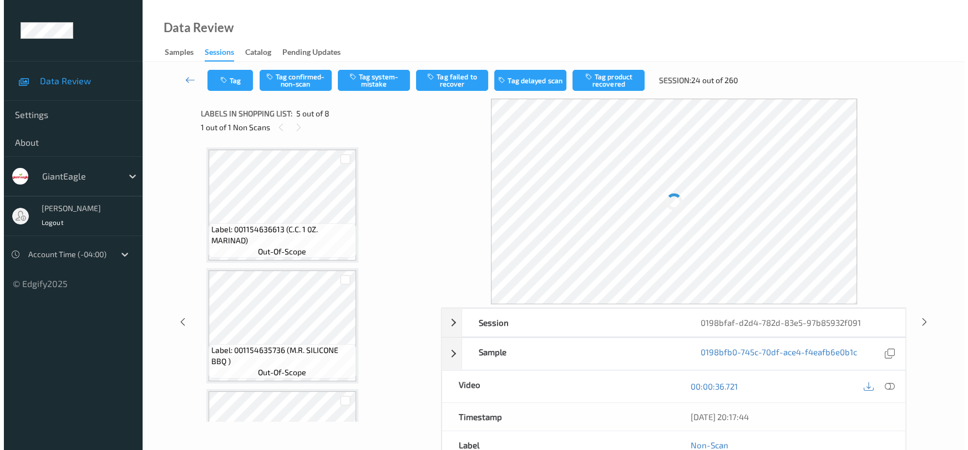
scroll to position [367, 0]
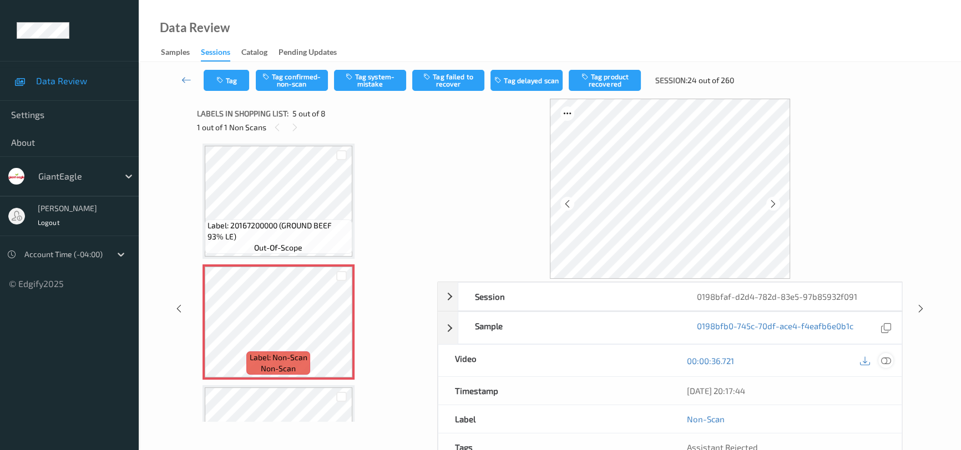
click at [881, 357] on icon at bounding box center [886, 361] width 10 height 10
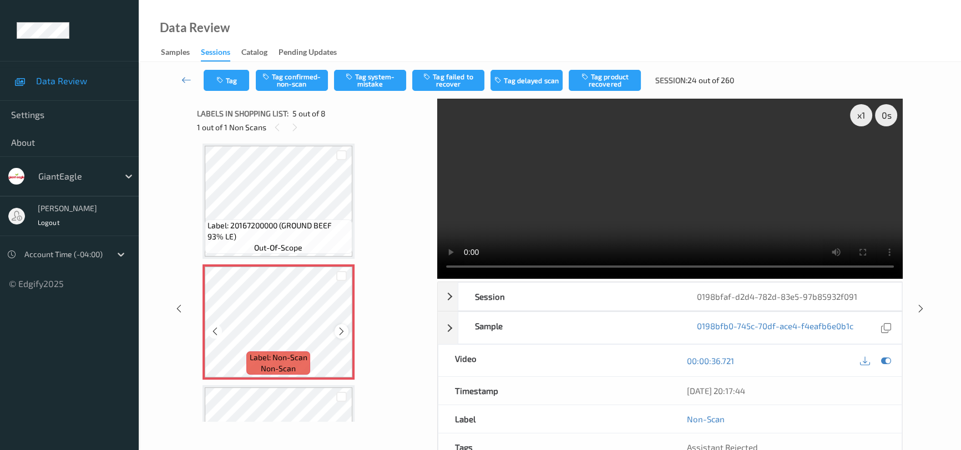
click at [344, 332] on icon at bounding box center [341, 332] width 9 height 10
click at [771, 196] on video at bounding box center [669, 189] width 465 height 180
click at [361, 82] on button "Tag system-mistake" at bounding box center [370, 80] width 72 height 21
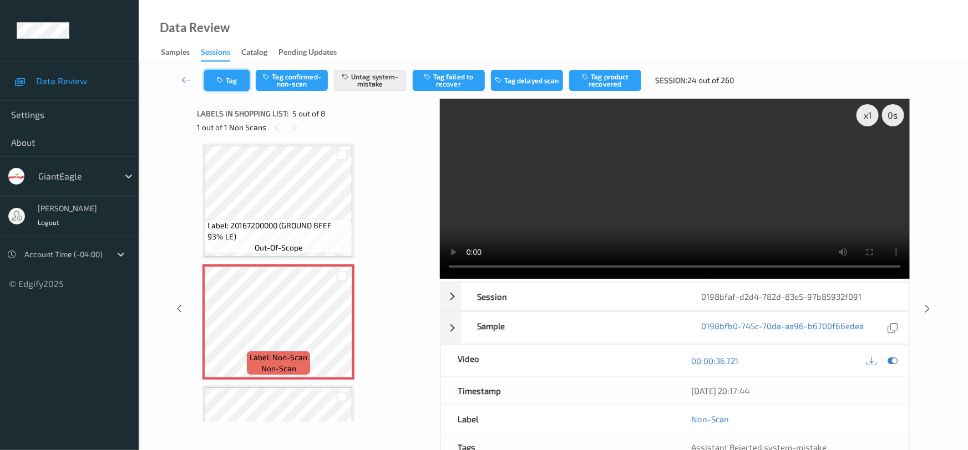
click at [212, 70] on button "Tag" at bounding box center [226, 80] width 45 height 21
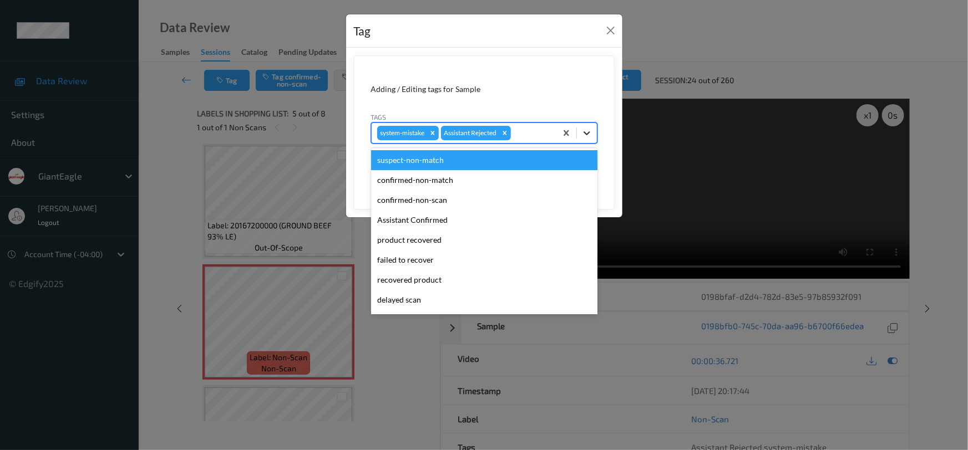
click at [587, 132] on icon at bounding box center [586, 133] width 11 height 11
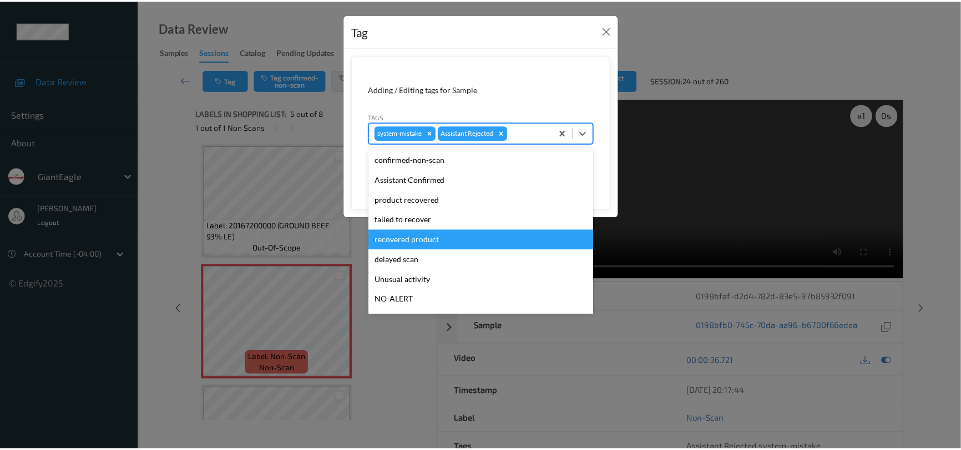
scroll to position [98, 0]
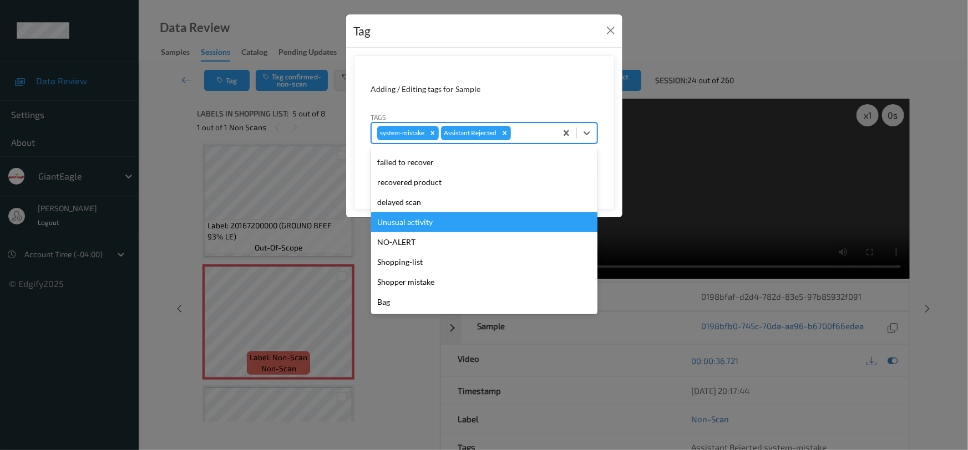
click at [434, 221] on div "Unusual activity" at bounding box center [484, 222] width 226 height 20
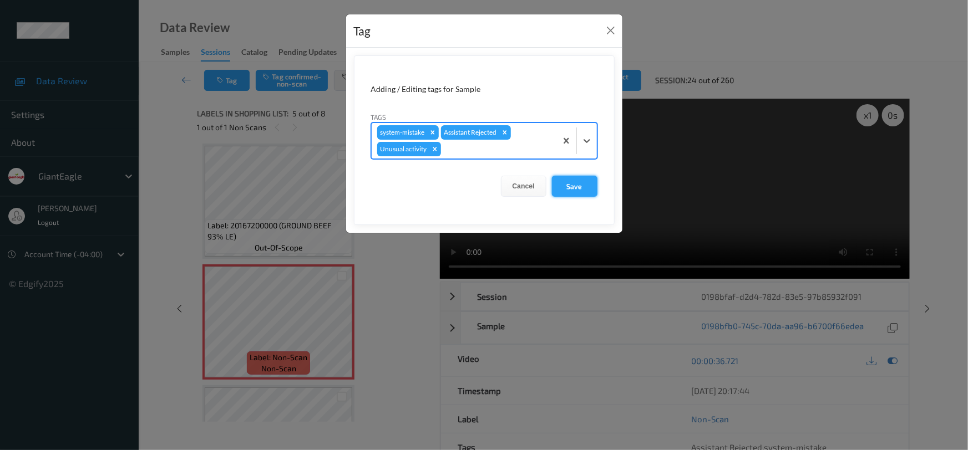
click at [574, 182] on button "Save" at bounding box center [574, 186] width 45 height 21
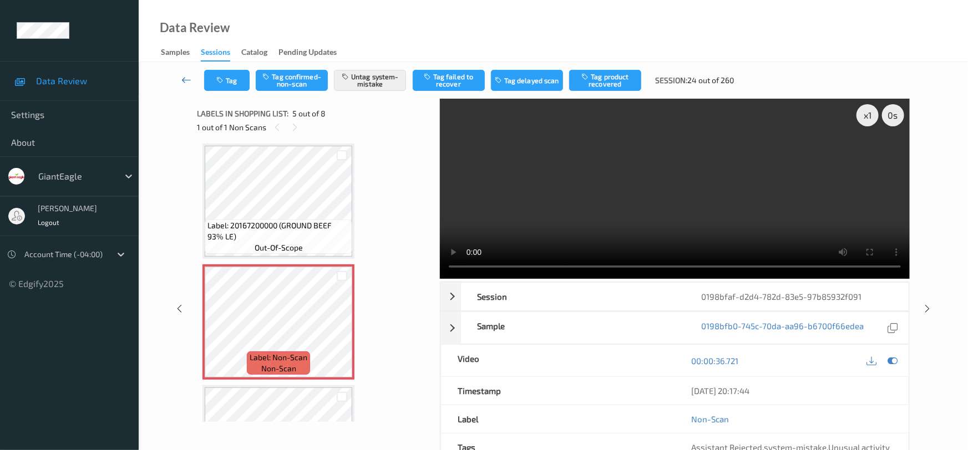
click at [183, 75] on icon at bounding box center [186, 79] width 10 height 11
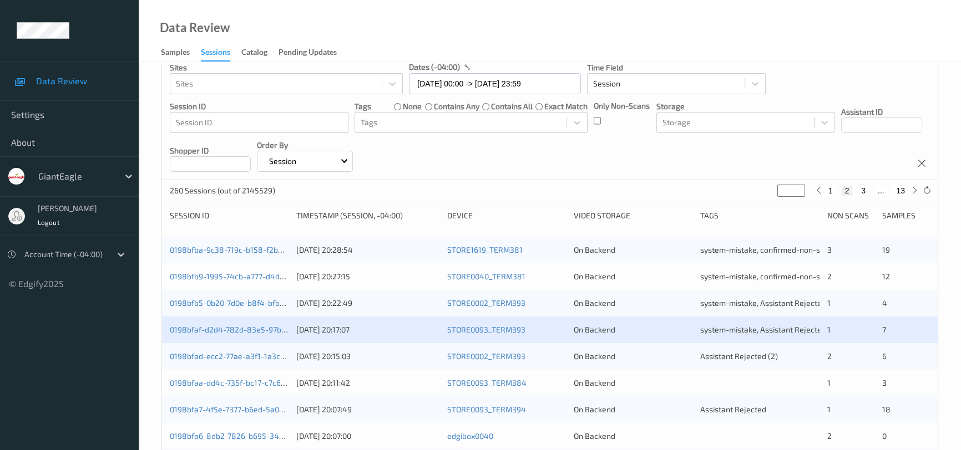
scroll to position [151, 0]
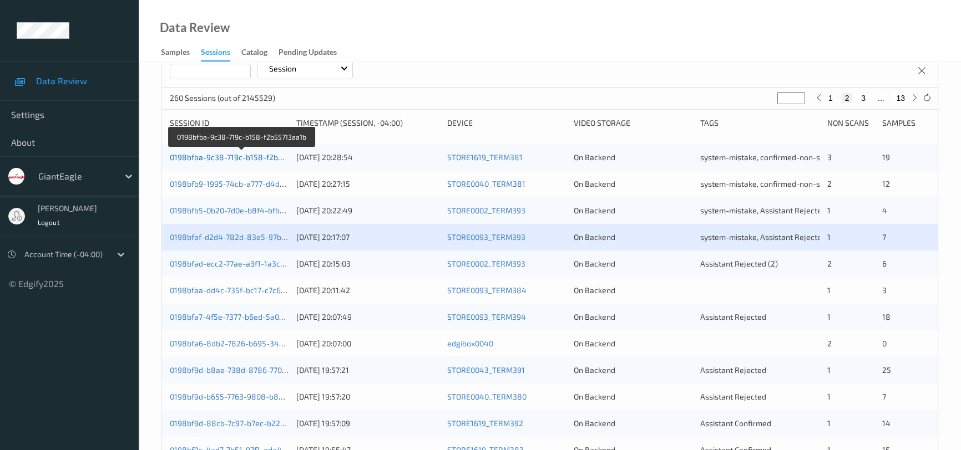
click at [242, 155] on link "0198bfba-9c38-719c-b158-f2b55713aa1b" at bounding box center [242, 157] width 145 height 9
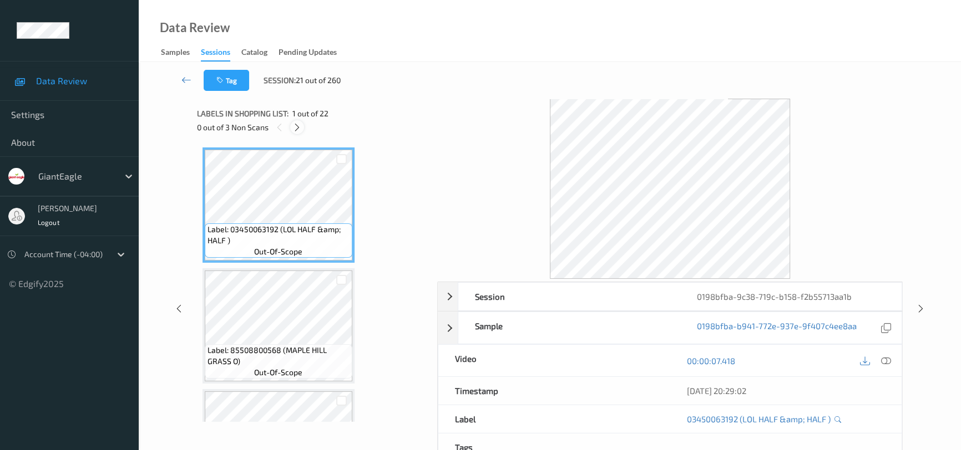
drag, startPoint x: 295, startPoint y: 123, endPoint x: 302, endPoint y: 126, distance: 7.9
click at [296, 123] on icon at bounding box center [296, 128] width 9 height 10
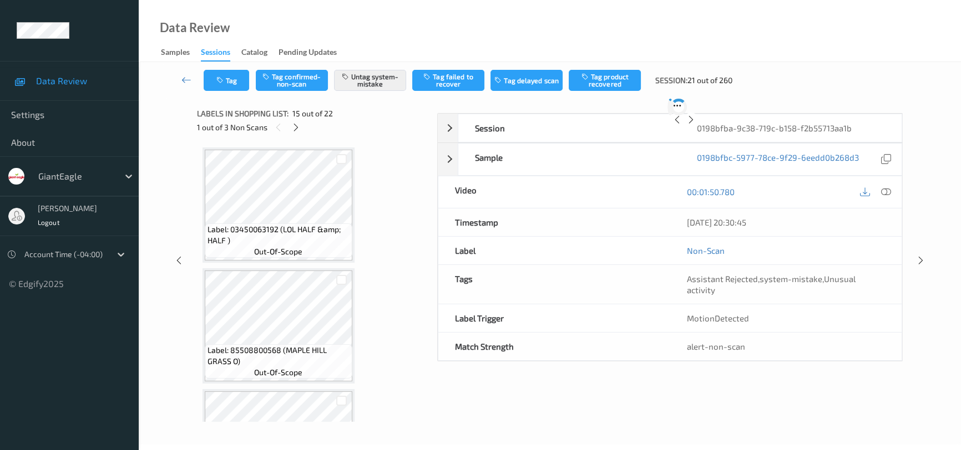
scroll to position [1571, 0]
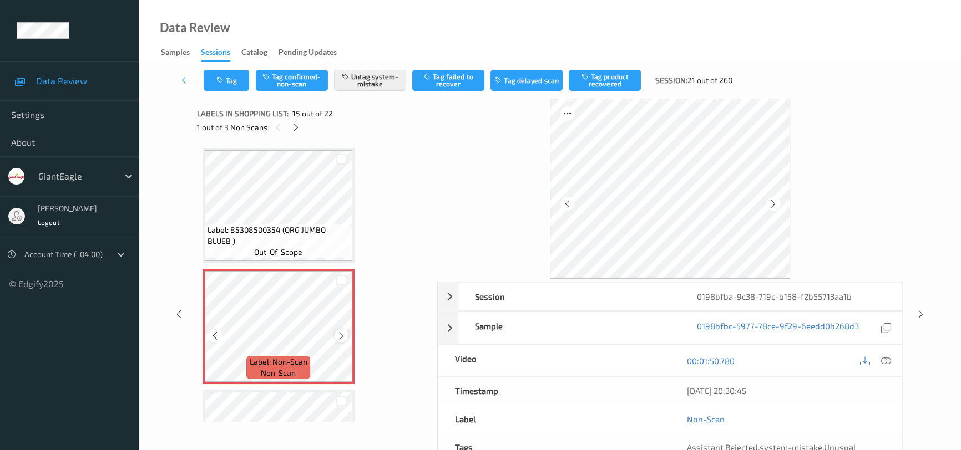
click at [341, 331] on icon at bounding box center [341, 336] width 9 height 10
click at [889, 362] on icon at bounding box center [886, 361] width 10 height 10
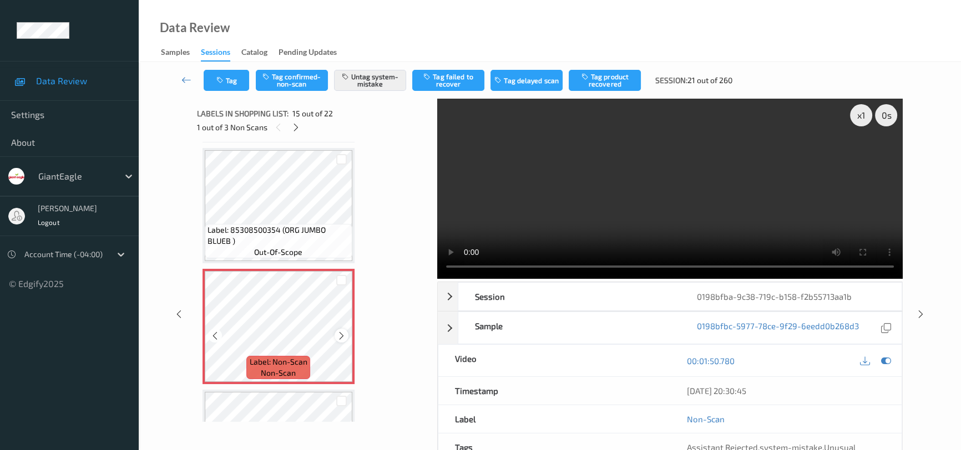
click at [345, 331] on icon at bounding box center [341, 336] width 9 height 10
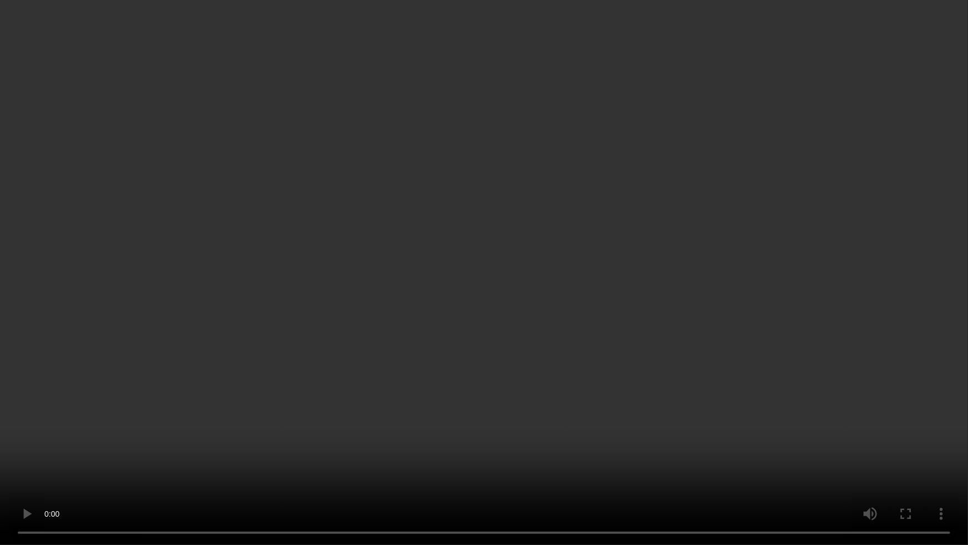
click at [495, 371] on video at bounding box center [484, 272] width 968 height 545
click at [571, 322] on video at bounding box center [484, 272] width 968 height 545
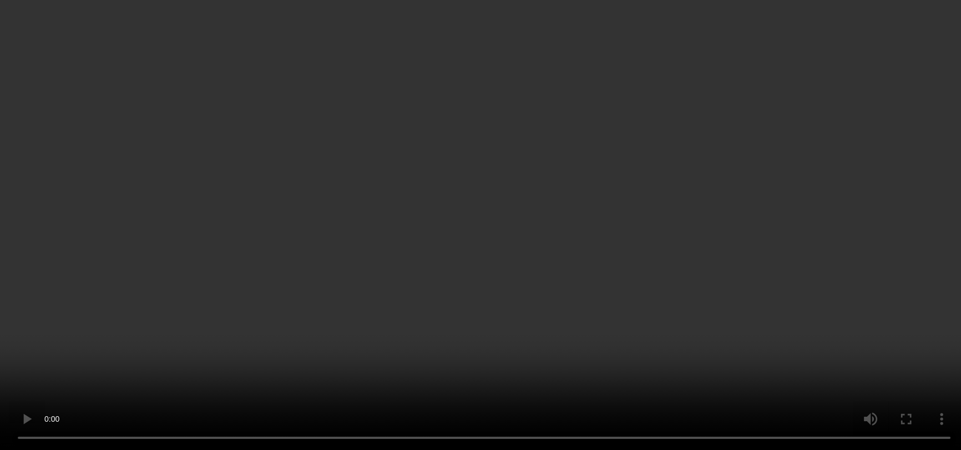
scroll to position [1773, 0]
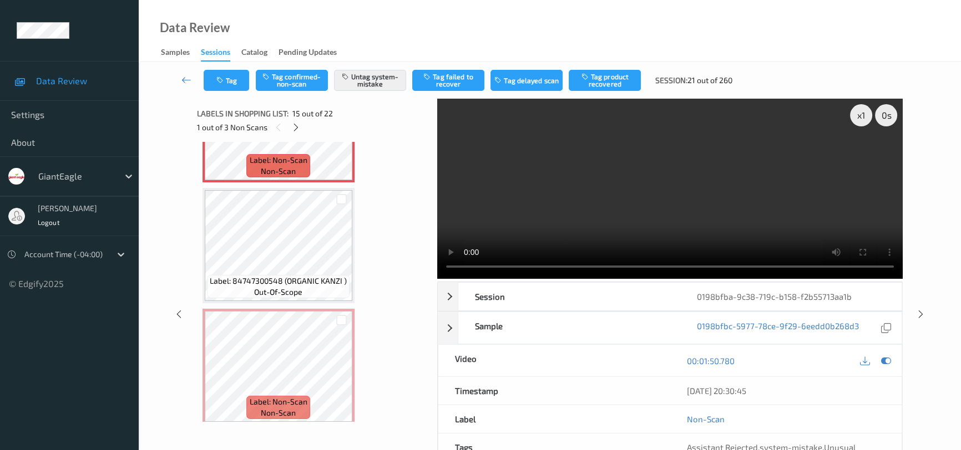
click at [622, 205] on video at bounding box center [669, 189] width 465 height 180
click at [340, 371] on icon at bounding box center [341, 376] width 9 height 10
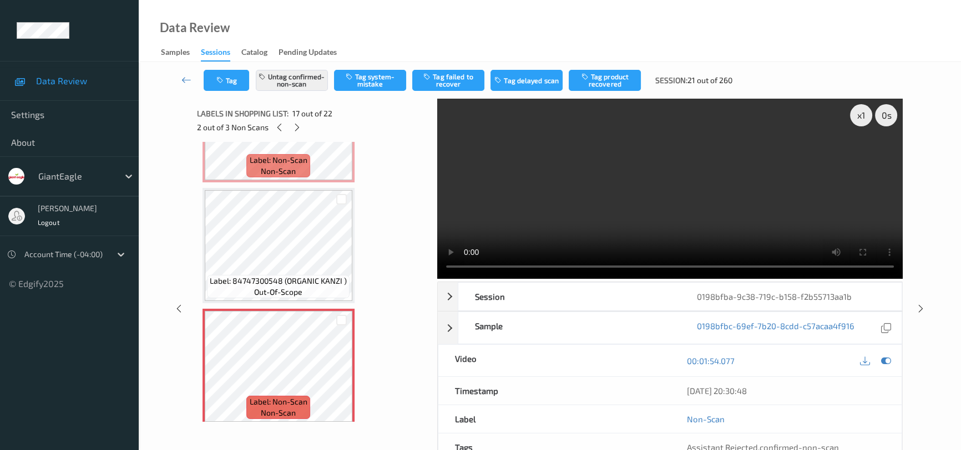
click at [762, 207] on video at bounding box center [669, 189] width 465 height 180
click at [712, 210] on video at bounding box center [669, 189] width 465 height 180
click at [214, 372] on icon at bounding box center [214, 376] width 9 height 10
click at [646, 234] on video at bounding box center [669, 189] width 465 height 180
click at [714, 199] on video at bounding box center [669, 189] width 465 height 180
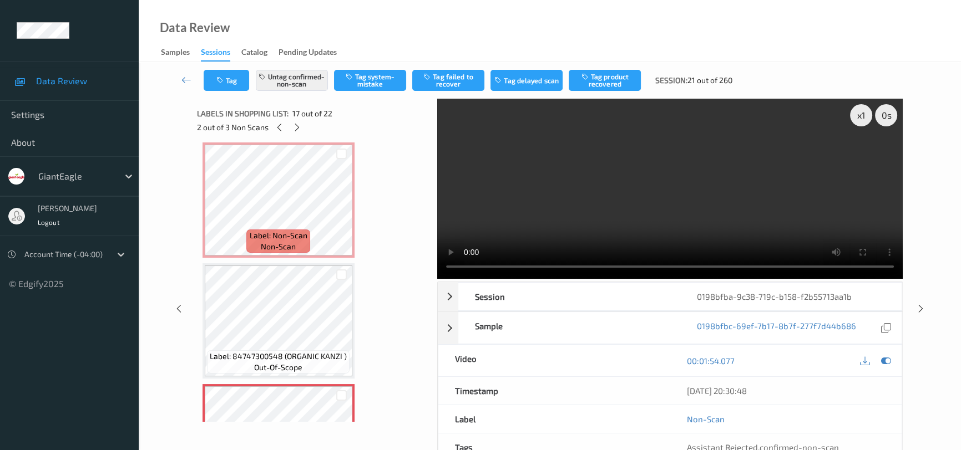
scroll to position [1723, 0]
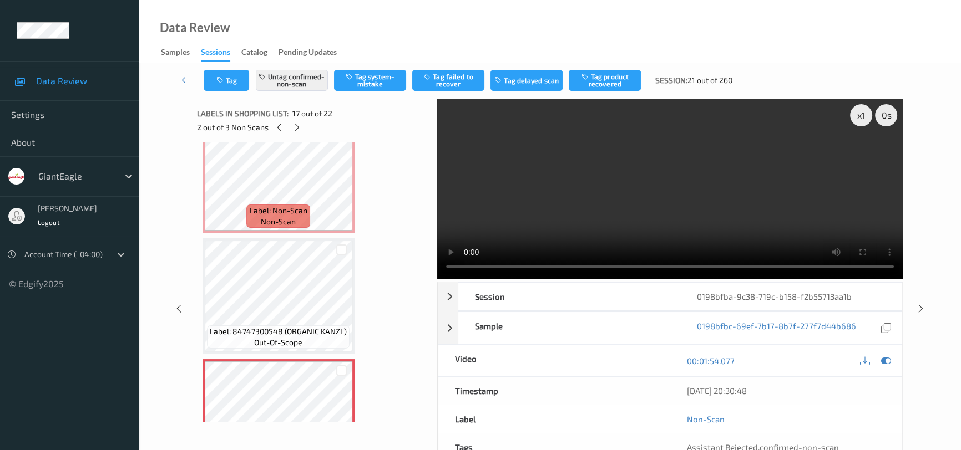
click at [748, 168] on video at bounding box center [669, 189] width 465 height 180
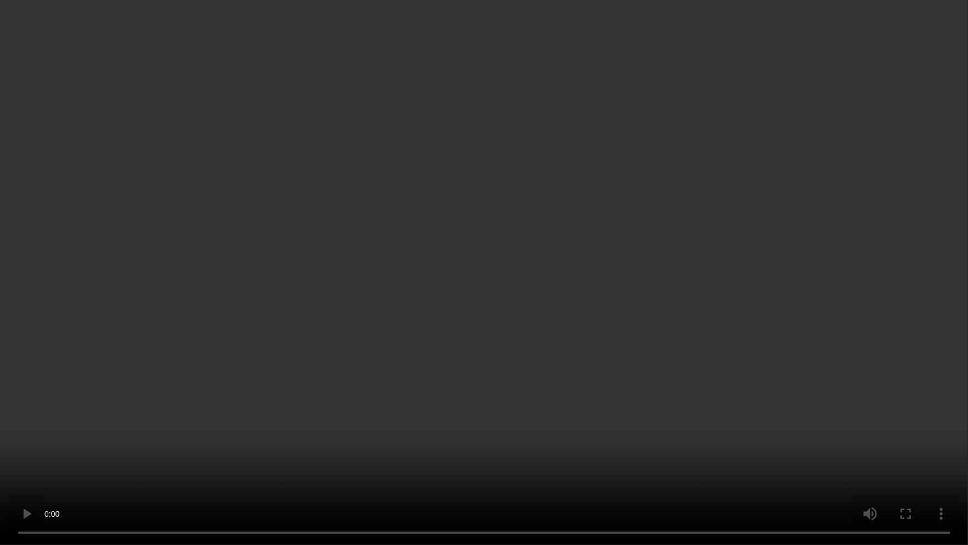
click at [622, 314] on video at bounding box center [484, 272] width 968 height 545
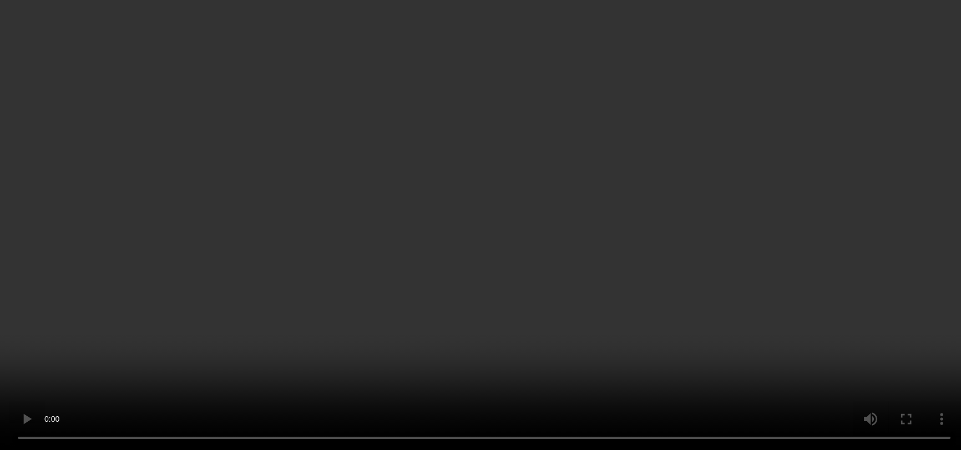
scroll to position [1925, 0]
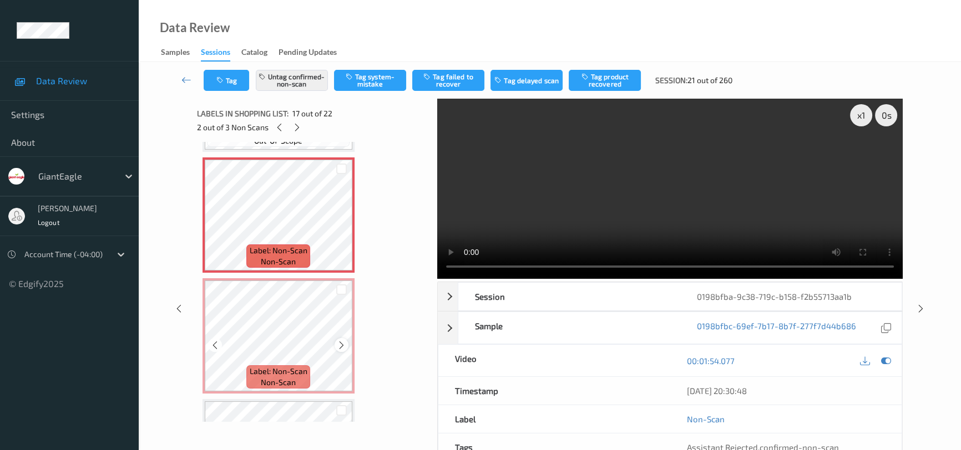
click at [341, 341] on icon at bounding box center [341, 346] width 9 height 10
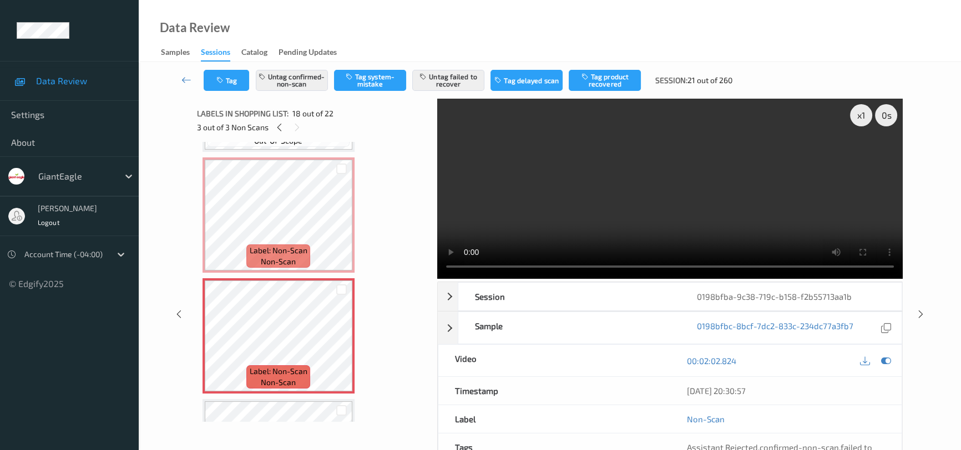
click at [691, 182] on video at bounding box center [669, 189] width 465 height 180
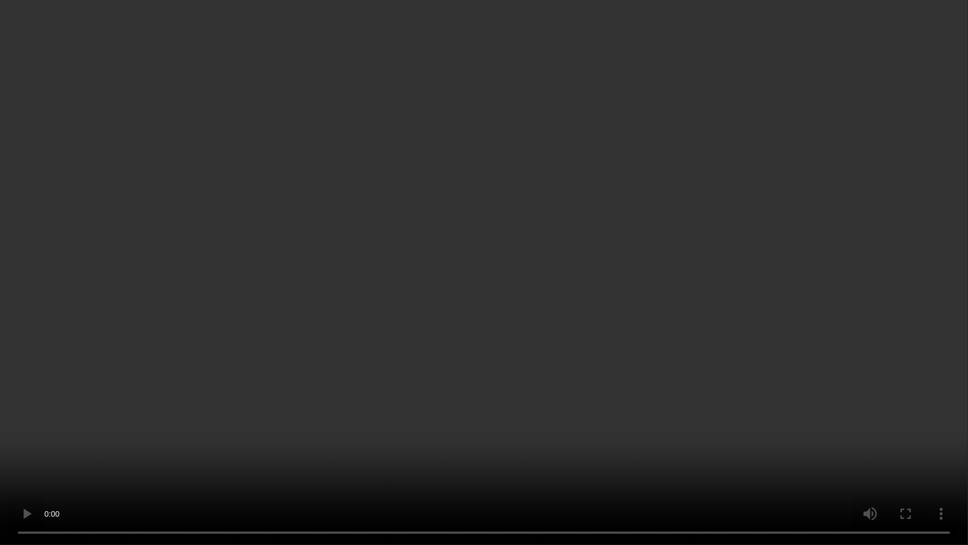
click at [582, 372] on video at bounding box center [484, 272] width 968 height 545
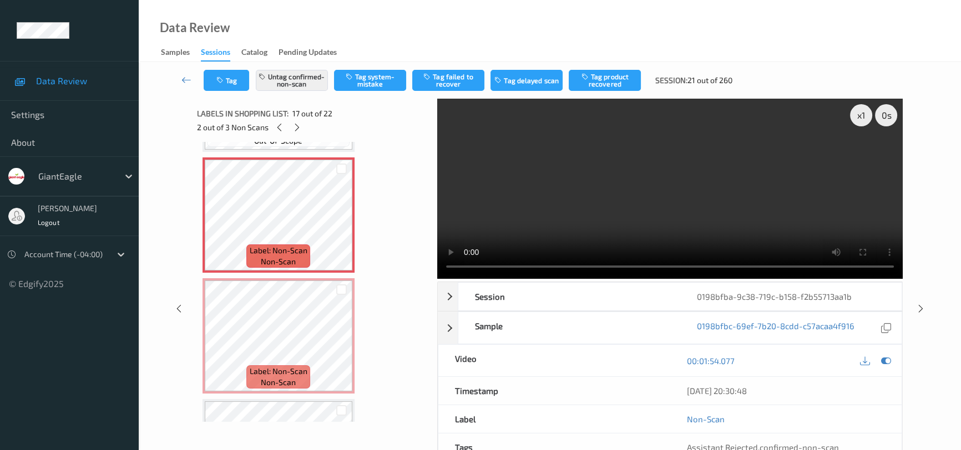
click at [589, 205] on video at bounding box center [669, 189] width 465 height 180
click at [572, 195] on video at bounding box center [669, 189] width 465 height 180
click at [339, 220] on icon at bounding box center [341, 225] width 9 height 10
click at [344, 341] on icon at bounding box center [341, 346] width 9 height 10
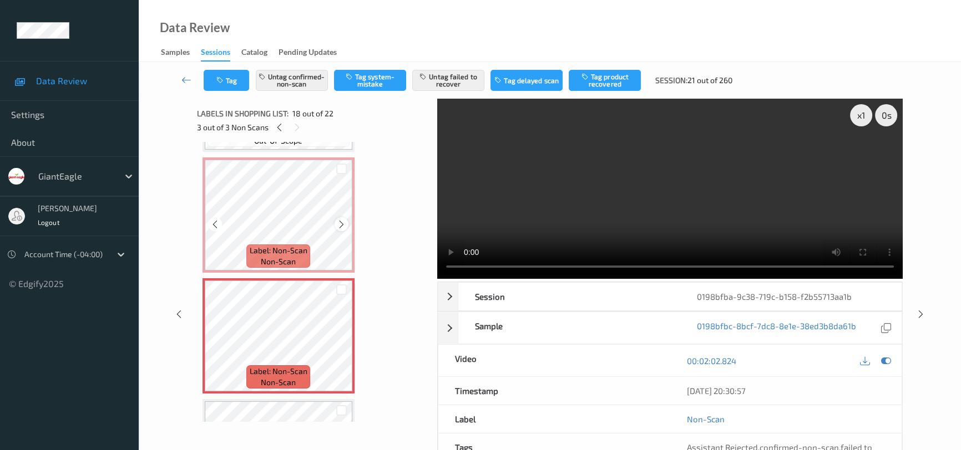
click at [338, 220] on icon at bounding box center [341, 225] width 9 height 10
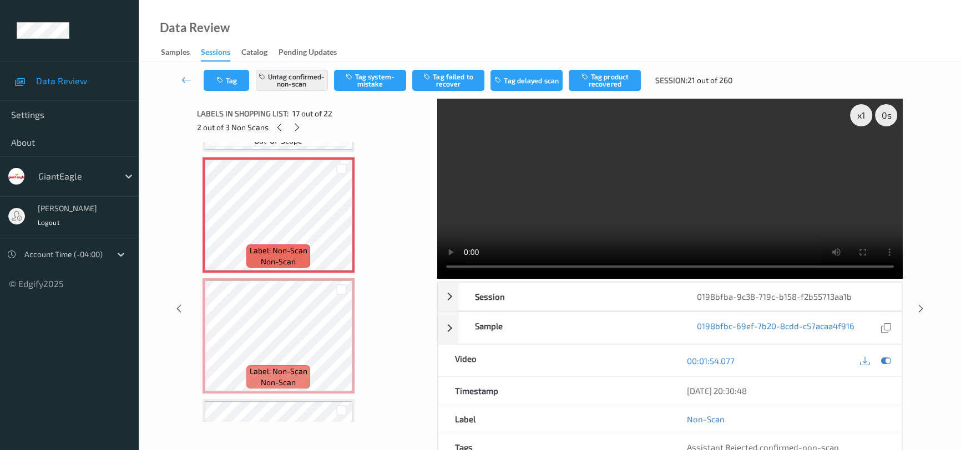
click at [640, 209] on video at bounding box center [669, 189] width 465 height 180
click at [615, 191] on video at bounding box center [669, 189] width 465 height 180
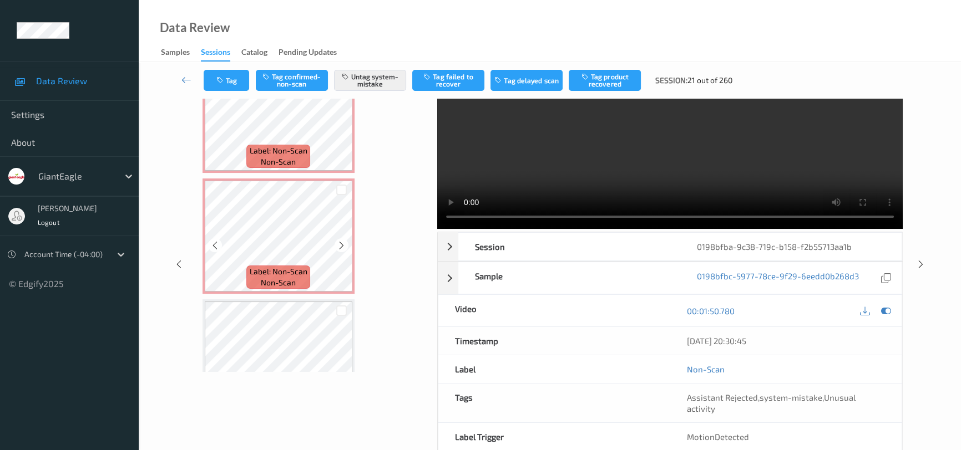
scroll to position [1874, 0]
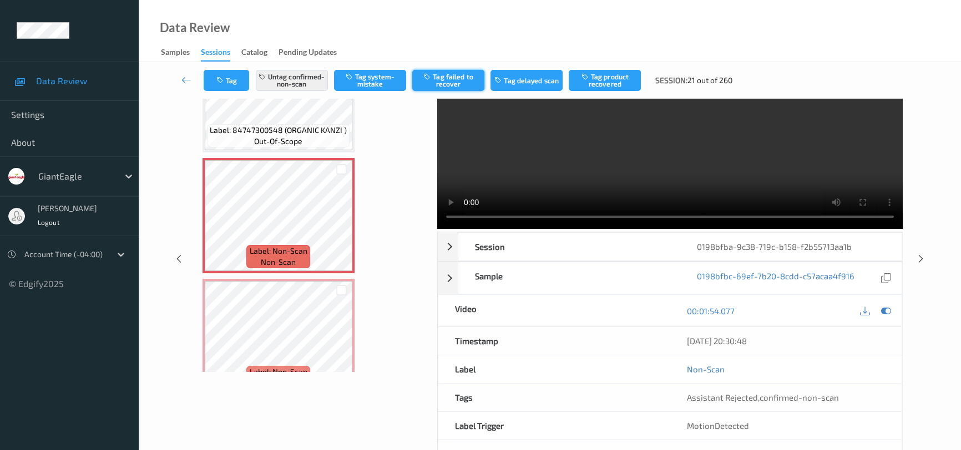
click at [458, 82] on button "Tag failed to recover" at bounding box center [448, 80] width 72 height 21
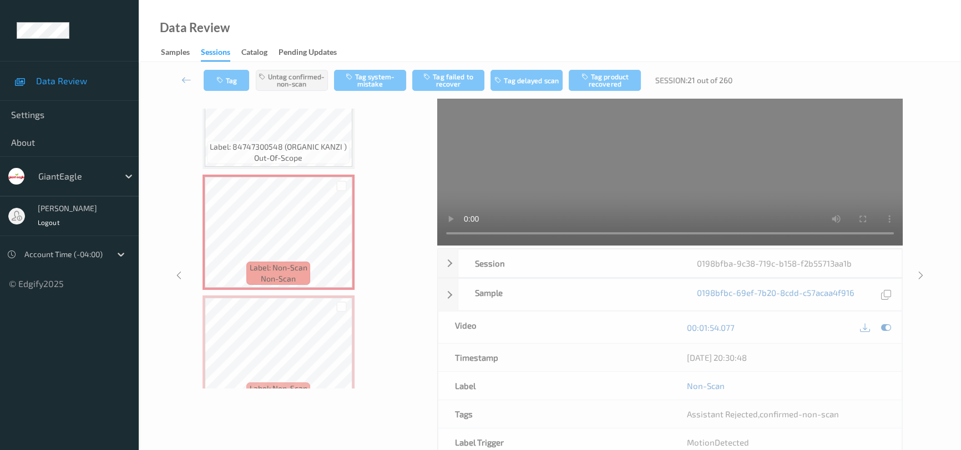
scroll to position [5, 0]
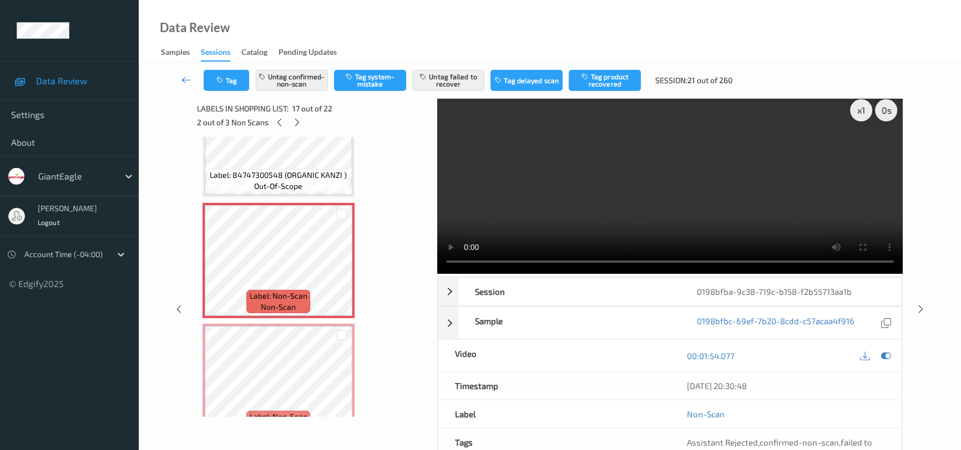
click at [187, 74] on icon at bounding box center [186, 79] width 10 height 11
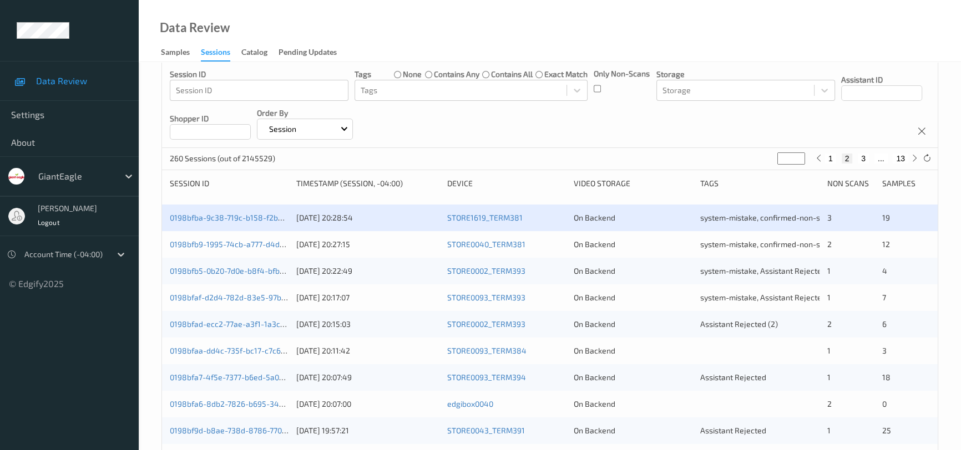
scroll to position [100, 0]
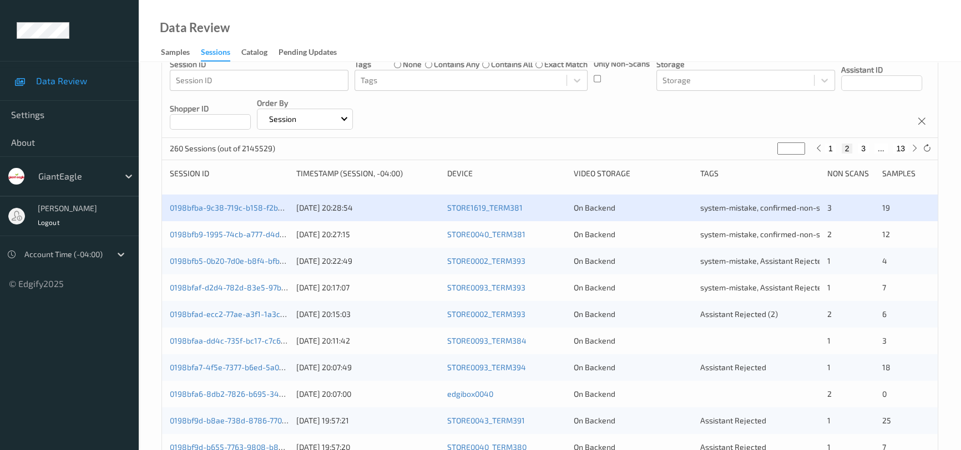
click at [403, 288] on div "[DATE] 20:17:07" at bounding box center [367, 287] width 143 height 11
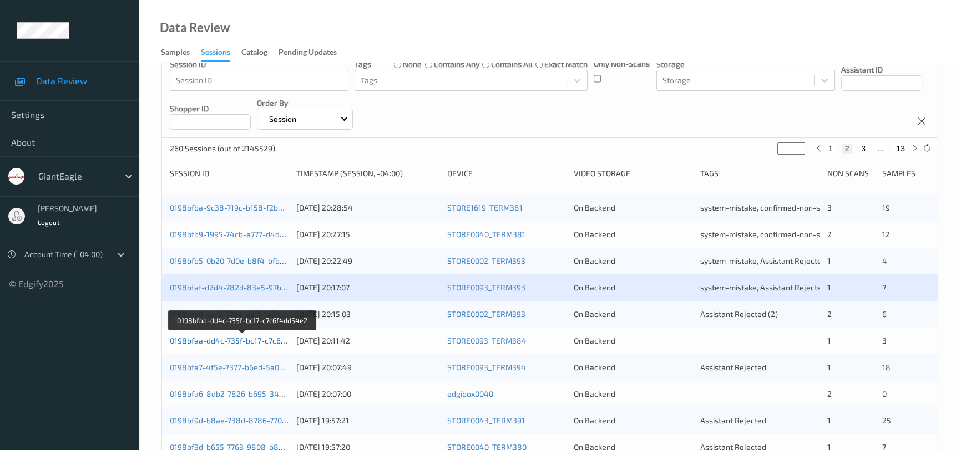
click at [232, 341] on link "0198bfaa-dd4c-735f-bc17-c7c6f4dd54e2" at bounding box center [243, 340] width 146 height 9
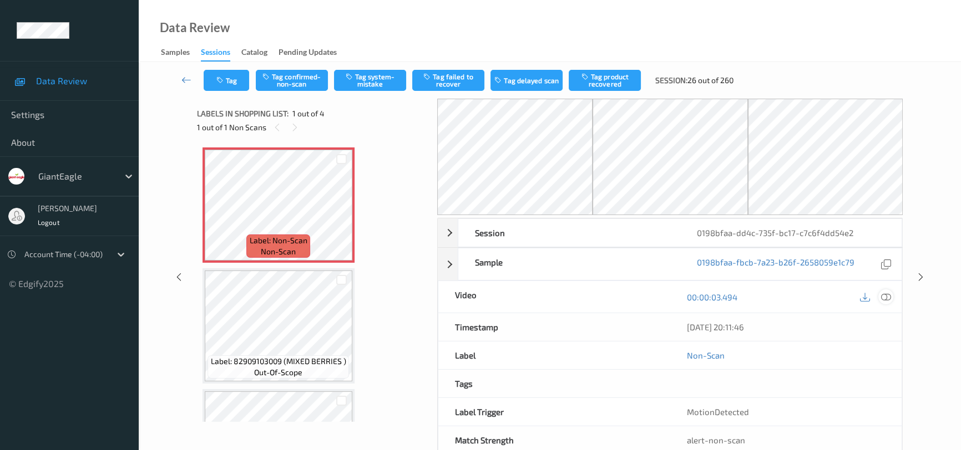
click at [886, 295] on icon at bounding box center [886, 297] width 10 height 10
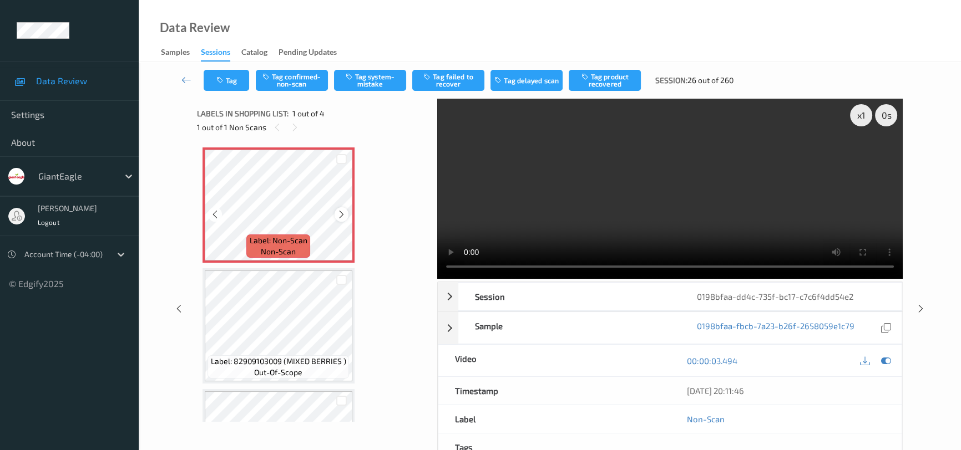
click at [342, 213] on icon at bounding box center [341, 215] width 9 height 10
click at [758, 232] on video at bounding box center [669, 189] width 465 height 180
click at [372, 78] on button "Tag system-mistake" at bounding box center [370, 80] width 72 height 21
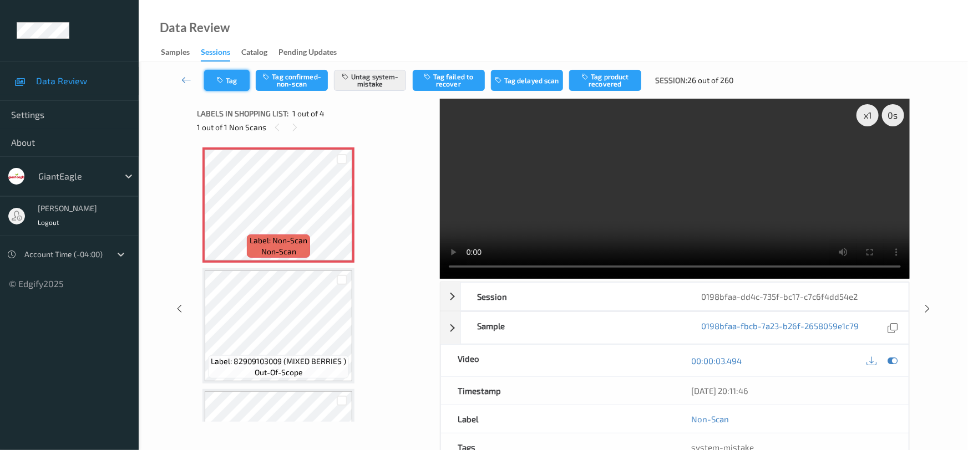
click at [231, 84] on button "Tag" at bounding box center [226, 80] width 45 height 21
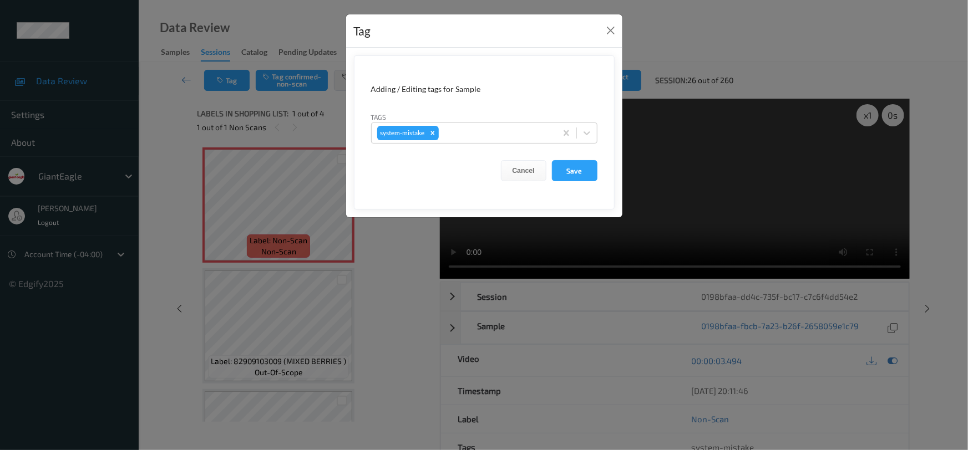
drag, startPoint x: 586, startPoint y: 132, endPoint x: 577, endPoint y: 146, distance: 16.5
click at [586, 134] on icon at bounding box center [586, 133] width 11 height 11
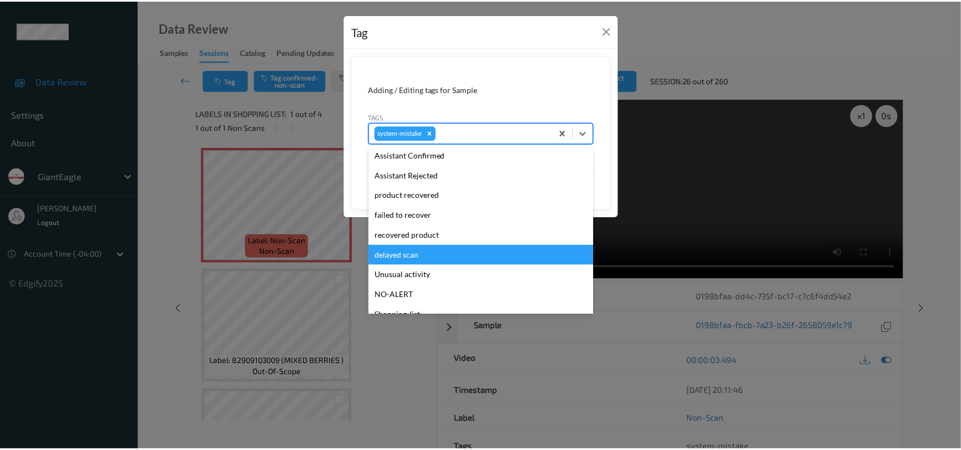
scroll to position [117, 0]
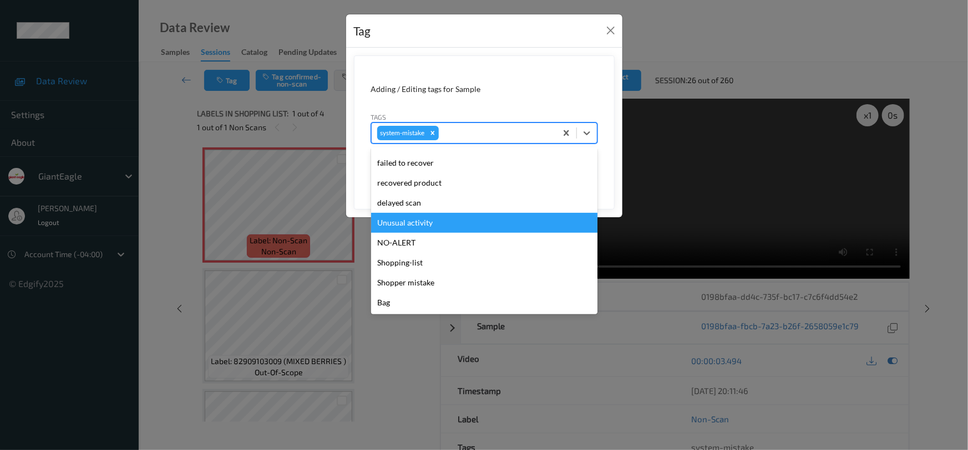
drag, startPoint x: 437, startPoint y: 224, endPoint x: 516, endPoint y: 194, distance: 84.6
click at [440, 223] on div "Unusual activity" at bounding box center [484, 223] width 226 height 20
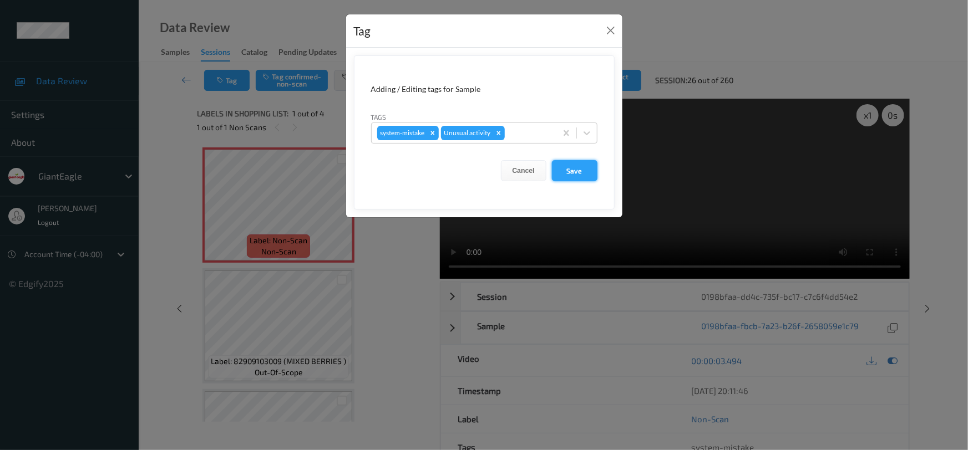
click at [568, 173] on button "Save" at bounding box center [574, 170] width 45 height 21
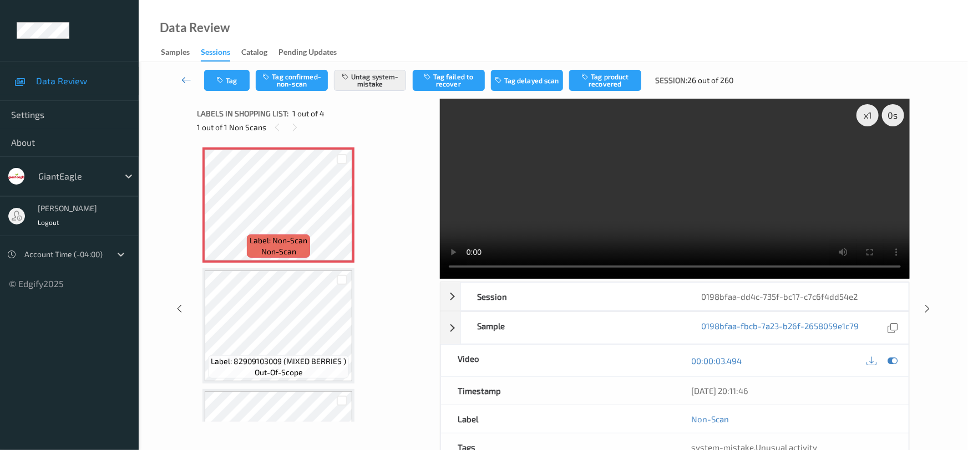
click at [184, 73] on link at bounding box center [186, 80] width 35 height 21
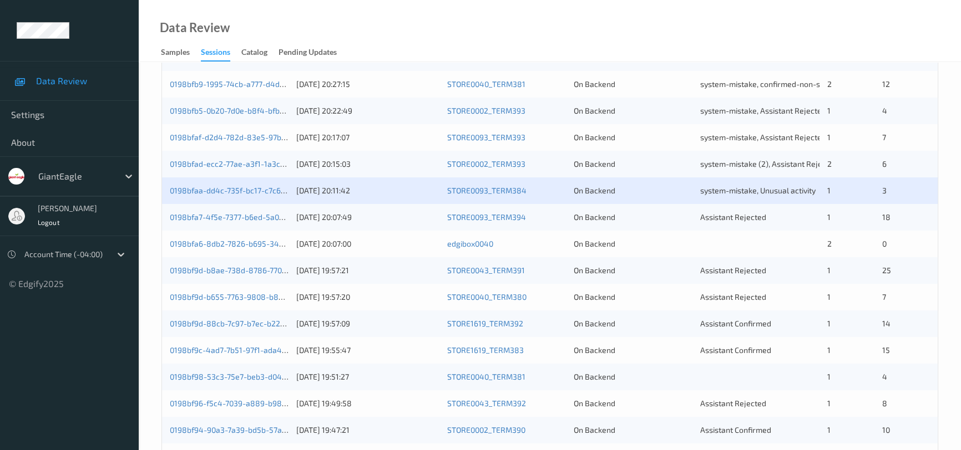
scroll to position [252, 0]
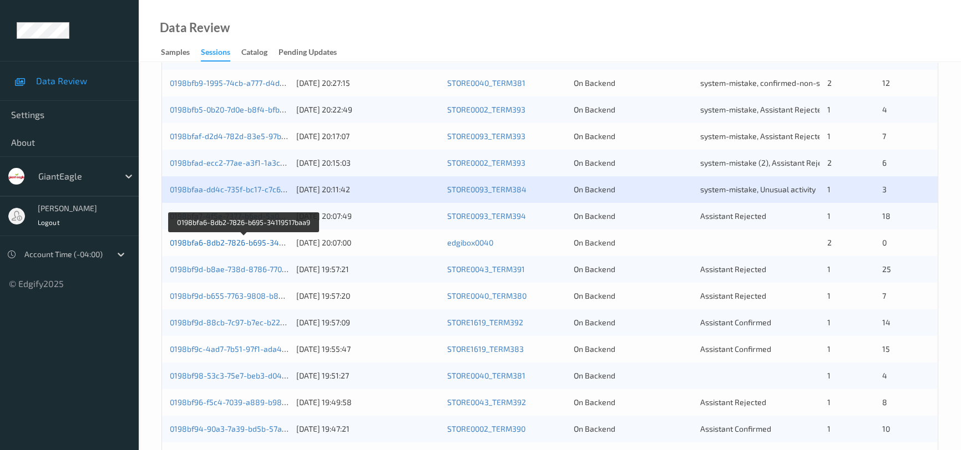
click at [217, 244] on link "0198bfa6-8db2-7826-b695-34119517baa9" at bounding box center [245, 242] width 150 height 9
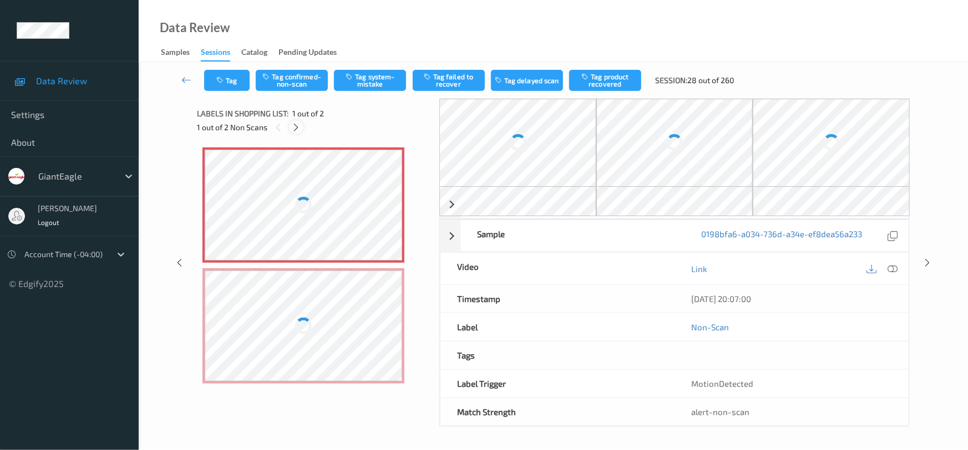
click at [300, 126] on icon at bounding box center [296, 128] width 9 height 10
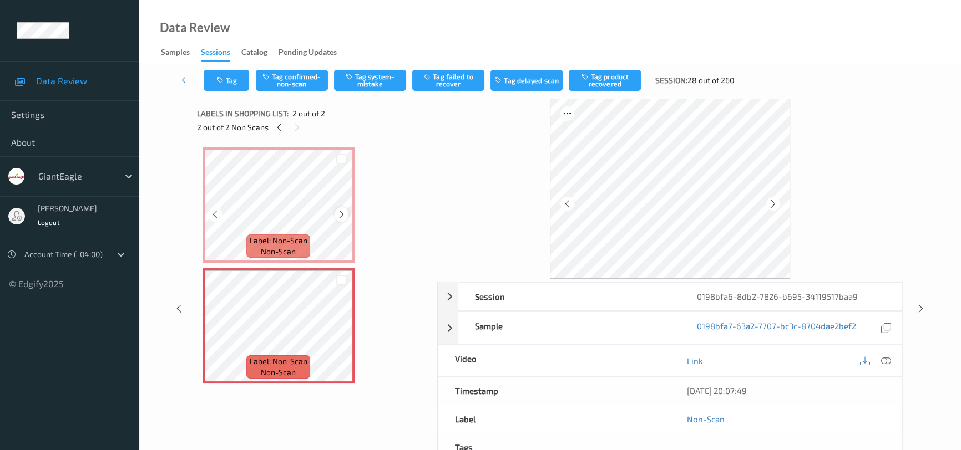
click at [340, 219] on div at bounding box center [341, 214] width 14 height 14
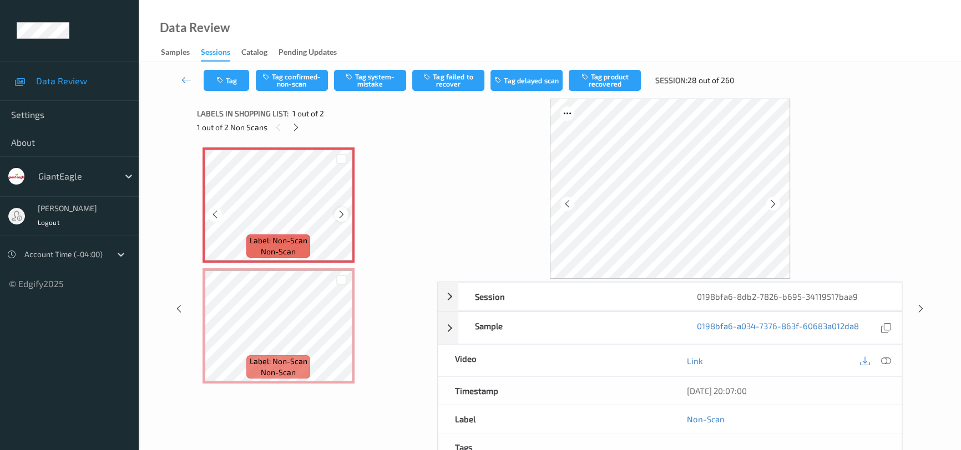
click at [343, 216] on icon at bounding box center [341, 215] width 9 height 10
click at [888, 363] on icon at bounding box center [886, 361] width 10 height 10
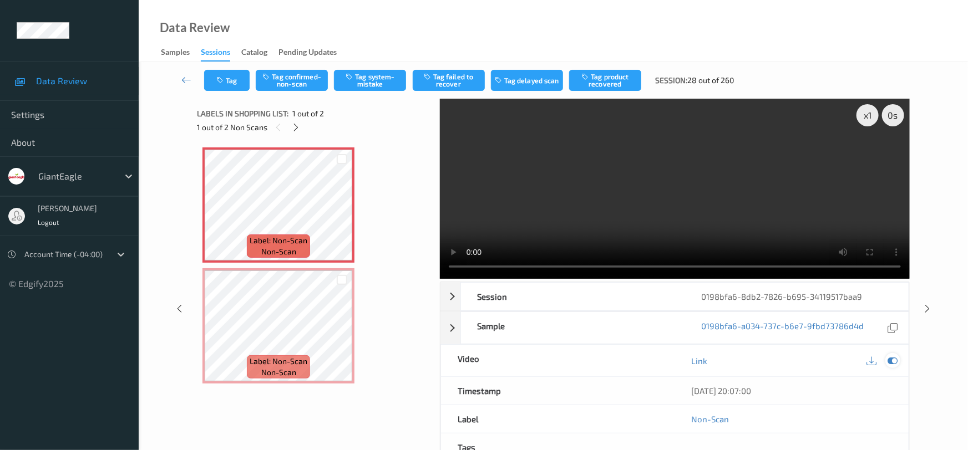
click at [894, 264] on div "x 1 0 s Session 0198bfa6-8db2-7826-b695-34119517baa9 Session ID 0198bfa6-8db2-7…" at bounding box center [675, 309] width 470 height 420
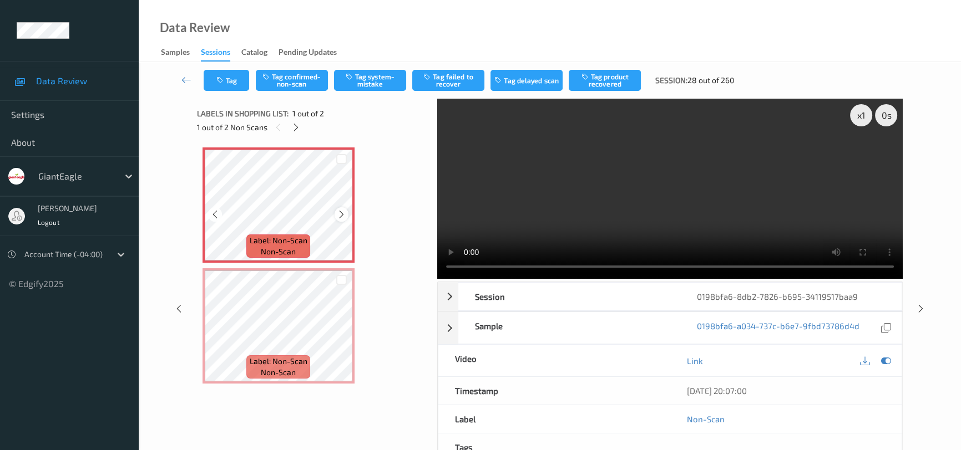
click at [342, 214] on icon at bounding box center [341, 215] width 9 height 10
click at [884, 357] on icon at bounding box center [886, 361] width 10 height 10
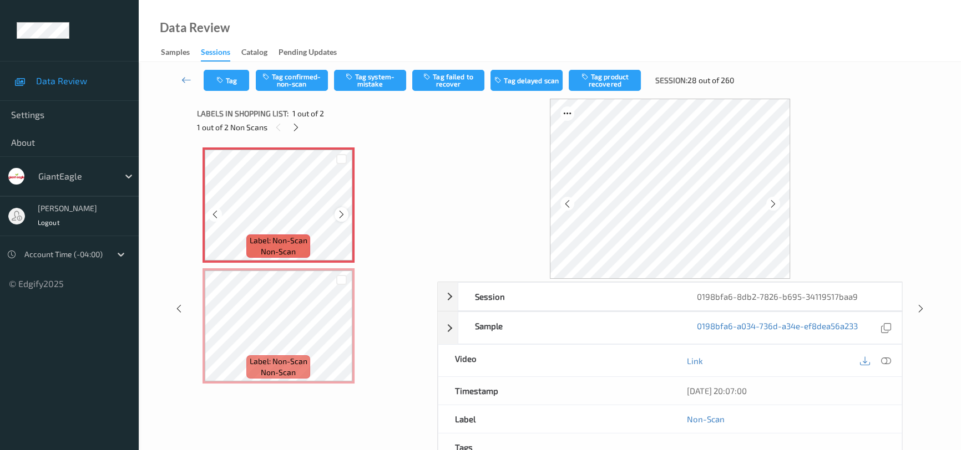
click at [342, 212] on icon at bounding box center [341, 215] width 9 height 10
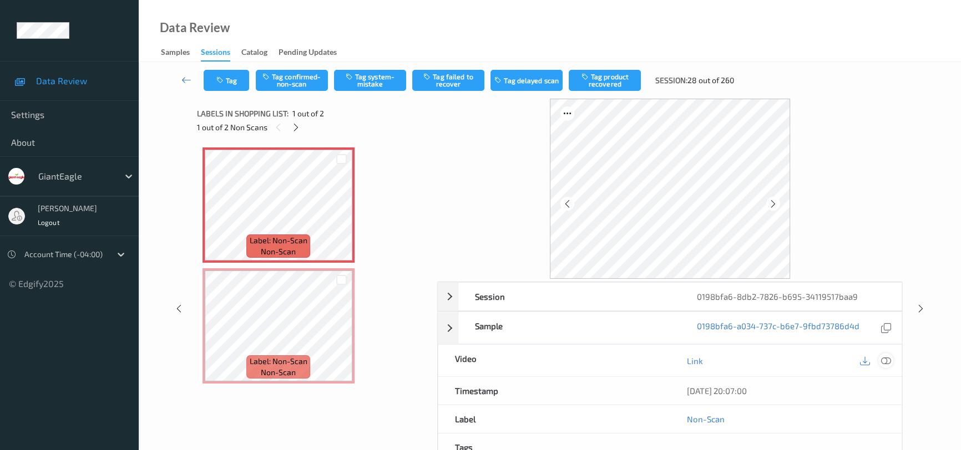
click at [886, 354] on div at bounding box center [885, 360] width 15 height 15
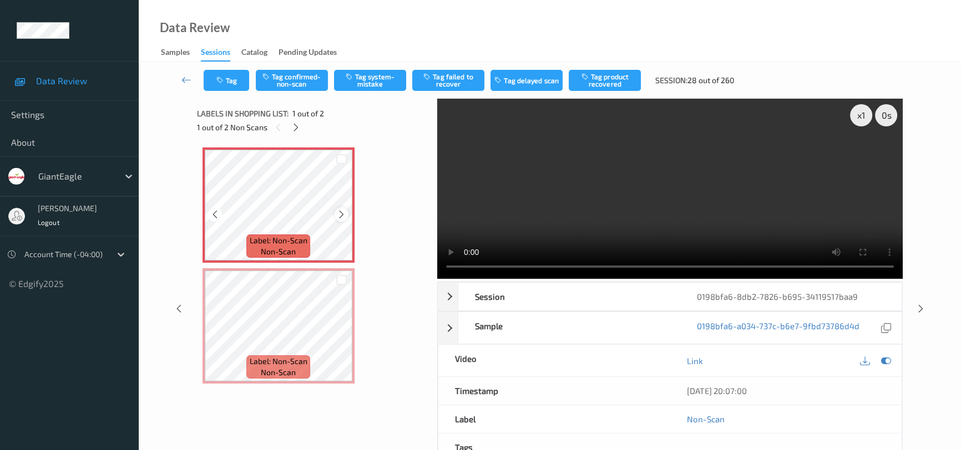
click at [342, 215] on icon at bounding box center [341, 215] width 9 height 10
click at [342, 338] on icon at bounding box center [341, 336] width 9 height 10
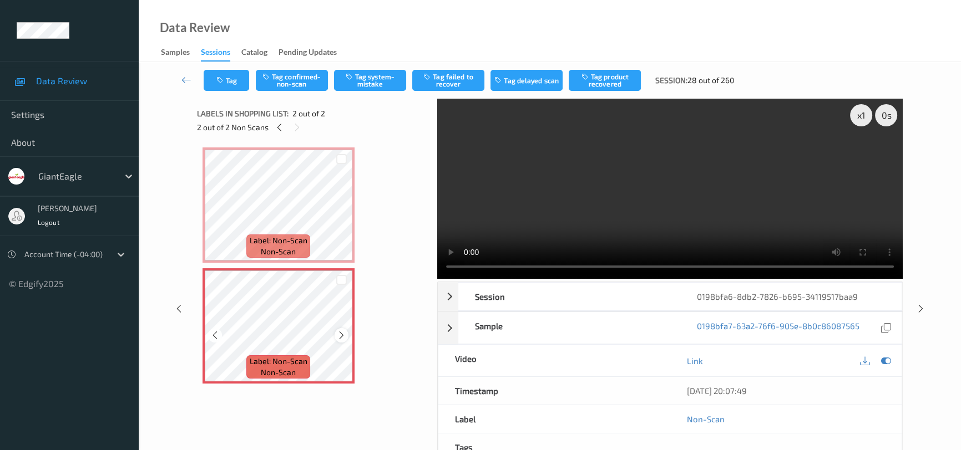
click at [343, 337] on icon at bounding box center [341, 336] width 9 height 10
click at [344, 215] on icon at bounding box center [341, 215] width 9 height 10
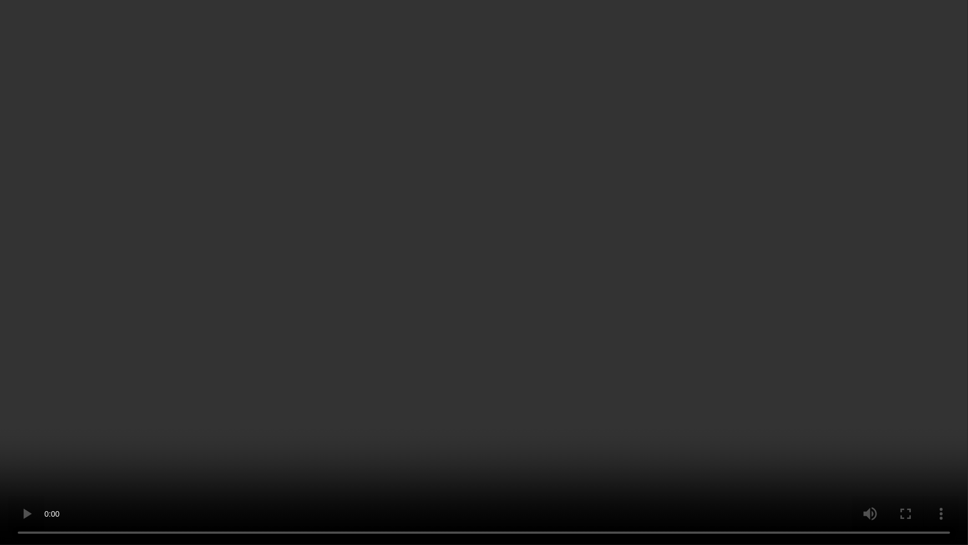
click at [493, 306] on video at bounding box center [484, 272] width 968 height 545
click at [617, 227] on video at bounding box center [484, 272] width 968 height 545
click at [55, 450] on video at bounding box center [484, 272] width 968 height 545
click at [307, 348] on video at bounding box center [484, 272] width 968 height 545
click at [595, 321] on video at bounding box center [484, 272] width 968 height 545
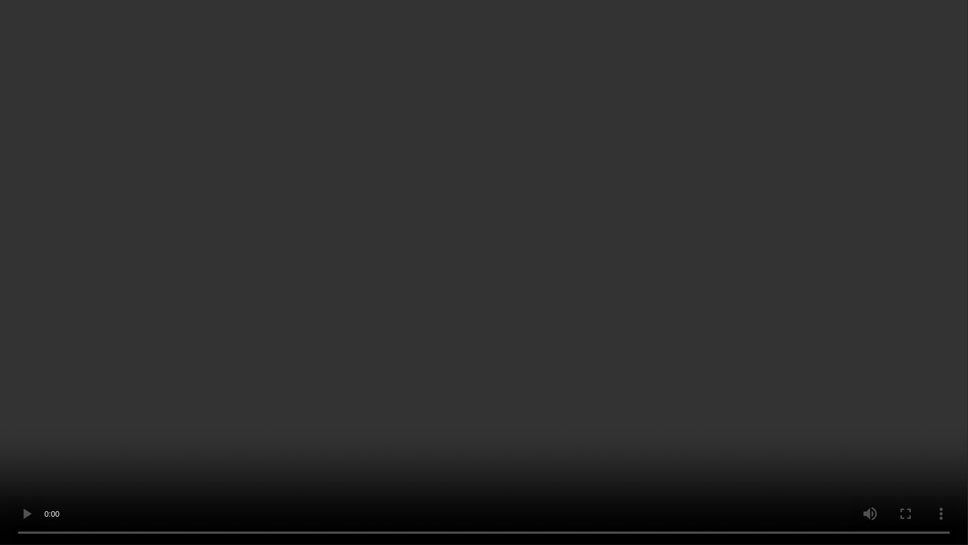
click at [471, 319] on video at bounding box center [484, 272] width 968 height 545
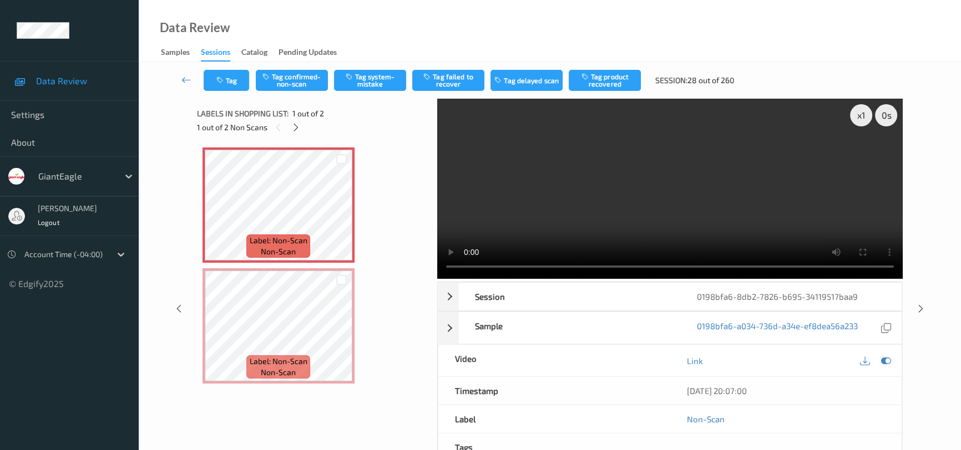
click at [684, 175] on video at bounding box center [669, 189] width 465 height 180
click at [309, 82] on button "Tag confirmed-non-scan" at bounding box center [292, 80] width 72 height 21
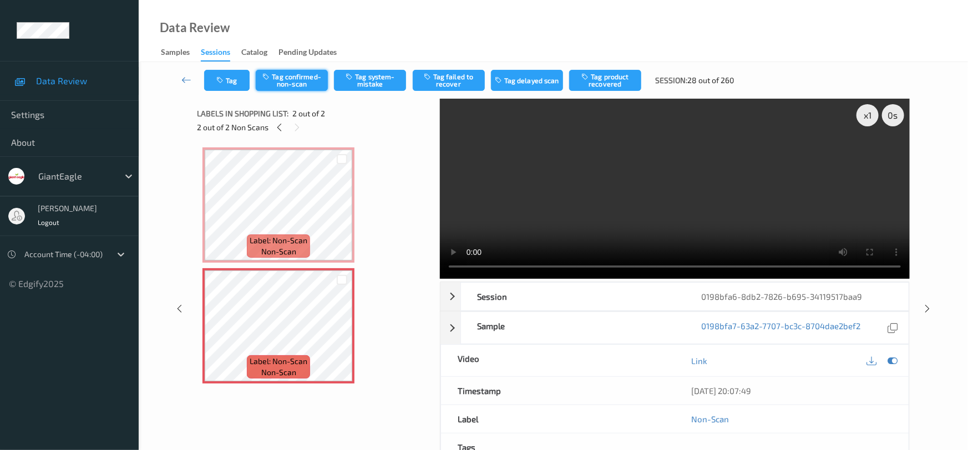
click at [317, 80] on button "Tag confirmed-non-scan" at bounding box center [292, 80] width 72 height 21
click at [183, 74] on icon at bounding box center [186, 79] width 10 height 11
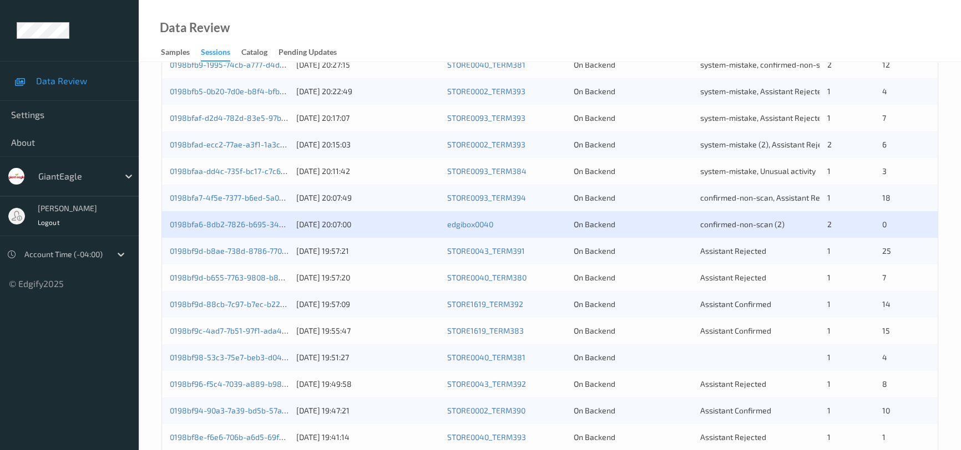
scroll to position [302, 0]
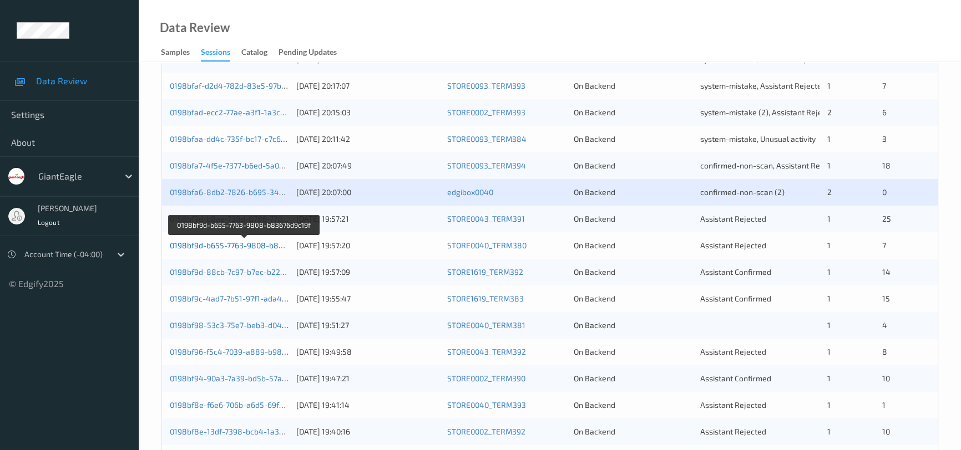
click at [203, 244] on link "0198bf9d-b655-7763-9808-b83676d9c19f" at bounding box center [244, 245] width 149 height 9
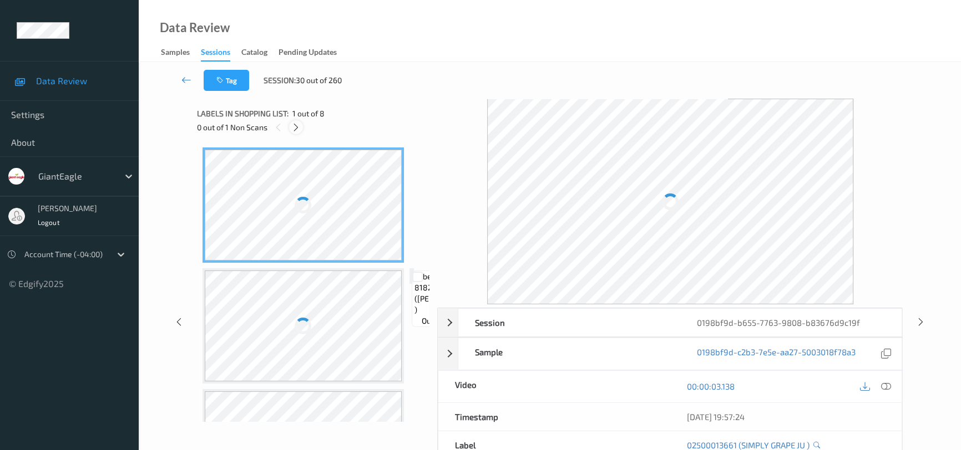
click at [295, 127] on icon at bounding box center [295, 128] width 9 height 10
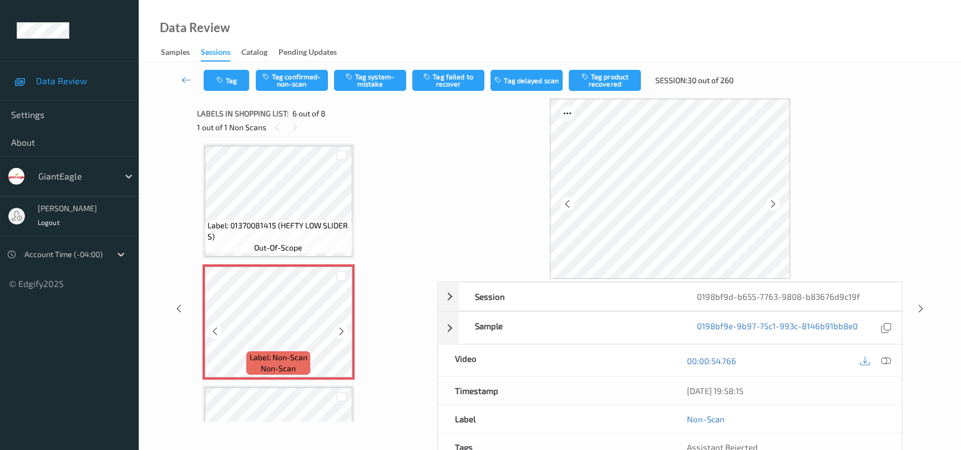
click at [338, 329] on icon at bounding box center [341, 332] width 9 height 10
click at [889, 357] on icon at bounding box center [886, 361] width 10 height 10
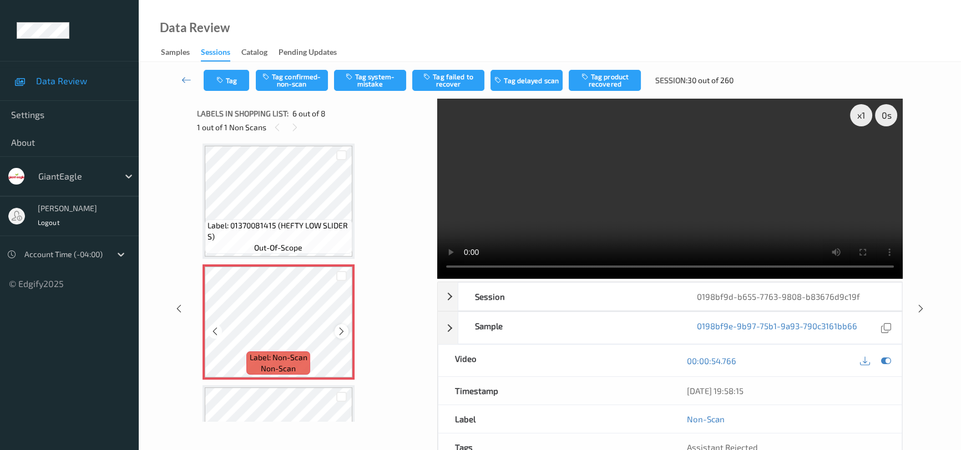
click at [342, 332] on icon at bounding box center [341, 332] width 9 height 10
click at [671, 229] on video at bounding box center [669, 189] width 465 height 180
click at [297, 78] on button "Tag confirmed-non-scan" at bounding box center [292, 80] width 72 height 21
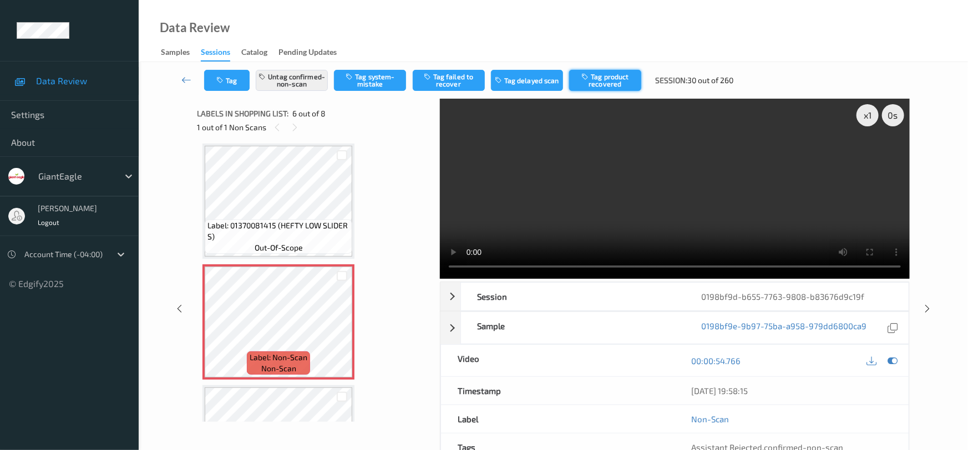
click at [617, 80] on button "Tag product recovered" at bounding box center [605, 80] width 72 height 21
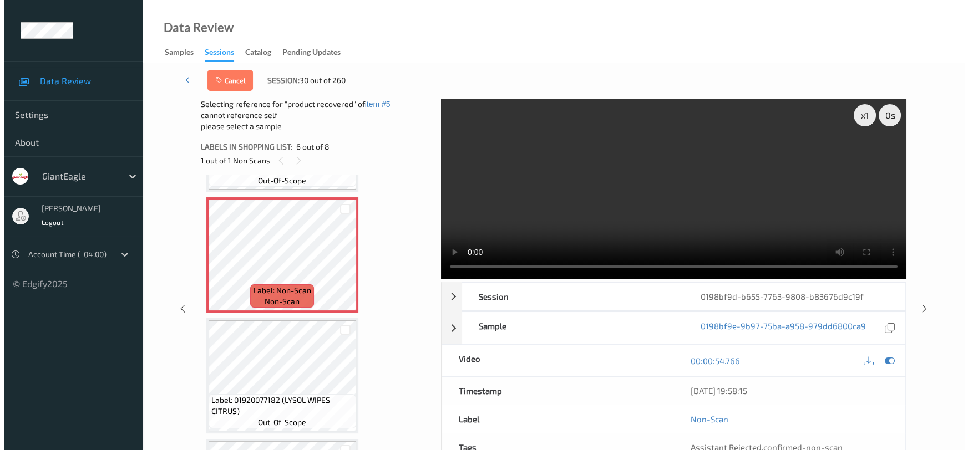
scroll to position [638, 0]
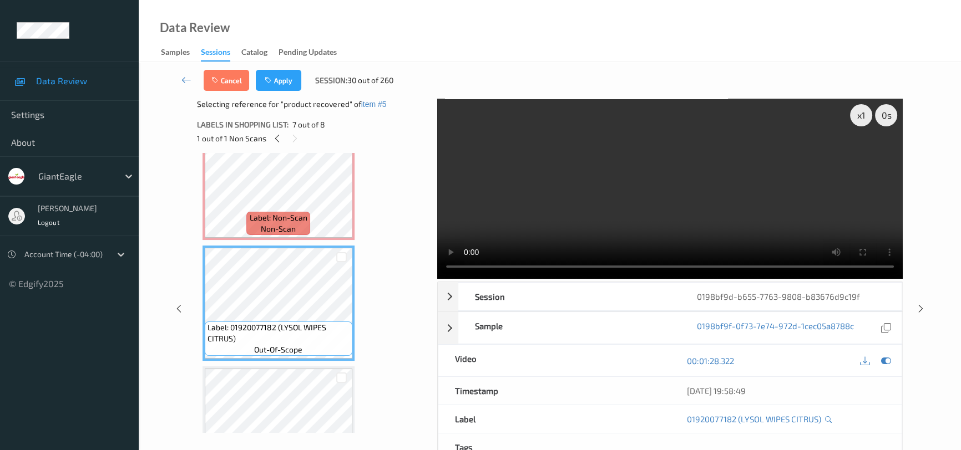
click at [295, 91] on div "Cancel Apply Session: 30 out of 260" at bounding box center [549, 80] width 777 height 37
click at [287, 79] on button "Apply" at bounding box center [278, 80] width 45 height 21
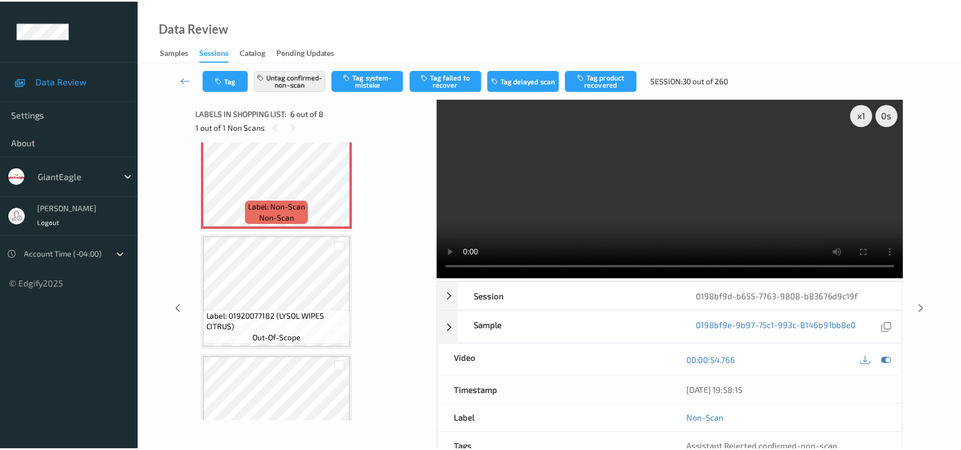
scroll to position [488, 0]
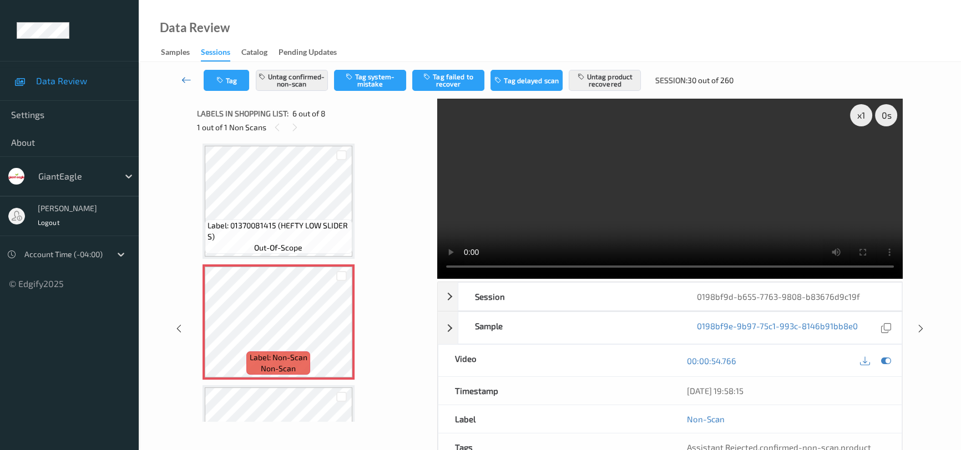
click at [182, 74] on icon at bounding box center [186, 79] width 10 height 11
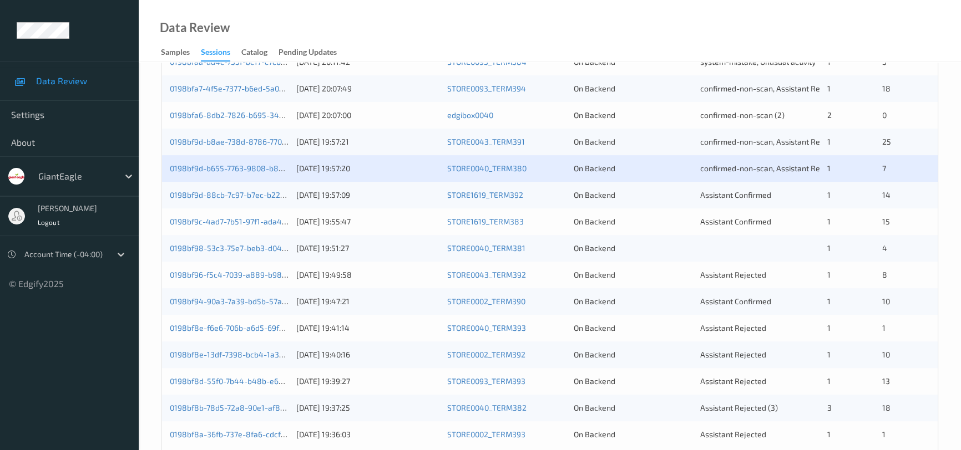
scroll to position [403, 0]
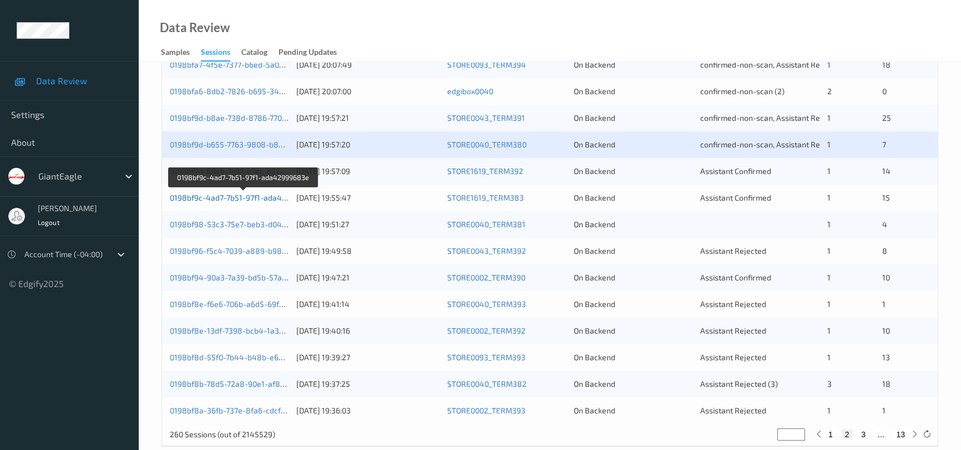
click at [221, 195] on link "0198bf9c-4ad7-7b51-97f1-ada42999683e" at bounding box center [244, 197] width 148 height 9
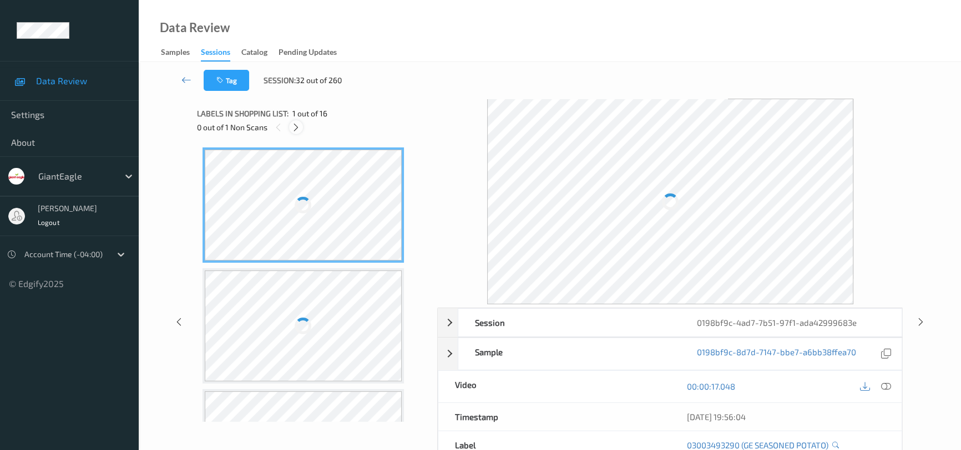
click at [293, 124] on icon at bounding box center [295, 128] width 9 height 10
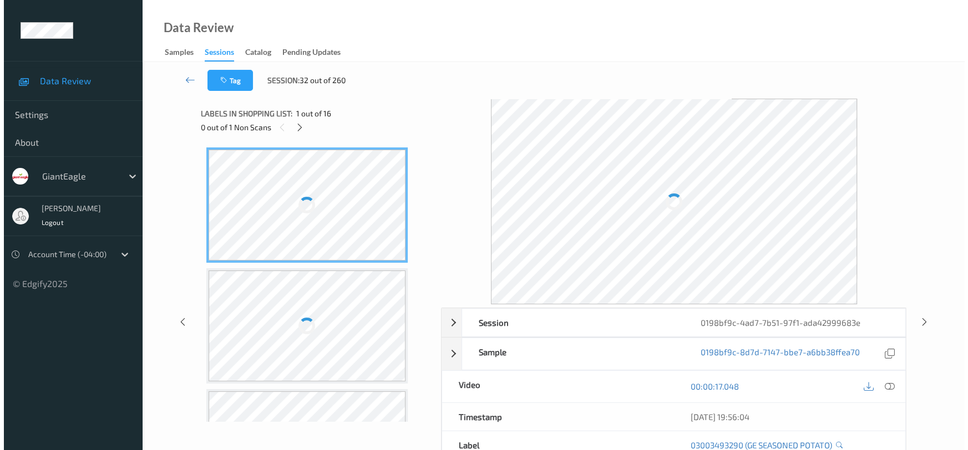
scroll to position [1452, 0]
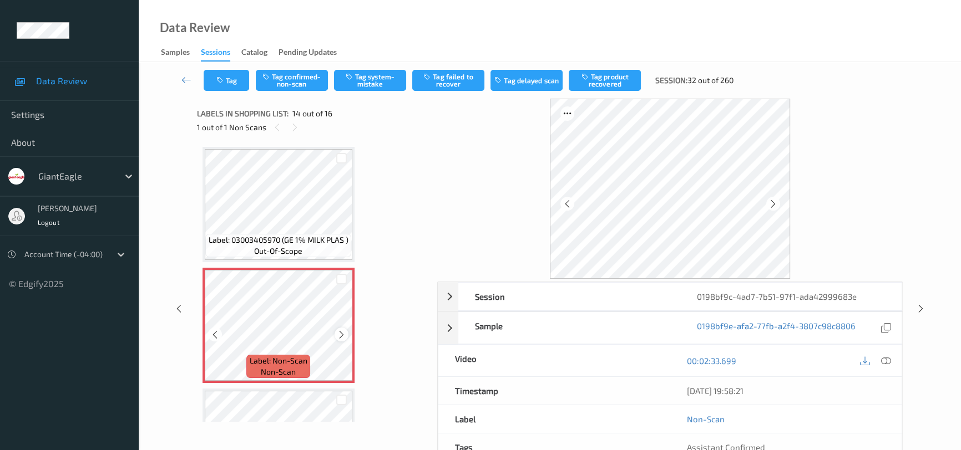
click at [337, 330] on icon at bounding box center [341, 335] width 9 height 10
click at [882, 359] on icon at bounding box center [886, 361] width 10 height 10
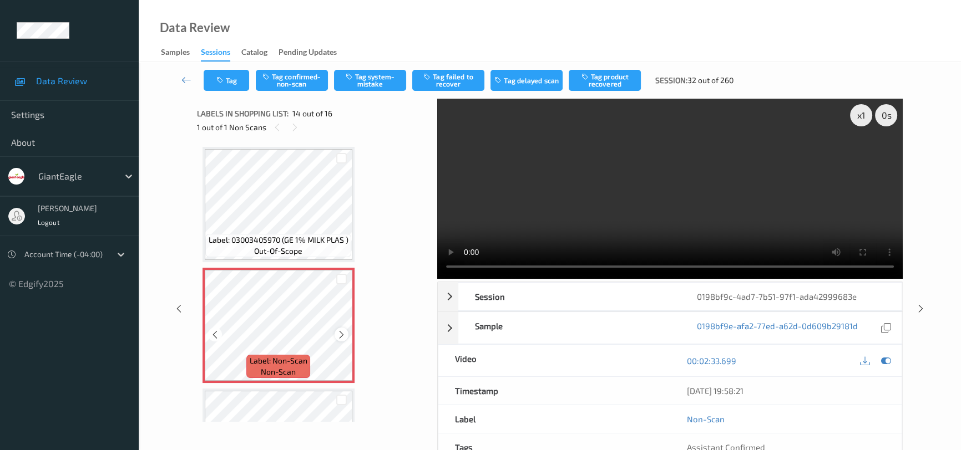
click at [338, 330] on icon at bounding box center [341, 335] width 9 height 10
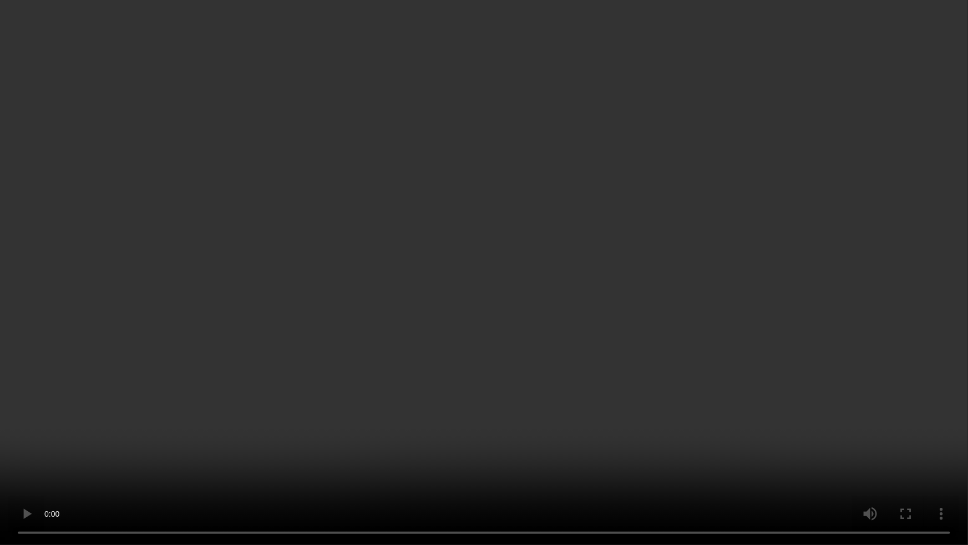
click at [531, 287] on video at bounding box center [484, 272] width 968 height 545
click at [459, 275] on video at bounding box center [484, 272] width 968 height 545
click at [442, 327] on video at bounding box center [484, 272] width 968 height 545
click at [470, 296] on video at bounding box center [484, 272] width 968 height 545
click at [670, 220] on video at bounding box center [484, 272] width 968 height 545
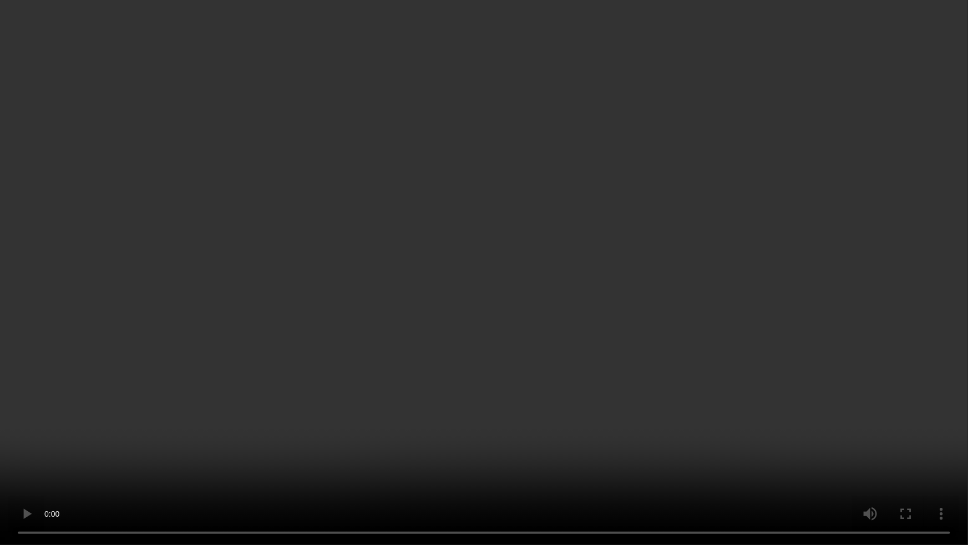
click at [526, 295] on video at bounding box center [484, 272] width 968 height 545
click at [528, 324] on video at bounding box center [484, 272] width 968 height 545
click at [532, 260] on video at bounding box center [484, 272] width 968 height 545
click at [476, 339] on video at bounding box center [484, 272] width 968 height 545
click at [449, 319] on video at bounding box center [484, 272] width 968 height 545
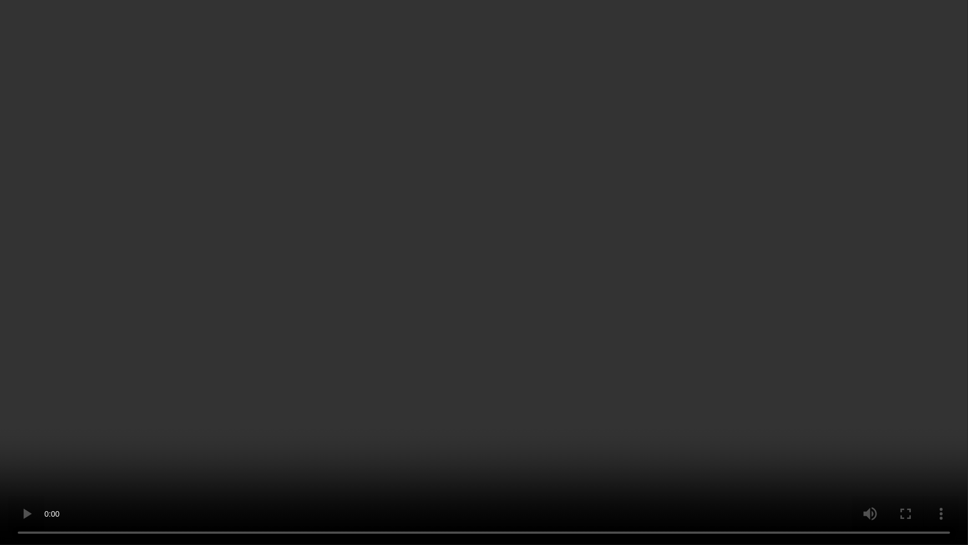
click at [537, 316] on video at bounding box center [484, 272] width 968 height 545
click at [475, 206] on video at bounding box center [484, 272] width 968 height 545
click at [724, 405] on video at bounding box center [484, 272] width 968 height 545
click at [545, 332] on video at bounding box center [484, 272] width 968 height 545
click at [622, 293] on video at bounding box center [484, 272] width 968 height 545
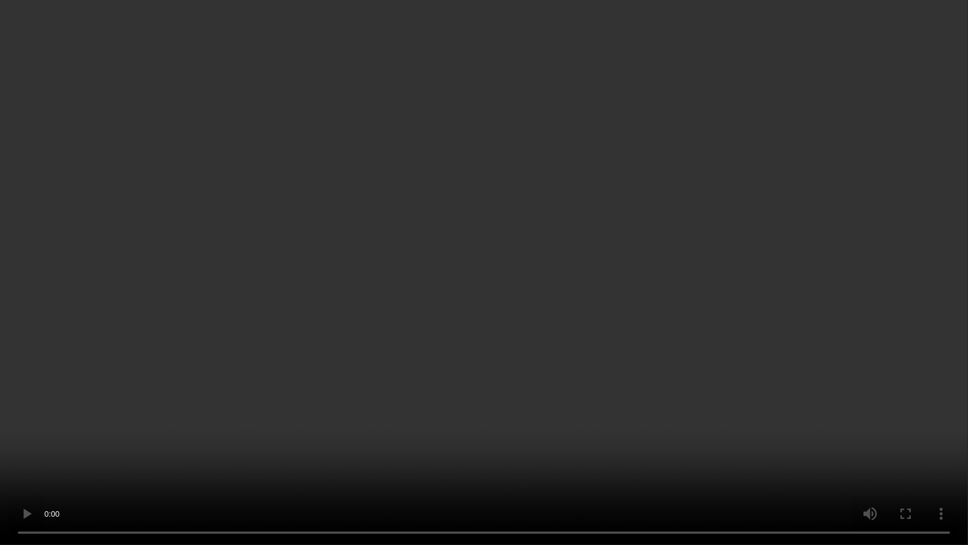
click at [578, 283] on video at bounding box center [484, 272] width 968 height 545
click at [556, 256] on video at bounding box center [484, 272] width 968 height 545
click at [449, 302] on video at bounding box center [484, 272] width 968 height 545
click at [545, 334] on video at bounding box center [484, 272] width 968 height 545
click at [364, 312] on video at bounding box center [484, 272] width 968 height 545
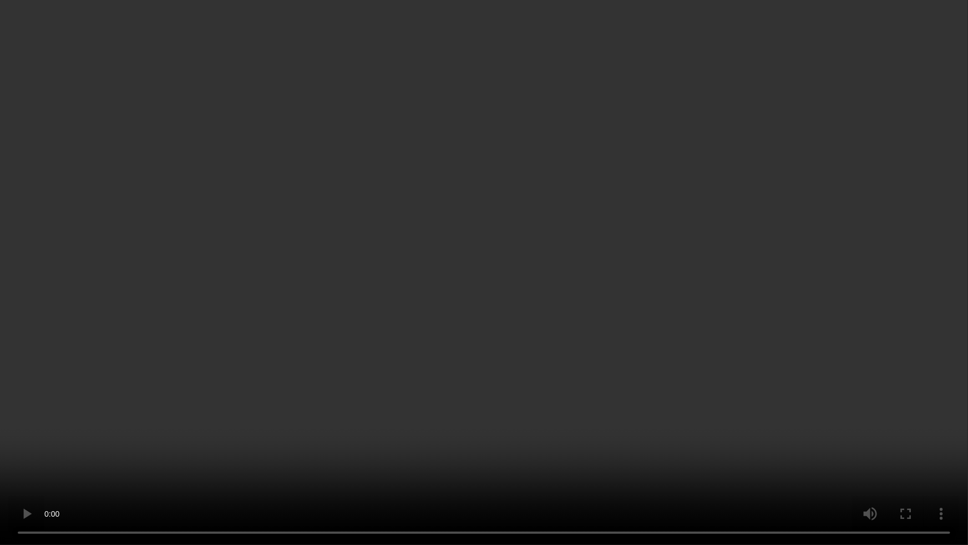
click at [439, 372] on video at bounding box center [484, 272] width 968 height 545
click at [428, 316] on video at bounding box center [484, 272] width 968 height 545
click at [455, 292] on video at bounding box center [484, 272] width 968 height 545
click at [451, 280] on video at bounding box center [484, 272] width 968 height 545
click at [413, 280] on video at bounding box center [484, 272] width 968 height 545
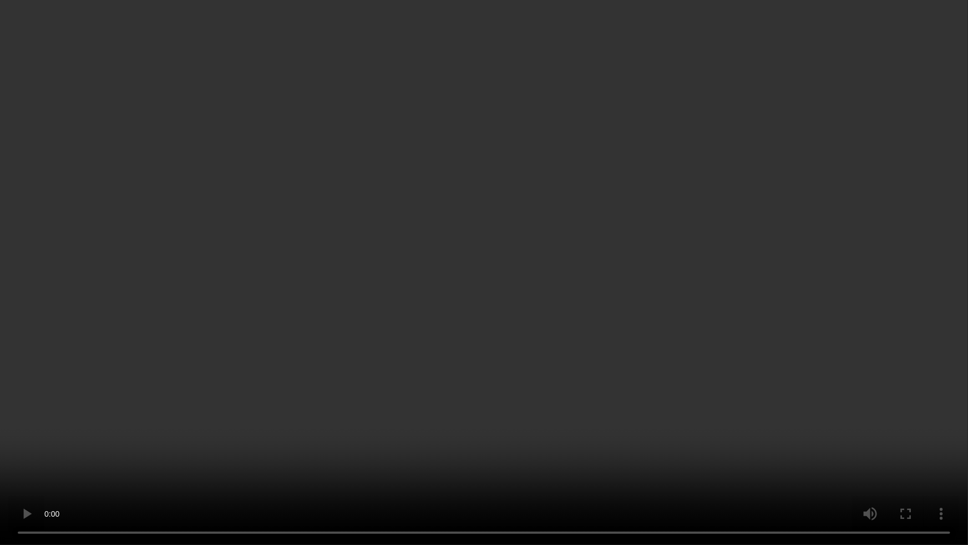
click at [463, 355] on video at bounding box center [484, 272] width 968 height 545
click at [531, 348] on video at bounding box center [484, 272] width 968 height 545
click at [447, 333] on video at bounding box center [484, 272] width 968 height 545
click at [450, 331] on video at bounding box center [484, 272] width 968 height 545
click at [380, 301] on video at bounding box center [484, 272] width 968 height 545
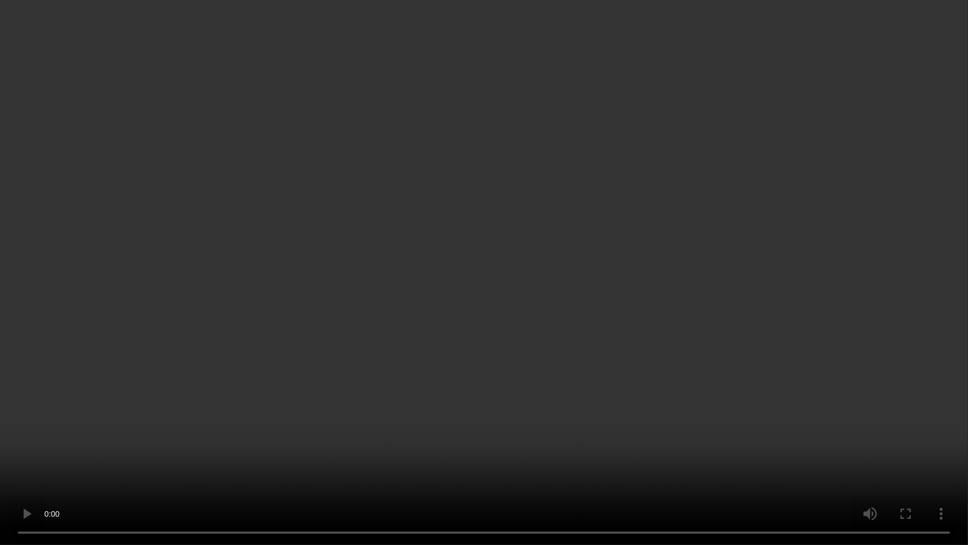
click at [435, 291] on video at bounding box center [484, 272] width 968 height 545
click at [427, 341] on video at bounding box center [484, 272] width 968 height 545
click at [504, 290] on video at bounding box center [484, 272] width 968 height 545
click at [577, 310] on video at bounding box center [484, 272] width 968 height 545
click at [446, 266] on video at bounding box center [484, 272] width 968 height 545
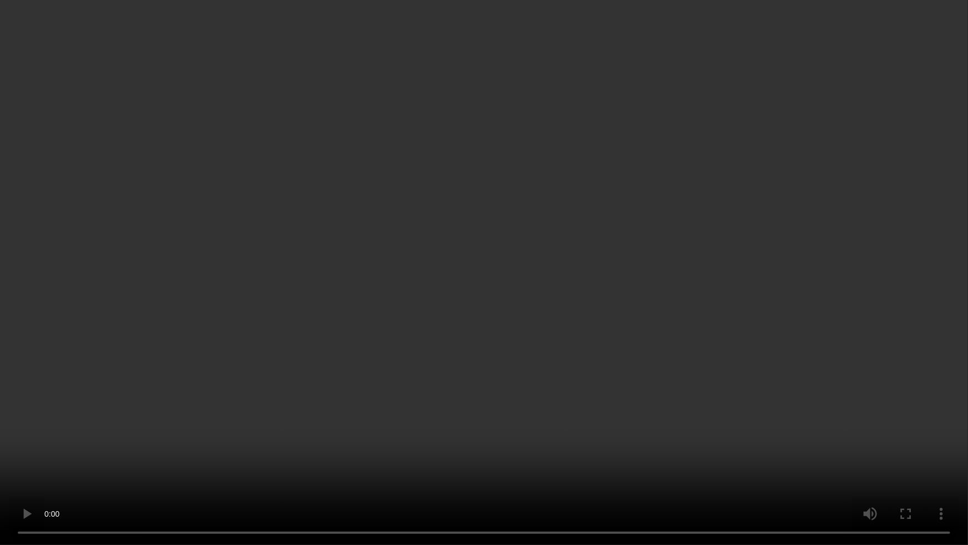
click at [564, 285] on video at bounding box center [484, 272] width 968 height 545
click at [571, 292] on video at bounding box center [484, 272] width 968 height 545
click at [536, 331] on video at bounding box center [484, 272] width 968 height 545
click at [478, 328] on video at bounding box center [484, 272] width 968 height 545
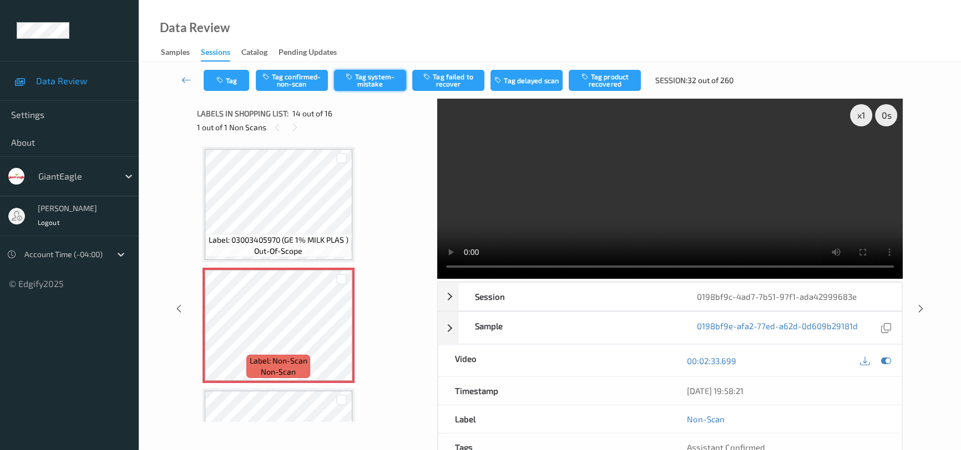
click at [367, 78] on button "Tag system-mistake" at bounding box center [370, 80] width 72 height 21
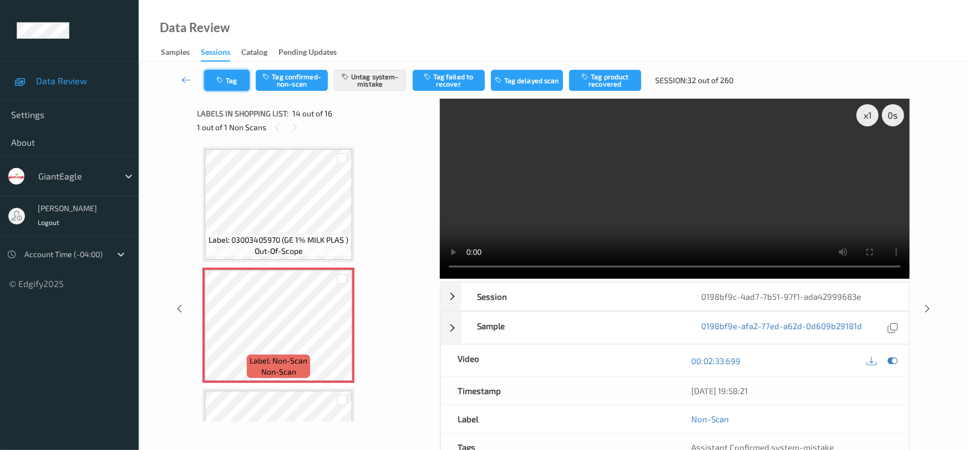
click at [230, 80] on button "Tag" at bounding box center [226, 80] width 45 height 21
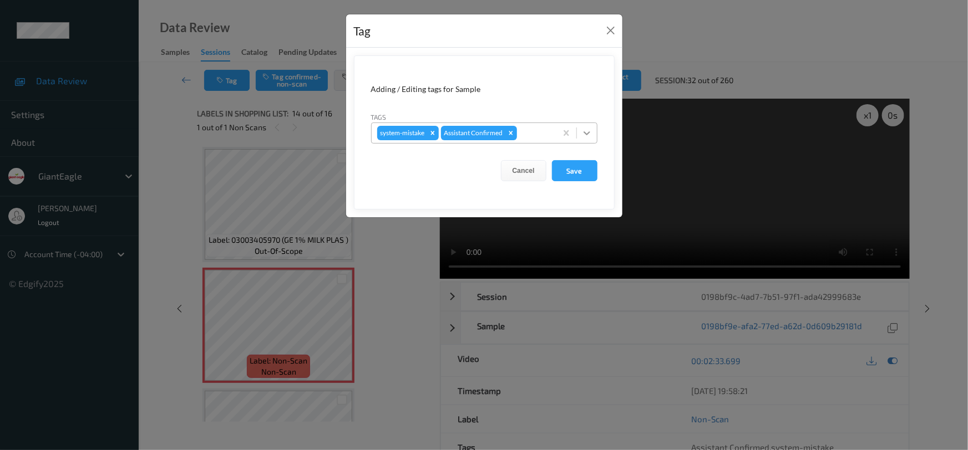
click at [591, 133] on icon at bounding box center [586, 133] width 11 height 11
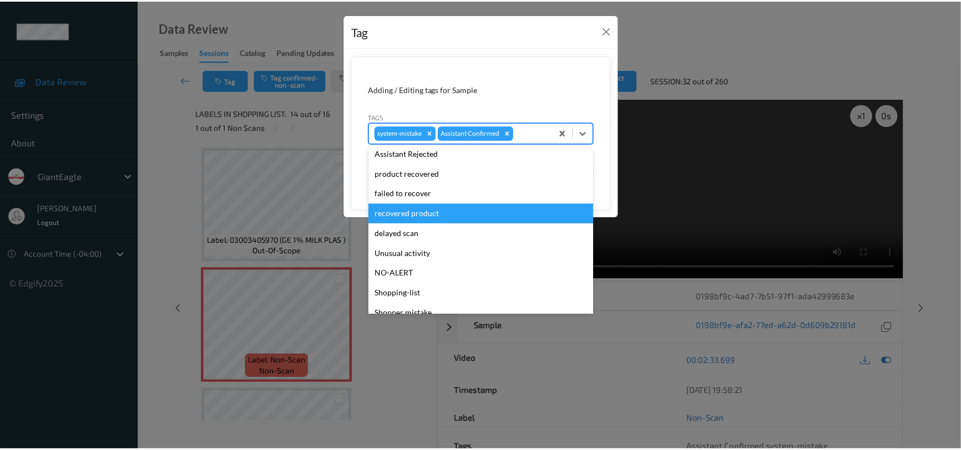
scroll to position [98, 0]
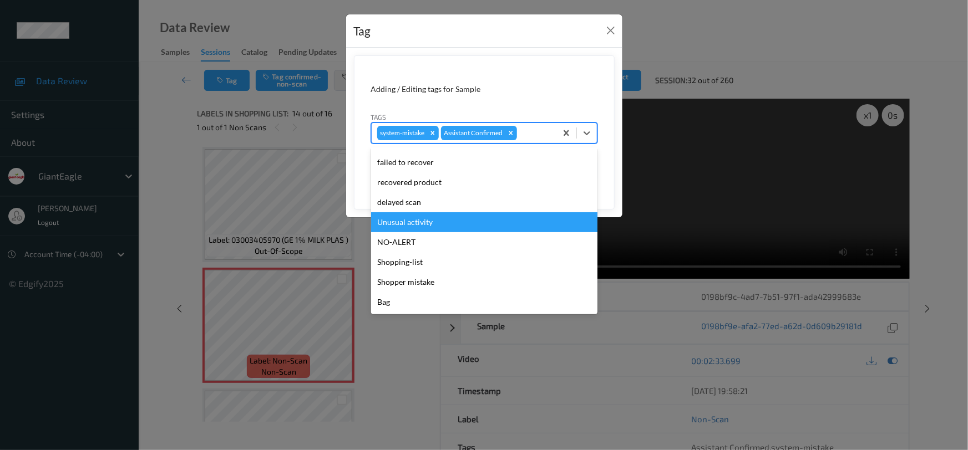
click at [451, 222] on div "Unusual activity" at bounding box center [484, 222] width 226 height 20
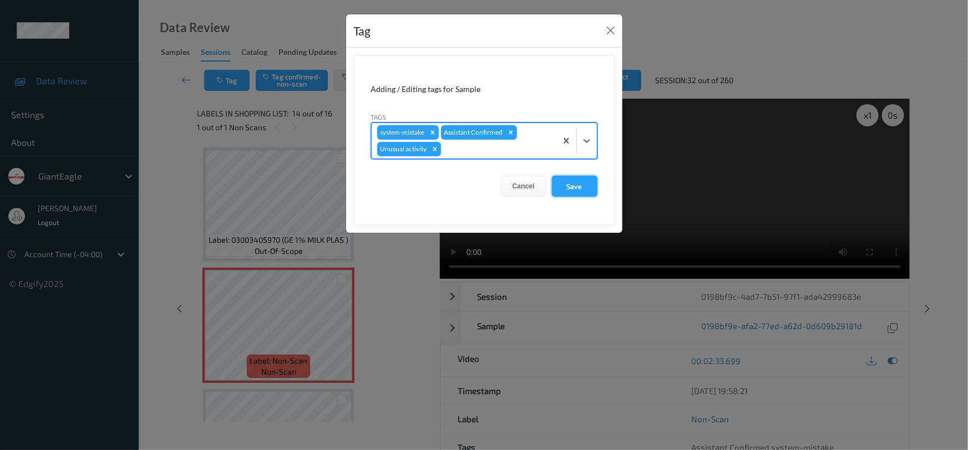
click at [570, 188] on button "Save" at bounding box center [574, 186] width 45 height 21
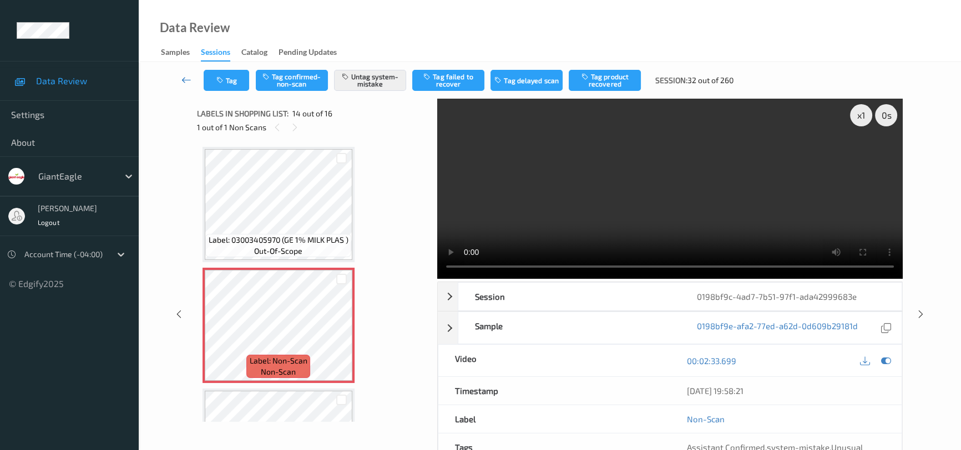
click at [188, 72] on link at bounding box center [186, 80] width 34 height 21
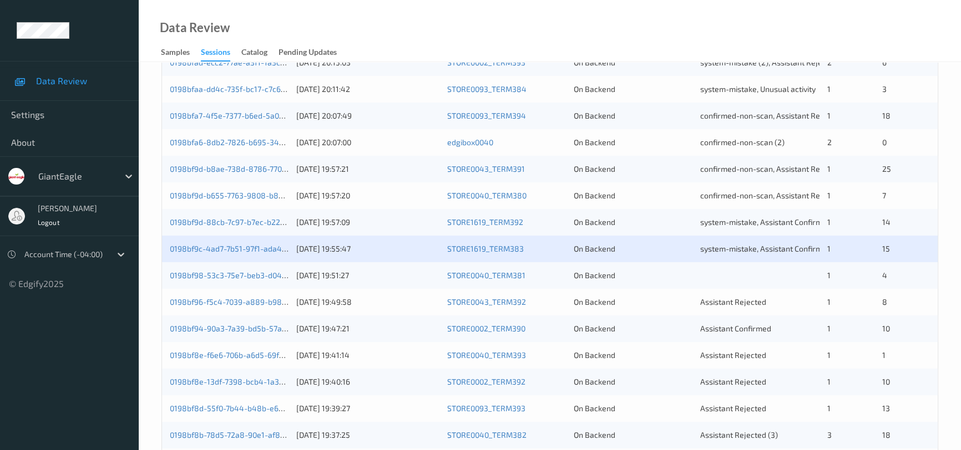
scroll to position [353, 0]
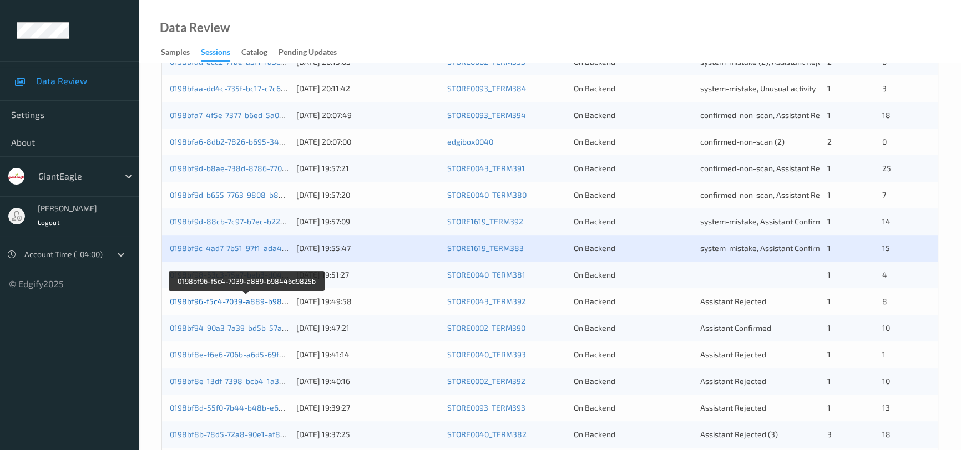
click at [213, 298] on link "0198bf96-f5c4-7039-a889-b98446d9825b" at bounding box center [247, 301] width 154 height 9
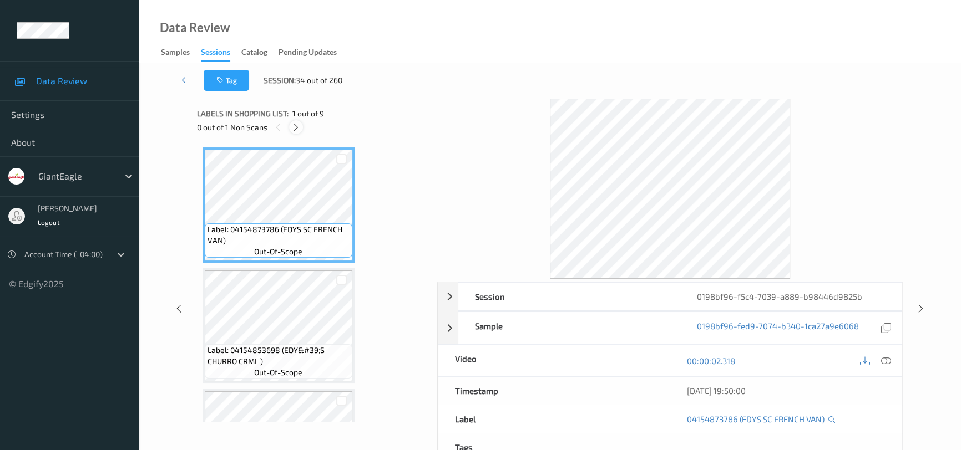
click at [295, 125] on icon at bounding box center [295, 128] width 9 height 10
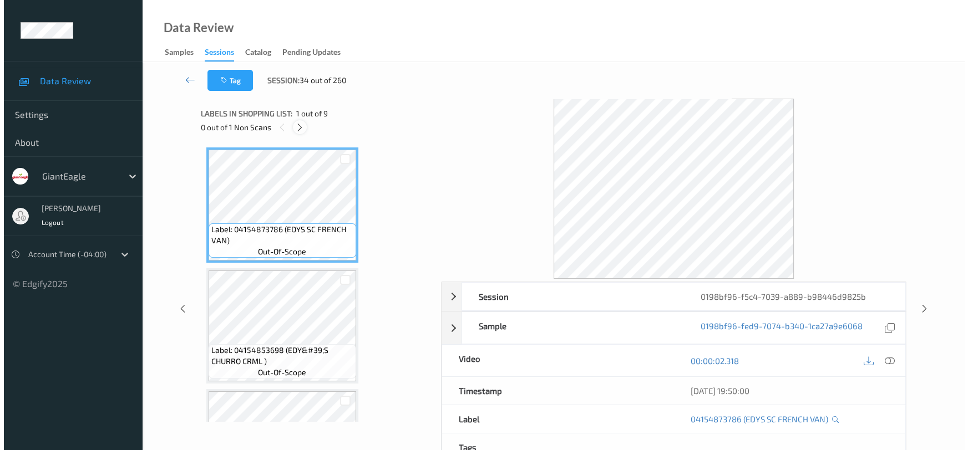
scroll to position [247, 0]
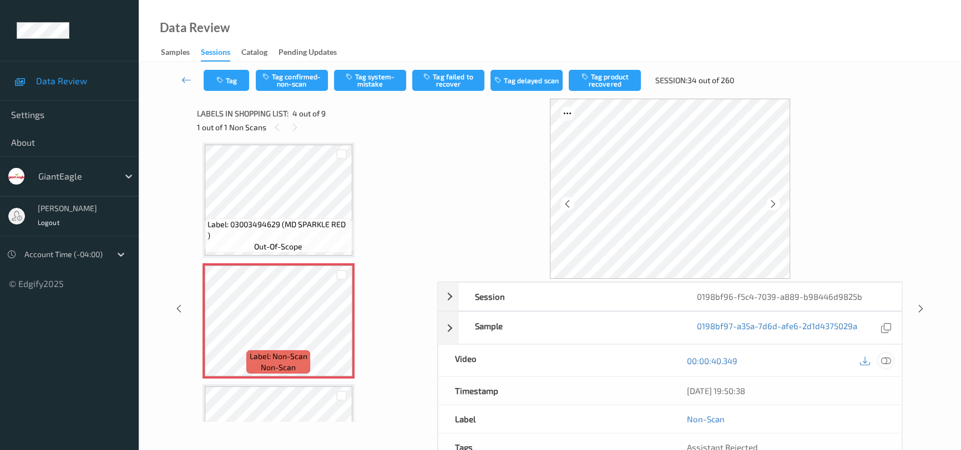
click at [890, 361] on icon at bounding box center [886, 361] width 10 height 10
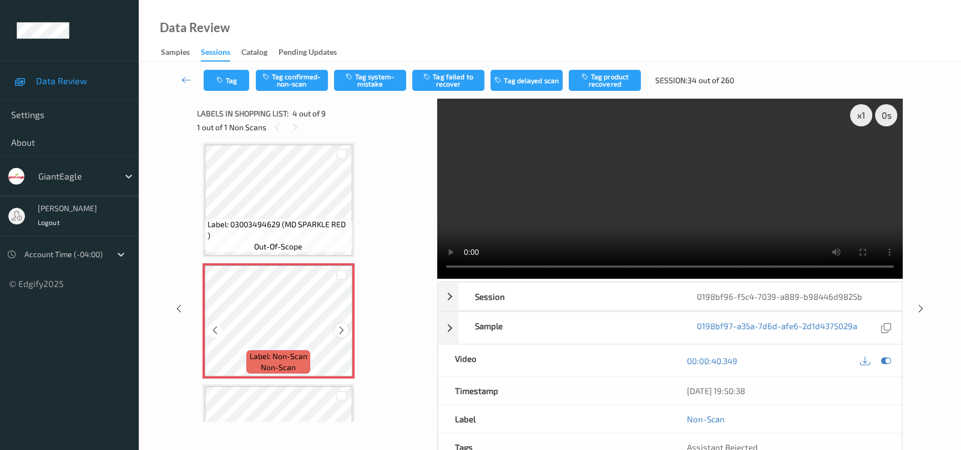
click at [340, 333] on div at bounding box center [341, 330] width 14 height 14
click at [337, 326] on icon at bounding box center [341, 331] width 9 height 10
click at [718, 225] on video at bounding box center [669, 189] width 465 height 180
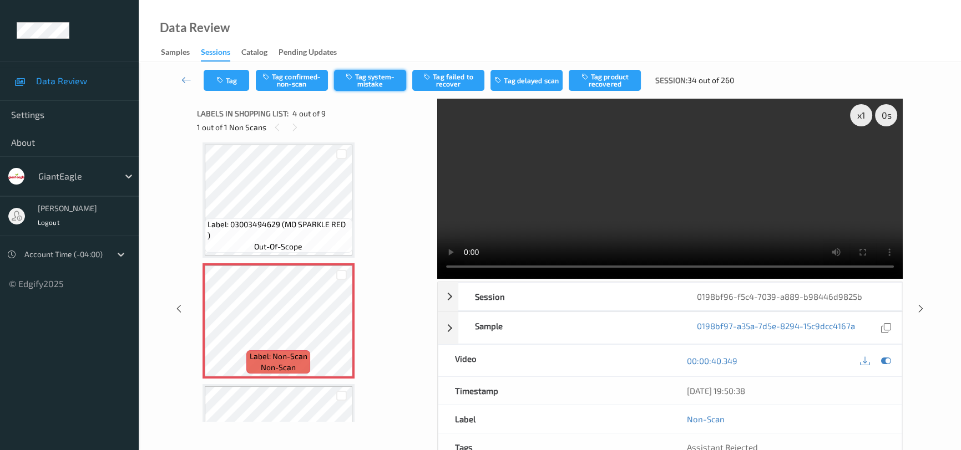
click at [374, 76] on button "Tag system-mistake" at bounding box center [370, 80] width 72 height 21
click at [236, 76] on button "Tag" at bounding box center [226, 80] width 45 height 21
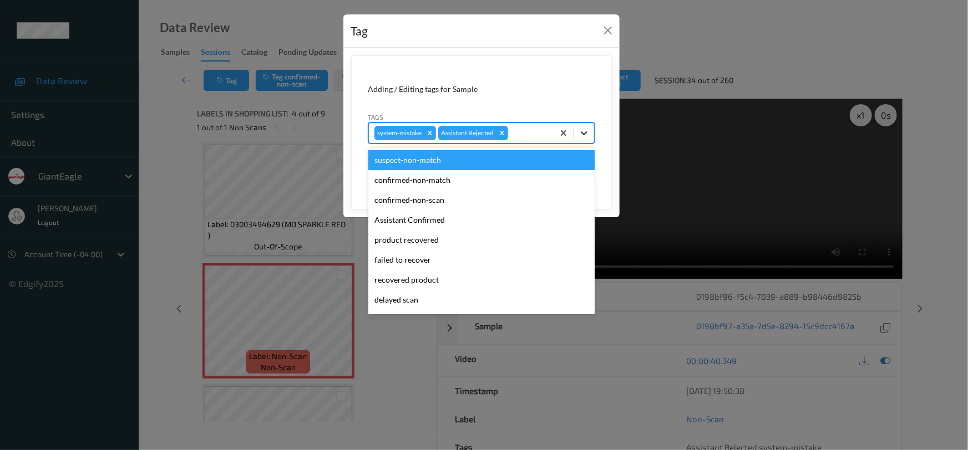
click at [579, 138] on icon at bounding box center [584, 133] width 11 height 11
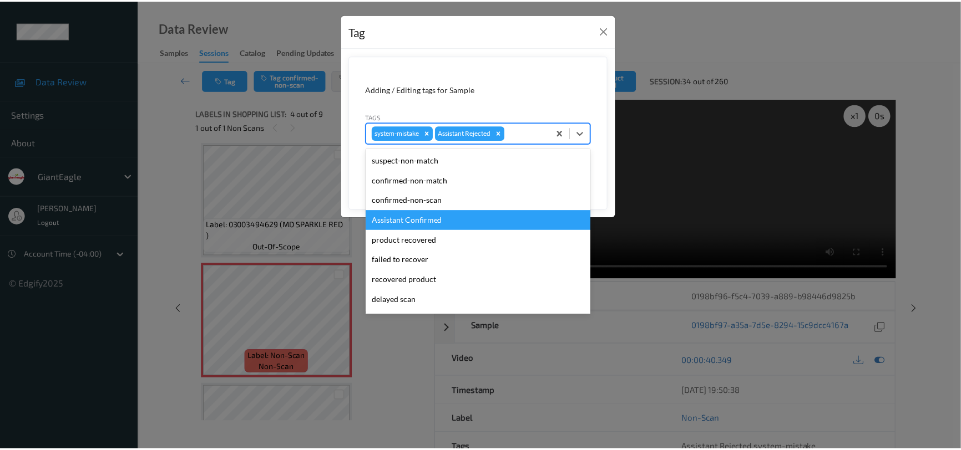
scroll to position [98, 0]
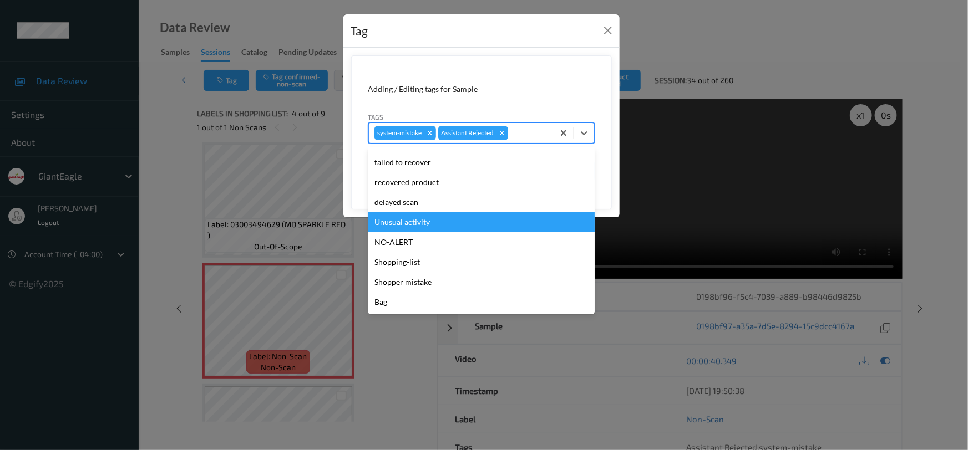
click at [431, 222] on div "Unusual activity" at bounding box center [481, 222] width 226 height 20
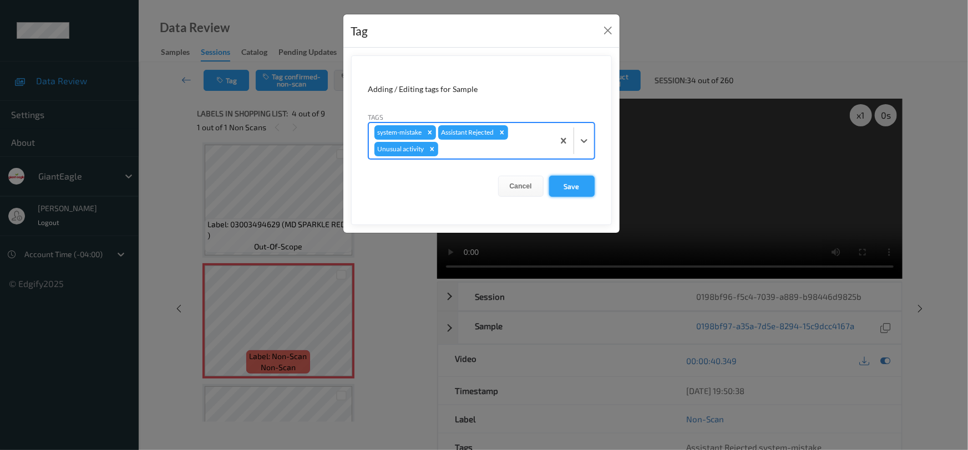
click at [583, 184] on button "Save" at bounding box center [571, 186] width 45 height 21
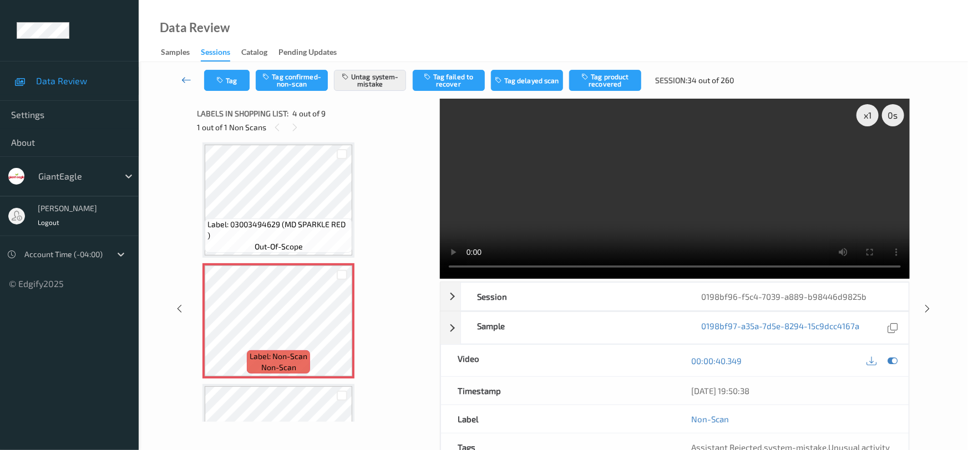
click at [186, 75] on icon at bounding box center [186, 79] width 10 height 11
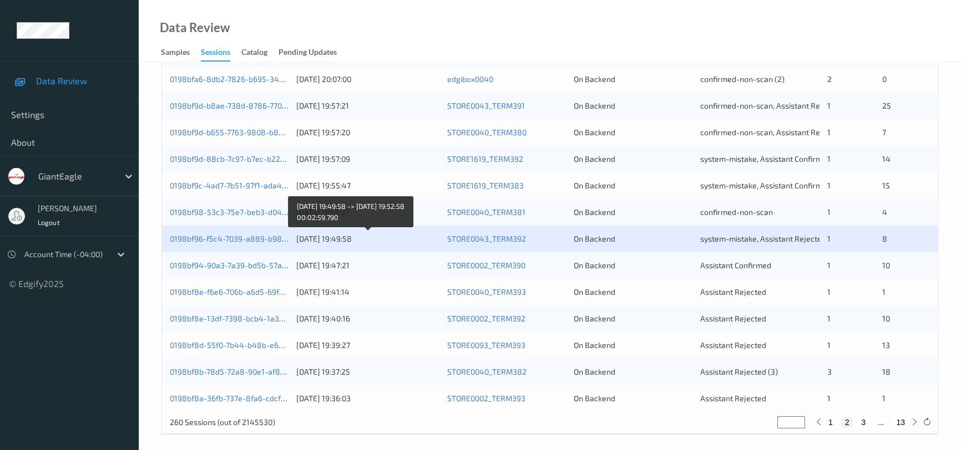
scroll to position [422, 0]
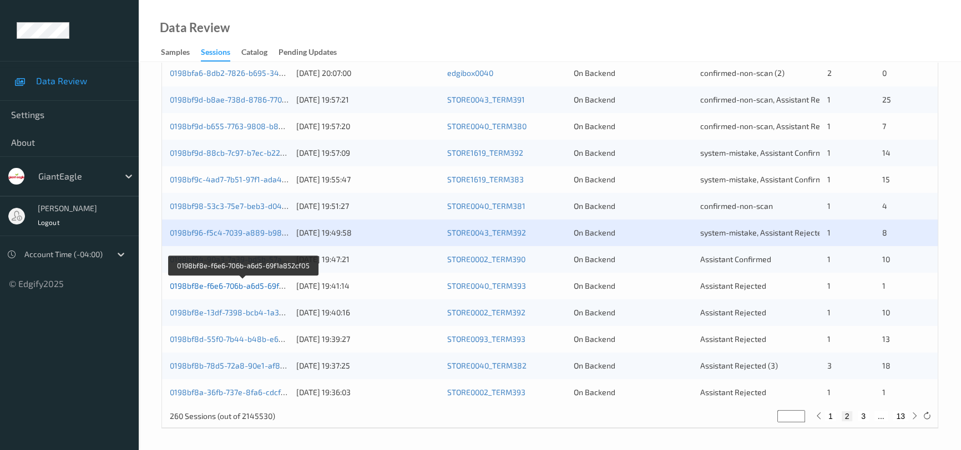
click at [221, 285] on link "0198bf8e-f6e6-706b-a6d5-69f1a852cf05" at bounding box center [243, 285] width 146 height 9
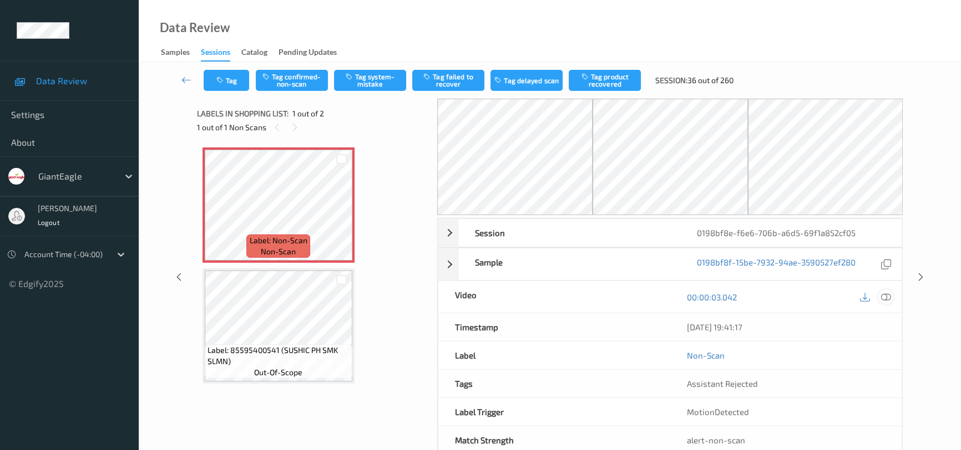
click at [886, 295] on icon at bounding box center [886, 297] width 10 height 10
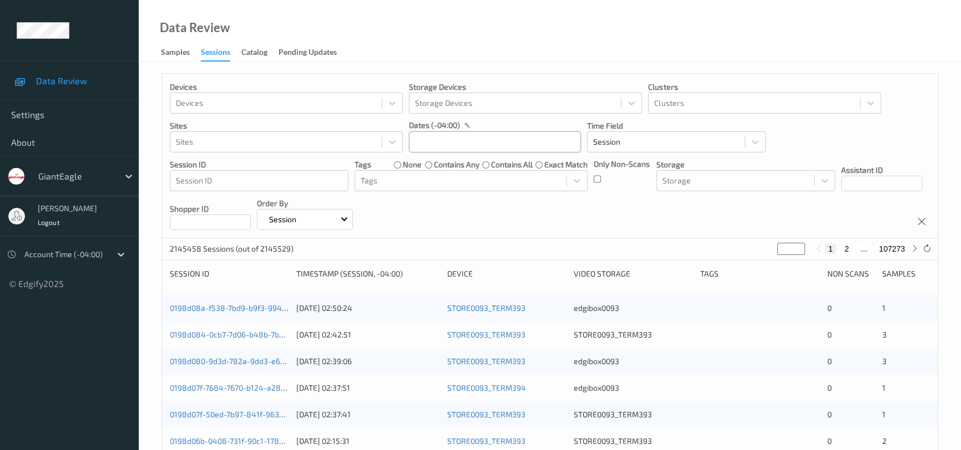
click at [451, 145] on input "text" at bounding box center [495, 141] width 172 height 21
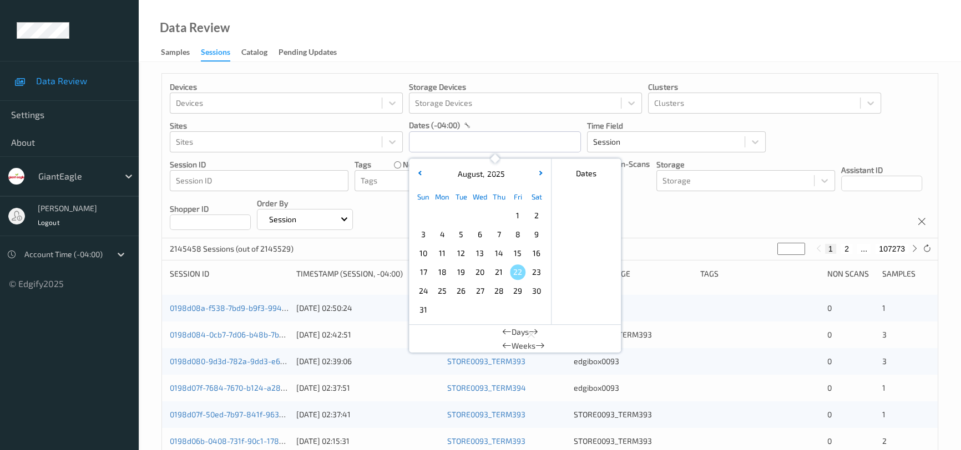
click at [444, 276] on span "18" at bounding box center [442, 273] width 16 height 16
type input "[DATE] 00:00 -> [DATE] 23:59"
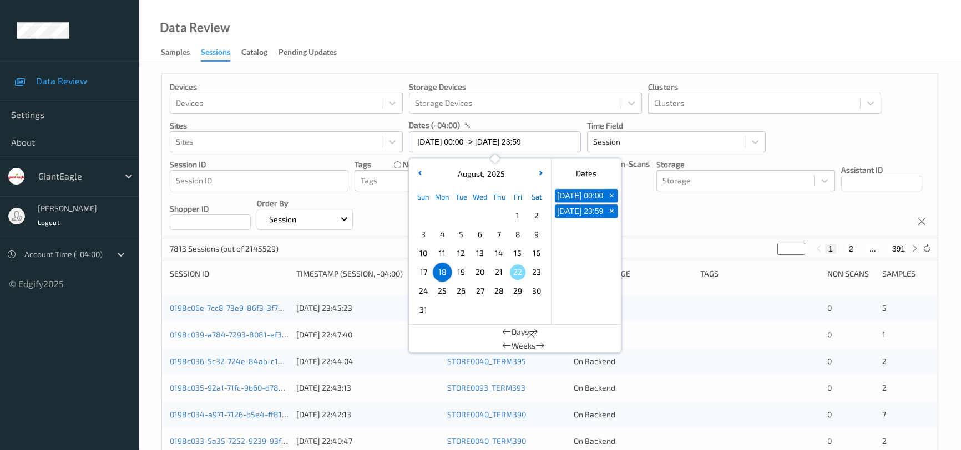
drag, startPoint x: 613, startPoint y: 31, endPoint x: 618, endPoint y: 49, distance: 18.6
click at [613, 33] on div "Data Review Samples Sessions Catalog Pending Updates" at bounding box center [550, 31] width 822 height 62
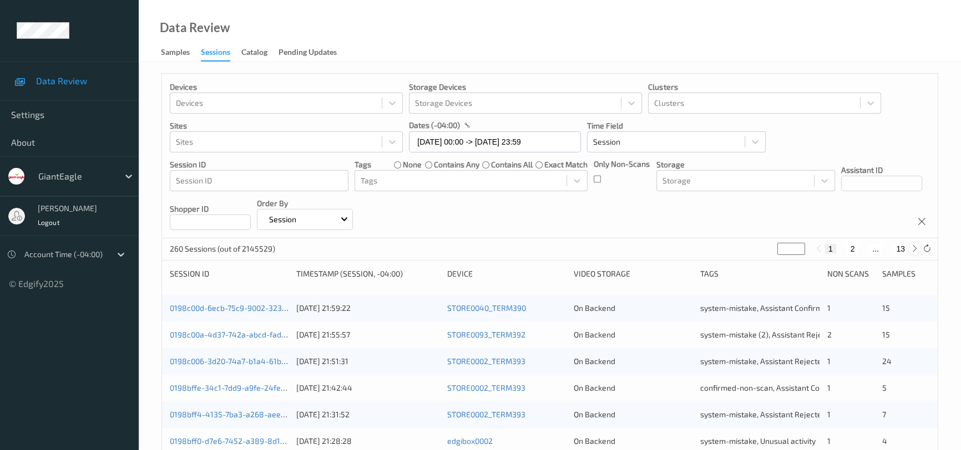
click at [913, 251] on icon at bounding box center [914, 249] width 8 height 8
type input "*"
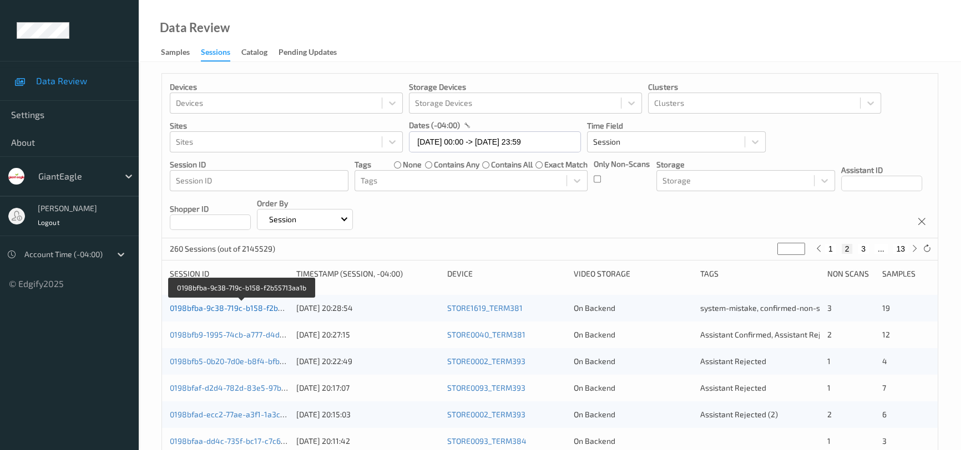
click at [249, 305] on link "0198bfba-9c38-719c-b158-f2b55713aa1b" at bounding box center [242, 307] width 145 height 9
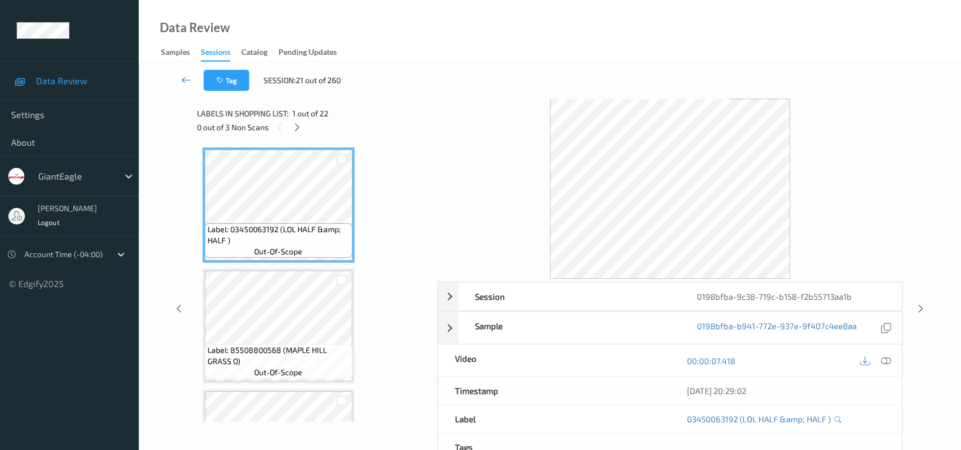
click at [183, 75] on icon at bounding box center [186, 79] width 10 height 11
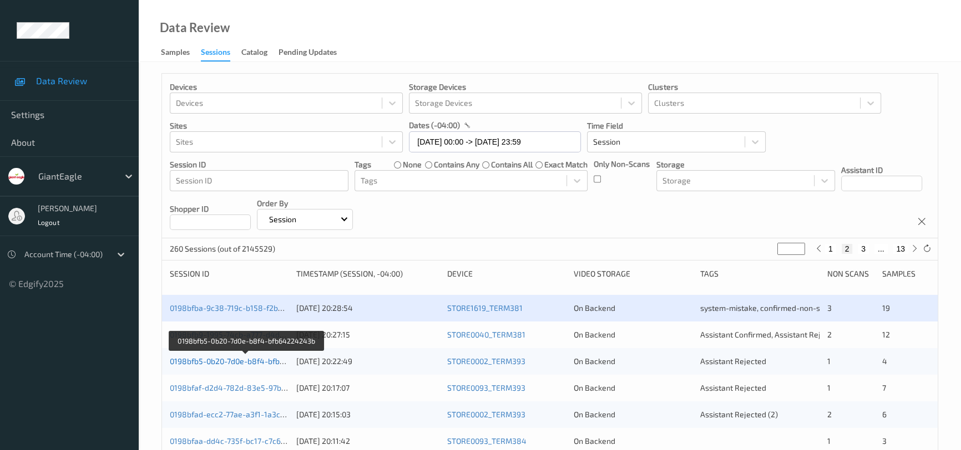
click at [194, 357] on link "0198bfb5-0b20-7d0e-b8f4-bfb64224243b" at bounding box center [245, 361] width 151 height 9
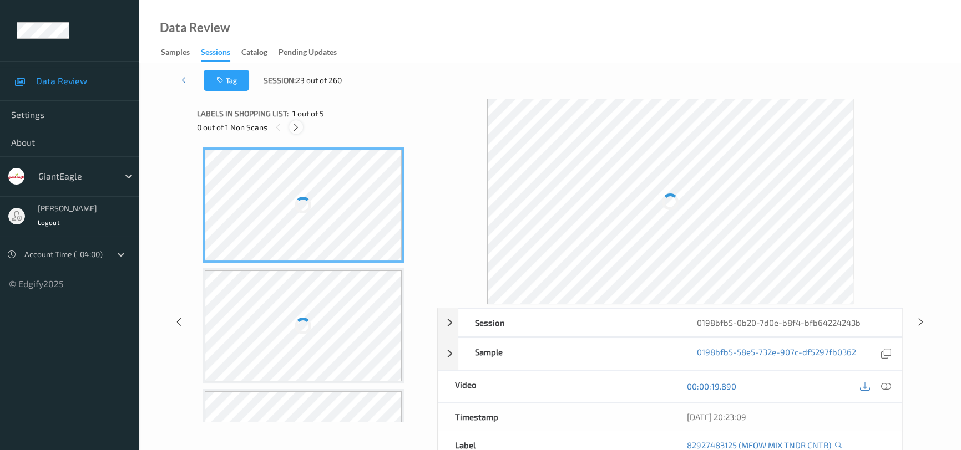
click at [298, 129] on icon at bounding box center [295, 128] width 9 height 10
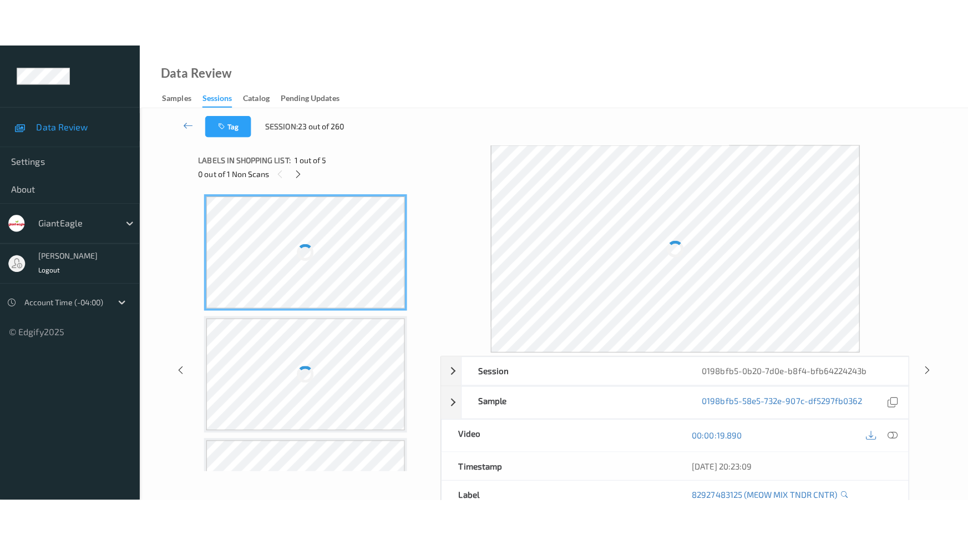
scroll to position [247, 0]
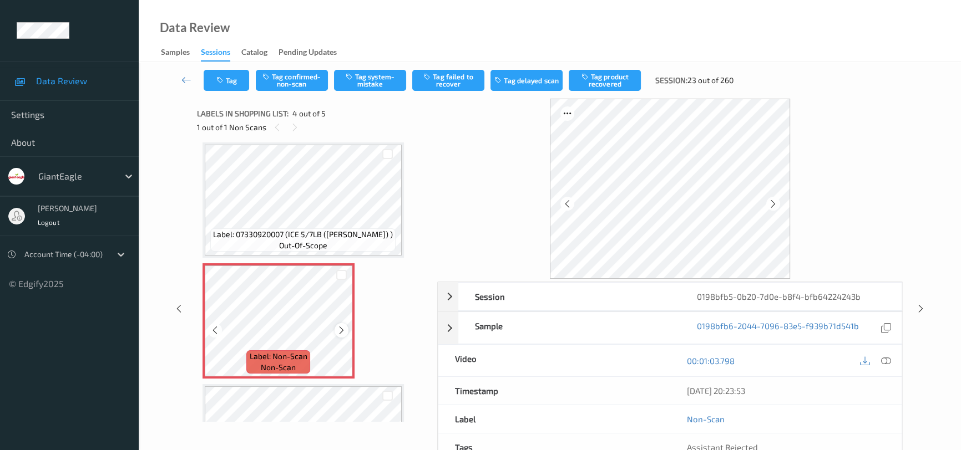
click at [342, 327] on icon at bounding box center [341, 331] width 9 height 10
click at [882, 363] on icon at bounding box center [886, 361] width 10 height 10
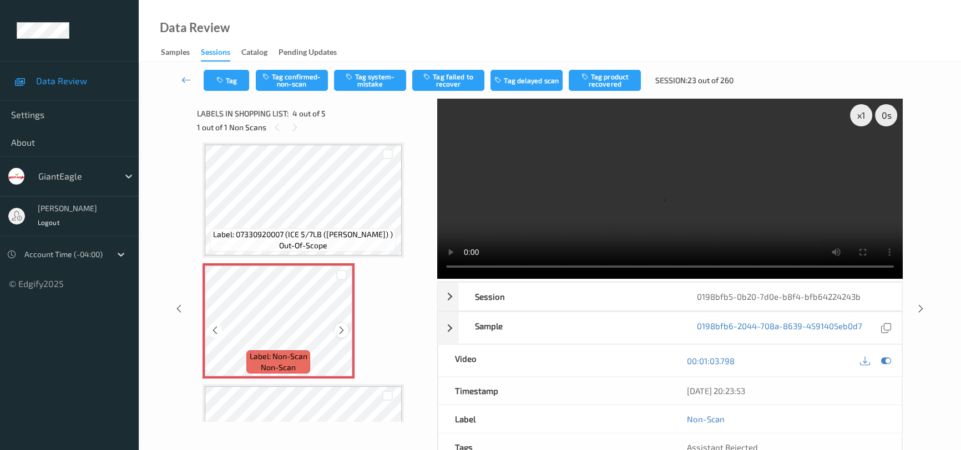
click at [339, 331] on icon at bounding box center [341, 331] width 9 height 10
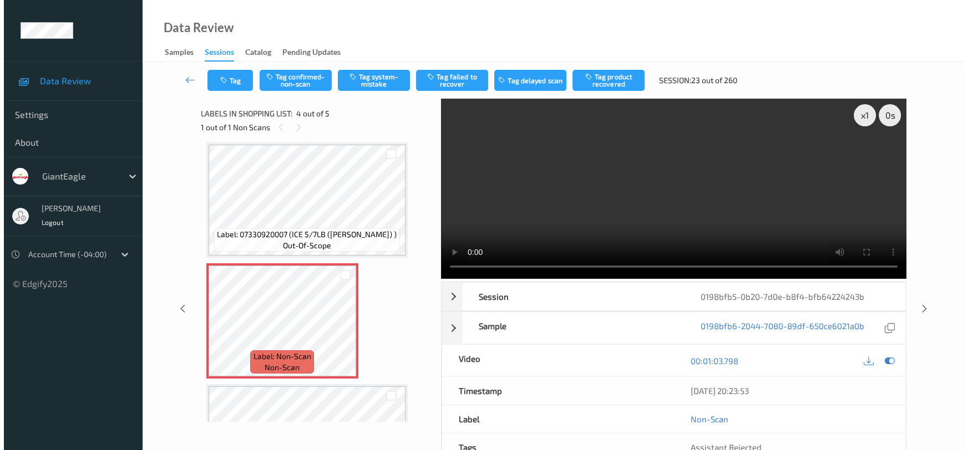
scroll to position [234, 0]
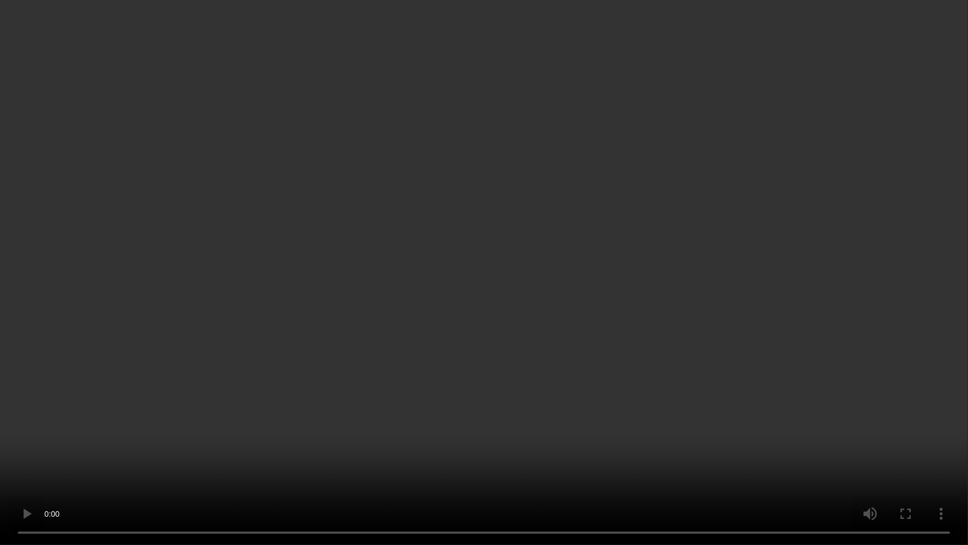
click at [515, 434] on video at bounding box center [484, 272] width 968 height 545
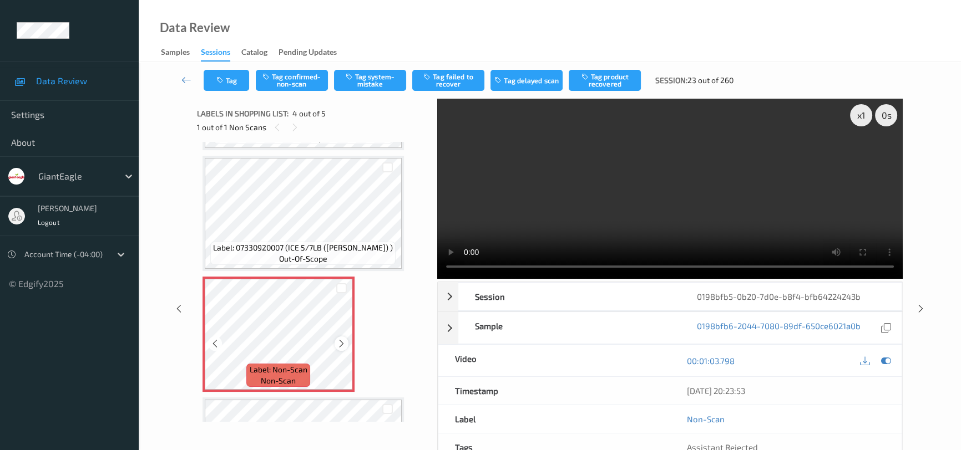
click at [340, 343] on icon at bounding box center [341, 344] width 9 height 10
click at [341, 342] on icon at bounding box center [341, 344] width 9 height 10
click at [699, 191] on video at bounding box center [669, 189] width 465 height 180
drag, startPoint x: 605, startPoint y: 226, endPoint x: 691, endPoint y: 228, distance: 86.0
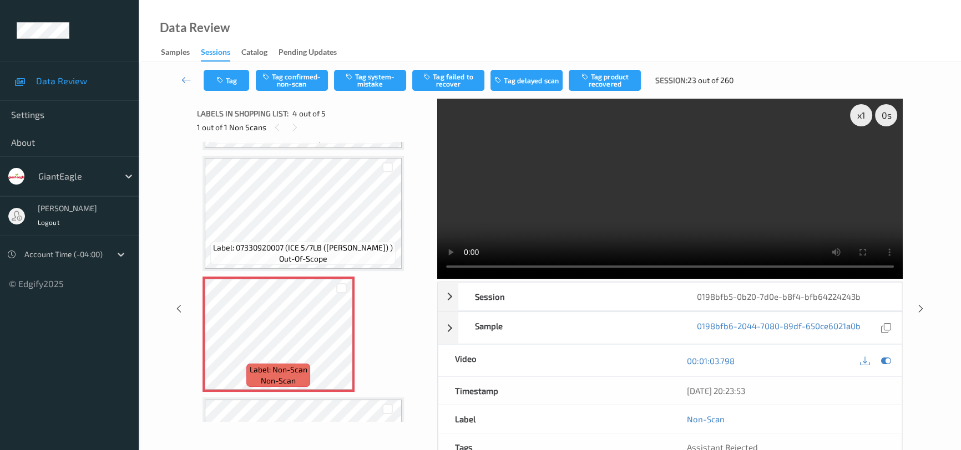
click at [611, 227] on video at bounding box center [669, 189] width 465 height 180
click at [381, 83] on button "Tag system-mistake" at bounding box center [370, 80] width 72 height 21
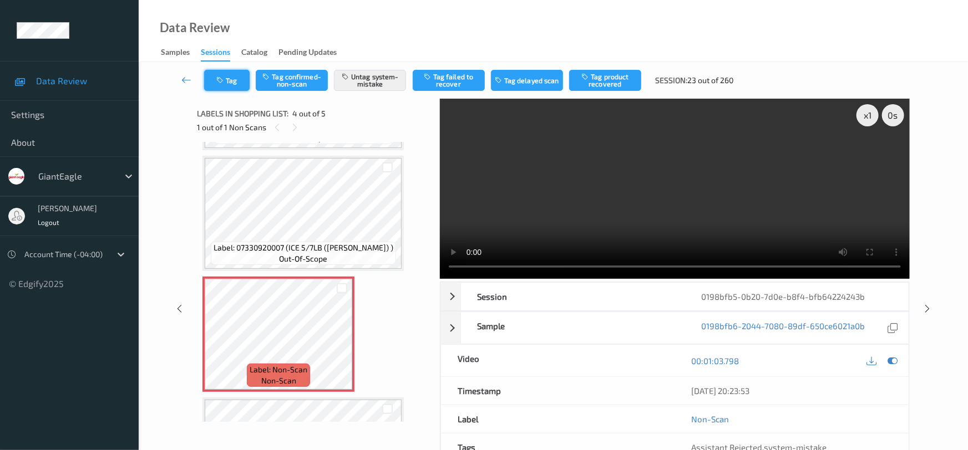
click at [230, 84] on button "Tag" at bounding box center [226, 80] width 45 height 21
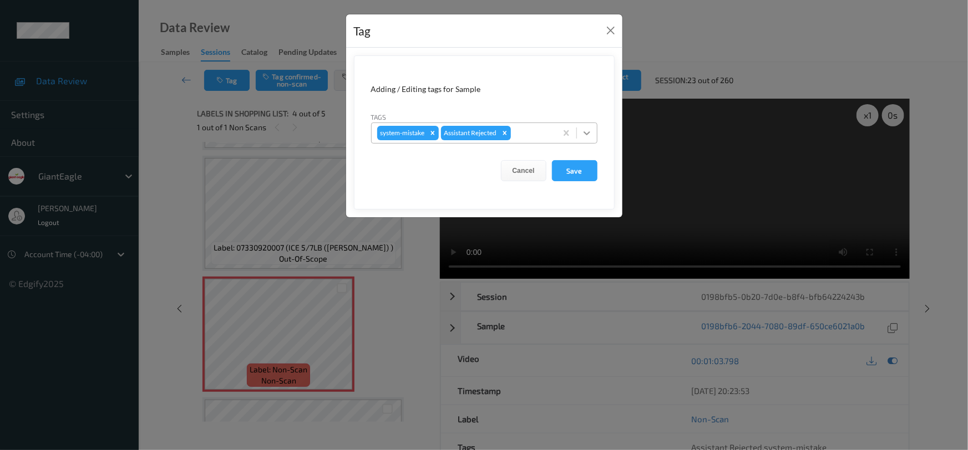
click at [586, 136] on icon at bounding box center [586, 133] width 11 height 11
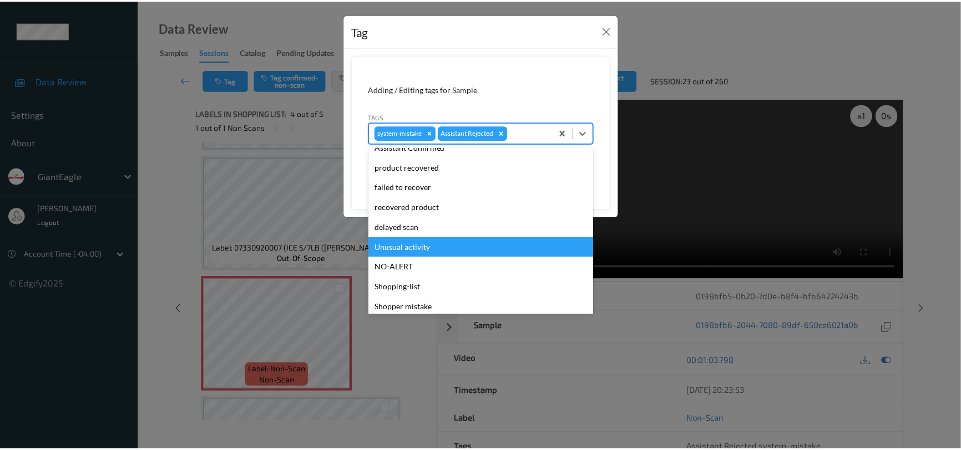
scroll to position [98, 0]
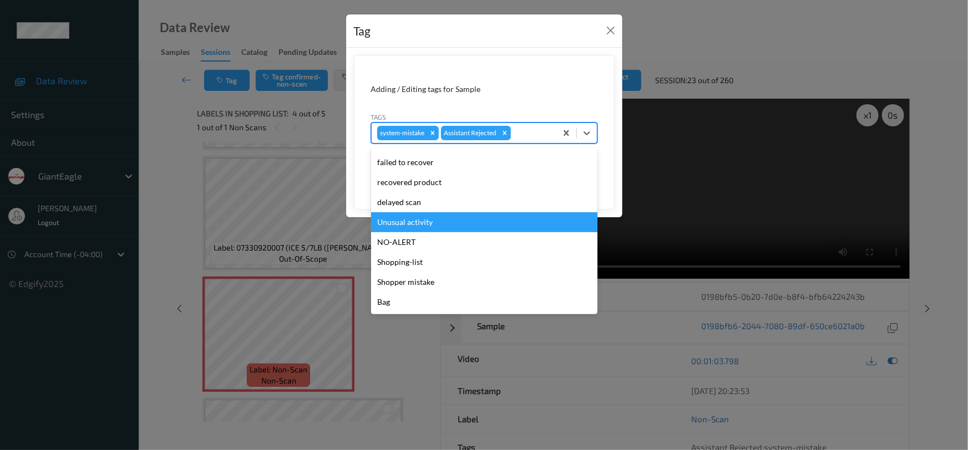
click at [458, 224] on div "Unusual activity" at bounding box center [484, 222] width 226 height 20
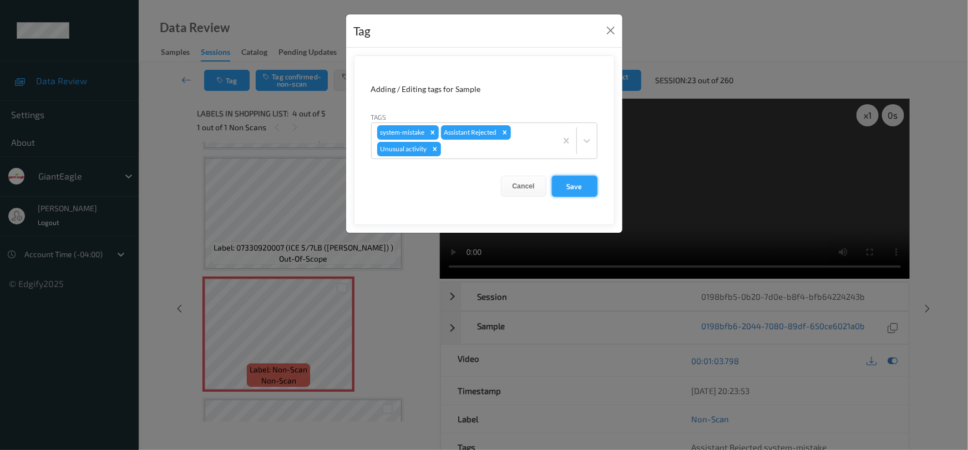
click at [572, 178] on button "Save" at bounding box center [574, 186] width 45 height 21
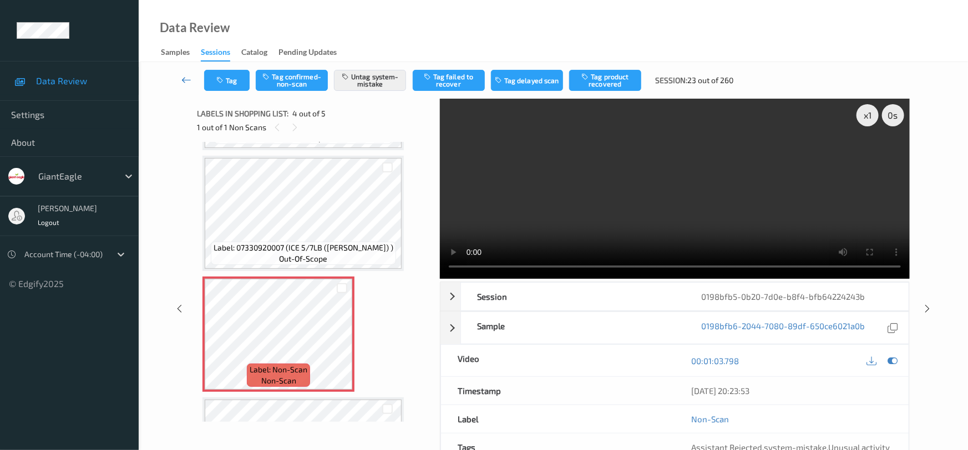
click at [182, 77] on icon at bounding box center [186, 79] width 10 height 11
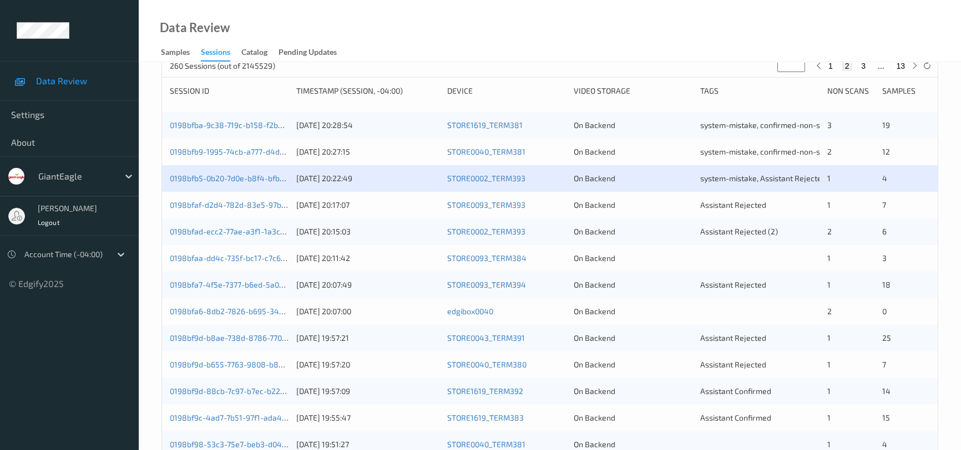
scroll to position [100, 0]
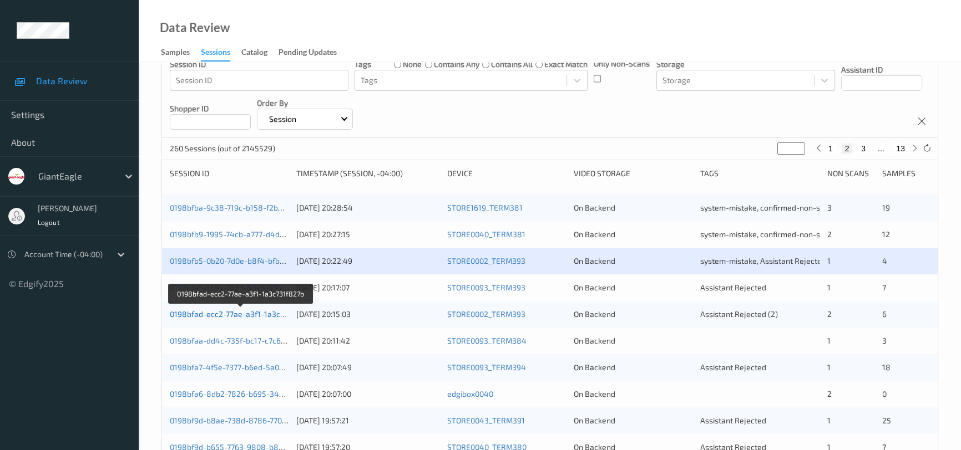
click at [207, 312] on link "0198bfad-ecc2-77ae-a3f1-1a3c731f827b" at bounding box center [241, 314] width 143 height 9
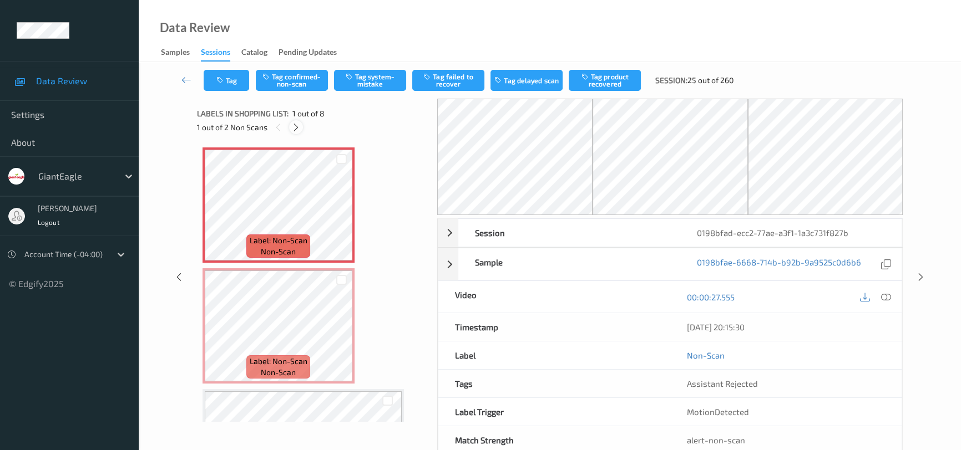
click at [295, 127] on icon at bounding box center [295, 128] width 9 height 10
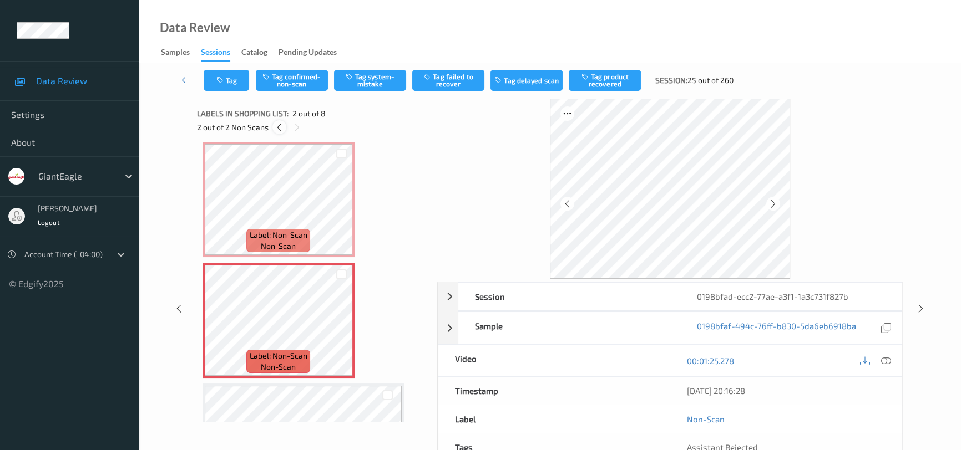
click at [276, 125] on icon at bounding box center [279, 128] width 9 height 10
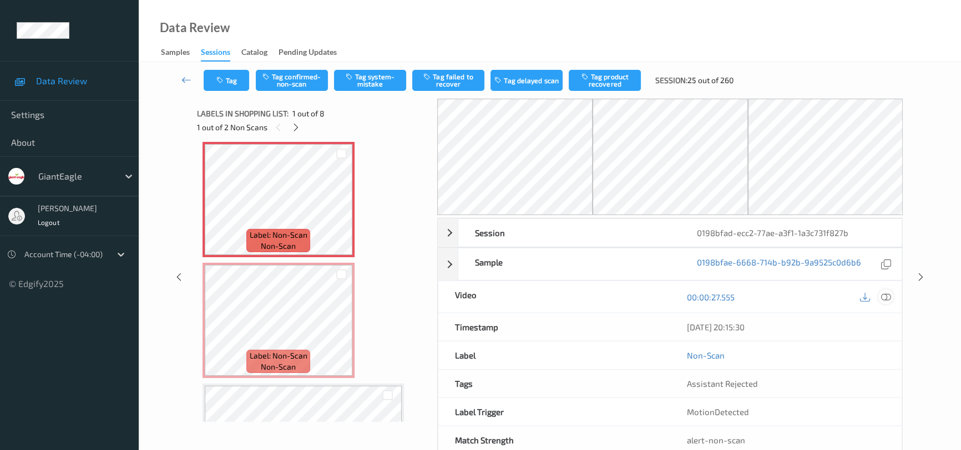
click at [882, 294] on icon at bounding box center [886, 297] width 10 height 10
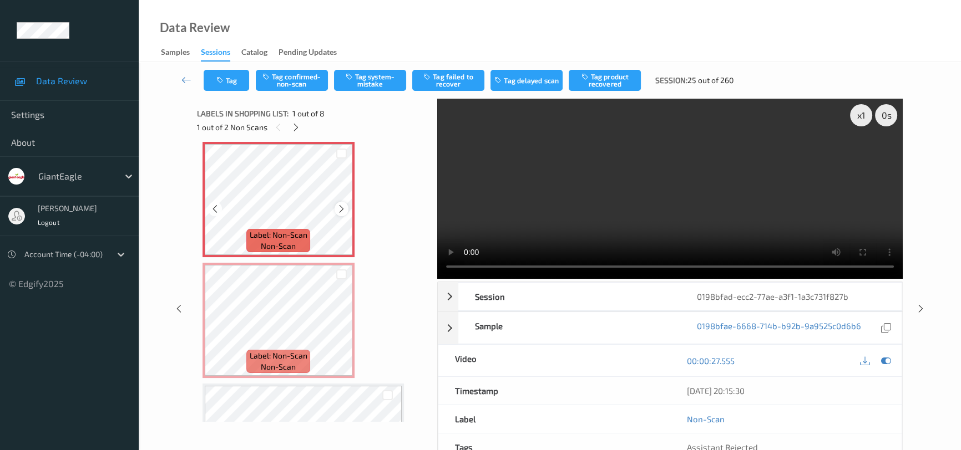
click at [347, 207] on div at bounding box center [341, 209] width 14 height 14
click at [344, 208] on icon at bounding box center [341, 209] width 9 height 10
click at [567, 219] on video at bounding box center [669, 189] width 465 height 180
click at [345, 205] on icon at bounding box center [341, 209] width 9 height 10
click at [345, 208] on icon at bounding box center [341, 209] width 9 height 10
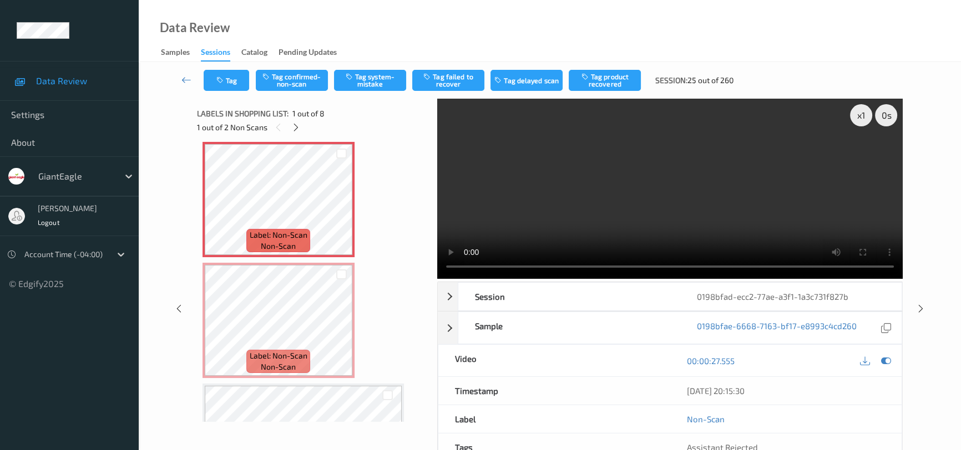
click at [521, 184] on video at bounding box center [669, 189] width 465 height 180
click at [585, 220] on video at bounding box center [669, 189] width 465 height 180
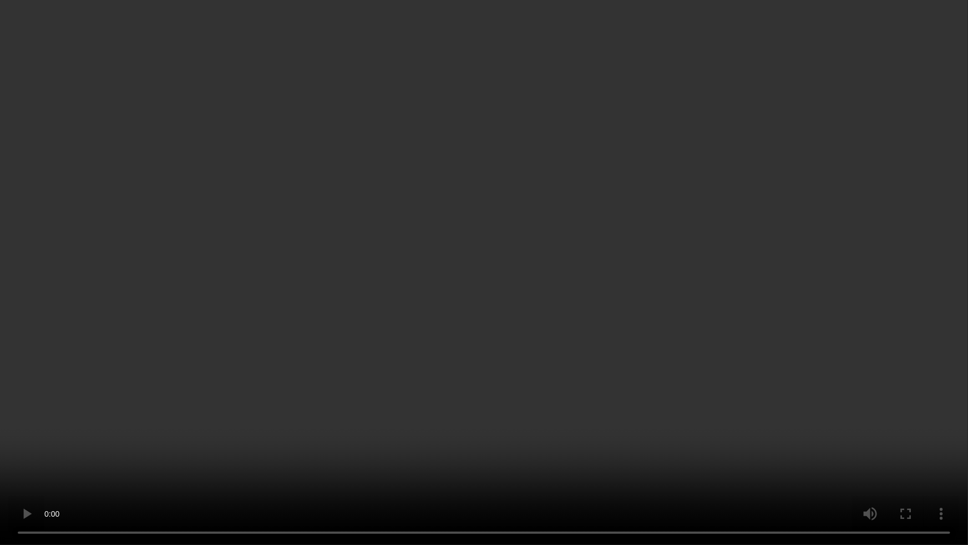
click at [661, 337] on video at bounding box center [484, 272] width 968 height 545
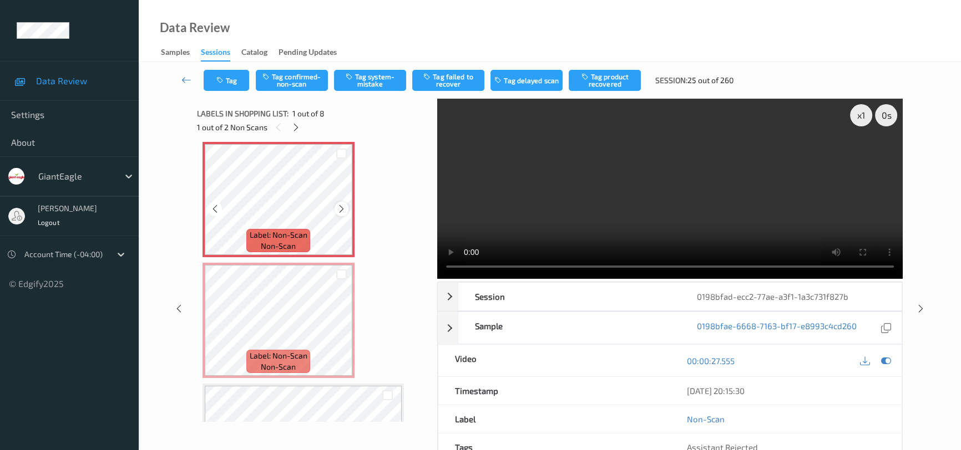
click at [339, 209] on icon at bounding box center [341, 209] width 9 height 10
click at [725, 187] on video at bounding box center [669, 189] width 465 height 180
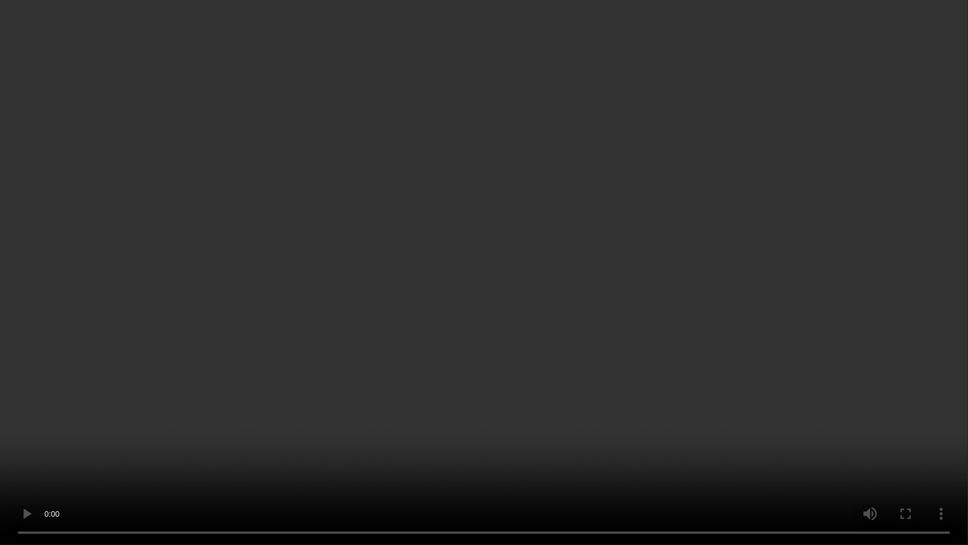
click at [560, 395] on video at bounding box center [484, 272] width 968 height 545
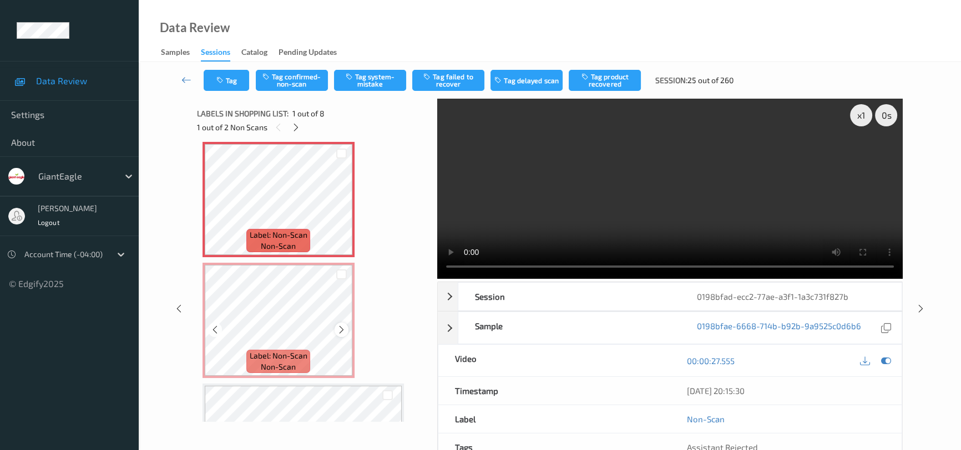
click at [338, 327] on icon at bounding box center [341, 330] width 9 height 10
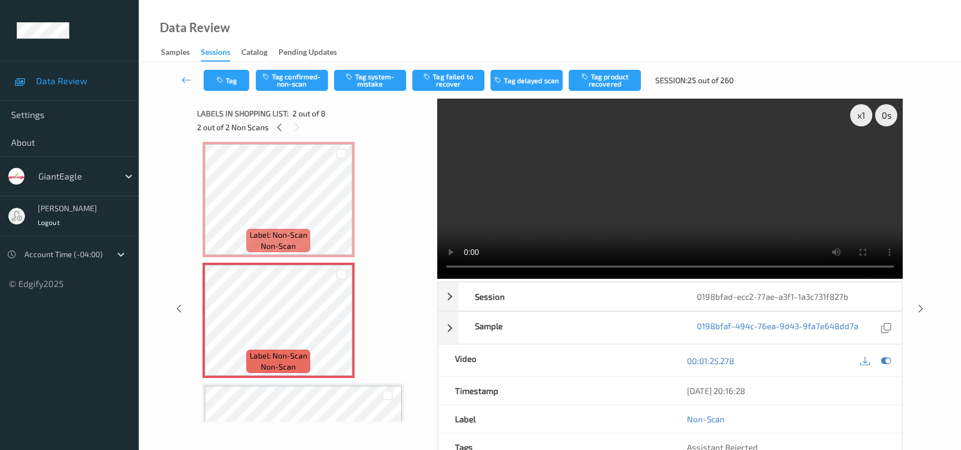
click at [631, 218] on video at bounding box center [669, 189] width 465 height 180
click at [335, 329] on div at bounding box center [341, 330] width 14 height 14
click at [611, 209] on video at bounding box center [669, 189] width 465 height 180
click at [724, 208] on video at bounding box center [669, 189] width 465 height 180
click at [342, 326] on icon at bounding box center [341, 330] width 9 height 10
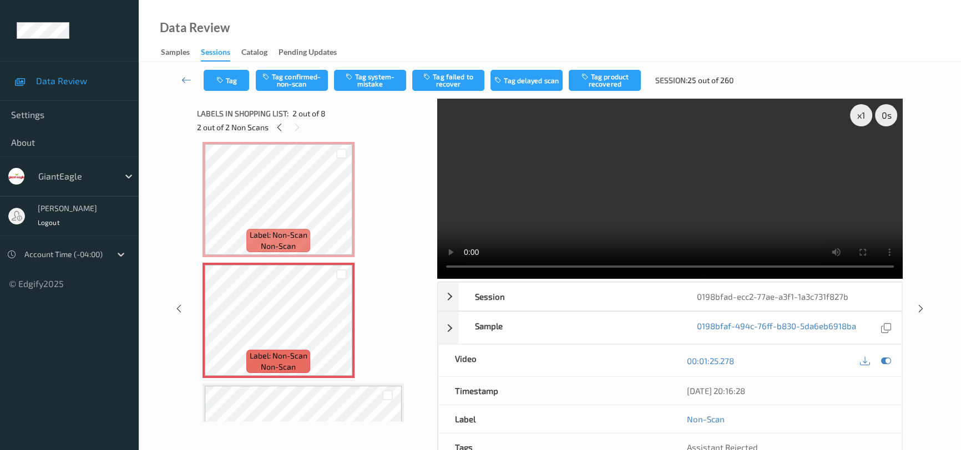
click at [540, 201] on video at bounding box center [669, 189] width 465 height 180
click at [344, 332] on icon at bounding box center [341, 330] width 9 height 10
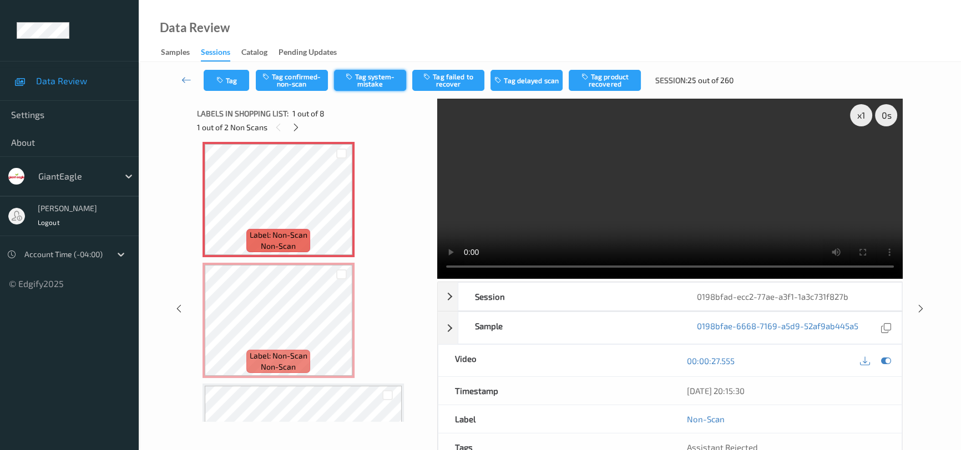
click at [368, 80] on button "Tag system-mistake" at bounding box center [370, 80] width 72 height 21
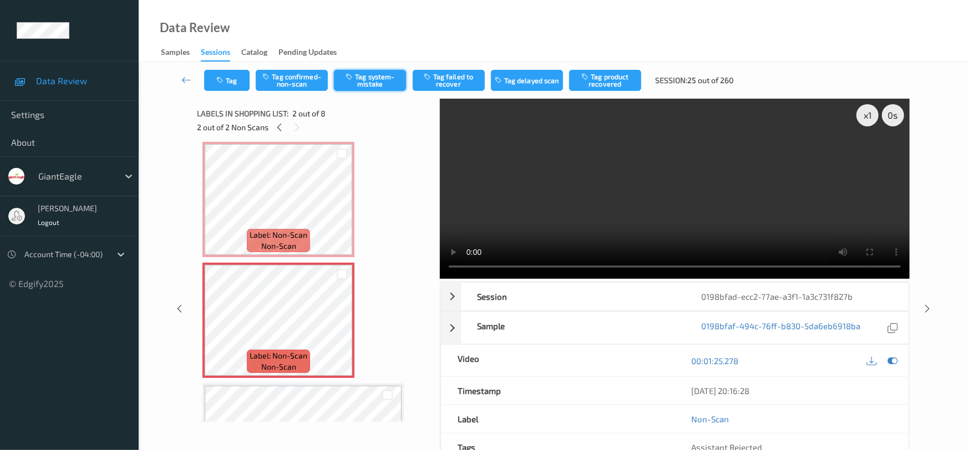
click at [357, 80] on button "Tag system-mistake" at bounding box center [370, 80] width 72 height 21
click at [232, 73] on button "Tag" at bounding box center [226, 80] width 45 height 21
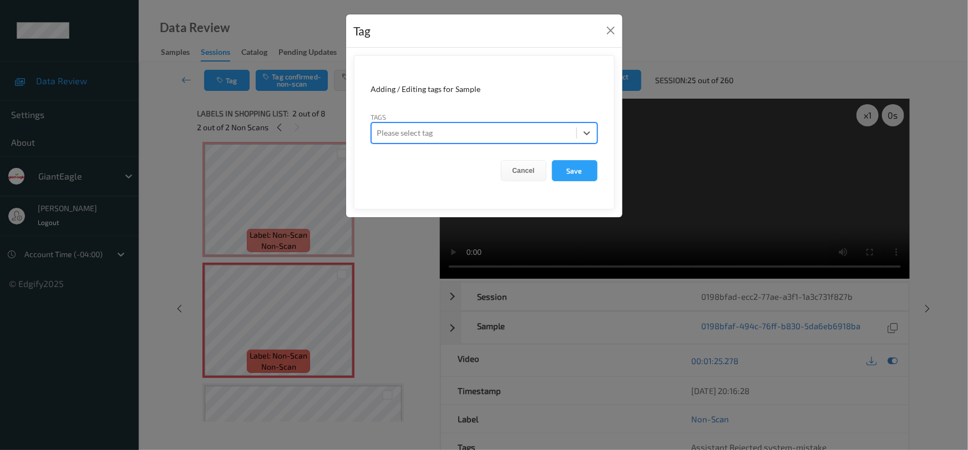
click at [599, 131] on form "Adding / Editing tags for Sample Tags option , selected. Select is focused ,typ…" at bounding box center [484, 132] width 261 height 154
click at [593, 137] on div at bounding box center [587, 133] width 20 height 20
drag, startPoint x: 611, startPoint y: 29, endPoint x: 583, endPoint y: 60, distance: 42.0
click at [611, 31] on button "Close" at bounding box center [611, 31] width 16 height 16
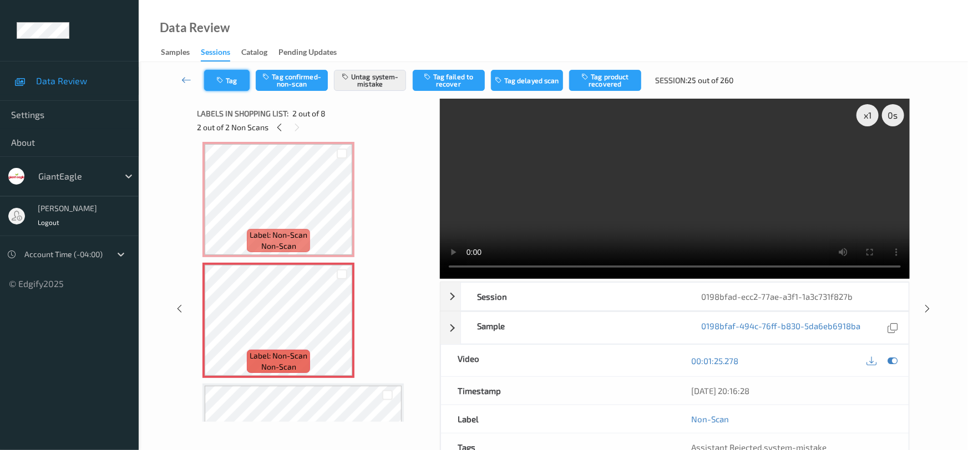
click at [230, 82] on button "Tag" at bounding box center [226, 80] width 45 height 21
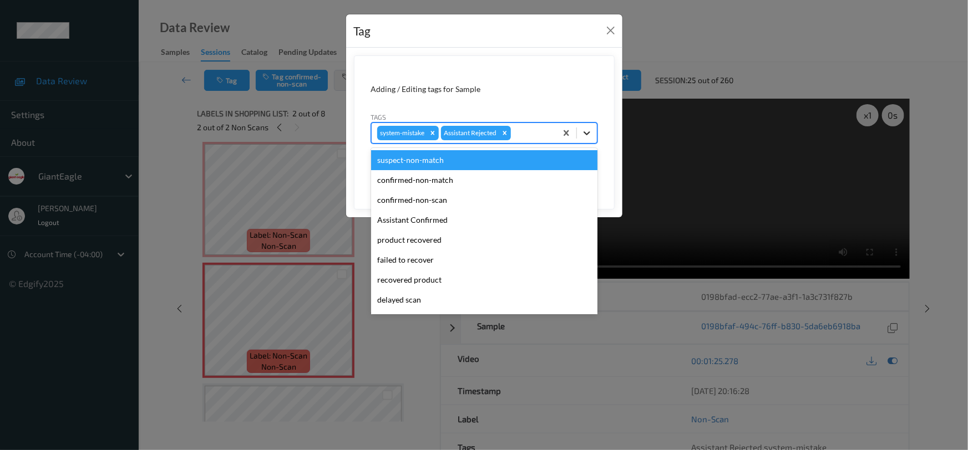
click at [586, 135] on icon at bounding box center [586, 133] width 11 height 11
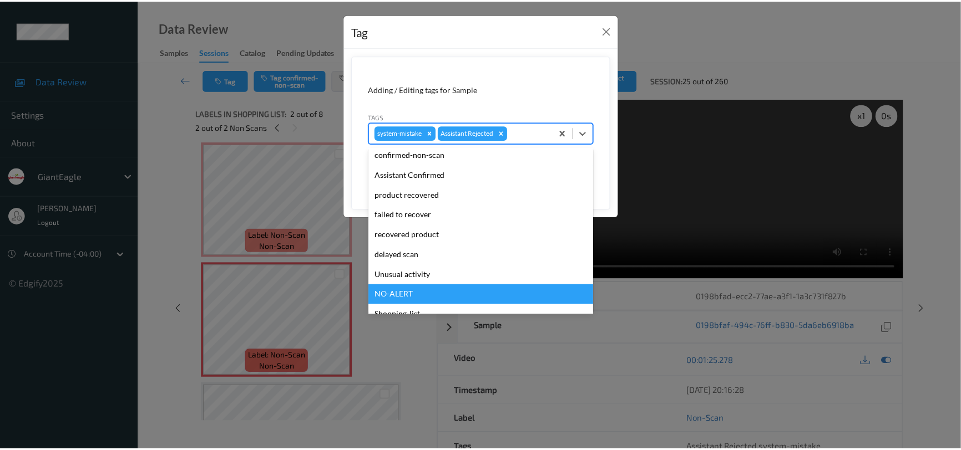
scroll to position [98, 0]
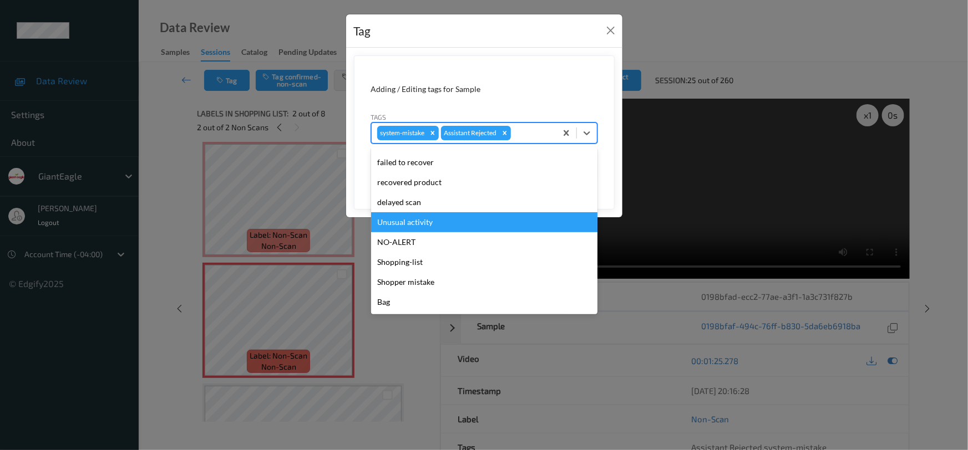
click at [438, 221] on div "Unusual activity" at bounding box center [484, 222] width 226 height 20
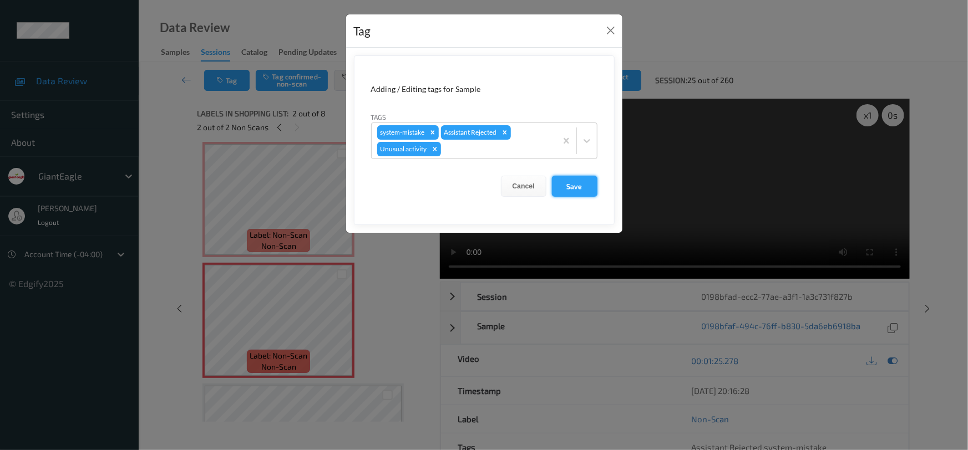
click at [571, 182] on button "Save" at bounding box center [574, 186] width 45 height 21
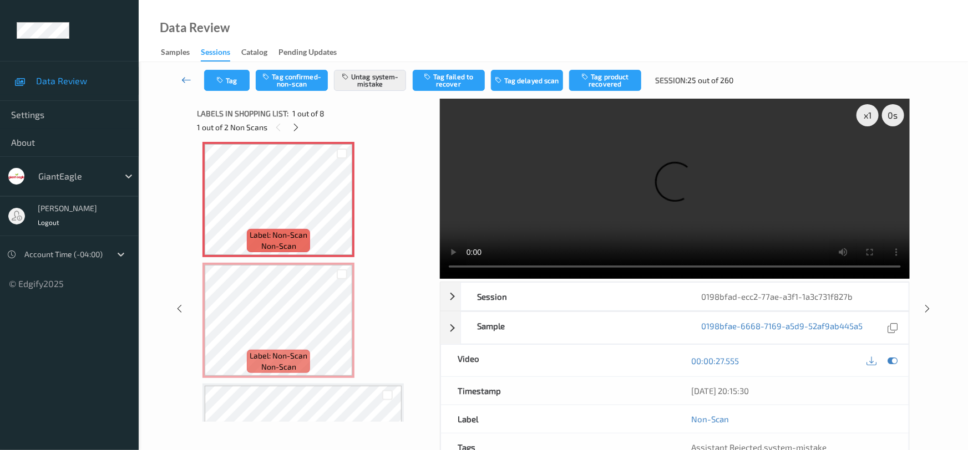
click at [184, 78] on icon at bounding box center [186, 79] width 10 height 11
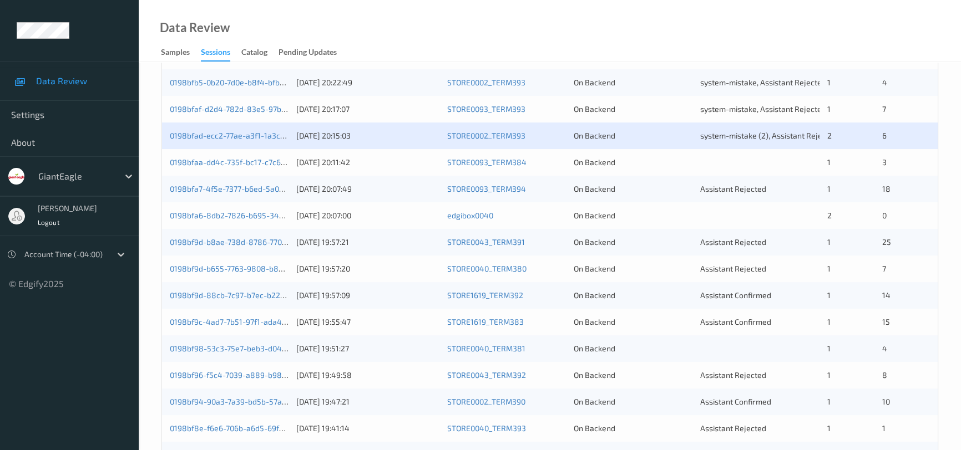
scroll to position [302, 0]
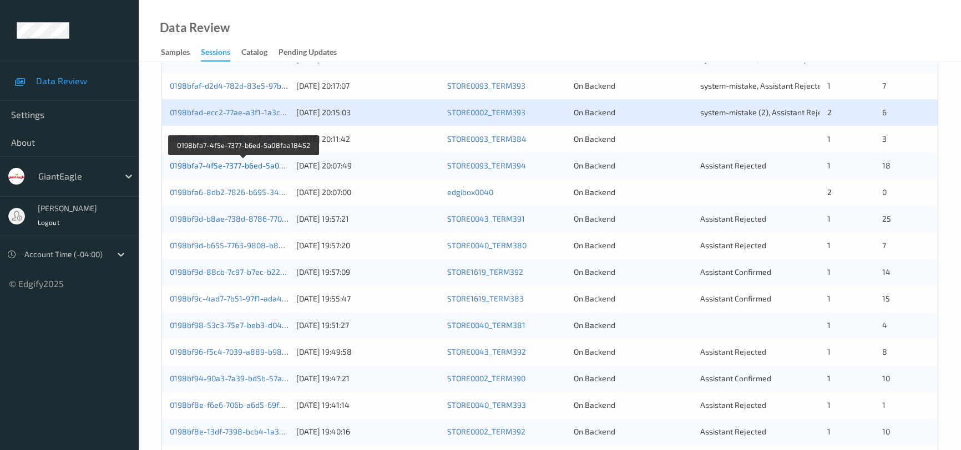
click at [232, 165] on link "0198bfa7-4f5e-7377-b6ed-5a08faa18452" at bounding box center [244, 165] width 148 height 9
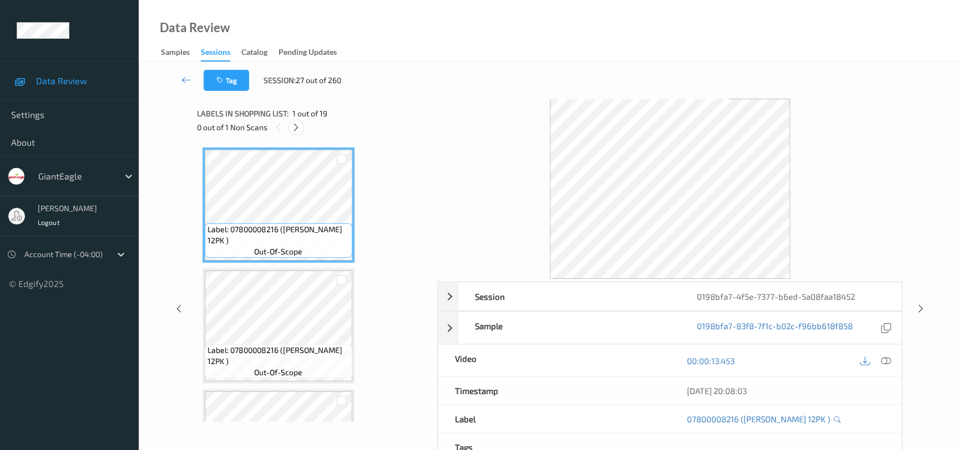
click at [294, 126] on icon at bounding box center [295, 128] width 9 height 10
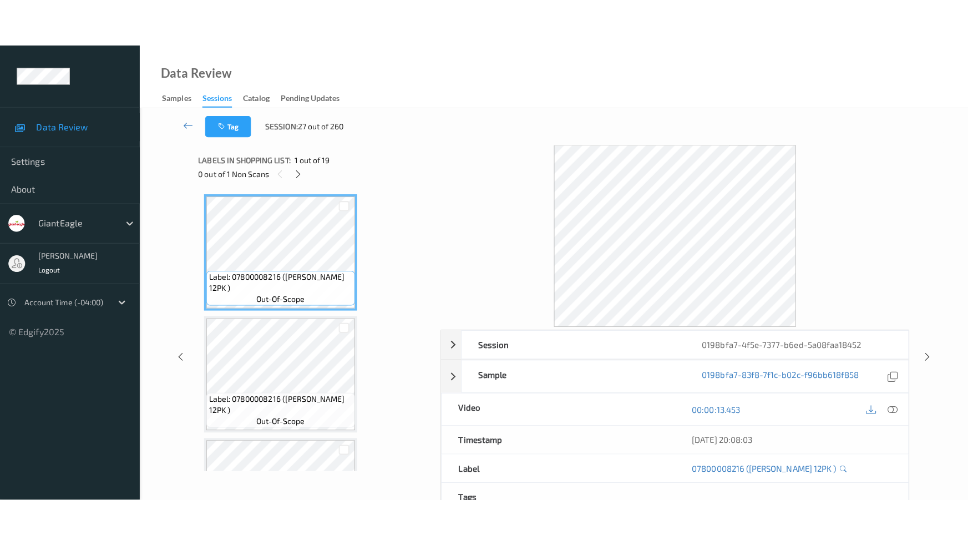
scroll to position [1934, 0]
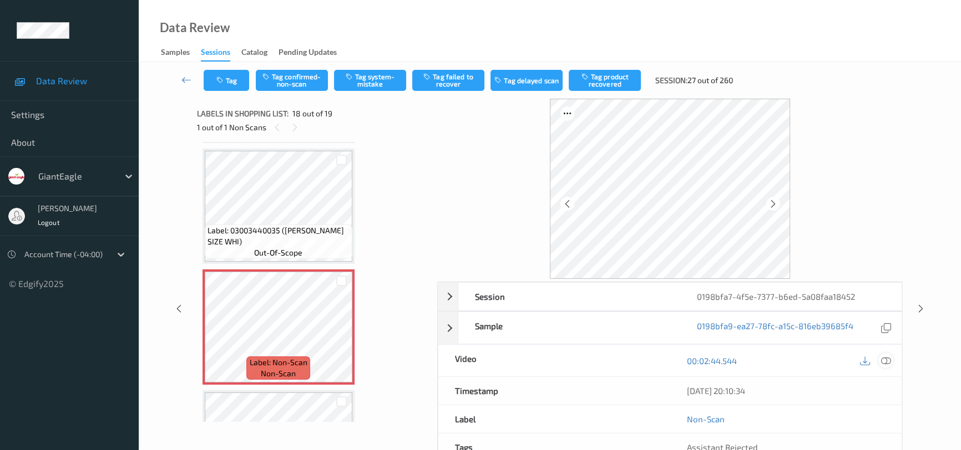
click at [888, 361] on icon at bounding box center [886, 361] width 10 height 10
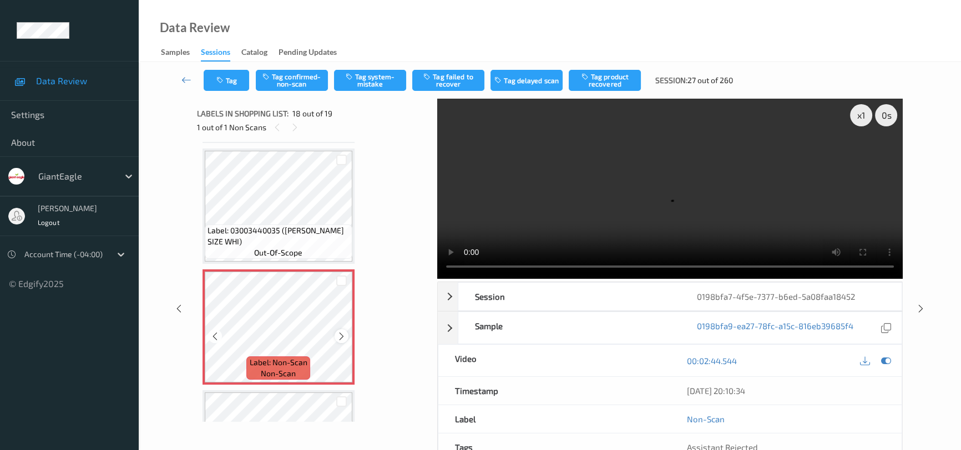
click at [339, 332] on icon at bounding box center [341, 337] width 9 height 10
click at [706, 227] on video at bounding box center [669, 189] width 465 height 180
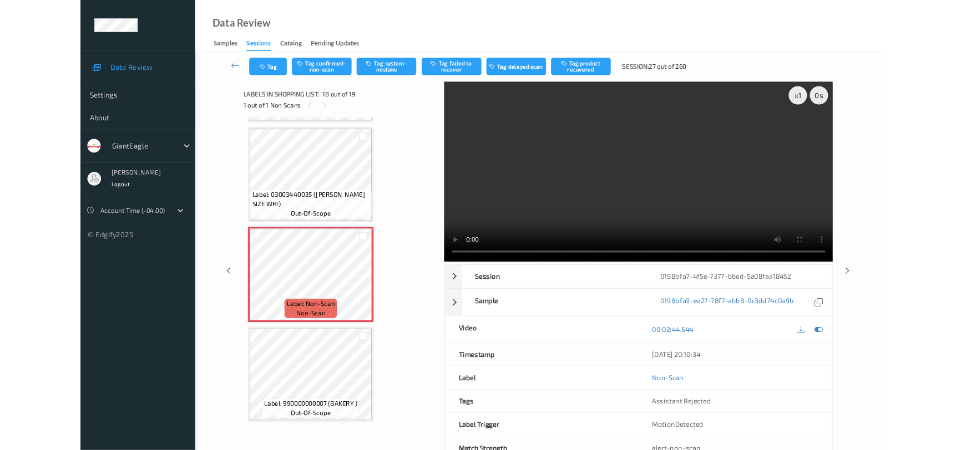
scroll to position [1921, 0]
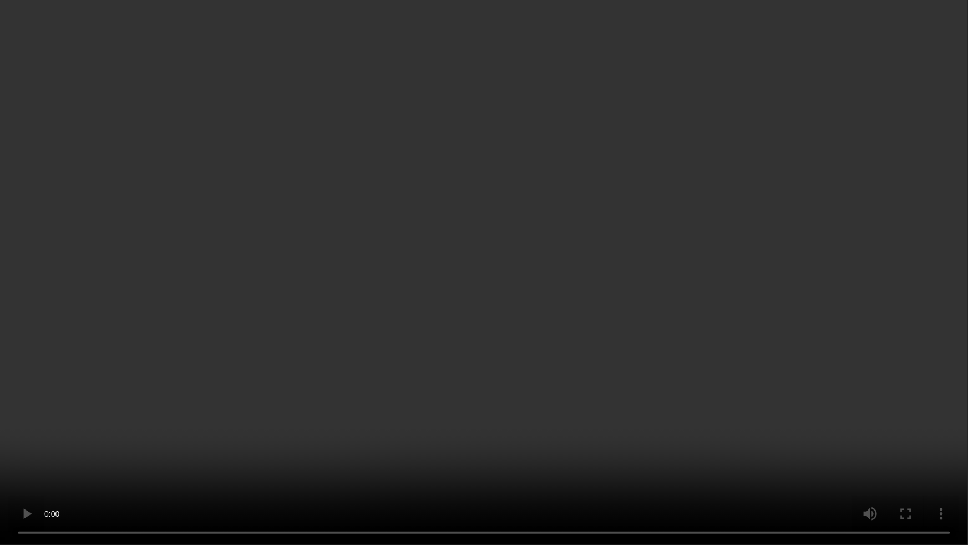
click at [650, 376] on video at bounding box center [484, 272] width 968 height 545
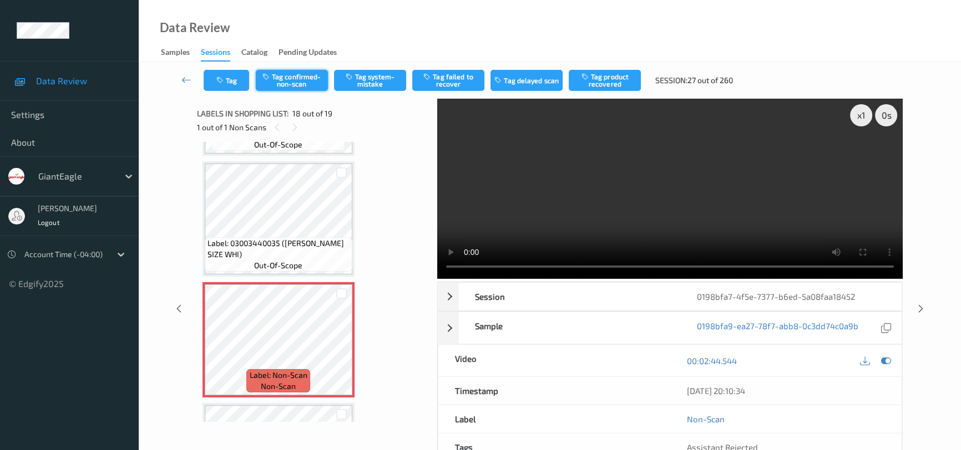
click at [299, 78] on button "Tag confirmed-non-scan" at bounding box center [292, 80] width 72 height 21
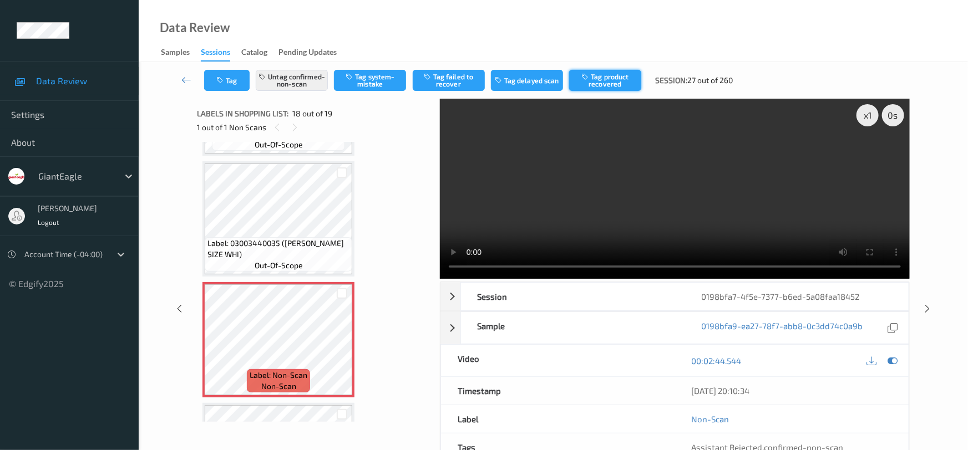
click at [618, 78] on button "Tag product recovered" at bounding box center [605, 80] width 72 height 21
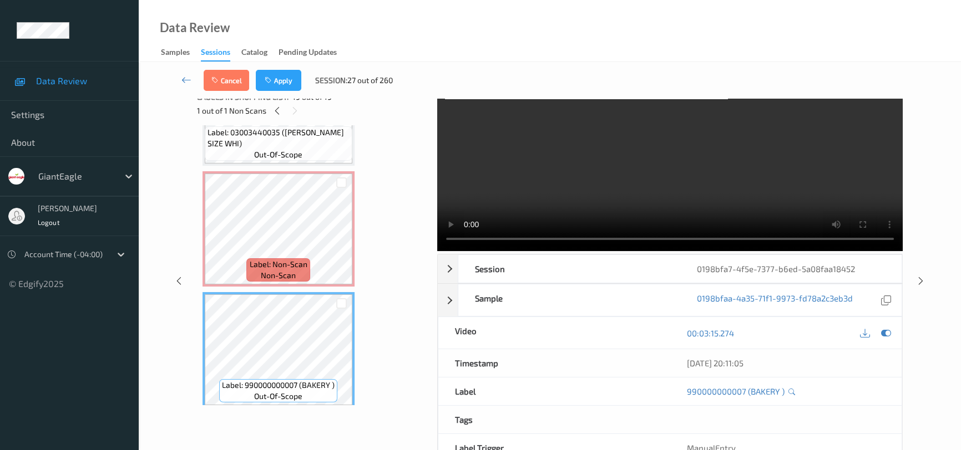
scroll to position [6, 0]
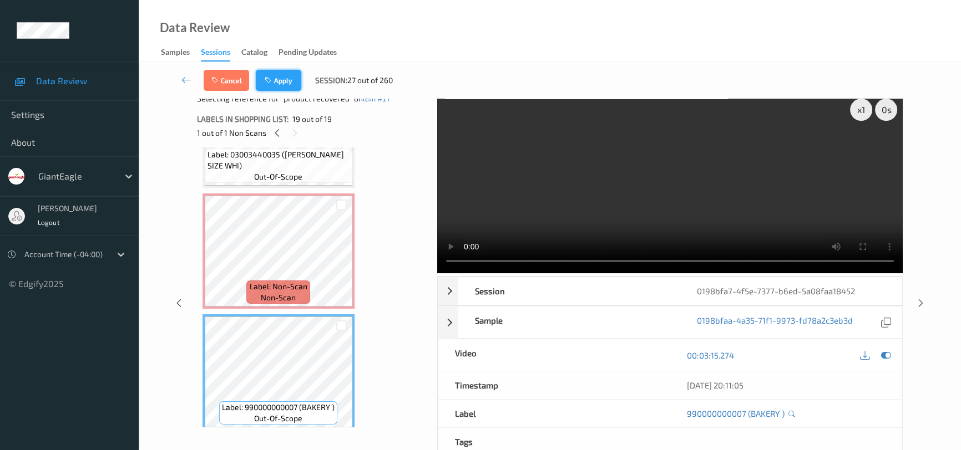
click at [283, 79] on button "Apply" at bounding box center [278, 80] width 45 height 21
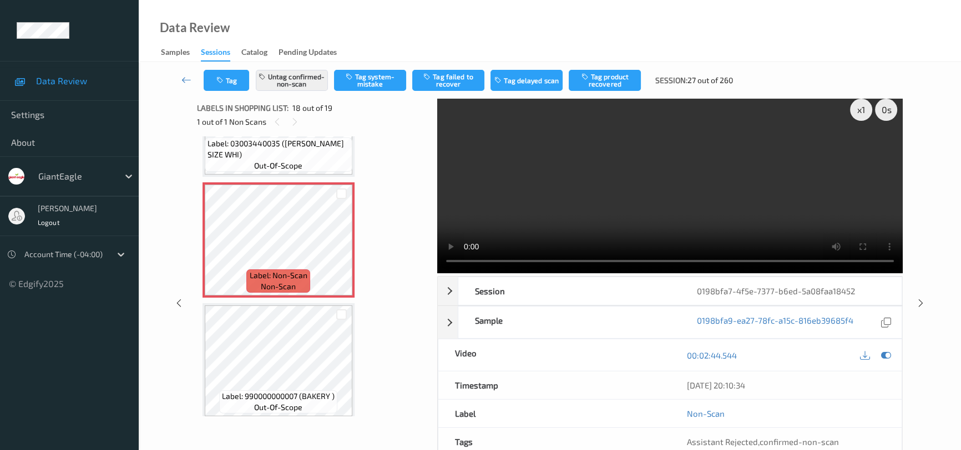
scroll to position [1934, 0]
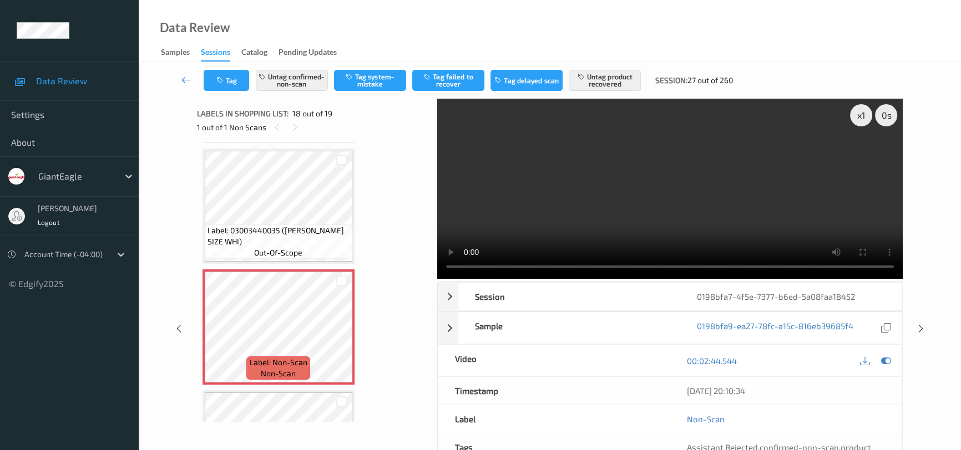
click at [182, 72] on link at bounding box center [186, 80] width 34 height 21
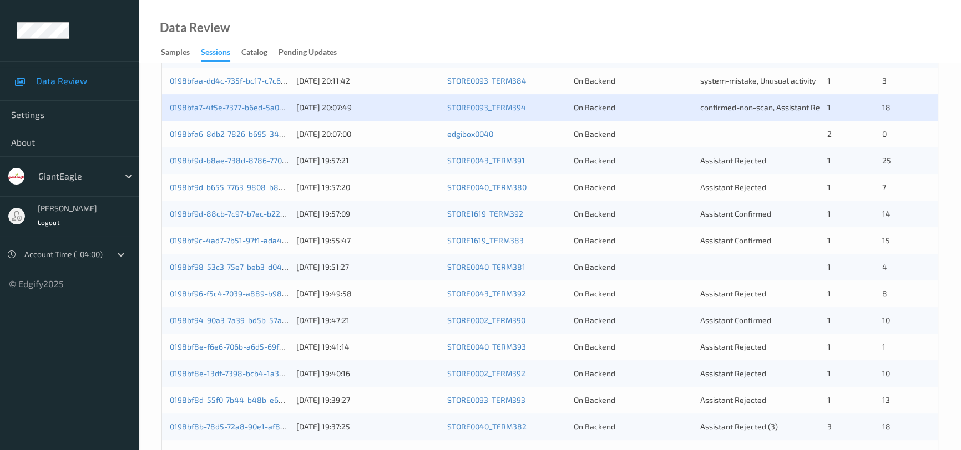
scroll to position [302, 0]
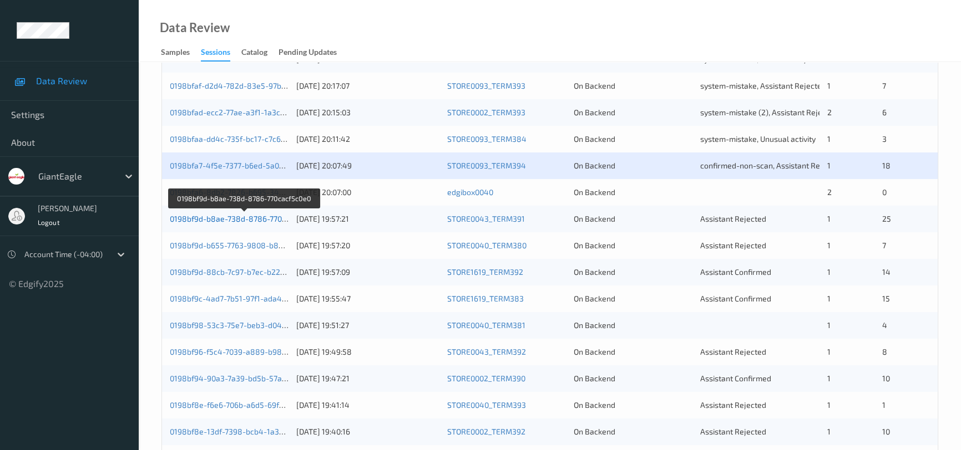
click at [216, 219] on link "0198bf9d-b8ae-738d-8786-770cacf5c0e0" at bounding box center [244, 218] width 149 height 9
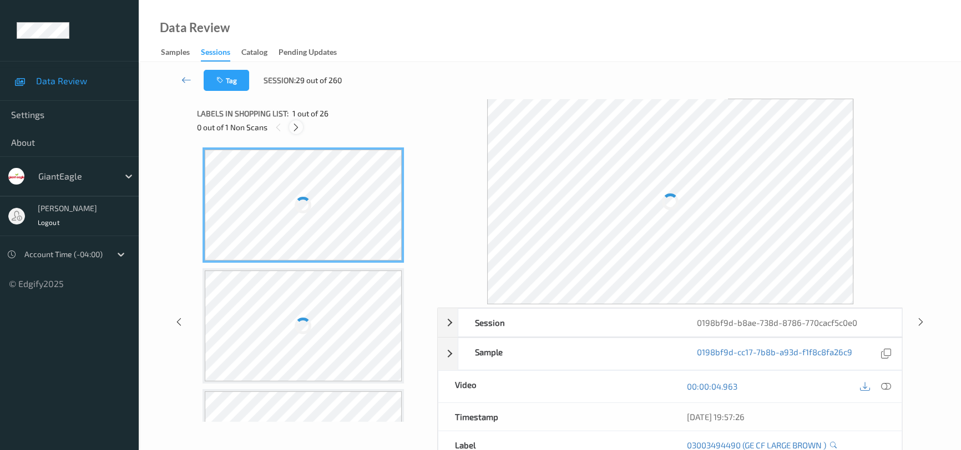
click at [293, 123] on icon at bounding box center [295, 128] width 9 height 10
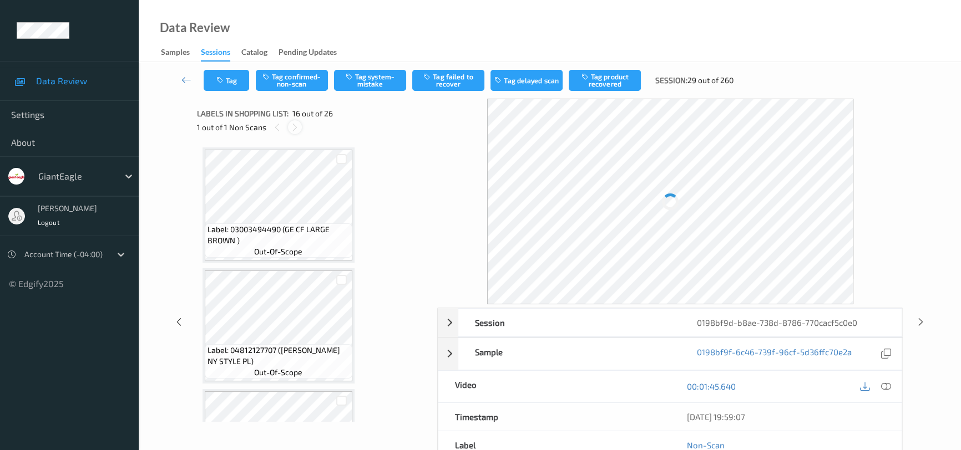
scroll to position [1692, 0]
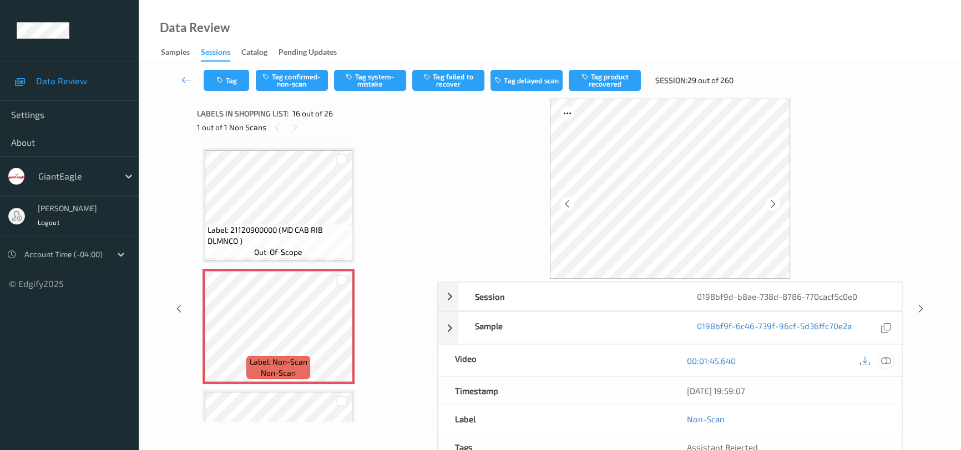
click at [888, 362] on icon at bounding box center [886, 361] width 10 height 10
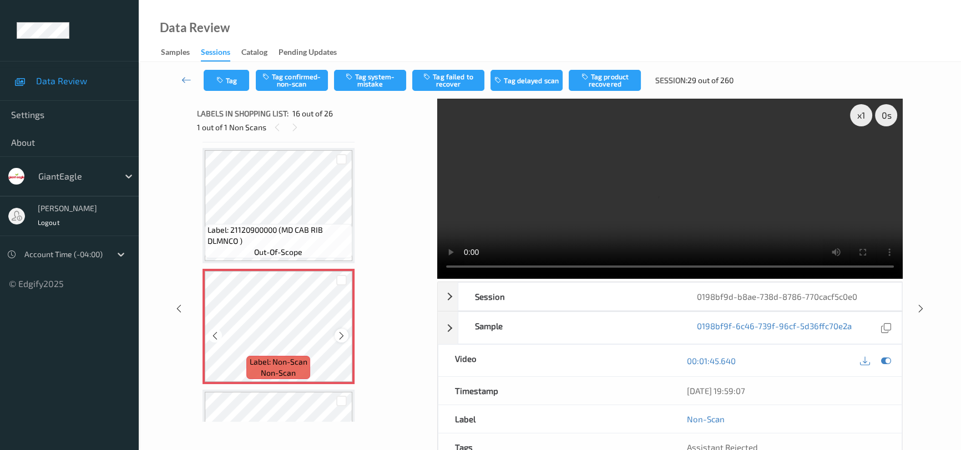
click at [339, 331] on icon at bounding box center [341, 336] width 9 height 10
click at [734, 233] on video at bounding box center [669, 189] width 465 height 180
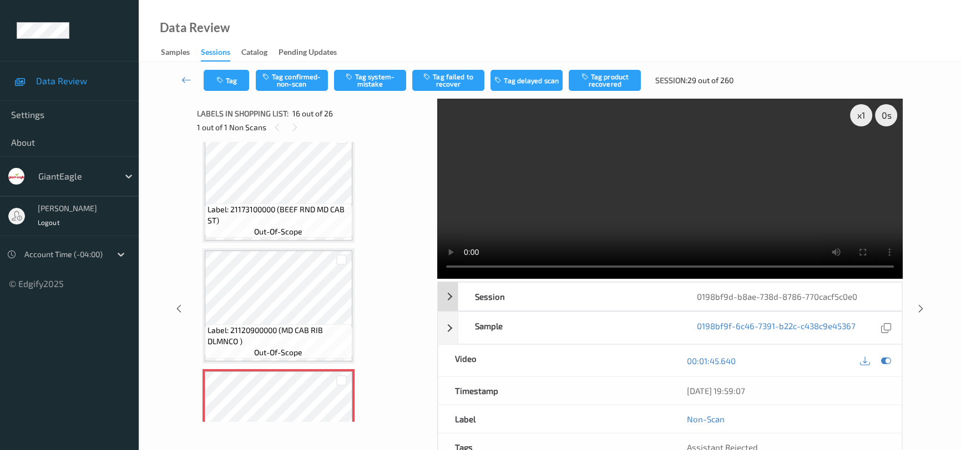
scroll to position [1592, 0]
click at [311, 79] on button "Tag confirmed-non-scan" at bounding box center [292, 80] width 72 height 21
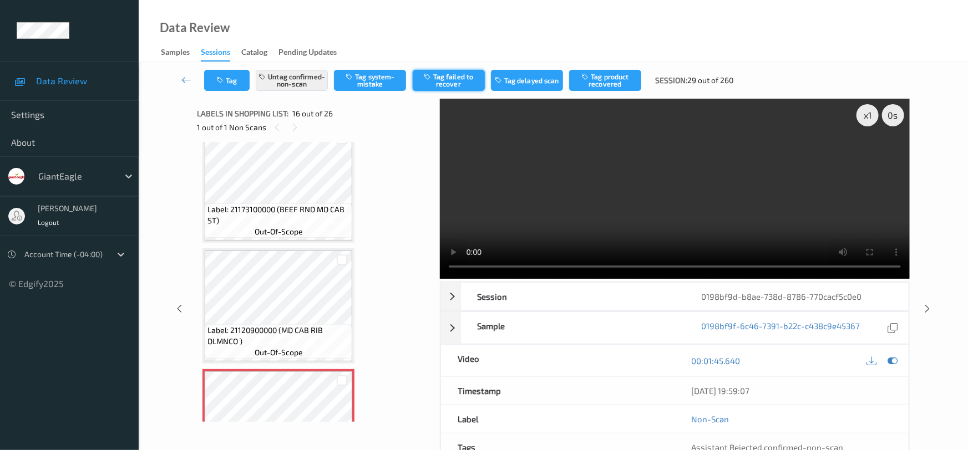
click at [464, 75] on button "Tag failed to recover" at bounding box center [449, 80] width 72 height 21
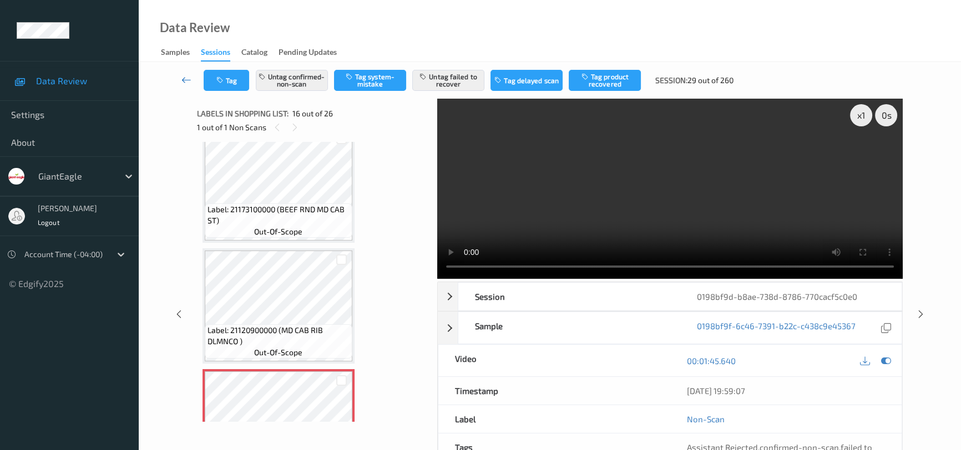
click at [183, 74] on icon at bounding box center [186, 79] width 10 height 11
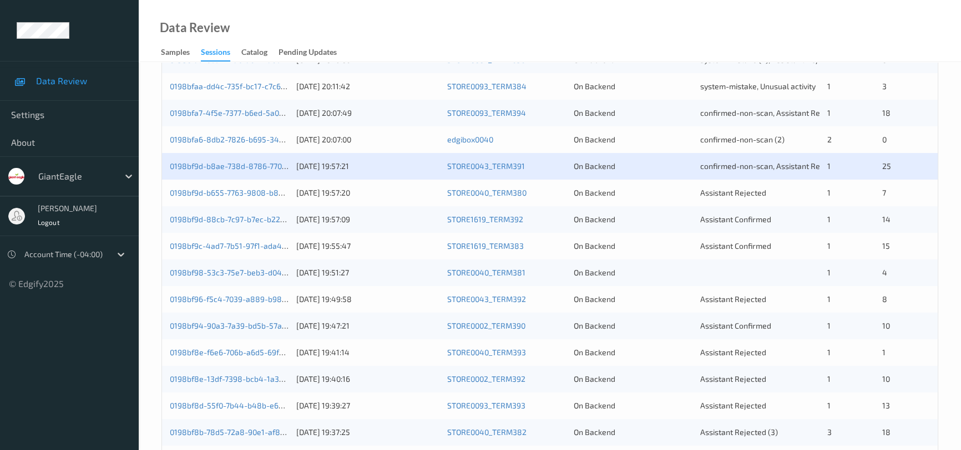
scroll to position [302, 0]
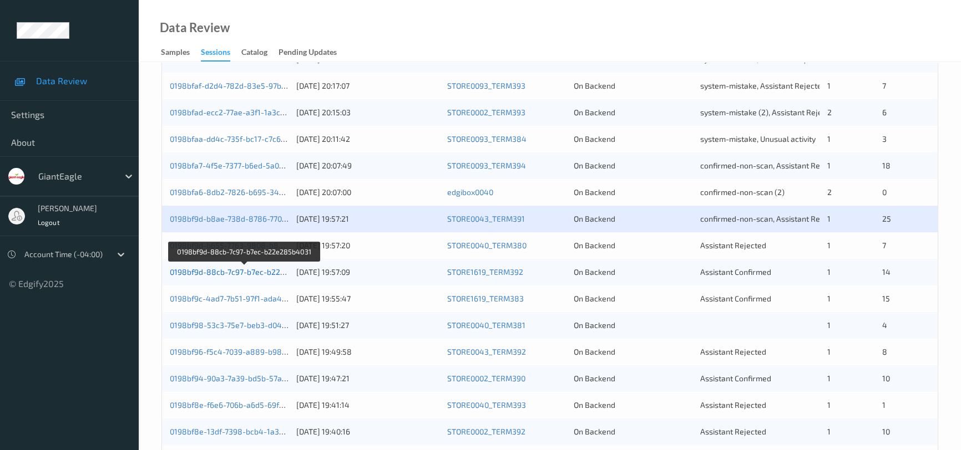
click at [229, 270] on link "0198bf9d-88cb-7c97-b7ec-b22e285b4031" at bounding box center [245, 271] width 150 height 9
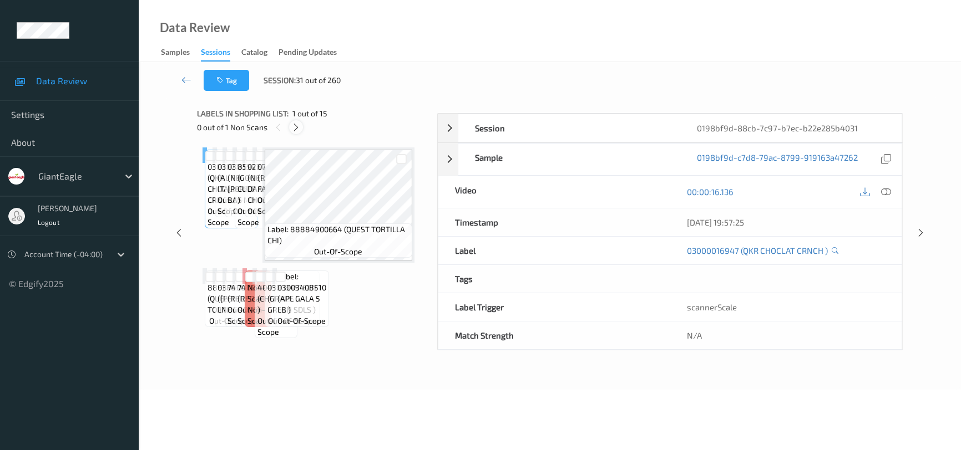
click at [296, 129] on icon at bounding box center [295, 128] width 9 height 10
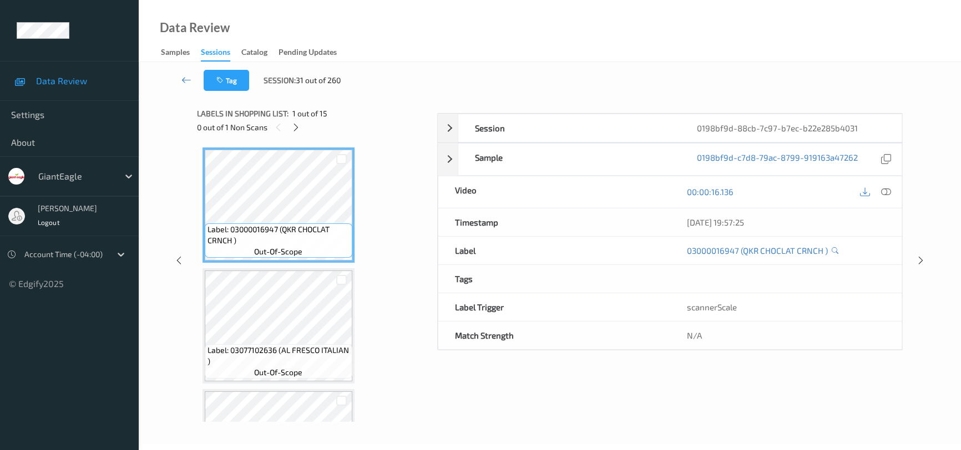
scroll to position [1210, 0]
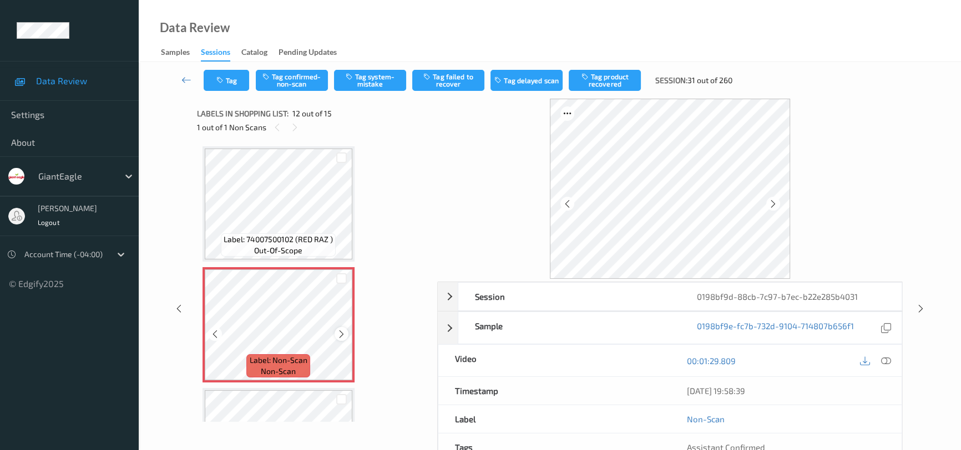
click at [342, 329] on icon at bounding box center [341, 334] width 9 height 10
click at [883, 359] on icon at bounding box center [886, 361] width 10 height 10
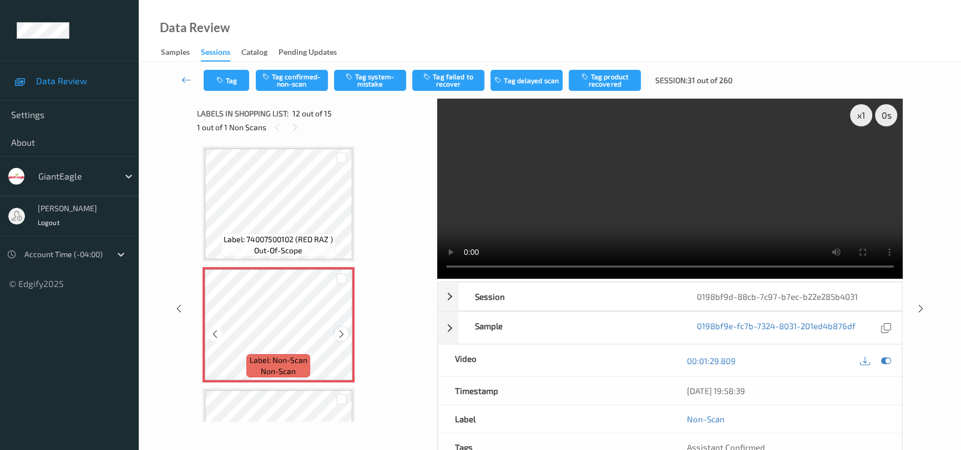
click at [338, 329] on icon at bounding box center [341, 334] width 9 height 10
click at [342, 329] on icon at bounding box center [341, 334] width 9 height 10
click at [683, 203] on video at bounding box center [669, 189] width 465 height 180
click at [341, 329] on icon at bounding box center [341, 334] width 9 height 10
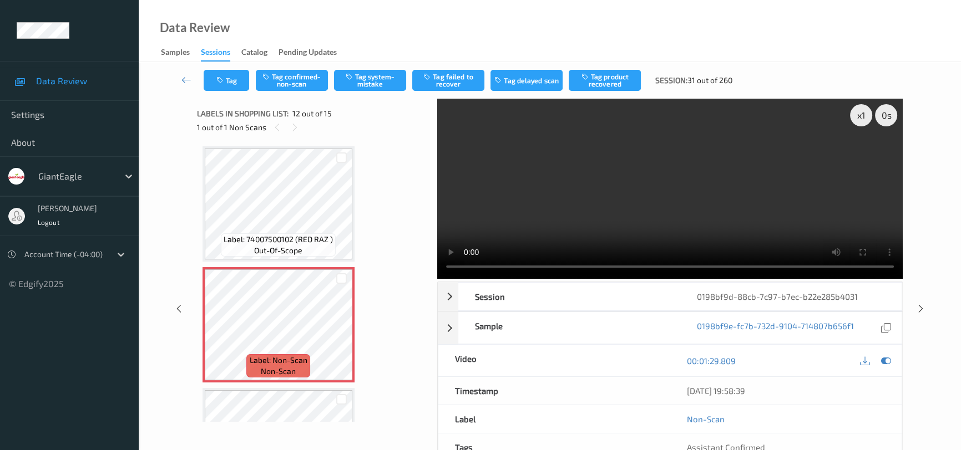
click at [736, 196] on video at bounding box center [669, 189] width 465 height 180
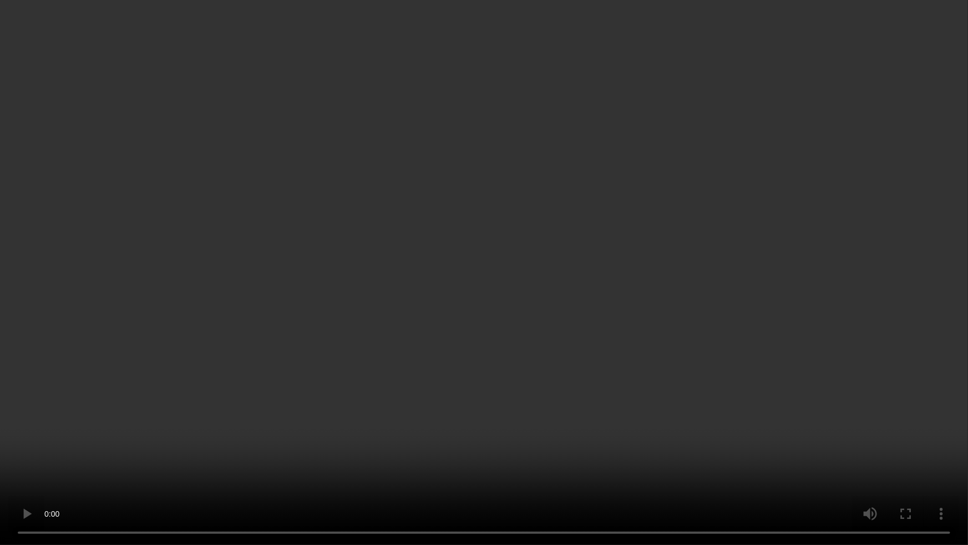
click at [626, 318] on video at bounding box center [484, 272] width 968 height 545
click at [611, 339] on video at bounding box center [484, 272] width 968 height 545
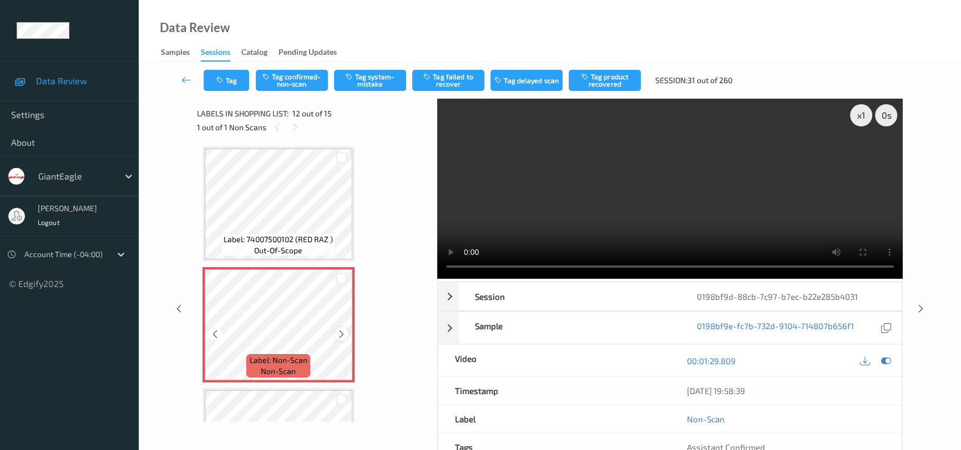
click at [339, 329] on icon at bounding box center [341, 334] width 9 height 10
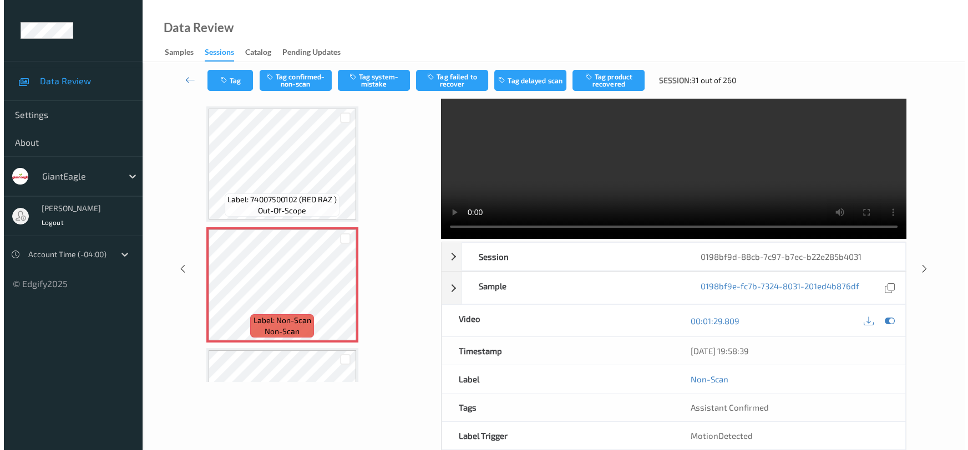
scroll to position [0, 0]
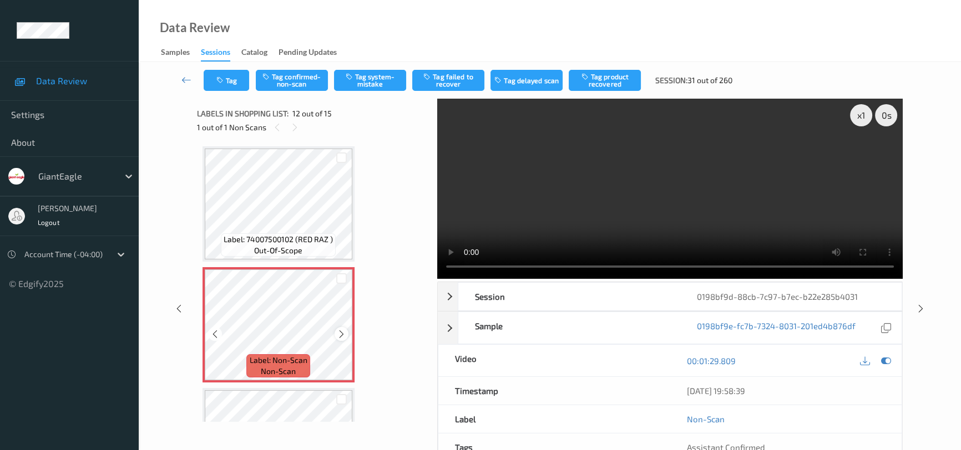
click at [344, 329] on icon at bounding box center [341, 334] width 9 height 10
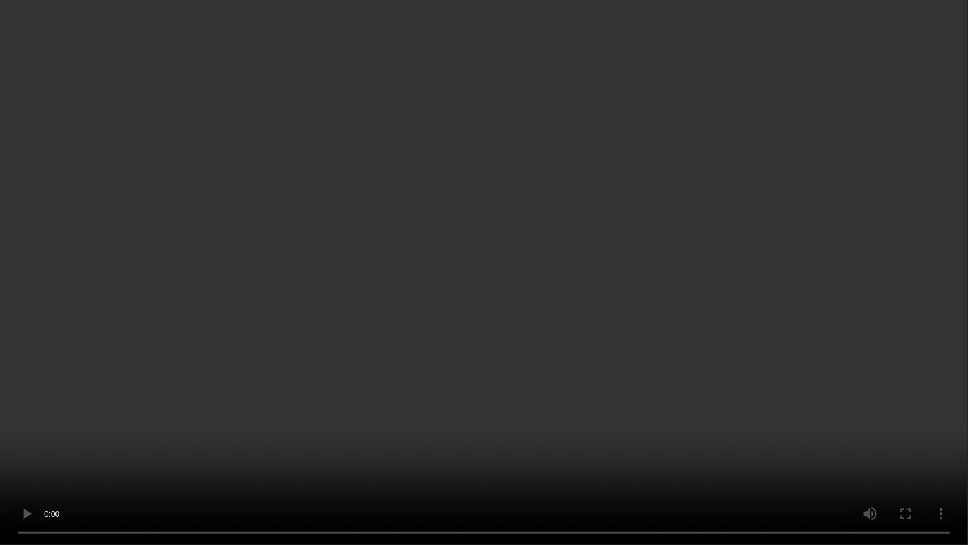
click at [704, 284] on video at bounding box center [484, 272] width 968 height 545
click at [500, 359] on video at bounding box center [484, 272] width 968 height 545
click at [582, 271] on video at bounding box center [484, 272] width 968 height 545
click at [566, 265] on video at bounding box center [484, 272] width 968 height 545
click at [632, 361] on video at bounding box center [484, 272] width 968 height 545
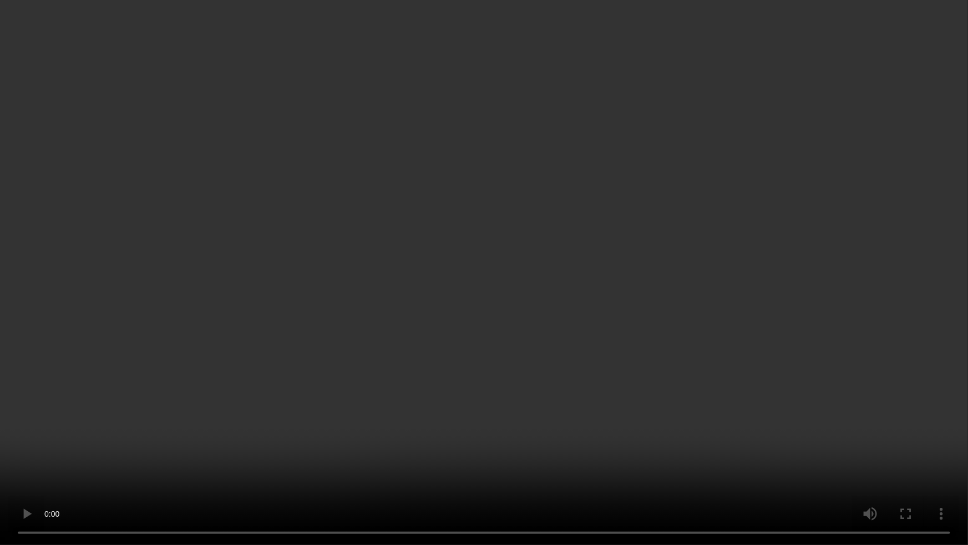
click at [526, 351] on video at bounding box center [484, 272] width 968 height 545
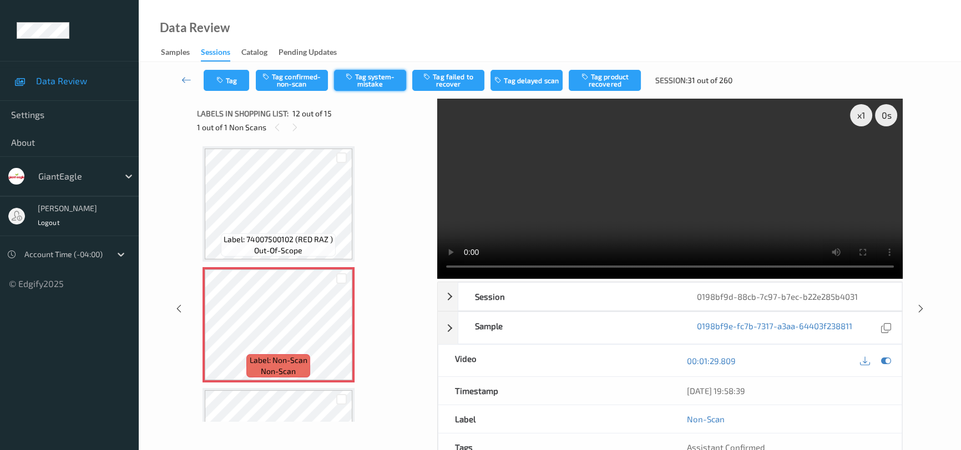
click at [377, 83] on button "Tag system-mistake" at bounding box center [370, 80] width 72 height 21
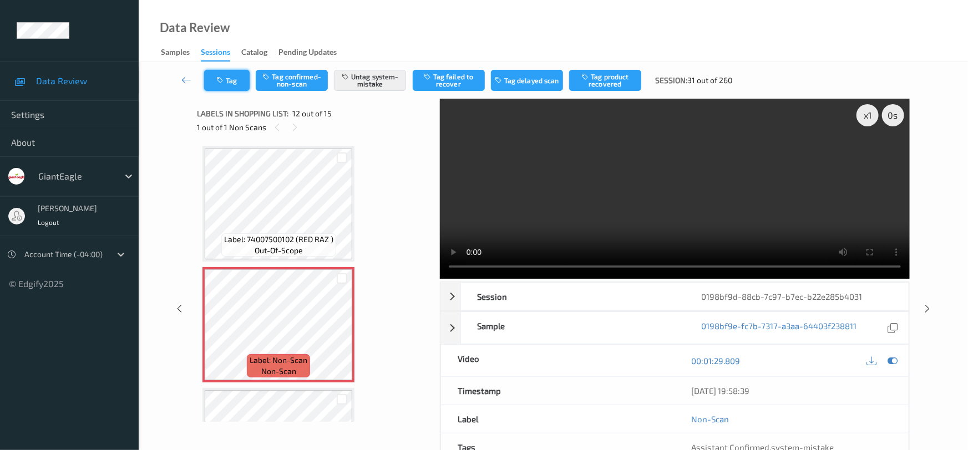
click at [226, 80] on button "Tag" at bounding box center [226, 80] width 45 height 21
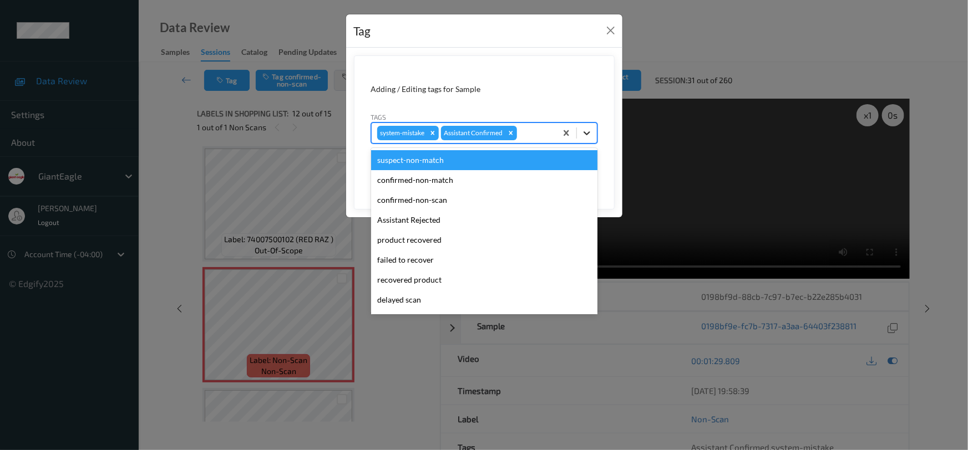
click at [589, 135] on icon at bounding box center [586, 133] width 11 height 11
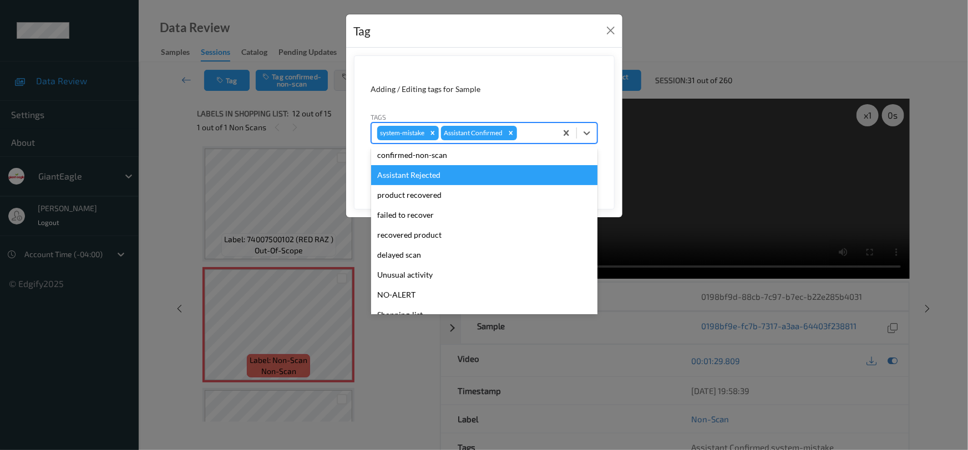
scroll to position [98, 0]
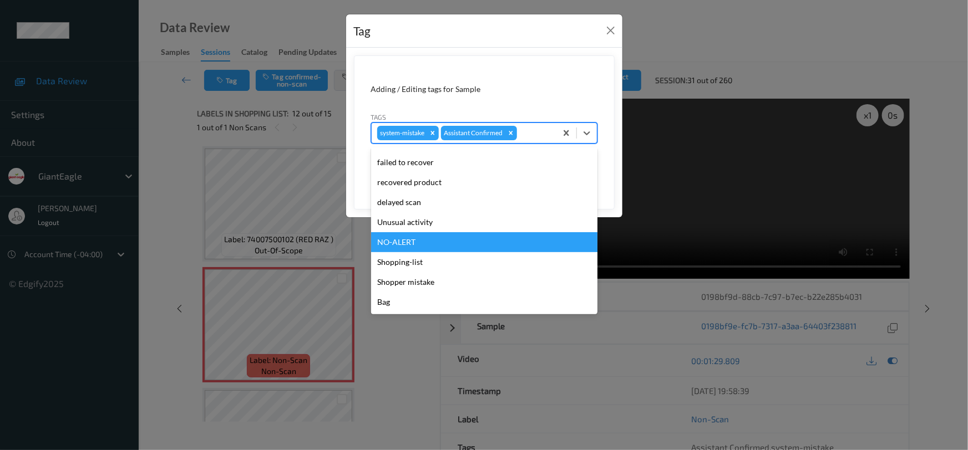
click at [408, 232] on div "NO-ALERT" at bounding box center [484, 242] width 226 height 20
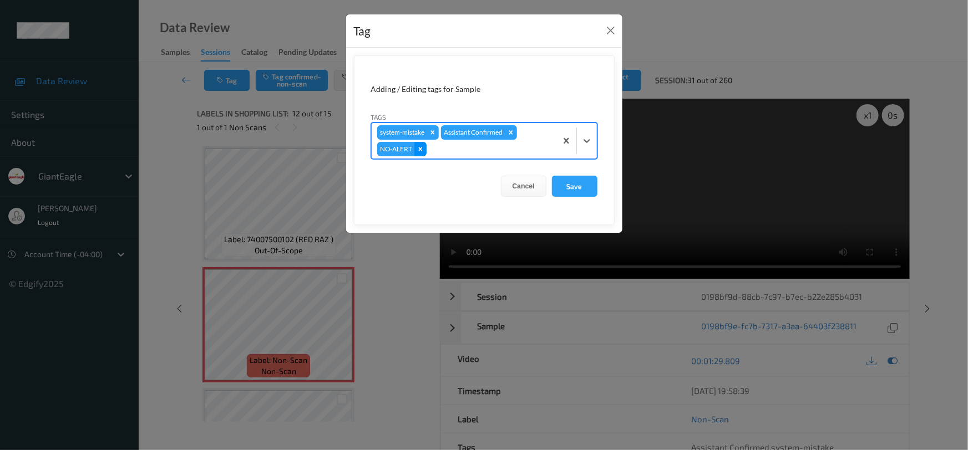
click at [424, 150] on div "Remove NO-ALERT" at bounding box center [420, 149] width 12 height 14
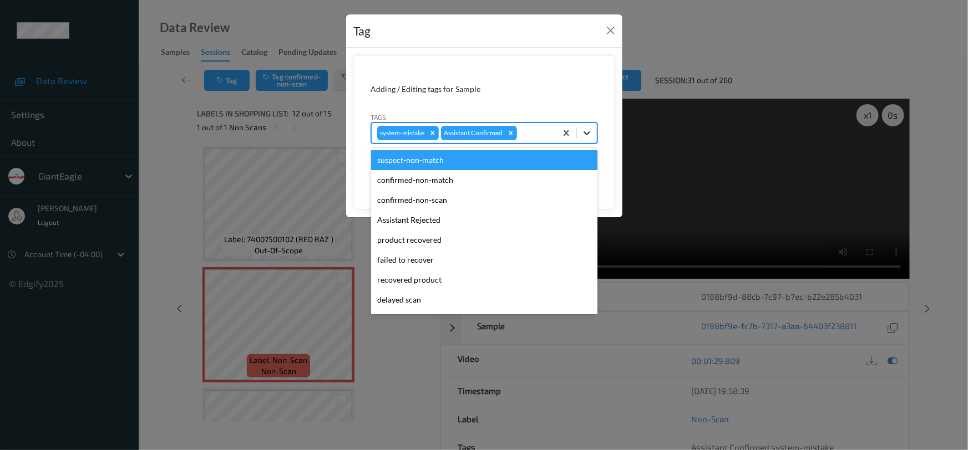
click at [581, 134] on icon at bounding box center [586, 133] width 11 height 11
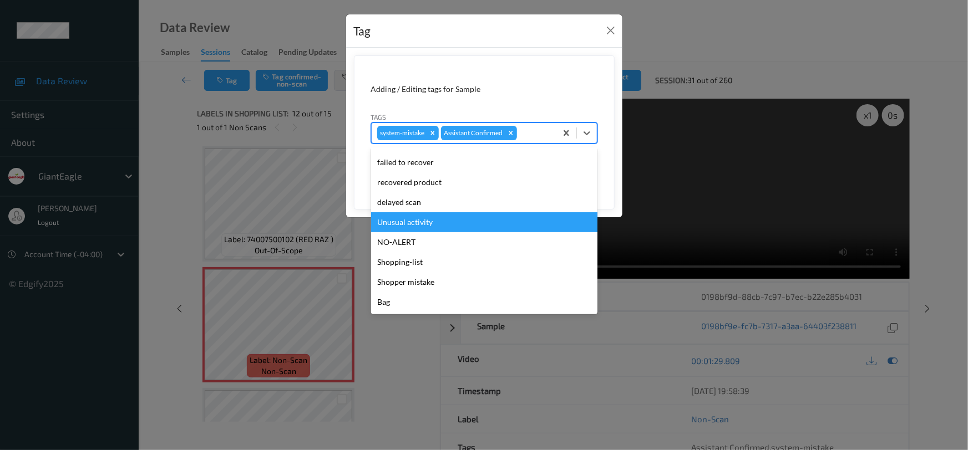
click at [405, 225] on div "Unusual activity" at bounding box center [484, 222] width 226 height 20
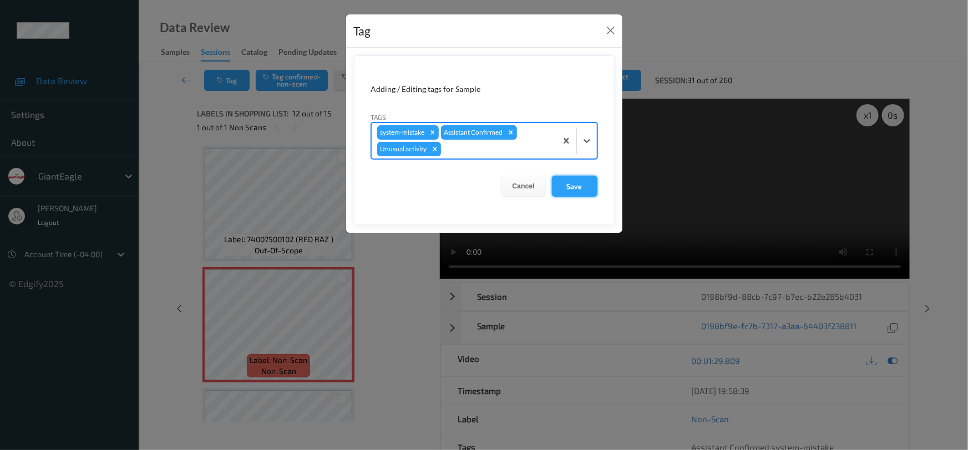
click at [574, 189] on button "Save" at bounding box center [574, 186] width 45 height 21
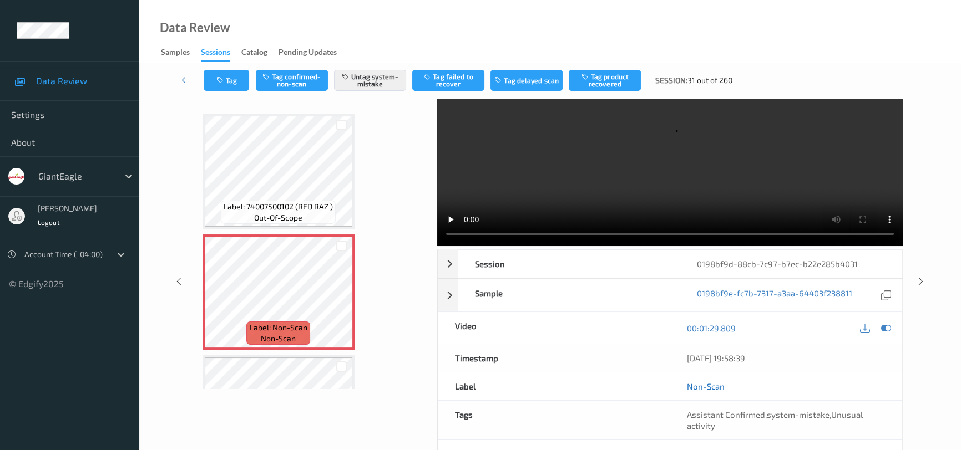
scroll to position [50, 0]
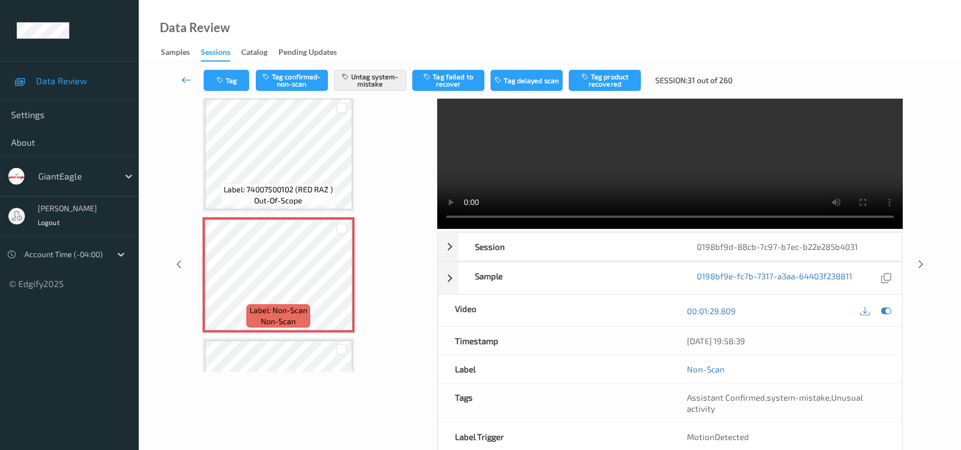
click at [185, 71] on link at bounding box center [186, 80] width 34 height 21
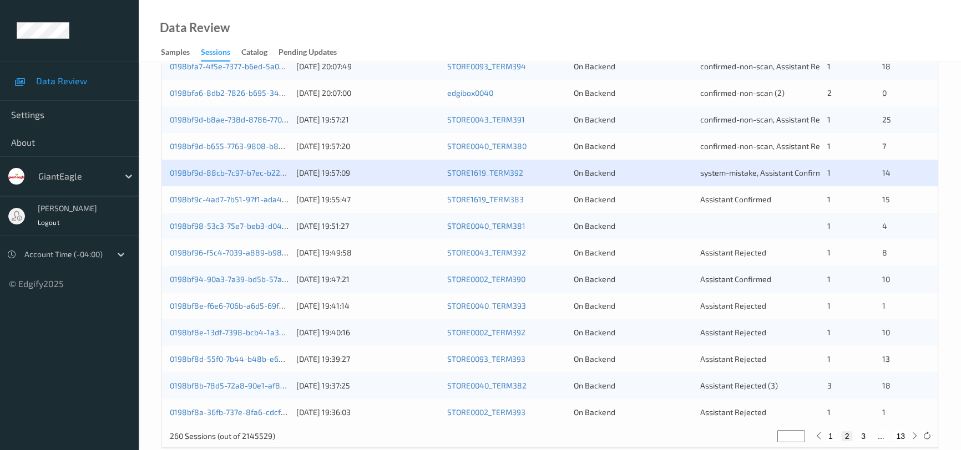
scroll to position [403, 0]
click at [211, 222] on link "0198bf98-53c3-75e7-beb3-d0437e6e7203" at bounding box center [245, 224] width 151 height 9
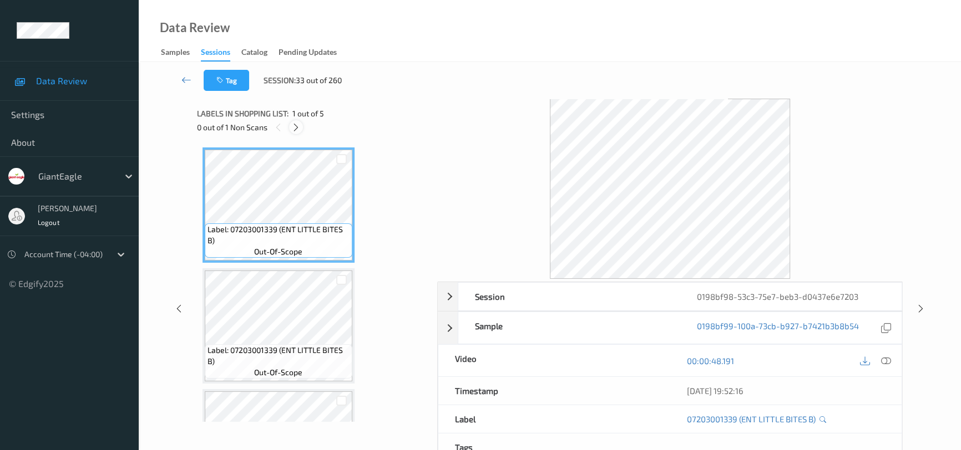
click at [300, 129] on icon at bounding box center [295, 128] width 9 height 10
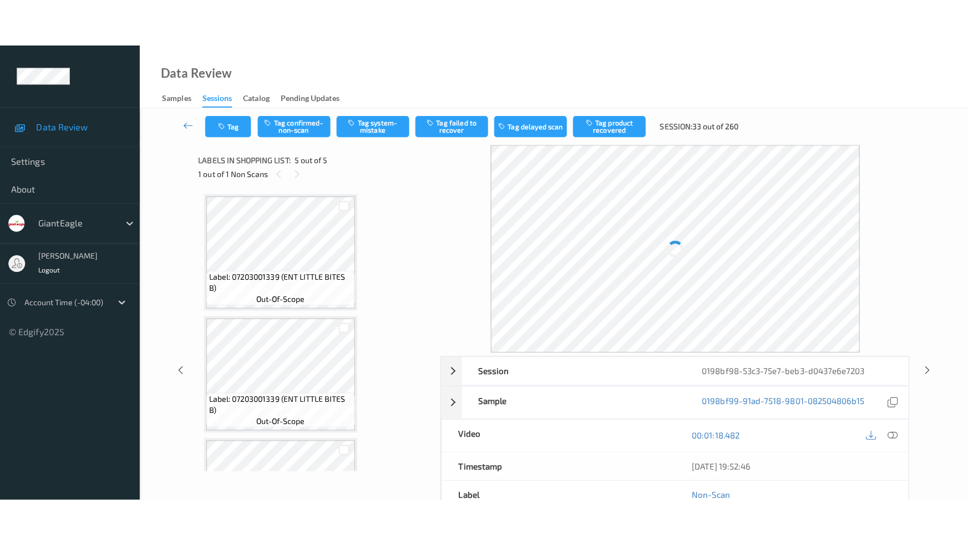
scroll to position [328, 0]
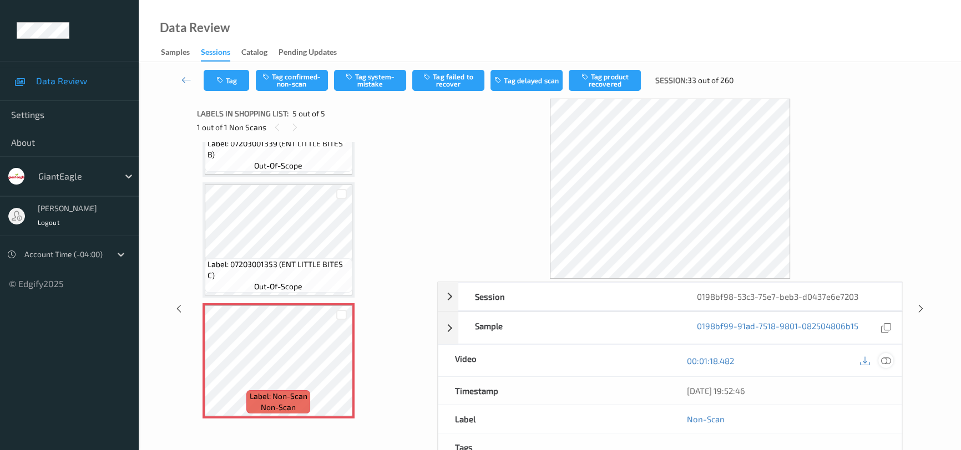
click at [881, 358] on icon at bounding box center [886, 361] width 10 height 10
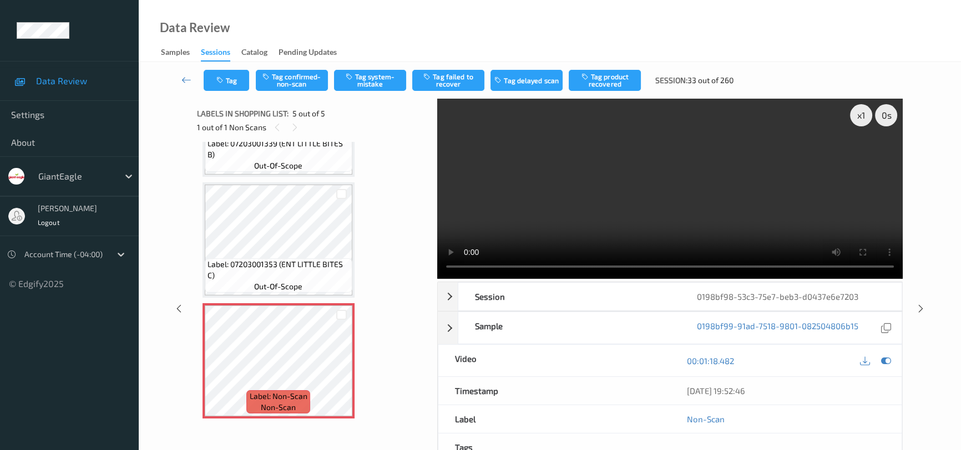
scroll to position [234, 0]
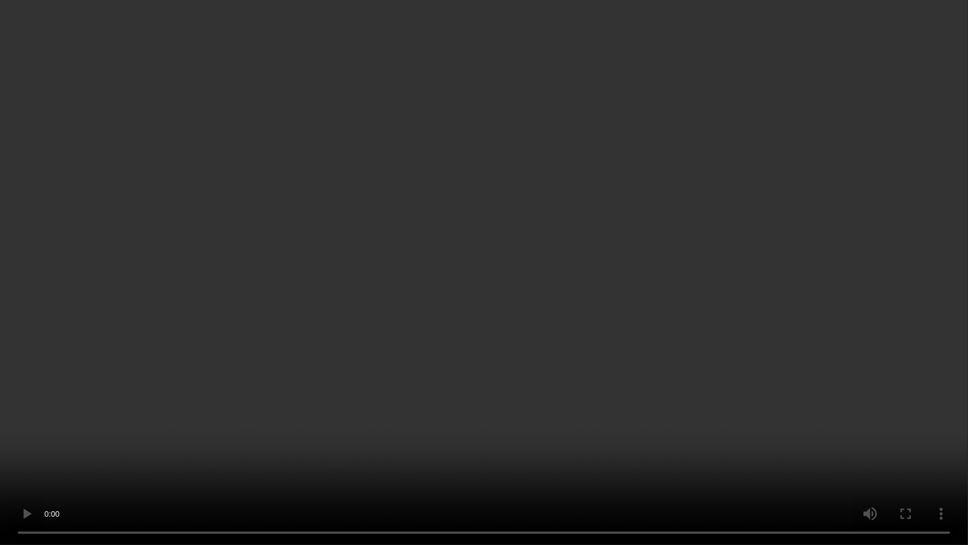
click at [483, 297] on video at bounding box center [484, 272] width 968 height 545
click at [476, 300] on video at bounding box center [484, 272] width 968 height 545
click at [424, 376] on video at bounding box center [484, 272] width 968 height 545
click at [478, 388] on video at bounding box center [484, 272] width 968 height 545
click at [400, 236] on video at bounding box center [484, 272] width 968 height 545
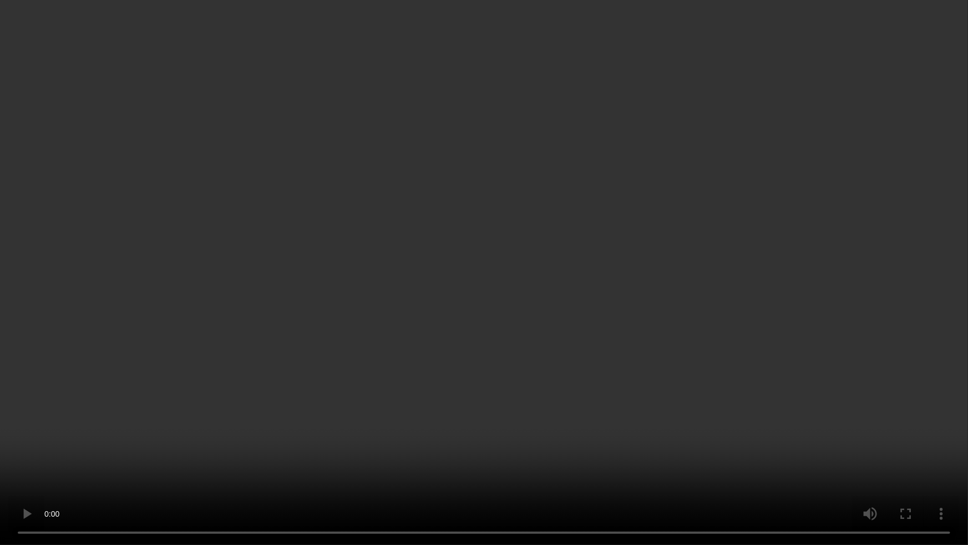
click at [479, 247] on video at bounding box center [484, 272] width 968 height 545
click at [479, 255] on video at bounding box center [484, 272] width 968 height 545
click at [483, 280] on video at bounding box center [484, 272] width 968 height 545
click at [495, 273] on video at bounding box center [484, 272] width 968 height 545
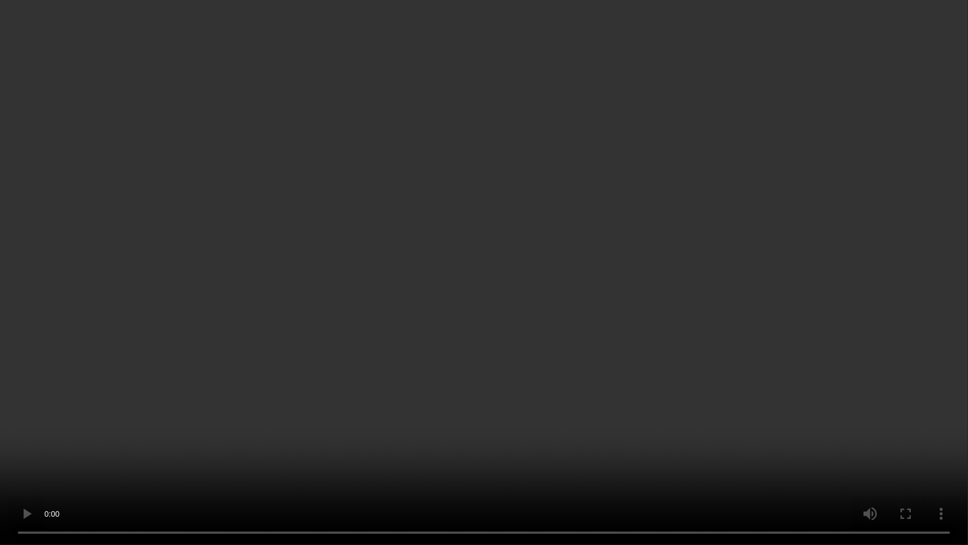
click at [462, 303] on video at bounding box center [484, 272] width 968 height 545
click at [466, 303] on video at bounding box center [484, 272] width 968 height 545
click at [460, 301] on video at bounding box center [484, 272] width 968 height 545
click at [460, 302] on video at bounding box center [484, 272] width 968 height 545
click at [634, 276] on video at bounding box center [484, 272] width 968 height 545
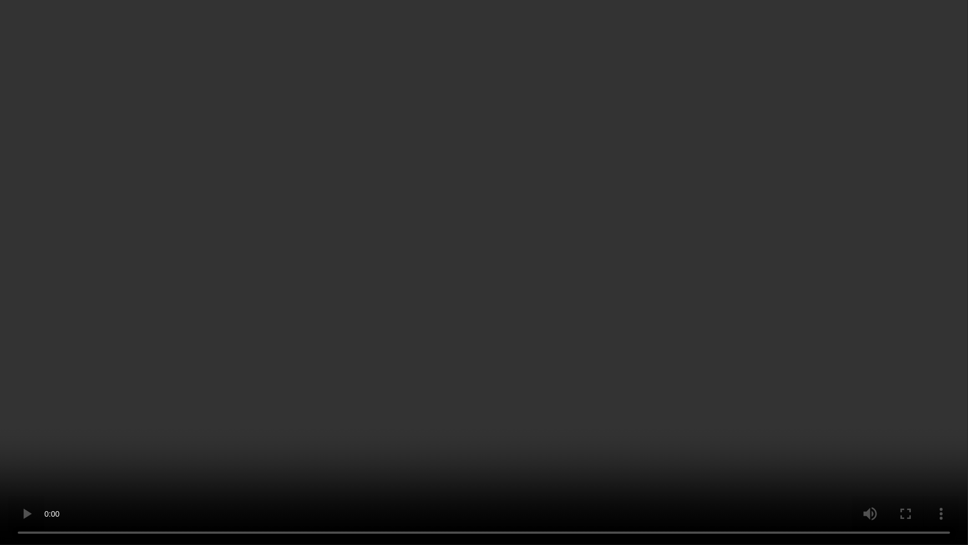
click at [634, 276] on video at bounding box center [484, 272] width 968 height 545
click at [633, 271] on video at bounding box center [484, 272] width 968 height 545
click at [545, 255] on video at bounding box center [484, 272] width 968 height 545
click at [544, 338] on video at bounding box center [484, 272] width 968 height 545
click at [470, 367] on video at bounding box center [484, 272] width 968 height 545
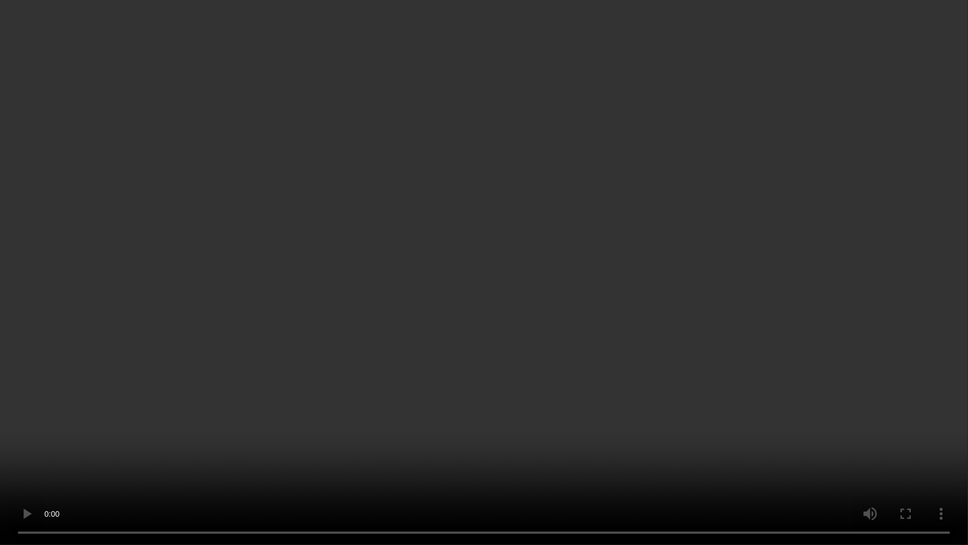
click at [594, 368] on video at bounding box center [484, 272] width 968 height 545
click at [555, 327] on video at bounding box center [484, 272] width 968 height 545
click at [556, 324] on video at bounding box center [484, 272] width 968 height 545
click at [508, 298] on video at bounding box center [484, 272] width 968 height 545
click at [552, 341] on video at bounding box center [484, 272] width 968 height 545
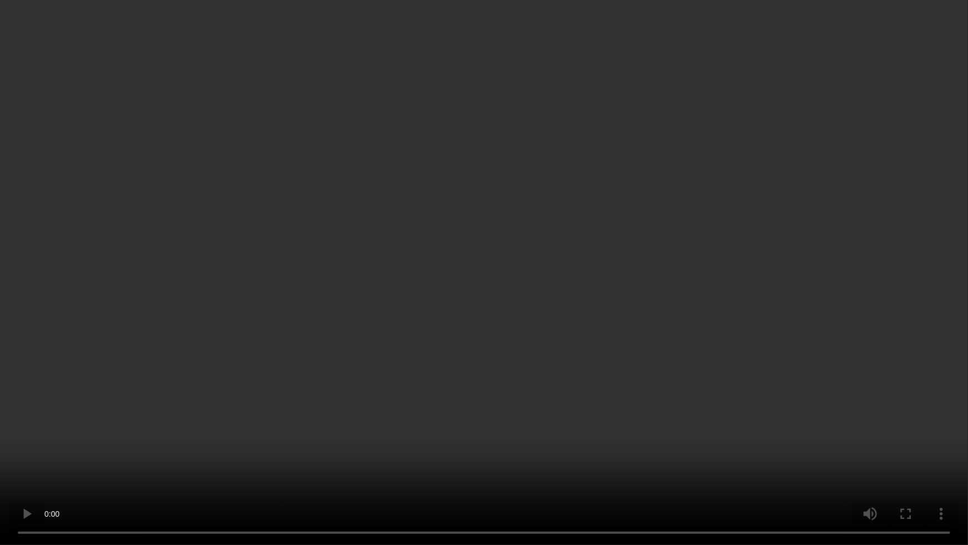
click at [550, 343] on video at bounding box center [484, 272] width 968 height 545
click at [423, 234] on video at bounding box center [484, 272] width 968 height 545
click at [549, 279] on video at bounding box center [484, 272] width 968 height 545
click at [315, 221] on video at bounding box center [484, 272] width 968 height 545
click at [376, 207] on video at bounding box center [484, 272] width 968 height 545
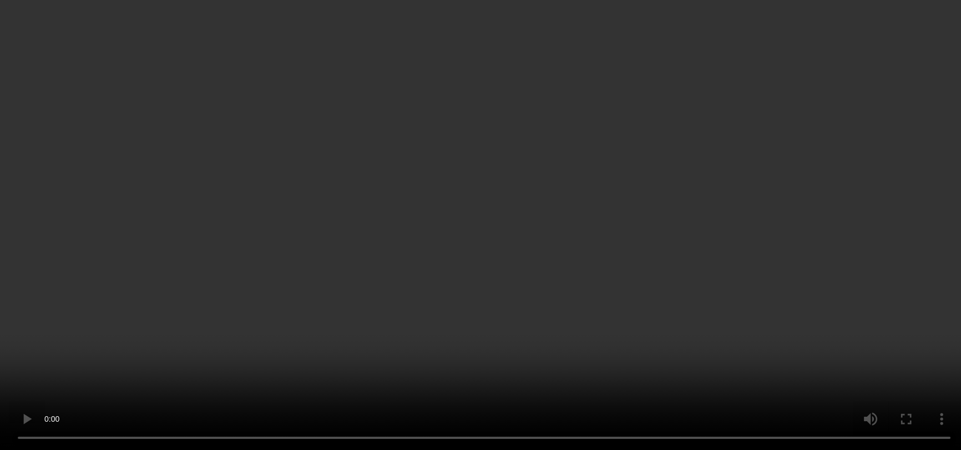
scroll to position [284, 0]
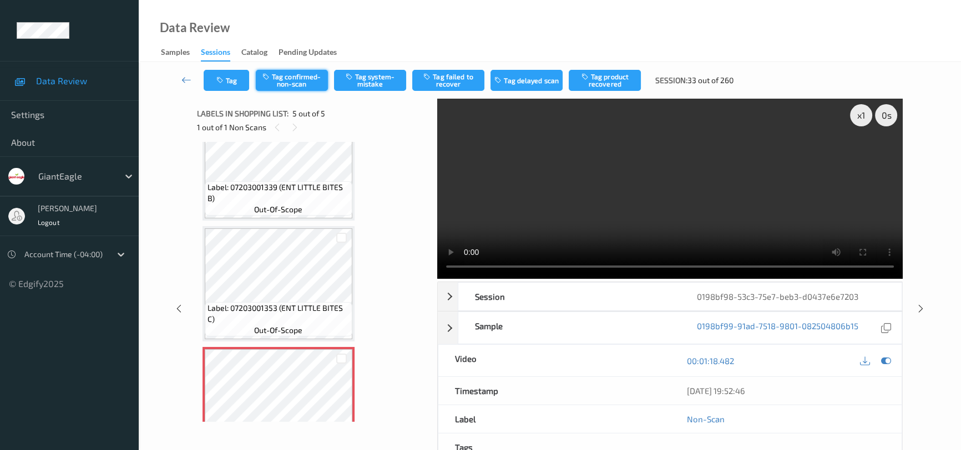
click at [295, 73] on button "Tag confirmed-non-scan" at bounding box center [292, 80] width 72 height 21
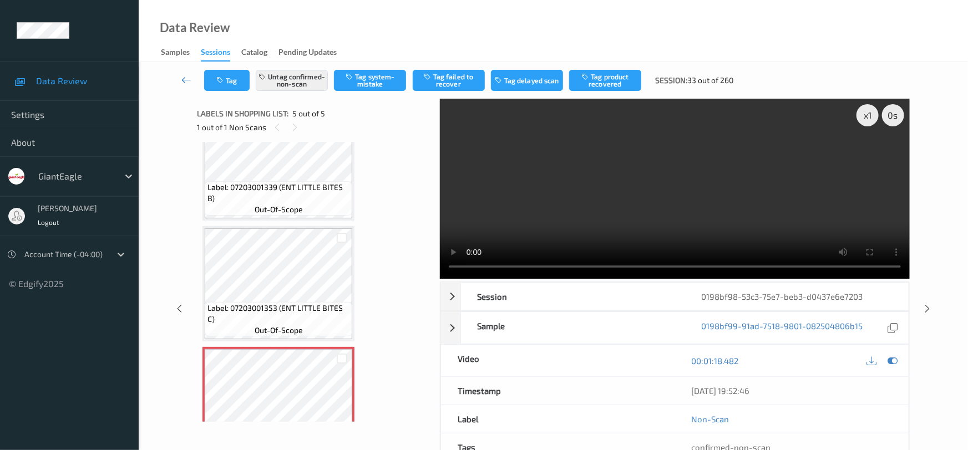
click at [186, 77] on icon at bounding box center [186, 79] width 10 height 11
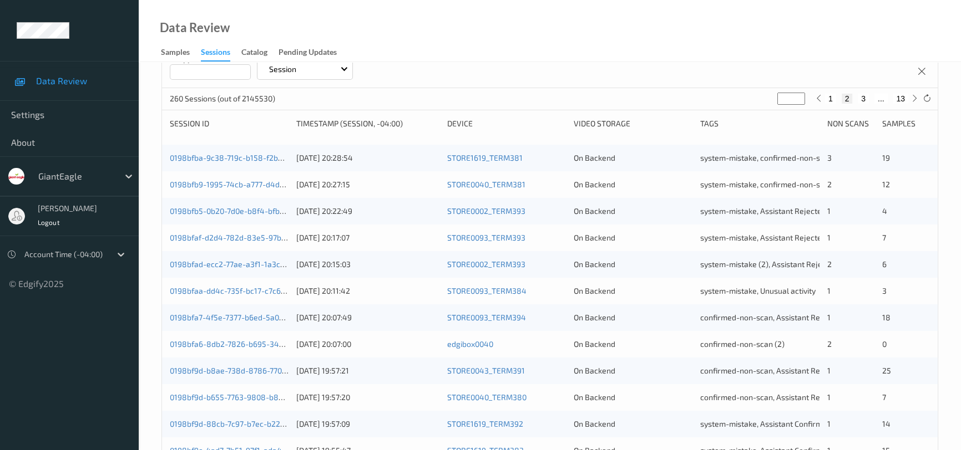
scroll to position [403, 0]
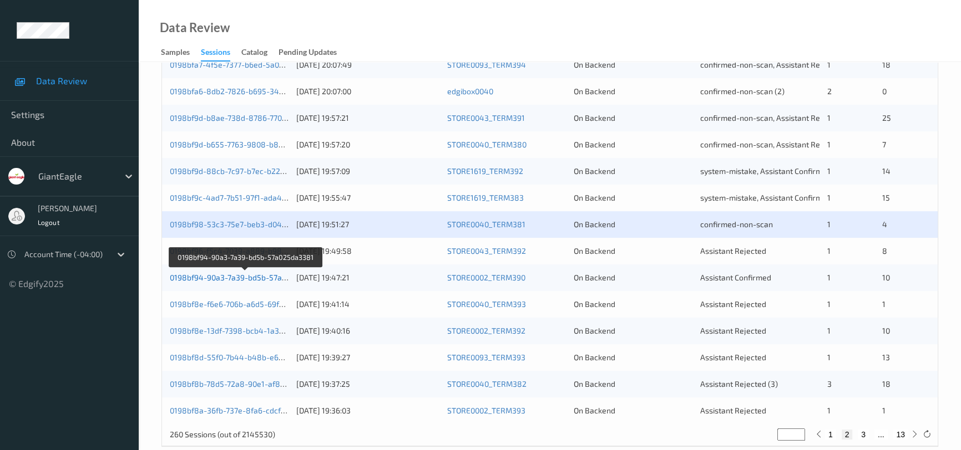
click at [225, 275] on link "0198bf94-90a3-7a39-bd5b-57a025da3381" at bounding box center [245, 277] width 151 height 9
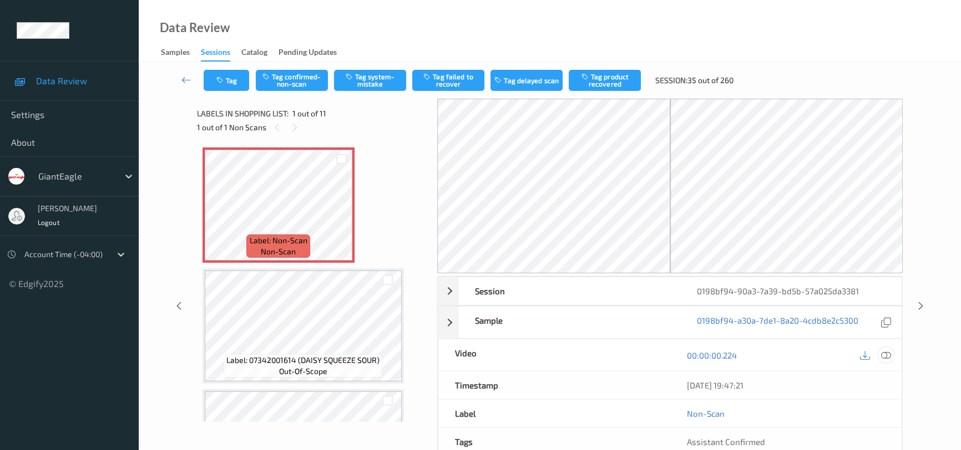
click at [891, 358] on div at bounding box center [885, 355] width 15 height 15
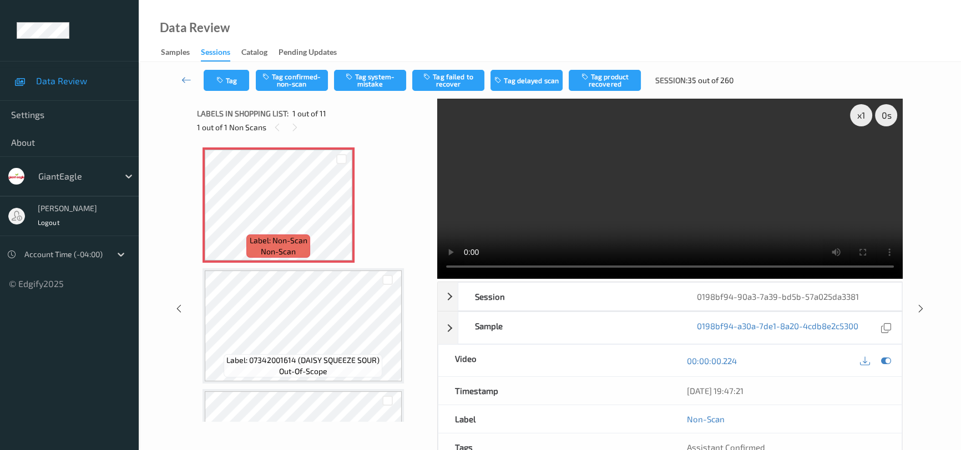
click at [570, 185] on video at bounding box center [669, 189] width 465 height 180
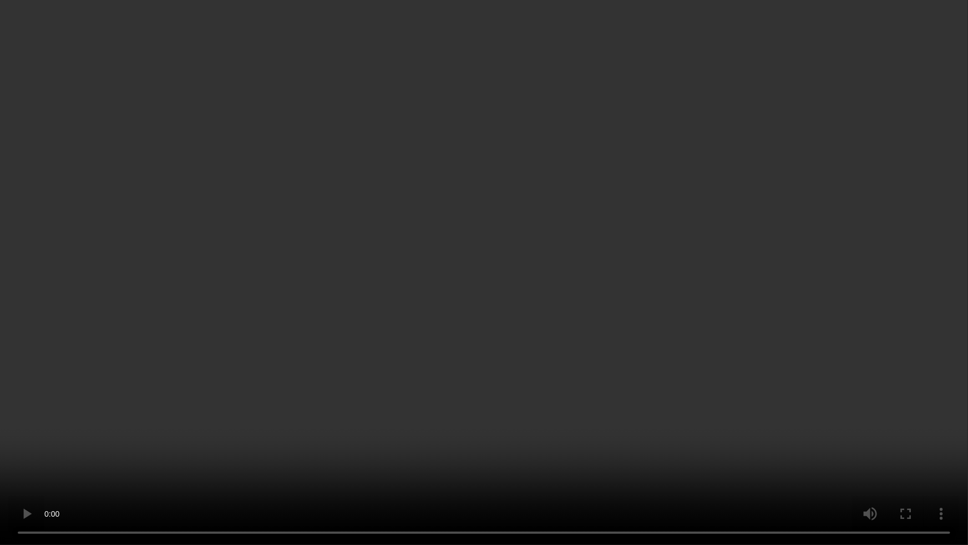
click at [500, 303] on video at bounding box center [484, 272] width 968 height 545
click at [505, 296] on video at bounding box center [484, 272] width 968 height 545
click at [400, 343] on video at bounding box center [484, 272] width 968 height 545
click at [361, 238] on video at bounding box center [484, 272] width 968 height 545
click at [394, 174] on video at bounding box center [484, 272] width 968 height 545
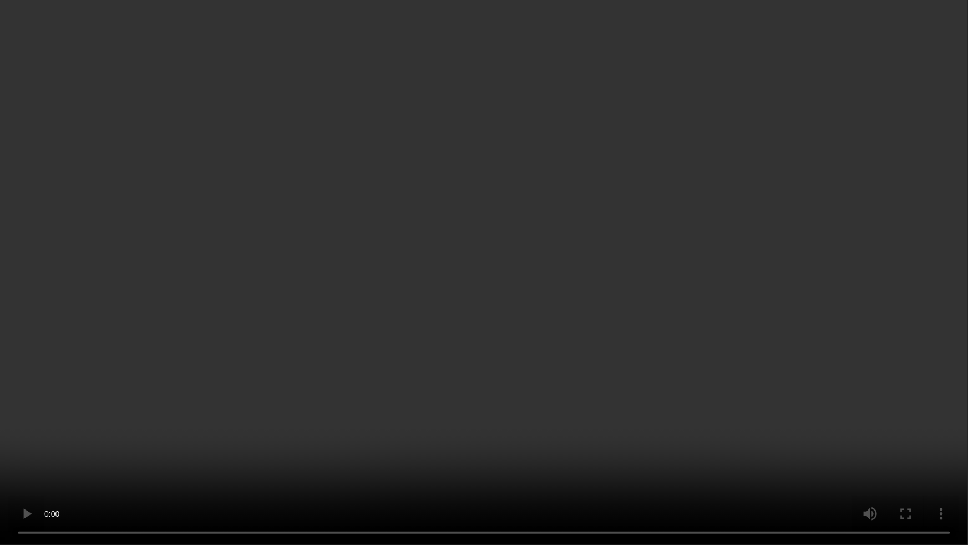
click at [388, 229] on video at bounding box center [484, 272] width 968 height 545
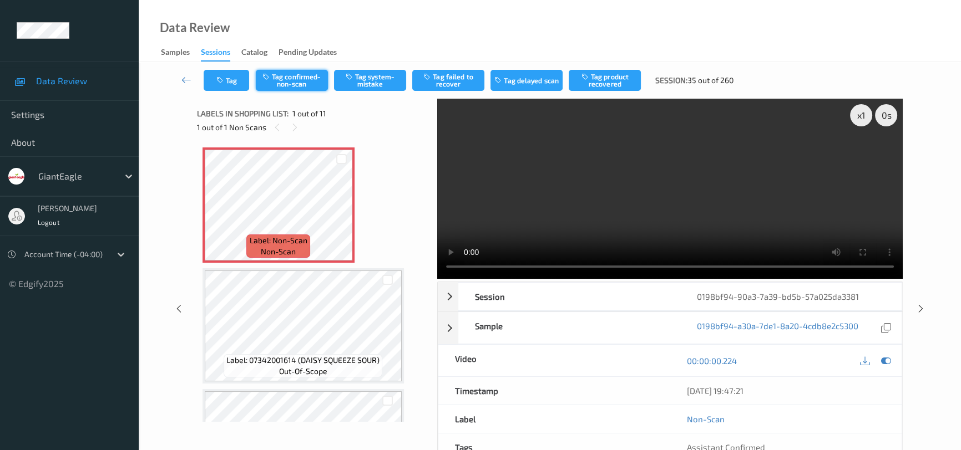
click at [303, 82] on button "Tag confirmed-non-scan" at bounding box center [292, 80] width 72 height 21
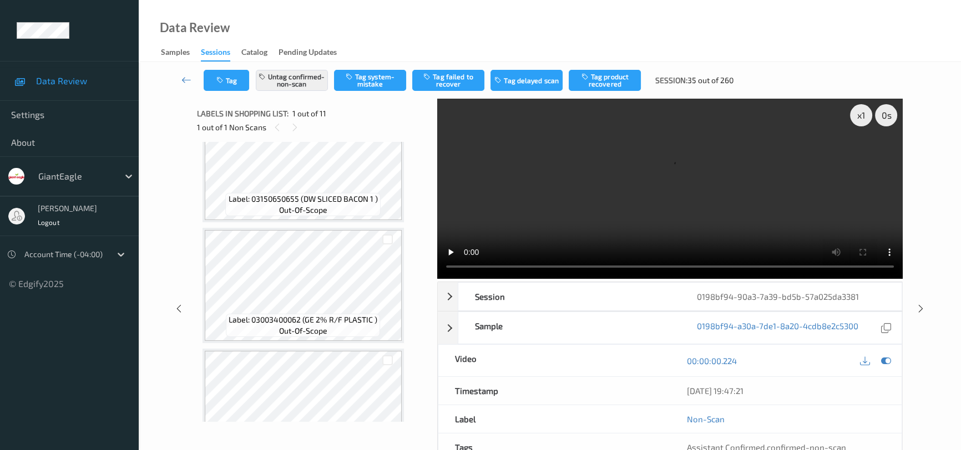
scroll to position [655, 0]
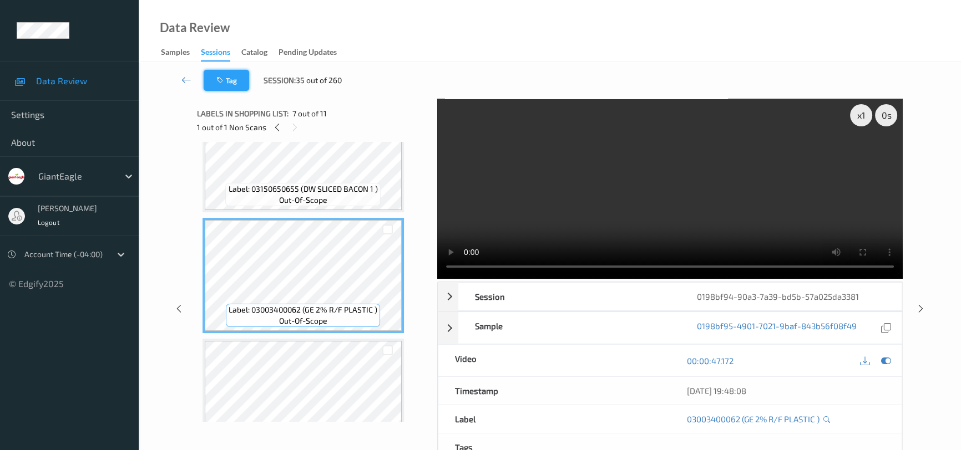
click at [235, 78] on button "Tag" at bounding box center [226, 80] width 45 height 21
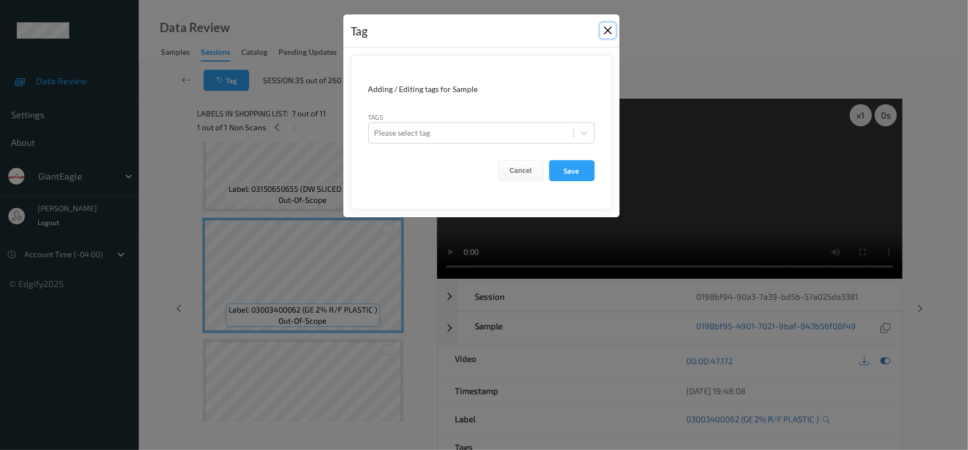
click at [608, 31] on button "Close" at bounding box center [608, 31] width 16 height 16
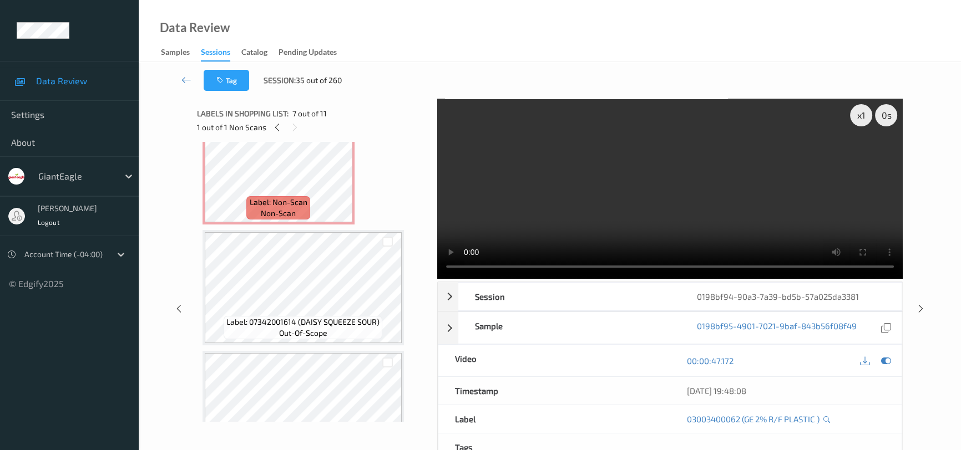
scroll to position [0, 0]
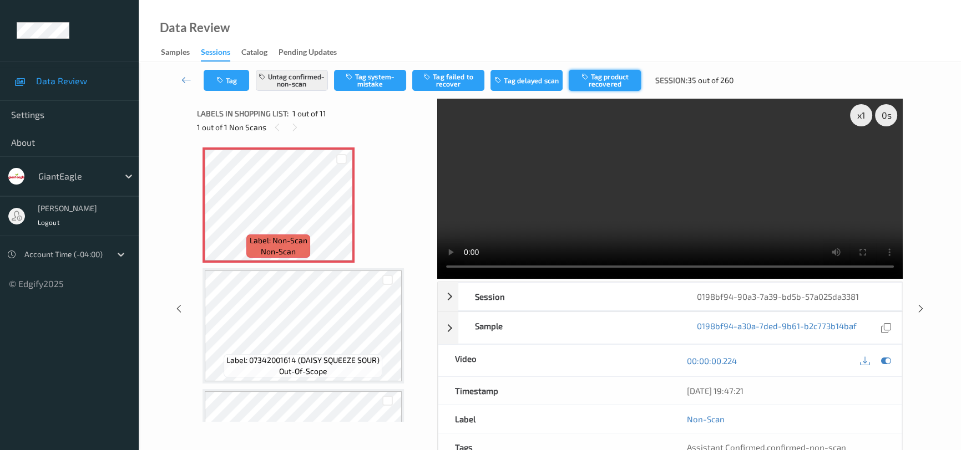
click at [610, 78] on button "Tag product recovered" at bounding box center [605, 80] width 72 height 21
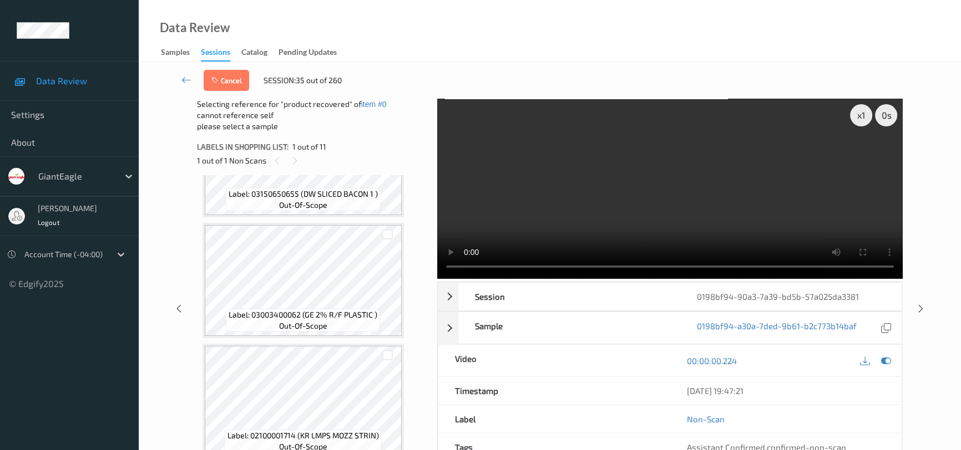
scroll to position [670, 0]
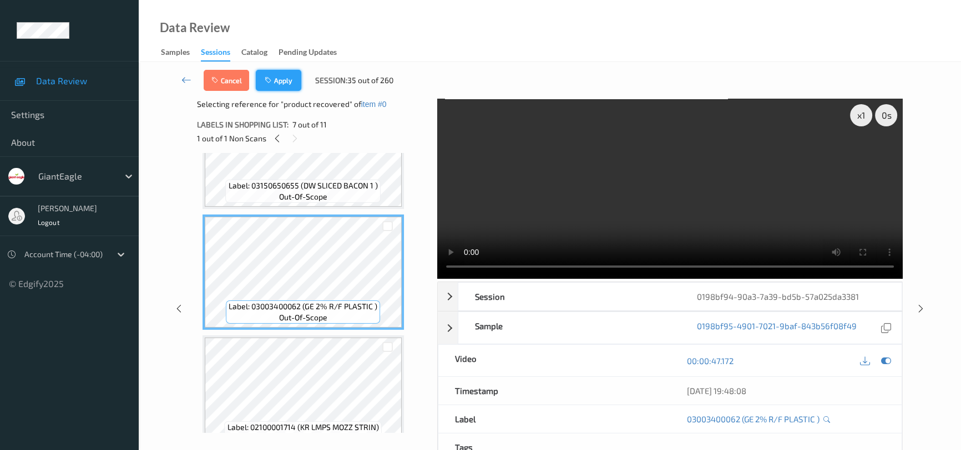
click at [277, 78] on button "Apply" at bounding box center [278, 80] width 45 height 21
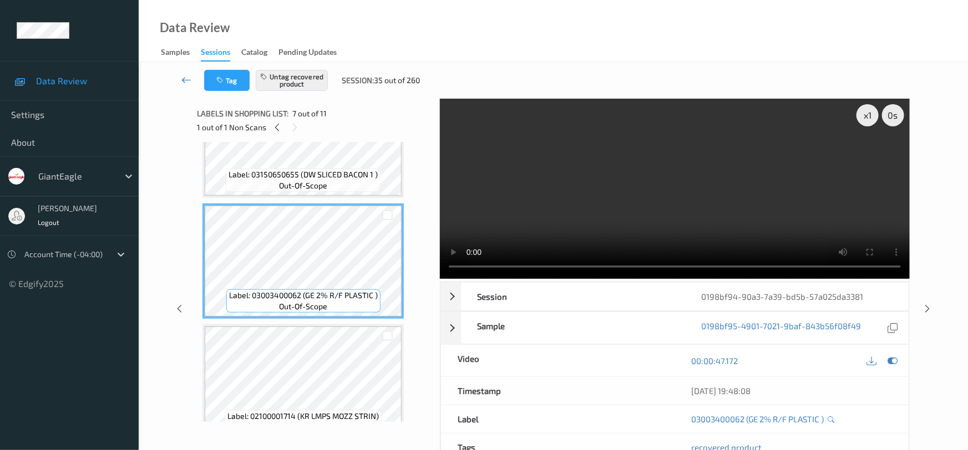
click at [182, 73] on link at bounding box center [186, 80] width 35 height 21
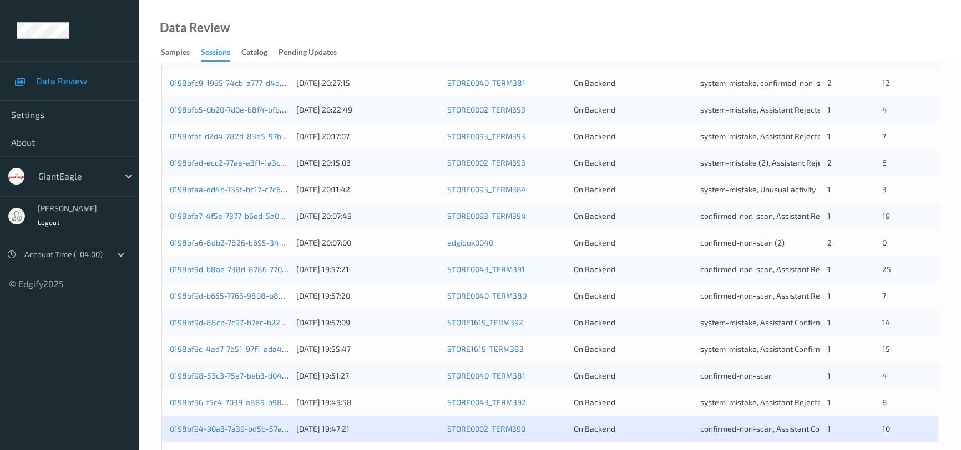
scroll to position [422, 0]
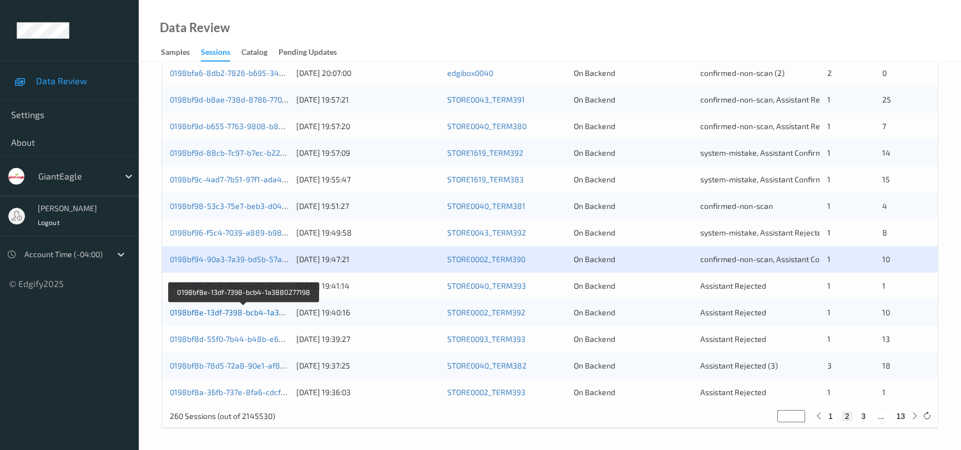
click at [235, 308] on link "0198bf8e-13df-7398-bcb4-1a3880277198" at bounding box center [244, 312] width 149 height 9
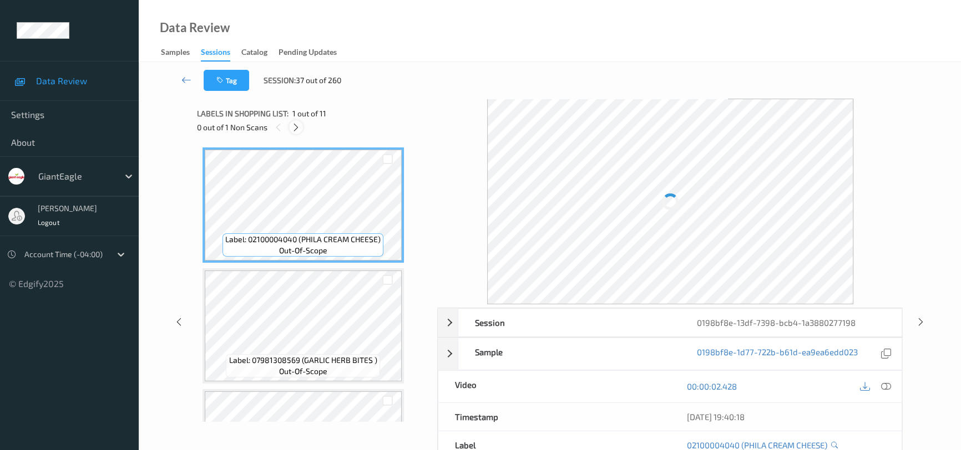
click at [295, 127] on icon at bounding box center [295, 128] width 9 height 10
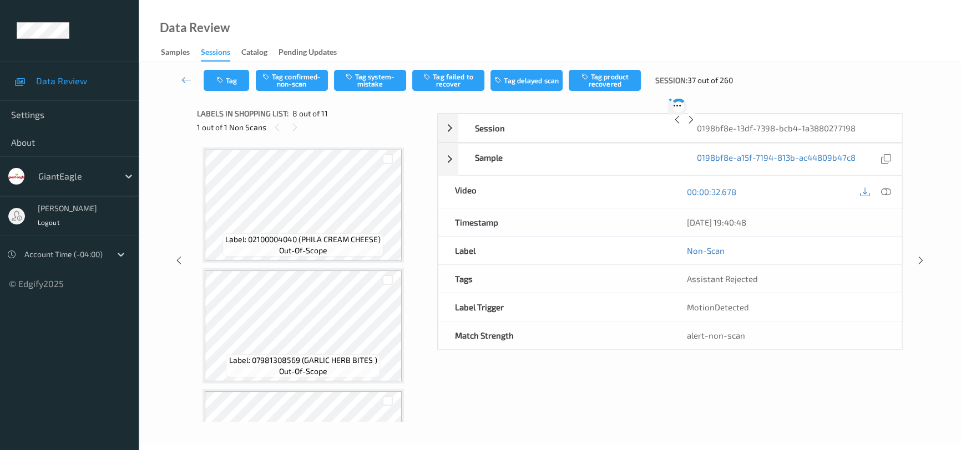
scroll to position [728, 0]
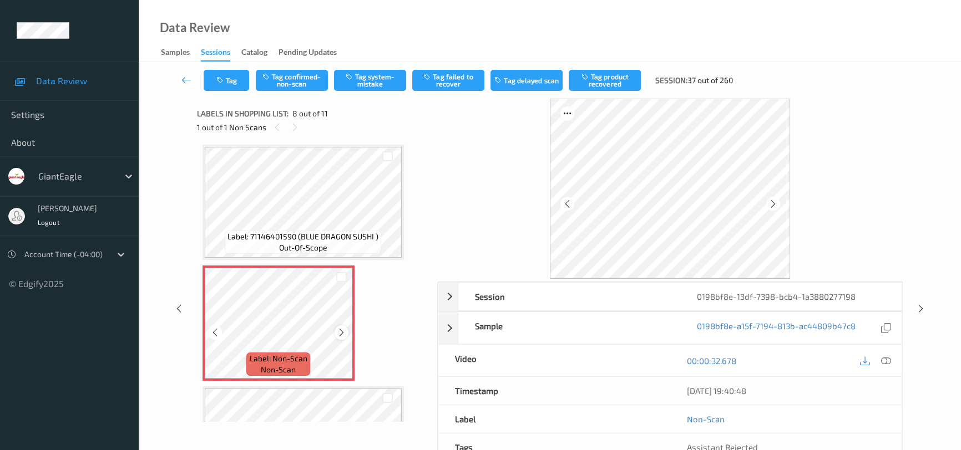
click at [346, 328] on div at bounding box center [341, 333] width 14 height 14
click at [887, 356] on icon at bounding box center [886, 361] width 10 height 10
